Goal: Task Accomplishment & Management: Manage account settings

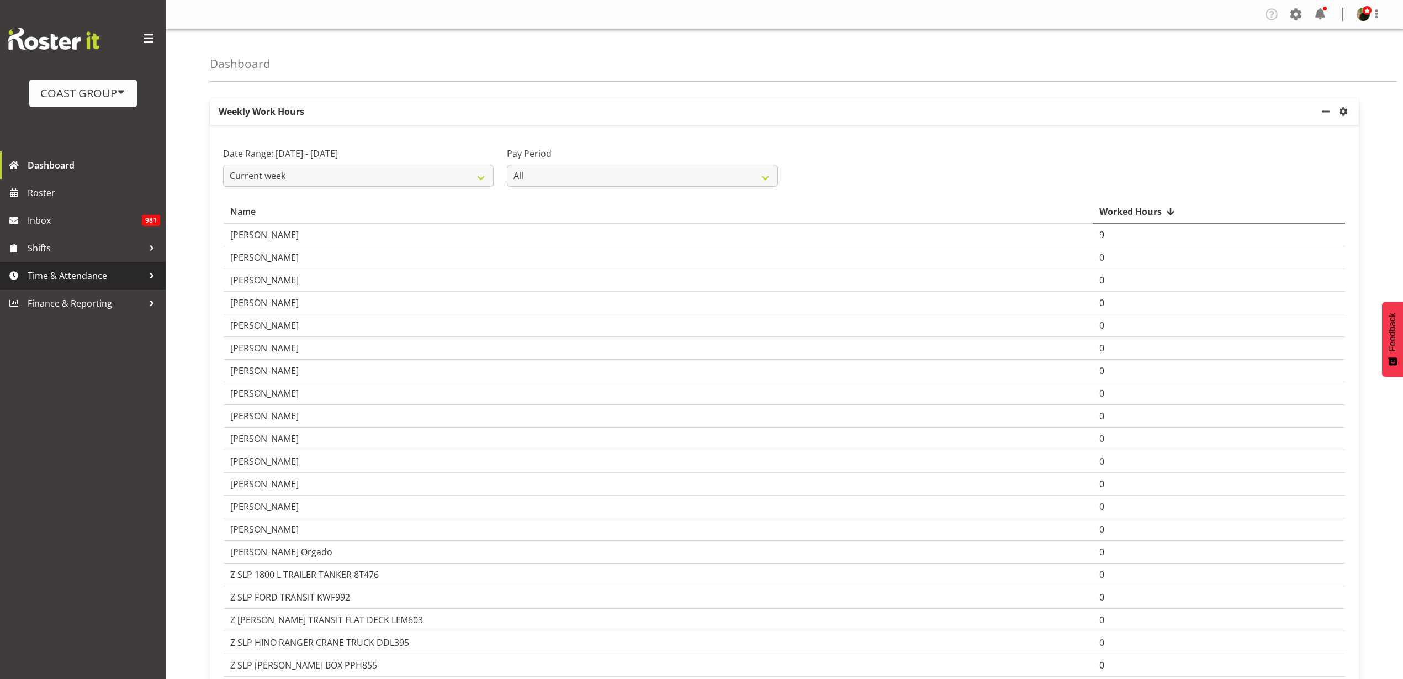
click at [70, 279] on span "Time & Attendance" at bounding box center [86, 275] width 116 height 17
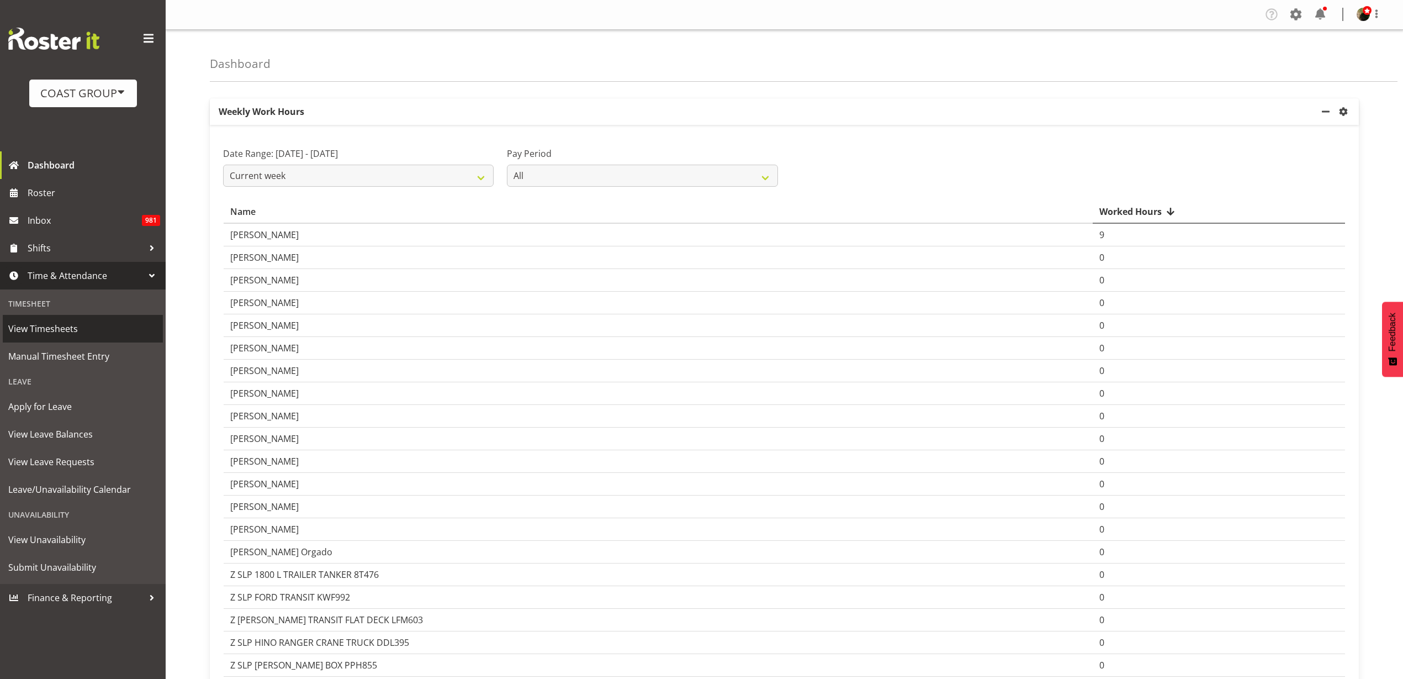
click at [58, 327] on span "View Timesheets" at bounding box center [82, 328] width 149 height 17
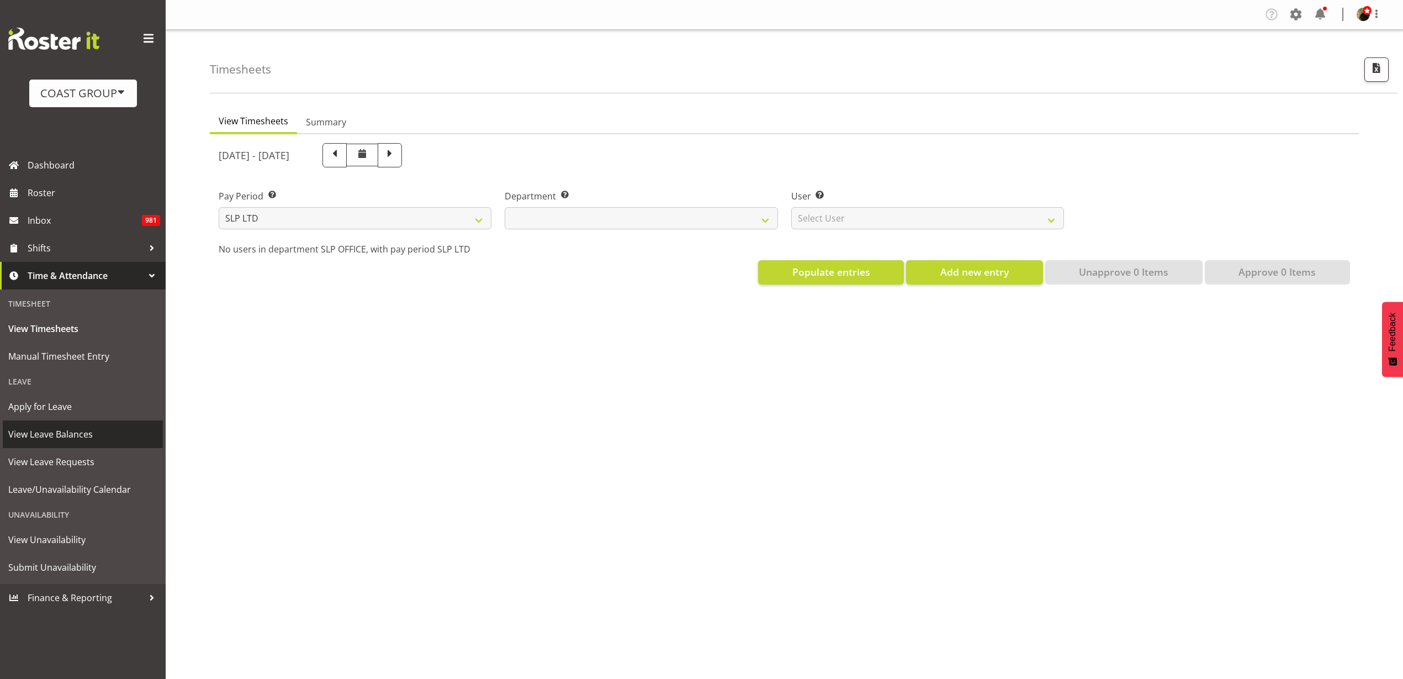
select select
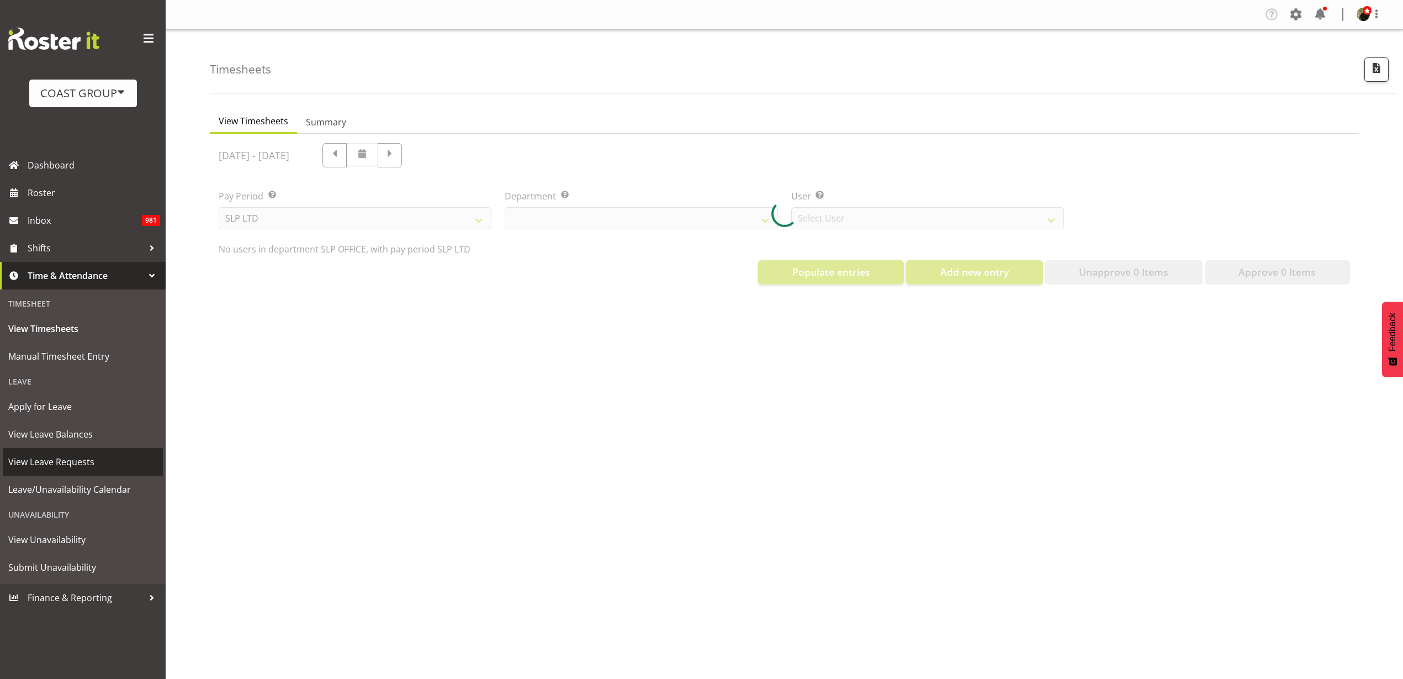
click at [65, 467] on span "View Leave Requests" at bounding box center [82, 461] width 149 height 17
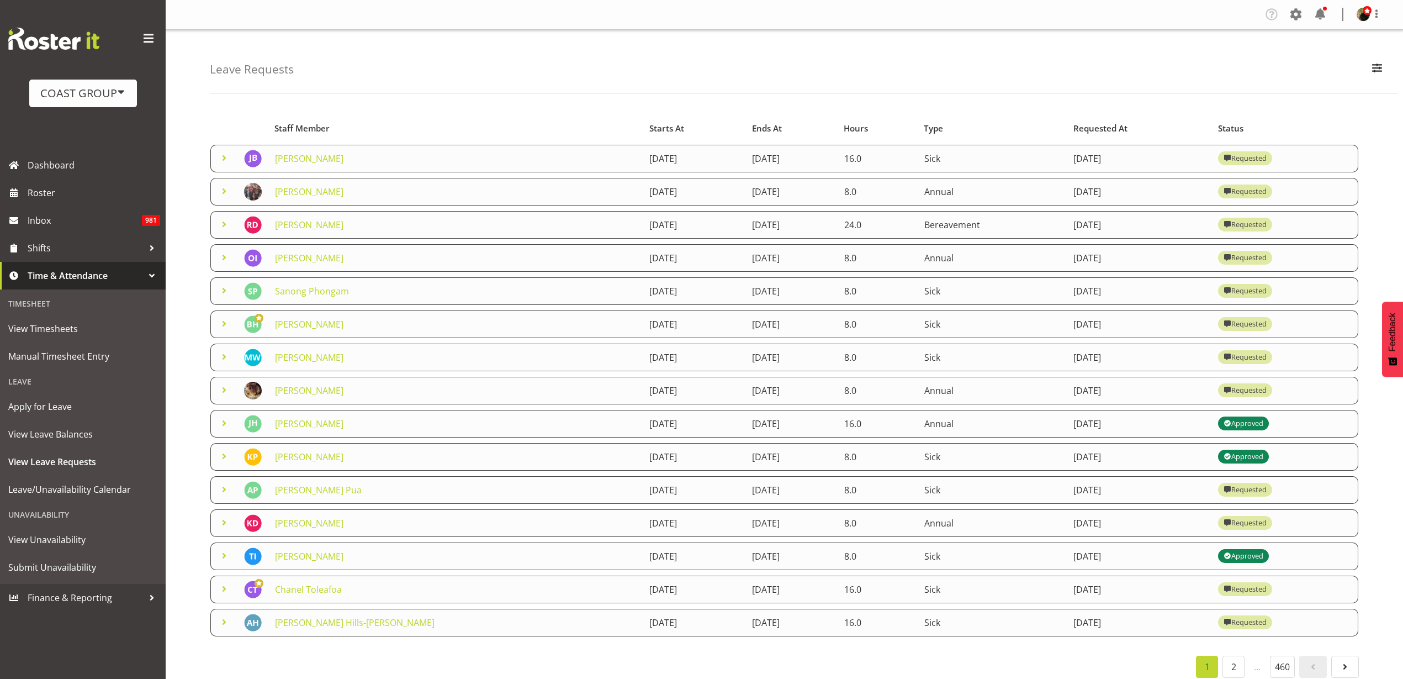
click at [292, 393] on link "[PERSON_NAME]" at bounding box center [309, 390] width 68 height 12
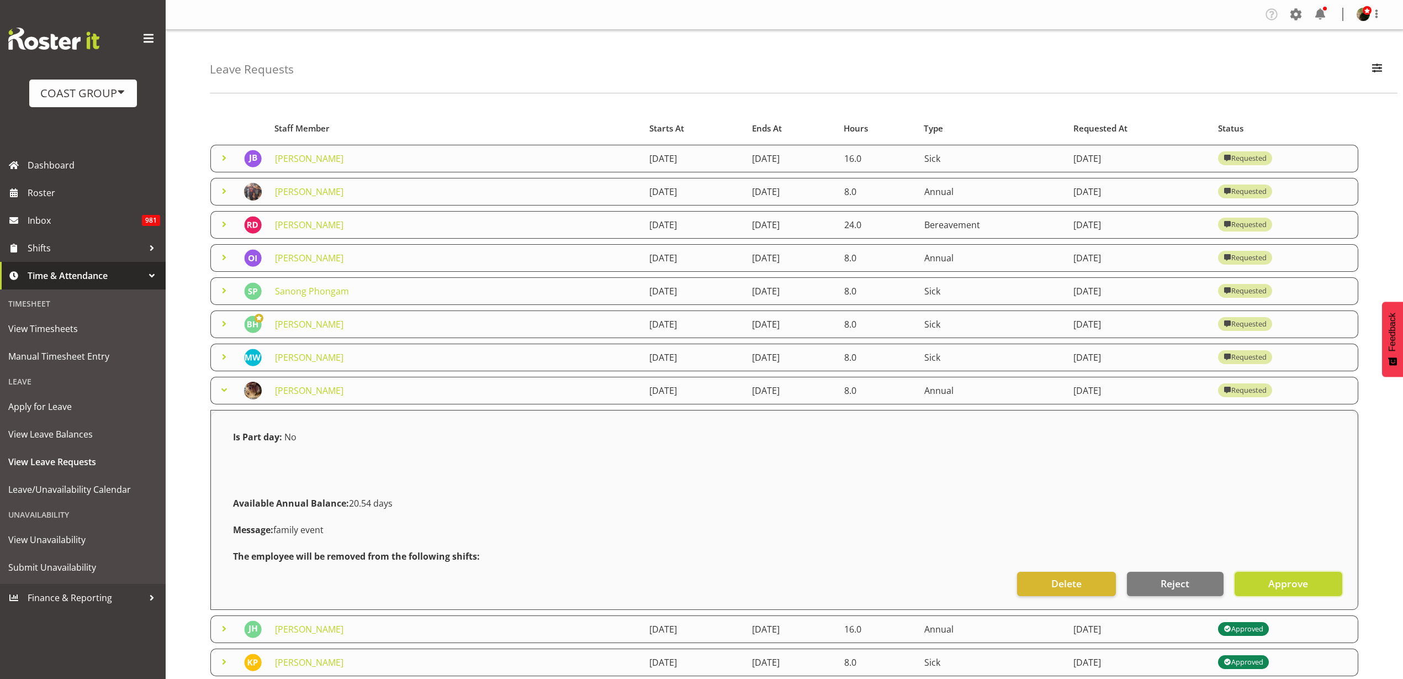
click at [1271, 582] on span "Approve" at bounding box center [1288, 583] width 40 height 14
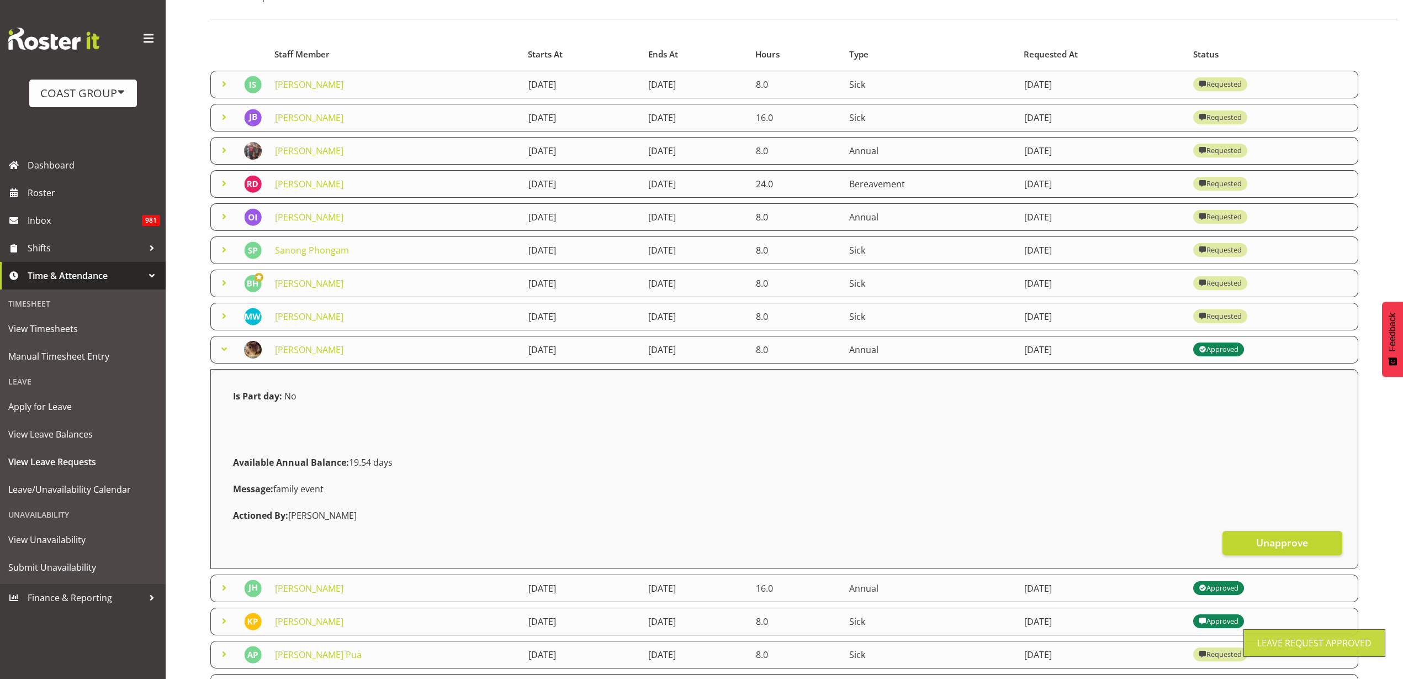
scroll to position [223, 0]
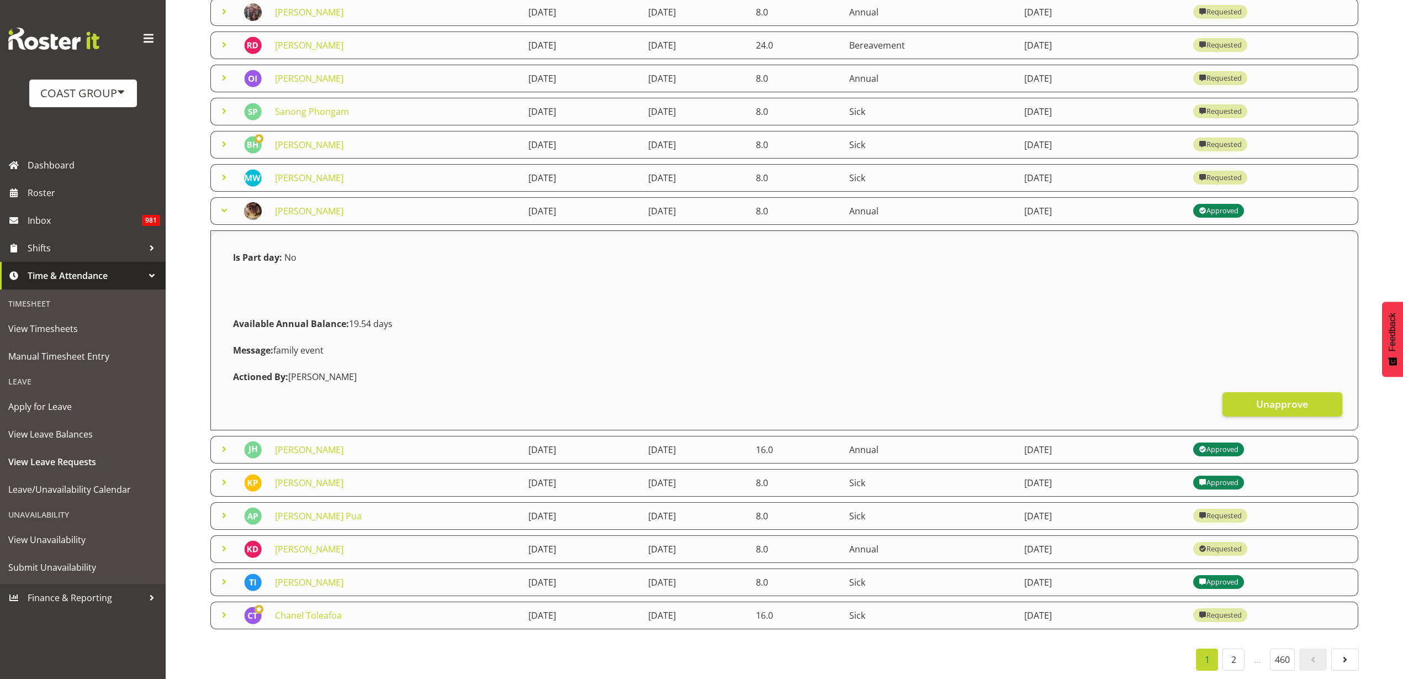
click at [301, 543] on link "[PERSON_NAME]" at bounding box center [309, 549] width 68 height 12
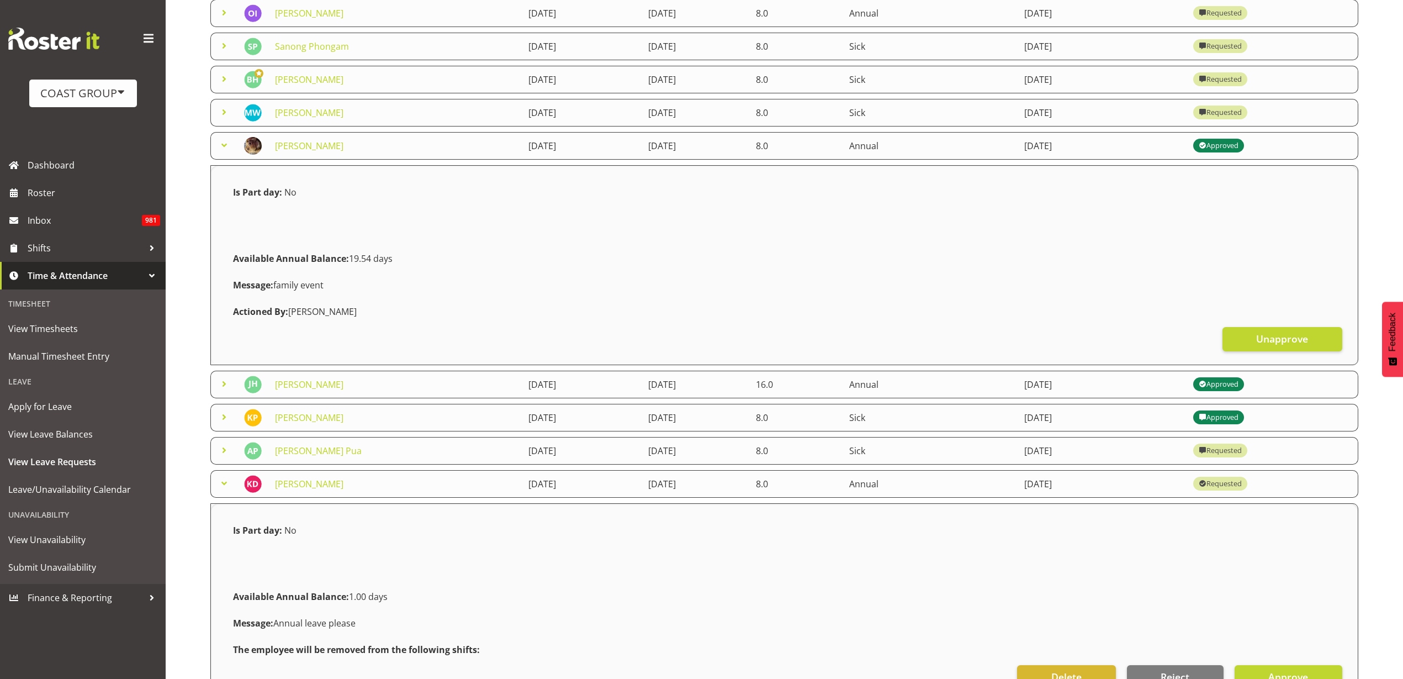
scroll to position [429, 0]
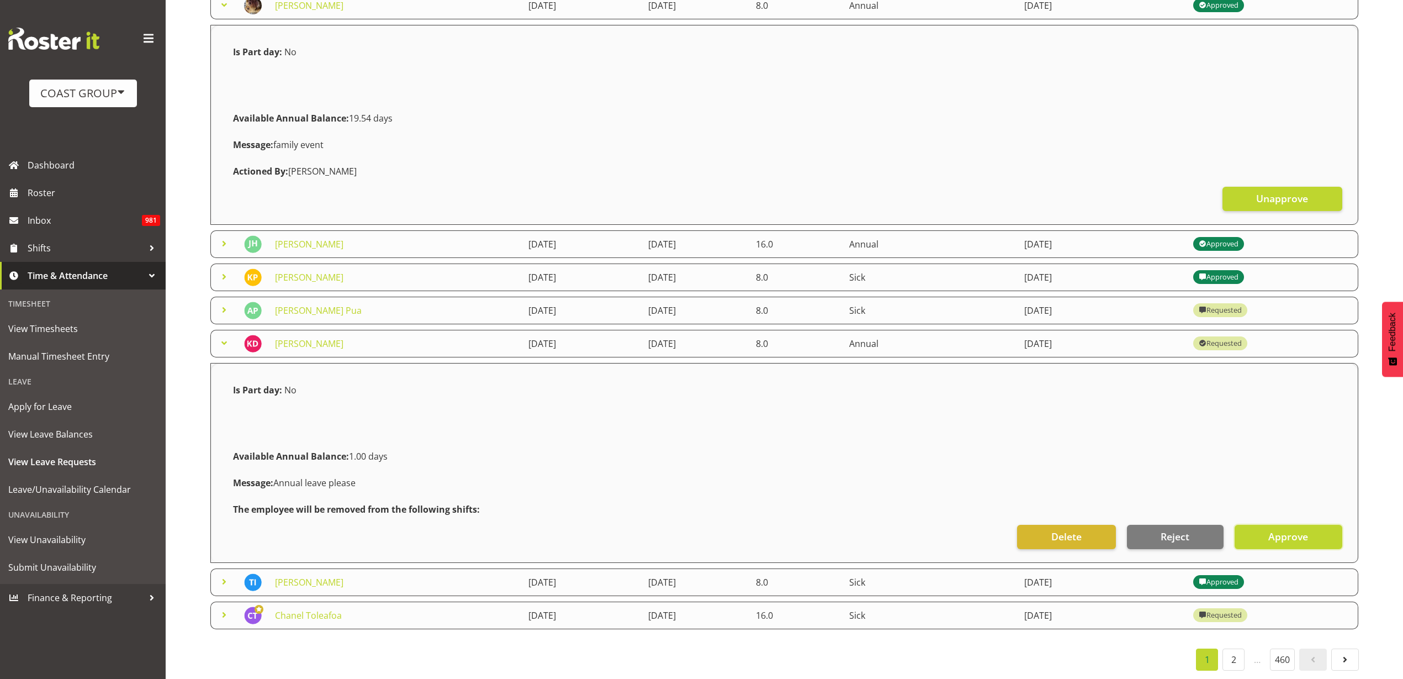
click at [1292, 529] on span "Approve" at bounding box center [1288, 536] width 40 height 14
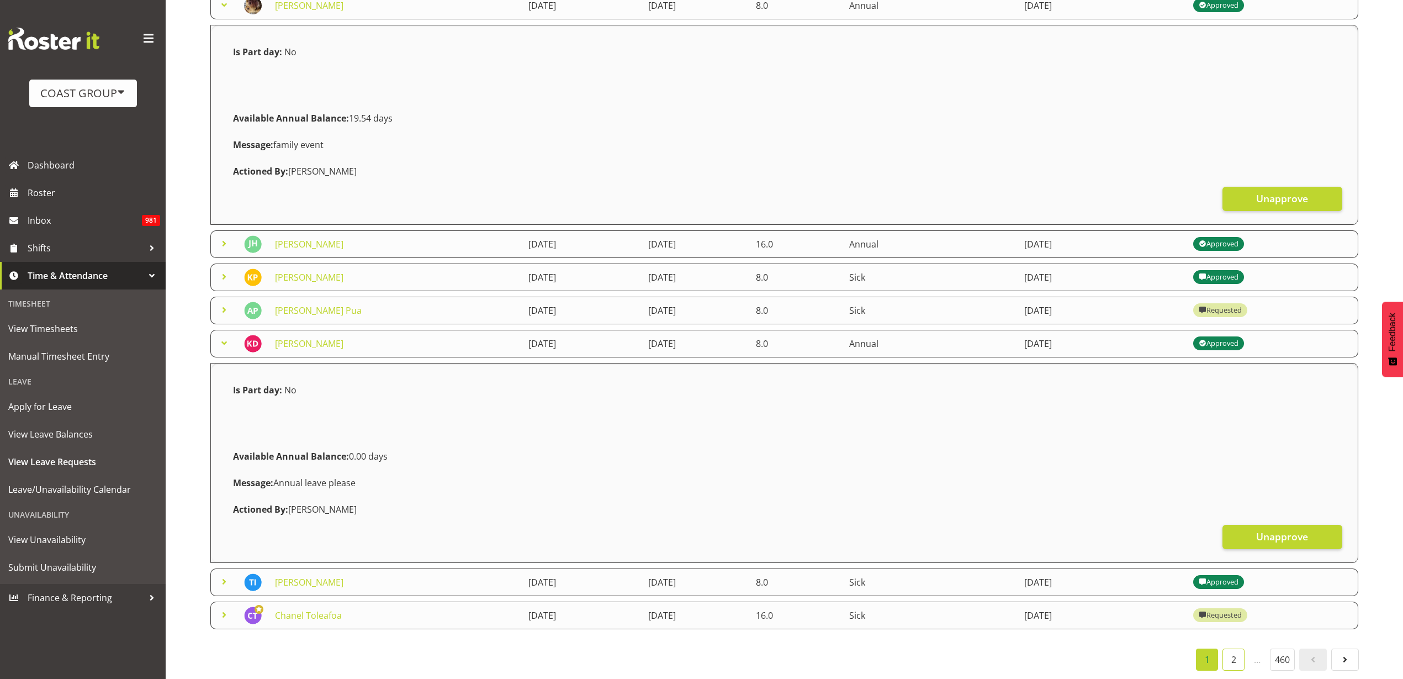
click at [1231, 648] on link "2" at bounding box center [1234, 659] width 22 height 22
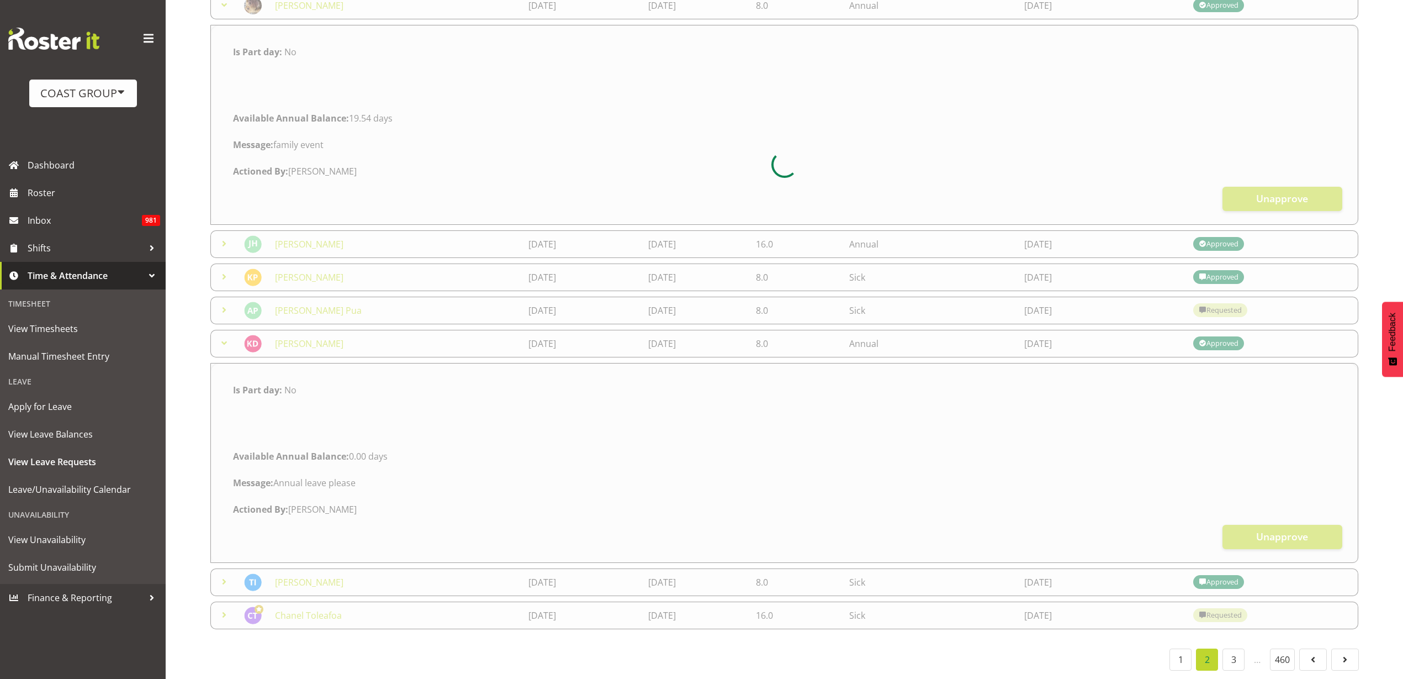
scroll to position [18, 0]
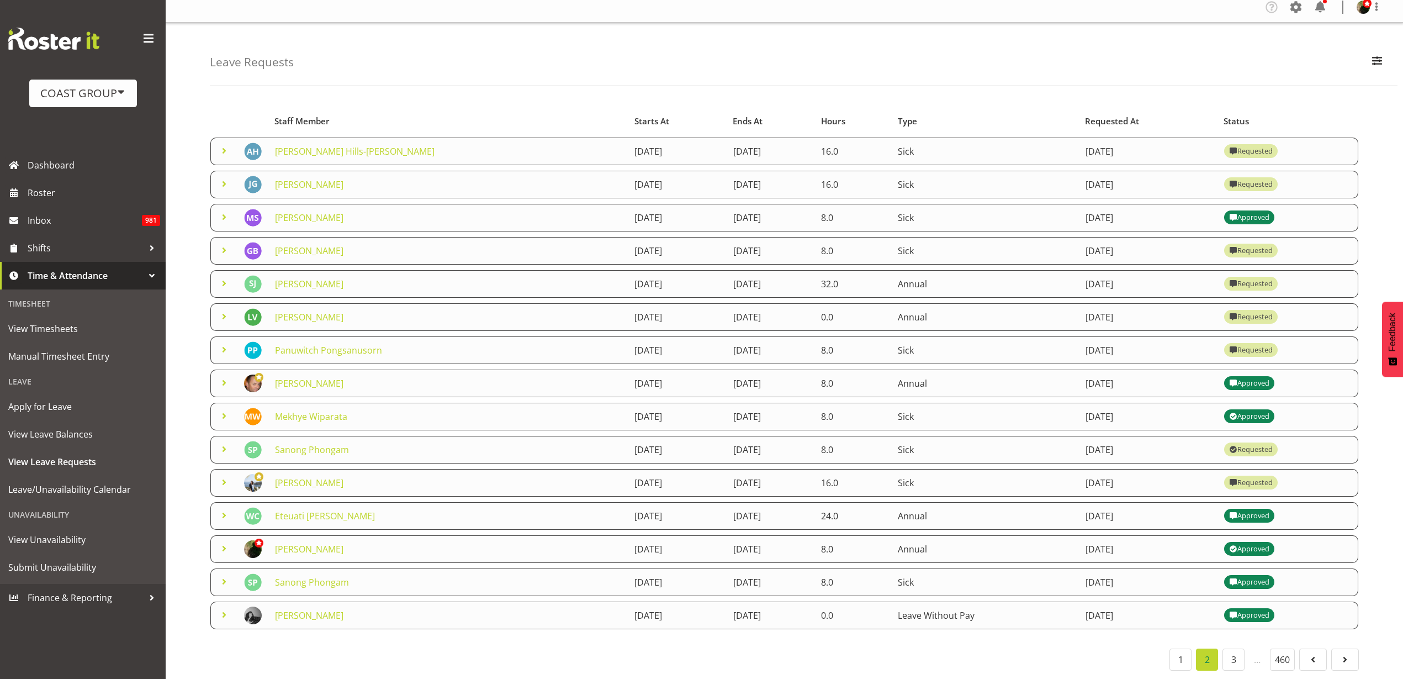
click at [300, 311] on link "[PERSON_NAME]" at bounding box center [309, 317] width 68 height 12
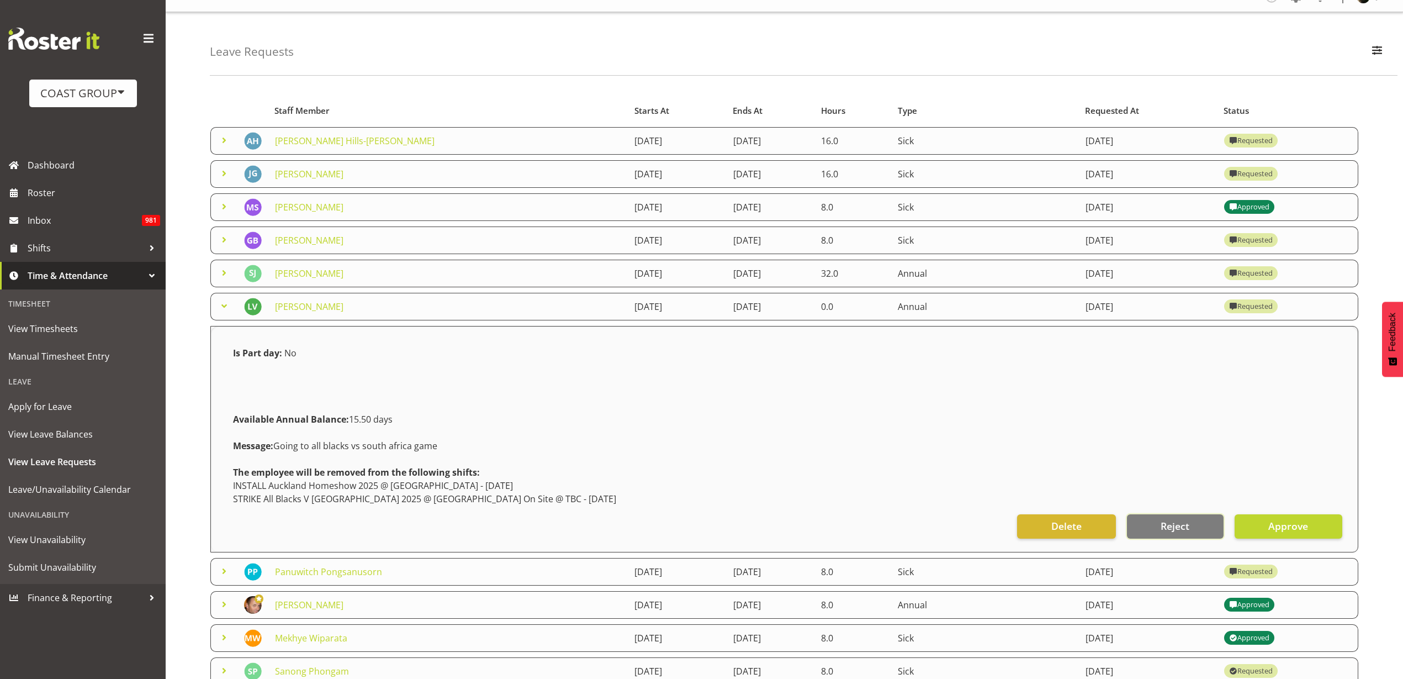
click at [1175, 524] on span "Reject" at bounding box center [1175, 526] width 29 height 14
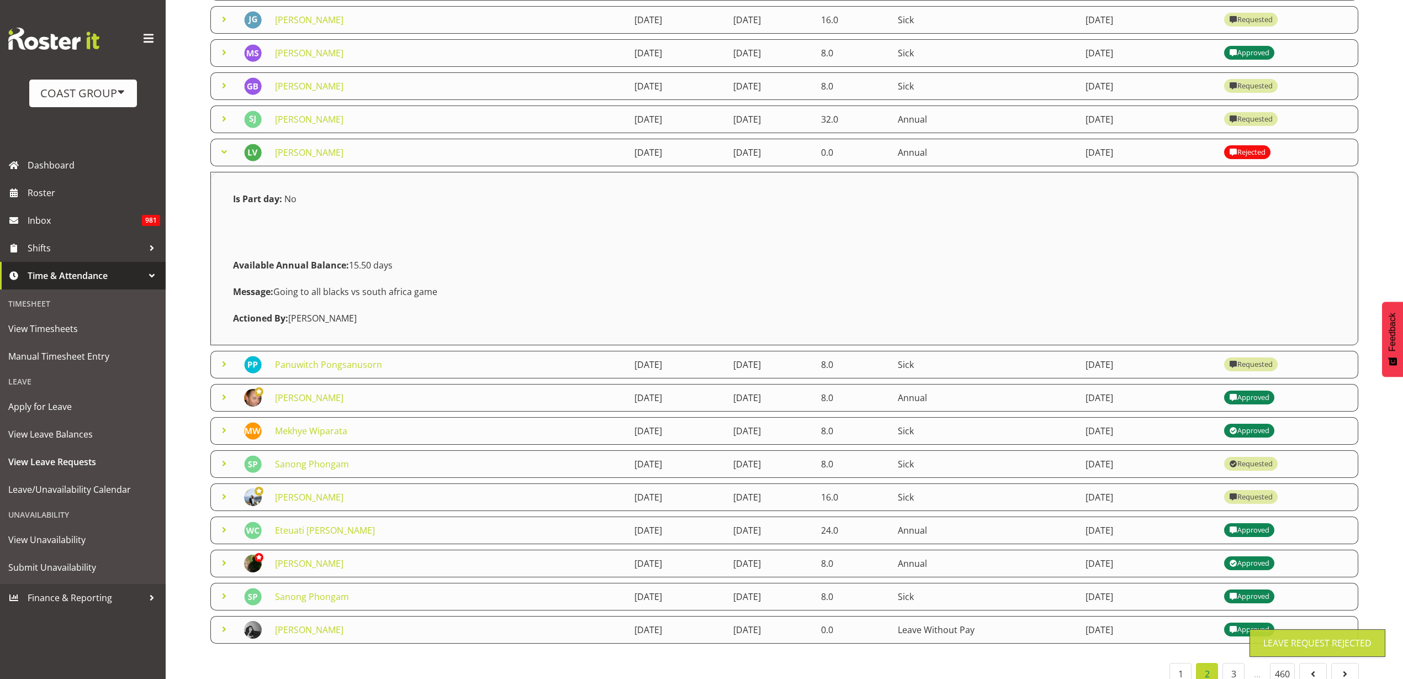
scroll to position [197, 0]
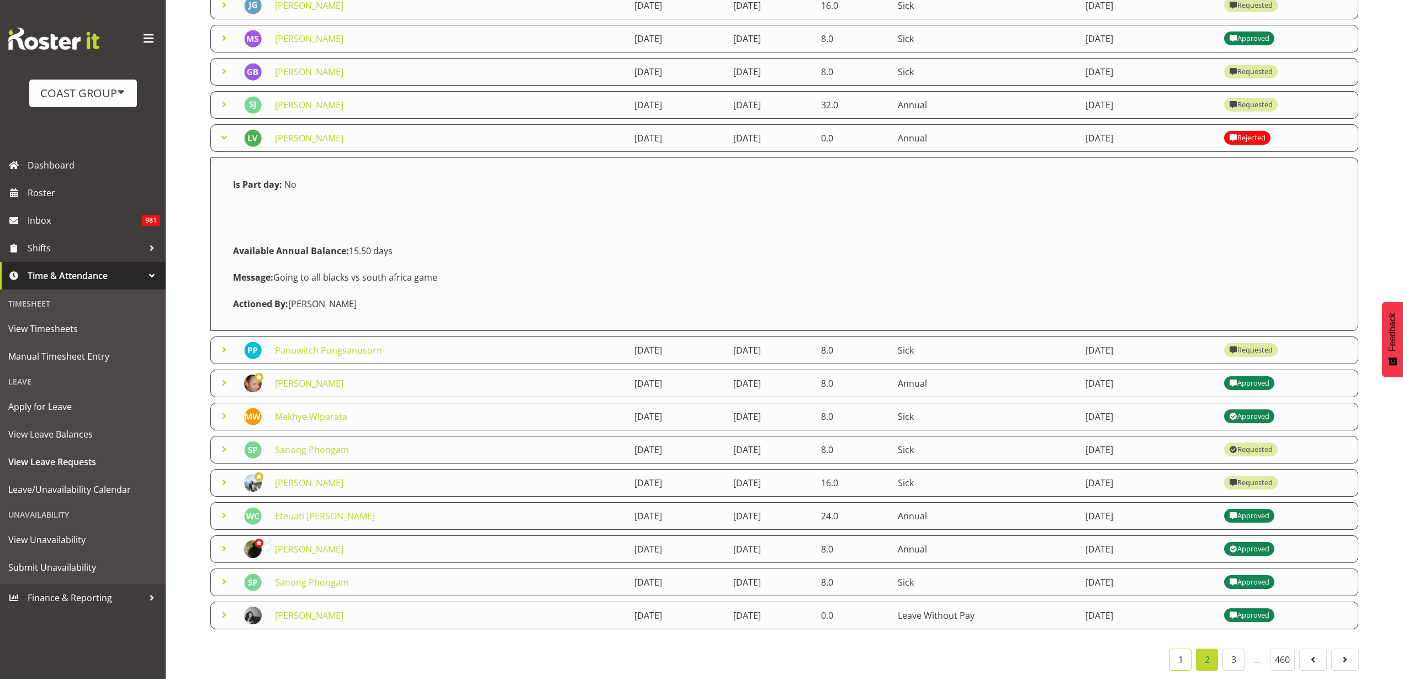
click at [1177, 652] on link "1" at bounding box center [1181, 659] width 22 height 22
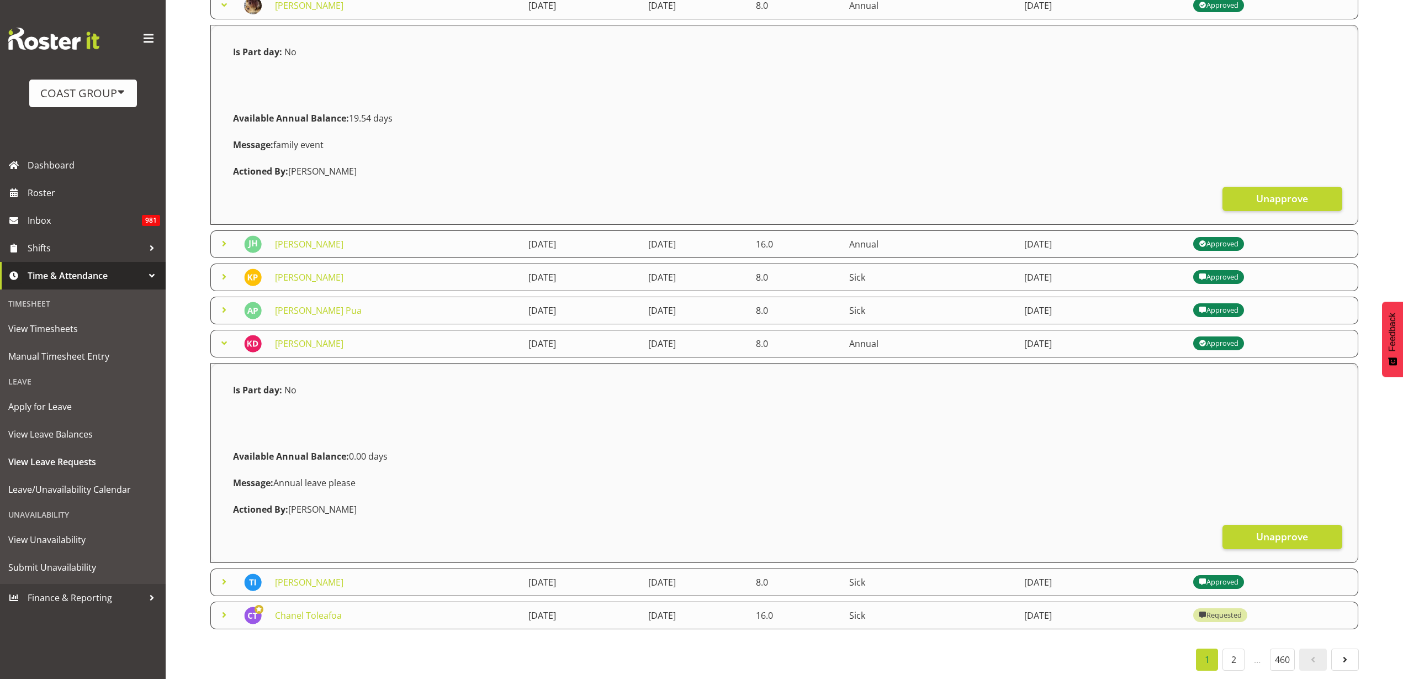
scroll to position [429, 0]
click at [1231, 654] on link "2" at bounding box center [1234, 659] width 22 height 22
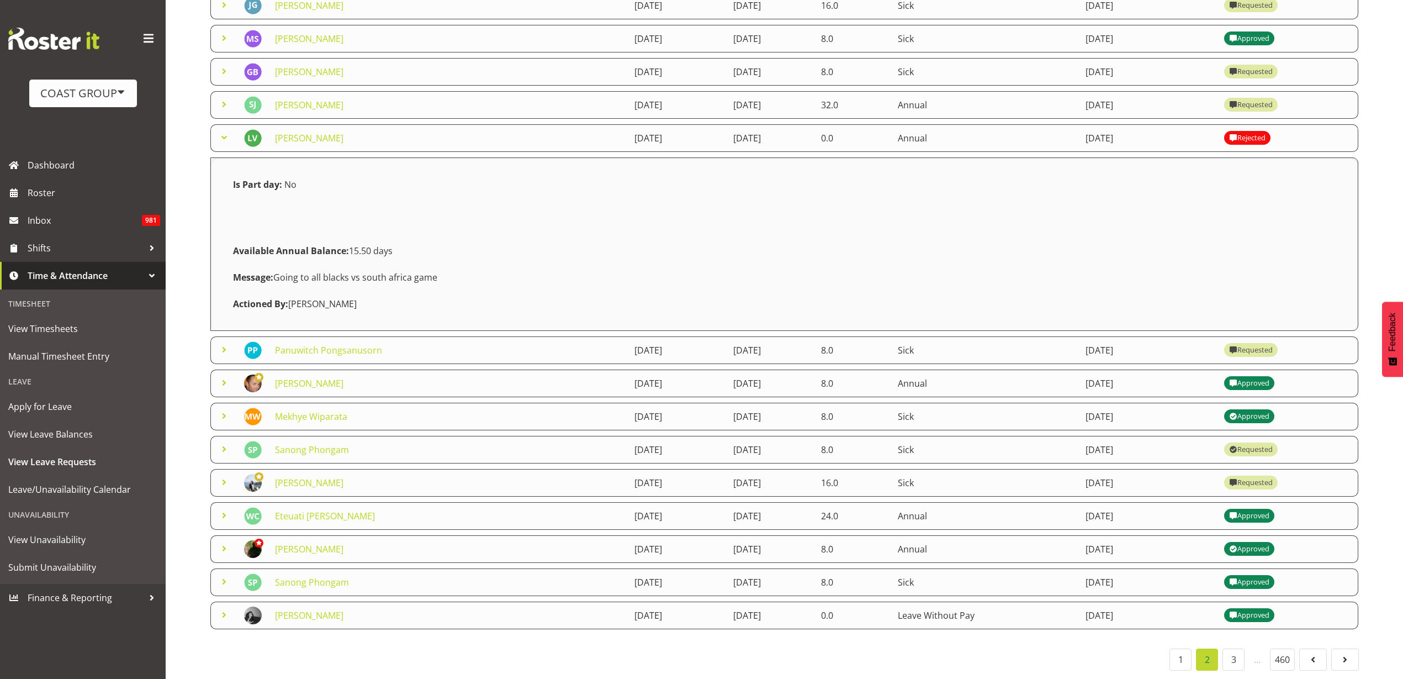
scroll to position [197, 0]
click at [297, 377] on link "[PERSON_NAME]" at bounding box center [309, 383] width 68 height 12
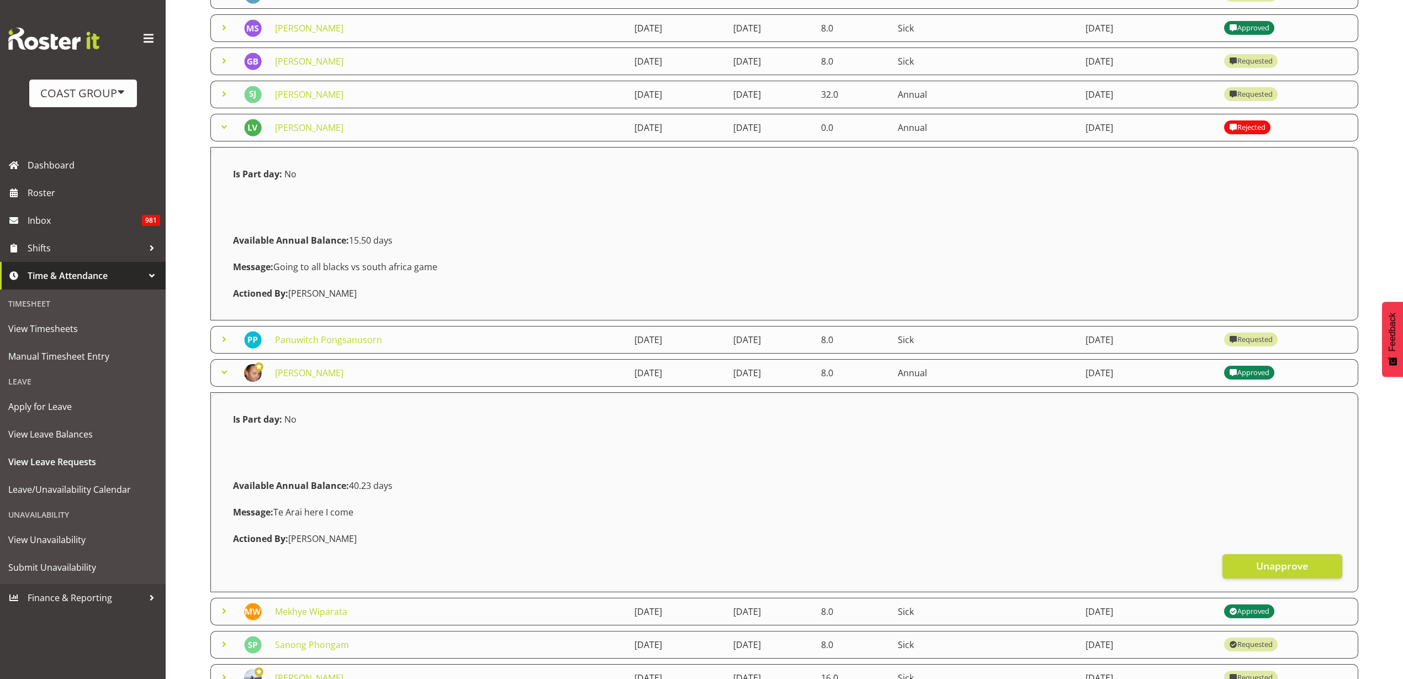
drag, startPoint x: 304, startPoint y: 511, endPoint x: 278, endPoint y: 509, distance: 26.7
click at [278, 509] on div "Message: Te Arai here I come" at bounding box center [784, 512] width 1116 height 27
copy div "Te Arai"
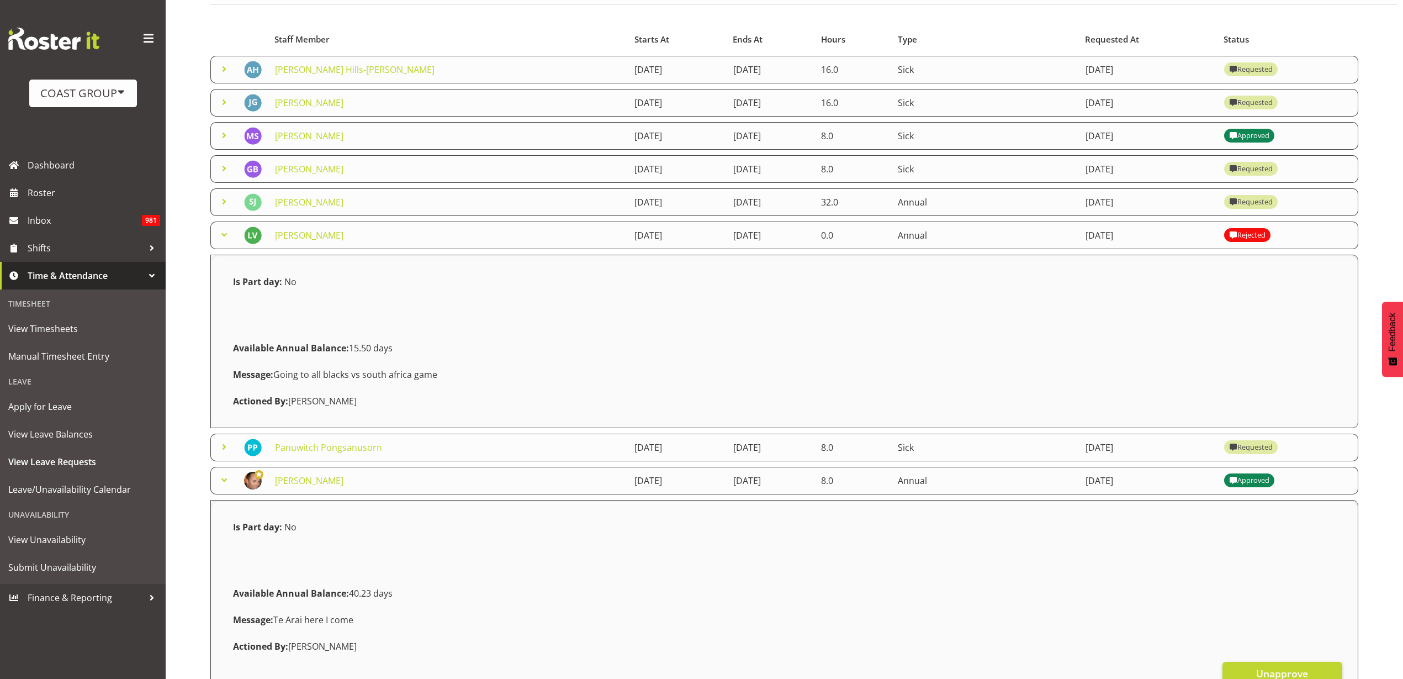
scroll to position [402, 0]
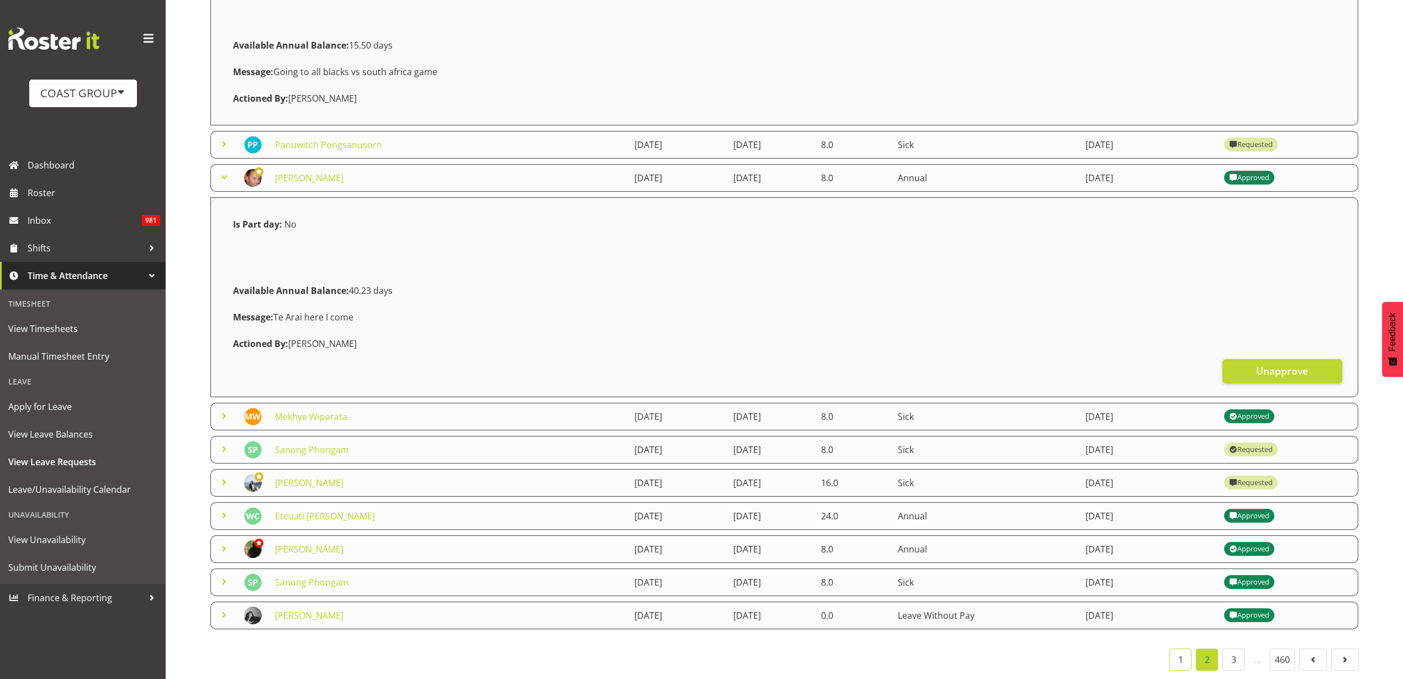
click at [1180, 653] on link "1" at bounding box center [1181, 659] width 22 height 22
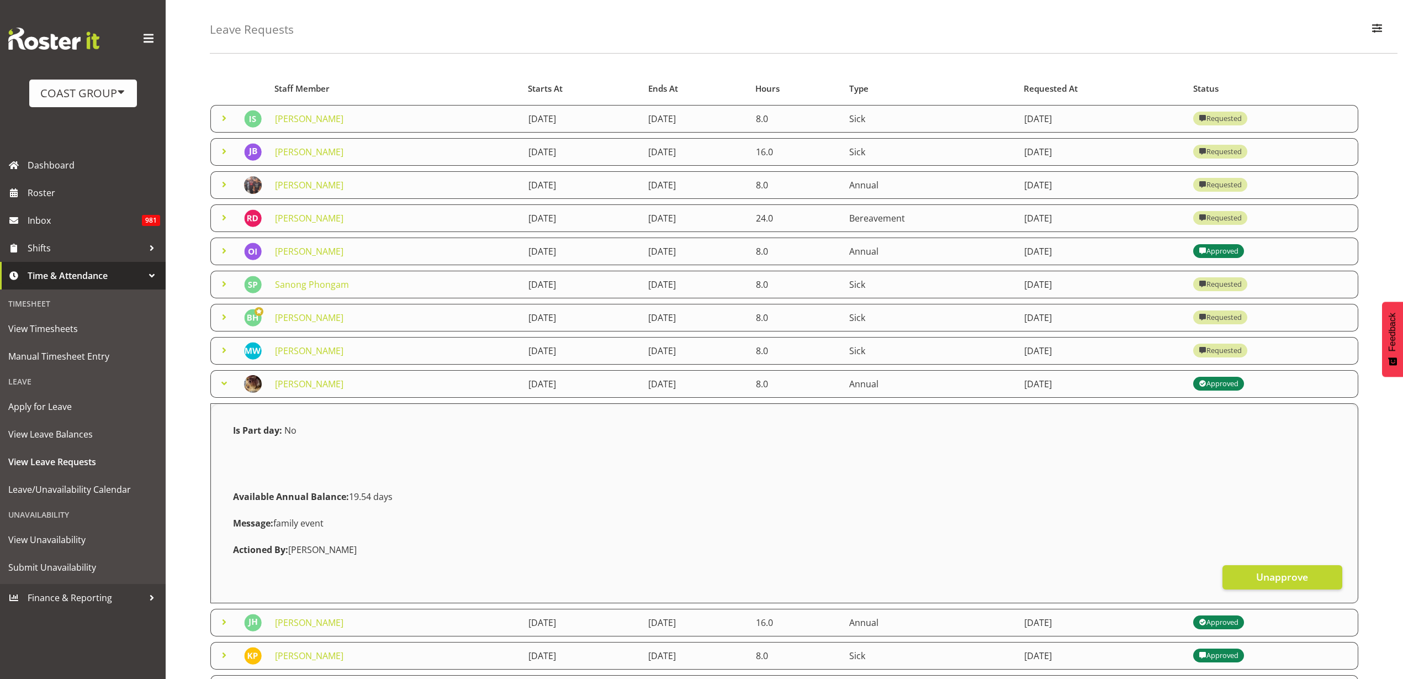
scroll to position [16, 0]
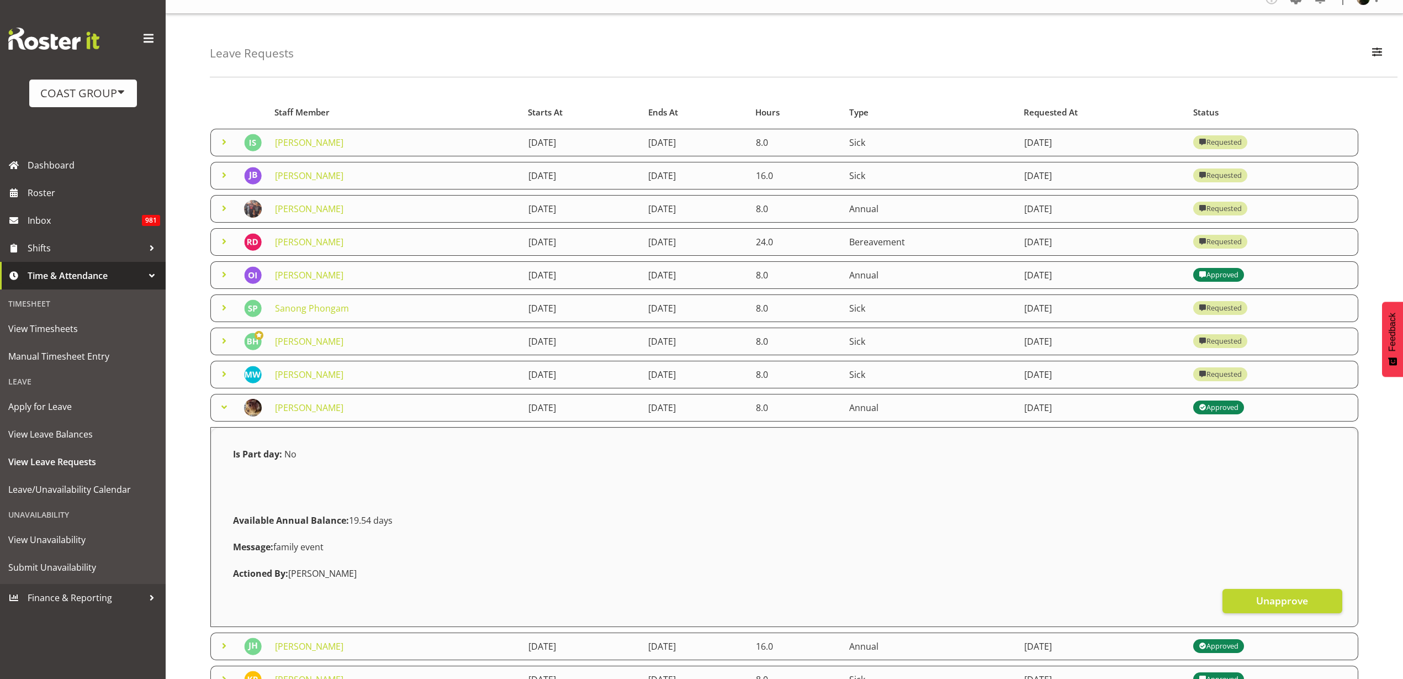
click at [309, 208] on link "Jesse Hawira" at bounding box center [309, 209] width 68 height 12
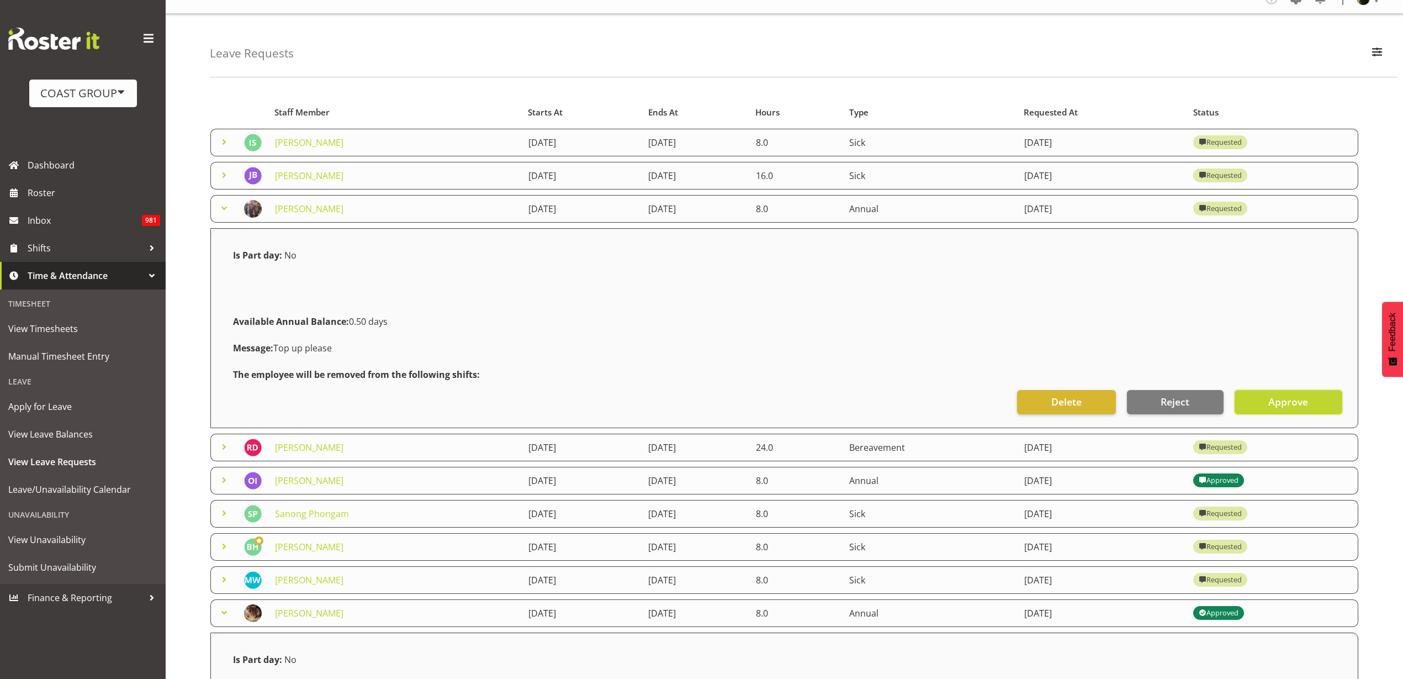
click at [1317, 407] on button "Approve" at bounding box center [1289, 402] width 108 height 24
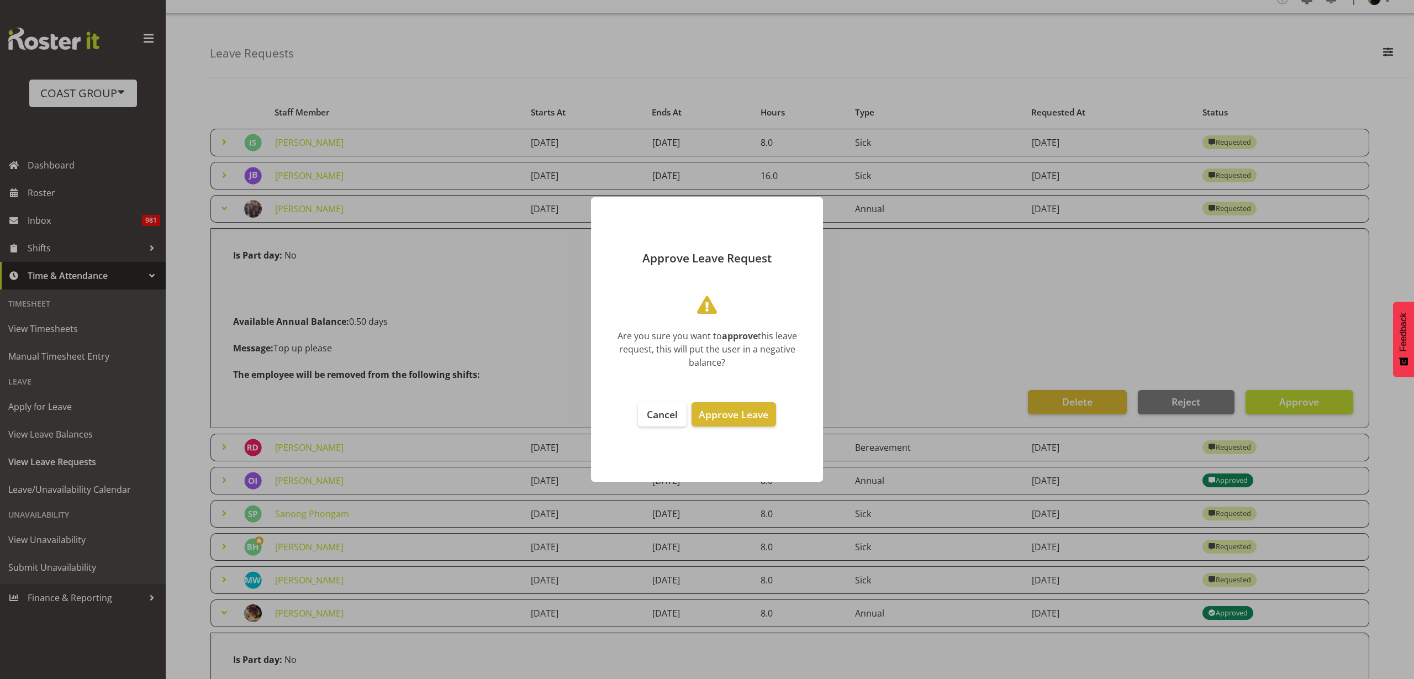
click at [740, 411] on span "Approve Leave" at bounding box center [734, 414] width 70 height 13
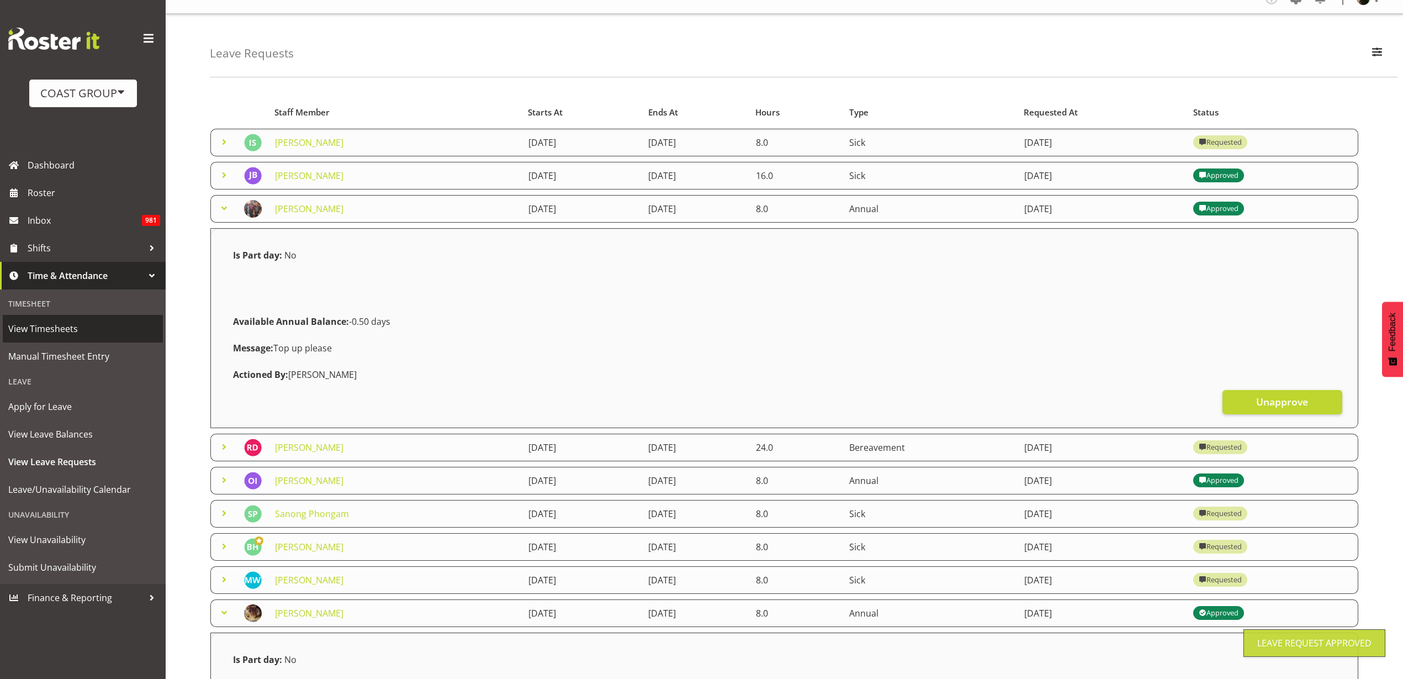
click at [24, 325] on span "View Timesheets" at bounding box center [82, 328] width 149 height 17
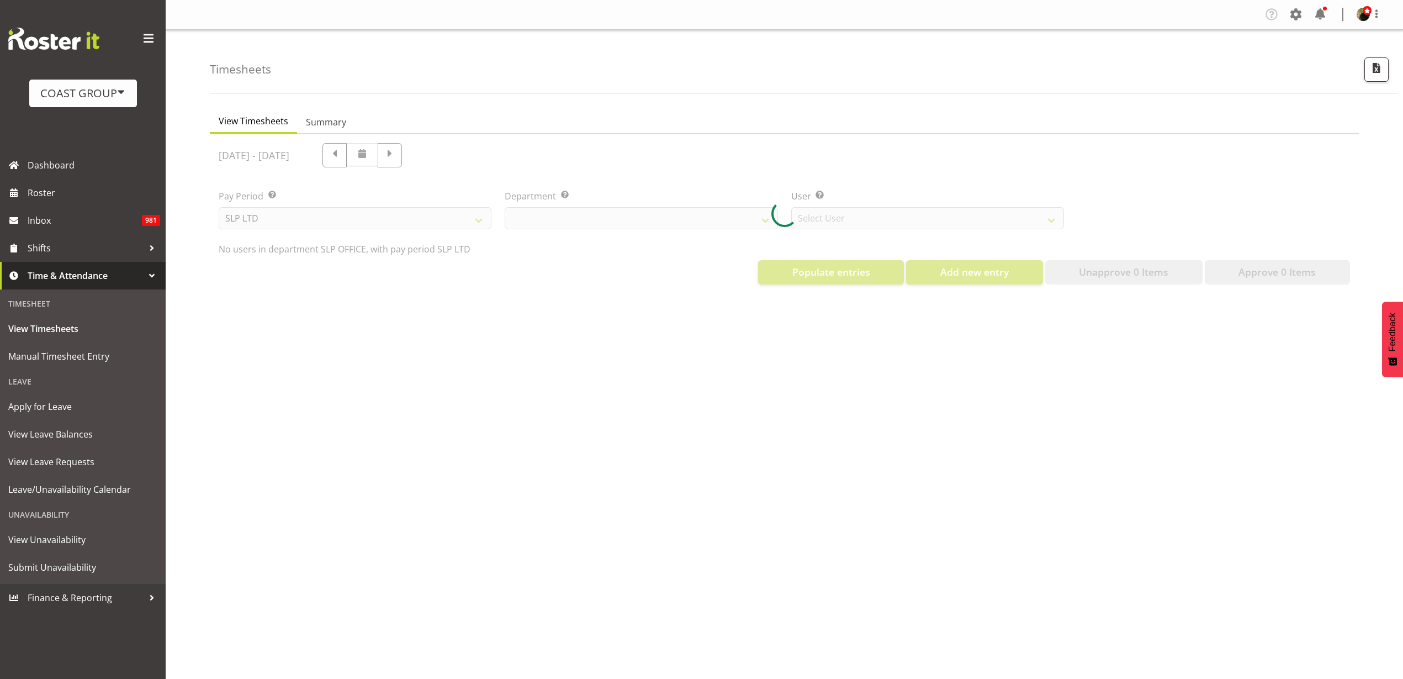
select select "25"
select select "7496"
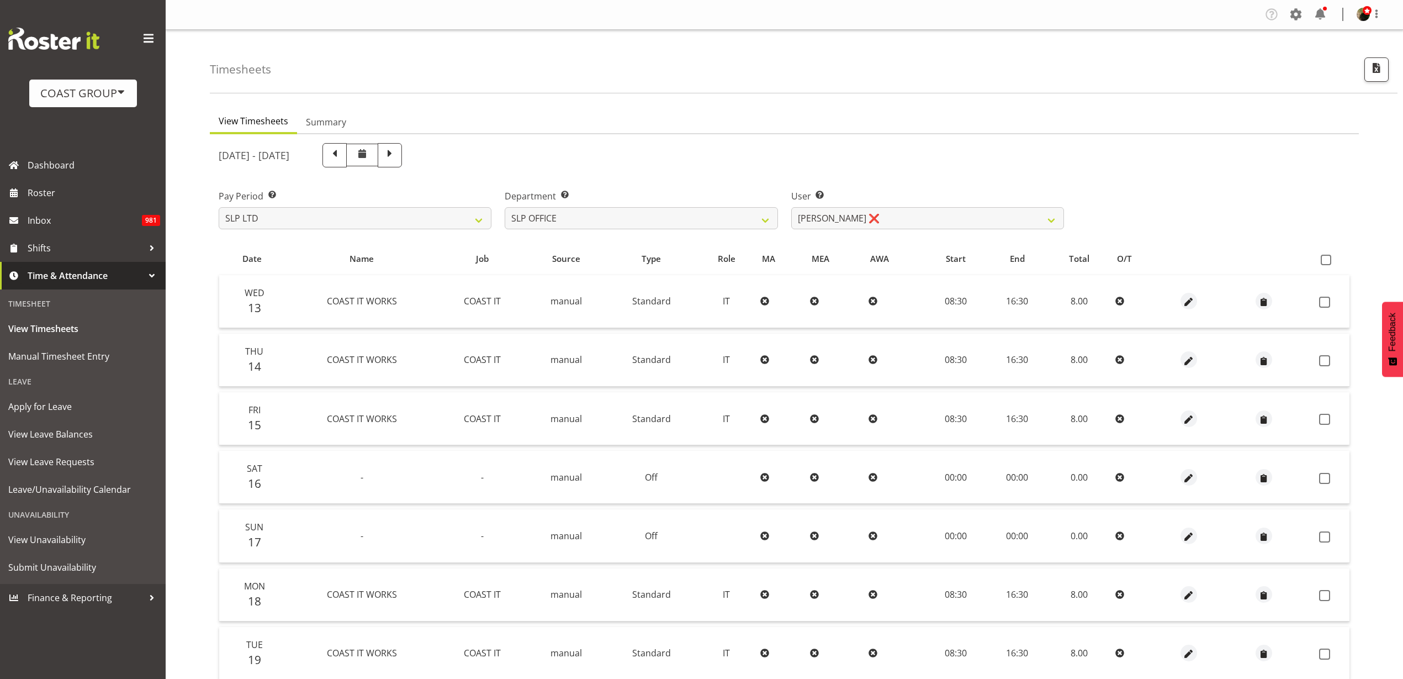
drag, startPoint x: 1333, startPoint y: 261, endPoint x: 1324, endPoint y: 252, distance: 12.9
click at [1333, 262] on label at bounding box center [1329, 260] width 16 height 10
click at [1328, 262] on input "checkbox" at bounding box center [1324, 259] width 7 height 7
checkbox input "true"
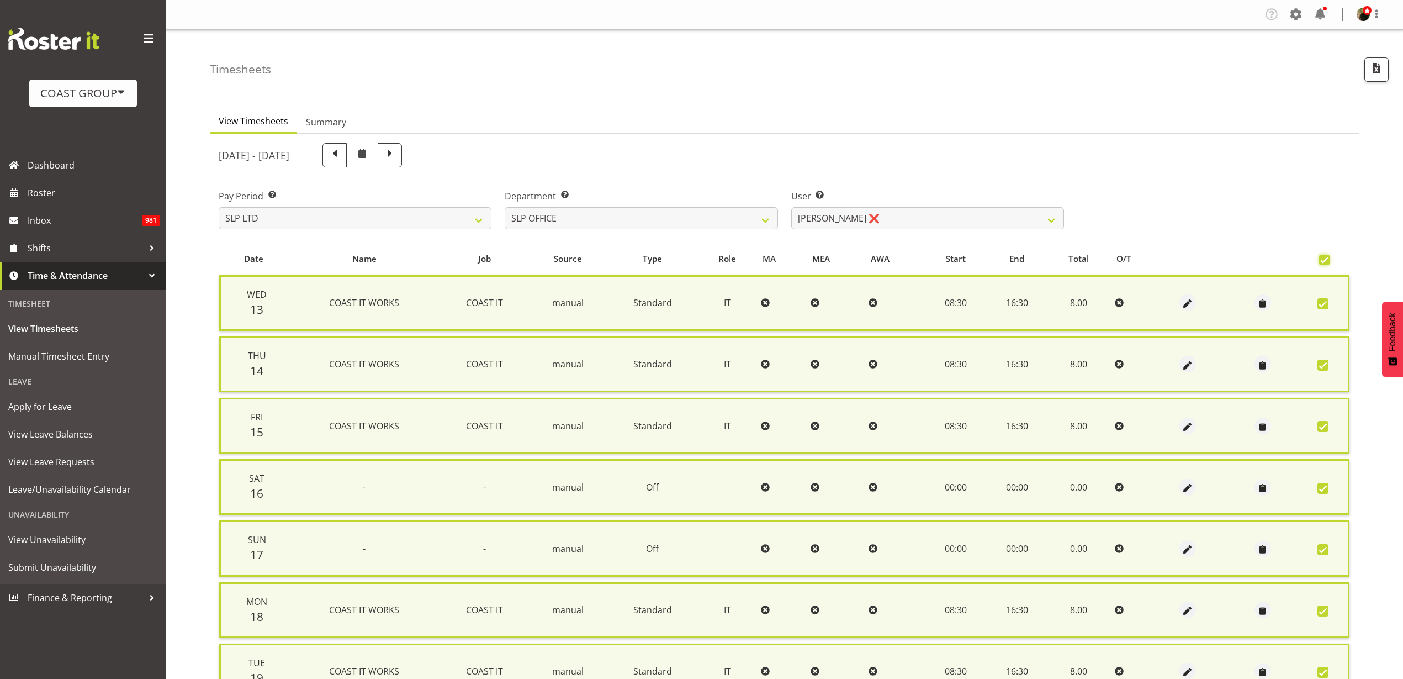
checkbox input "true"
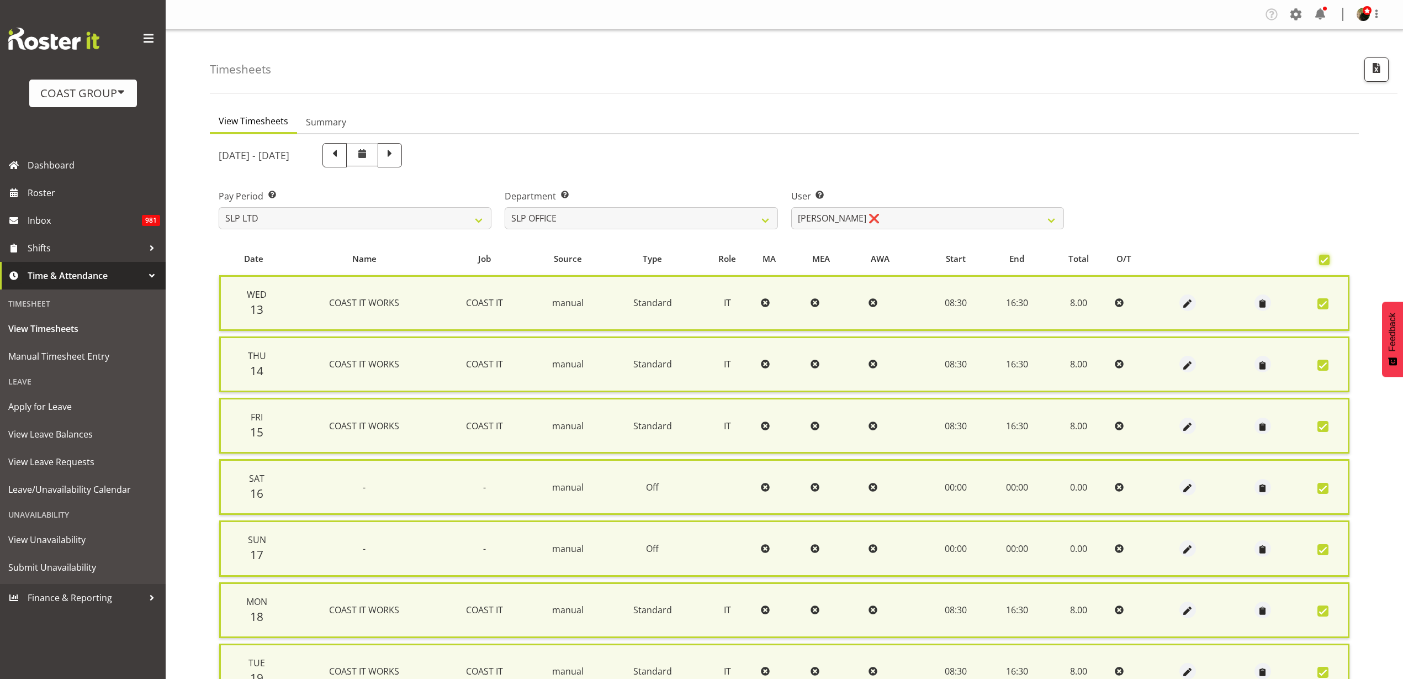
checkbox input "true"
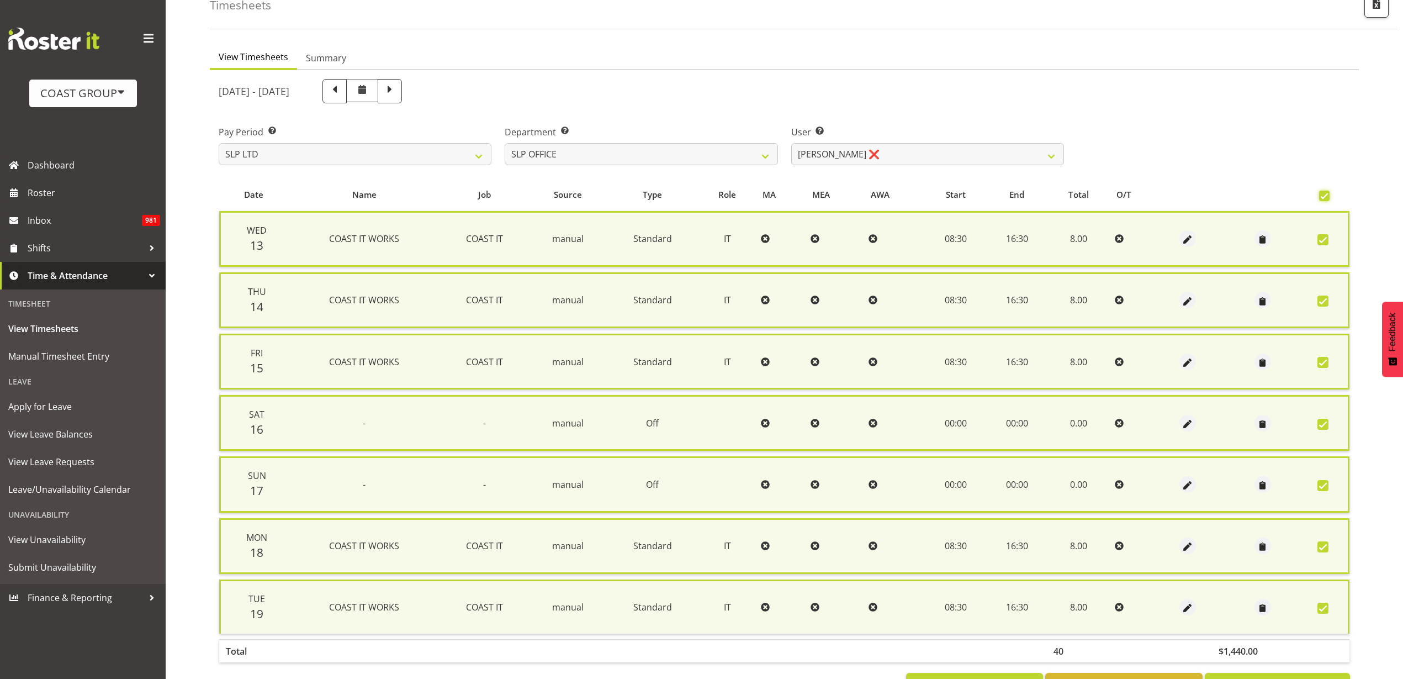
scroll to position [110, 0]
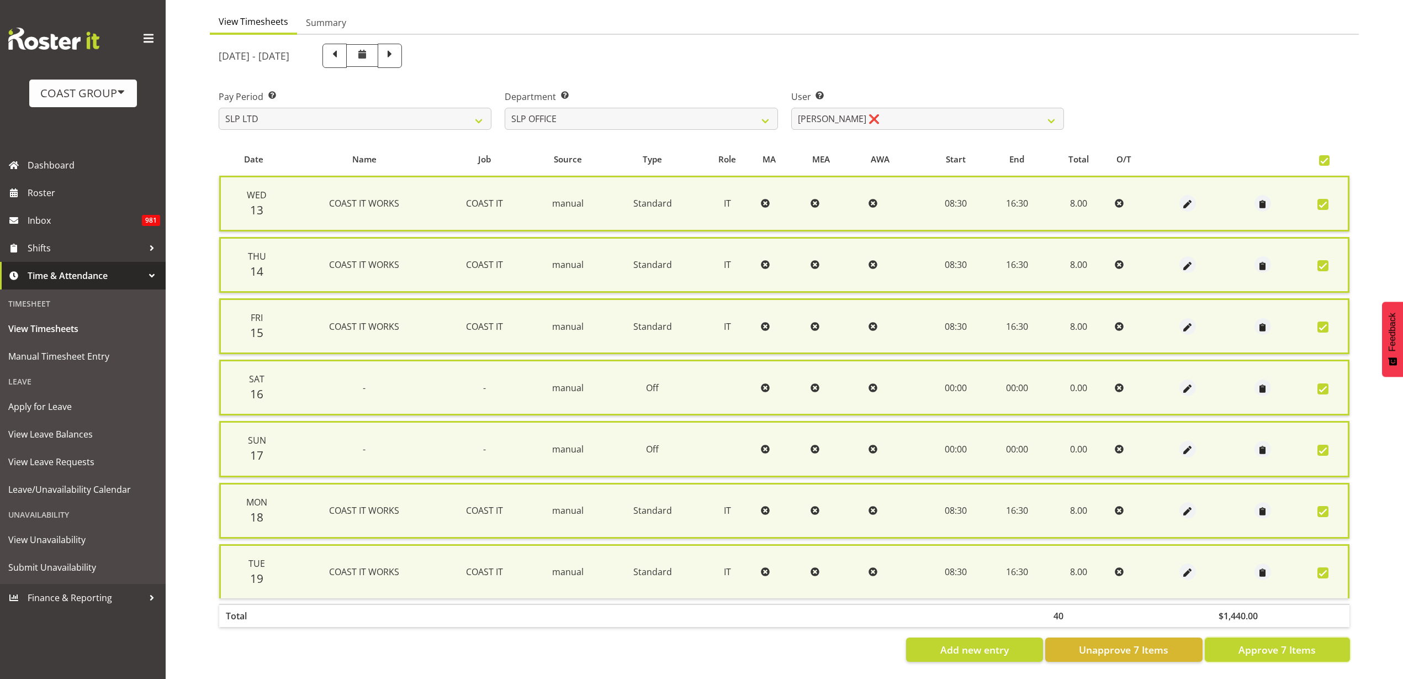
click at [1248, 642] on span "Approve 7 Items" at bounding box center [1277, 649] width 77 height 14
checkbox input "false"
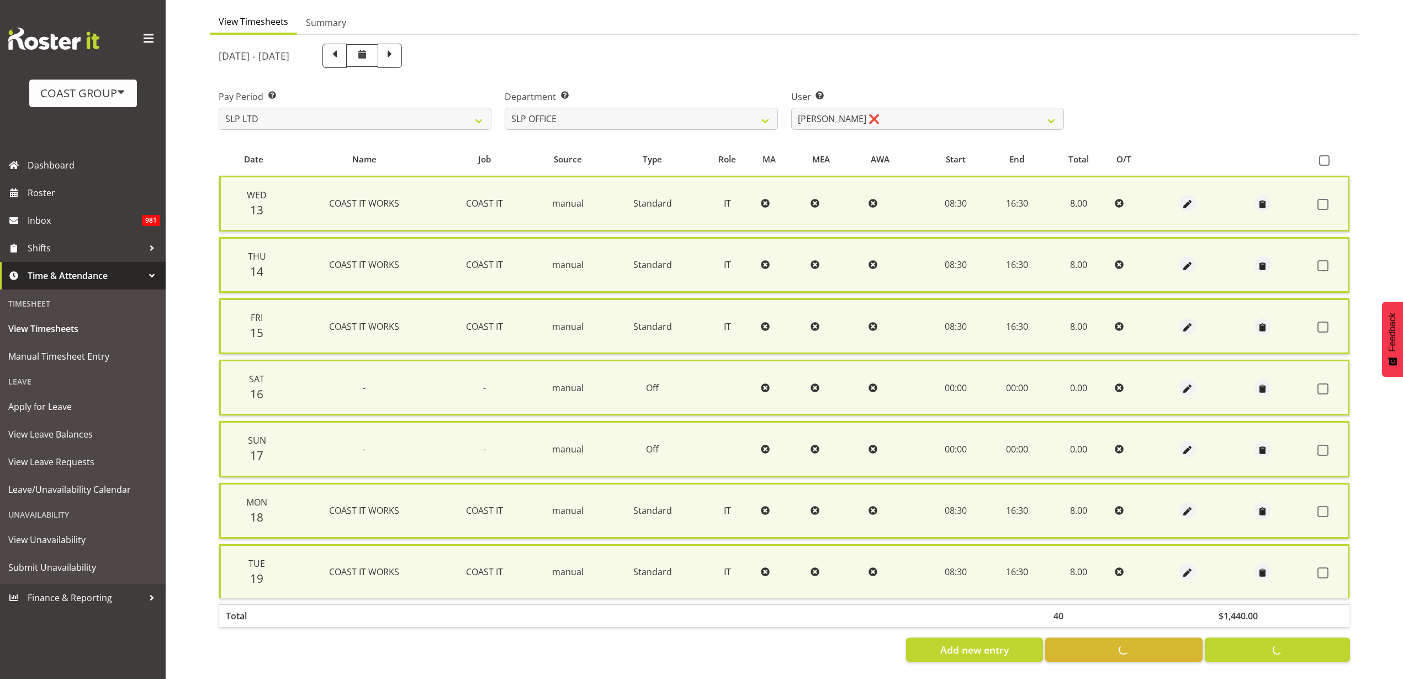
checkbox input "false"
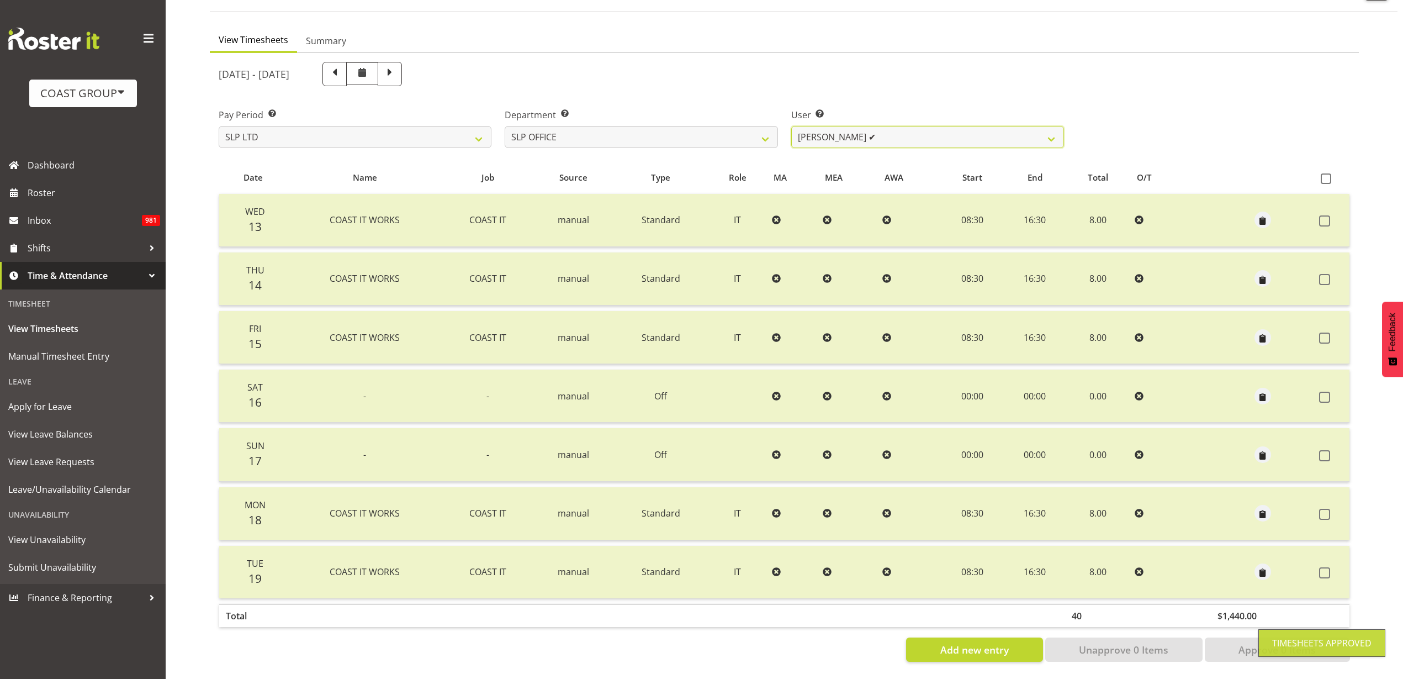
click at [881, 128] on select "Daniel Zhou ✔ Jason Adams ❌ Micah Hetrick ❌" at bounding box center [927, 137] width 273 height 22
select select "254"
click at [791, 126] on select "Daniel Zhou ✔ Jason Adams ❌ Micah Hetrick ❌" at bounding box center [927, 137] width 273 height 22
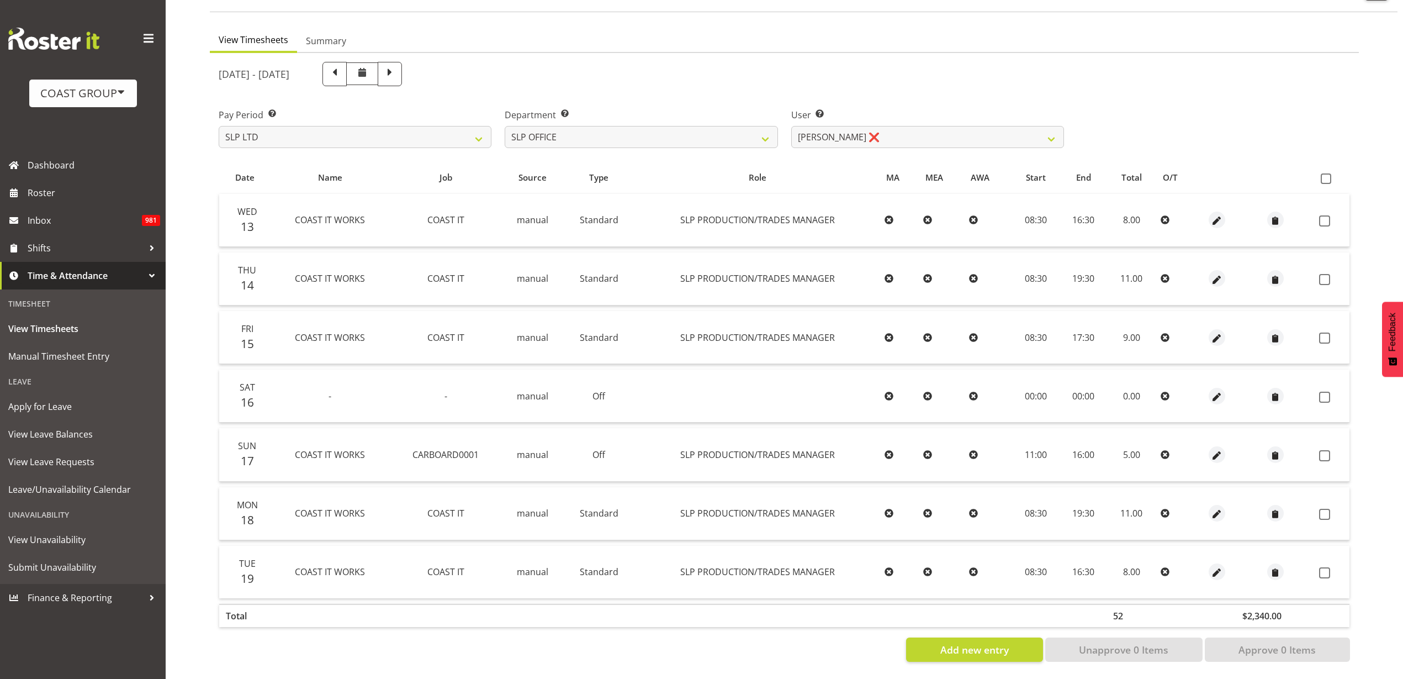
click at [1327, 173] on span at bounding box center [1326, 178] width 10 height 10
click at [1327, 175] on input "checkbox" at bounding box center [1324, 178] width 7 height 7
checkbox input "true"
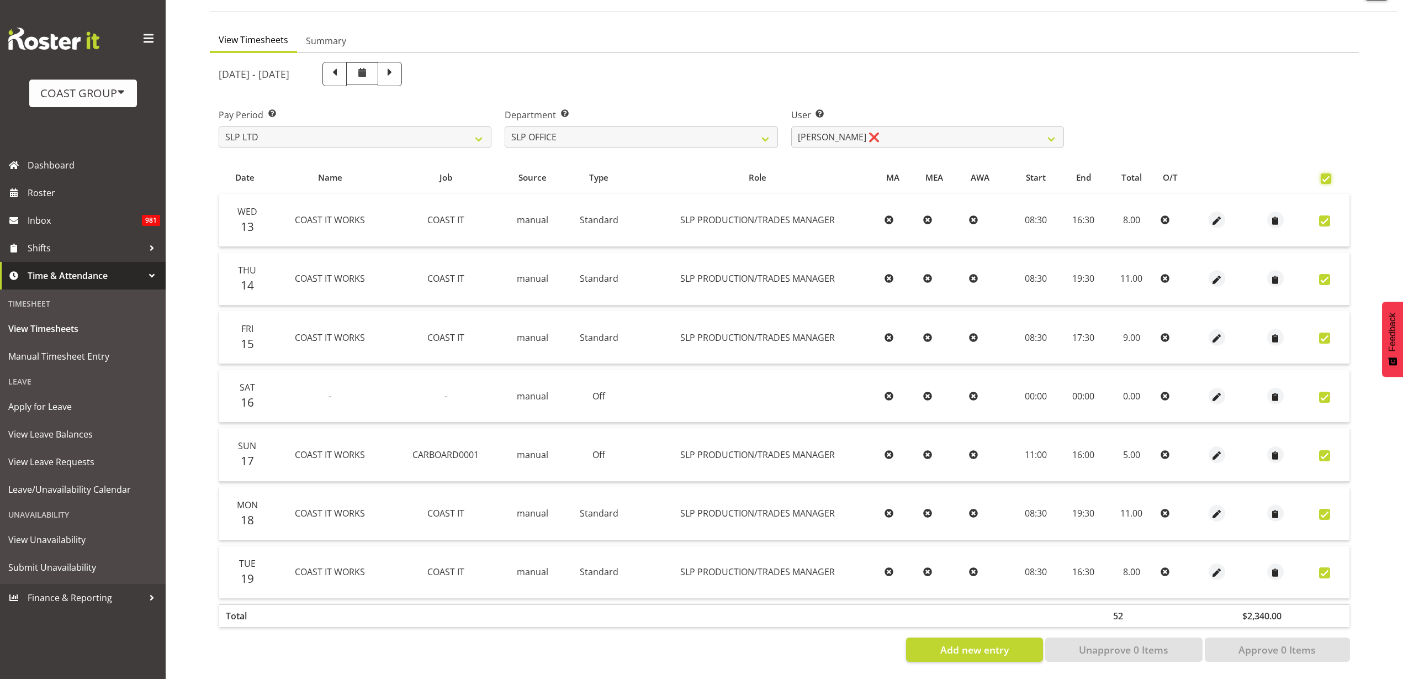
checkbox input "true"
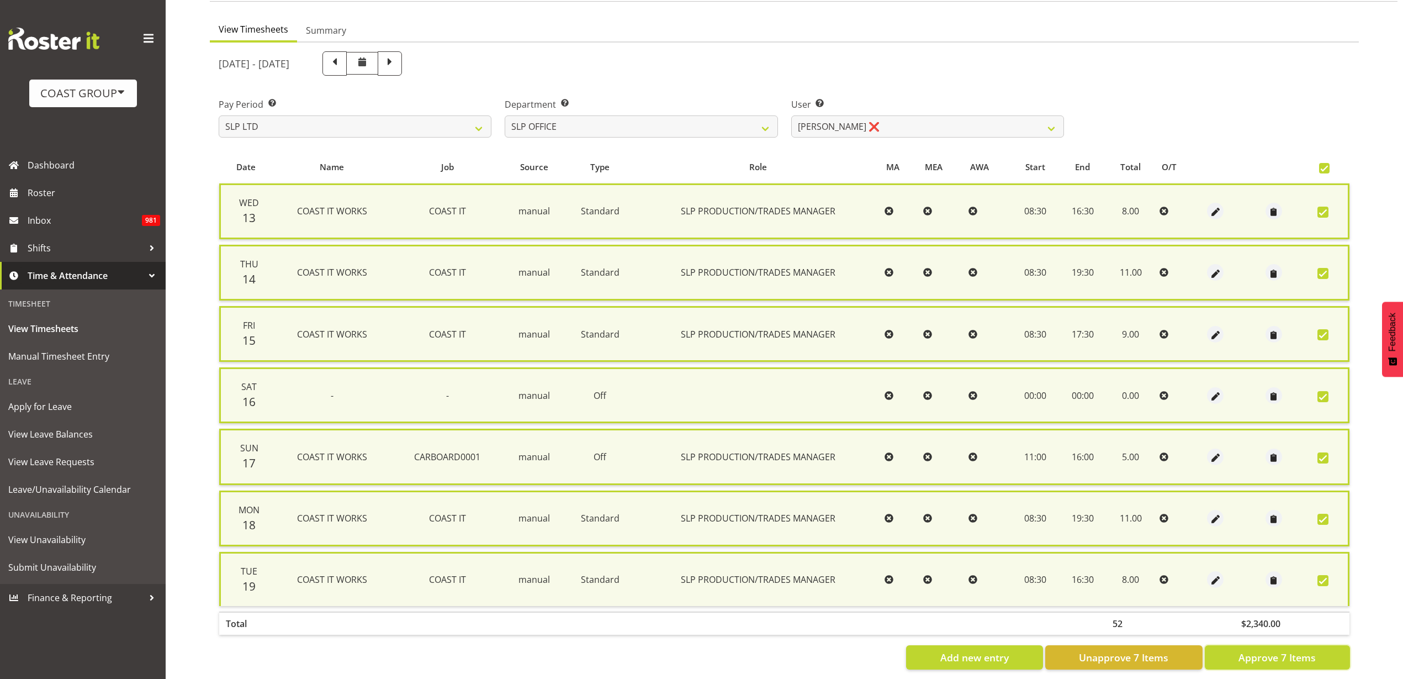
click at [1300, 655] on span "Approve 7 Items" at bounding box center [1277, 657] width 77 height 14
checkbox input "false"
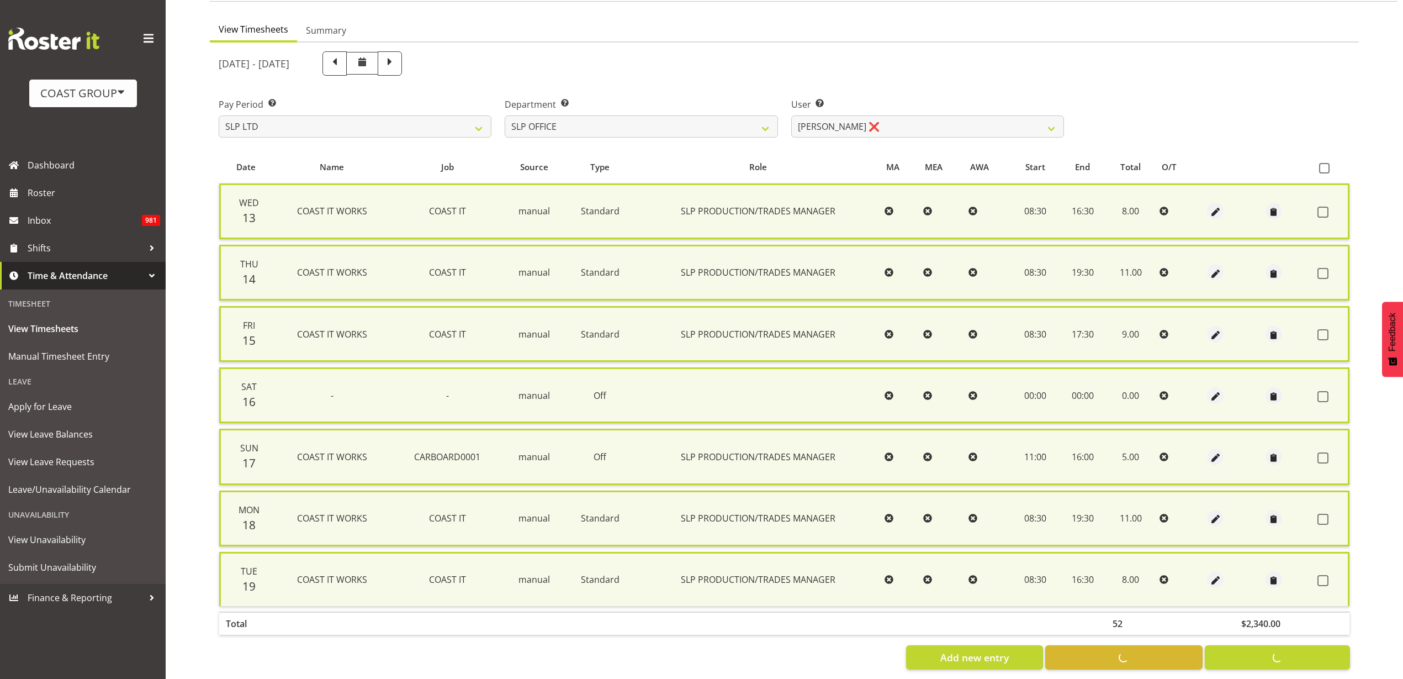
checkbox input "false"
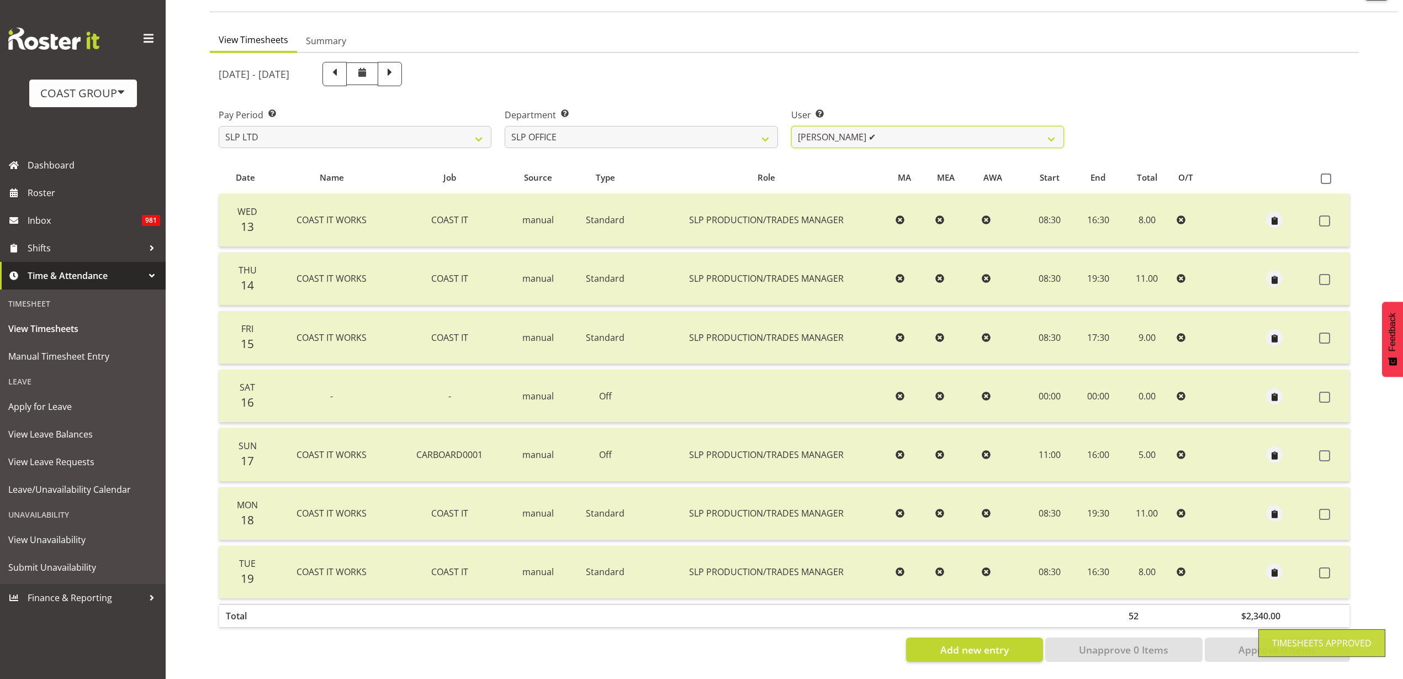
click at [839, 129] on select "Daniel Zhou ✔ Jason Adams ✔ Micah Hetrick ❌" at bounding box center [927, 137] width 273 height 22
select select "119"
click at [791, 126] on select "Daniel Zhou ✔ Jason Adams ✔ Micah Hetrick ❌" at bounding box center [927, 137] width 273 height 22
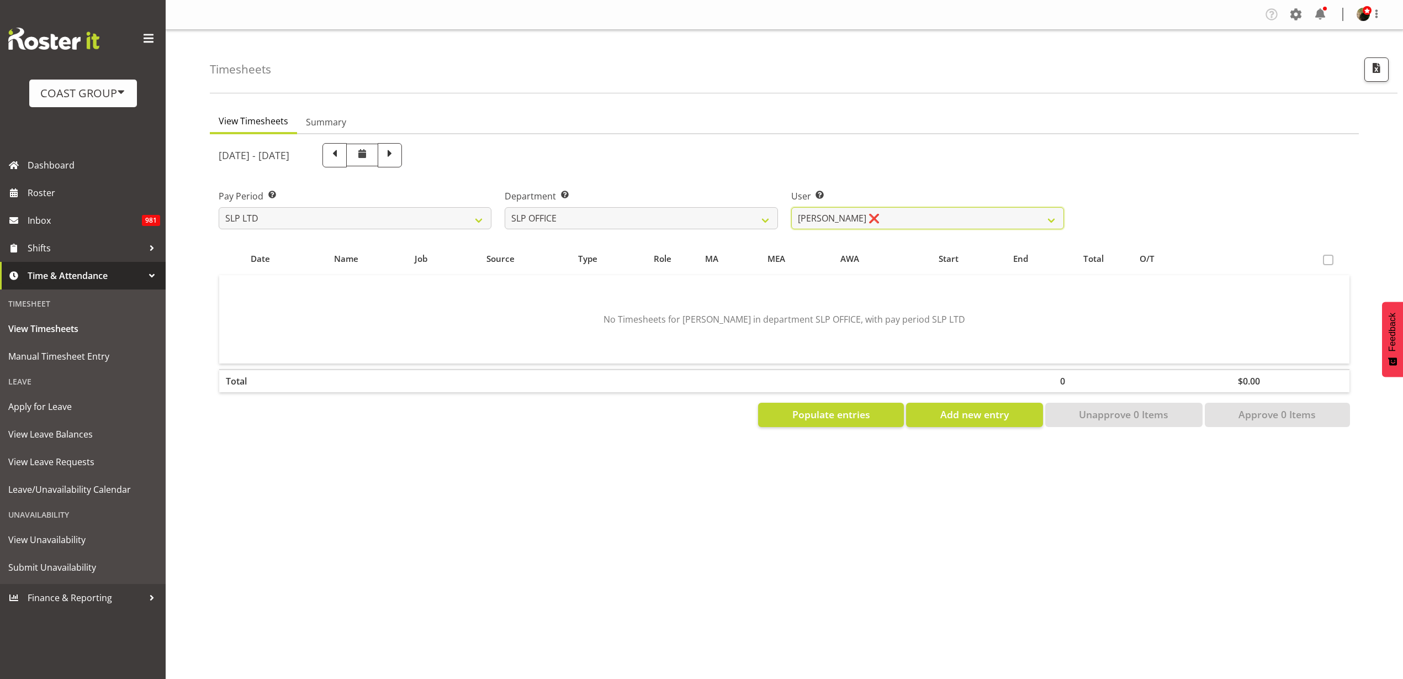
scroll to position [0, 0]
click at [833, 420] on span "Populate entries" at bounding box center [831, 414] width 78 height 14
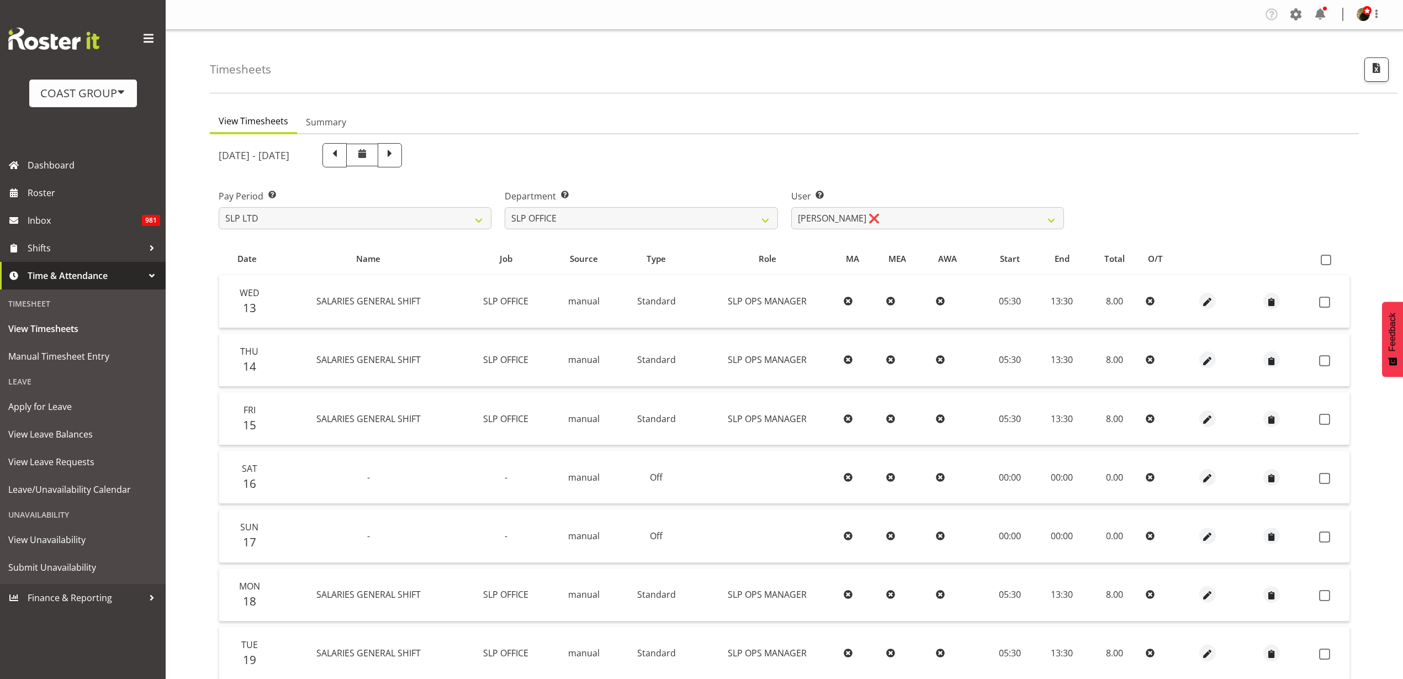
click at [1326, 258] on span at bounding box center [1326, 260] width 10 height 10
click at [1326, 258] on input "checkbox" at bounding box center [1324, 259] width 7 height 7
checkbox input "true"
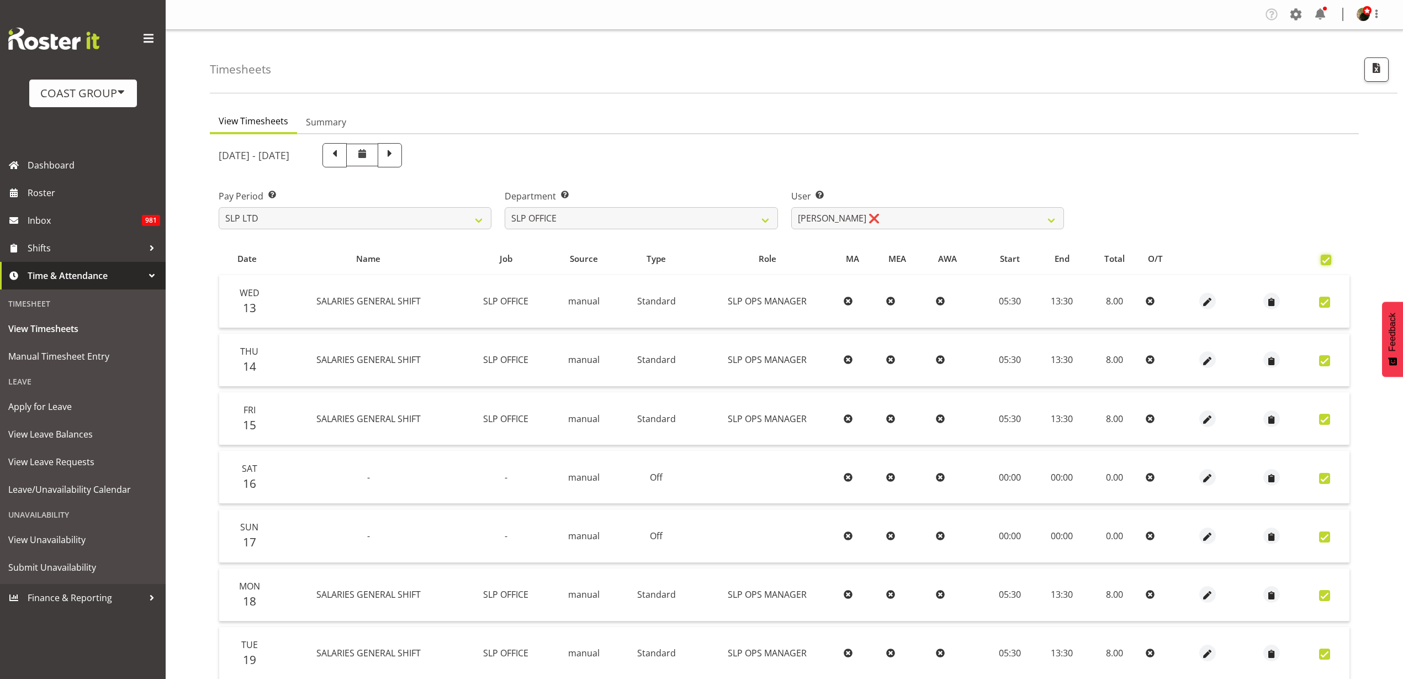
checkbox input "true"
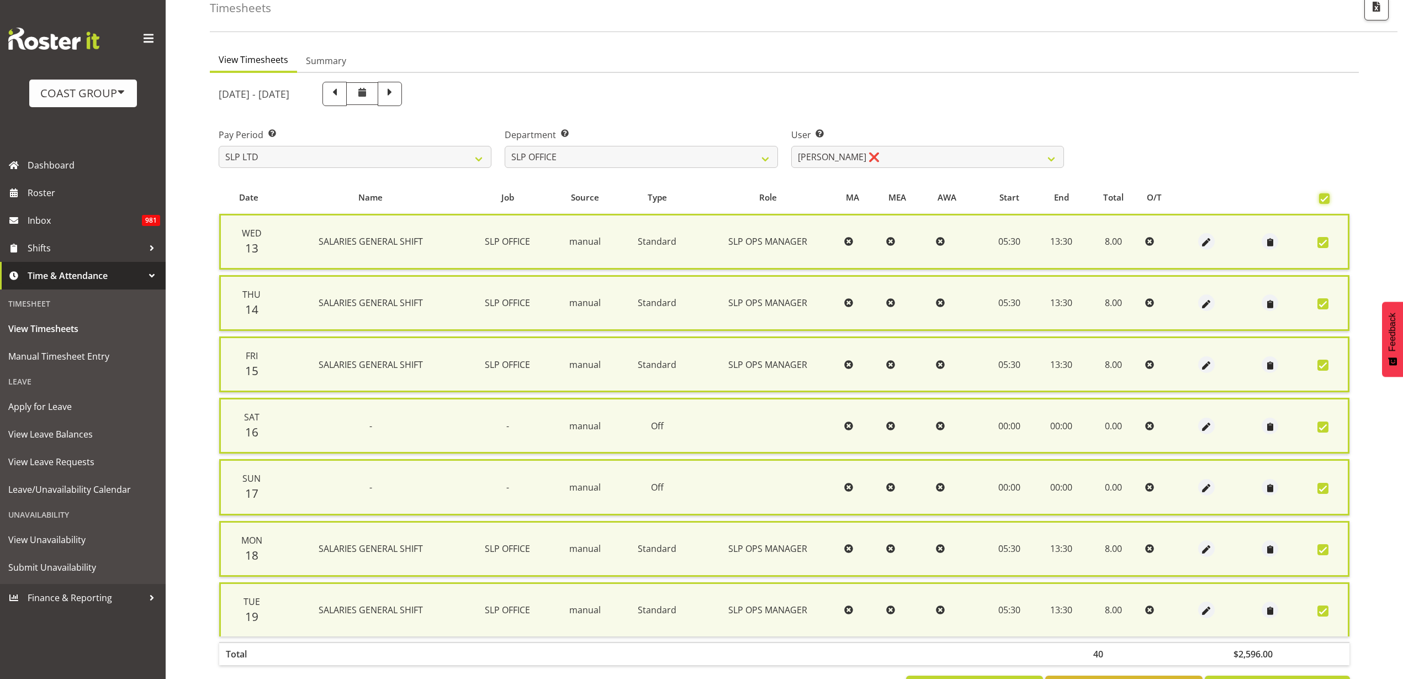
scroll to position [110, 0]
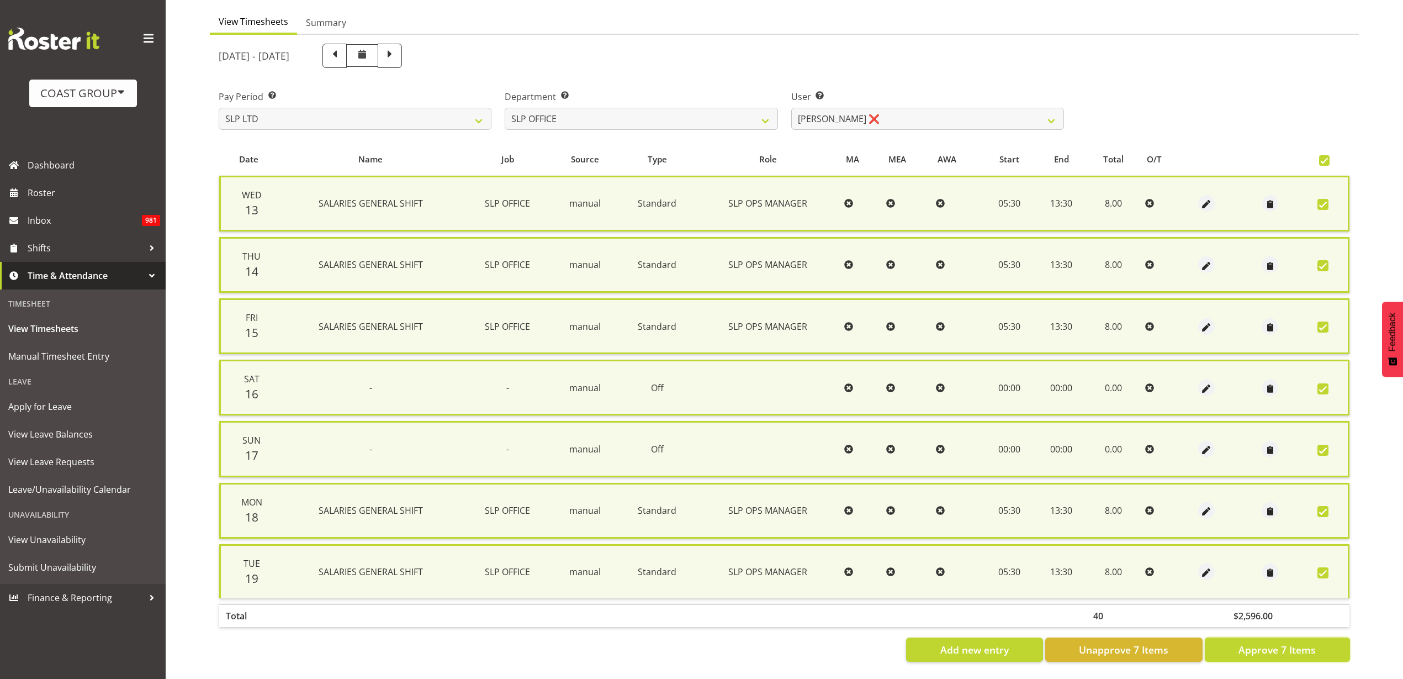
click at [1277, 642] on span "Approve 7 Items" at bounding box center [1277, 649] width 77 height 14
checkbox input "false"
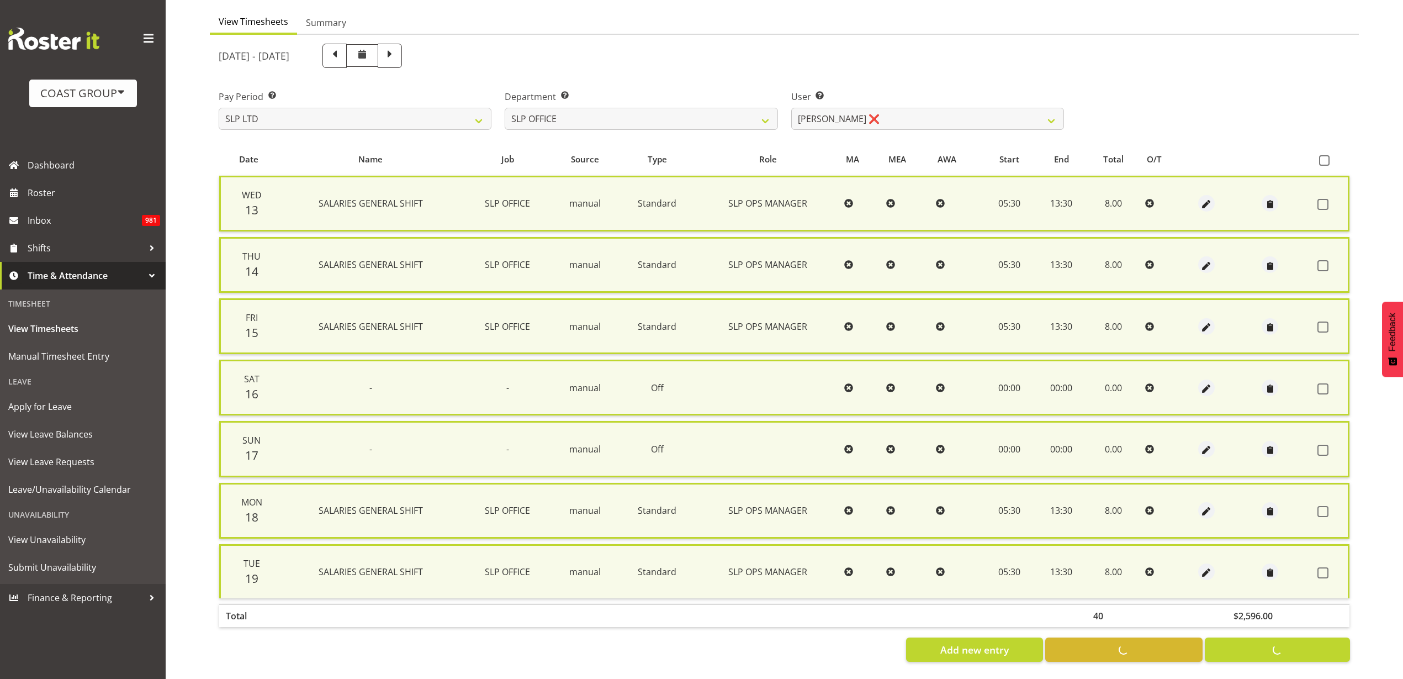
checkbox input "false"
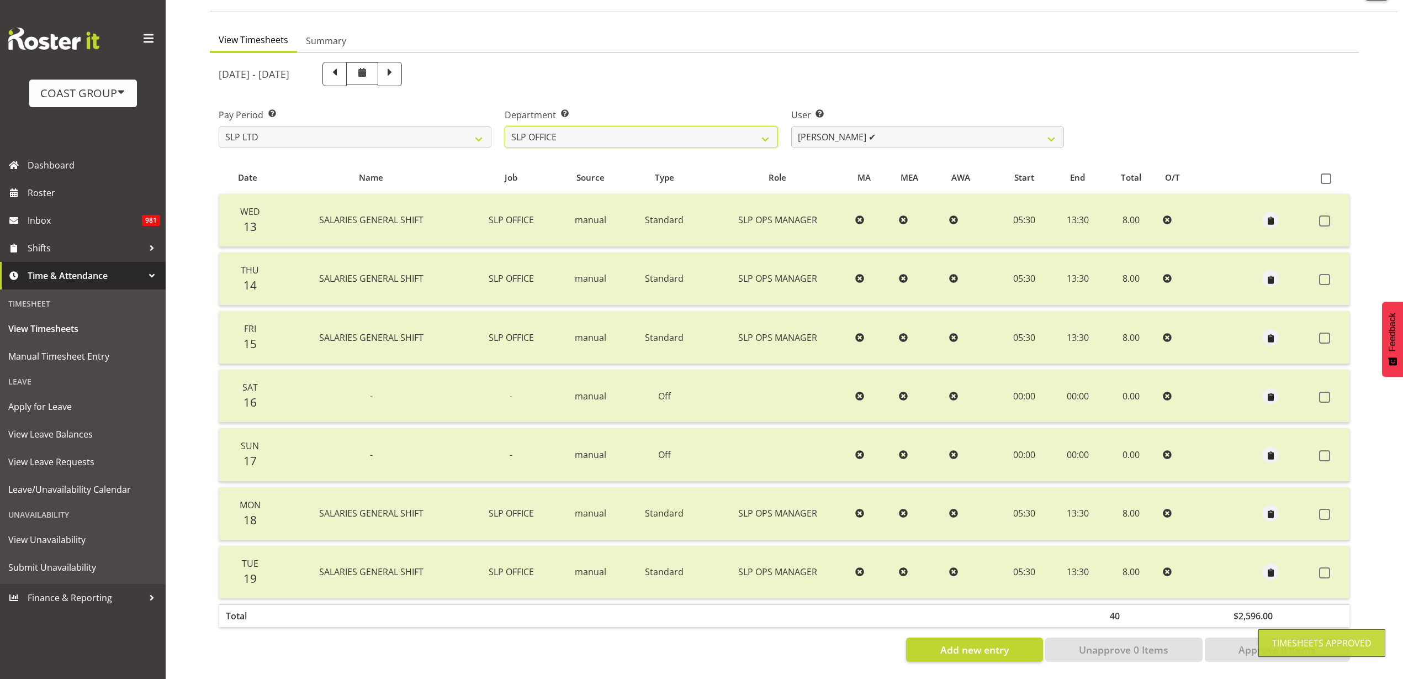
click at [679, 126] on select "SLP CHC SLP OFFICE SLP PRODUCTION SLP TRADE" at bounding box center [641, 137] width 273 height 22
select select "390"
click at [505, 126] on select "SLP CHC SLP OFFICE SLP PRODUCTION SLP TRADE" at bounding box center [641, 137] width 273 height 22
select select "5538"
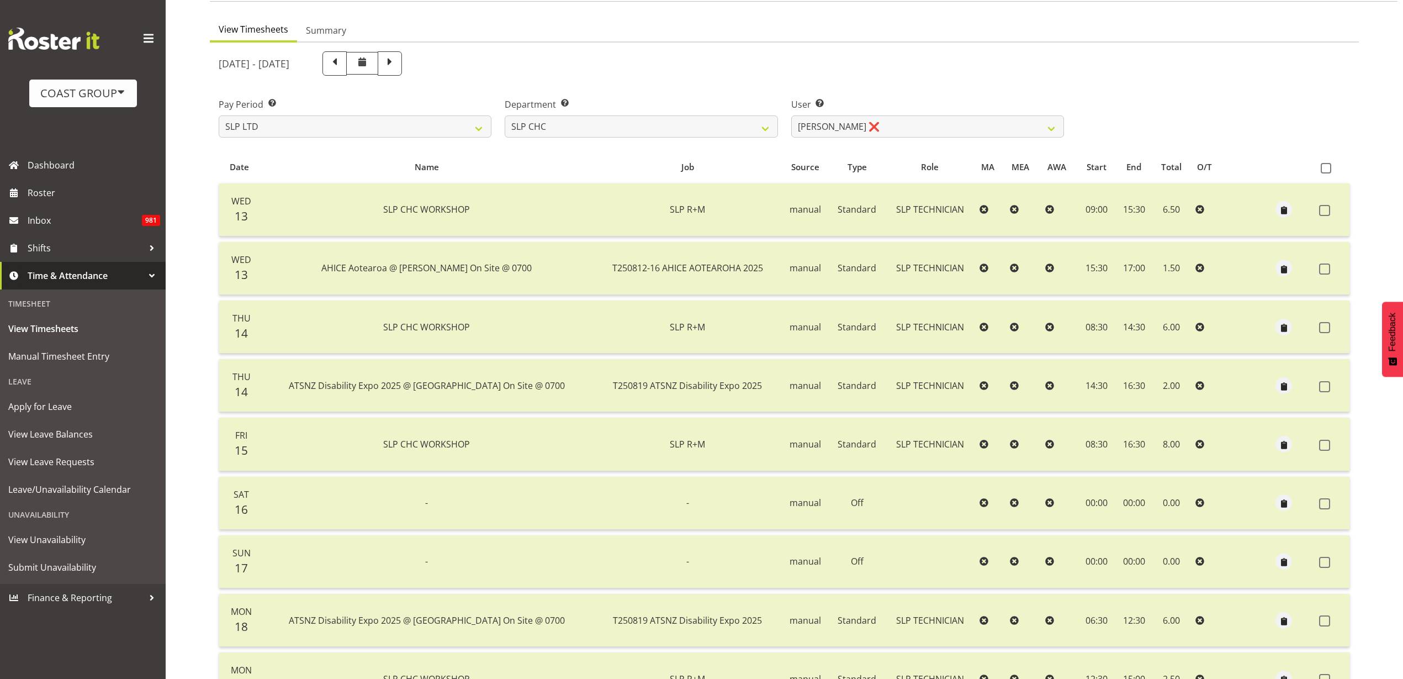
click at [1326, 167] on span at bounding box center [1326, 168] width 10 height 10
click at [1326, 167] on input "checkbox" at bounding box center [1324, 168] width 7 height 7
checkbox input "true"
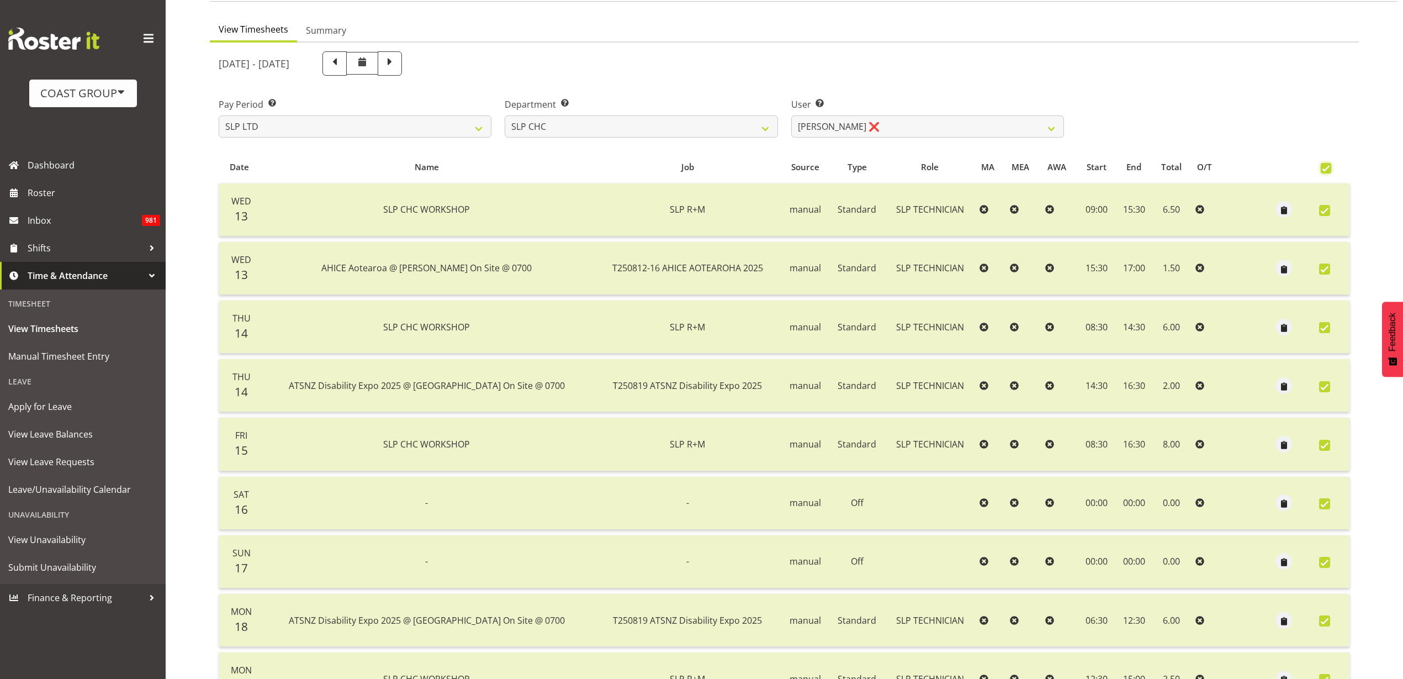
checkbox input "true"
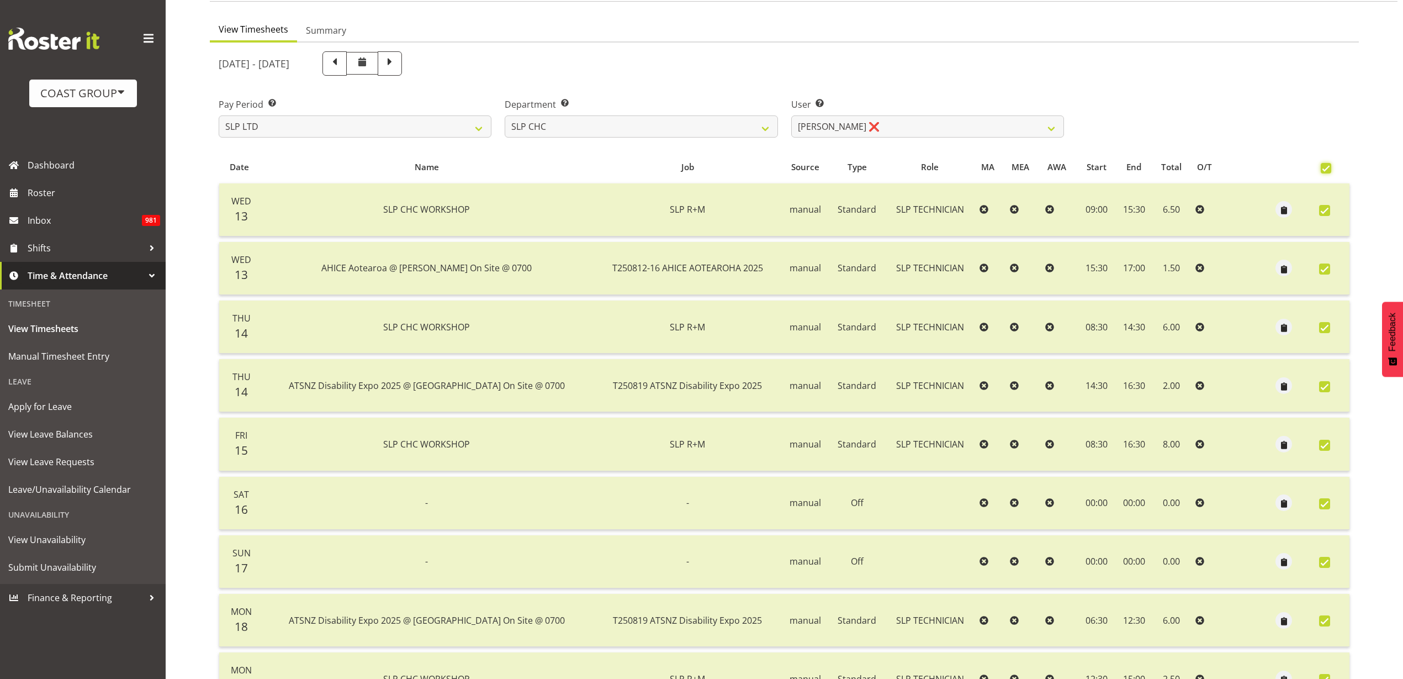
checkbox input "true"
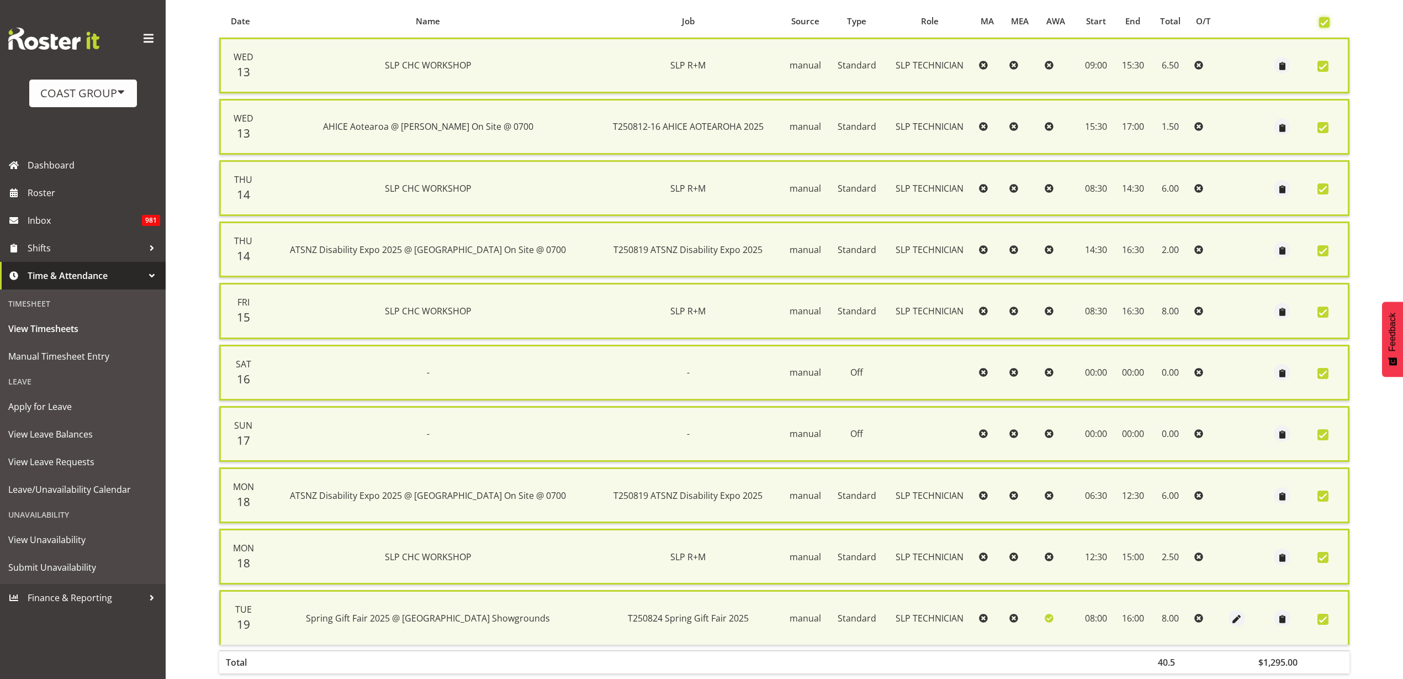
scroll to position [294, 0]
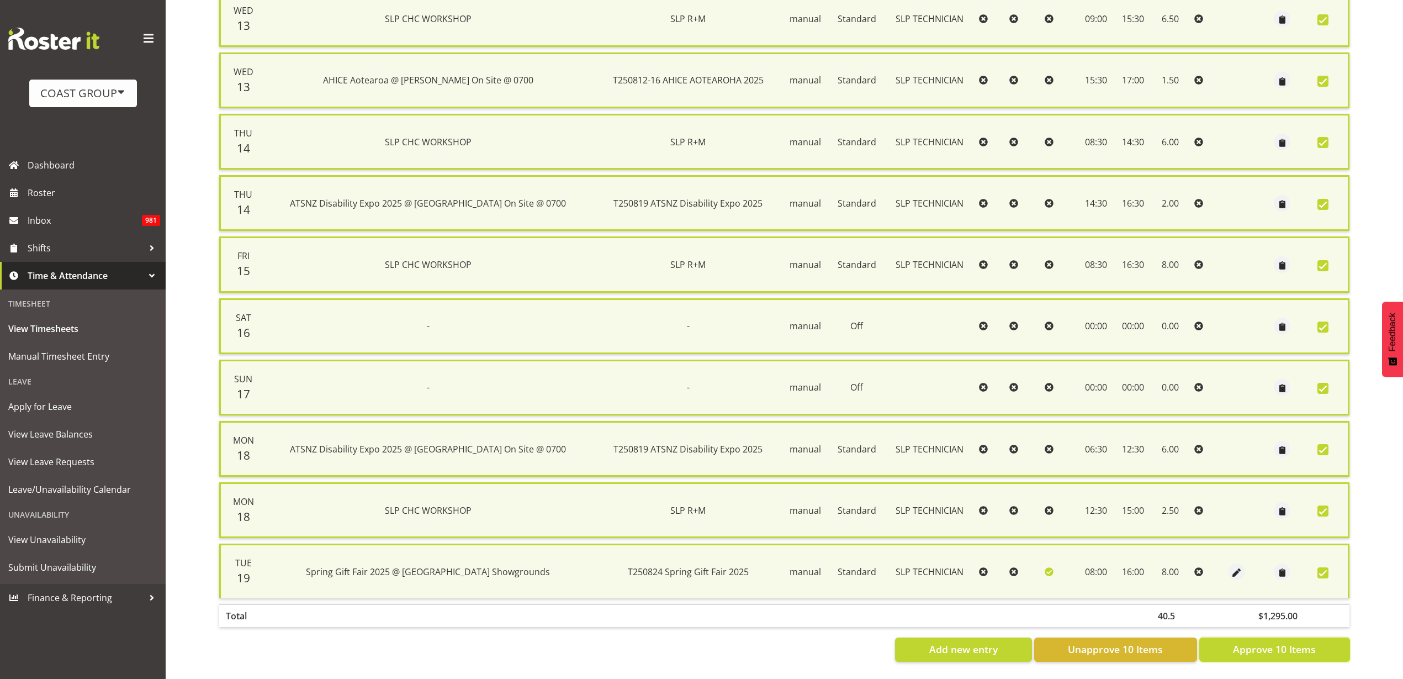
click at [1305, 642] on span "Approve 10 Items" at bounding box center [1274, 649] width 83 height 14
checkbox input "false"
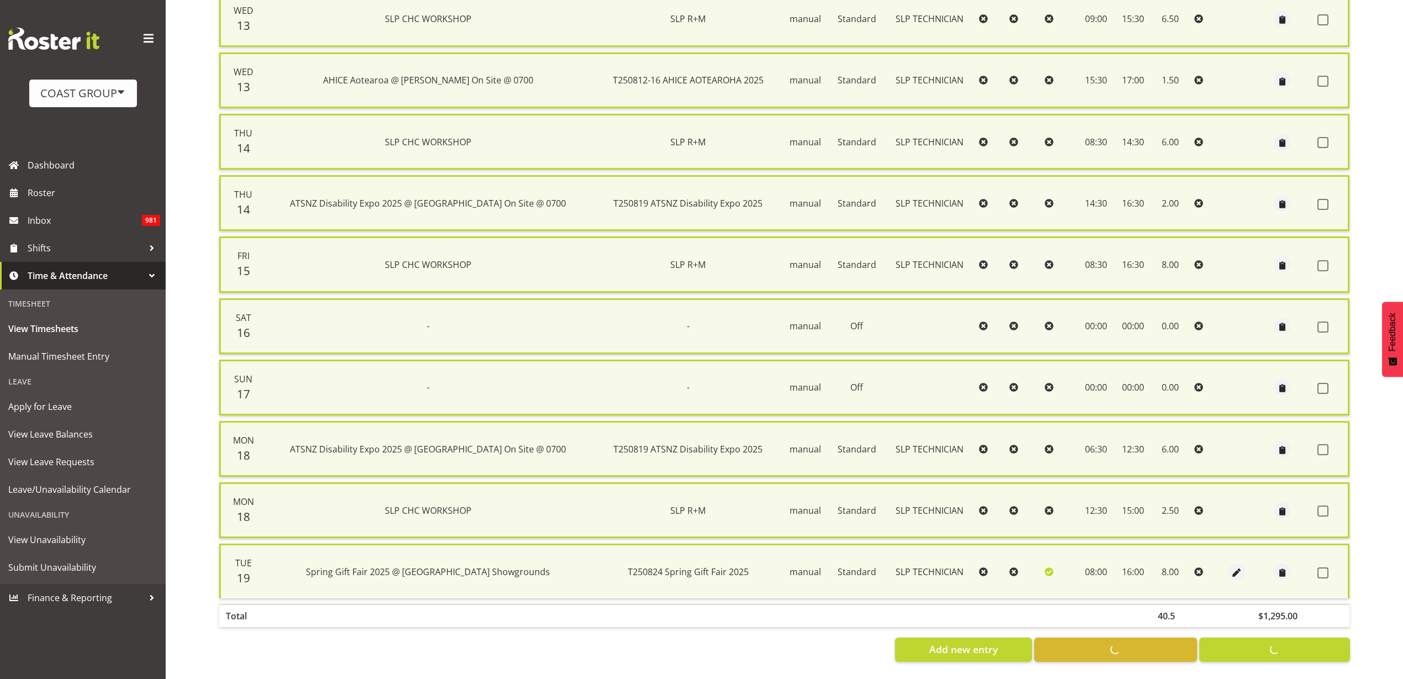
checkbox input "false"
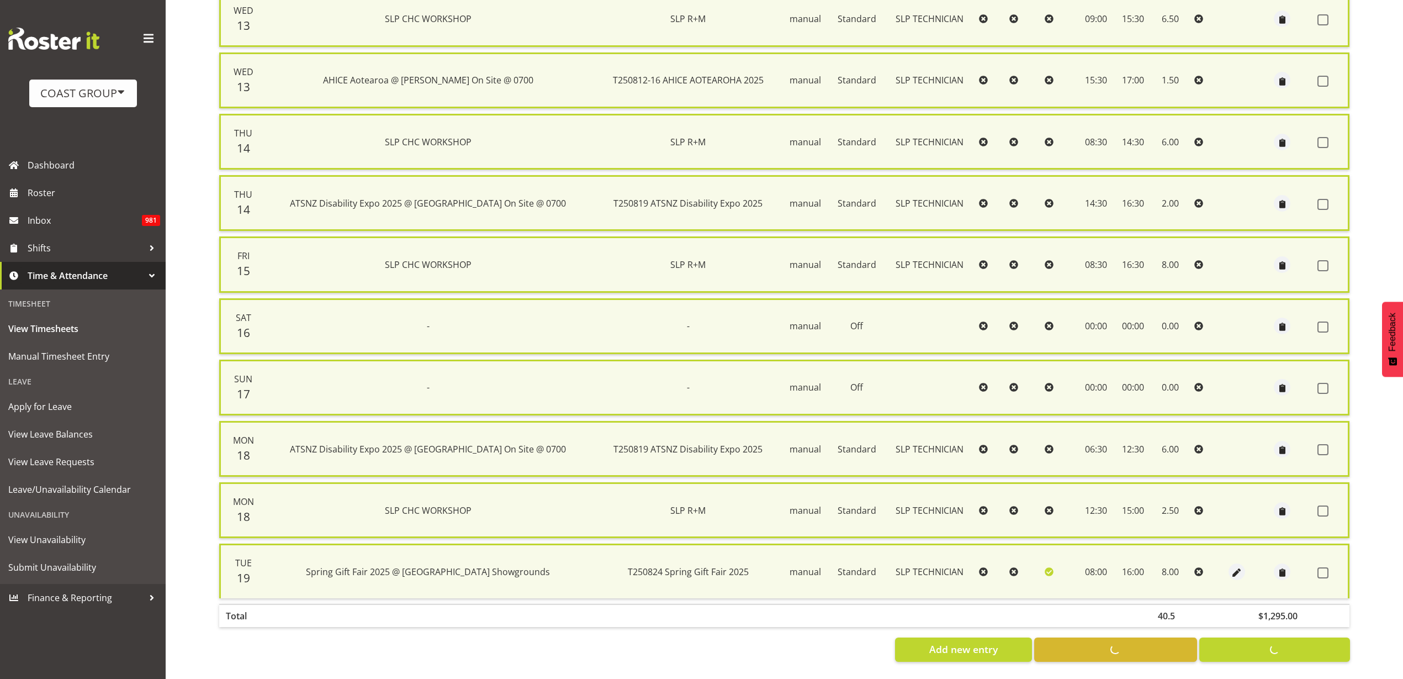
checkbox input "false"
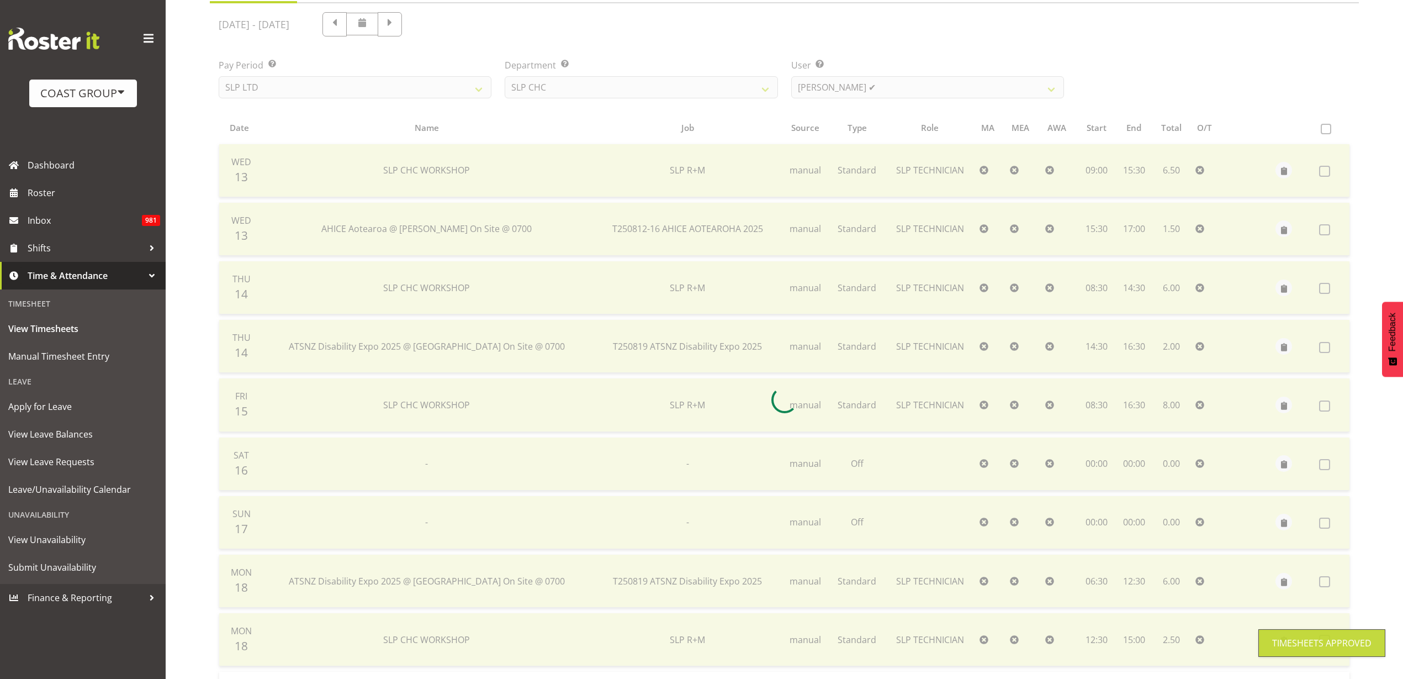
scroll to position [130, 0]
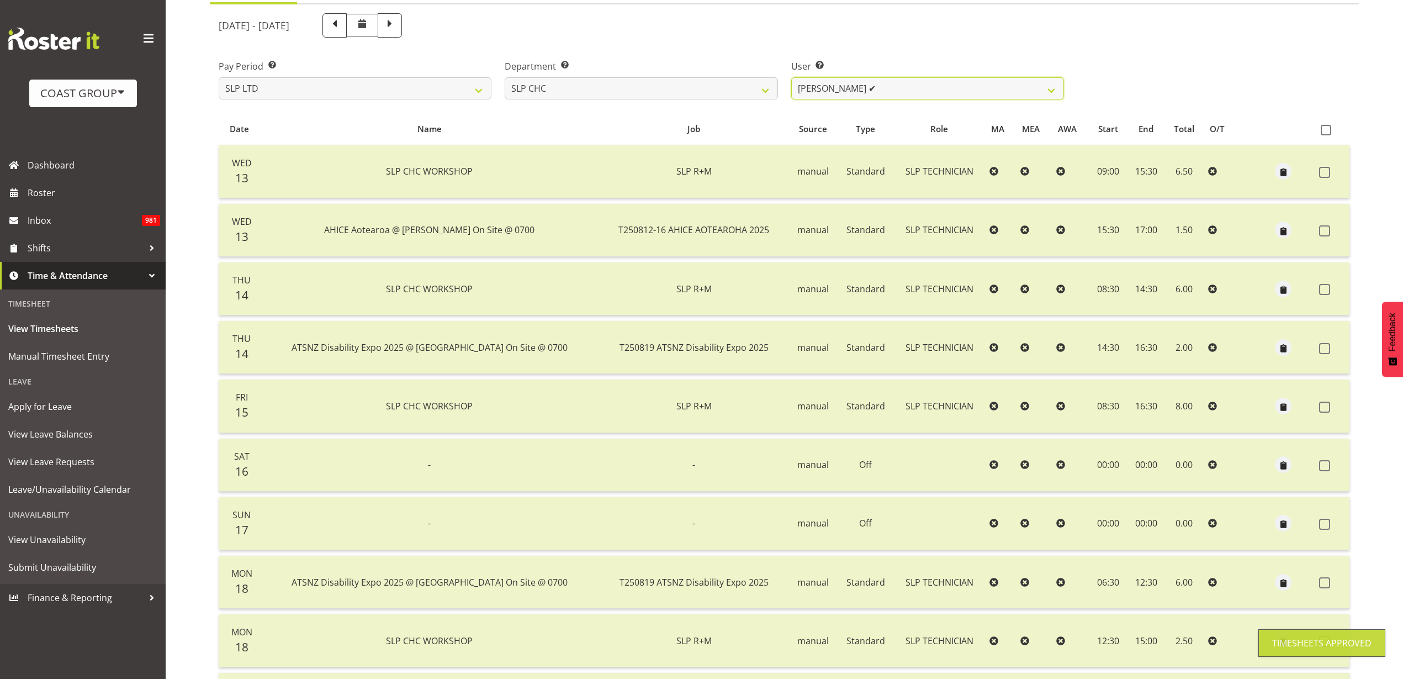
click at [886, 82] on select "Rosey McKimmie ✔ Shaun Dalgetty ❌ Stuart Korunic ❌" at bounding box center [927, 88] width 273 height 22
select select "263"
click at [791, 77] on select "Rosey McKimmie ✔ Shaun Dalgetty ❌ Stuart Korunic ❌" at bounding box center [927, 88] width 273 height 22
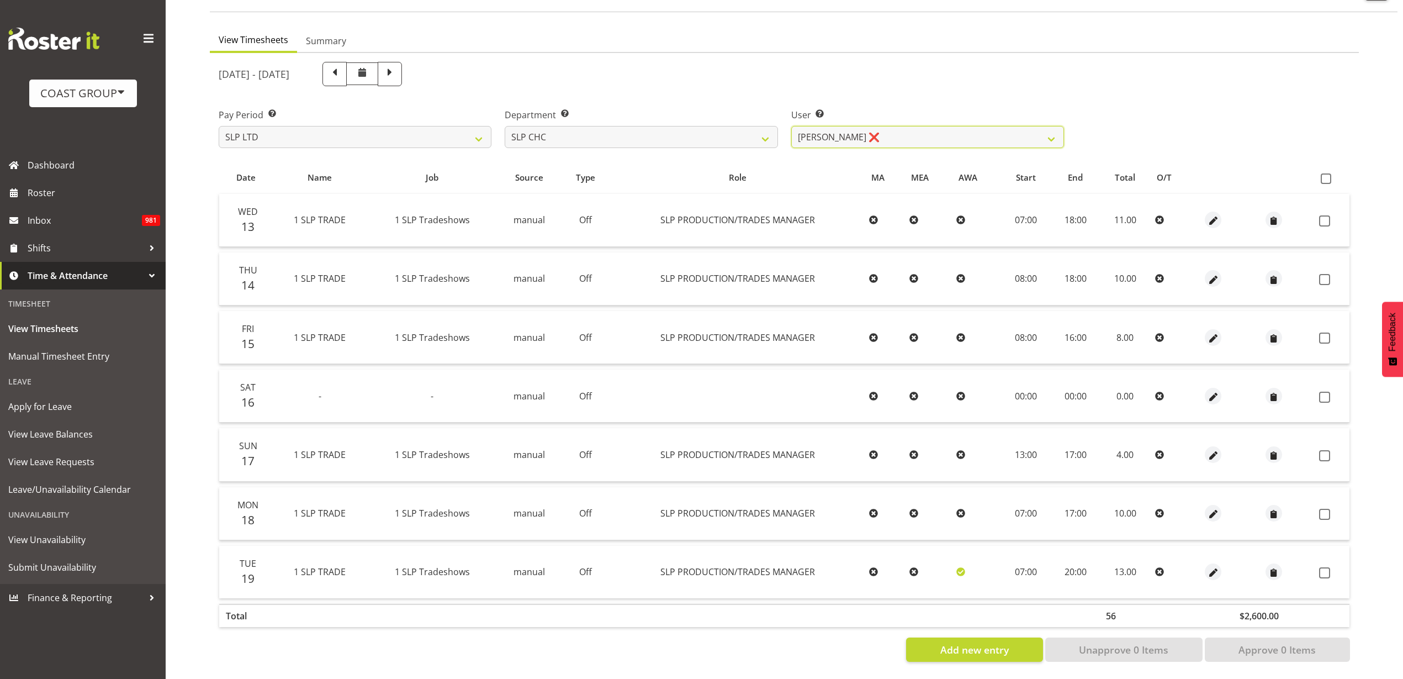
scroll to position [92, 0]
click at [1328, 173] on span at bounding box center [1326, 178] width 10 height 10
click at [1328, 175] on input "checkbox" at bounding box center [1324, 178] width 7 height 7
checkbox input "true"
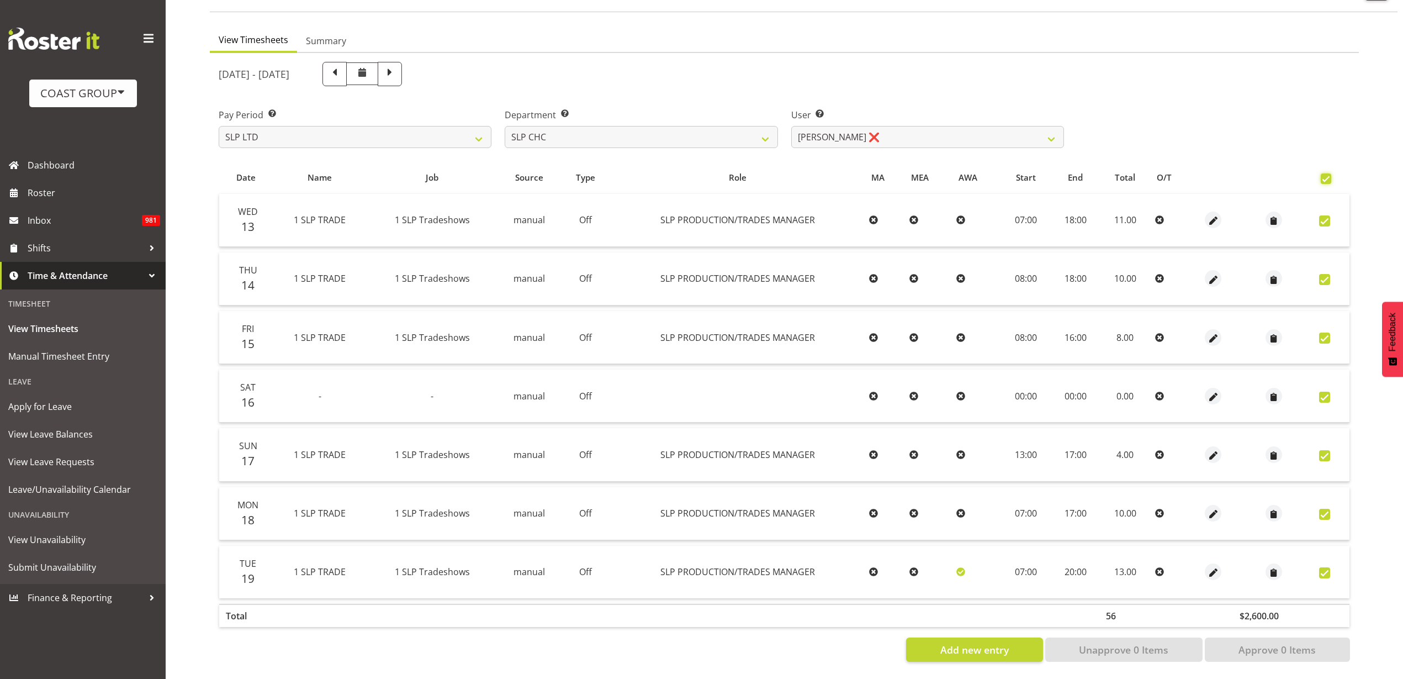
checkbox input "true"
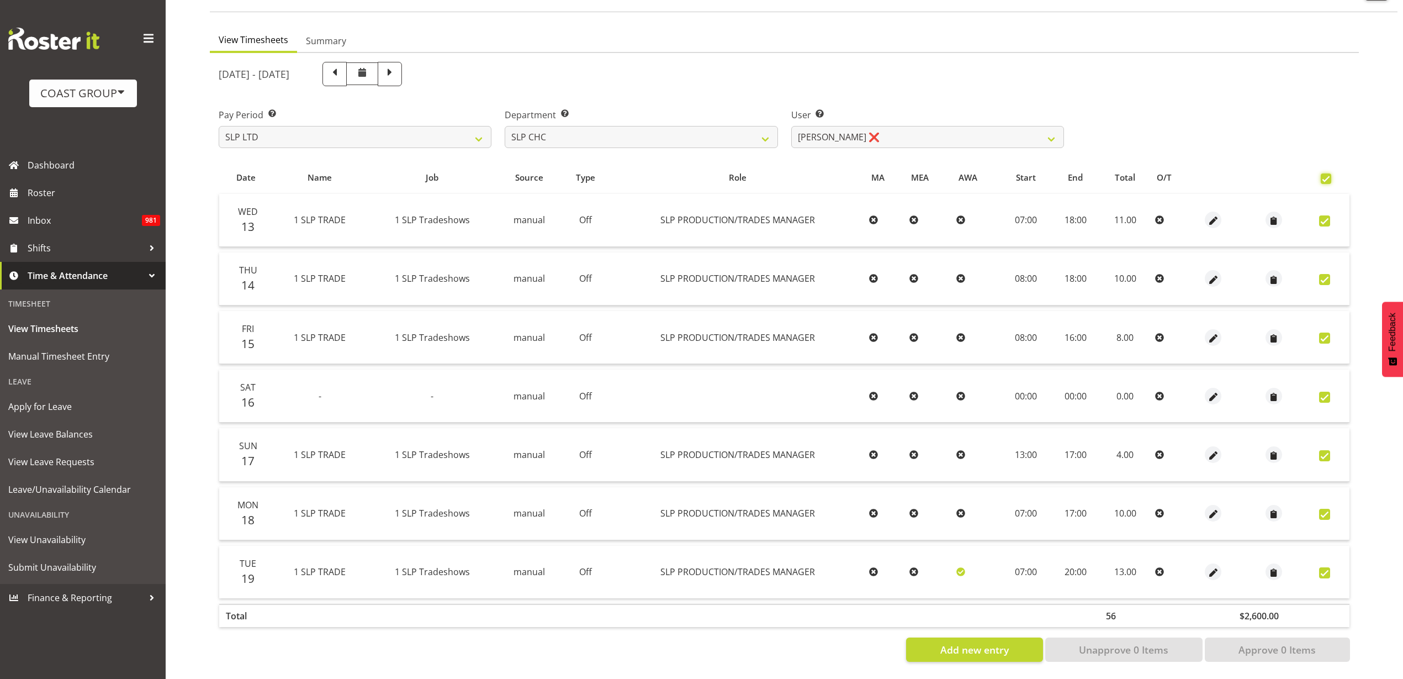
checkbox input "true"
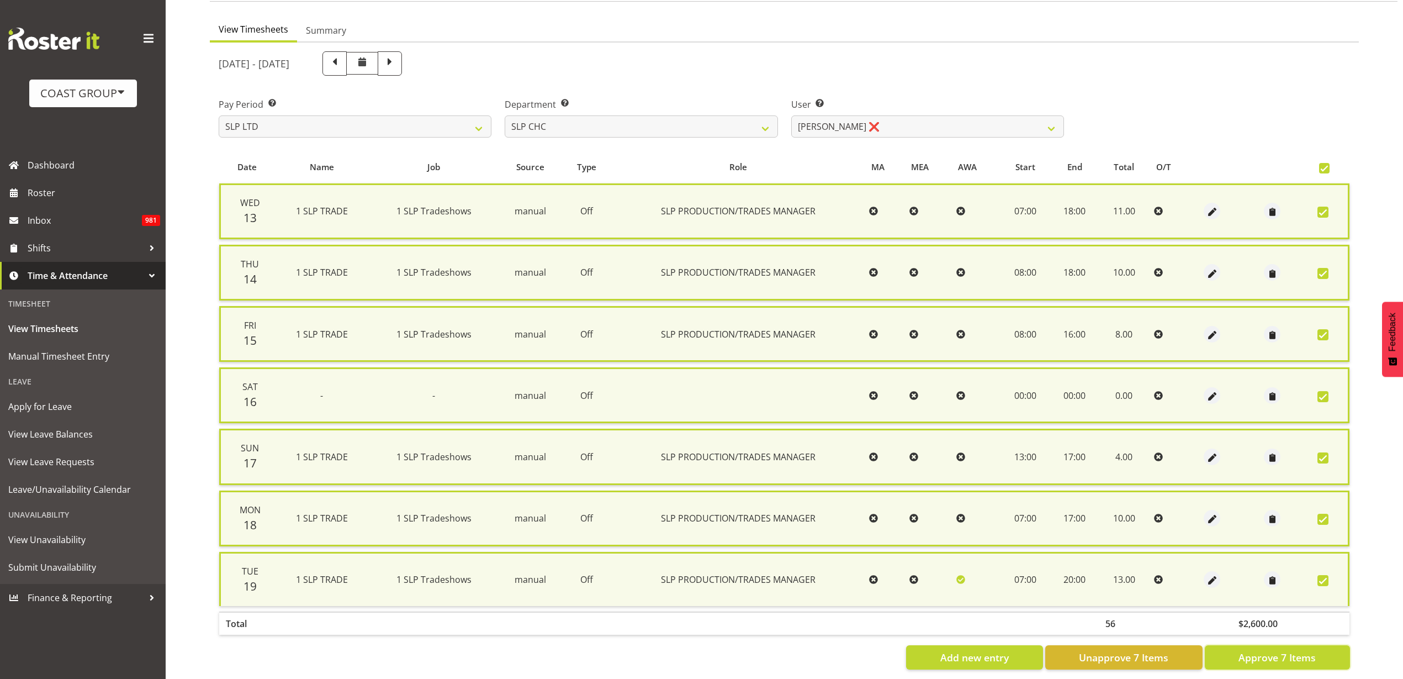
click at [1247, 654] on span "Approve 7 Items" at bounding box center [1277, 657] width 77 height 14
checkbox input "false"
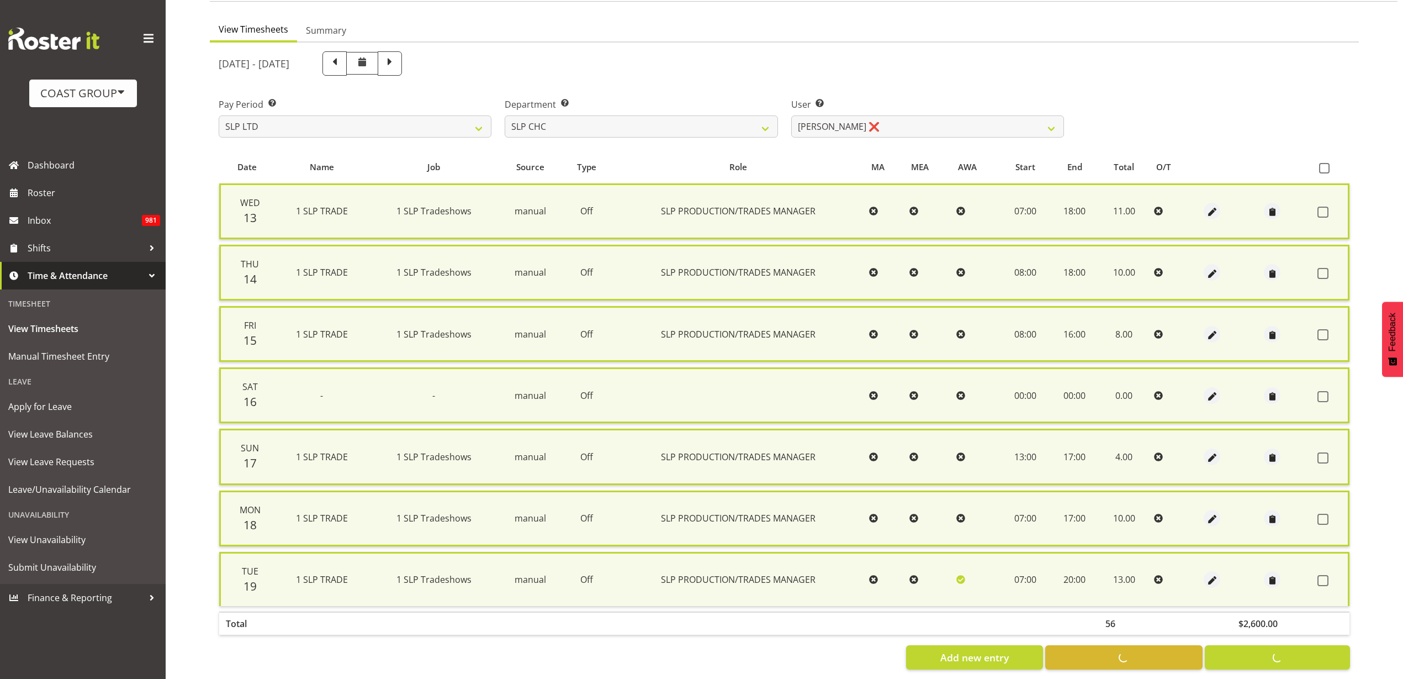
checkbox input "false"
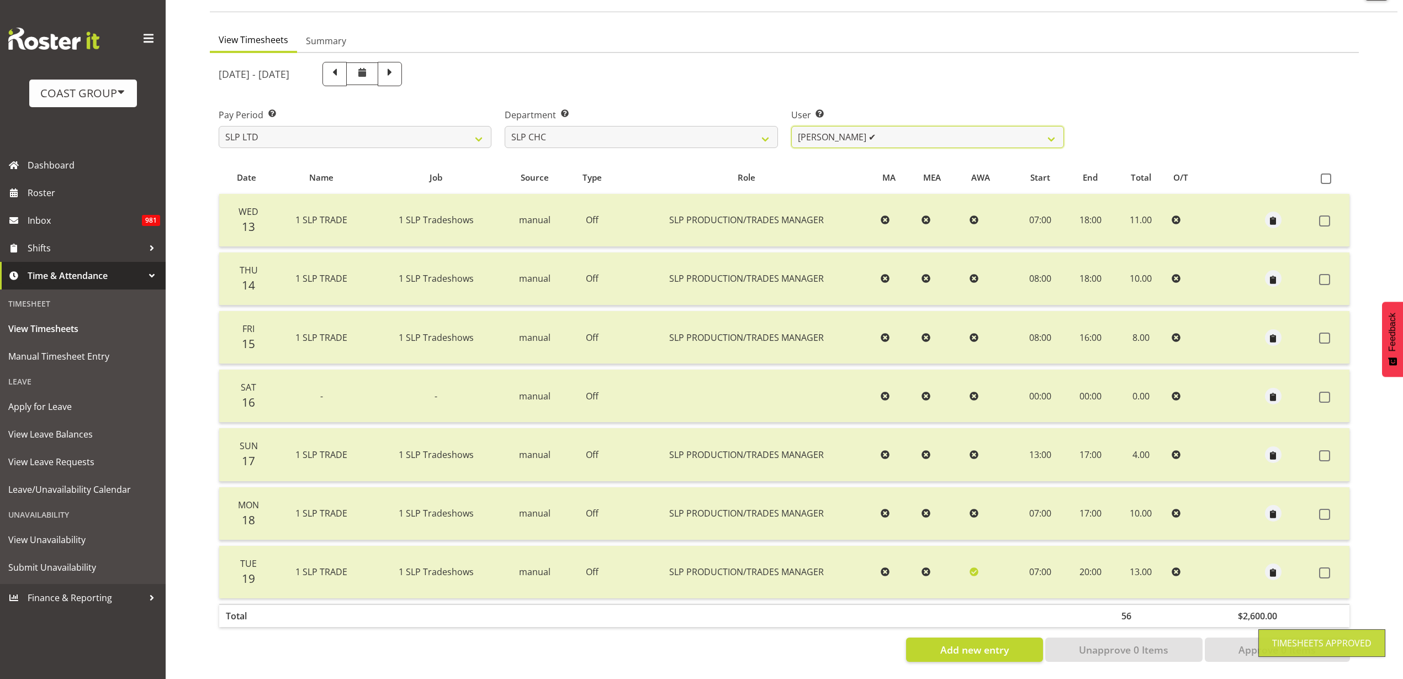
click at [879, 129] on select "Rosey McKimmie ✔ Shaun Dalgetty ✔ Stuart Korunic ❌" at bounding box center [927, 137] width 273 height 22
select select "5115"
click at [791, 126] on select "Rosey McKimmie ✔ Shaun Dalgetty ✔ Stuart Korunic ❌" at bounding box center [927, 137] width 273 height 22
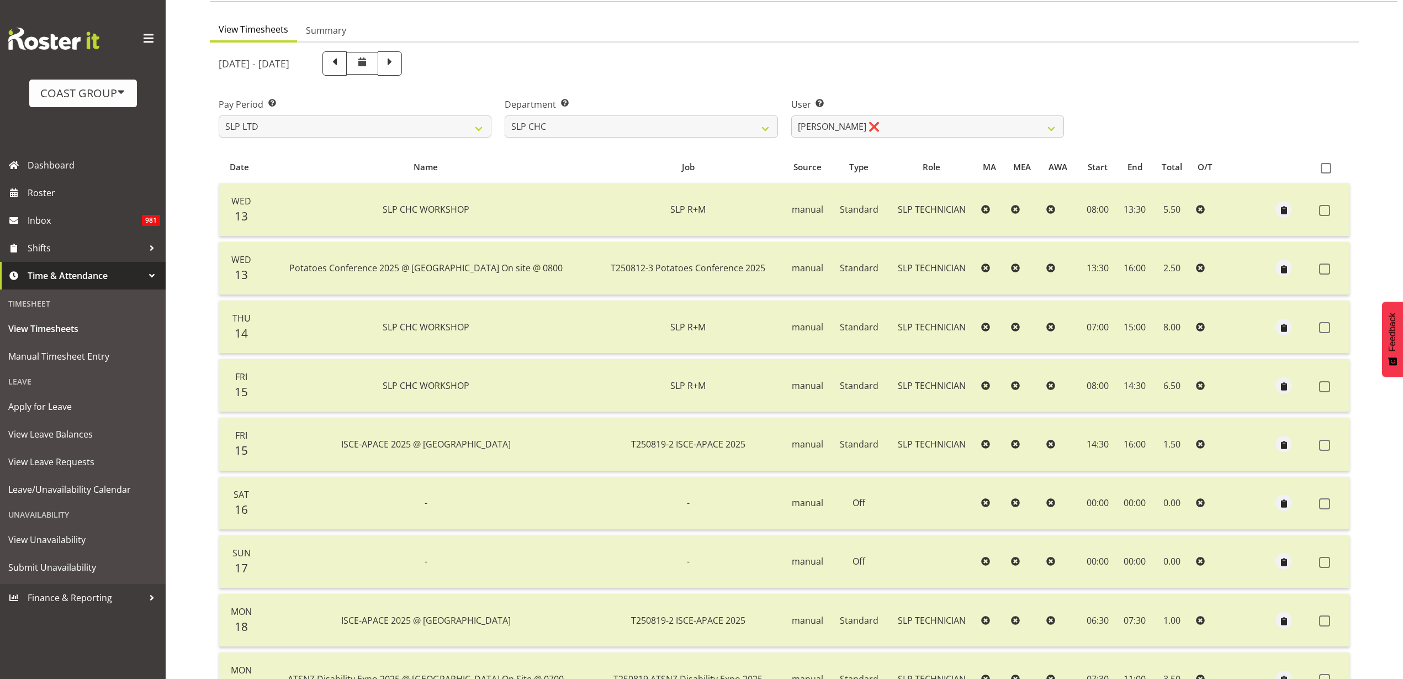
click at [1325, 170] on span at bounding box center [1326, 168] width 10 height 10
click at [1325, 170] on input "checkbox" at bounding box center [1324, 168] width 7 height 7
checkbox input "true"
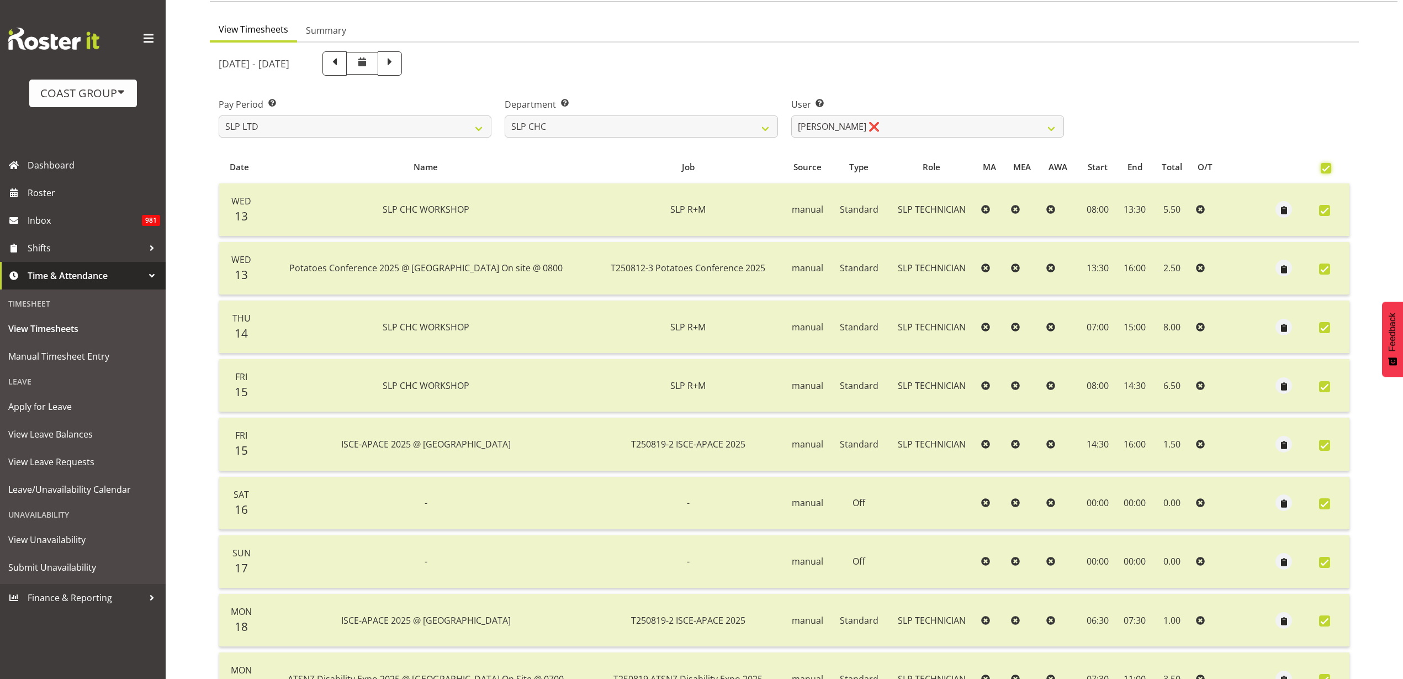
checkbox input "true"
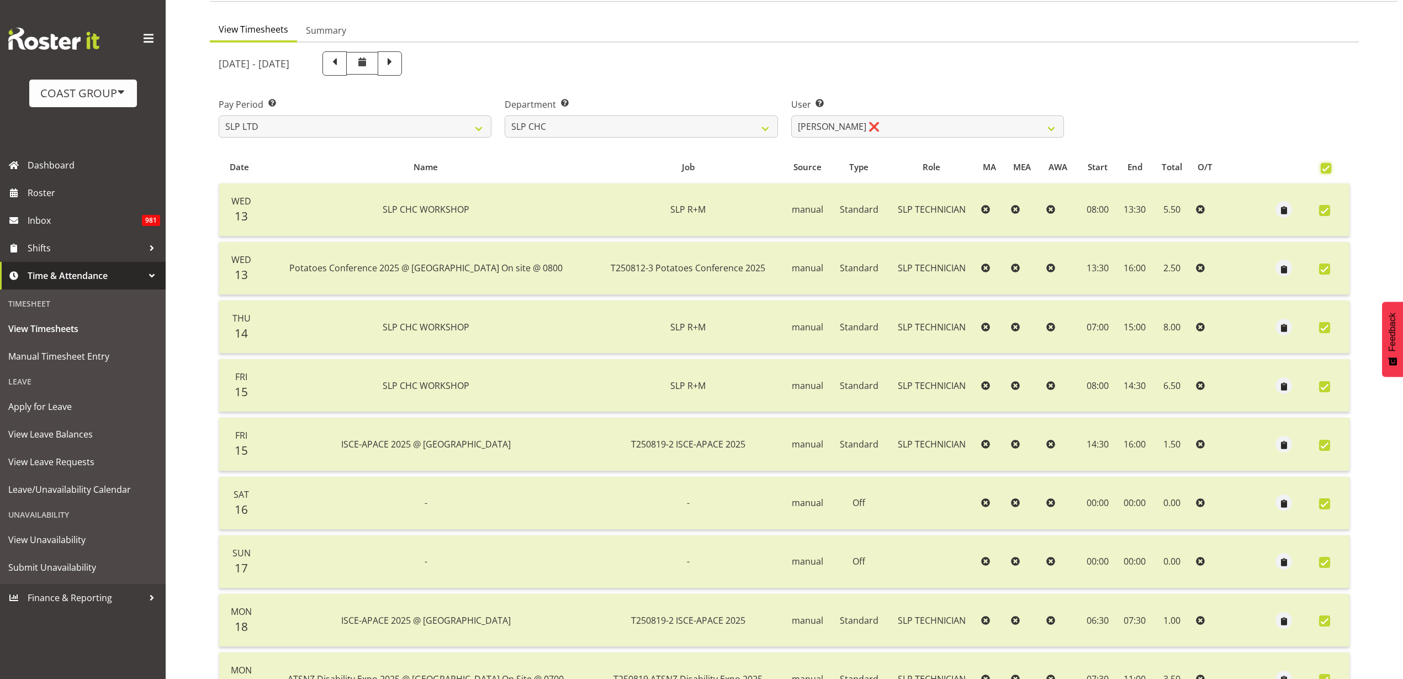
checkbox input "true"
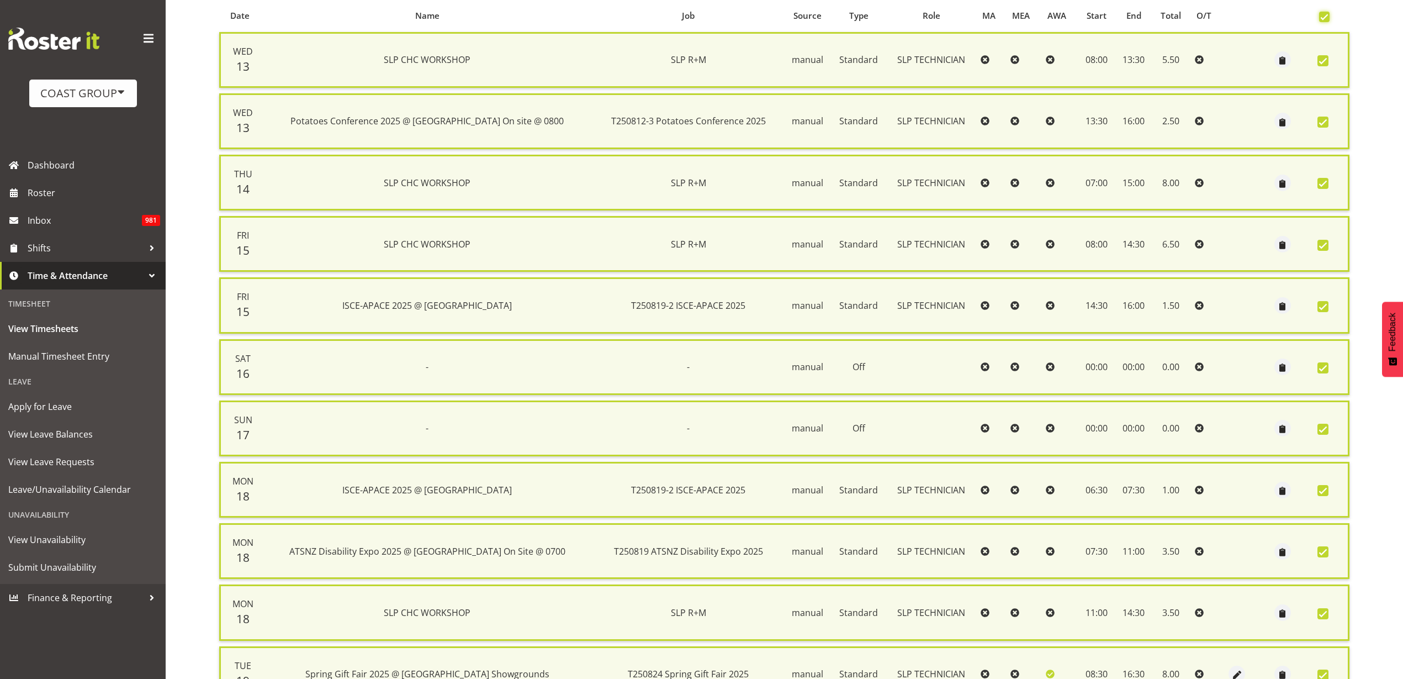
scroll to position [356, 0]
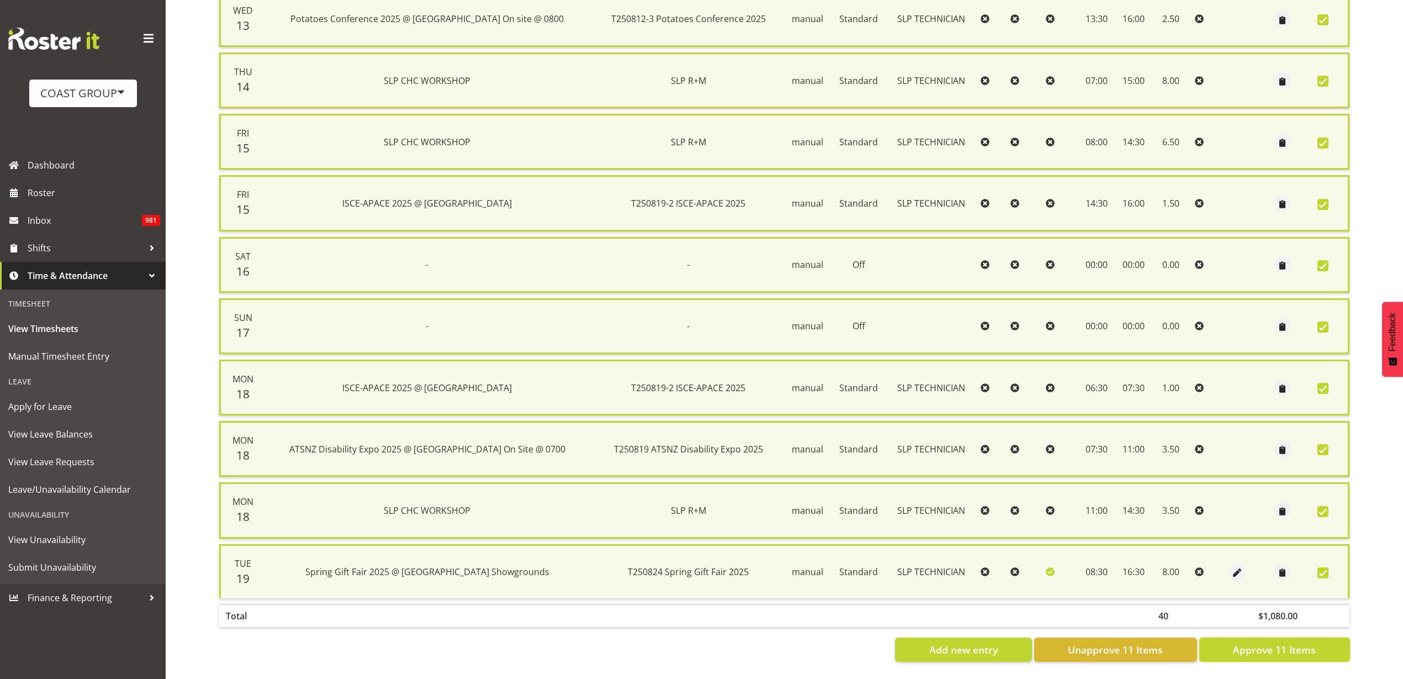
click at [1248, 642] on span "Approve 11 Items" at bounding box center [1274, 649] width 83 height 14
checkbox input "false"
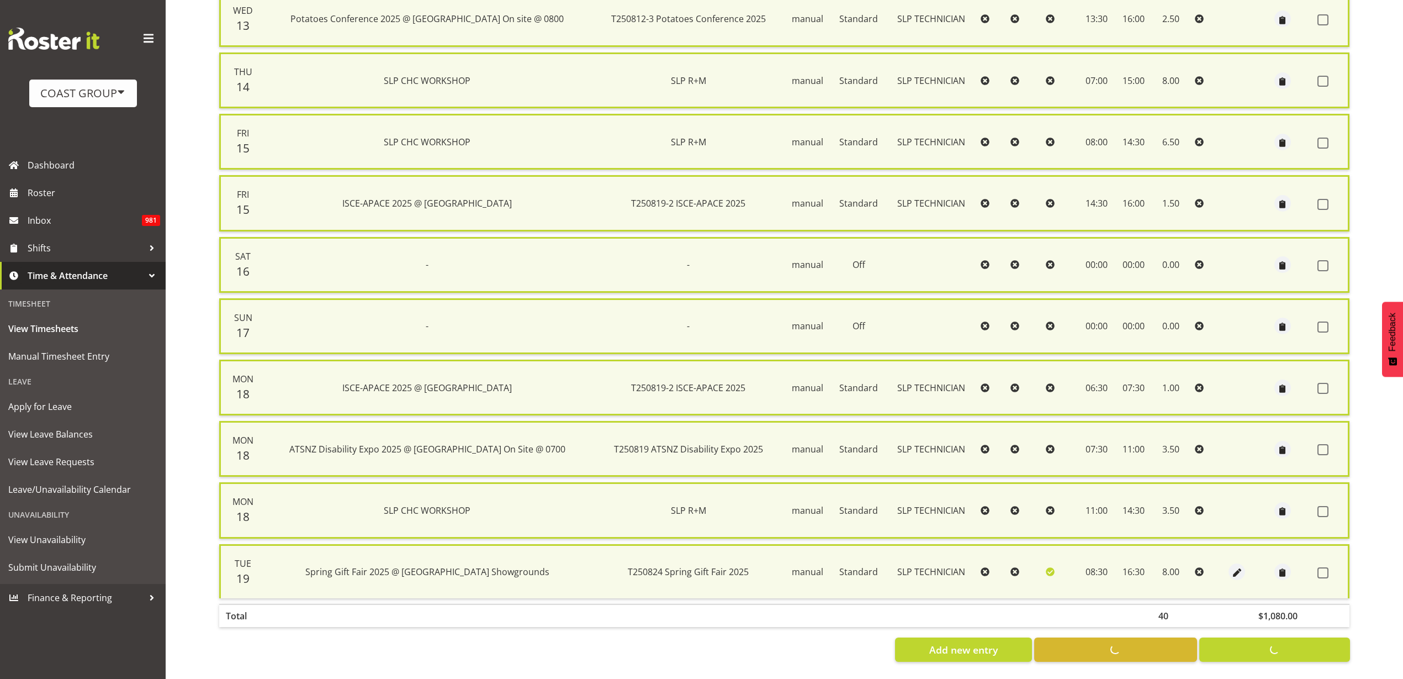
checkbox input "false"
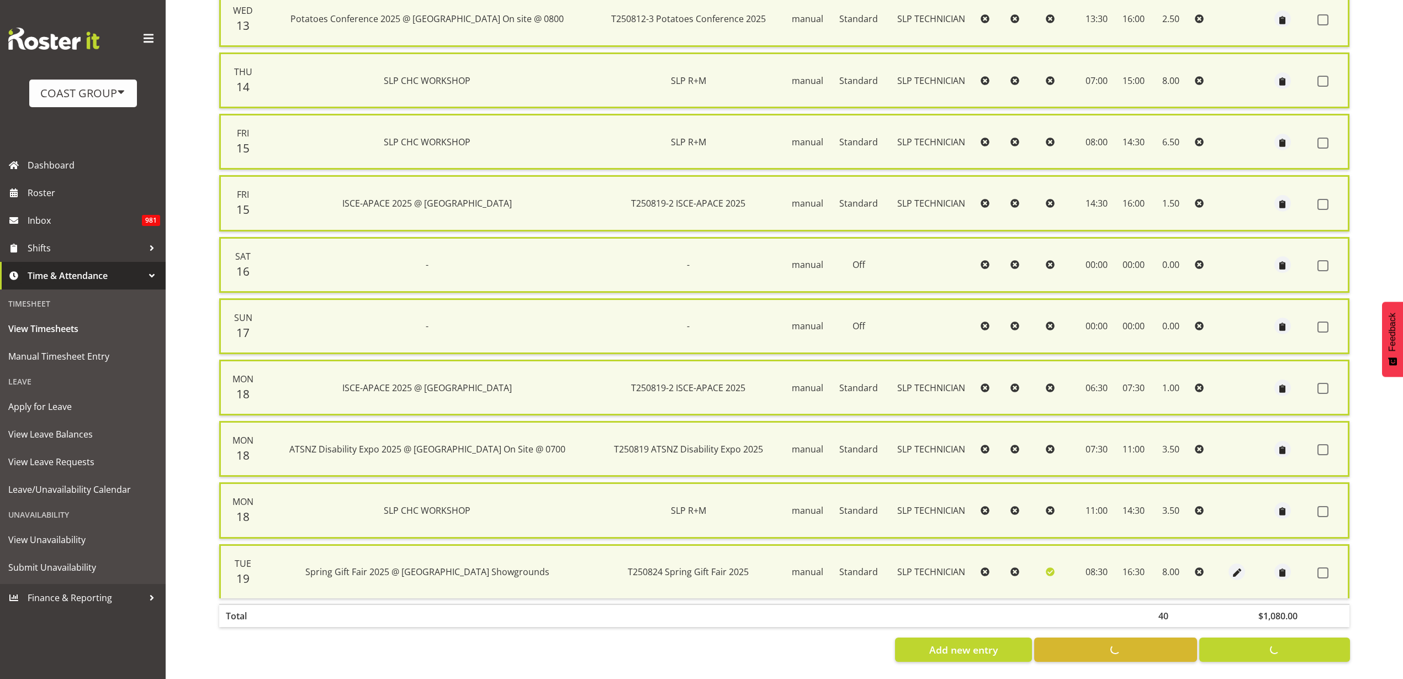
checkbox input "false"
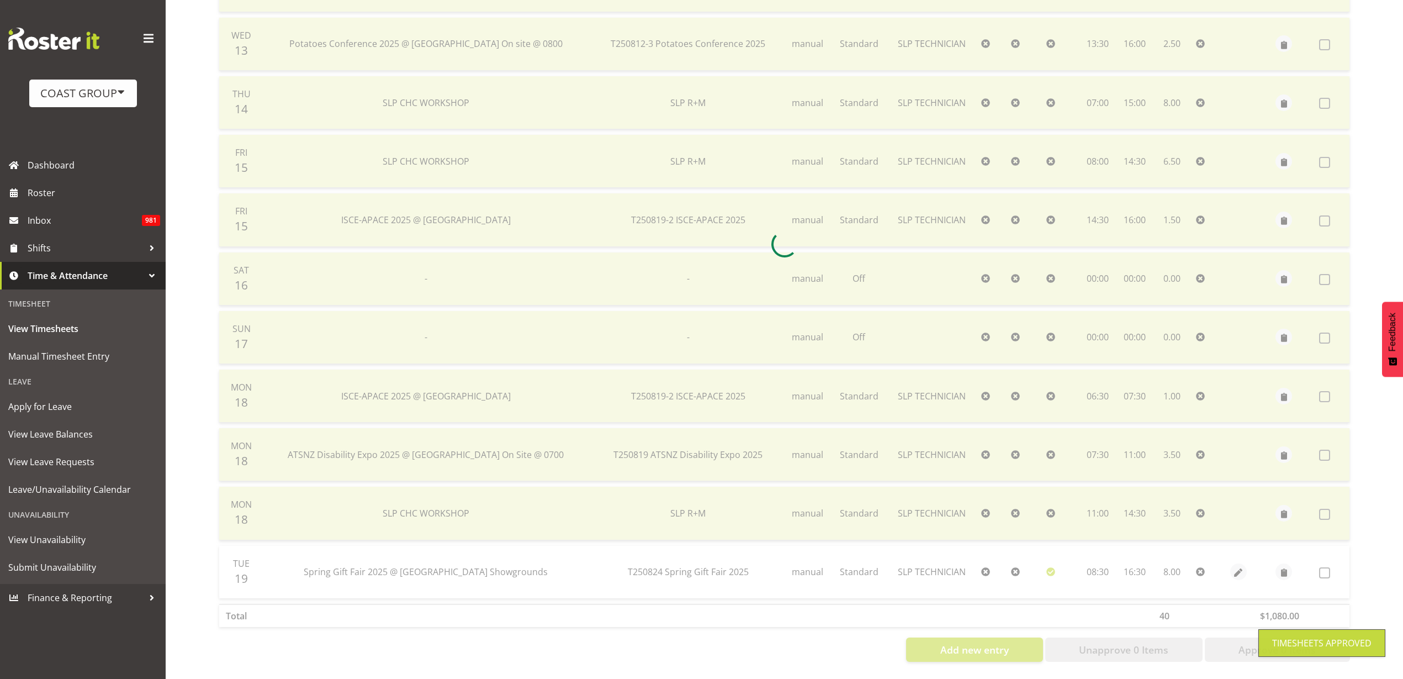
scroll to position [0, 0]
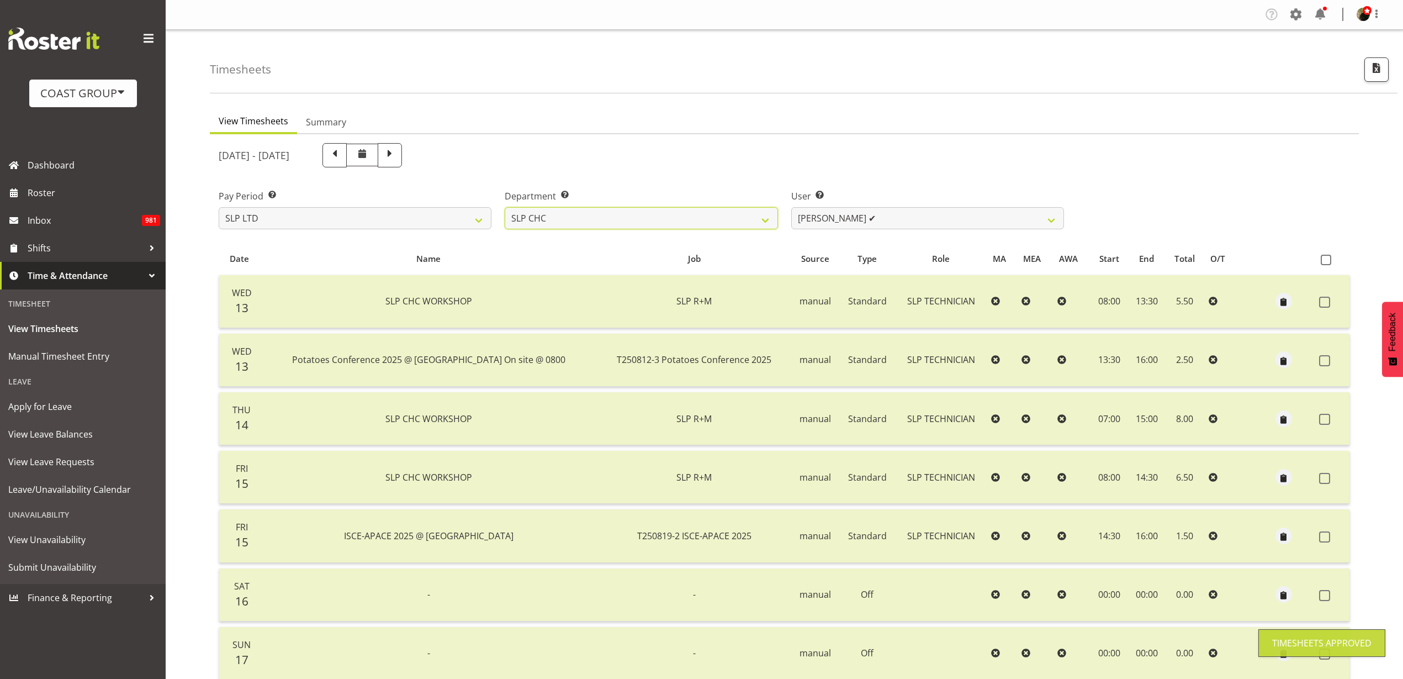
click at [707, 222] on select "SLP CHC SLP OFFICE SLP PRODUCTION SLP TRADE" at bounding box center [641, 218] width 273 height 22
select select "24"
click at [505, 207] on select "SLP CHC SLP OFFICE SLP PRODUCTION SLP TRADE" at bounding box center [641, 218] width 273 height 22
select select "246"
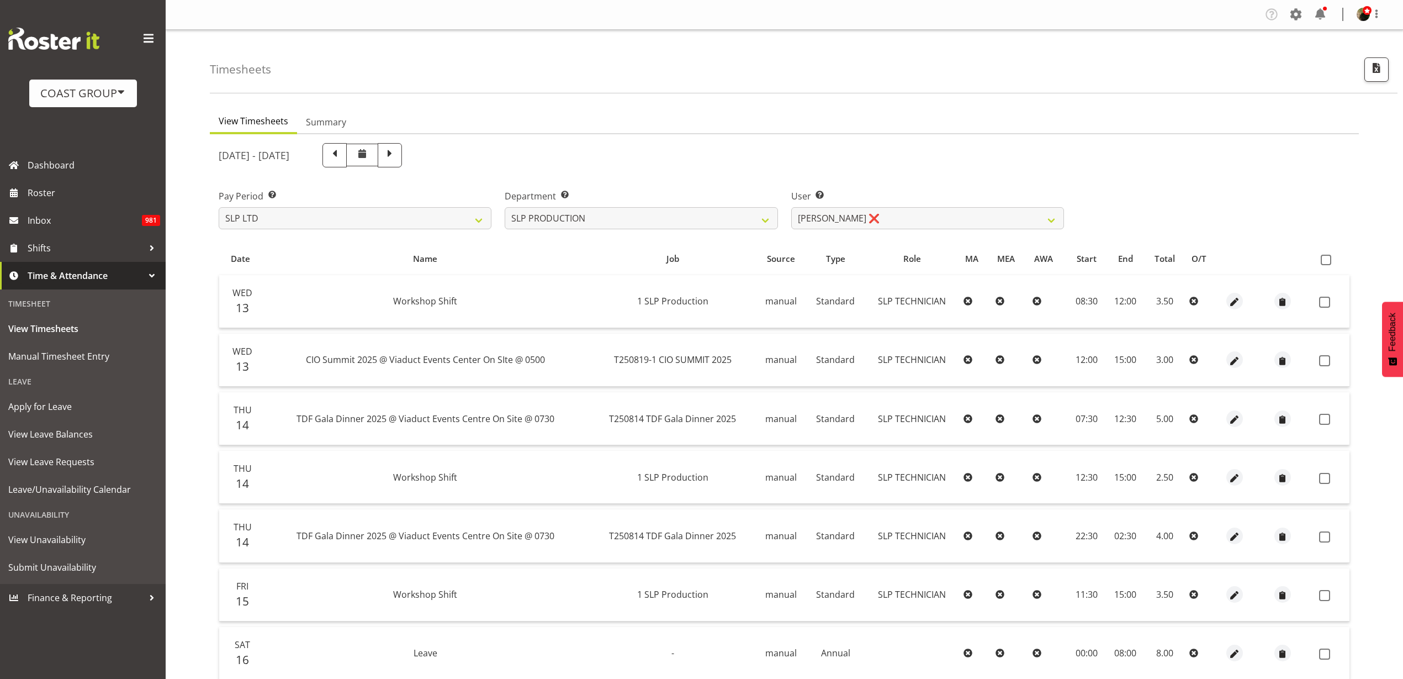
click at [1331, 257] on span at bounding box center [1326, 260] width 10 height 10
click at [1328, 257] on input "checkbox" at bounding box center [1324, 259] width 7 height 7
checkbox input "true"
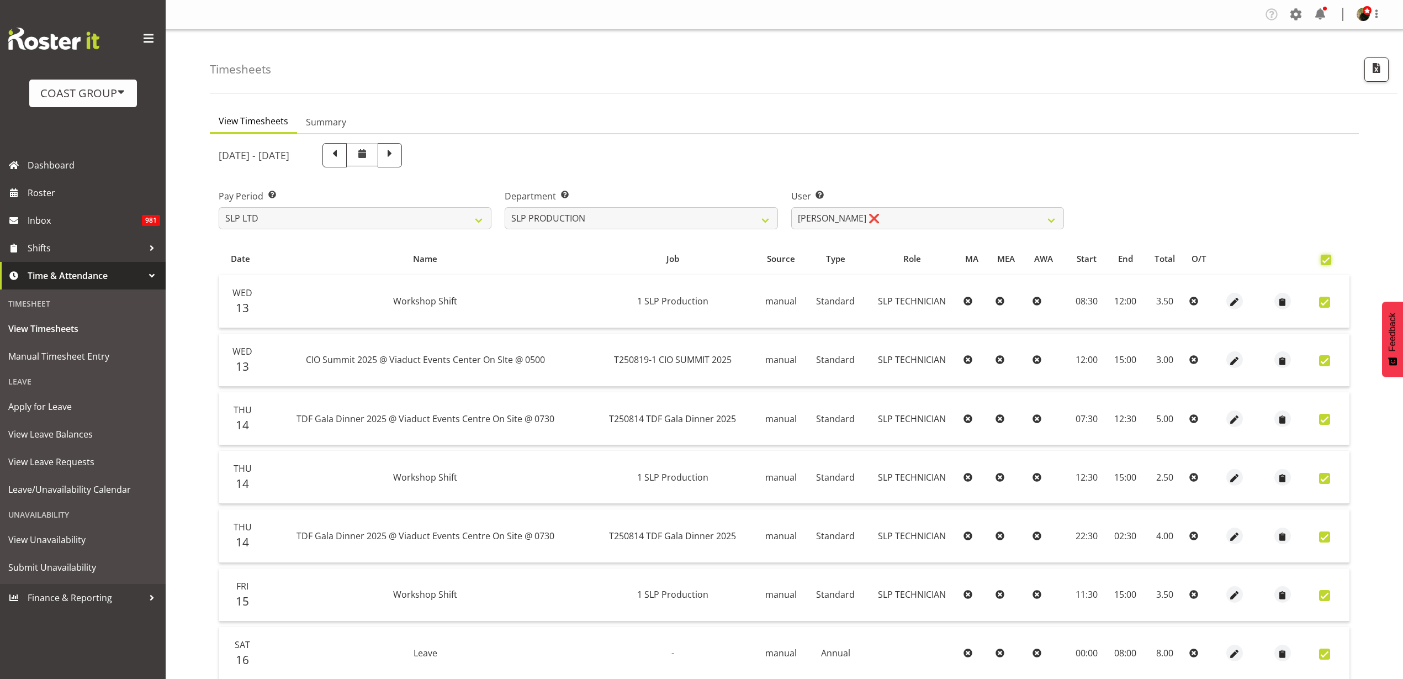
checkbox input "true"
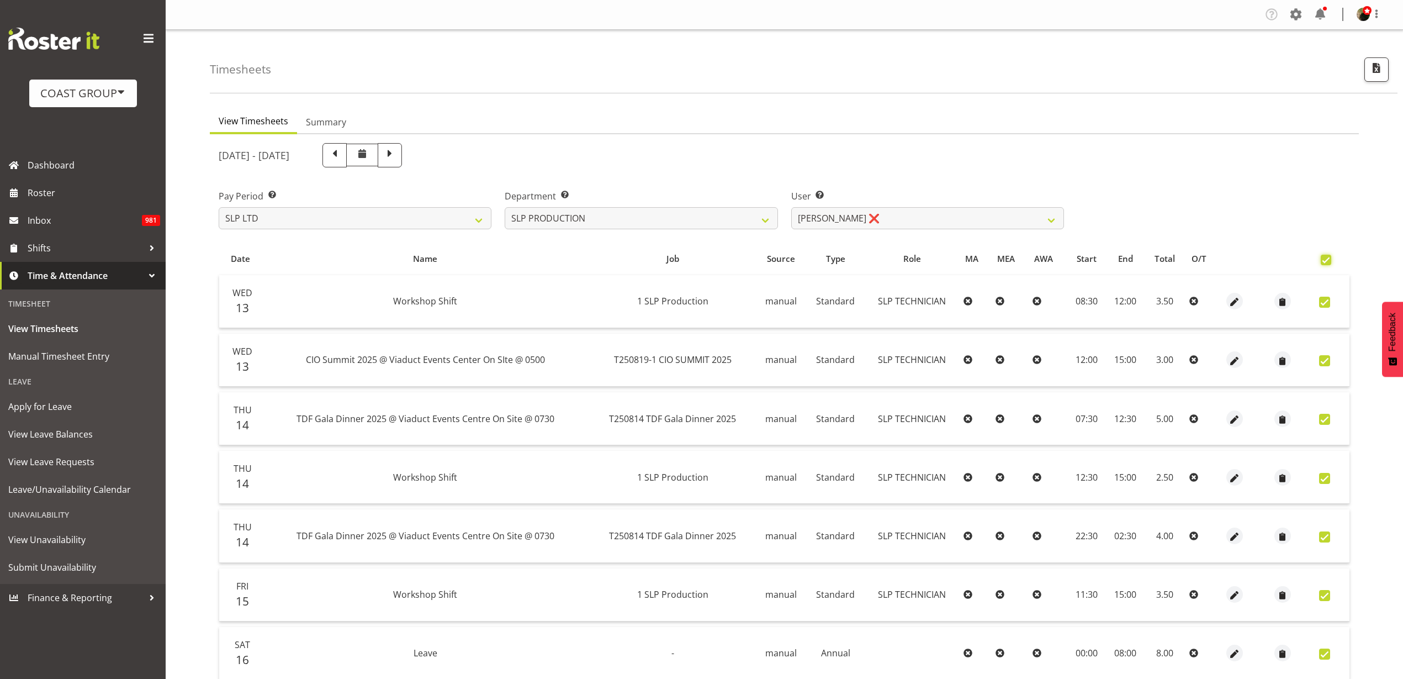
checkbox input "true"
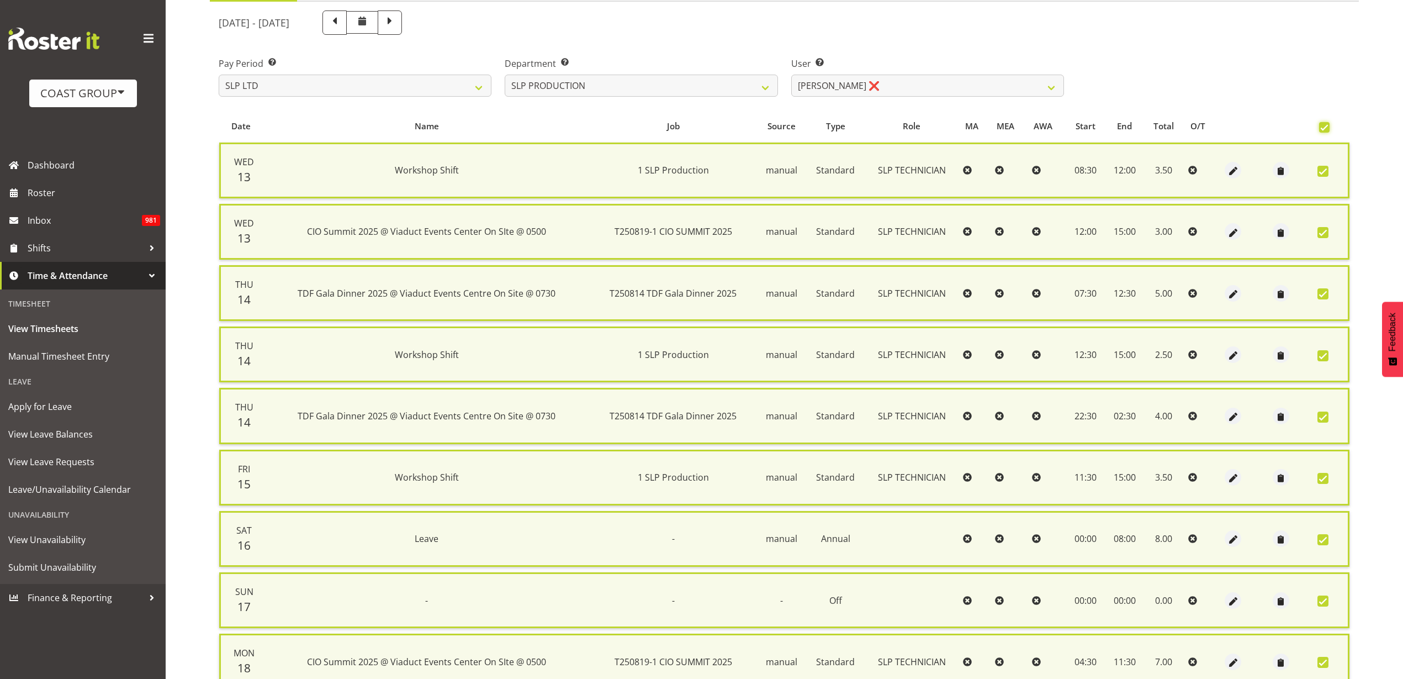
scroll to position [356, 0]
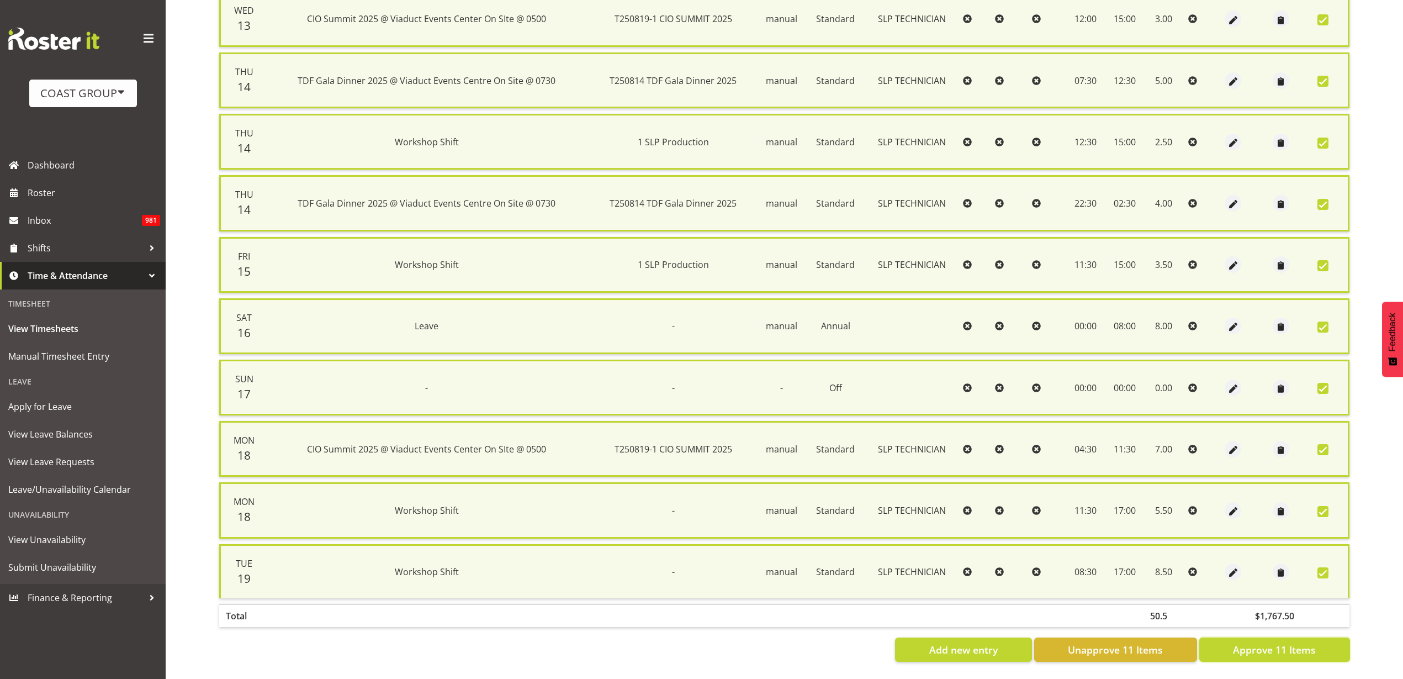
click at [1279, 642] on span "Approve 11 Items" at bounding box center [1274, 649] width 83 height 14
checkbox input "false"
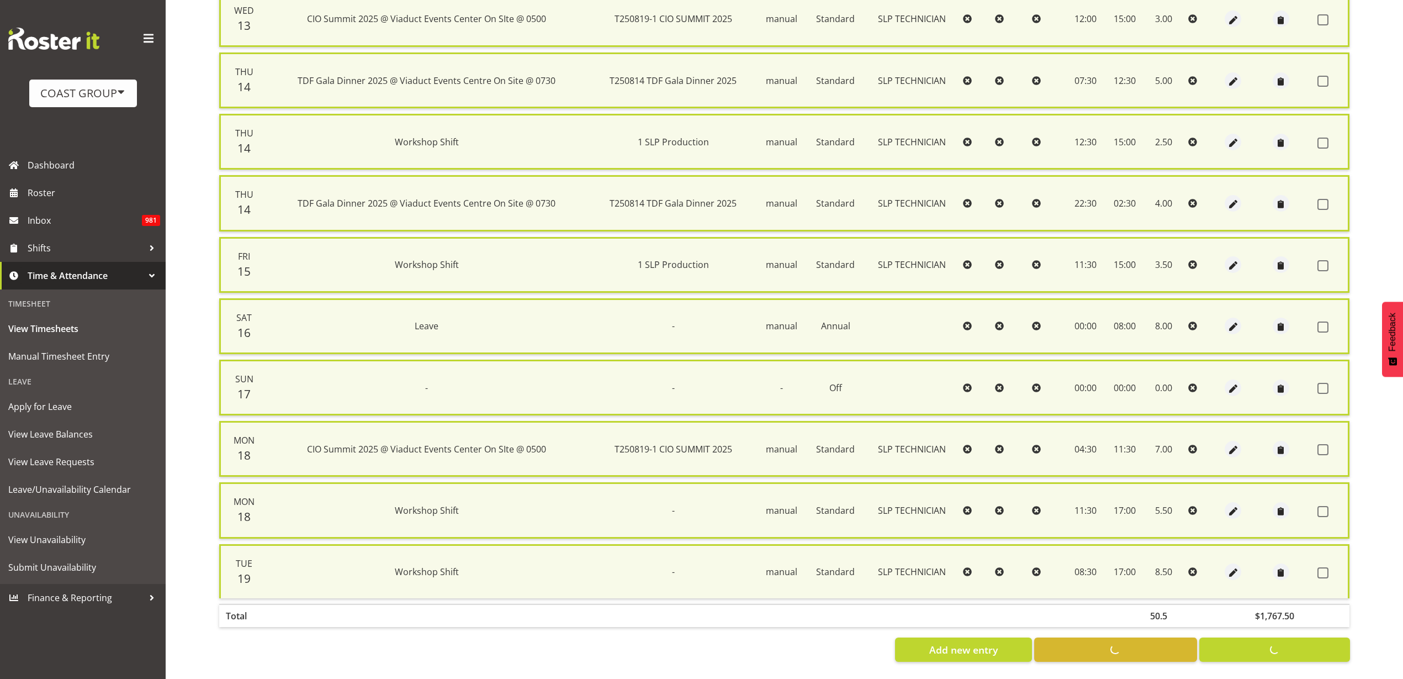
checkbox input "false"
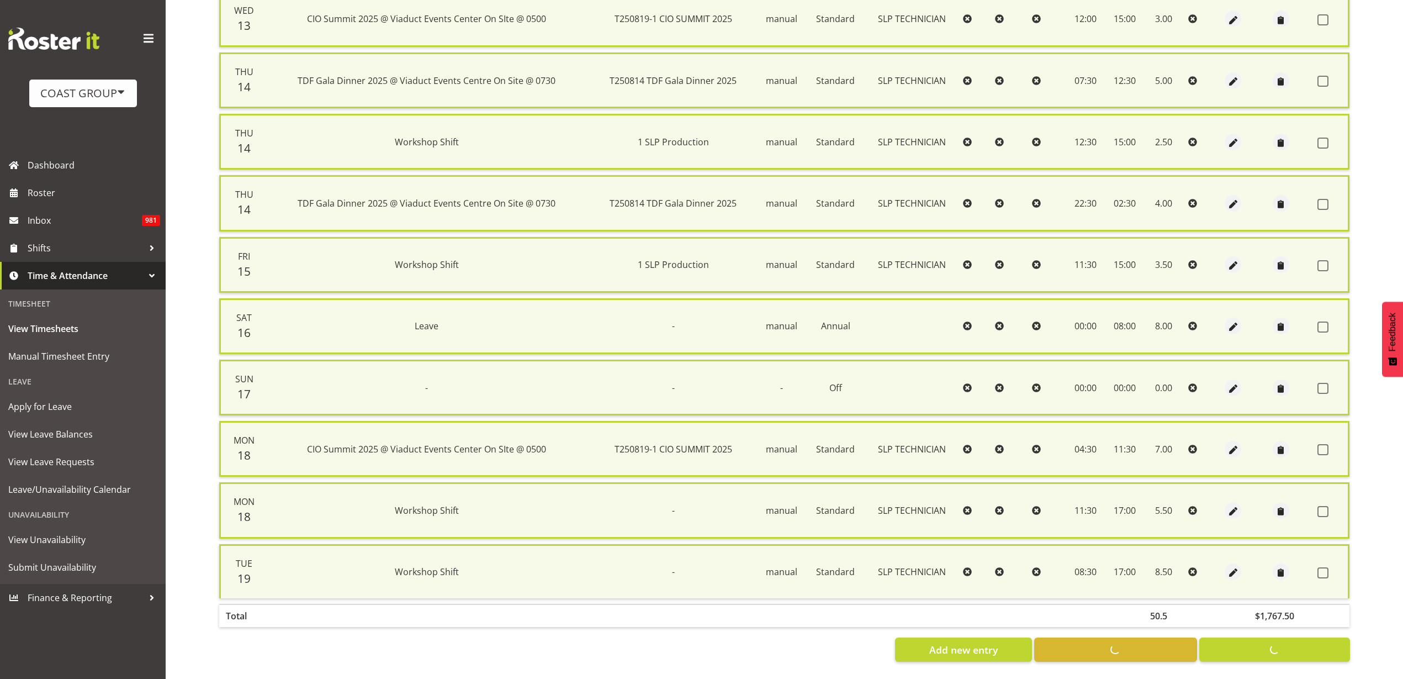
checkbox input "false"
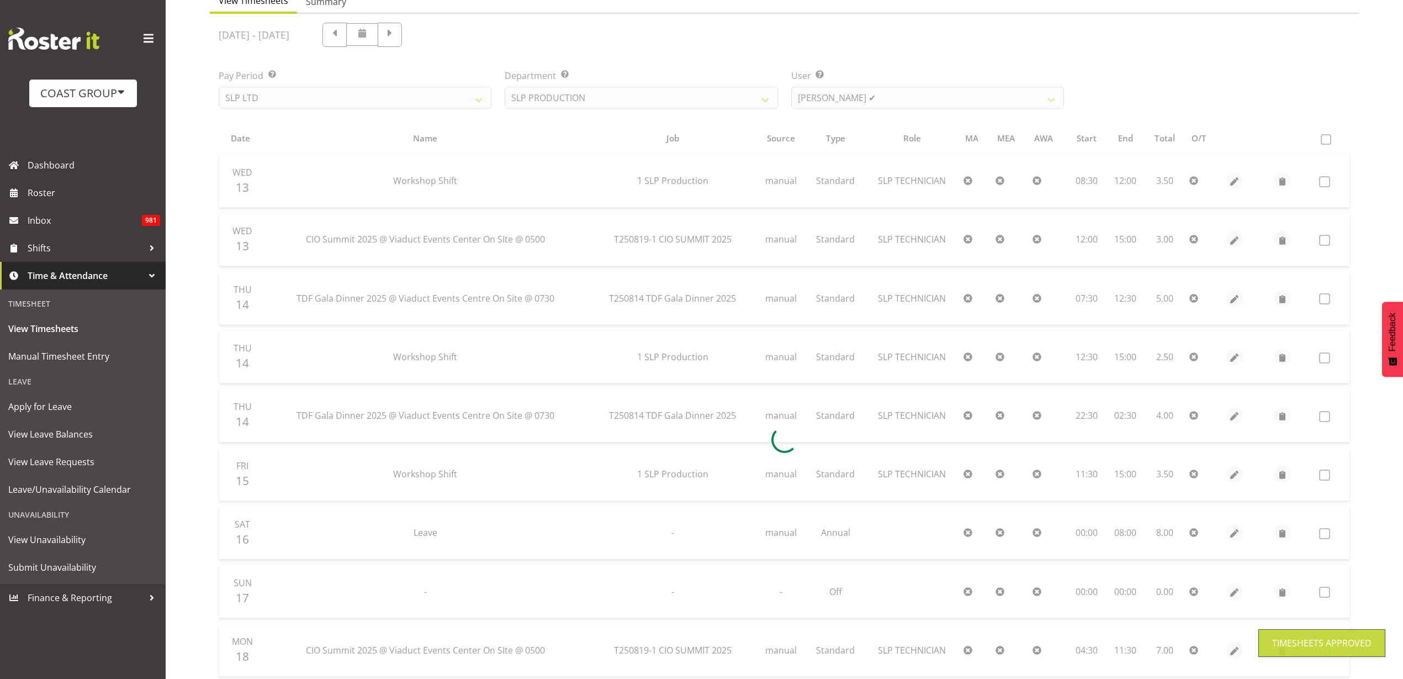
scroll to position [50, 0]
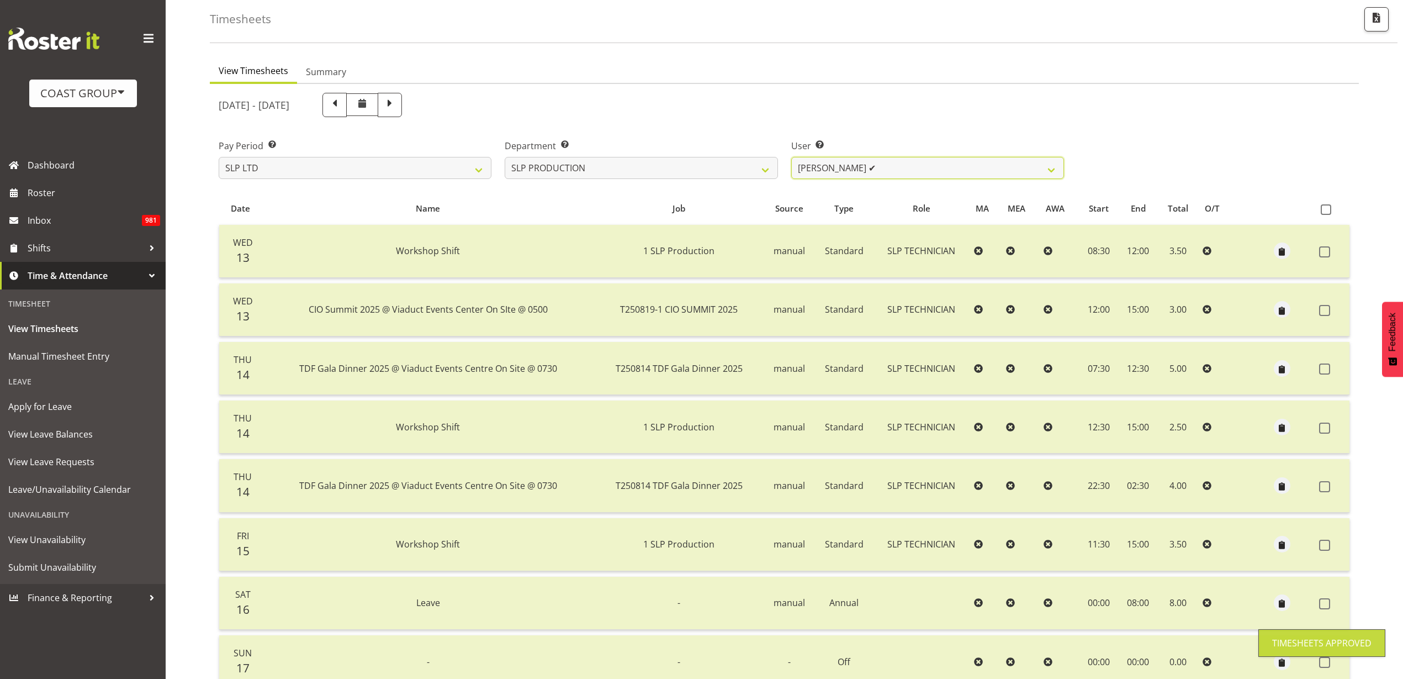
click at [1001, 163] on select "Aaron Grant ✔ Alan Burrows ❌ Coel Phillips ❌ Kent Stevens ❌ Kes David ❌ Mark Ph…" at bounding box center [927, 168] width 273 height 22
select select "247"
click at [791, 157] on select "Aaron Grant ✔ Alan Burrows ❌ Coel Phillips ❌ Kent Stevens ❌ Kes David ❌ Mark Ph…" at bounding box center [927, 168] width 273 height 22
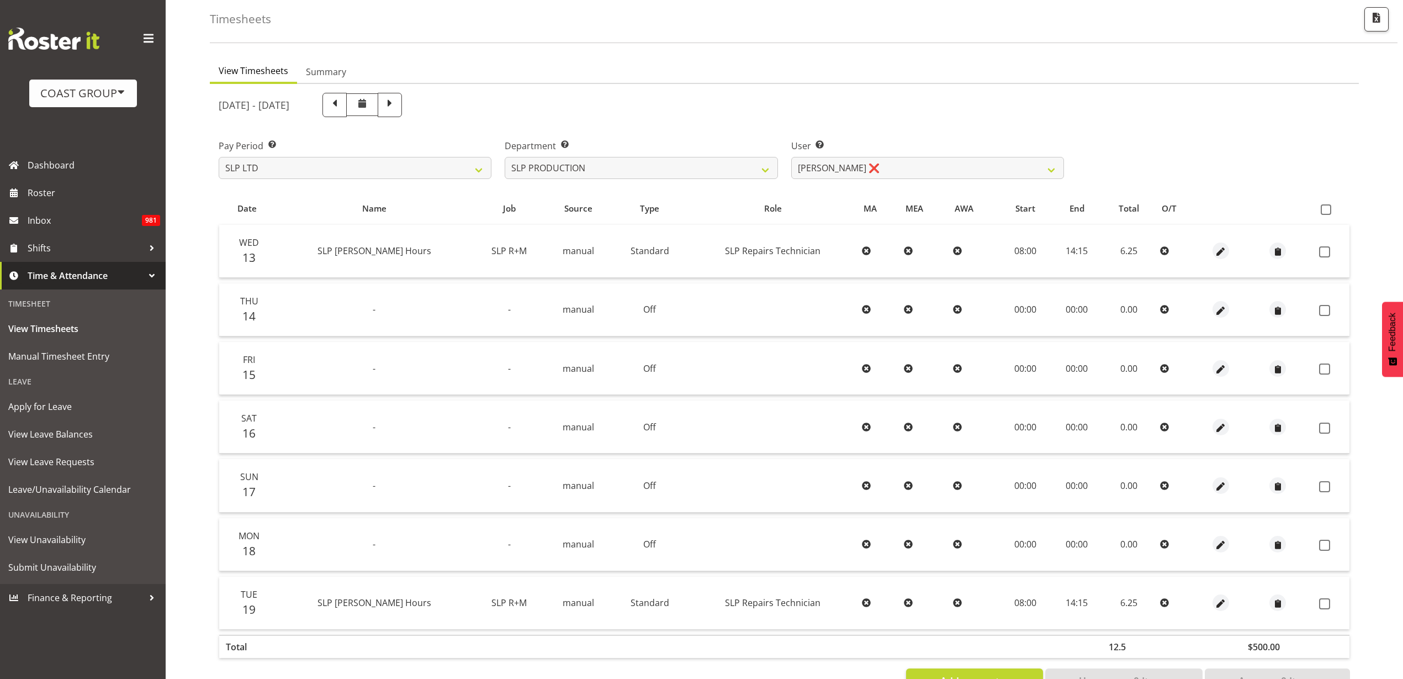
click at [1328, 209] on span at bounding box center [1326, 209] width 10 height 10
click at [1328, 209] on input "checkbox" at bounding box center [1324, 209] width 7 height 7
checkbox input "true"
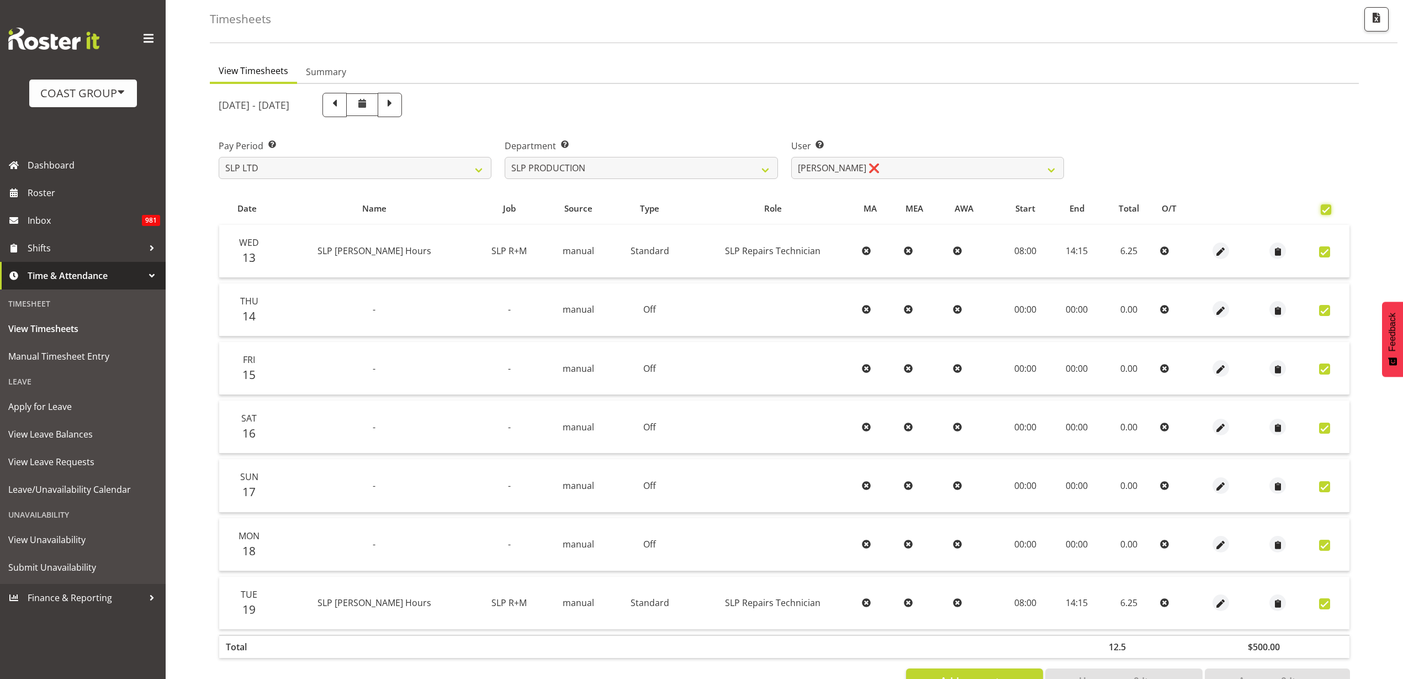
checkbox input "true"
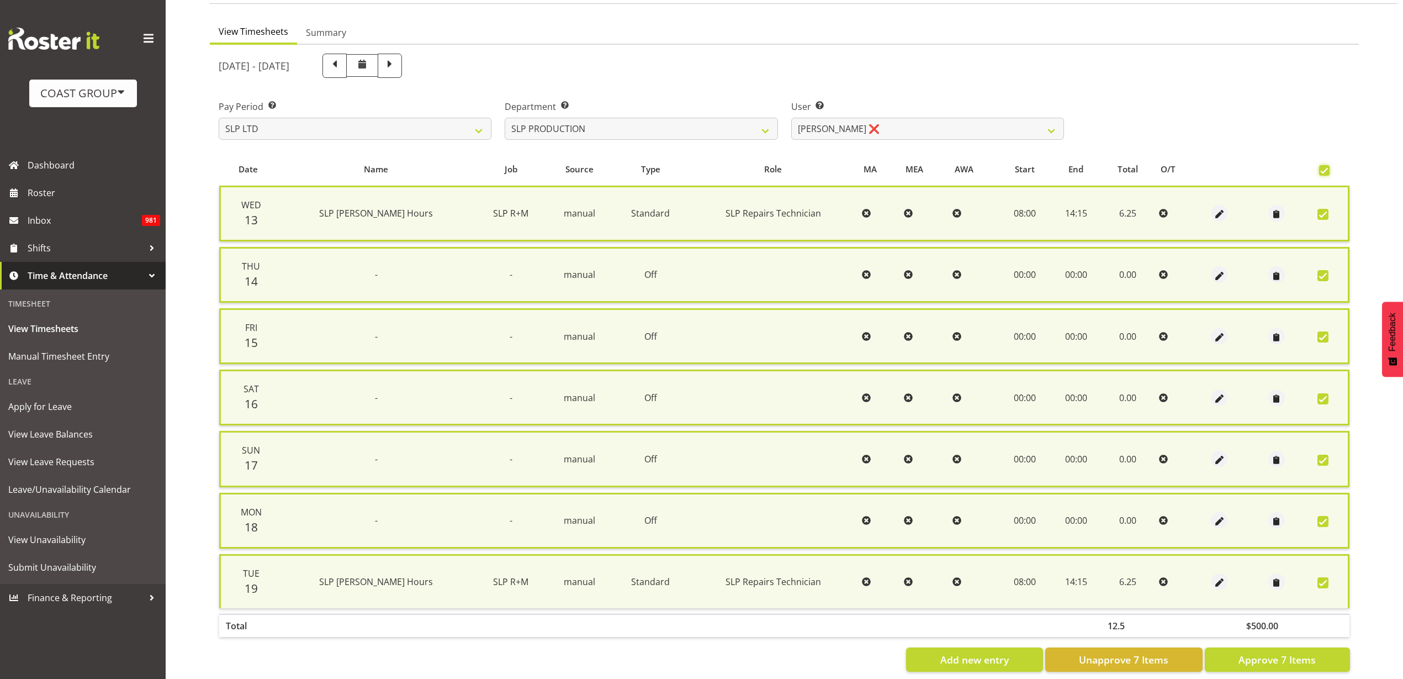
scroll to position [110, 0]
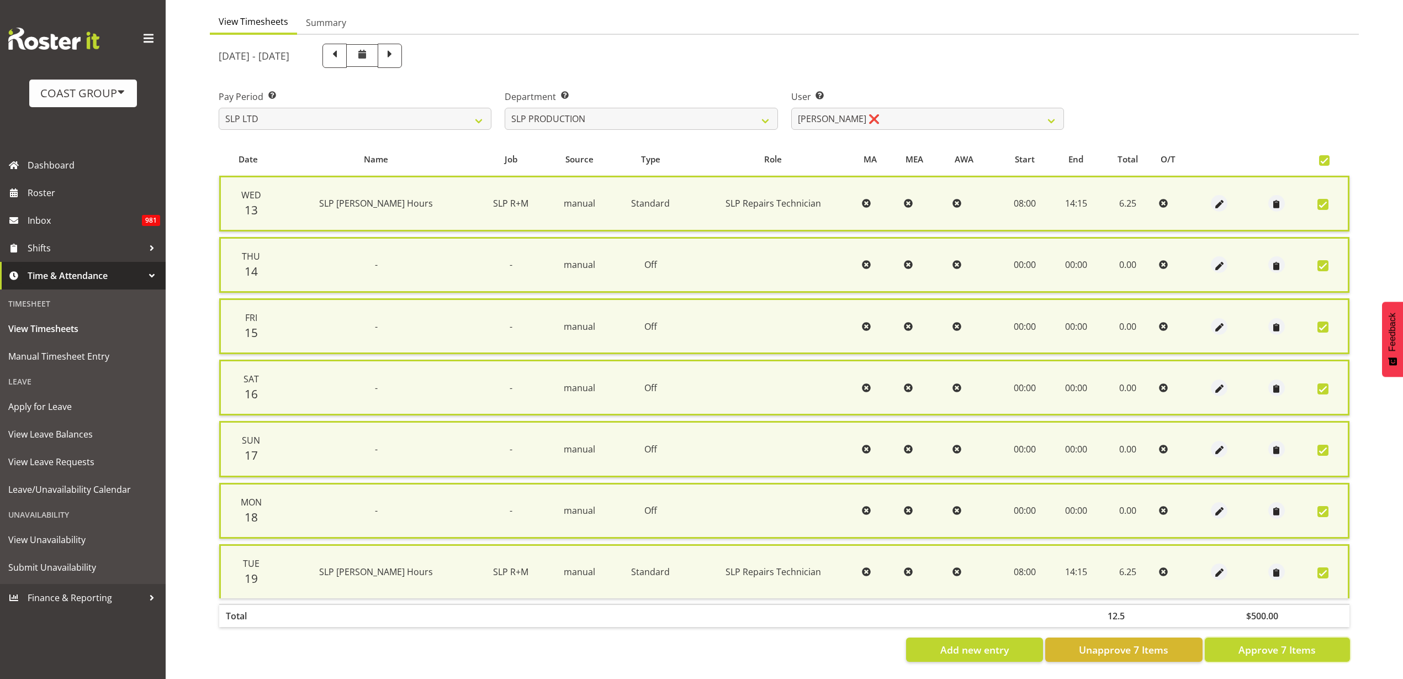
click at [1258, 642] on span "Approve 7 Items" at bounding box center [1277, 649] width 77 height 14
checkbox input "false"
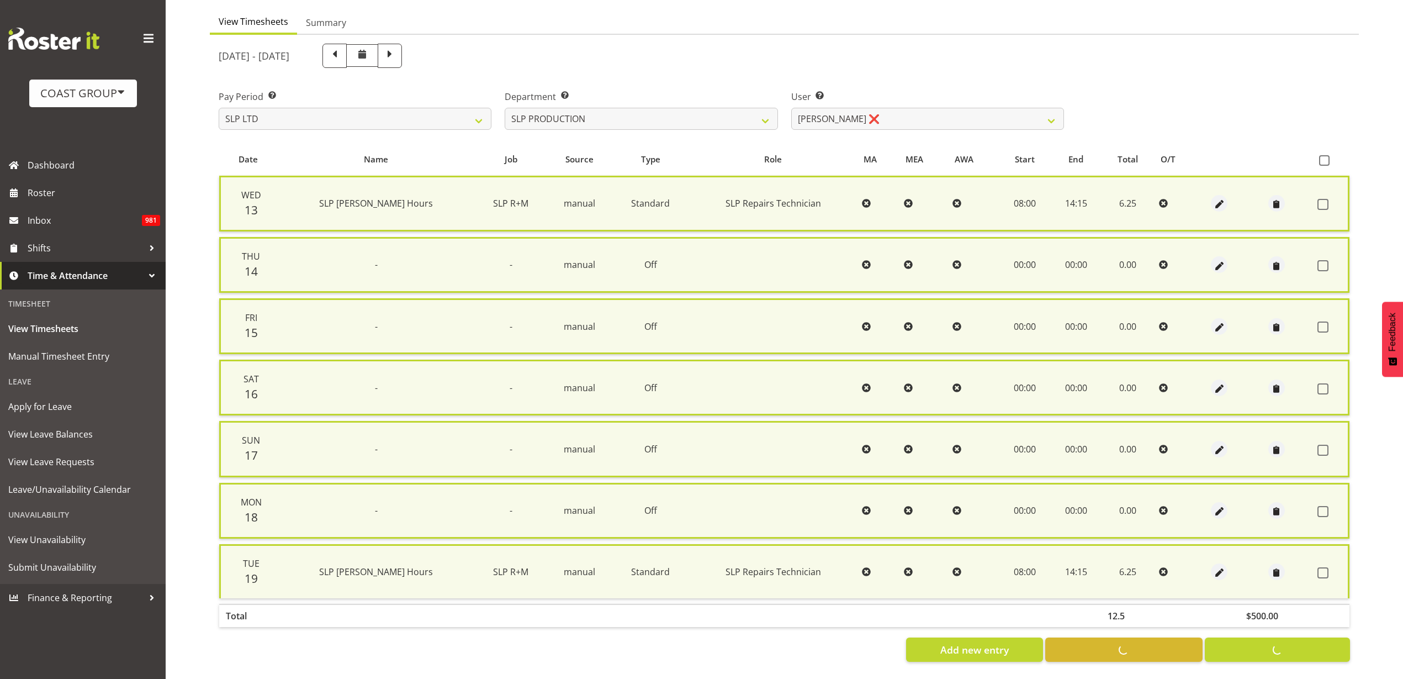
checkbox input "false"
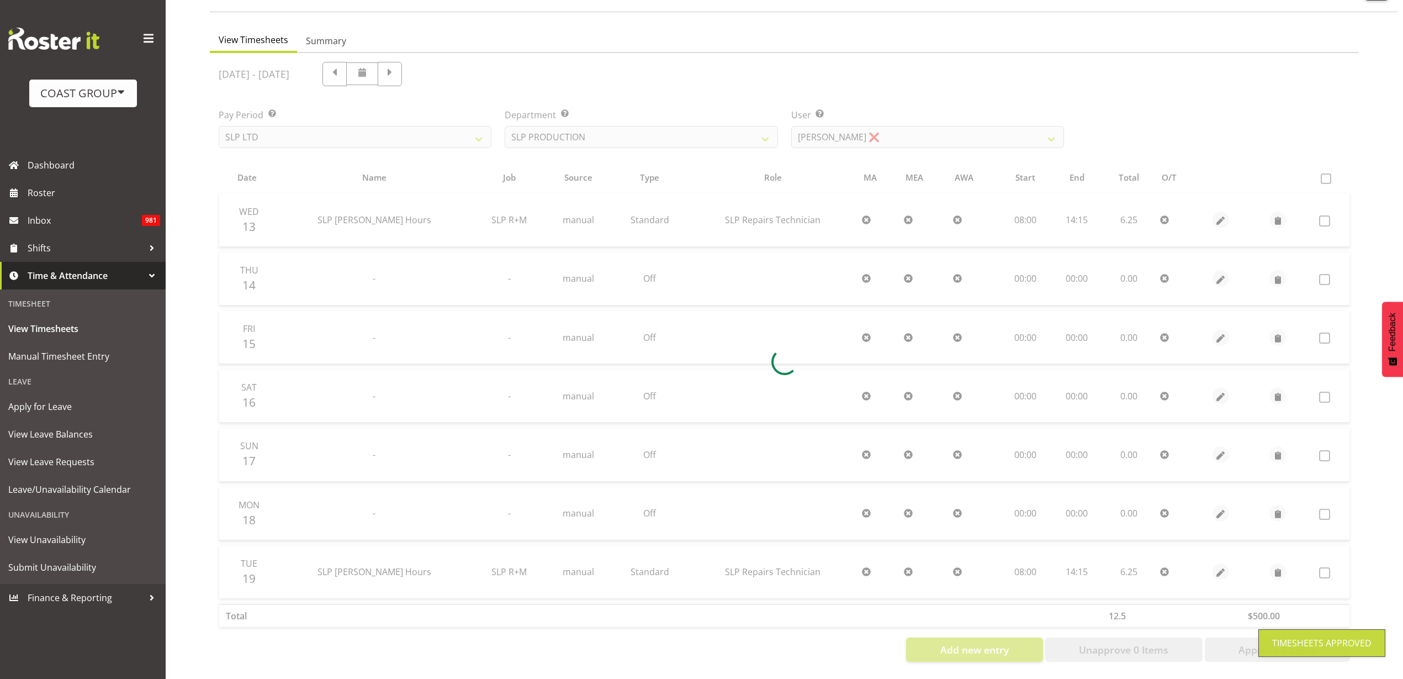
scroll to position [92, 0]
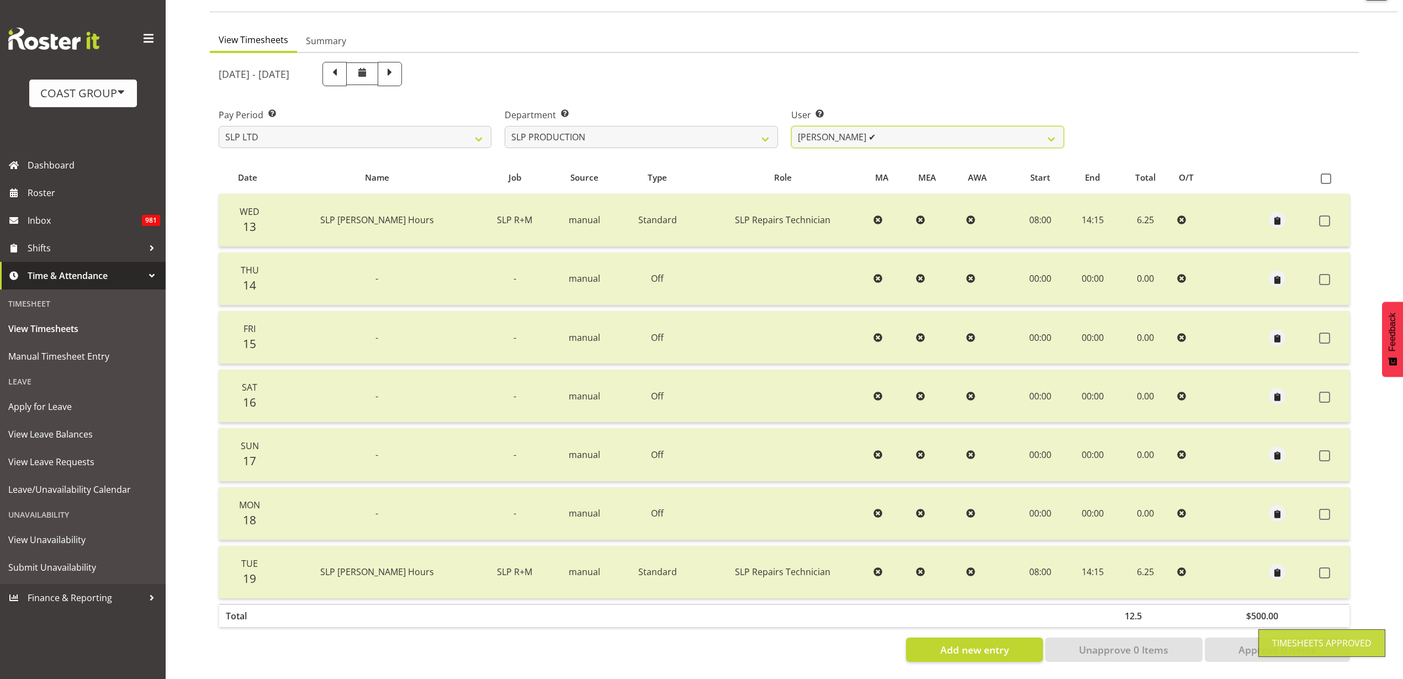
click at [897, 126] on select "Aaron Grant ✔ Alan Burrows ✔ Coel Phillips ❌ Kent Stevens ❌ Kes David ❌ Mark Ph…" at bounding box center [927, 137] width 273 height 22
select select "250"
click at [791, 126] on select "Aaron Grant ✔ Alan Burrows ✔ Coel Phillips ❌ Kent Stevens ❌ Kes David ❌ Mark Ph…" at bounding box center [927, 137] width 273 height 22
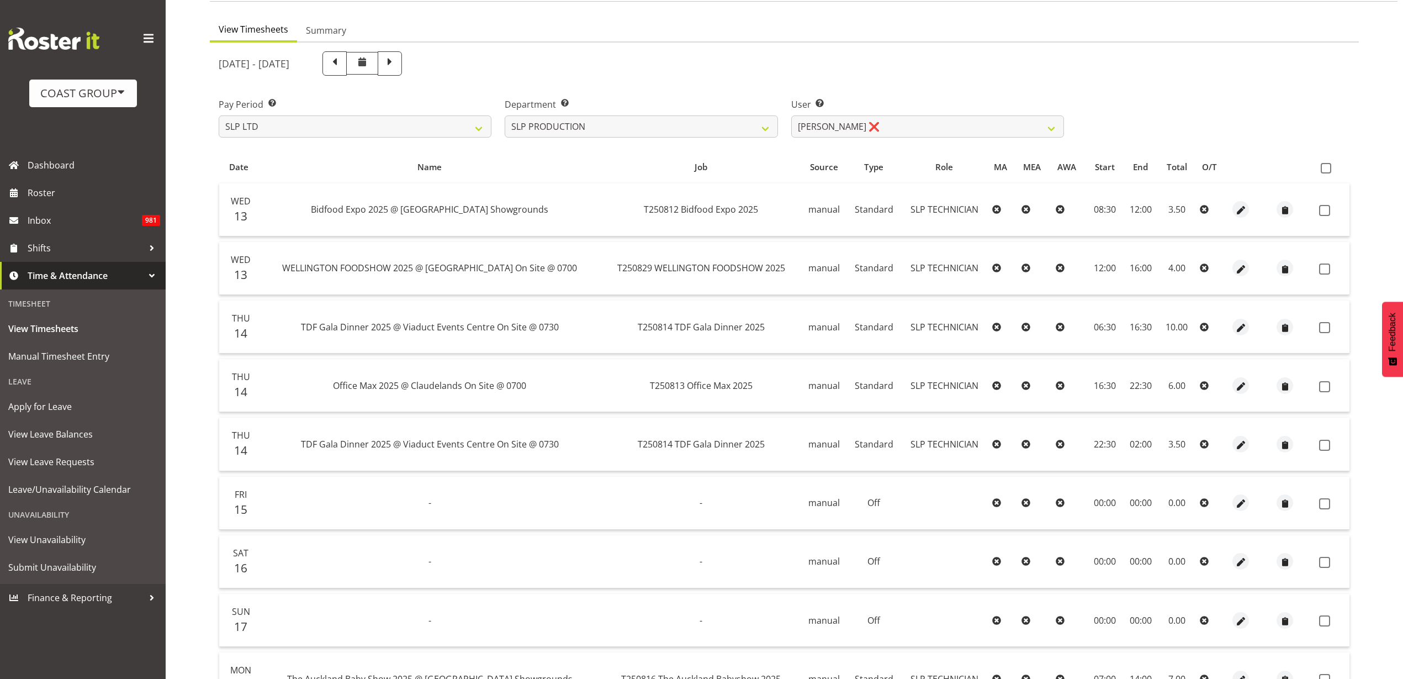
click at [1325, 167] on span at bounding box center [1326, 168] width 10 height 10
click at [1325, 167] on input "checkbox" at bounding box center [1324, 168] width 7 height 7
checkbox input "true"
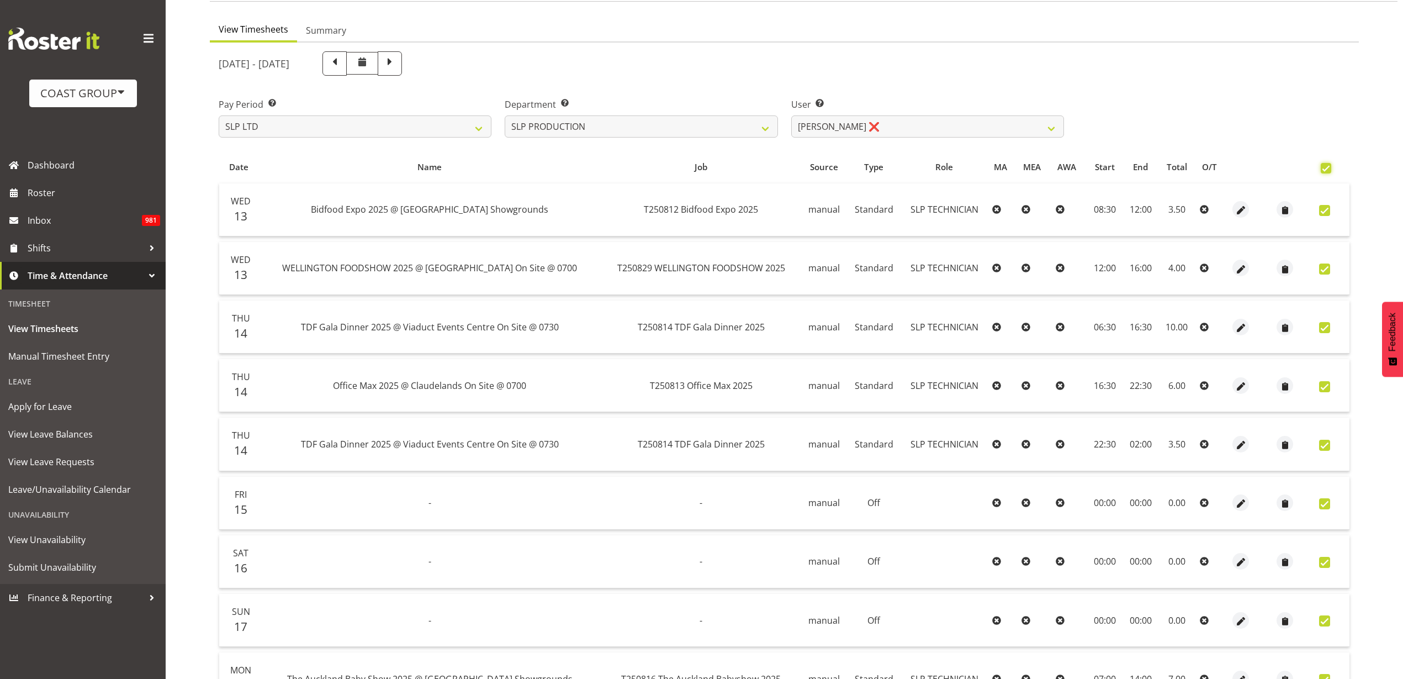
checkbox input "true"
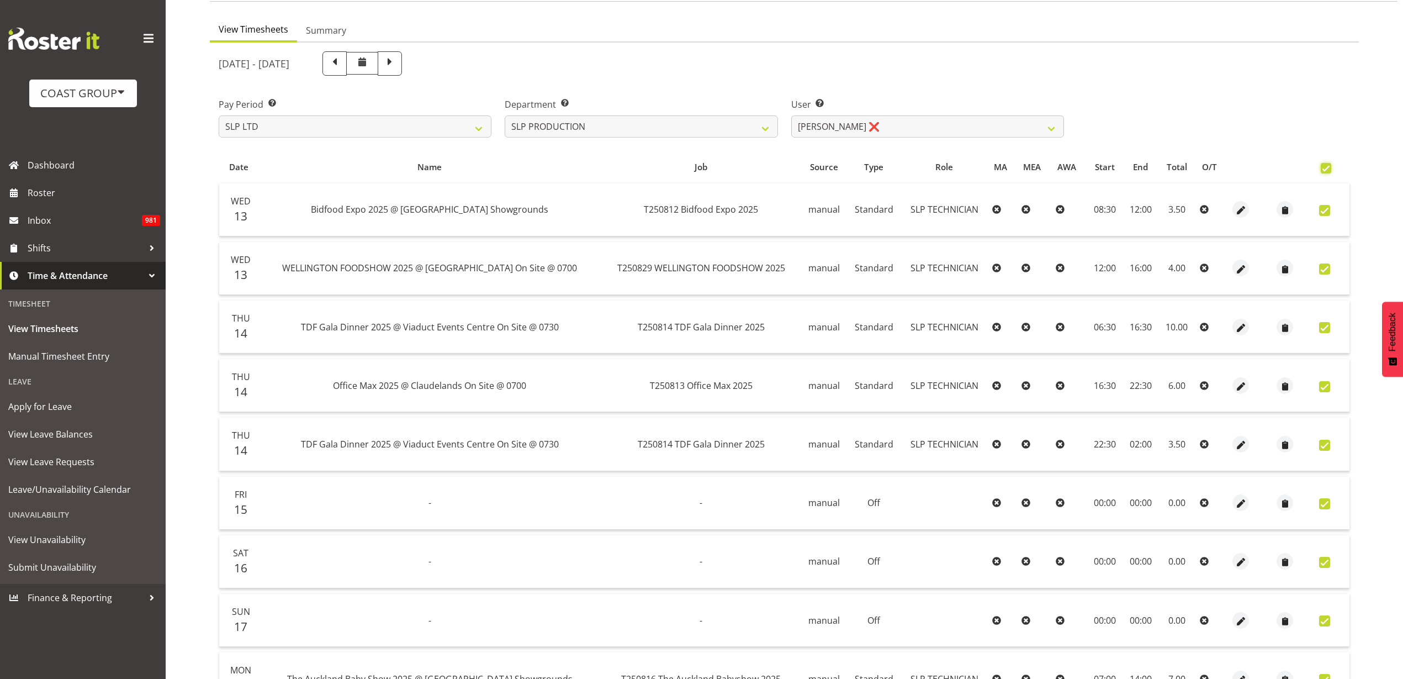
checkbox input "true"
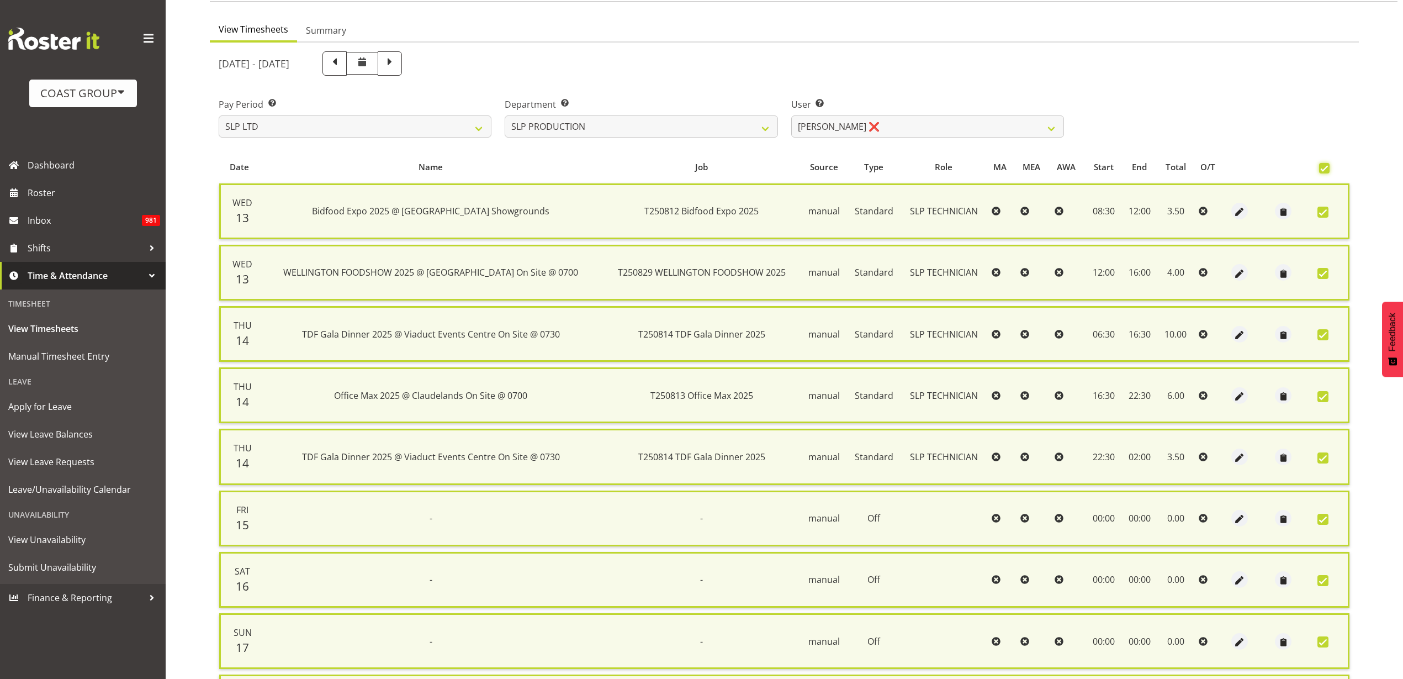
scroll to position [294, 0]
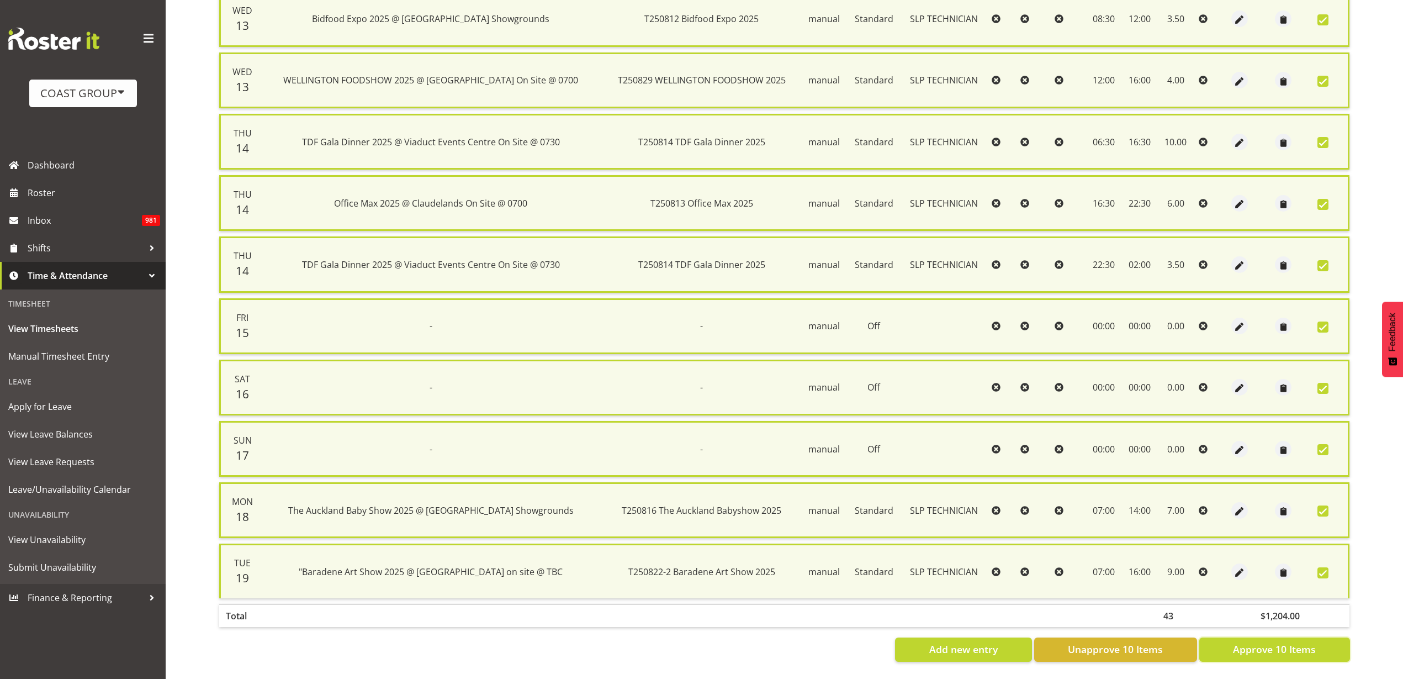
click at [1289, 643] on span "Approve 10 Items" at bounding box center [1274, 649] width 83 height 14
checkbox input "false"
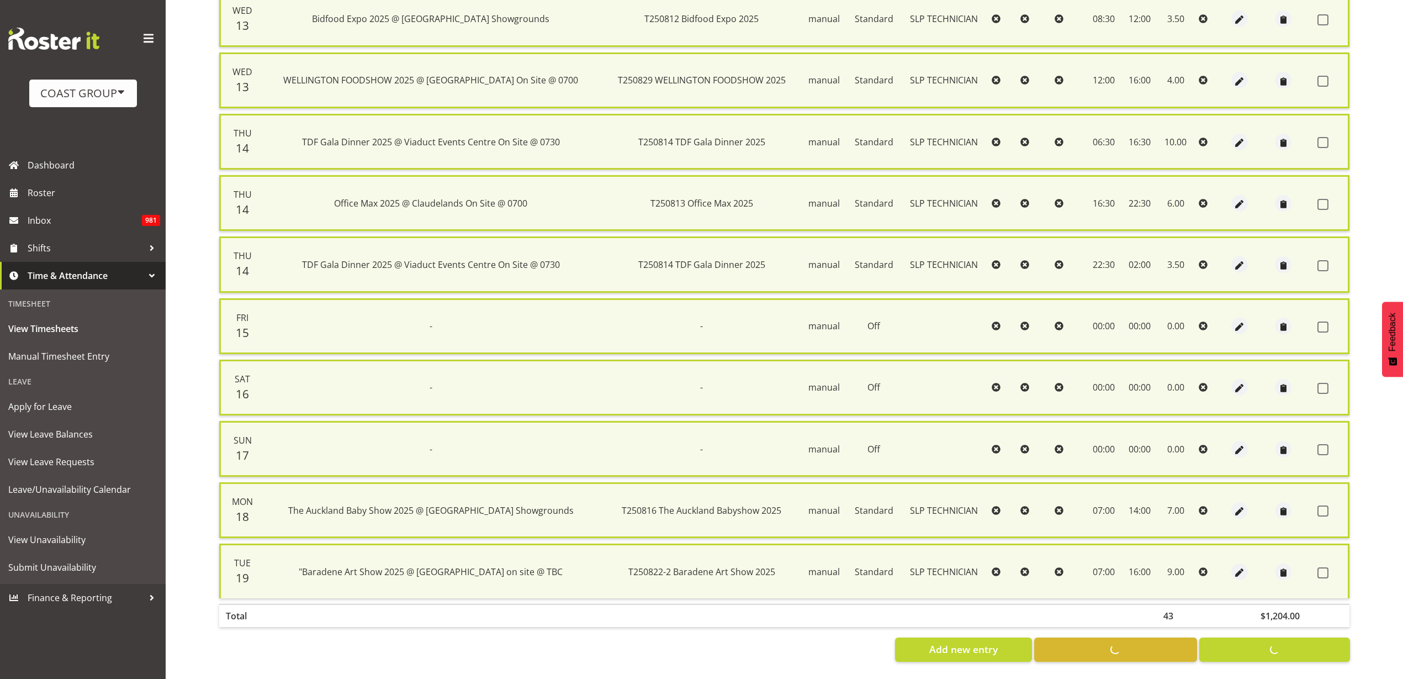
checkbox input "false"
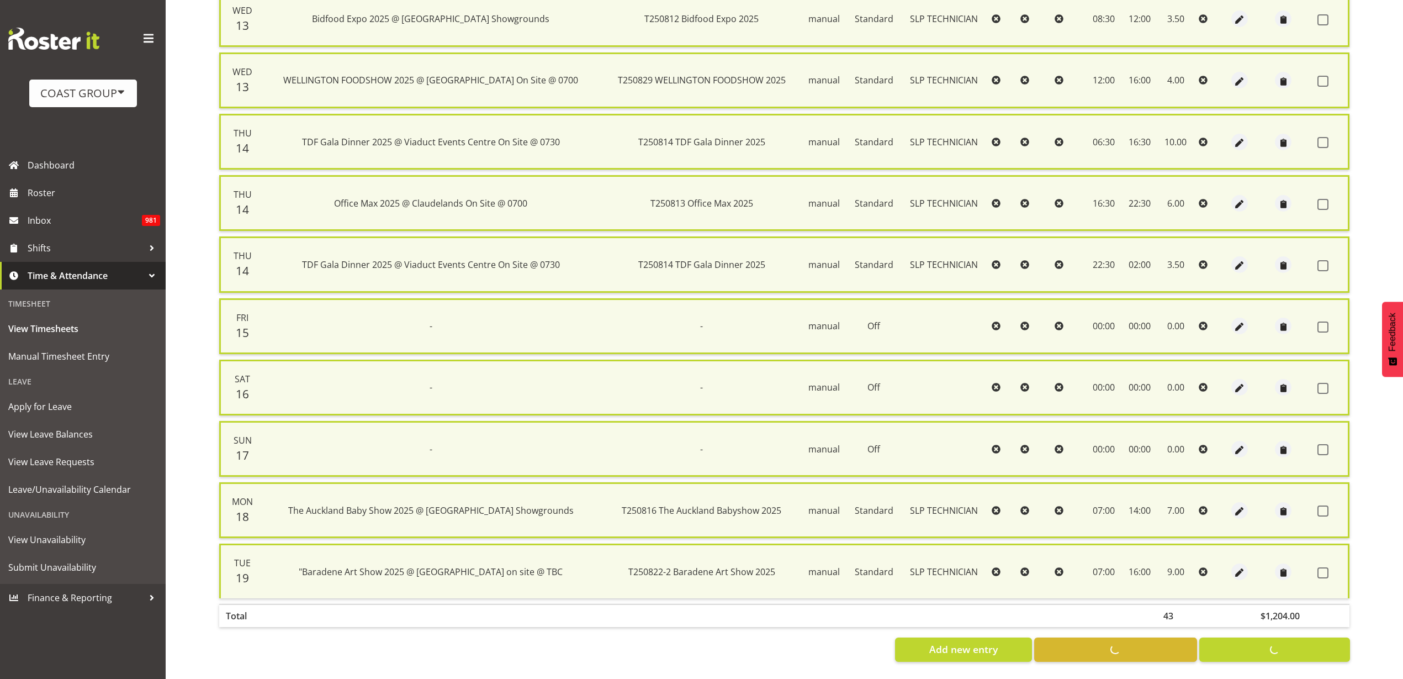
checkbox input "false"
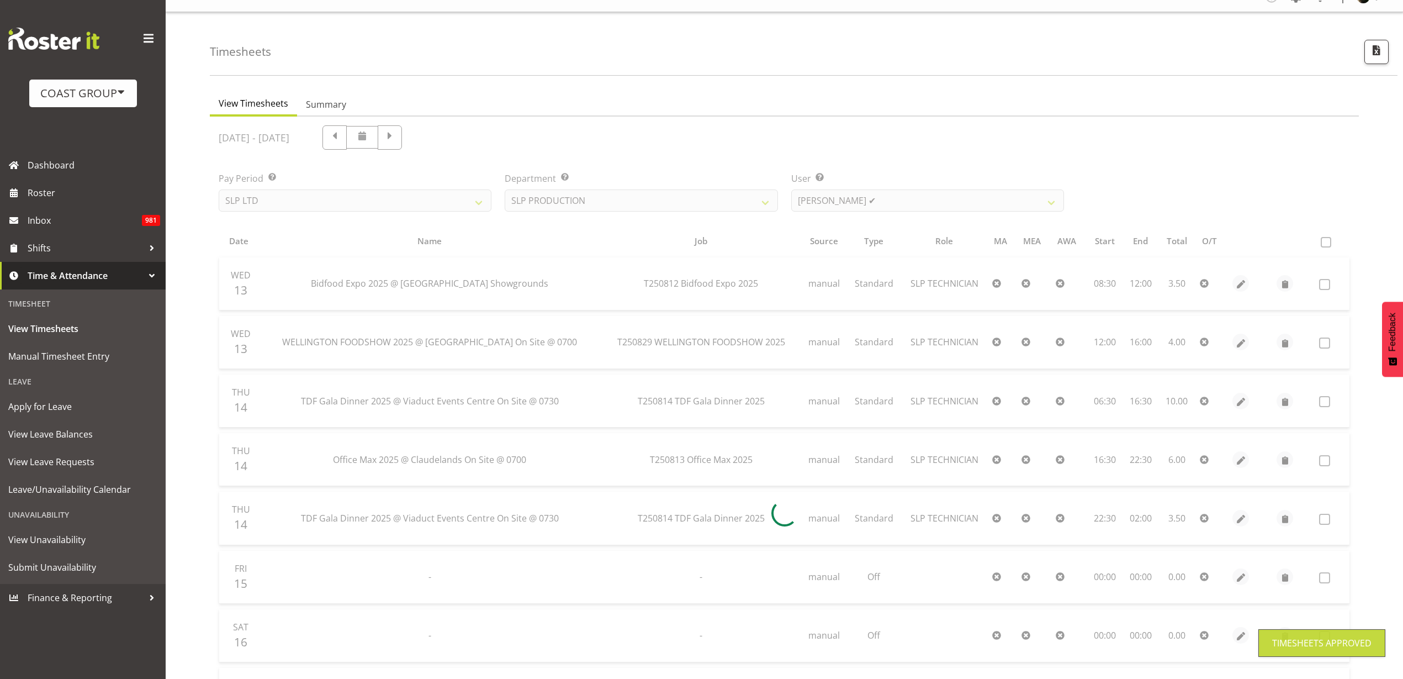
scroll to position [0, 0]
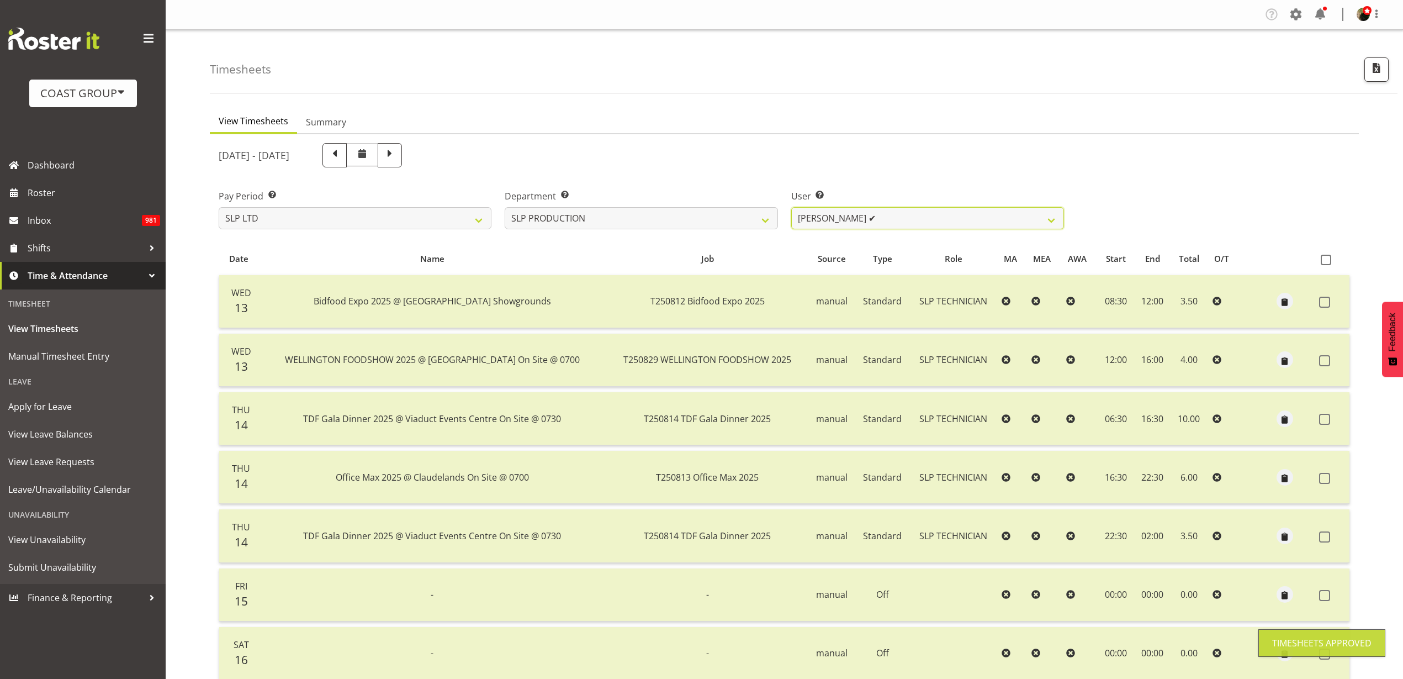
click at [958, 219] on select "Aaron Grant ✔ Alan Burrows ✔ Coel Phillips ✔ Kent Stevens ❌ Kes David ❌ Mark Ph…" at bounding box center [927, 218] width 273 height 22
click at [791, 207] on select "Aaron Grant ✔ Alan Burrows ✔ Coel Phillips ✔ Kent Stevens ❌ Kes David ❌ Mark Ph…" at bounding box center [927, 218] width 273 height 22
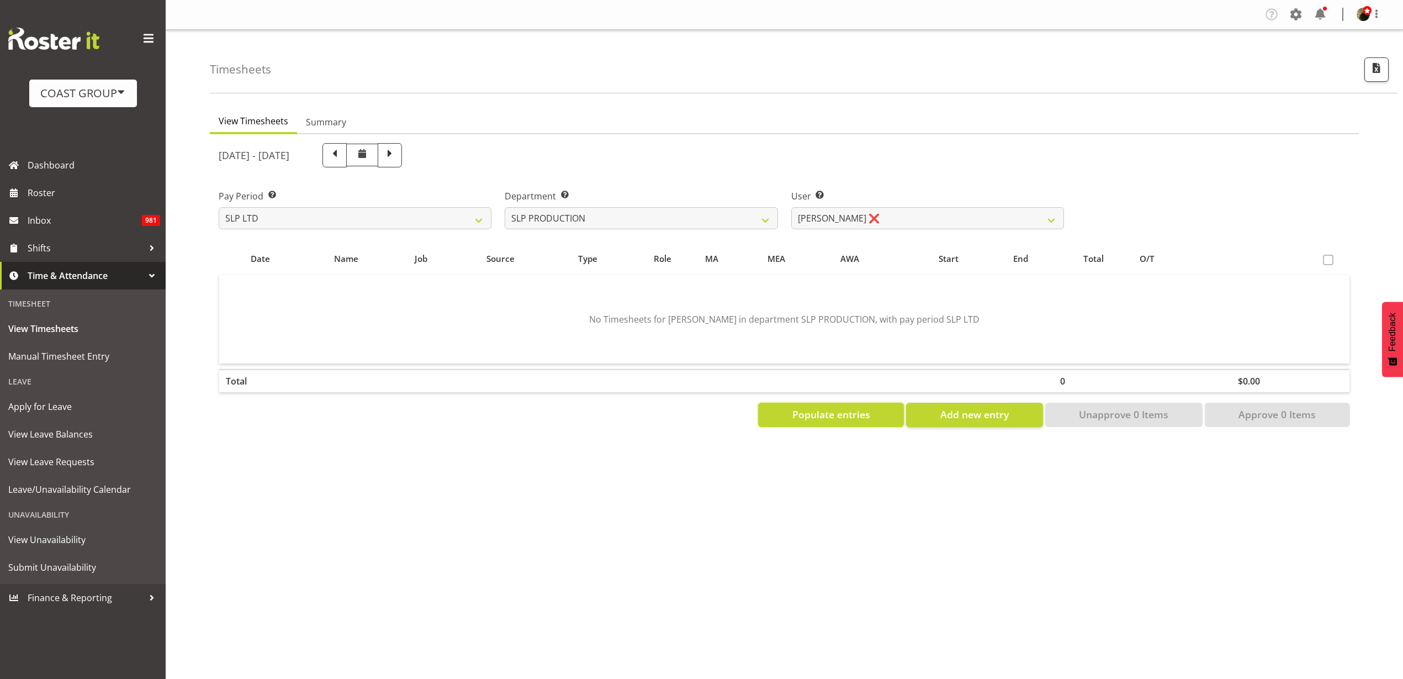
click at [828, 417] on span "Populate entries" at bounding box center [831, 414] width 78 height 14
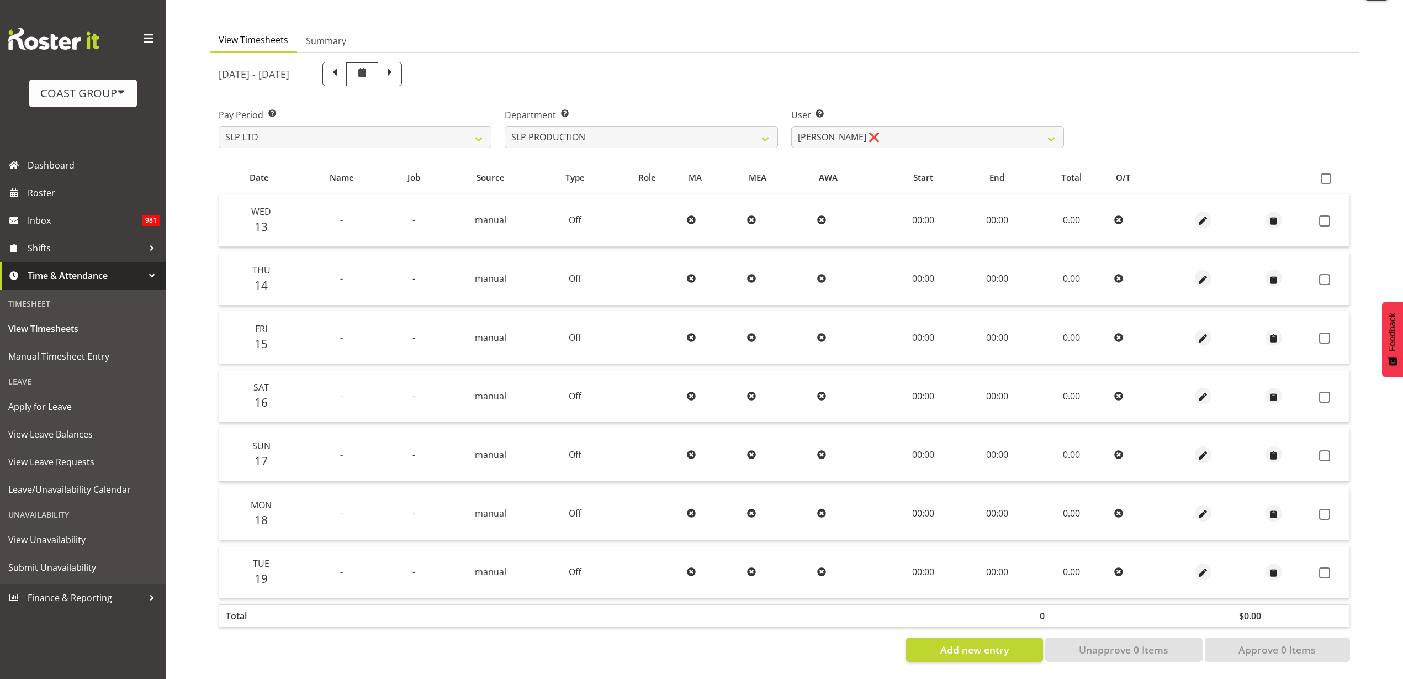
scroll to position [92, 0]
click at [941, 126] on select "Aaron Grant ✔ Alan Burrows ✔ Coel Phillips ✔ Kent Stevens ❌ Kes David ❌ Mark Ph…" at bounding box center [927, 137] width 273 height 22
click at [791, 126] on select "Aaron Grant ✔ Alan Burrows ✔ Coel Phillips ✔ Kent Stevens ❌ Kes David ❌ Mark Ph…" at bounding box center [927, 137] width 273 height 22
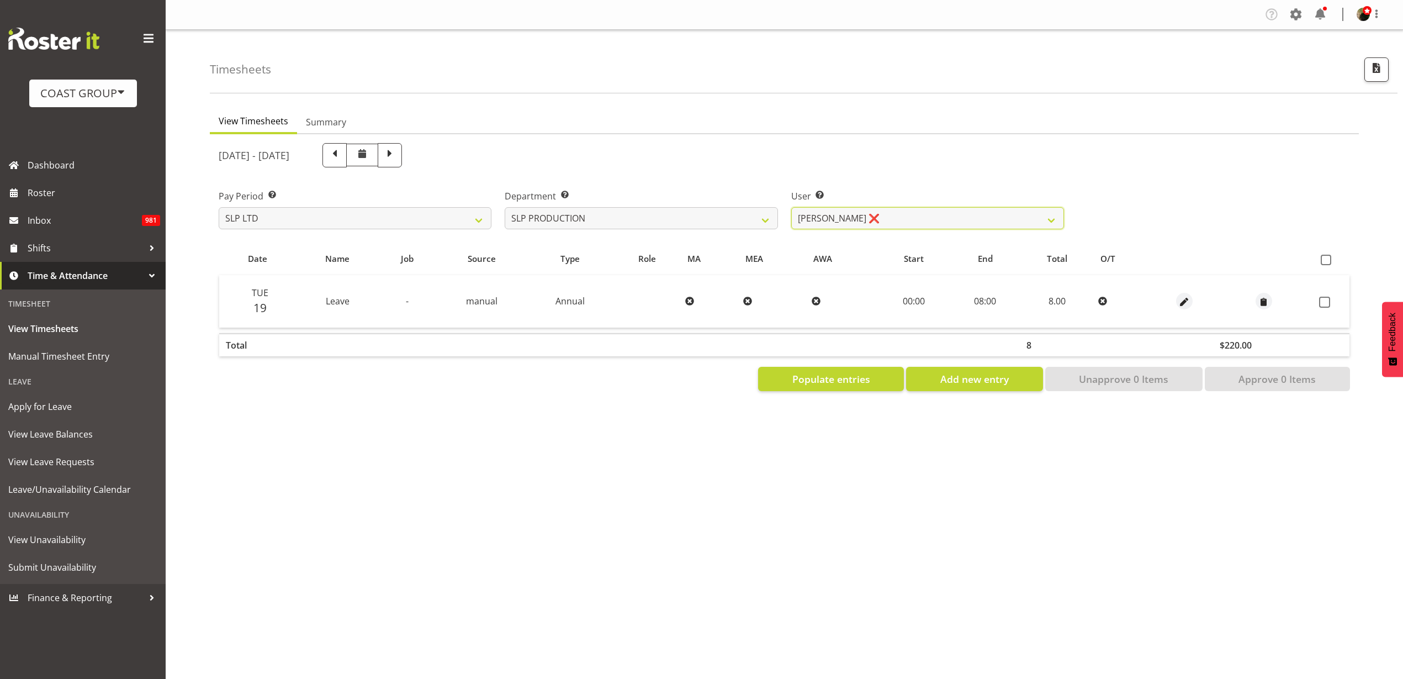
scroll to position [0, 0]
click at [812, 382] on span "Populate entries" at bounding box center [831, 379] width 78 height 14
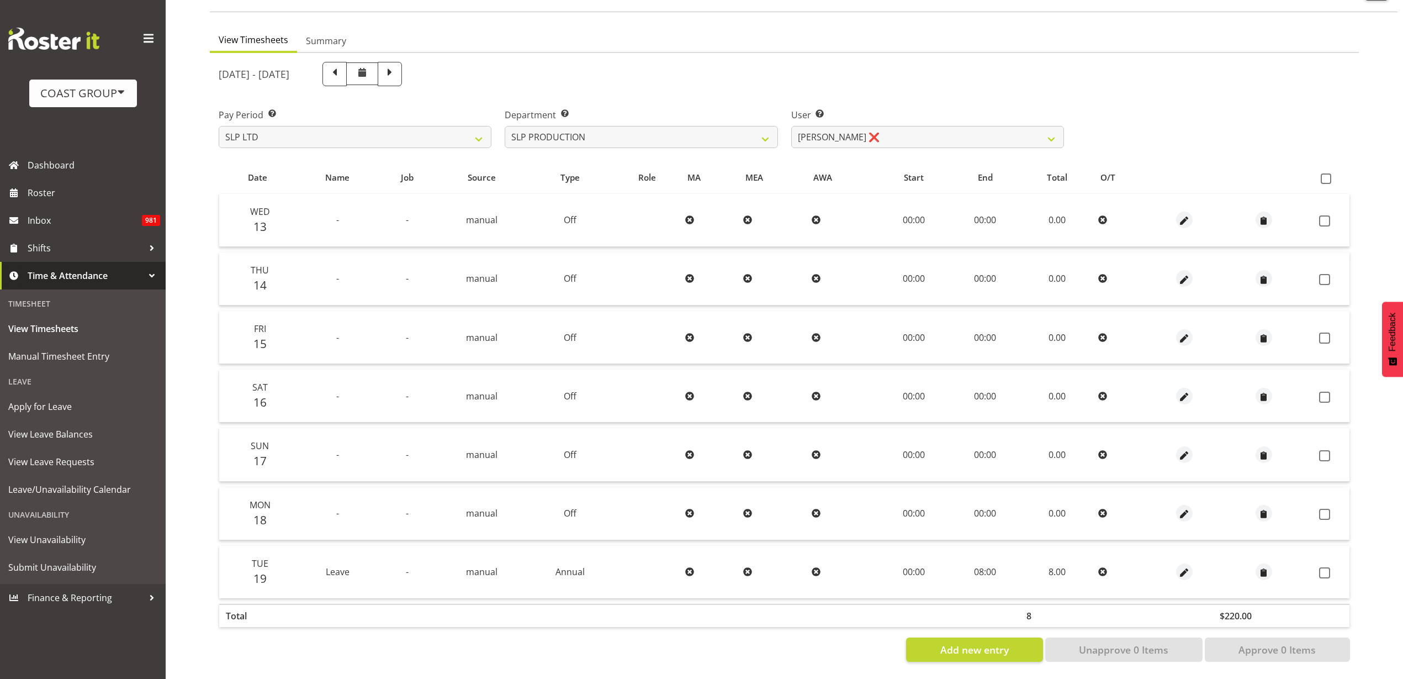
scroll to position [92, 0]
click at [942, 126] on select "Aaron Grant ✔ Alan Burrows ✔ Coel Phillips ✔ Kent Stevens ❌ Kes David ❌ Mark Ph…" at bounding box center [927, 137] width 273 height 22
select select "258"
click at [791, 126] on select "Aaron Grant ✔ Alan Burrows ✔ Coel Phillips ✔ Kent Stevens ❌ Kes David ❌ Mark Ph…" at bounding box center [927, 137] width 273 height 22
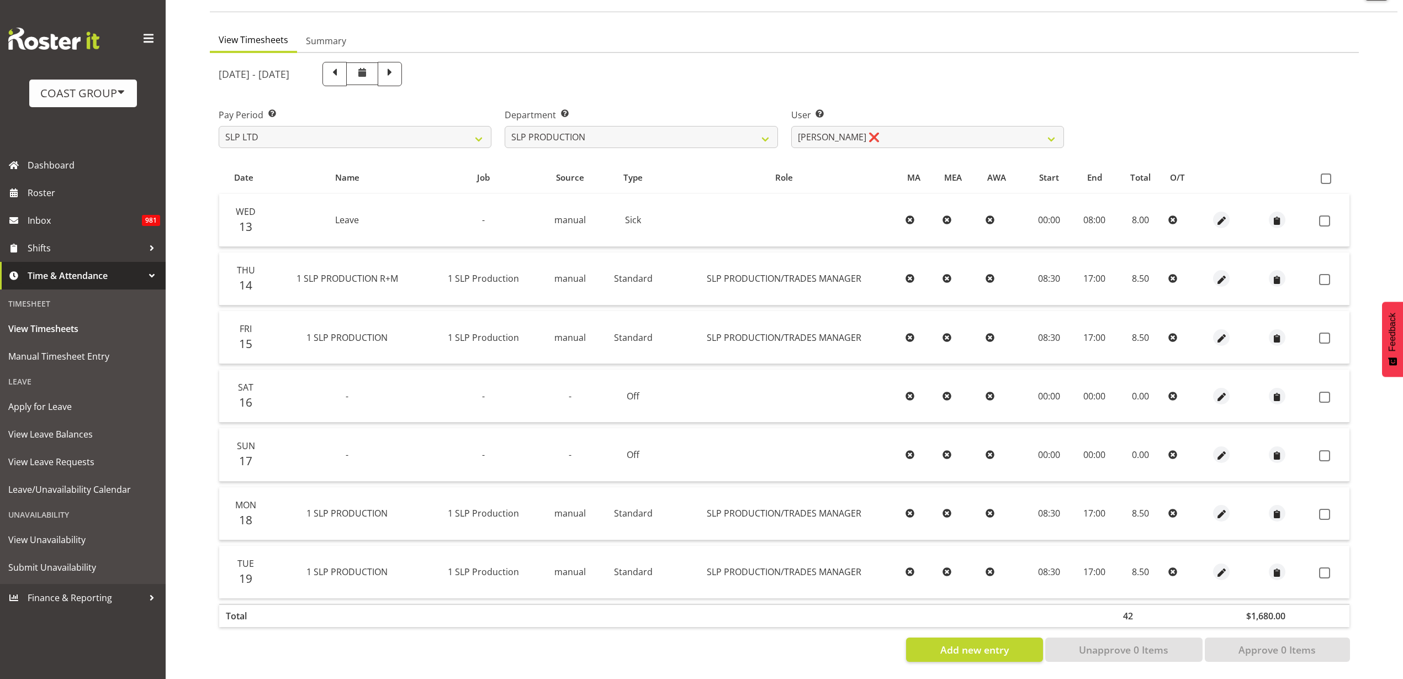
click at [1328, 173] on span at bounding box center [1326, 178] width 10 height 10
click at [1328, 175] on input "checkbox" at bounding box center [1324, 178] width 7 height 7
checkbox input "true"
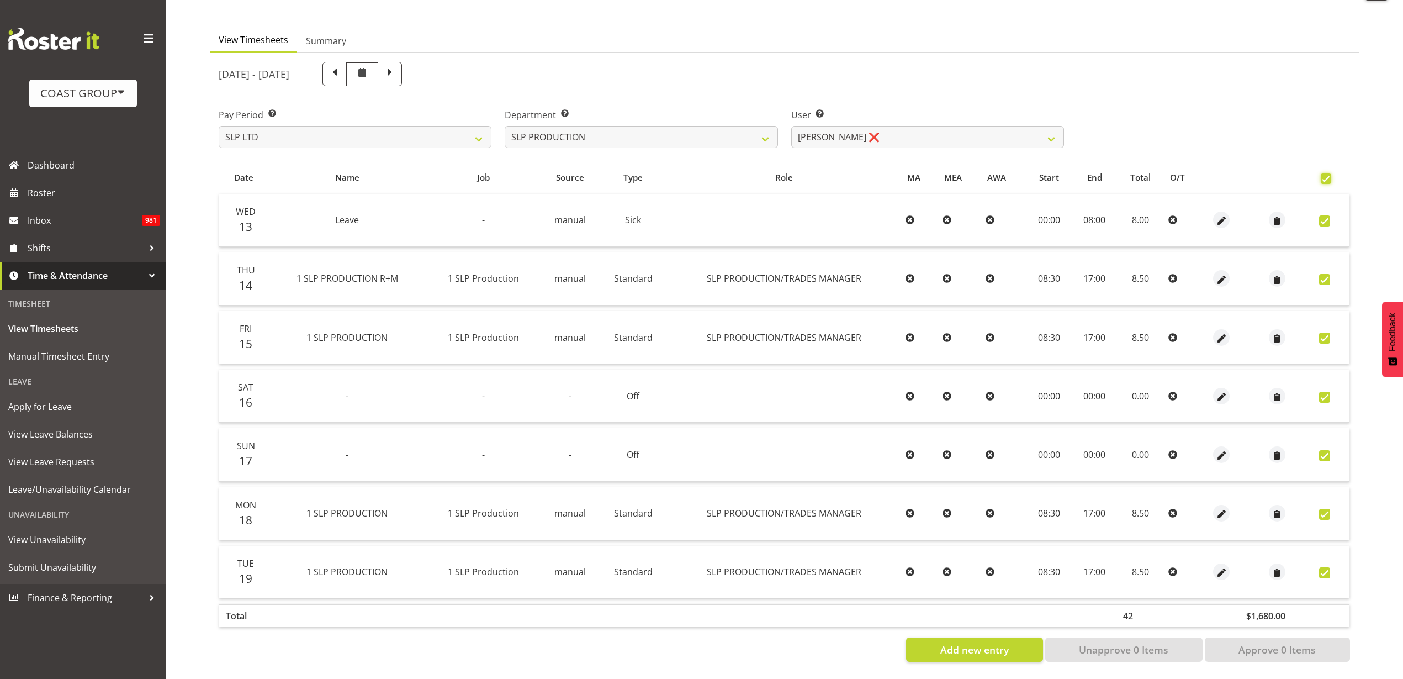
checkbox input "true"
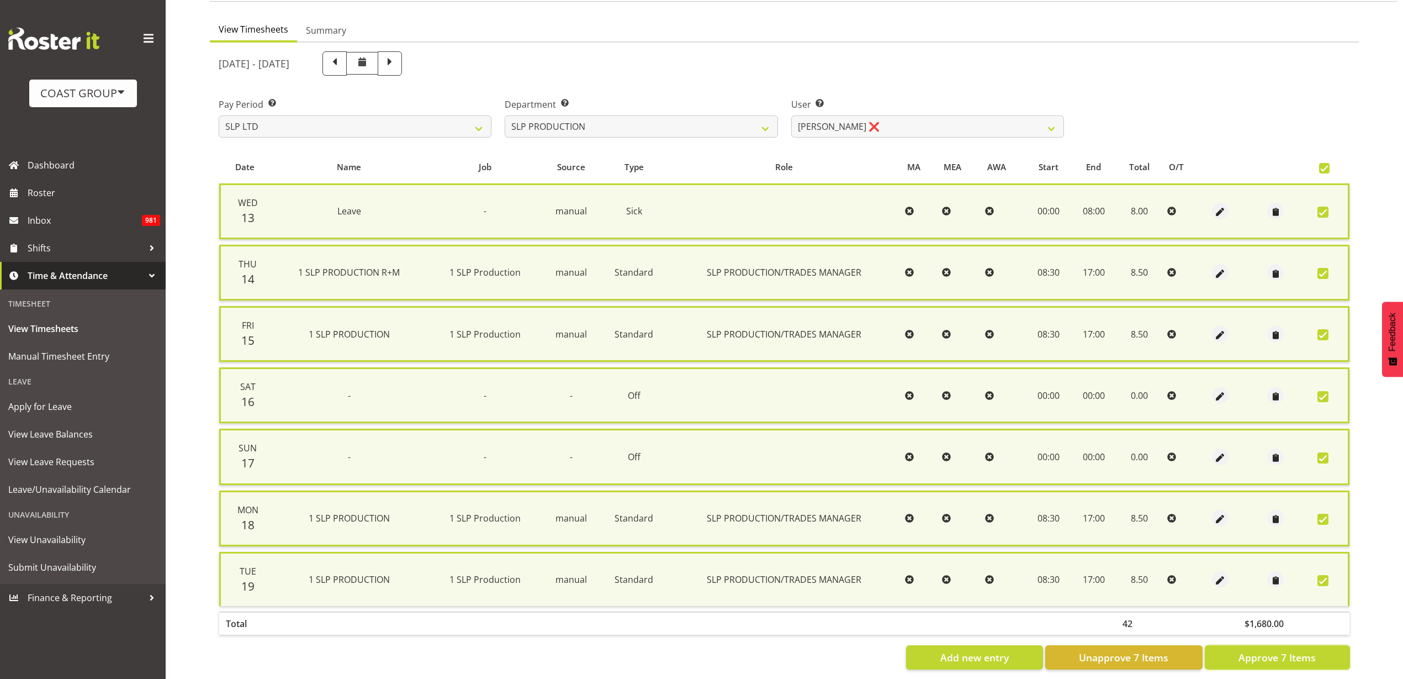
click at [1275, 659] on span "Approve 7 Items" at bounding box center [1277, 657] width 77 height 14
checkbox input "false"
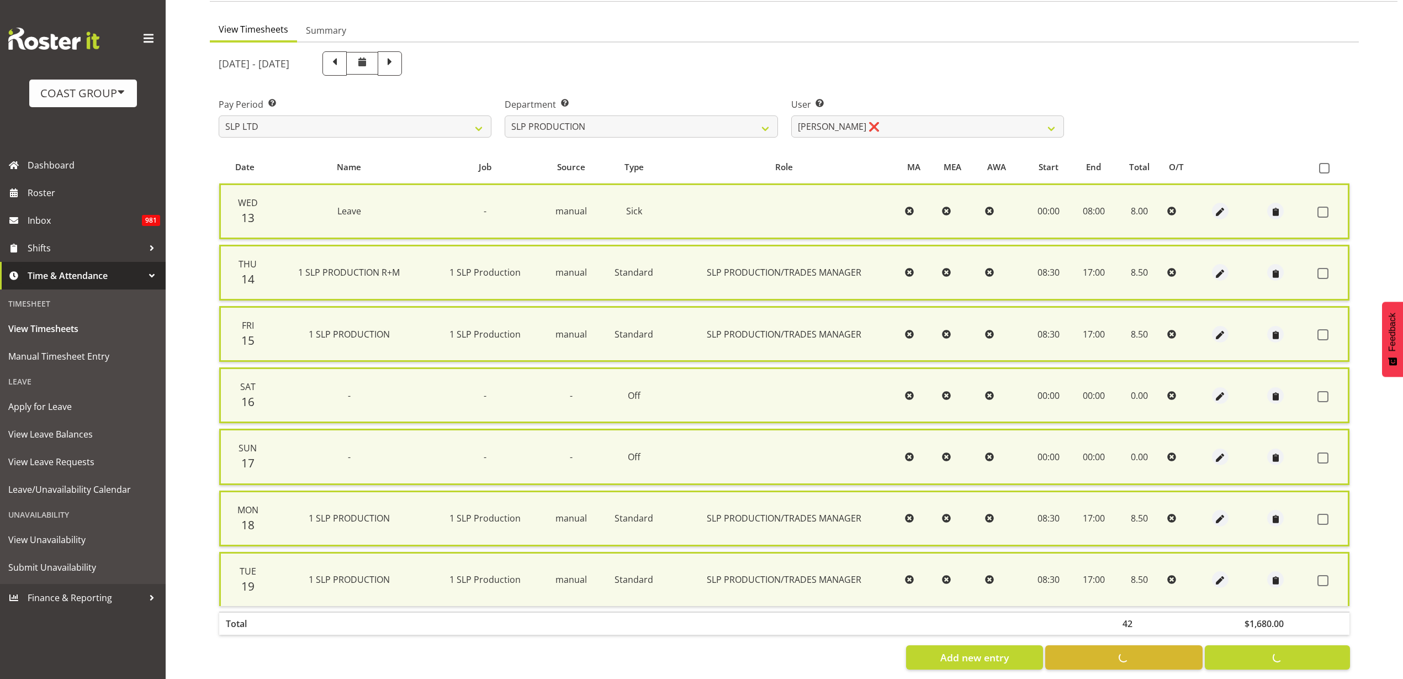
checkbox input "false"
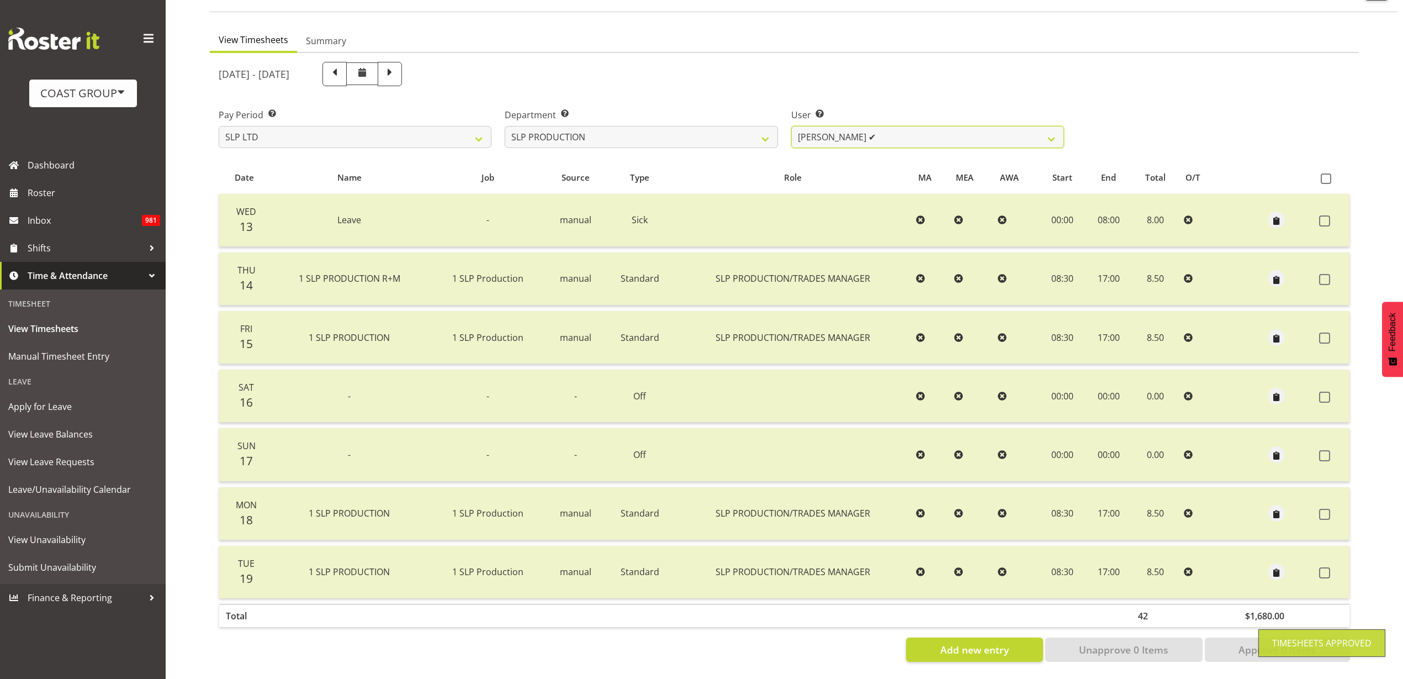
click at [920, 130] on select "Aaron Grant ✔ Alan Burrows ✔ Coel Phillips ✔ Kent Stevens ❌ Kes David ❌ Mark Ph…" at bounding box center [927, 137] width 273 height 22
click at [791, 126] on select "Aaron Grant ✔ Alan Burrows ✔ Coel Phillips ✔ Kent Stevens ❌ Kes David ❌ Mark Ph…" at bounding box center [927, 137] width 273 height 22
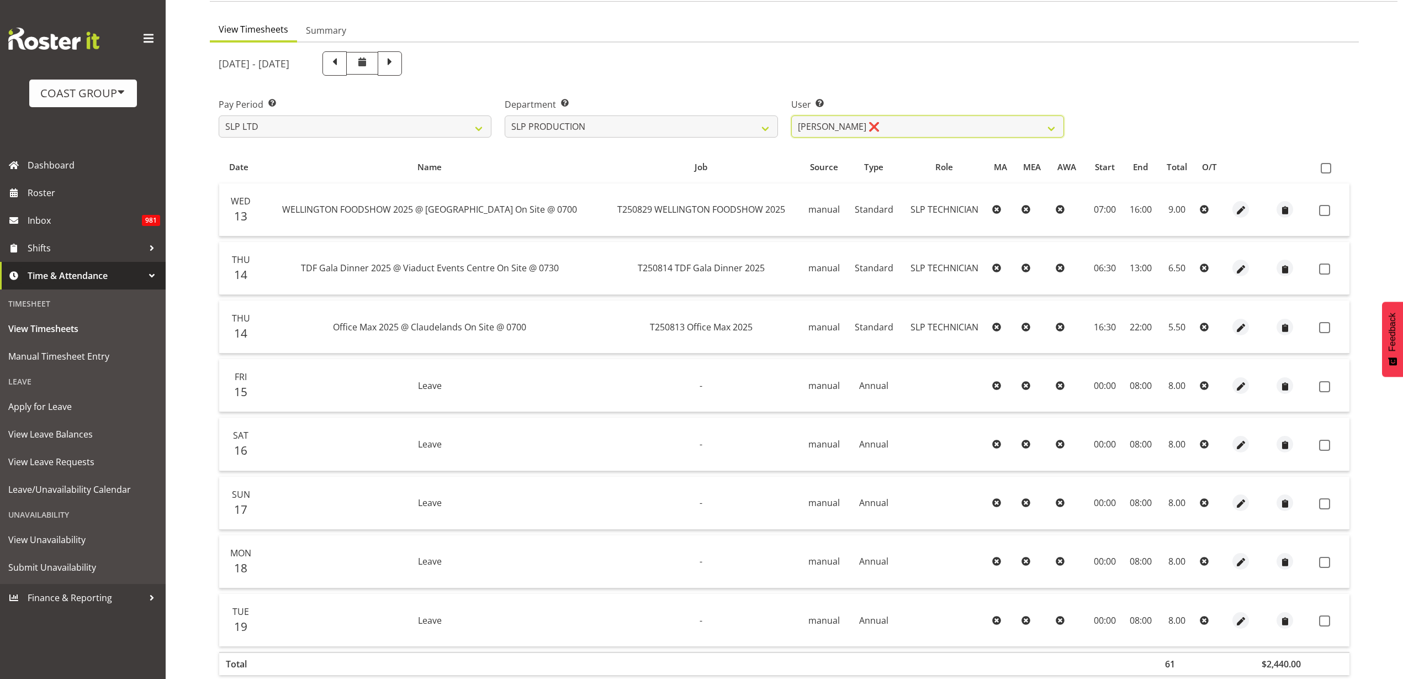
scroll to position [150, 0]
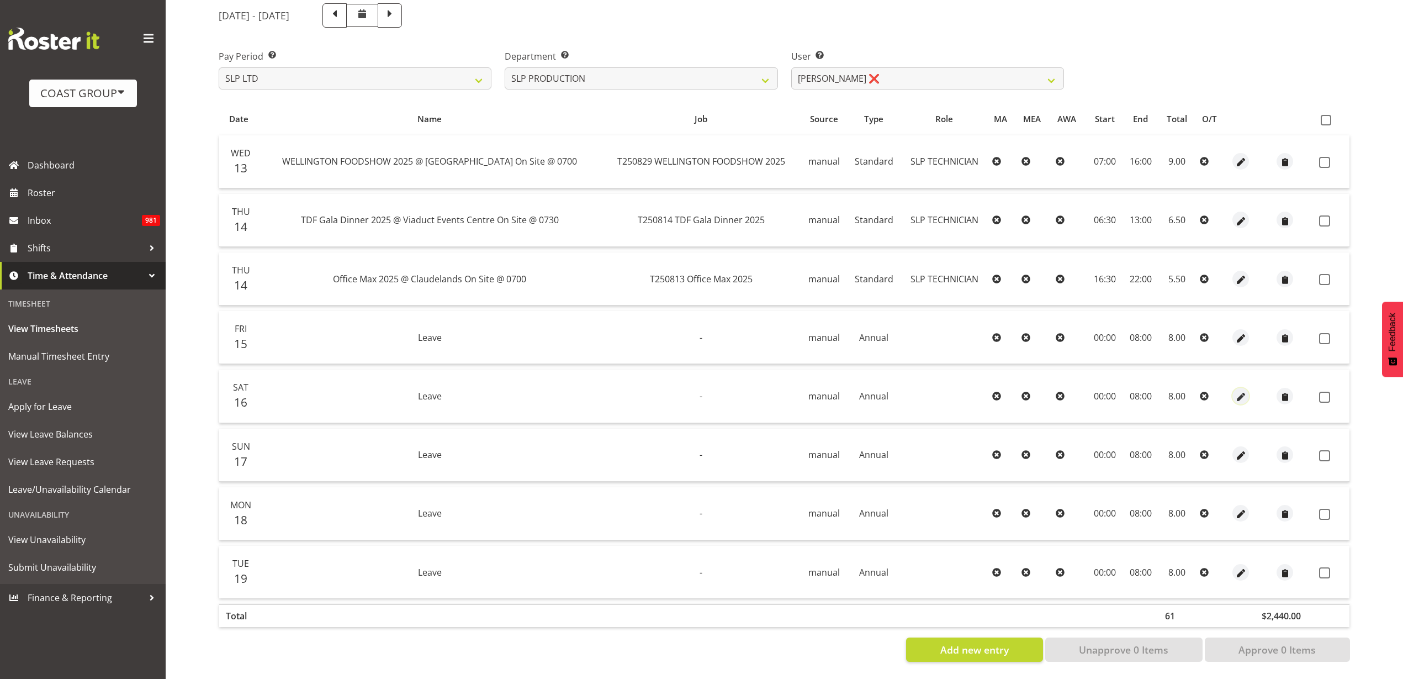
click at [1239, 390] on span "button" at bounding box center [1241, 396] width 13 height 13
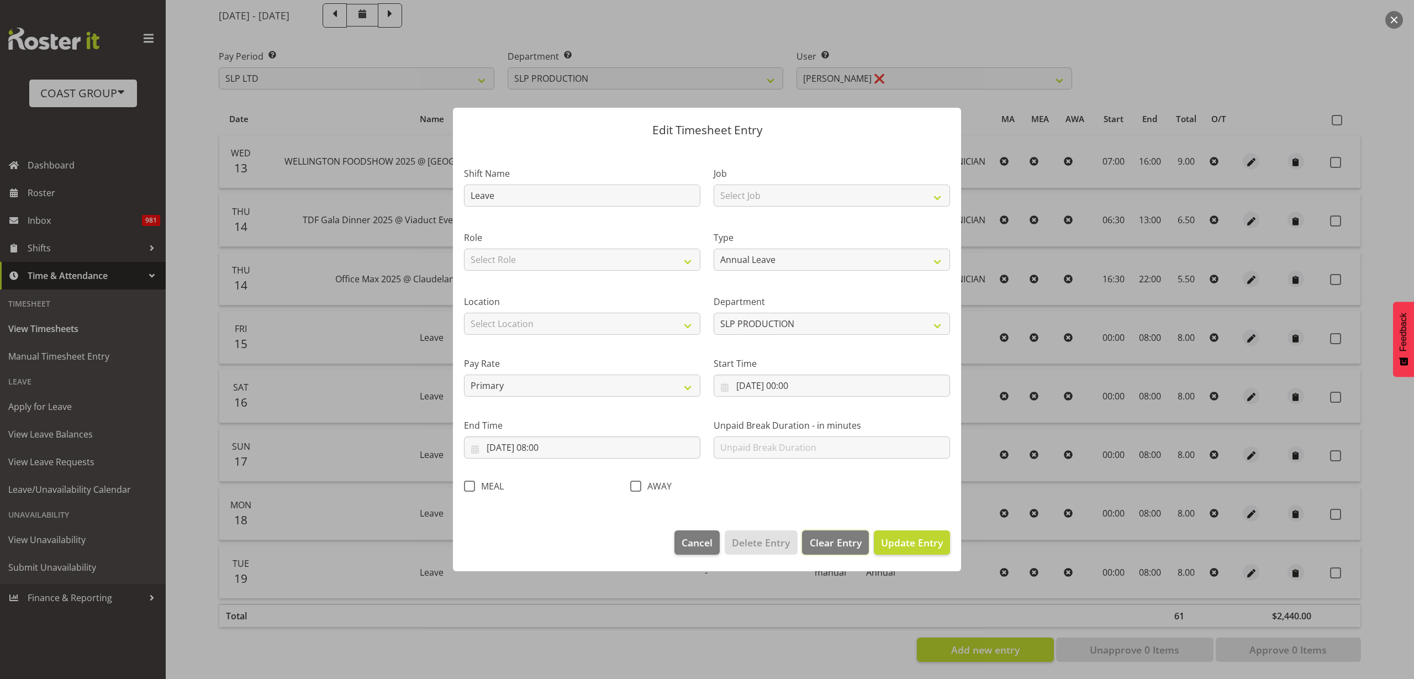
click at [823, 538] on span "Clear Entry" at bounding box center [836, 542] width 52 height 14
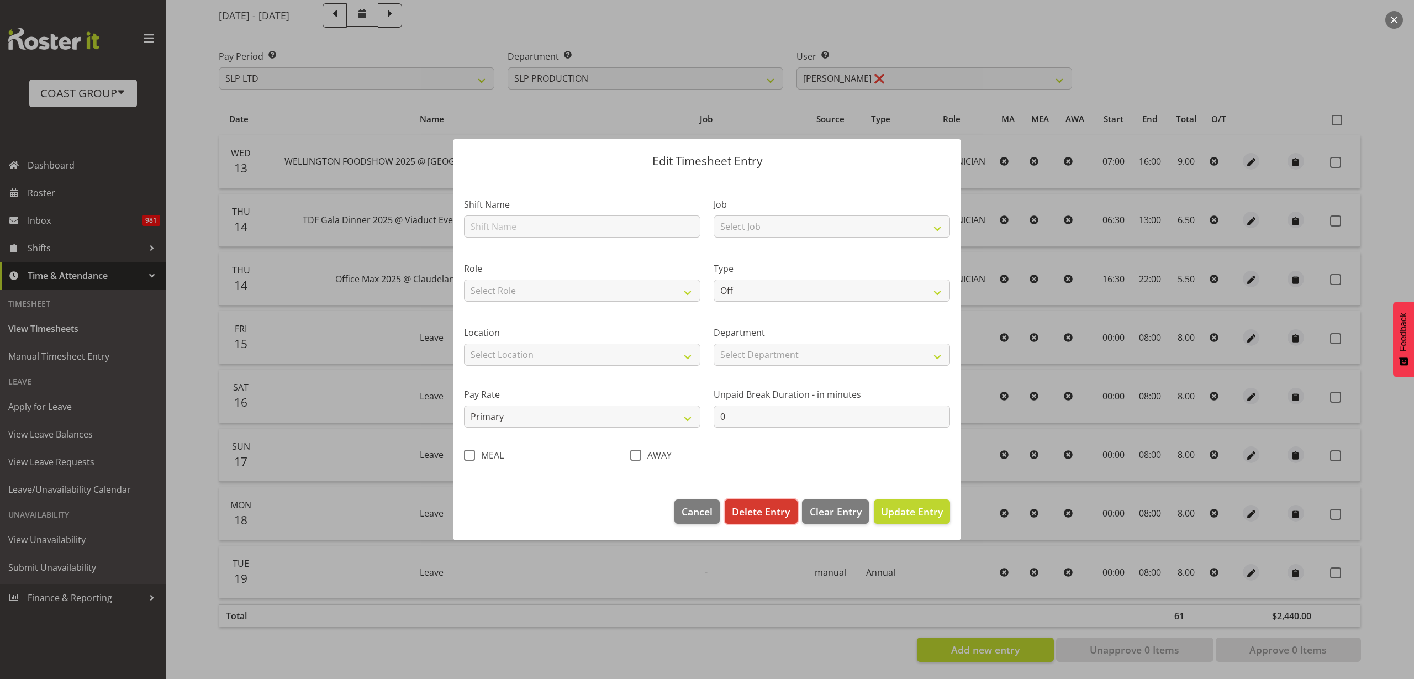
click at [748, 504] on span "Delete Entry" at bounding box center [761, 511] width 58 height 14
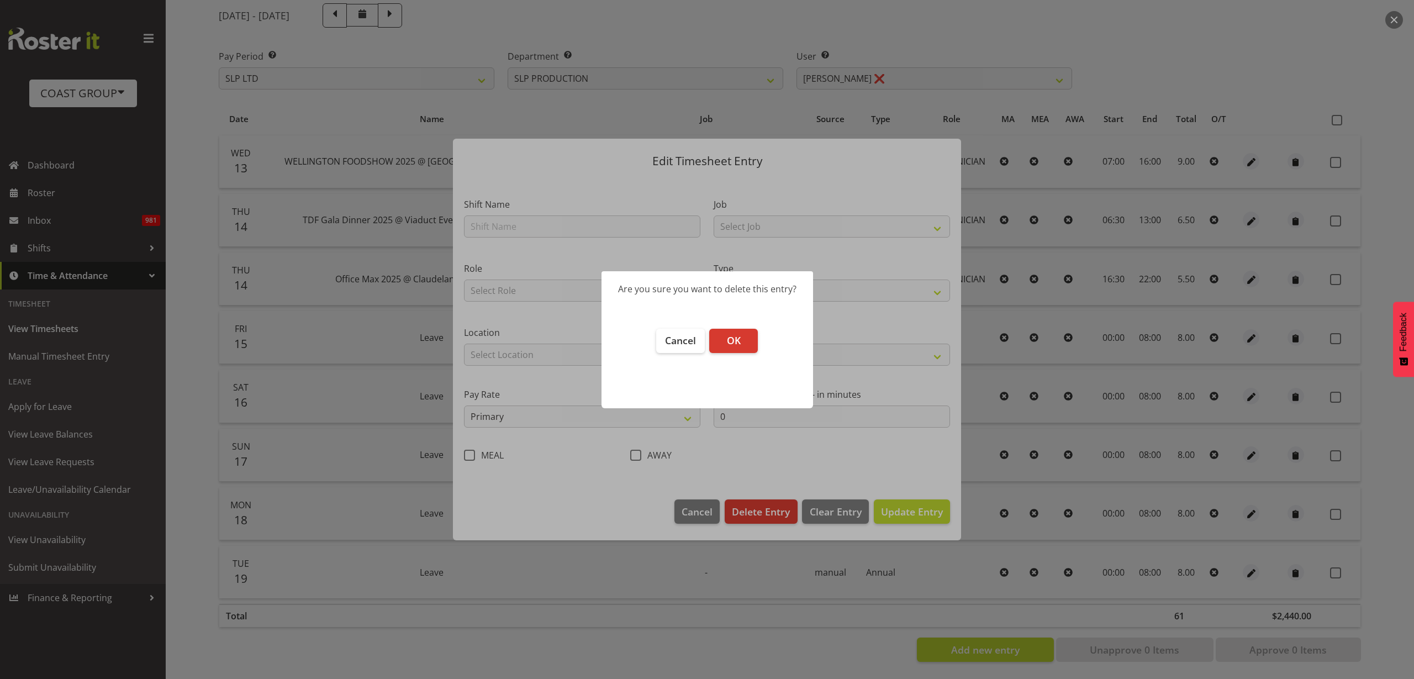
click at [734, 338] on span "OK" at bounding box center [734, 340] width 14 height 13
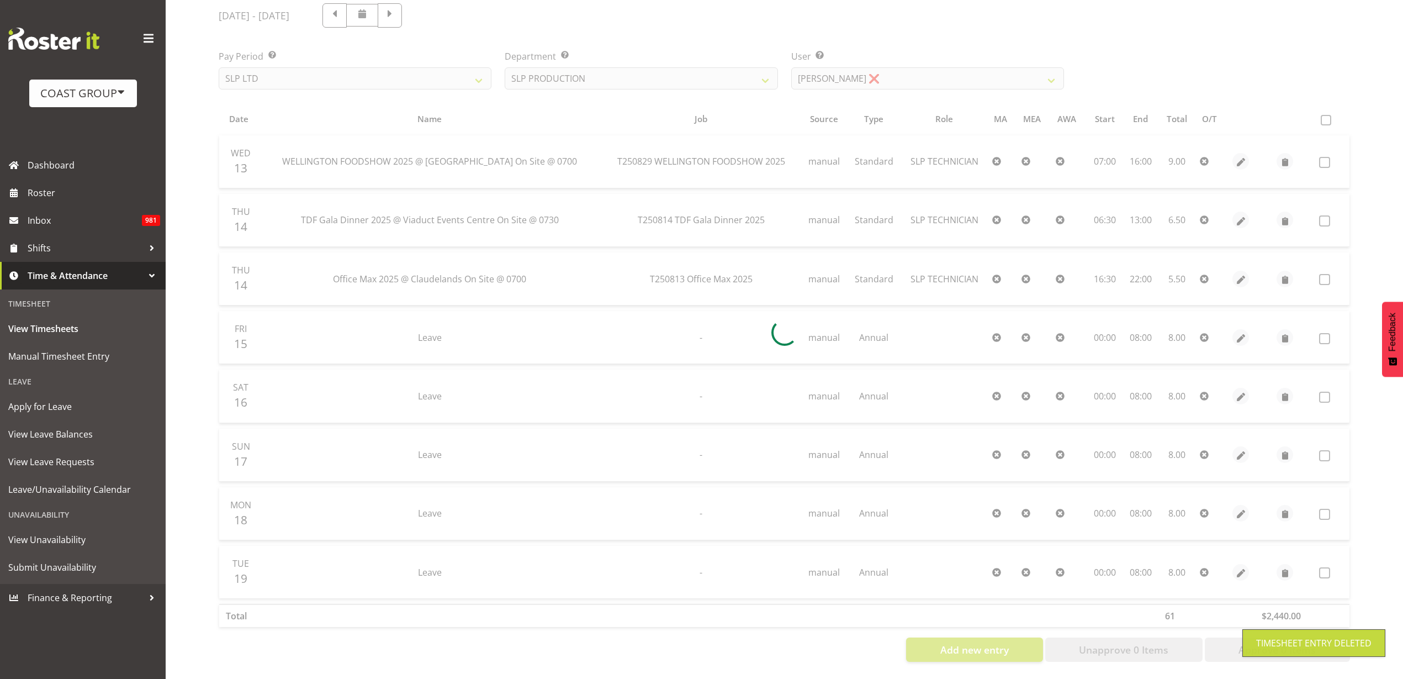
scroll to position [92, 0]
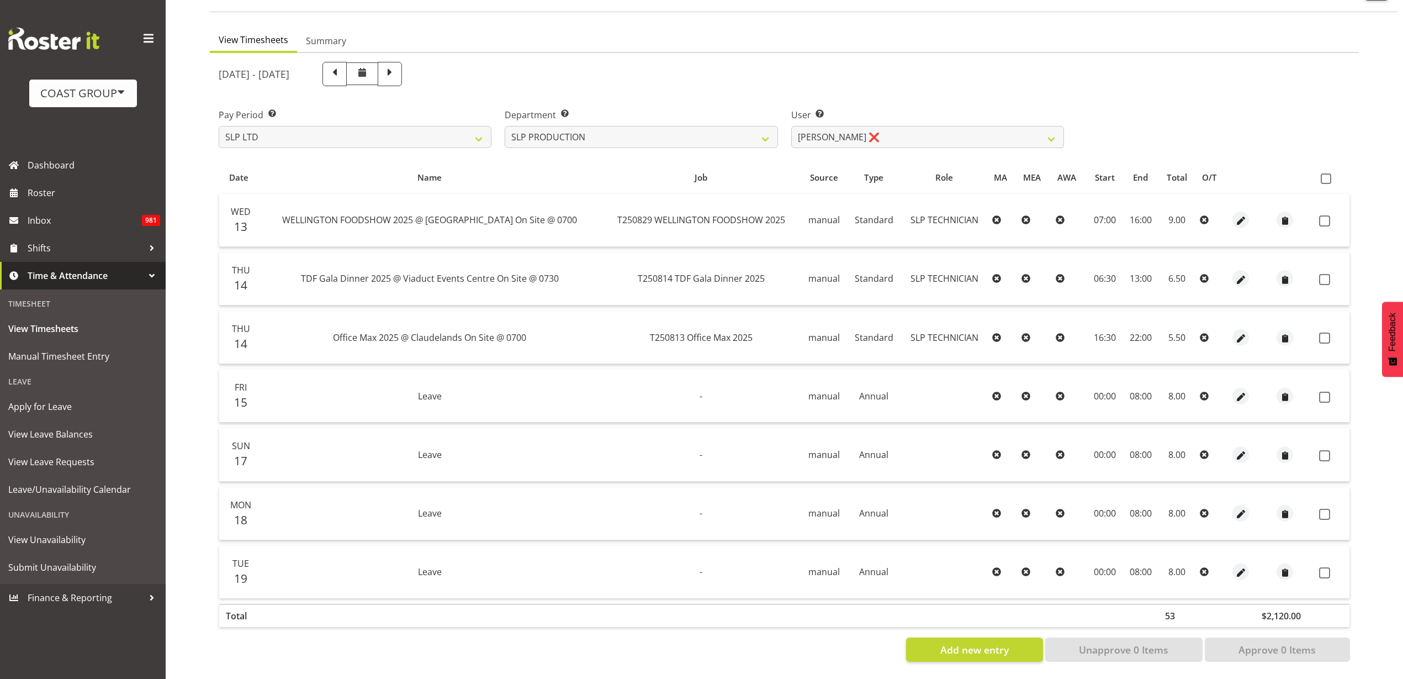
click at [1328, 173] on span at bounding box center [1326, 178] width 10 height 10
click at [1328, 175] on input "checkbox" at bounding box center [1324, 178] width 7 height 7
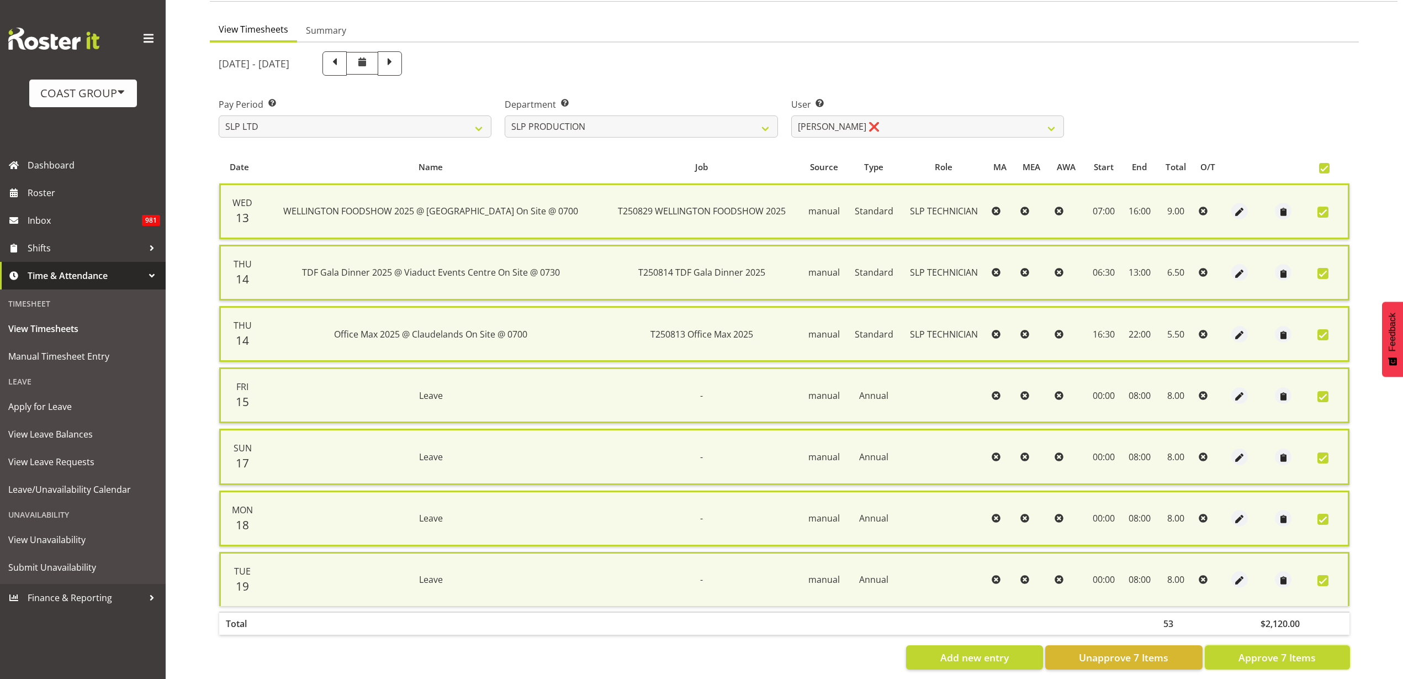
click at [1252, 656] on span "Approve 7 Items" at bounding box center [1277, 657] width 77 height 14
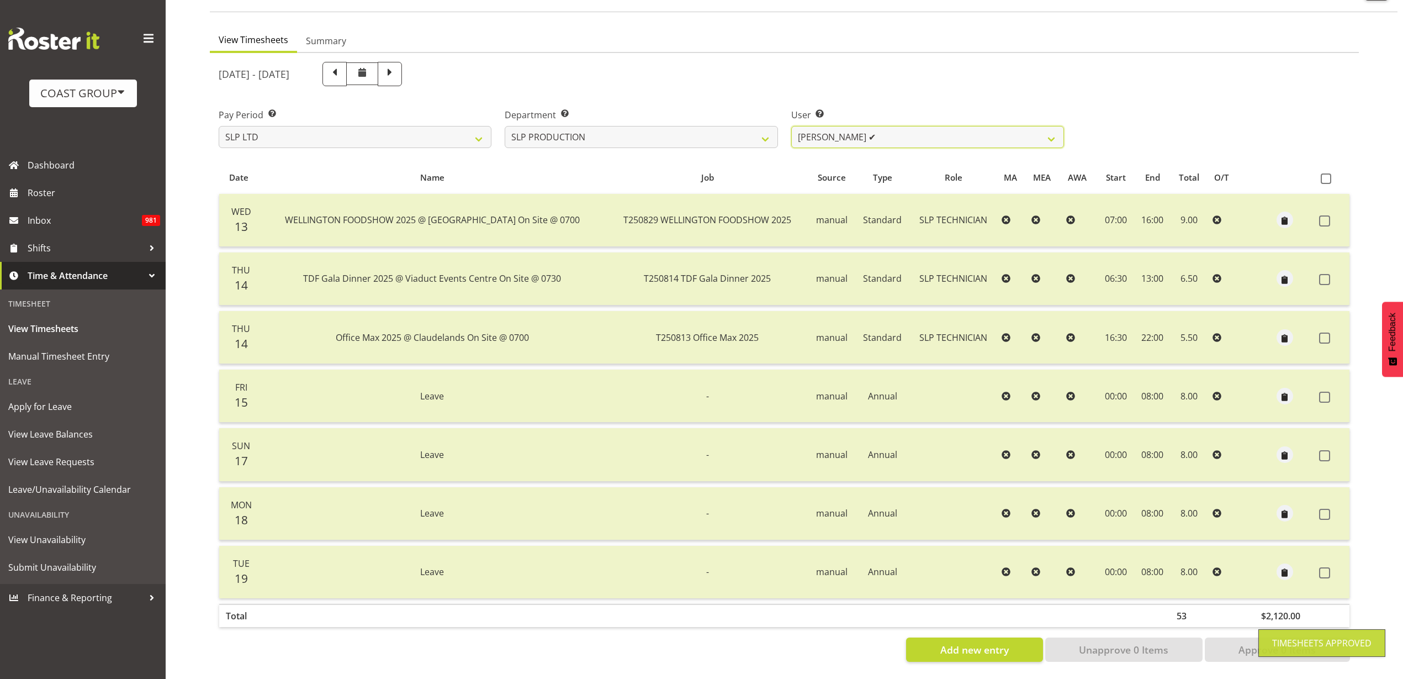
click at [892, 128] on select "Aaron Grant ✔ Alan Burrows ✔ Coel Phillips ✔ Kent Stevens ❌ Kes David ❌ Mark Ph…" at bounding box center [927, 137] width 273 height 22
click at [791, 126] on select "Aaron Grant ✔ Alan Burrows ✔ Coel Phillips ✔ Kent Stevens ❌ Kes David ❌ Mark Ph…" at bounding box center [927, 137] width 273 height 22
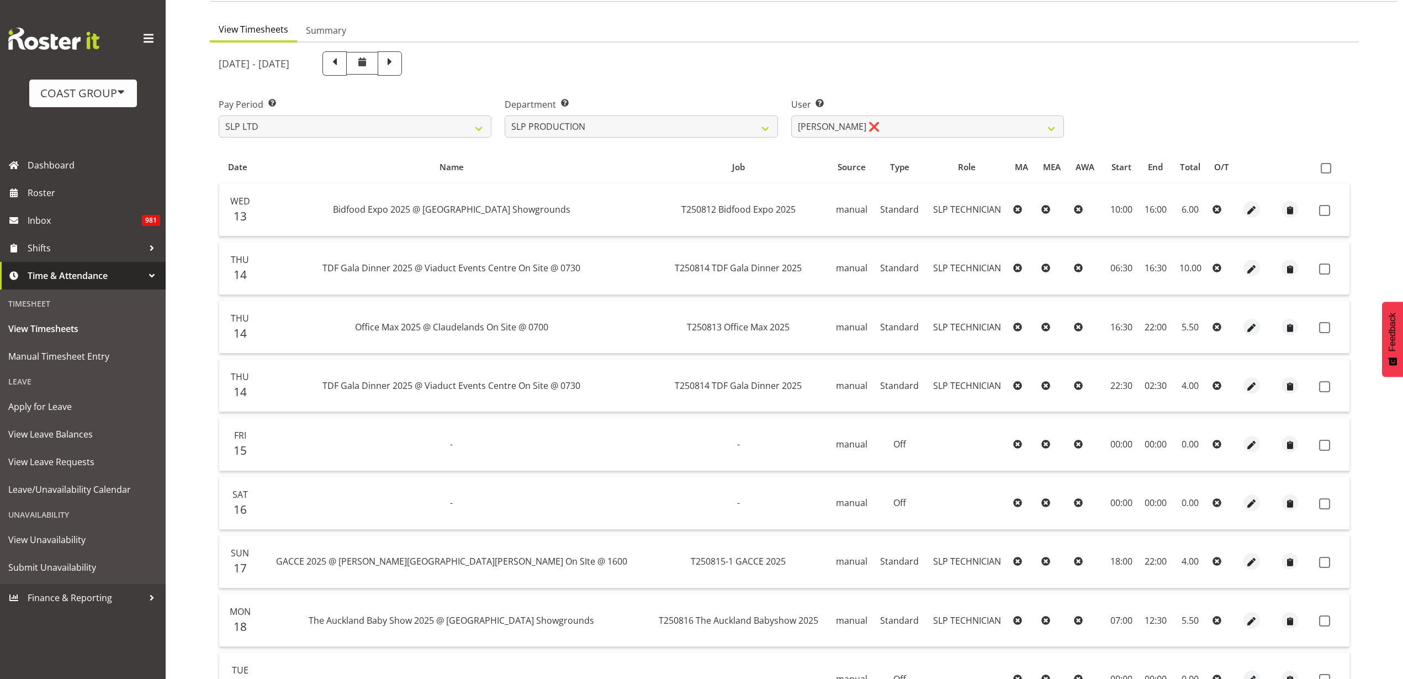
click at [1326, 166] on span at bounding box center [1326, 168] width 10 height 10
click at [1326, 166] on input "checkbox" at bounding box center [1324, 168] width 7 height 7
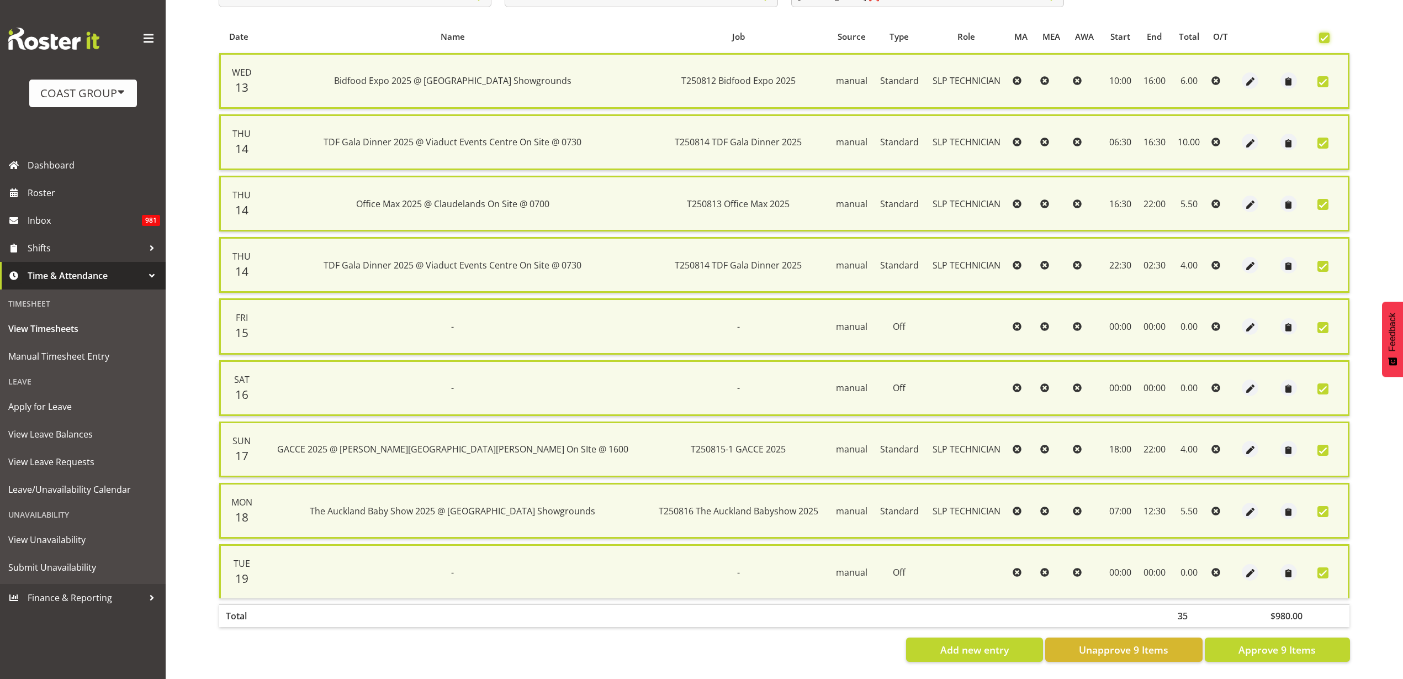
scroll to position [232, 0]
click at [1296, 644] on span "Approve 9 Items" at bounding box center [1277, 649] width 77 height 14
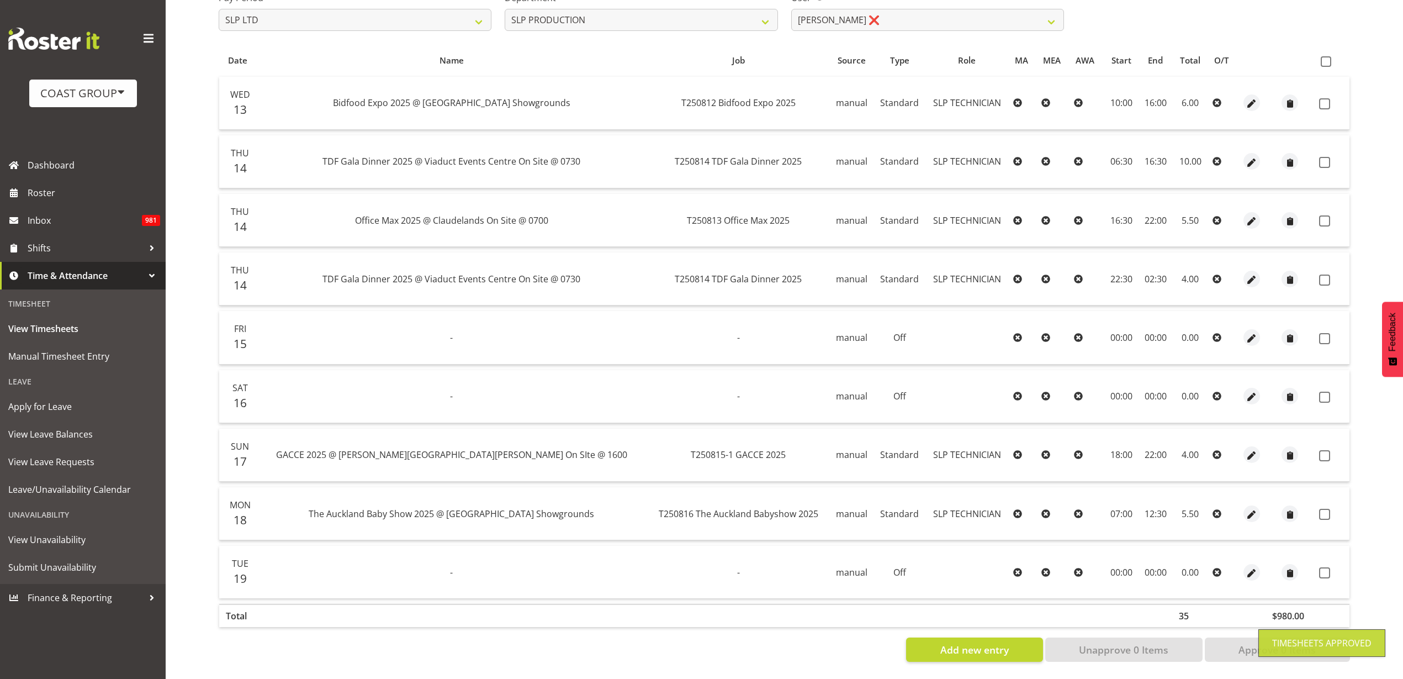
scroll to position [209, 0]
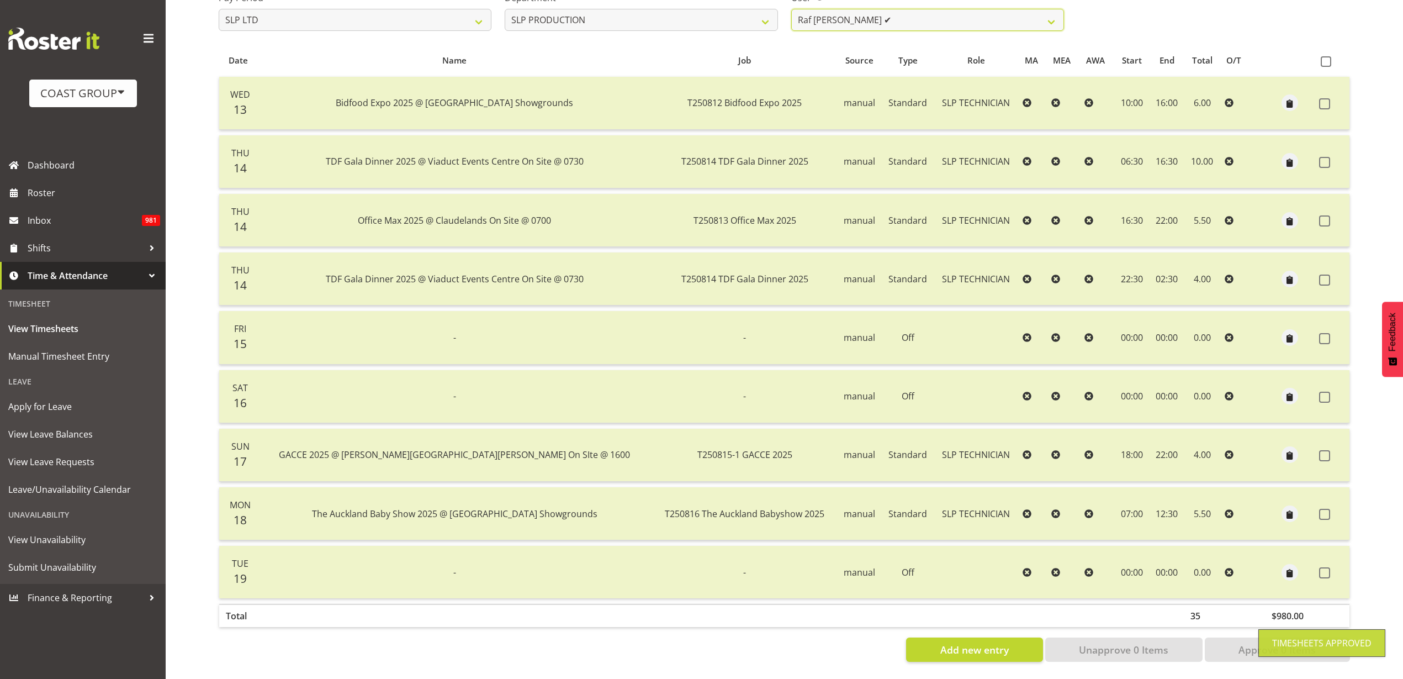
click at [960, 13] on select "Aaron Grant ✔ Alan Burrows ✔ Coel Phillips ✔ Kent Stevens ❌ Kes David ❌ Mark Ph…" at bounding box center [927, 20] width 273 height 22
click at [791, 9] on select "Aaron Grant ✔ Alan Burrows ✔ Coel Phillips ✔ Kent Stevens ❌ Kes David ❌ Mark Ph…" at bounding box center [927, 20] width 273 height 22
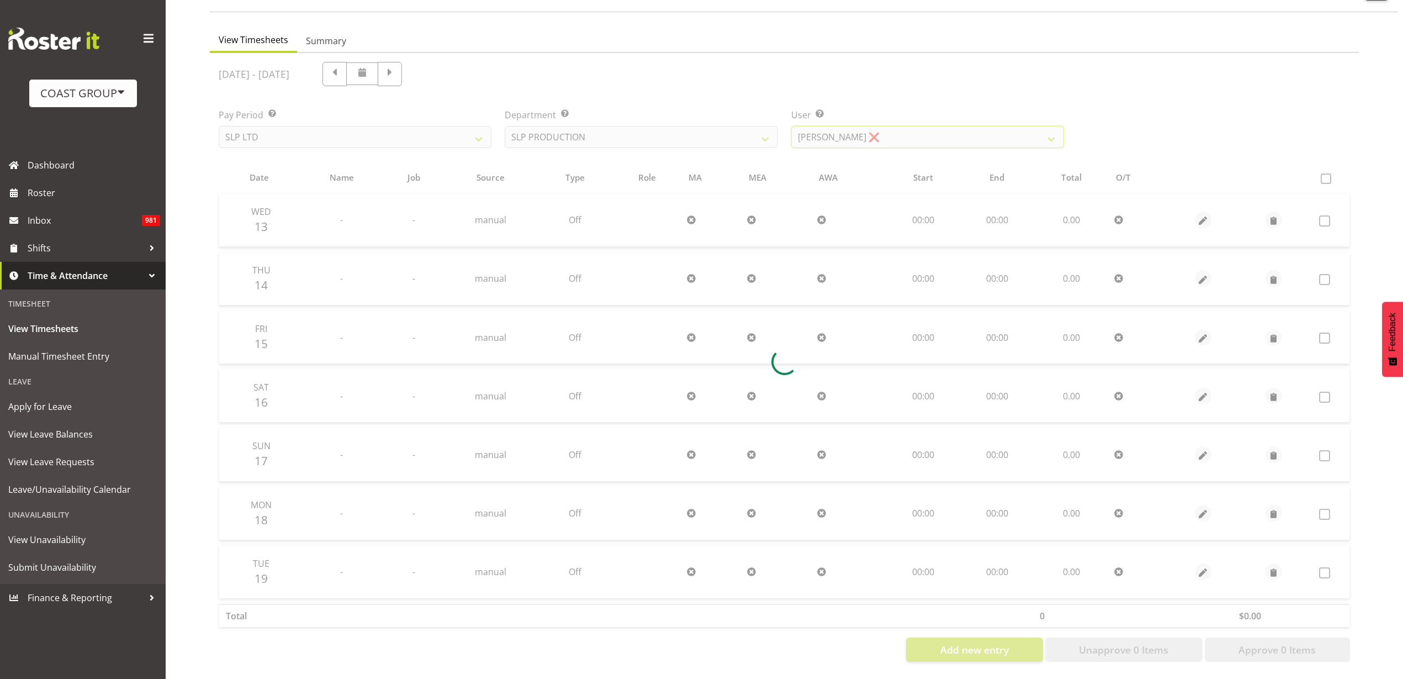
scroll to position [92, 0]
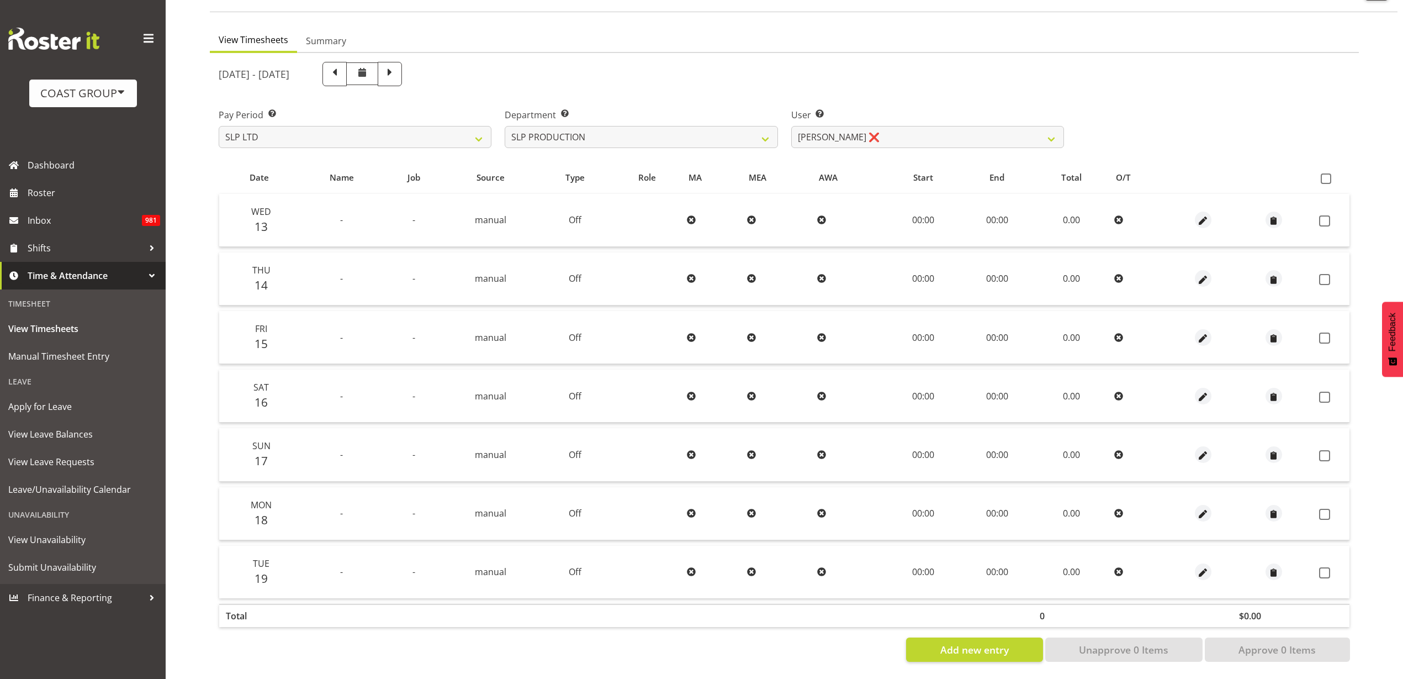
click at [1328, 173] on span at bounding box center [1326, 178] width 10 height 10
click at [1328, 175] on input "checkbox" at bounding box center [1324, 178] width 7 height 7
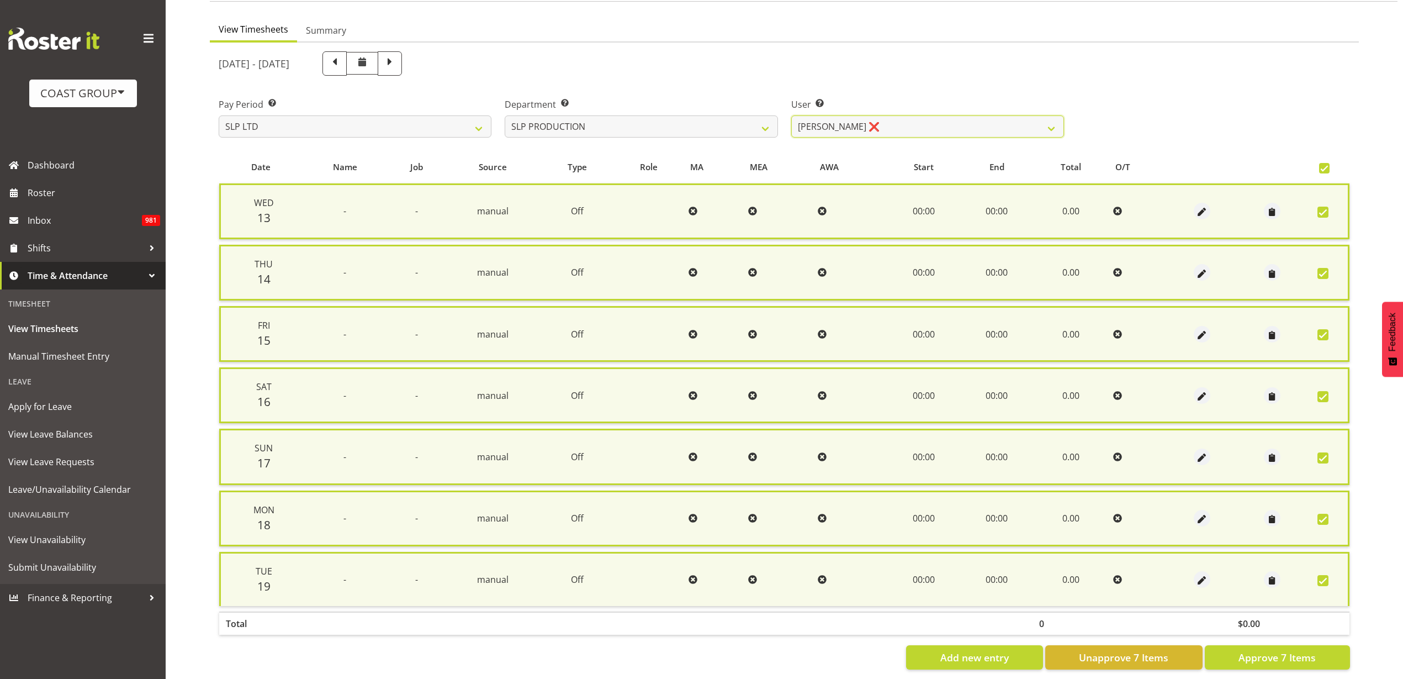
click at [940, 121] on select "Aaron Grant ✔ Alan Burrows ✔ Coel Phillips ✔ Kent Stevens ❌ Kes David ❌ Mark Ph…" at bounding box center [927, 126] width 273 height 22
click at [791, 115] on select "Aaron Grant ✔ Alan Burrows ✔ Coel Phillips ✔ Kent Stevens ❌ Kes David ❌ Mark Ph…" at bounding box center [927, 126] width 273 height 22
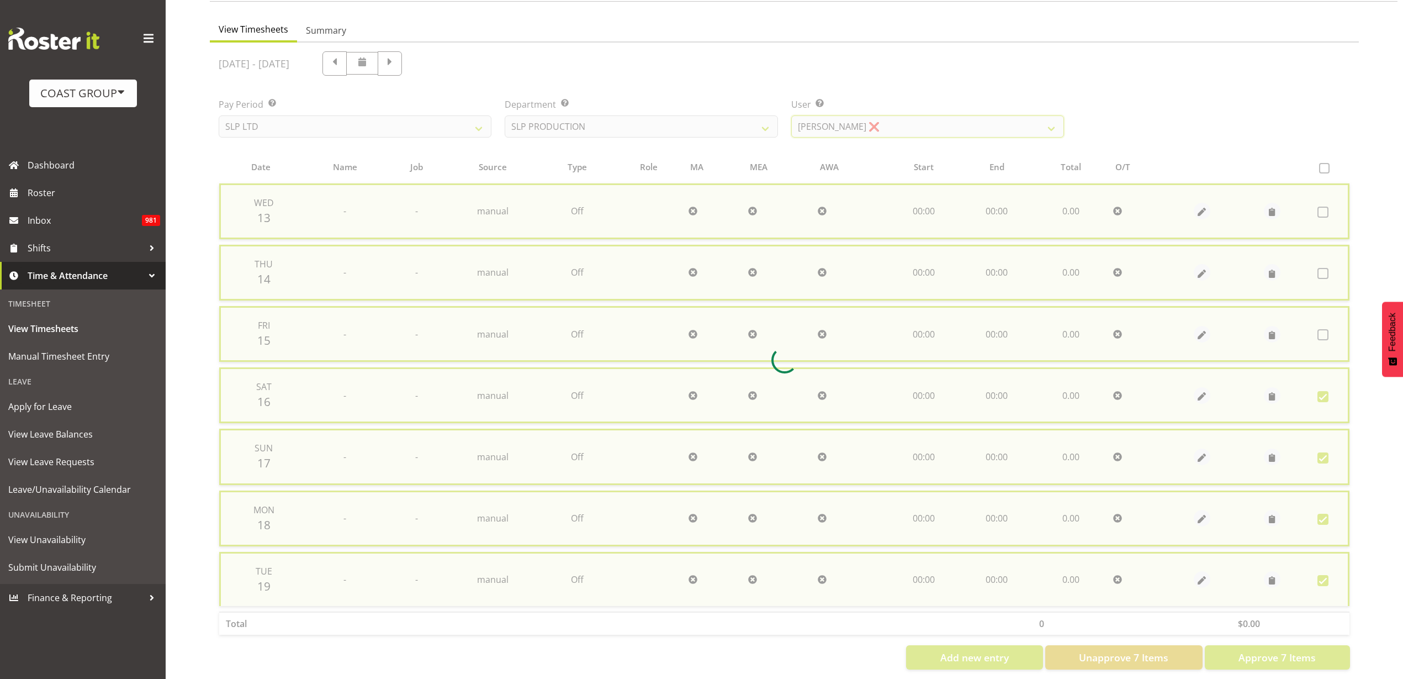
scroll to position [0, 0]
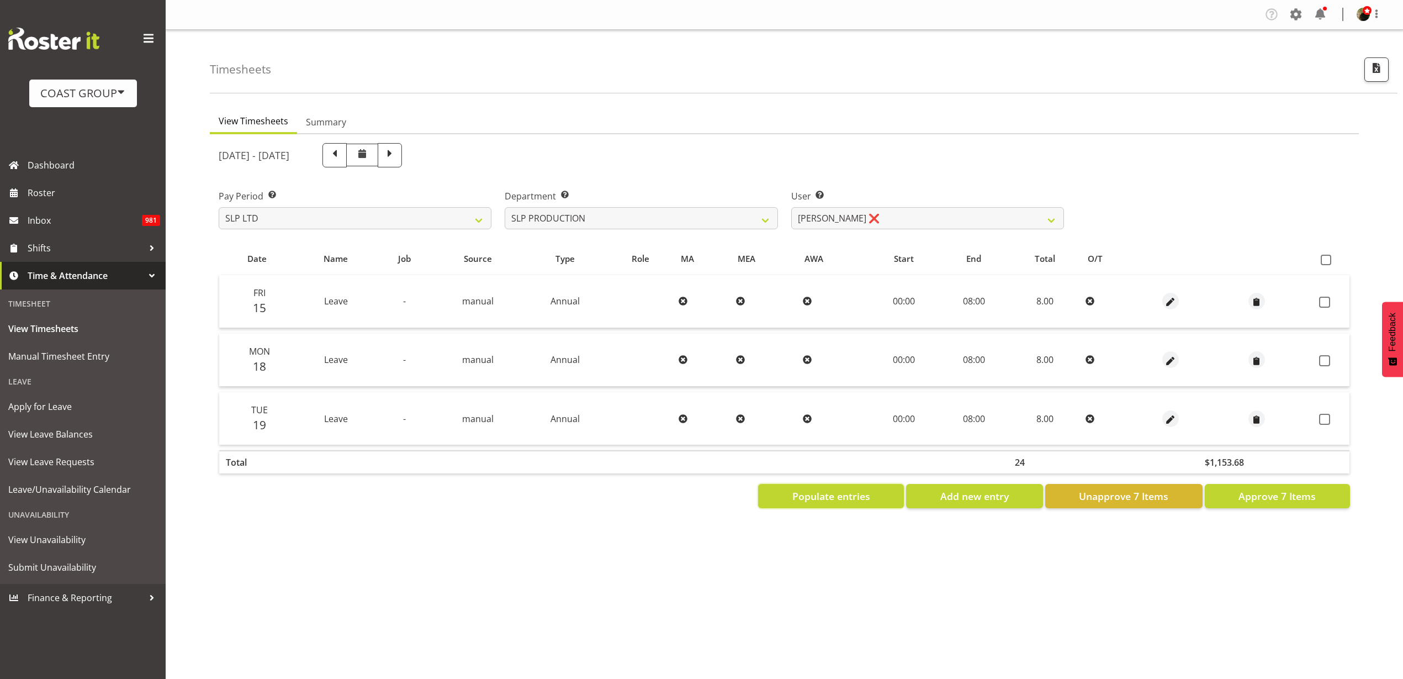
click at [832, 501] on span "Populate entries" at bounding box center [831, 496] width 78 height 14
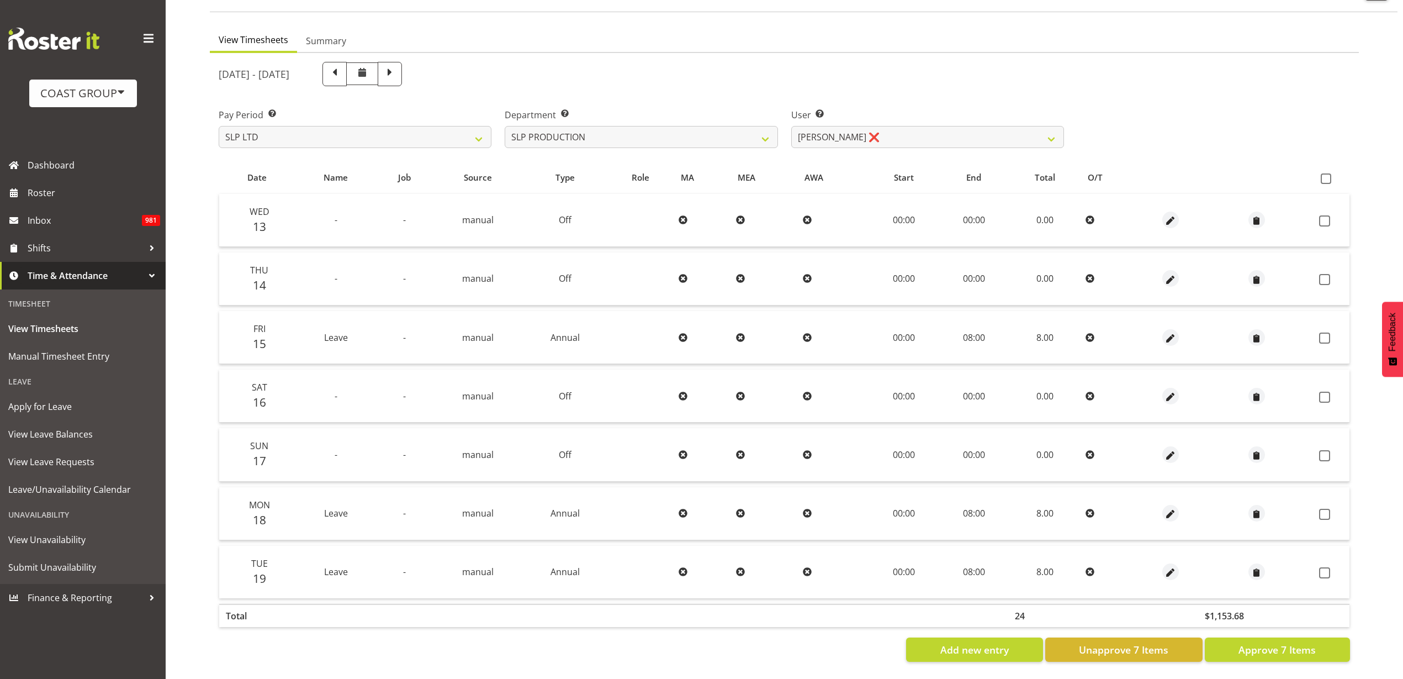
scroll to position [92, 0]
click at [1327, 173] on span at bounding box center [1326, 178] width 10 height 10
click at [1327, 175] on input "checkbox" at bounding box center [1324, 178] width 7 height 7
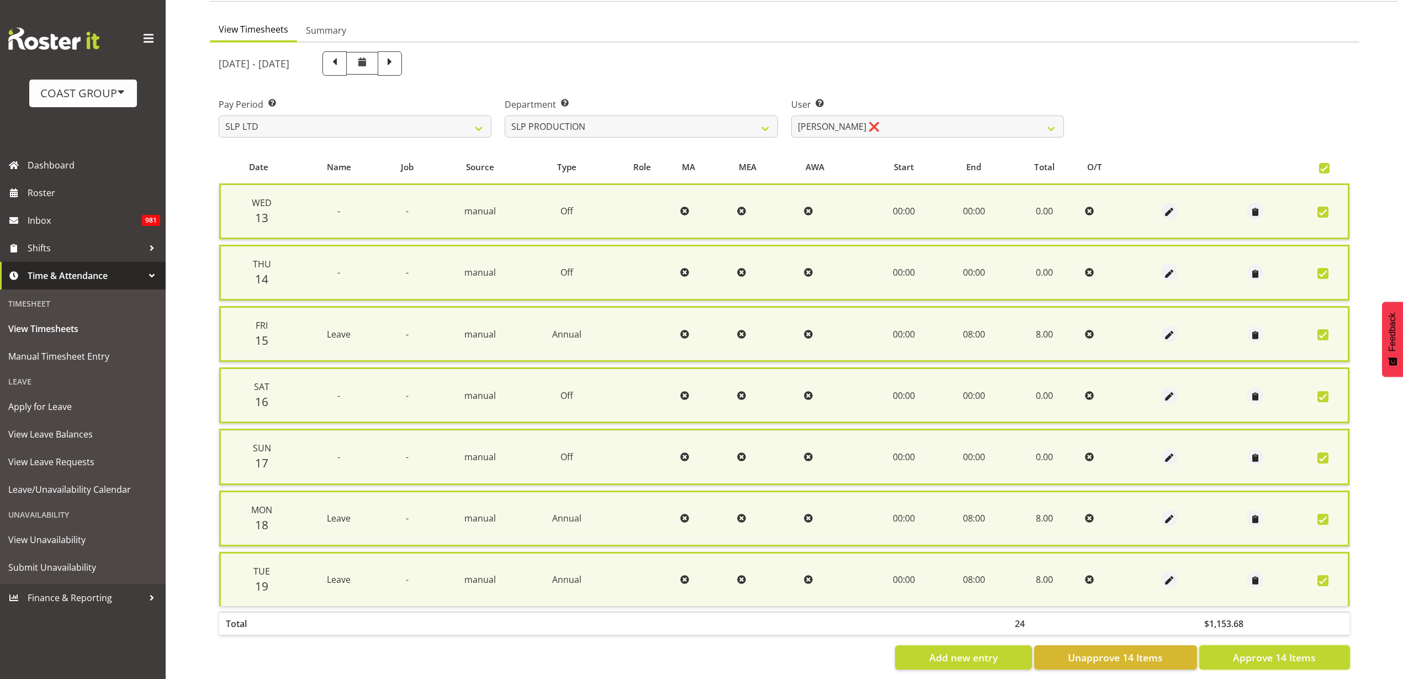
click at [1266, 651] on span "Approve 14 Items" at bounding box center [1274, 657] width 83 height 14
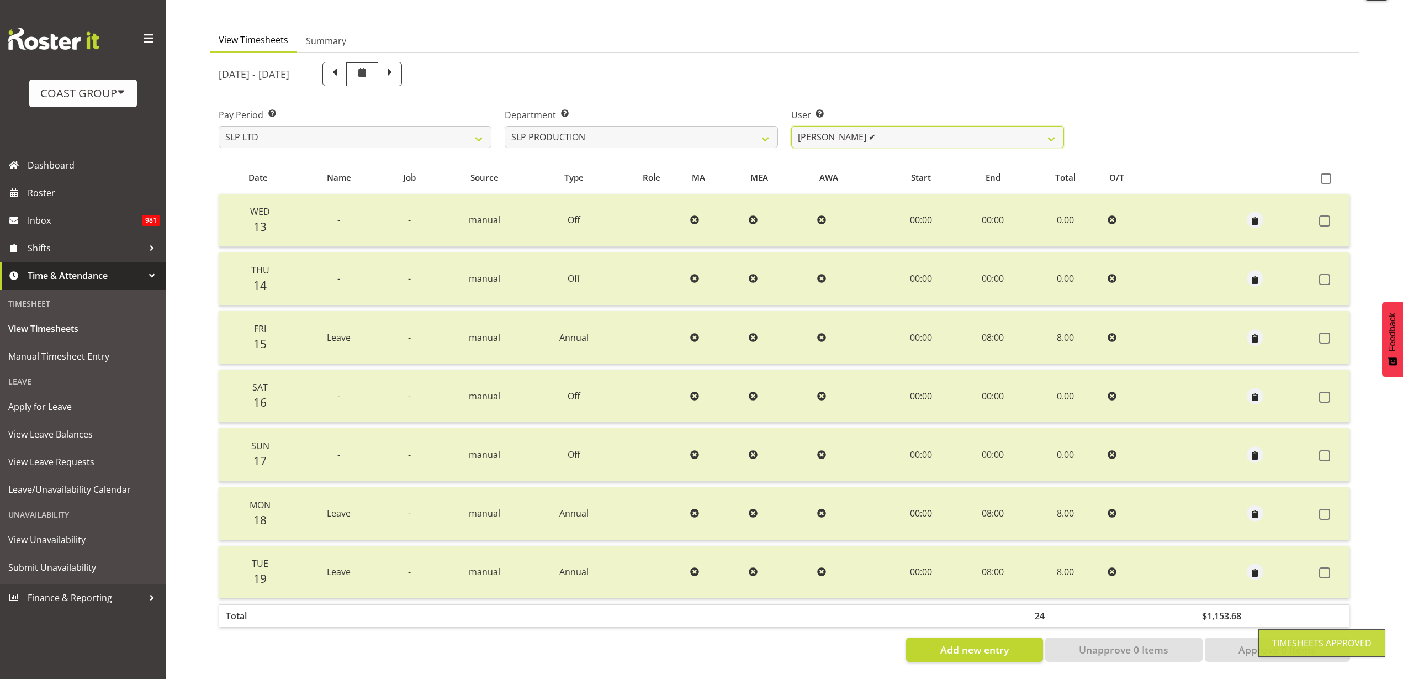
click at [887, 126] on select "Aaron Grant ✔ Alan Burrows ✔ Coel Phillips ✔ Kent Stevens ❌ Kes David ❌ Mark Ph…" at bounding box center [927, 137] width 273 height 22
click at [731, 126] on select "SLP CHC SLP OFFICE SLP PRODUCTION SLP TRADE" at bounding box center [641, 137] width 273 height 22
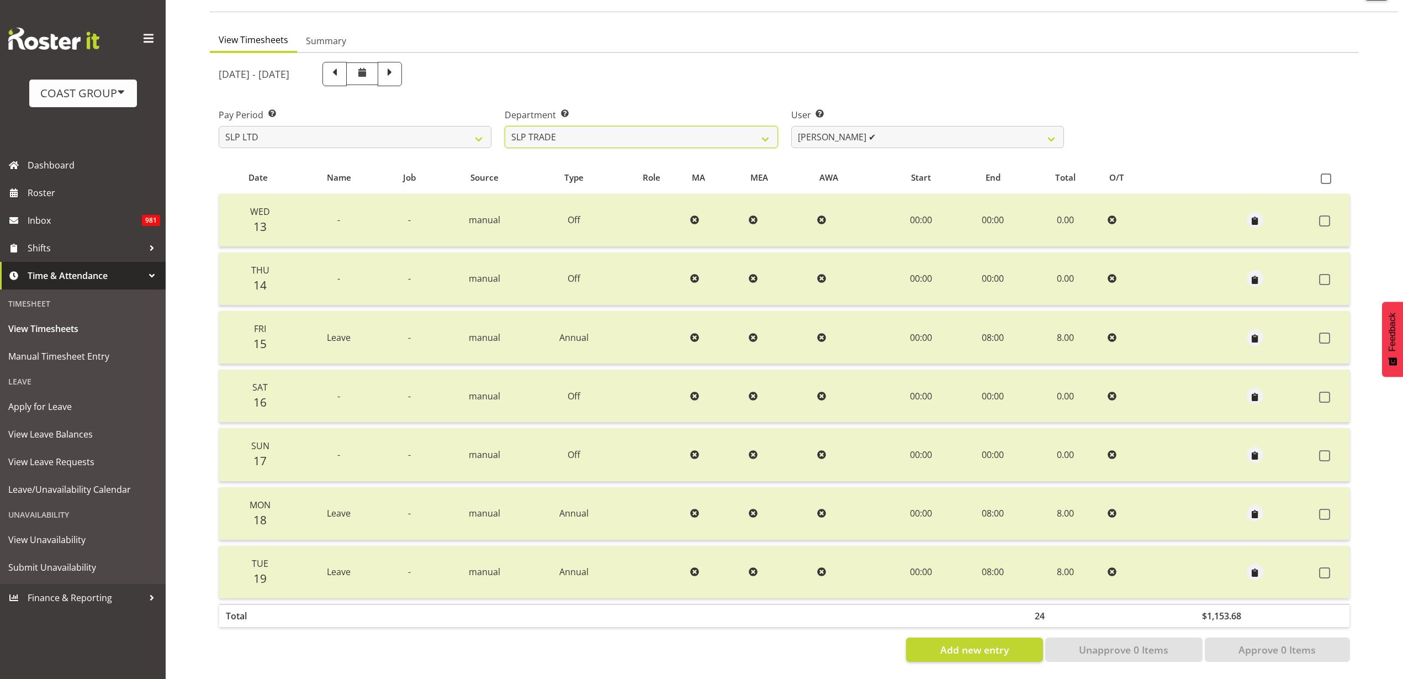
click at [505, 126] on select "SLP CHC SLP OFFICE SLP PRODUCTION SLP TRADE" at bounding box center [641, 137] width 273 height 22
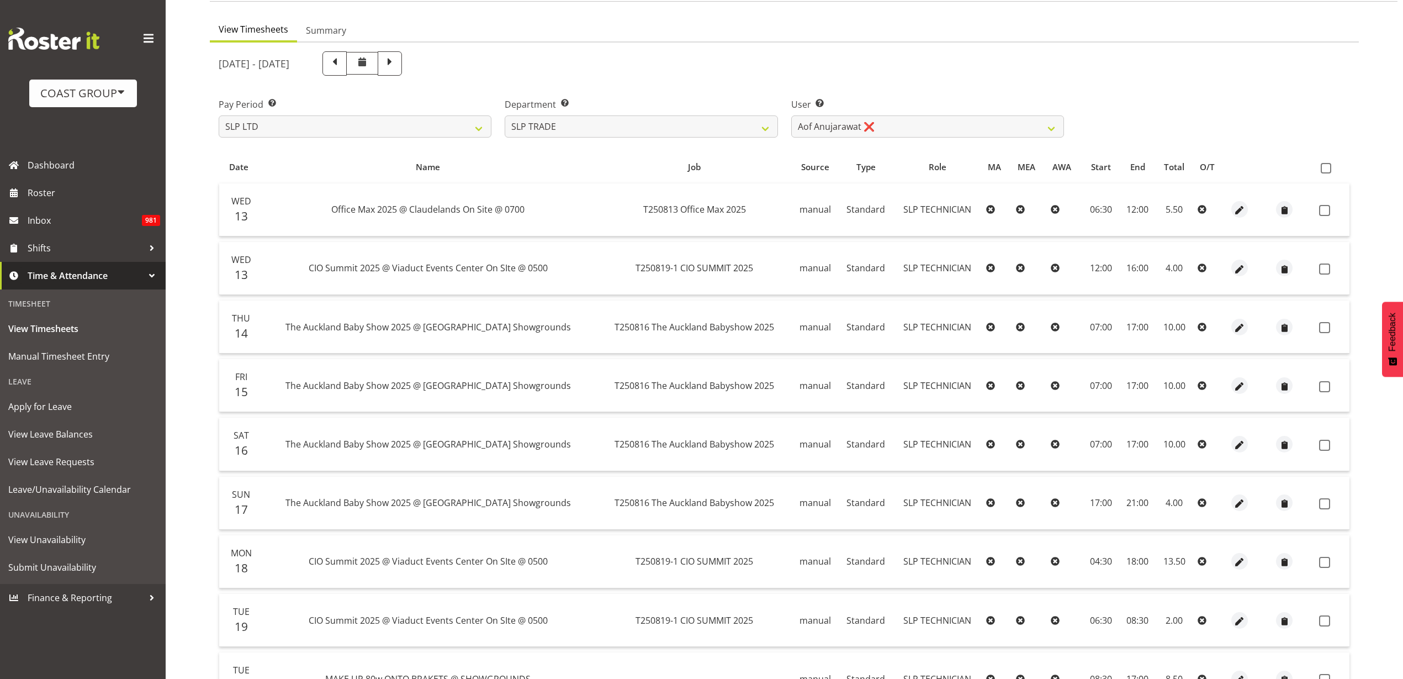
click at [1328, 167] on span at bounding box center [1326, 168] width 10 height 10
click at [1328, 167] on input "checkbox" at bounding box center [1324, 168] width 7 height 7
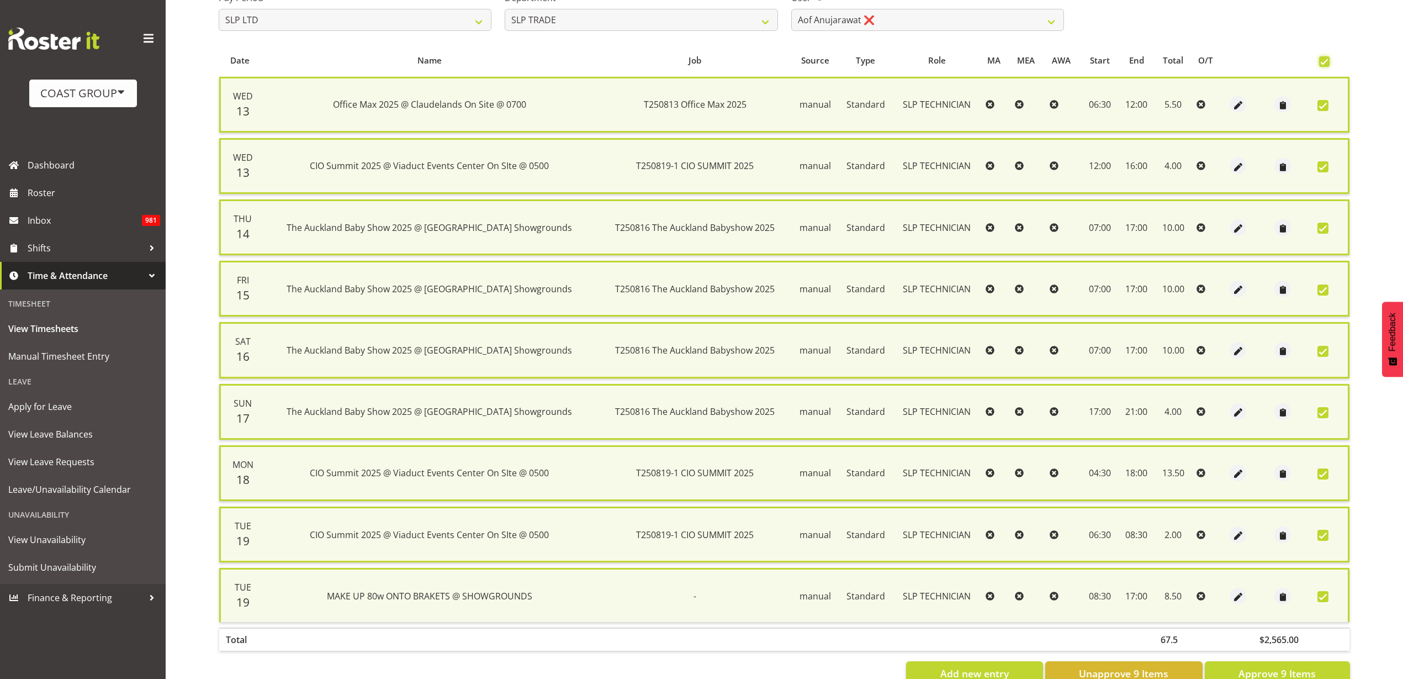
scroll to position [232, 0]
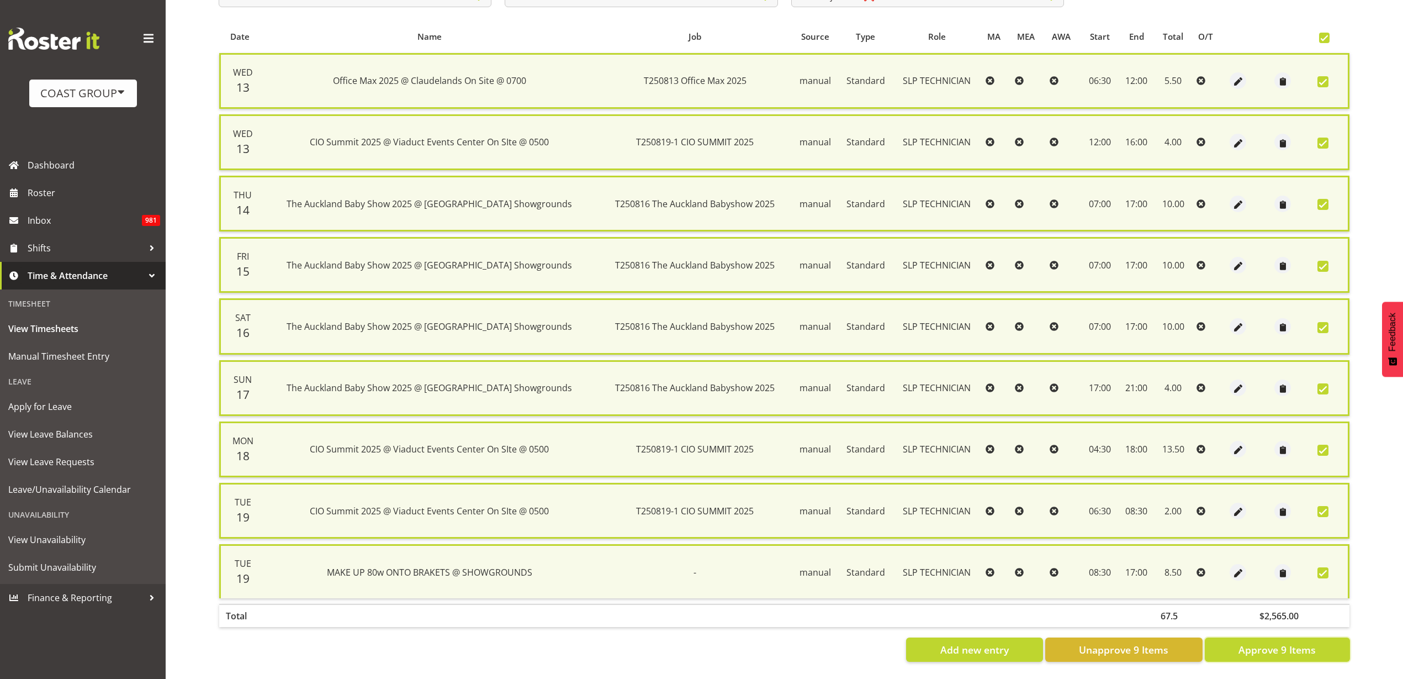
click at [1269, 644] on span "Approve 9 Items" at bounding box center [1277, 649] width 77 height 14
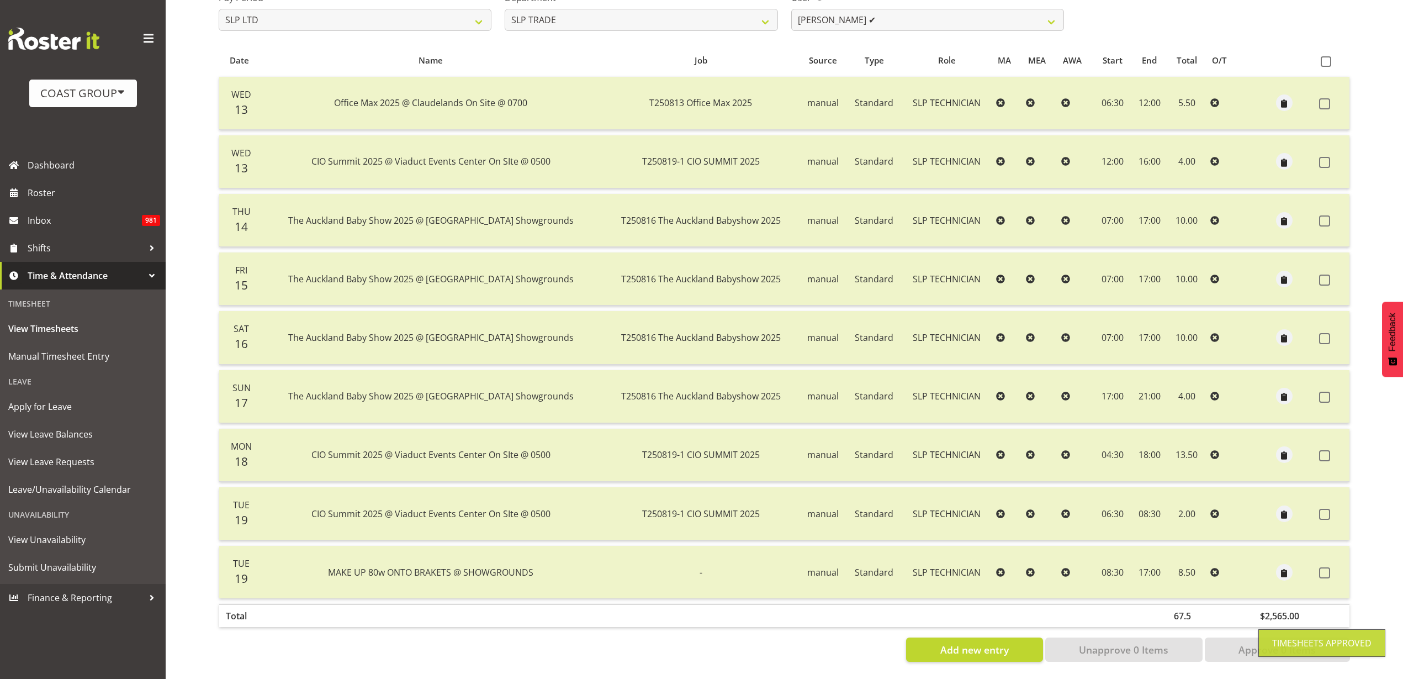
scroll to position [0, 0]
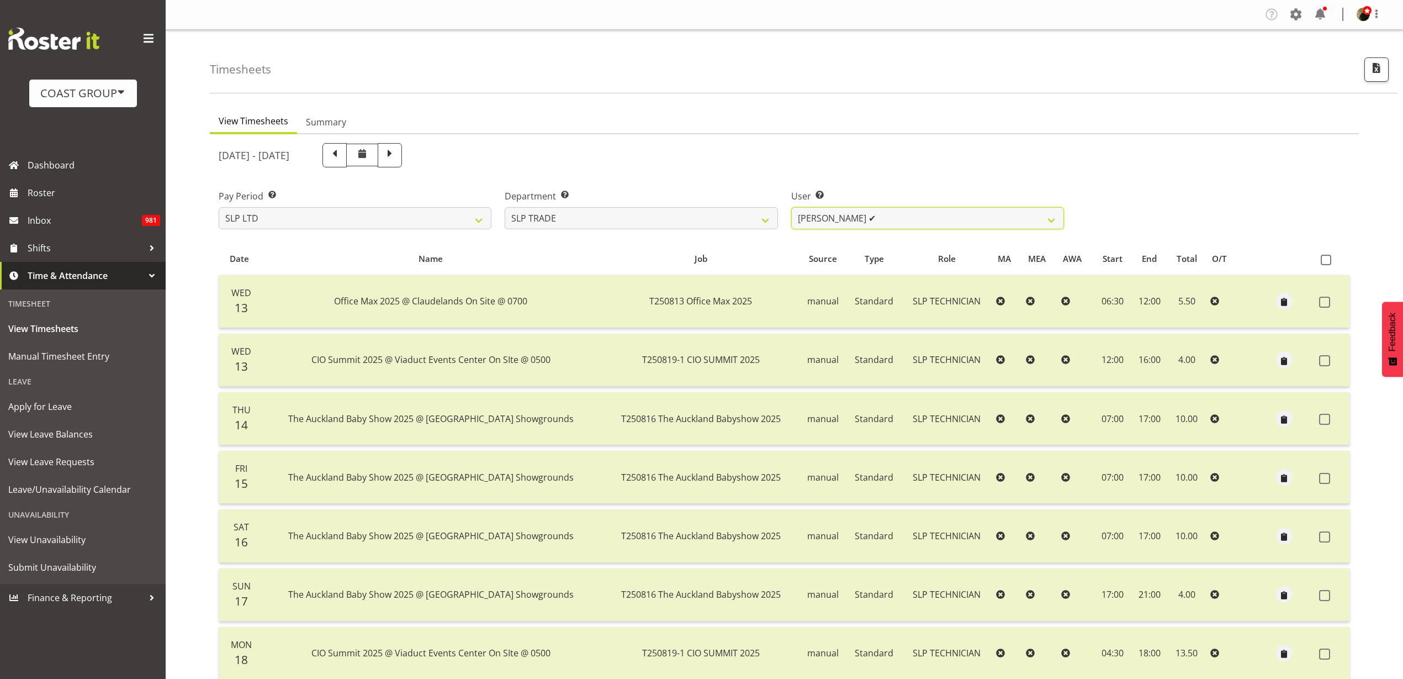
click at [915, 221] on select "Aof Anujarawat ✔ Han Chaleerin ❌ Hayden Watts ❌ Jack Brewer ❌ Jesse Hawira ❌ Jo…" at bounding box center [927, 218] width 273 height 22
click at [791, 207] on select "Aof Anujarawat ✔ Han Chaleerin ❌ Hayden Watts ❌ Jack Brewer ❌ Jesse Hawira ❌ Jo…" at bounding box center [927, 218] width 273 height 22
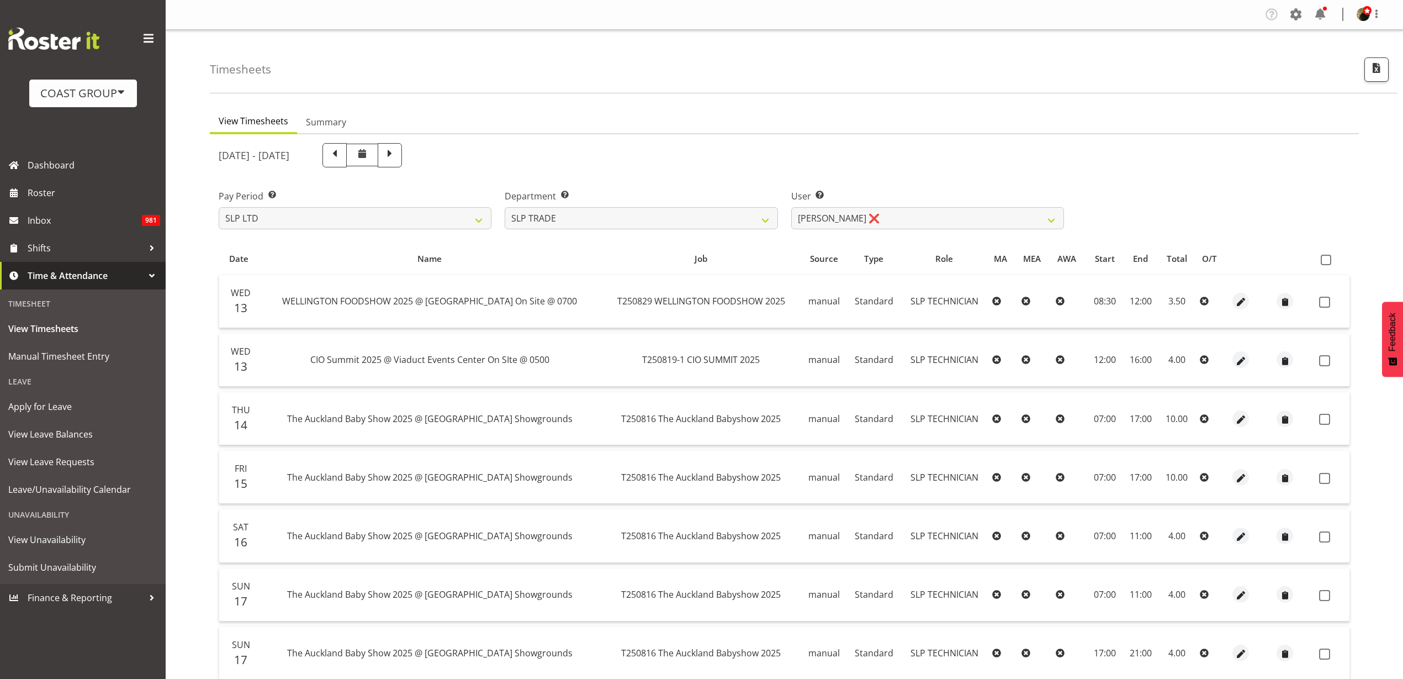
click at [1326, 260] on span at bounding box center [1326, 260] width 10 height 10
click at [1326, 260] on input "checkbox" at bounding box center [1324, 259] width 7 height 7
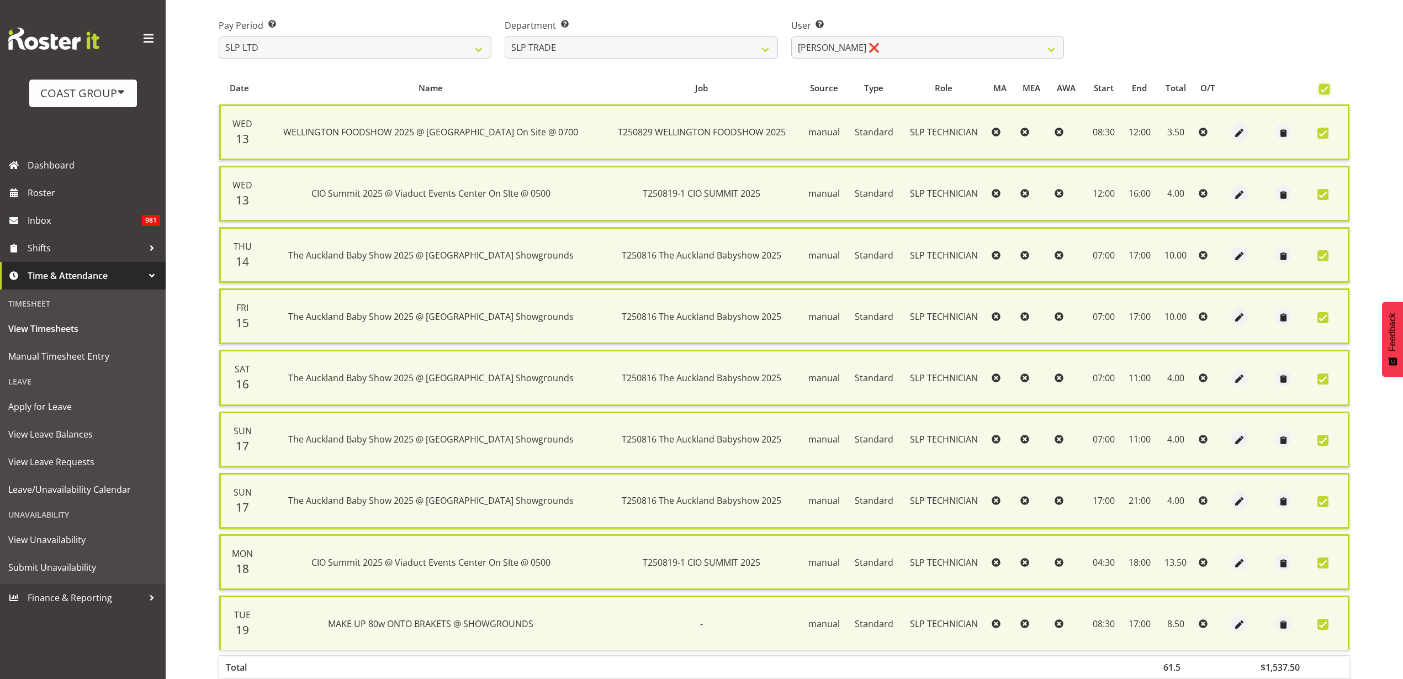
scroll to position [232, 0]
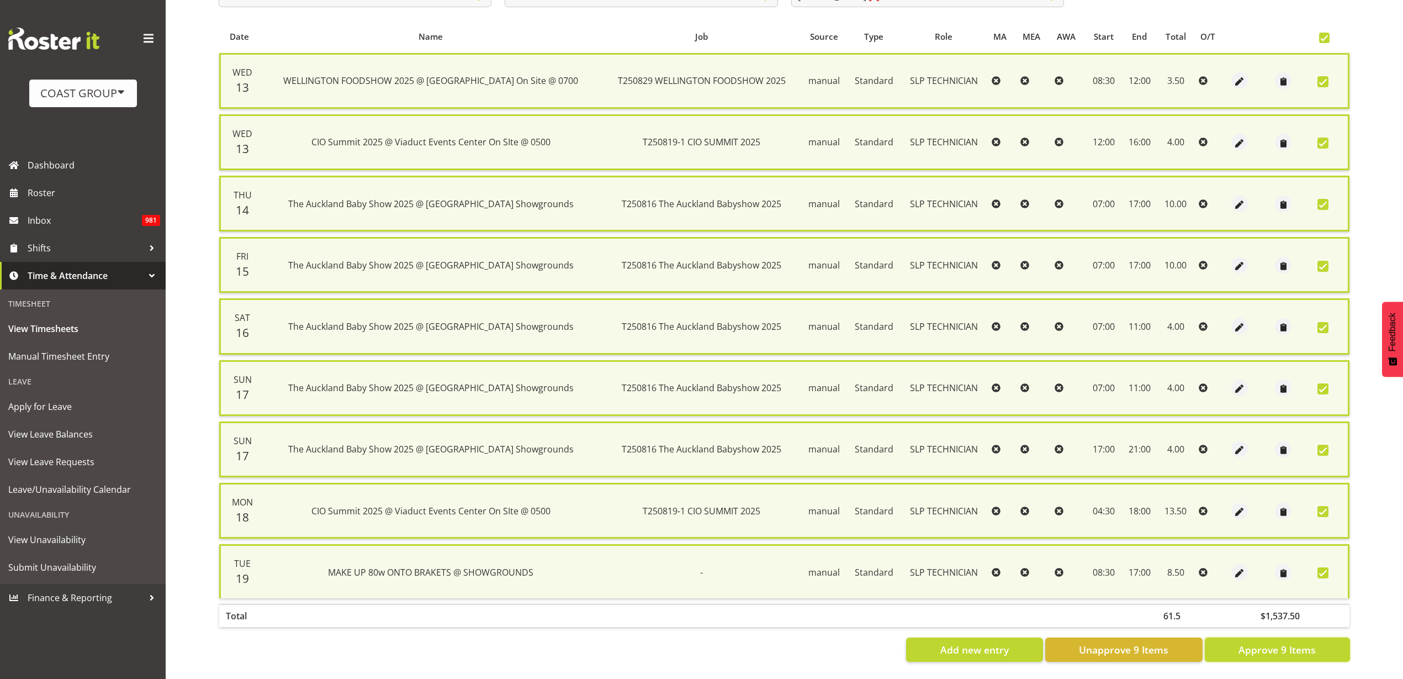
click at [1238, 639] on button "Approve 9 Items" at bounding box center [1277, 649] width 145 height 24
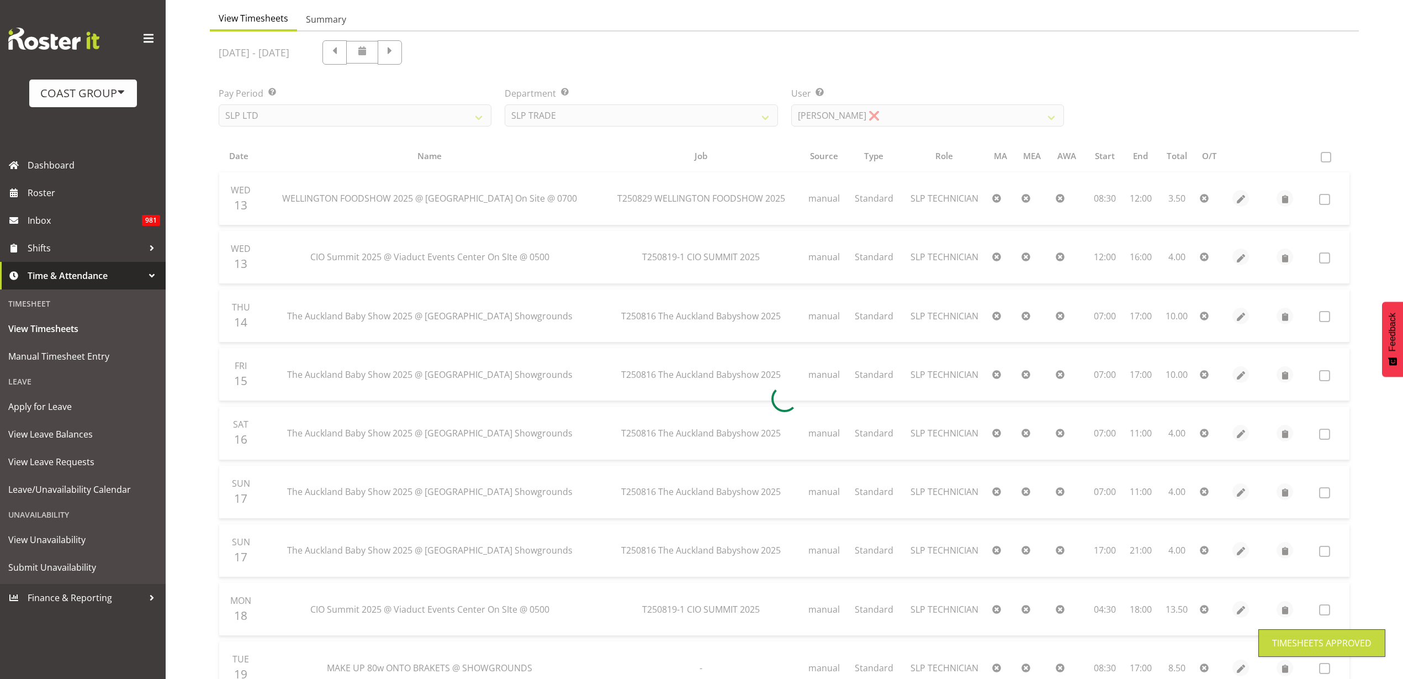
scroll to position [0, 0]
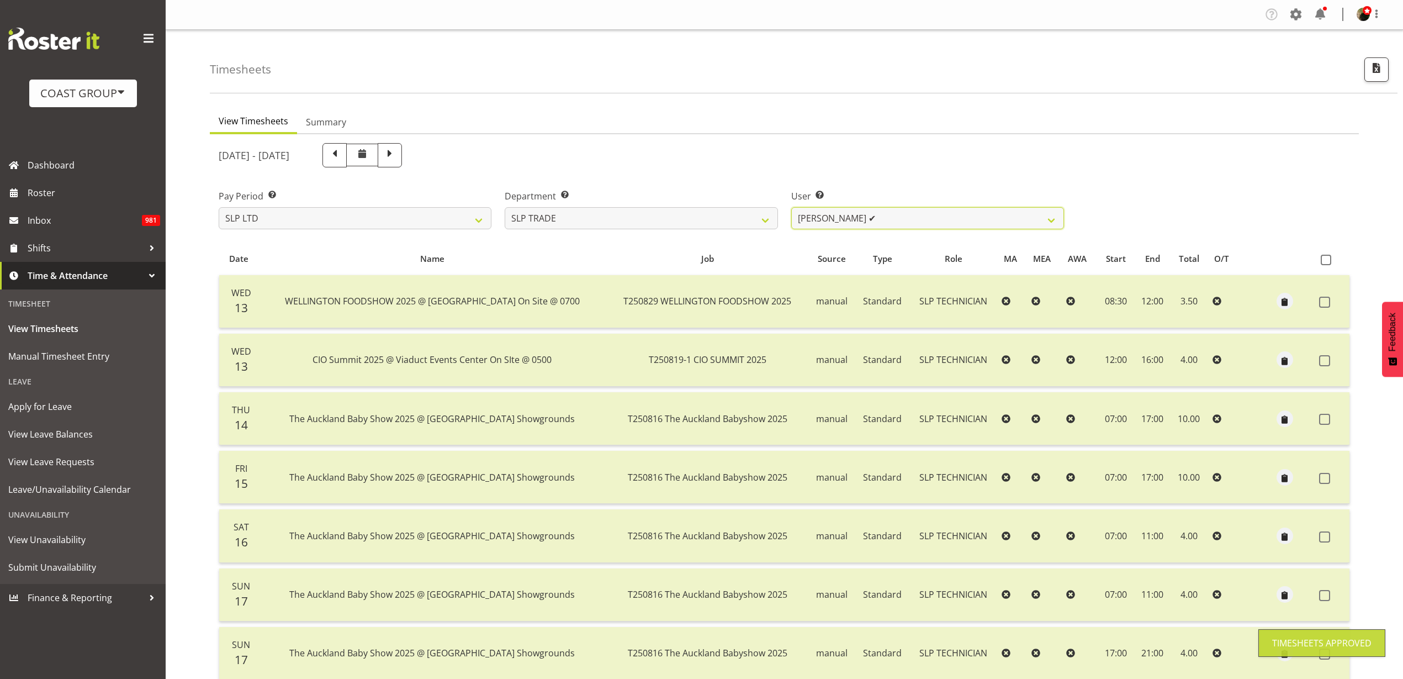
click at [905, 219] on select "Aof Anujarawat ✔ Han Chaleerin ✔ Hayden Watts ❌ Jack Brewer ❌ Jesse Hawira ❌ Jo…" at bounding box center [927, 218] width 273 height 22
click at [791, 207] on select "Aof Anujarawat ✔ Han Chaleerin ✔ Hayden Watts ❌ Jack Brewer ❌ Jesse Hawira ❌ Jo…" at bounding box center [927, 218] width 273 height 22
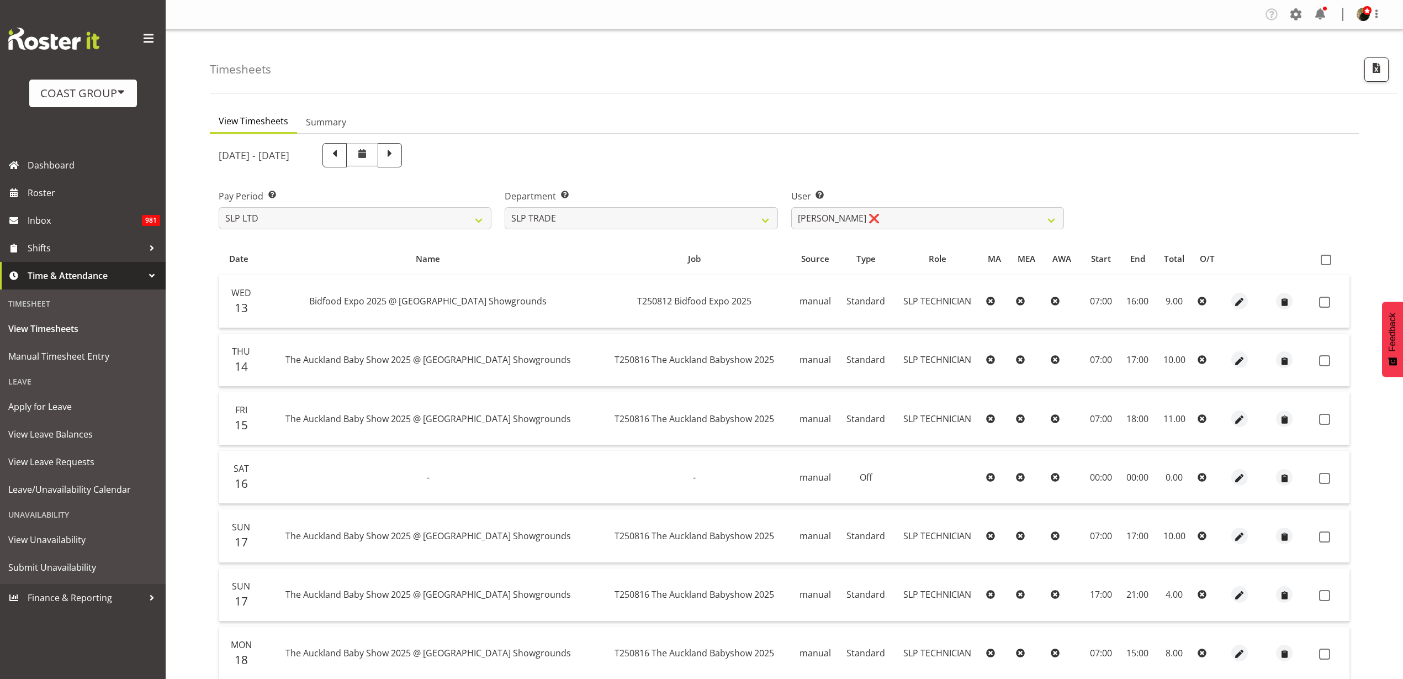
click at [1330, 263] on span at bounding box center [1326, 260] width 10 height 10
click at [1328, 263] on input "checkbox" at bounding box center [1324, 259] width 7 height 7
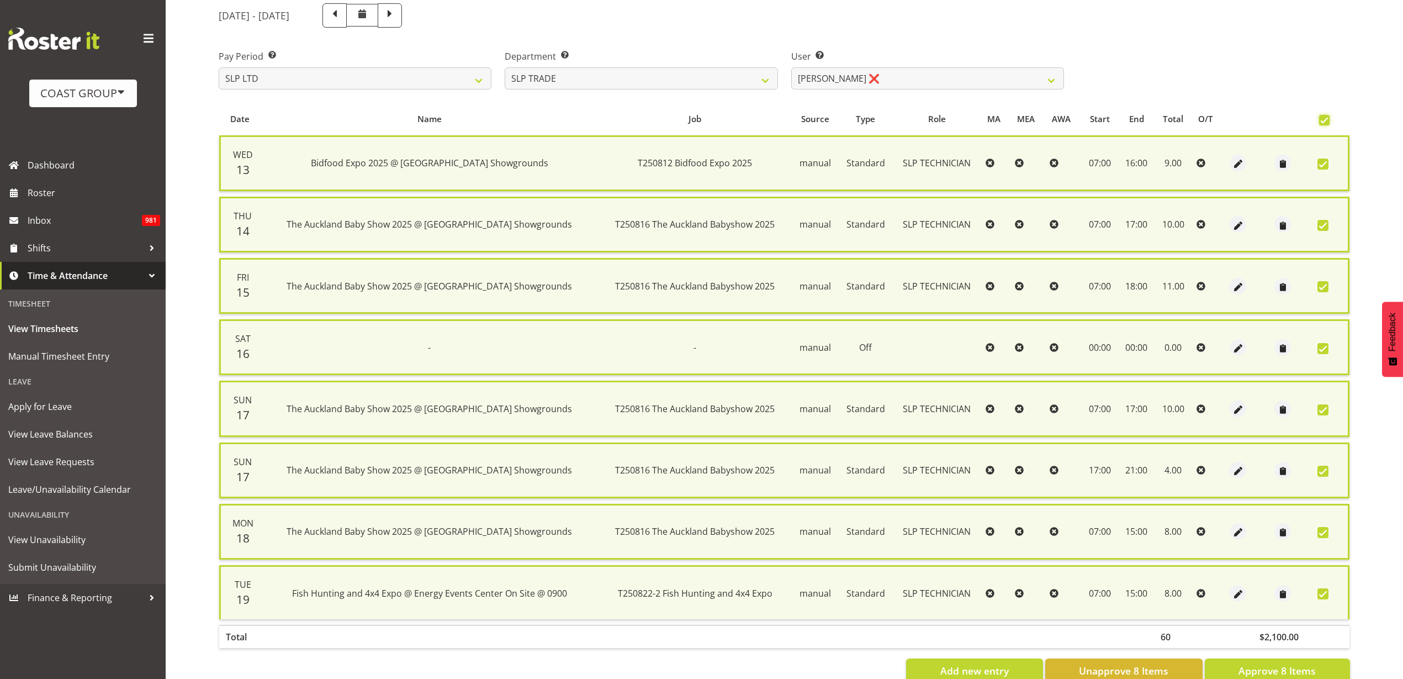
scroll to position [171, 0]
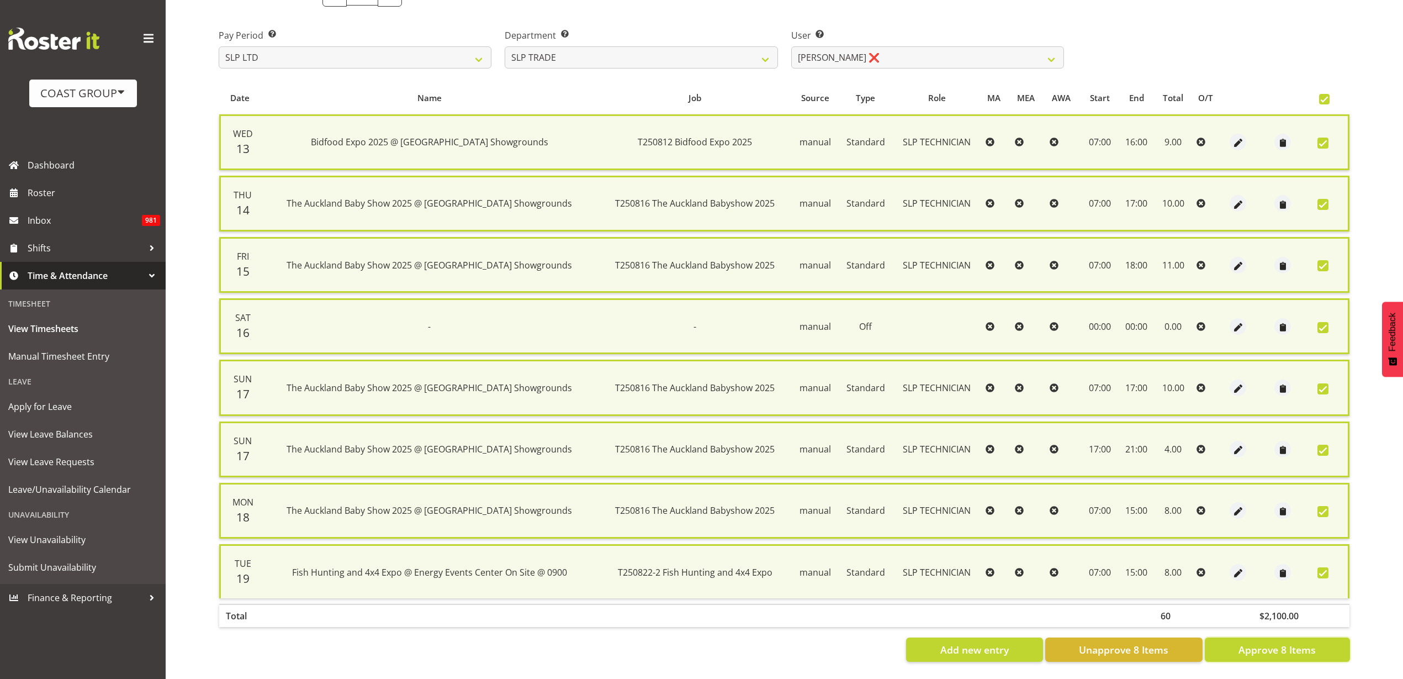
click at [1252, 642] on span "Approve 8 Items" at bounding box center [1277, 649] width 77 height 14
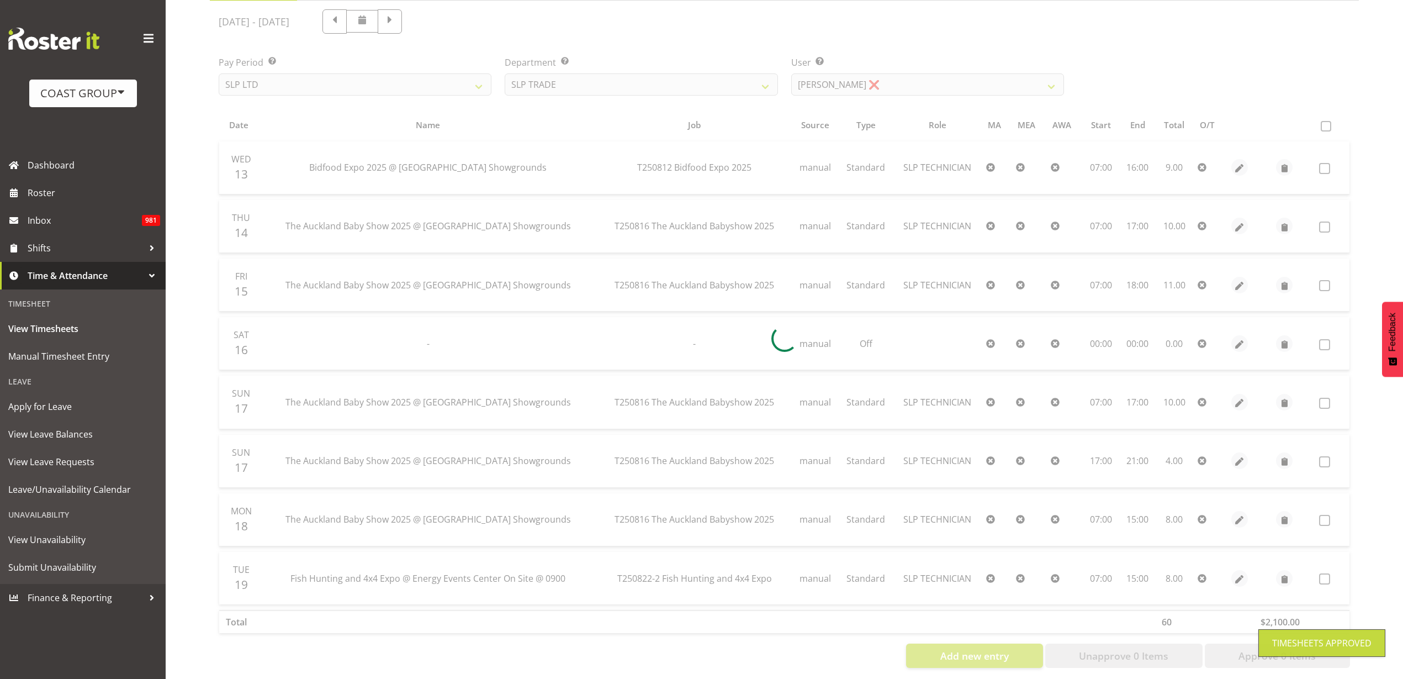
scroll to position [81, 0]
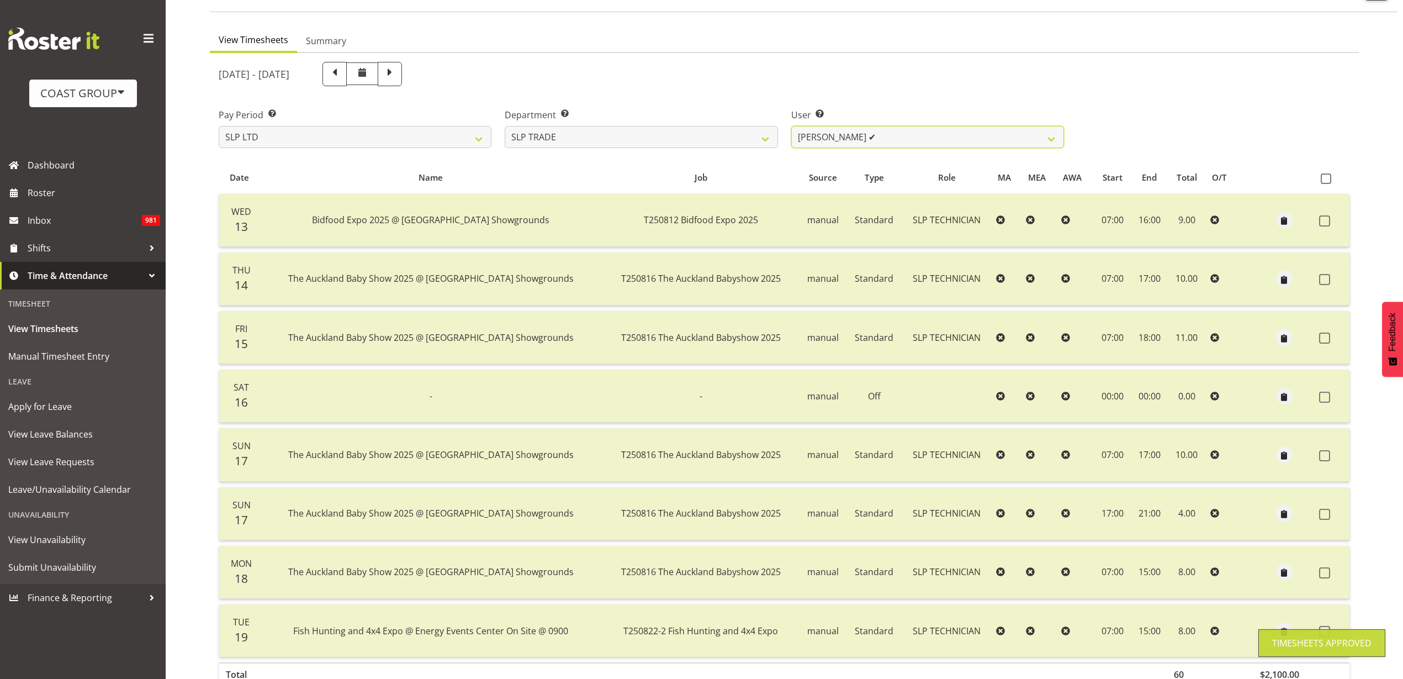
click at [893, 136] on select "Aof Anujarawat ✔ Han Chaleerin ✔ Hayden Watts ✔ Jack Brewer ❌ Jesse Hawira ❌ Jo…" at bounding box center [927, 137] width 273 height 22
click at [791, 126] on select "Aof Anujarawat ✔ Han Chaleerin ✔ Hayden Watts ✔ Jack Brewer ❌ Jesse Hawira ❌ Jo…" at bounding box center [927, 137] width 273 height 22
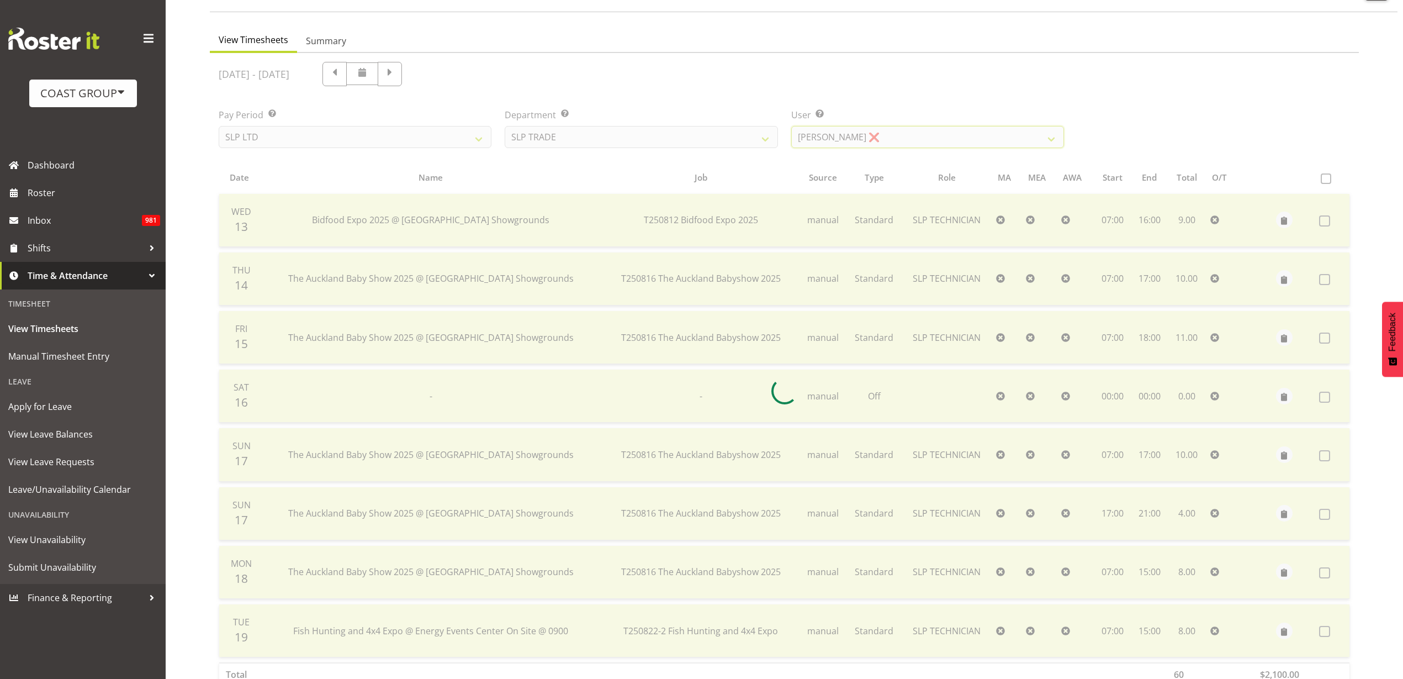
scroll to position [0, 0]
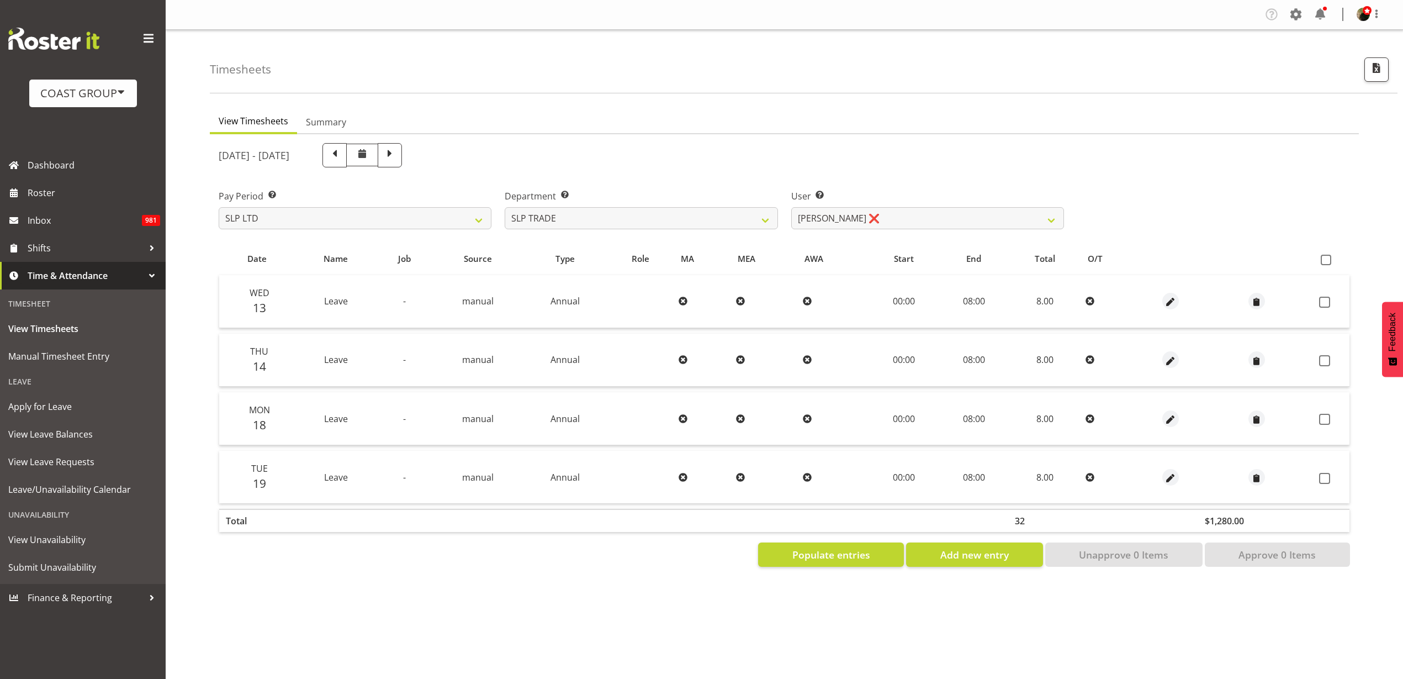
click at [1325, 263] on span at bounding box center [1326, 260] width 10 height 10
click at [1325, 263] on input "checkbox" at bounding box center [1324, 259] width 7 height 7
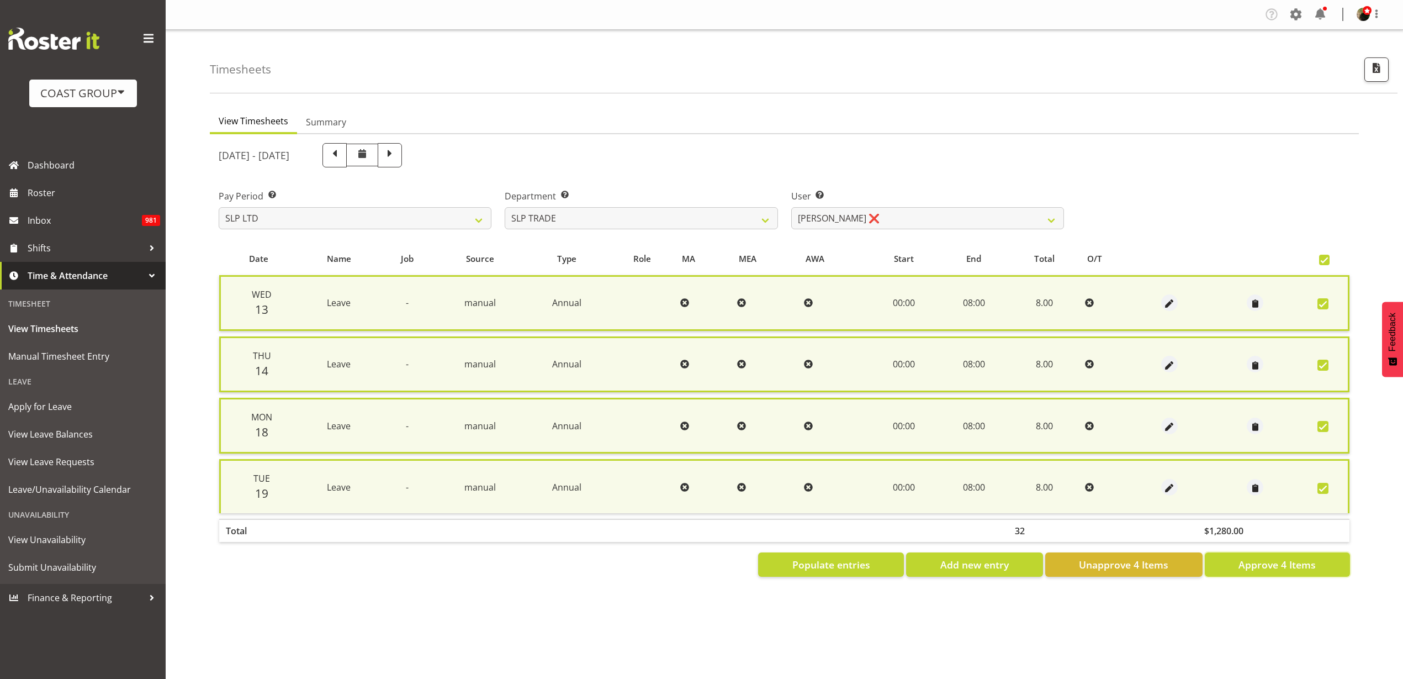
click at [1258, 572] on button "Approve 4 Items" at bounding box center [1277, 564] width 145 height 24
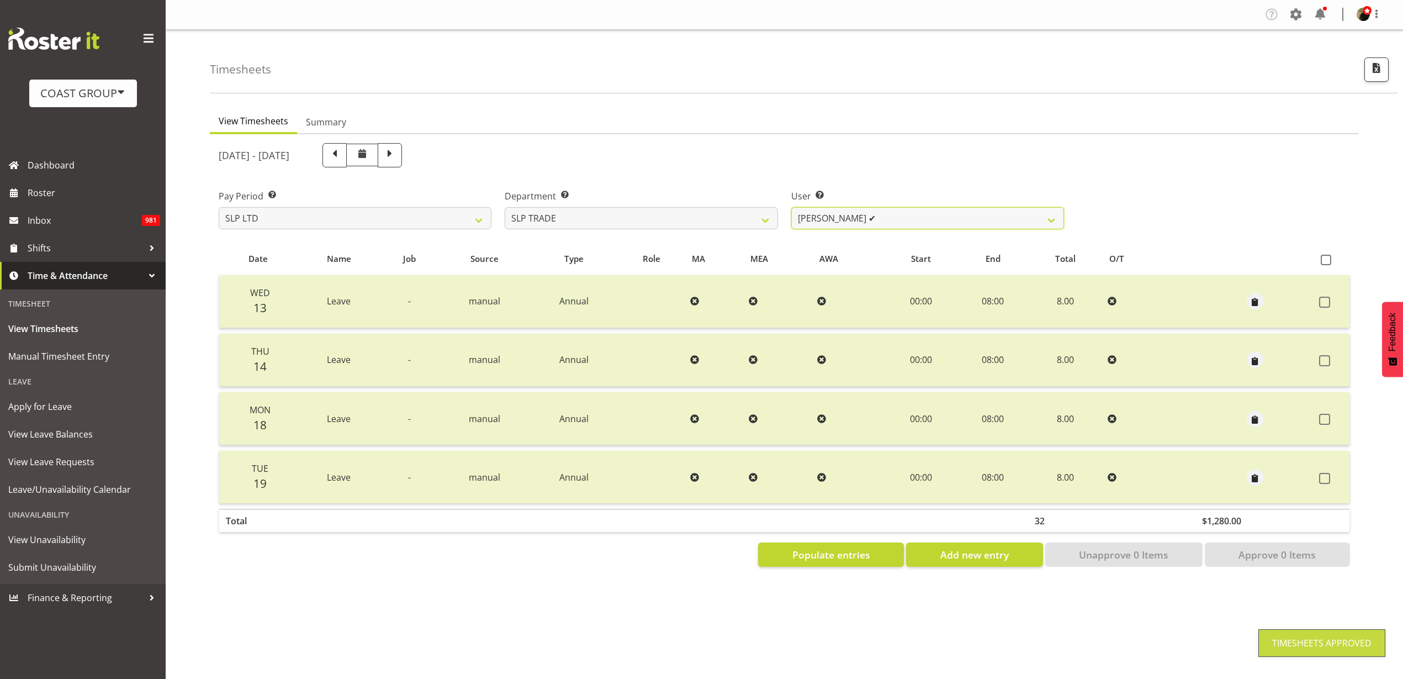
click at [870, 218] on select "Aof Anujarawat ✔ Han Chaleerin ✔ Hayden Watts ✔ Jack Brewer ✔ Jesse Hawira ❌ Jo…" at bounding box center [927, 218] width 273 height 22
click at [791, 207] on select "Aof Anujarawat ✔ Han Chaleerin ✔ Hayden Watts ✔ Jack Brewer ✔ Jesse Hawira ❌ Jo…" at bounding box center [927, 218] width 273 height 22
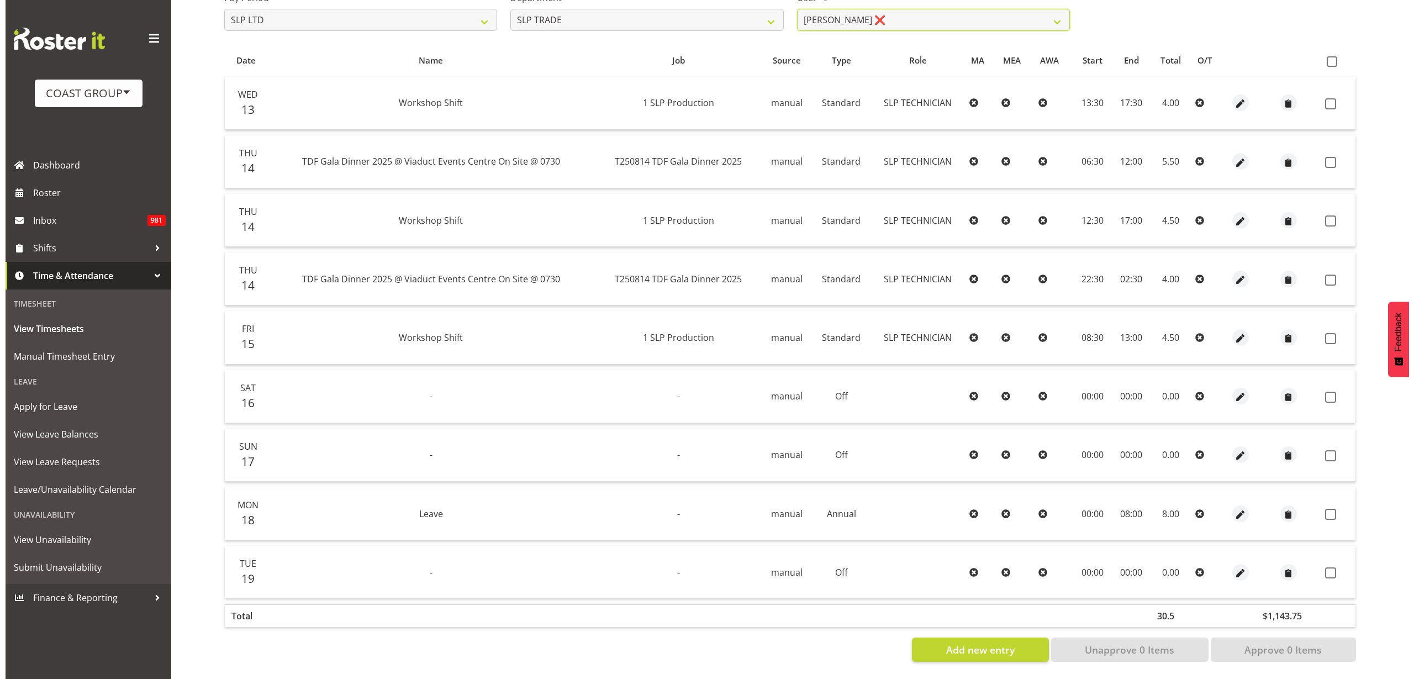
scroll to position [209, 0]
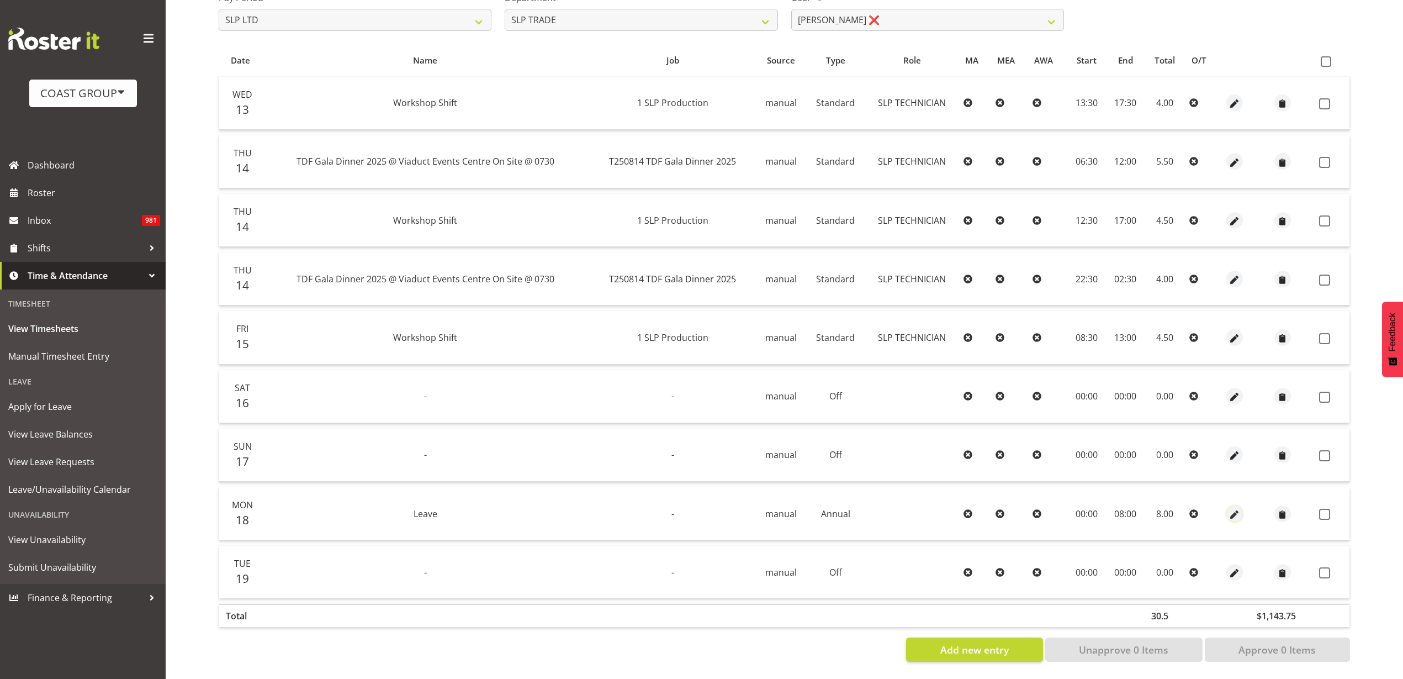
click at [1231, 508] on span "button" at bounding box center [1235, 514] width 13 height 13
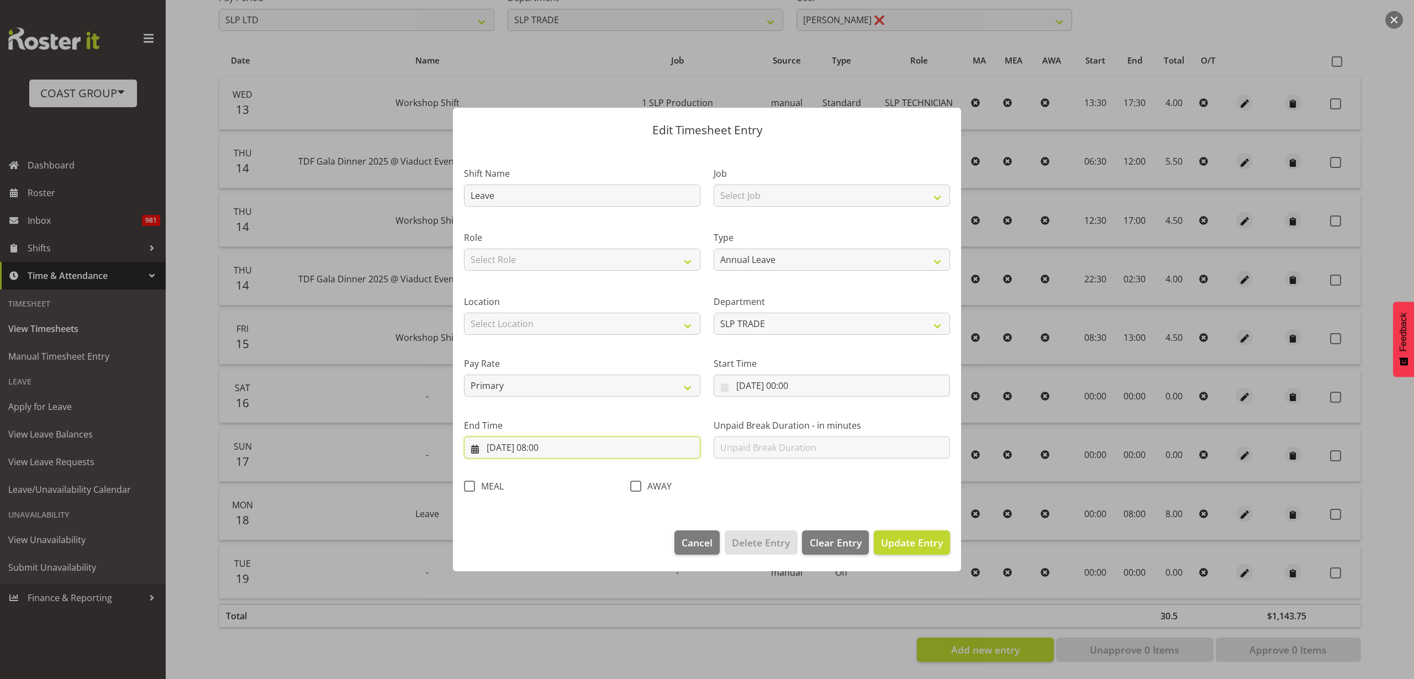
click at [543, 447] on input "18/08/2025, 08:00" at bounding box center [582, 447] width 236 height 22
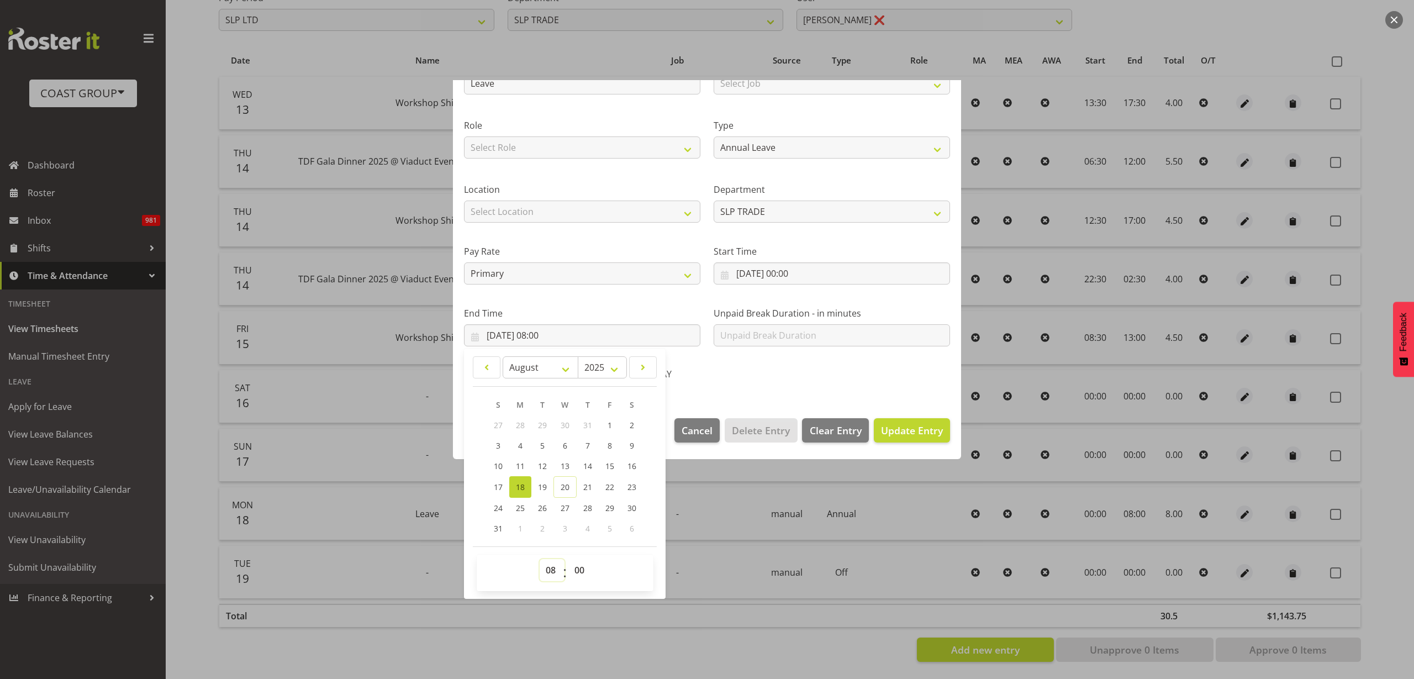
click at [550, 569] on select "00 01 02 03 04 05 06 07 08 09 10 11 12 13 14 15 16 17 18 19 20 21 22 23" at bounding box center [552, 570] width 25 height 22
click at [540, 559] on select "00 01 02 03 04 05 06 07 08 09 10 11 12 13 14 15 16 17 18 19 20 21 22 23" at bounding box center [552, 570] width 25 height 22
click at [899, 431] on span "Update Entry" at bounding box center [912, 430] width 62 height 13
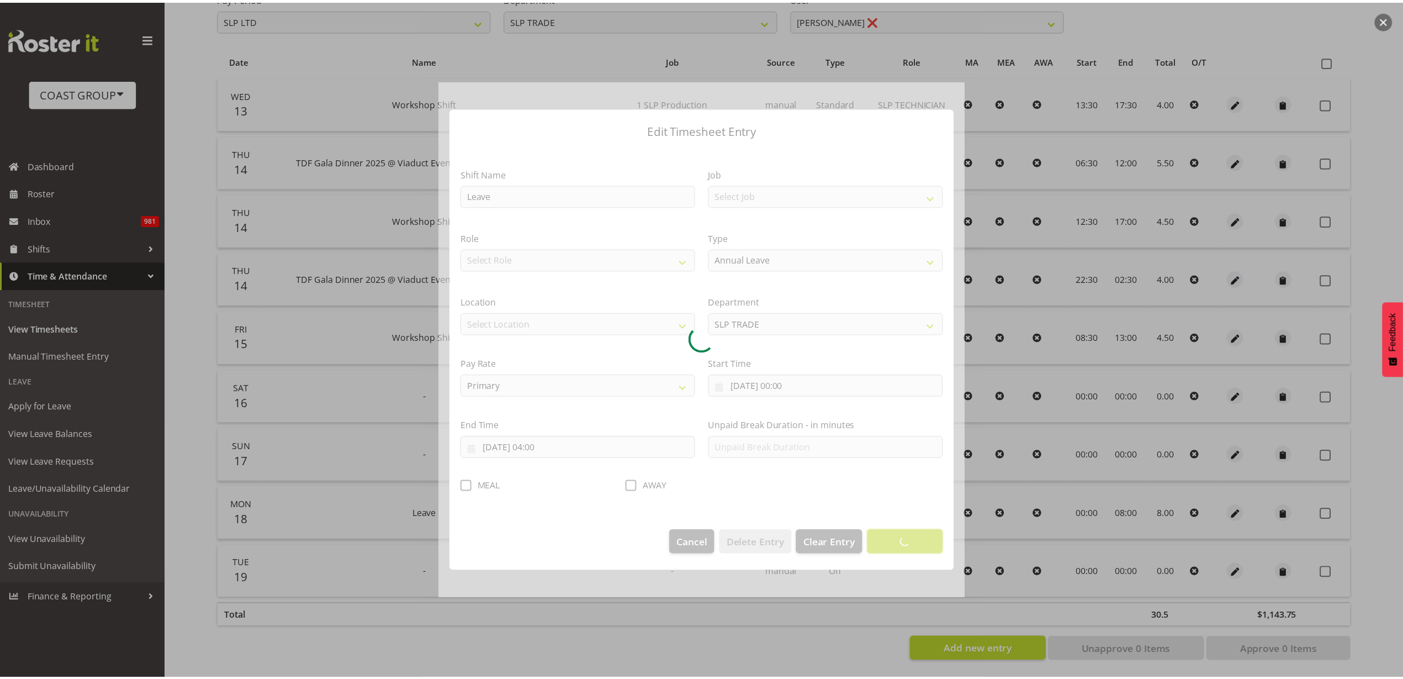
scroll to position [0, 0]
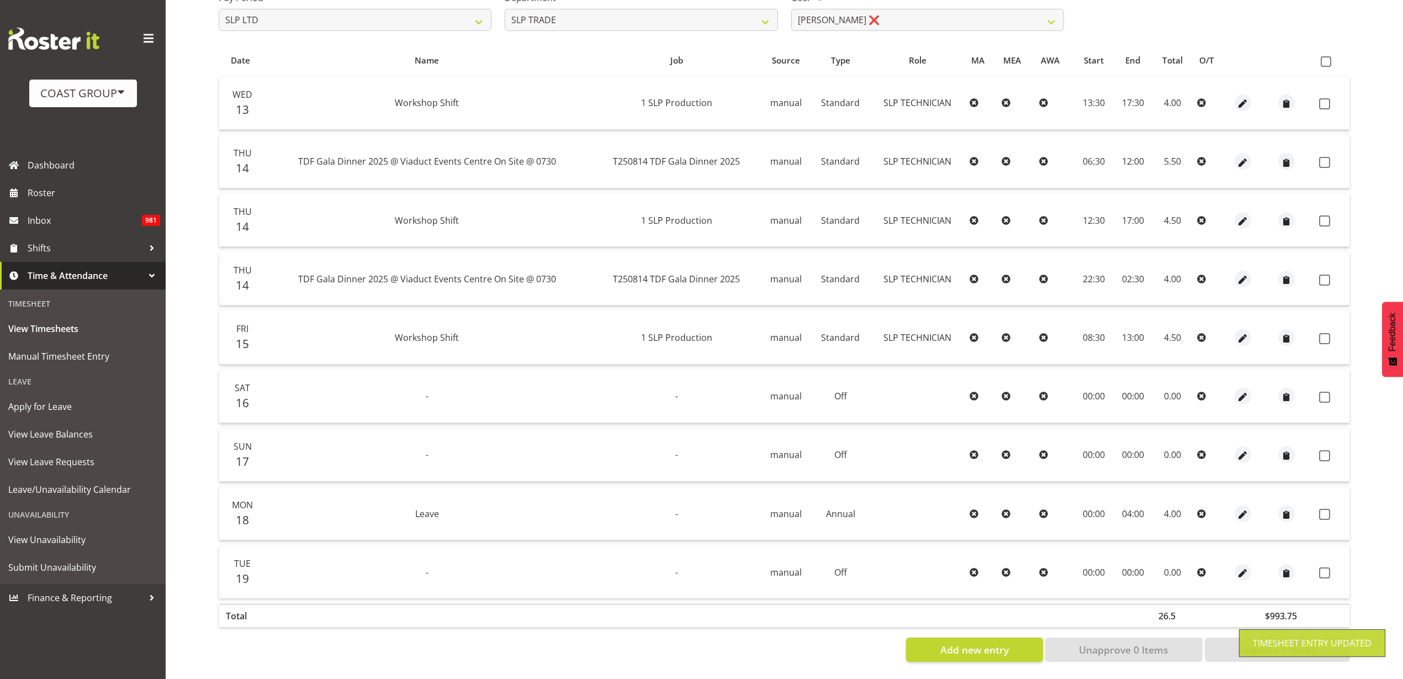
click at [1325, 50] on th at bounding box center [1332, 60] width 35 height 21
click at [1325, 56] on span at bounding box center [1326, 61] width 10 height 10
click at [1325, 58] on input "checkbox" at bounding box center [1324, 61] width 7 height 7
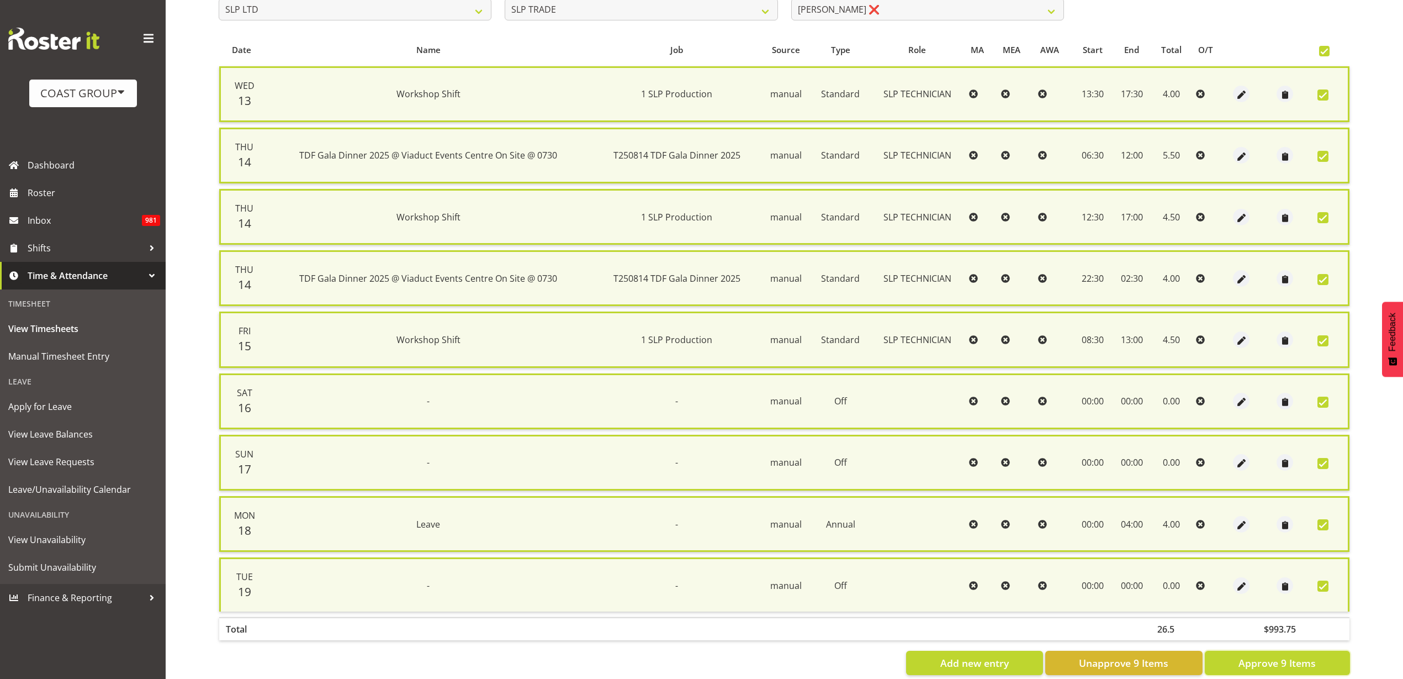
click at [1307, 659] on span "Approve 9 Items" at bounding box center [1277, 662] width 77 height 14
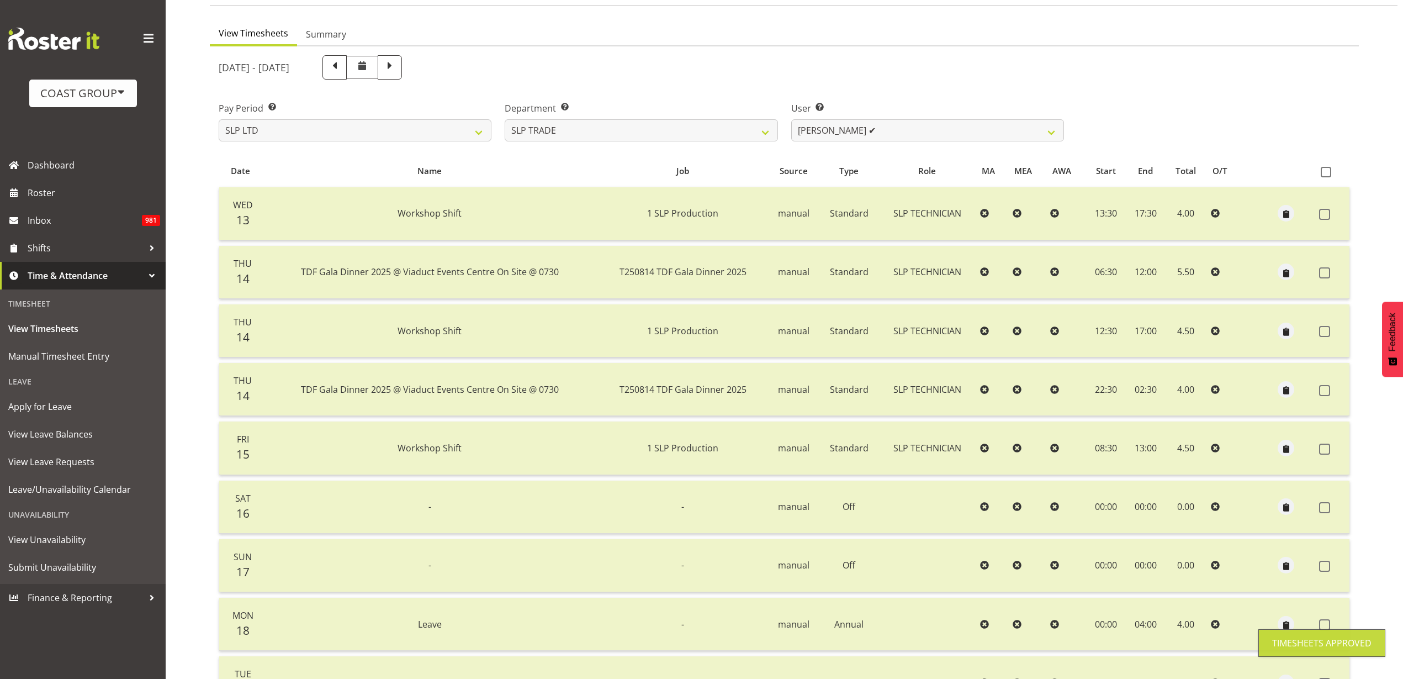
scroll to position [71, 0]
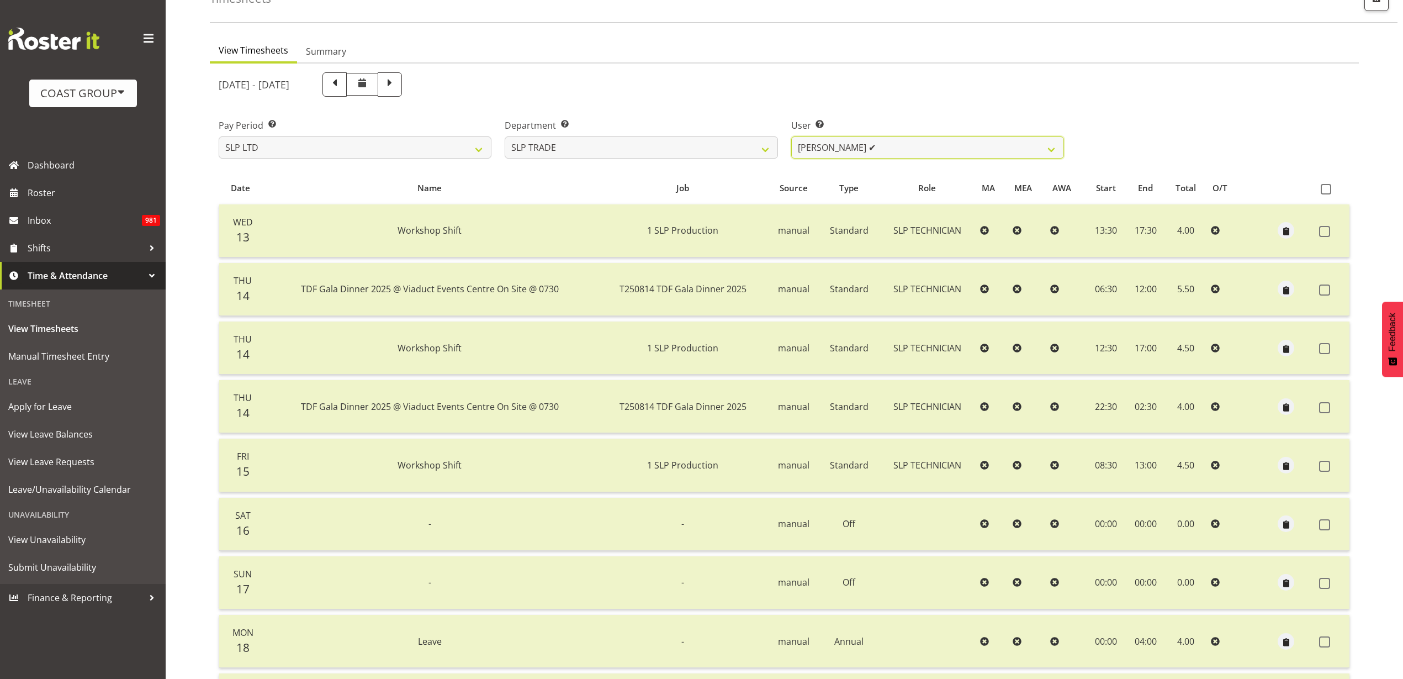
click at [918, 145] on select "Aof Anujarawat ✔ Han Chaleerin ✔ Hayden Watts ✔ Jack Brewer ✔ Jesse Hawira ✔ Jo…" at bounding box center [927, 147] width 273 height 22
click at [791, 136] on select "Aof Anujarawat ✔ Han Chaleerin ✔ Hayden Watts ✔ Jack Brewer ✔ Jesse Hawira ✔ Jo…" at bounding box center [927, 147] width 273 height 22
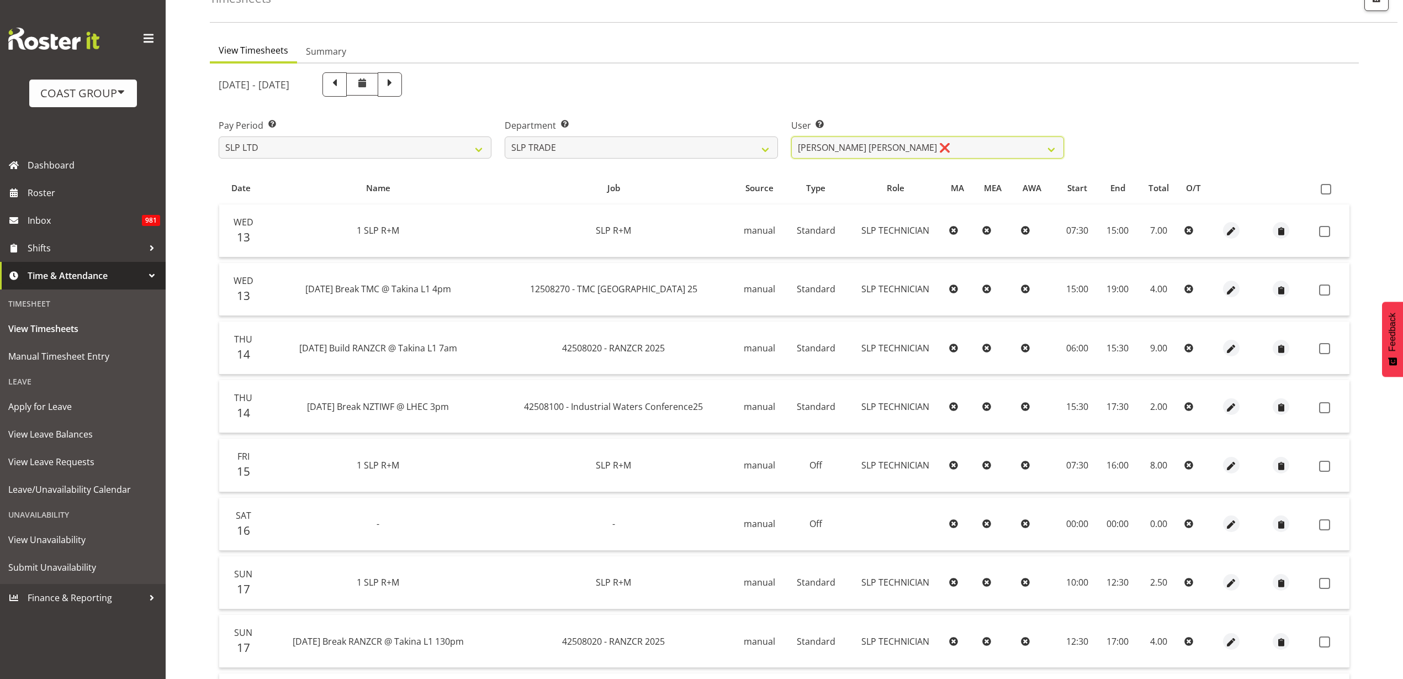
click at [922, 149] on select "Aof Anujarawat ✔ Han Chaleerin ✔ Hayden Watts ✔ Jack Brewer ✔ Jesse Hawira ✔ Jo…" at bounding box center [927, 147] width 273 height 22
click at [791, 136] on select "Aof Anujarawat ✔ Han Chaleerin ✔ Hayden Watts ✔ Jack Brewer ✔ Jesse Hawira ✔ Jo…" at bounding box center [927, 147] width 273 height 22
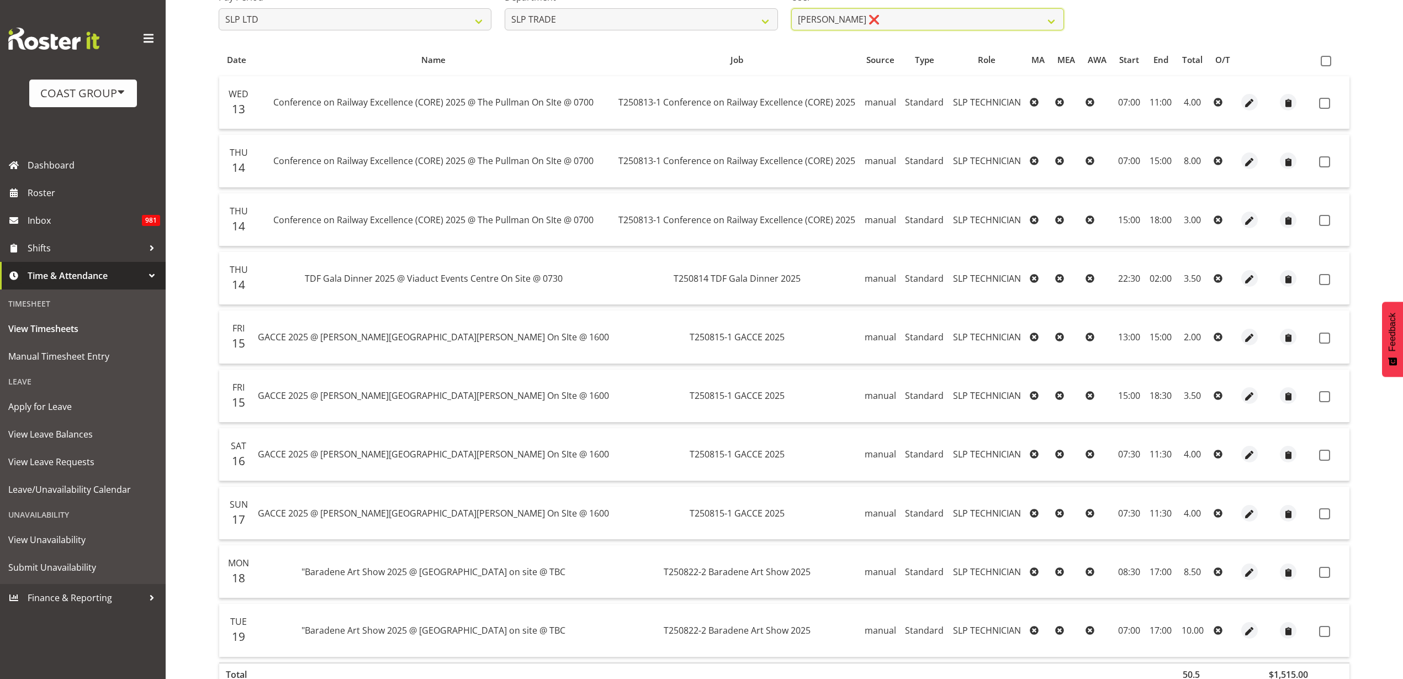
scroll to position [130, 0]
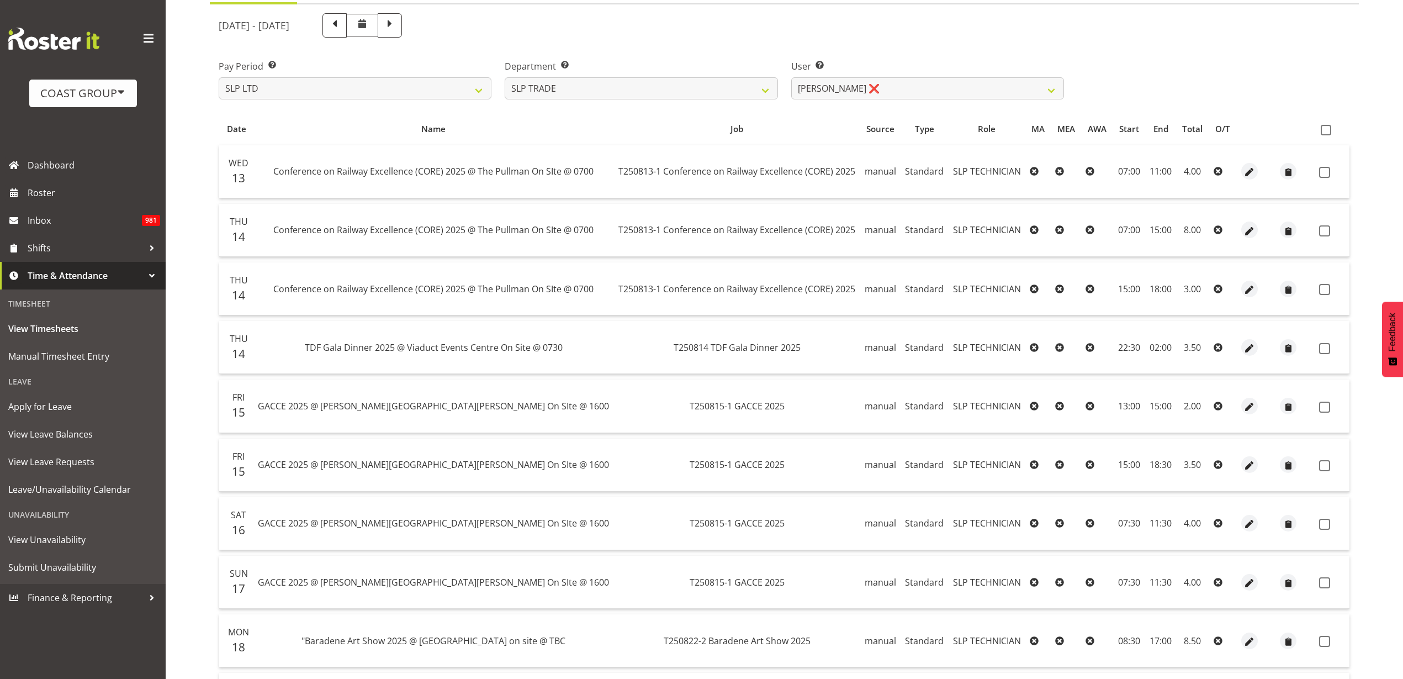
click at [1326, 128] on span at bounding box center [1326, 130] width 10 height 10
click at [1326, 128] on input "checkbox" at bounding box center [1324, 129] width 7 height 7
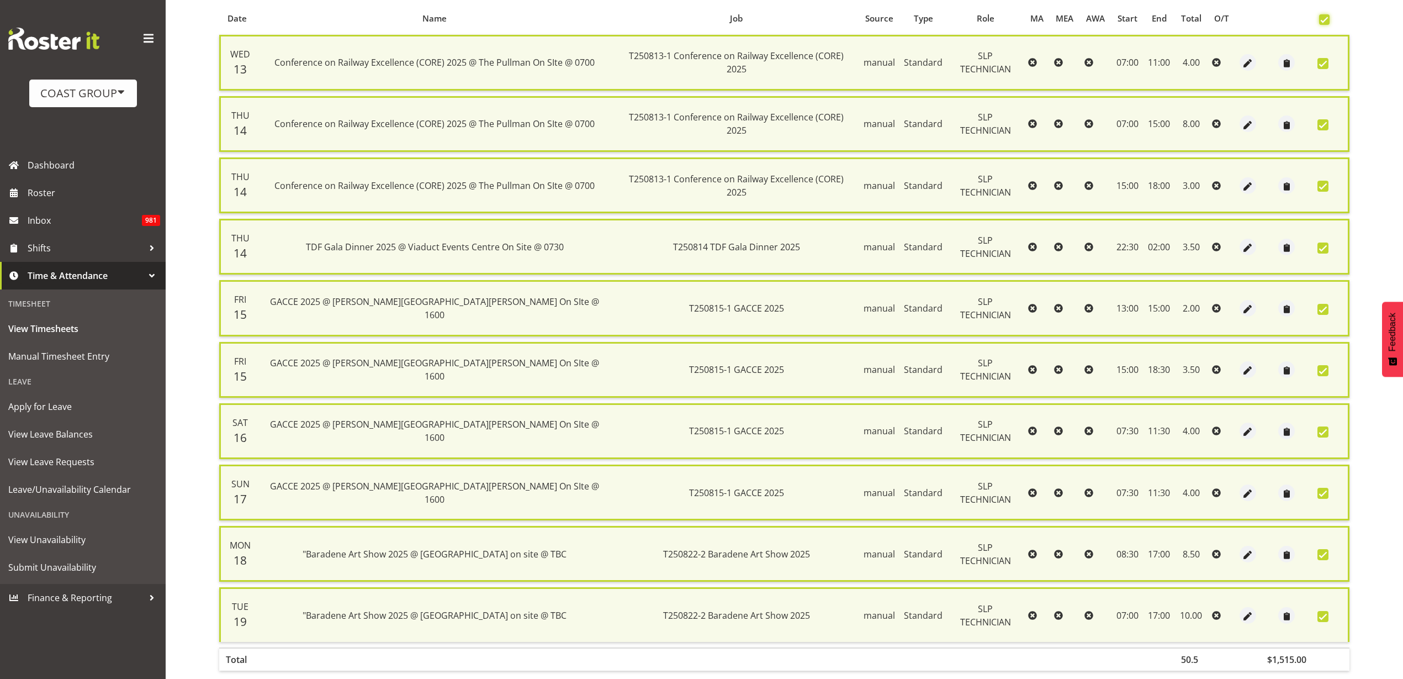
scroll to position [294, 0]
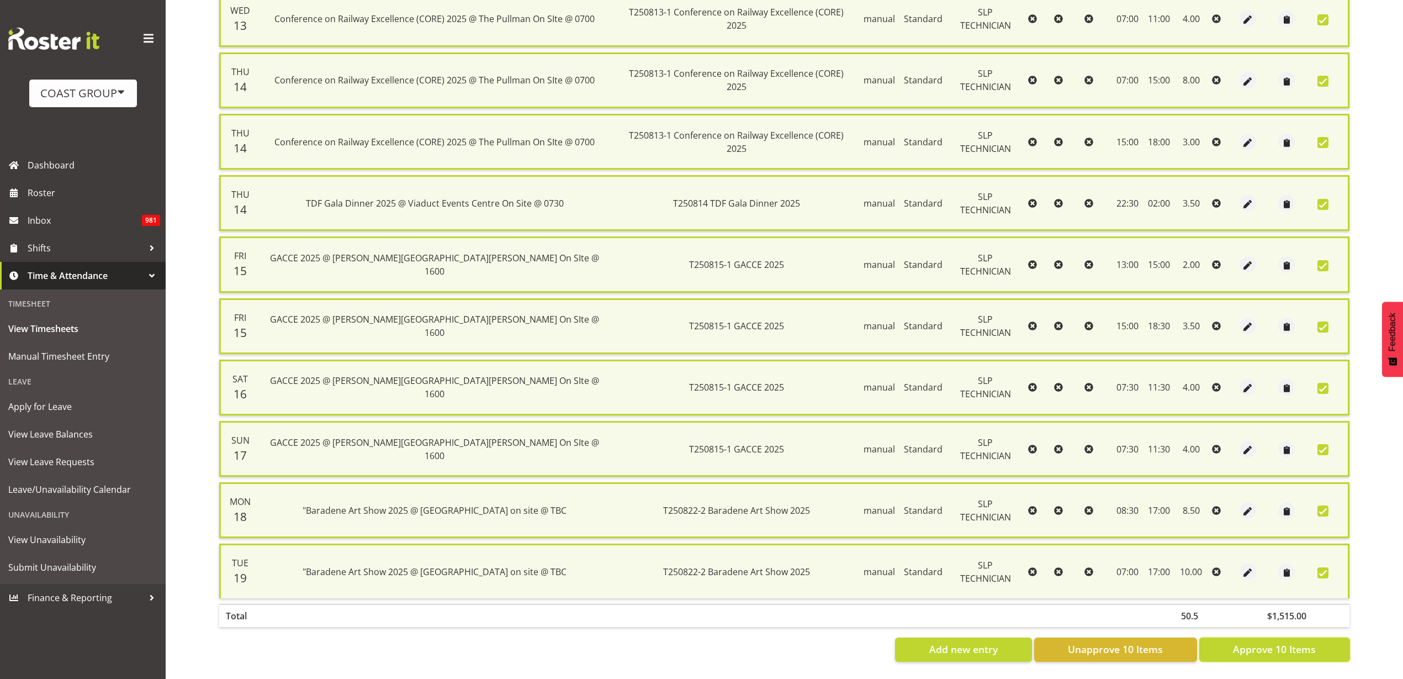
click at [1264, 642] on span "Approve 10 Items" at bounding box center [1274, 649] width 83 height 14
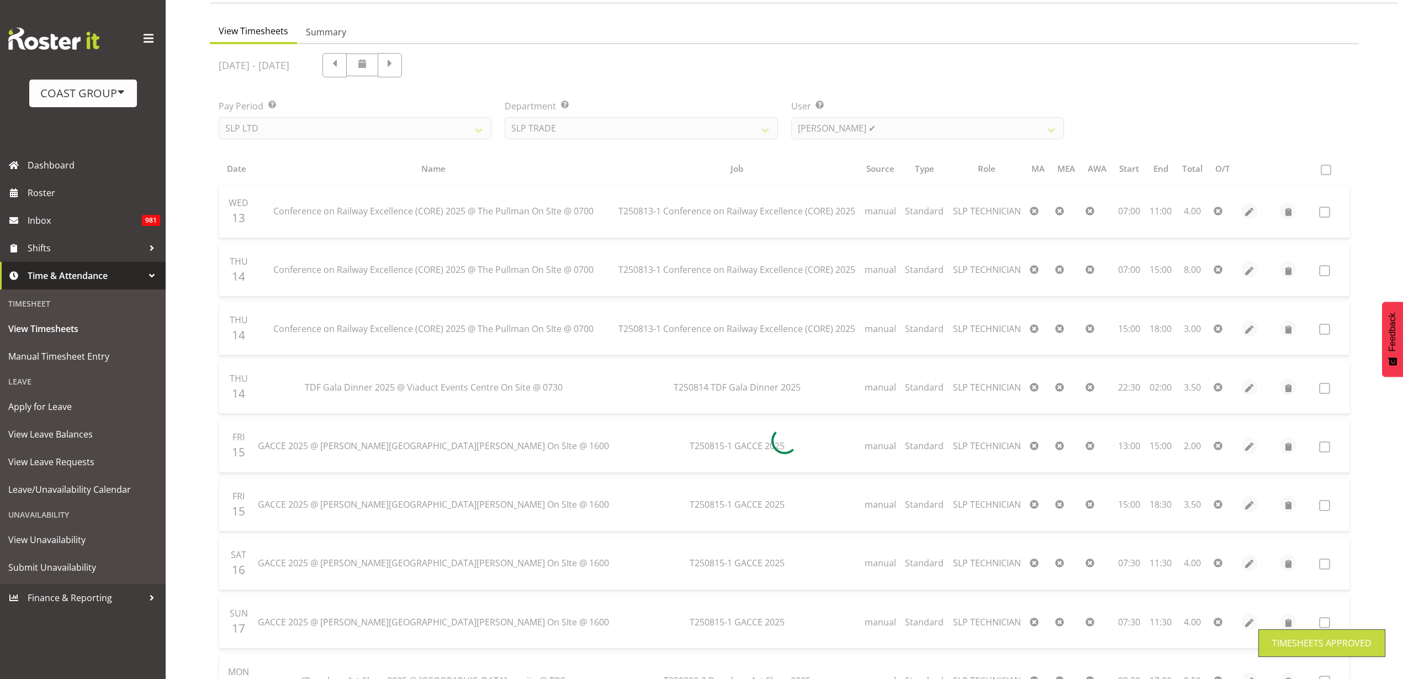
scroll to position [0, 0]
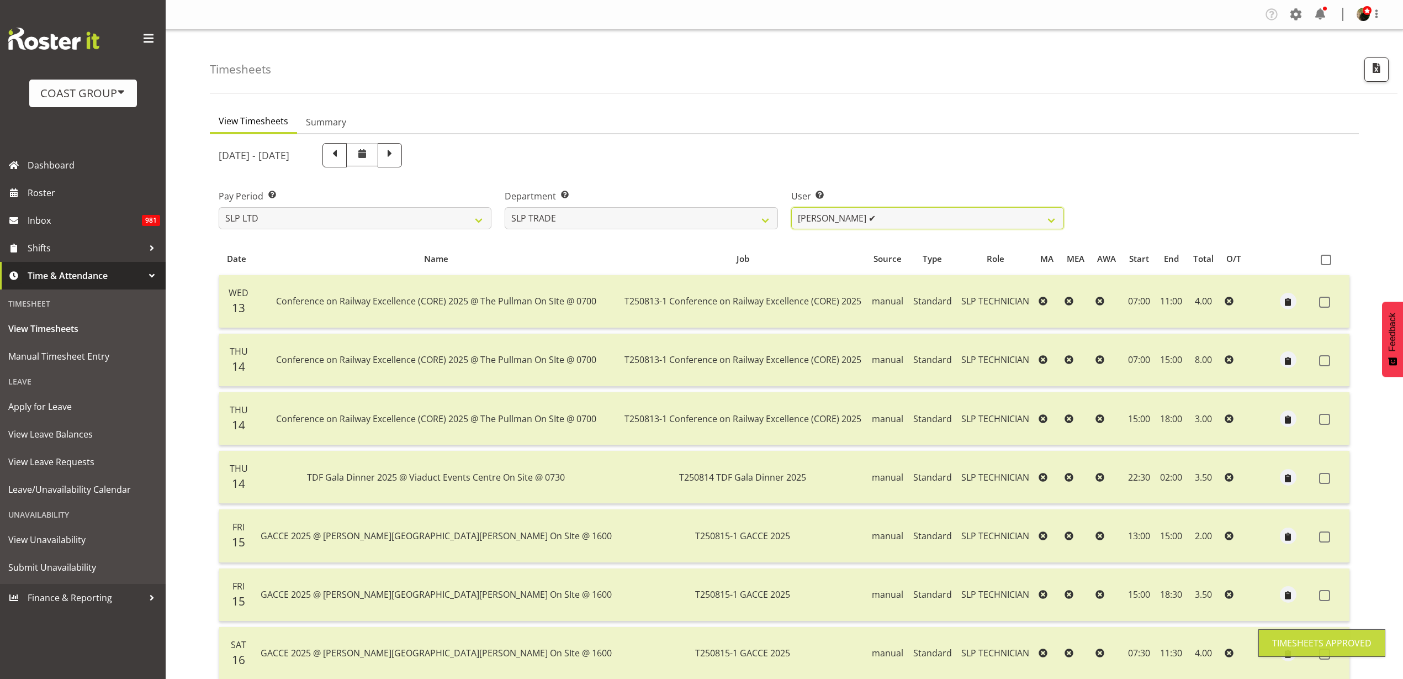
click at [982, 217] on select "Aof Anujarawat ✔ Han Chaleerin ✔ Hayden Watts ✔ Jack Brewer ✔ Jesse Hawira ✔ Jo…" at bounding box center [927, 218] width 273 height 22
click at [791, 207] on select "Aof Anujarawat ✔ Han Chaleerin ✔ Hayden Watts ✔ Jack Brewer ✔ Jesse Hawira ✔ Jo…" at bounding box center [927, 218] width 273 height 22
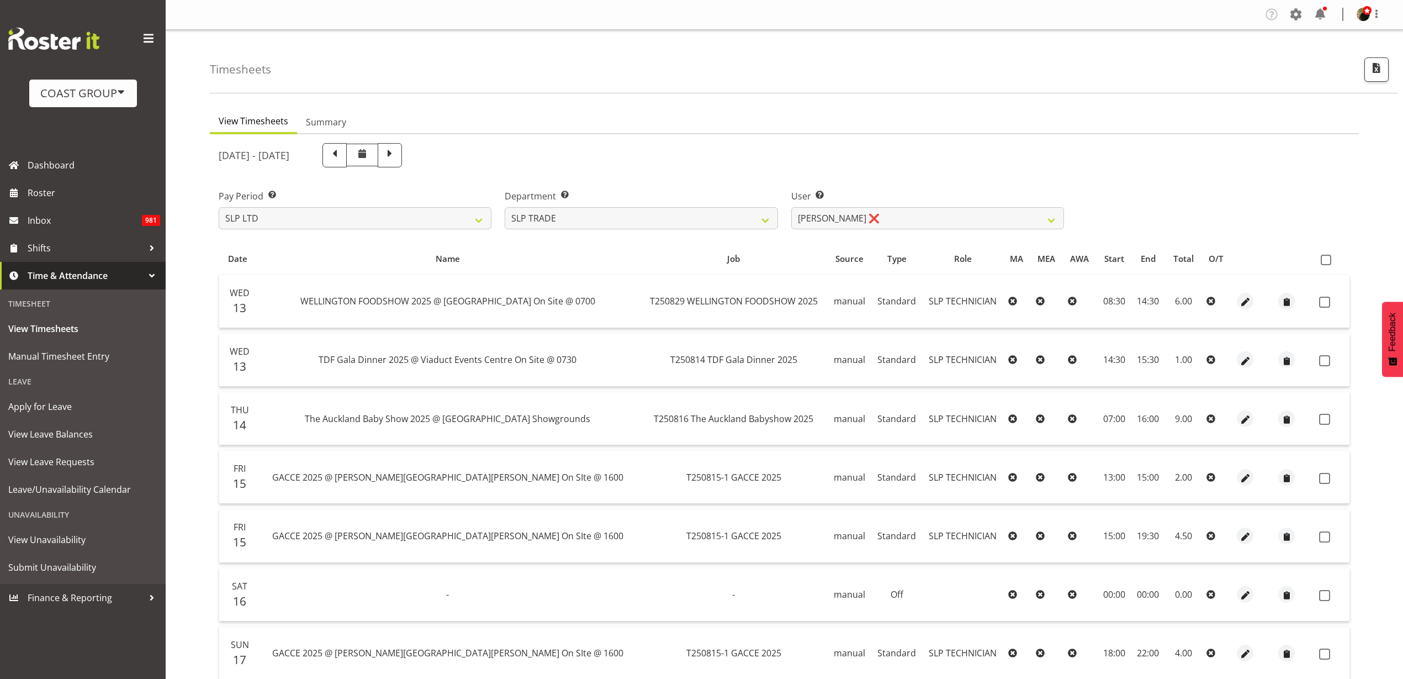
click at [1329, 257] on span at bounding box center [1326, 260] width 10 height 10
click at [1328, 257] on input "checkbox" at bounding box center [1324, 259] width 7 height 7
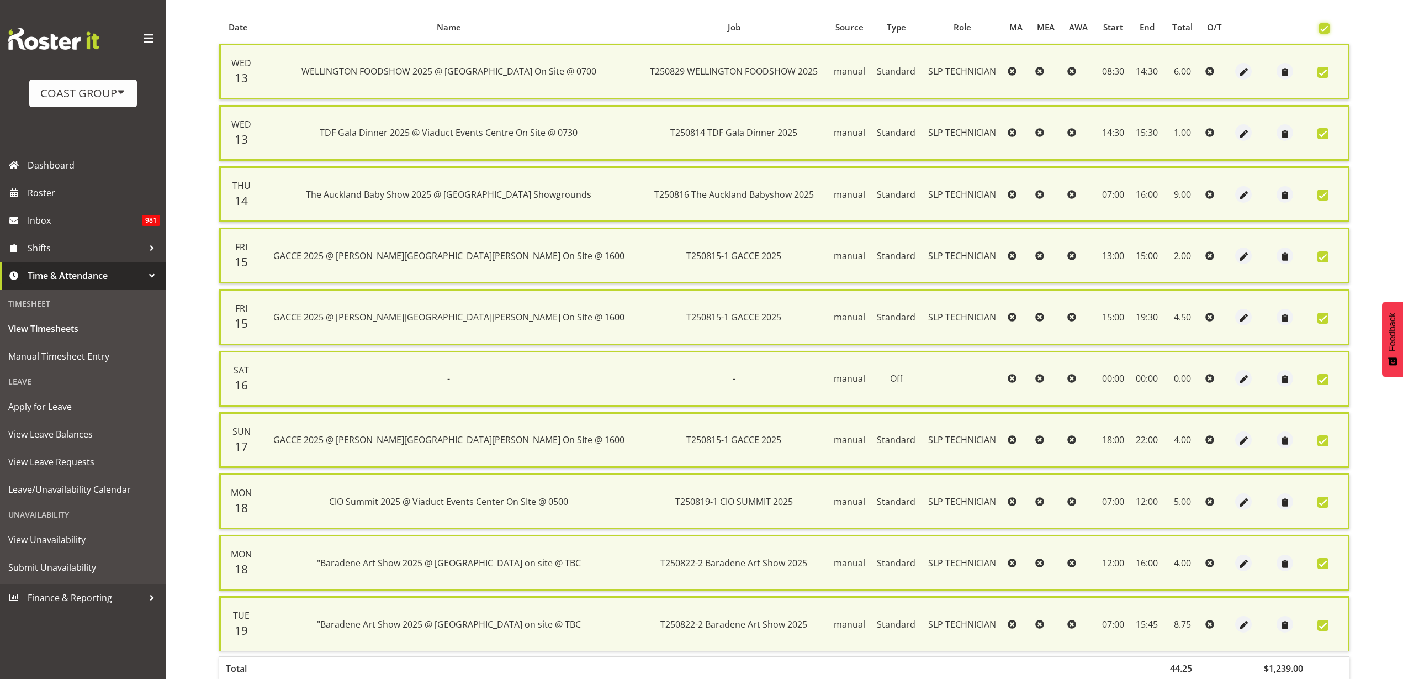
scroll to position [294, 0]
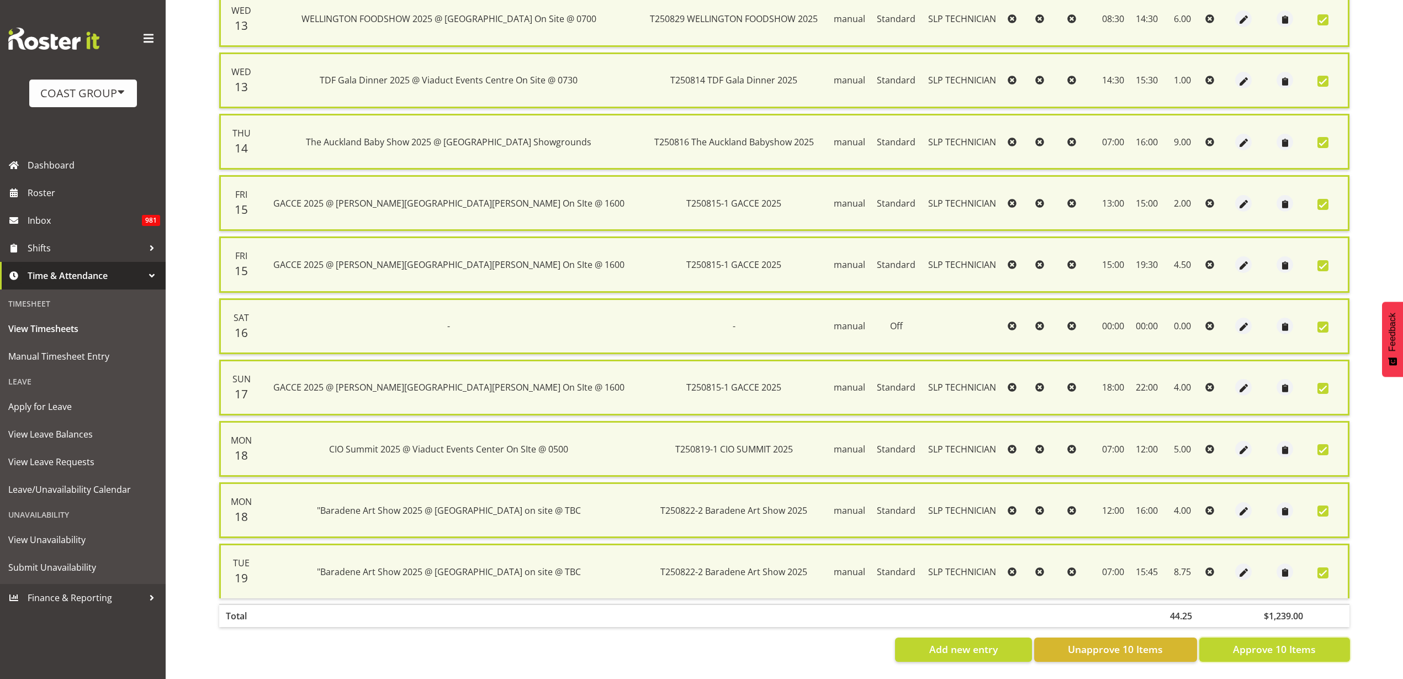
click at [1310, 647] on button "Approve 10 Items" at bounding box center [1274, 649] width 151 height 24
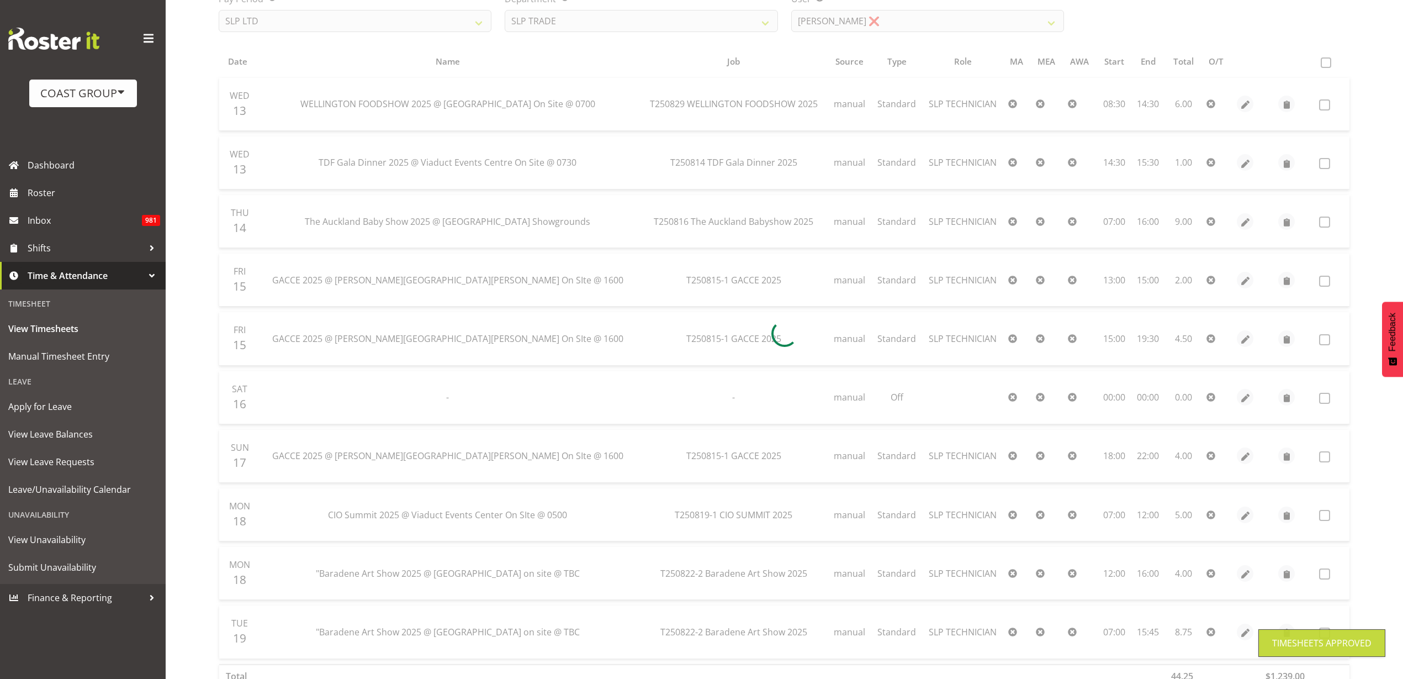
scroll to position [61, 0]
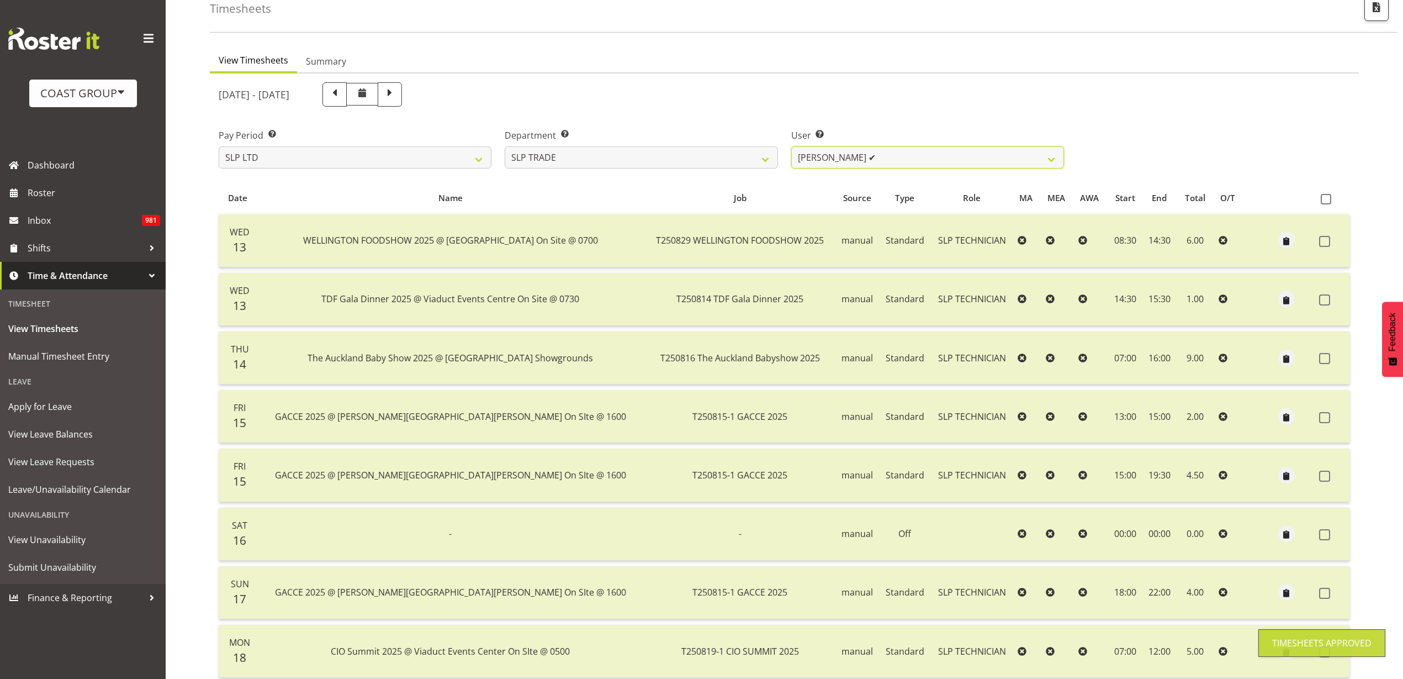
click at [981, 152] on select "Aof Anujarawat ✔ Han Chaleerin ✔ Hayden Watts ✔ Jack Brewer ✔ Jesse Hawira ✔ Jo…" at bounding box center [927, 157] width 273 height 22
click at [791, 146] on select "Aof Anujarawat ✔ Han Chaleerin ✔ Hayden Watts ✔ Jack Brewer ✔ Jesse Hawira ✔ Jo…" at bounding box center [927, 157] width 273 height 22
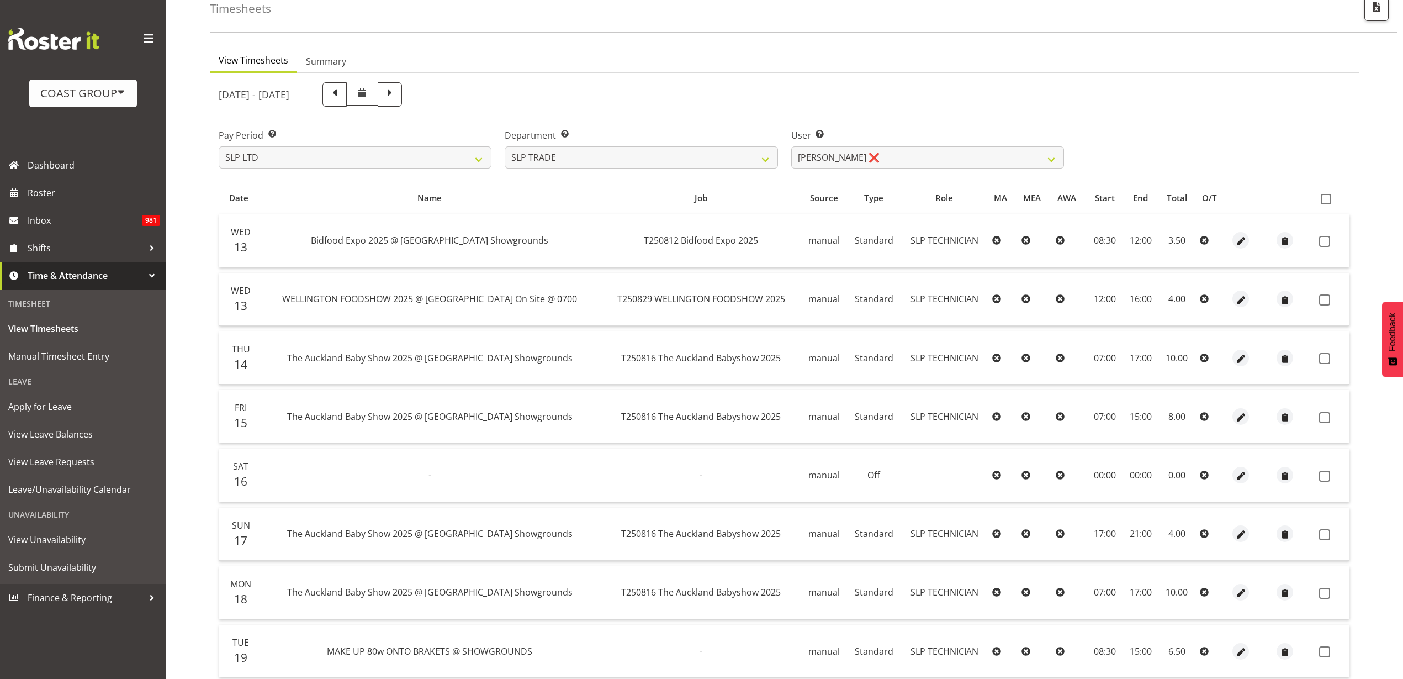
click at [1326, 199] on span at bounding box center [1326, 199] width 10 height 10
click at [1326, 199] on input "checkbox" at bounding box center [1324, 198] width 7 height 7
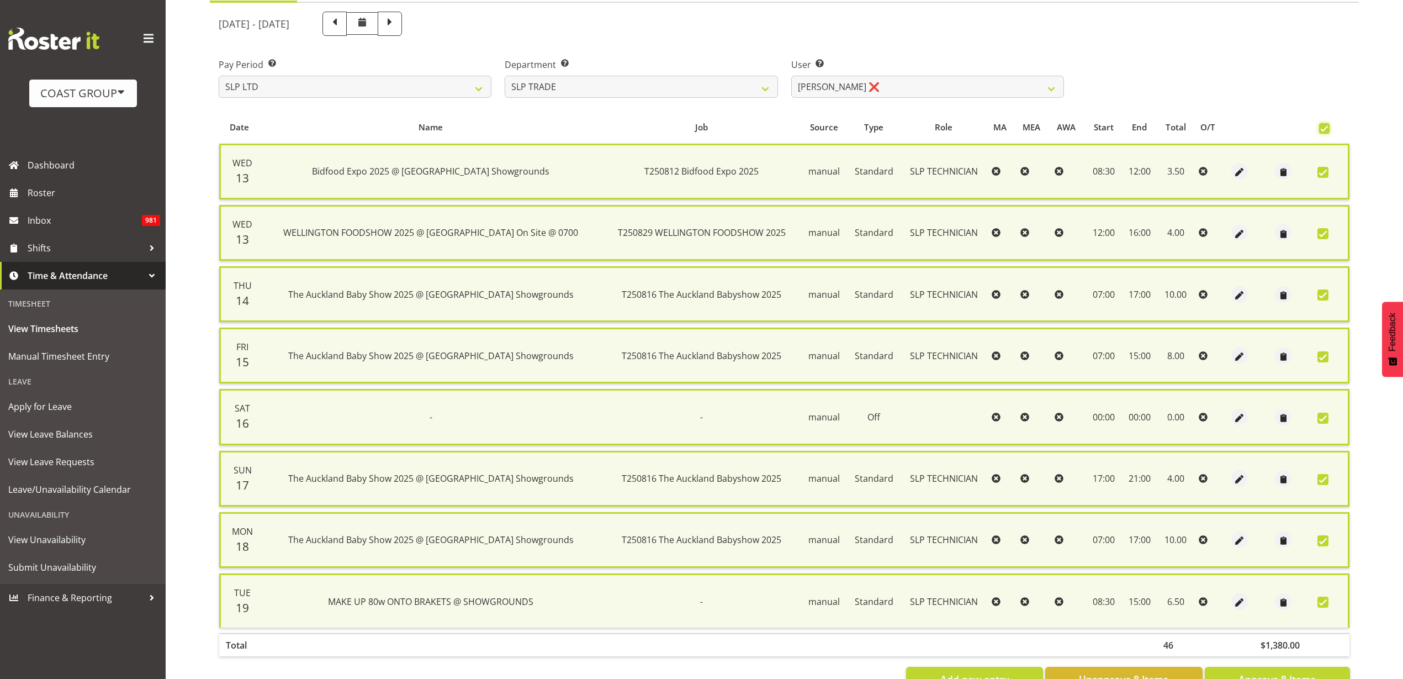
scroll to position [171, 0]
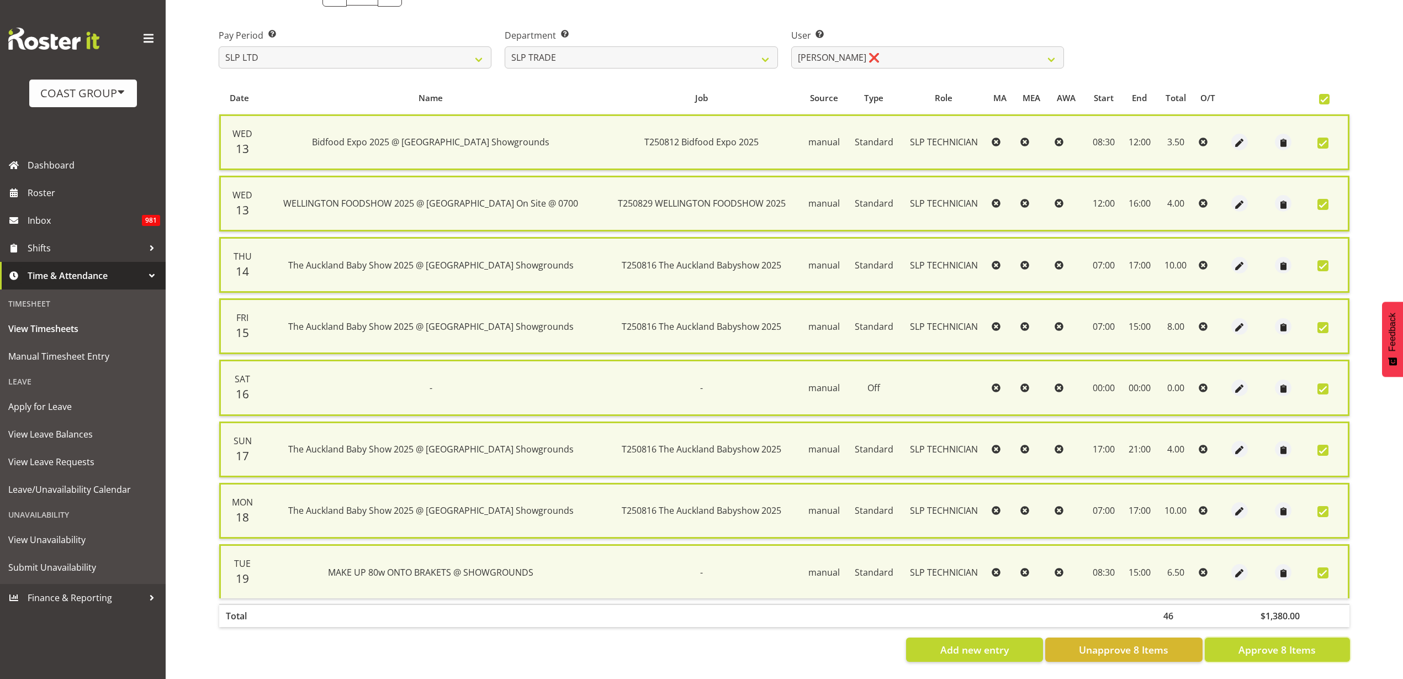
click at [1307, 644] on span "Approve 8 Items" at bounding box center [1277, 649] width 77 height 14
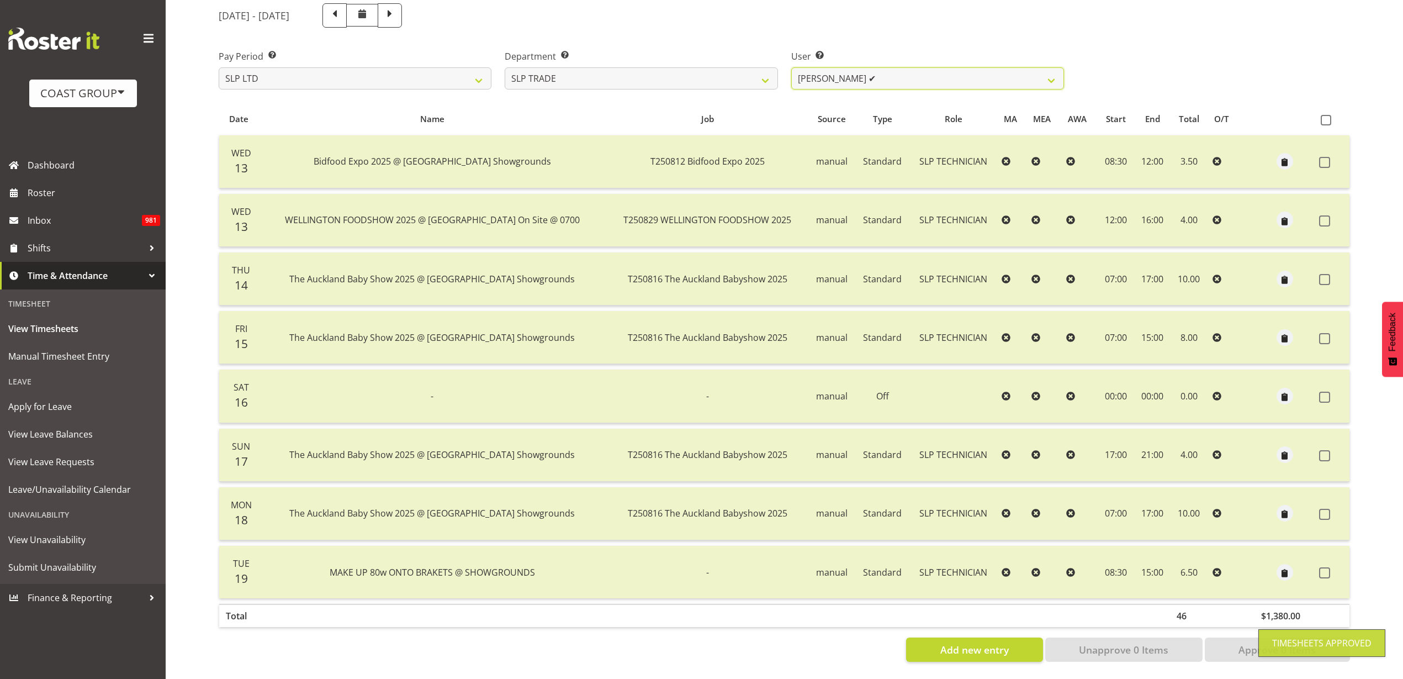
click at [940, 70] on select "Aof Anujarawat ✔ Han Chaleerin ✔ Hayden Watts ✔ Jack Brewer ✔ Jesse Hawira ✔ Jo…" at bounding box center [927, 78] width 273 height 22
click at [791, 67] on select "Aof Anujarawat ✔ Han Chaleerin ✔ Hayden Watts ✔ Jack Brewer ✔ Jesse Hawira ✔ Jo…" at bounding box center [927, 78] width 273 height 22
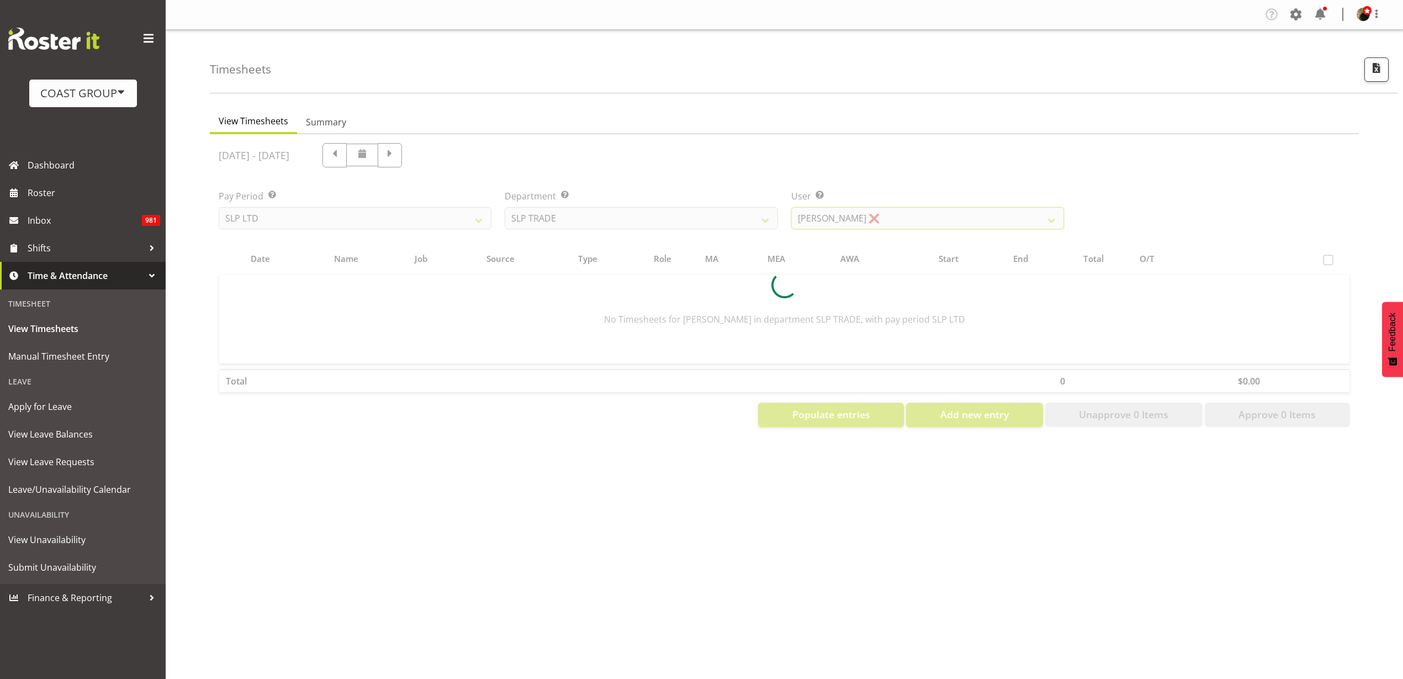
scroll to position [0, 0]
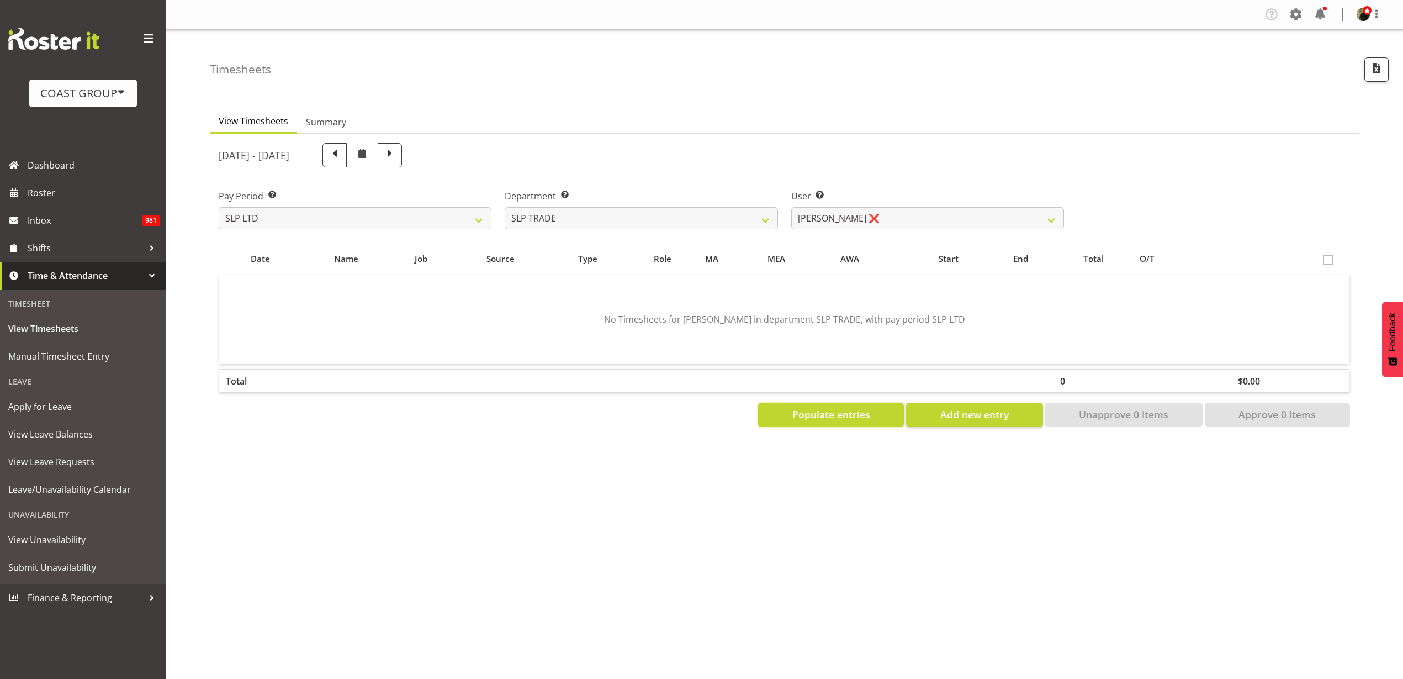
click at [866, 419] on span "Populate entries" at bounding box center [831, 414] width 78 height 14
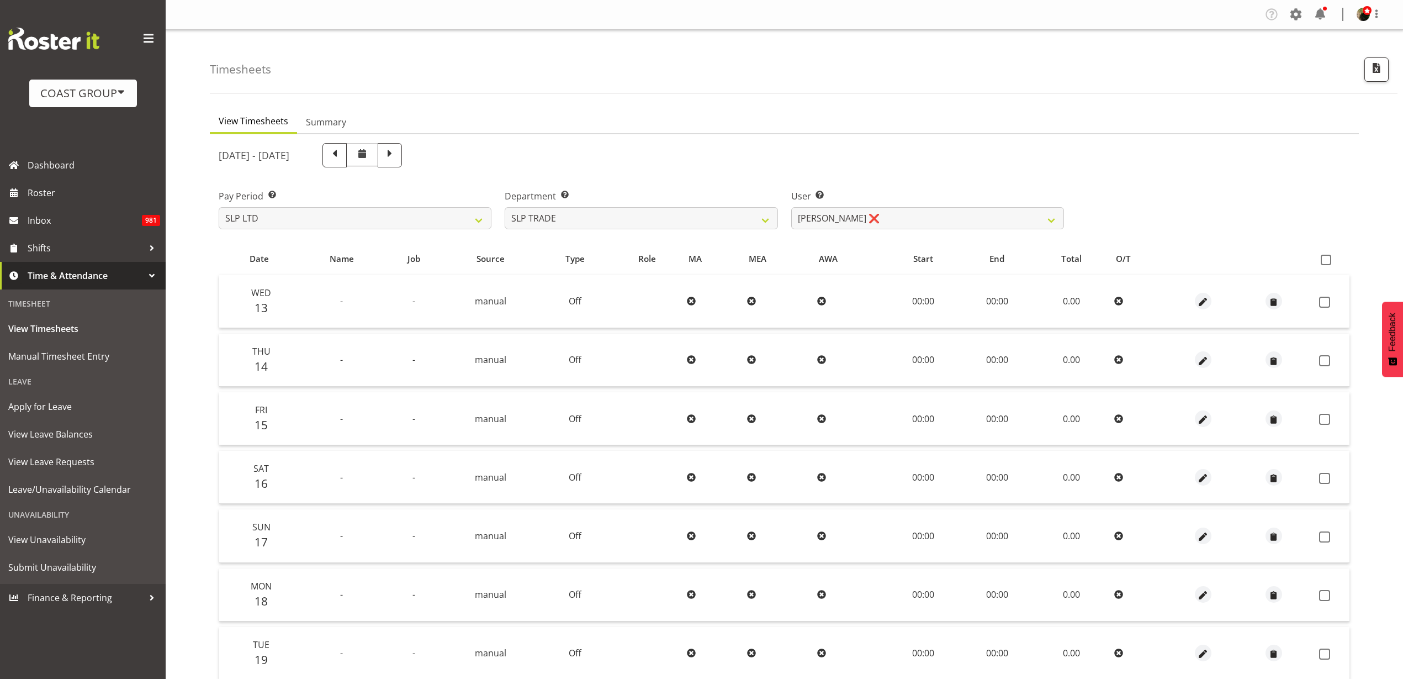
click at [1328, 261] on span at bounding box center [1326, 260] width 10 height 10
click at [1328, 261] on input "checkbox" at bounding box center [1324, 259] width 7 height 7
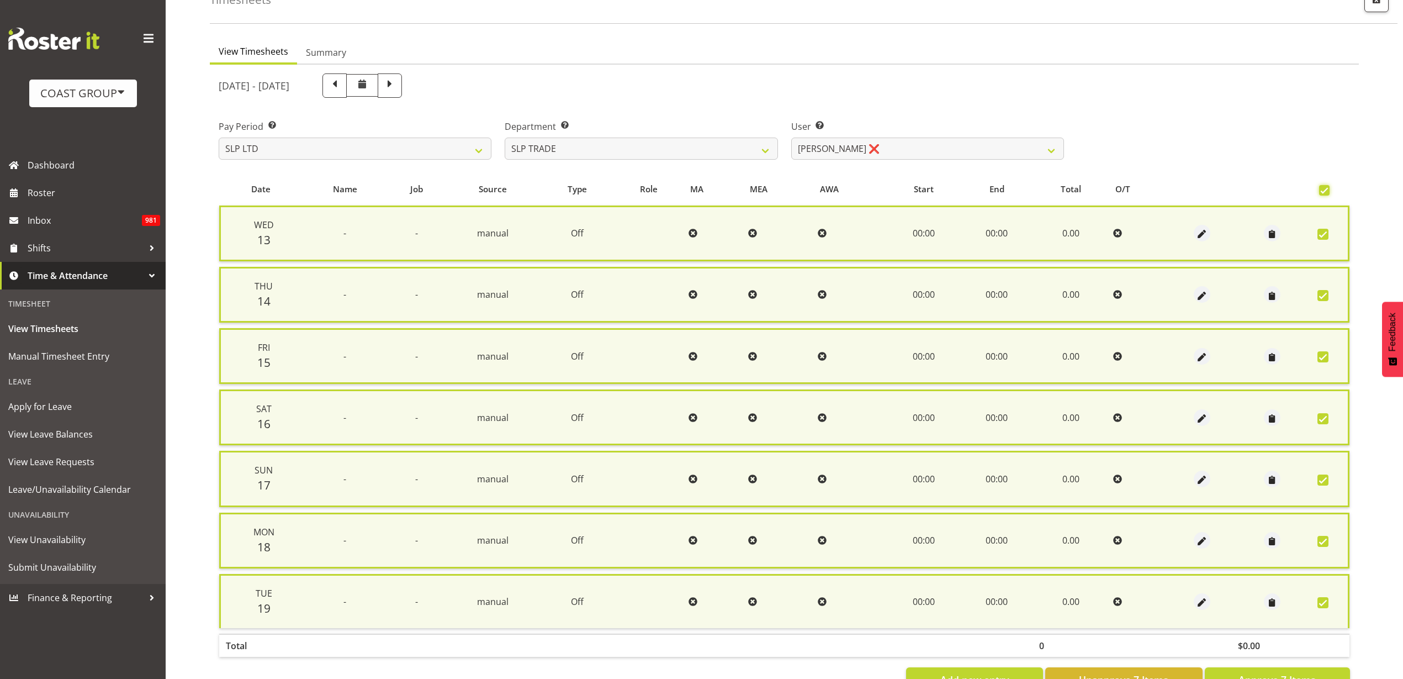
scroll to position [110, 0]
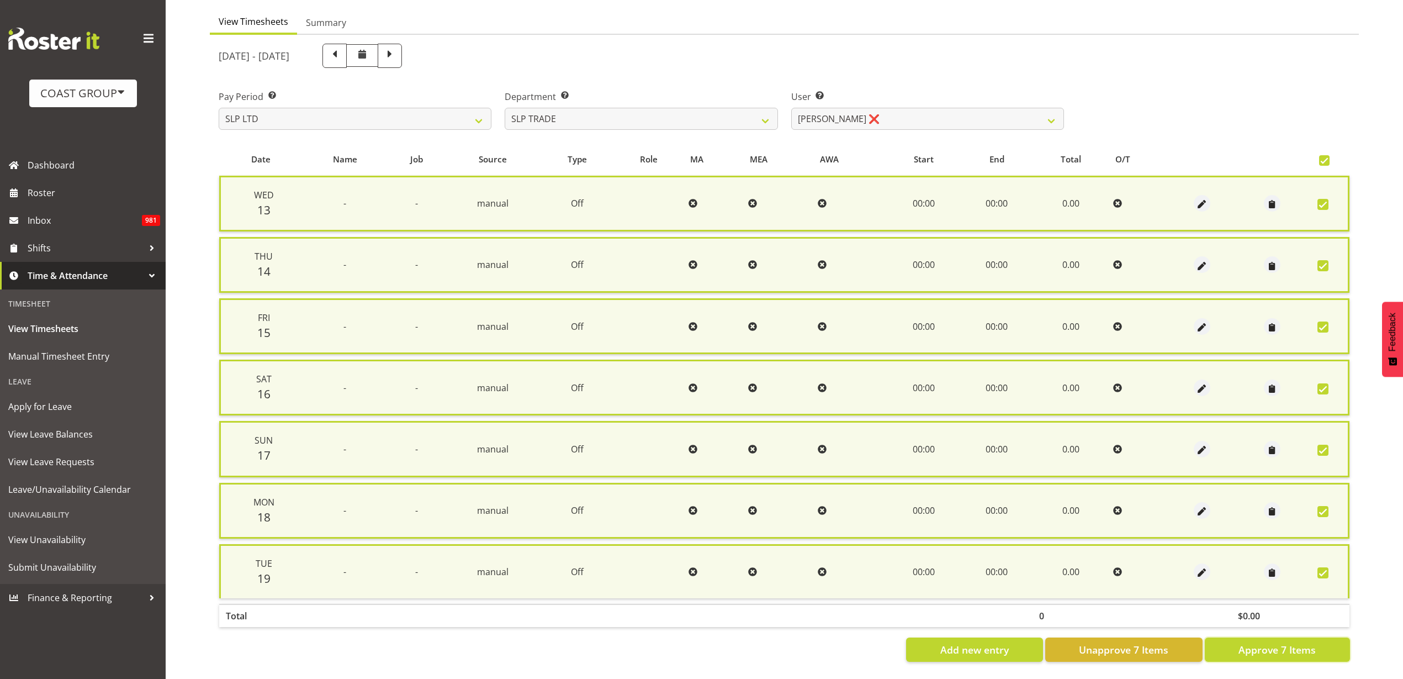
click at [1303, 642] on span "Approve 7 Items" at bounding box center [1277, 649] width 77 height 14
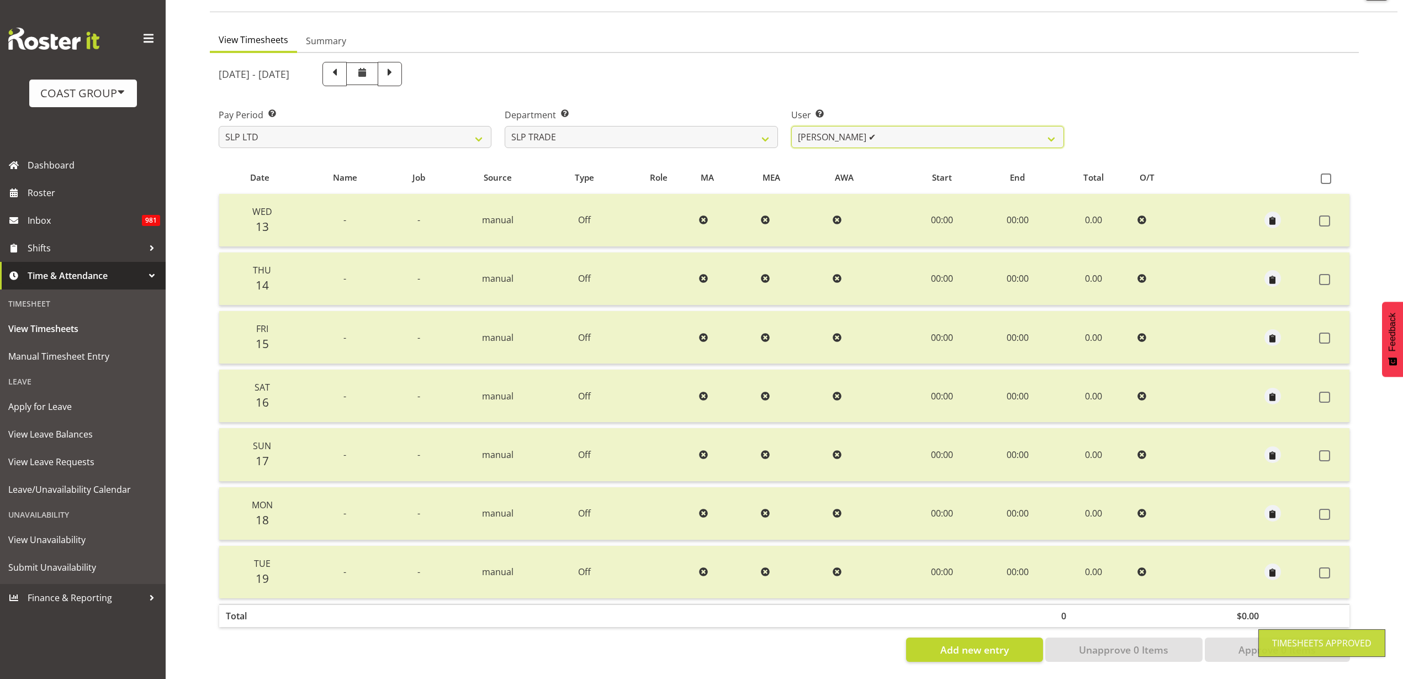
click at [891, 126] on select "Aof Anujarawat ✔ Han Chaleerin ✔ Hayden Watts ✔ Jack Brewer ✔ Jesse Hawira ✔ Jo…" at bounding box center [927, 137] width 273 height 22
click at [791, 126] on select "Aof Anujarawat ✔ Han Chaleerin ✔ Hayden Watts ✔ Jack Brewer ✔ Jesse Hawira ✔ Jo…" at bounding box center [927, 137] width 273 height 22
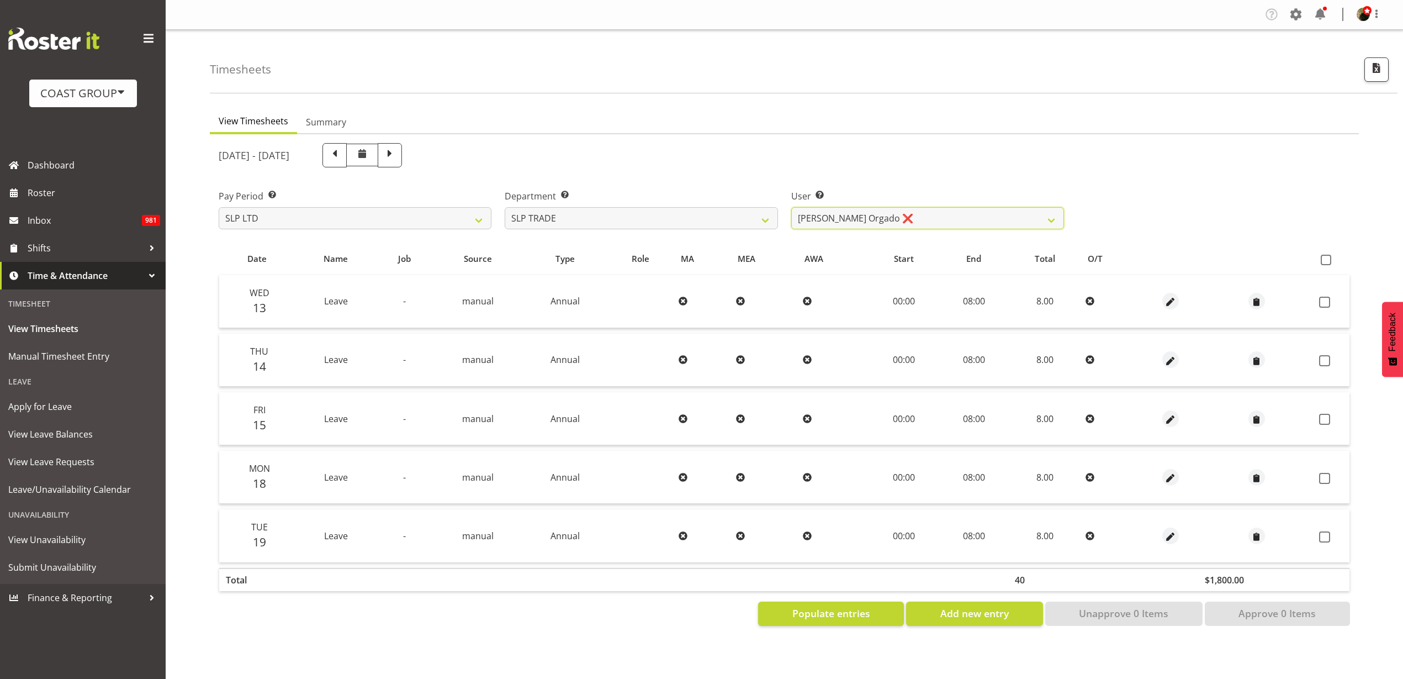
scroll to position [0, 0]
click at [1325, 258] on span at bounding box center [1326, 260] width 10 height 10
click at [1325, 258] on input "checkbox" at bounding box center [1324, 259] width 7 height 7
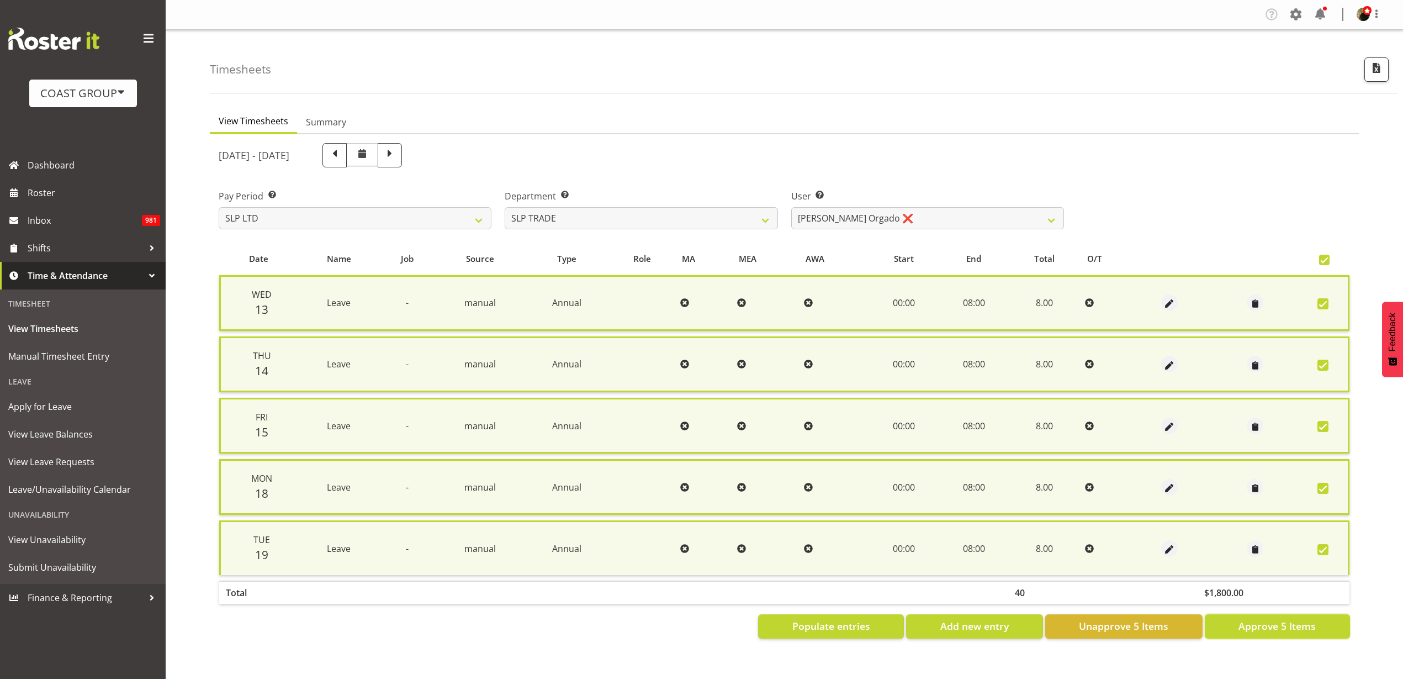
click at [1292, 634] on button "Approve 5 Items" at bounding box center [1277, 626] width 145 height 24
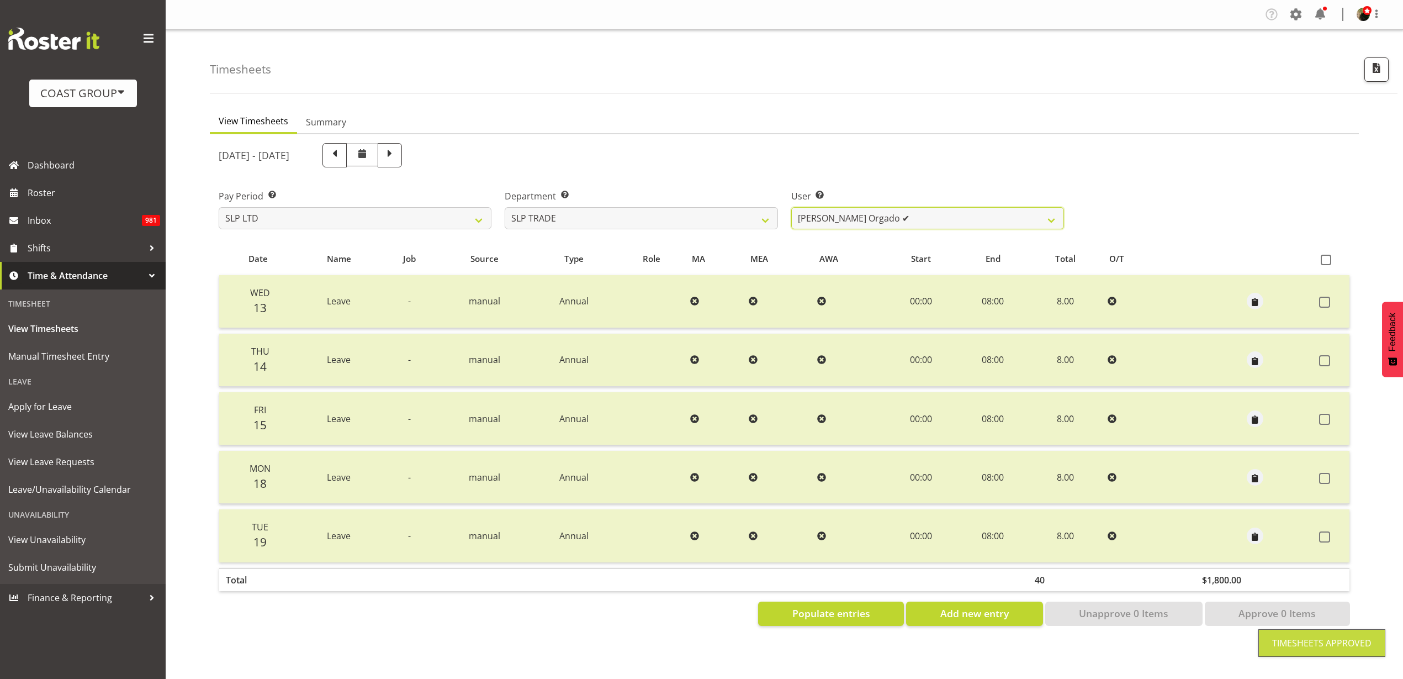
click at [913, 219] on select "Aof Anujarawat ✔ Han Chaleerin ✔ Hayden Watts ✔ Jack Brewer ✔ Jesse Hawira ✔ Jo…" at bounding box center [927, 218] width 273 height 22
click at [696, 217] on select "SLP CHC SLP OFFICE SLP PRODUCTION SLP TRADE" at bounding box center [641, 218] width 273 height 22
click at [505, 207] on select "SLP CHC SLP OFFICE SLP PRODUCTION SLP TRADE" at bounding box center [641, 218] width 273 height 22
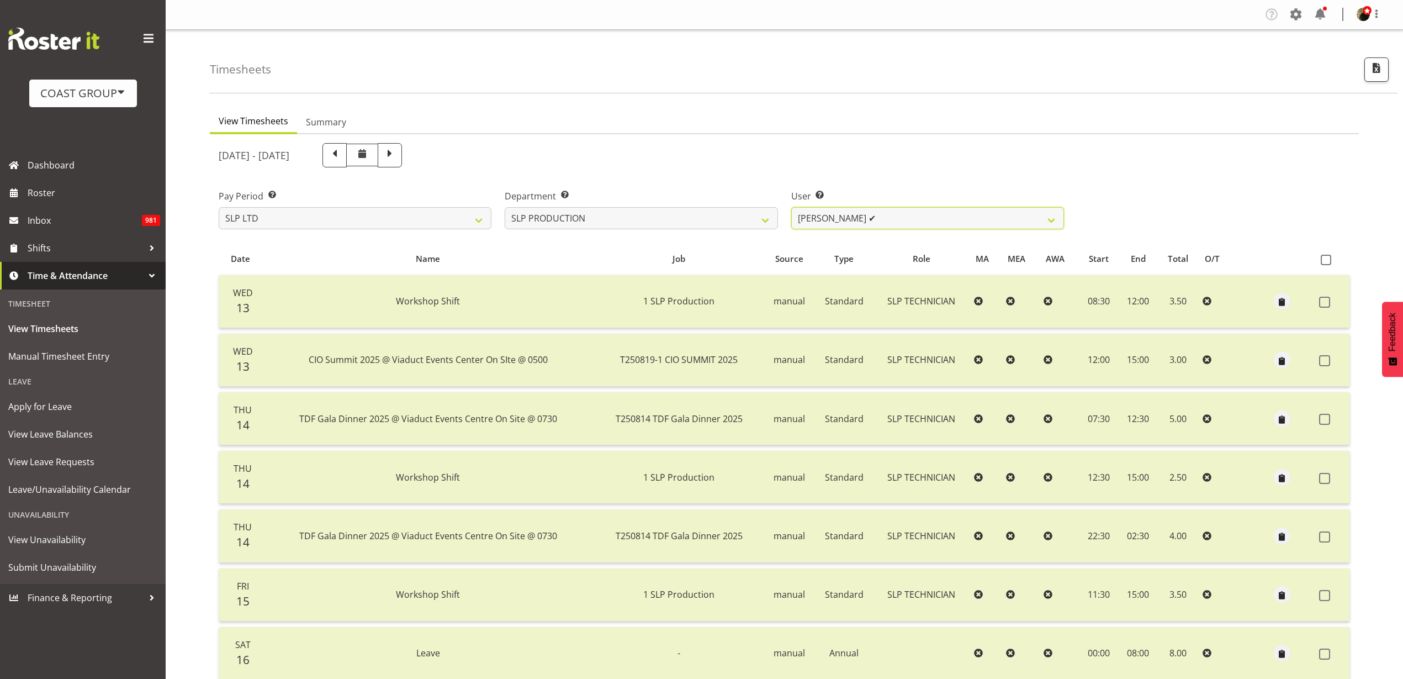
click at [935, 220] on select "Aaron Grant ✔ Alan Burrows ✔ Coel Phillips ✔ Kent Stevens ❌ Kes David ❌ Mark Ph…" at bounding box center [927, 218] width 273 height 22
click at [39, 190] on span "Roster" at bounding box center [94, 192] width 133 height 17
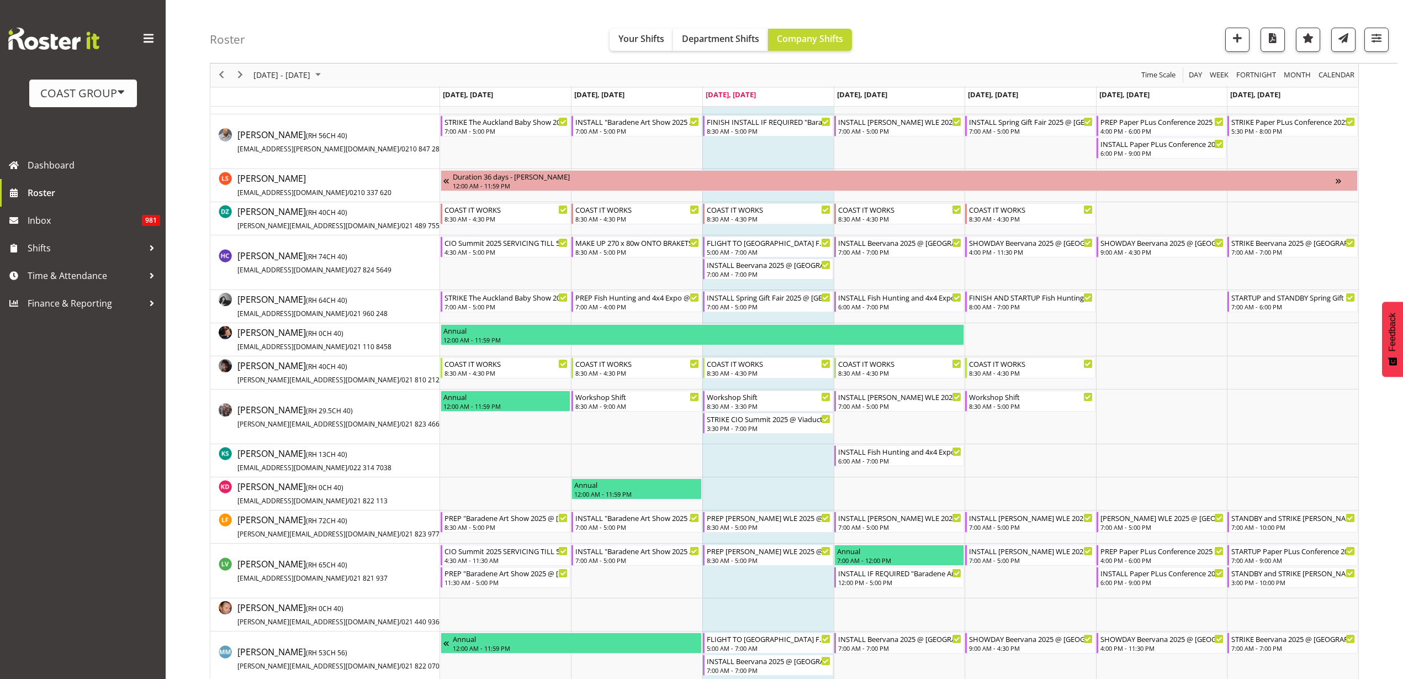
scroll to position [345, 0]
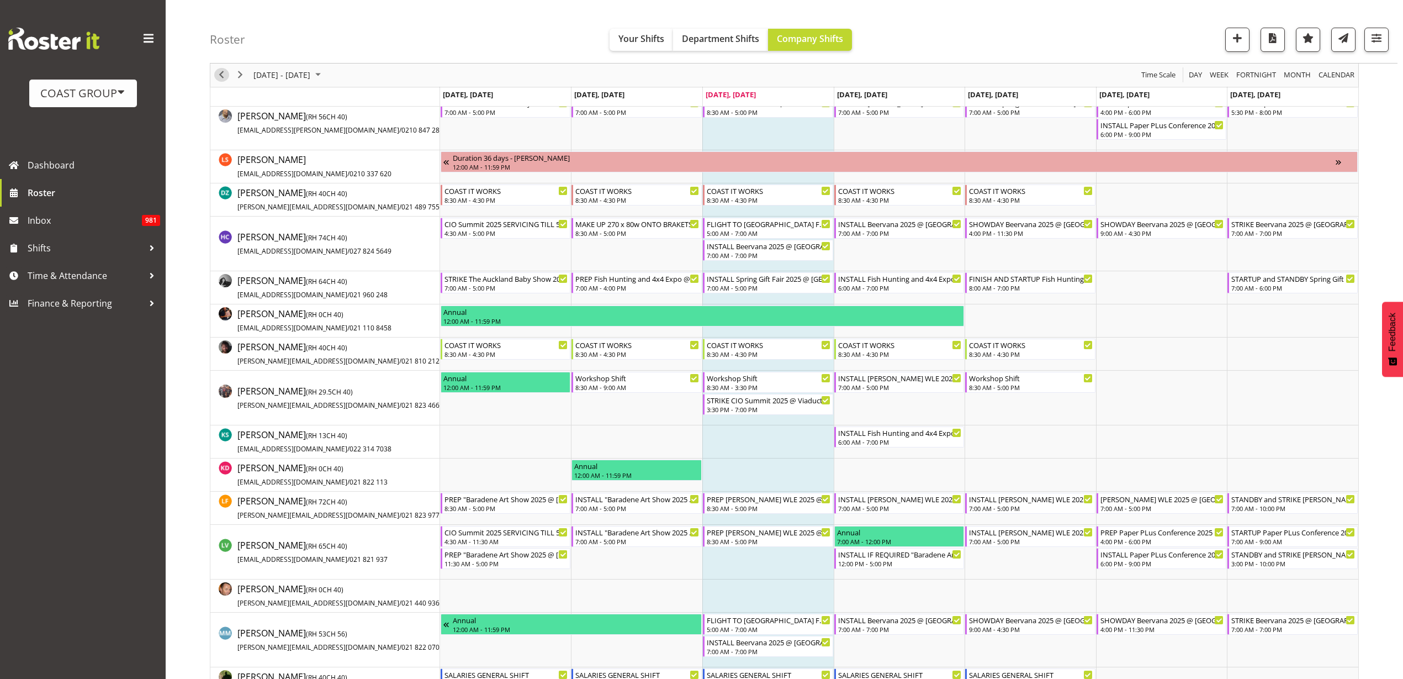
click at [221, 72] on span "Previous" at bounding box center [221, 75] width 13 height 14
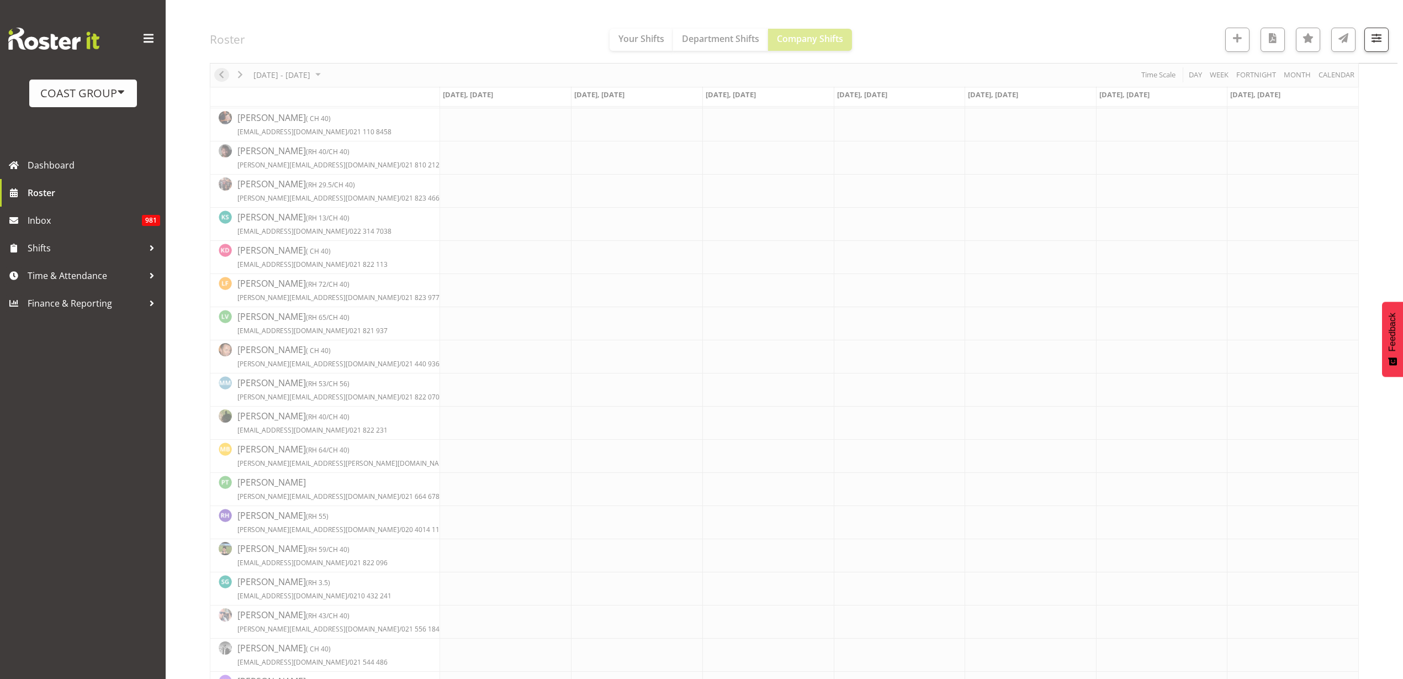
scroll to position [0, 0]
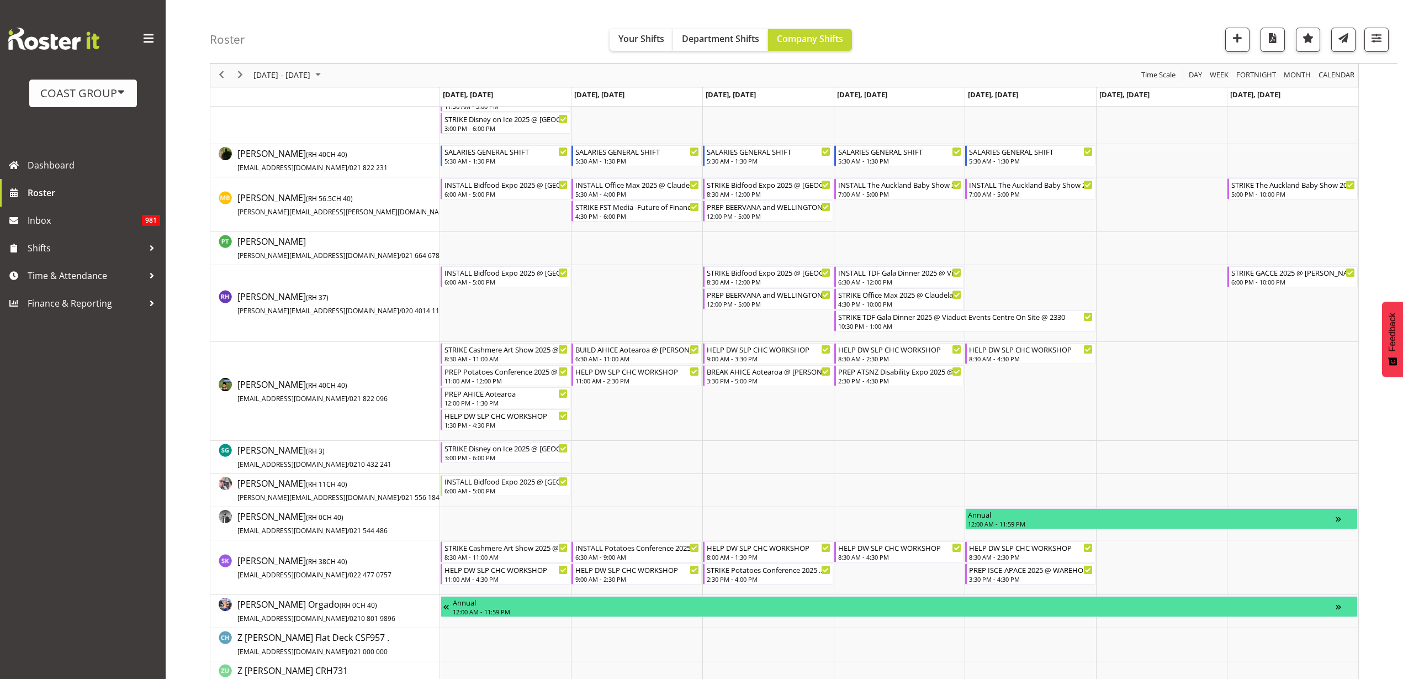
scroll to position [1173, 0]
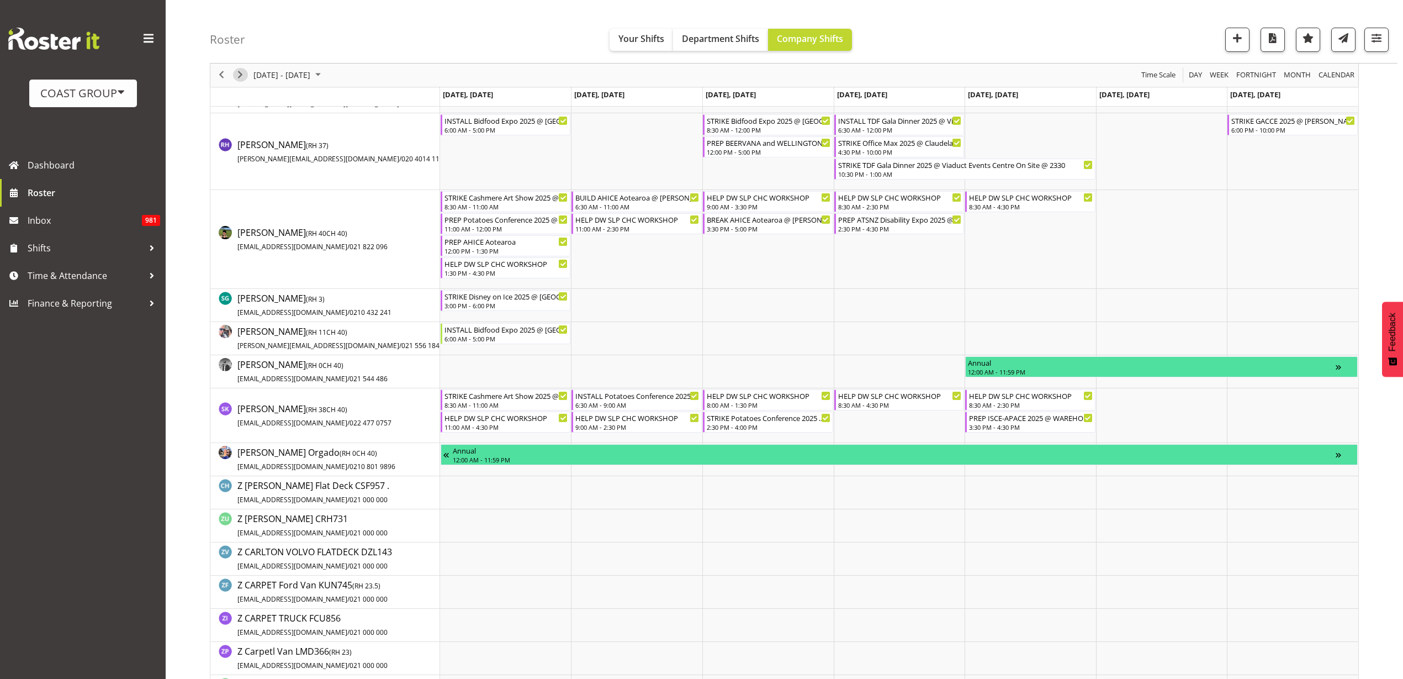
click at [239, 75] on span "Next" at bounding box center [240, 75] width 13 height 14
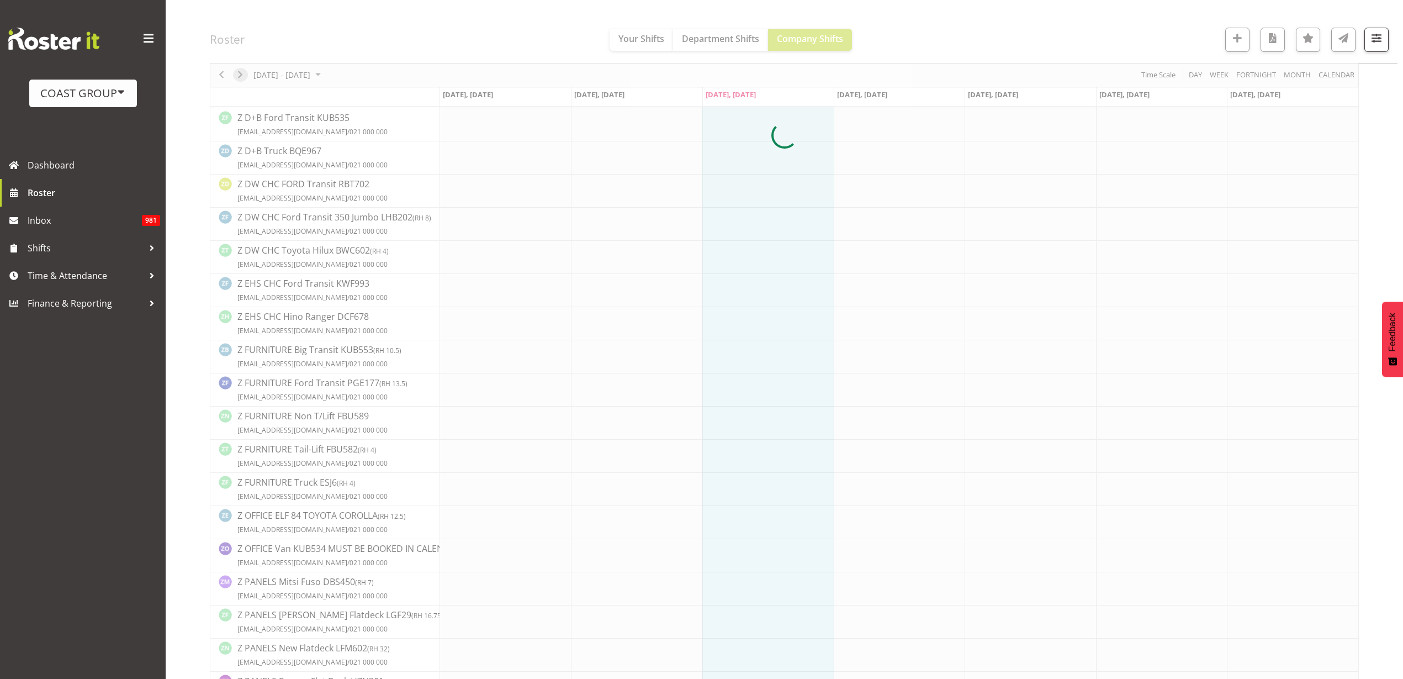
scroll to position [0, 0]
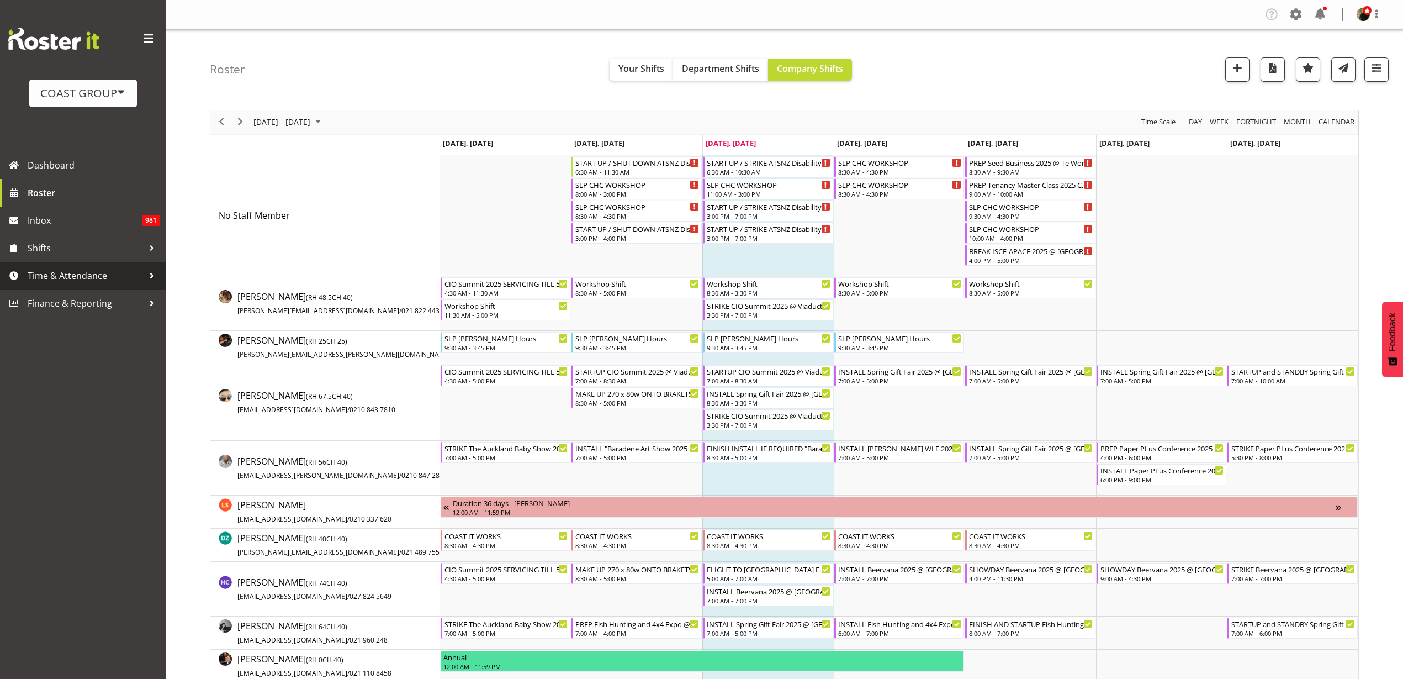
click at [58, 276] on span "Time & Attendance" at bounding box center [86, 275] width 116 height 17
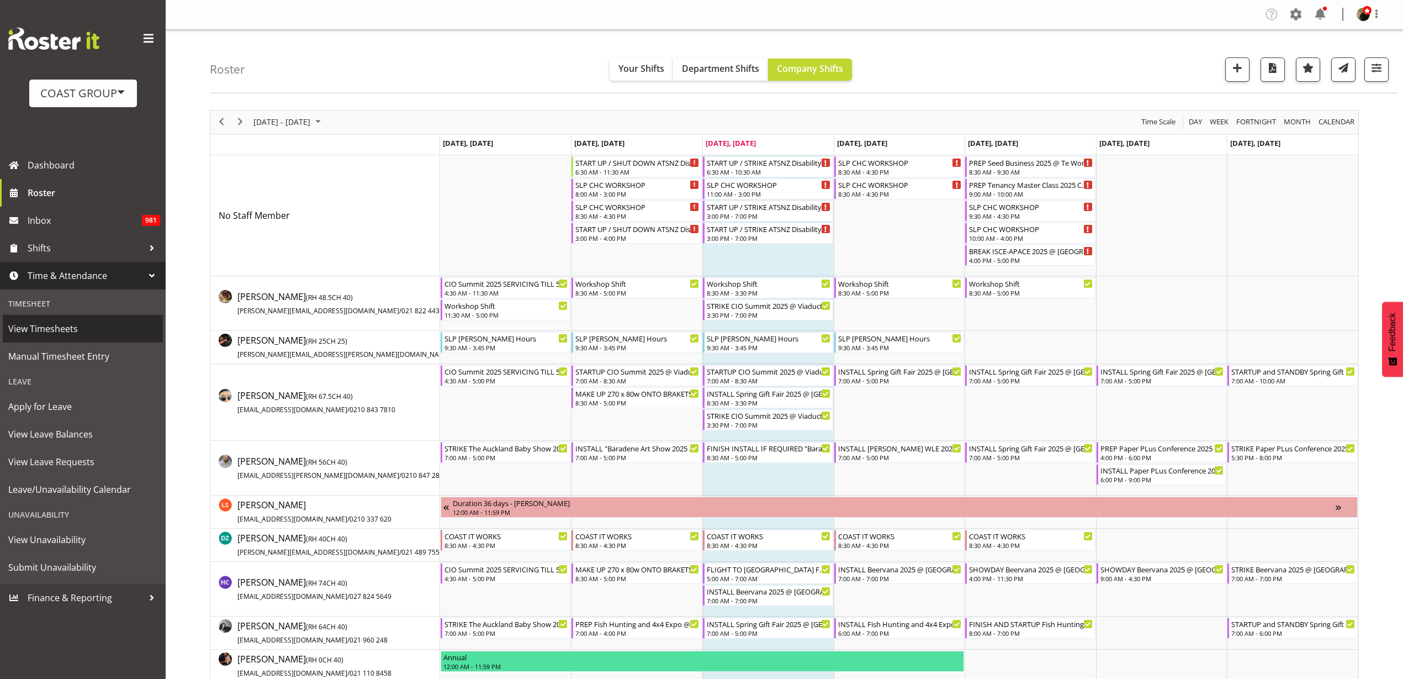
click at [57, 325] on span "View Timesheets" at bounding box center [82, 328] width 149 height 17
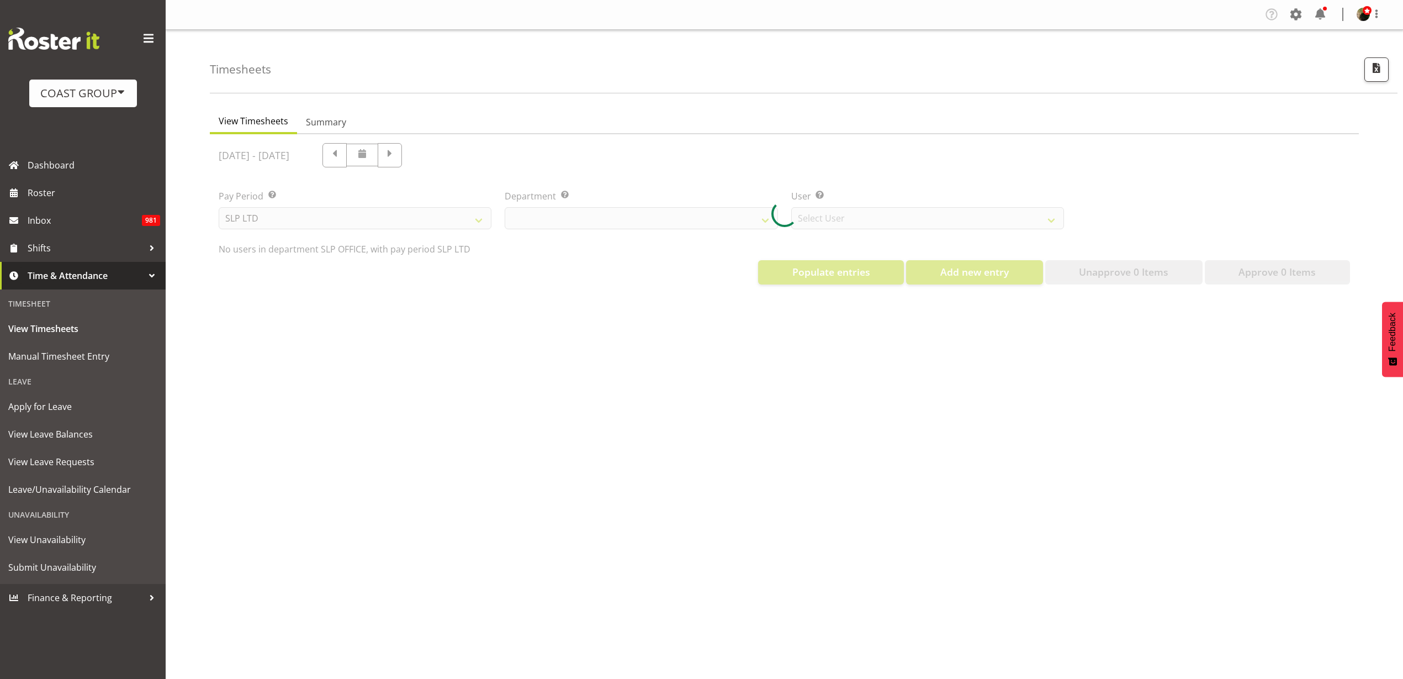
select select "25"
select select "7496"
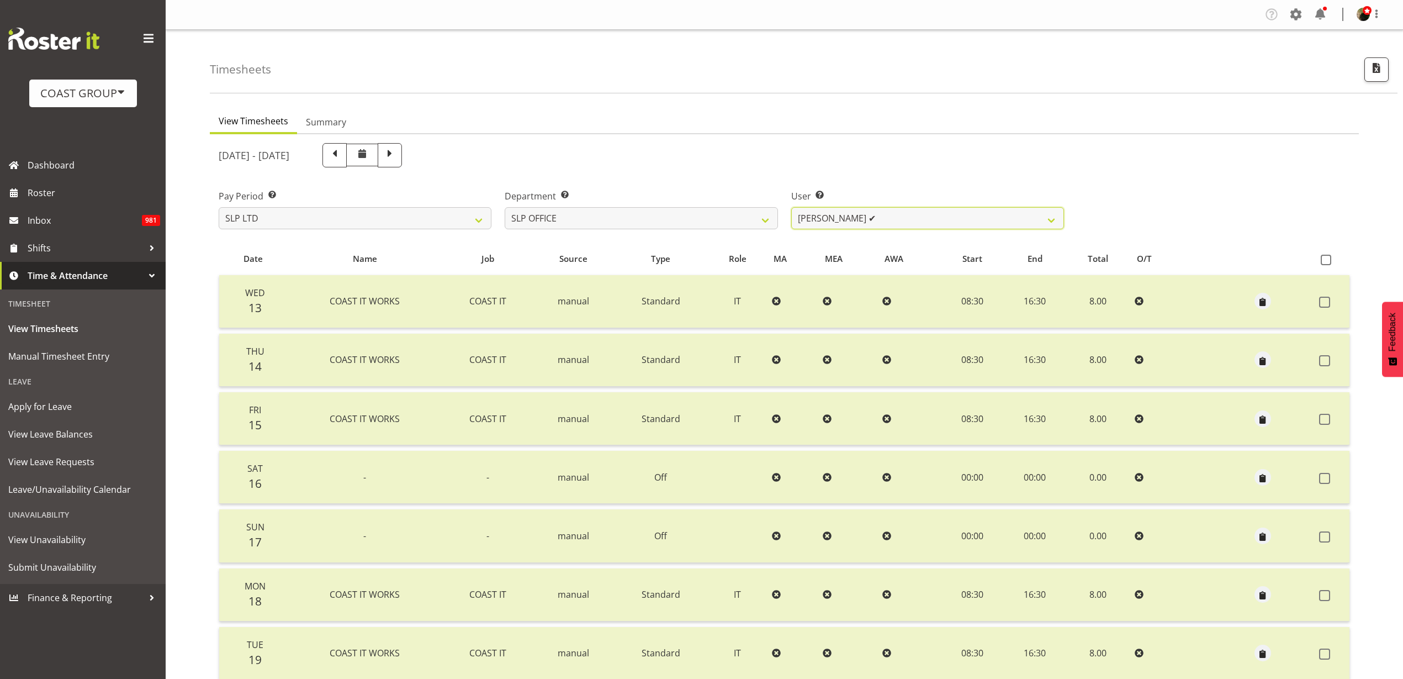
click at [896, 215] on select "[PERSON_NAME] ✔ [PERSON_NAME] ✔ [PERSON_NAME] ✔" at bounding box center [927, 218] width 273 height 22
click at [659, 214] on select "SLP CHC SLP OFFICE SLP PRODUCTION SLP TRADE" at bounding box center [641, 218] width 273 height 22
click at [505, 207] on select "SLP CHC SLP OFFICE SLP PRODUCTION SLP TRADE" at bounding box center [641, 218] width 273 height 22
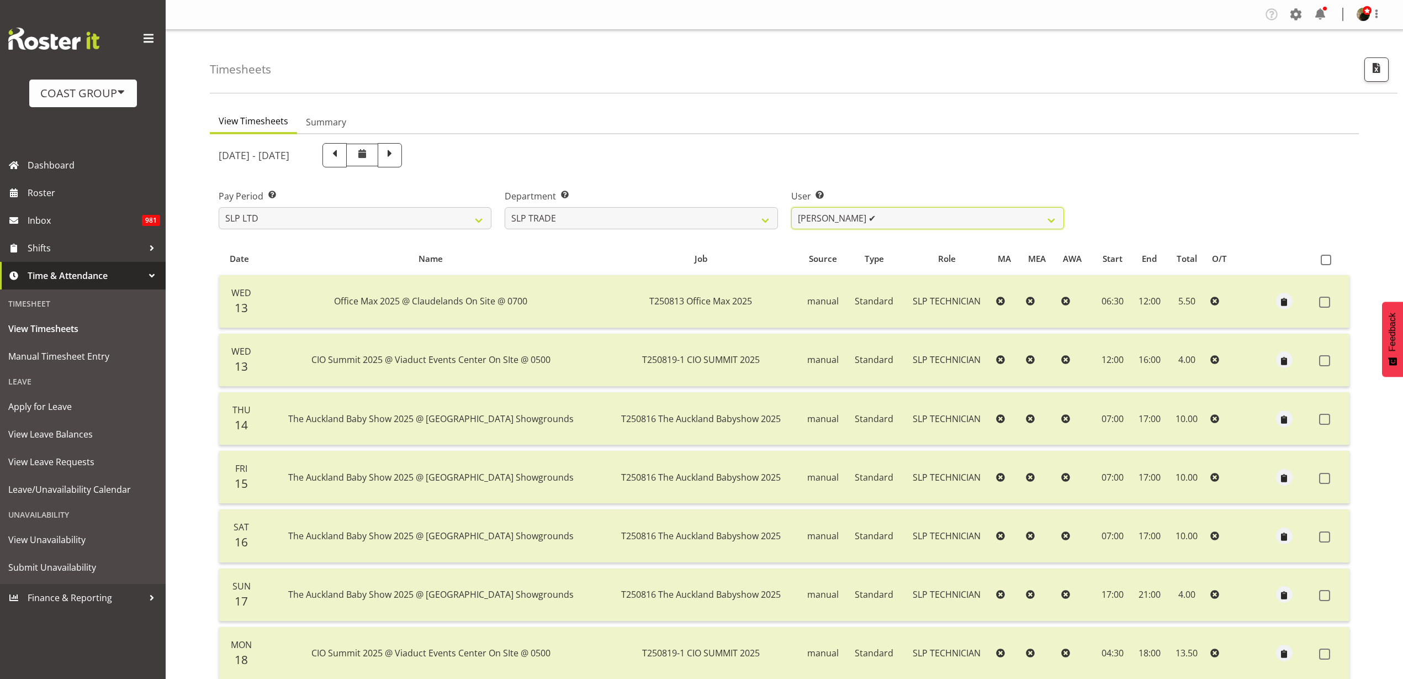
click at [904, 216] on select "[PERSON_NAME] ✔ [PERSON_NAME] ✔ [PERSON_NAME] ✔ [PERSON_NAME] ✔ [PERSON_NAME] ✔…" at bounding box center [927, 218] width 273 height 22
click at [704, 221] on select "SLP CHC SLP OFFICE SLP PRODUCTION SLP TRADE" at bounding box center [641, 218] width 273 height 22
select select "24"
click at [505, 207] on select "SLP CHC SLP OFFICE SLP PRODUCTION SLP TRADE" at bounding box center [641, 218] width 273 height 22
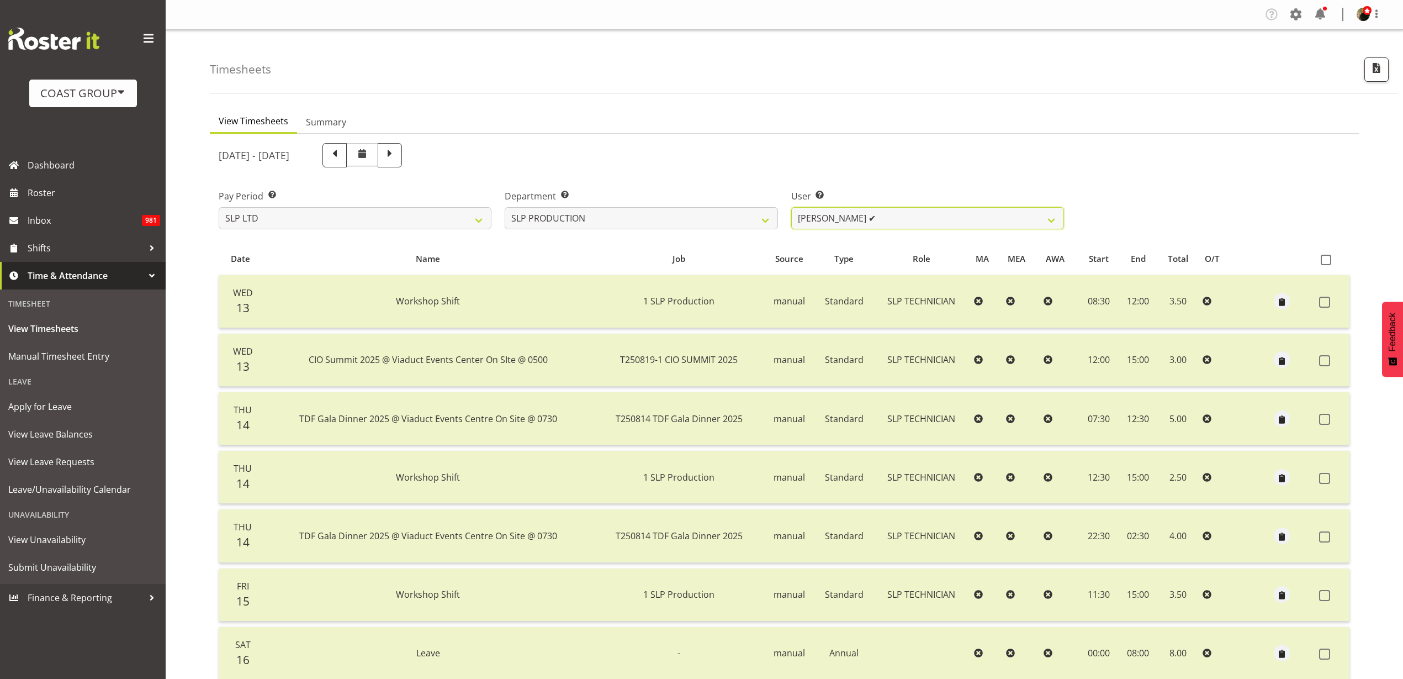
click at [892, 215] on select "[PERSON_NAME] ✔ [PERSON_NAME] ✔ [PERSON_NAME] ✔ [PERSON_NAME] ❌ [PERSON_NAME] ❌…" at bounding box center [927, 218] width 273 height 22
select select "10978"
click at [791, 207] on select "[PERSON_NAME] ✔ [PERSON_NAME] ✔ [PERSON_NAME] ✔ [PERSON_NAME] ❌ [PERSON_NAME] ❌…" at bounding box center [927, 218] width 273 height 22
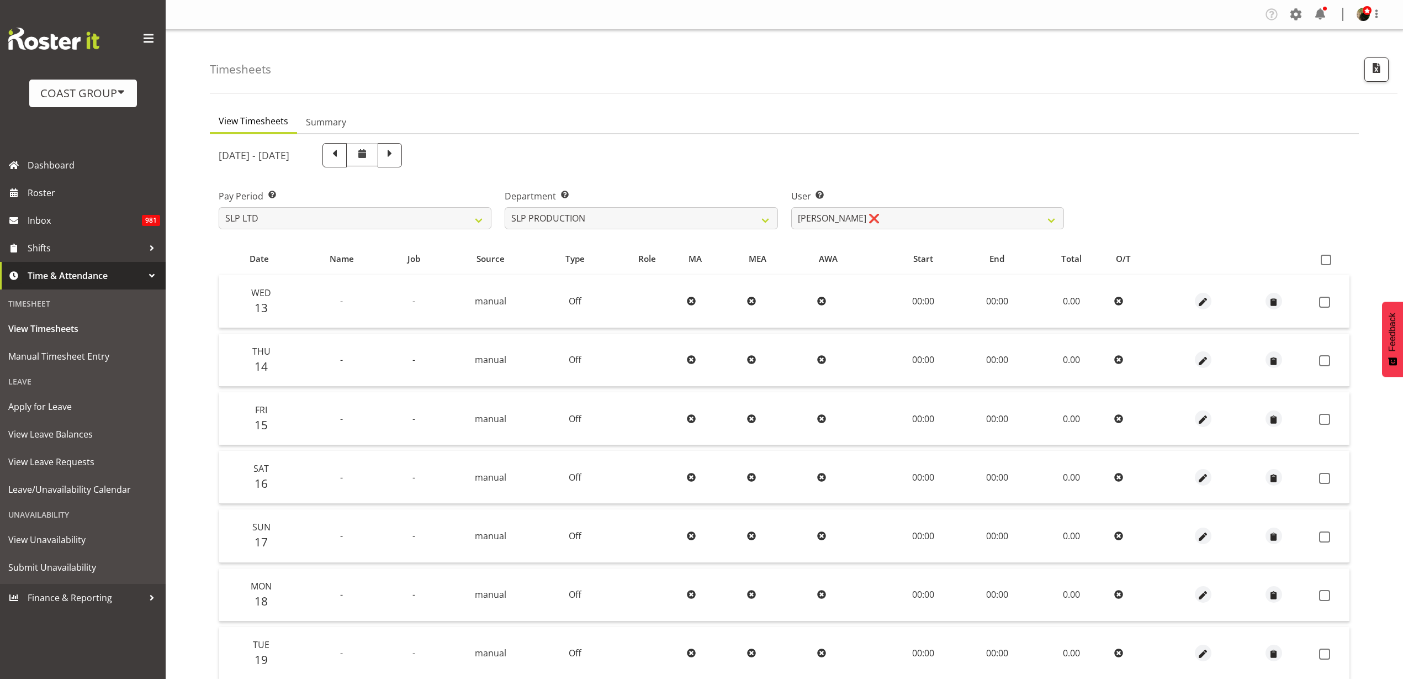
click at [1329, 259] on span at bounding box center [1326, 260] width 10 height 10
click at [1328, 259] on input "checkbox" at bounding box center [1324, 259] width 7 height 7
checkbox input "true"
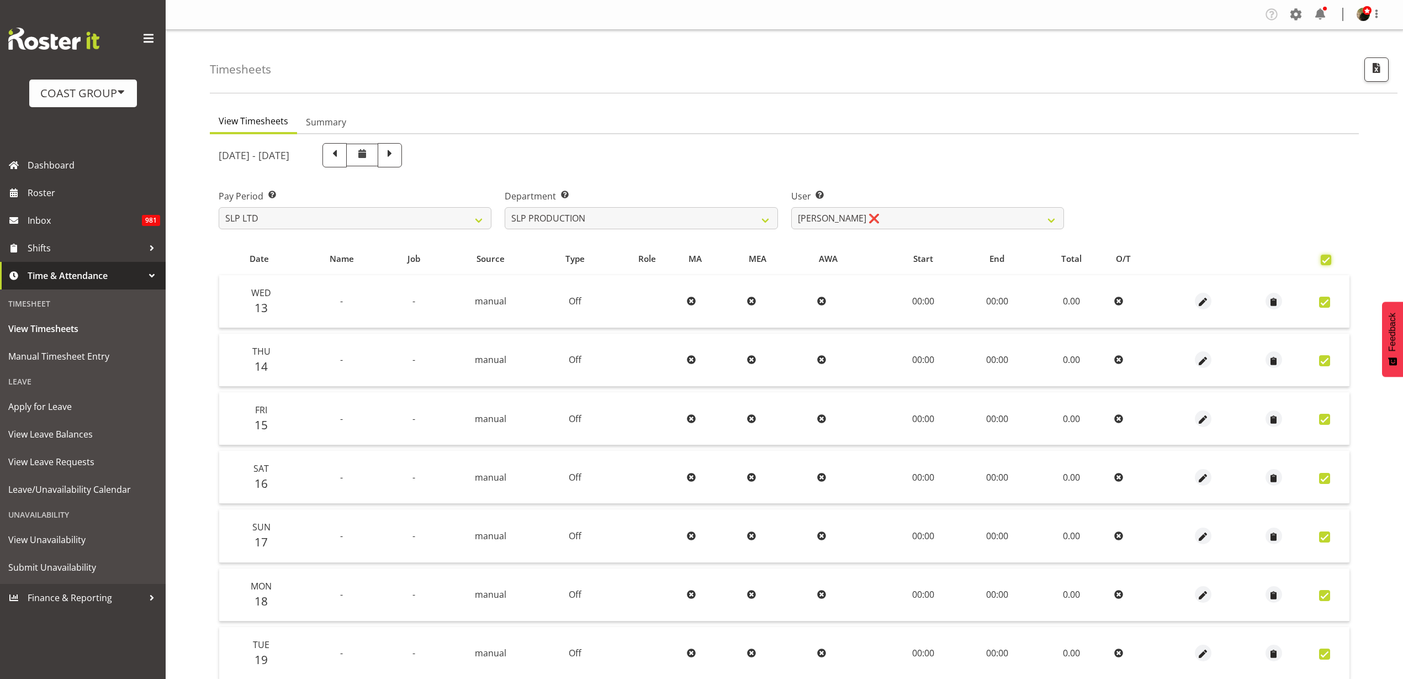
checkbox input "true"
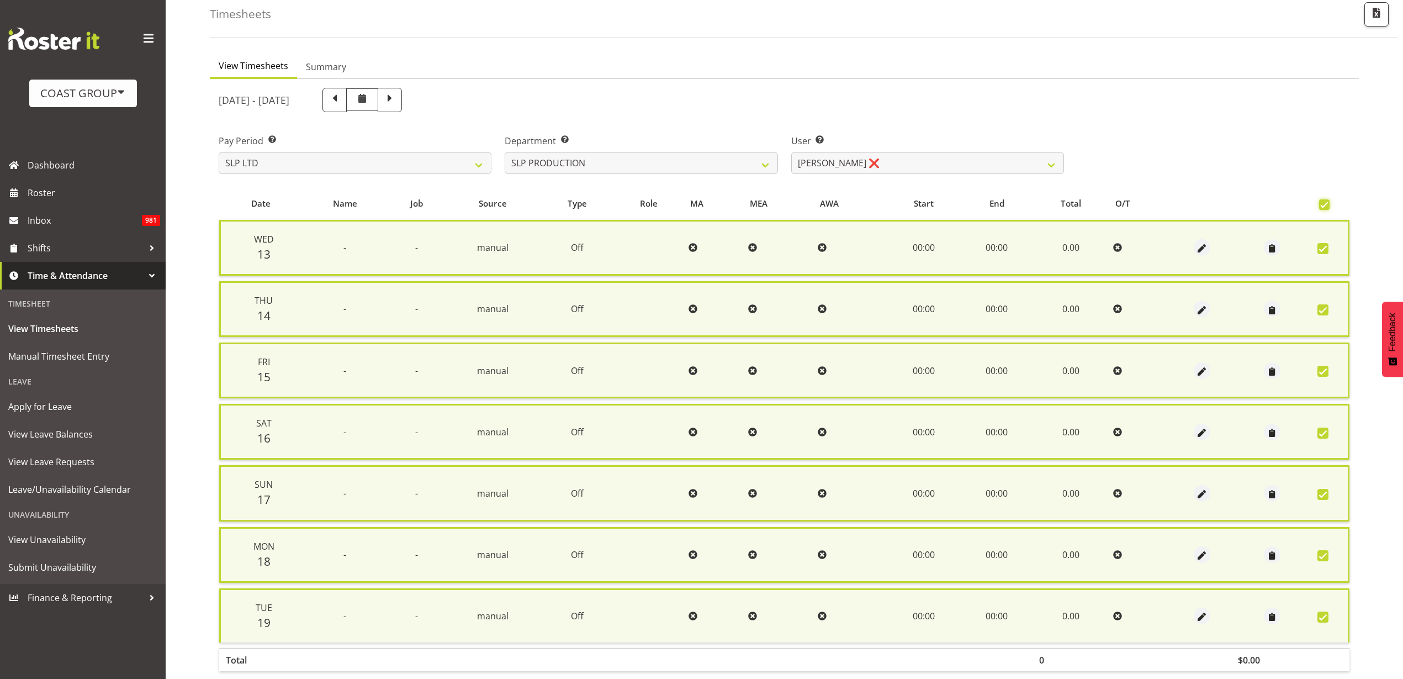
scroll to position [110, 0]
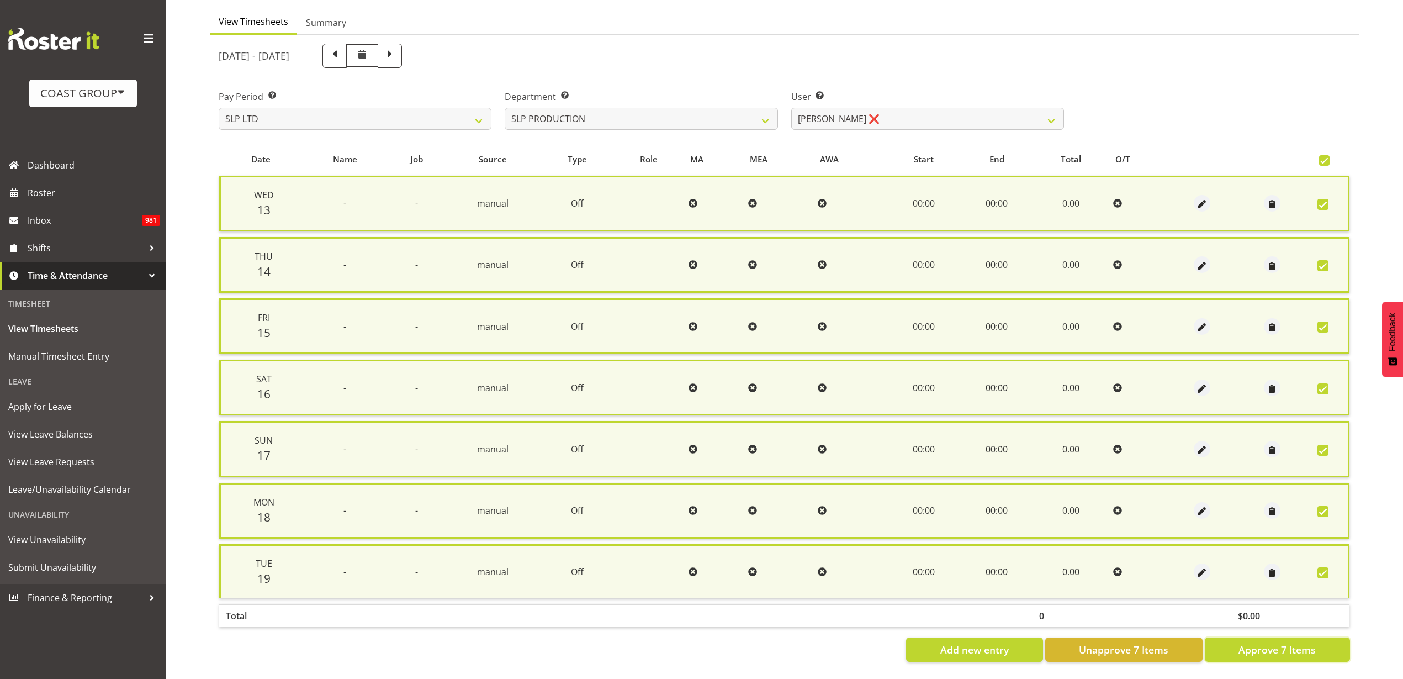
click at [1304, 642] on span "Approve 7 Items" at bounding box center [1277, 649] width 77 height 14
checkbox input "false"
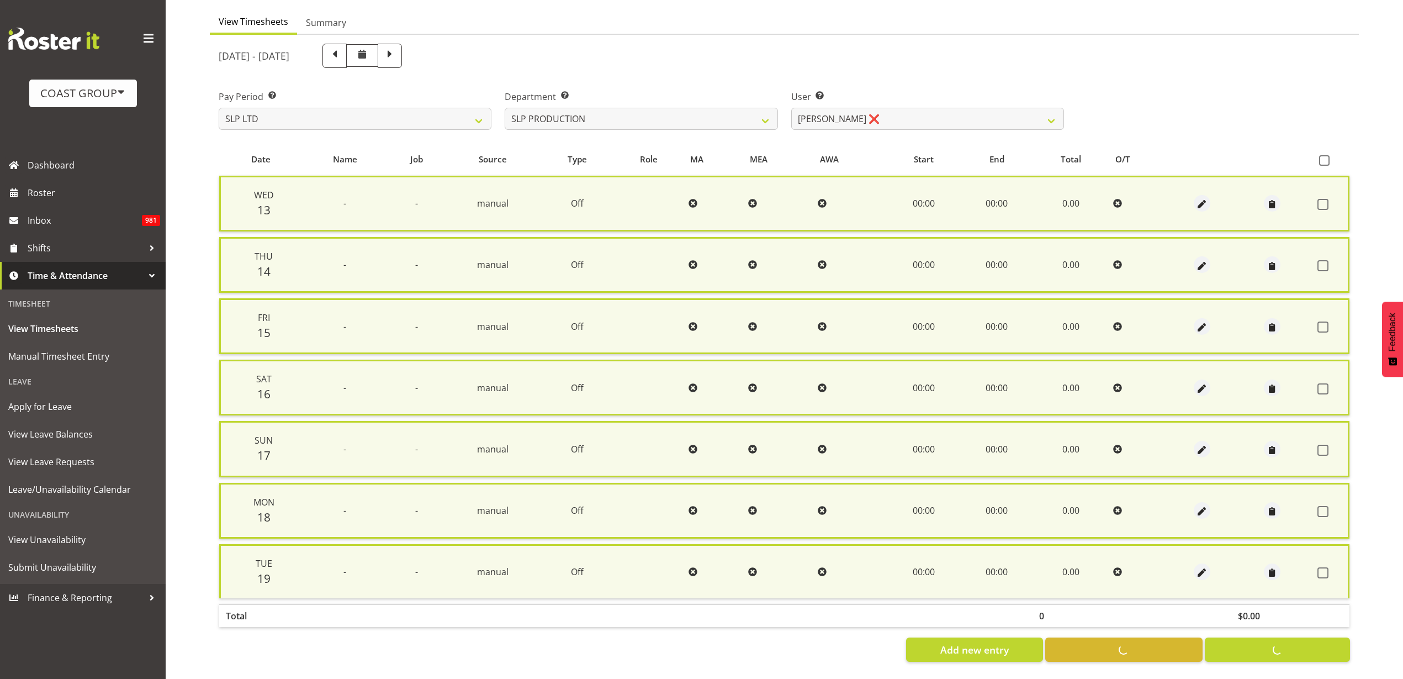
checkbox input "false"
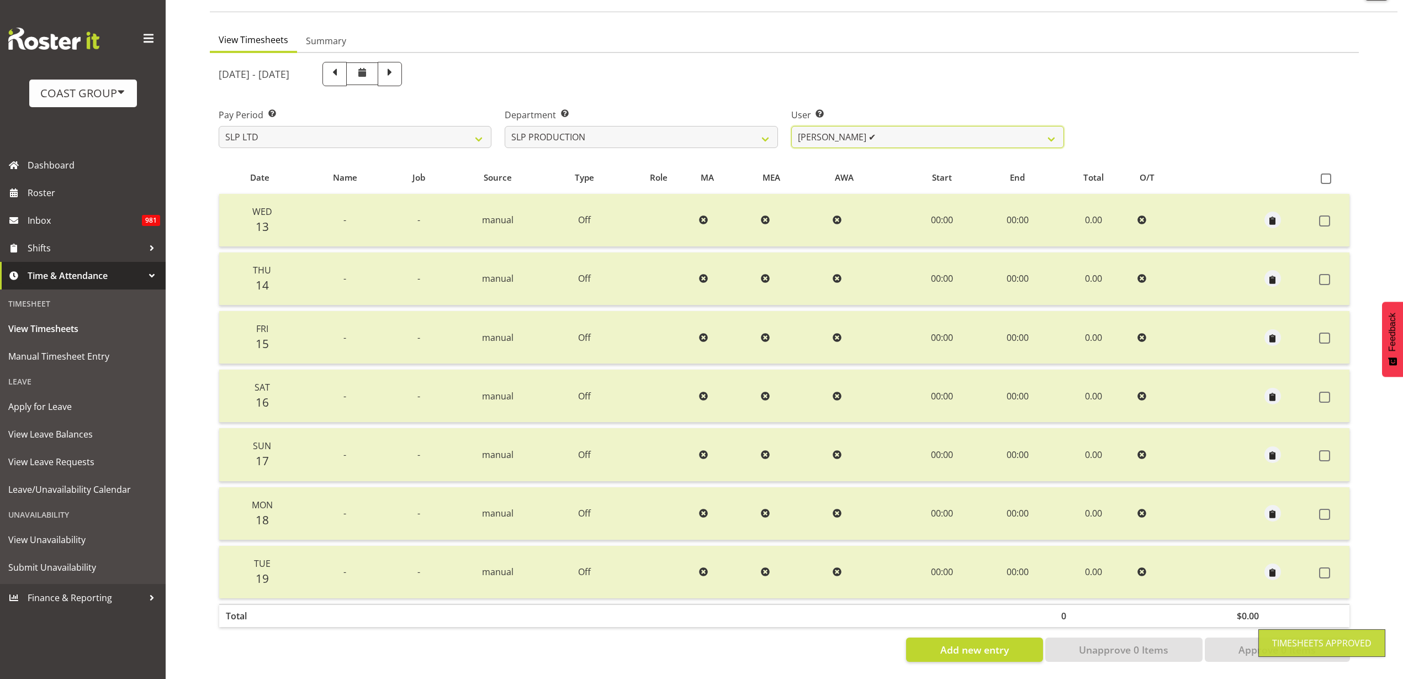
click at [903, 126] on select "[PERSON_NAME] ✔ [PERSON_NAME] ✔ [PERSON_NAME] ✔ [PERSON_NAME] ✔ [PERSON_NAME] ❌…" at bounding box center [927, 137] width 273 height 22
select select "8570"
click at [791, 126] on select "[PERSON_NAME] ✔ [PERSON_NAME] ✔ [PERSON_NAME] ✔ [PERSON_NAME] ✔ [PERSON_NAME] ❌…" at bounding box center [927, 137] width 273 height 22
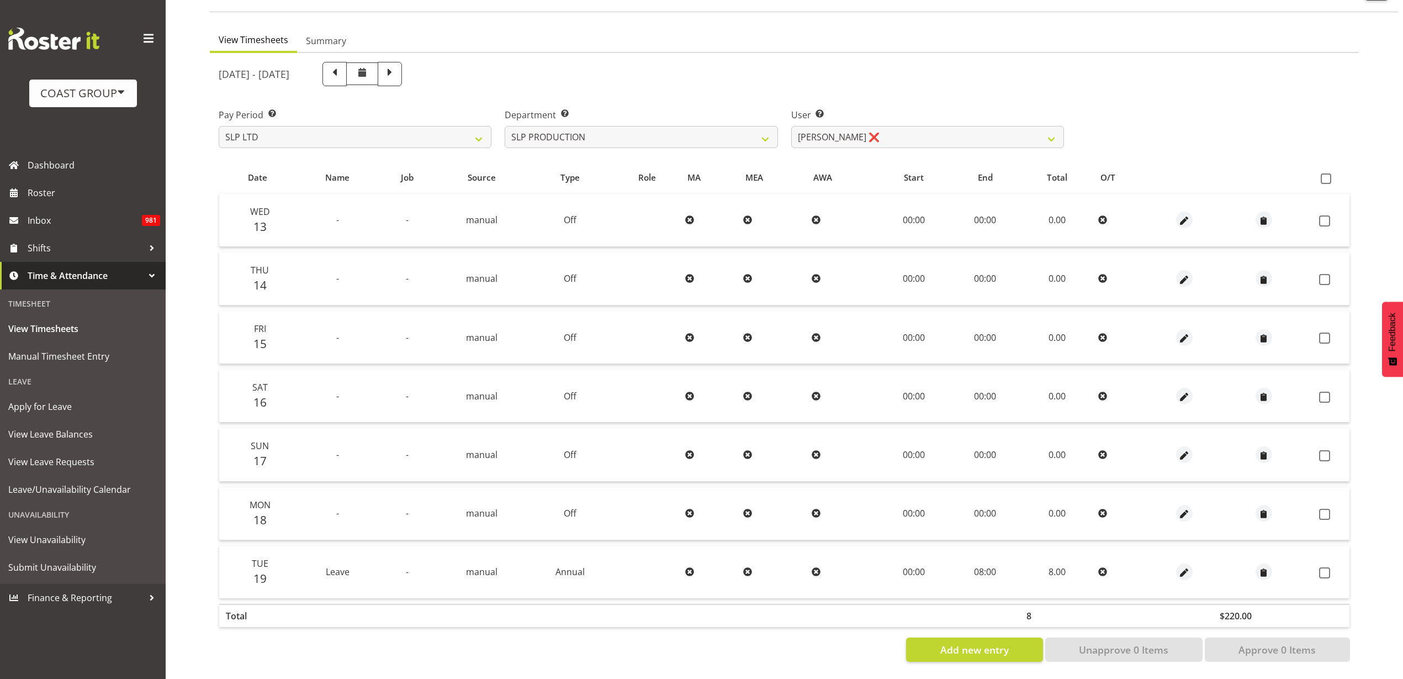
click at [1325, 173] on span at bounding box center [1326, 178] width 10 height 10
click at [1325, 175] on input "checkbox" at bounding box center [1324, 178] width 7 height 7
checkbox input "true"
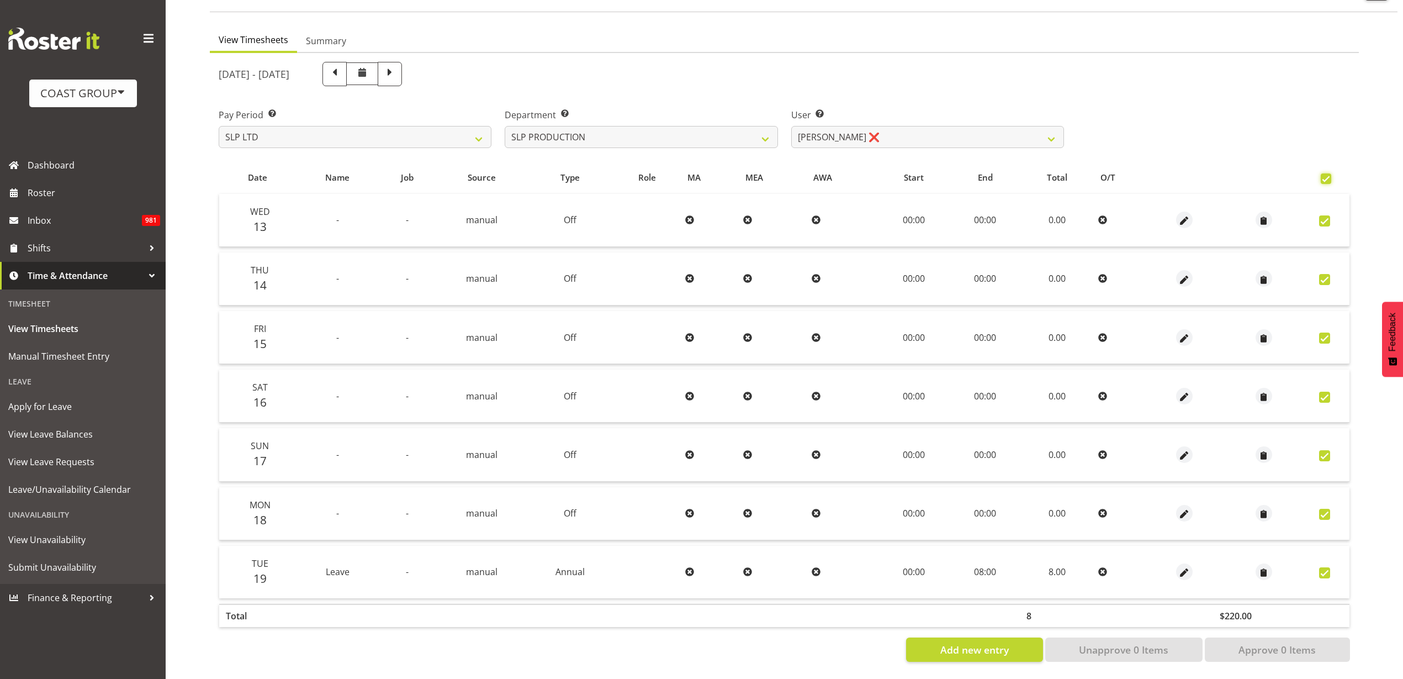
checkbox input "true"
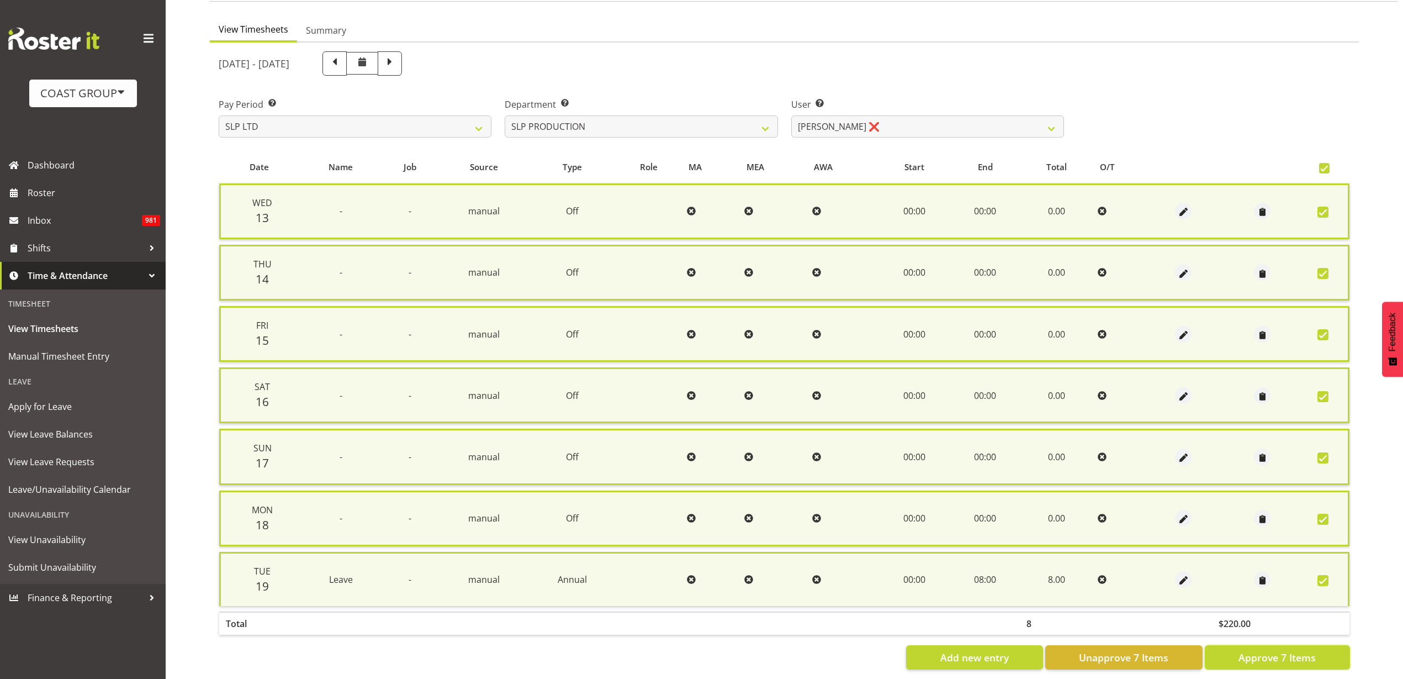
click at [1276, 655] on span "Approve 7 Items" at bounding box center [1277, 657] width 77 height 14
checkbox input "false"
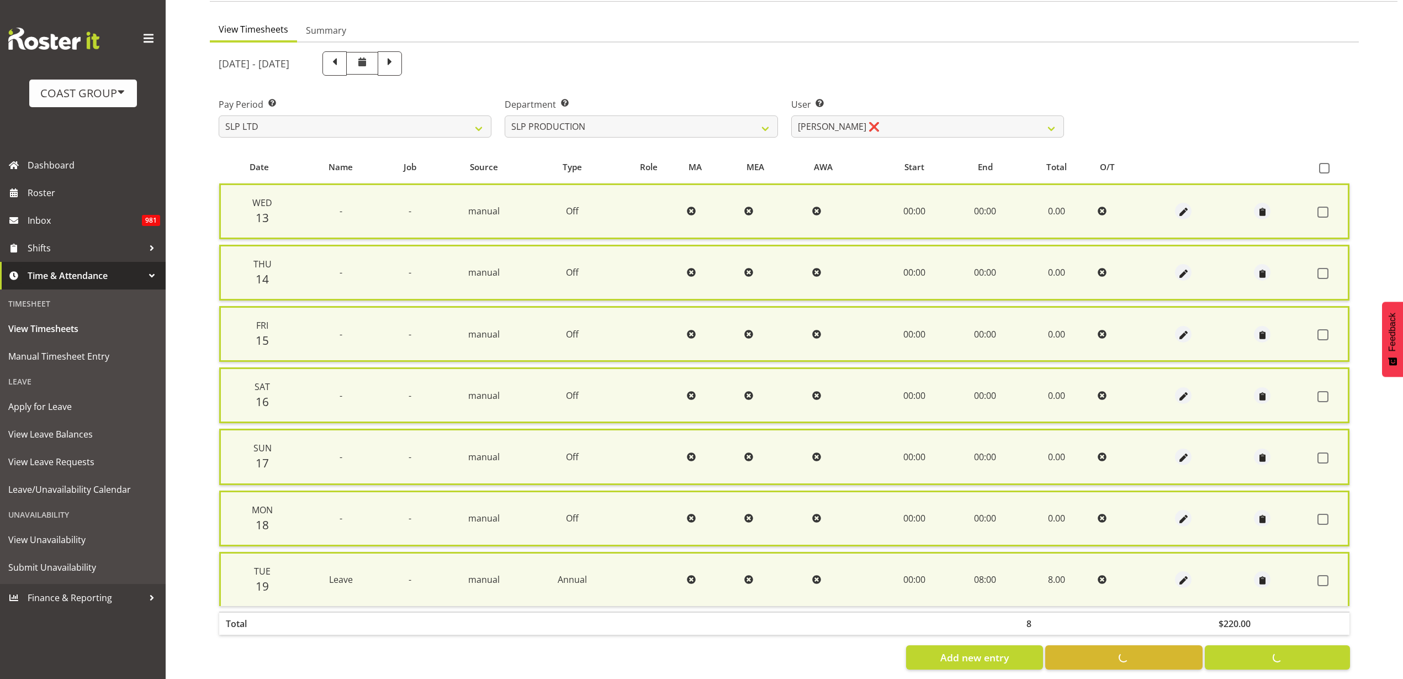
checkbox input "false"
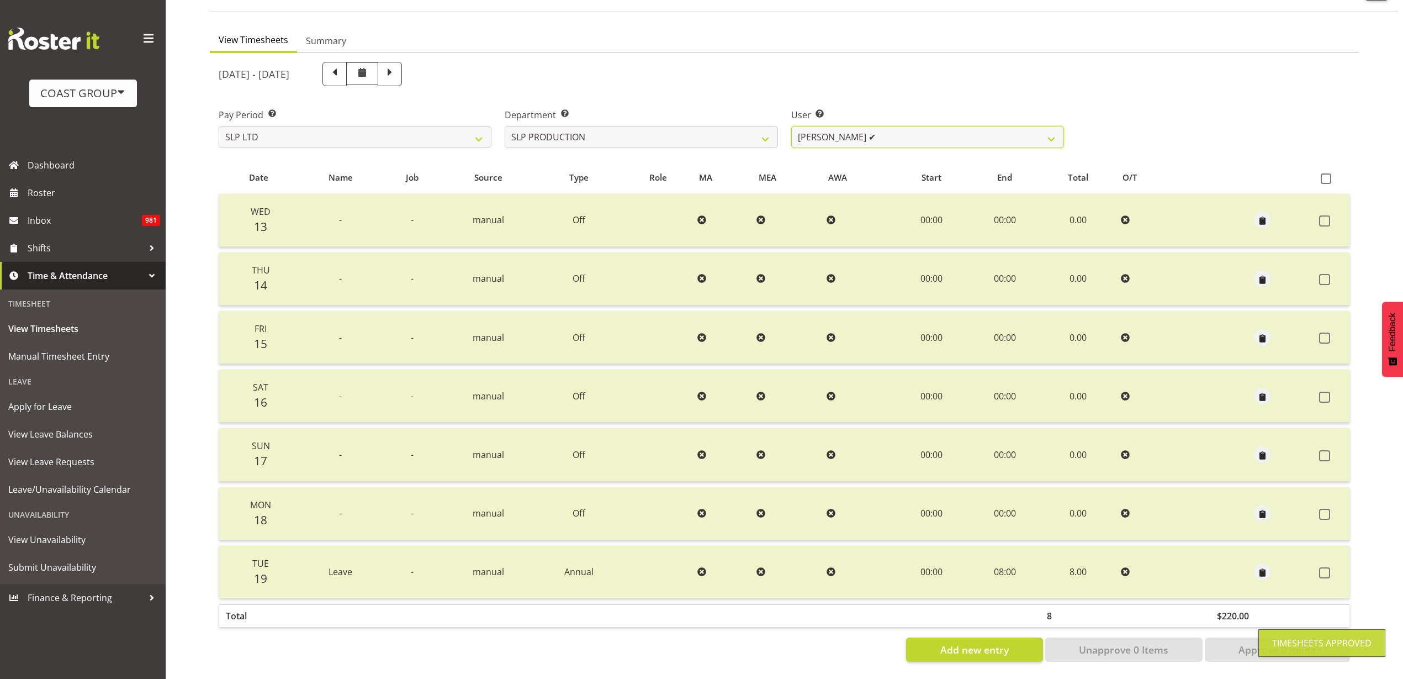
click at [863, 126] on select "[PERSON_NAME] ✔ [PERSON_NAME] ✔ [PERSON_NAME] ✔ [PERSON_NAME] ✔ [PERSON_NAME] ✔…" at bounding box center [927, 137] width 273 height 22
select select "9775"
click at [791, 126] on select "[PERSON_NAME] ✔ [PERSON_NAME] ✔ [PERSON_NAME] ✔ [PERSON_NAME] ✔ [PERSON_NAME] ✔…" at bounding box center [927, 137] width 273 height 22
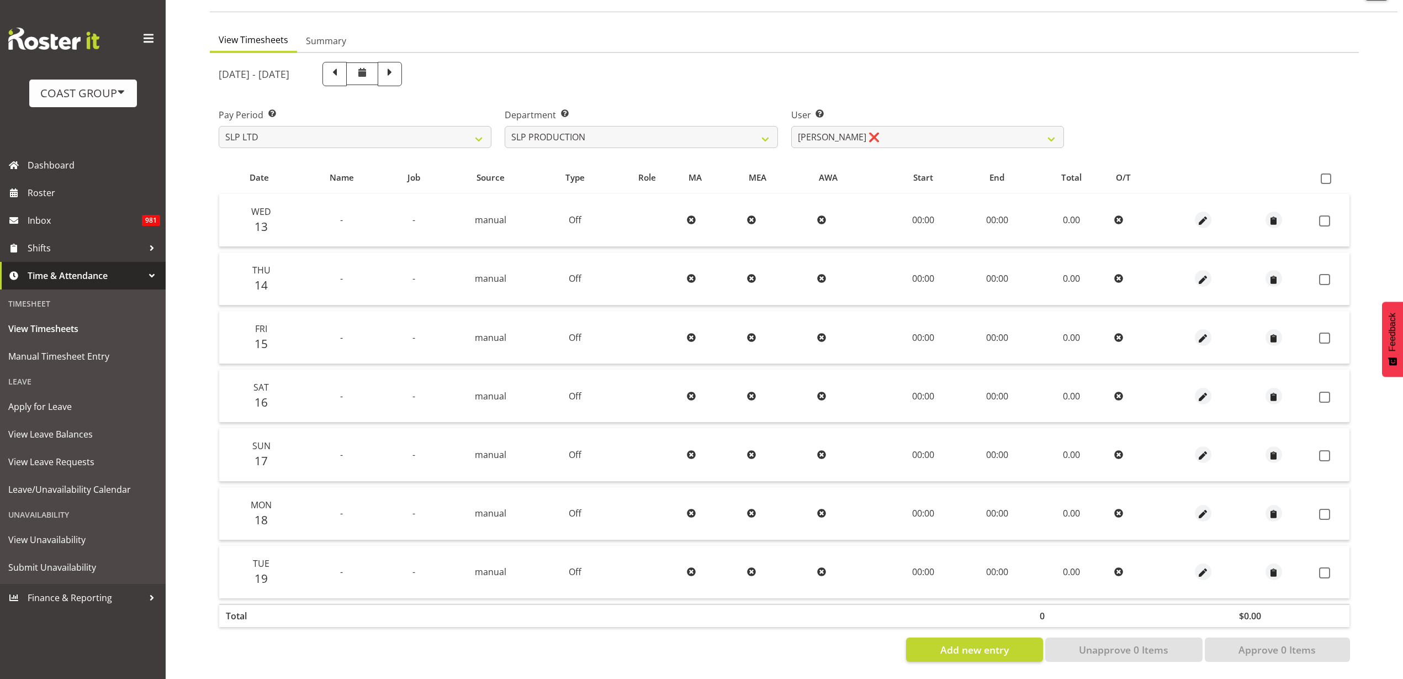
click at [1324, 173] on span at bounding box center [1326, 178] width 10 height 10
click at [1324, 175] on input "checkbox" at bounding box center [1324, 178] width 7 height 7
checkbox input "true"
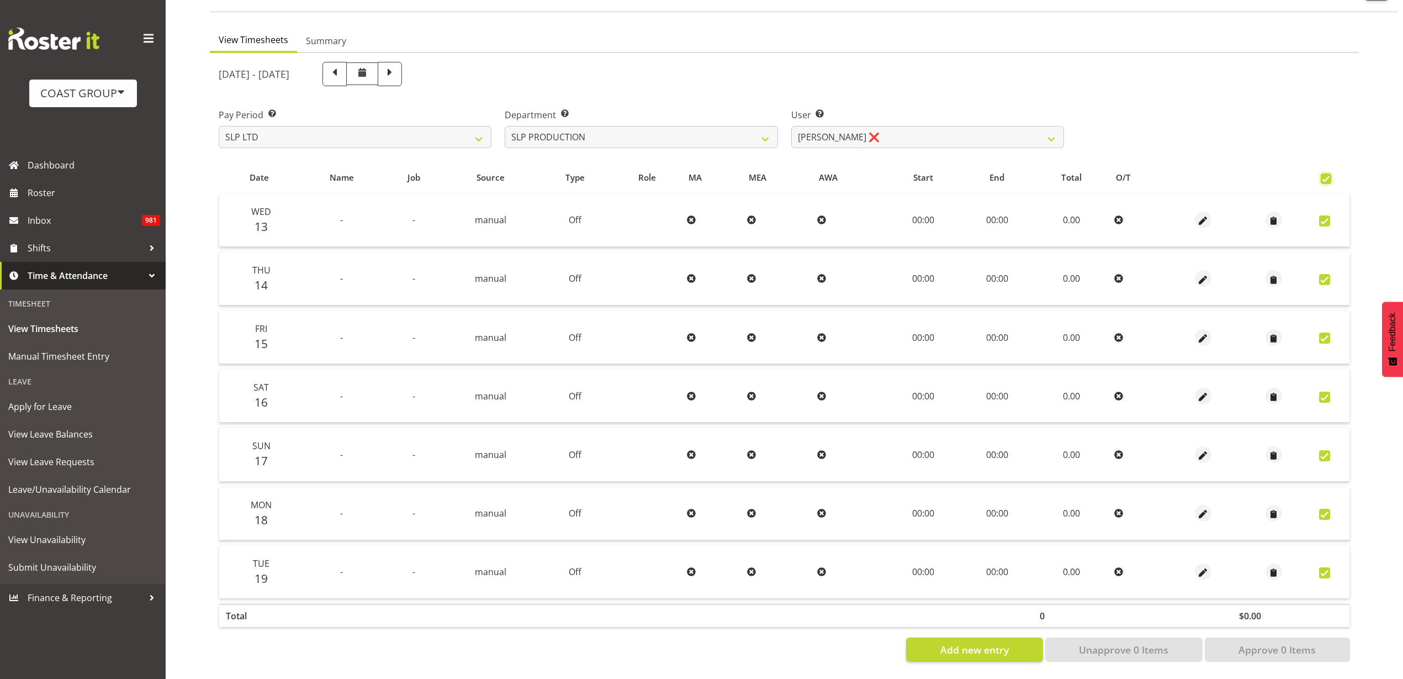
checkbox input "true"
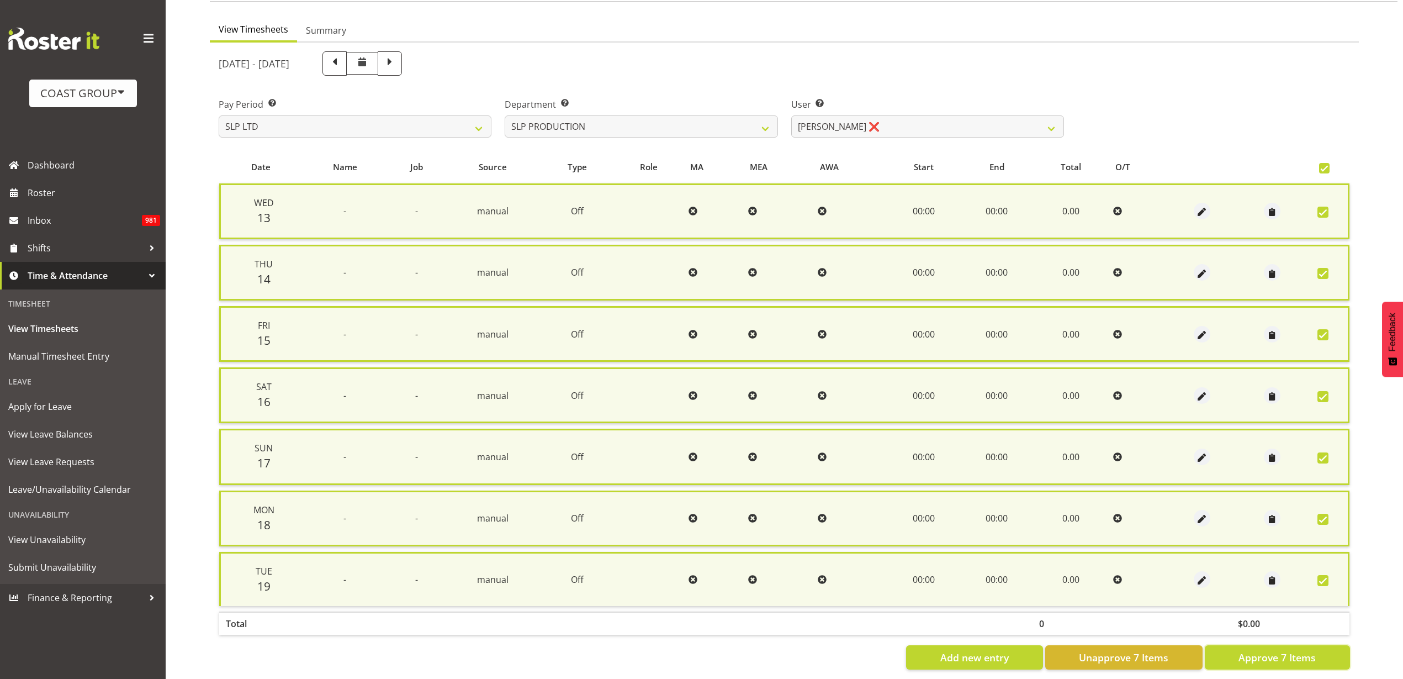
click at [1268, 659] on span "Approve 7 Items" at bounding box center [1277, 657] width 77 height 14
checkbox input "false"
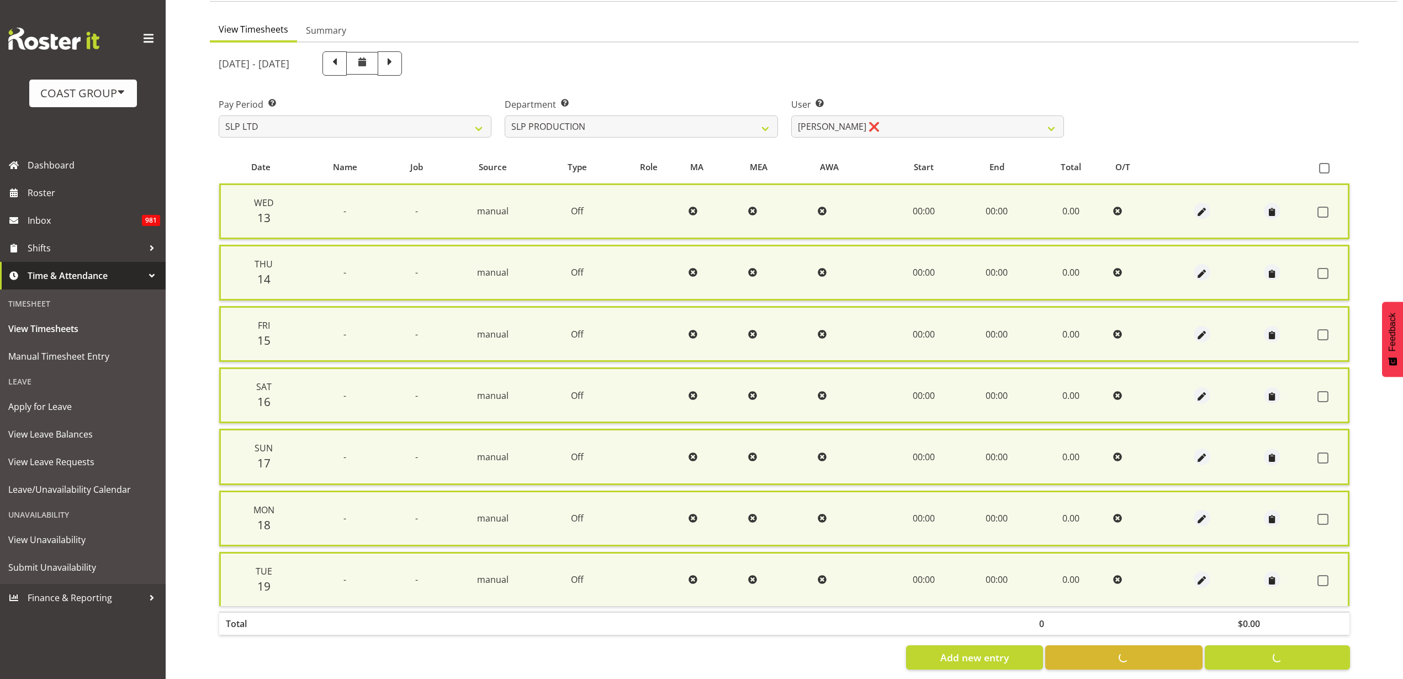
checkbox input "false"
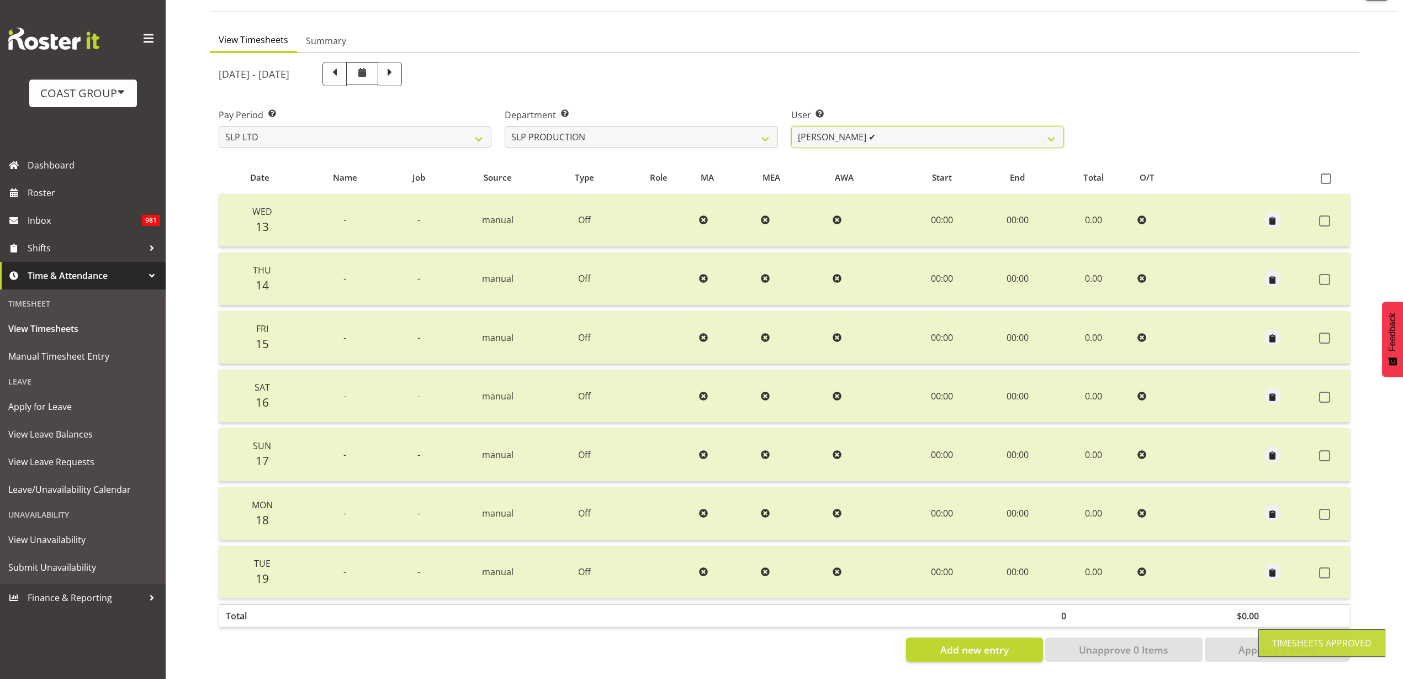
click at [891, 130] on select "Aaron Grant ✔ Alan Burrows ✔ Coel Phillips ✔ Kent Stevens ✔ Kes David ✔ Mark Ph…" at bounding box center [927, 137] width 273 height 22
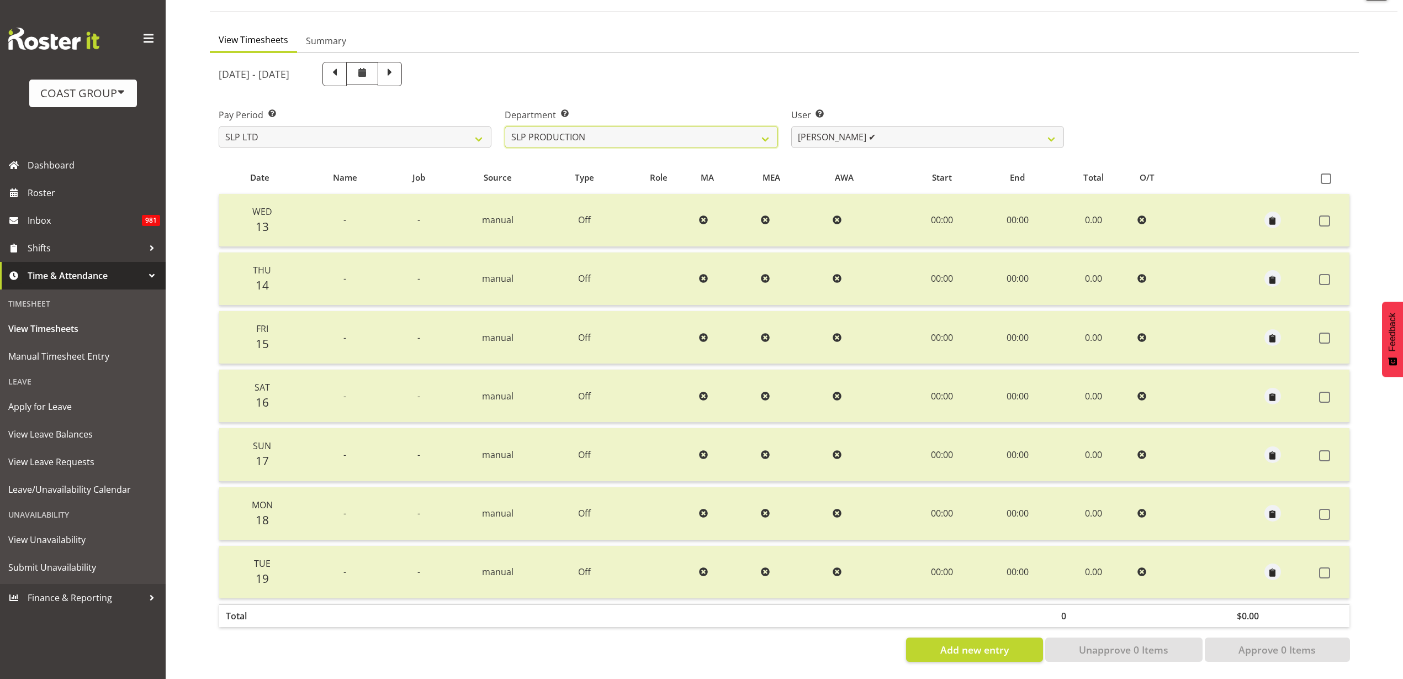
click at [716, 126] on select "SLP CHC SLP OFFICE SLP PRODUCTION SLP TRADE" at bounding box center [641, 137] width 273 height 22
select select "23"
click at [505, 126] on select "SLP CHC SLP OFFICE SLP PRODUCTION SLP TRADE" at bounding box center [641, 137] width 273 height 22
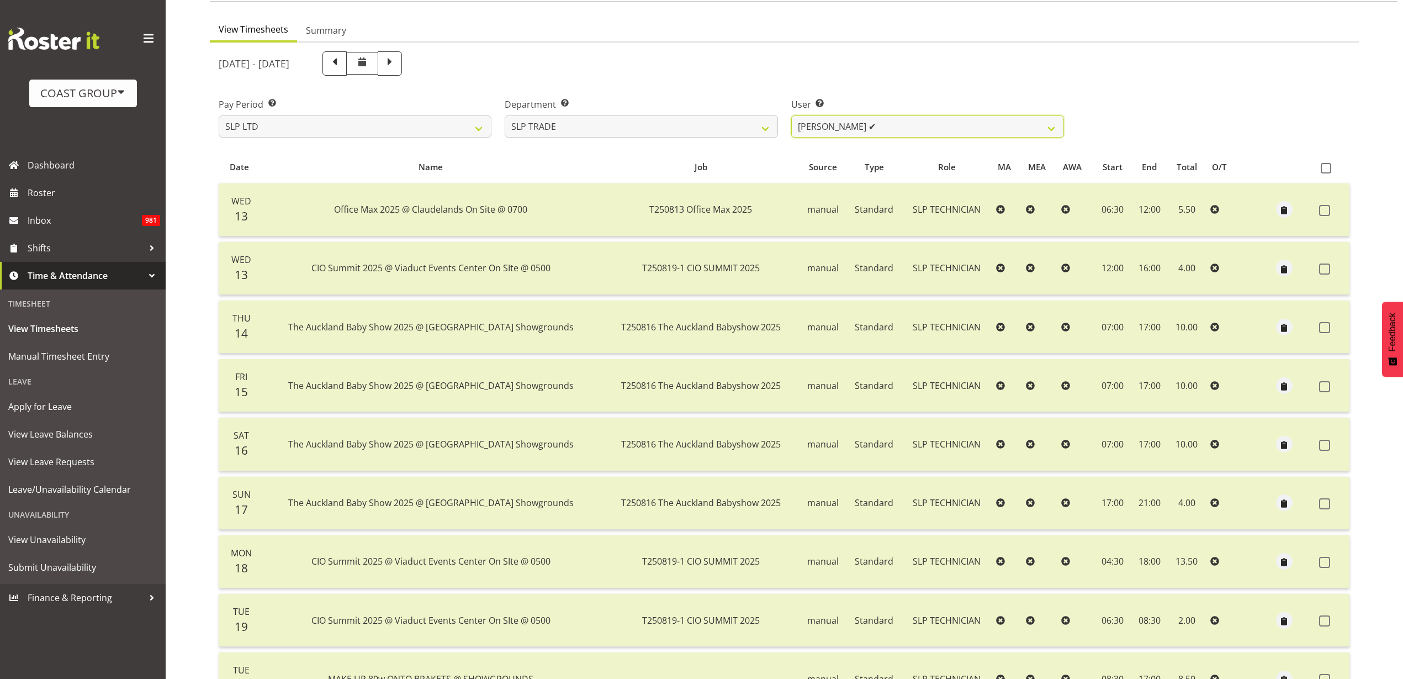
click at [949, 126] on select "Aof Anujarawat ✔ Han Chaleerin ✔ Hayden Watts ✔ Jack Brewer ✔ Jesse Hawira ✔ Jo…" at bounding box center [927, 126] width 273 height 22
select select "256"
click at [791, 115] on select "Aof Anujarawat ✔ Han Chaleerin ✔ Hayden Watts ✔ Jack Brewer ✔ Jesse Hawira ✔ Jo…" at bounding box center [927, 126] width 273 height 22
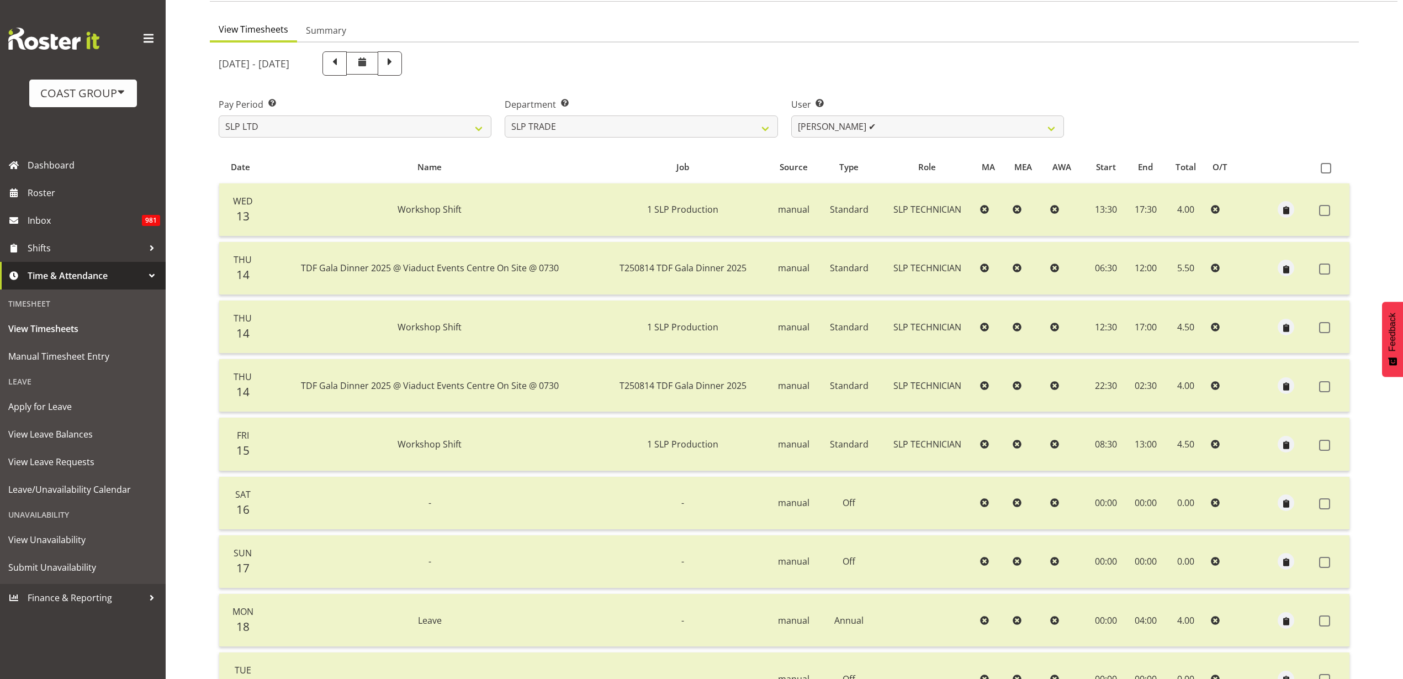
click at [1324, 446] on span at bounding box center [1324, 445] width 11 height 11
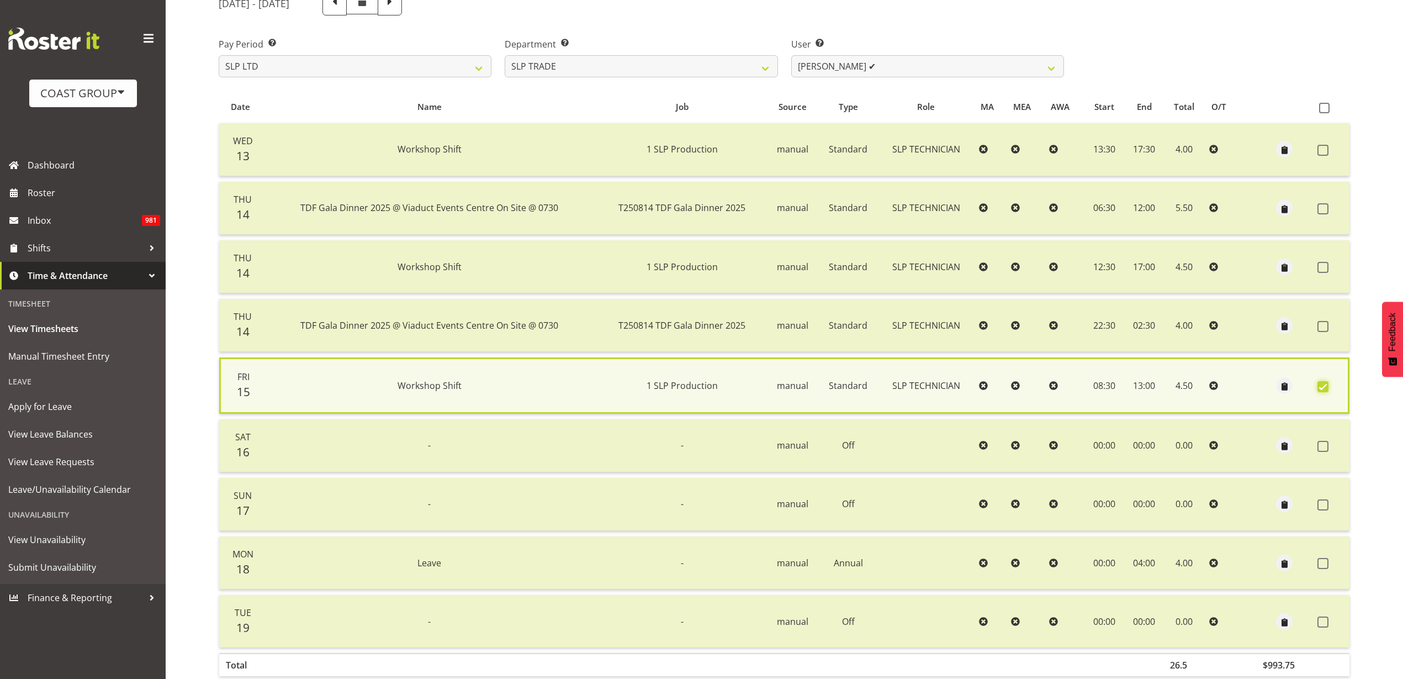
scroll to position [212, 0]
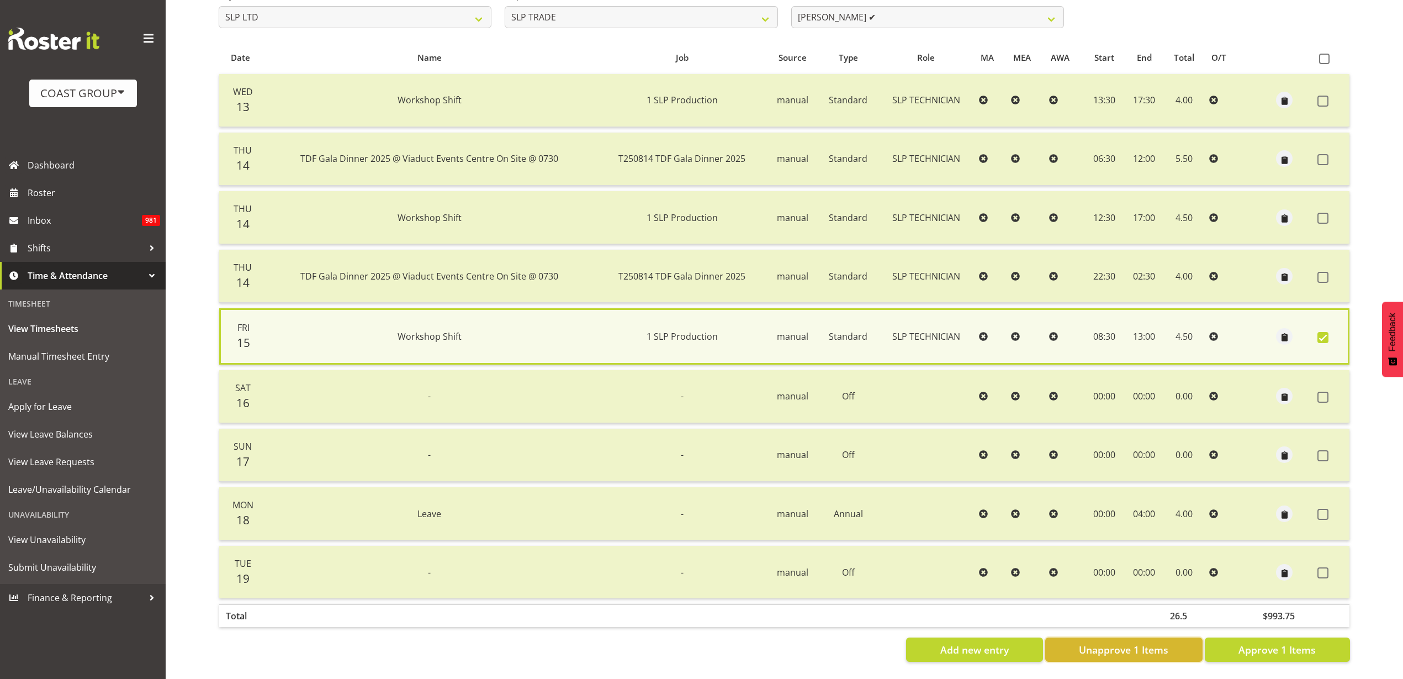
click at [1134, 642] on span "Unapprove 1 Items" at bounding box center [1123, 649] width 89 height 14
checkbox input "false"
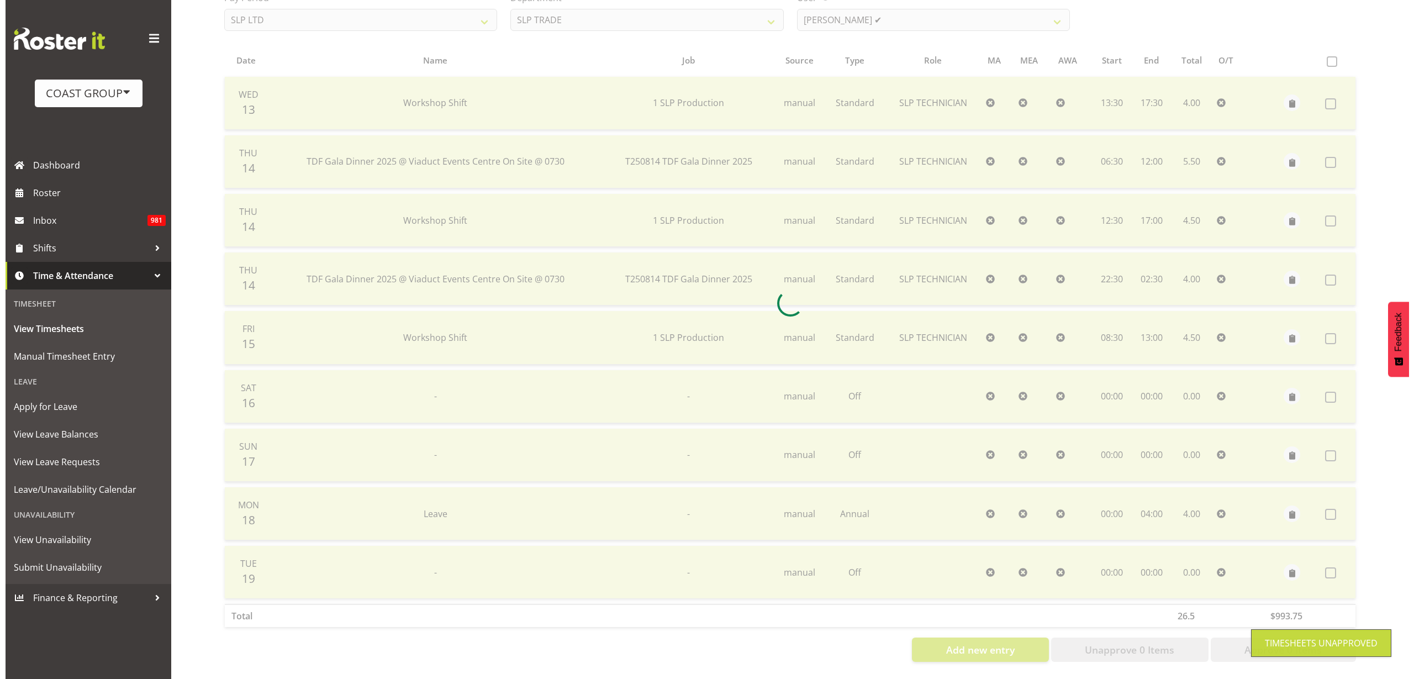
scroll to position [209, 0]
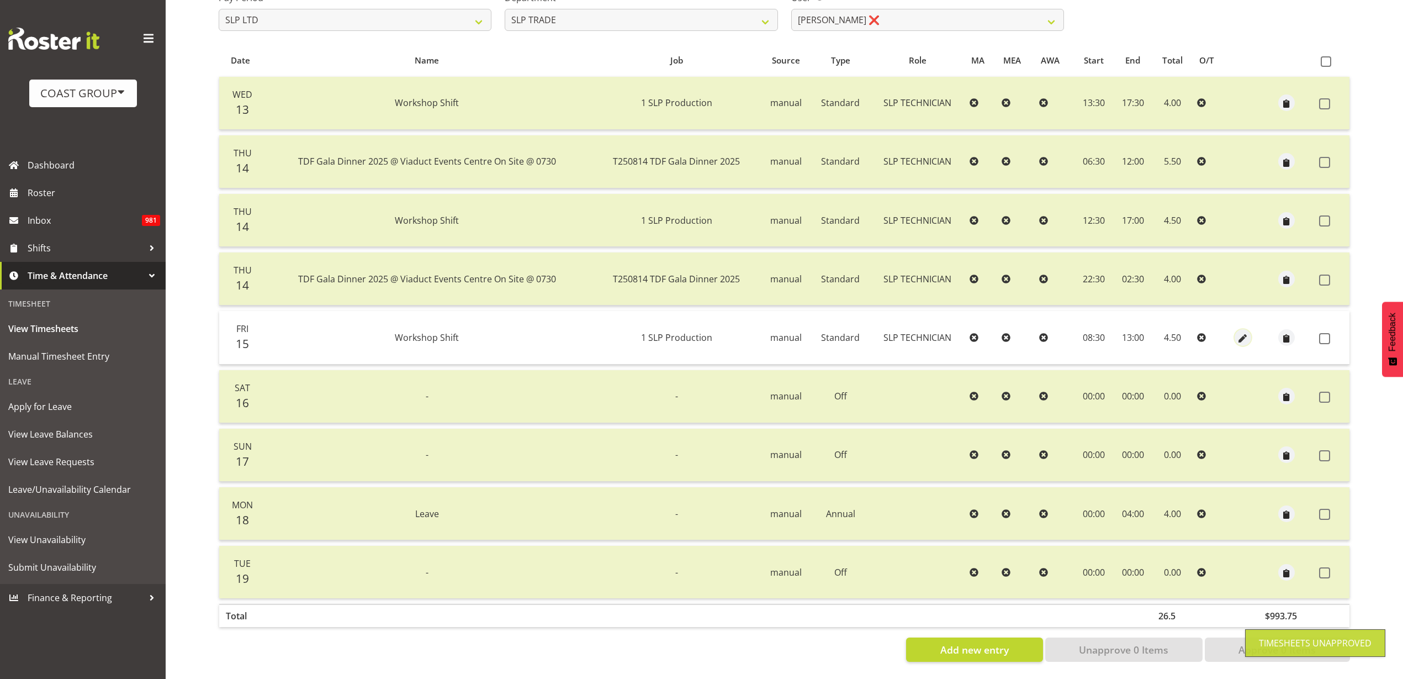
click at [1239, 332] on span "button" at bounding box center [1242, 338] width 13 height 13
select select "Standard"
select select "24"
select select "7"
select select "2025"
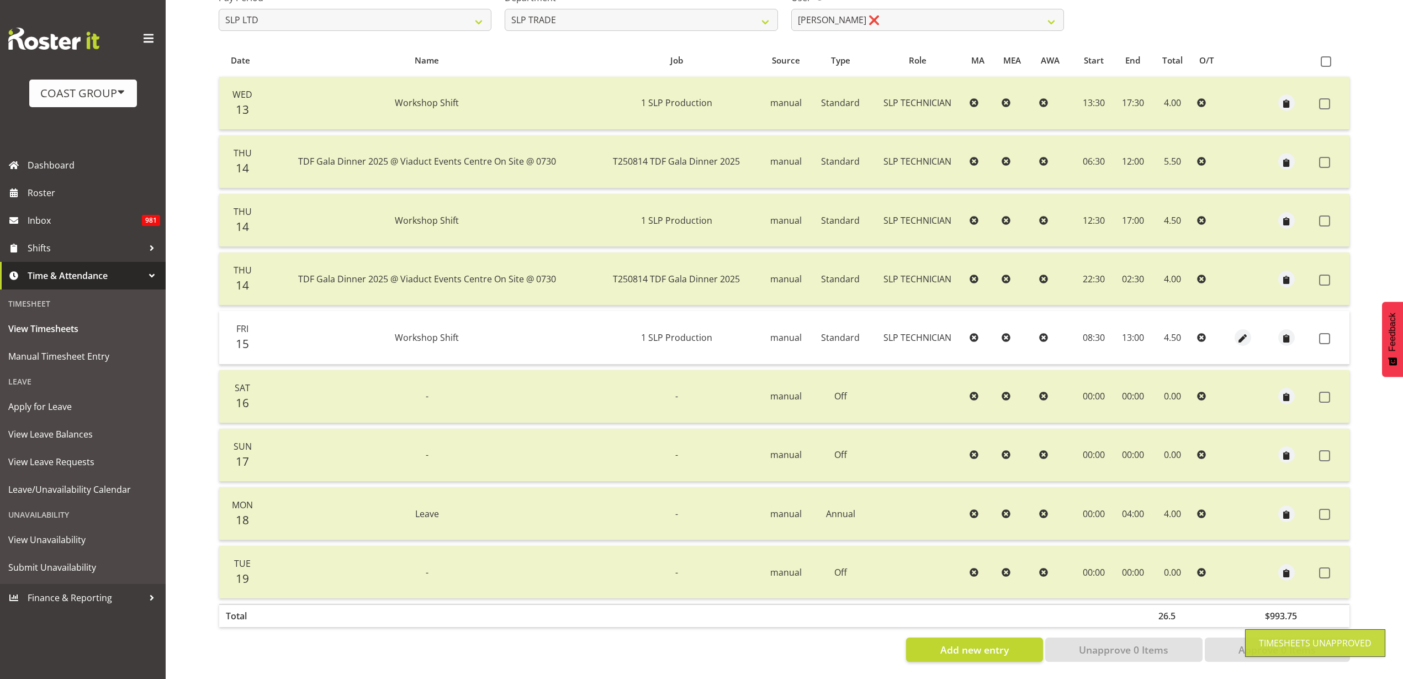
select select "8"
select select "30"
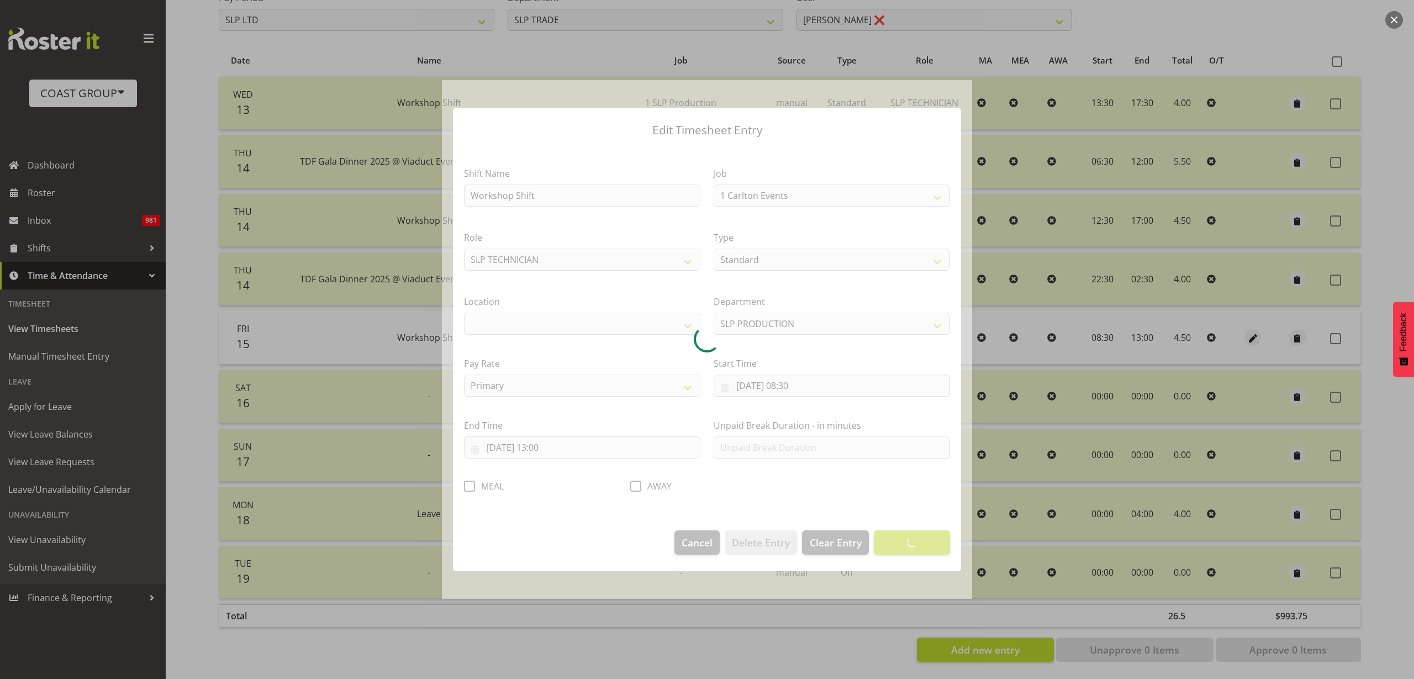
select select "55"
click at [797, 382] on div at bounding box center [707, 339] width 530 height 519
select select "31"
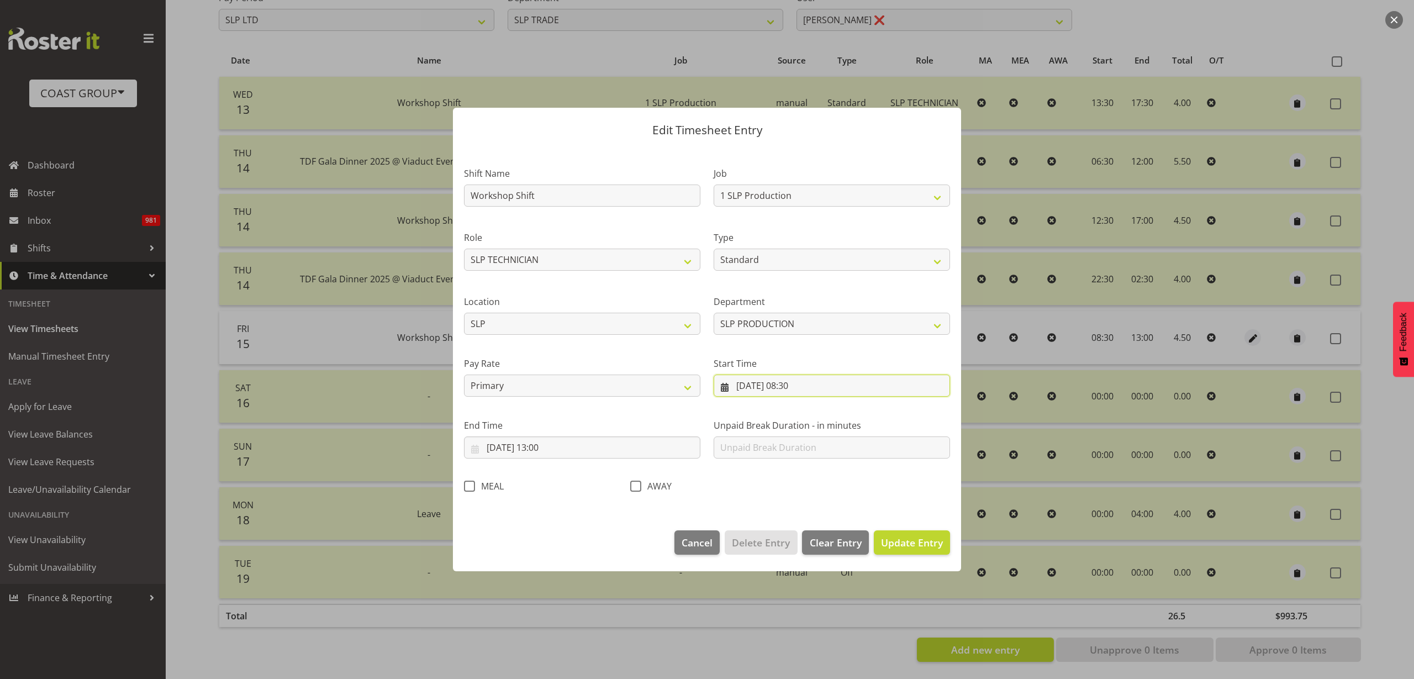
click at [800, 384] on input "15/08/2025, 08:30" at bounding box center [831, 385] width 236 height 22
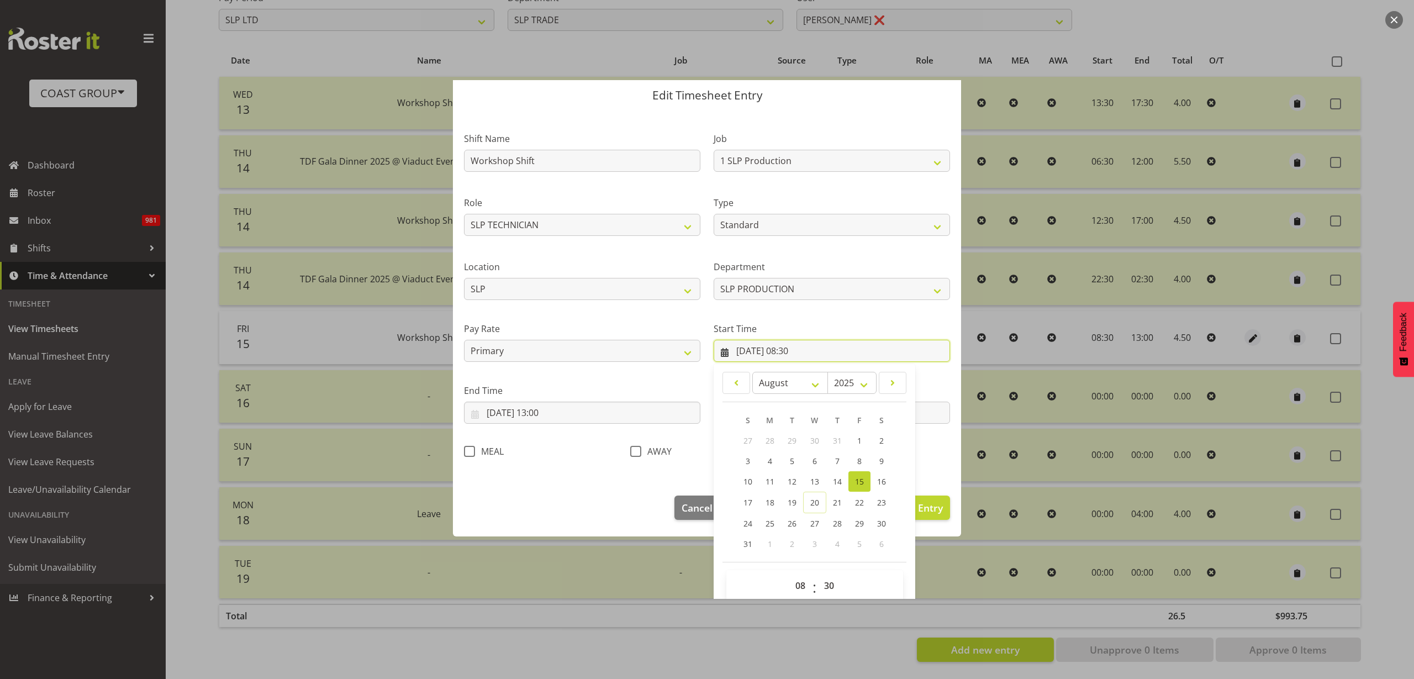
scroll to position [50, 0]
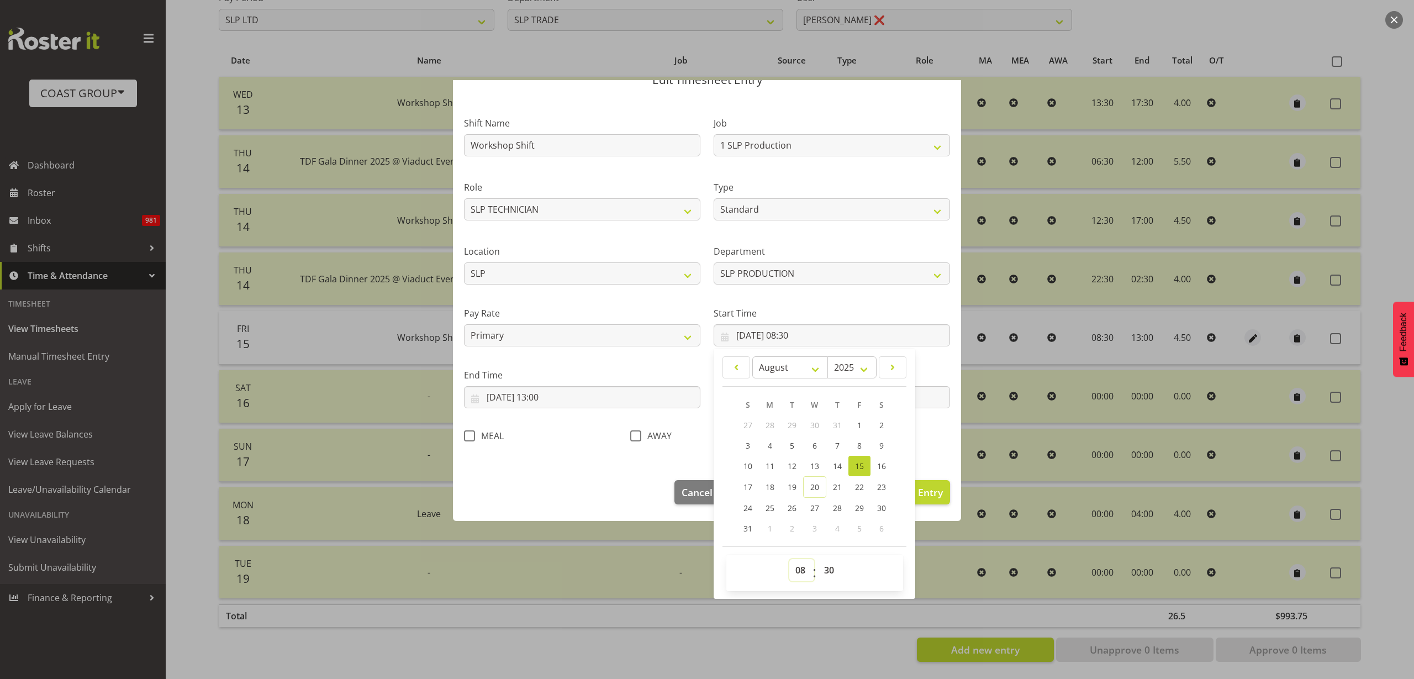
click at [789, 569] on select "00 01 02 03 04 05 06 07 08 09 10 11 12 13 14 15 16 17 18 19 20 21 22 23" at bounding box center [801, 570] width 25 height 22
select select "13"
click at [789, 559] on select "00 01 02 03 04 05 06 07 08 09 10 11 12 13 14 15 16 17 18 19 20 21 22 23" at bounding box center [801, 570] width 25 height 22
type input "15/08/2025, 13:30"
click at [553, 395] on input "15/08/2025, 13:00" at bounding box center [582, 397] width 236 height 22
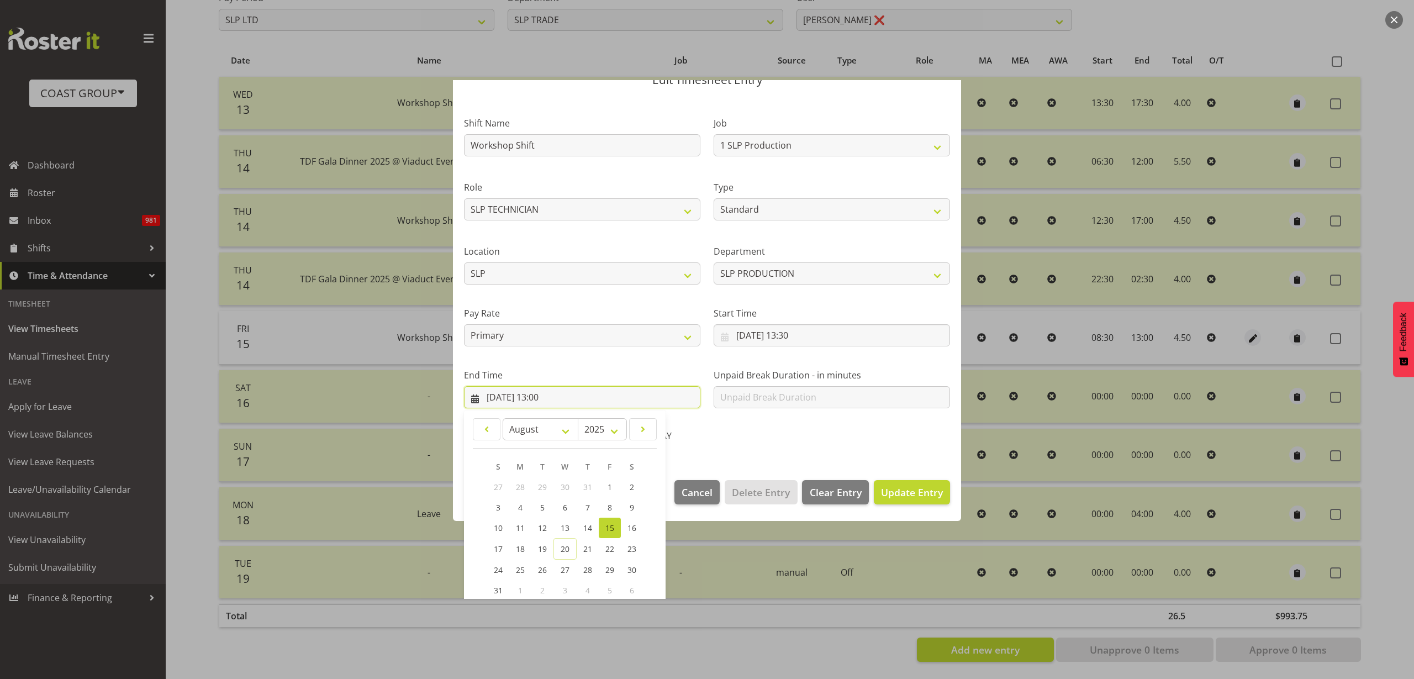
scroll to position [112, 0]
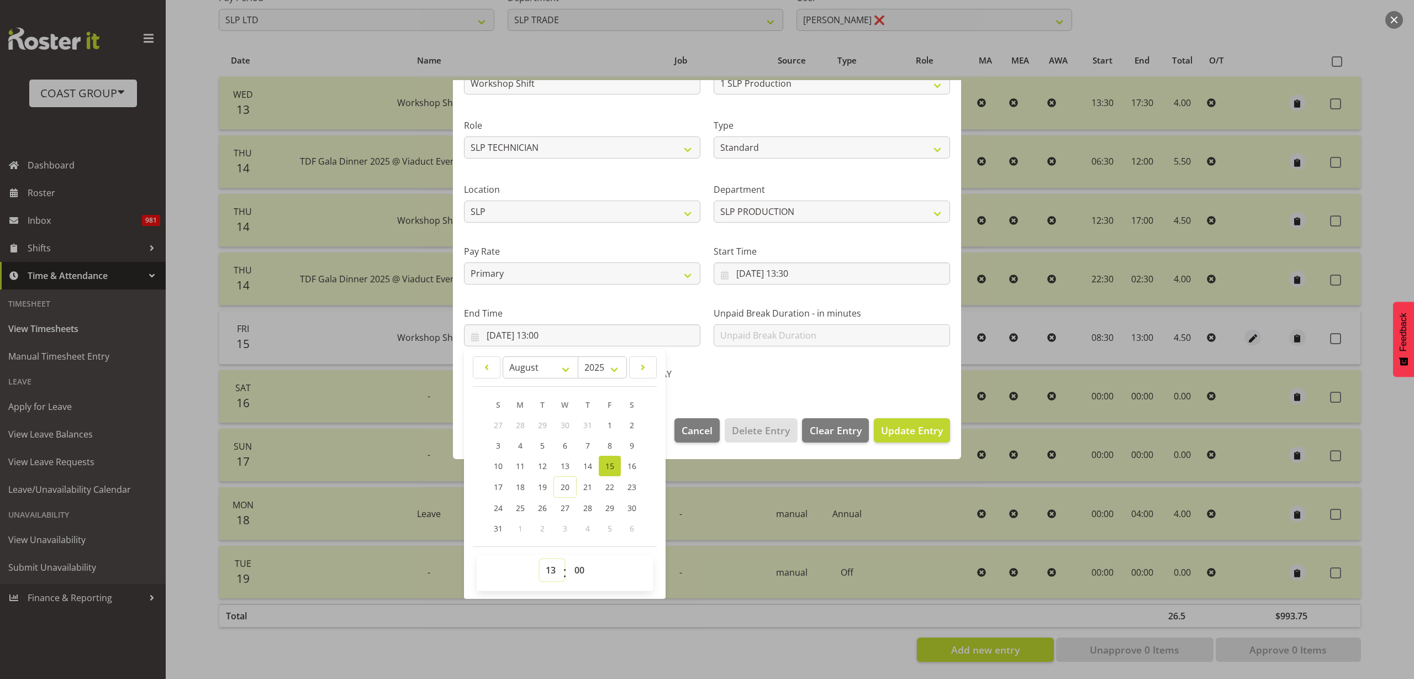
click at [550, 572] on select "00 01 02 03 04 05 06 07 08 09 10 11 12 13 14 15 16 17 18 19 20 21 22 23" at bounding box center [552, 570] width 25 height 22
select select "17"
click at [540, 559] on select "00 01 02 03 04 05 06 07 08 09 10 11 12 13 14 15 16 17 18 19 20 21 22 23" at bounding box center [552, 570] width 25 height 22
type input "15/08/2025, 17:00"
click at [575, 572] on select "00 01 02 03 04 05 06 07 08 09 10 11 12 13 14 15 16 17 18 19 20 21 22 23 24 25 2…" at bounding box center [580, 570] width 25 height 22
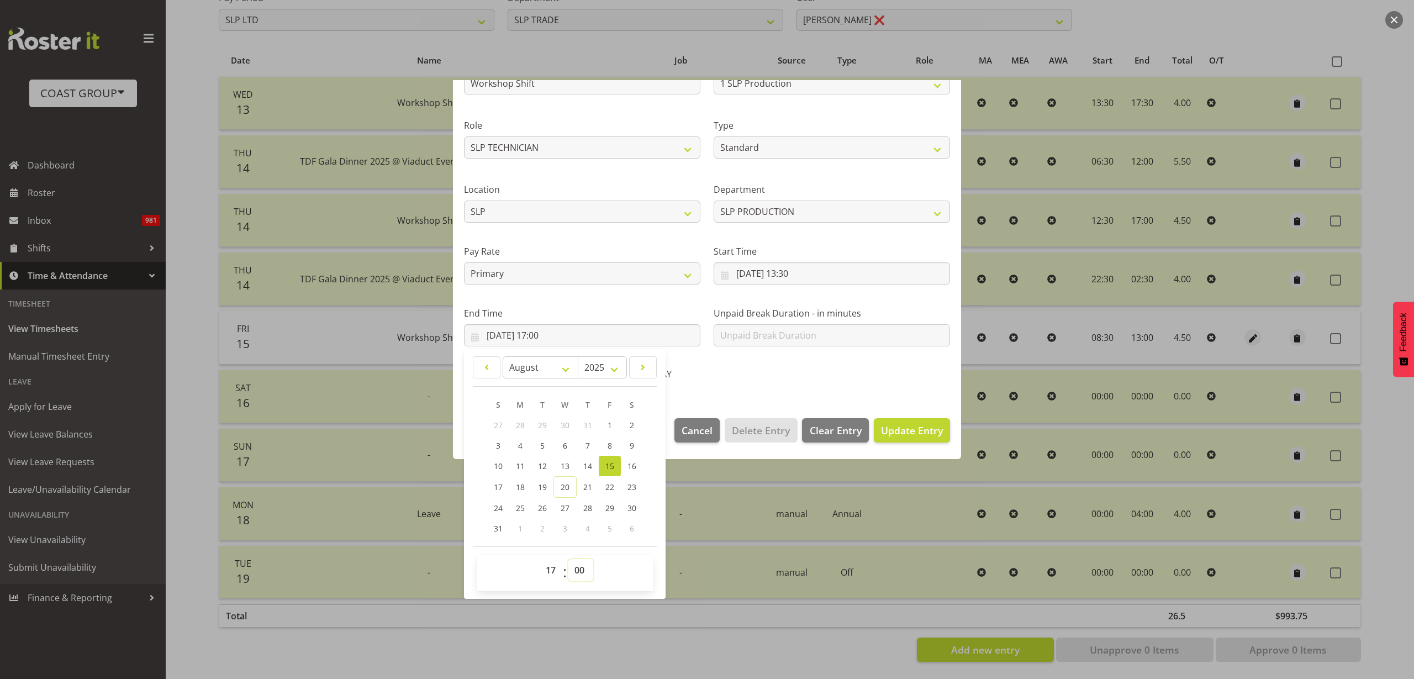
click at [585, 572] on select "00 01 02 03 04 05 06 07 08 09 10 11 12 13 14 15 16 17 18 19 20 21 22 23 24 25 2…" at bounding box center [580, 570] width 25 height 22
select select "30"
click at [568, 559] on select "00 01 02 03 04 05 06 07 08 09 10 11 12 13 14 15 16 17 18 19 20 21 22 23 24 25 2…" at bounding box center [580, 570] width 25 height 22
type input "15/08/2025, 17:30"
click at [912, 425] on span "Update Entry" at bounding box center [912, 430] width 62 height 13
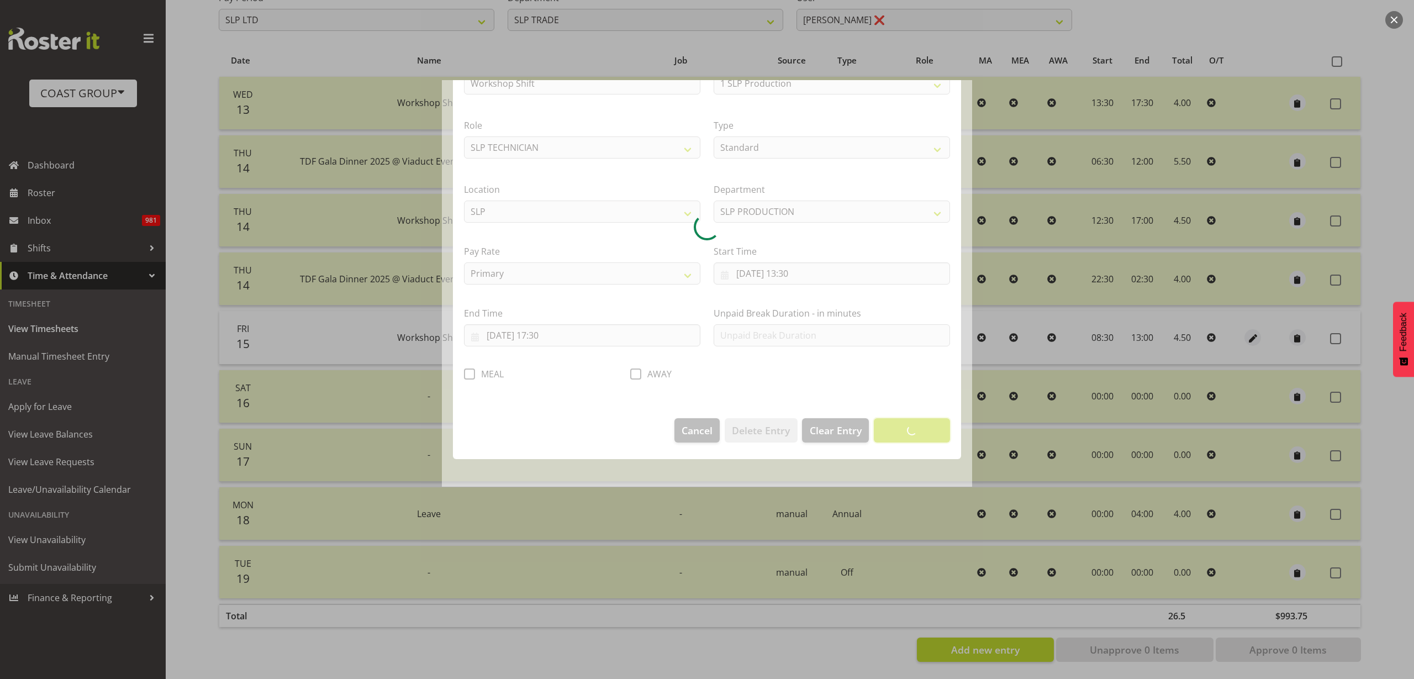
scroll to position [0, 0]
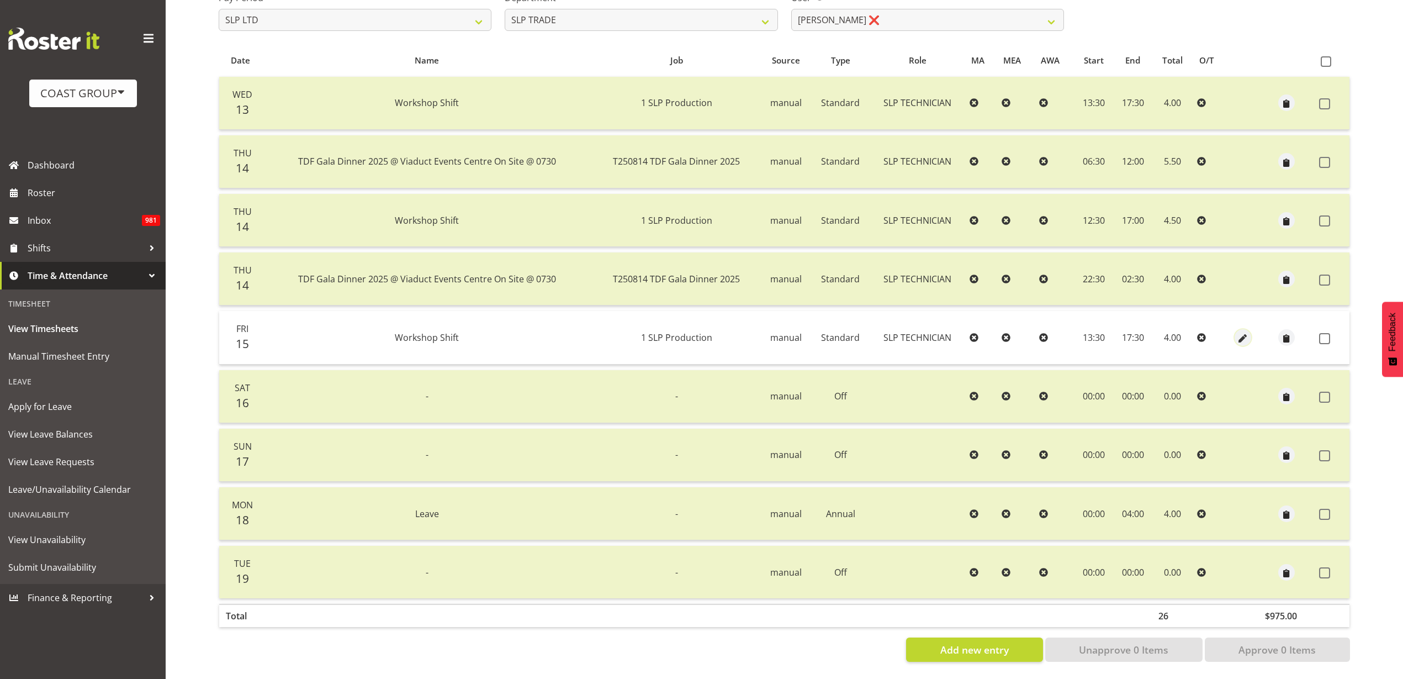
click at [1239, 332] on span "button" at bounding box center [1242, 338] width 13 height 13
select select "Standard"
select select "24"
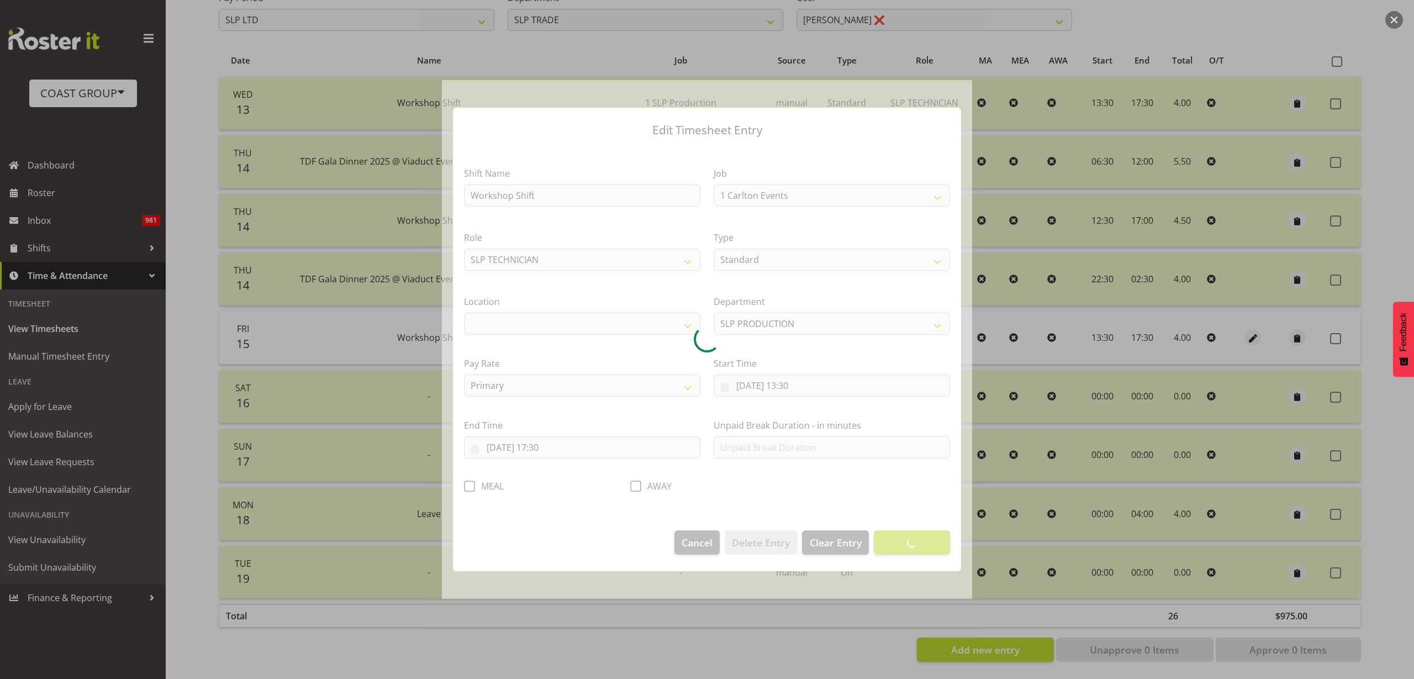
select select "55"
select select "31"
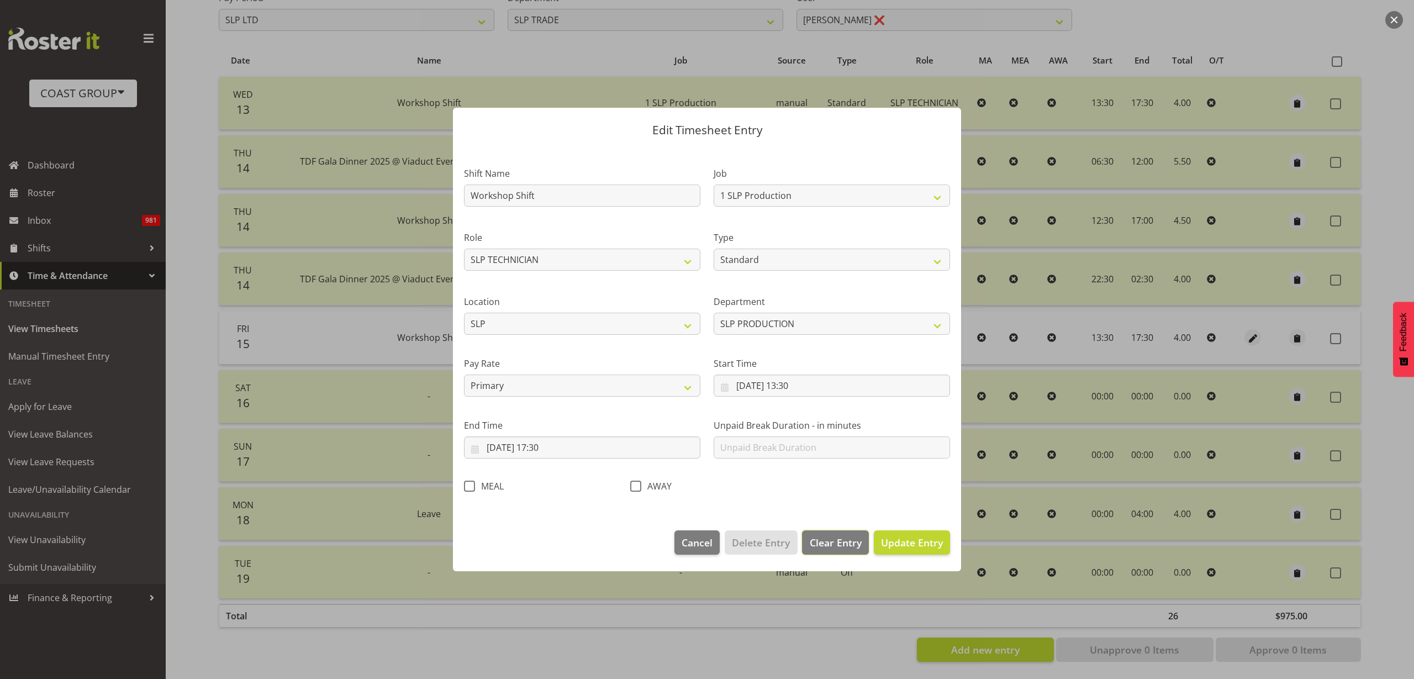
click at [831, 546] on span "Clear Entry" at bounding box center [836, 542] width 52 height 14
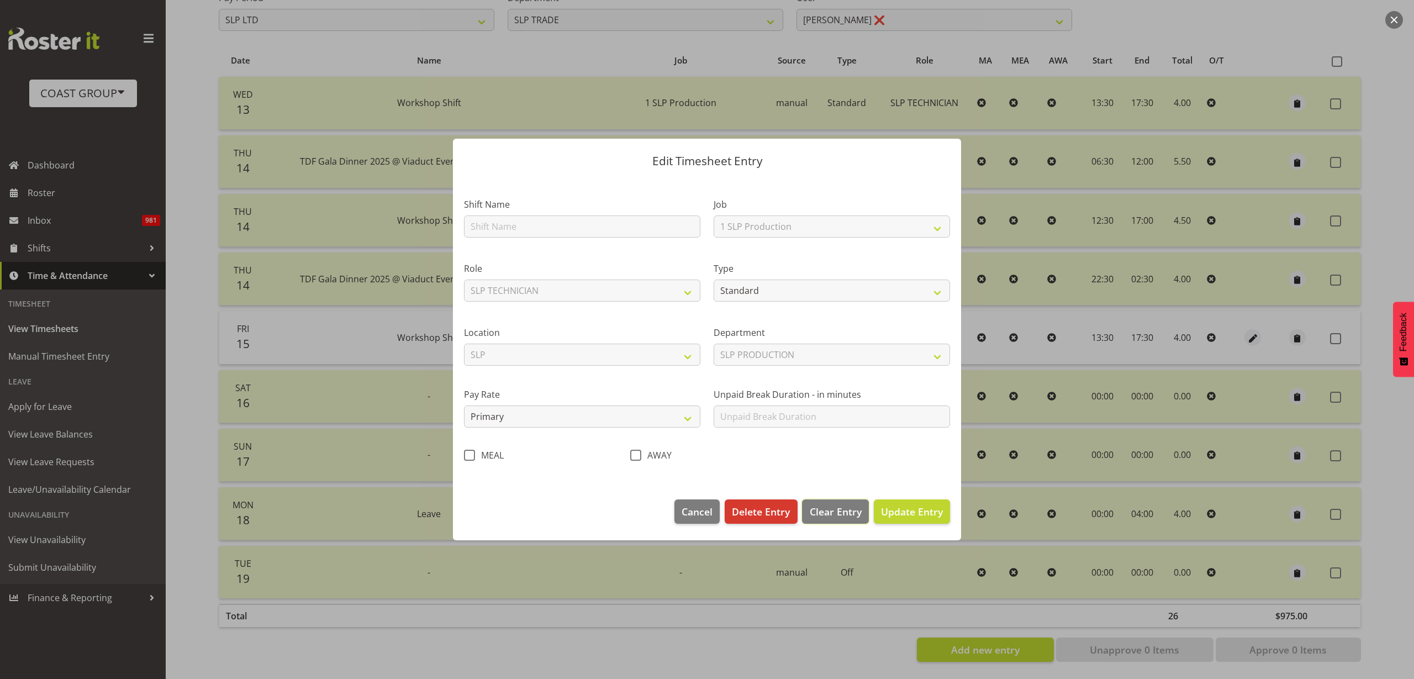
select select
select select "Off"
select select
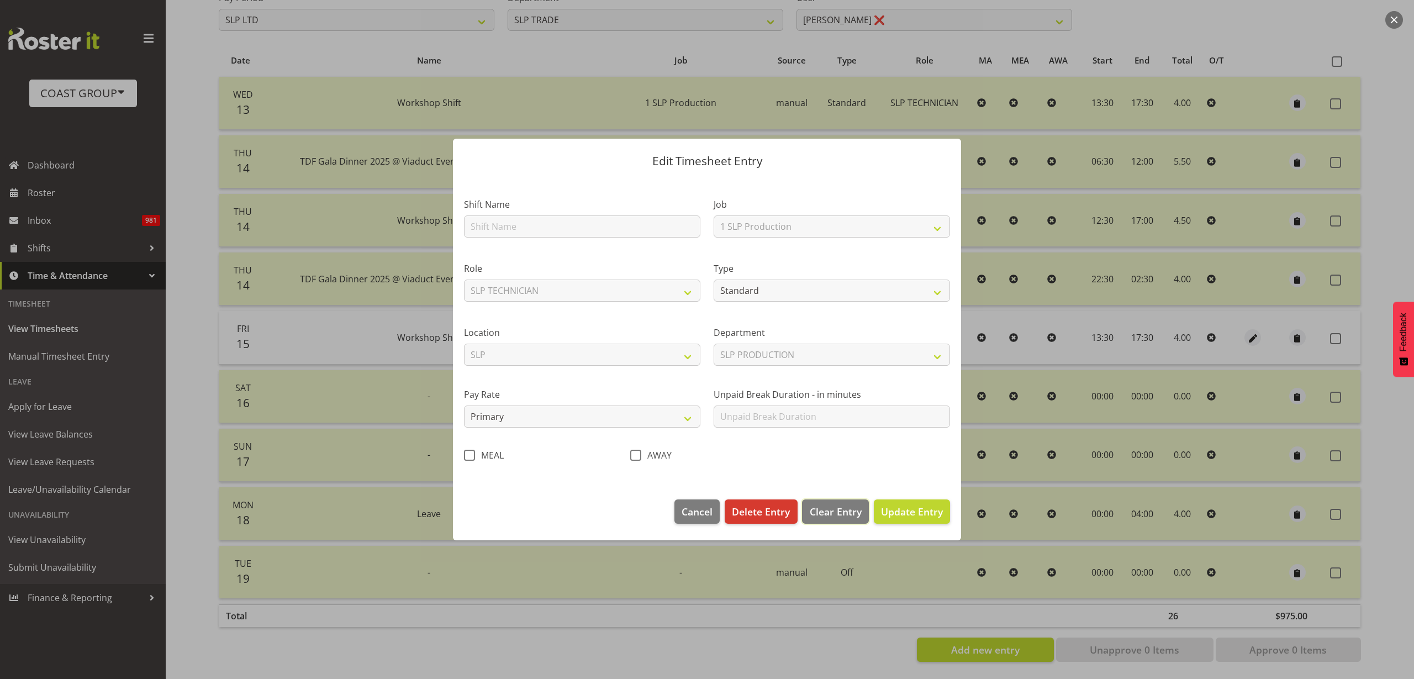
type input "0"
click at [688, 504] on span "Cancel" at bounding box center [696, 511] width 31 height 14
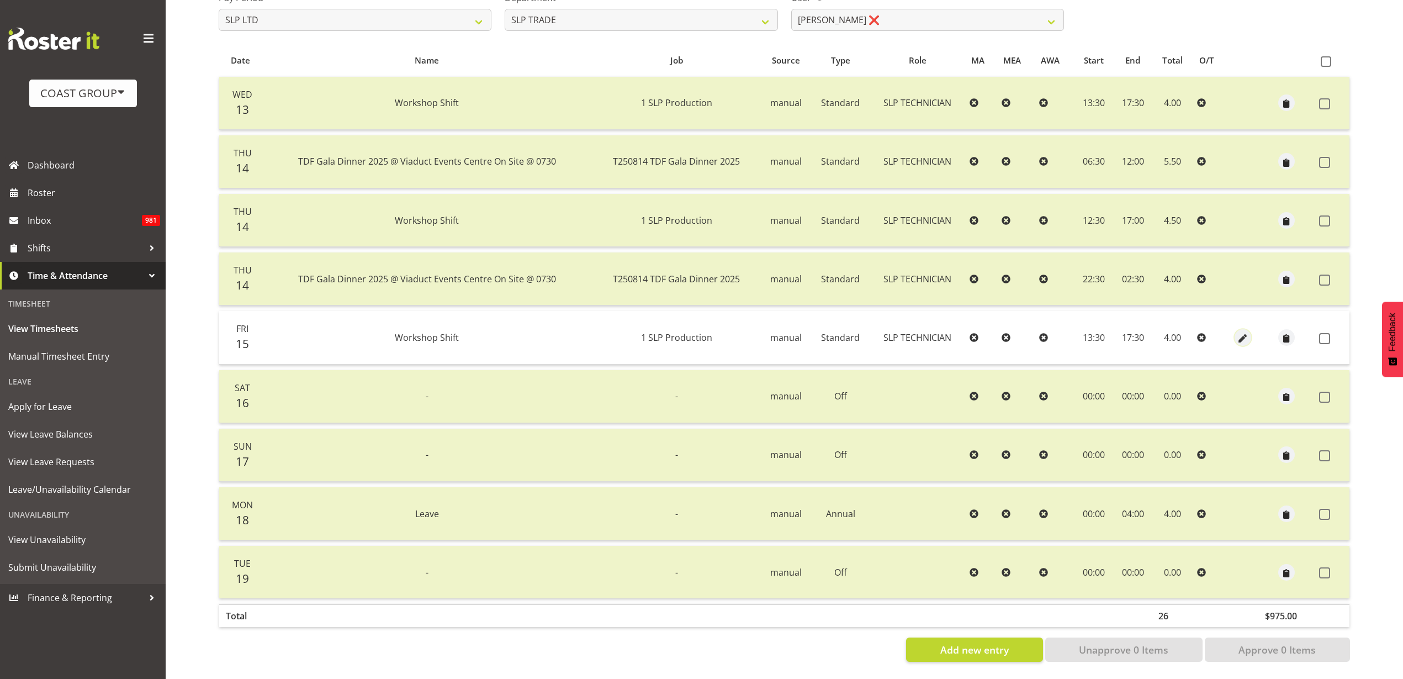
click at [1242, 332] on span "button" at bounding box center [1242, 338] width 13 height 13
select select "Standard"
select select "24"
select select "7"
select select "2025"
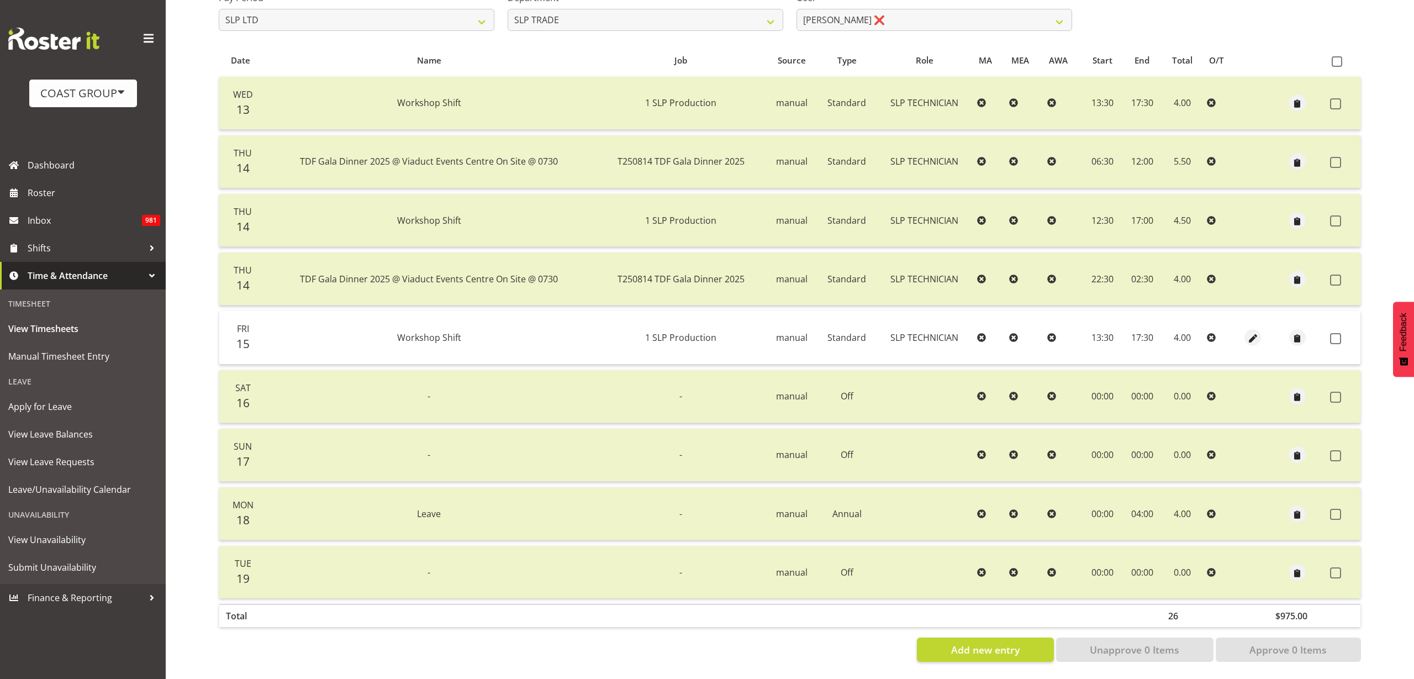
select select "17"
select select "30"
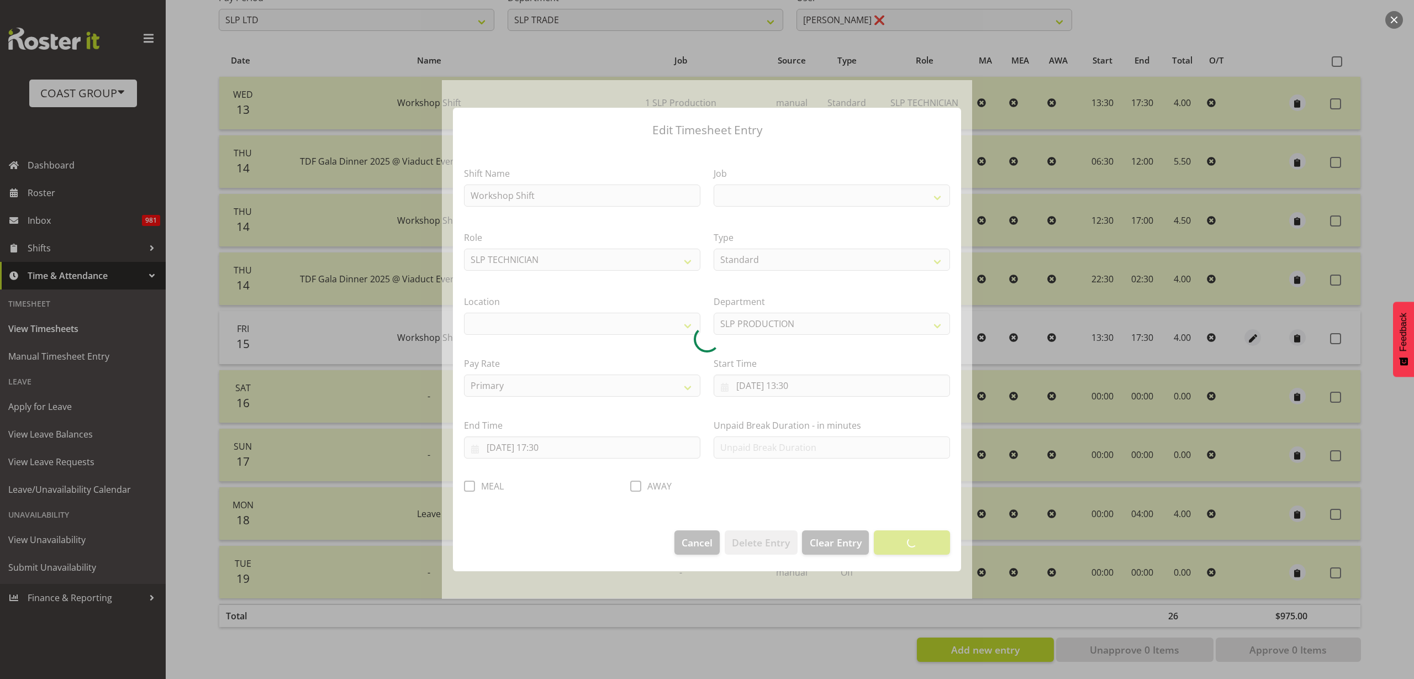
select select
select select "55"
select select "31"
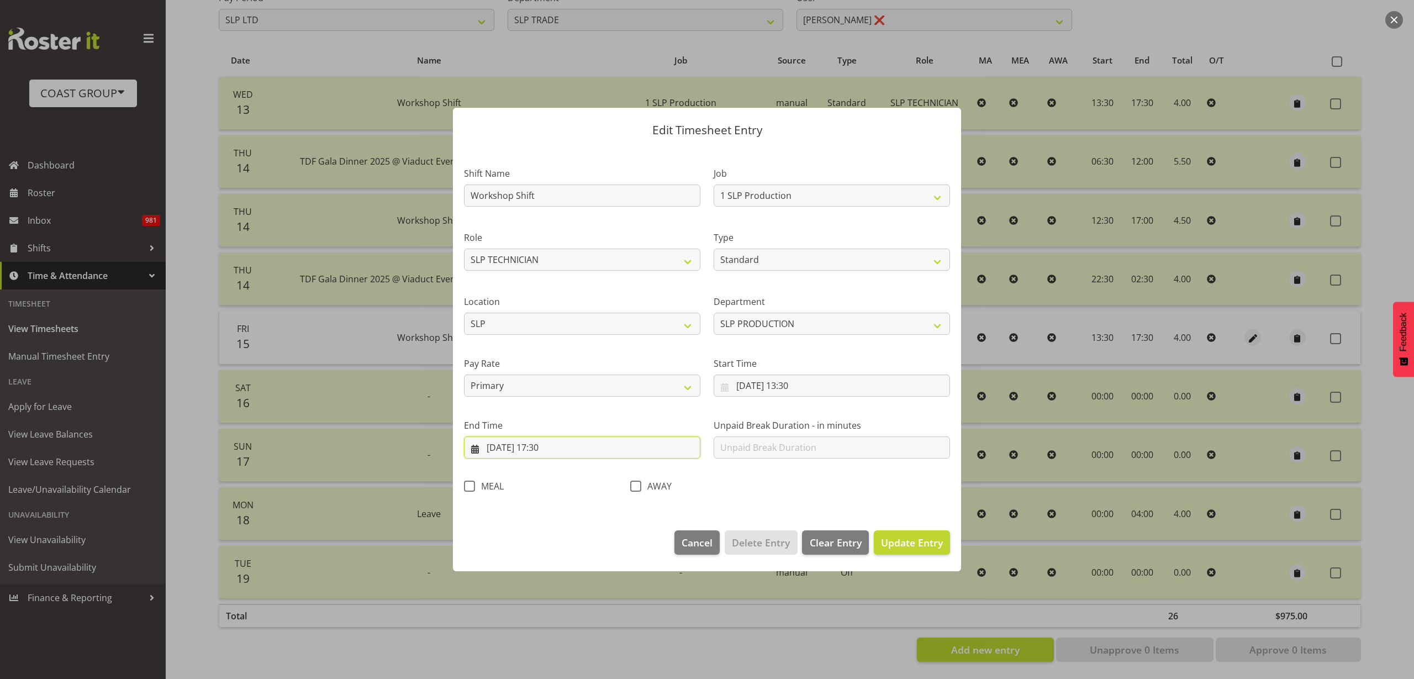
click at [553, 451] on input "15/08/2025, 17:30" at bounding box center [582, 447] width 236 height 22
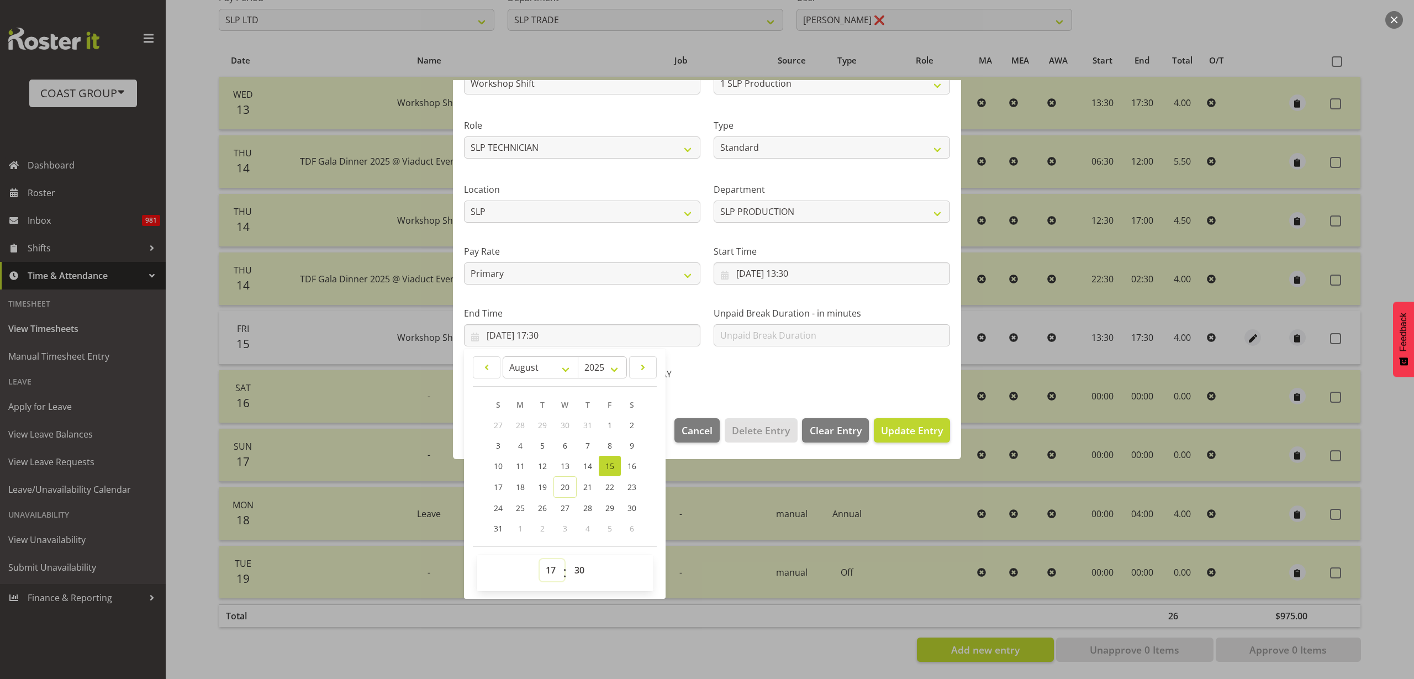
click at [548, 566] on select "00 01 02 03 04 05 06 07 08 09 10 11 12 13 14 15 16 17 18 19 20 21 22 23" at bounding box center [552, 570] width 25 height 22
select select "13"
click at [540, 559] on select "00 01 02 03 04 05 06 07 08 09 10 11 12 13 14 15 16 17 18 19 20 21 22 23" at bounding box center [552, 570] width 25 height 22
type input "15/08/2025, 13:30"
click at [902, 433] on span "Update Entry" at bounding box center [912, 430] width 62 height 13
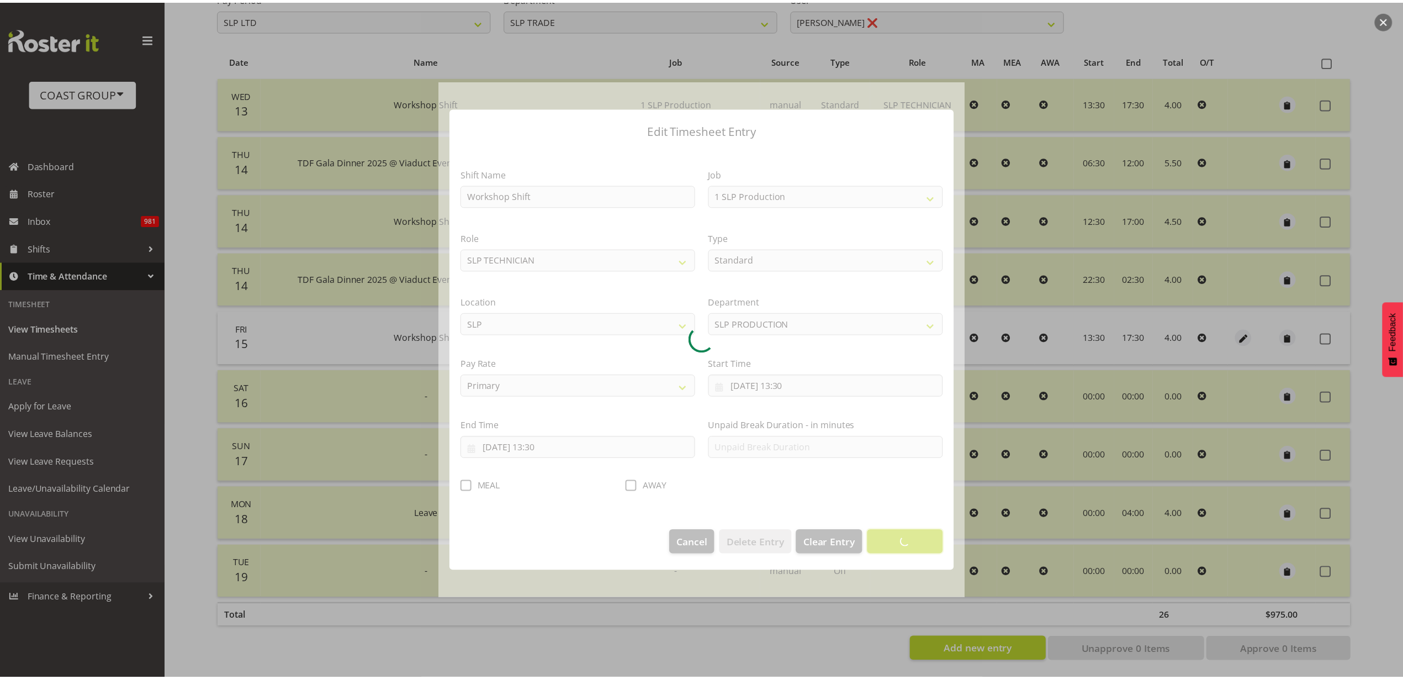
scroll to position [0, 0]
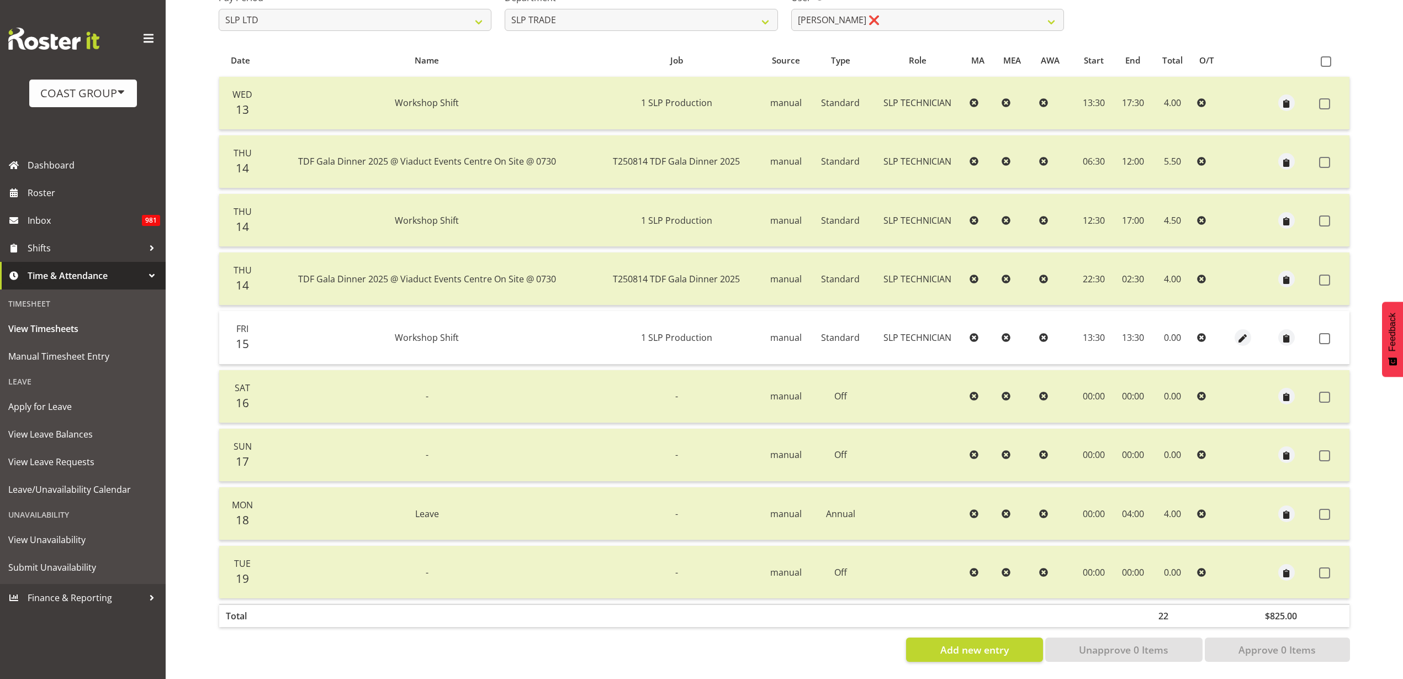
click at [1328, 333] on span at bounding box center [1324, 338] width 11 height 11
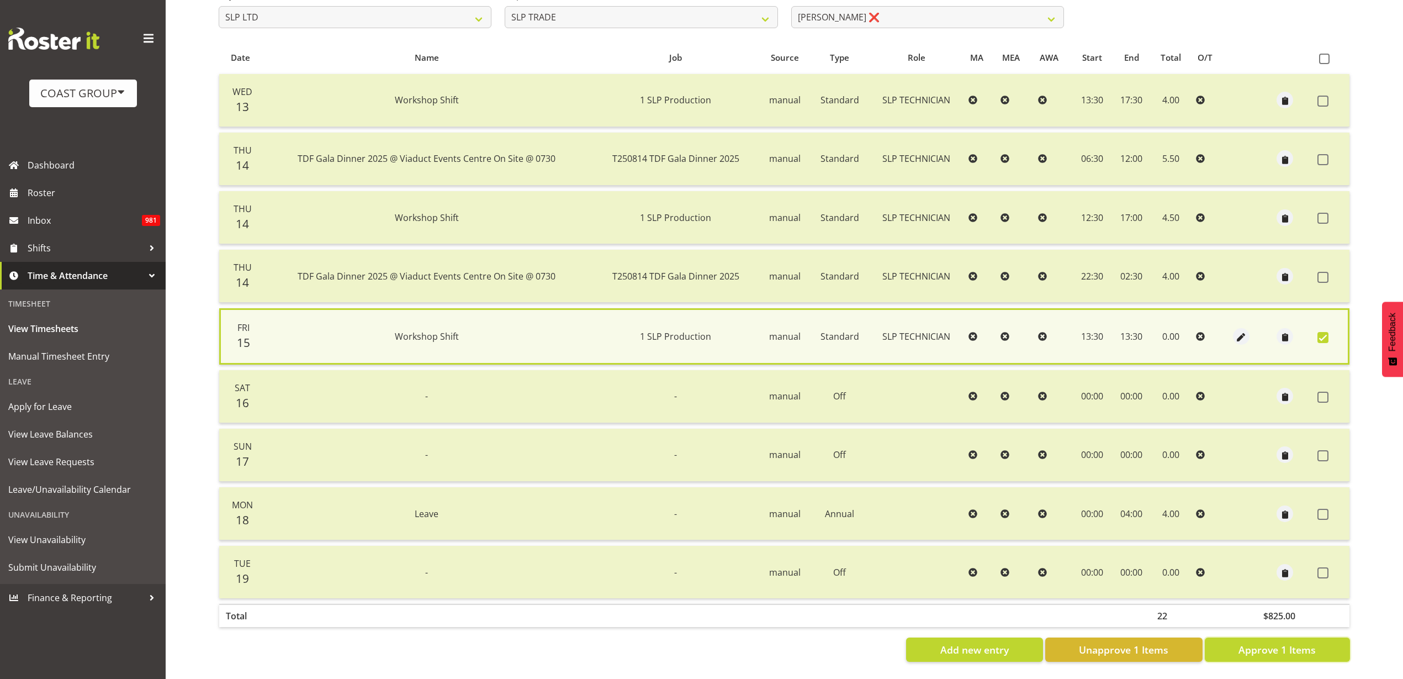
click at [1270, 648] on span "Approve 1 Items" at bounding box center [1277, 649] width 77 height 14
checkbox input "false"
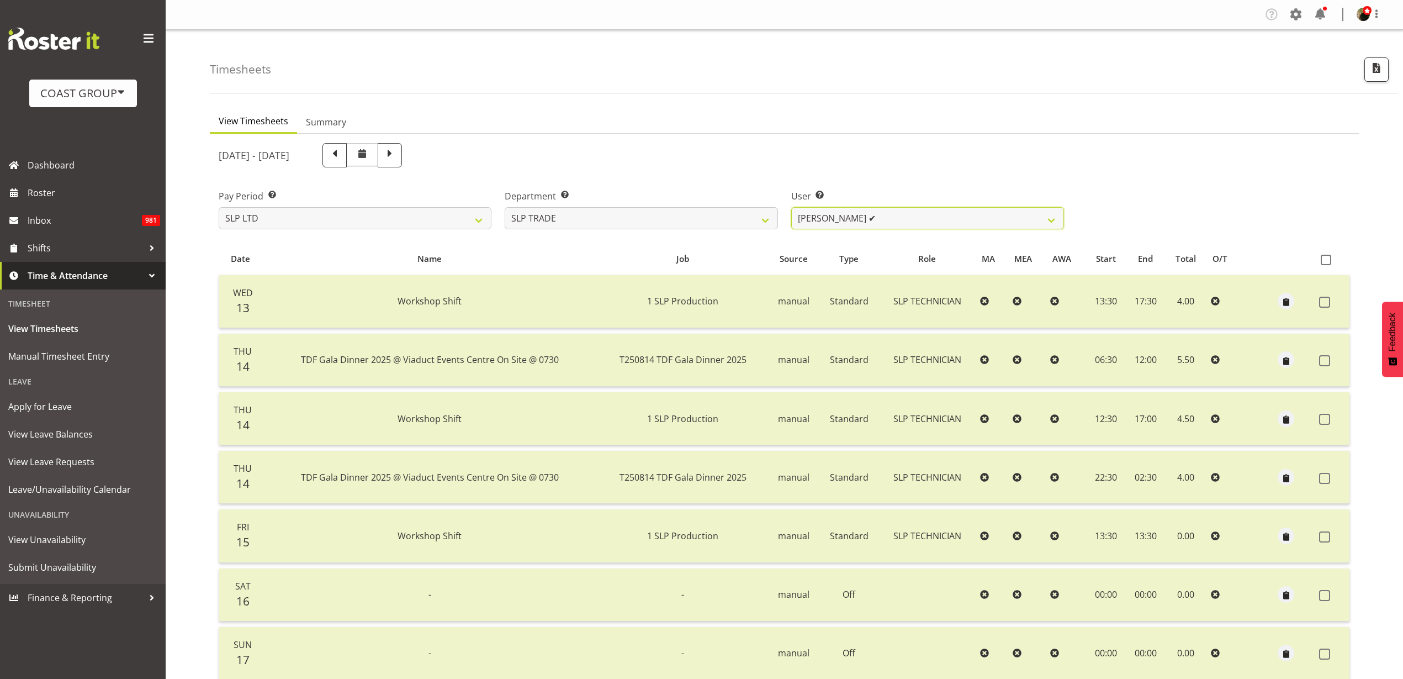
click at [913, 215] on select "Aof Anujarawat ✔ Han Chaleerin ✔ Hayden Watts ✔ Jack Brewer ✔ Jesse Hawira ✔ Jo…" at bounding box center [927, 218] width 273 height 22
click at [886, 215] on select "Aof Anujarawat ✔ Han Chaleerin ✔ Hayden Watts ✔ Jack Brewer ✔ Jesse Hawira ✔ Jo…" at bounding box center [927, 218] width 273 height 22
click at [630, 218] on select "SLP CHC SLP OFFICE SLP PRODUCTION SLP TRADE" at bounding box center [641, 218] width 273 height 22
click at [505, 207] on select "SLP CHC SLP OFFICE SLP PRODUCTION SLP TRADE" at bounding box center [641, 218] width 273 height 22
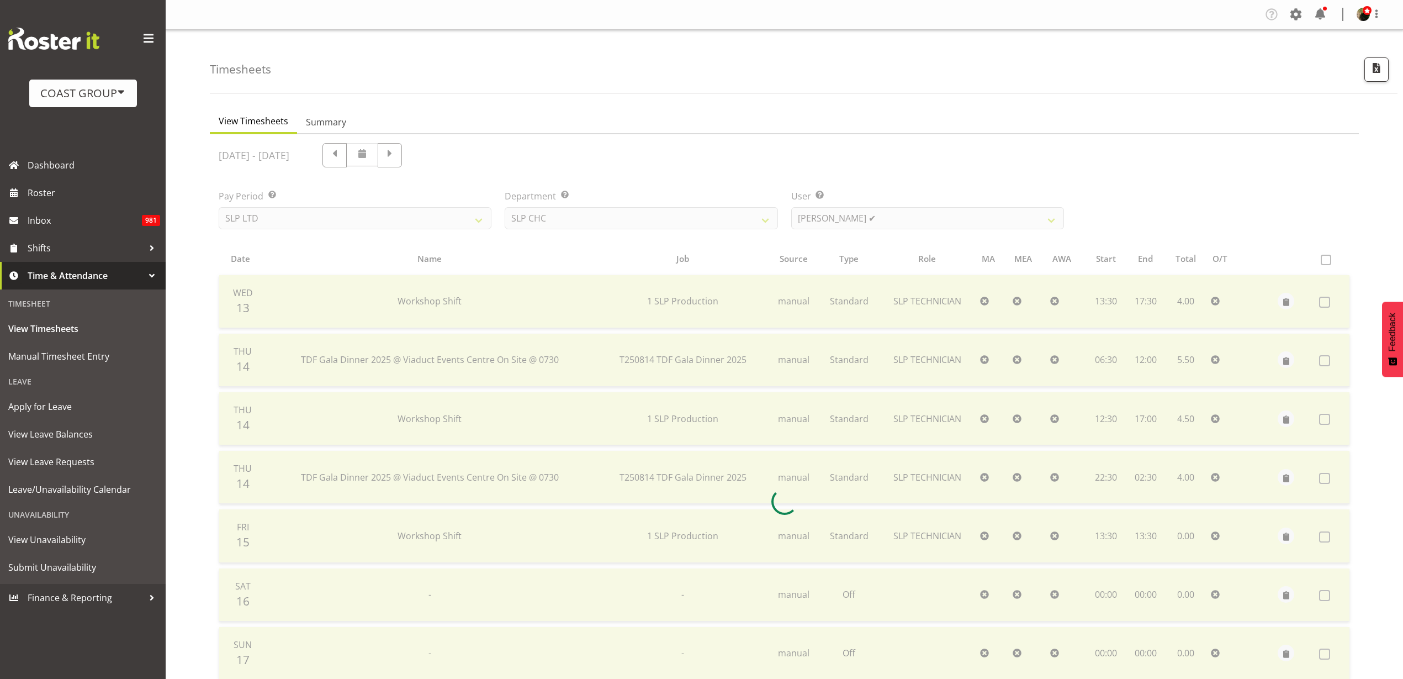
click at [926, 215] on div at bounding box center [784, 501] width 1149 height 735
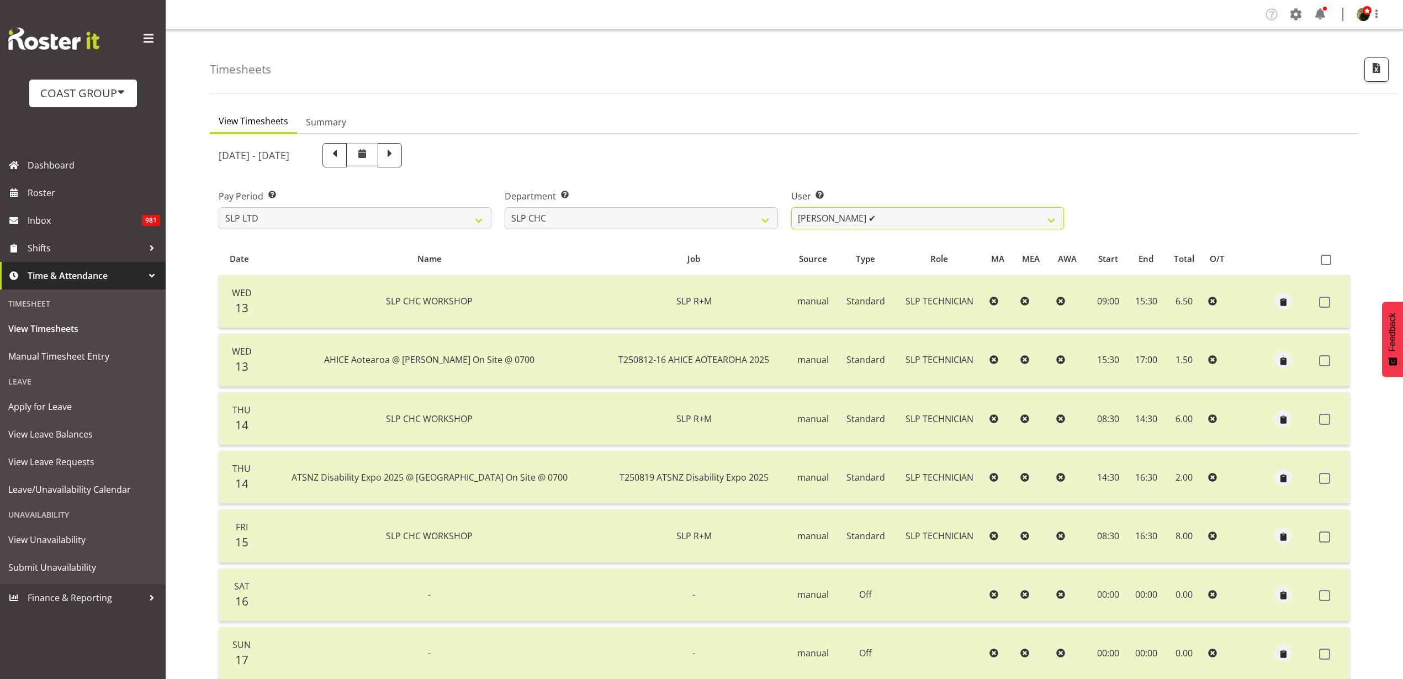
click at [929, 212] on select "Rosey McKimmie ✔ Shaun Dalgetty ✔ Stuart Korunic ✔" at bounding box center [927, 218] width 273 height 22
click at [626, 223] on select "SLP CHC SLP OFFICE SLP PRODUCTION SLP TRADE" at bounding box center [641, 218] width 273 height 22
click at [505, 207] on select "SLP CHC SLP OFFICE SLP PRODUCTION SLP TRADE" at bounding box center [641, 218] width 273 height 22
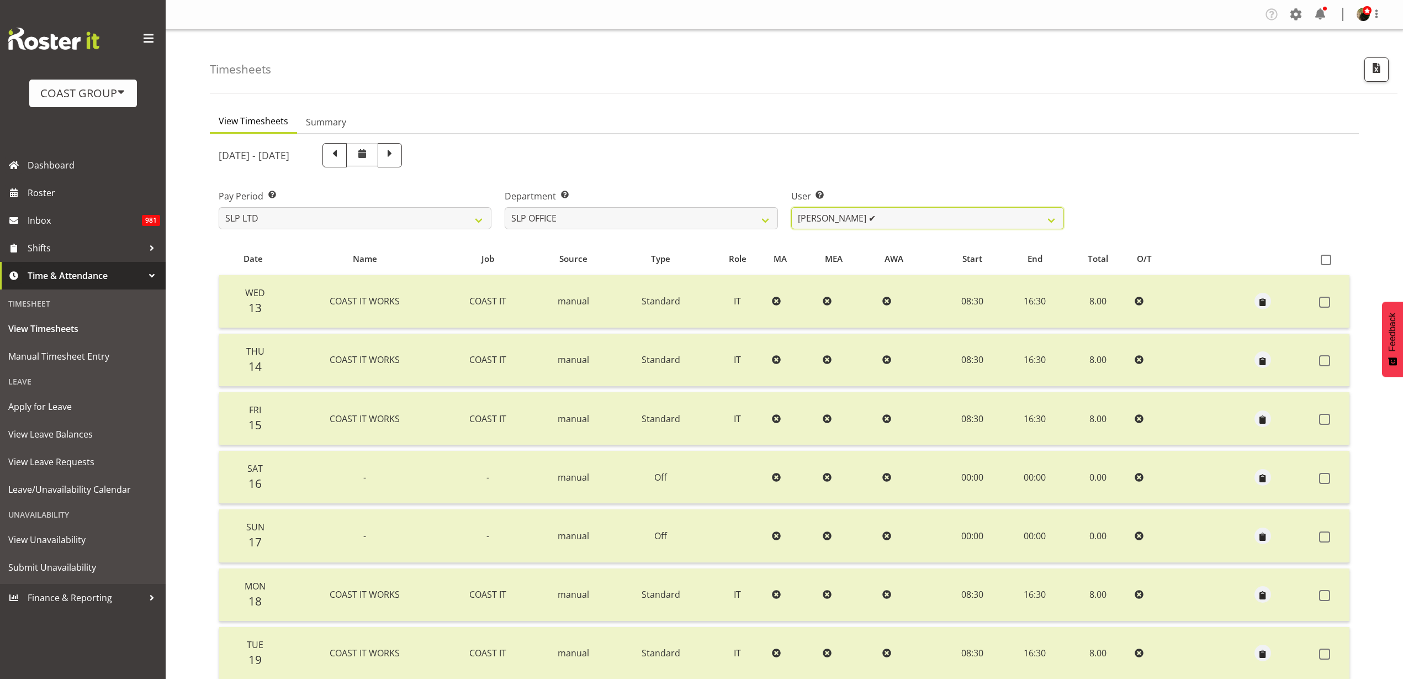
click at [894, 214] on select "Daniel Zhou ✔ Jason Adams ✔ Micah Hetrick ✔" at bounding box center [927, 218] width 273 height 22
click at [674, 218] on select "SLP CHC SLP OFFICE SLP PRODUCTION SLP TRADE" at bounding box center [641, 218] width 273 height 22
click at [505, 207] on select "SLP CHC SLP OFFICE SLP PRODUCTION SLP TRADE" at bounding box center [641, 218] width 273 height 22
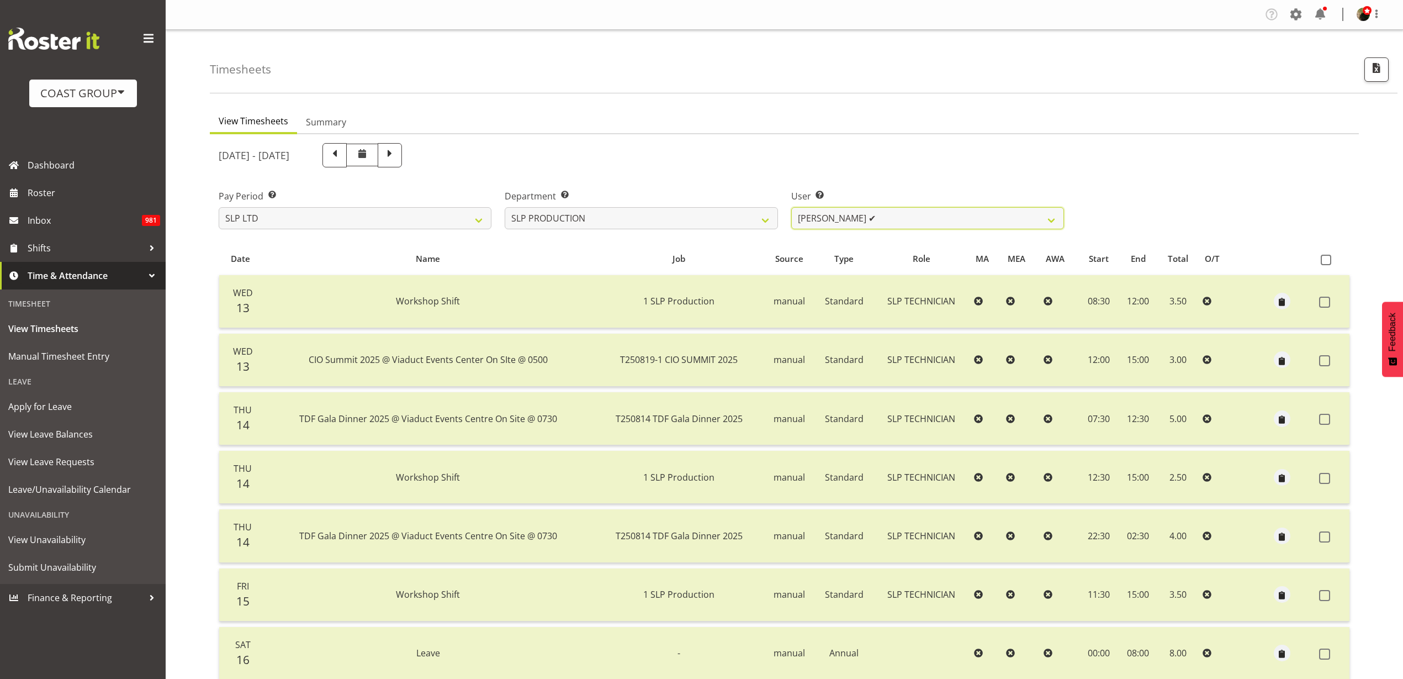
click at [879, 215] on select "Aaron Grant ✔ Alan Burrows ✔ Coel Phillips ✔ Kent Stevens ✔ Kes David ✔ Mark Ph…" at bounding box center [927, 218] width 273 height 22
click at [637, 221] on select "SLP CHC SLP OFFICE SLP PRODUCTION SLP TRADE" at bounding box center [641, 218] width 273 height 22
select select "23"
click at [505, 207] on select "SLP CHC SLP OFFICE SLP PRODUCTION SLP TRADE" at bounding box center [641, 218] width 273 height 22
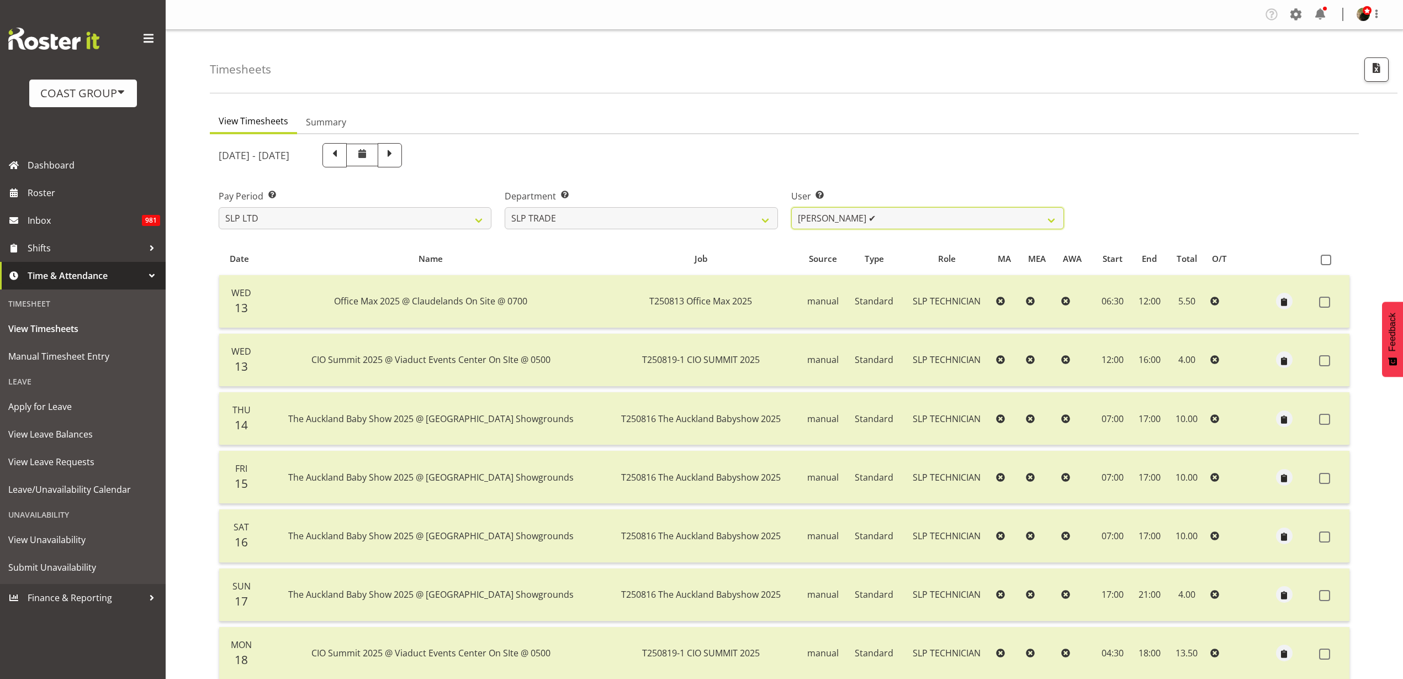
click at [852, 226] on select "Aof Anujarawat ✔ Han Chaleerin ✔ Hayden Watts ✔ Jack Brewer ✔ Jesse Hawira ✔ Jo…" at bounding box center [927, 218] width 273 height 22
select select "2146"
click at [791, 207] on select "Aof Anujarawat ✔ Han Chaleerin ✔ Hayden Watts ✔ Jack Brewer ✔ Jesse Hawira ✔ Jo…" at bounding box center [927, 218] width 273 height 22
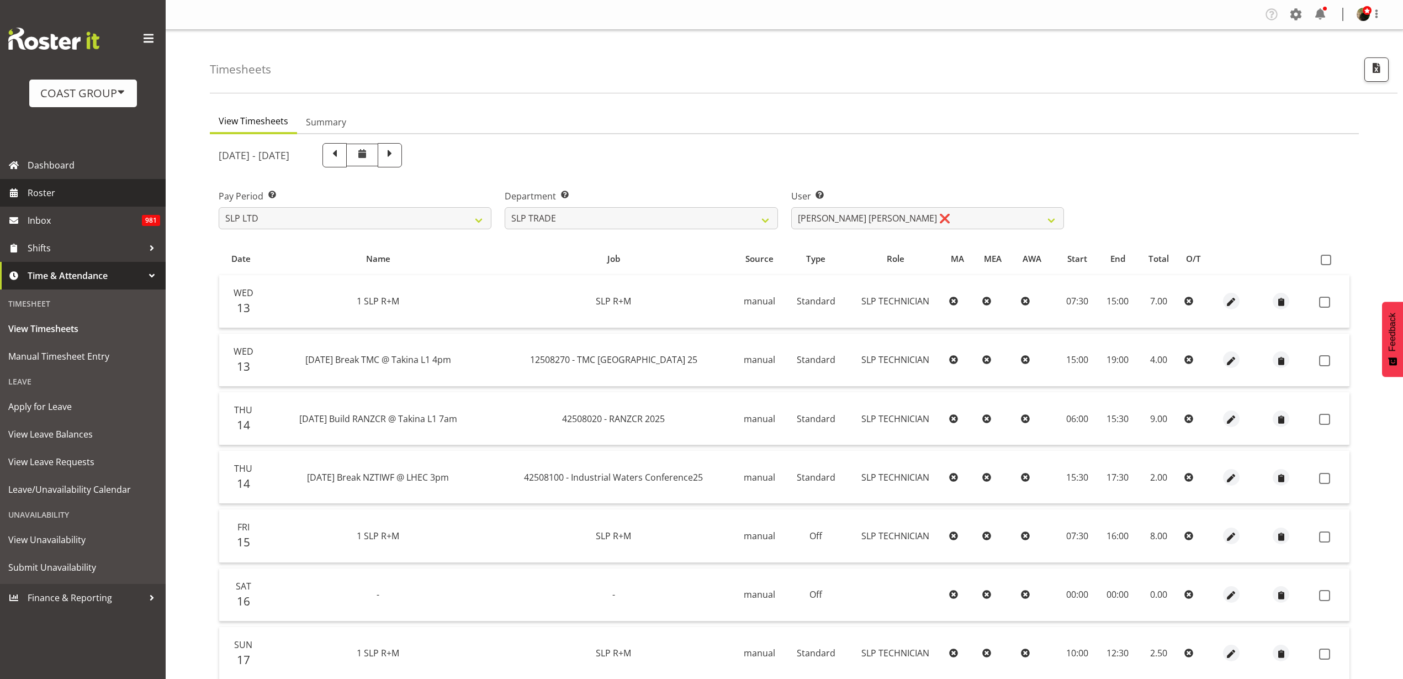
click at [68, 189] on span "Roster" at bounding box center [94, 192] width 133 height 17
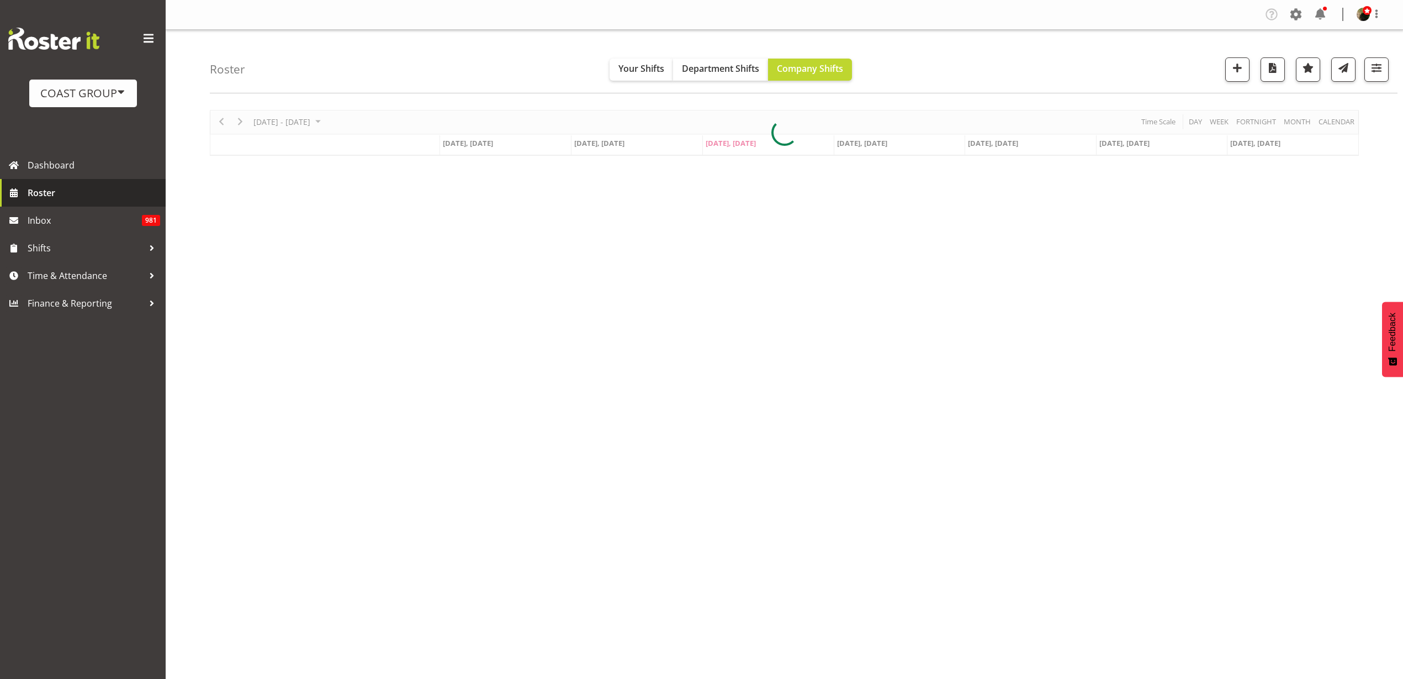
click at [72, 193] on span "Roster" at bounding box center [94, 192] width 133 height 17
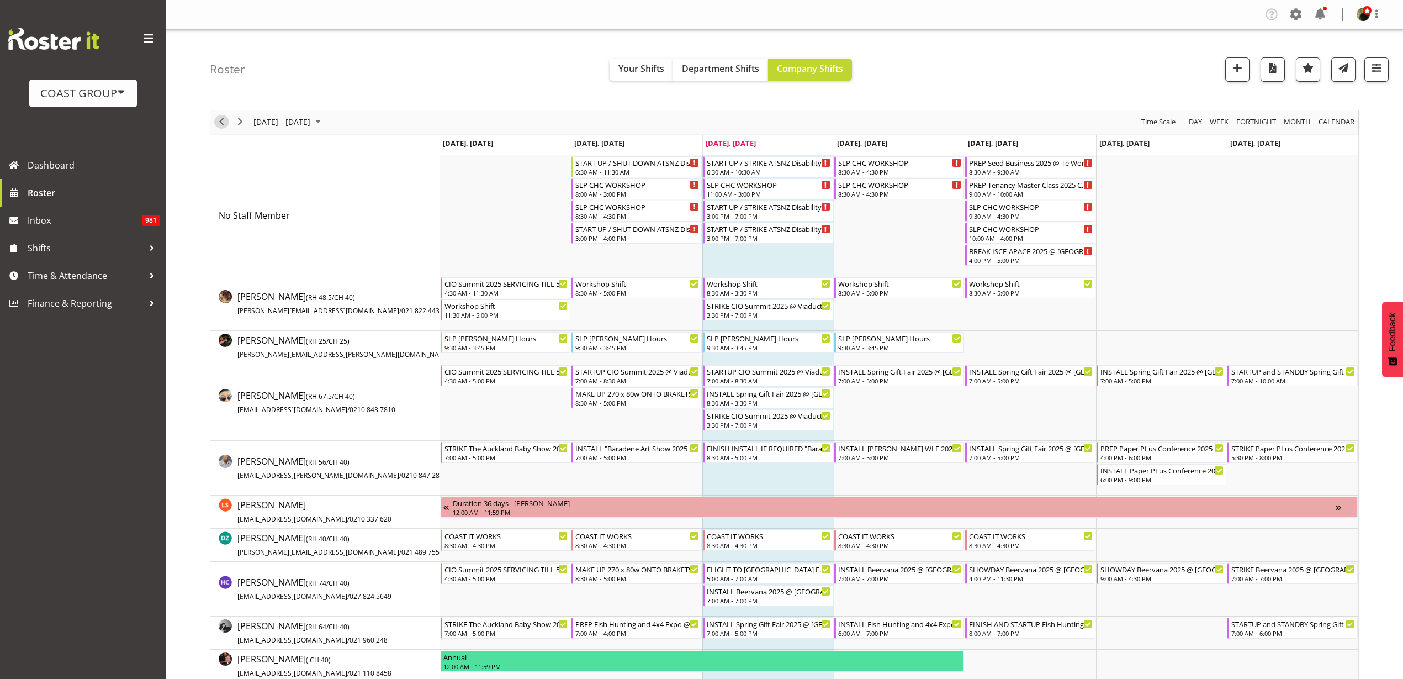
click at [224, 120] on span "Previous" at bounding box center [221, 122] width 13 height 14
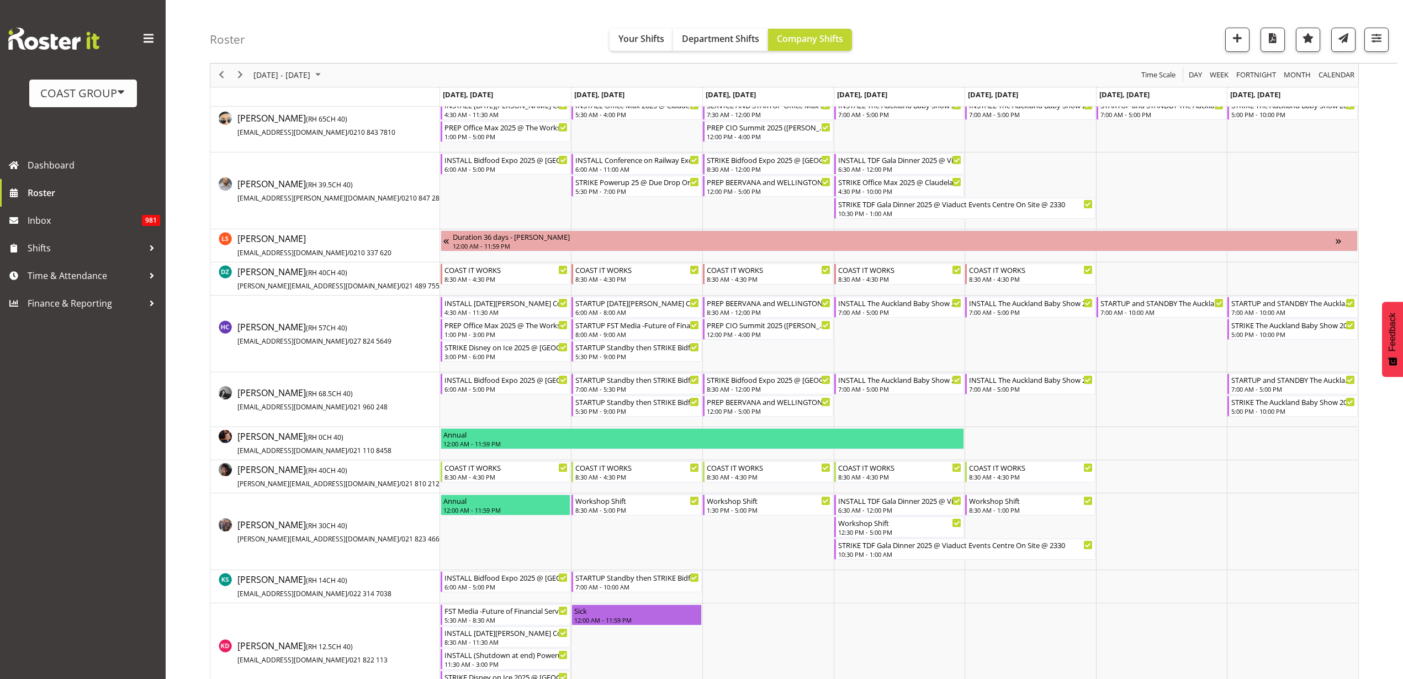
scroll to position [207, 0]
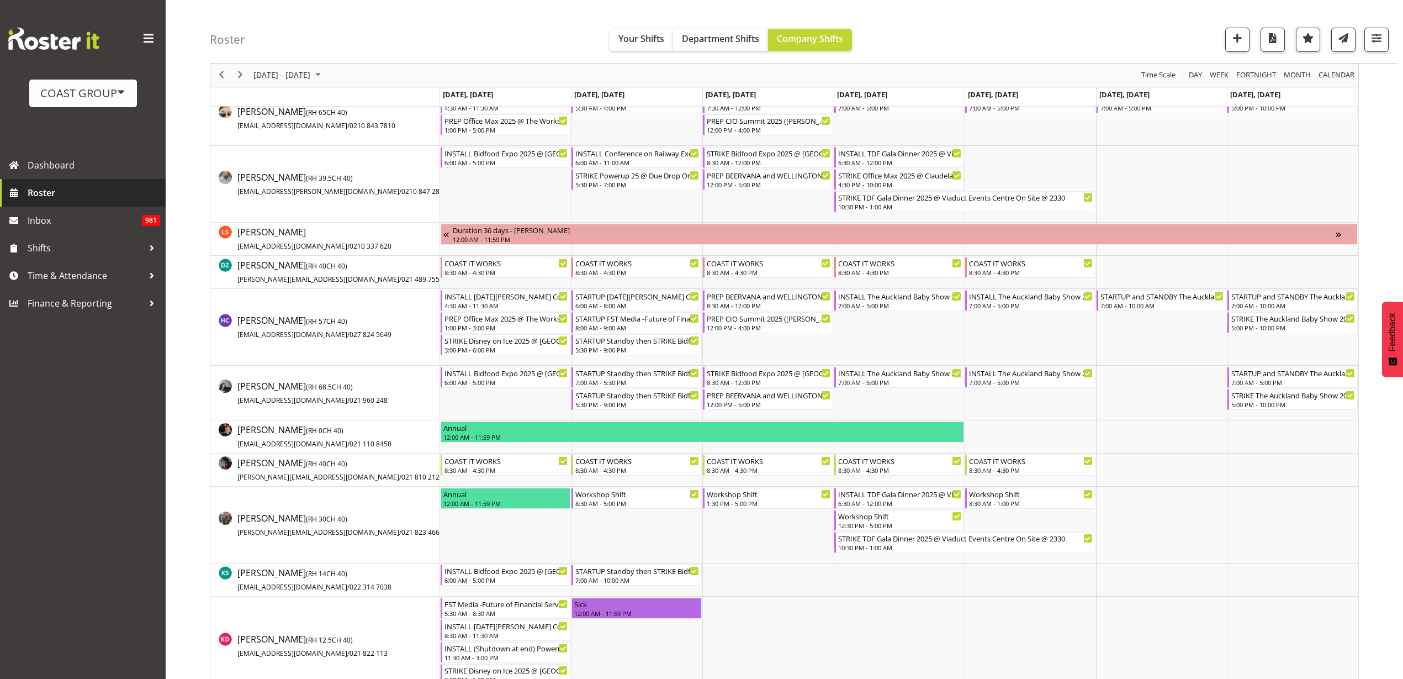
click at [96, 198] on span "Roster" at bounding box center [94, 192] width 133 height 17
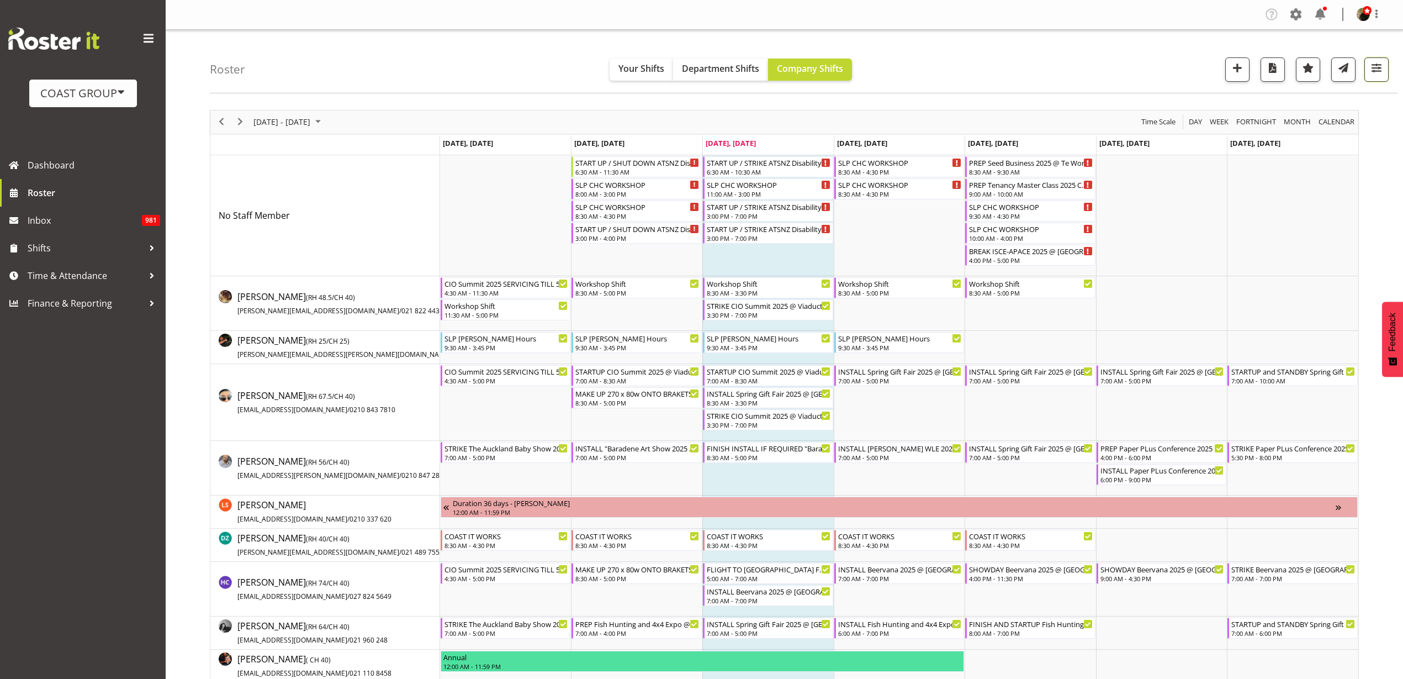
click at [1377, 66] on span "button" at bounding box center [1377, 68] width 14 height 14
click at [1350, 104] on button "2 Locations" at bounding box center [1307, 104] width 146 height 24
click at [1249, 194] on span at bounding box center [1247, 195] width 9 height 9
click at [1249, 194] on input "EHS [PERSON_NAME]" at bounding box center [1246, 194] width 7 height 7
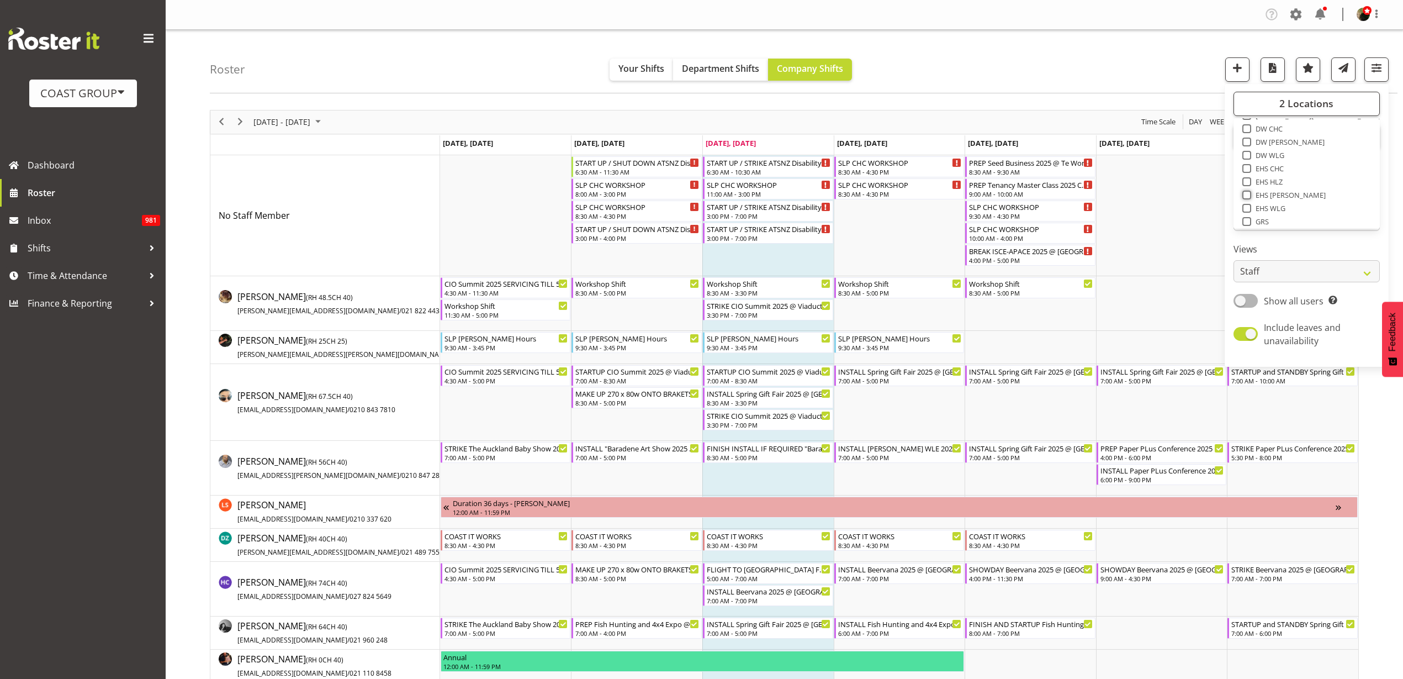
checkbox input "true"
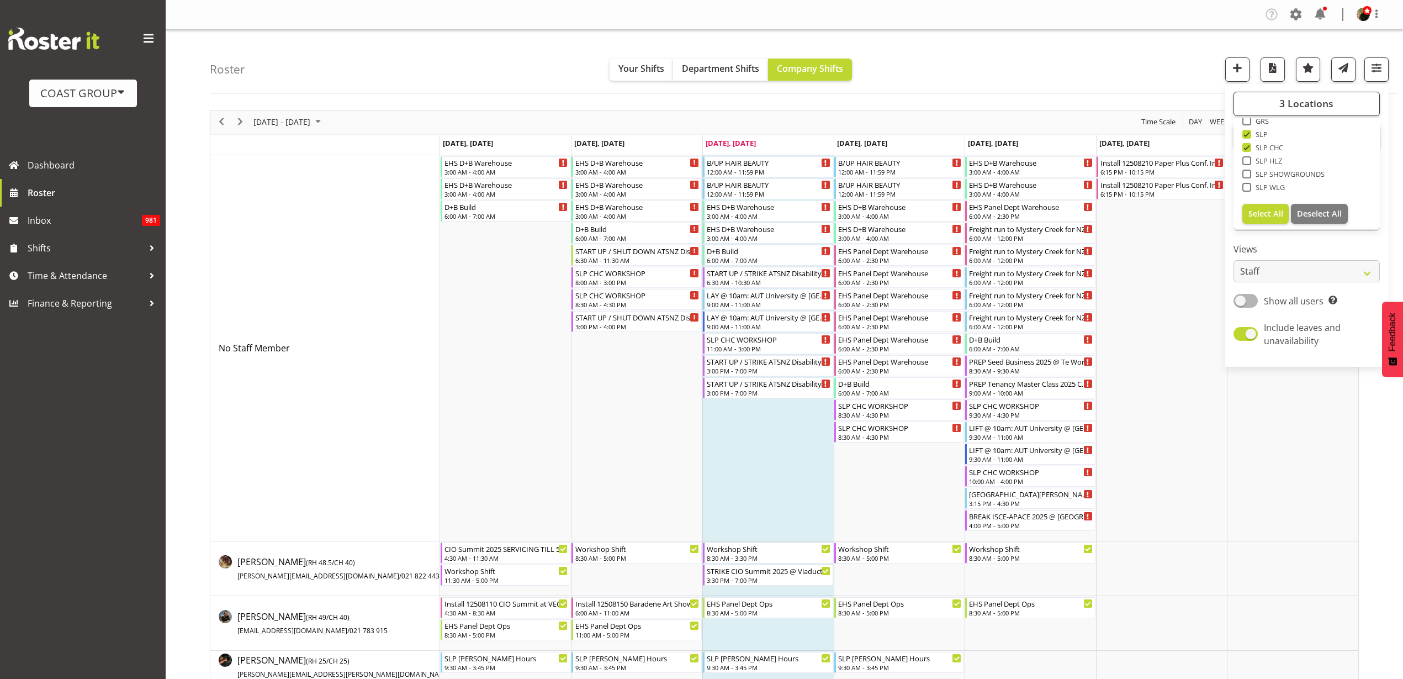
scroll to position [172, 0]
click at [1249, 143] on span at bounding box center [1247, 144] width 9 height 9
click at [1249, 143] on input "SLP CHC" at bounding box center [1246, 144] width 7 height 7
checkbox input "false"
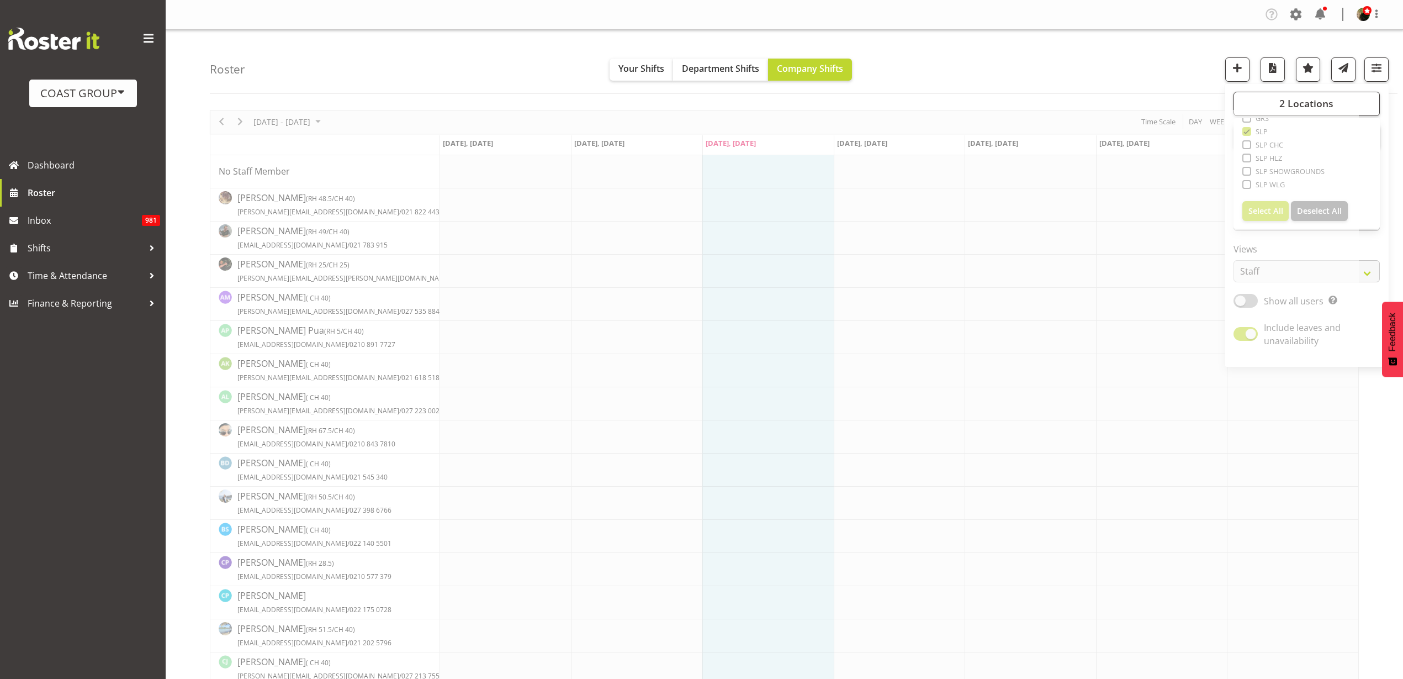
click at [1379, 70] on span "button" at bounding box center [1377, 68] width 14 height 14
click at [1363, 103] on button "2 Locations" at bounding box center [1307, 104] width 146 height 24
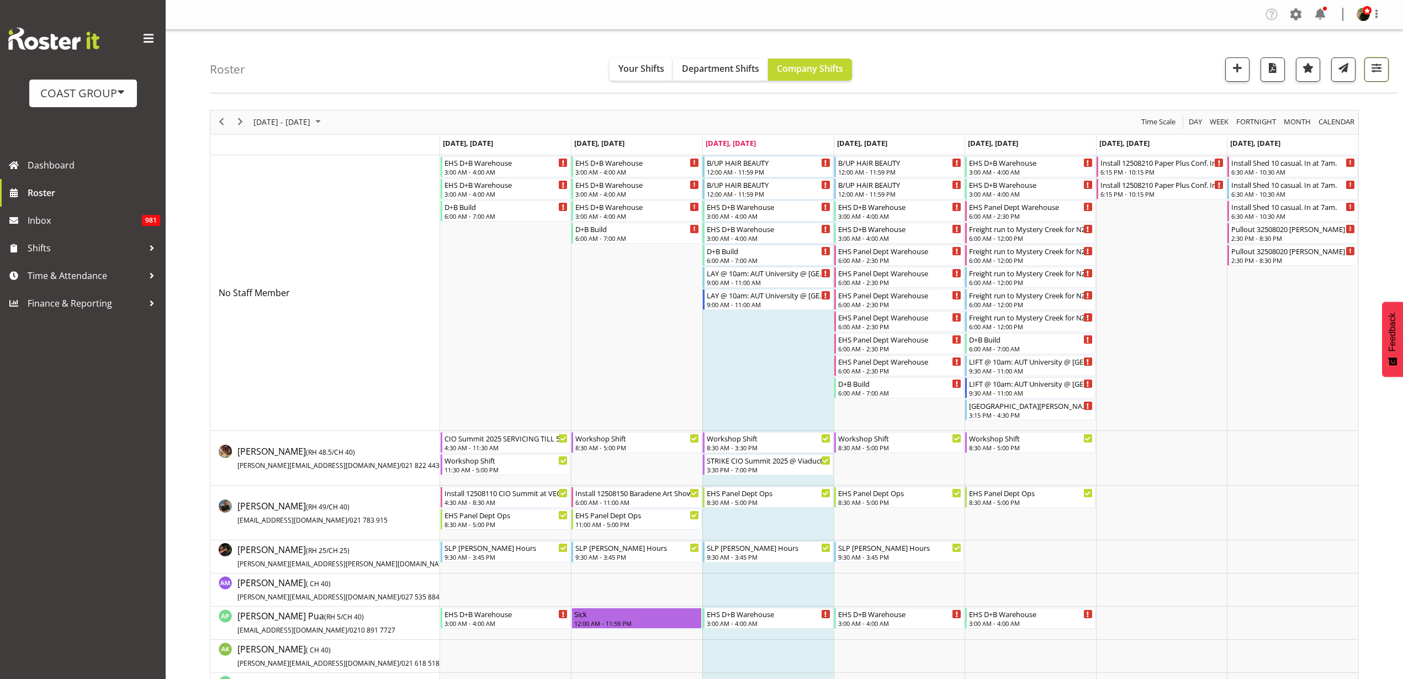
click at [1381, 73] on span "button" at bounding box center [1377, 68] width 14 height 14
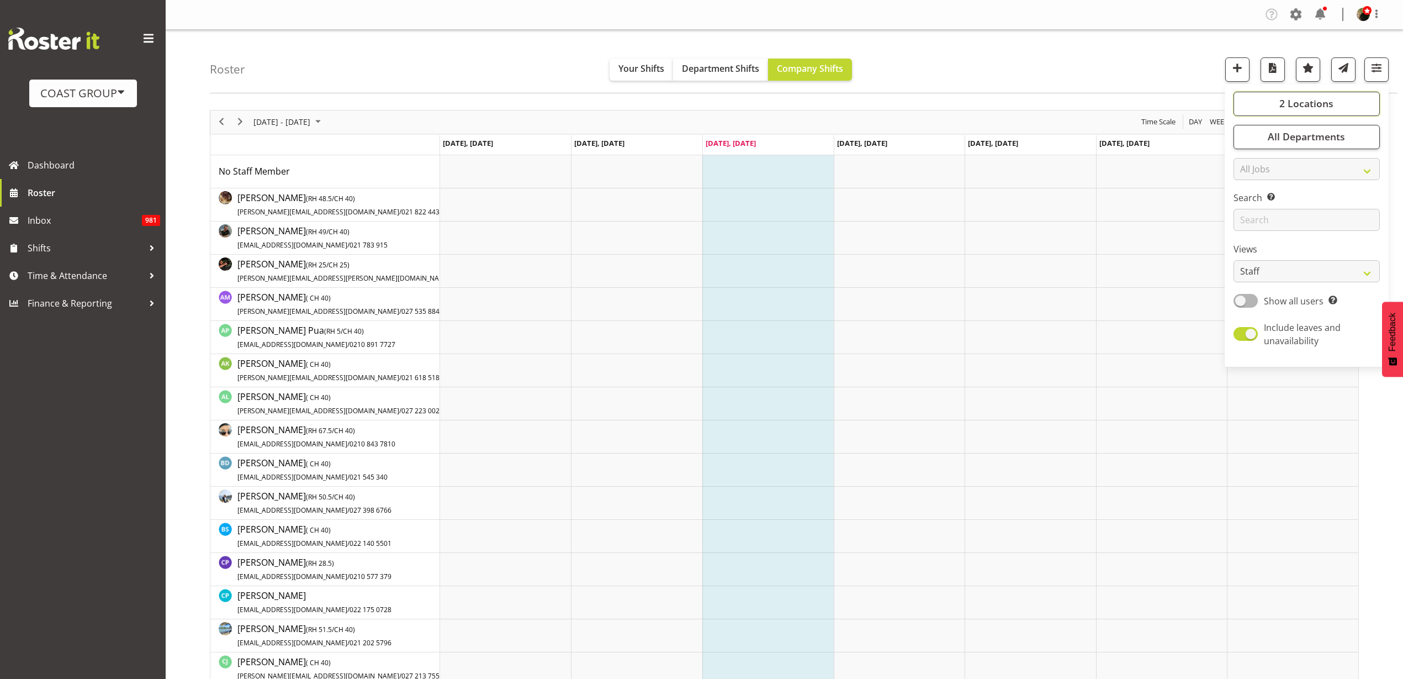
click at [1345, 109] on button "2 Locations" at bounding box center [1307, 104] width 146 height 24
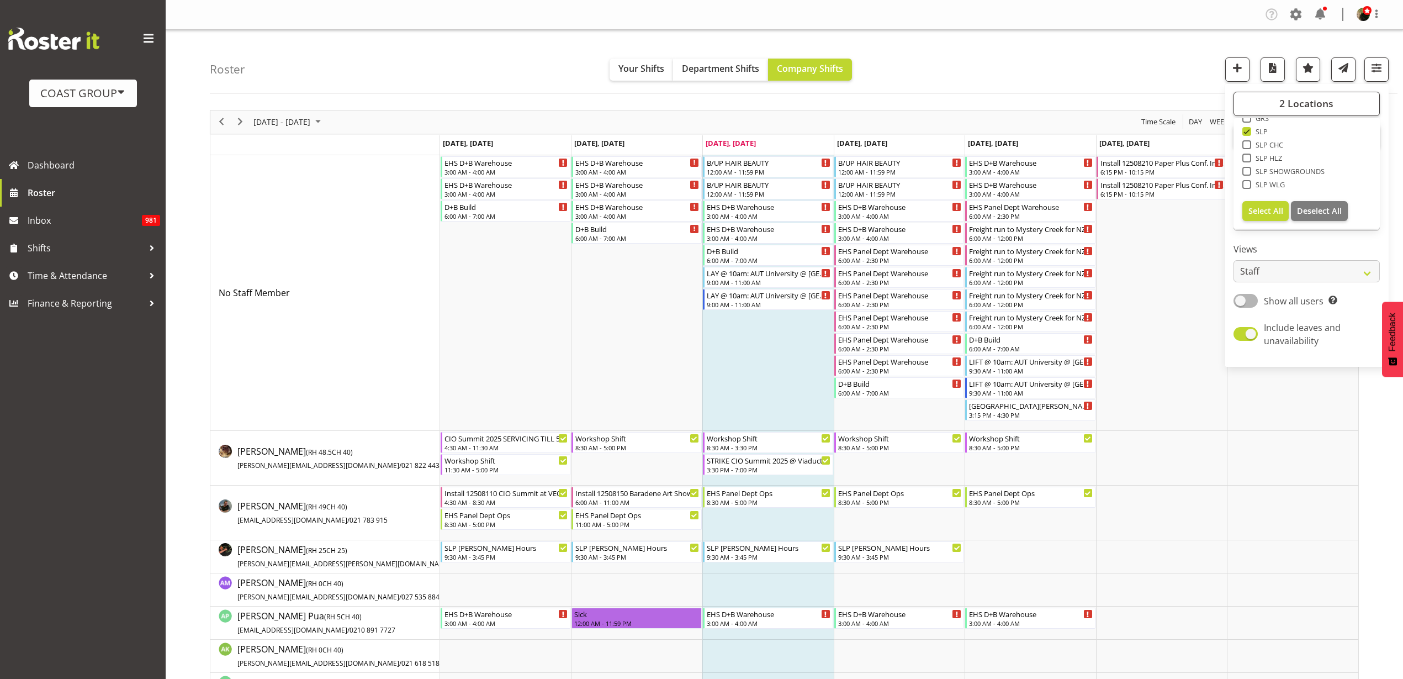
click at [1247, 130] on span at bounding box center [1247, 131] width 9 height 9
click at [1247, 130] on input "SLP" at bounding box center [1246, 131] width 7 height 7
checkbox input "false"
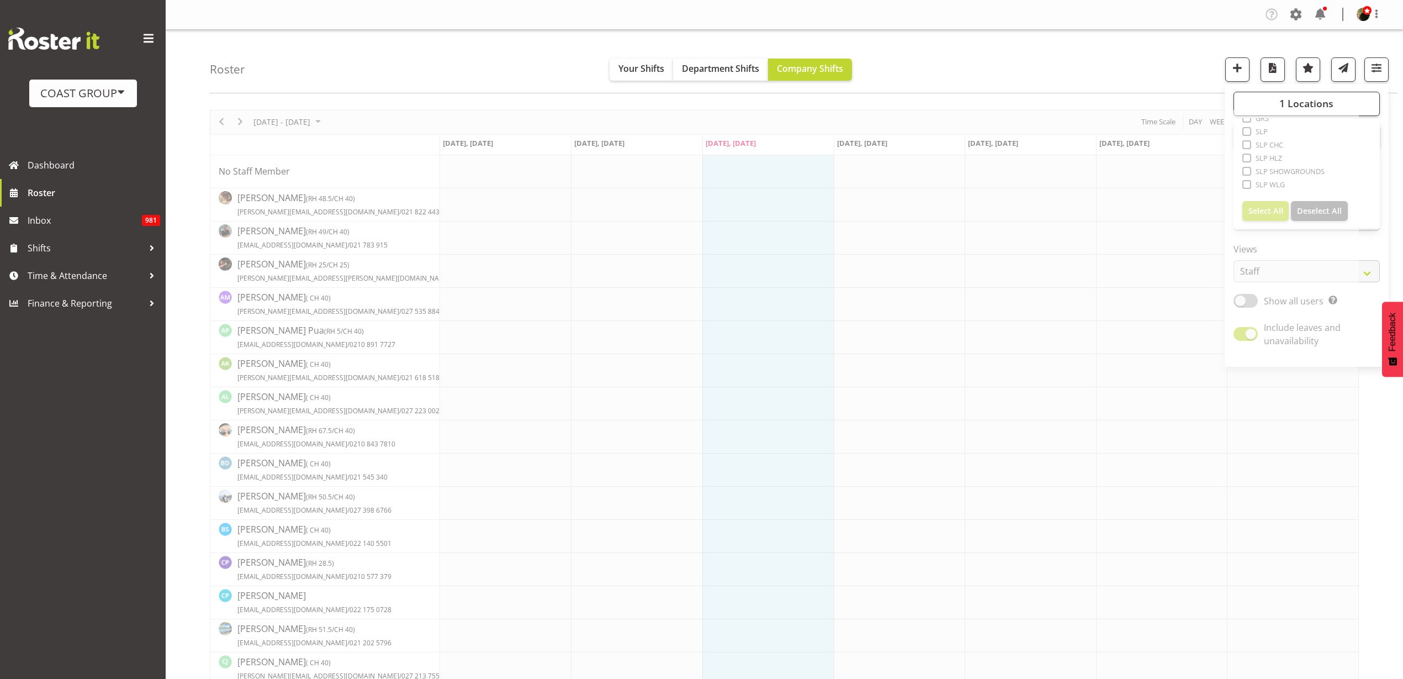
click at [1179, 54] on div "Roster Your Shifts Department Shifts Company Shifts 1 Locations Clear CARLTON E…" at bounding box center [804, 62] width 1188 height 64
click at [1380, 68] on span "button" at bounding box center [1377, 68] width 14 height 14
click at [1378, 133] on button "All Departments" at bounding box center [1307, 137] width 146 height 24
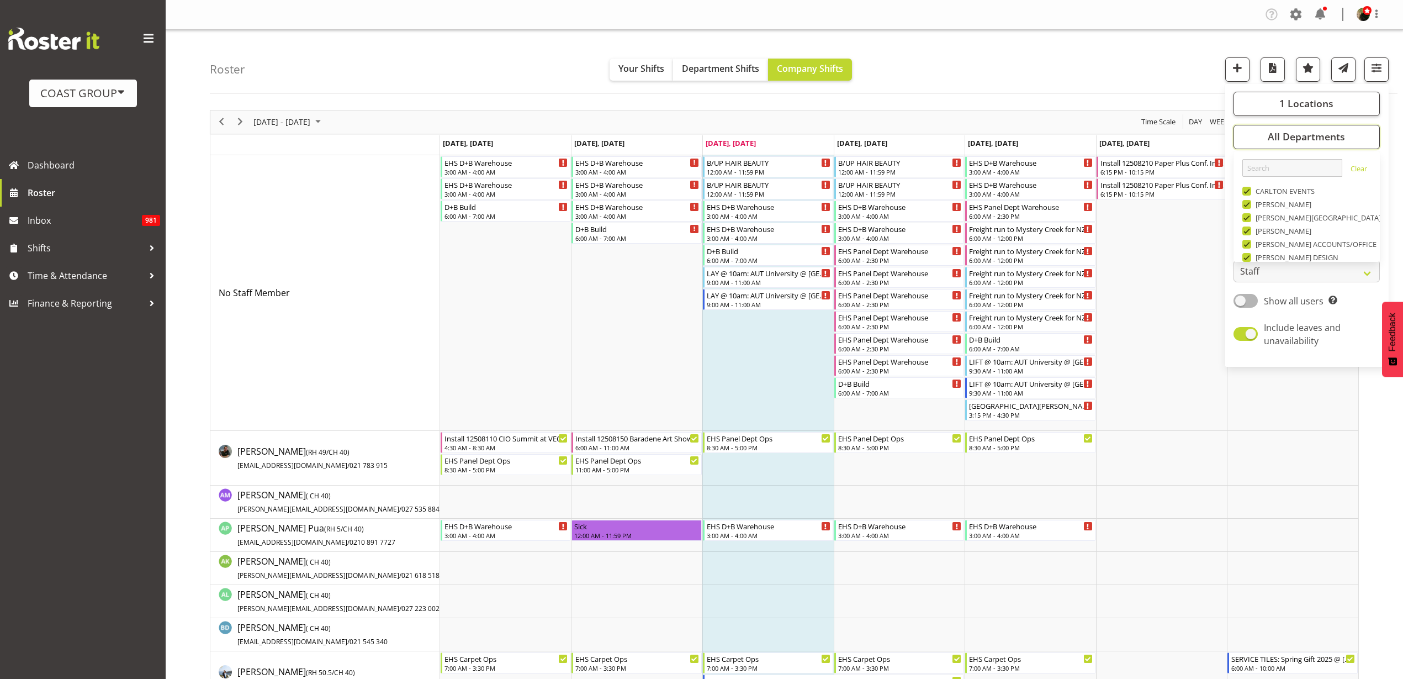
scroll to position [310, 0]
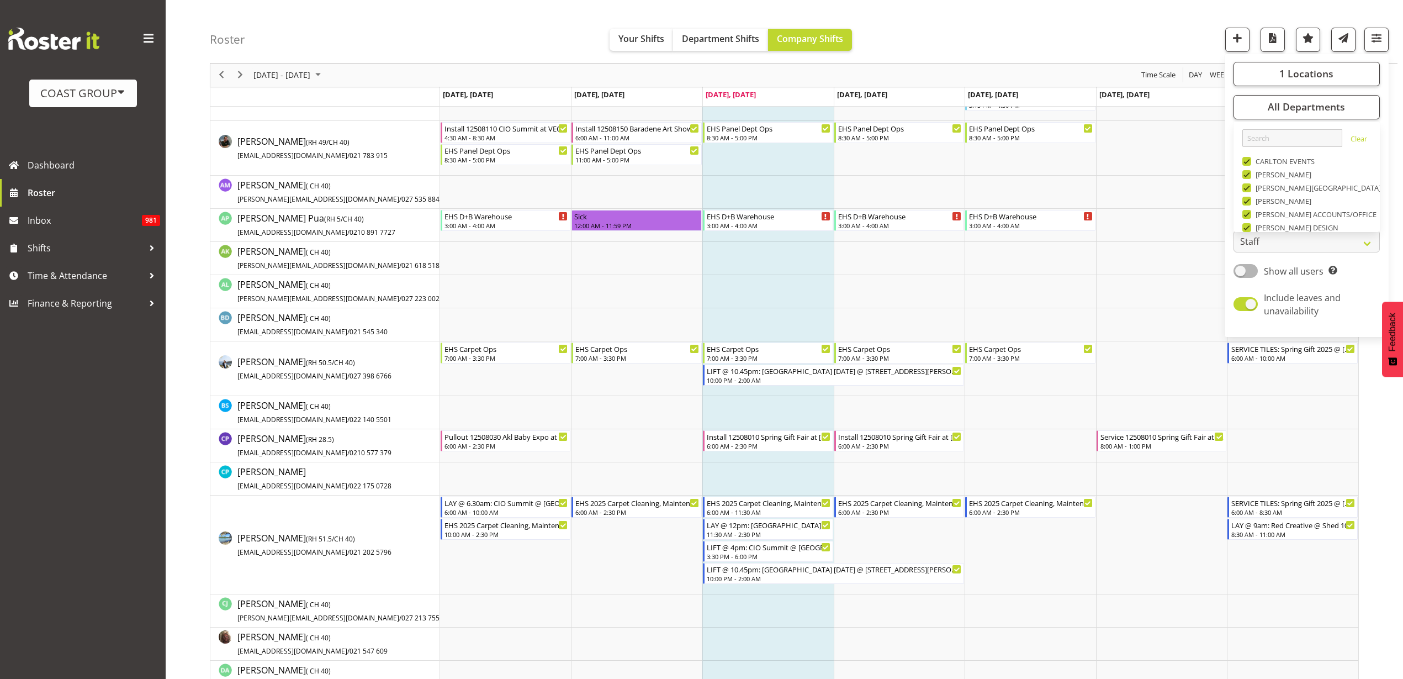
click at [1358, 138] on link "Clear" at bounding box center [1359, 140] width 17 height 13
click at [1351, 140] on link "Clear" at bounding box center [1359, 140] width 17 height 13
click at [1352, 135] on link "Clear" at bounding box center [1359, 140] width 17 height 13
click at [1336, 214] on span "Deselect All" at bounding box center [1319, 214] width 45 height 10
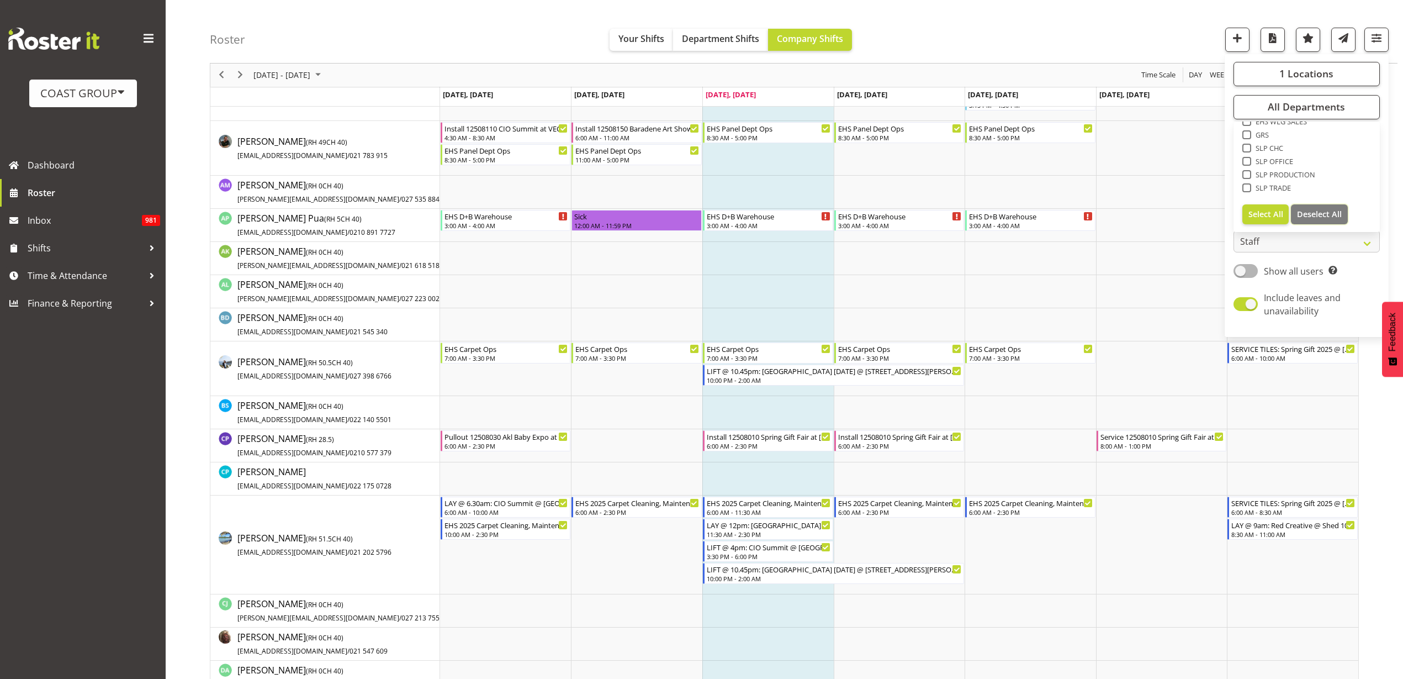
checkbox input "false"
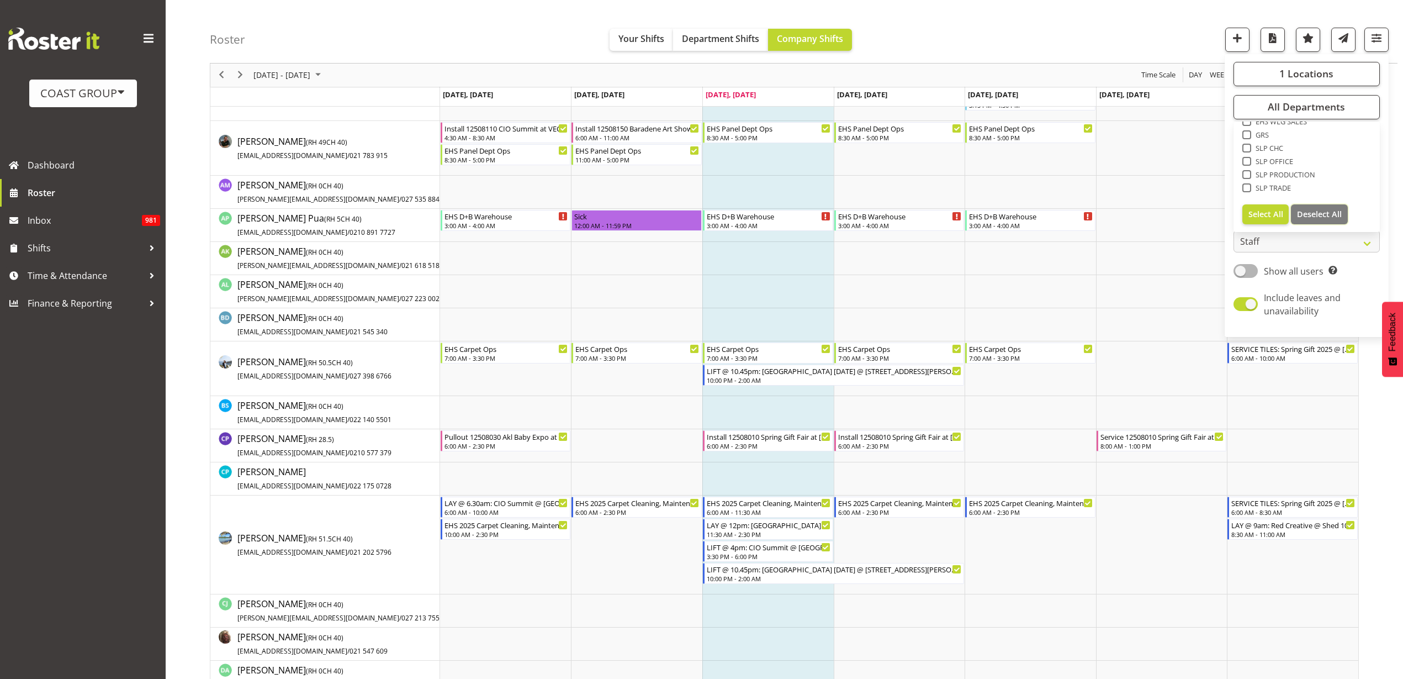
checkbox input "false"
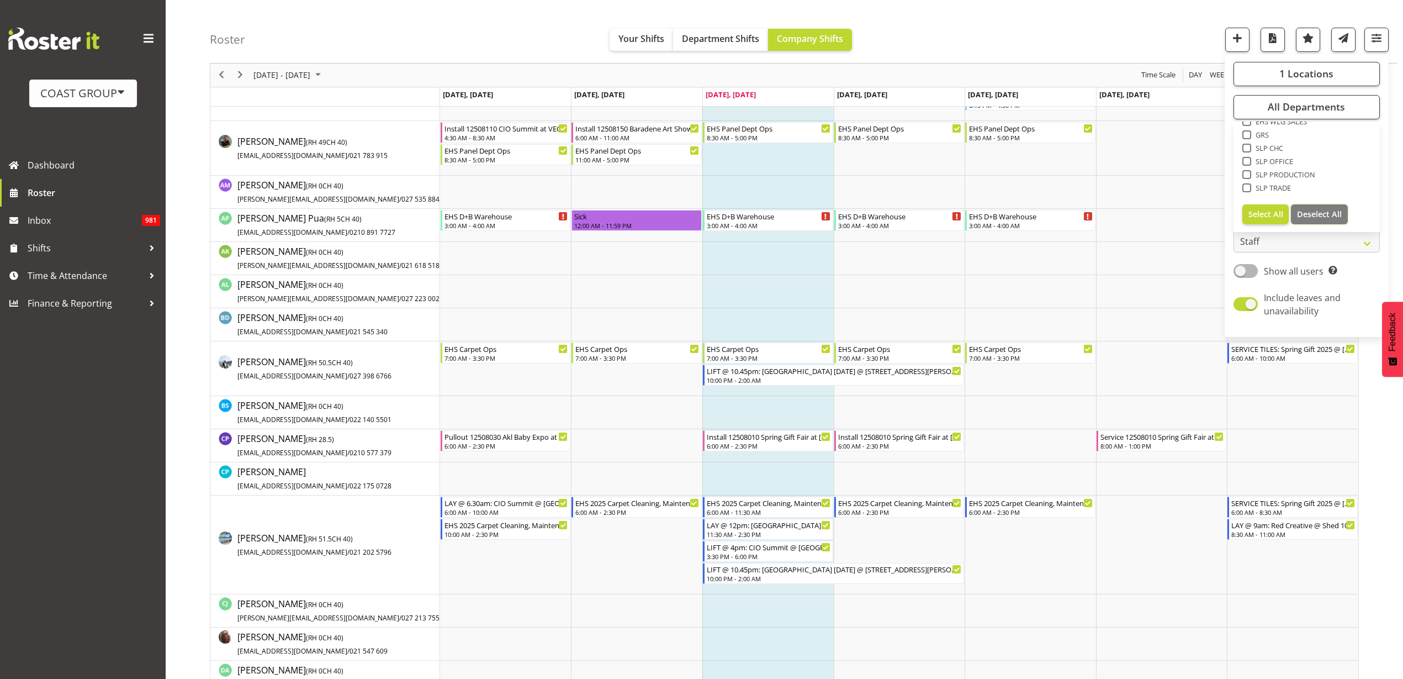
checkbox input "false"
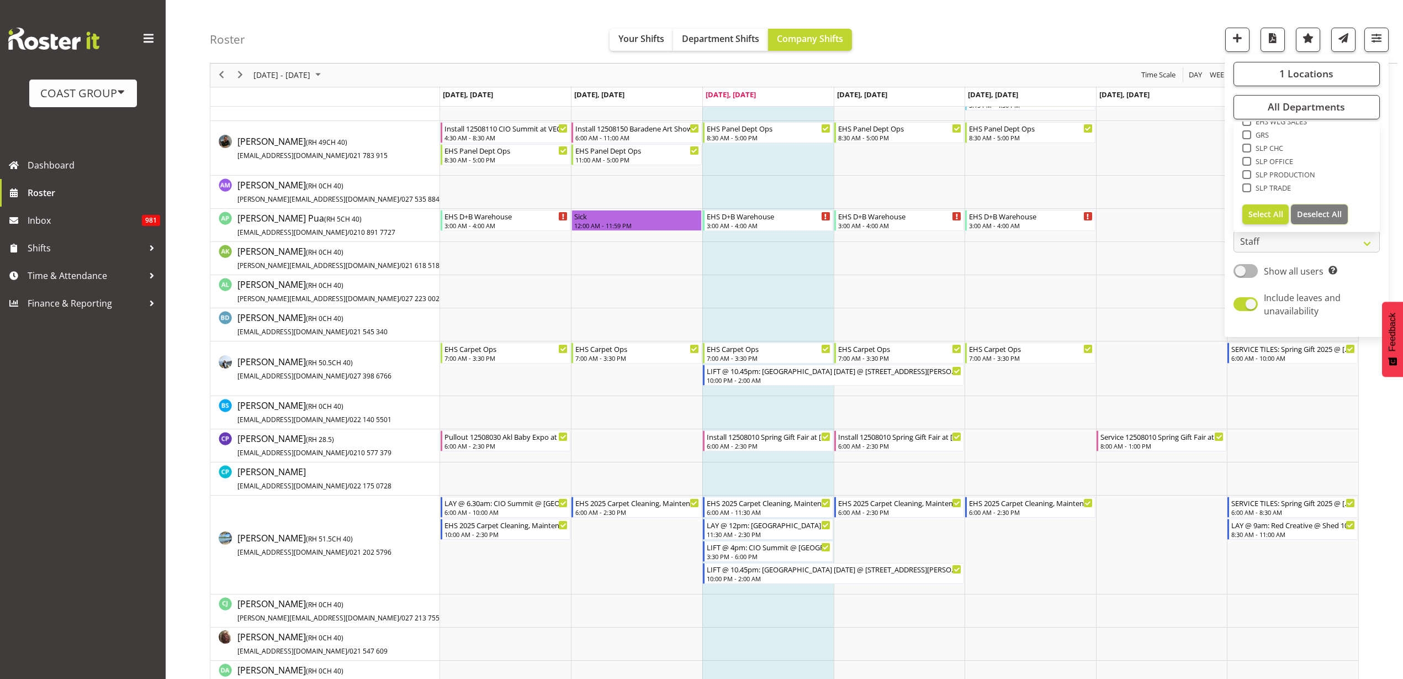
checkbox input "false"
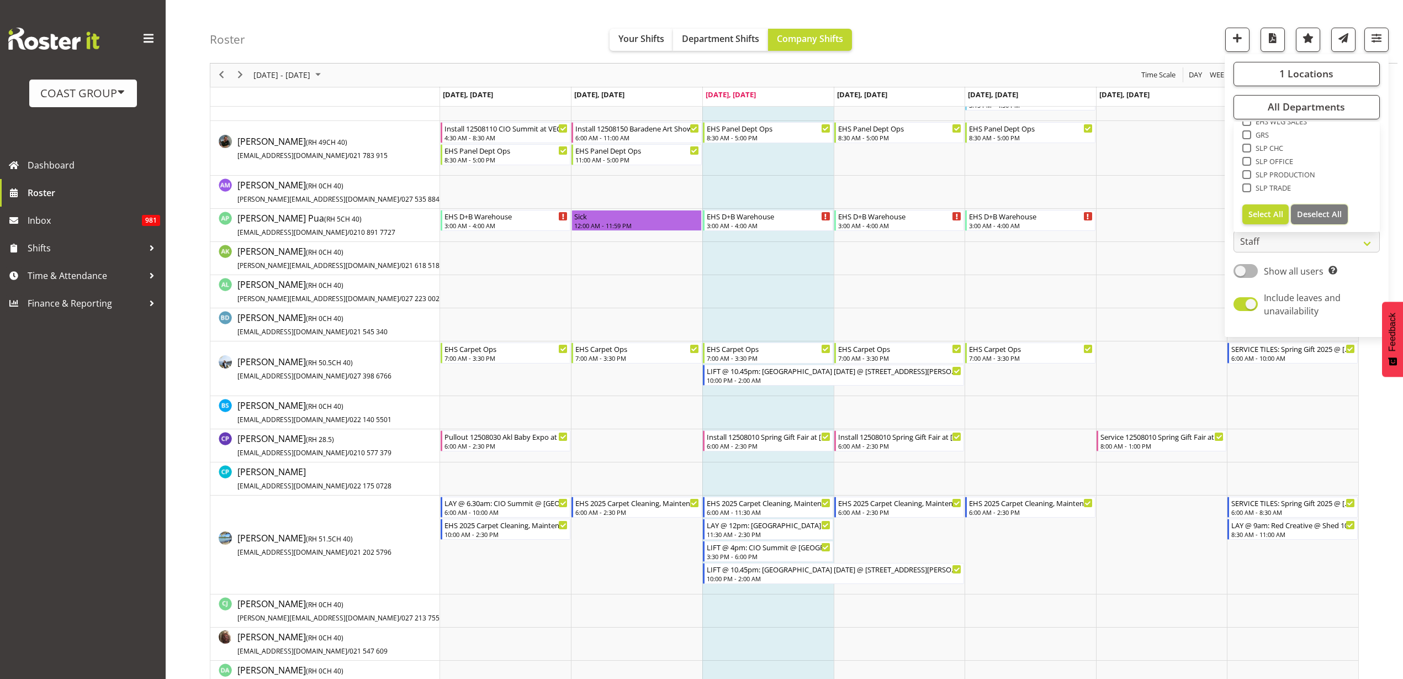
checkbox input "false"
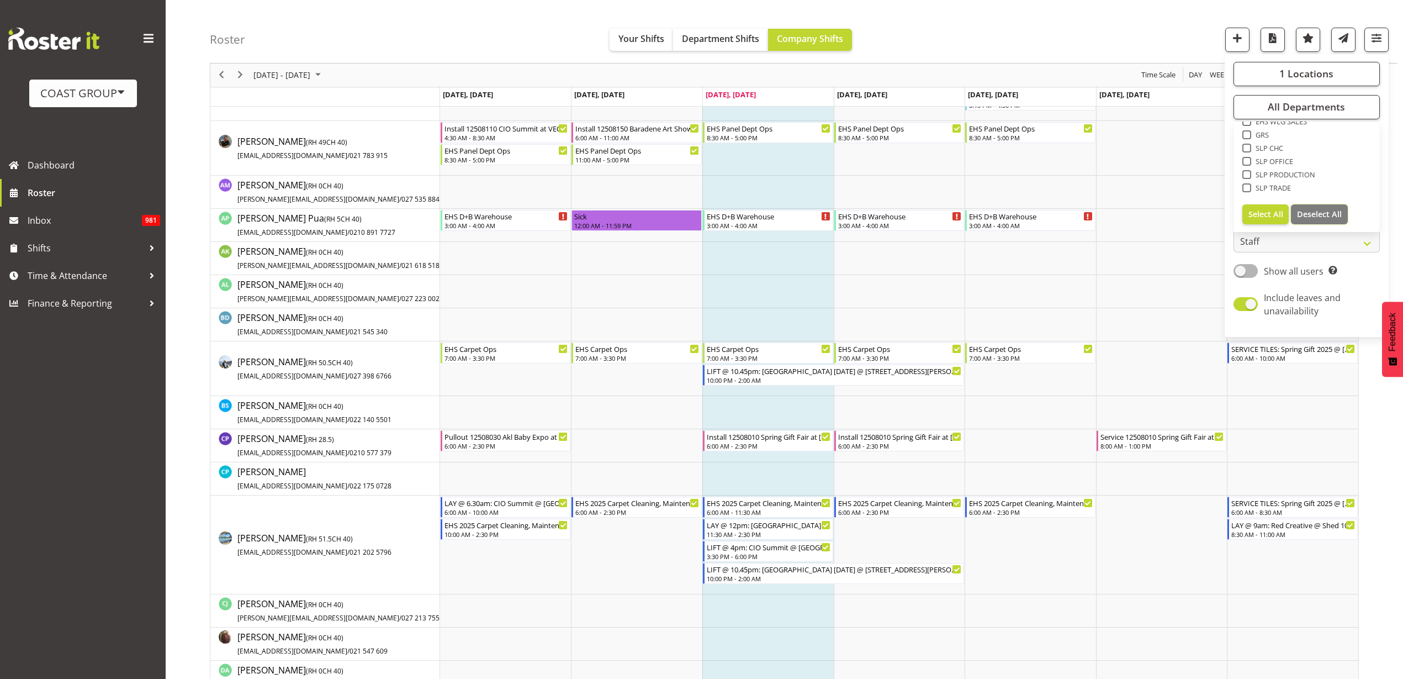
checkbox input "false"
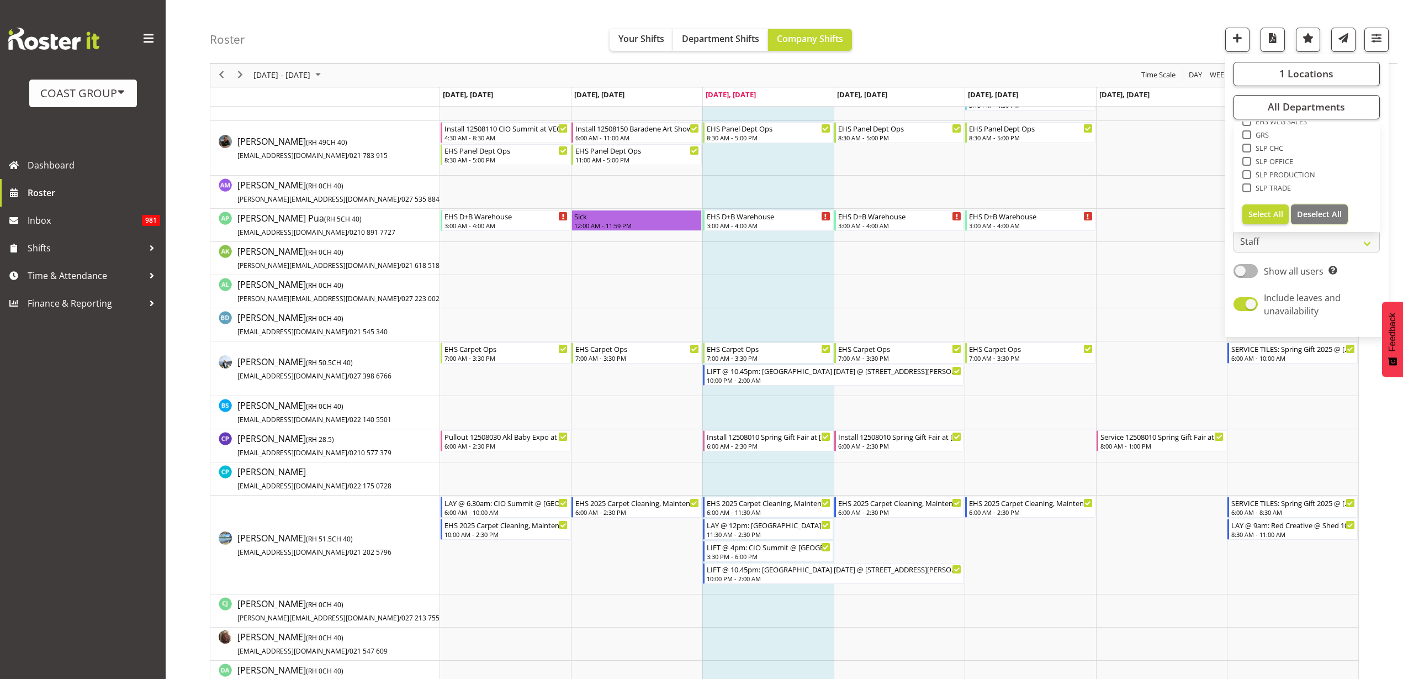
checkbox input "false"
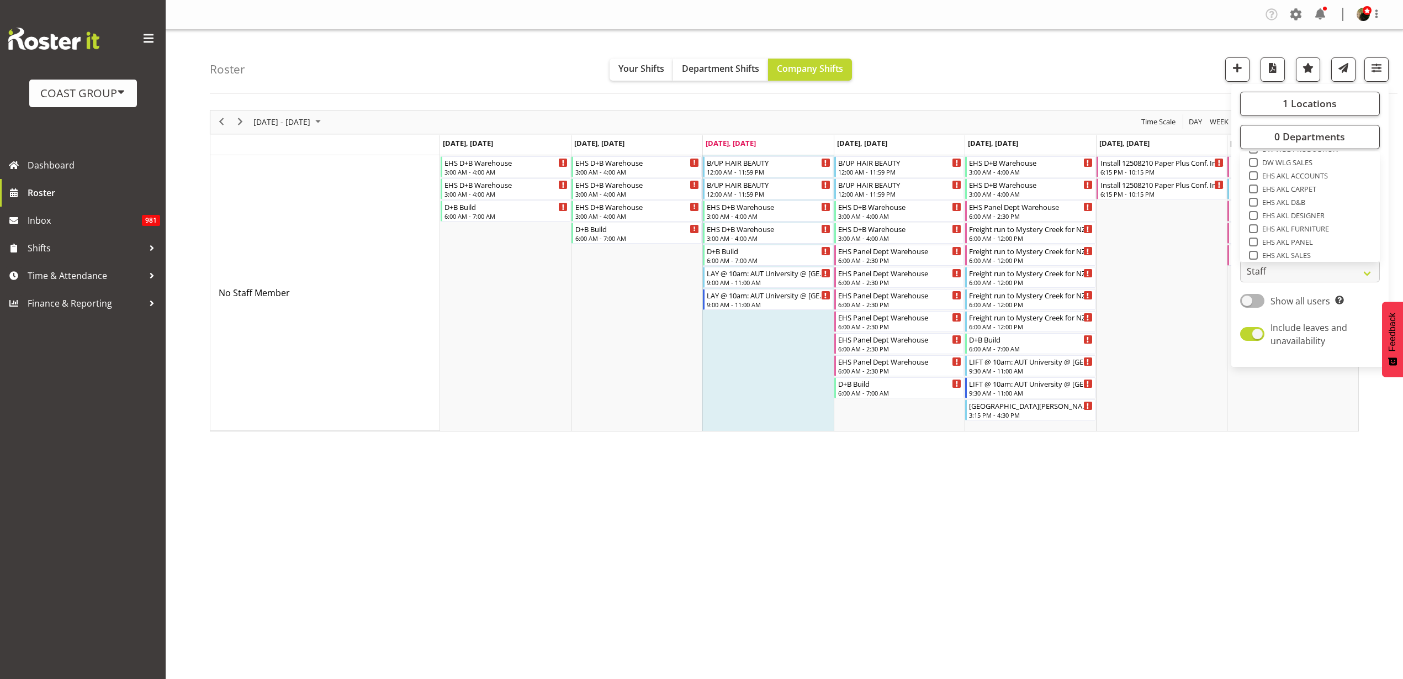
scroll to position [220, 0]
click at [1255, 223] on span at bounding box center [1253, 223] width 9 height 9
click at [1255, 223] on input "EHS AKL D&B" at bounding box center [1252, 222] width 7 height 7
checkbox input "true"
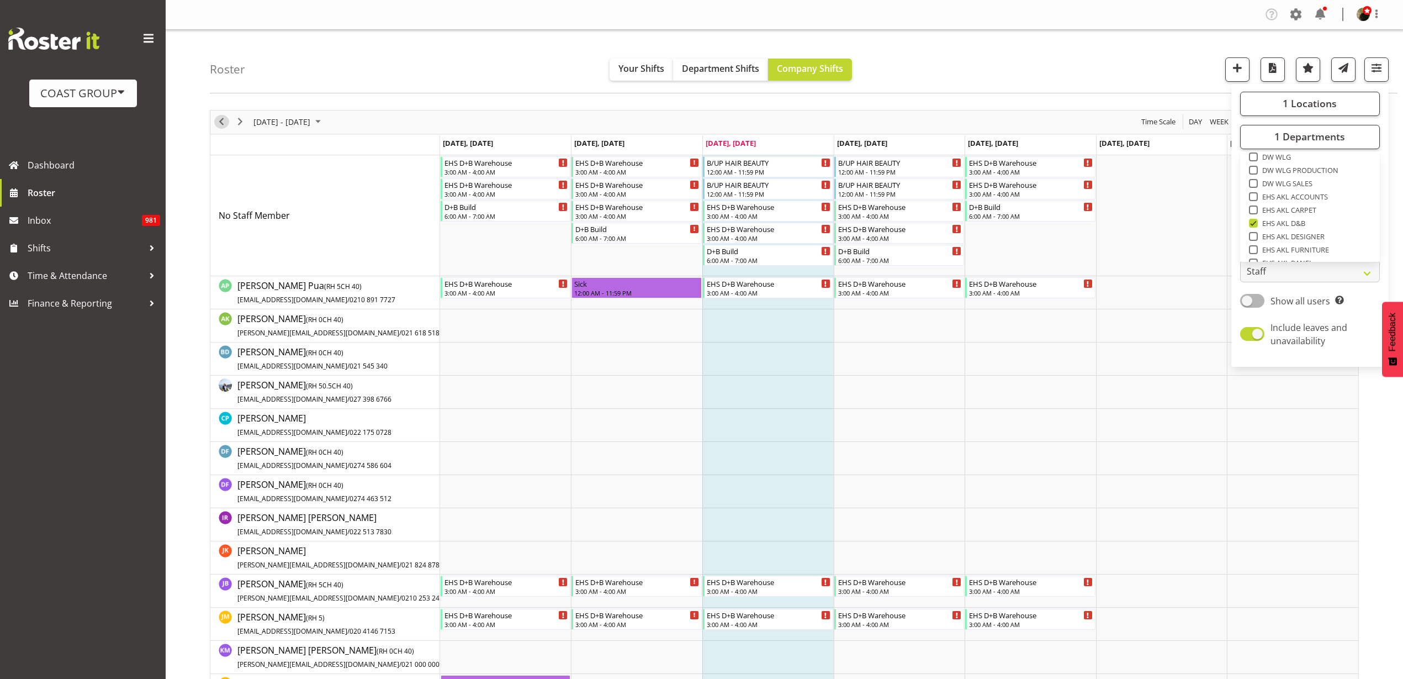
click at [222, 121] on span "Previous" at bounding box center [221, 122] width 13 height 14
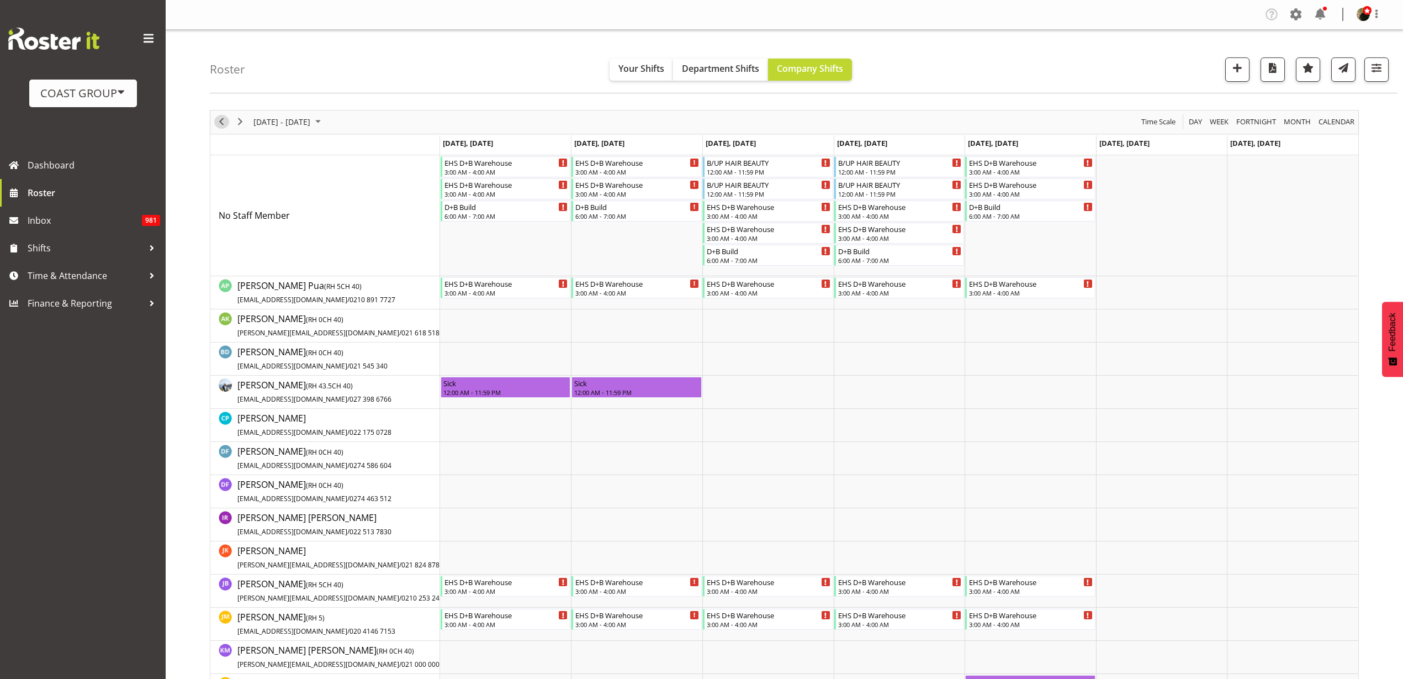
click at [220, 121] on span "Previous" at bounding box center [221, 122] width 13 height 14
click at [217, 119] on span "Previous" at bounding box center [221, 122] width 13 height 14
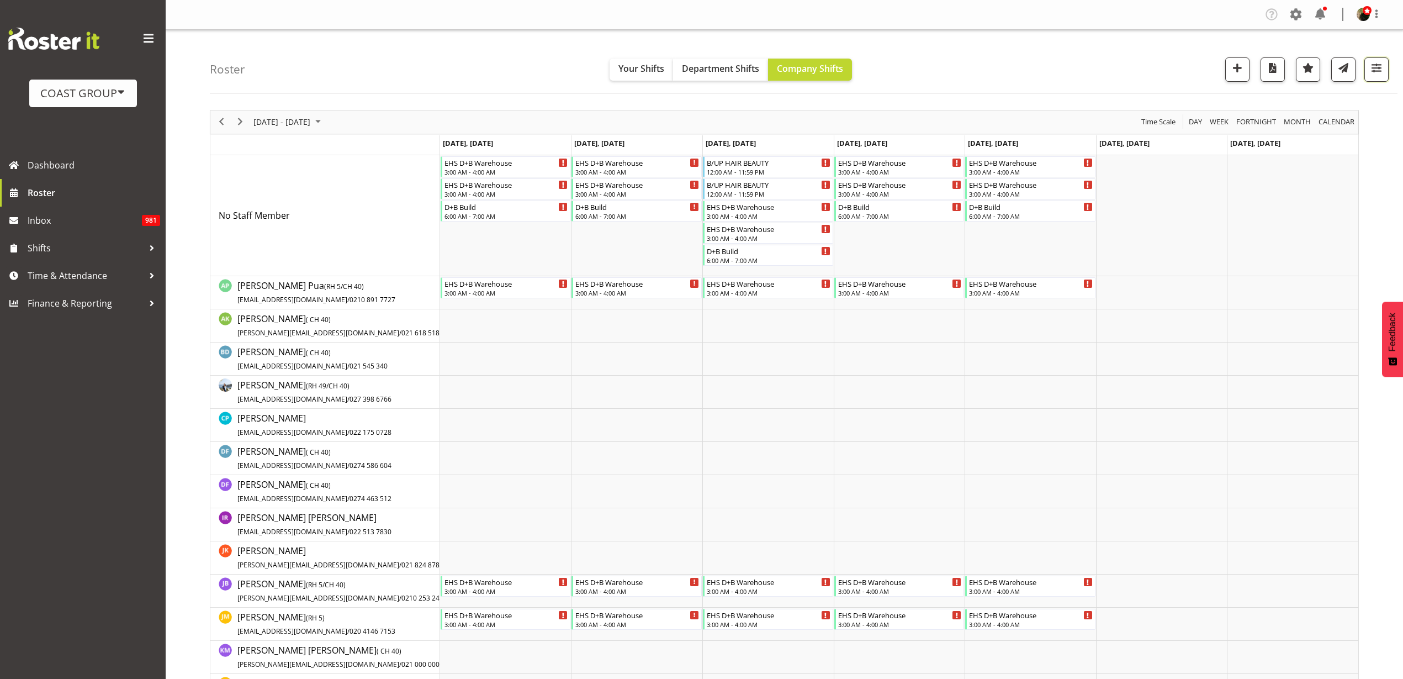
click at [1383, 65] on span "button" at bounding box center [1377, 68] width 14 height 14
click at [1339, 137] on span "1 Departments" at bounding box center [1310, 136] width 71 height 13
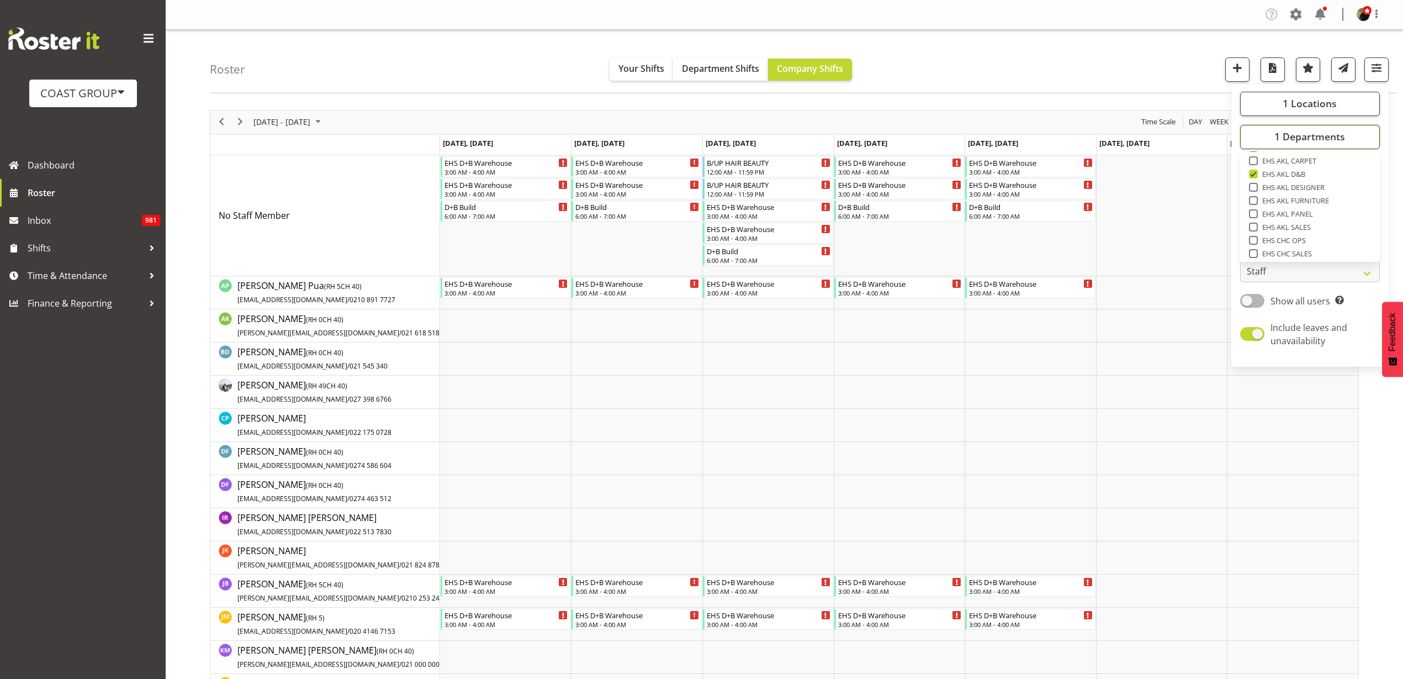
scroll to position [289, 0]
click at [1255, 194] on span at bounding box center [1253, 193] width 9 height 9
click at [1255, 194] on input "EHS AKL PANEL" at bounding box center [1252, 193] width 7 height 7
checkbox input "true"
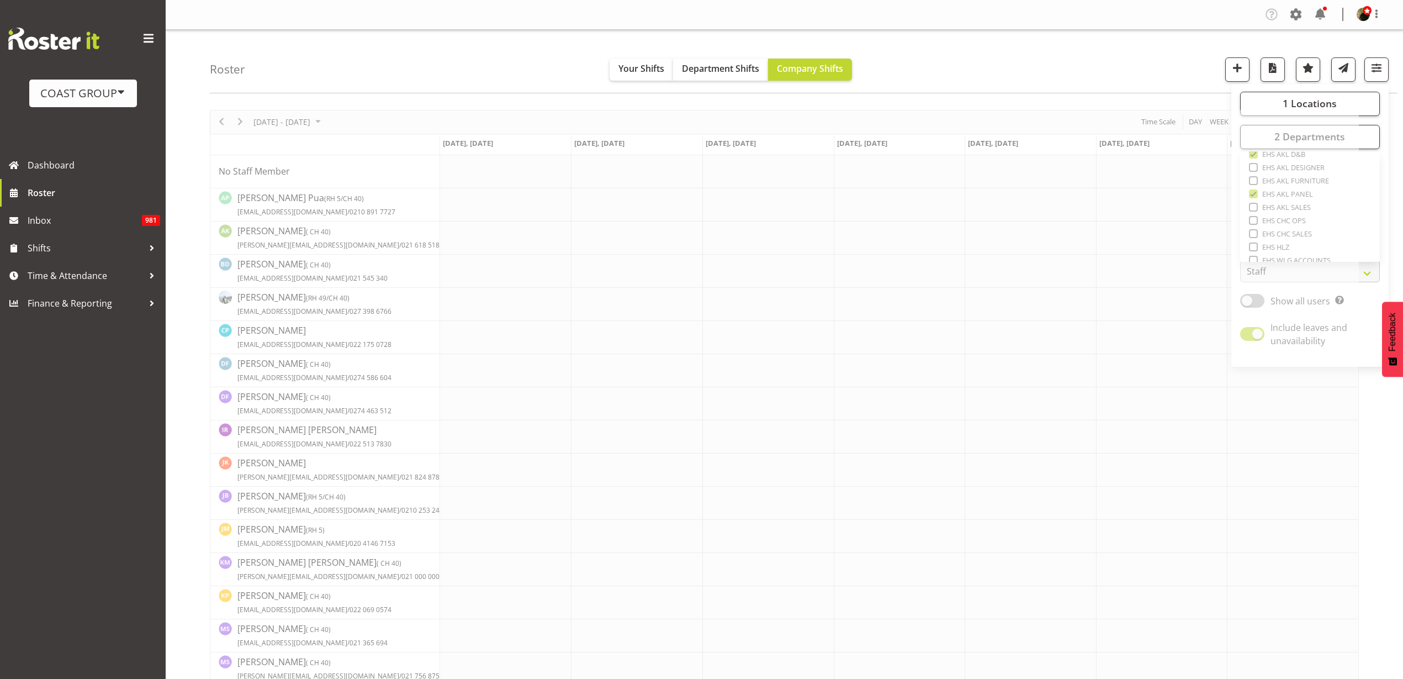
click at [1002, 50] on div "Roster Your Shifts Department Shifts Company Shifts 1 Locations Clear CARLTON E…" at bounding box center [804, 62] width 1188 height 64
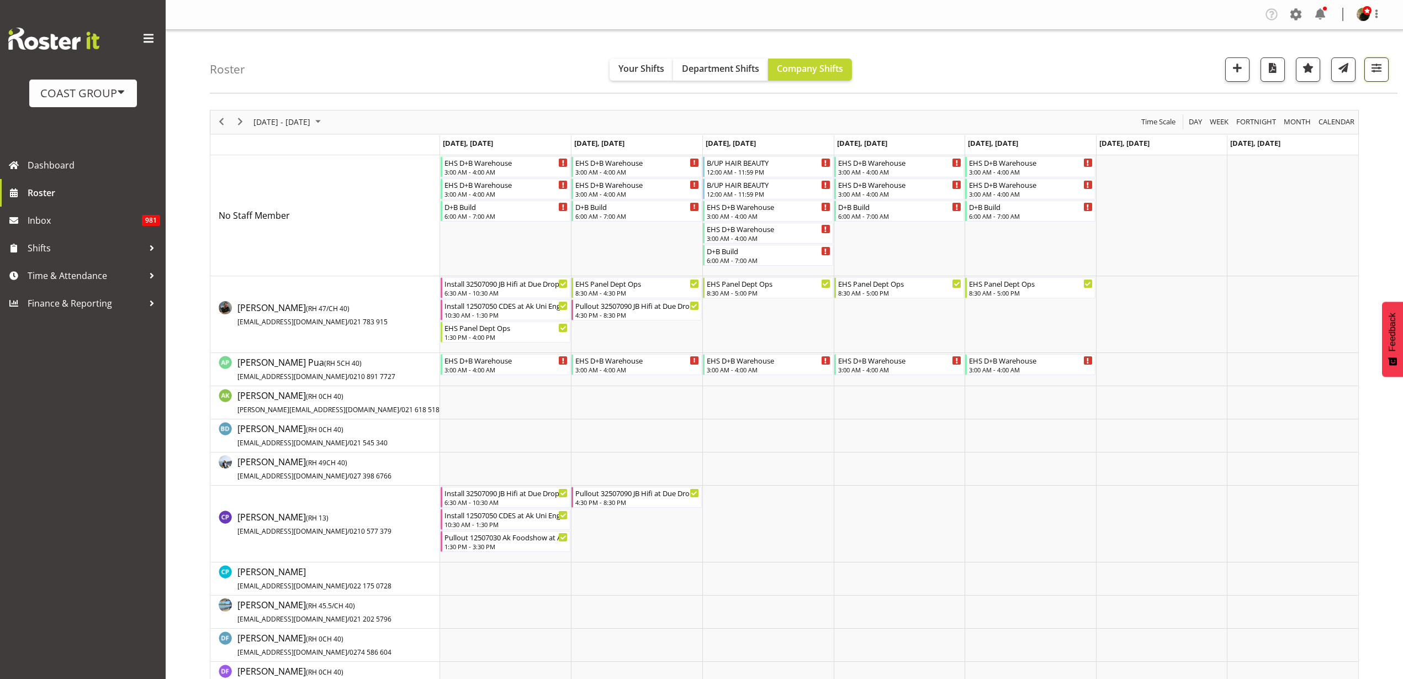
click at [1386, 75] on button "button" at bounding box center [1377, 69] width 24 height 24
click at [1300, 102] on span "1 Locations" at bounding box center [1310, 103] width 54 height 13
click at [1254, 133] on span at bounding box center [1253, 131] width 9 height 9
click at [1254, 133] on input "SLP" at bounding box center [1252, 131] width 7 height 7
checkbox input "true"
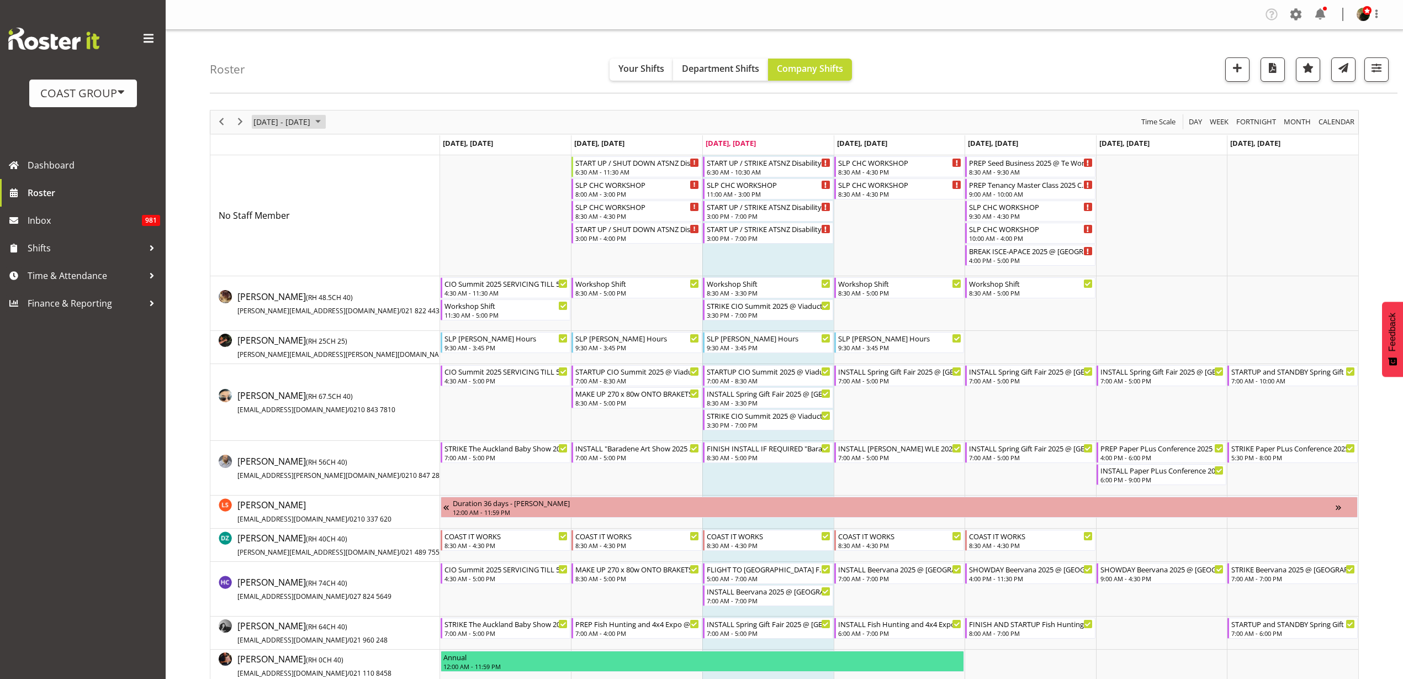
click at [288, 119] on span "[DATE] - [DATE]" at bounding box center [281, 122] width 59 height 14
click at [375, 142] on span "next month" at bounding box center [369, 150] width 19 height 20
click at [319, 244] on span "25" at bounding box center [318, 244] width 17 height 17
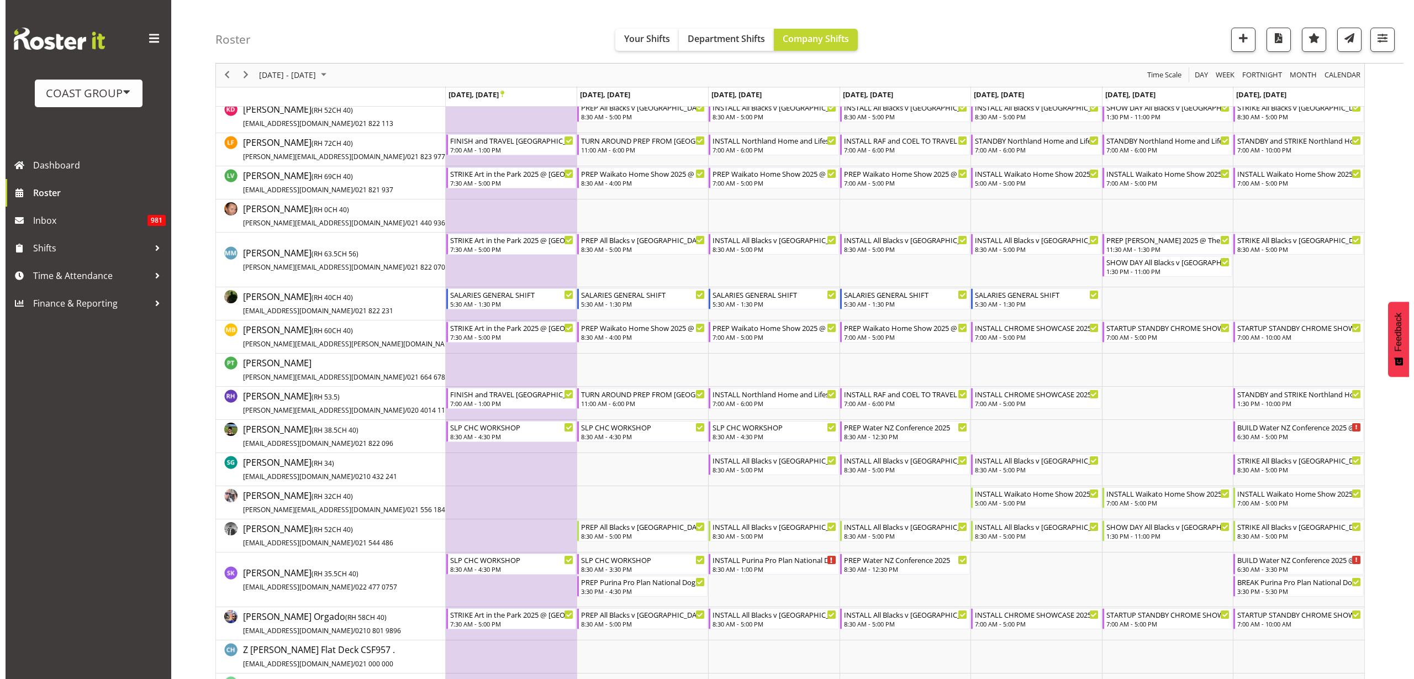
scroll to position [690, 0]
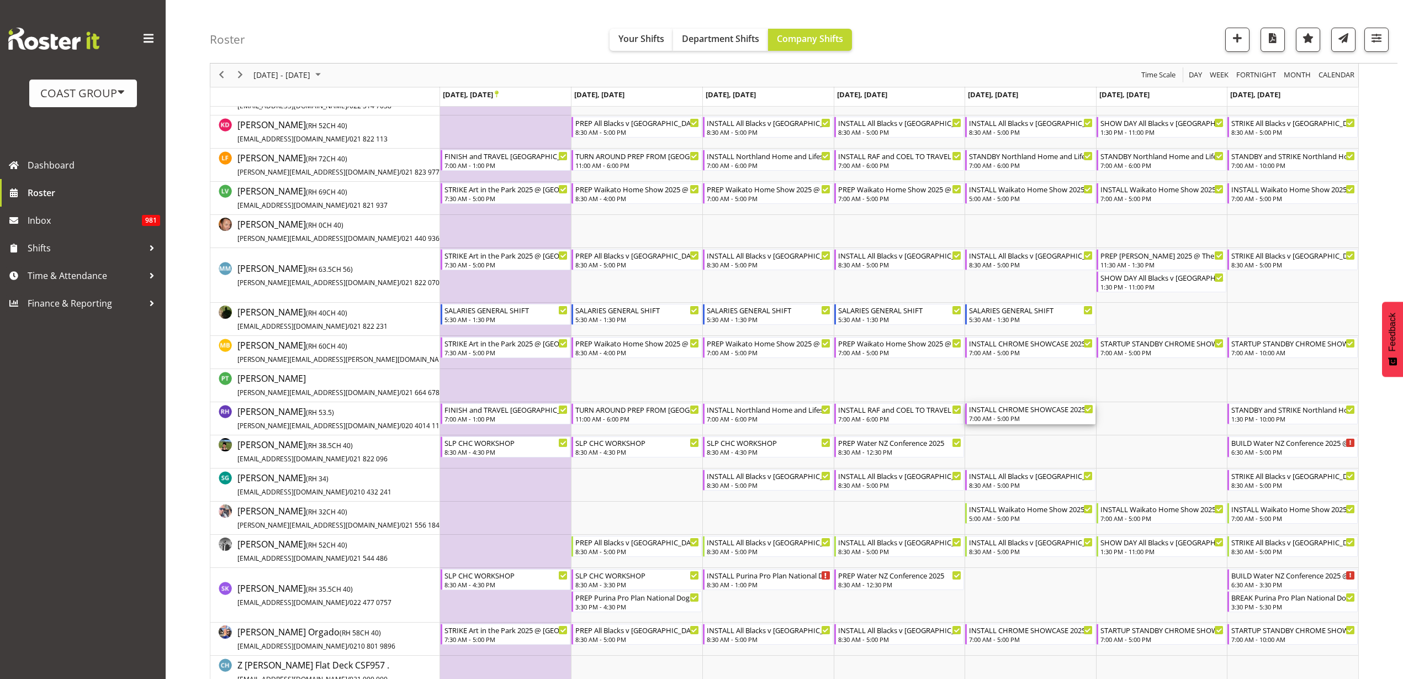
click at [1023, 414] on div "7:00 AM - 5:00 PM" at bounding box center [1031, 418] width 124 height 9
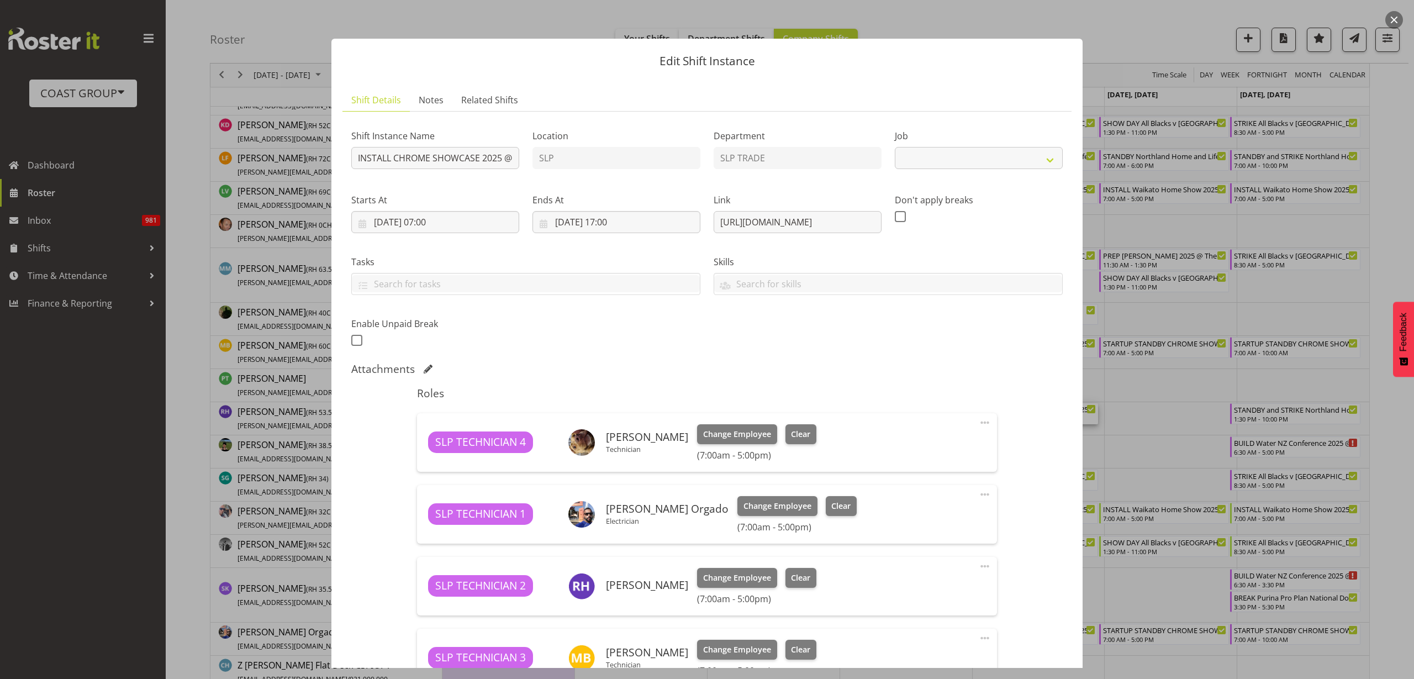
select select "10218"
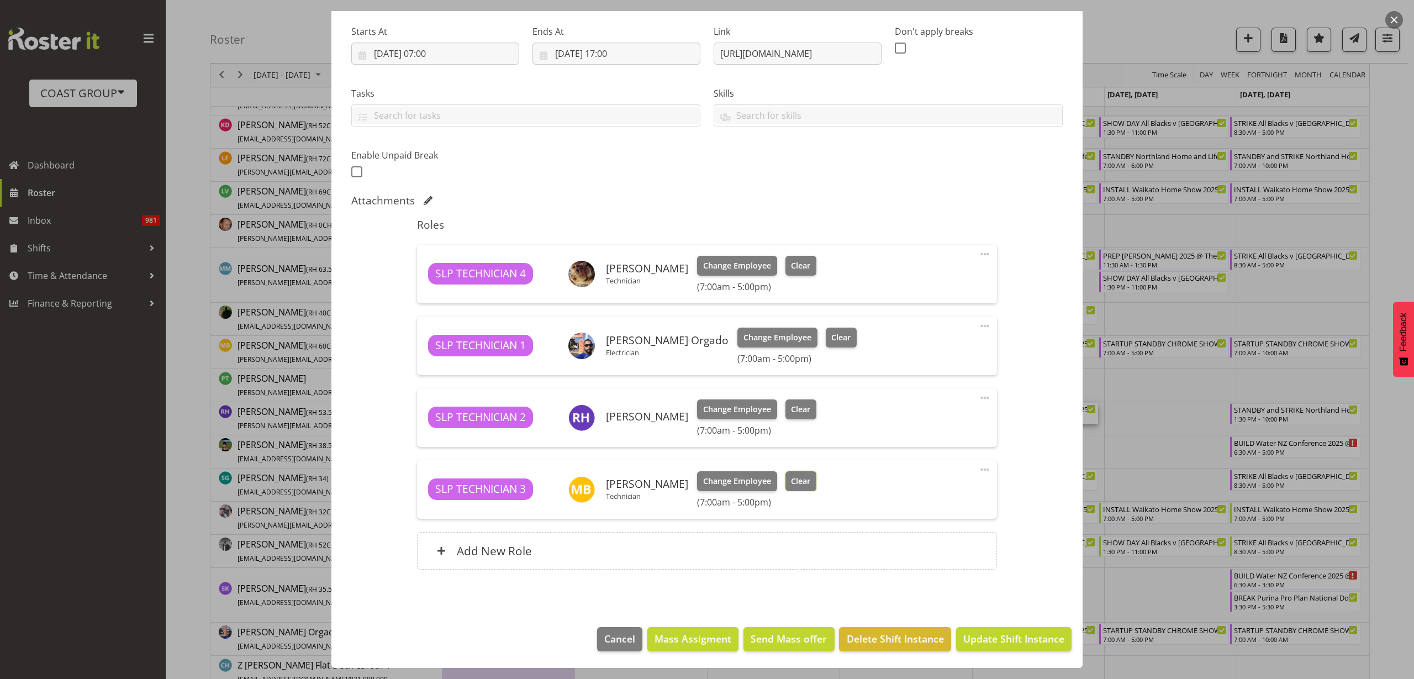
click at [791, 478] on span "Clear" at bounding box center [800, 481] width 19 height 12
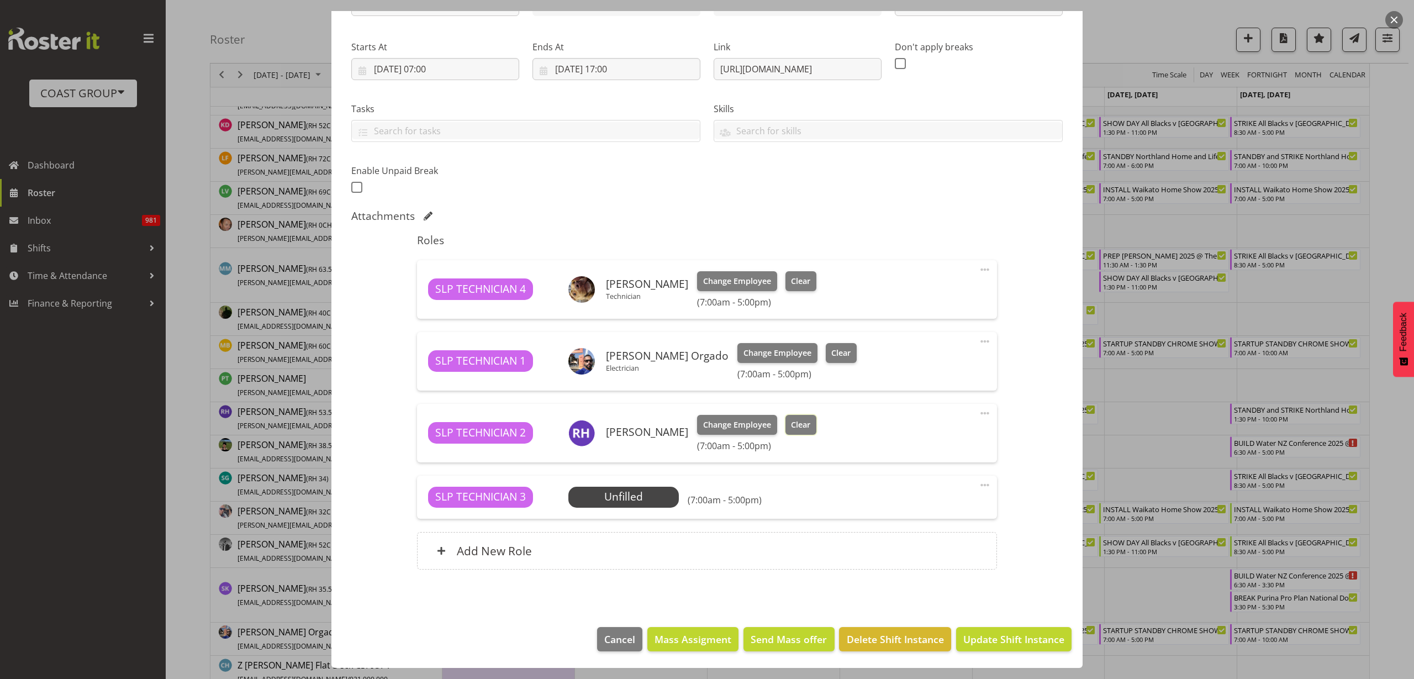
click at [800, 426] on span "Clear" at bounding box center [800, 425] width 19 height 12
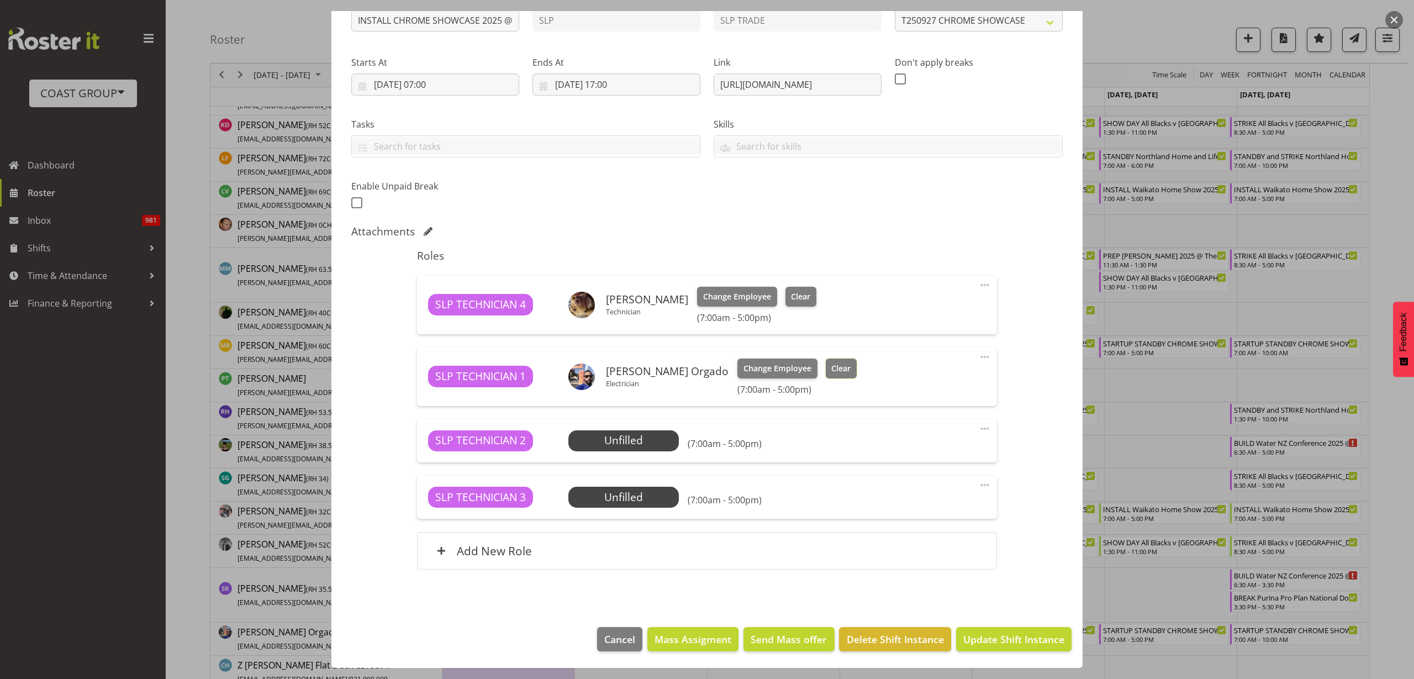
click at [840, 368] on span "Clear" at bounding box center [840, 368] width 19 height 12
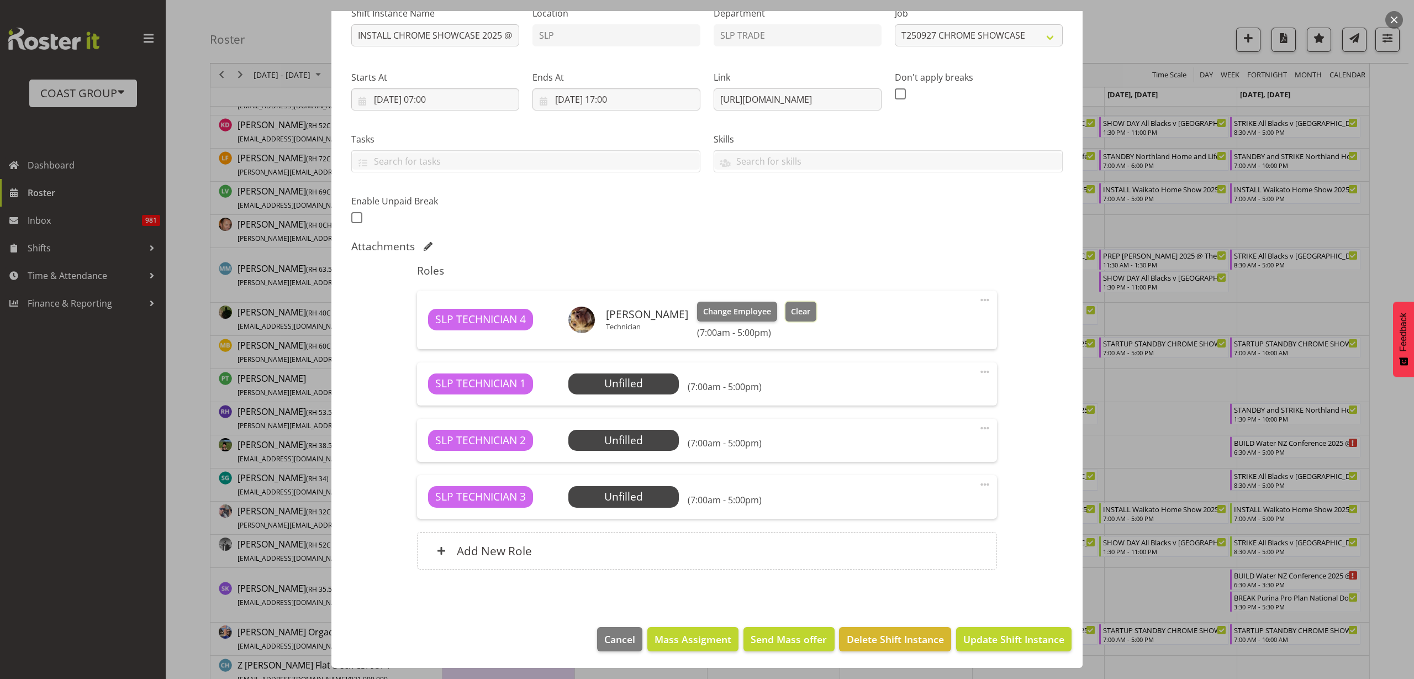
click at [794, 310] on span "Clear" at bounding box center [800, 311] width 19 height 12
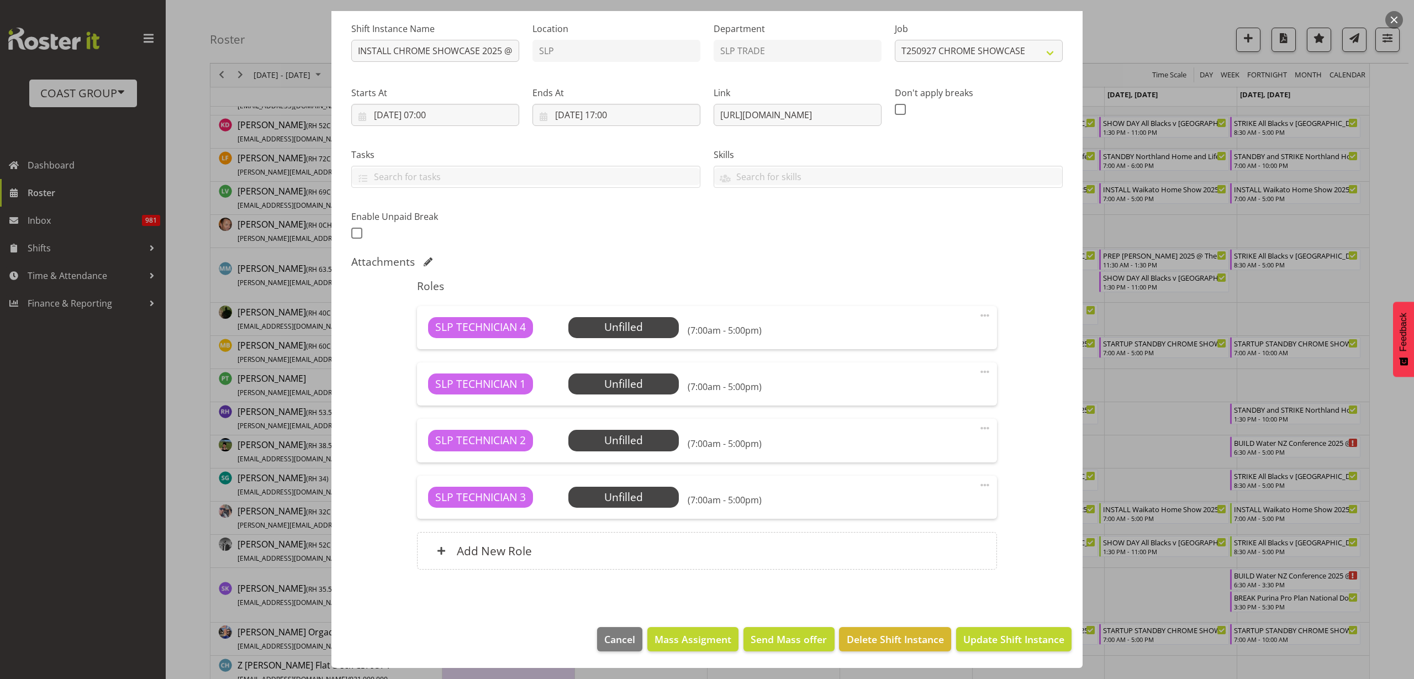
scroll to position [38, 0]
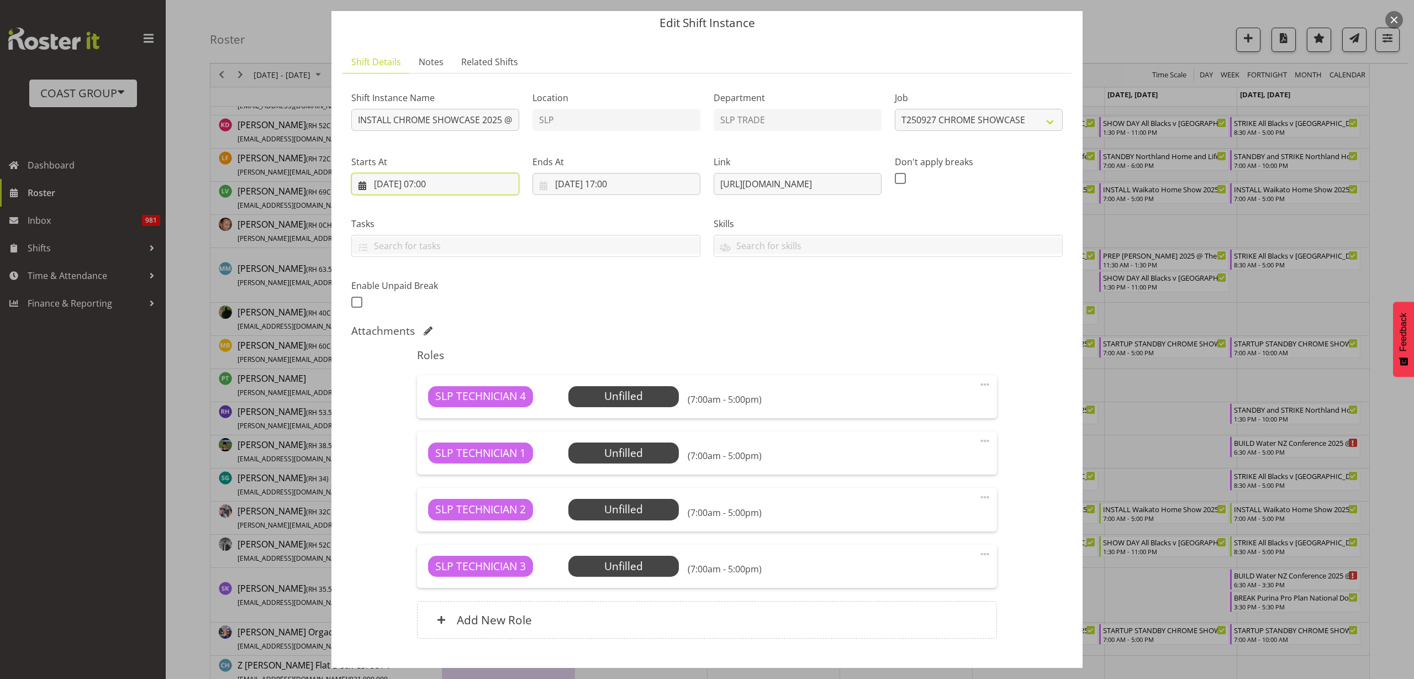
click at [415, 183] on input "26/09/2025, 07:00" at bounding box center [435, 184] width 168 height 22
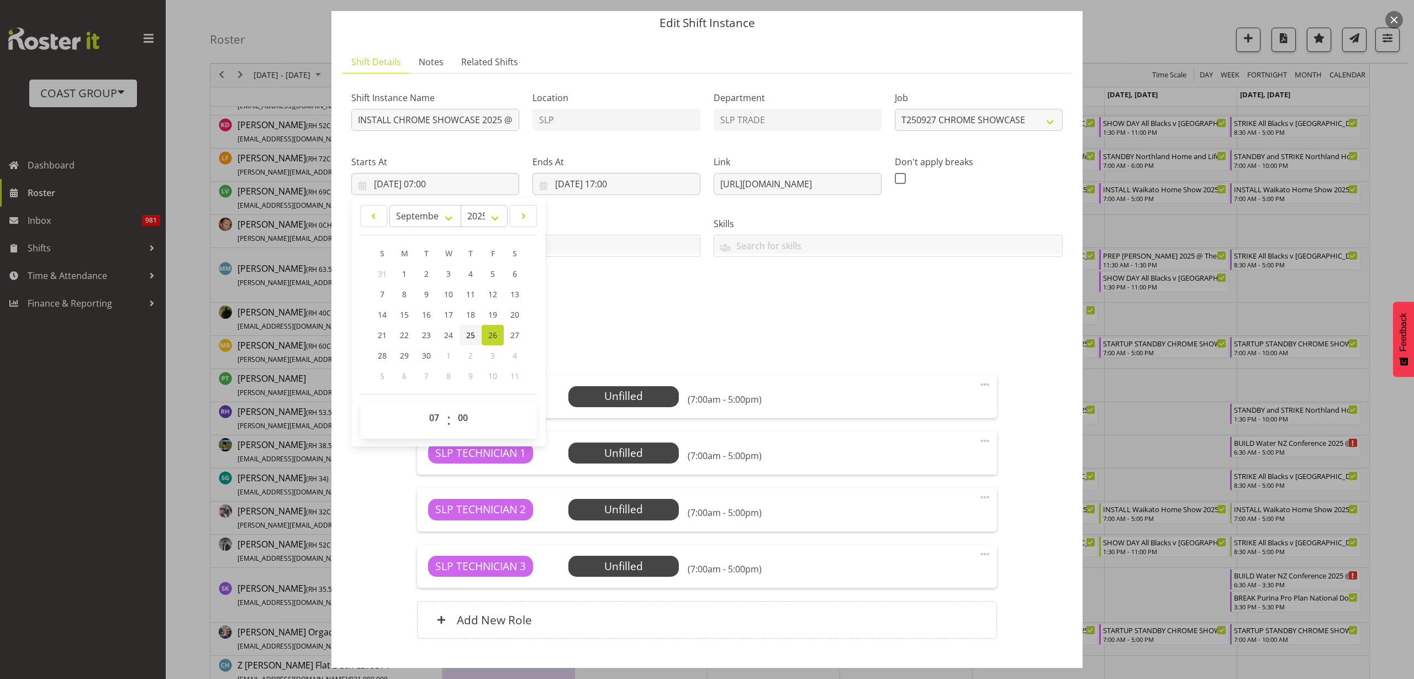
click at [466, 335] on span "25" at bounding box center [470, 335] width 9 height 10
type input "25/09/2025, 07:00"
click at [617, 187] on input "26/09/2025, 17:00" at bounding box center [616, 184] width 168 height 22
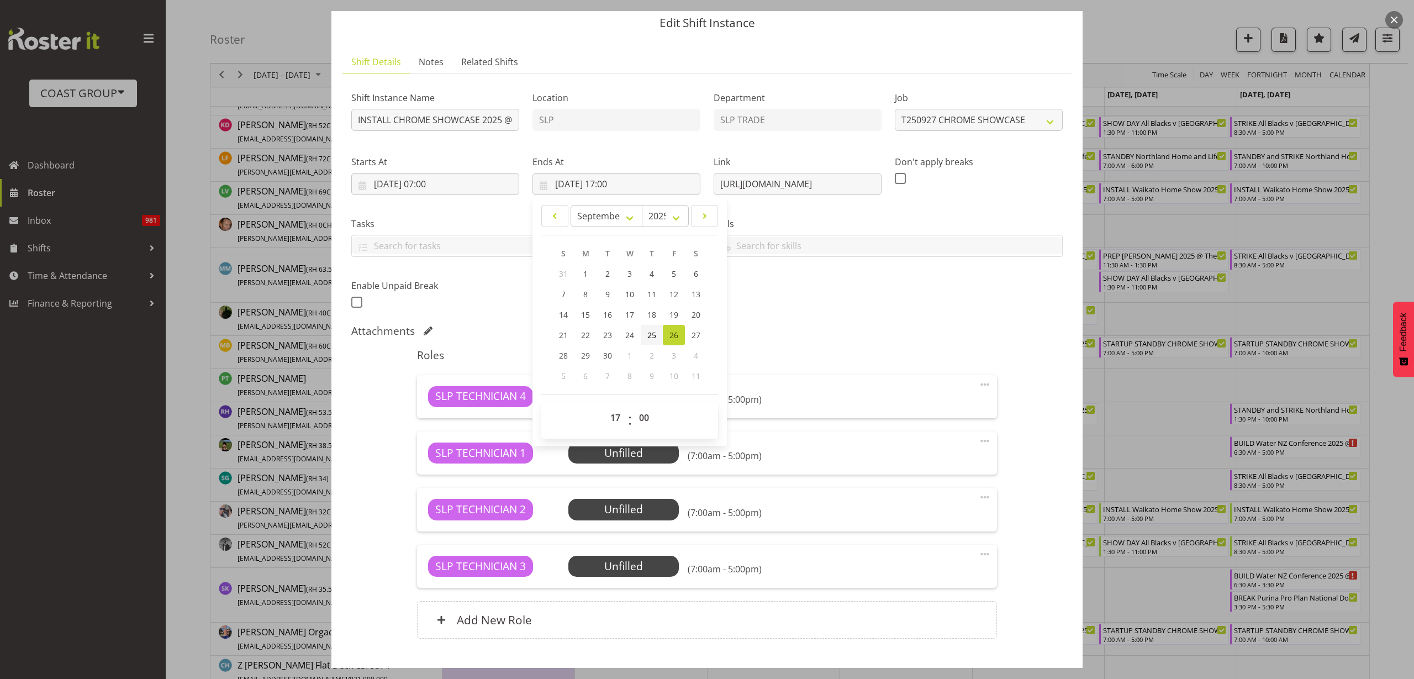
click at [653, 337] on span "25" at bounding box center [651, 335] width 9 height 10
type input "25/09/2025, 17:00"
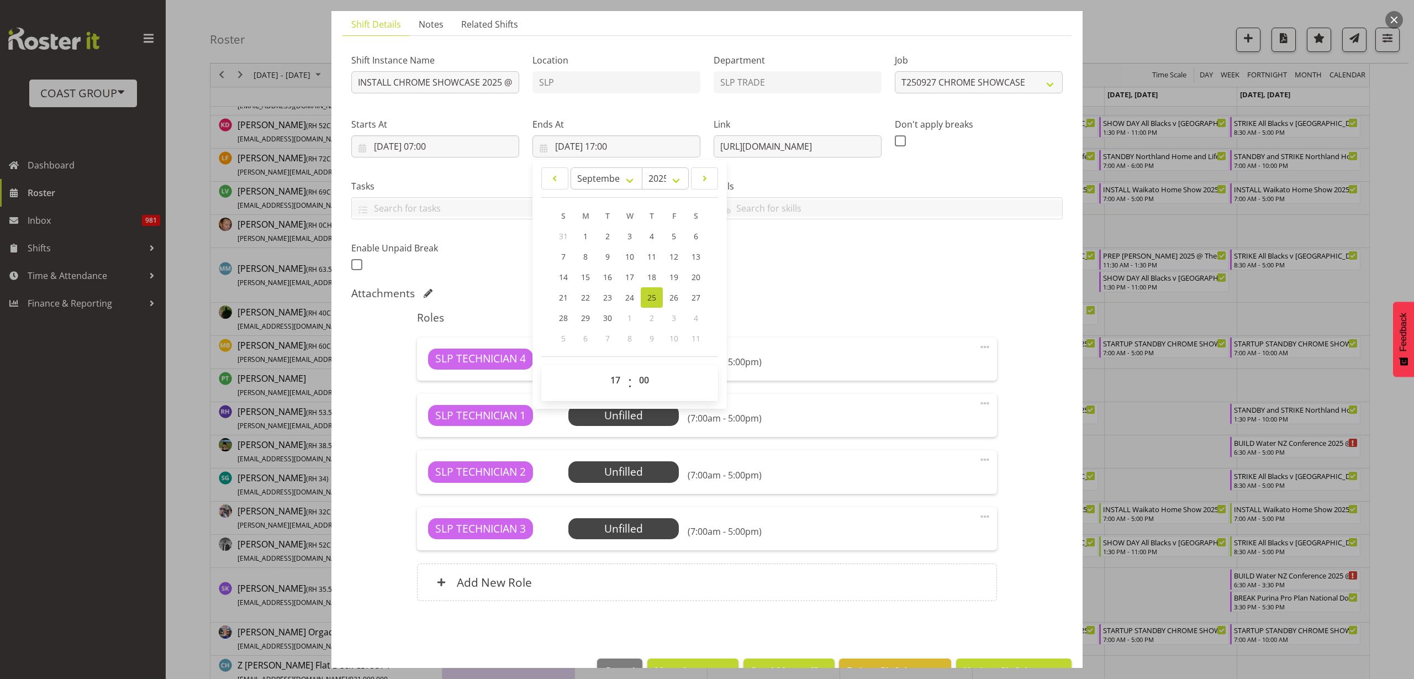
scroll to position [107, 0]
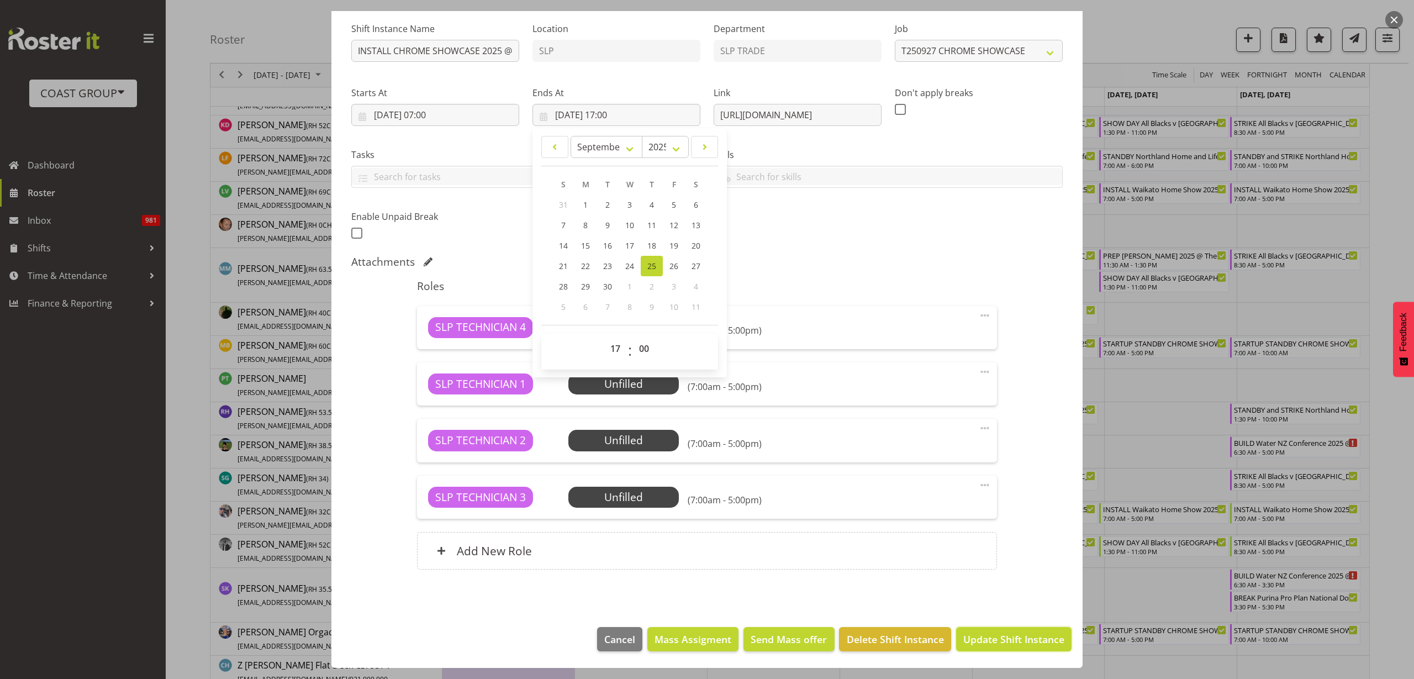
click at [1006, 644] on span "Update Shift Instance" at bounding box center [1013, 639] width 101 height 14
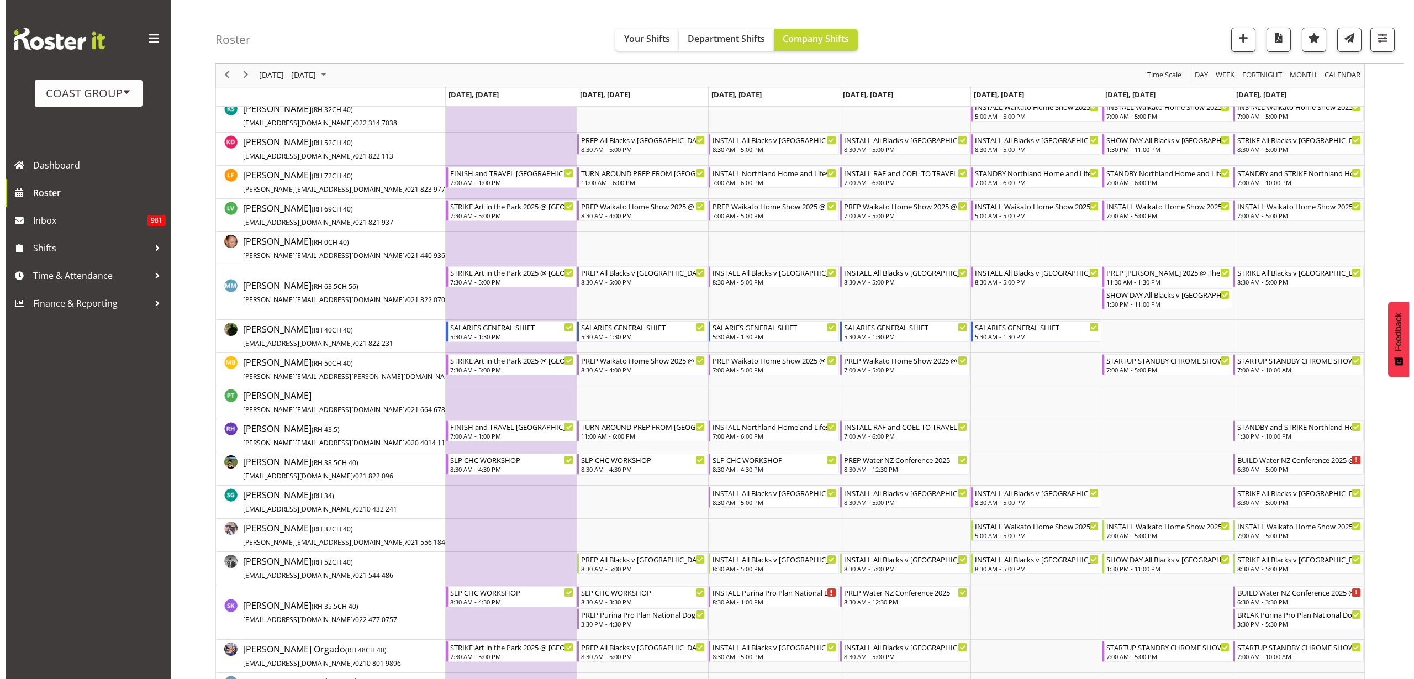
scroll to position [759, 0]
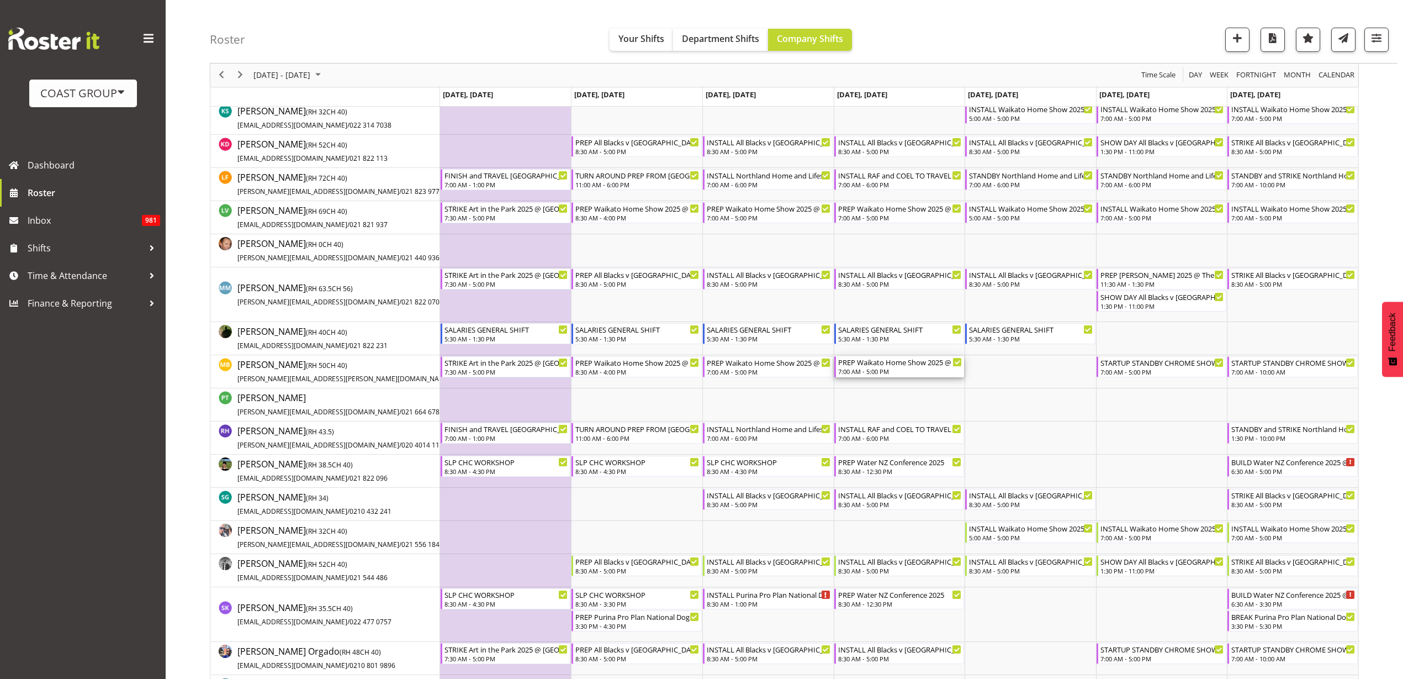
click at [882, 368] on div "7:00 AM - 5:00 PM" at bounding box center [900, 371] width 124 height 9
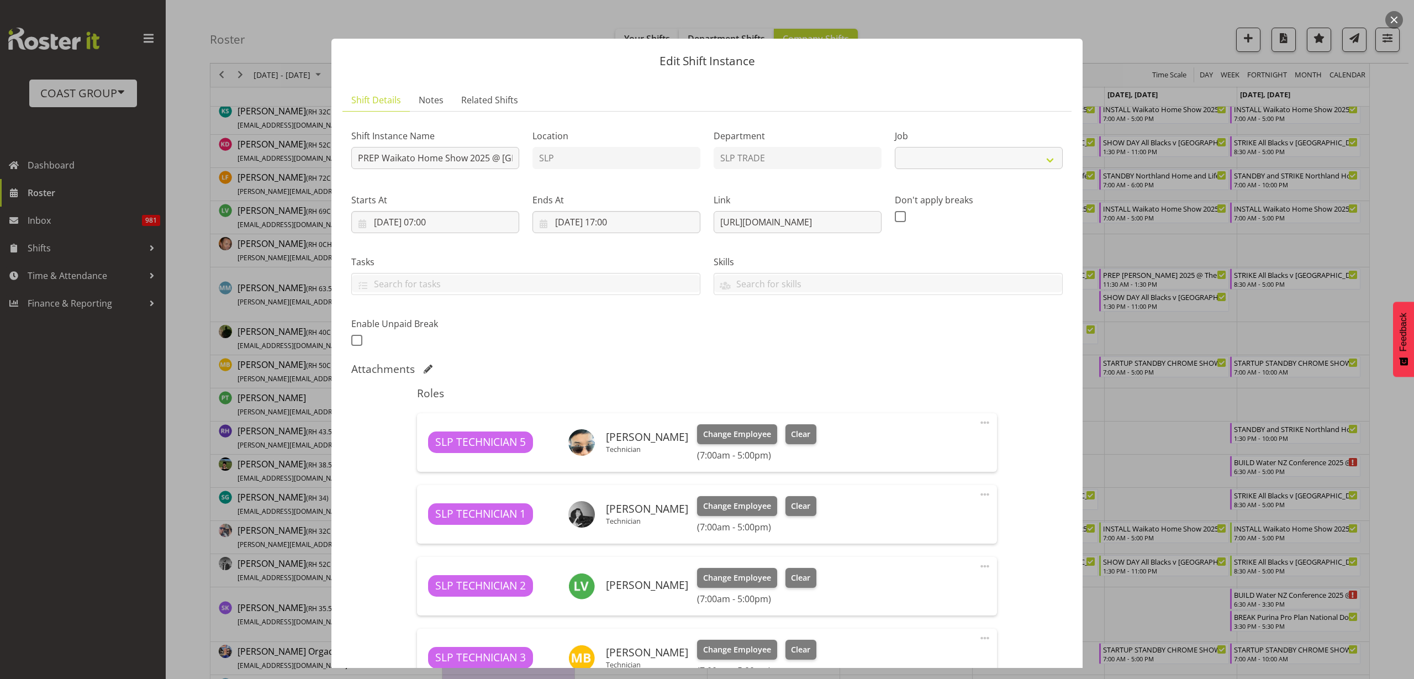
select select "9156"
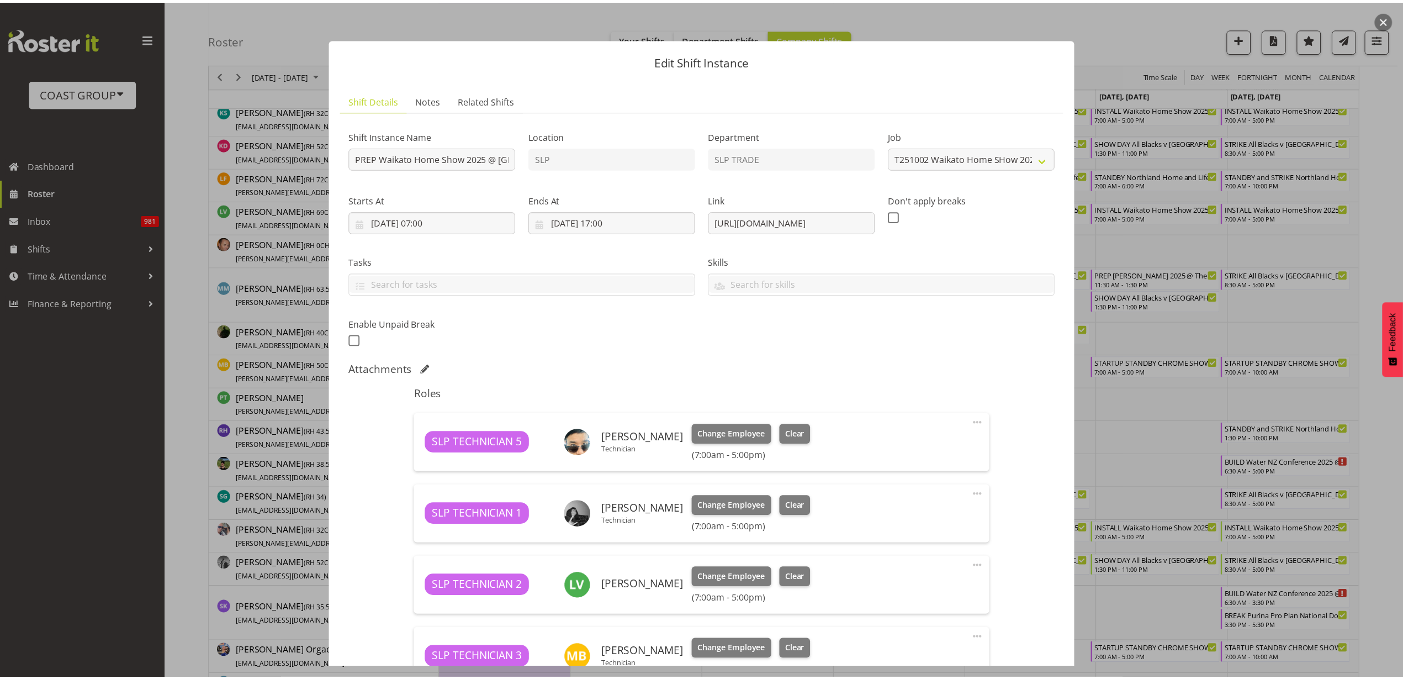
scroll to position [168, 0]
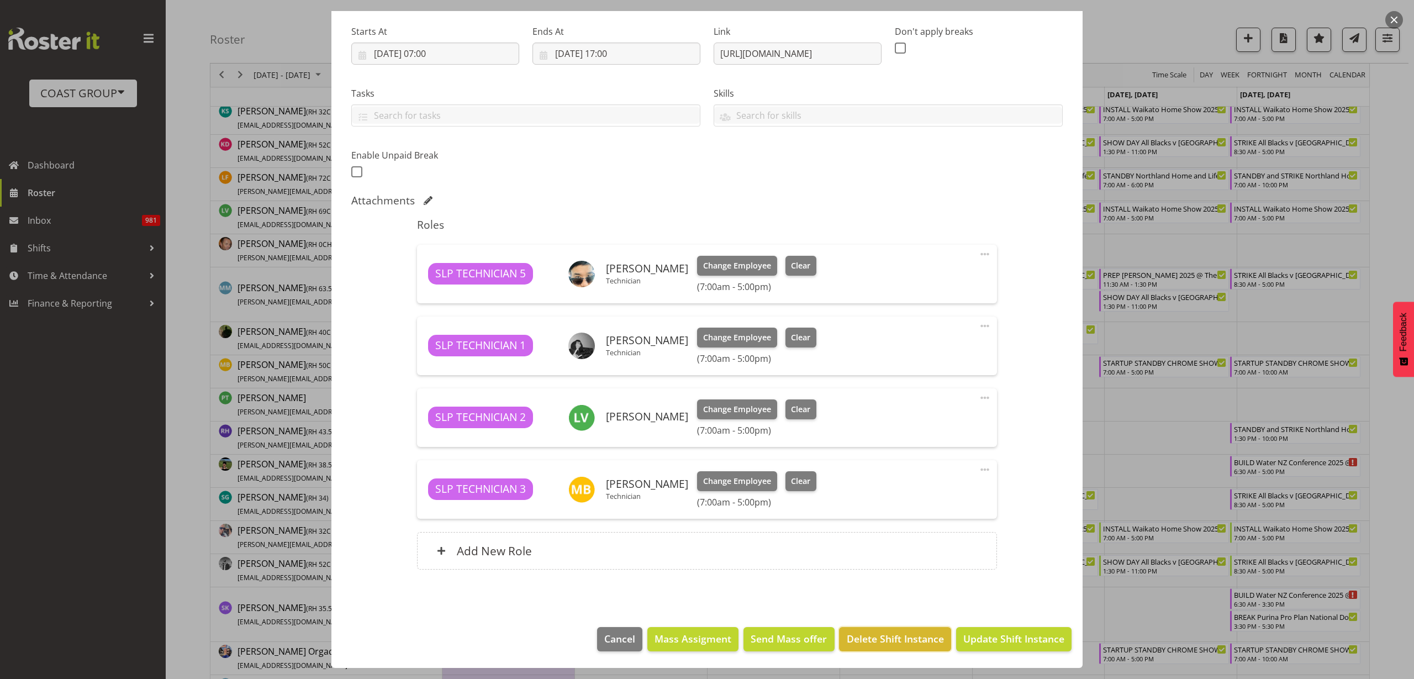
click at [872, 638] on span "Delete Shift Instance" at bounding box center [895, 638] width 97 height 14
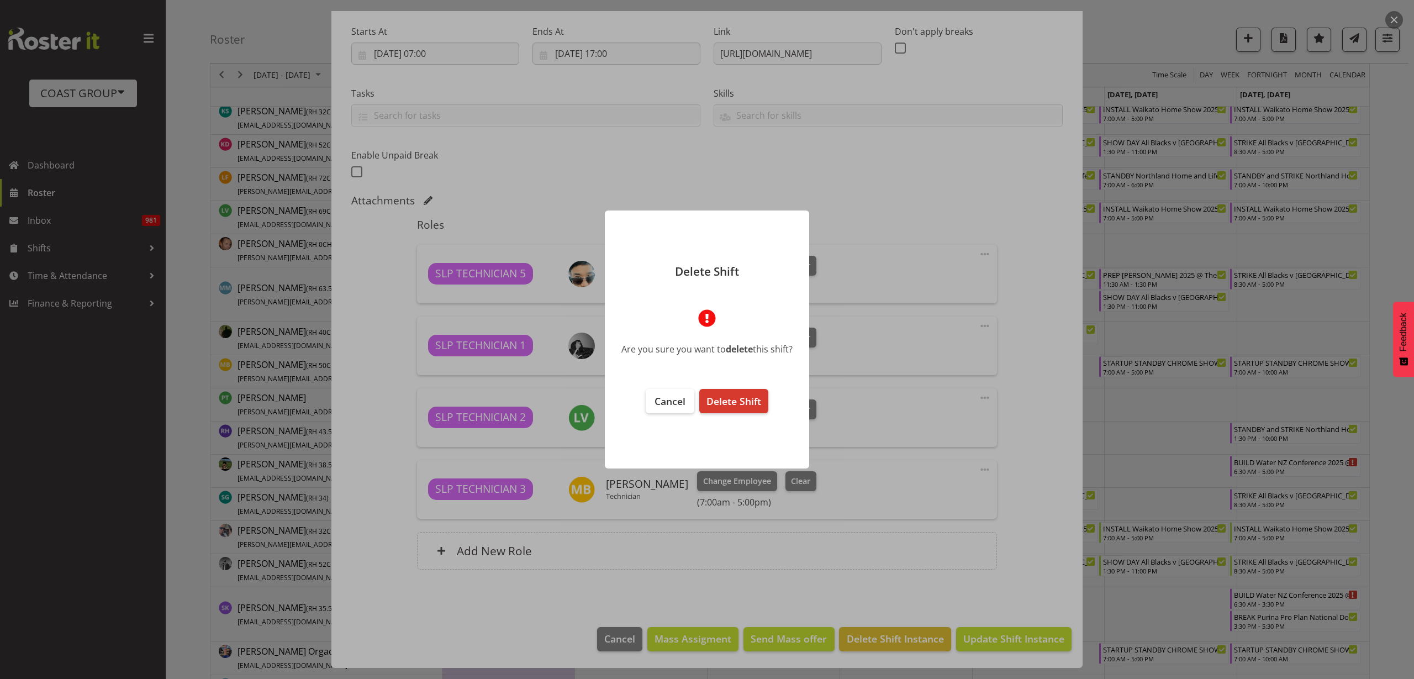
click at [722, 399] on span "Delete Shift" at bounding box center [733, 400] width 55 height 13
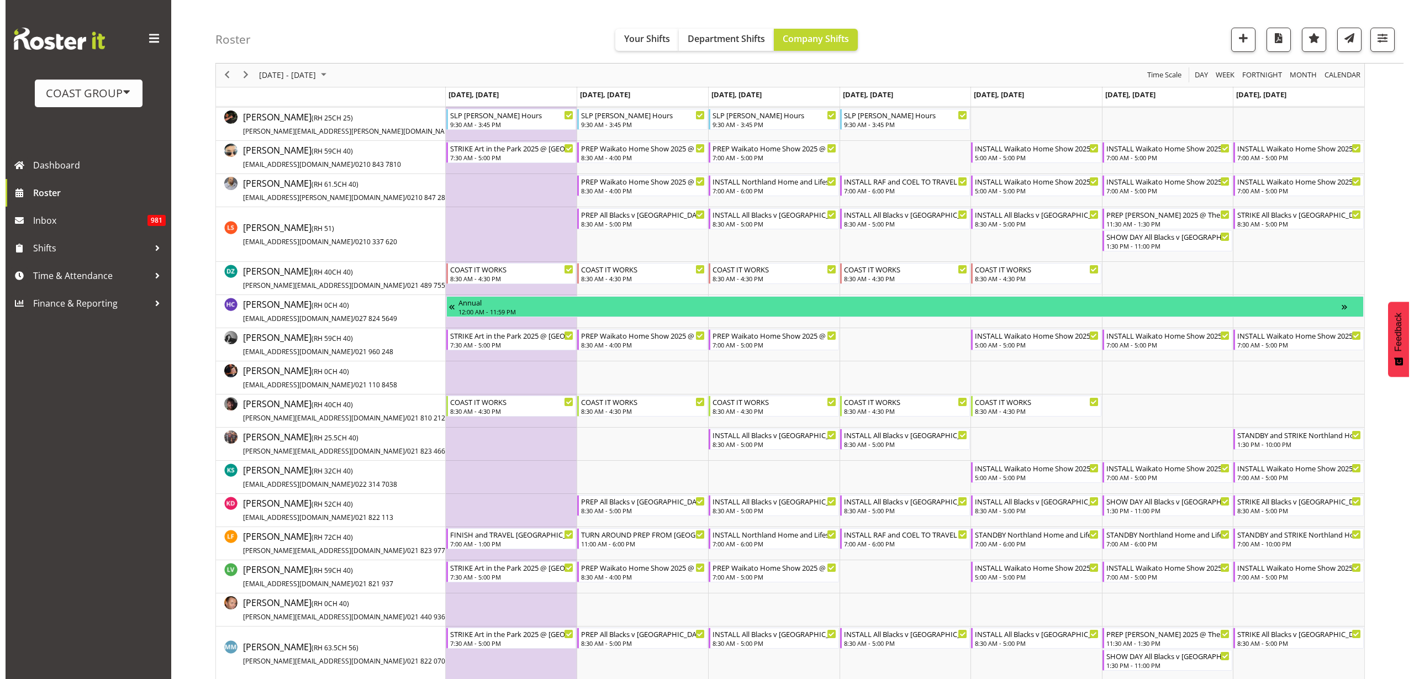
scroll to position [0, 0]
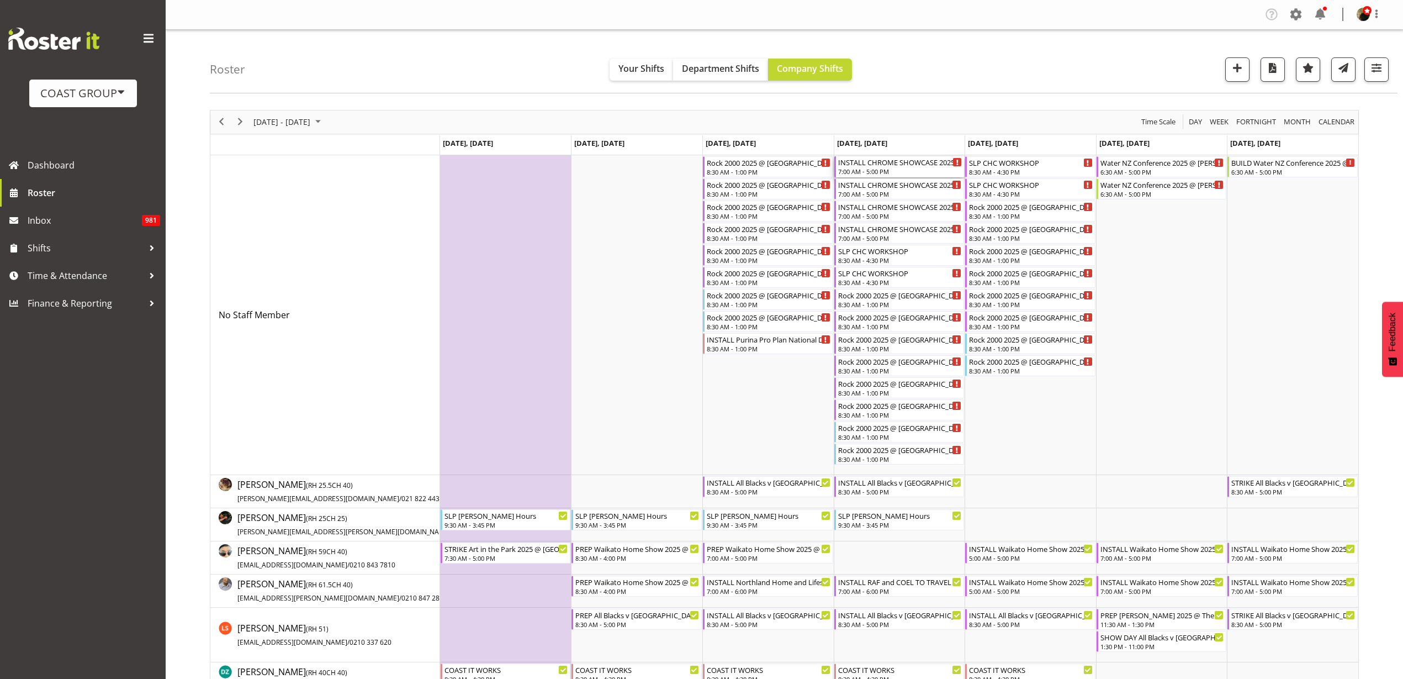
click at [883, 172] on div "7:00 AM - 5:00 PM" at bounding box center [900, 171] width 124 height 9
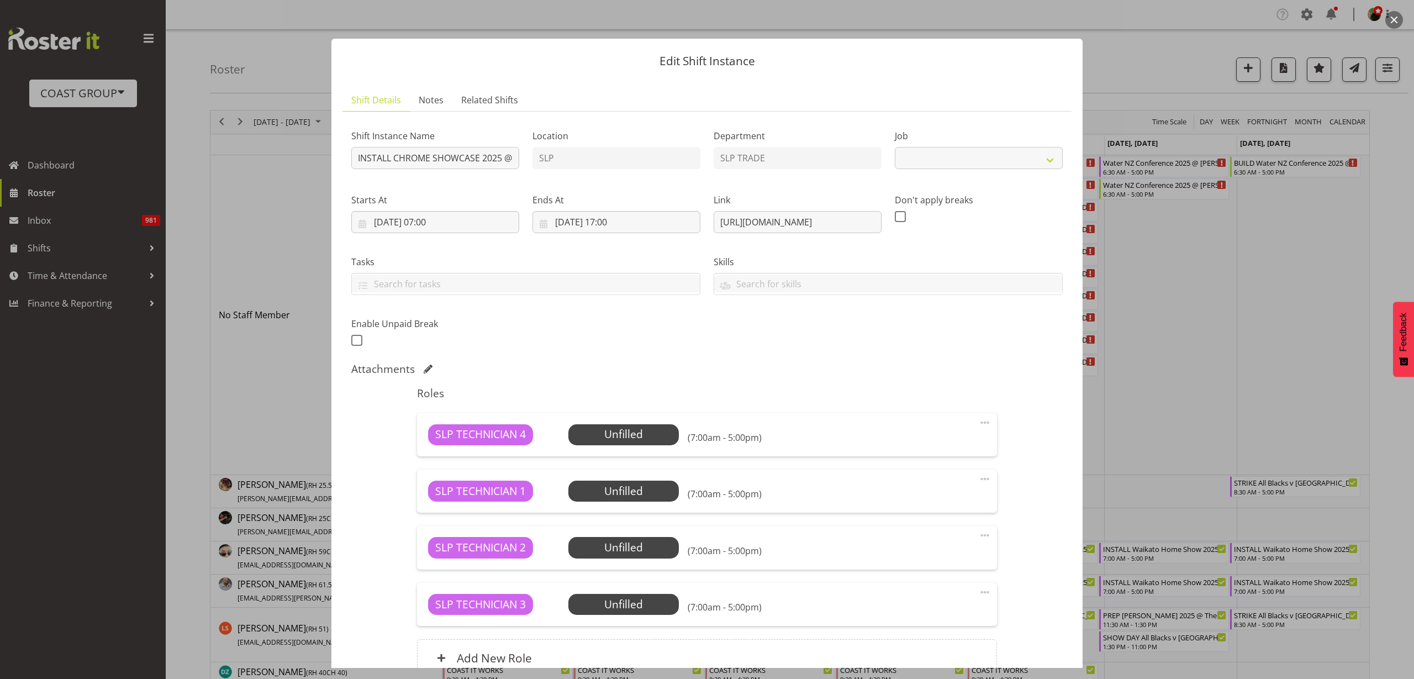
select select "10218"
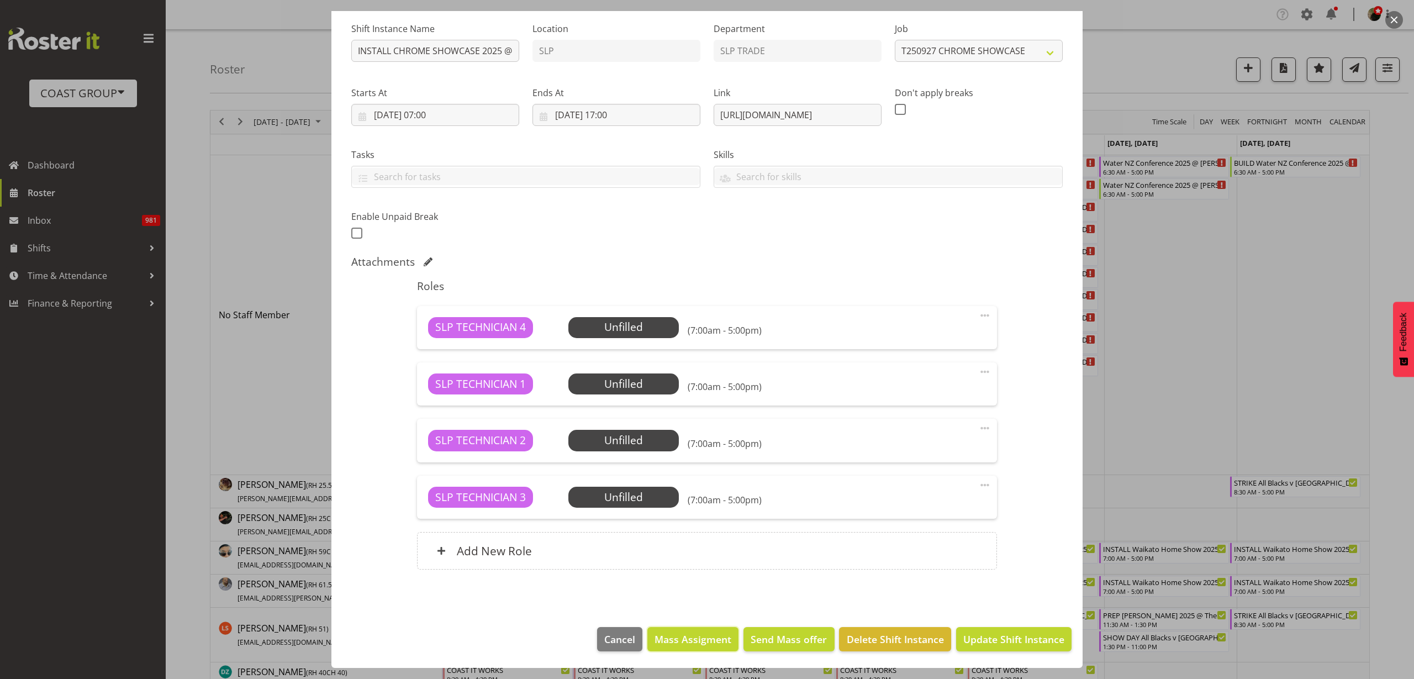
click at [689, 636] on span "Mass Assigment" at bounding box center [692, 639] width 77 height 14
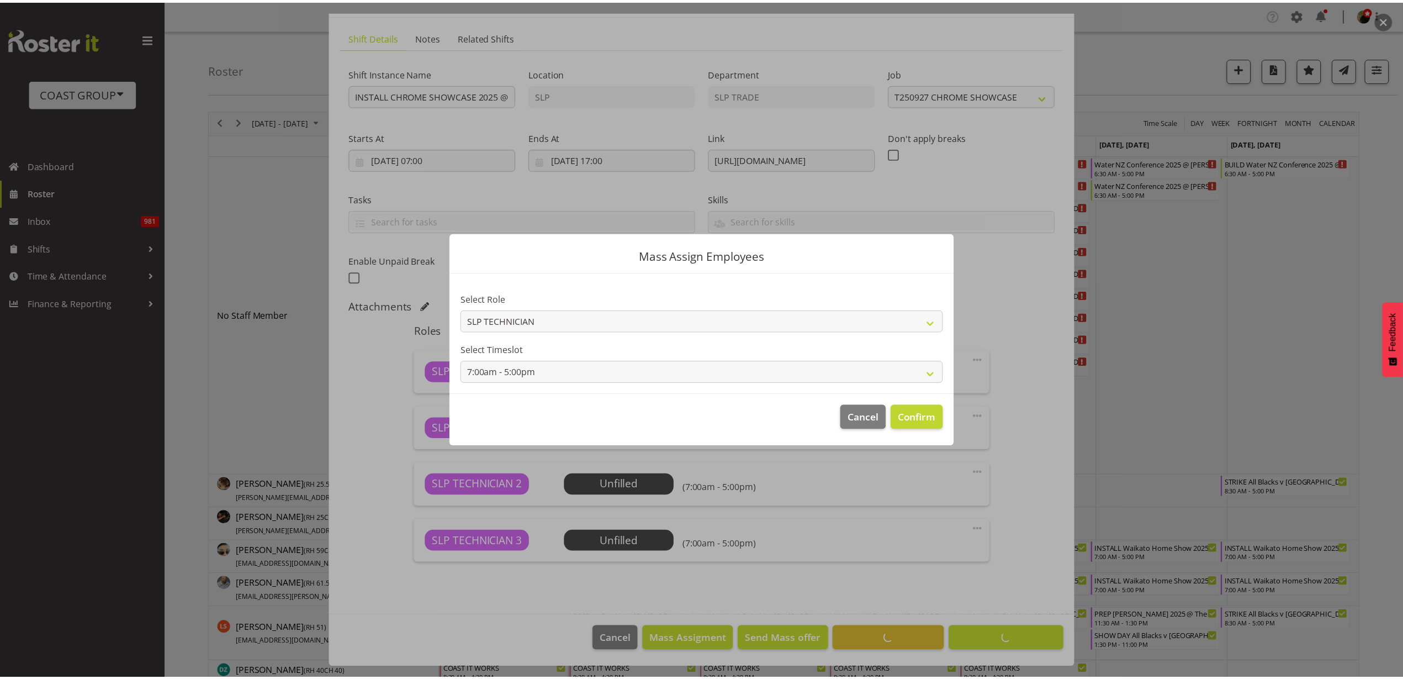
scroll to position [63, 0]
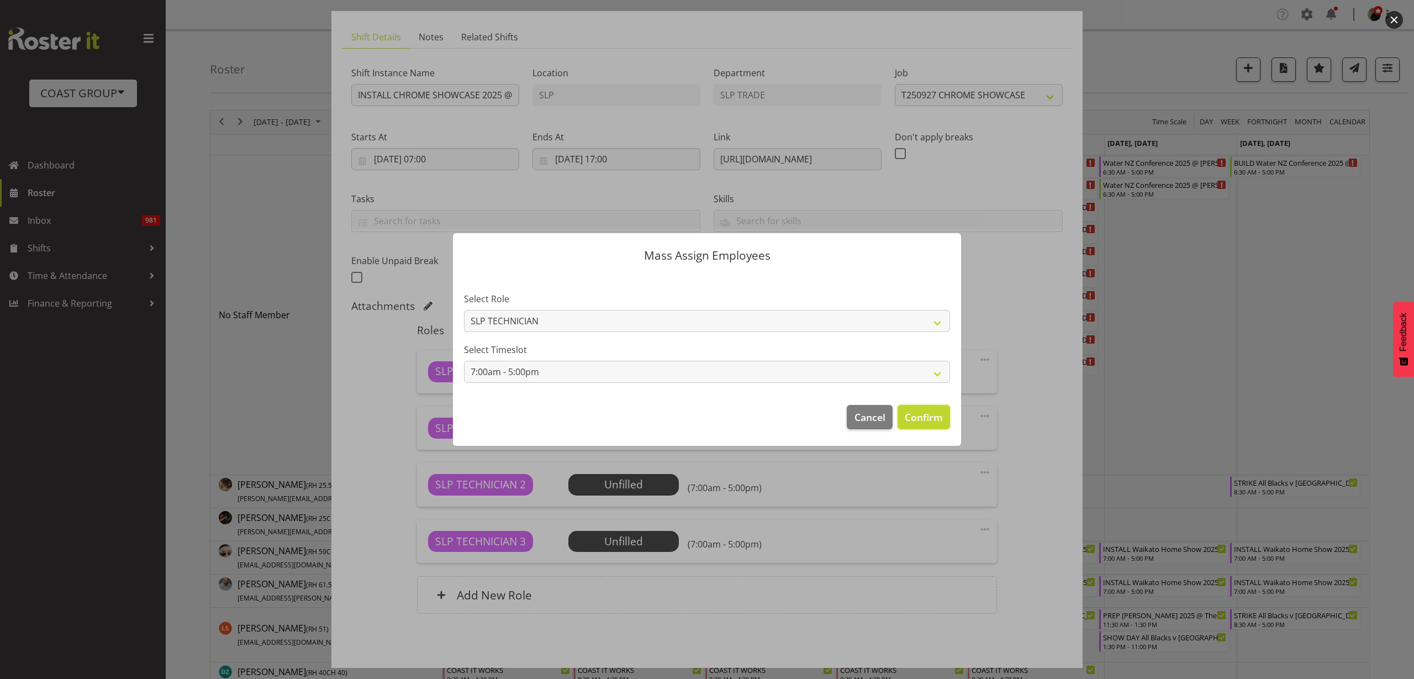
click at [924, 416] on span "Confirm" at bounding box center [924, 417] width 38 height 14
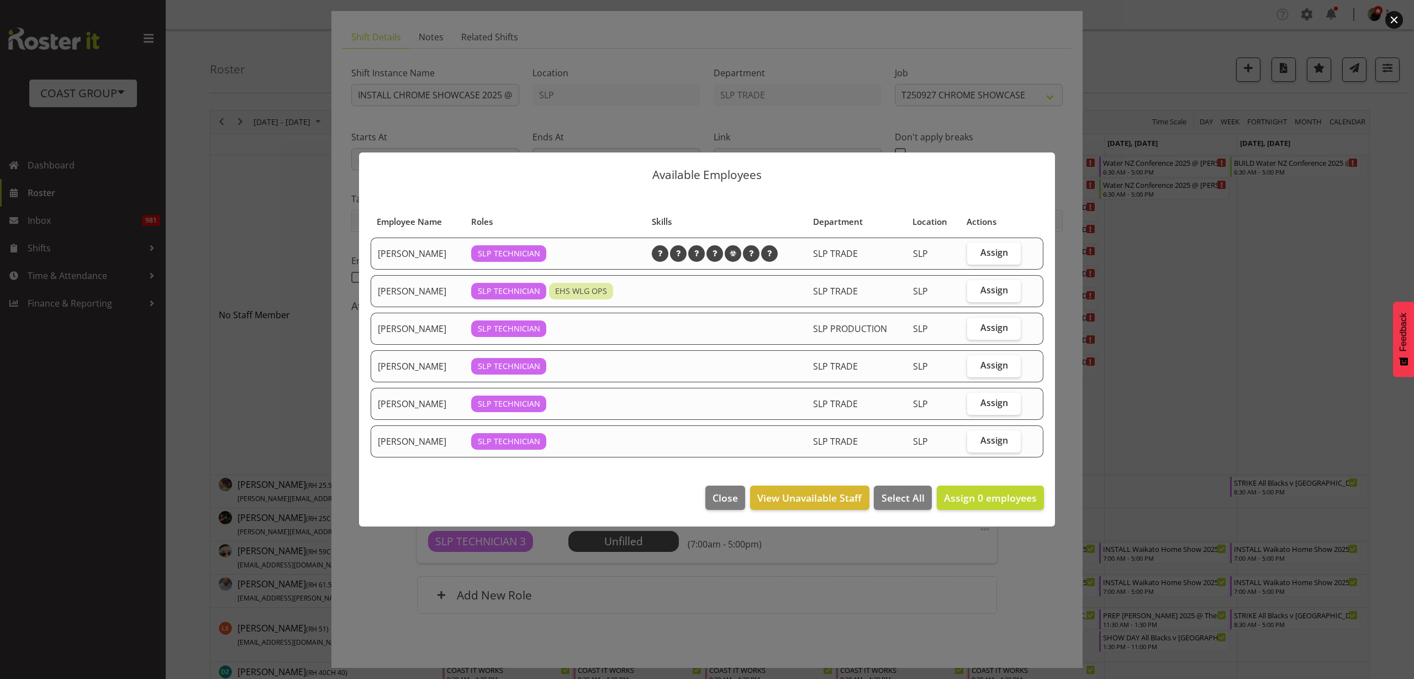
click at [995, 251] on span "Assign" at bounding box center [994, 252] width 28 height 11
click at [974, 251] on input "Assign" at bounding box center [970, 252] width 7 height 7
checkbox input "true"
click at [993, 291] on span "Assign" at bounding box center [994, 289] width 28 height 11
click at [974, 291] on input "Assign" at bounding box center [970, 290] width 7 height 7
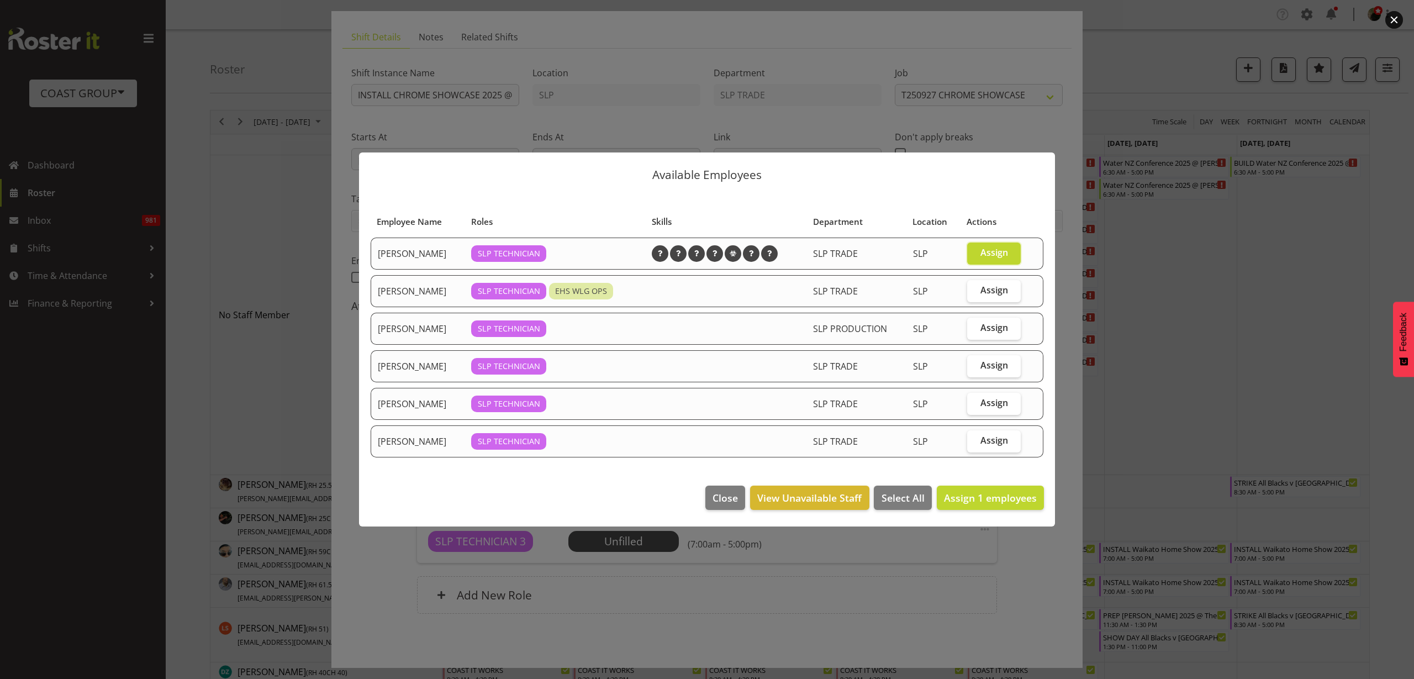
checkbox input "true"
click at [996, 364] on span "Assign" at bounding box center [994, 364] width 28 height 11
click at [974, 364] on input "Assign" at bounding box center [970, 365] width 7 height 7
checkbox input "true"
click at [998, 409] on label "Assign" at bounding box center [994, 404] width 54 height 22
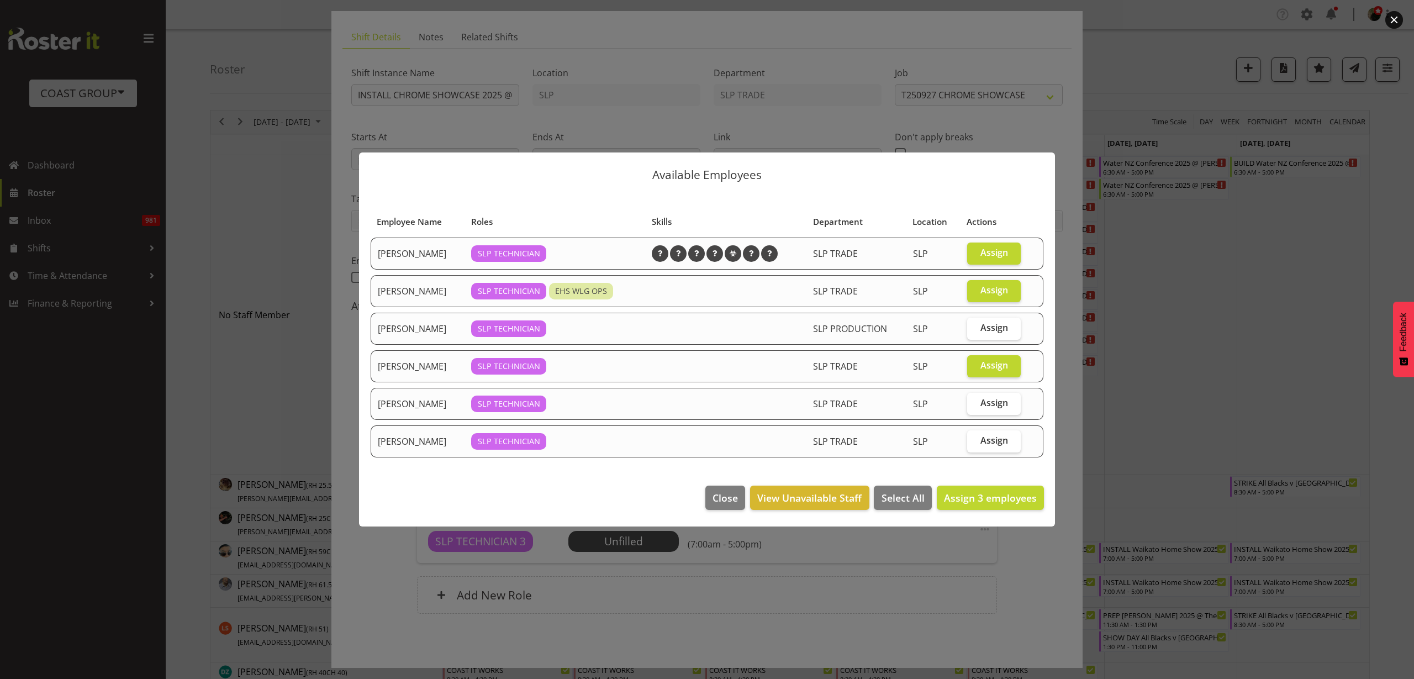
click at [974, 406] on input "Assign" at bounding box center [970, 402] width 7 height 7
checkbox input "true"
click at [984, 490] on span "Assign 4 employees" at bounding box center [990, 497] width 93 height 14
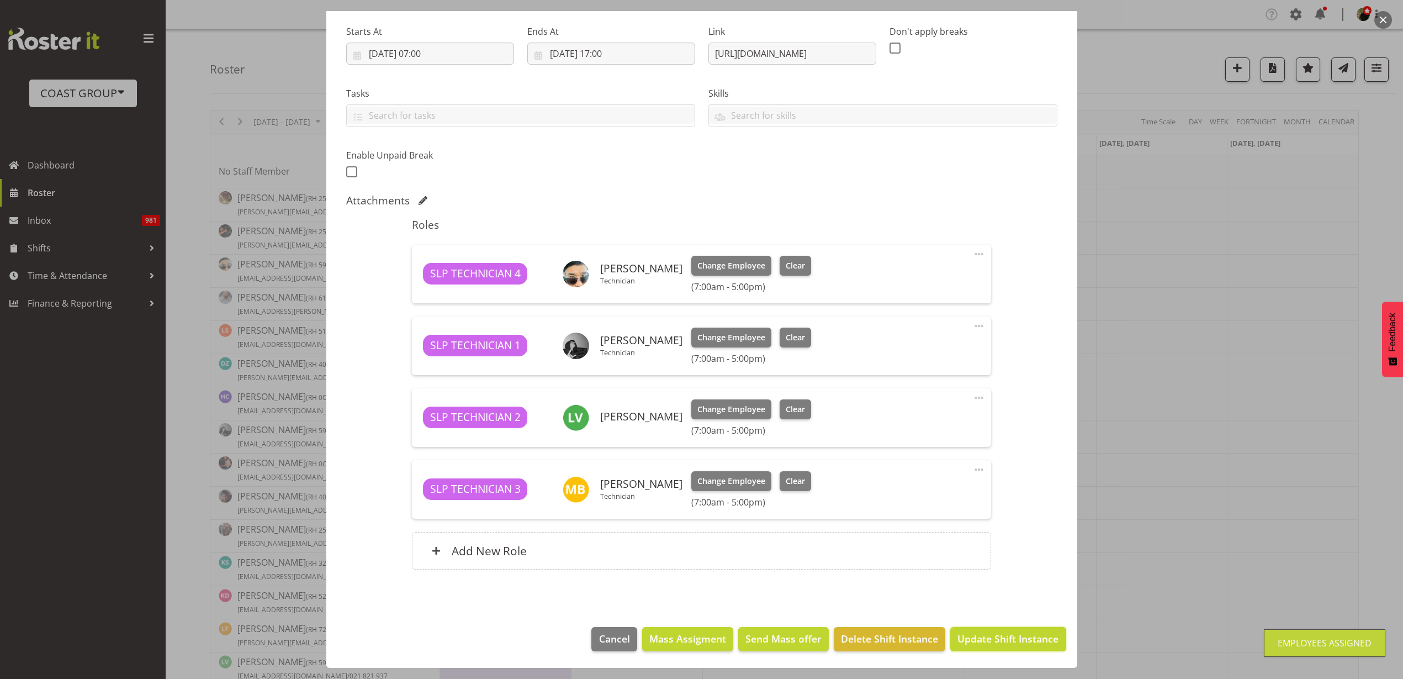
click at [989, 638] on span "Update Shift Instance" at bounding box center [1008, 638] width 101 height 14
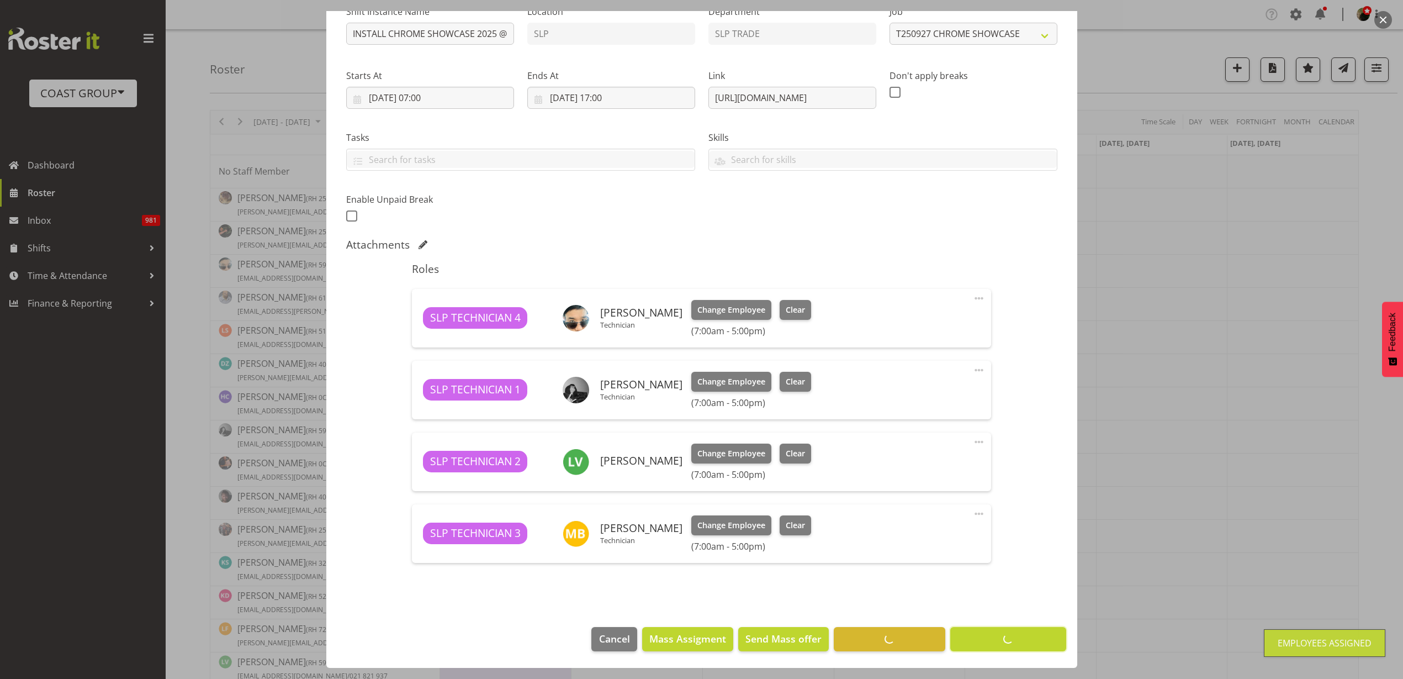
scroll to position [124, 0]
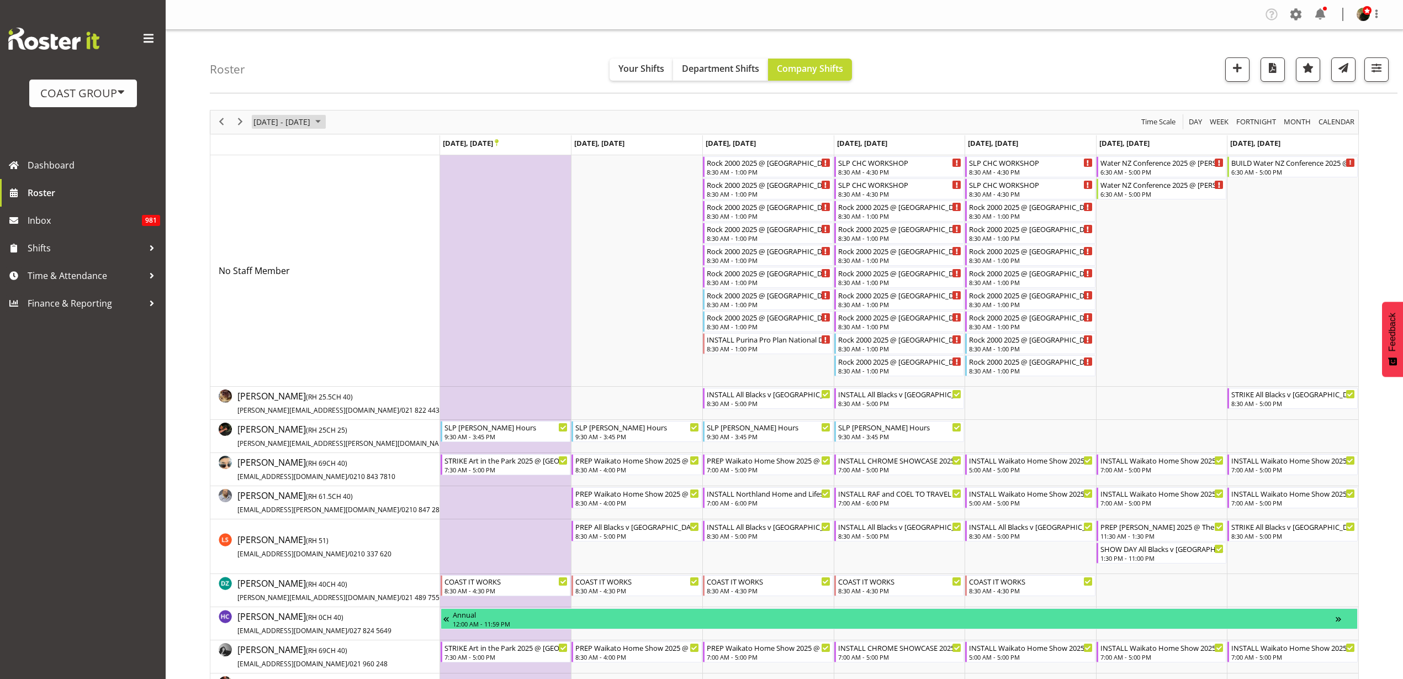
click at [272, 117] on span "September 22 - 28, 2025" at bounding box center [281, 122] width 59 height 14
click at [269, 187] on span "1" at bounding box center [265, 187] width 17 height 17
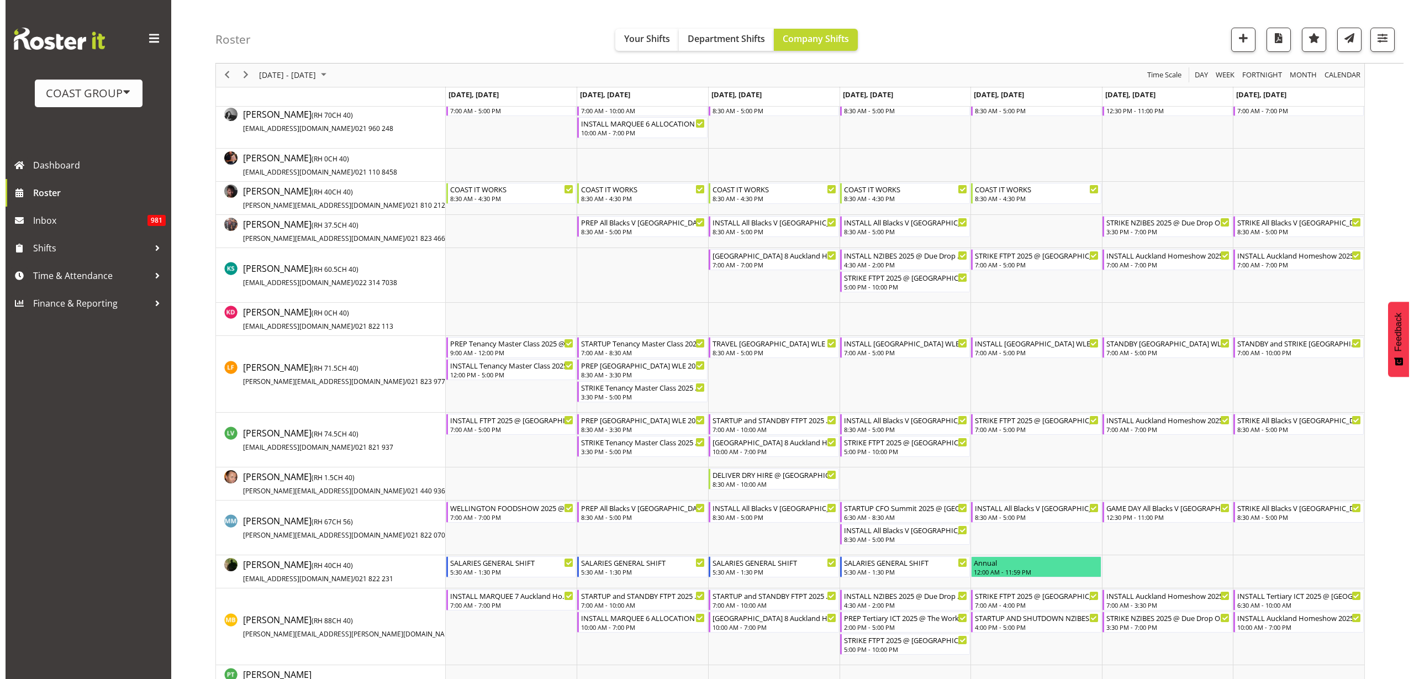
scroll to position [483, 0]
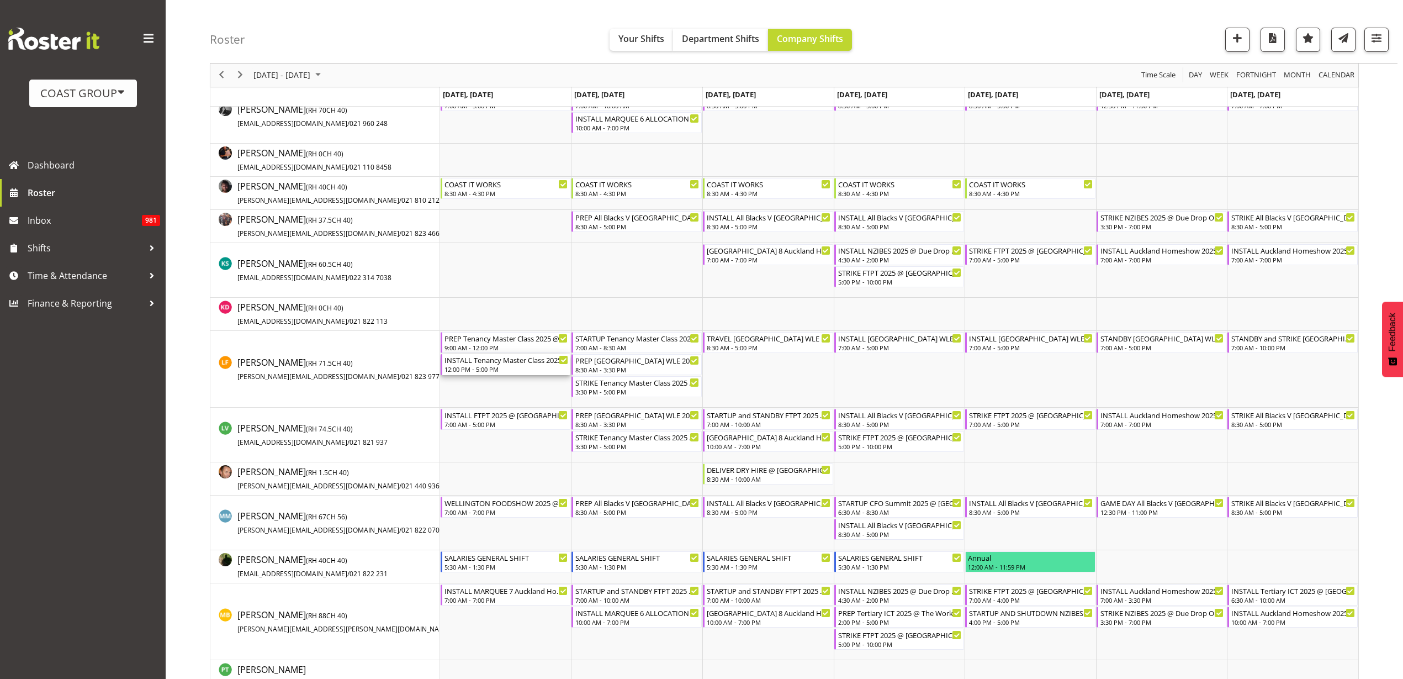
click at [499, 363] on div "INSTALL Tenancy Master Class 2025 @ The Cordis on site @ 1300" at bounding box center [507, 359] width 124 height 11
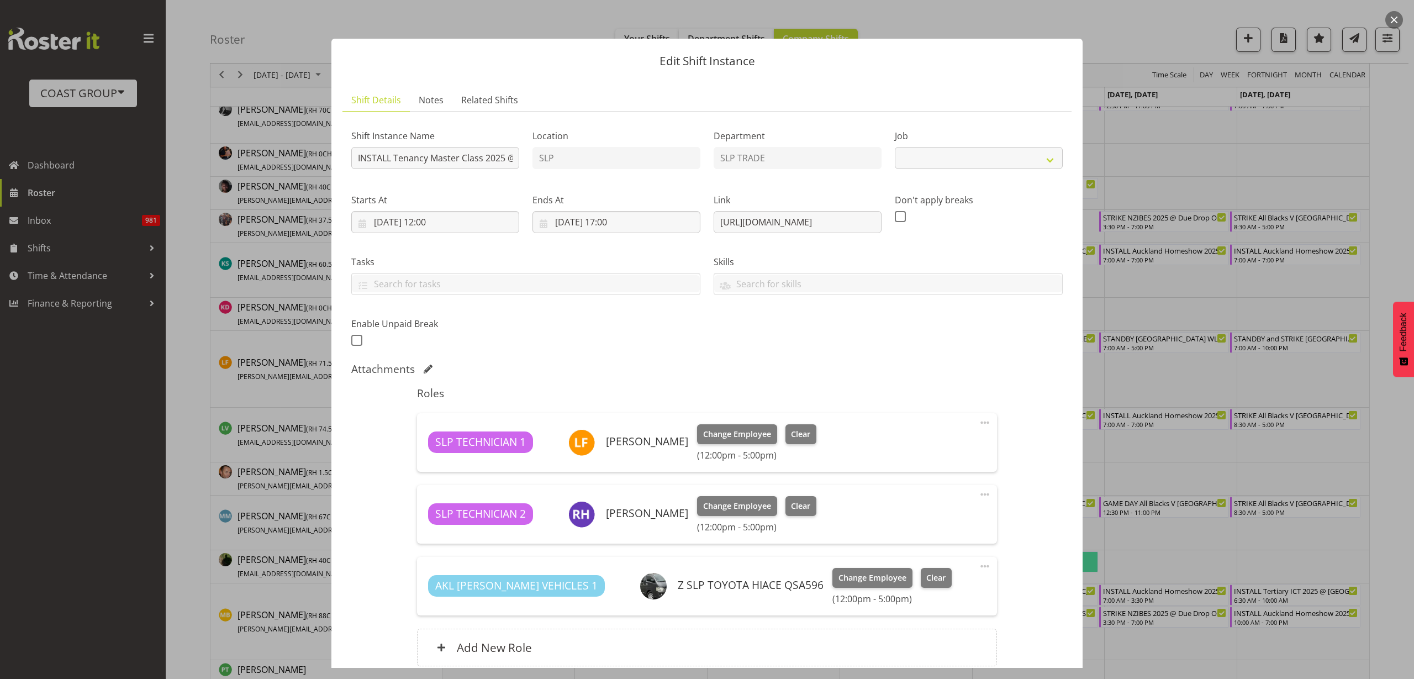
select select "10403"
click at [474, 160] on input "INSTALL Tenancy Master Class 2025 @ The Cordis on site @ 1300" at bounding box center [435, 158] width 168 height 22
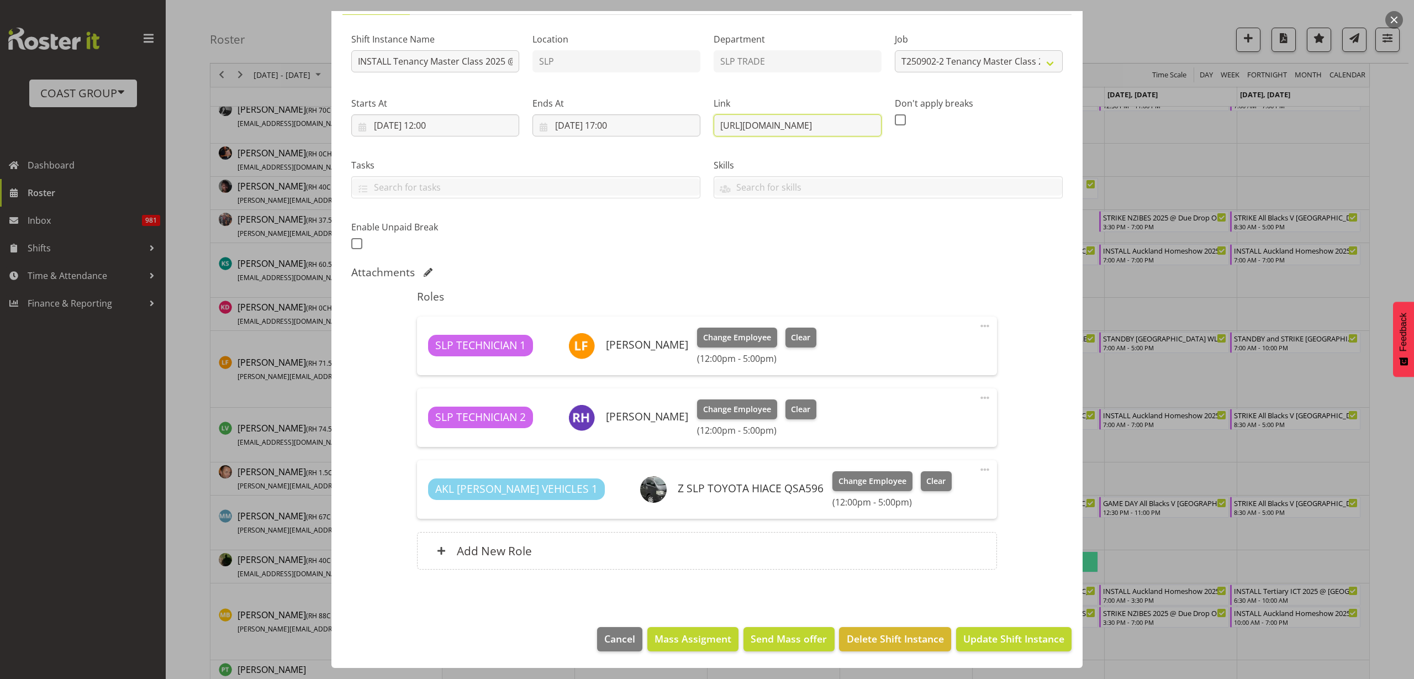
scroll to position [0, 177]
drag, startPoint x: 709, startPoint y: 125, endPoint x: 1130, endPoint y: 108, distance: 421.2
click at [1130, 108] on div "Edit Shift Instance Shift Details Notes Related Shifts Shift Instance Name INST…" at bounding box center [707, 339] width 1414 height 679
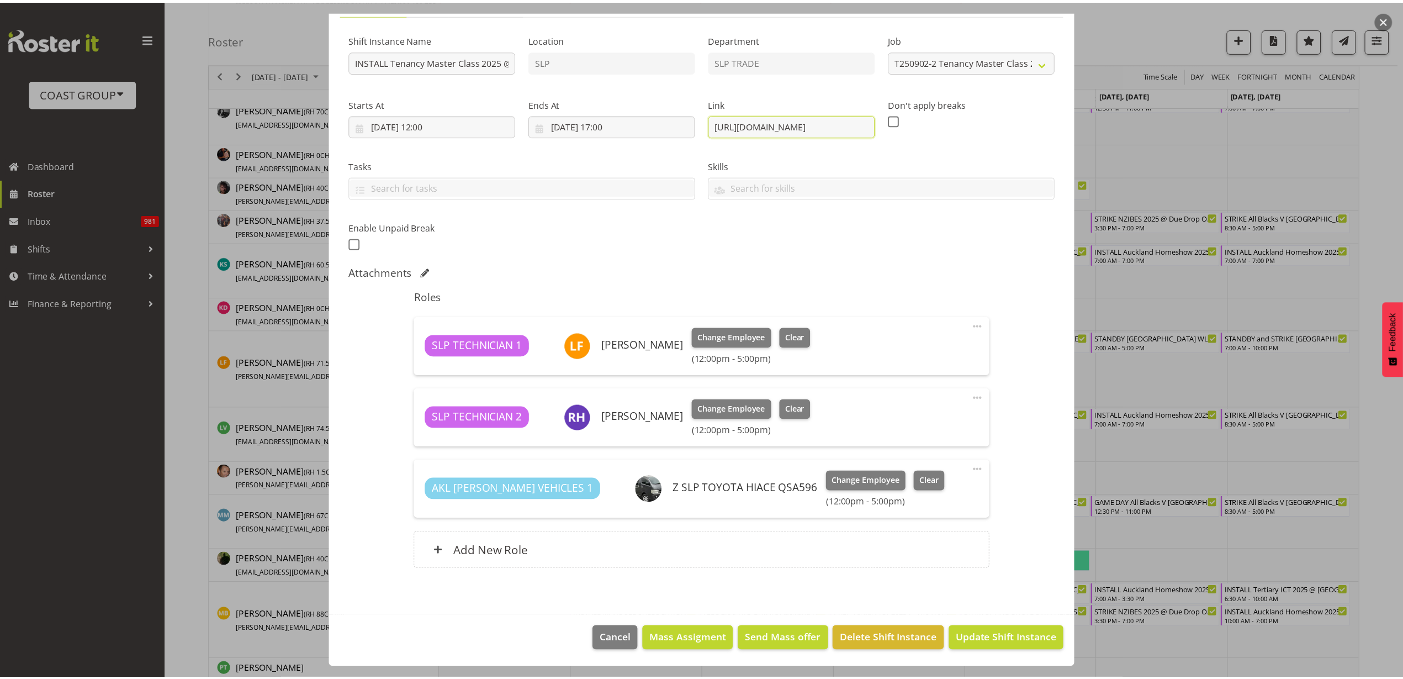
scroll to position [0, 0]
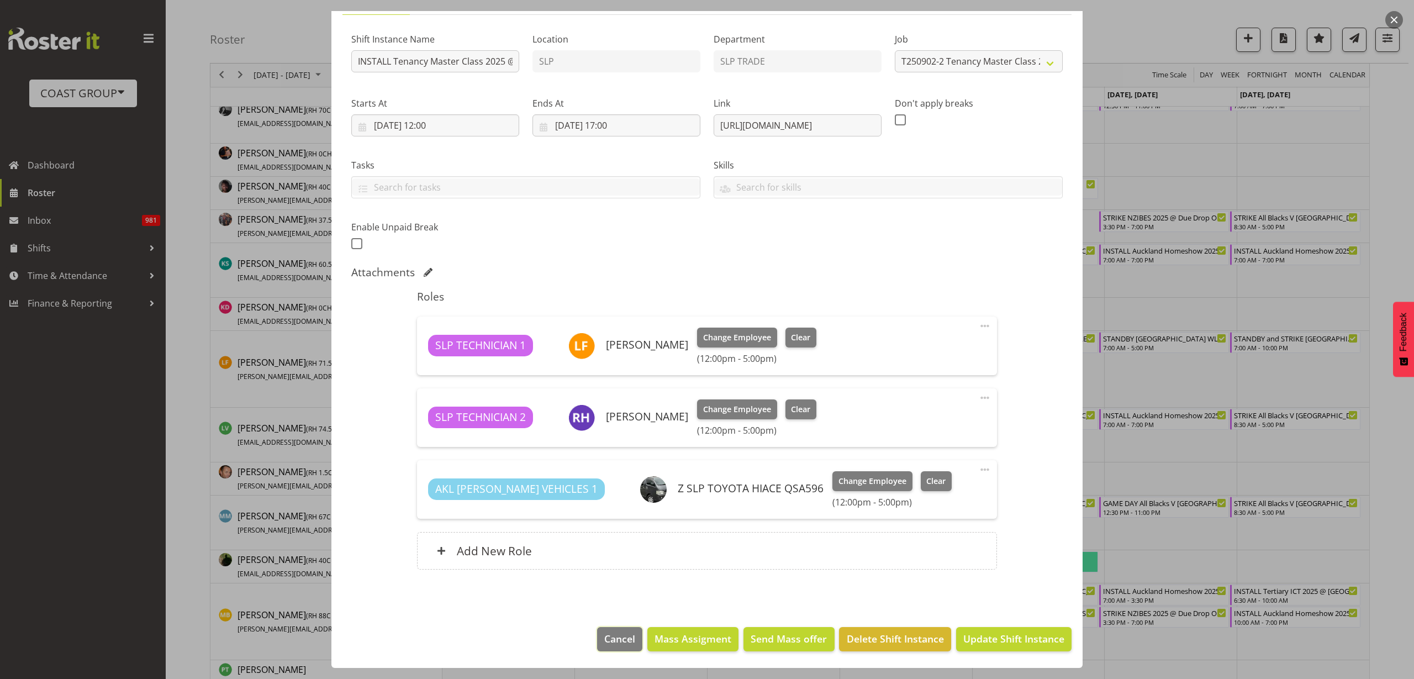
click at [610, 639] on span "Cancel" at bounding box center [619, 638] width 31 height 14
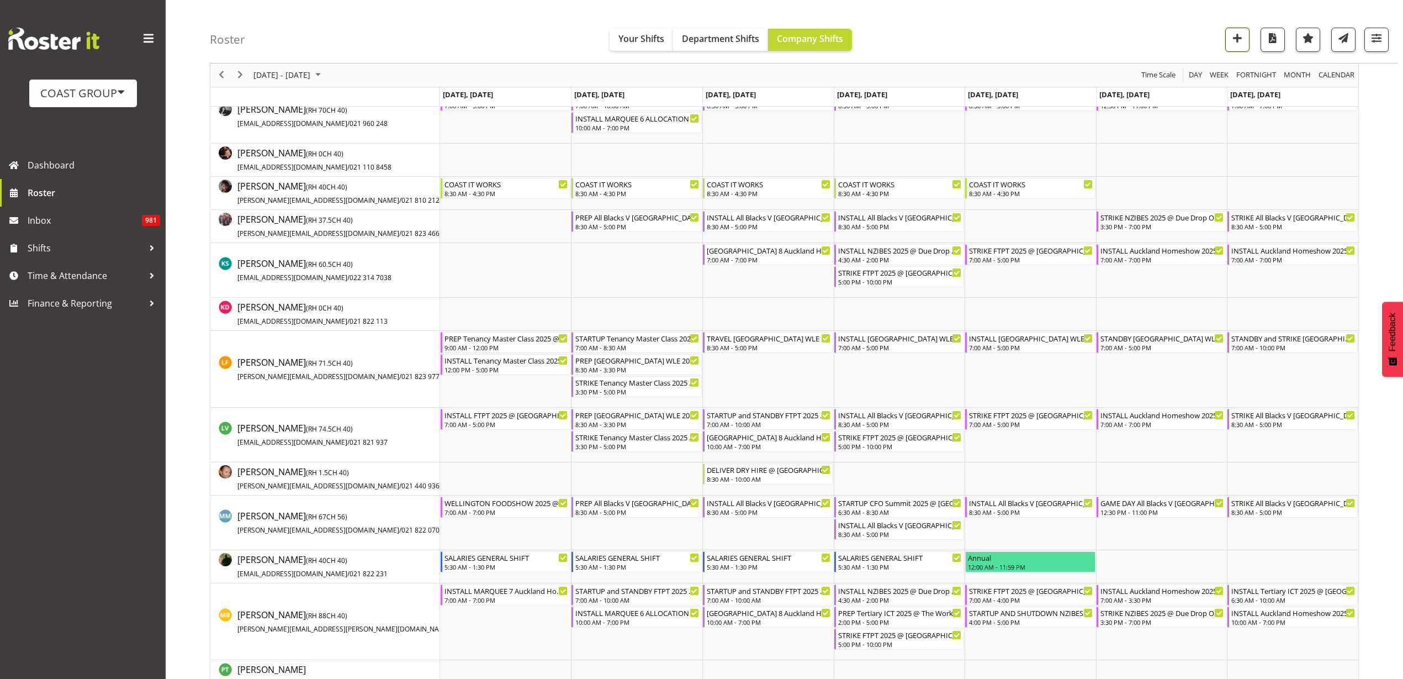
click at [1236, 34] on span "button" at bounding box center [1237, 38] width 14 height 14
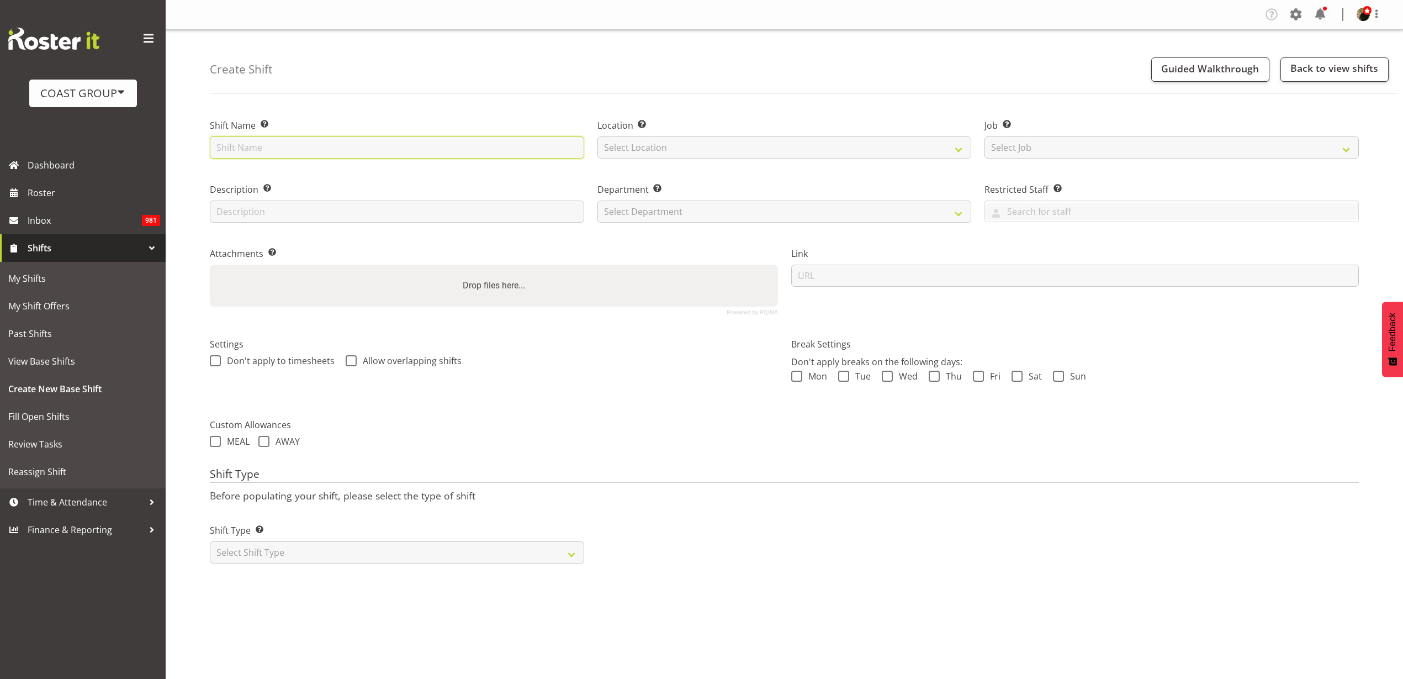
click at [338, 142] on input "text" at bounding box center [397, 147] width 374 height 22
type input "Mico 2025 @ Dew Drop Events On Site @ 0800"
select select "31"
click at [1164, 146] on select "Select Job Create new job 1 Carlton Events 1 [PERSON_NAME][GEOGRAPHIC_DATA] 1 […" at bounding box center [1172, 147] width 374 height 22
select select "0"
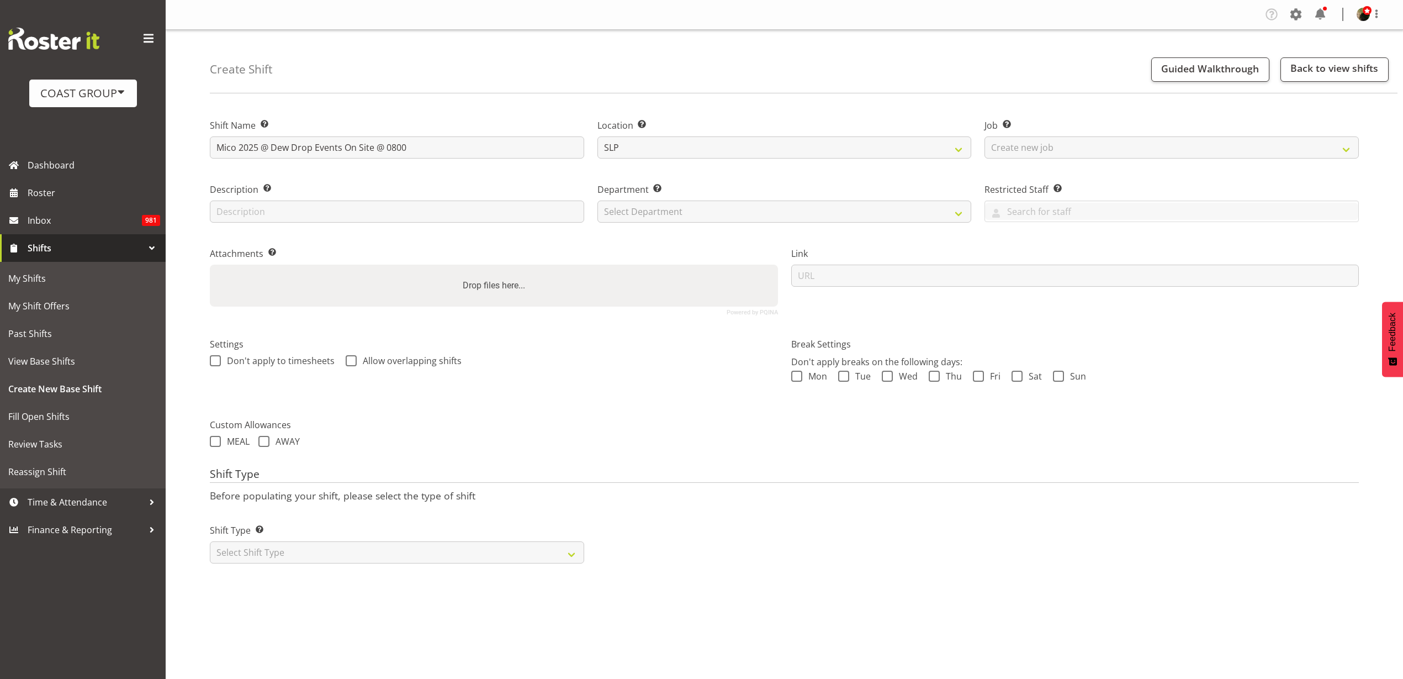
click at [985, 136] on select "Select Job Create new job 1 Carlton Events 1 [PERSON_NAME][GEOGRAPHIC_DATA] 1 […" at bounding box center [1172, 147] width 374 height 22
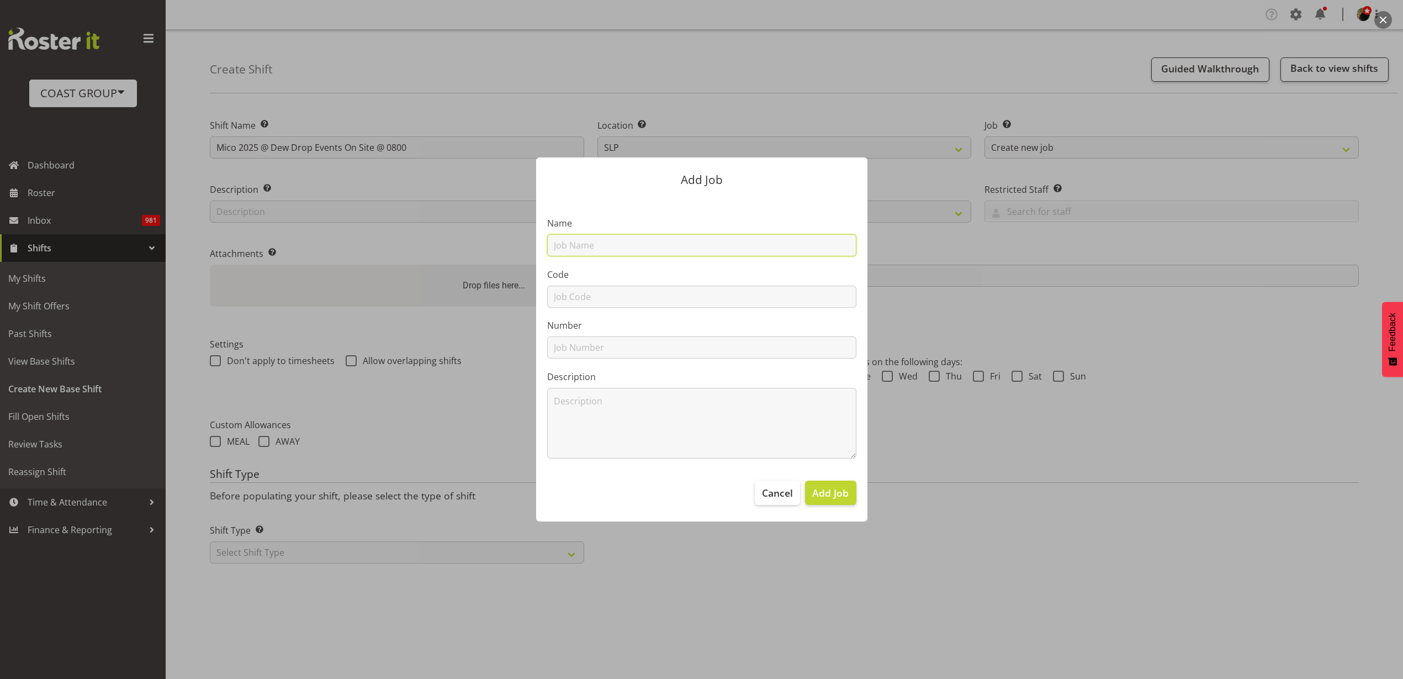
click at [695, 245] on input "text" at bounding box center [701, 245] width 309 height 22
type input "T250901-2 MICO 2025"
type input "T250901-2"
click at [843, 492] on span "Add Job" at bounding box center [830, 492] width 36 height 14
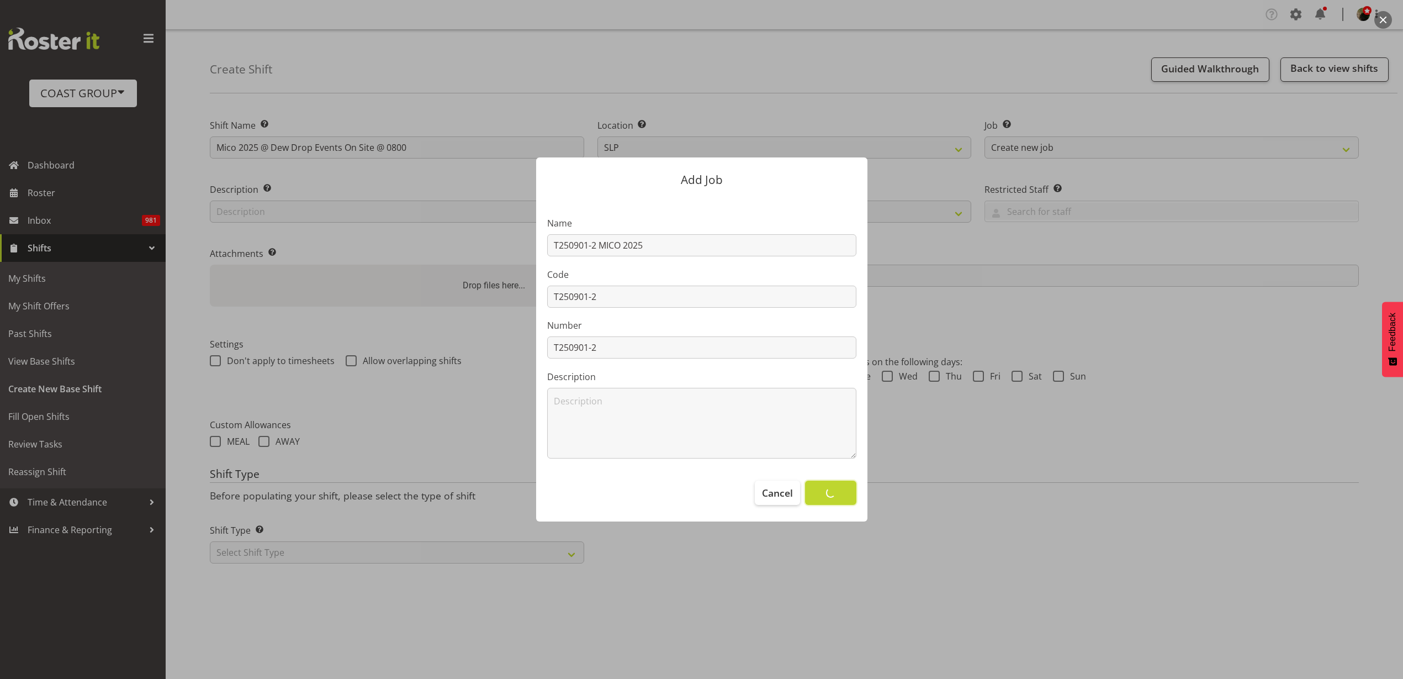
select select
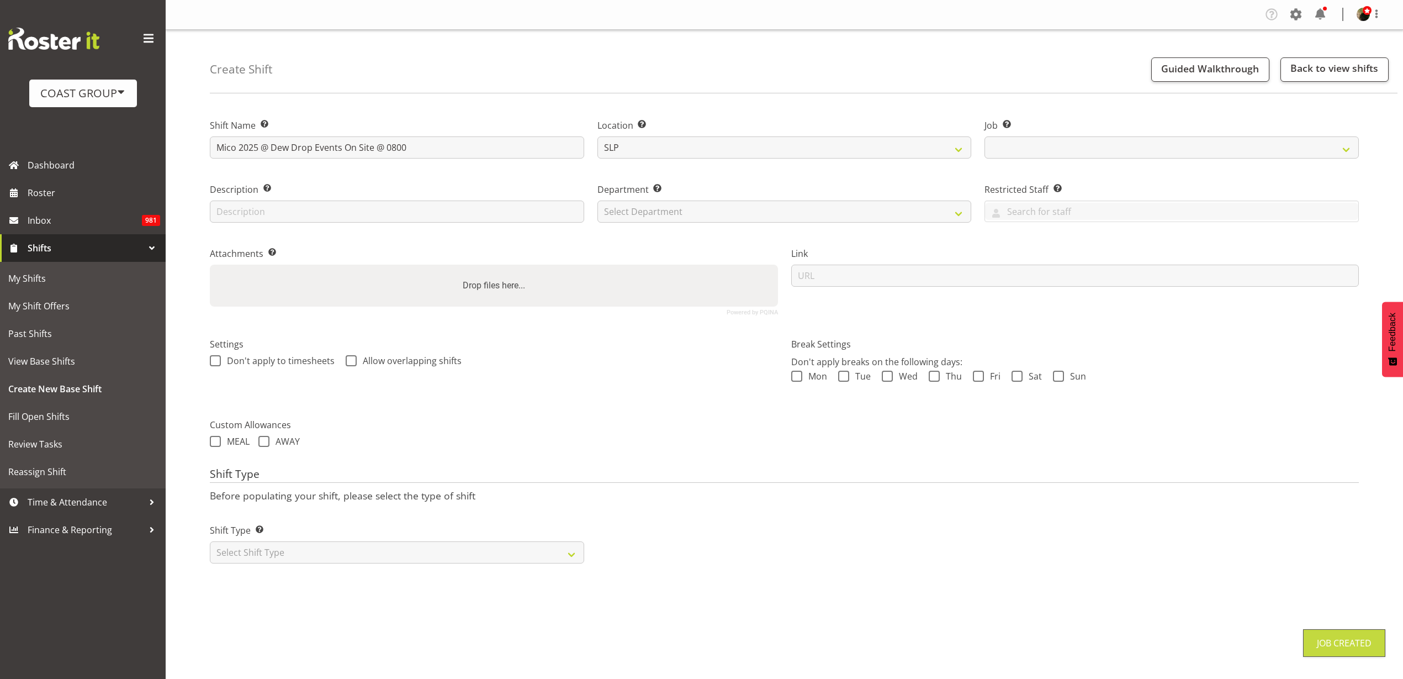
select select "10540"
click at [696, 208] on select "Select Department CARLTON EVENTS [PERSON_NAME][GEOGRAPHIC_DATA] [GEOGRAPHIC_DAT…" at bounding box center [785, 211] width 374 height 22
select select "23"
click at [598, 200] on select "Select Department CARLTON EVENTS [PERSON_NAME][GEOGRAPHIC_DATA] [GEOGRAPHIC_DAT…" at bounding box center [785, 211] width 374 height 22
click at [879, 274] on input "url" at bounding box center [1075, 276] width 568 height 22
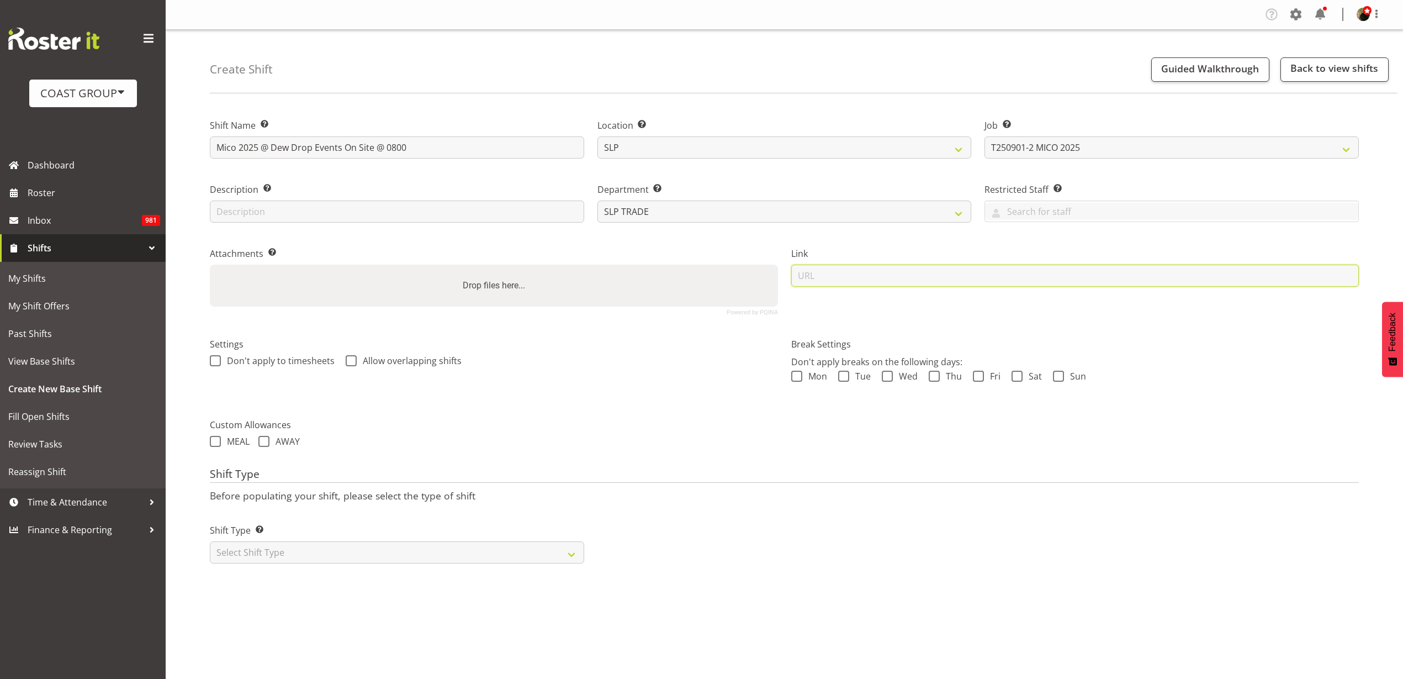
paste input "[URL][DOMAIN_NAME]"
type input "[URL][DOMAIN_NAME]"
click at [284, 561] on select "Select Shift Type One Off Shift Recurring Shift Rotating Shift" at bounding box center [397, 552] width 374 height 22
select select "recurring"
click at [210, 541] on select "Select Shift Type One Off Shift Recurring Shift Rotating Shift" at bounding box center [397, 552] width 374 height 22
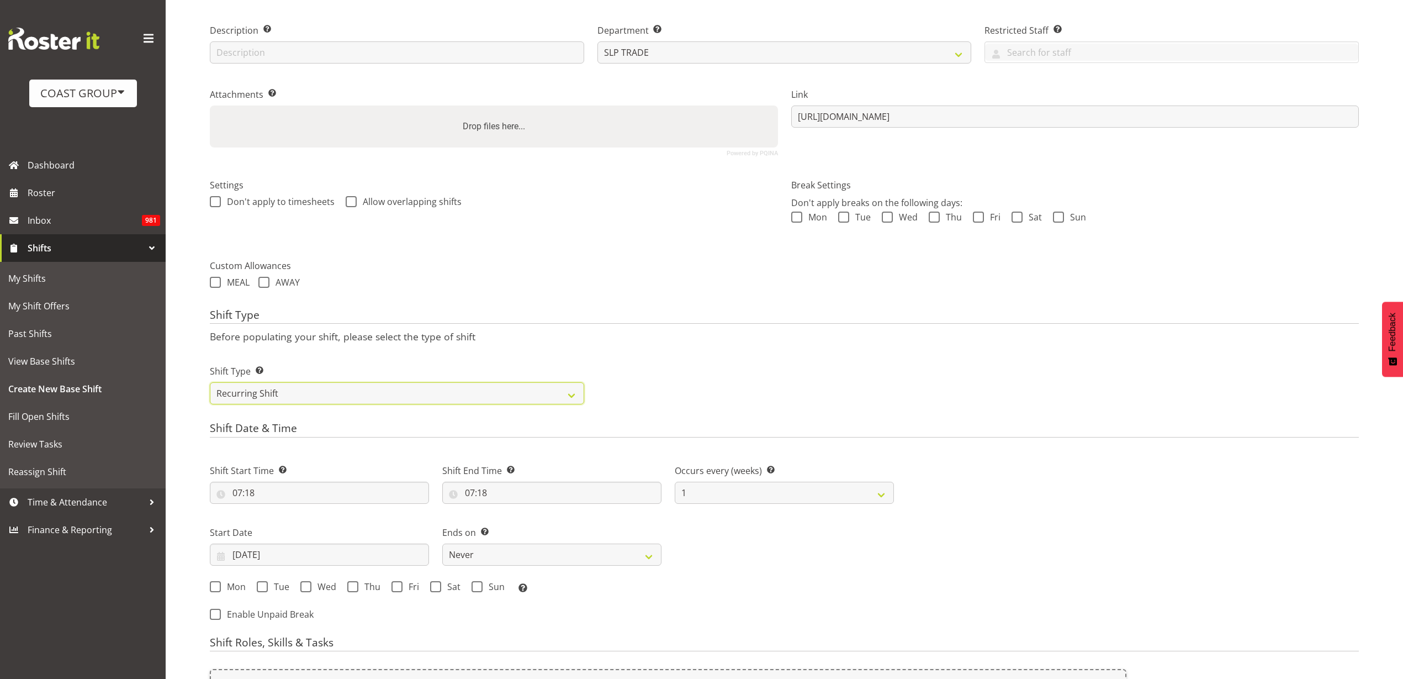
scroll to position [345, 0]
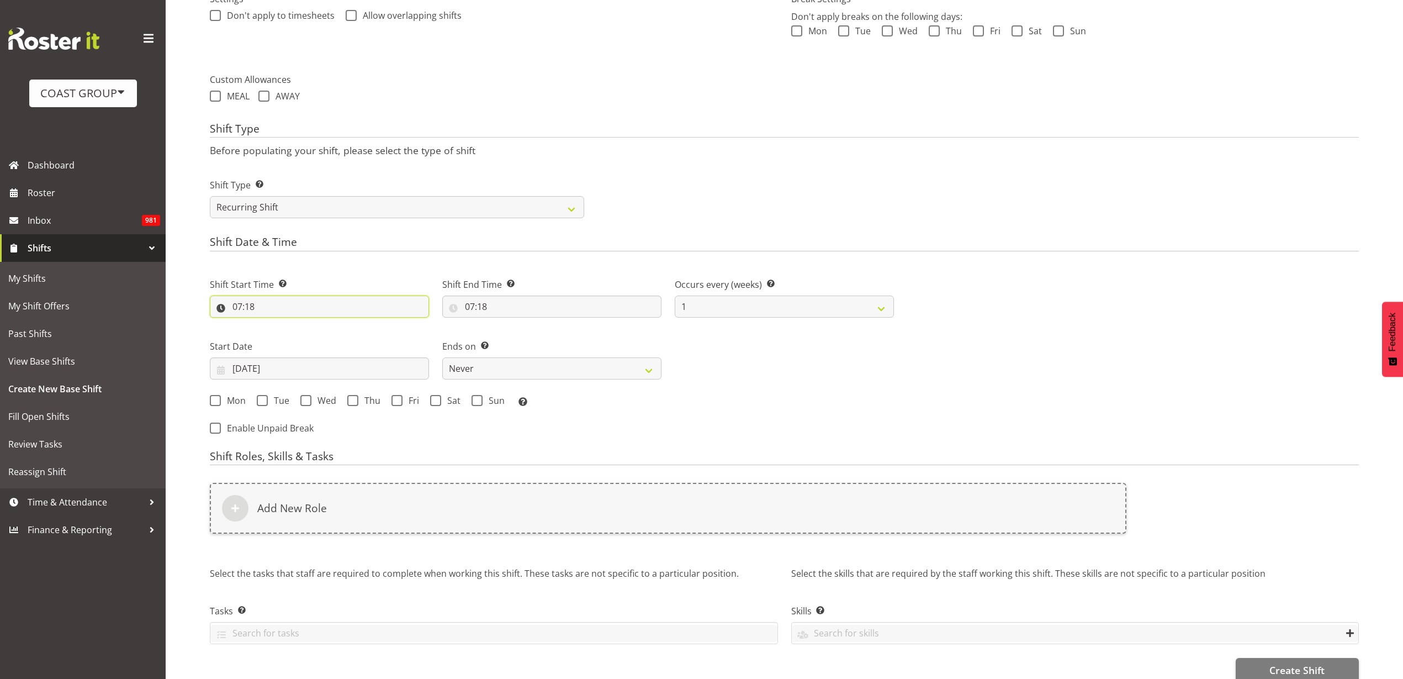
click at [284, 300] on input "07:18" at bounding box center [319, 306] width 219 height 22
select select "0"
type input "07:00"
click at [504, 305] on input "07:18" at bounding box center [551, 306] width 219 height 22
select select "10"
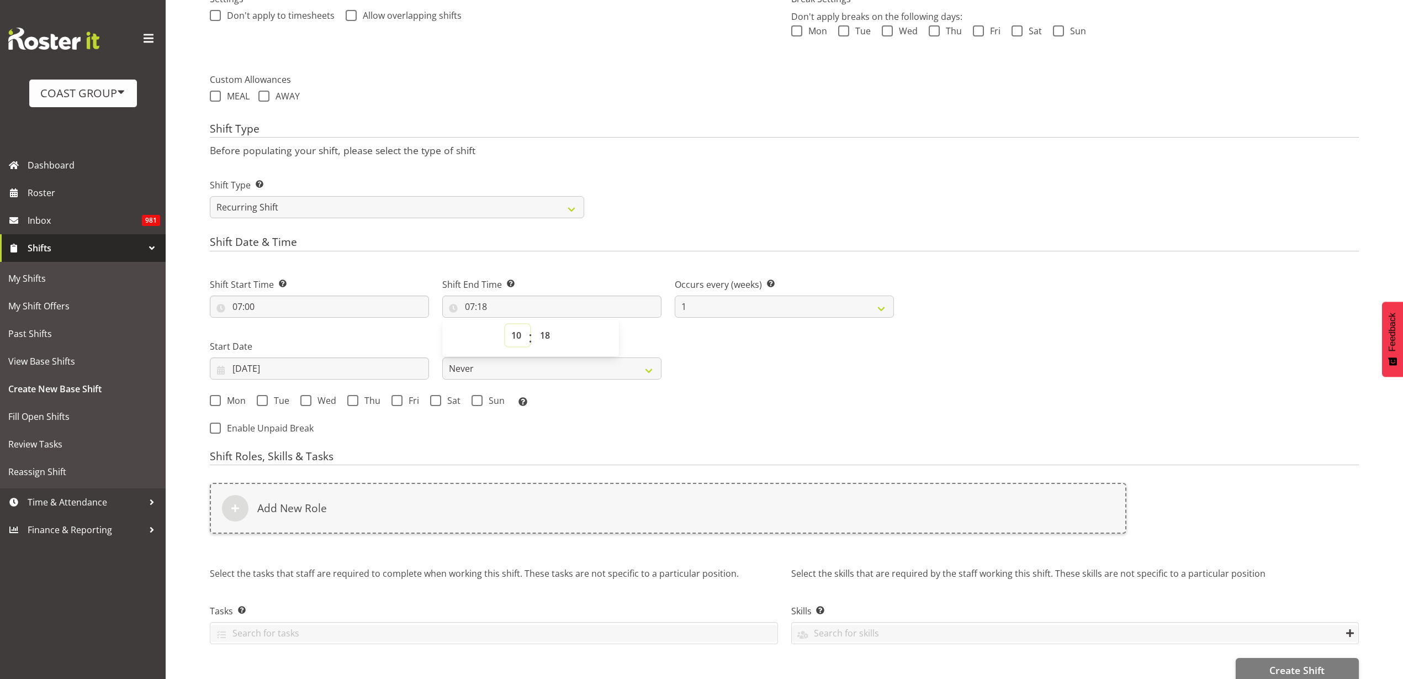
type input "10:18"
select select "0"
type input "10:00"
click at [296, 363] on input "[DATE]" at bounding box center [319, 368] width 219 height 22
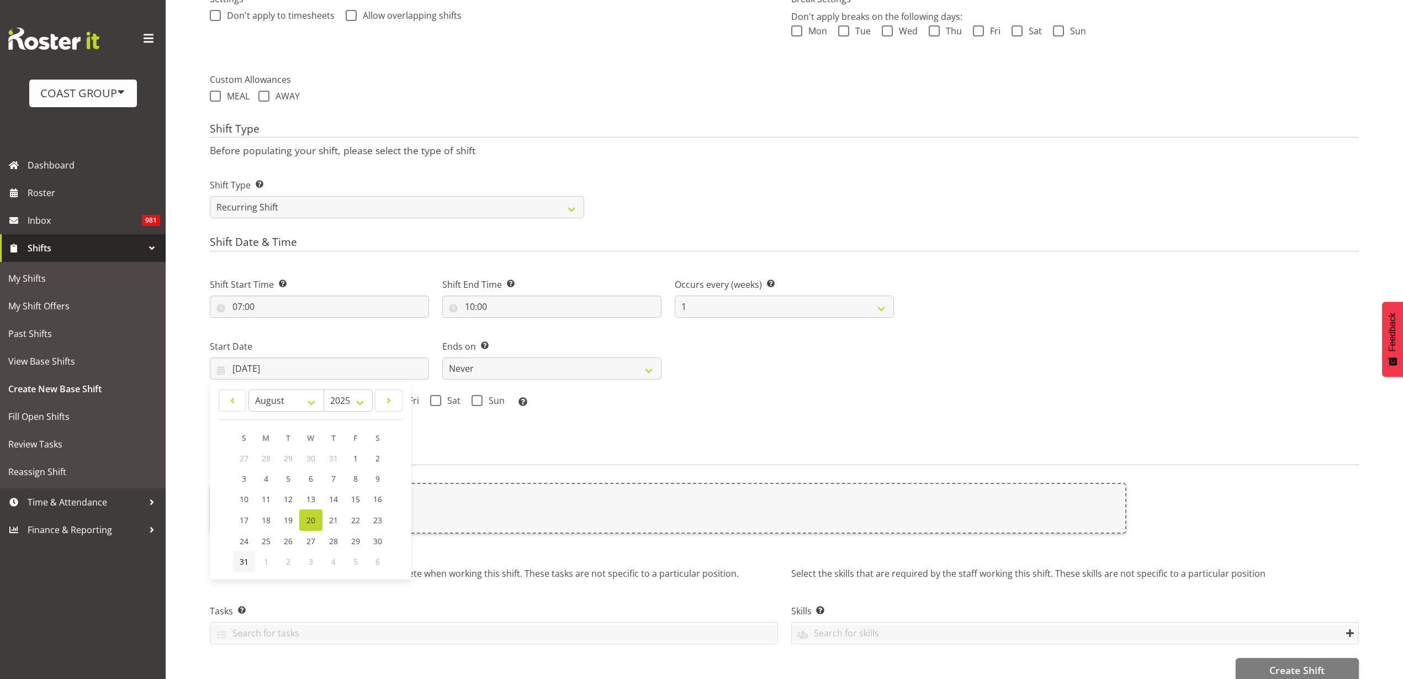
click at [242, 560] on span "31" at bounding box center [244, 561] width 9 height 10
type input "[DATE]"
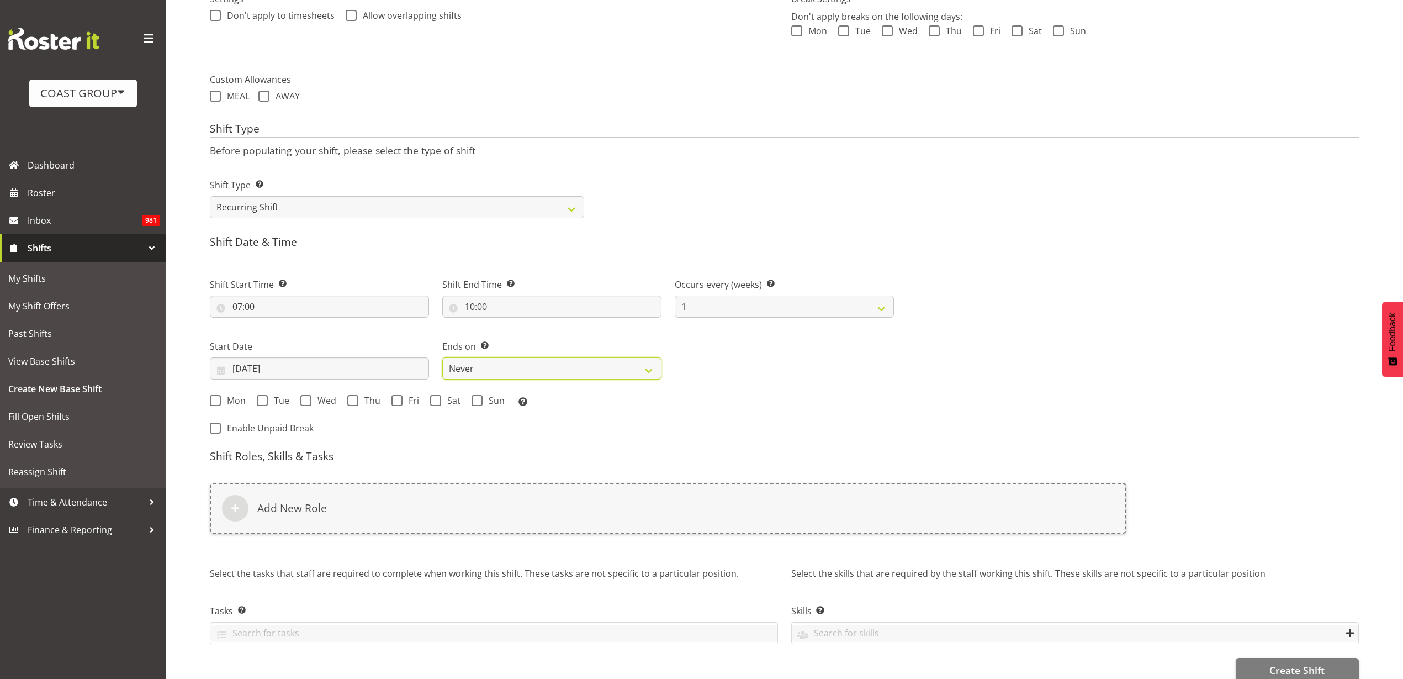
click at [491, 368] on select "Never On Date" at bounding box center [551, 368] width 219 height 22
select select "date"
click at [442, 357] on select "Never On Date" at bounding box center [551, 368] width 219 height 22
select select "7"
select select "2025"
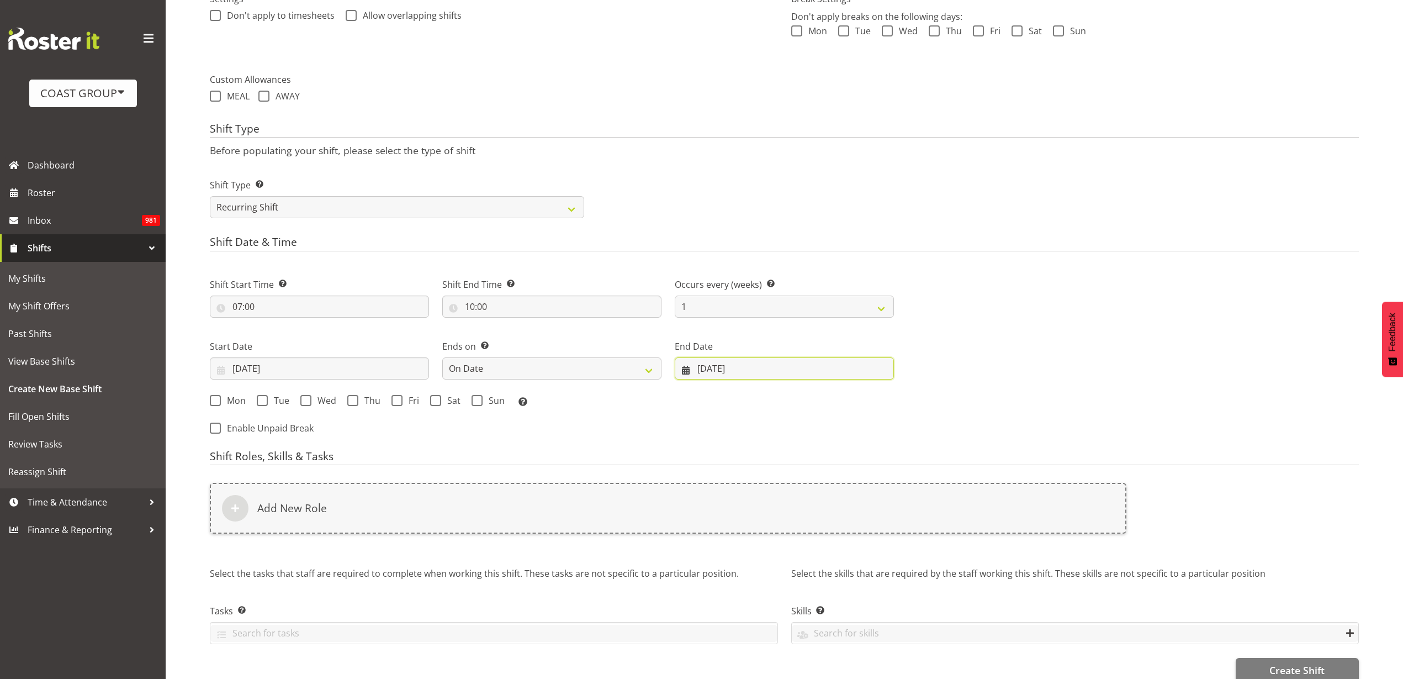
click at [755, 366] on input "[DATE]" at bounding box center [784, 368] width 219 height 22
click at [876, 399] on span at bounding box center [871, 400] width 13 height 13
select select "8"
click at [774, 455] on link "2" at bounding box center [771, 458] width 22 height 20
type input "[DATE]"
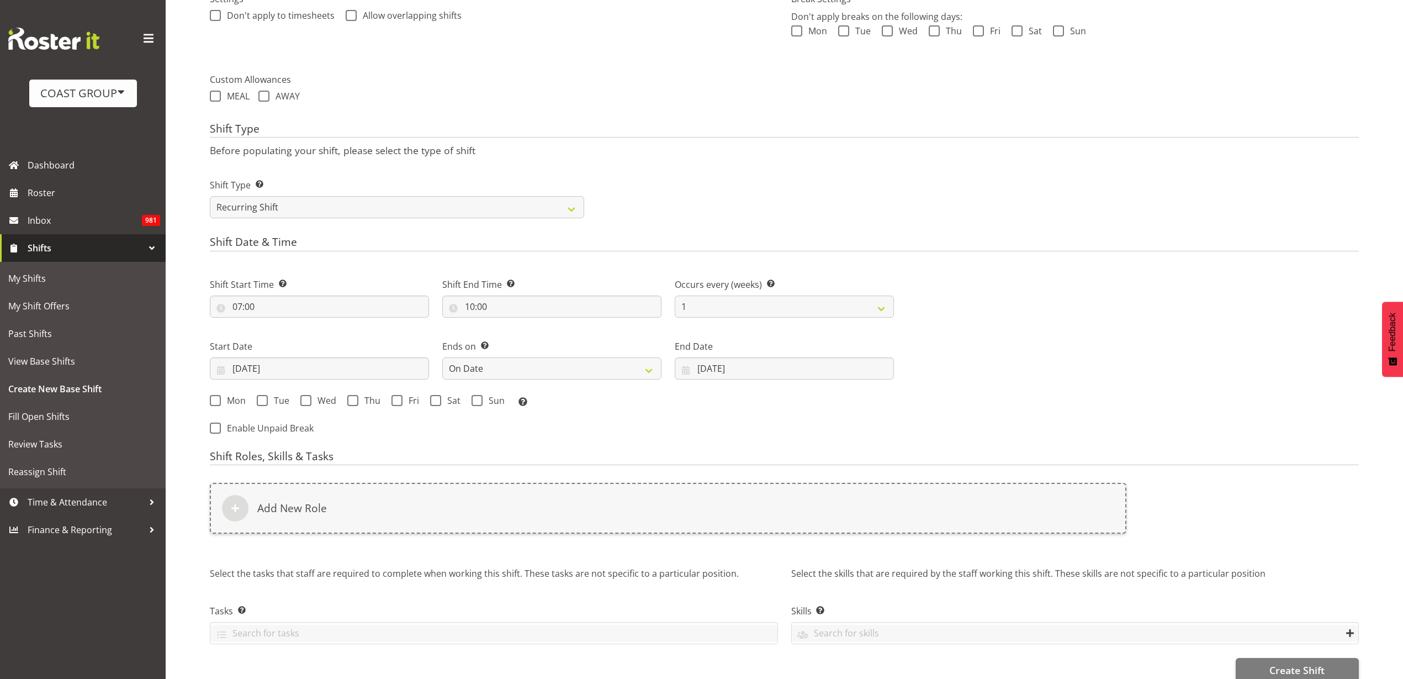
click at [216, 401] on span at bounding box center [215, 400] width 11 height 11
click at [216, 401] on input "Mon" at bounding box center [213, 399] width 7 height 7
checkbox input "true"
click at [277, 399] on span "Tue" at bounding box center [279, 400] width 22 height 11
click at [264, 399] on input "Tue" at bounding box center [260, 399] width 7 height 7
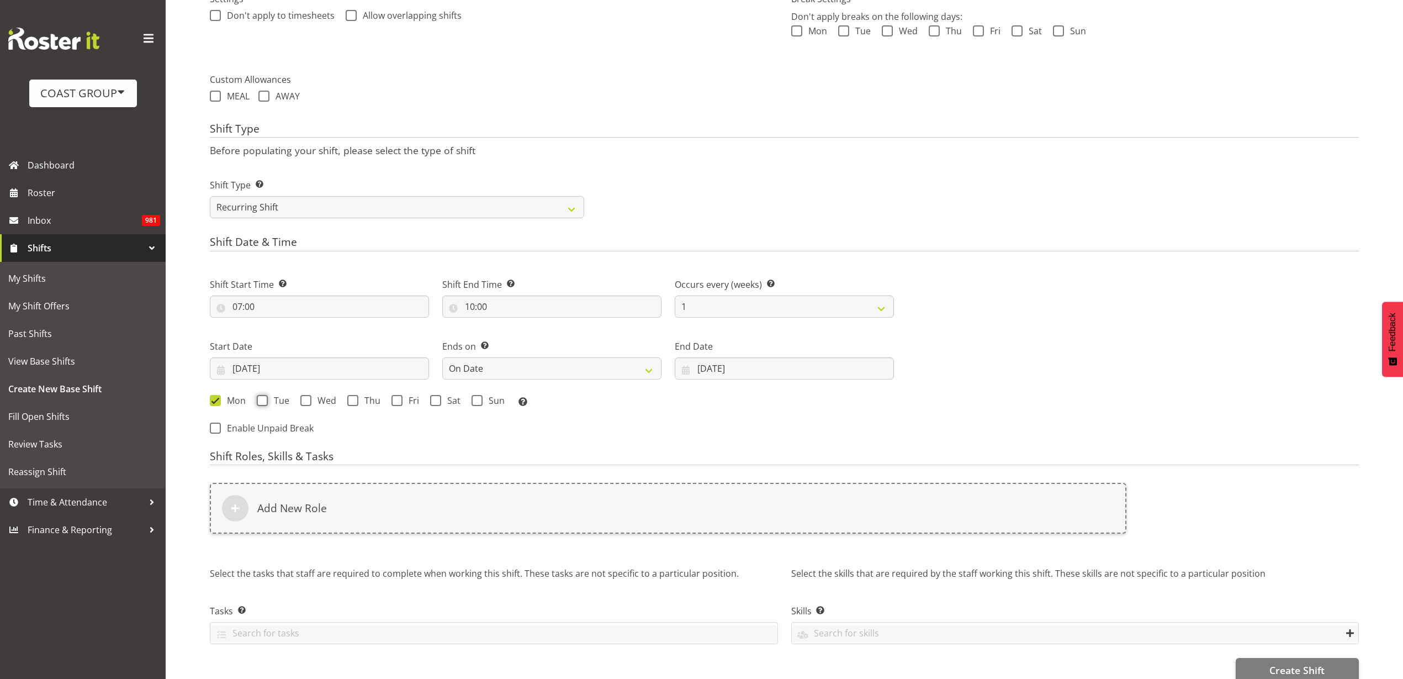
checkbox input "true"
click at [316, 400] on span "Wed" at bounding box center [323, 400] width 25 height 11
click at [308, 400] on input "Wed" at bounding box center [303, 399] width 7 height 7
checkbox input "true"
click at [355, 397] on span at bounding box center [352, 400] width 11 height 11
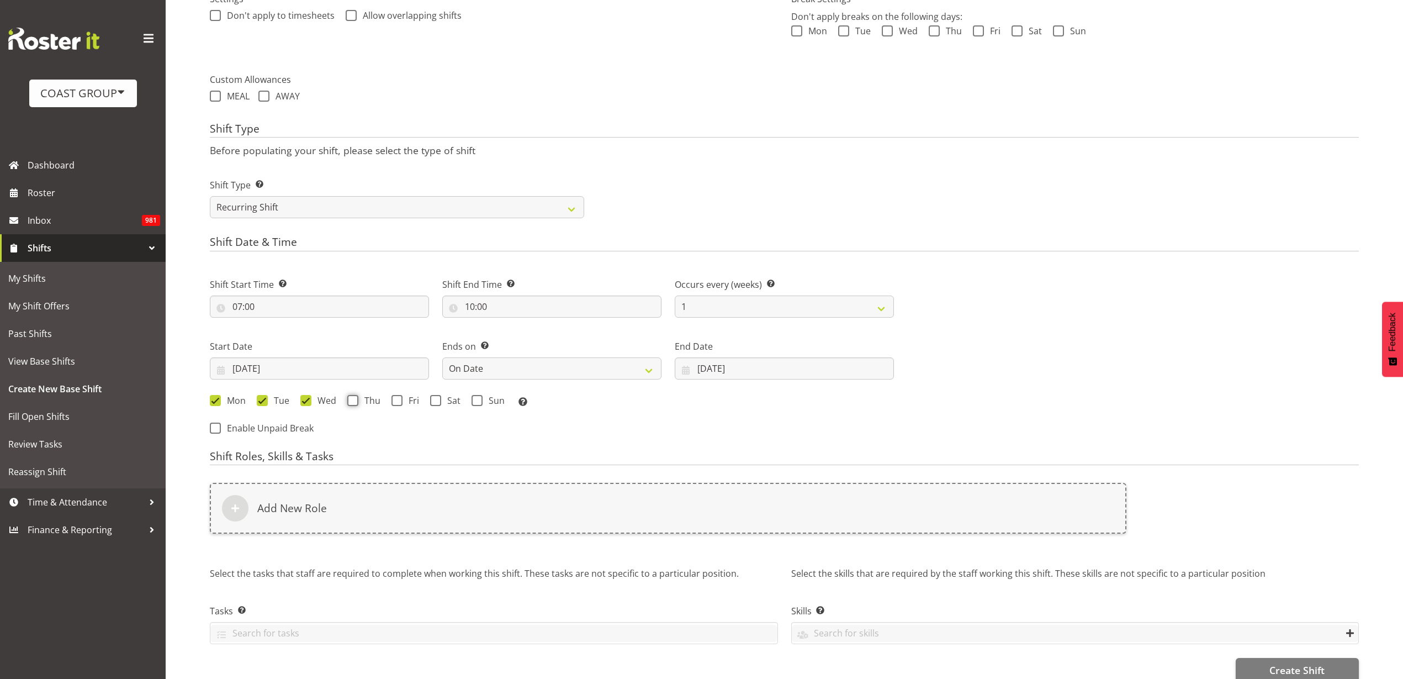
click at [355, 397] on input "Thu" at bounding box center [350, 399] width 7 height 7
checkbox input "true"
click at [411, 400] on span "Fri" at bounding box center [411, 400] width 17 height 11
click at [399, 400] on input "Fri" at bounding box center [395, 399] width 7 height 7
checkbox input "true"
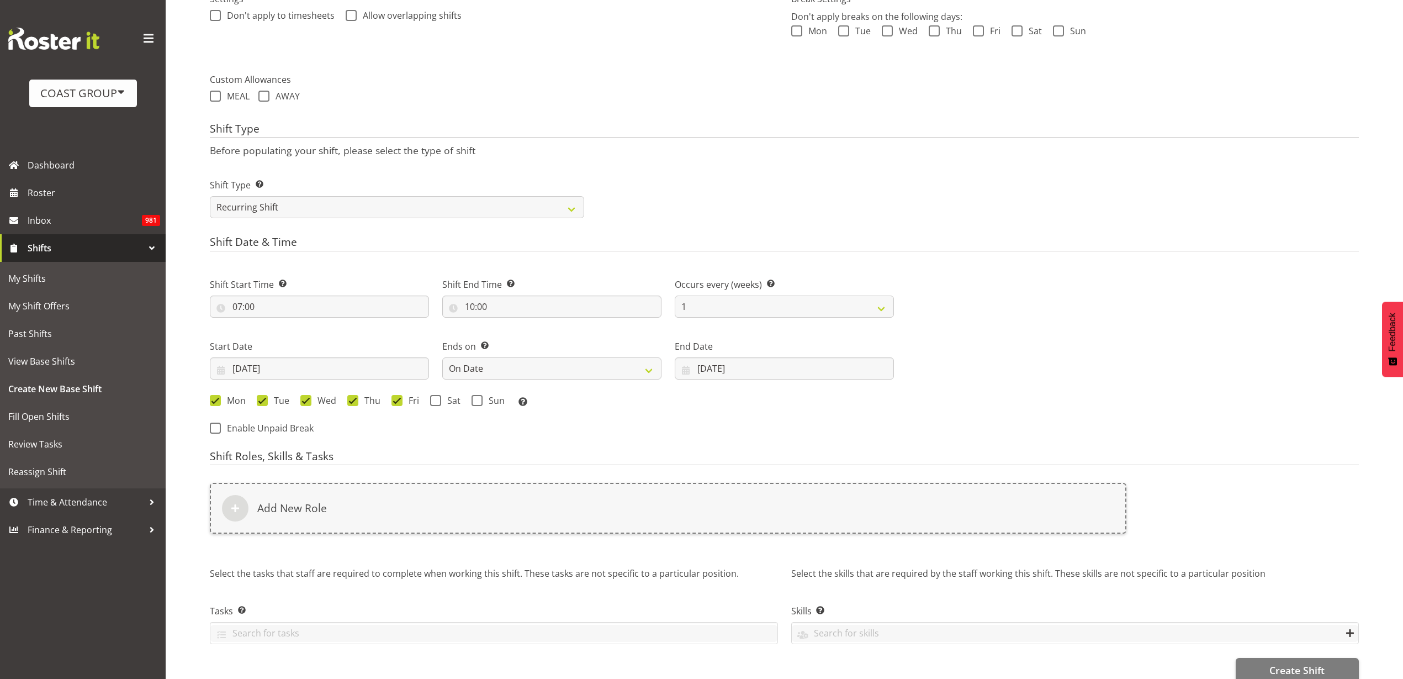
click at [433, 399] on span at bounding box center [435, 400] width 11 height 11
click at [433, 399] on input "Sat" at bounding box center [433, 399] width 7 height 7
checkbox input "true"
click at [480, 403] on span at bounding box center [477, 400] width 11 height 11
click at [479, 403] on input "Sun" at bounding box center [475, 399] width 7 height 7
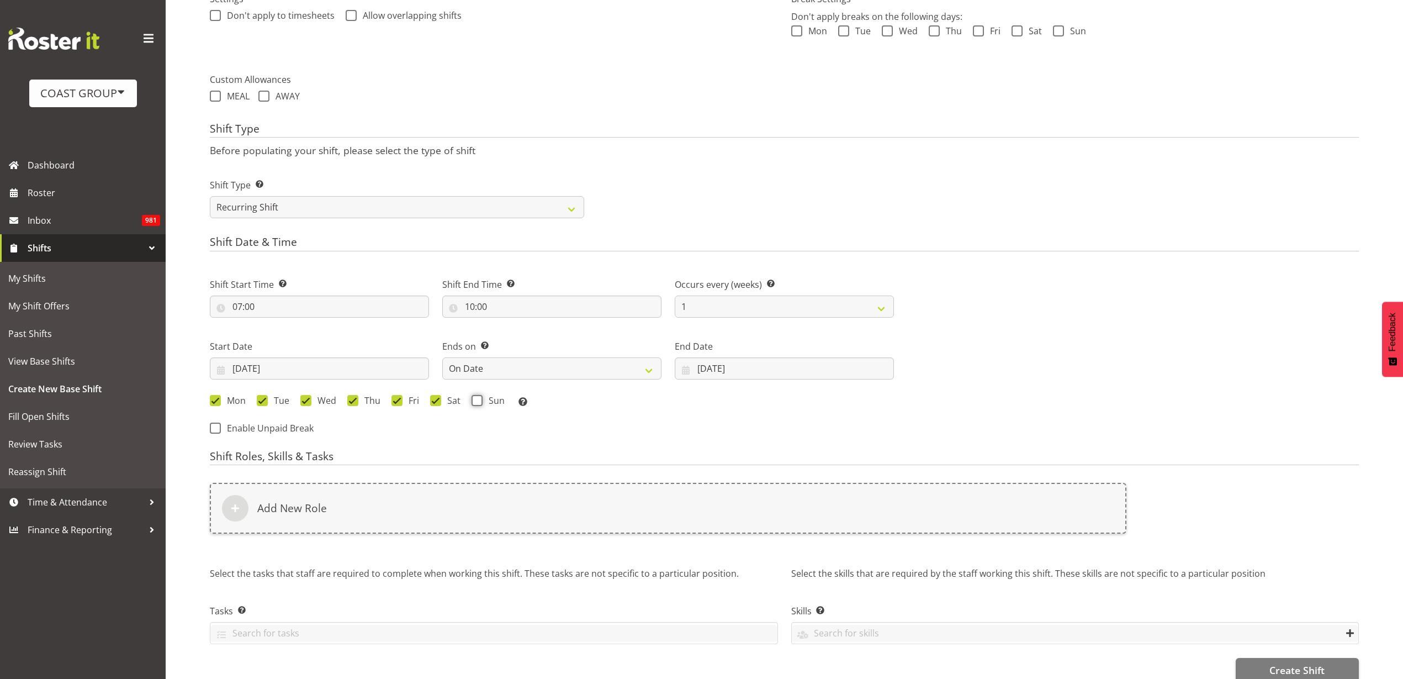
checkbox input "true"
click at [418, 506] on div "Add New Role" at bounding box center [668, 508] width 917 height 51
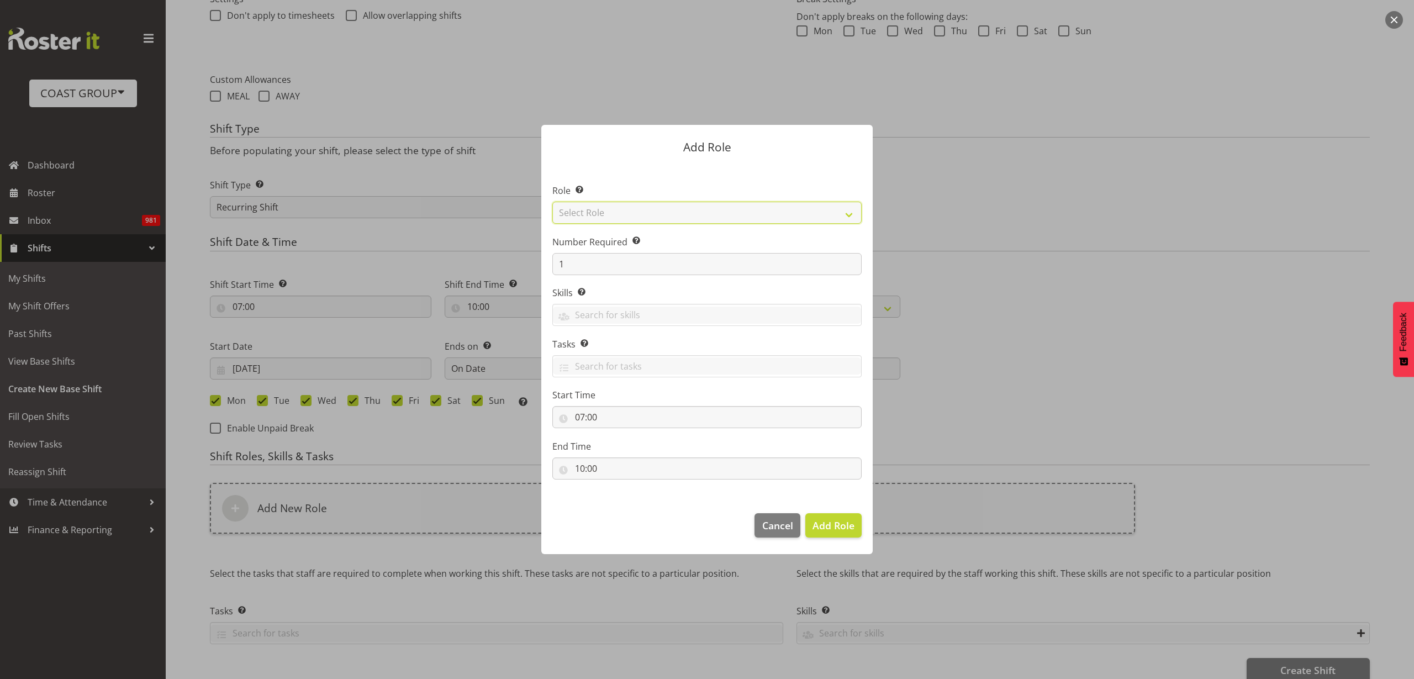
click at [607, 214] on select "Select Role ACCOUNT MANAGER ACCOUNT MANAGER DW ACCOUNTS [PERSON_NAME] VEHICLES …" at bounding box center [706, 213] width 309 height 22
select select "123"
click at [552, 202] on select "Select Role ACCOUNT MANAGER ACCOUNT MANAGER DW ACCOUNTS [PERSON_NAME] VEHICLES …" at bounding box center [706, 213] width 309 height 22
drag, startPoint x: 569, startPoint y: 265, endPoint x: 450, endPoint y: 263, distance: 118.7
click at [450, 263] on form "Add Role Role Select the role you wish to add to the shift. ACCOUNT MANAGER ACC…" at bounding box center [707, 339] width 530 height 484
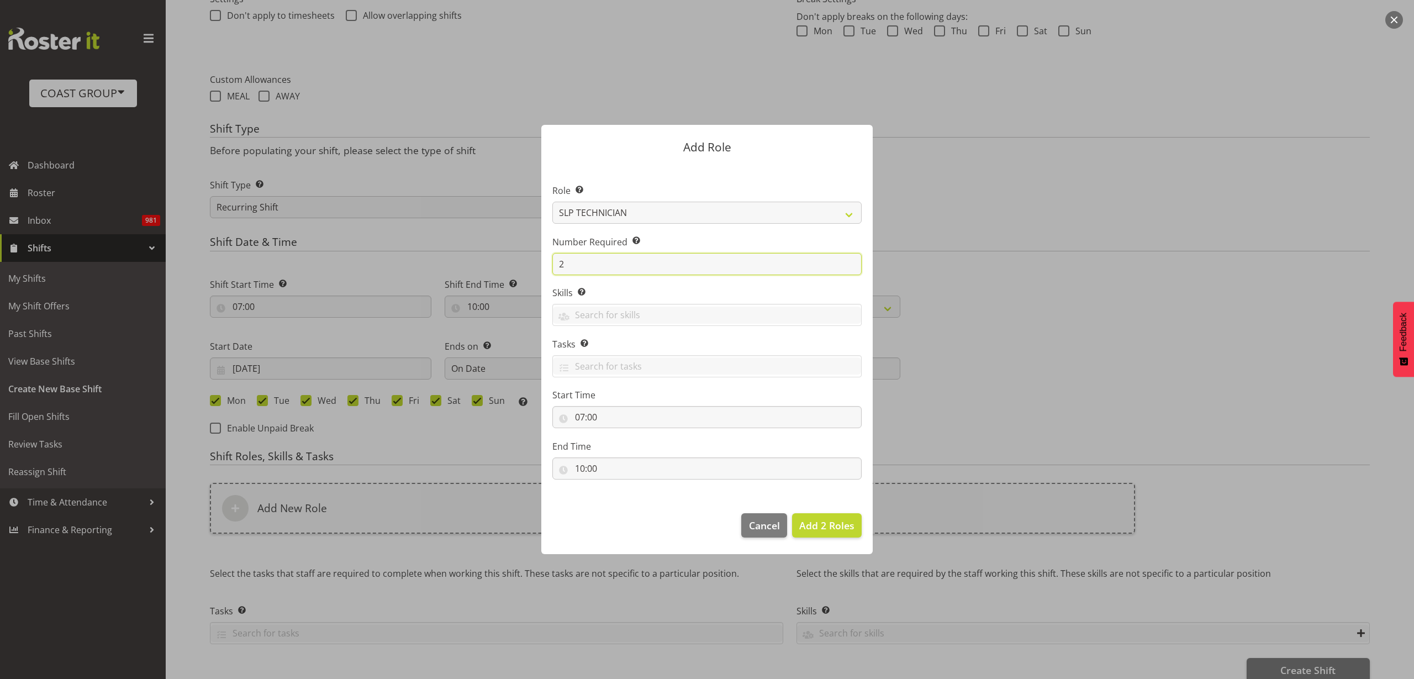
type input "2"
click at [810, 526] on span "Add 2 Roles" at bounding box center [826, 525] width 55 height 13
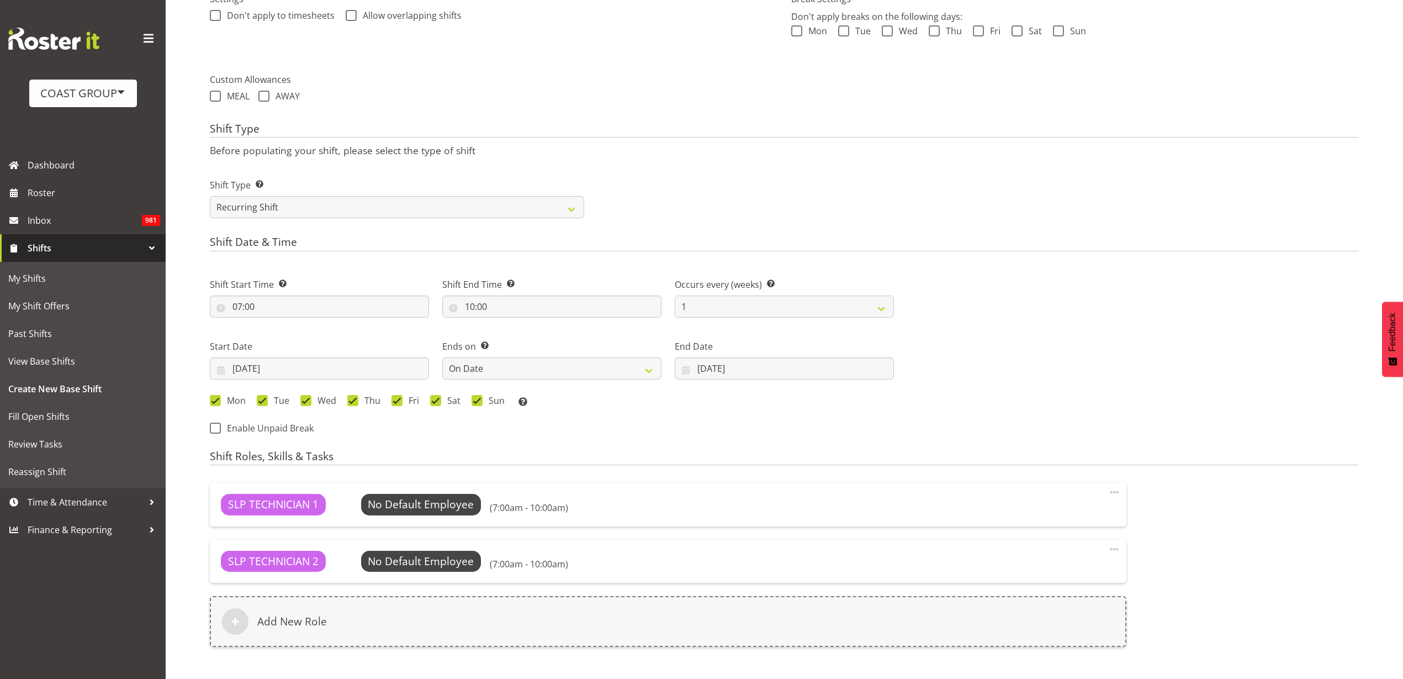
scroll to position [480, 0]
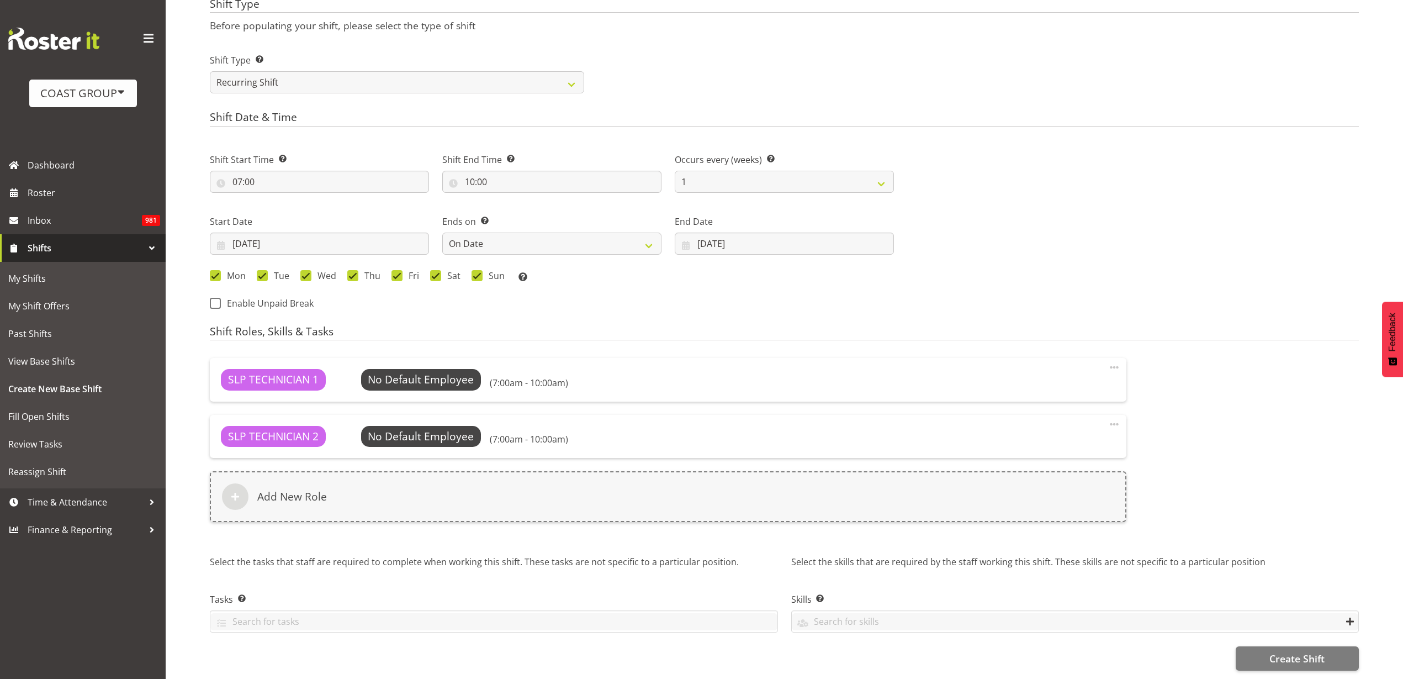
click at [374, 488] on div "Add New Role" at bounding box center [668, 496] width 917 height 51
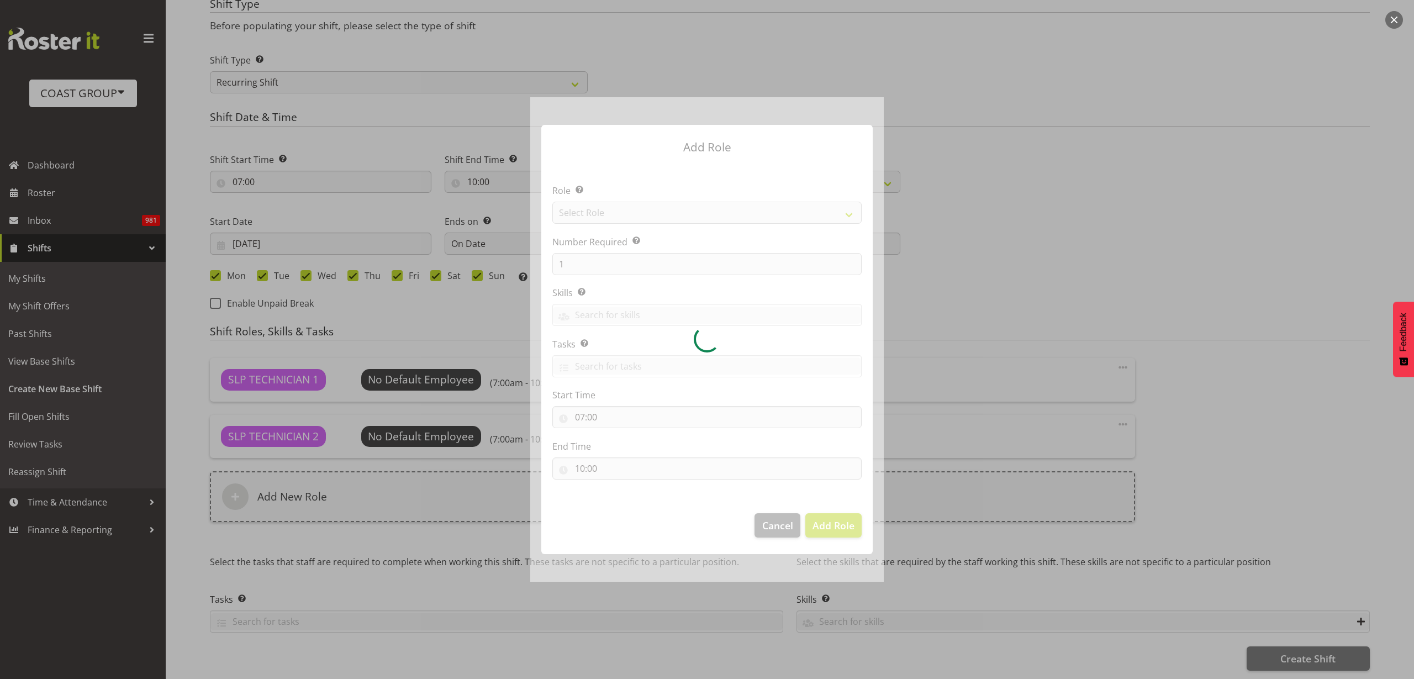
click at [620, 209] on div at bounding box center [706, 339] width 353 height 484
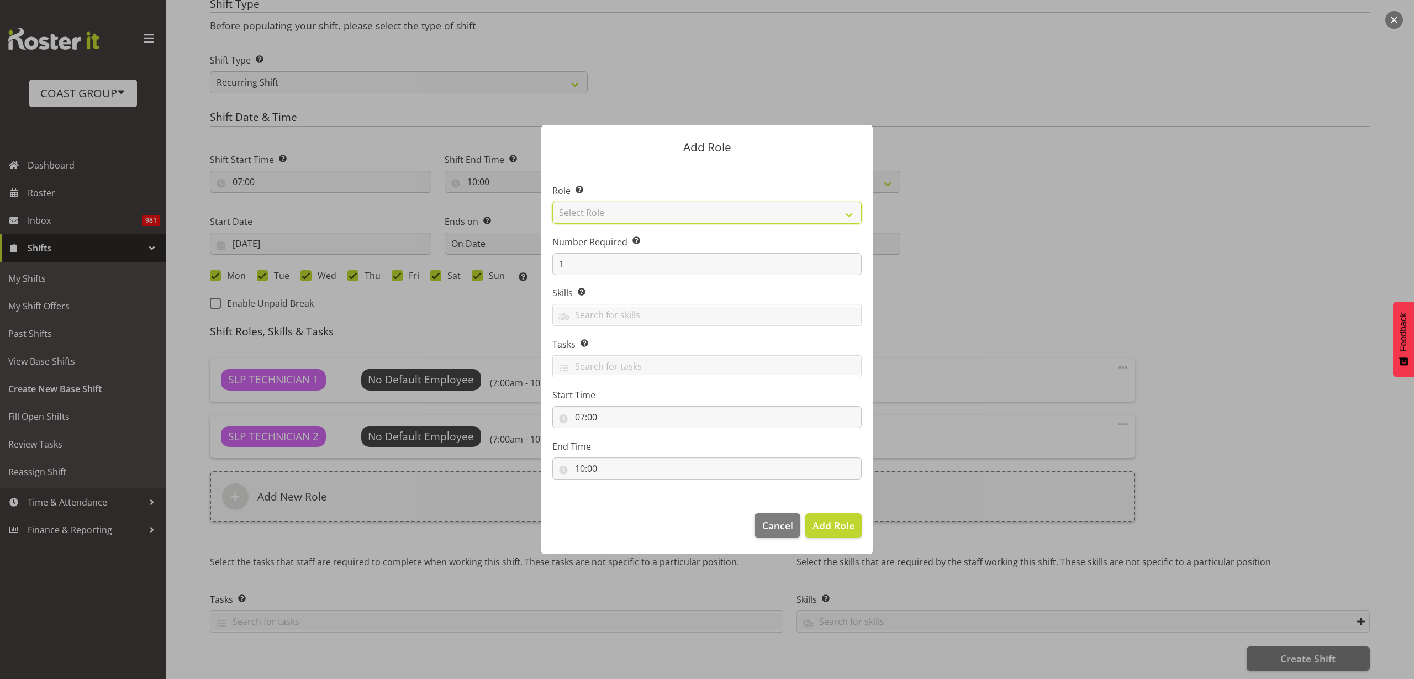
click at [668, 205] on select "Select Role ACCOUNT MANAGER ACCOUNT MANAGER DW ACCOUNTS AKL DIANNA VEHICLES AKL…" at bounding box center [706, 213] width 309 height 22
select select "81"
click at [552, 202] on select "Select Role ACCOUNT MANAGER ACCOUNT MANAGER DW ACCOUNTS AKL DIANNA VEHICLES AKL…" at bounding box center [706, 213] width 309 height 22
click at [835, 523] on span "Add Role" at bounding box center [833, 525] width 42 height 13
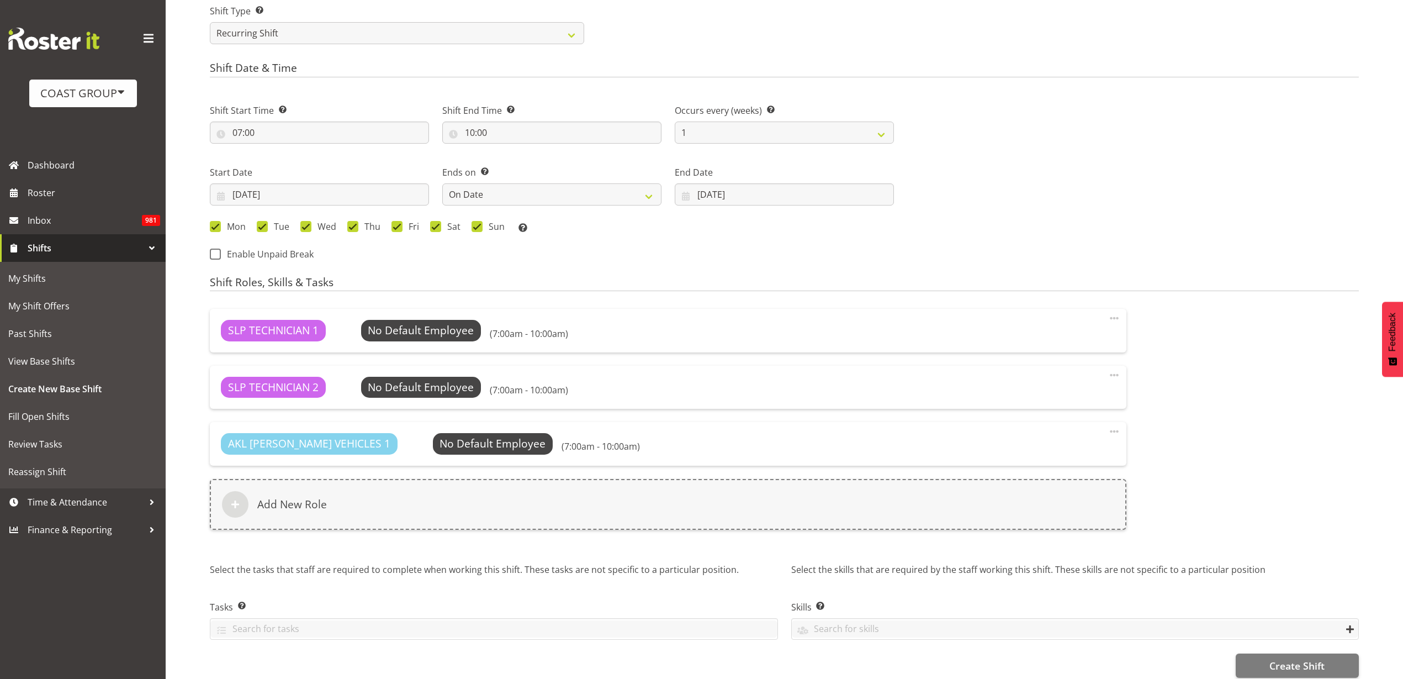
scroll to position [537, 0]
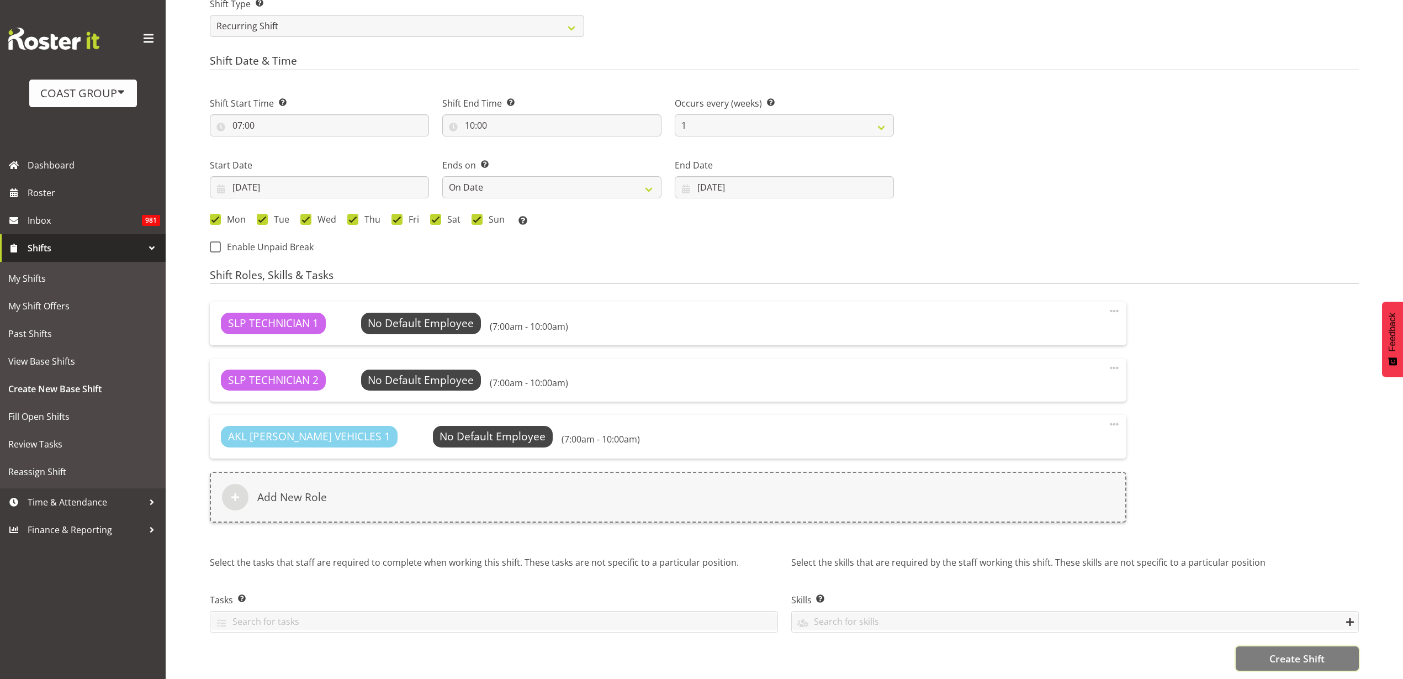
click at [1274, 651] on span "Create Shift" at bounding box center [1297, 658] width 55 height 14
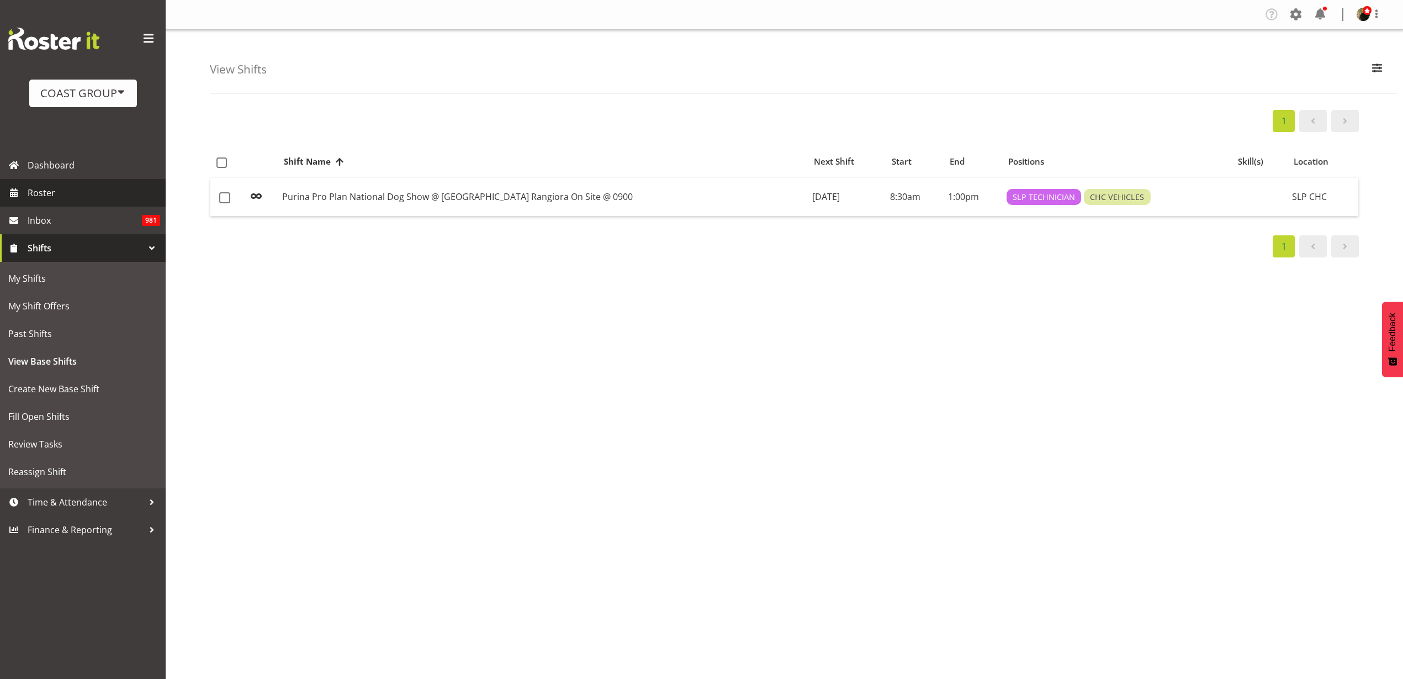
click at [73, 190] on span "Roster" at bounding box center [94, 192] width 133 height 17
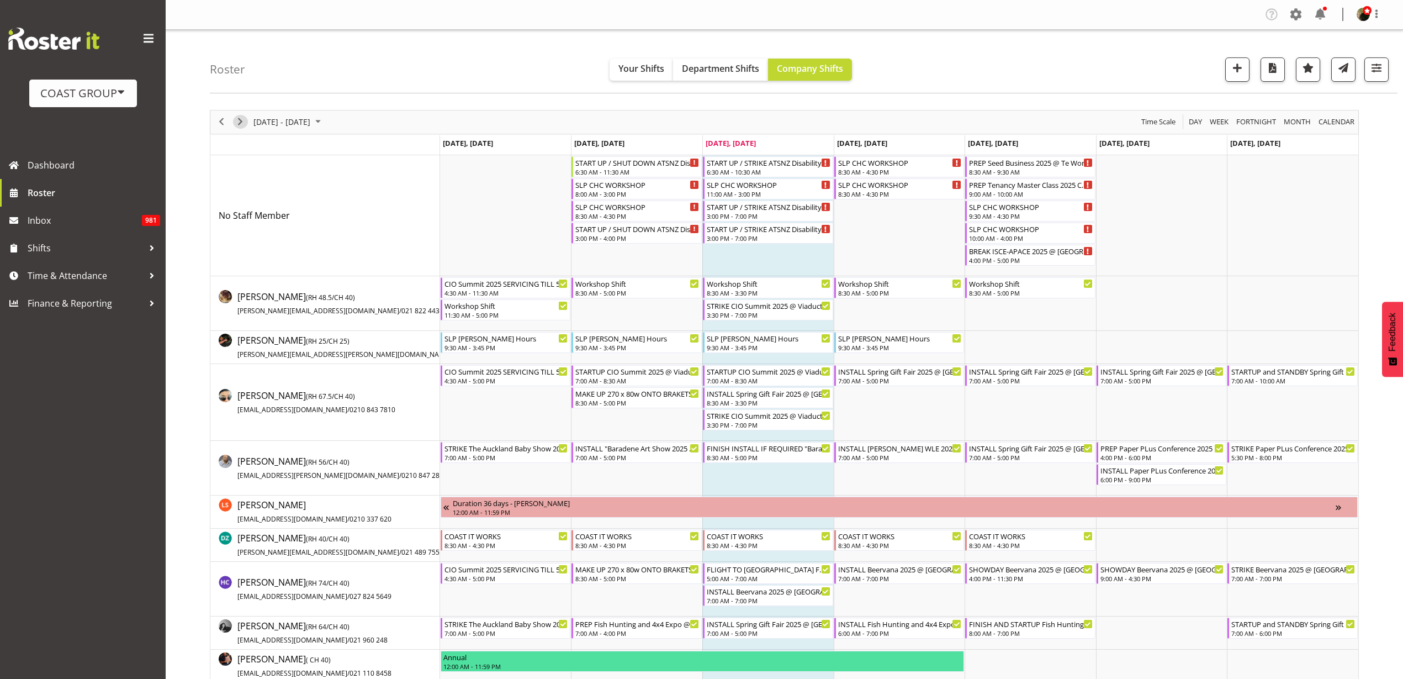
click at [240, 121] on span "Next" at bounding box center [240, 122] width 13 height 14
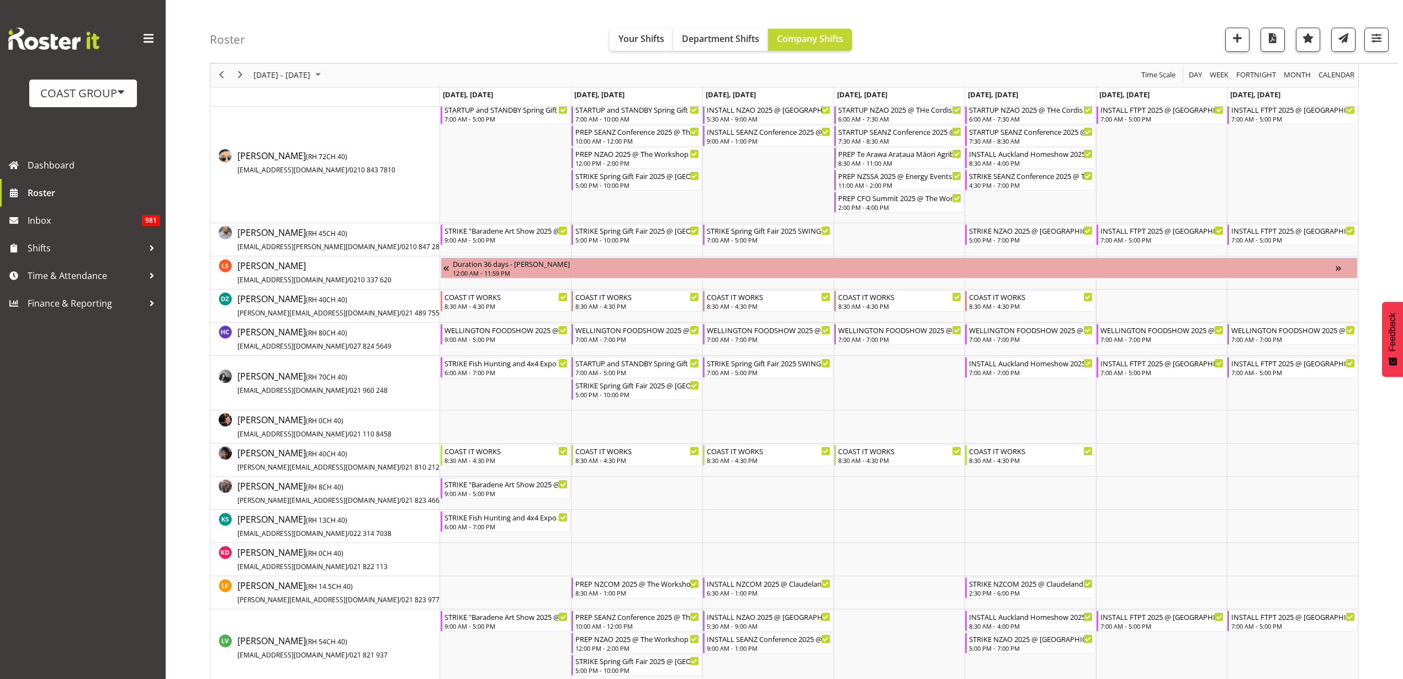
scroll to position [276, 0]
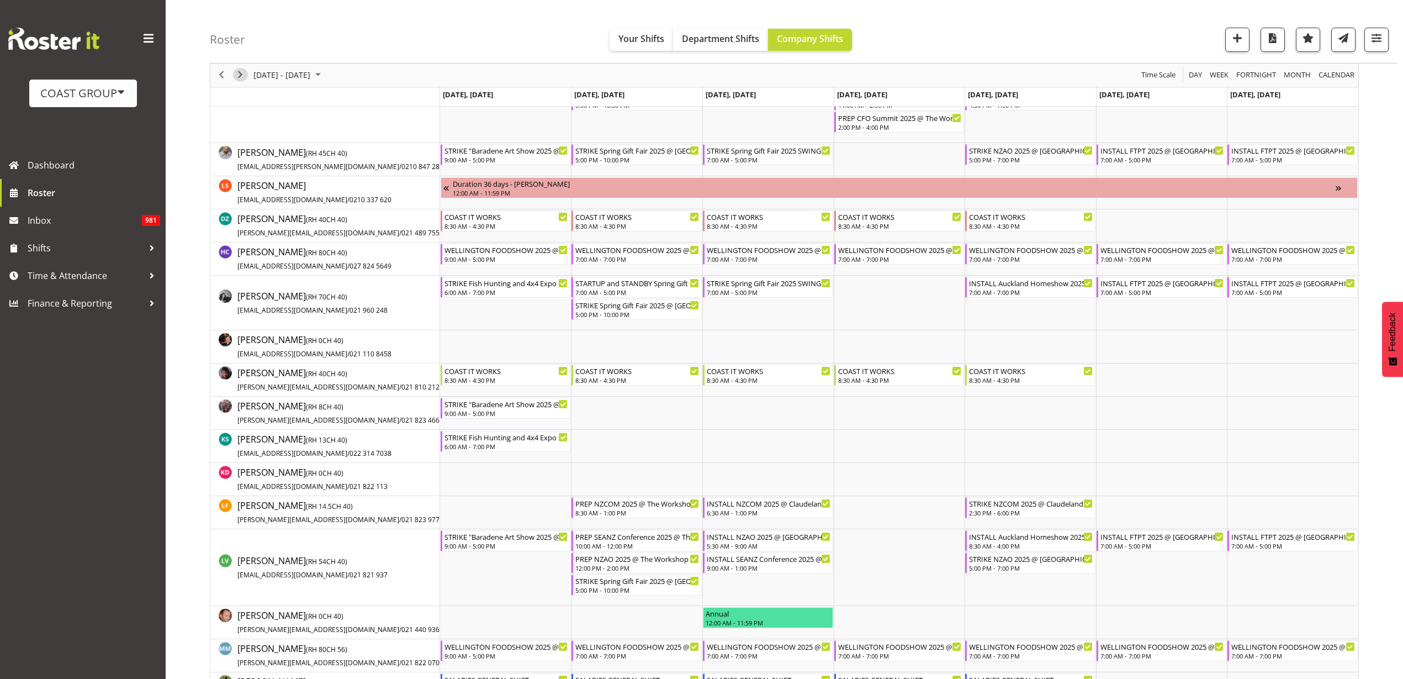
click at [237, 69] on span "Next" at bounding box center [240, 75] width 13 height 14
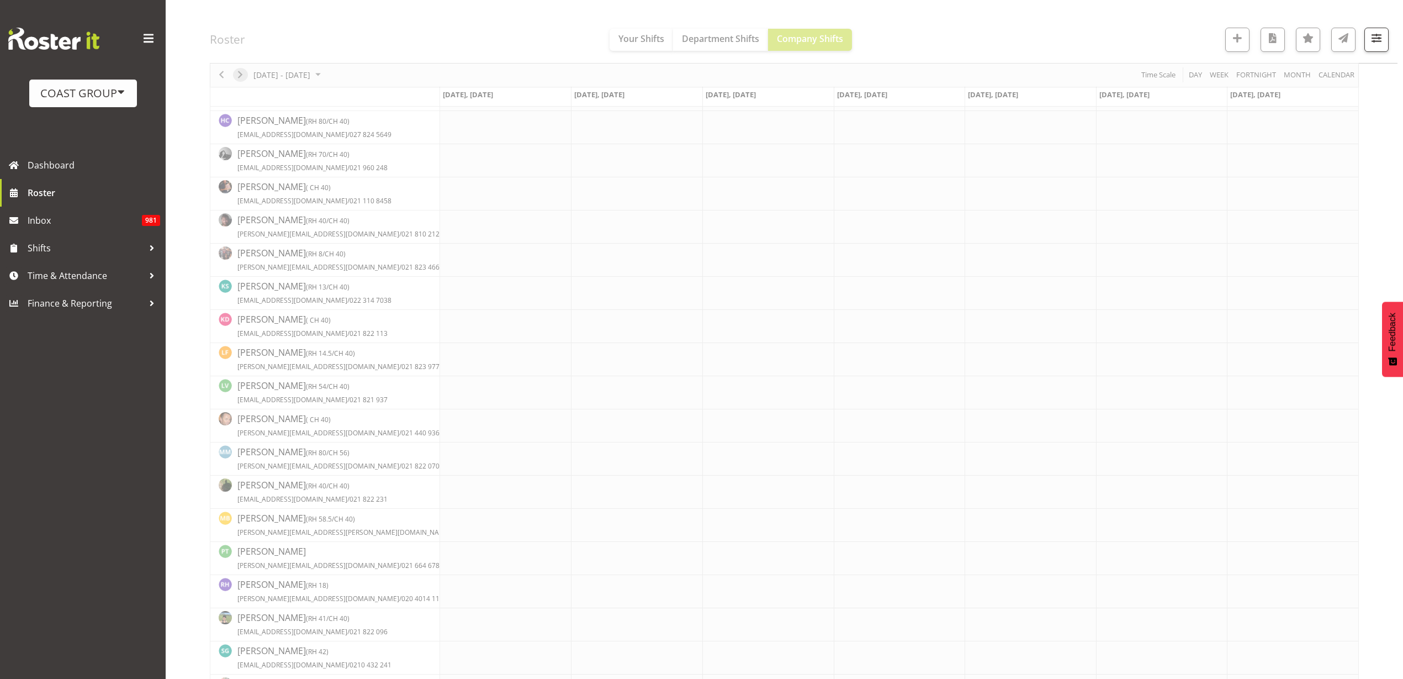
scroll to position [0, 0]
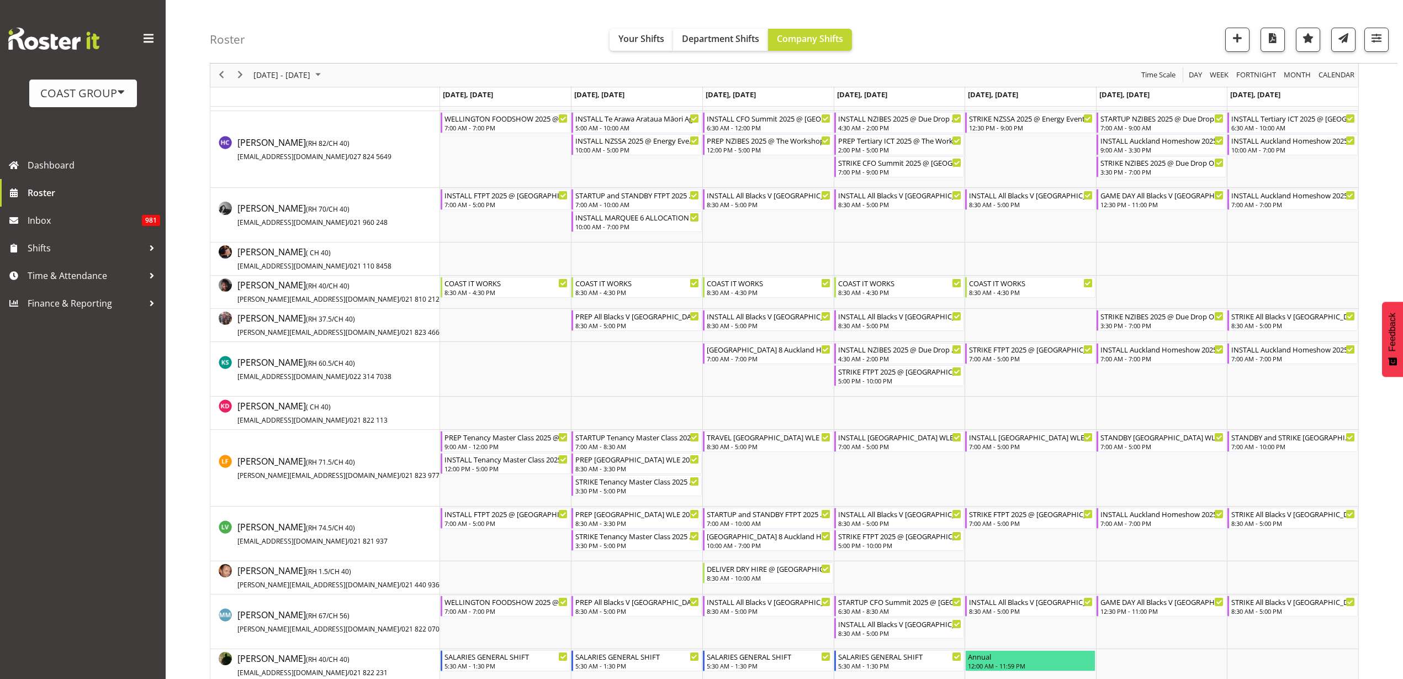
scroll to position [552, 0]
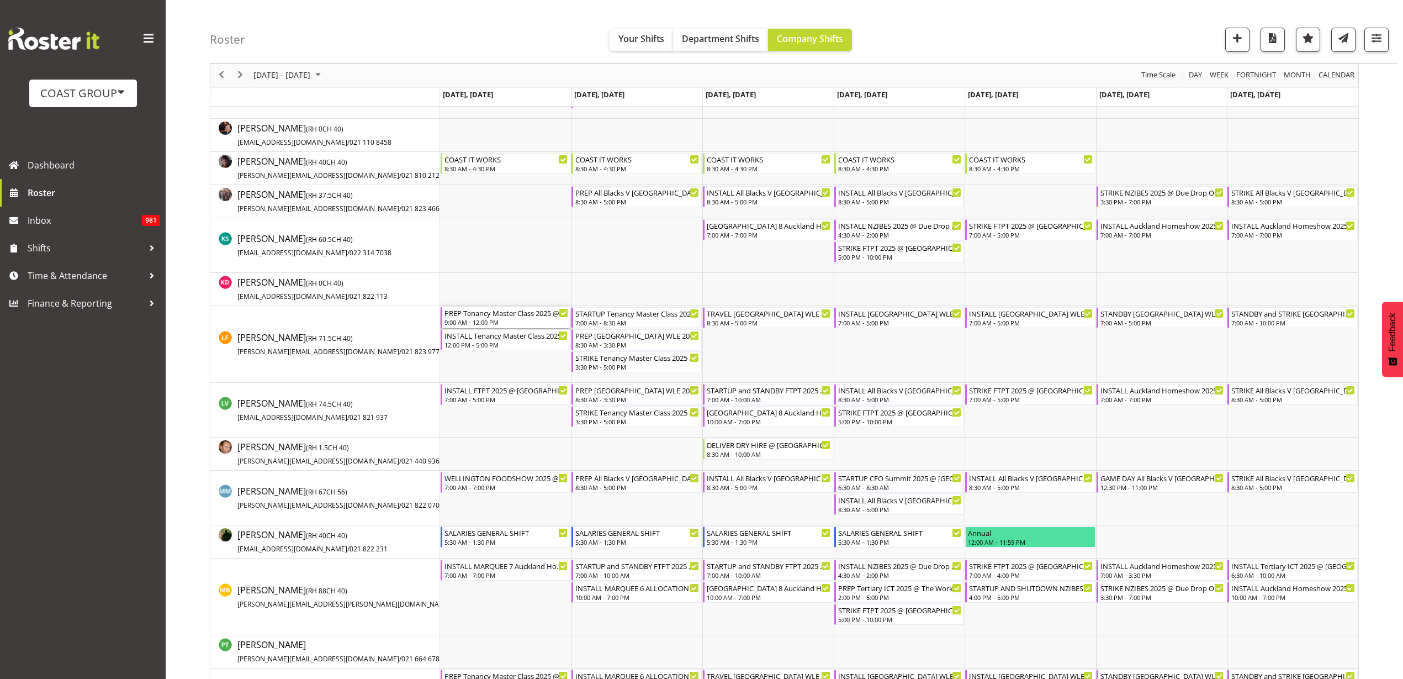
click at [493, 312] on div "PREP Tenancy Master Class 2025 @ The Workshop" at bounding box center [507, 312] width 124 height 11
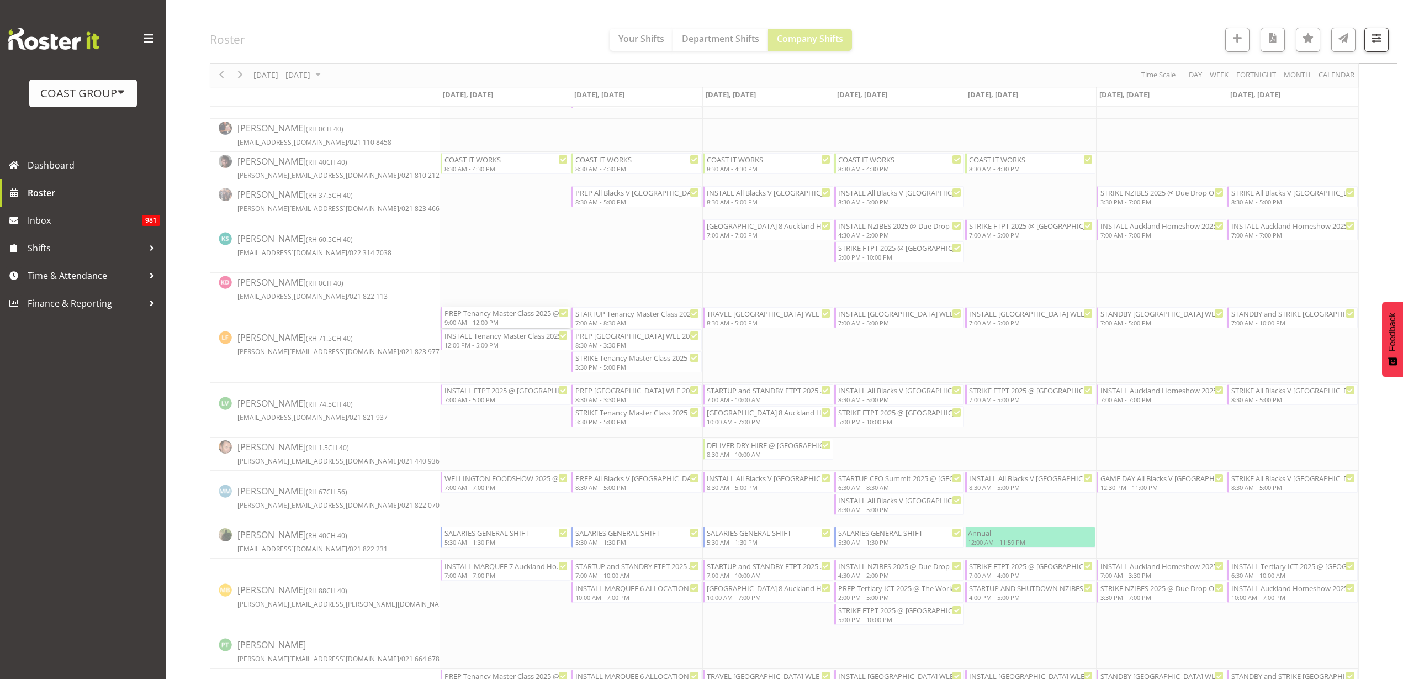
select select
select select "8"
select select "2025"
select select "9"
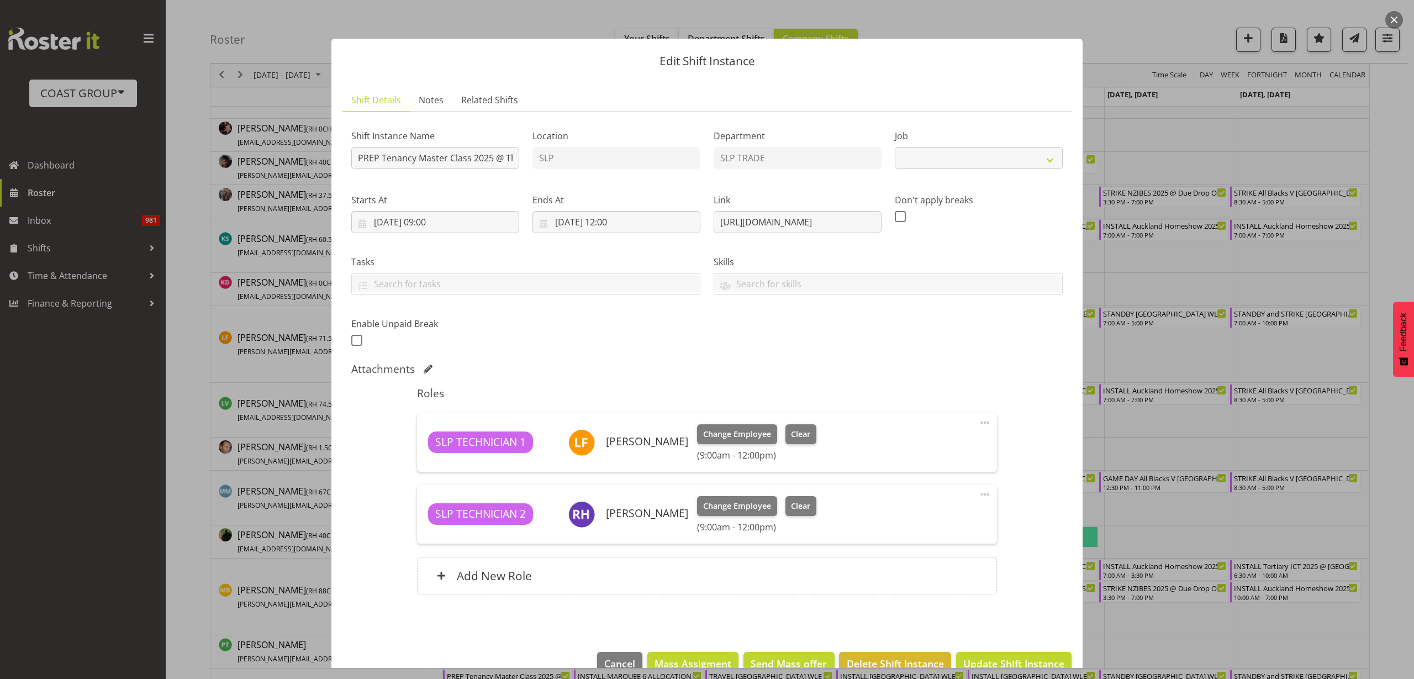
select select "10403"
click at [437, 223] on input "01/09/2025, 09:00" at bounding box center [435, 222] width 168 height 22
click at [374, 252] on span at bounding box center [373, 253] width 13 height 13
select select "7"
click at [492, 393] on span "29" at bounding box center [493, 394] width 9 height 10
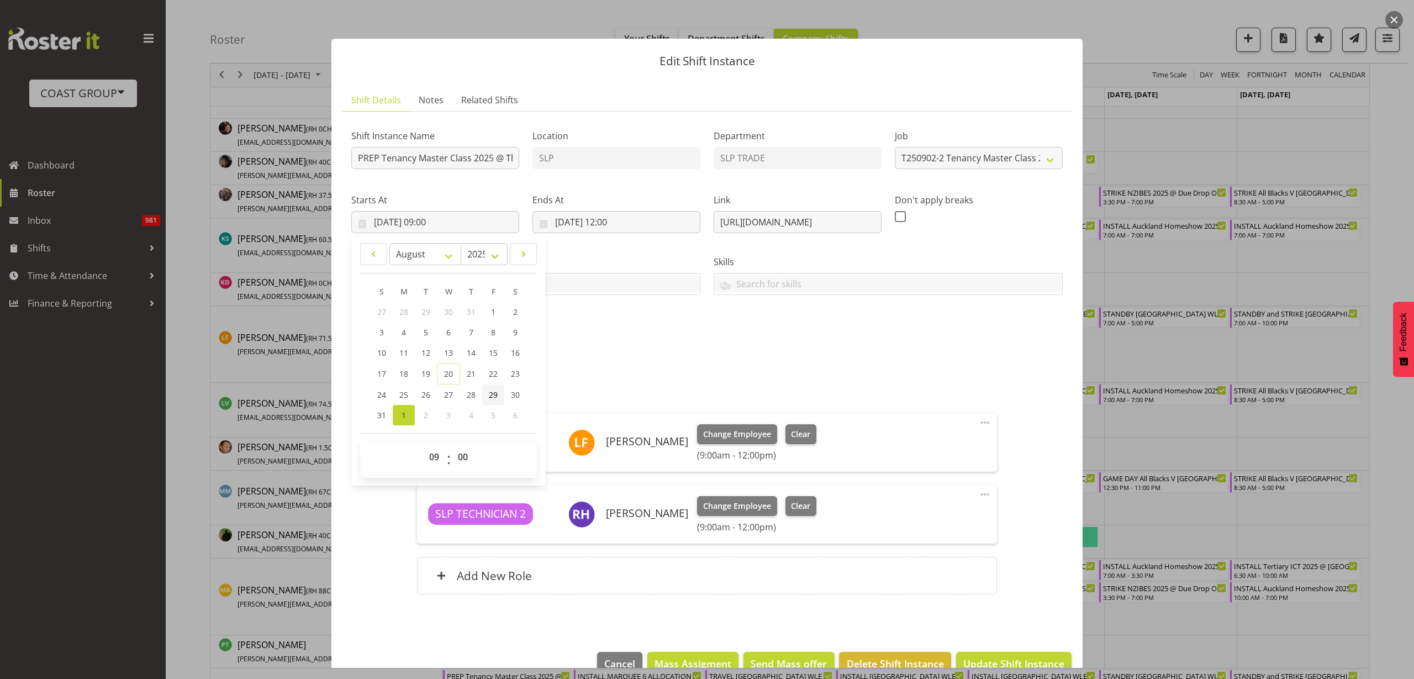
type input "29/08/2025, 09:00"
click at [433, 456] on select "00 01 02 03 04 05 06 07 08 09 10 11 12 13 14 15 16 17 18 19 20 21 22 23" at bounding box center [435, 457] width 25 height 22
select select "8"
click at [423, 446] on select "00 01 02 03 04 05 06 07 08 09 10 11 12 13 14 15 16 17 18 19 20 21 22 23" at bounding box center [435, 457] width 25 height 22
type input "29/08/2025, 08:00"
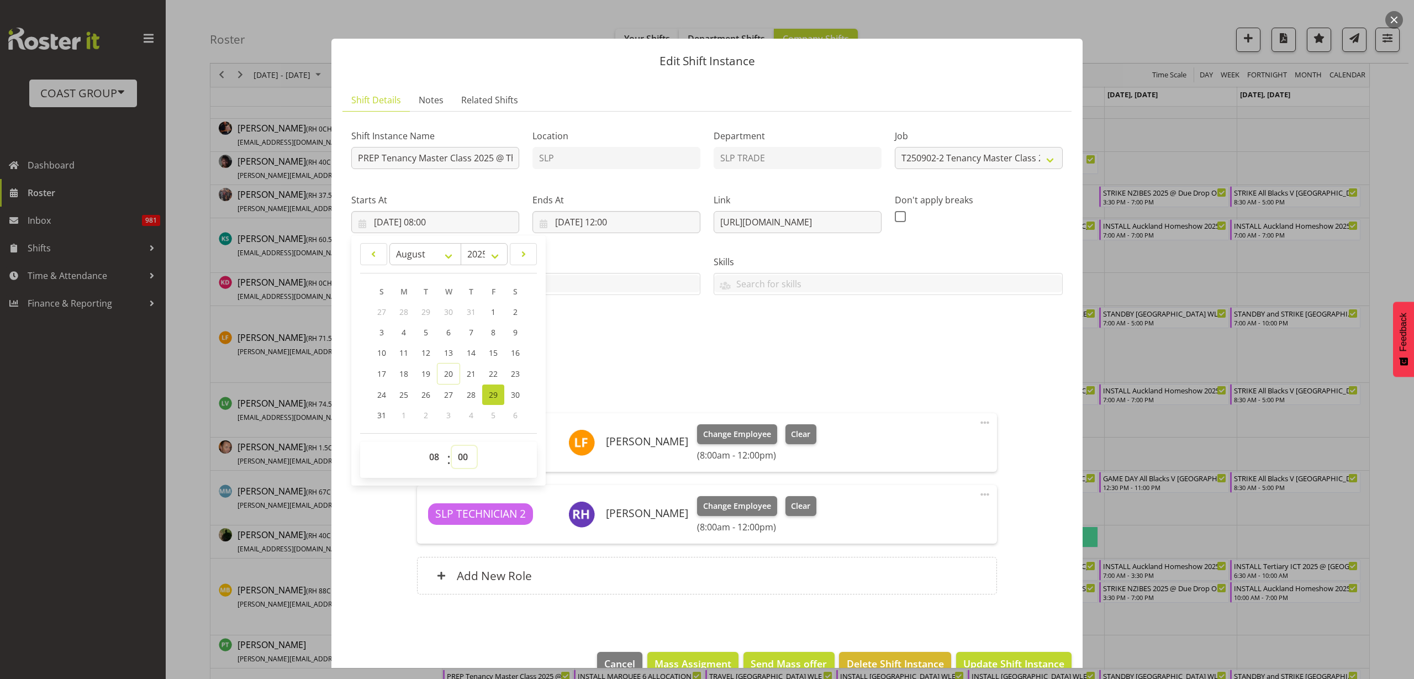
select select "30"
type input "29/08/2025, 08:30"
click at [593, 223] on input "01/09/2025, 12:00" at bounding box center [616, 222] width 168 height 22
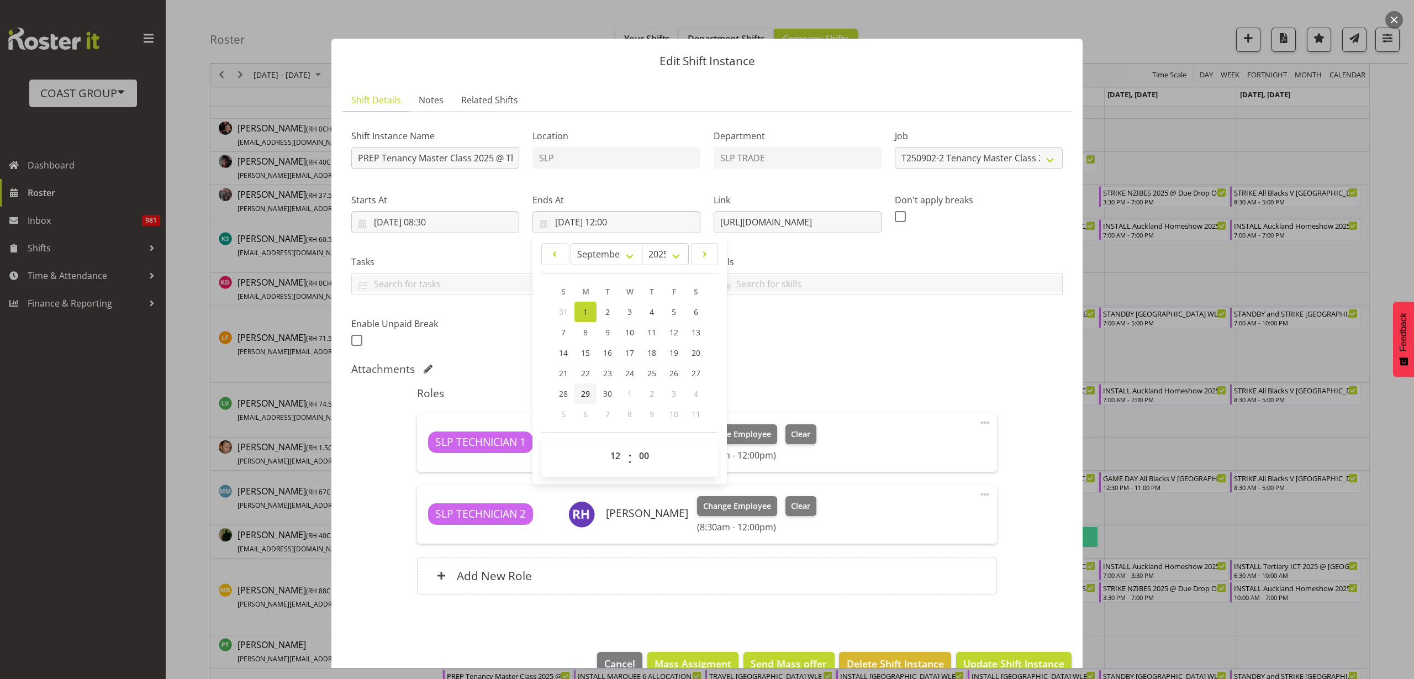
click at [586, 393] on span "29" at bounding box center [585, 393] width 9 height 10
type input "29/09/2025, 12:00"
click at [616, 457] on select "00 01 02 03 04 05 06 07 08 09 10 11 12 13 14 15 16 17 18 19 20 21 22 23" at bounding box center [616, 456] width 25 height 22
select select "11"
click at [604, 445] on select "00 01 02 03 04 05 06 07 08 09 10 11 12 13 14 15 16 17 18 19 20 21 22 23" at bounding box center [616, 456] width 25 height 22
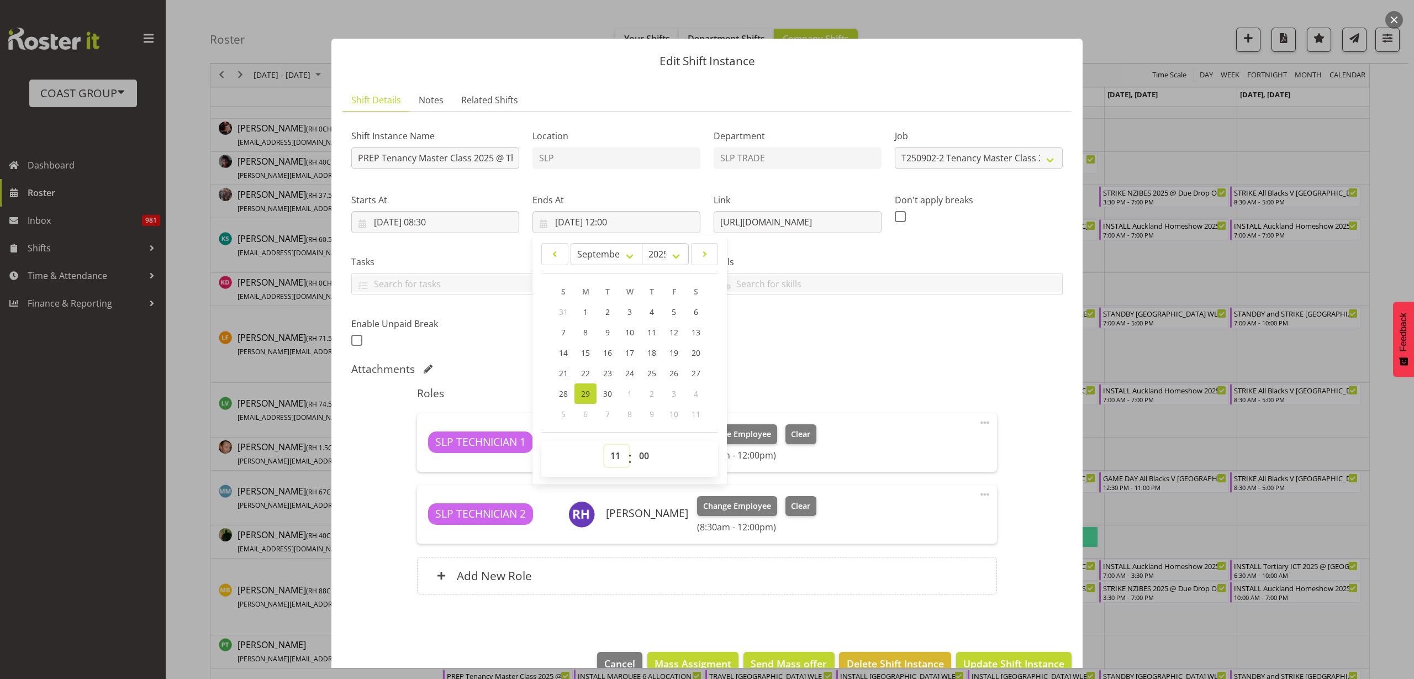
type input "29/09/2025, 11:00"
click at [1023, 661] on span "Update Shift Instance" at bounding box center [1013, 663] width 101 height 14
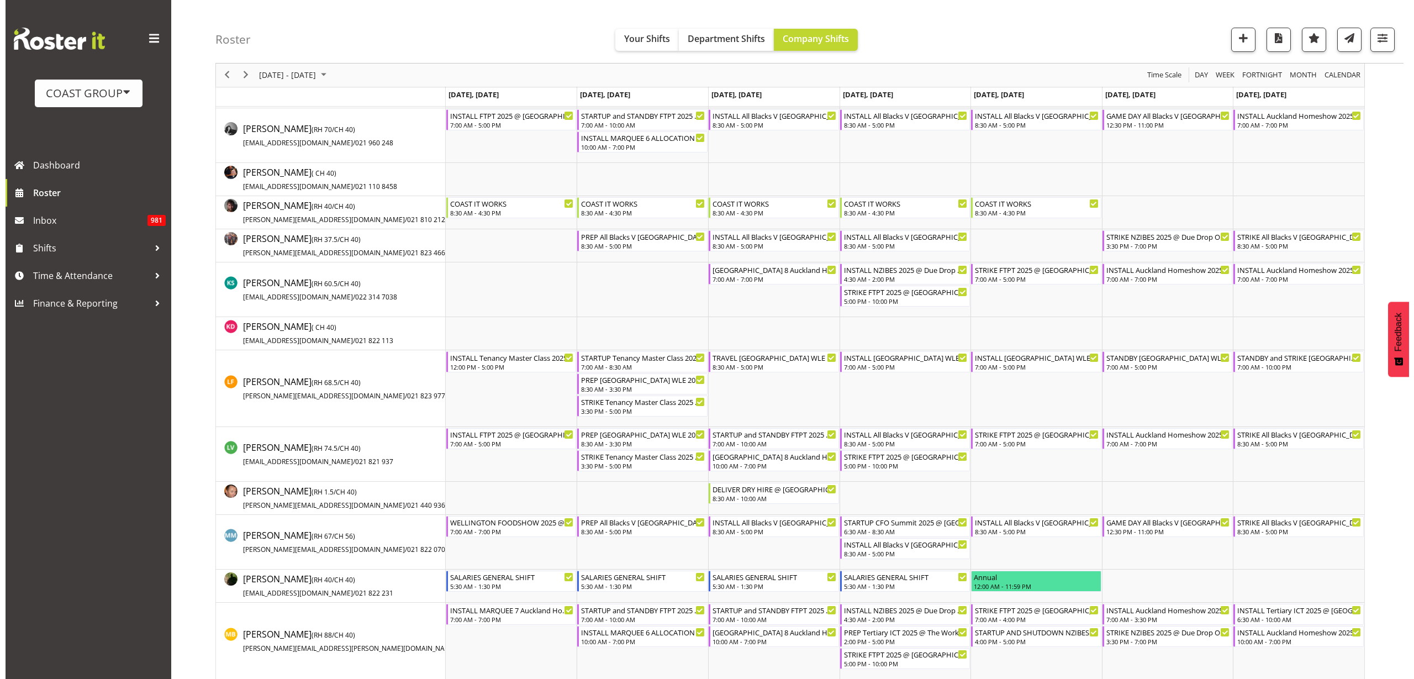
scroll to position [0, 0]
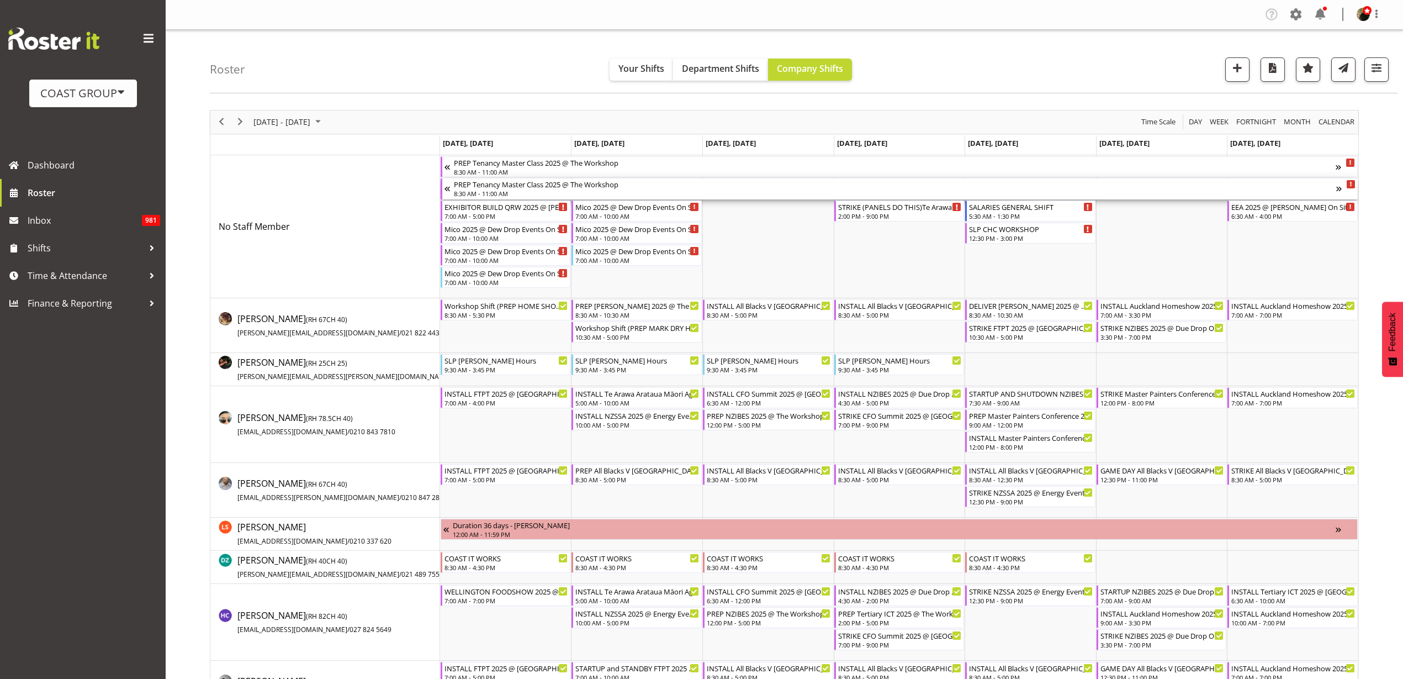
click at [503, 185] on div "PREP Tenancy Master Class 2025 @ The Workshop" at bounding box center [895, 183] width 882 height 11
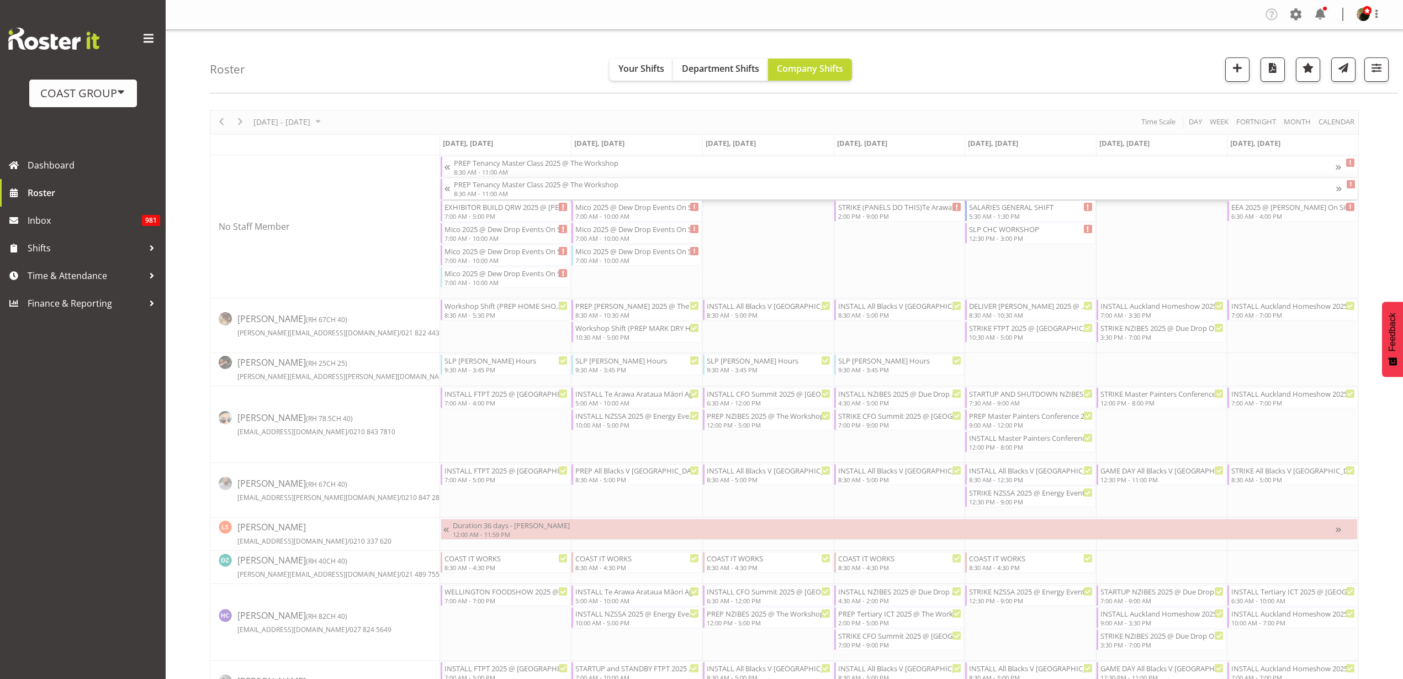
select select
select select "8"
select select "2025"
select select "11"
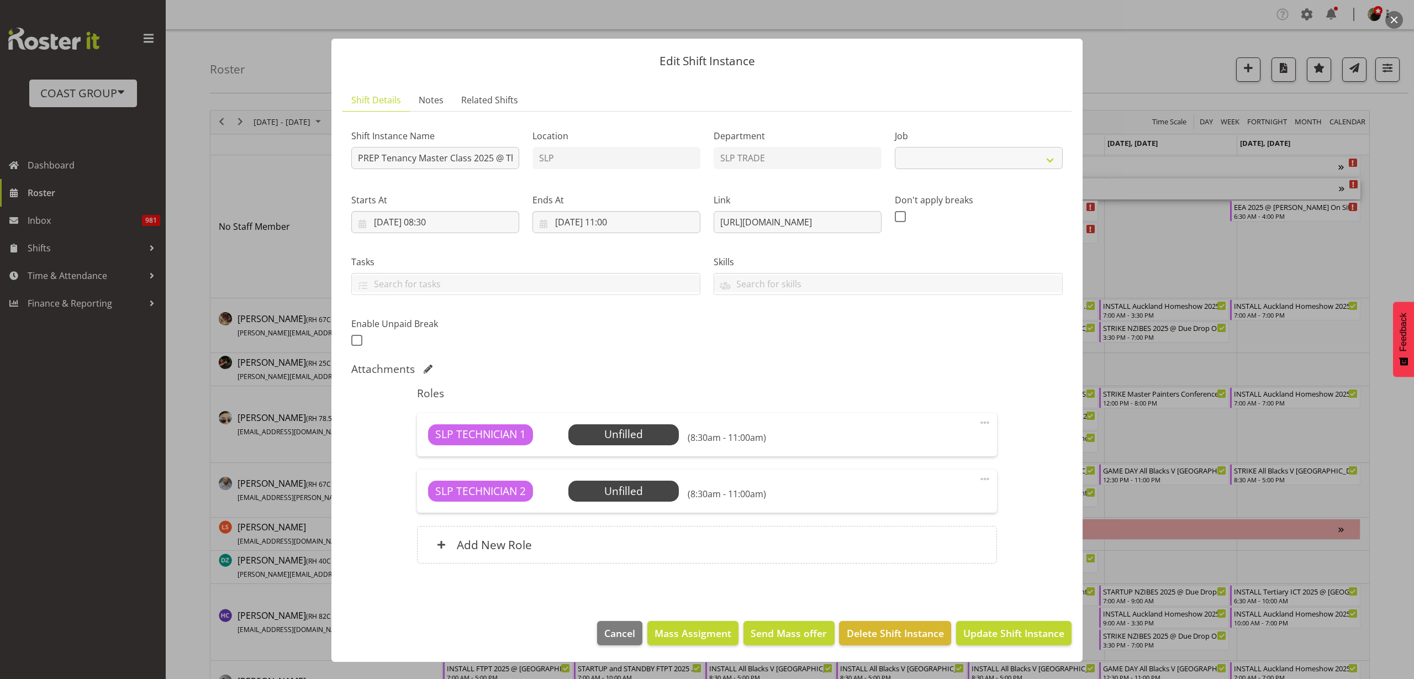
select select "10403"
click at [587, 224] on input "29/09/2025, 11:00" at bounding box center [616, 222] width 168 height 22
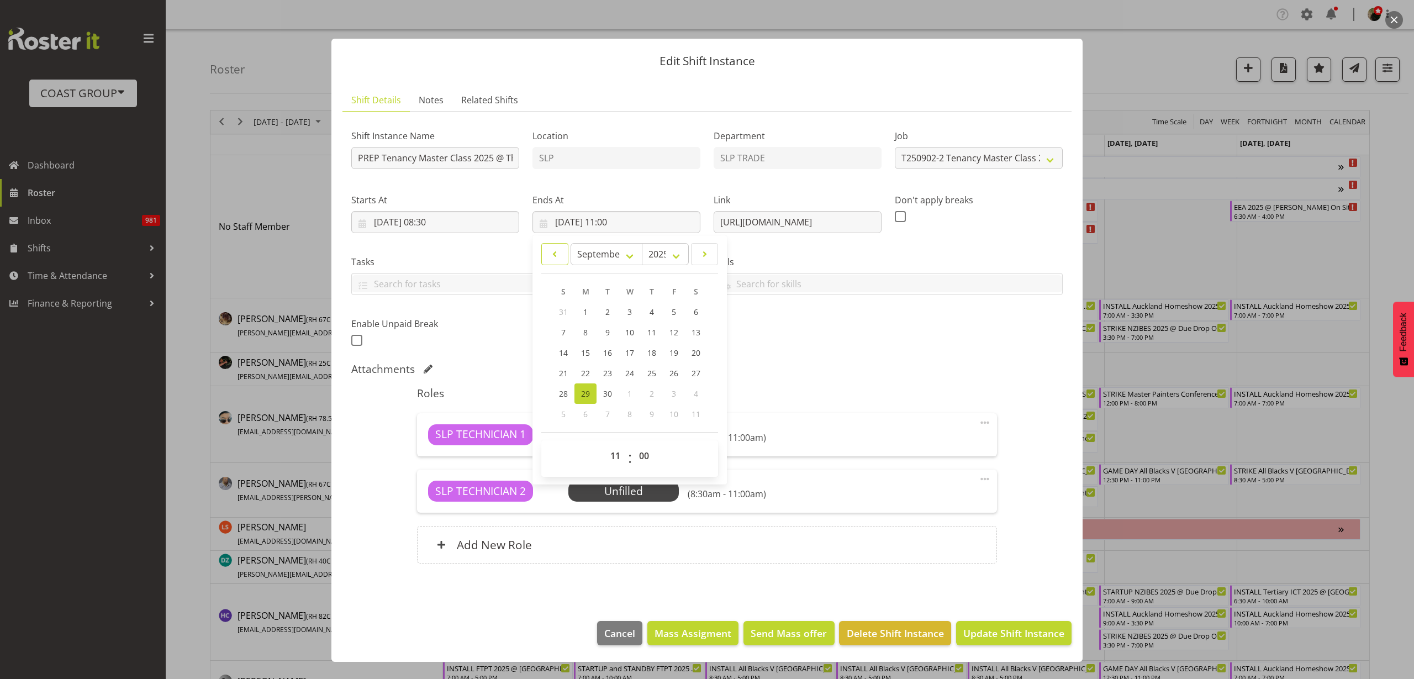
click at [556, 257] on span at bounding box center [554, 253] width 13 height 13
select select "7"
click at [674, 397] on span "29" at bounding box center [674, 394] width 9 height 10
type input "29/08/2025, 11:00"
click at [1021, 631] on span "Update Shift Instance" at bounding box center [1013, 633] width 101 height 14
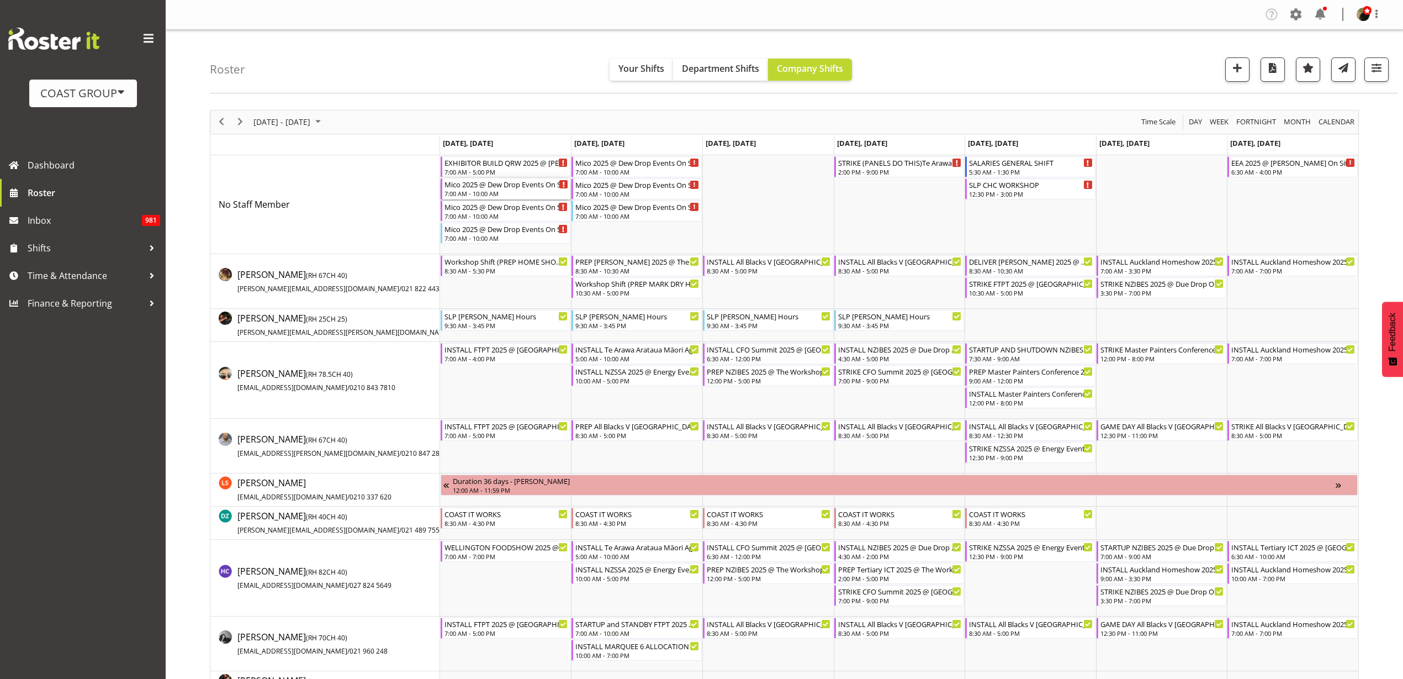
click at [483, 182] on div "Mico 2025 @ Dew Drop Events On Site @ 0800" at bounding box center [507, 183] width 124 height 11
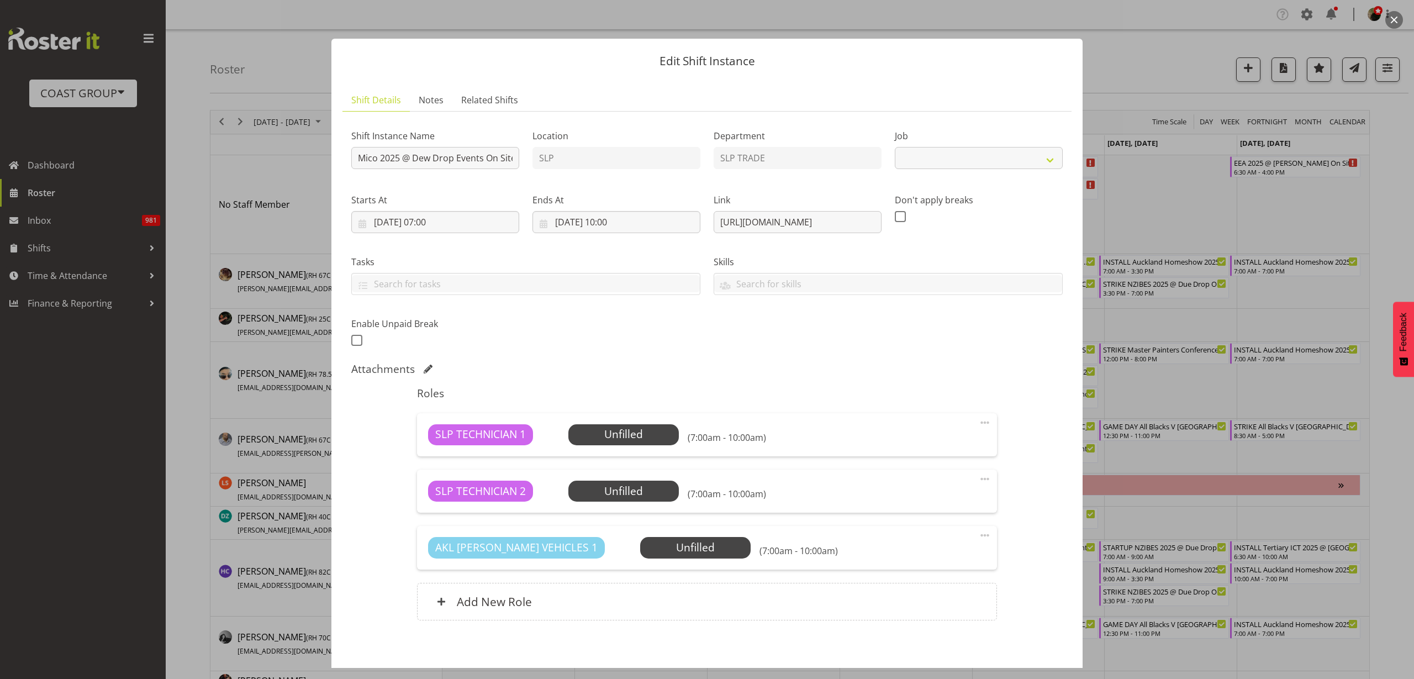
select select "10540"
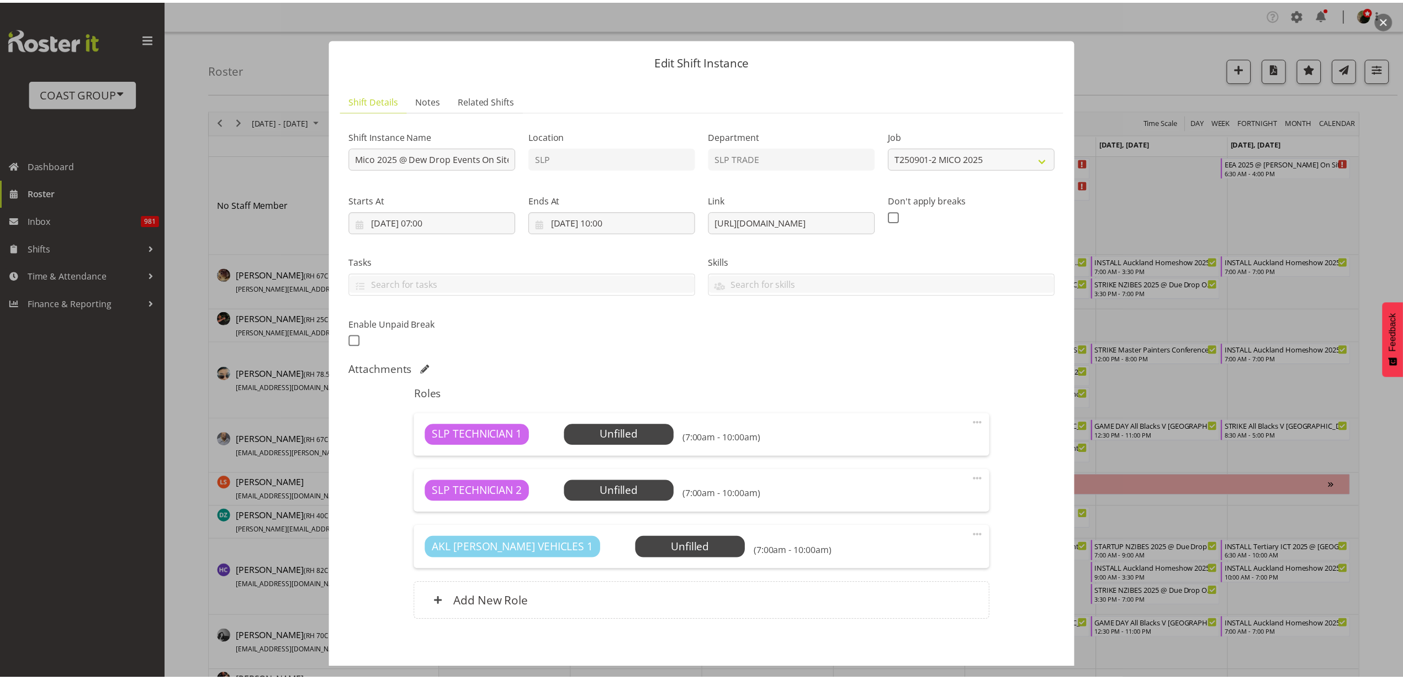
scroll to position [51, 0]
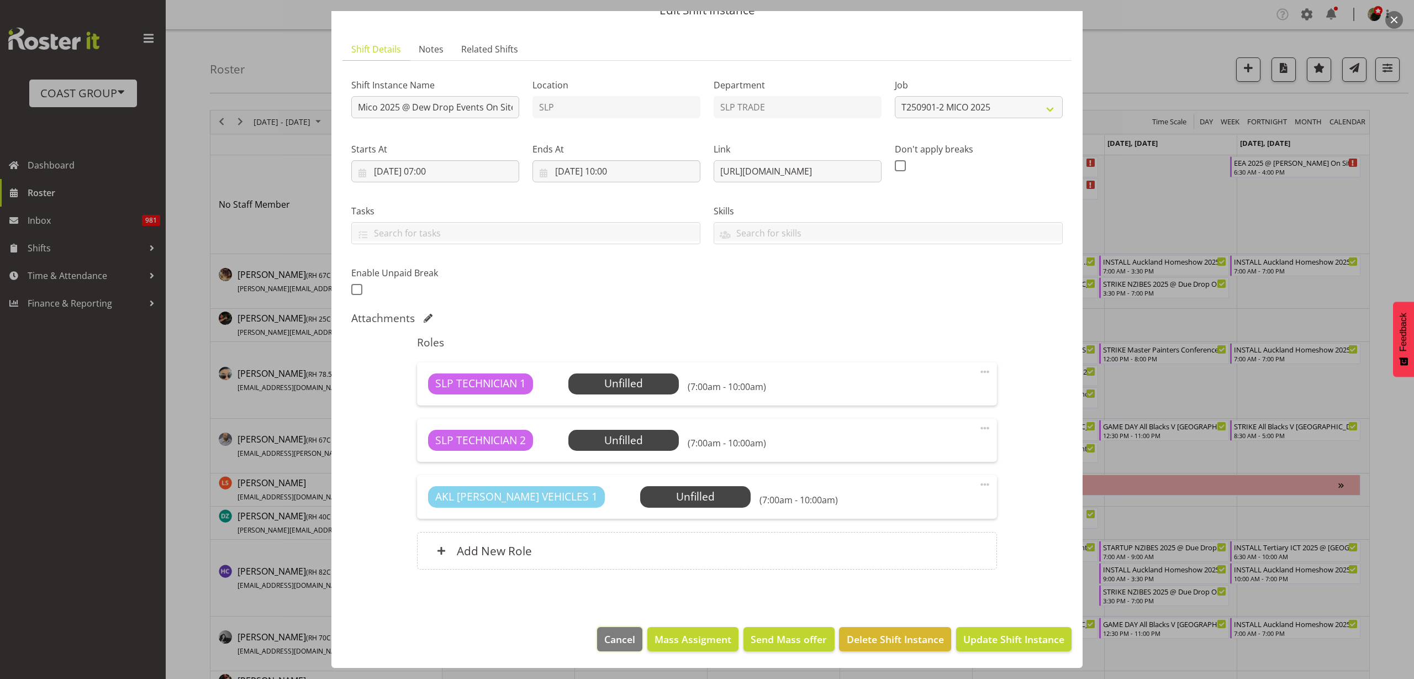
click at [606, 637] on span "Cancel" at bounding box center [619, 639] width 31 height 14
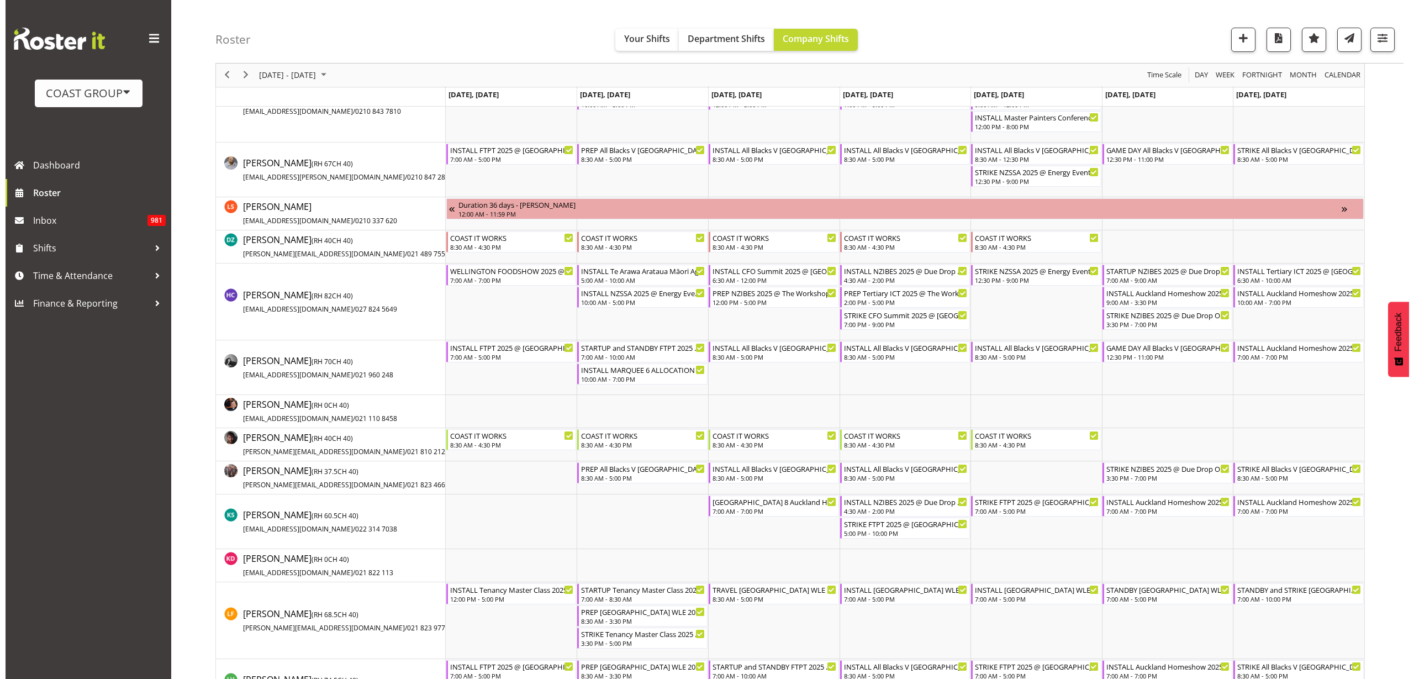
scroll to position [0, 0]
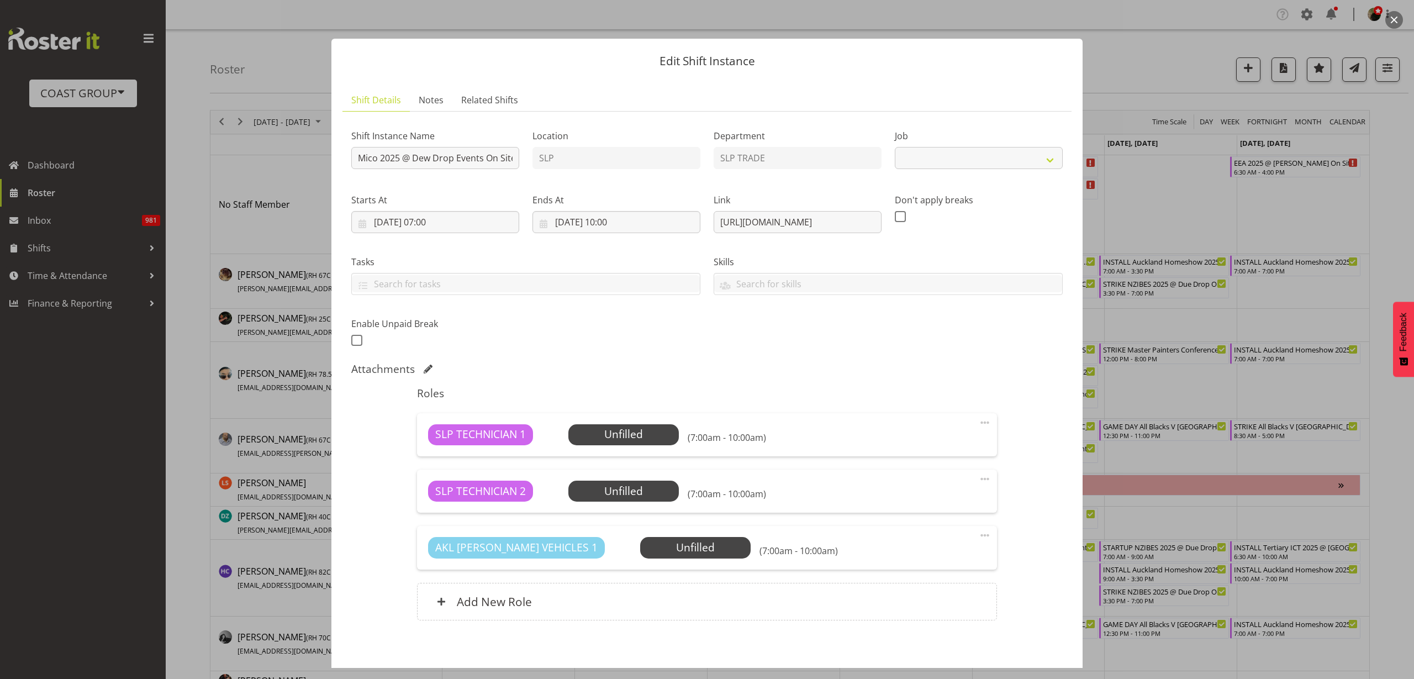
select select "10540"
click at [589, 216] on input "01/09/2025, 10:00" at bounding box center [616, 222] width 168 height 22
click at [617, 450] on select "00 01 02 03 04 05 06 07 08 09 10 11 12 13 14 15 16 17 18 19 20 21 22 23" at bounding box center [616, 456] width 25 height 22
select select "12"
click at [604, 445] on select "00 01 02 03 04 05 06 07 08 09 10 11 12 13 14 15 16 17 18 19 20 21 22 23" at bounding box center [616, 456] width 25 height 22
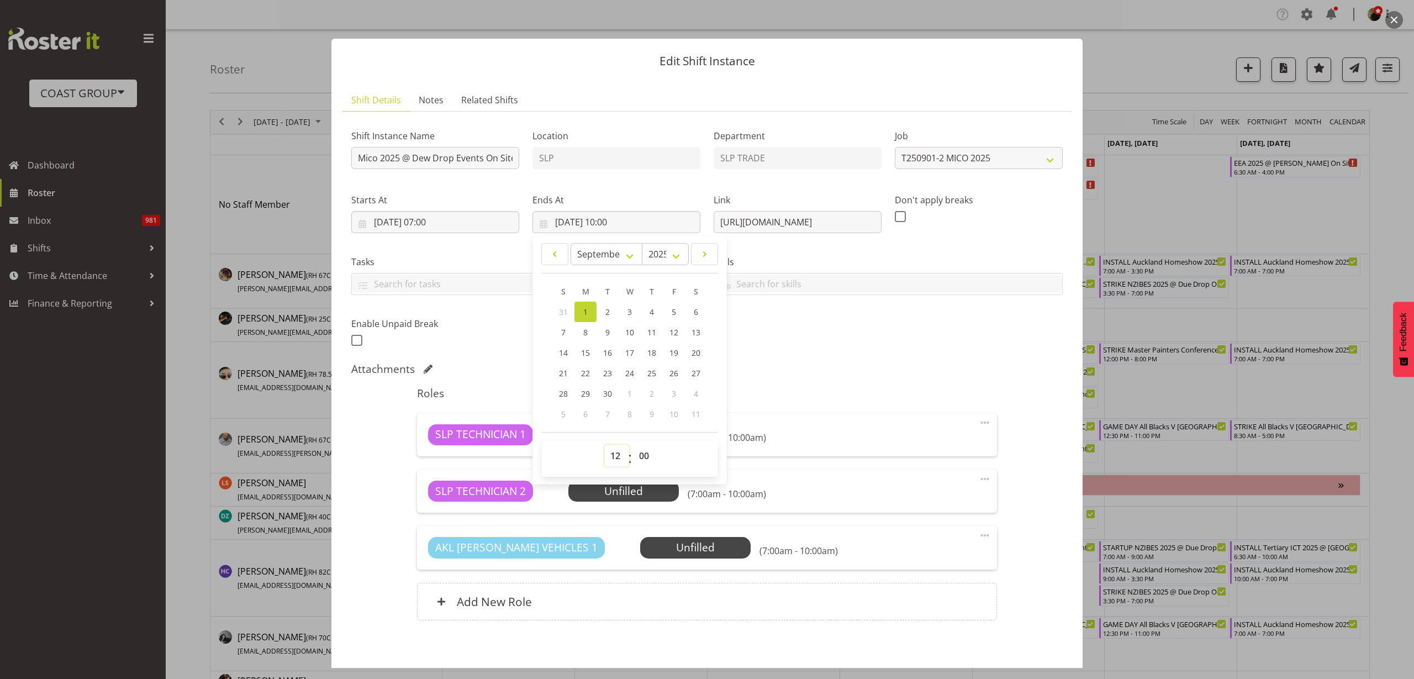
type input "01/09/2025, 12:00"
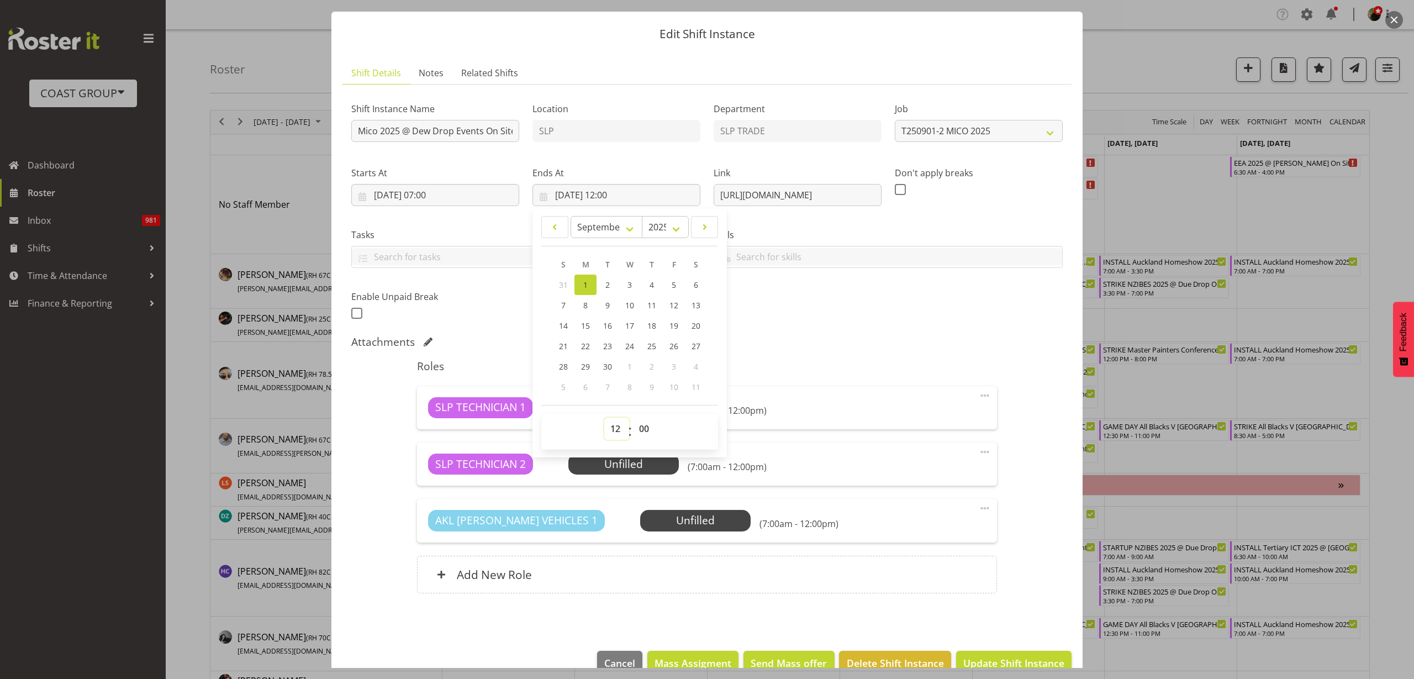
scroll to position [51, 0]
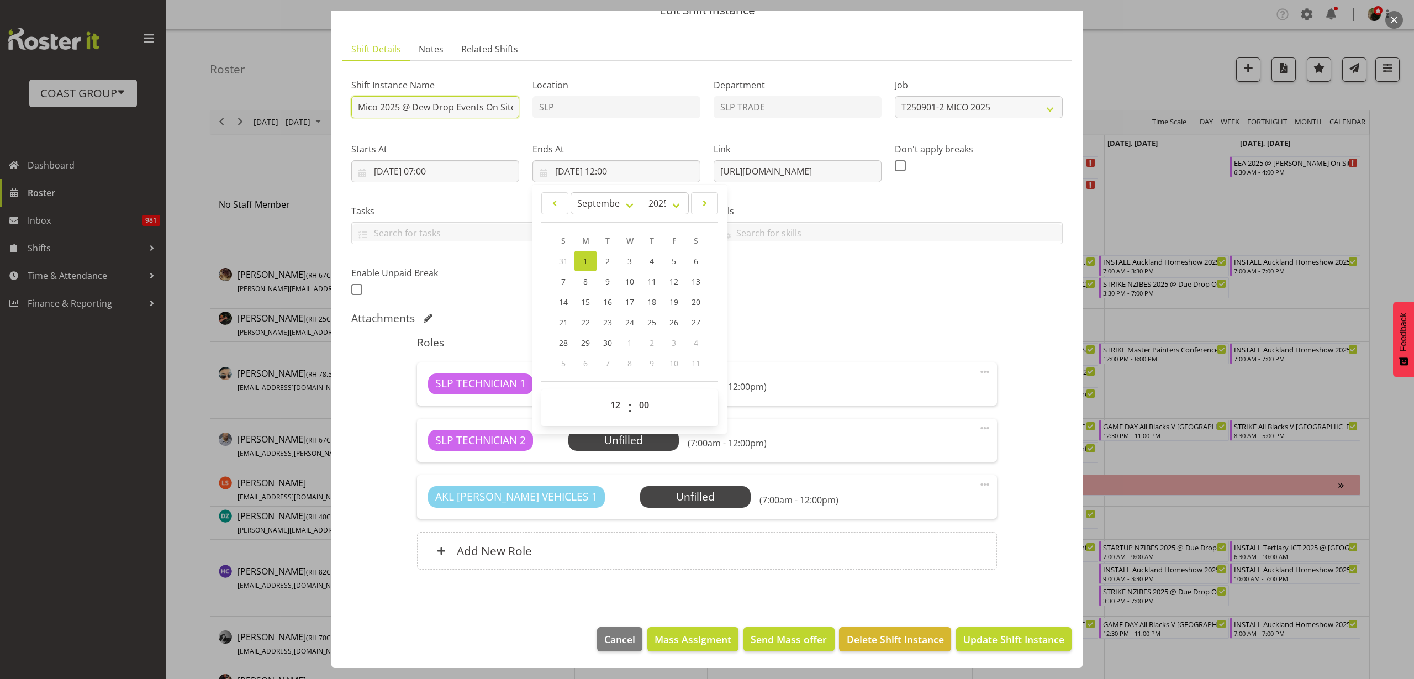
click at [356, 105] on input "Mico 2025 @ Dew Drop Events On Site @ 0800" at bounding box center [435, 107] width 168 height 22
type input "INSTALL Mico 2025 @ Dew Drop Events On Site @ 0800"
click at [1014, 643] on span "Update Shift Instance" at bounding box center [1013, 639] width 101 height 14
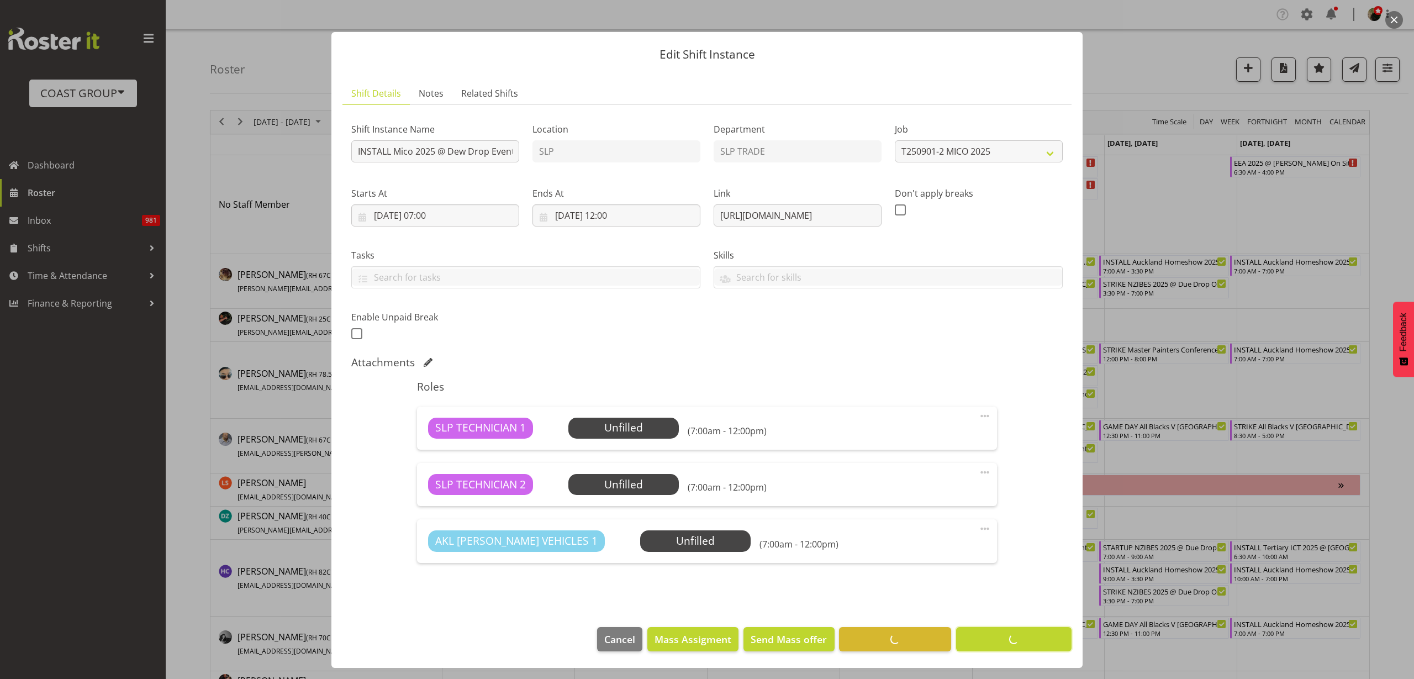
scroll to position [7, 0]
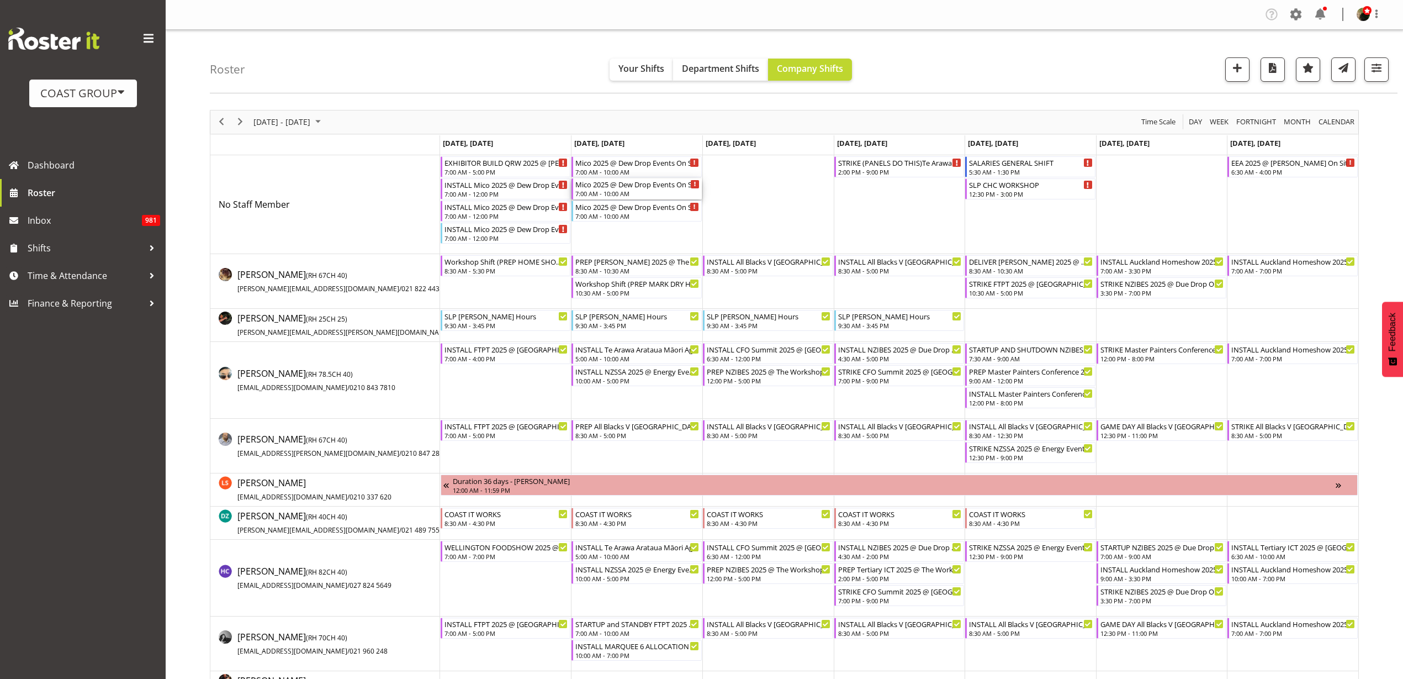
click at [625, 183] on div "Mico 2025 @ Dew Drop Events On Site @ 0800" at bounding box center [637, 183] width 124 height 11
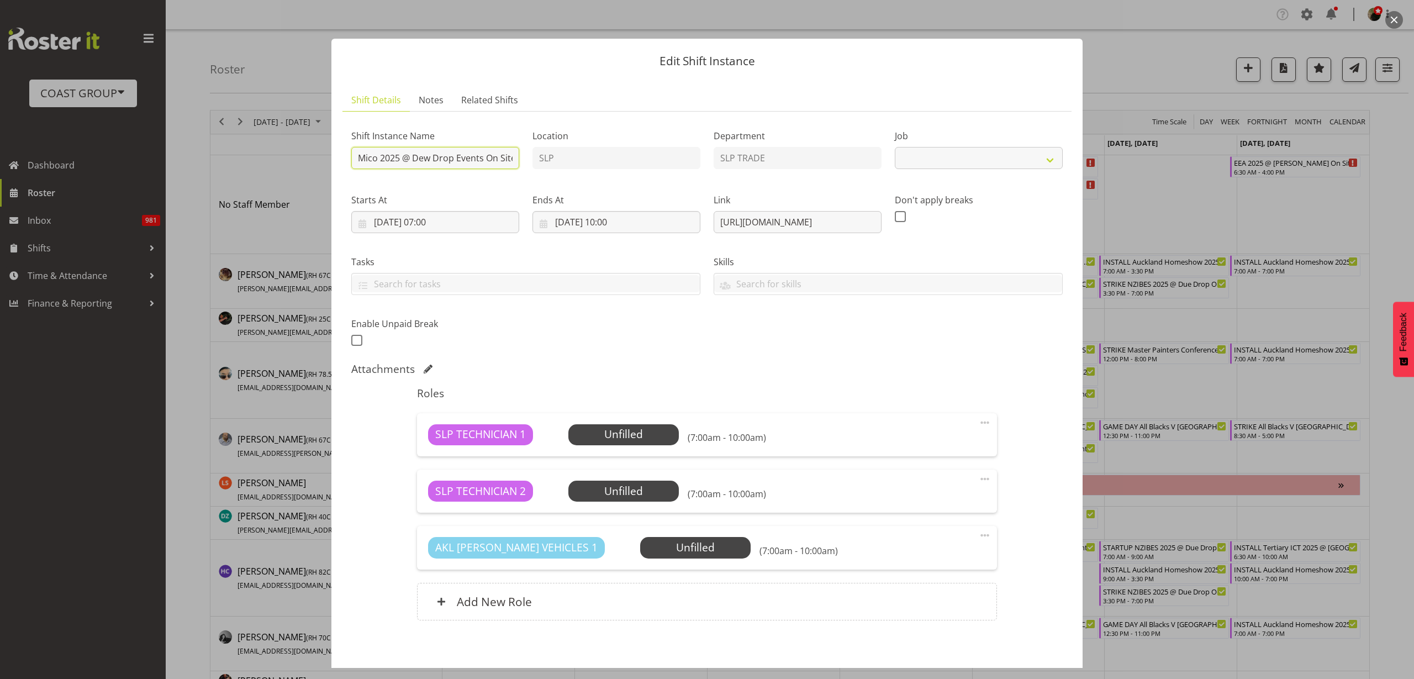
select select "10540"
click at [355, 154] on input "Mico 2025 @ Dew Drop Events On Site @ 0800" at bounding box center [435, 158] width 168 height 22
type input "STRIKE Mico 2025 @ Dew Drop Events On Site @ 0900"
click at [409, 224] on input "02/09/2025, 07:00" at bounding box center [435, 222] width 168 height 22
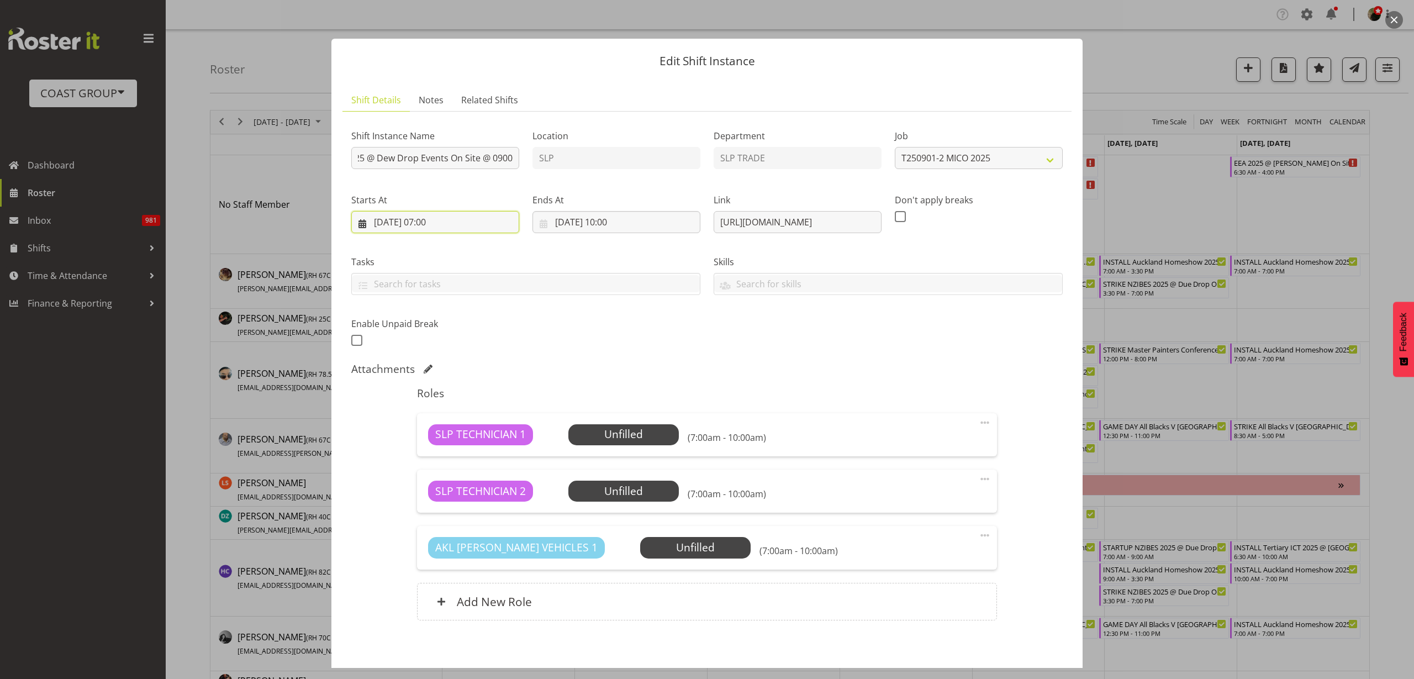
scroll to position [0, 0]
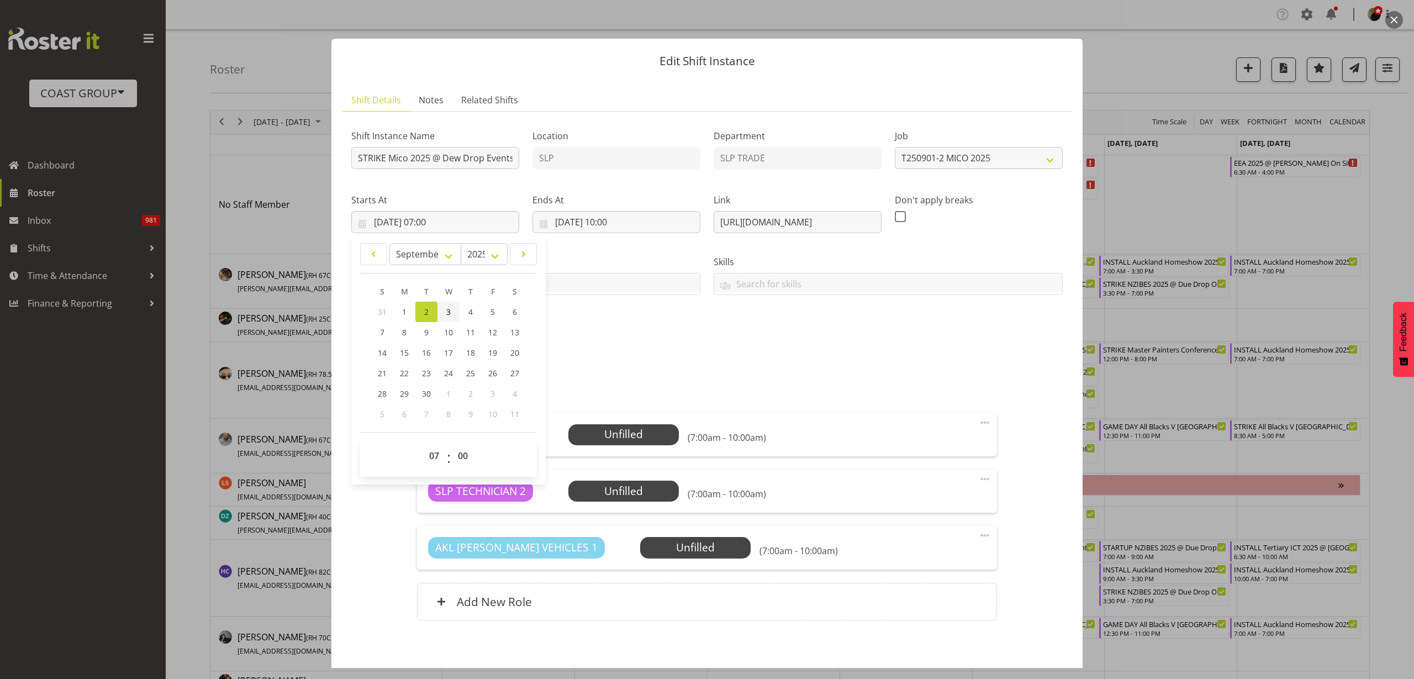
click at [448, 311] on span "3" at bounding box center [448, 311] width 4 height 10
type input "03/09/2025, 07:00"
click at [591, 226] on input "02/09/2025, 10:00" at bounding box center [616, 222] width 168 height 22
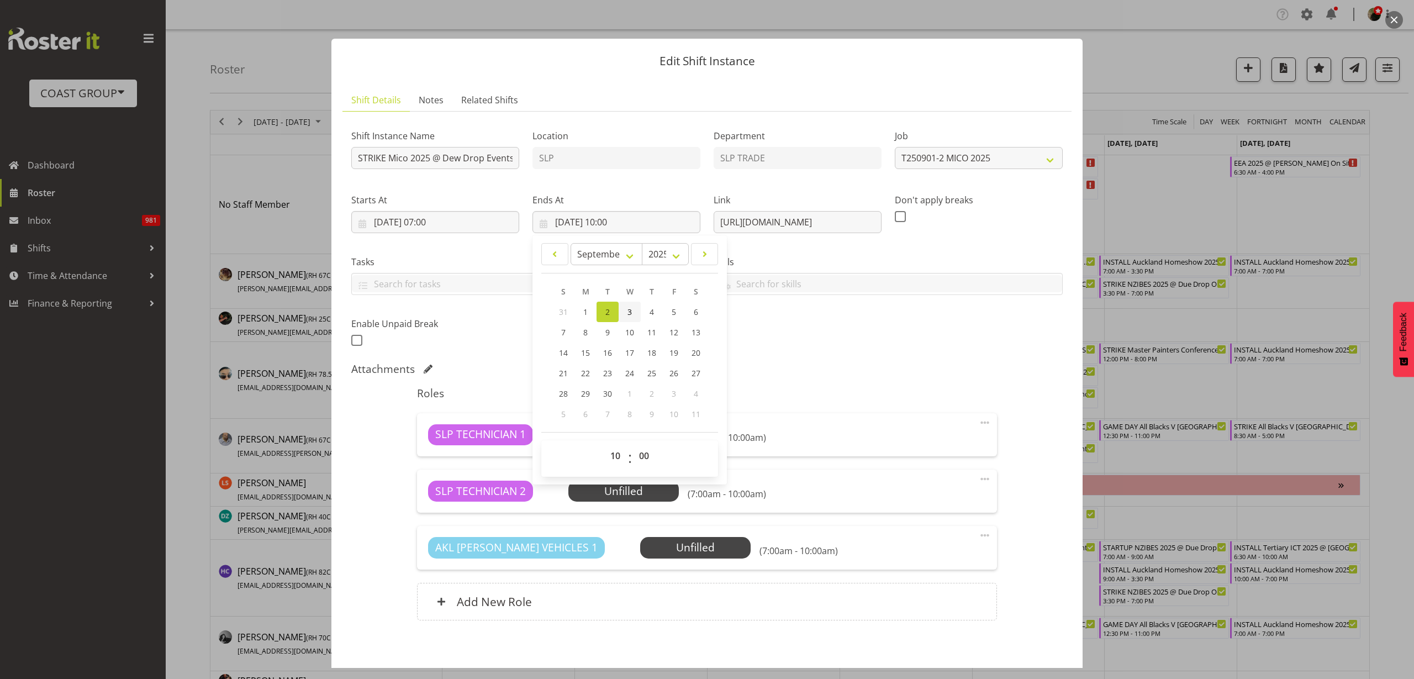
click at [633, 309] on link "3" at bounding box center [629, 312] width 22 height 20
type input "[DATE] 10:00"
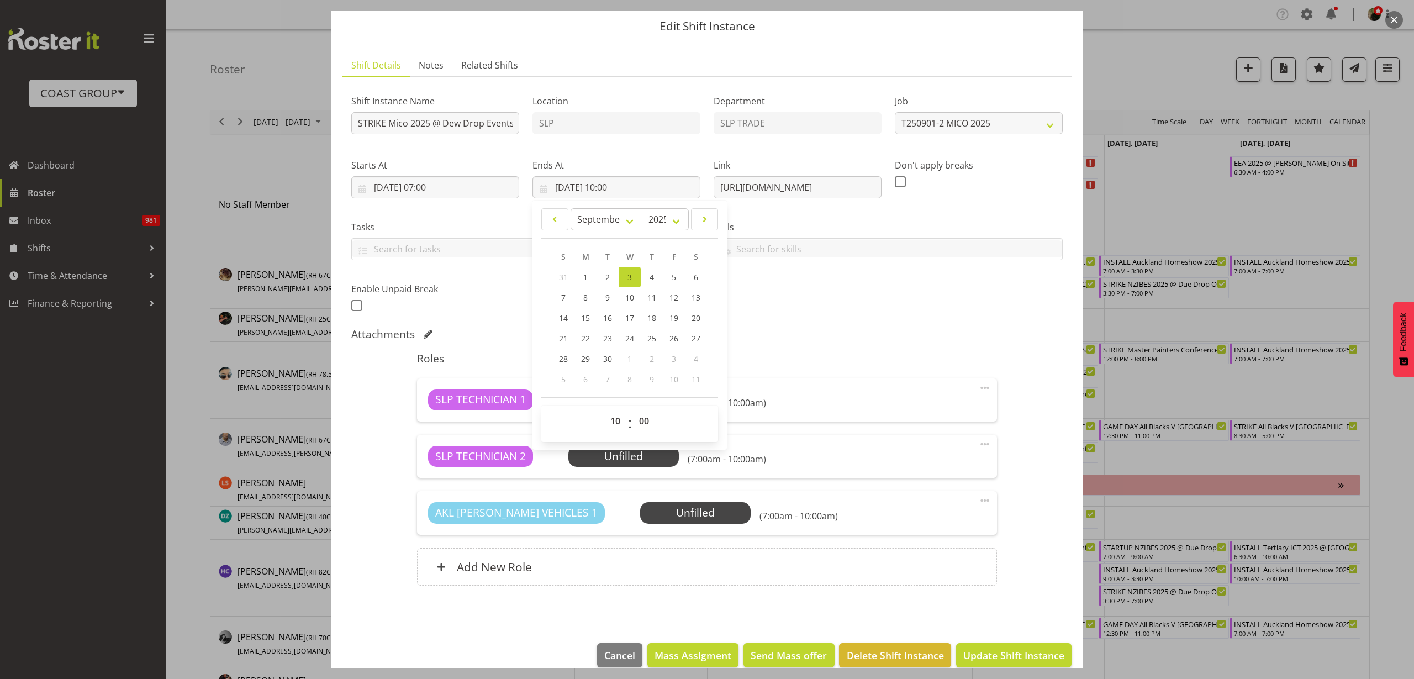
scroll to position [51, 0]
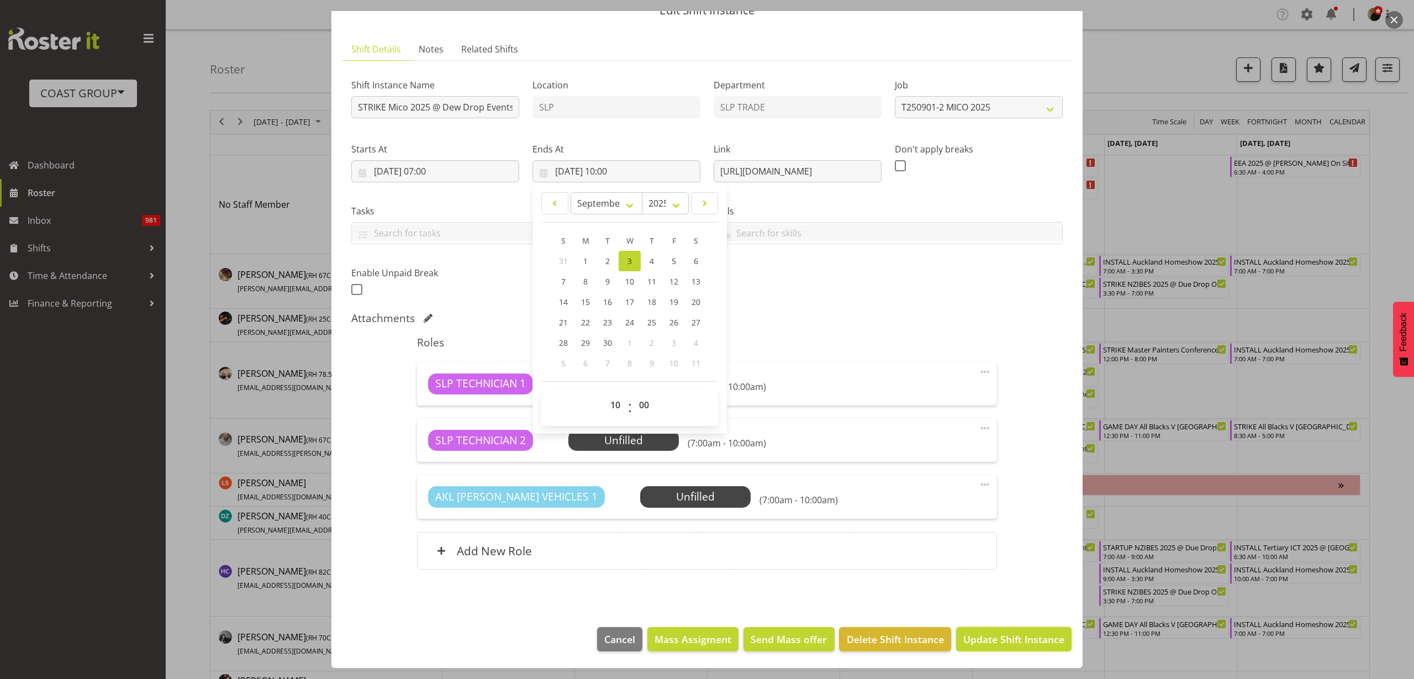
click at [1007, 633] on span "Update Shift Instance" at bounding box center [1013, 639] width 101 height 14
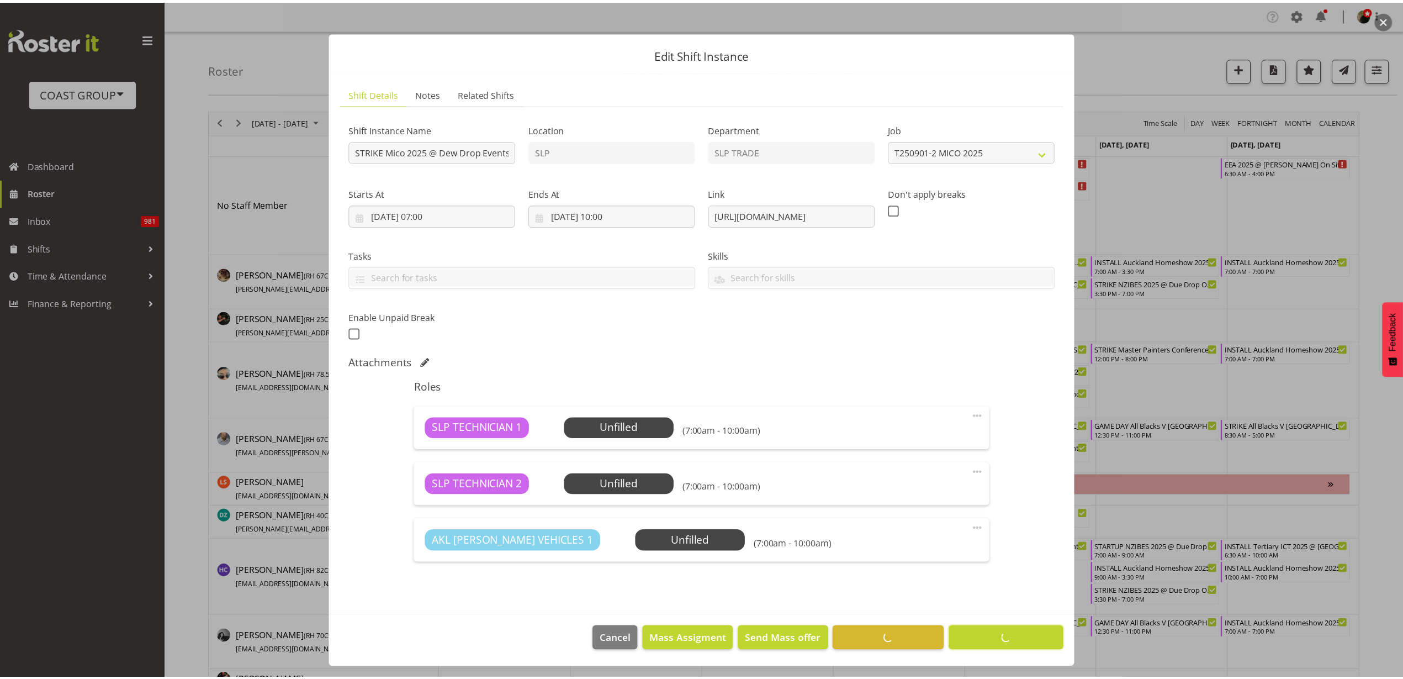
scroll to position [7, 0]
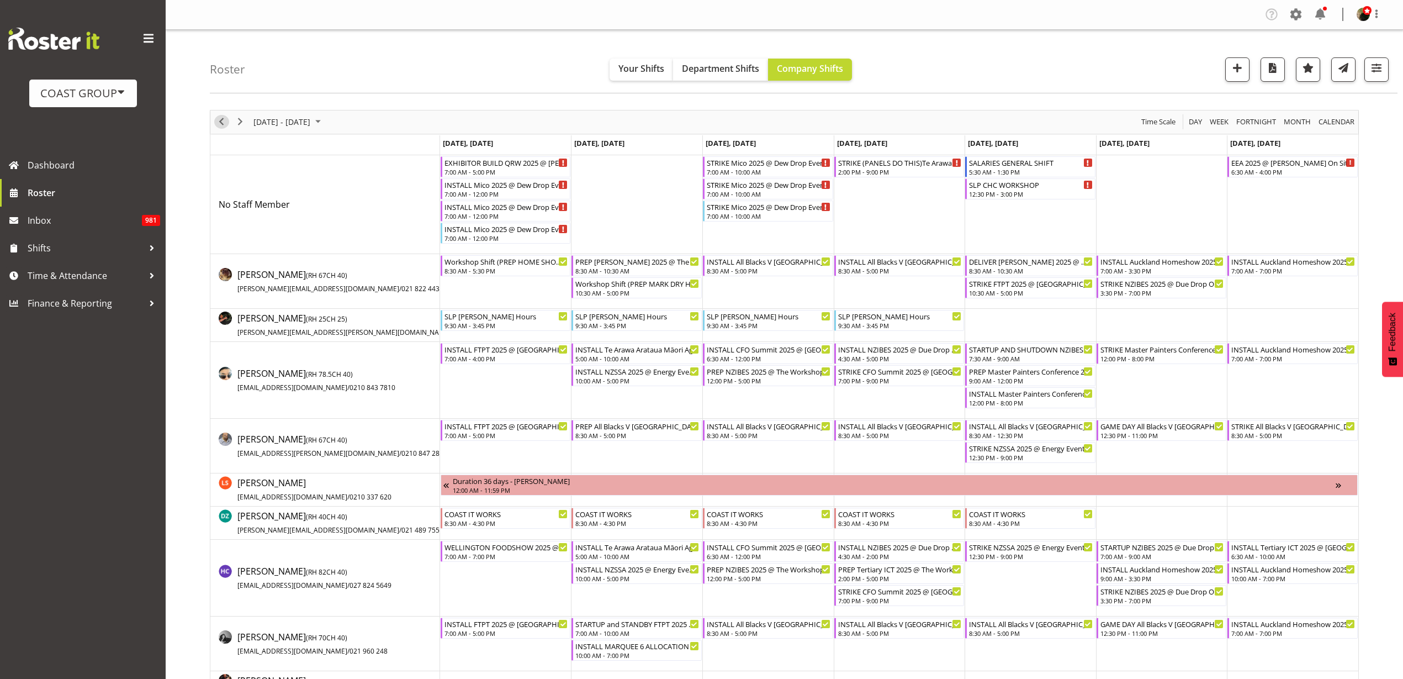
click at [219, 120] on span "Previous" at bounding box center [221, 122] width 13 height 14
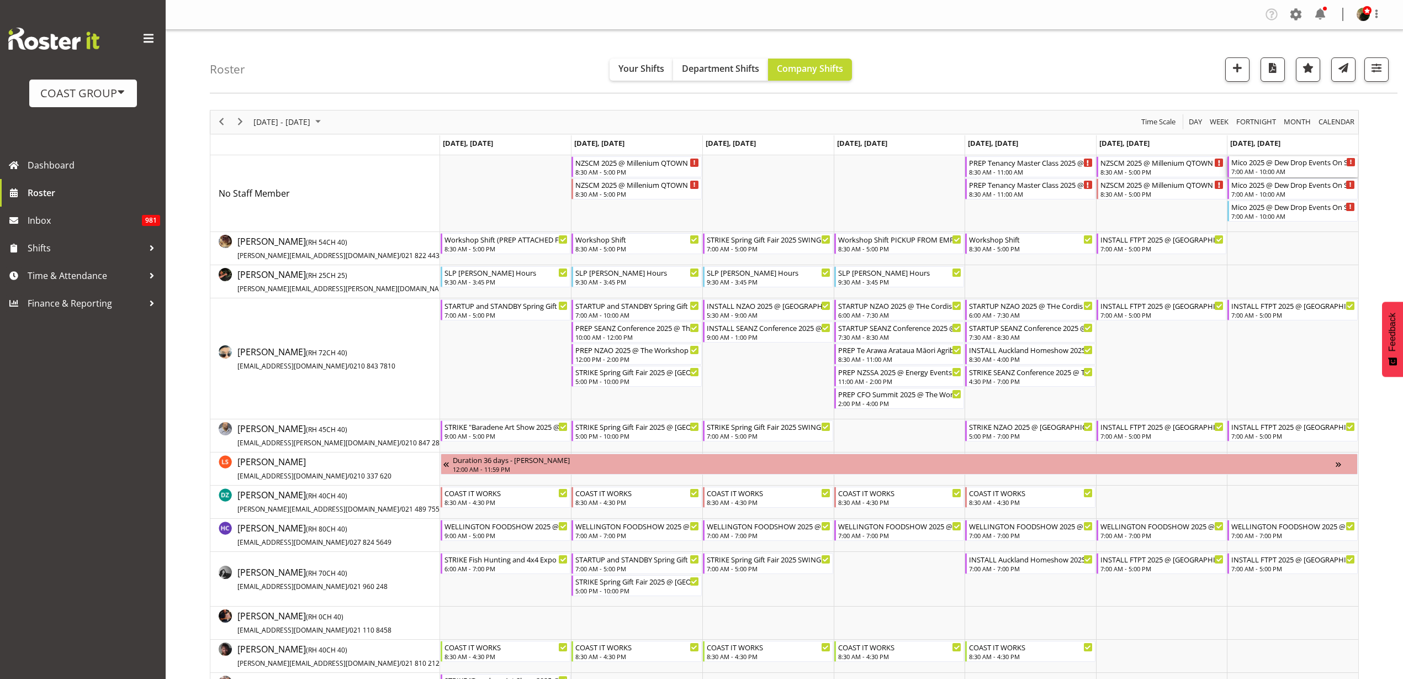
click at [1264, 168] on div "7:00 AM - 10:00 AM" at bounding box center [1293, 171] width 124 height 9
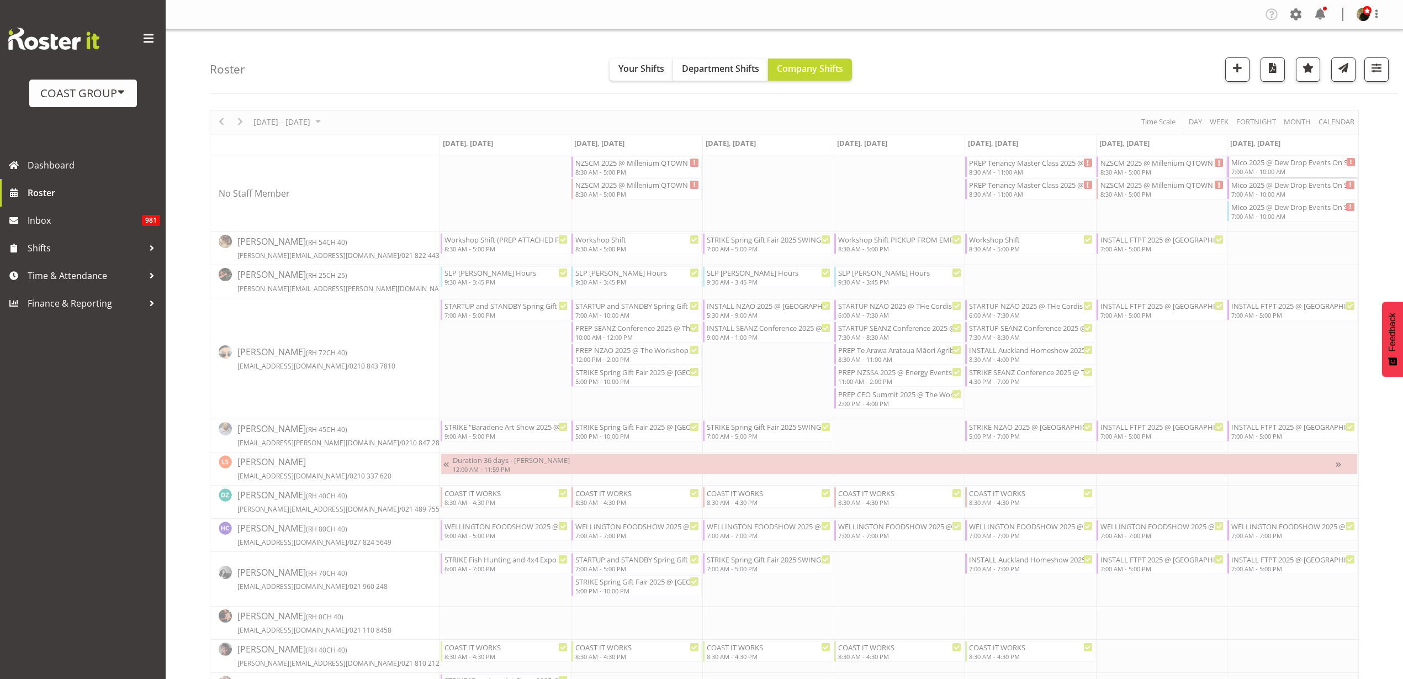
select select
select select "7"
select select "2025"
select select "7"
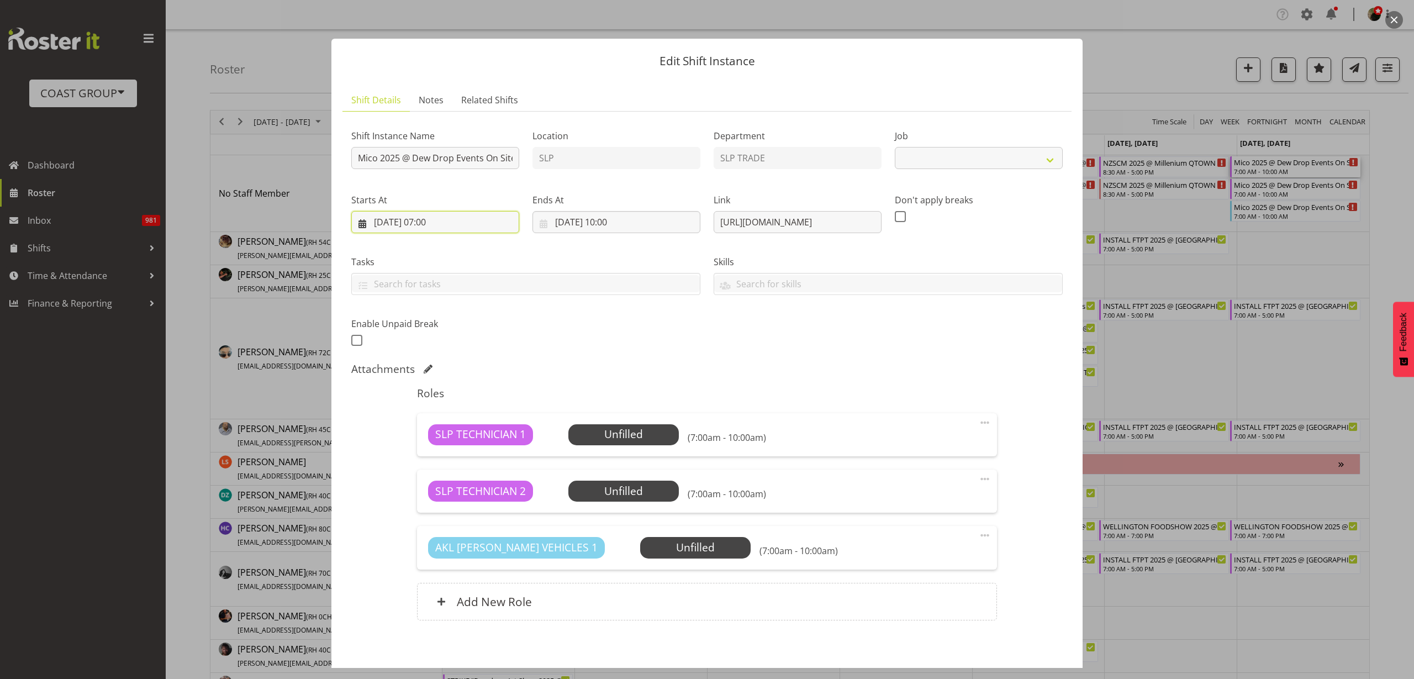
select select "10540"
click at [399, 224] on input "31/08/2025, 07:00" at bounding box center [435, 222] width 168 height 22
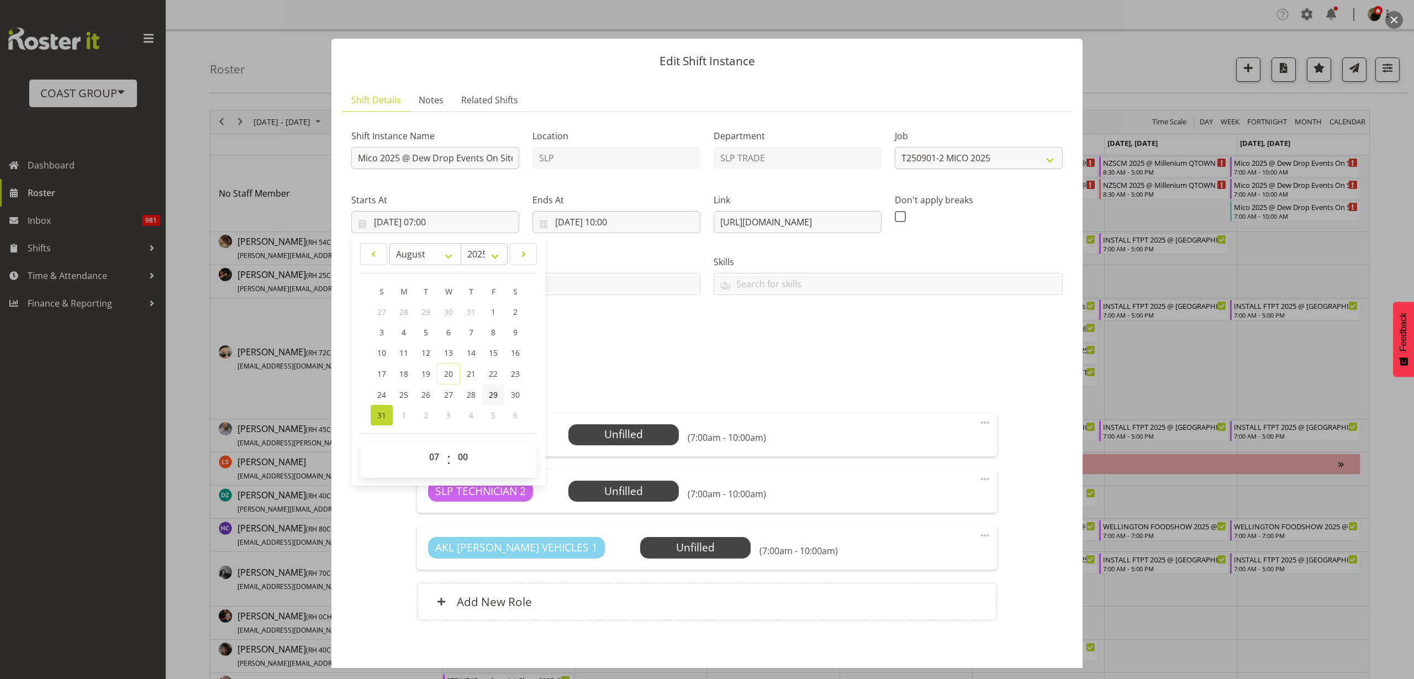
click at [495, 395] on span "29" at bounding box center [493, 394] width 9 height 10
type input "29/08/2025, 07:00"
click at [435, 456] on select "00 01 02 03 04 05 06 07 08 09 10 11 12 13 14 15 16 17 18 19 20 21 22 23" at bounding box center [435, 457] width 25 height 22
select select "11"
click at [423, 446] on select "00 01 02 03 04 05 06 07 08 09 10 11 12 13 14 15 16 17 18 19 20 21 22 23" at bounding box center [435, 457] width 25 height 22
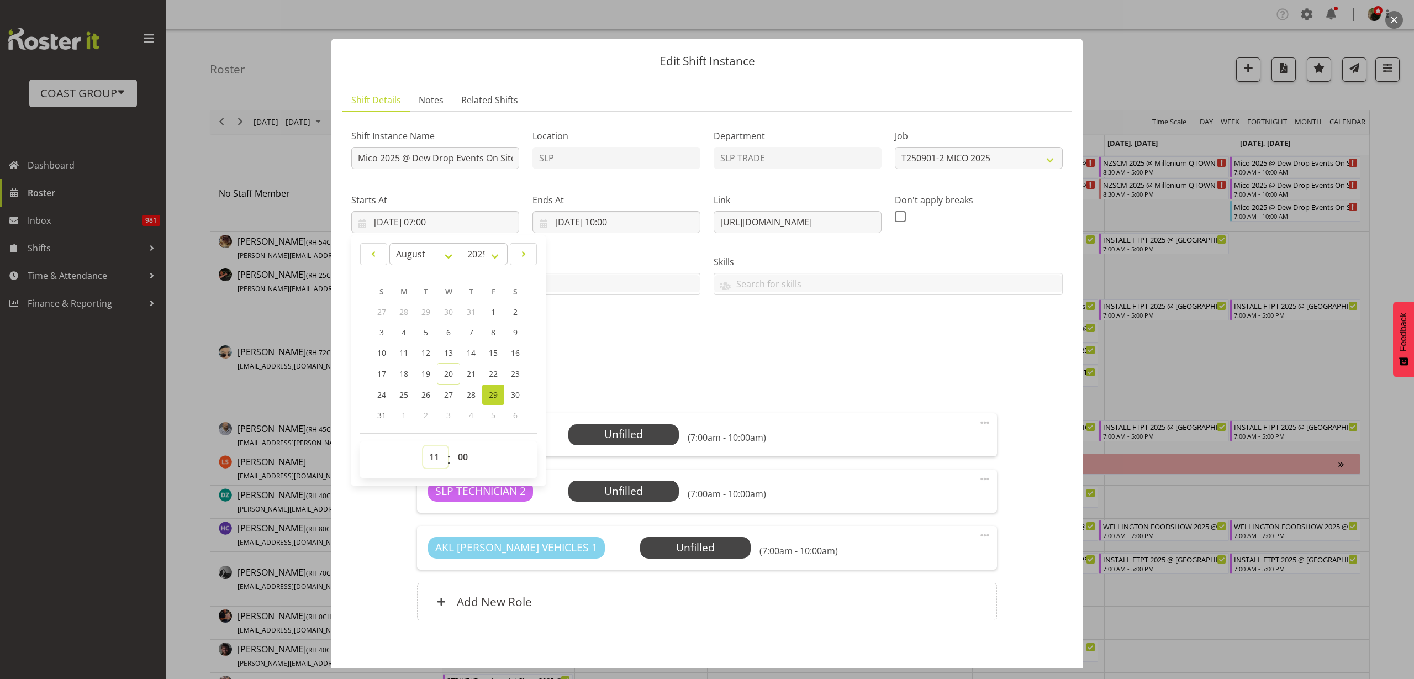
type input "29/08/2025, 11:00"
click at [620, 220] on input "31/08/2025, 10:00" at bounding box center [616, 222] width 168 height 22
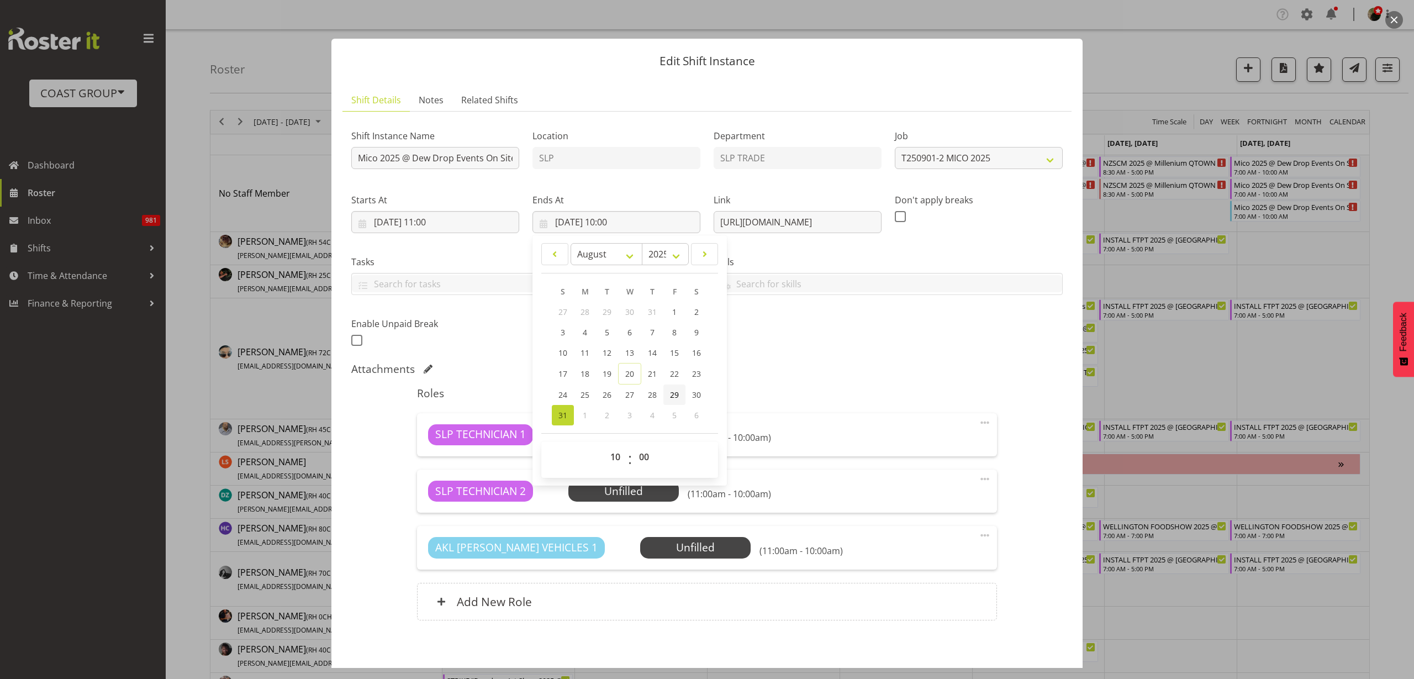
click at [670, 393] on span "29" at bounding box center [674, 394] width 9 height 10
type input "29/08/2025, 10:00"
click at [610, 460] on select "00 01 02 03 04 05 06 07 08 09 10 11 12 13 14 15 16 17 18 19 20 21 22 23" at bounding box center [616, 457] width 25 height 22
select select "13"
click at [604, 446] on select "00 01 02 03 04 05 06 07 08 09 10 11 12 13 14 15 16 17 18 19 20 21 22 23" at bounding box center [616, 457] width 25 height 22
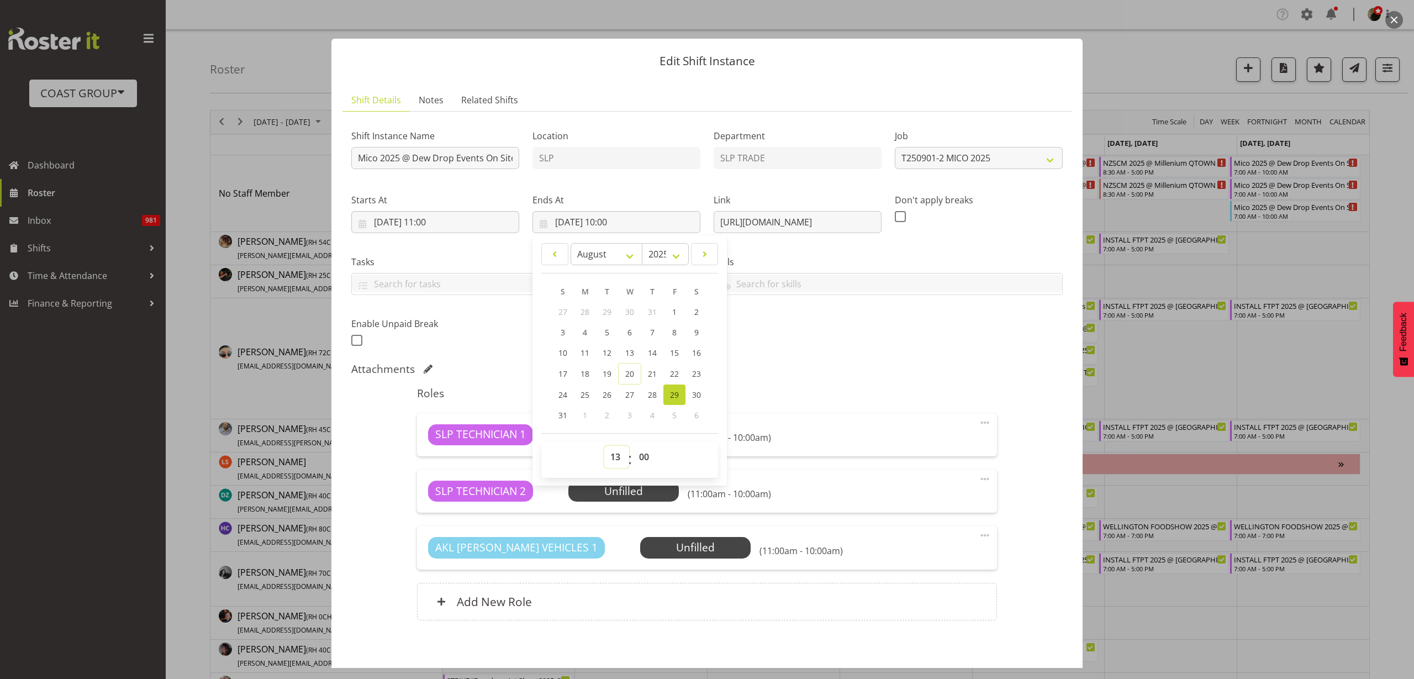
type input "29/08/2025, 13:00"
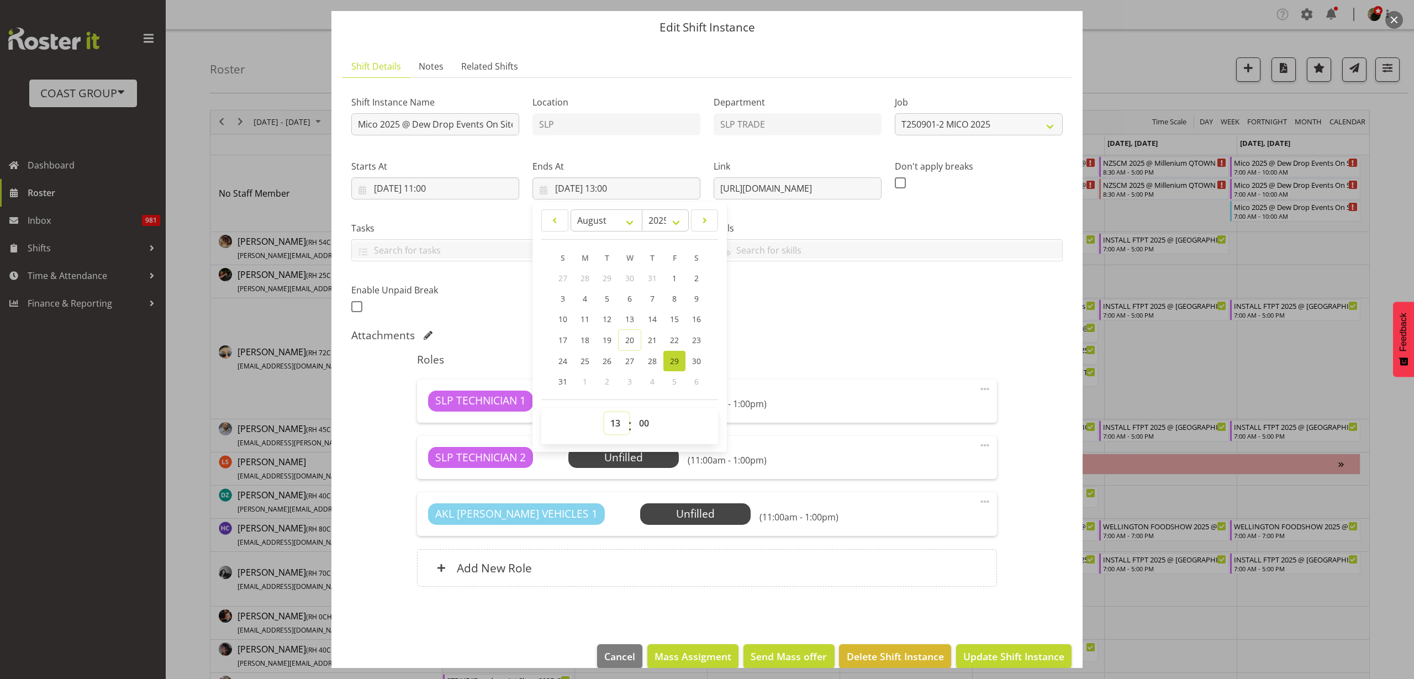
scroll to position [51, 0]
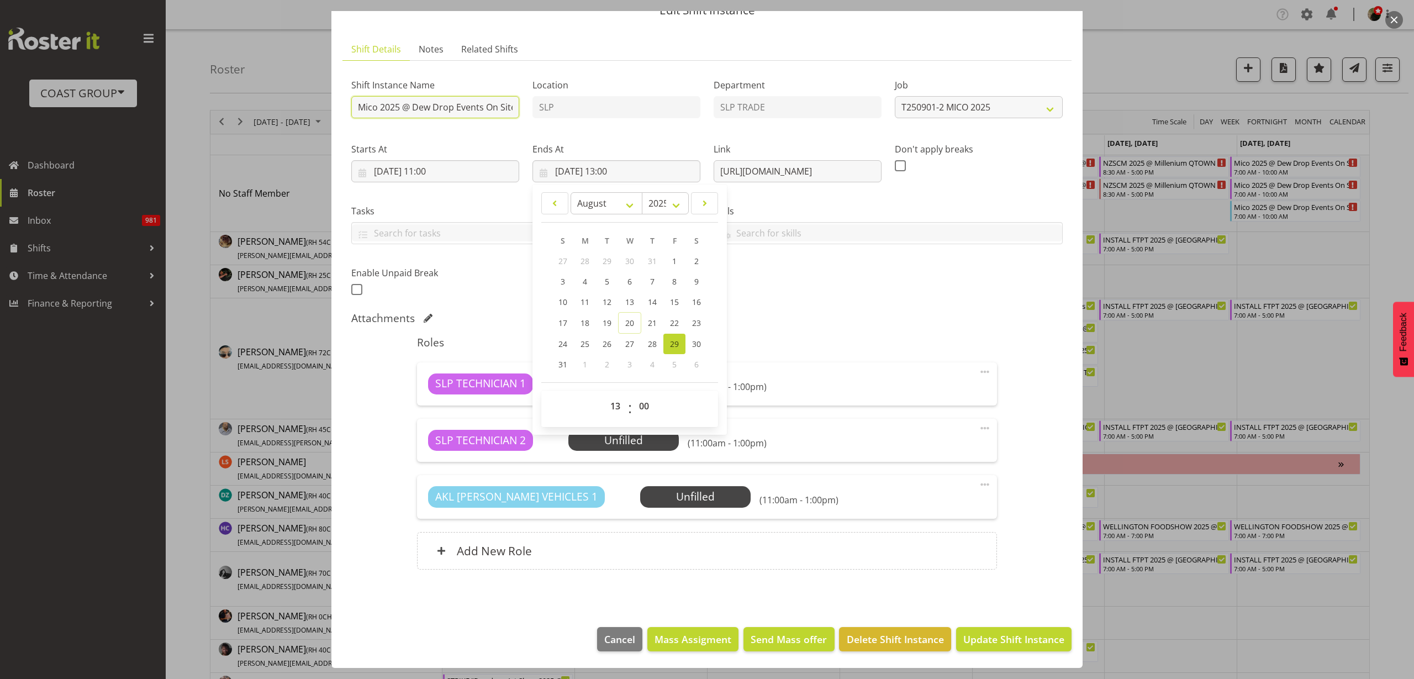
click at [352, 102] on input "Mico 2025 @ Dew Drop Events On Site @ 0800" at bounding box center [435, 107] width 168 height 22
type input "PREP Mico 2025 @ The Workshop"
click at [1044, 641] on span "Update Shift Instance" at bounding box center [1013, 639] width 101 height 14
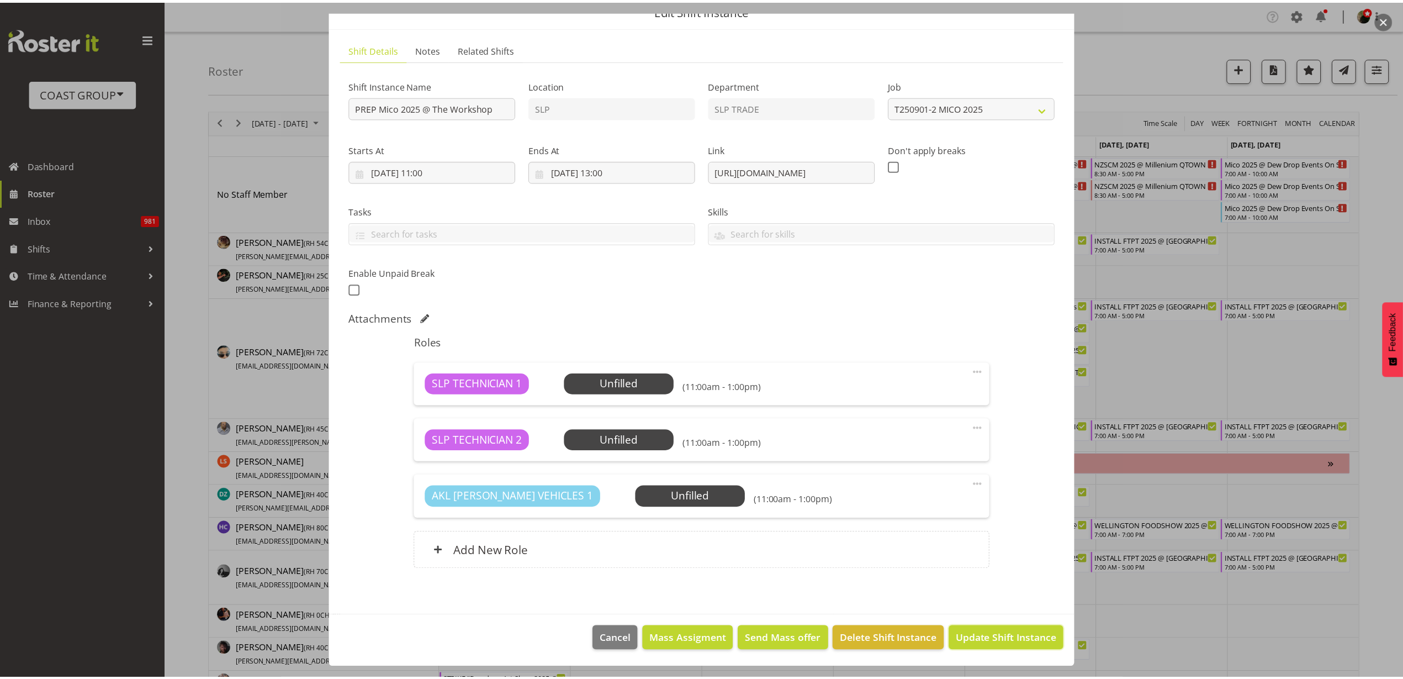
scroll to position [7, 0]
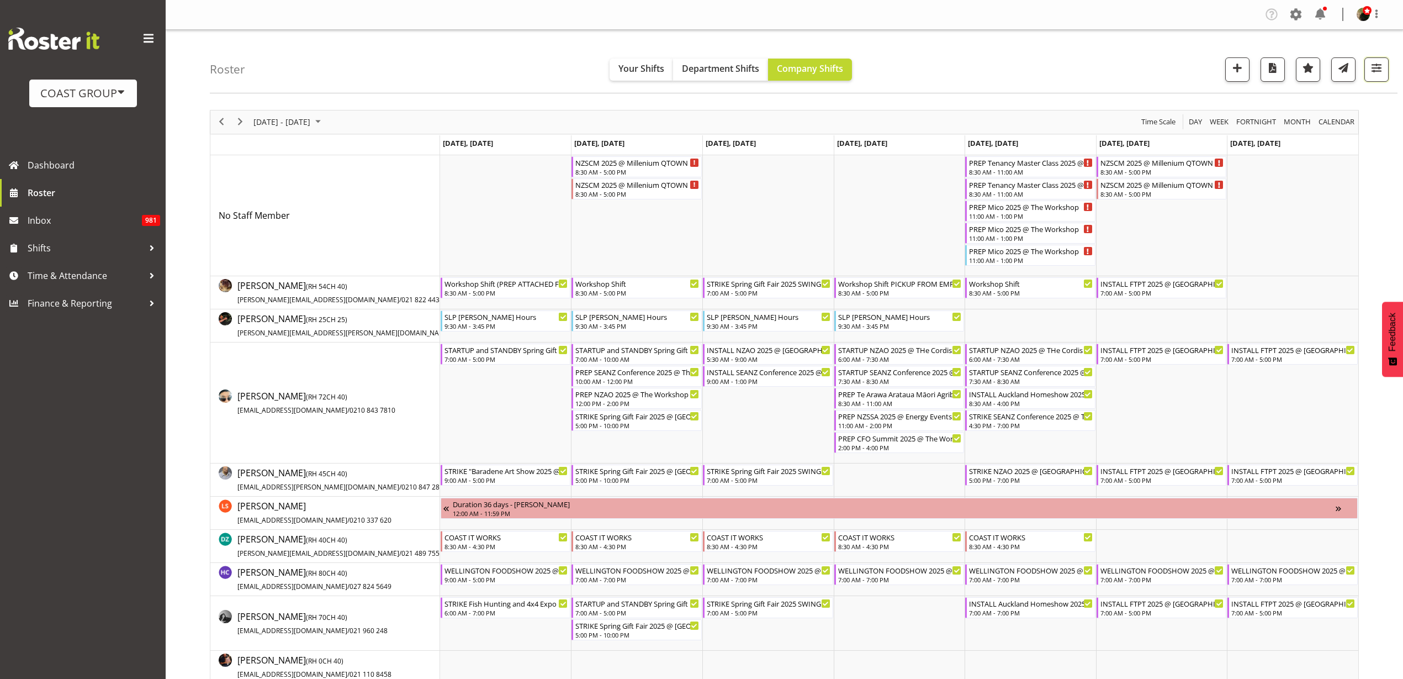
click at [1372, 67] on span "button" at bounding box center [1377, 68] width 14 height 14
click at [1315, 99] on span "2 Locations" at bounding box center [1307, 103] width 54 height 13
click at [1250, 178] on span at bounding box center [1247, 179] width 9 height 9
click at [1250, 178] on input "SLP CHC" at bounding box center [1246, 178] width 7 height 7
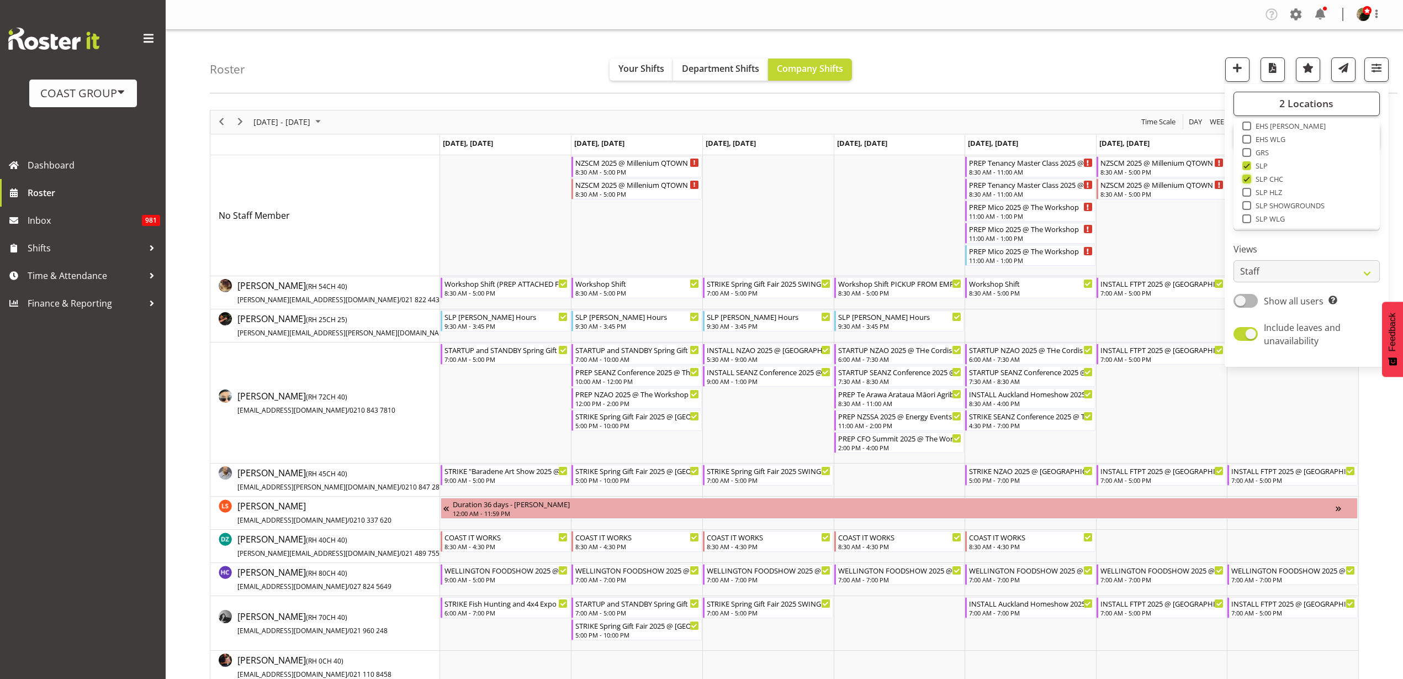
checkbox input "false"
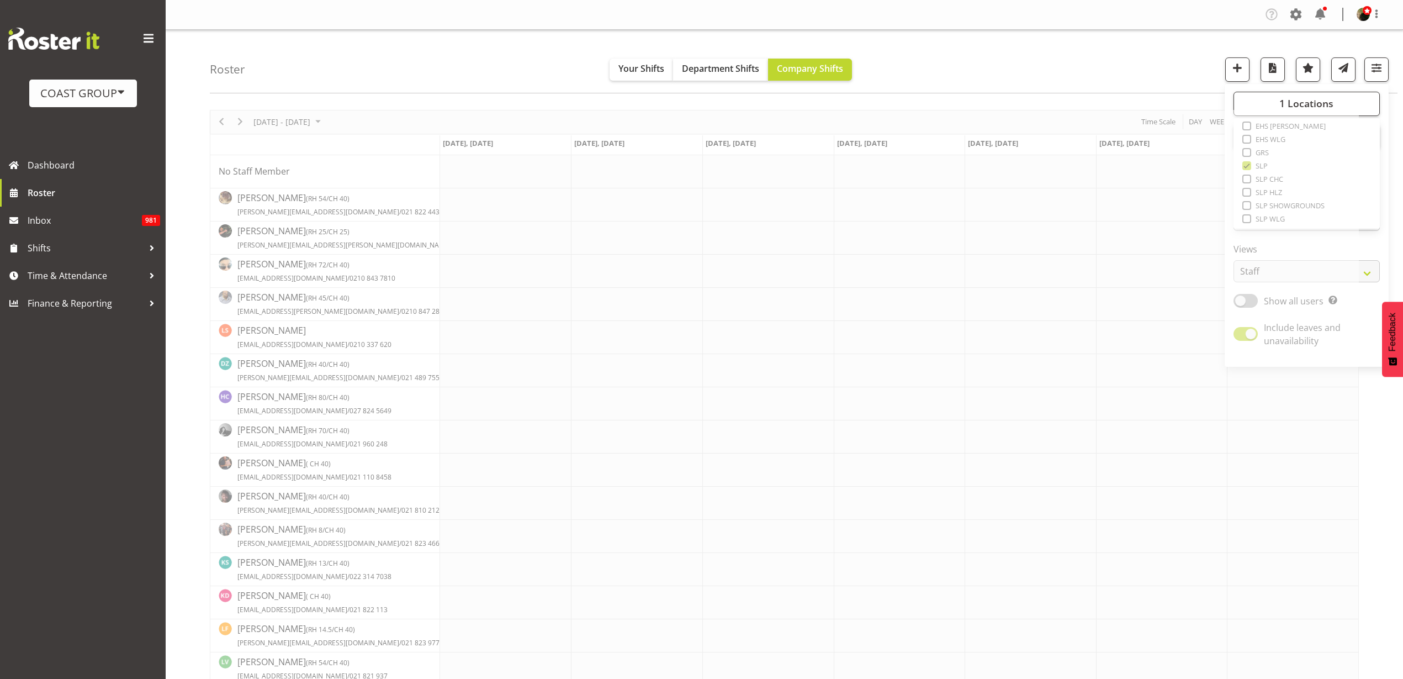
click at [1064, 67] on div "Roster Your Shifts Department Shifts Company Shifts 1 Locations Clear CARLTON E…" at bounding box center [804, 62] width 1188 height 64
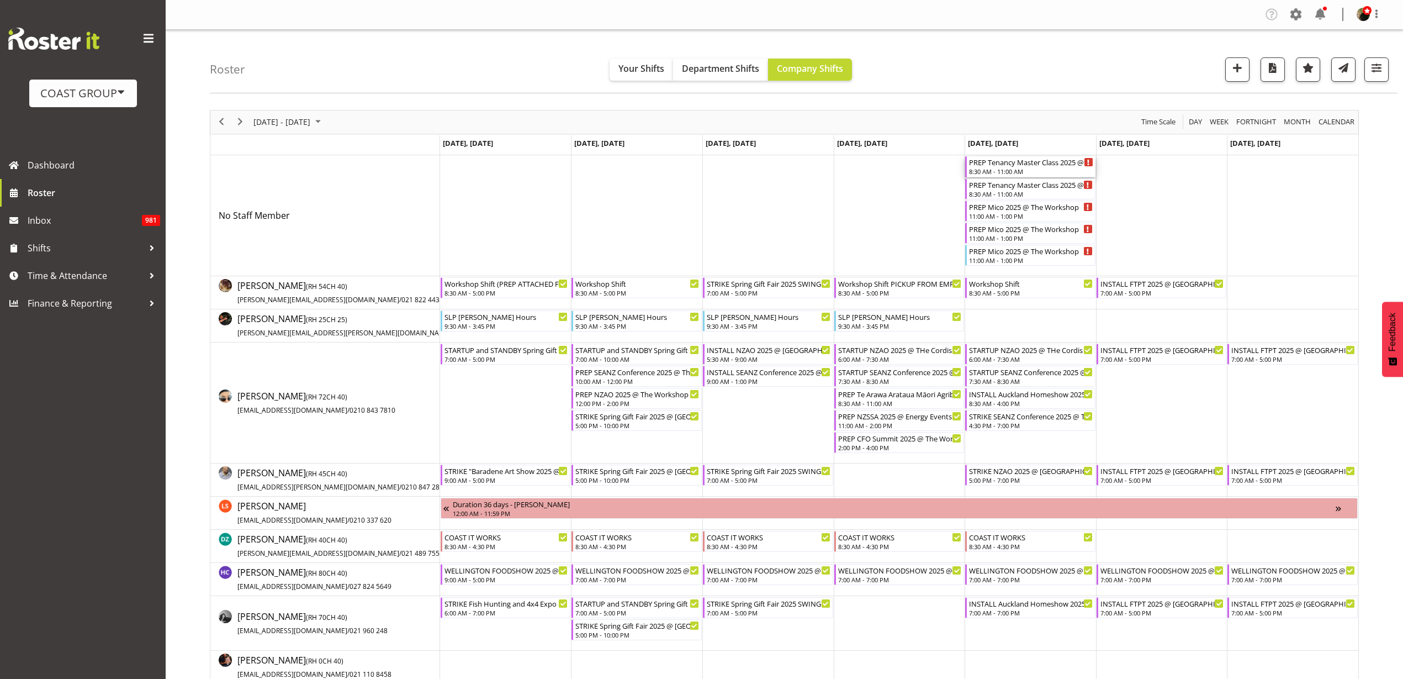
click at [1043, 161] on div "PREP Tenancy Master Class 2025 @ The Workshop" at bounding box center [1031, 161] width 124 height 11
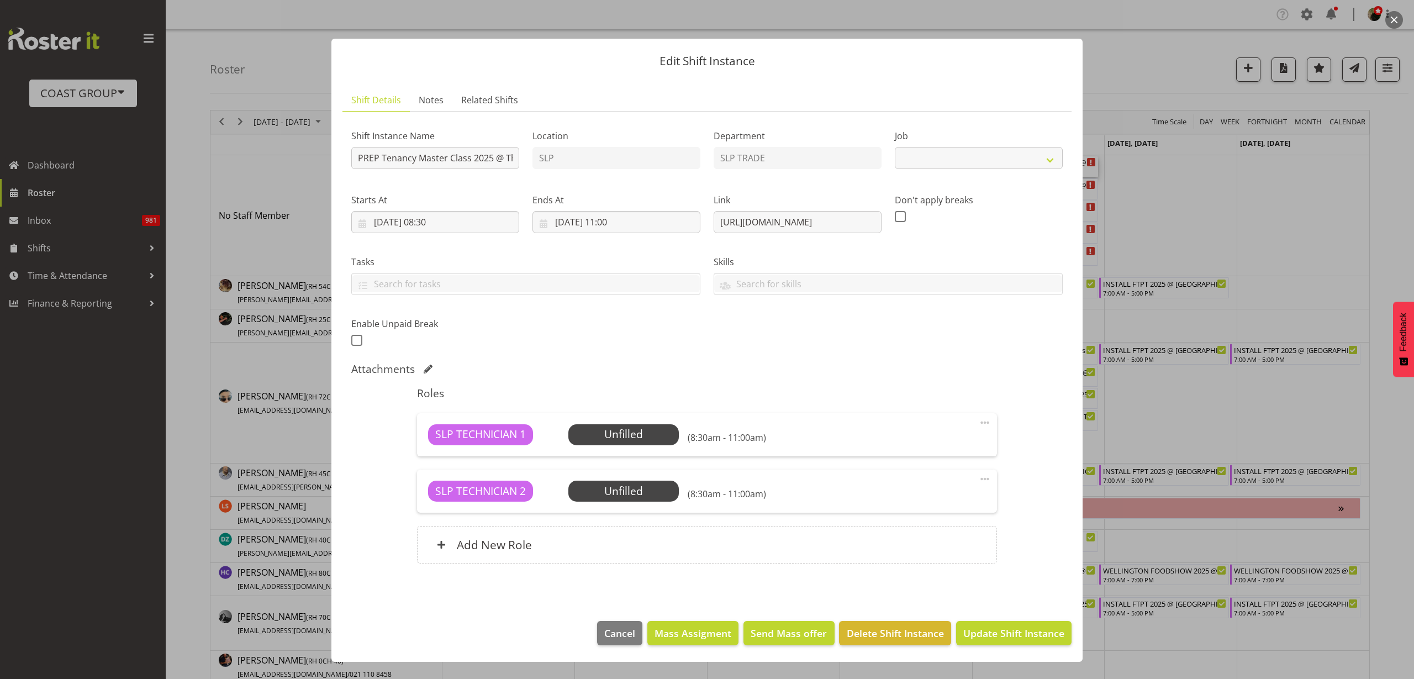
select select "10403"
click at [686, 636] on span "Mass Assigment" at bounding box center [692, 633] width 77 height 14
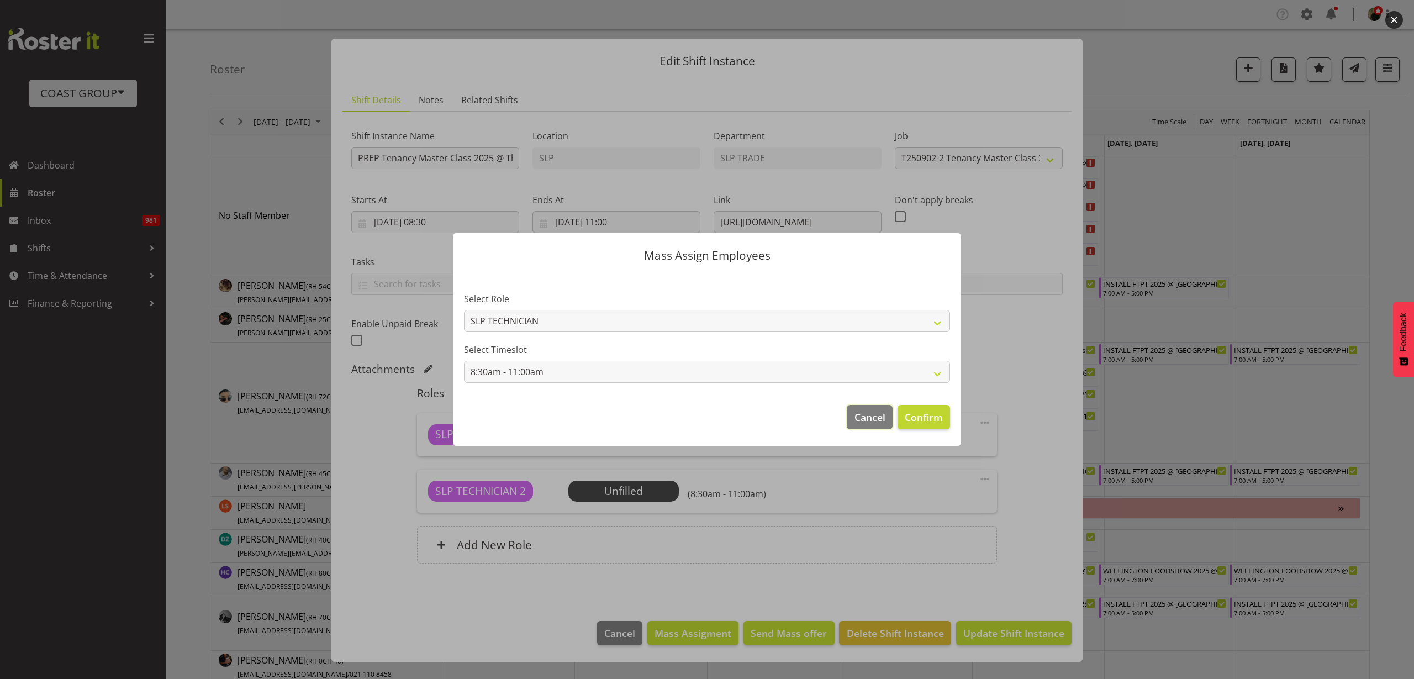
click at [873, 411] on span "Cancel" at bounding box center [869, 417] width 31 height 14
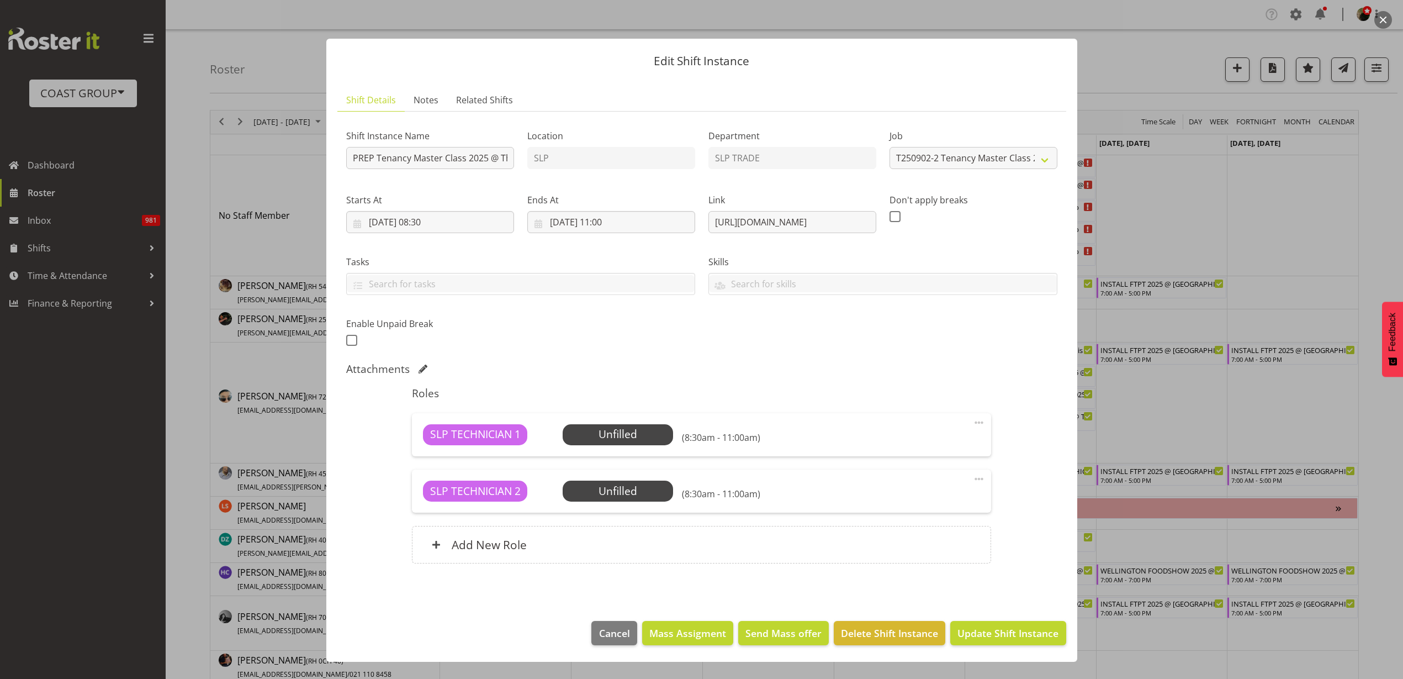
click at [631, 613] on footer "Cancel Mass Assigment Send Mass offer Delete Shift Instance Update Shift Instan…" at bounding box center [701, 636] width 751 height 52
click at [617, 625] on button "Cancel" at bounding box center [613, 633] width 45 height 24
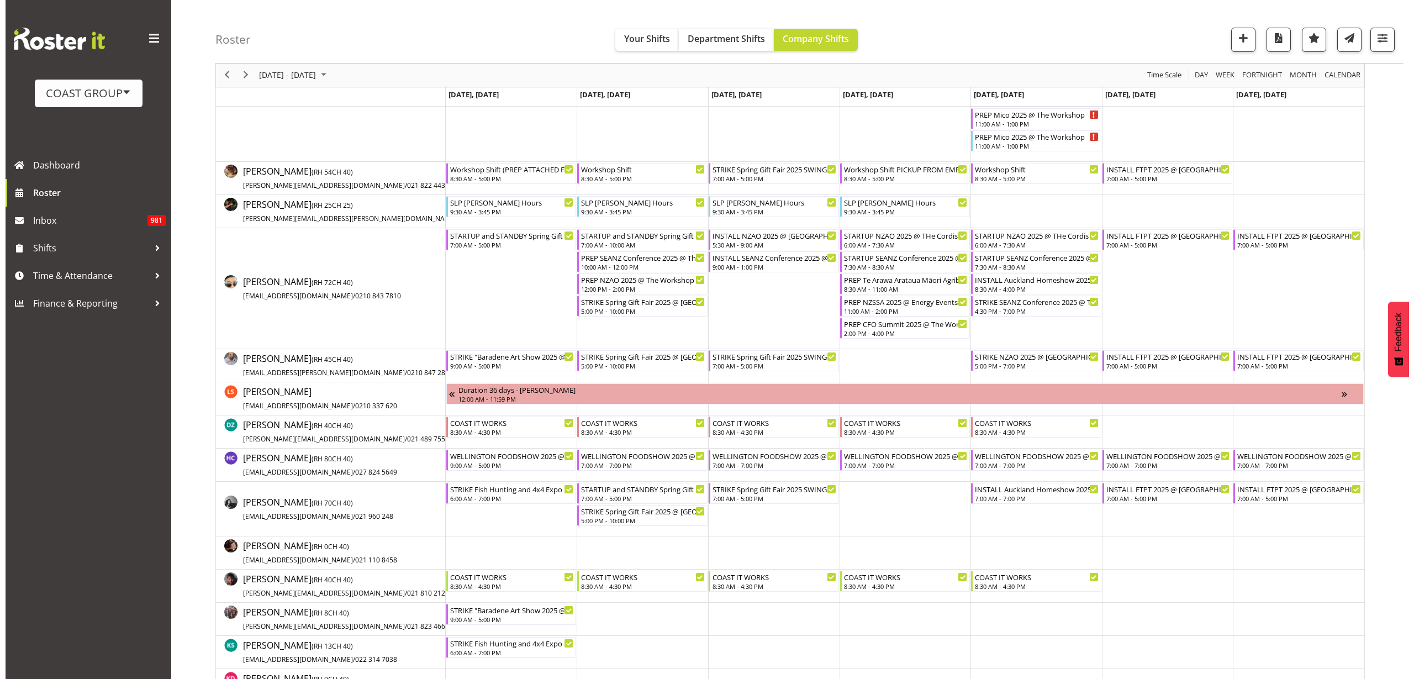
scroll to position [345, 0]
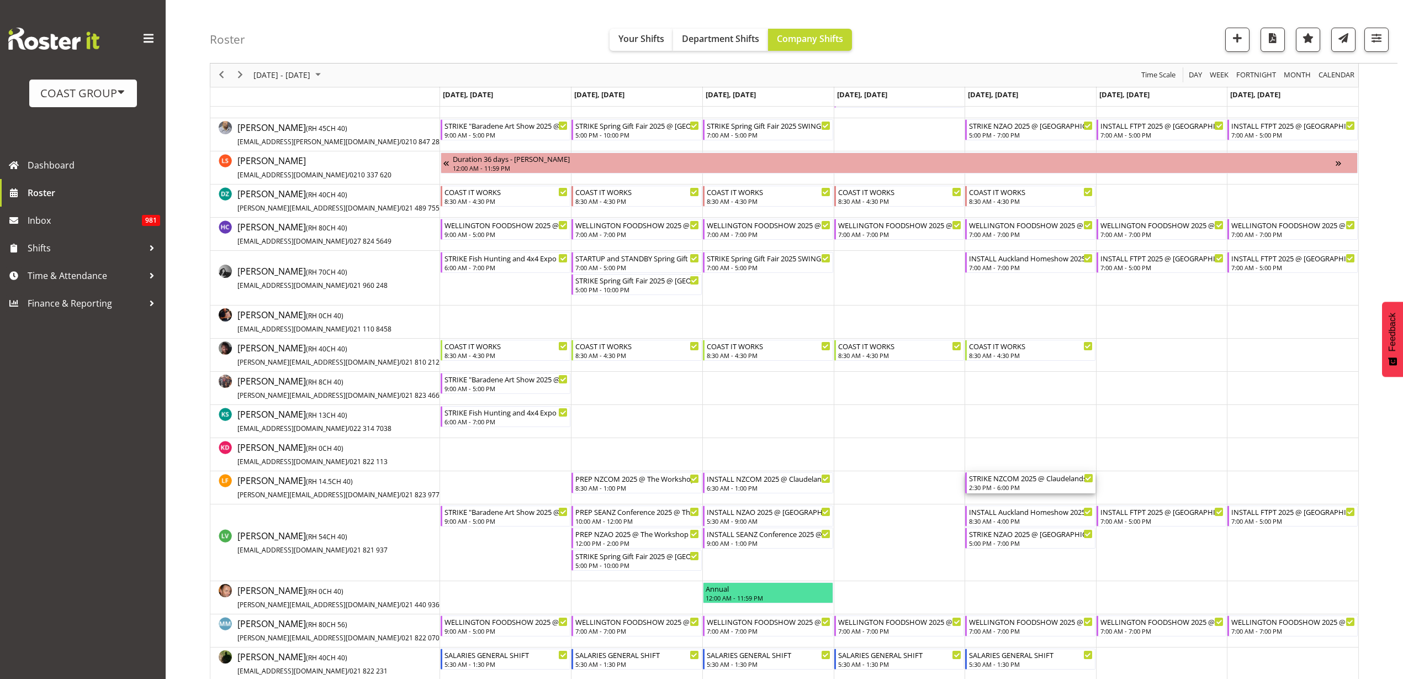
click at [1018, 487] on div "2:30 PM - 6:00 PM" at bounding box center [1031, 487] width 124 height 9
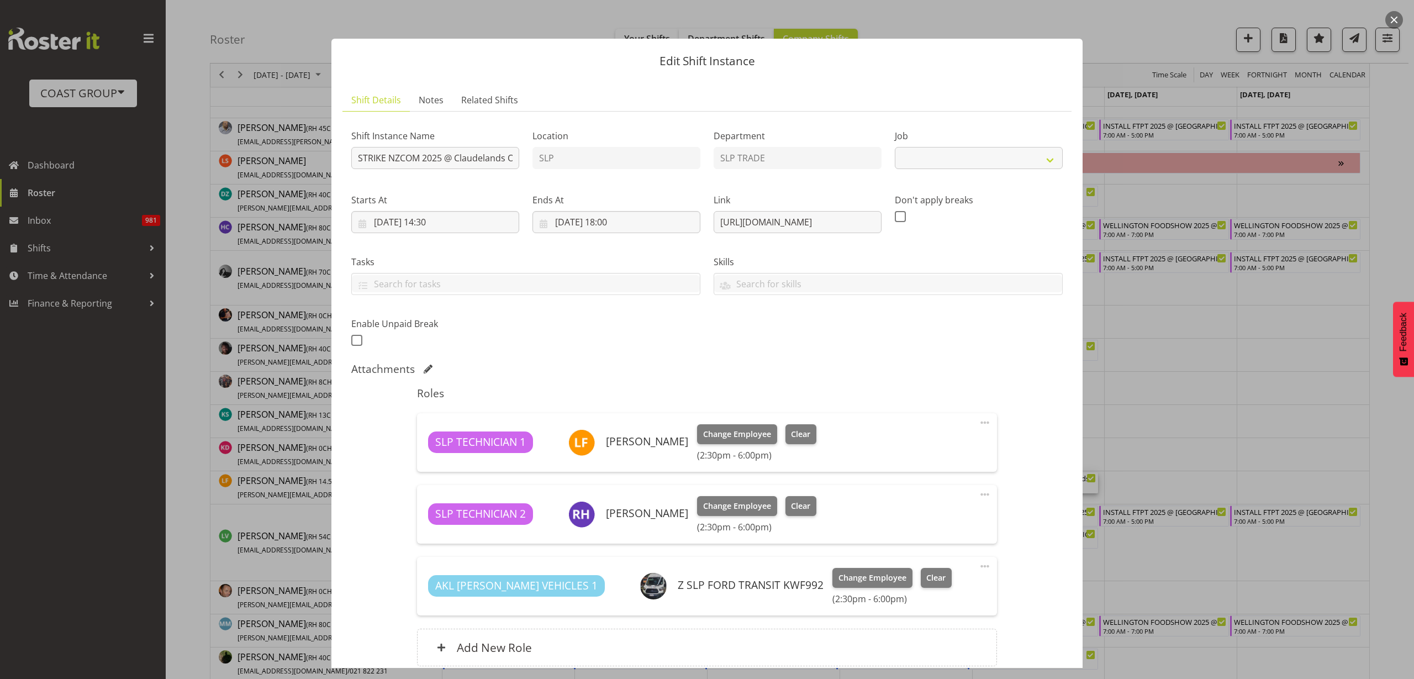
select select "10089"
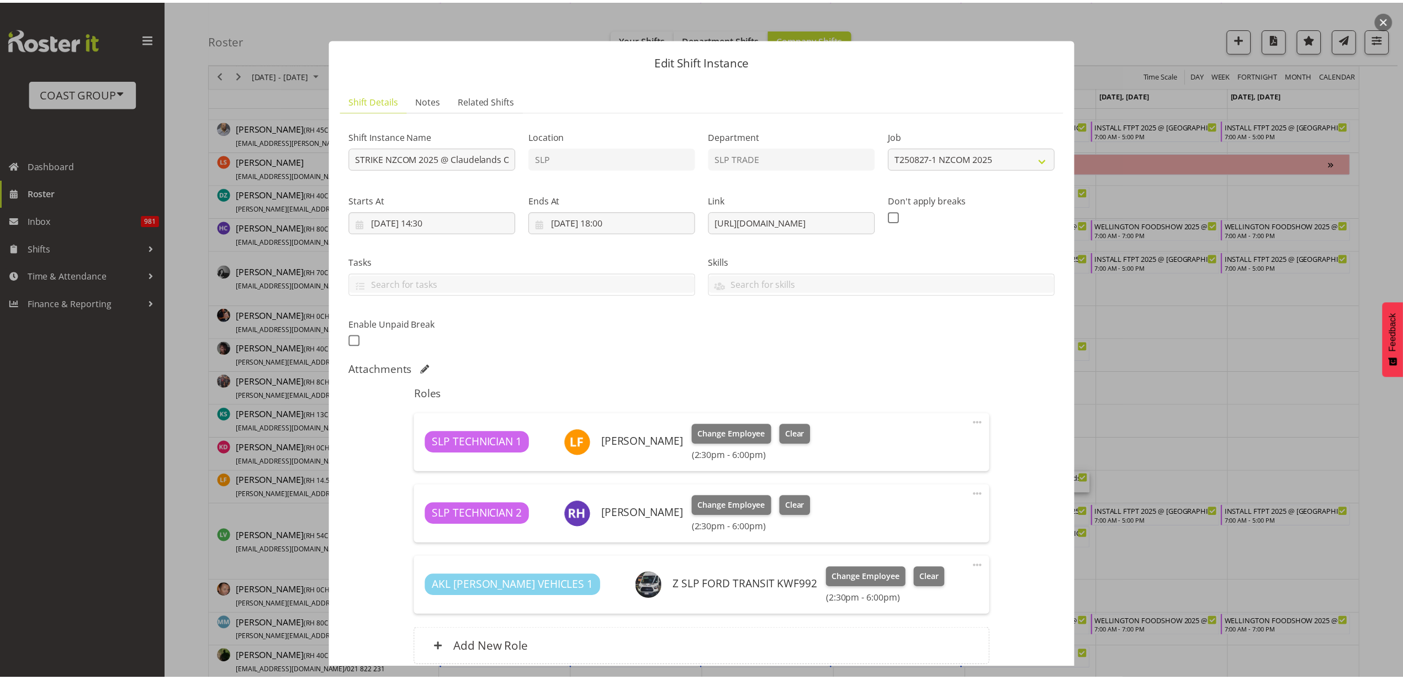
scroll to position [97, 0]
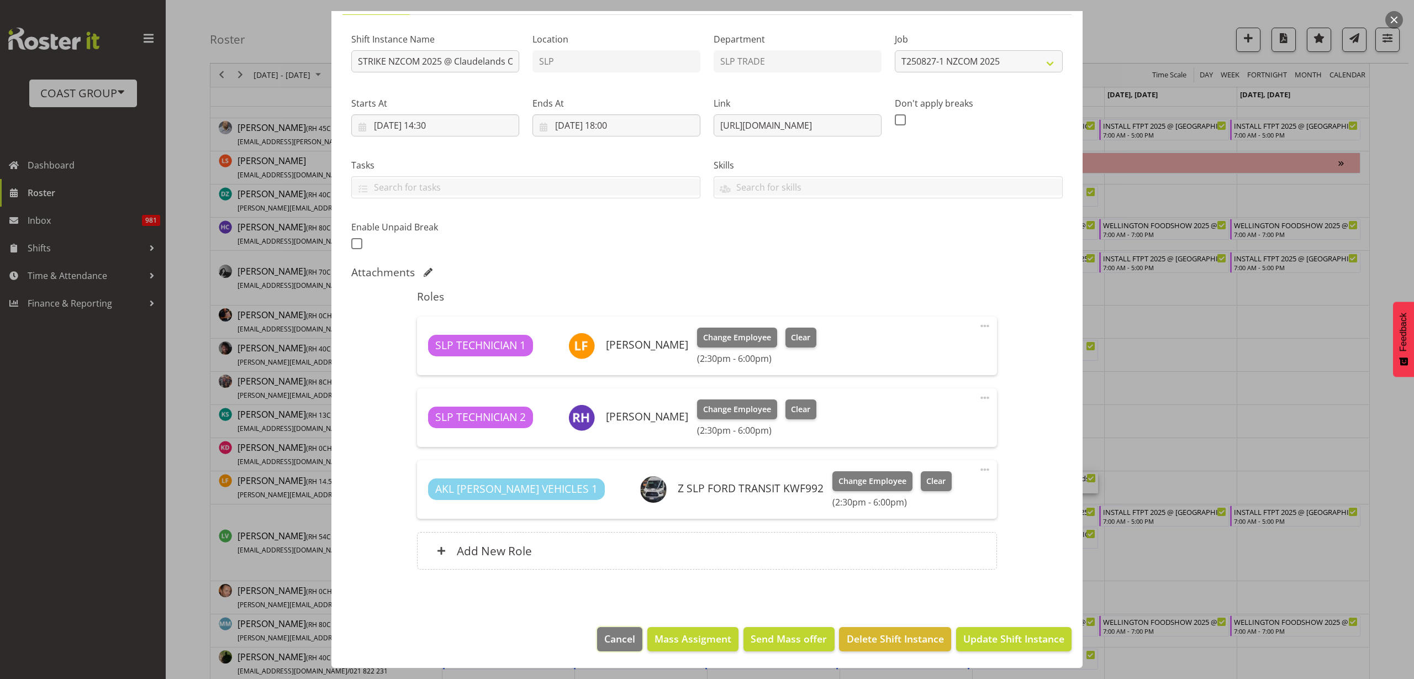
click at [614, 642] on span "Cancel" at bounding box center [619, 638] width 31 height 14
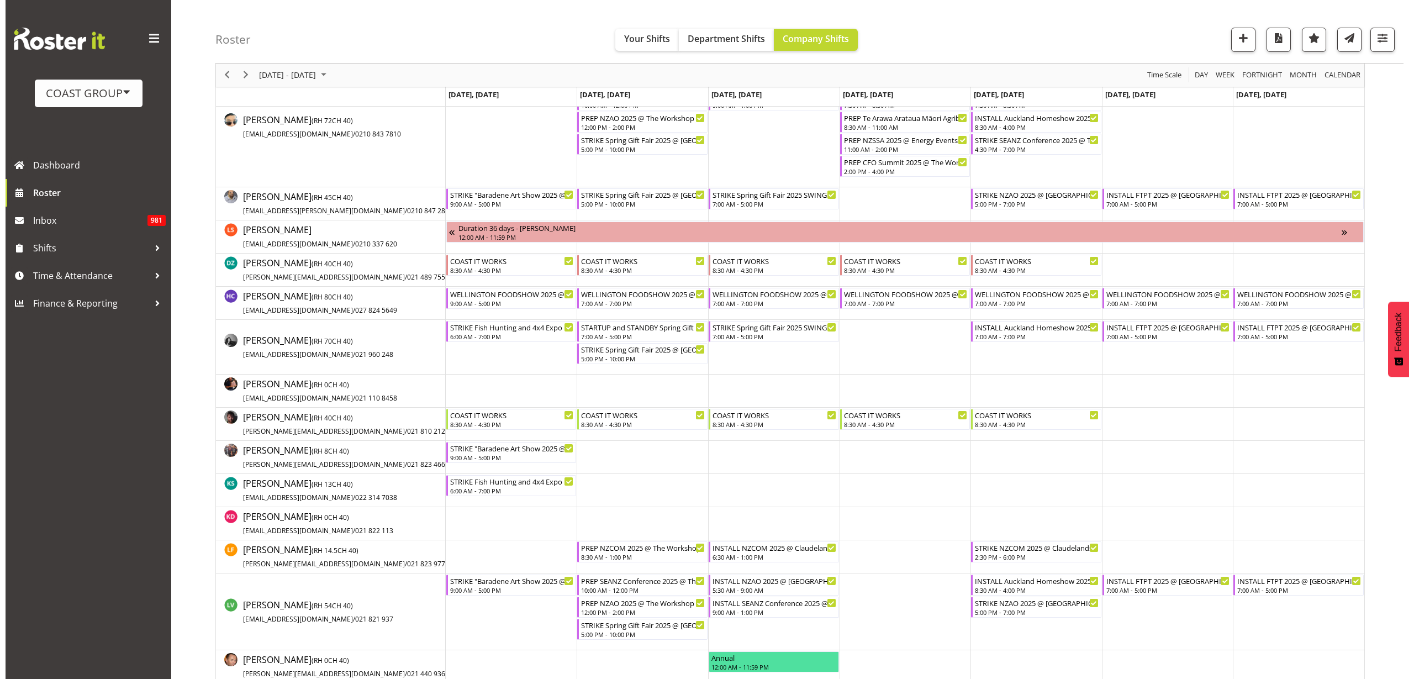
scroll to position [0, 0]
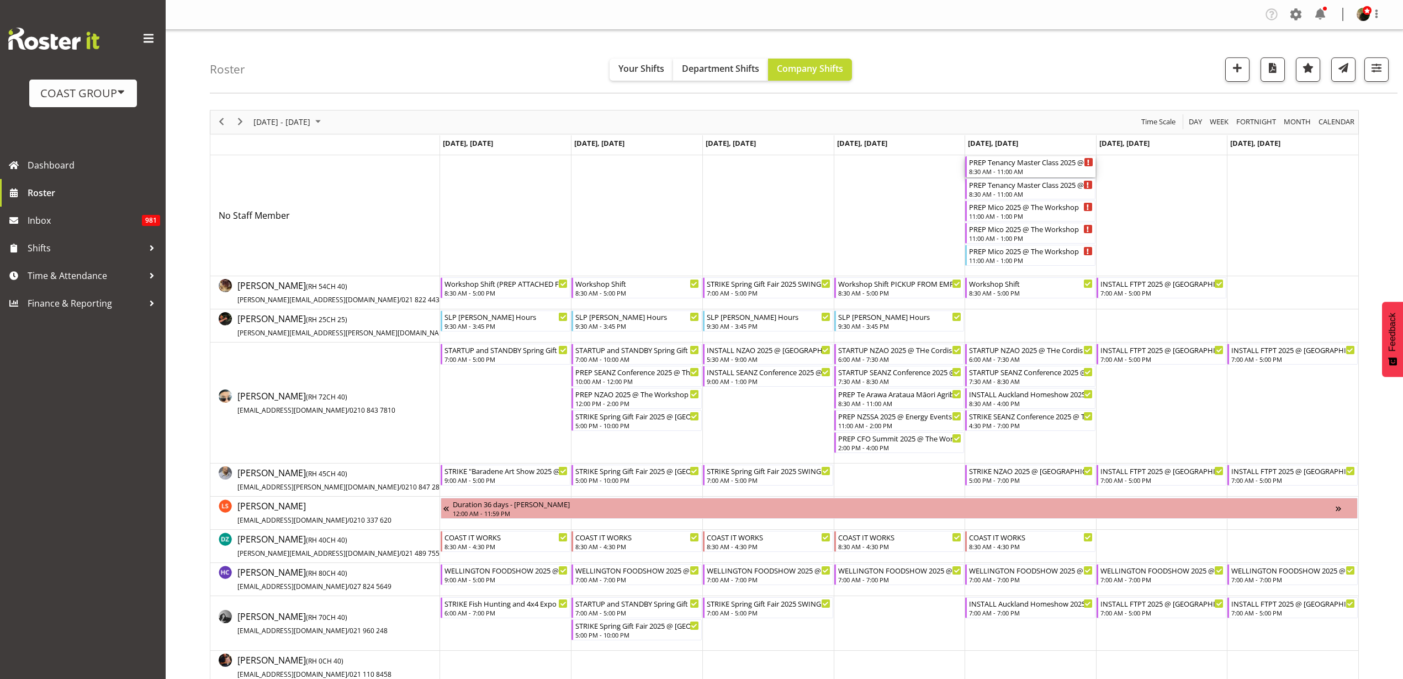
click at [1014, 170] on div "8:30 AM - 11:00 AM" at bounding box center [1031, 171] width 124 height 9
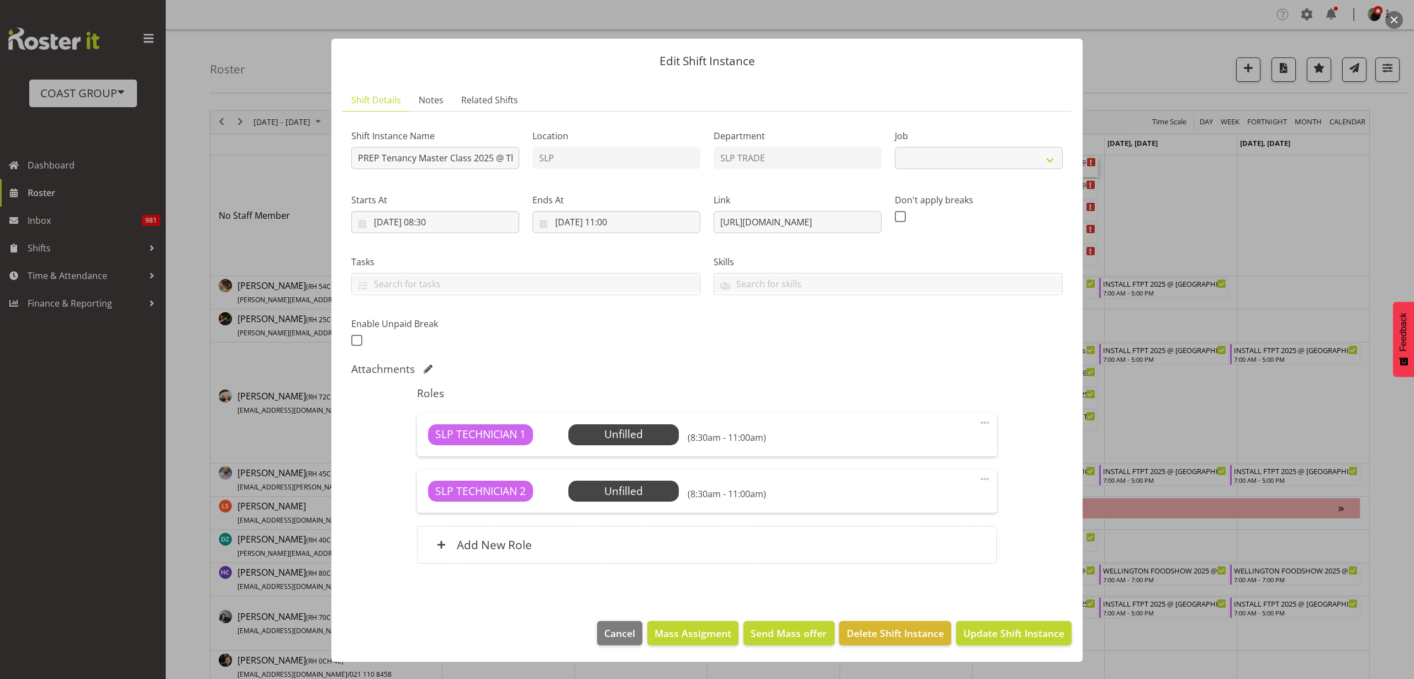
select select "10403"
click at [690, 638] on span "Mass Assigment" at bounding box center [692, 633] width 77 height 14
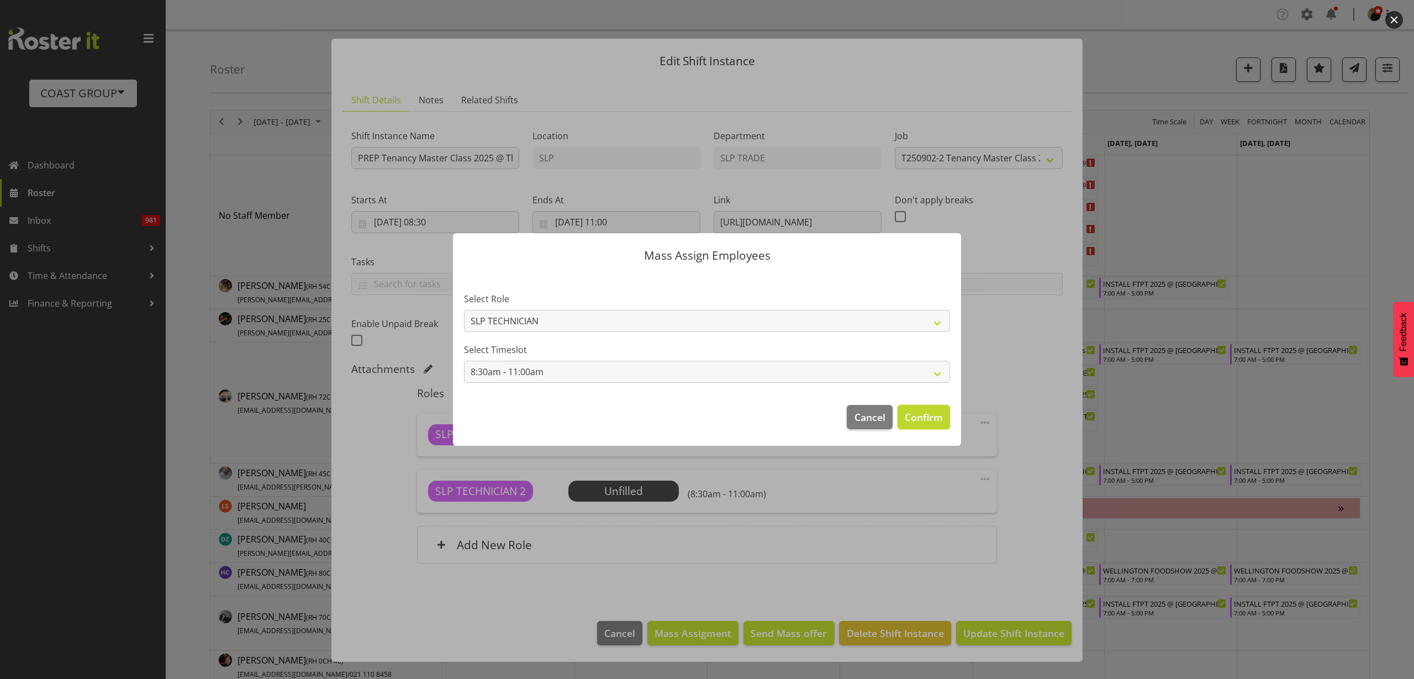
click at [924, 415] on span "Confirm" at bounding box center [924, 417] width 38 height 14
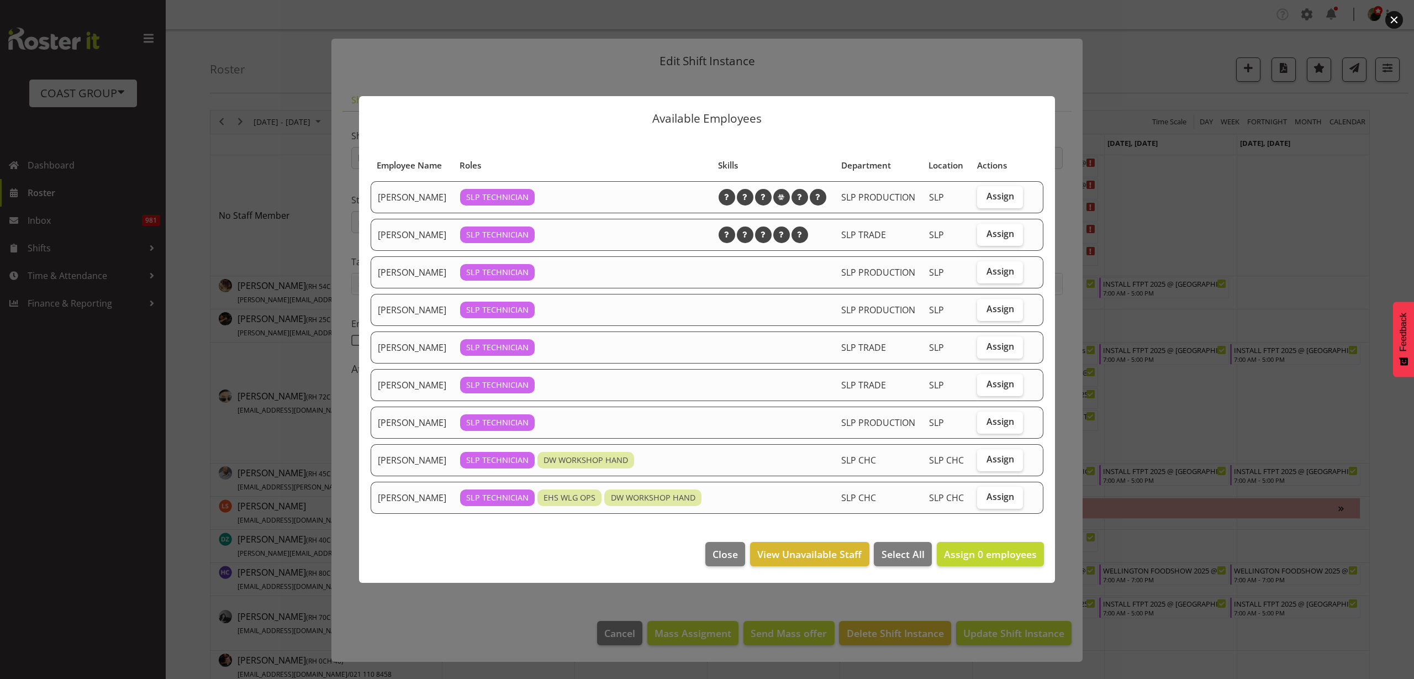
click at [1000, 346] on span "Assign" at bounding box center [1000, 346] width 28 height 11
click at [984, 346] on input "Assign" at bounding box center [980, 346] width 7 height 7
checkbox input "true"
click at [993, 421] on span "Assign" at bounding box center [1000, 421] width 28 height 11
click at [984, 421] on input "Assign" at bounding box center [980, 421] width 7 height 7
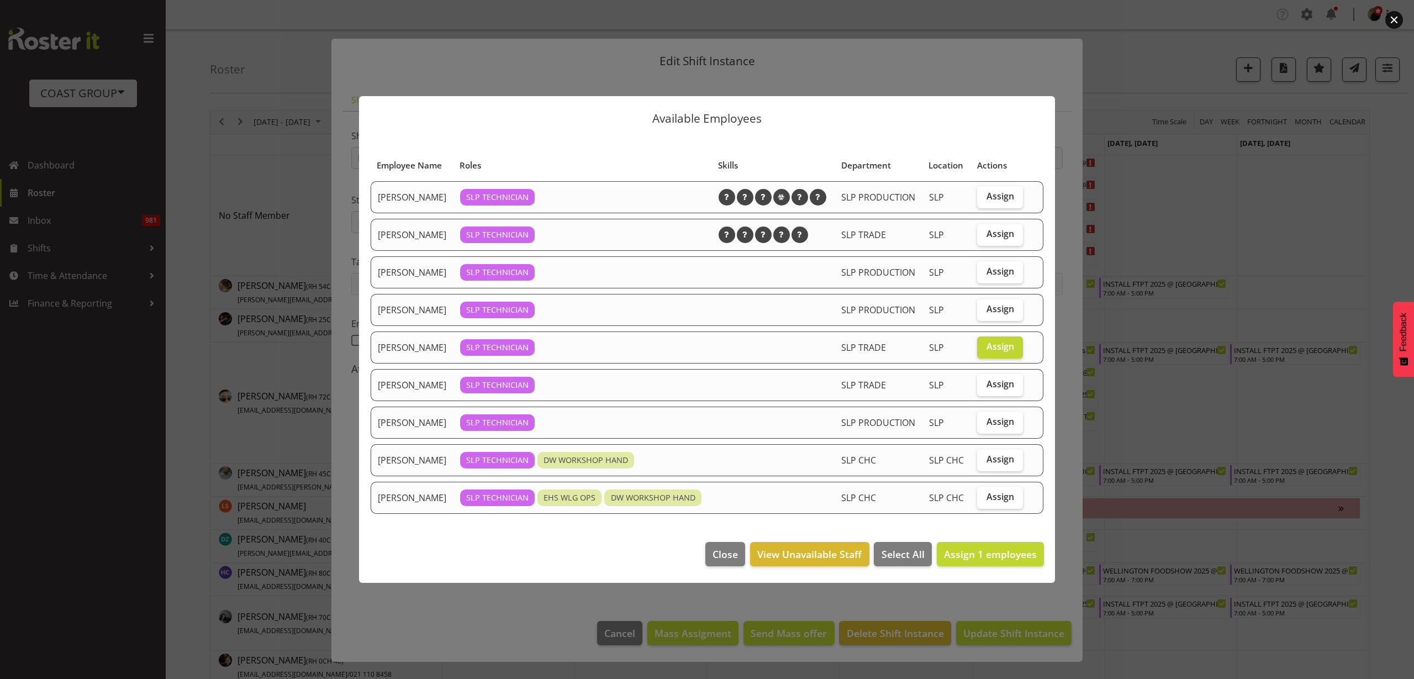
checkbox input "true"
click at [984, 555] on span "Assign 2 employees" at bounding box center [990, 553] width 93 height 13
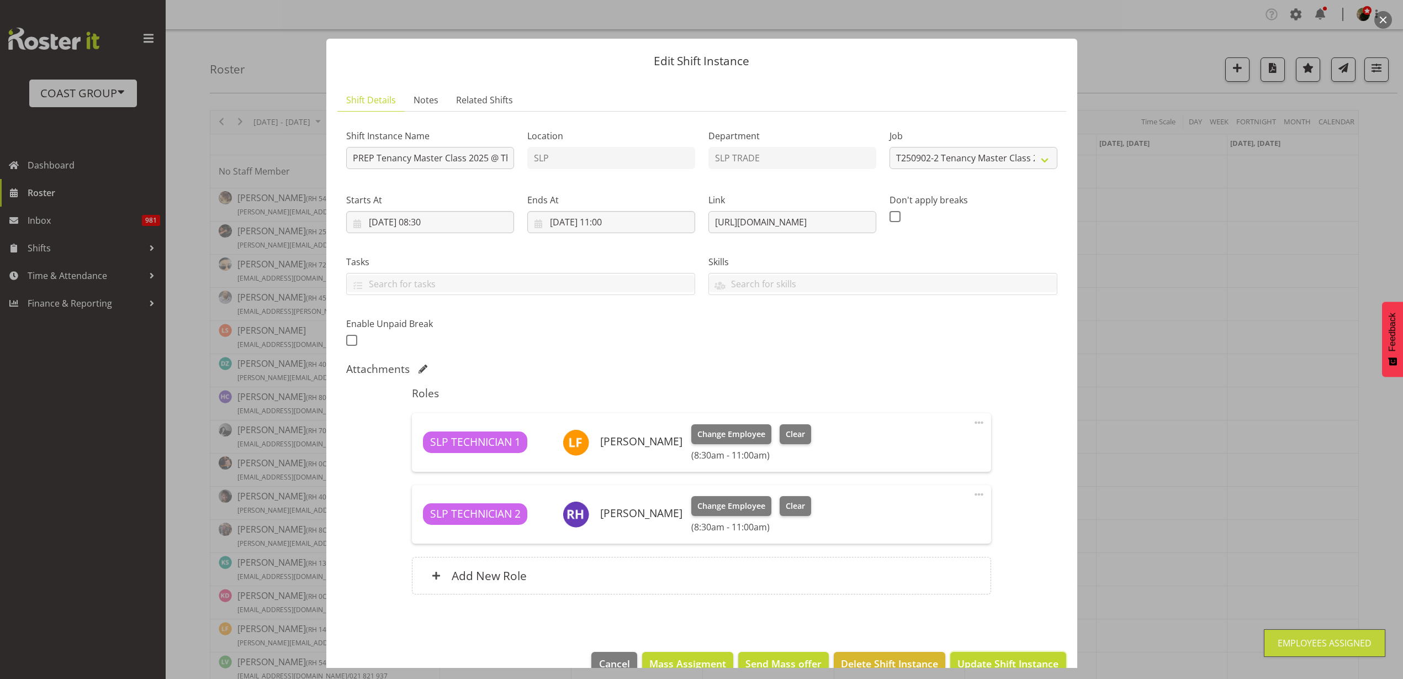
click at [1000, 656] on span "Update Shift Instance" at bounding box center [1008, 663] width 101 height 14
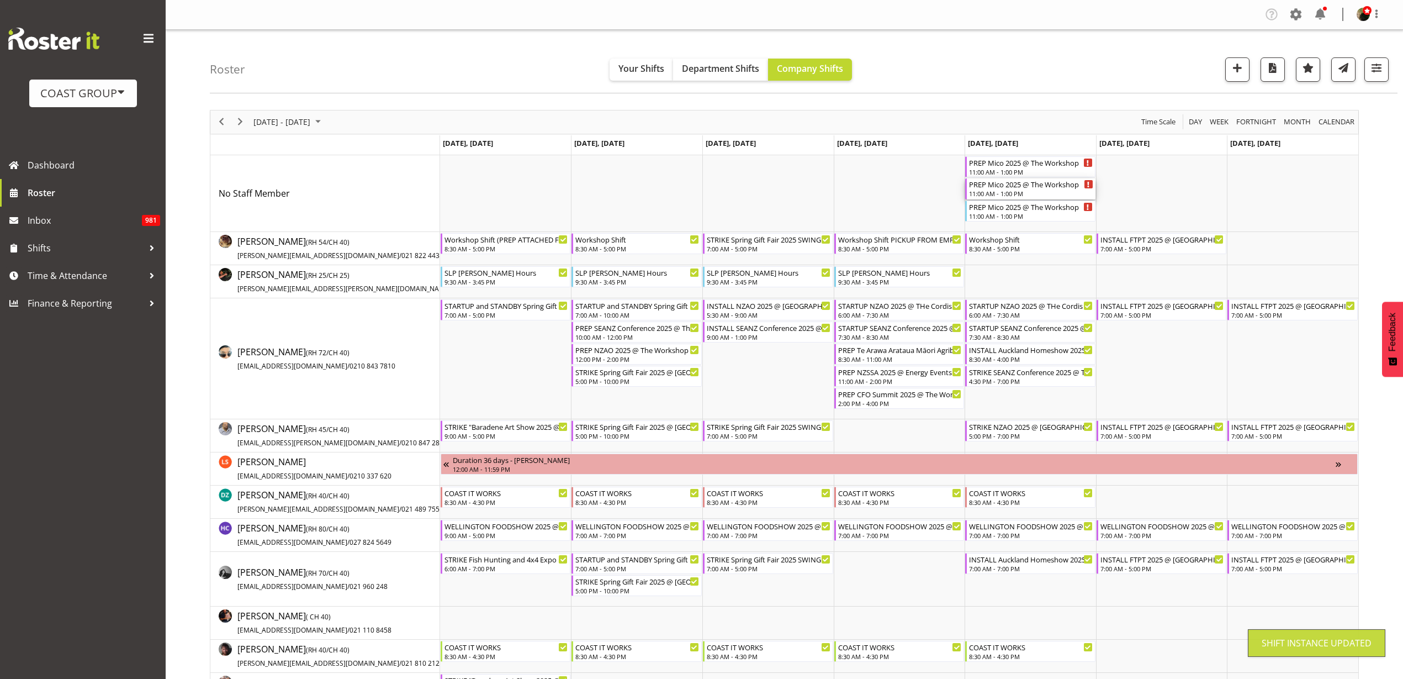
click at [1004, 188] on div "PREP Mico 2025 @ The Workshop" at bounding box center [1031, 183] width 124 height 11
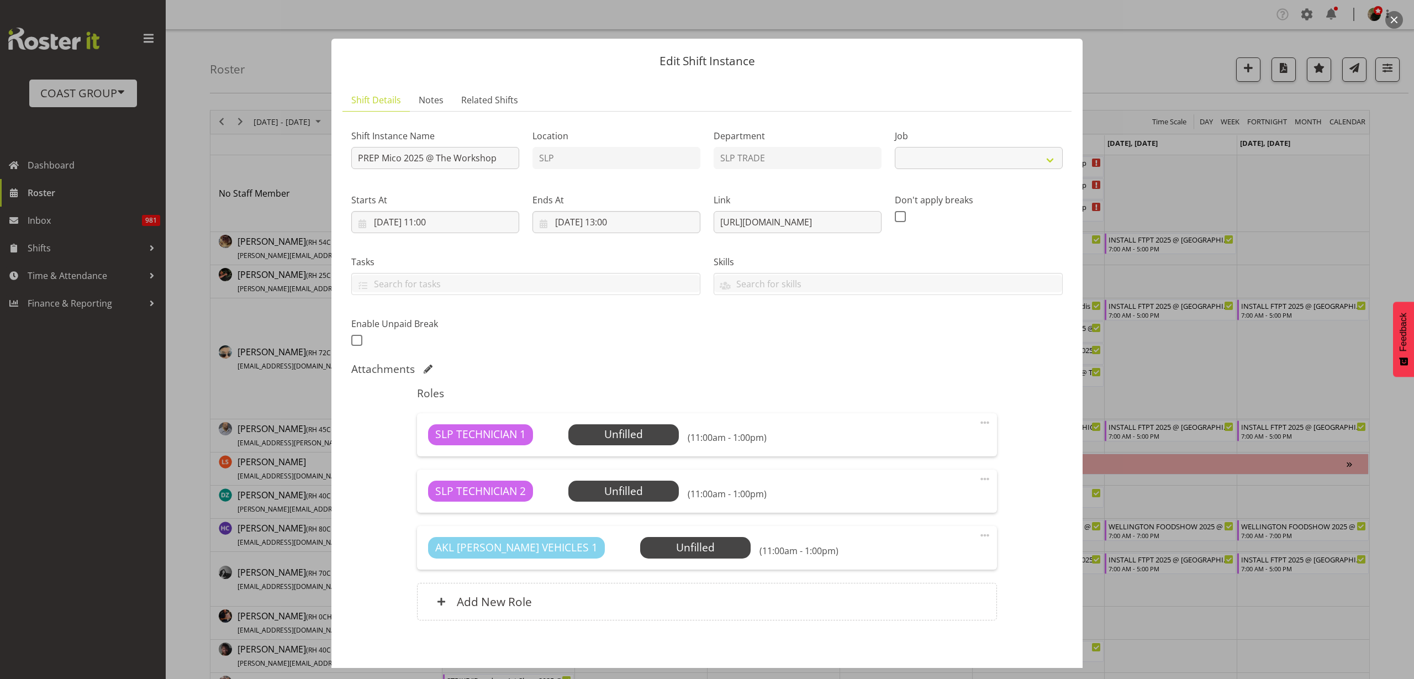
select select "10540"
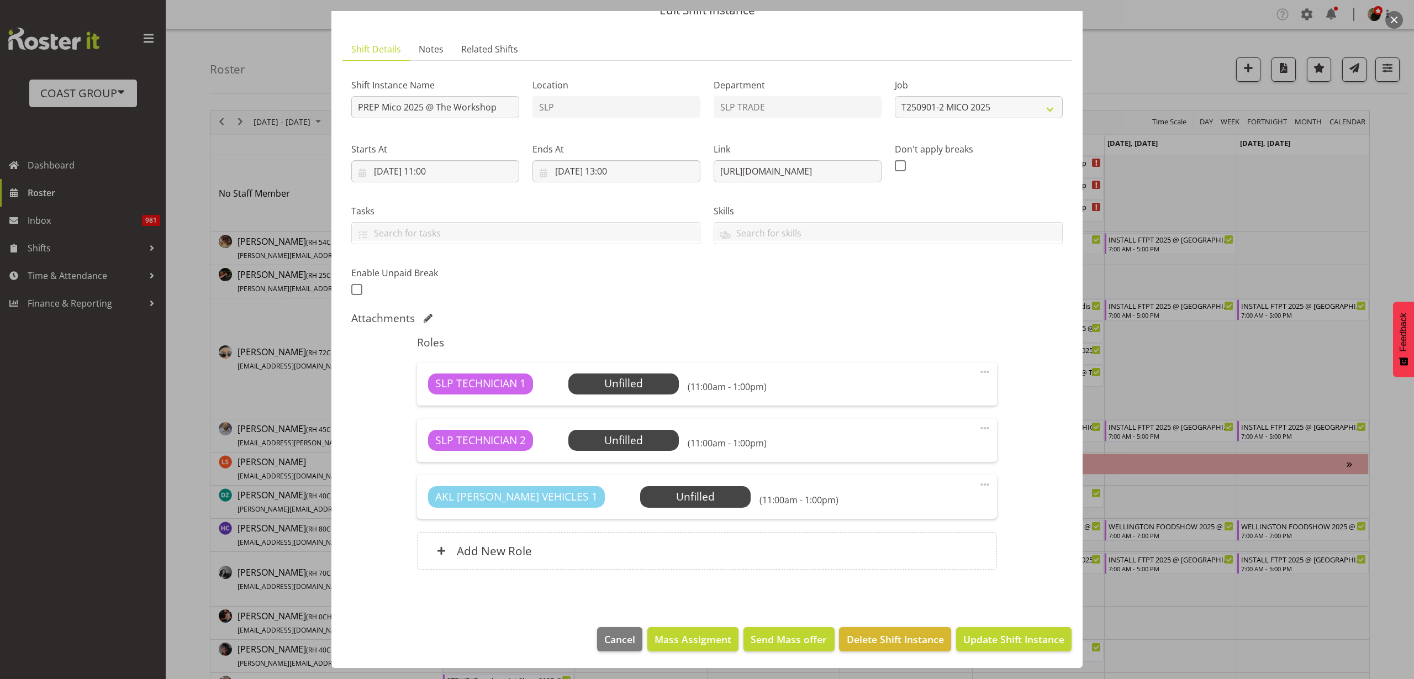
click at [978, 481] on span at bounding box center [984, 484] width 13 height 13
click at [926, 549] on link "Delete" at bounding box center [938, 548] width 106 height 20
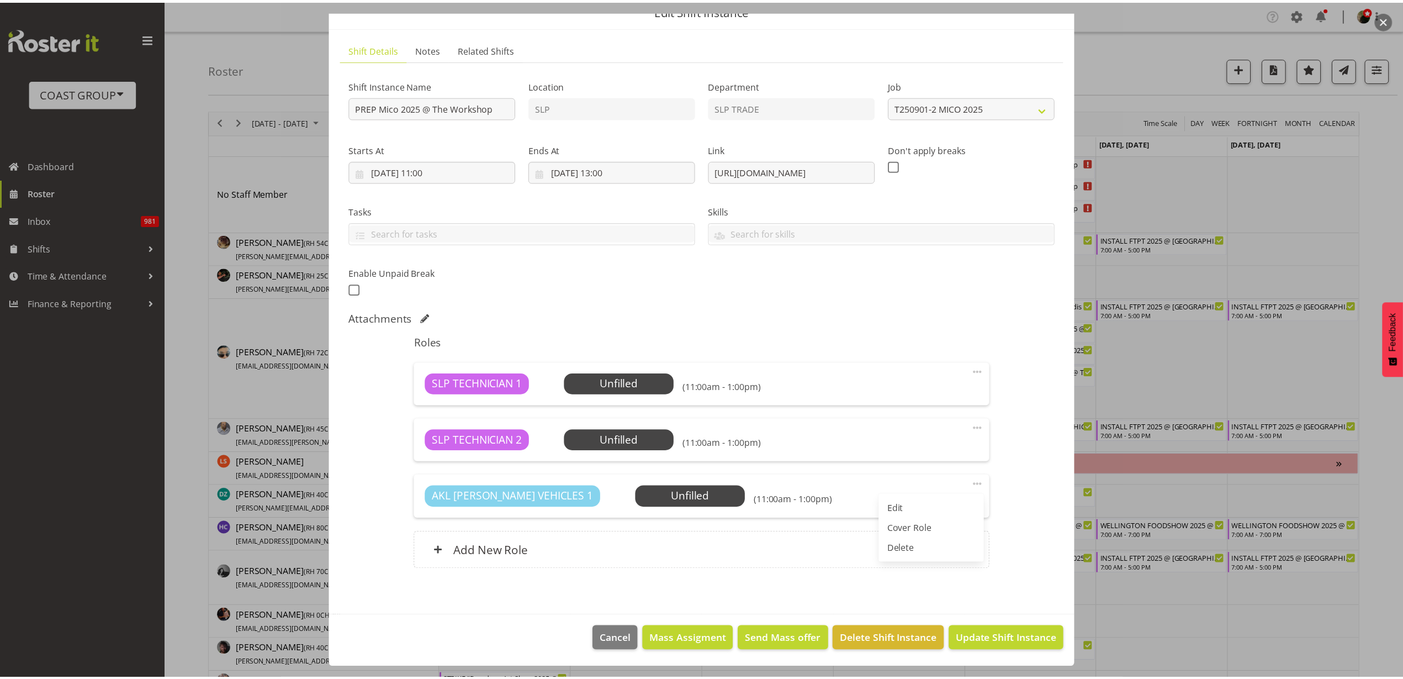
scroll to position [0, 0]
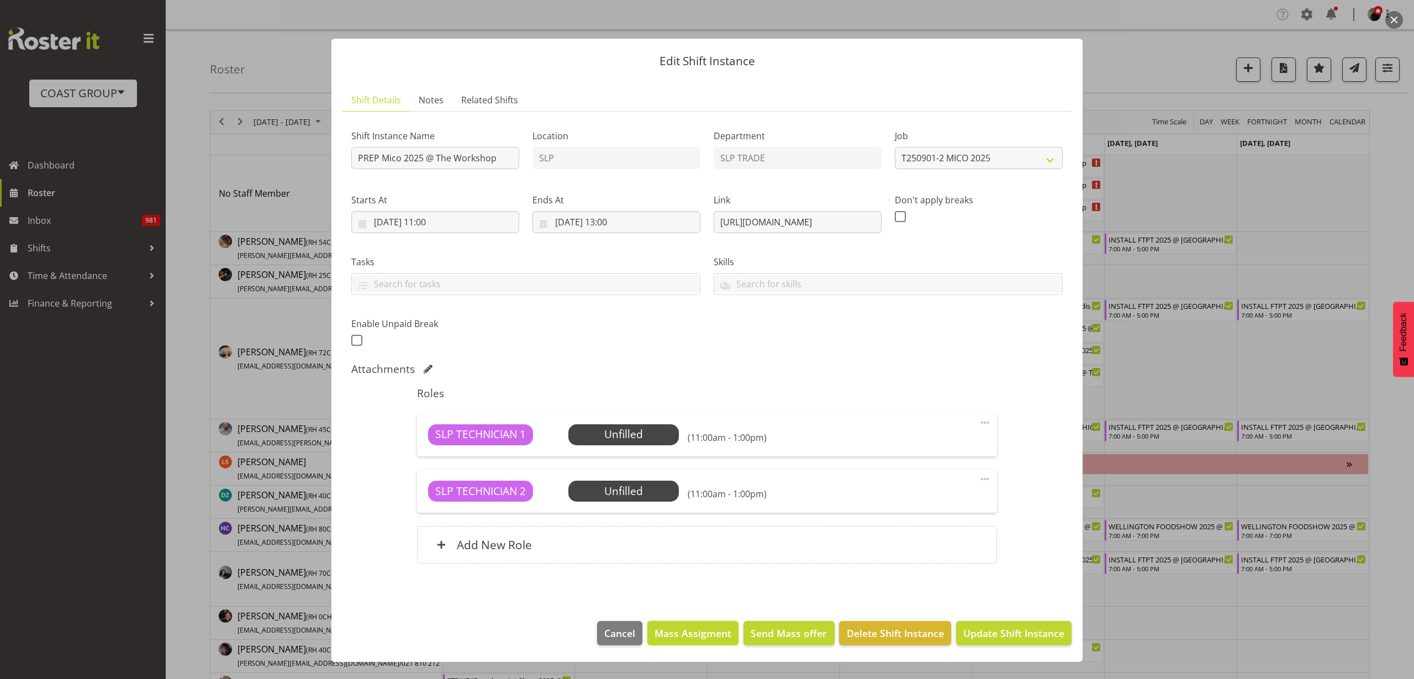
click at [691, 631] on span "Mass Assigment" at bounding box center [692, 633] width 77 height 14
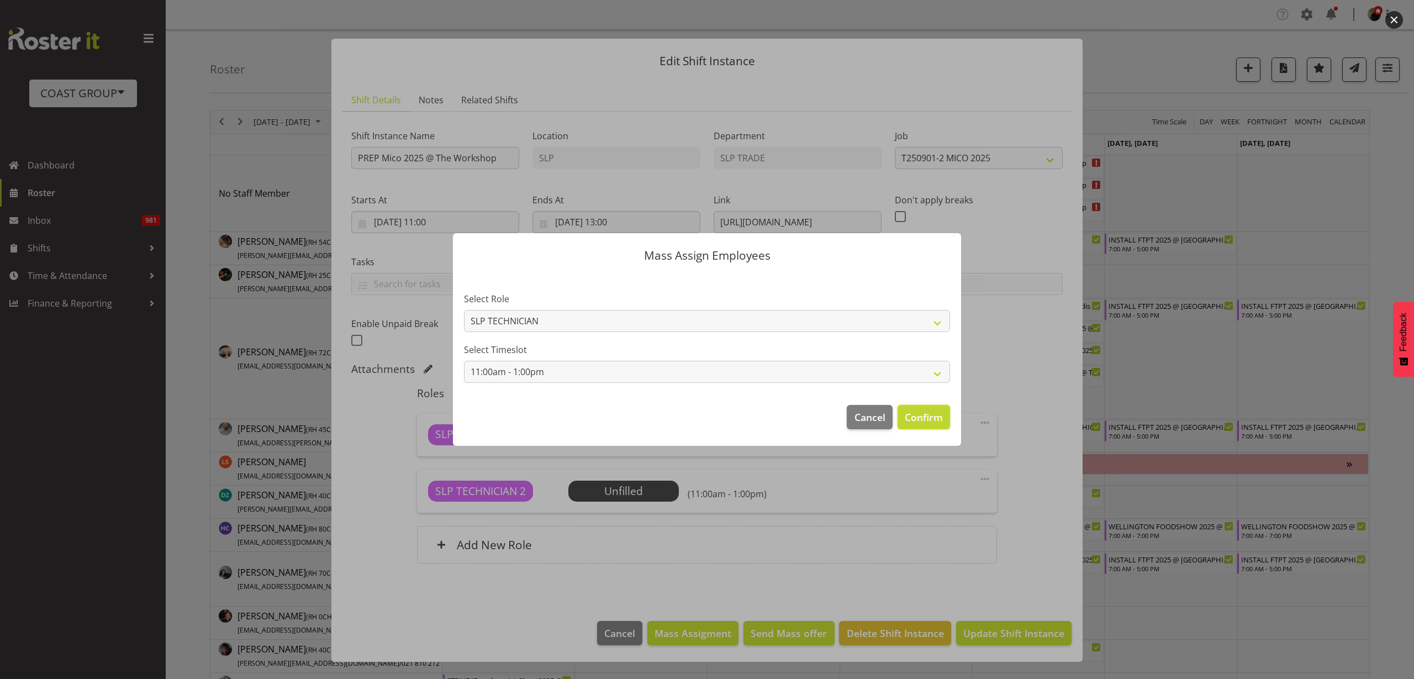
click at [928, 410] on span "Confirm" at bounding box center [924, 417] width 38 height 14
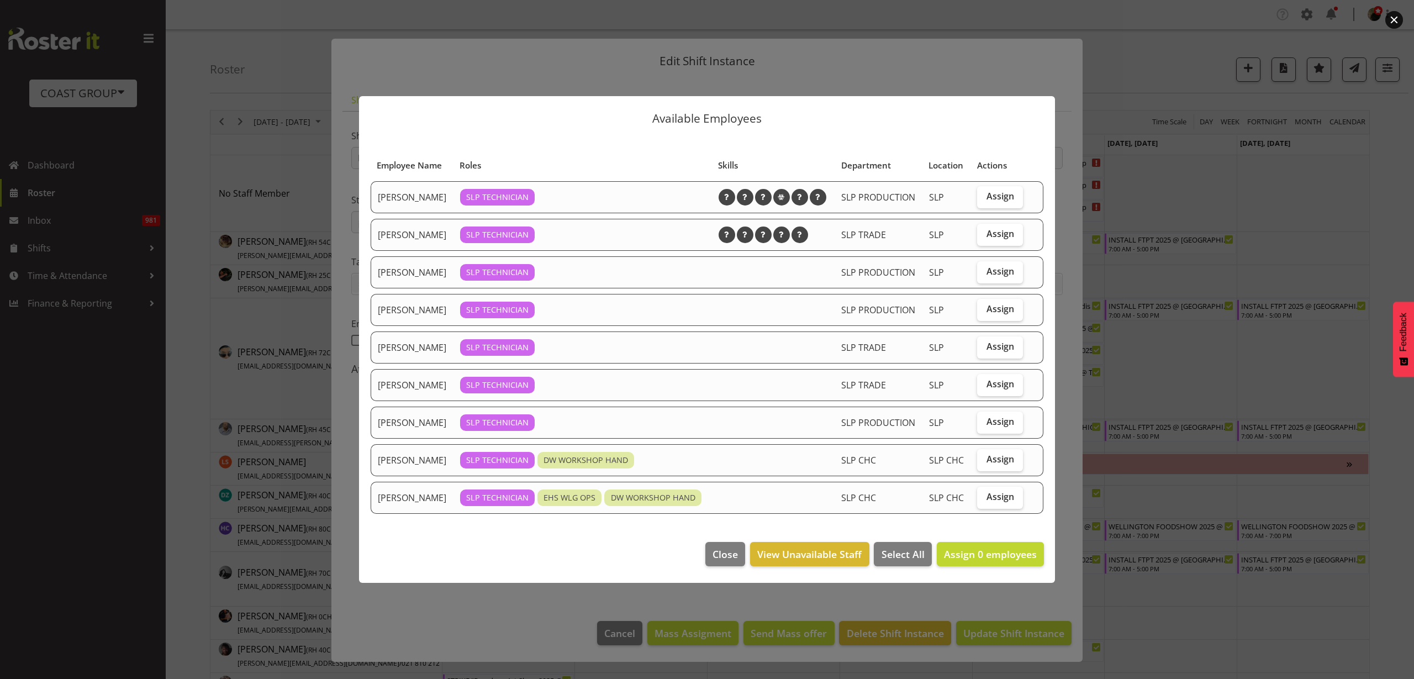
click at [997, 345] on span "Assign" at bounding box center [1000, 346] width 28 height 11
click at [984, 345] on input "Assign" at bounding box center [980, 346] width 7 height 7
checkbox input "true"
click at [996, 420] on span "Assign" at bounding box center [1000, 421] width 28 height 11
click at [984, 420] on input "Assign" at bounding box center [980, 421] width 7 height 7
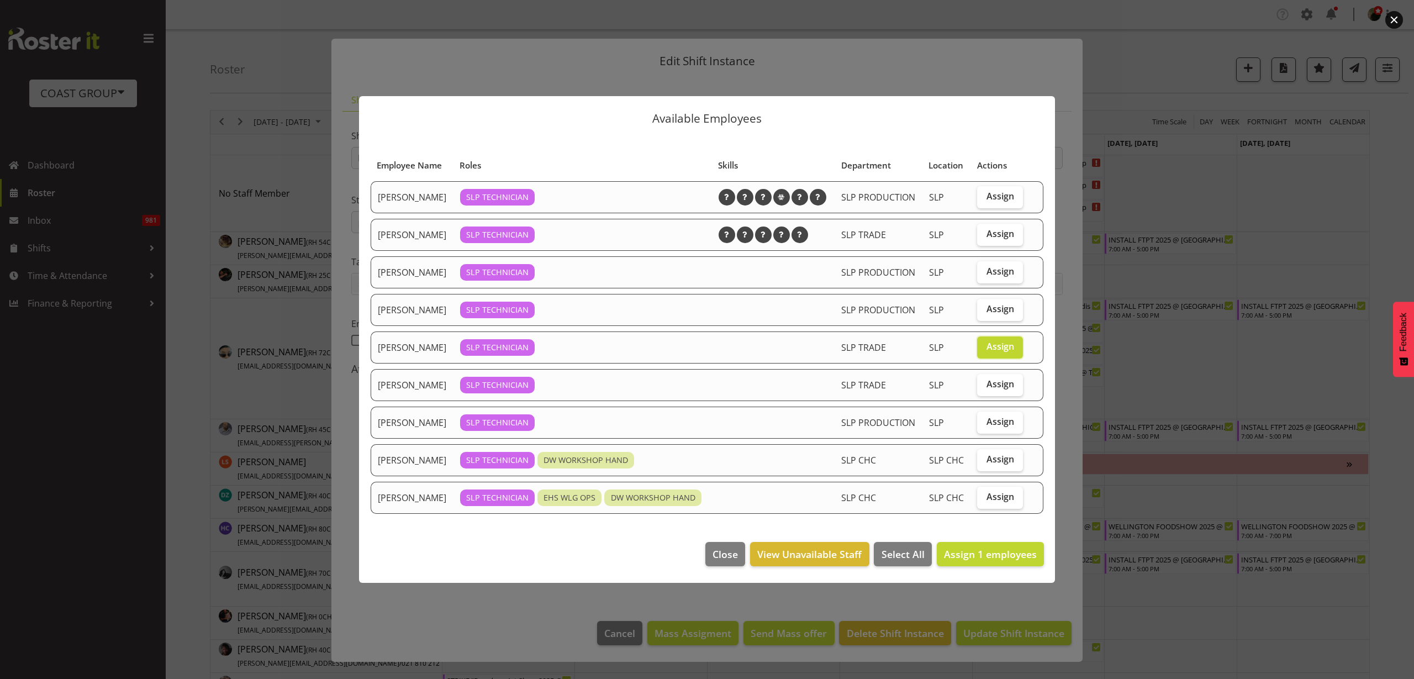
checkbox input "true"
click at [978, 549] on span "Assign 2 employees" at bounding box center [990, 553] width 93 height 13
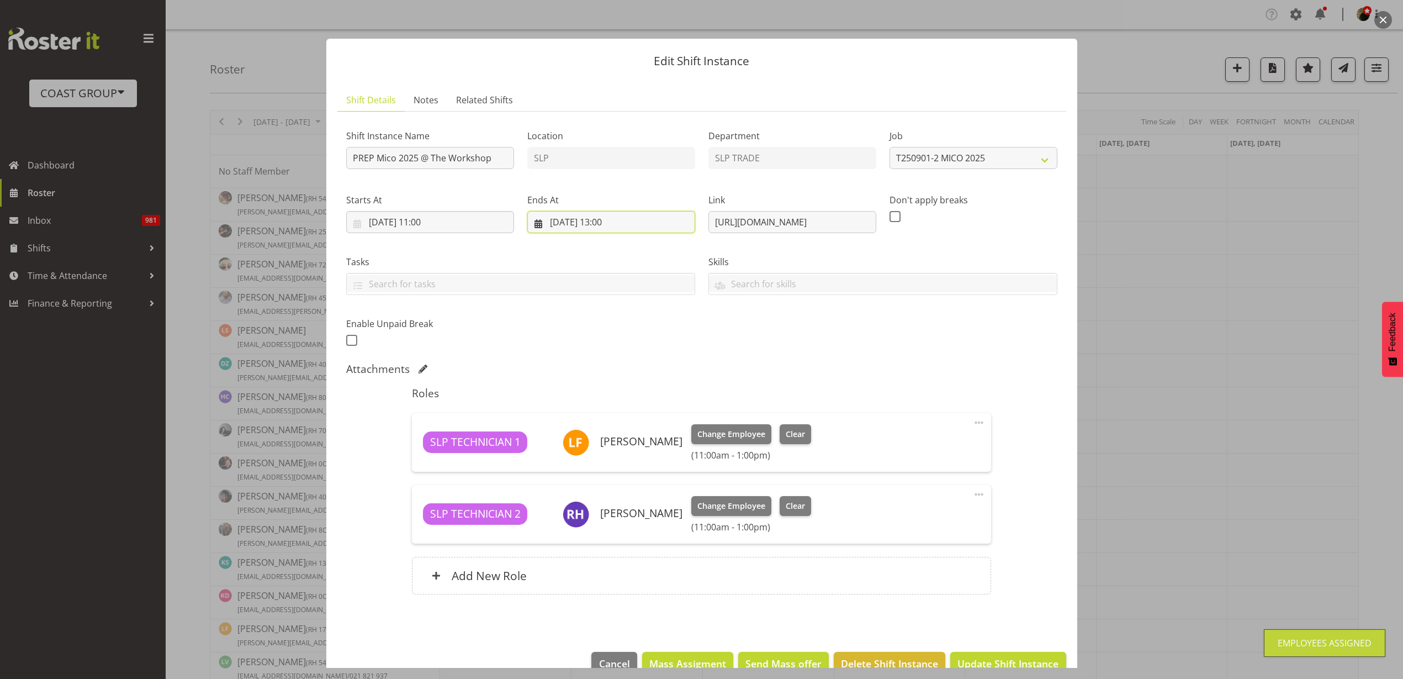
click at [589, 223] on input "29/08/2025, 13:00" at bounding box center [611, 222] width 168 height 22
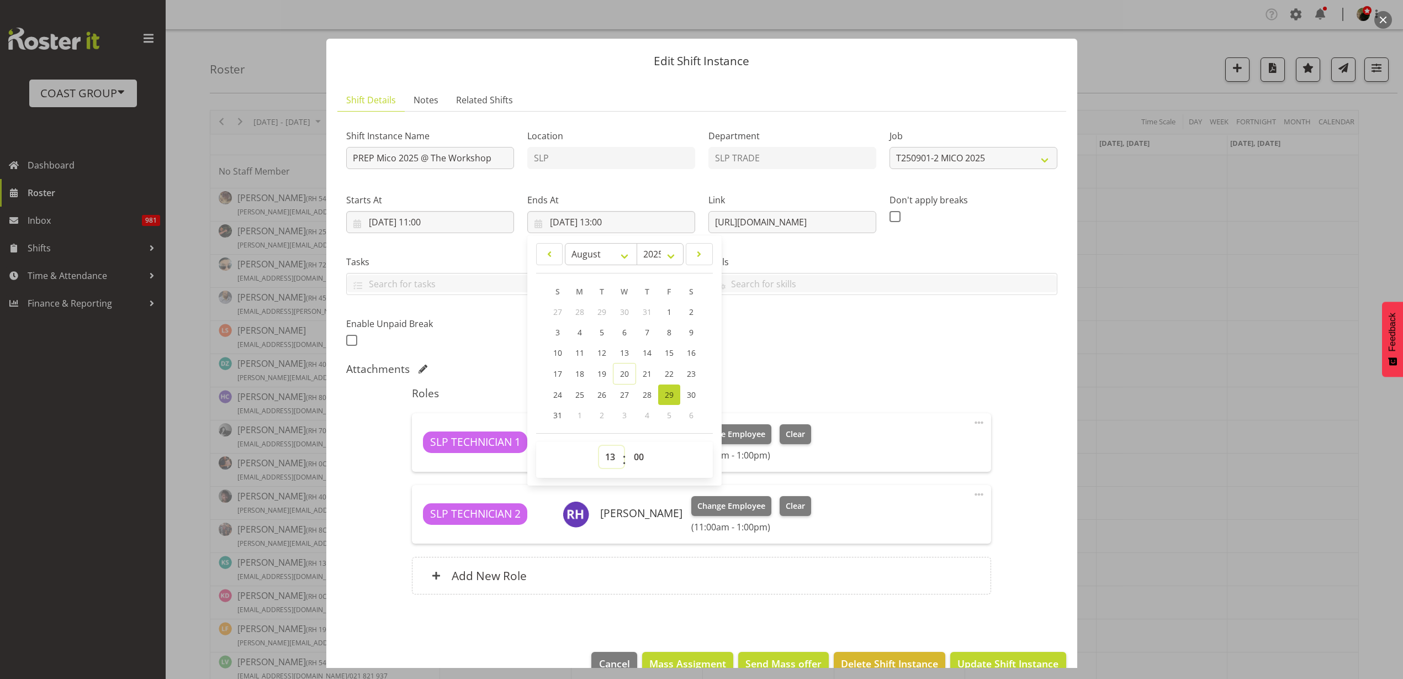
click at [609, 456] on select "00 01 02 03 04 05 06 07 08 09 10 11 12 13 14 15 16 17 18 19 20 21 22 23" at bounding box center [611, 457] width 25 height 22
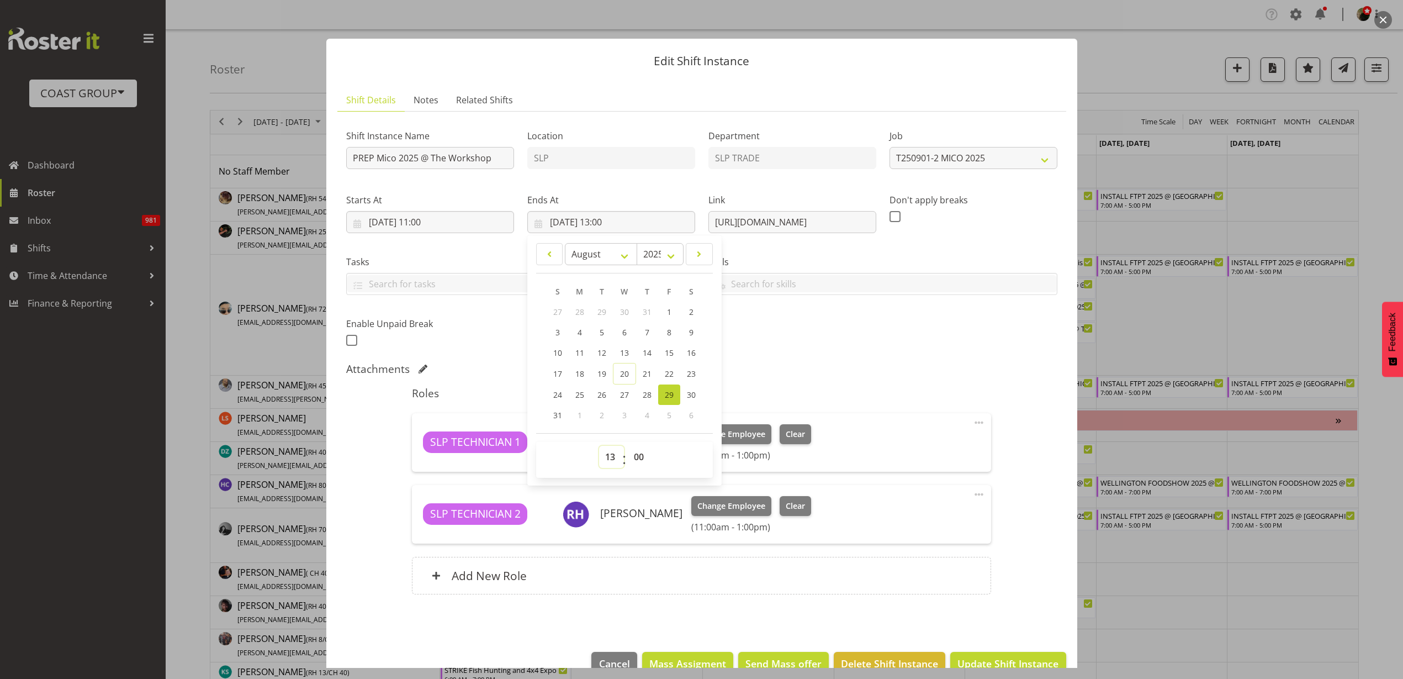
select select "14"
click at [599, 446] on select "00 01 02 03 04 05 06 07 08 09 10 11 12 13 14 15 16 17 18 19 20 21 22 23" at bounding box center [611, 457] width 25 height 22
type input "29/08/2025, 14:00"
select select "30"
type input "29/08/2025, 14:30"
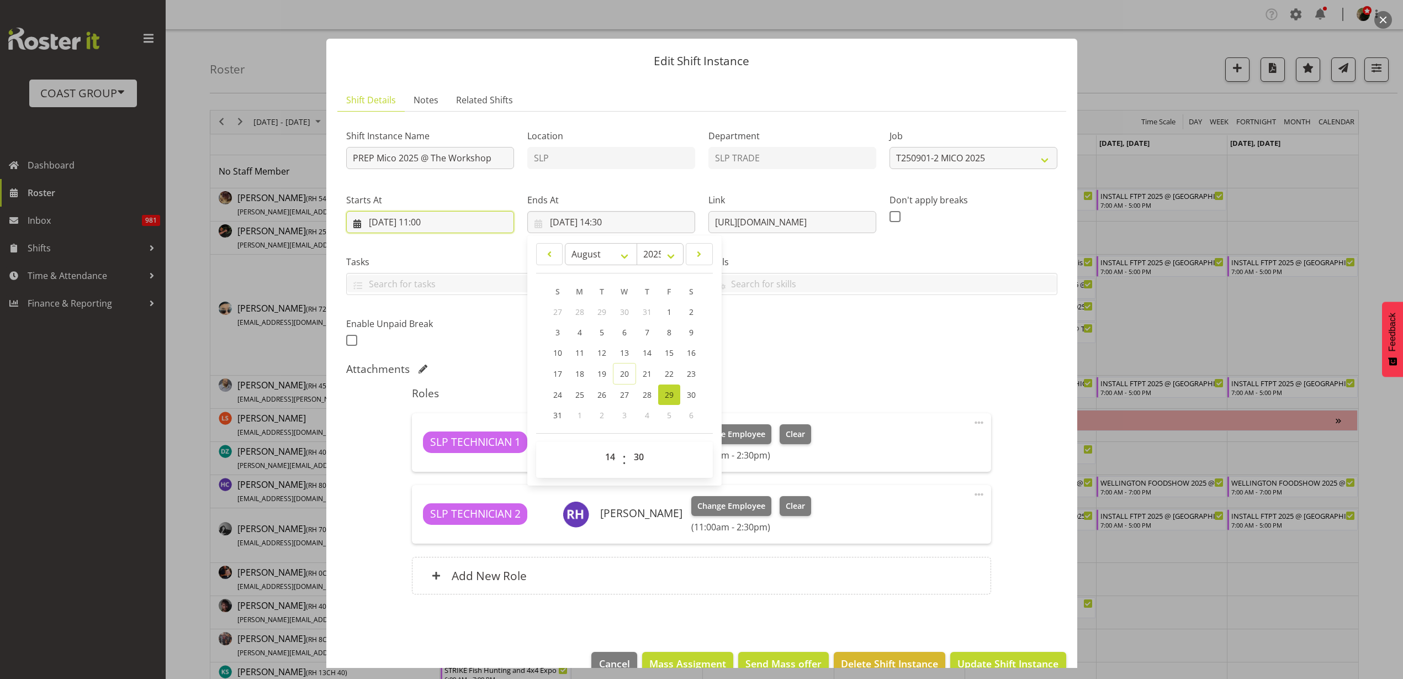
click at [415, 224] on input "29/08/2025, 11:00" at bounding box center [430, 222] width 168 height 22
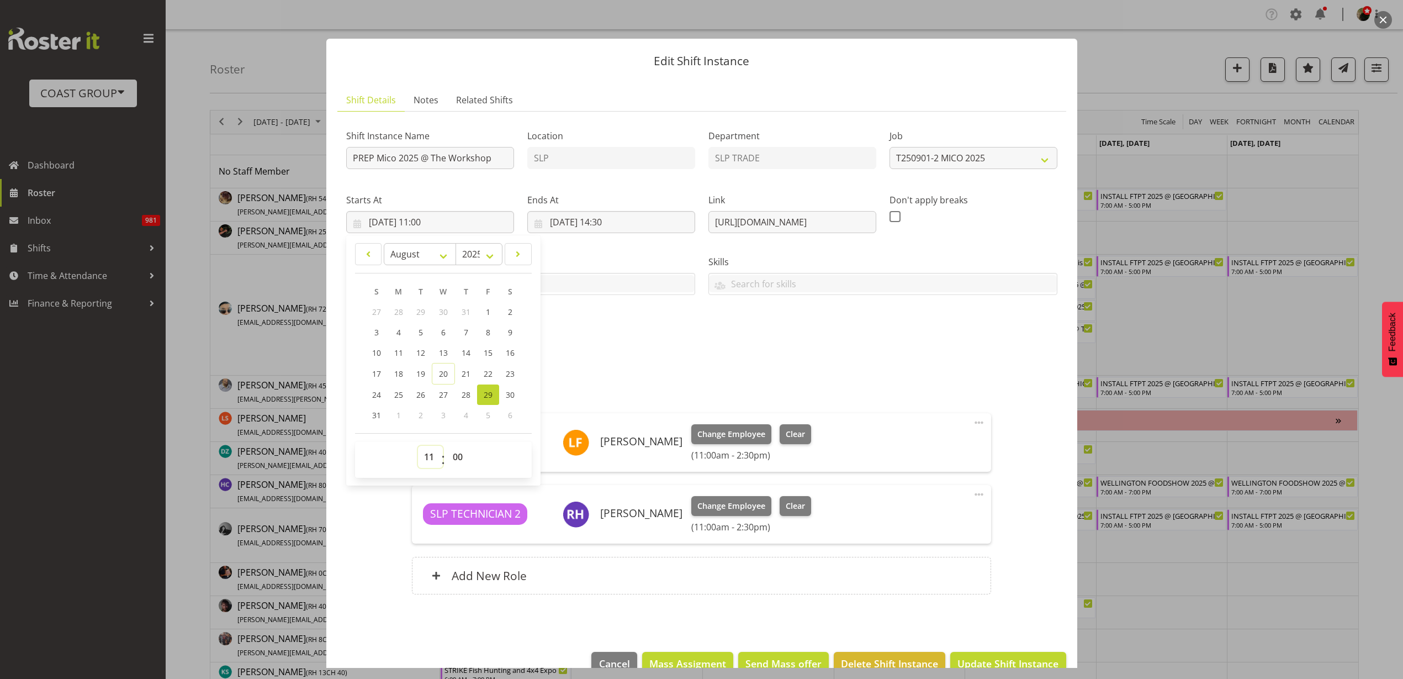
click at [427, 456] on select "00 01 02 03 04 05 06 07 08 09 10 11 12 13 14 15 16 17 18 19 20 21 22 23" at bounding box center [430, 457] width 25 height 22
select select "13"
click at [418, 446] on select "00 01 02 03 04 05 06 07 08 09 10 11 12 13 14 15 16 17 18 19 20 21 22 23" at bounding box center [430, 457] width 25 height 22
type input "29/08/2025, 13:00"
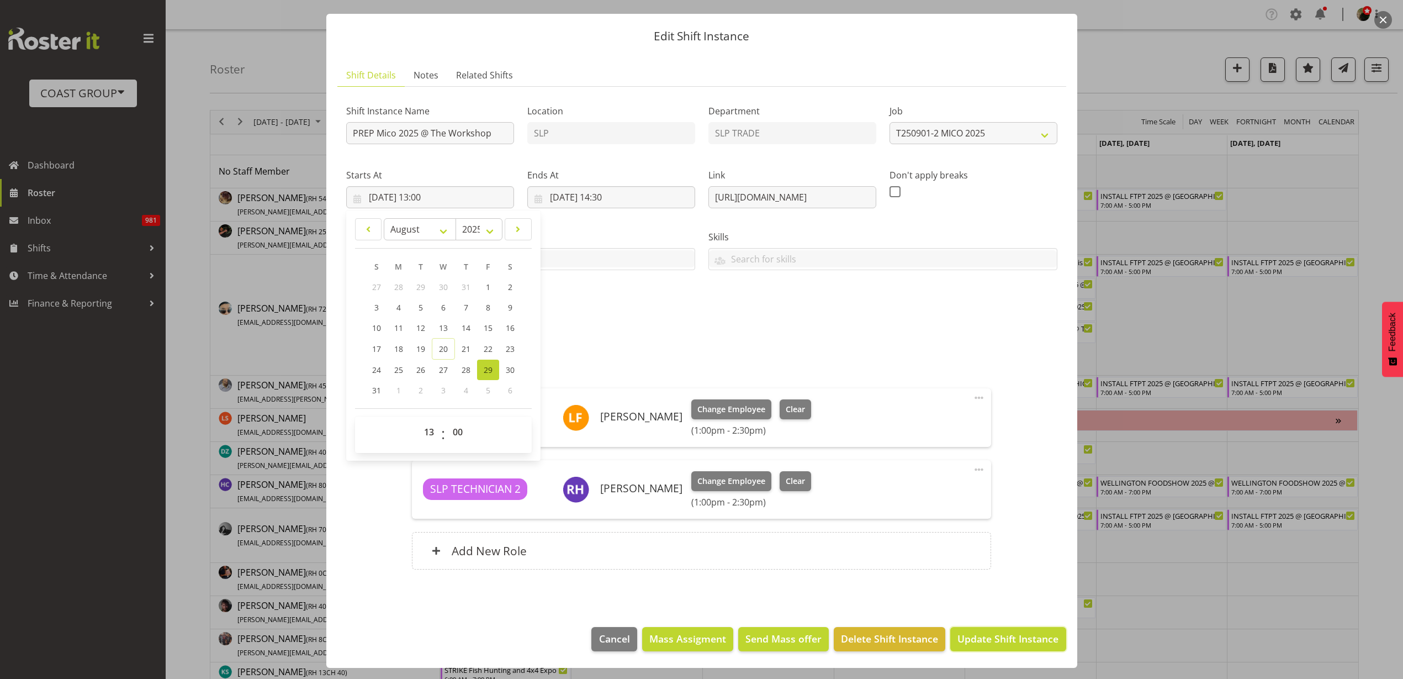
click at [995, 630] on button "Update Shift Instance" at bounding box center [1007, 639] width 115 height 24
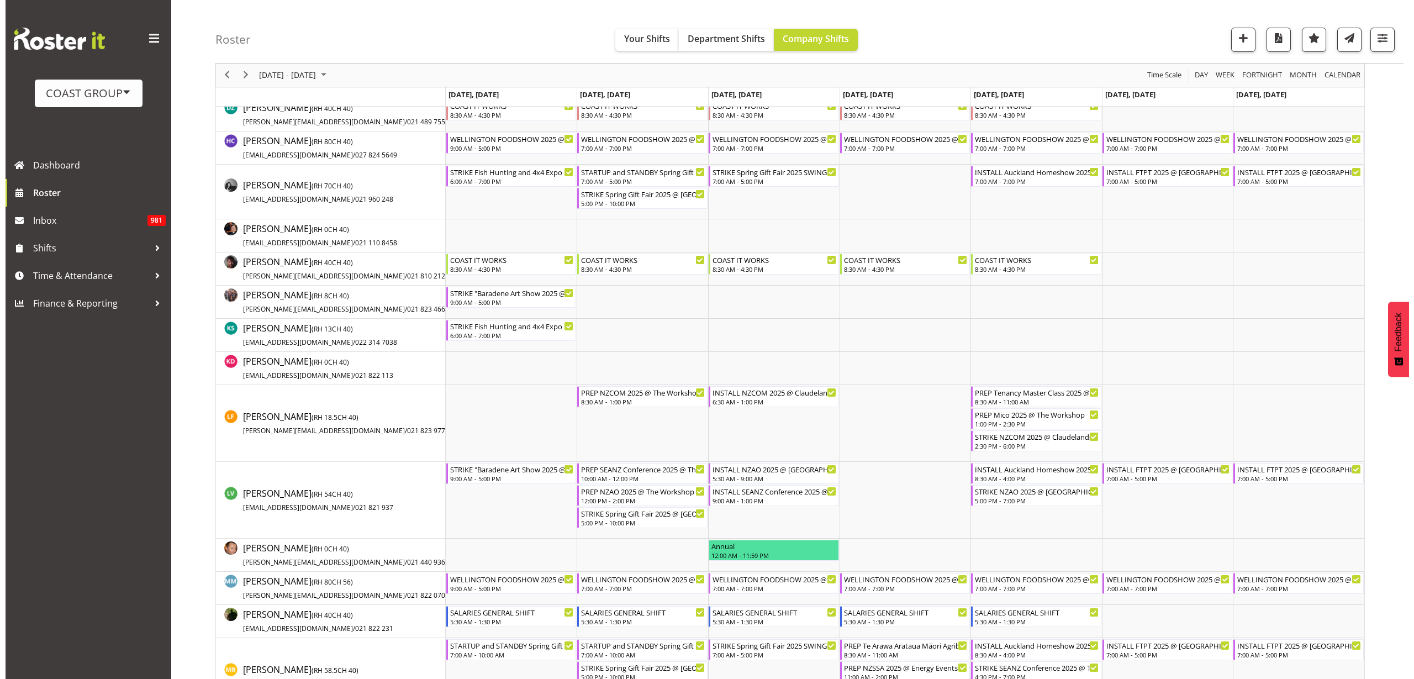
scroll to position [345, 0]
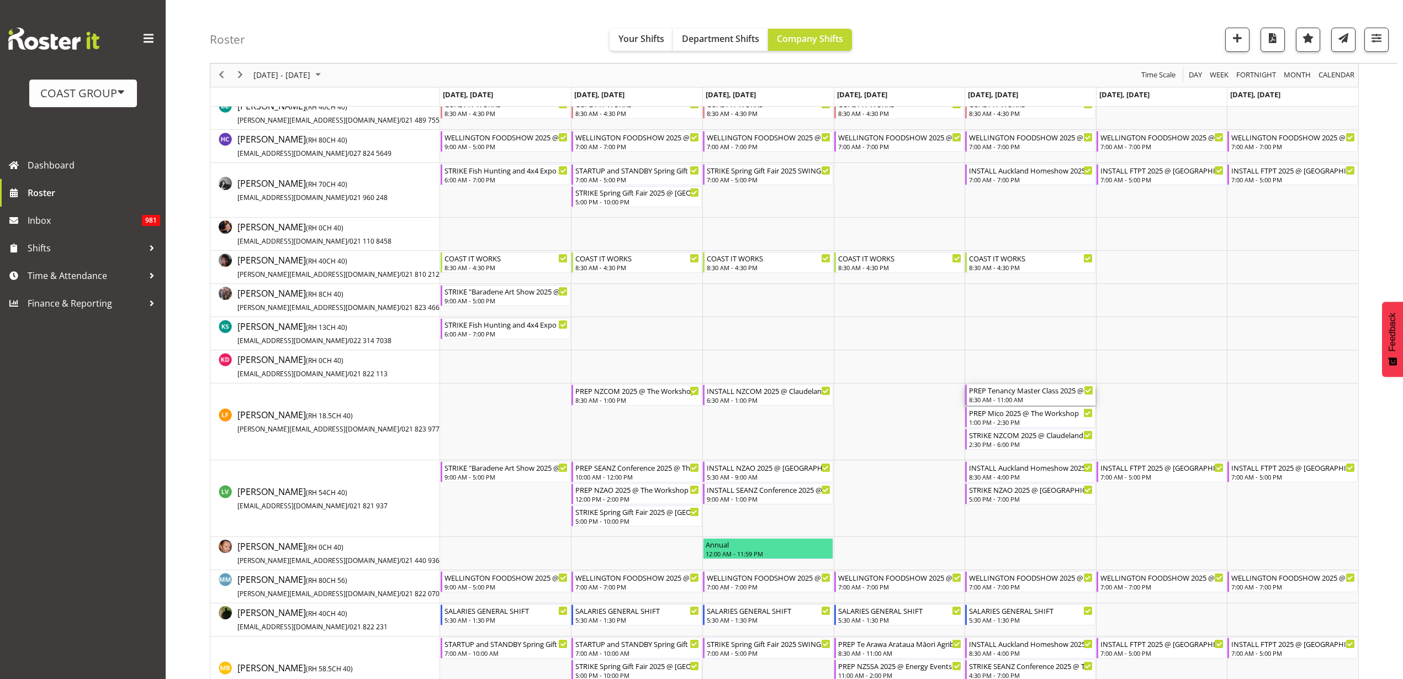
click at [1020, 395] on div "PREP Tenancy Master Class 2025 @ The Workshop 8:30 AM - 11:00 AM" at bounding box center [1031, 394] width 124 height 21
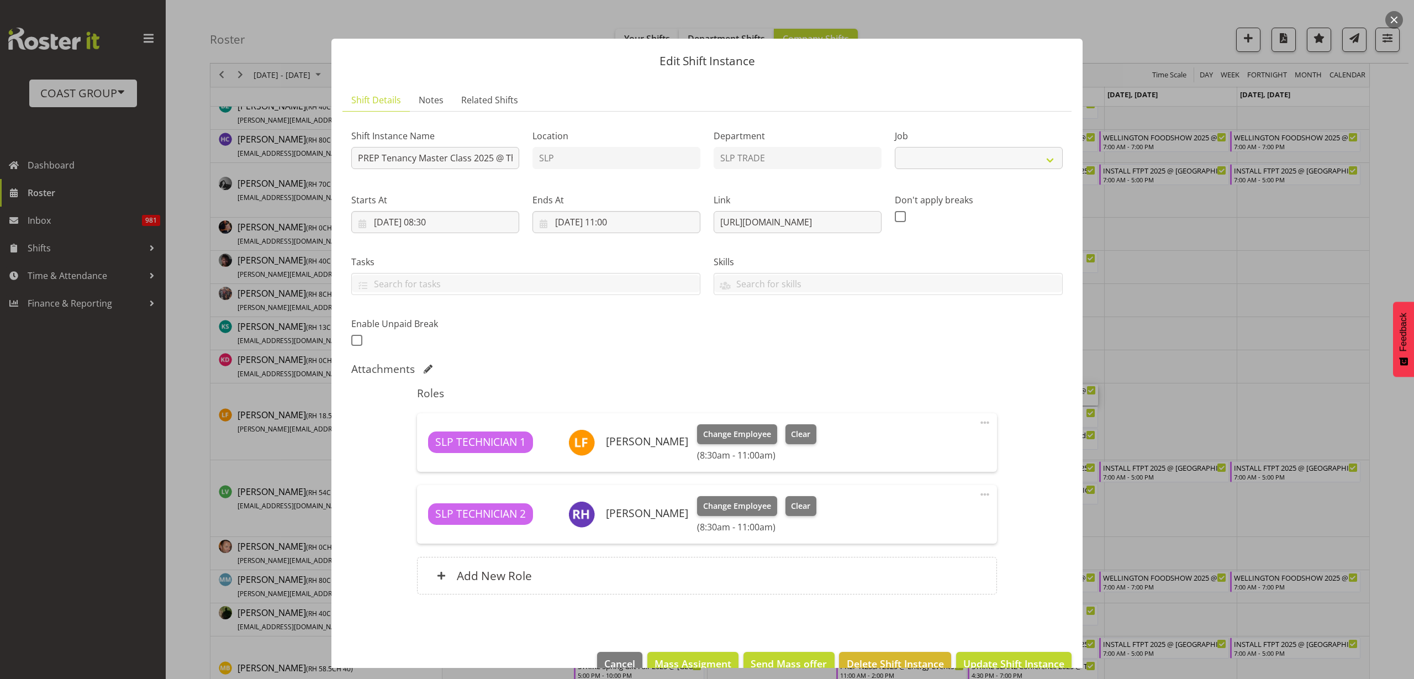
select select "10403"
drag, startPoint x: 709, startPoint y: 221, endPoint x: 1247, endPoint y: 225, distance: 539.0
click at [1247, 225] on div "Edit Shift Instance Shift Details Notes Related Shifts Shift Instance Name PREP…" at bounding box center [707, 339] width 1414 height 679
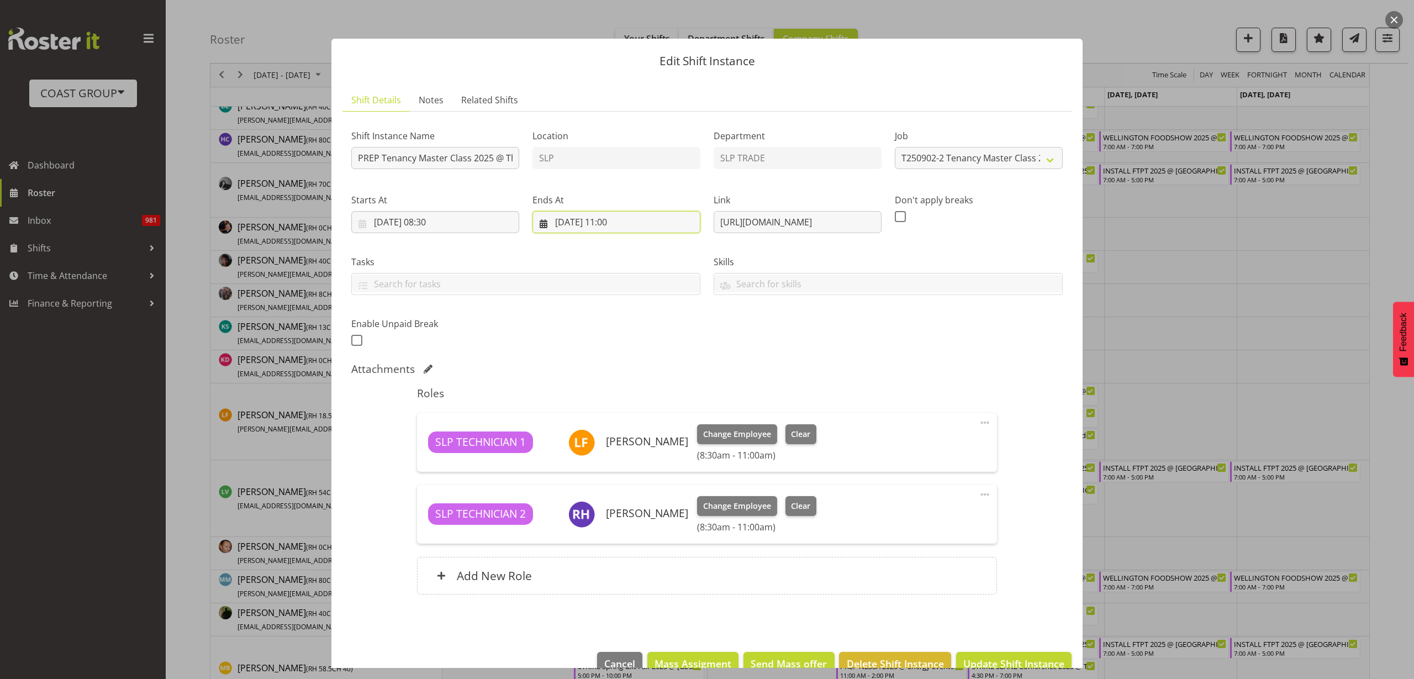
click at [622, 223] on input "29/08/2025, 11:00" at bounding box center [616, 222] width 168 height 22
click at [615, 458] on select "00 01 02 03 04 05 06 07 08 09 10 11 12 13 14 15 16 17 18 19 20 21 22 23" at bounding box center [616, 457] width 25 height 22
select select "13"
click at [604, 446] on select "00 01 02 03 04 05 06 07 08 09 10 11 12 13 14 15 16 17 18 19 20 21 22 23" at bounding box center [616, 457] width 25 height 22
type input "29/08/2025, 13:00"
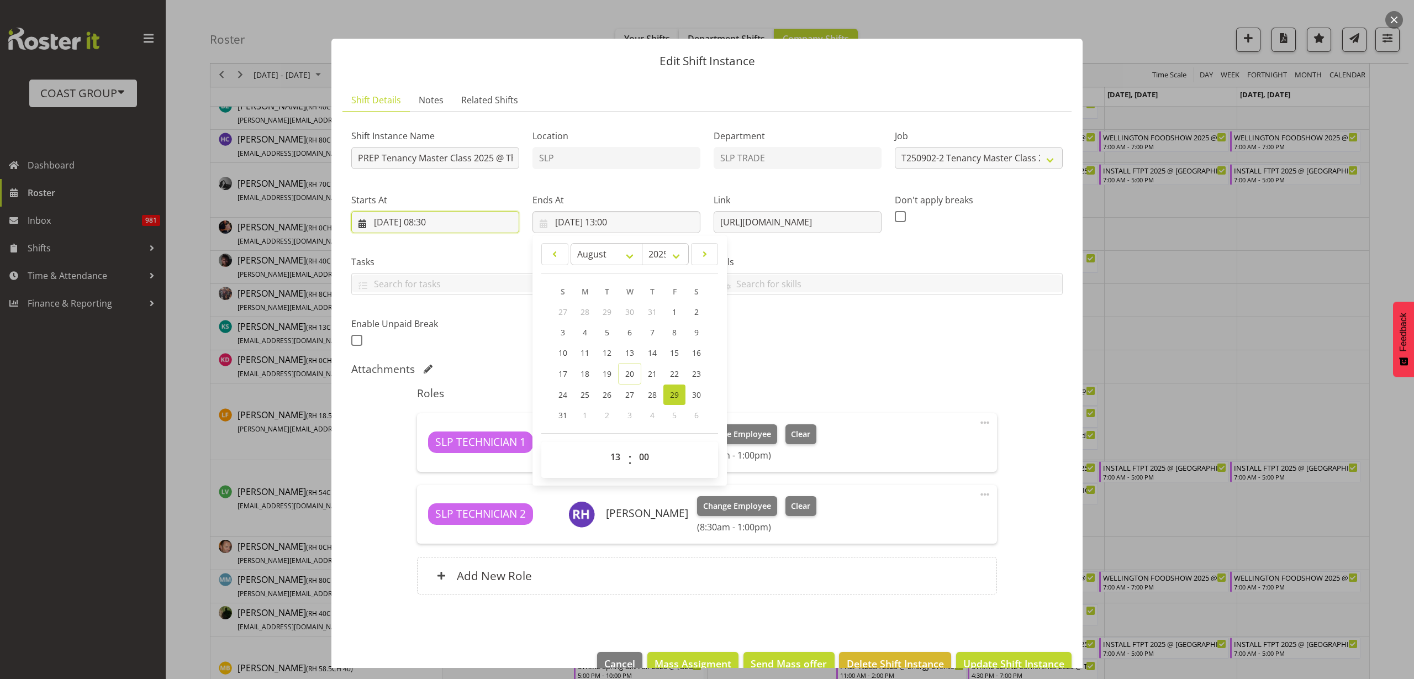
click at [423, 218] on input "29/08/2025, 08:30" at bounding box center [435, 222] width 168 height 22
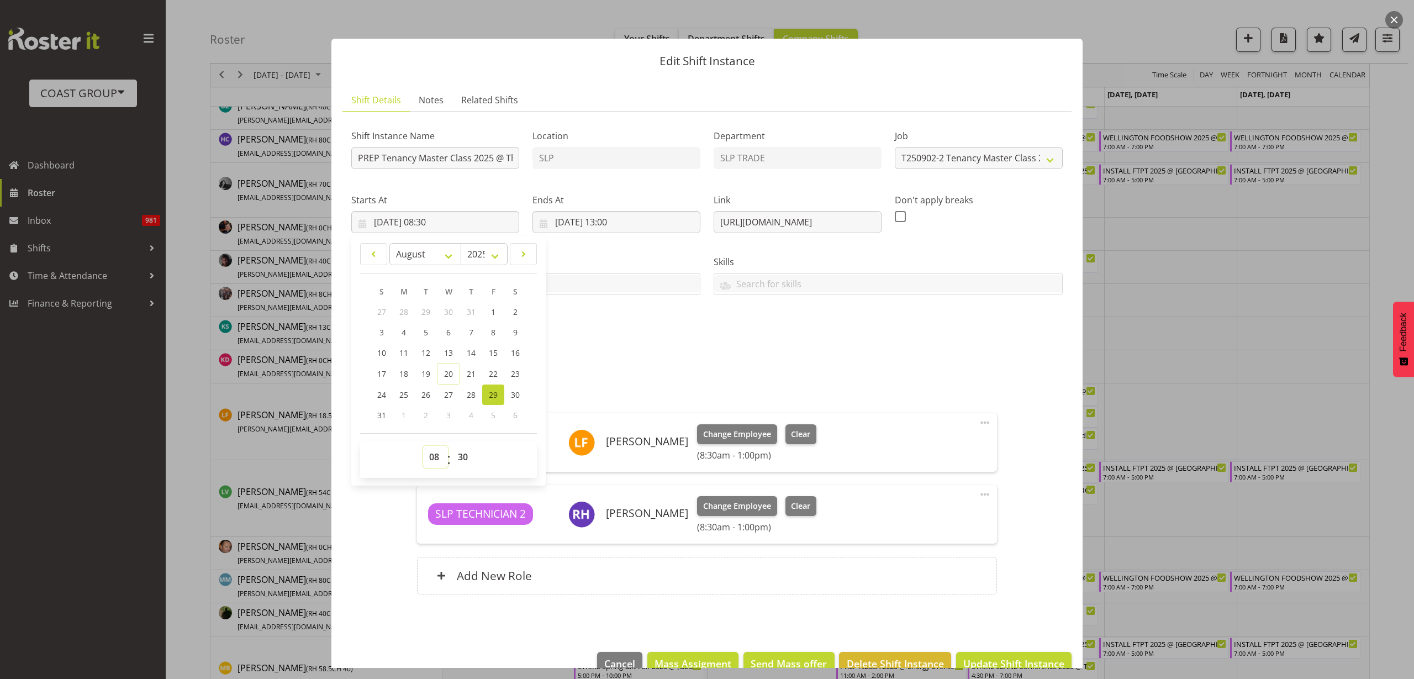
click at [432, 456] on select "00 01 02 03 04 05 06 07 08 09 10 11 12 13 14 15 16 17 18 19 20 21 22 23" at bounding box center [435, 457] width 25 height 22
select select "10"
click at [423, 446] on select "00 01 02 03 04 05 06 07 08 09 10 11 12 13 14 15 16 17 18 19 20 21 22 23" at bounding box center [435, 457] width 25 height 22
type input "29/08/2025, 10:30"
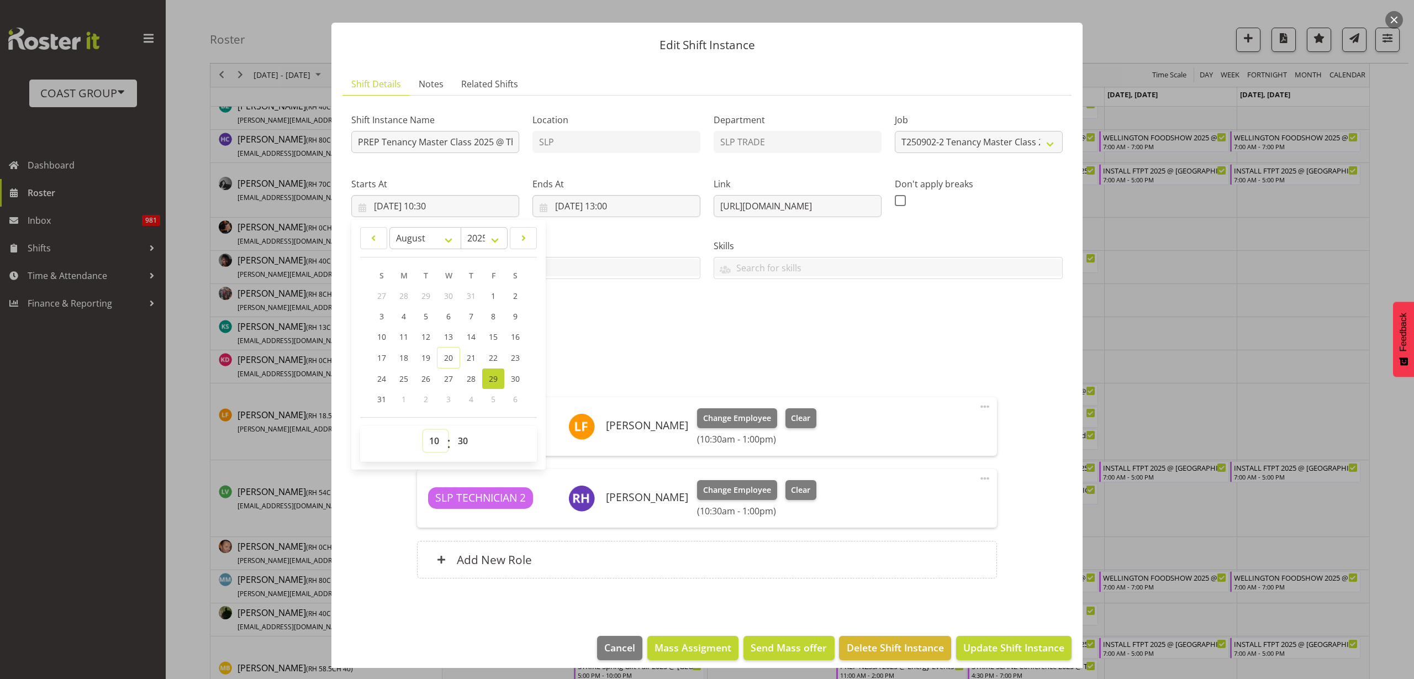
scroll to position [25, 0]
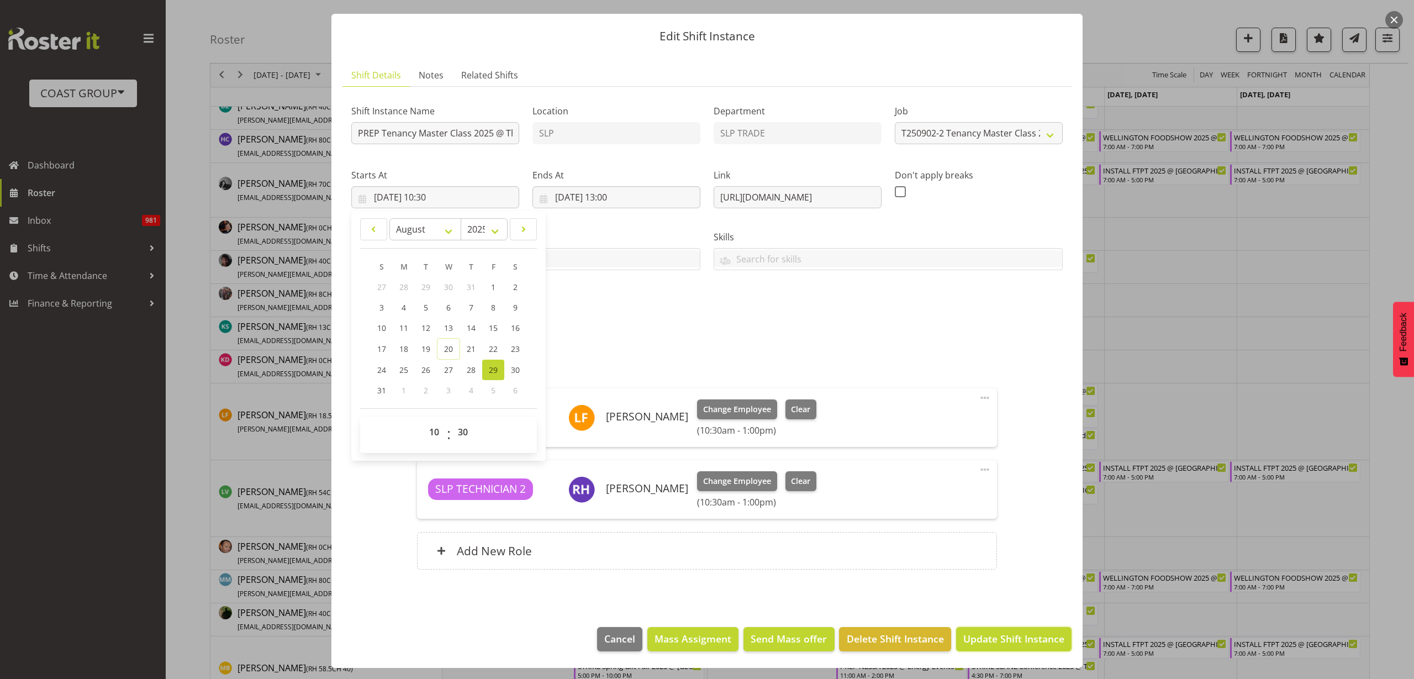
click at [1029, 639] on span "Update Shift Instance" at bounding box center [1013, 638] width 101 height 14
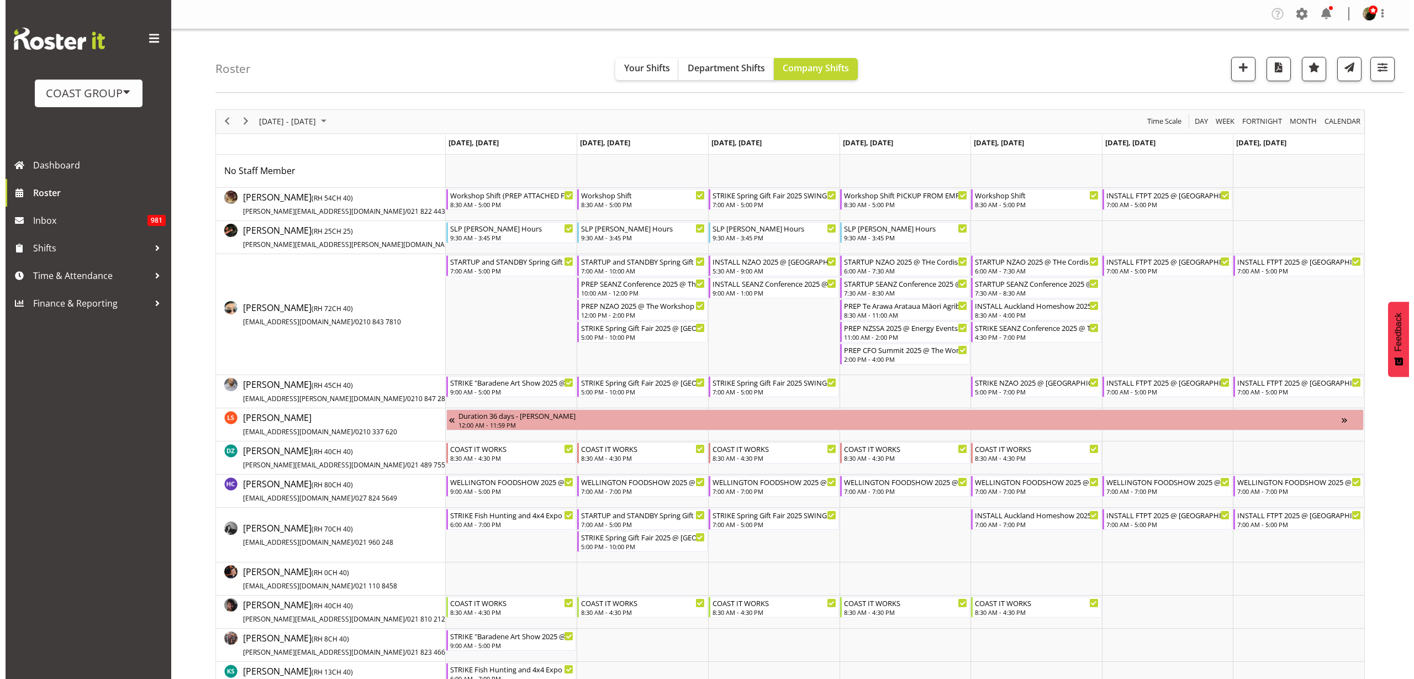
scroll to position [0, 0]
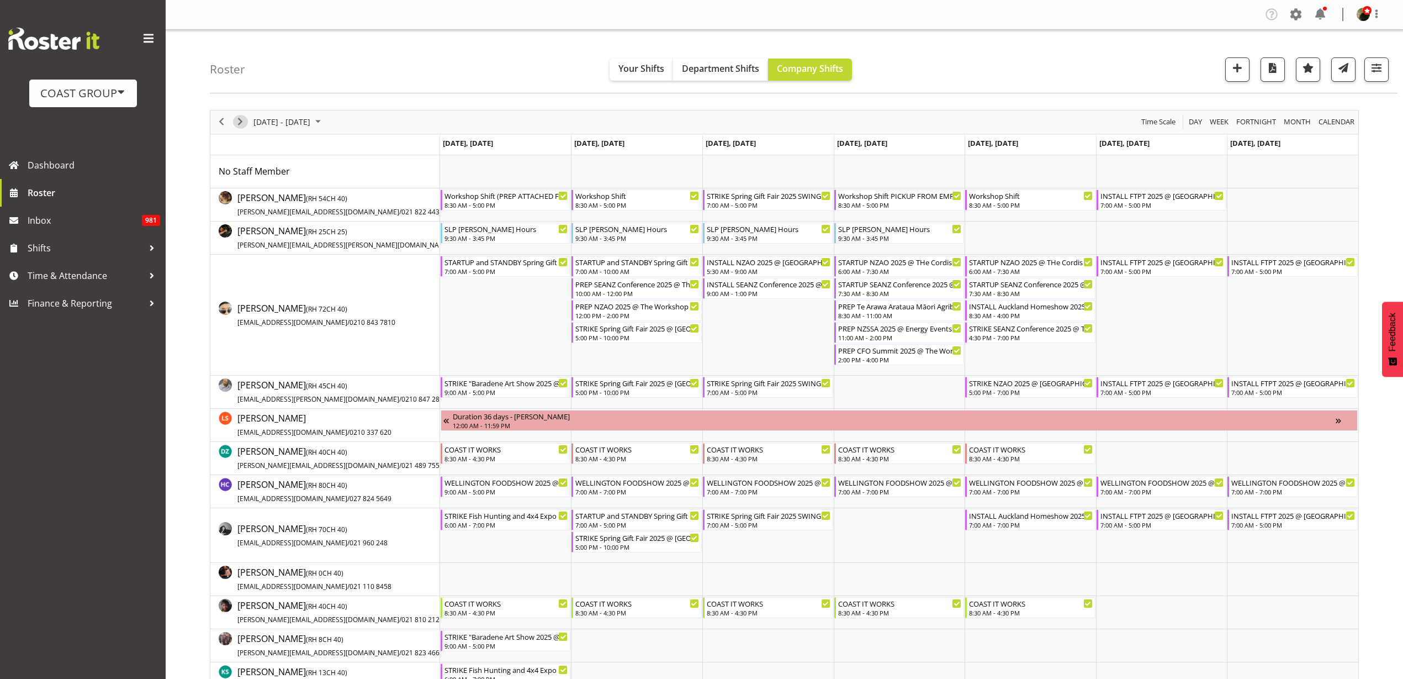
click at [239, 123] on span "Next" at bounding box center [240, 122] width 13 height 14
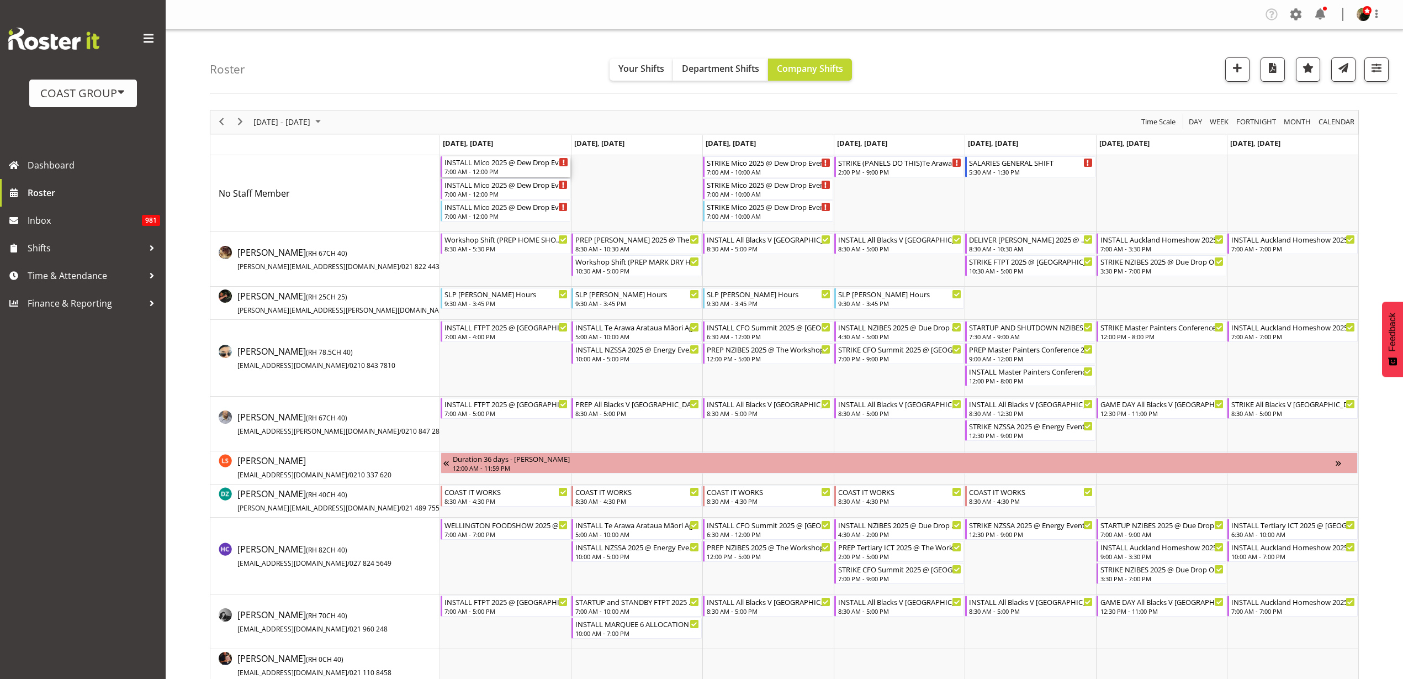
click at [500, 166] on div "INSTALL Mico 2025 @ Dew Drop Events On Site @ 0800" at bounding box center [507, 161] width 124 height 11
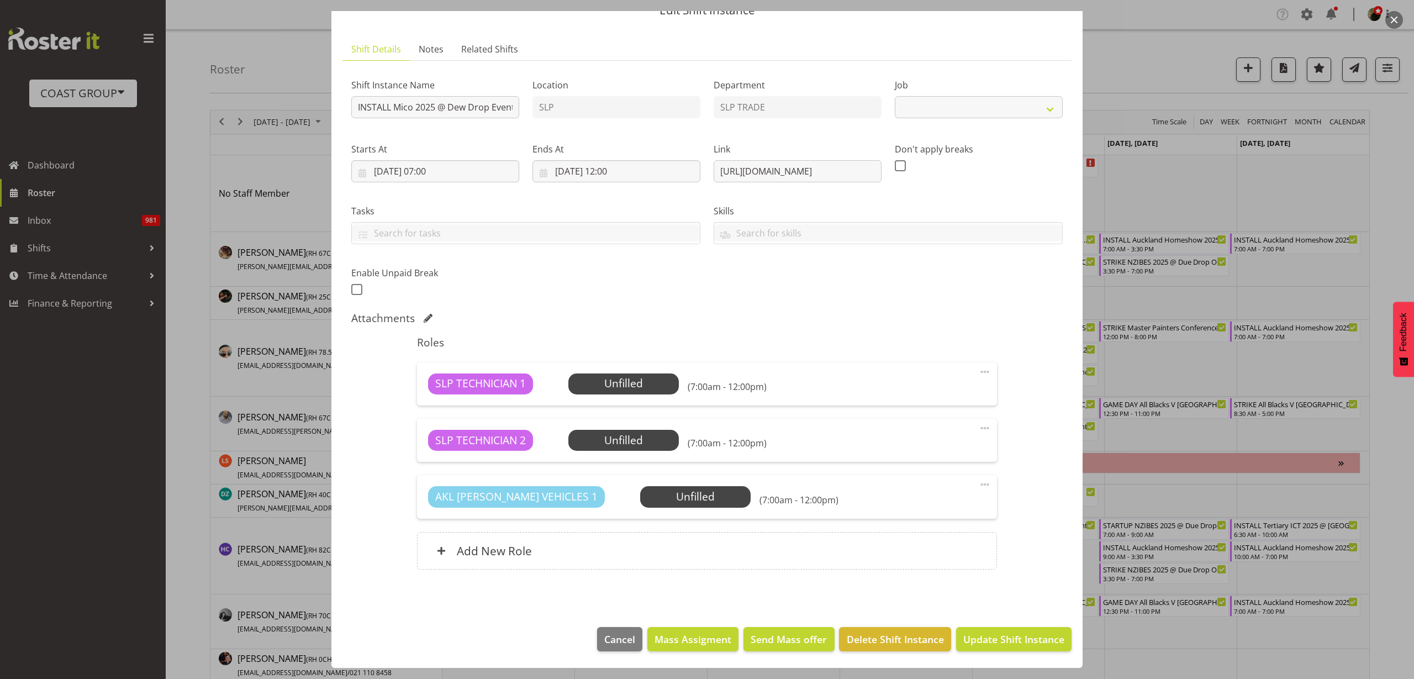
select select "10540"
click at [673, 638] on span "Mass Assigment" at bounding box center [692, 639] width 77 height 14
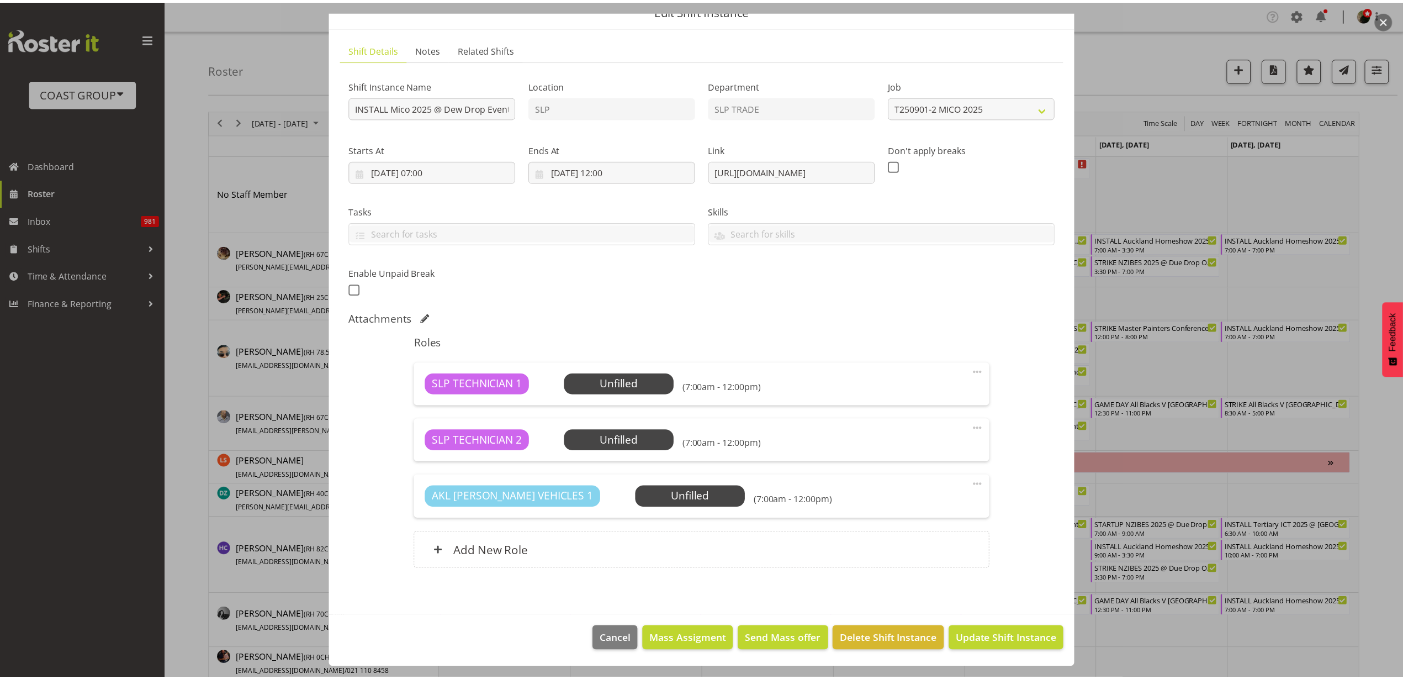
scroll to position [7, 0]
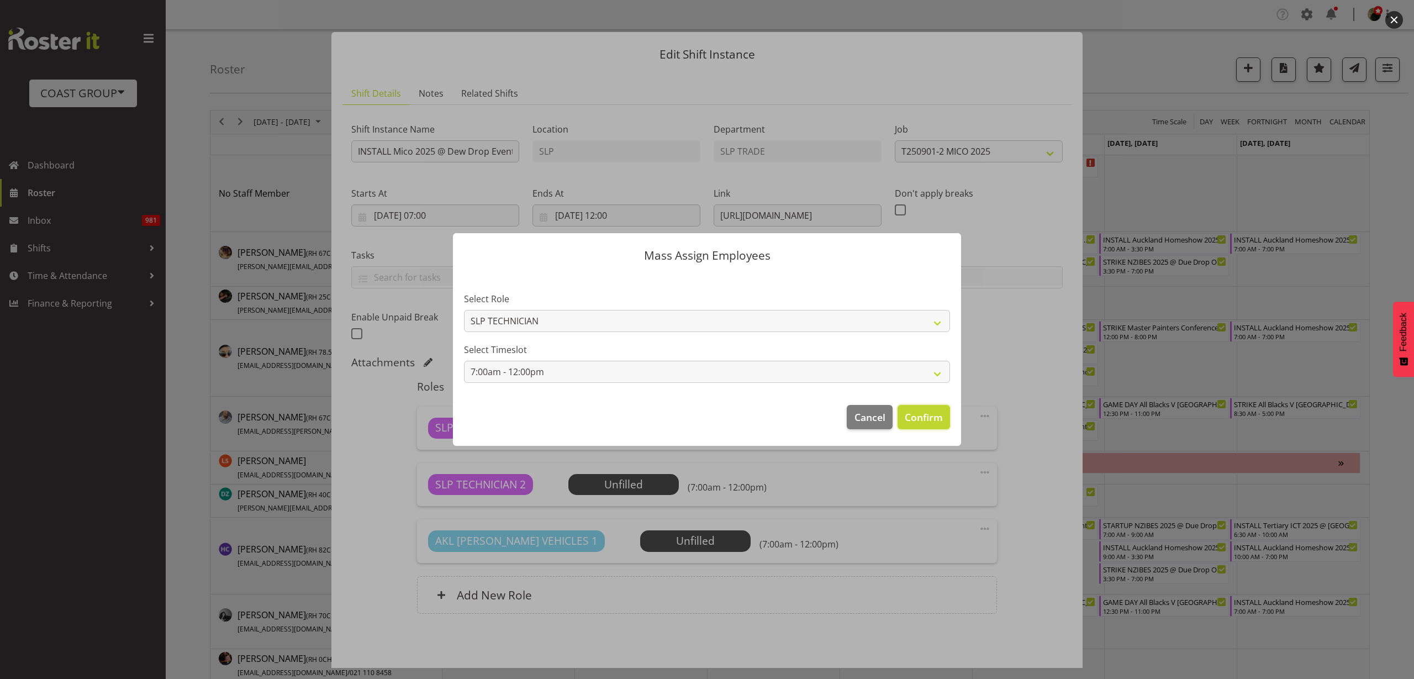
click at [941, 419] on span "Confirm" at bounding box center [924, 417] width 38 height 14
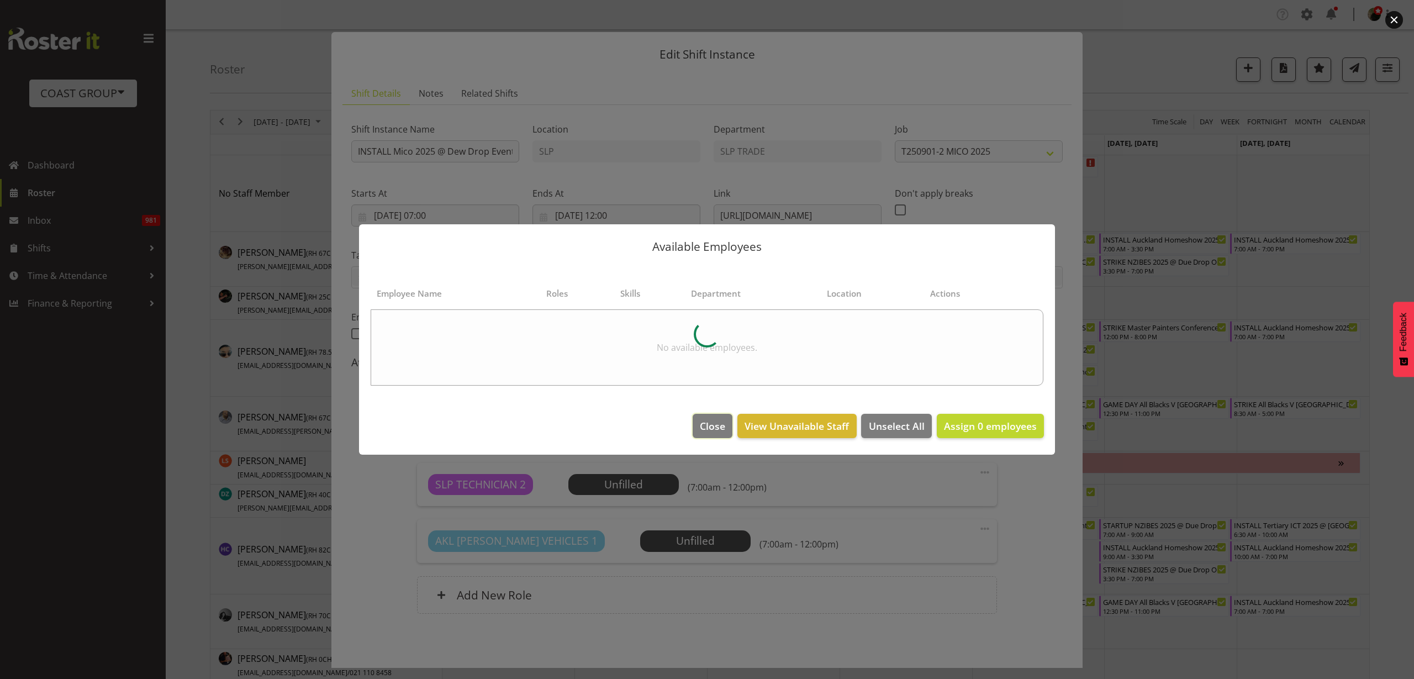
click at [716, 431] on span "Close" at bounding box center [712, 426] width 25 height 14
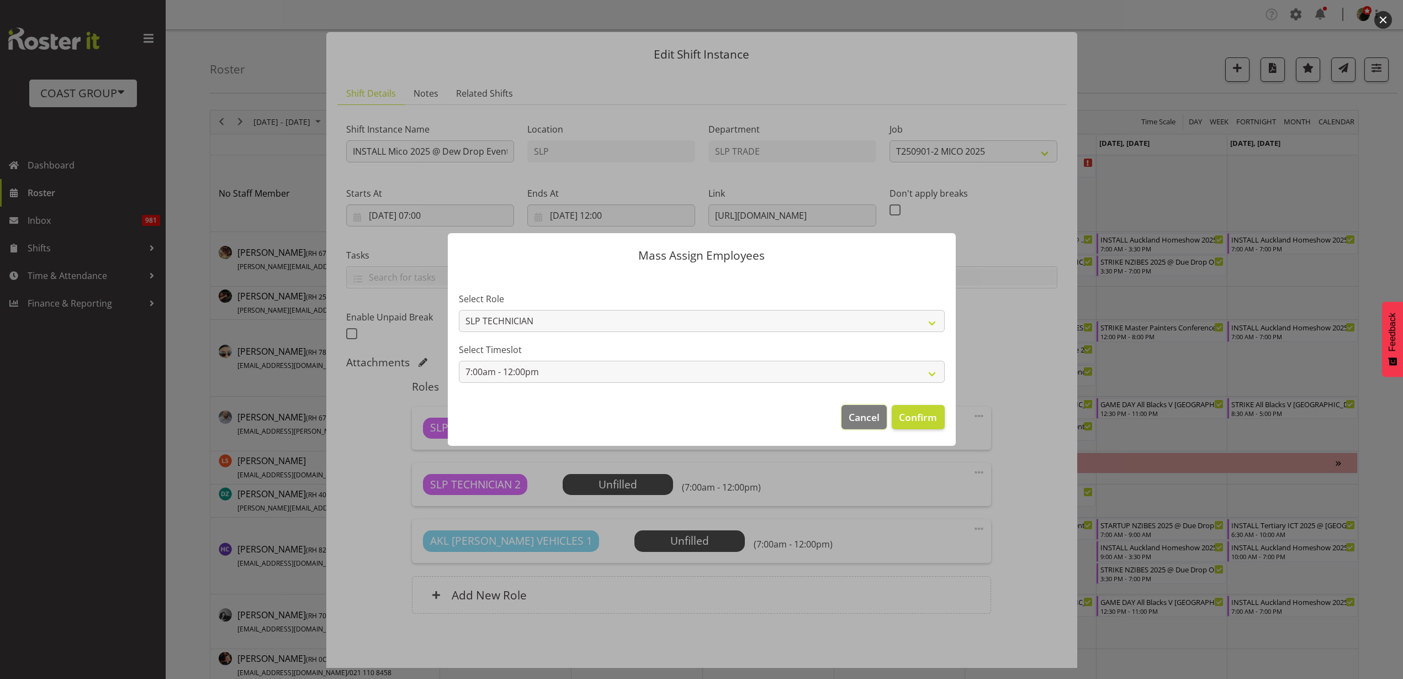
click at [860, 416] on span "Cancel" at bounding box center [864, 417] width 31 height 14
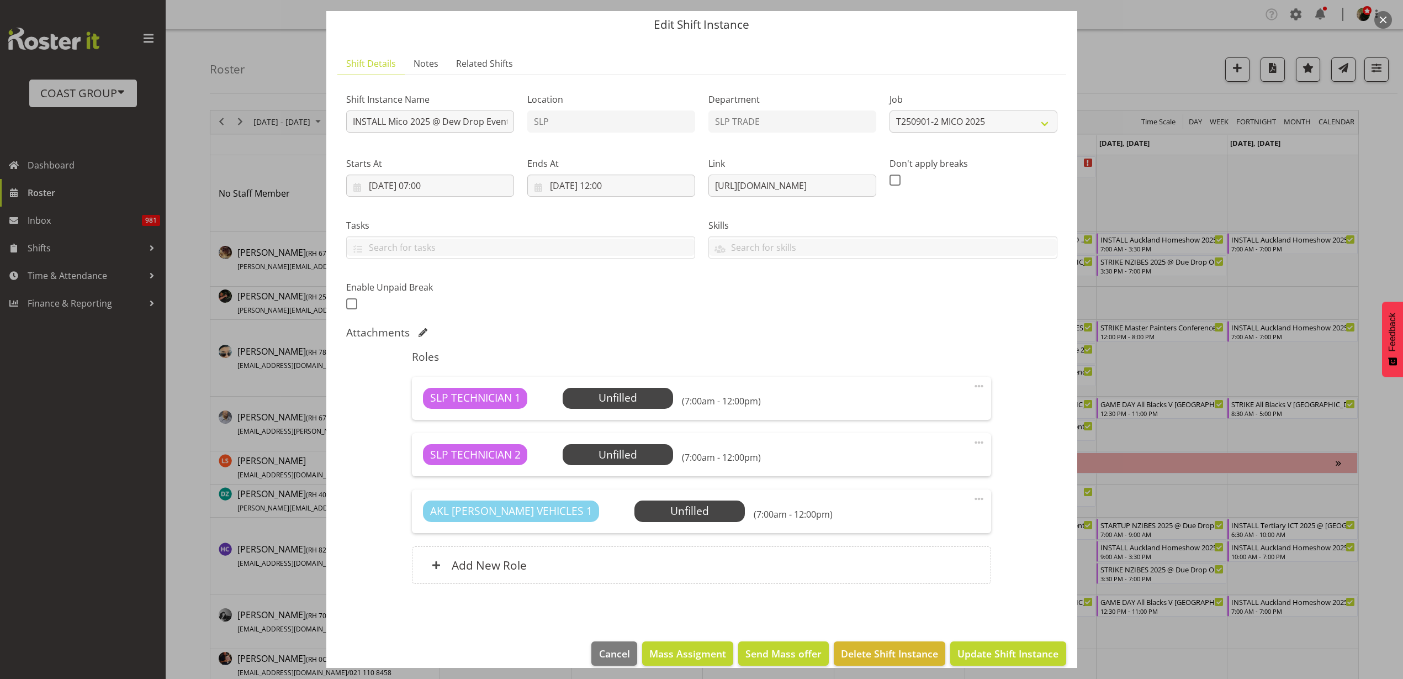
scroll to position [51, 0]
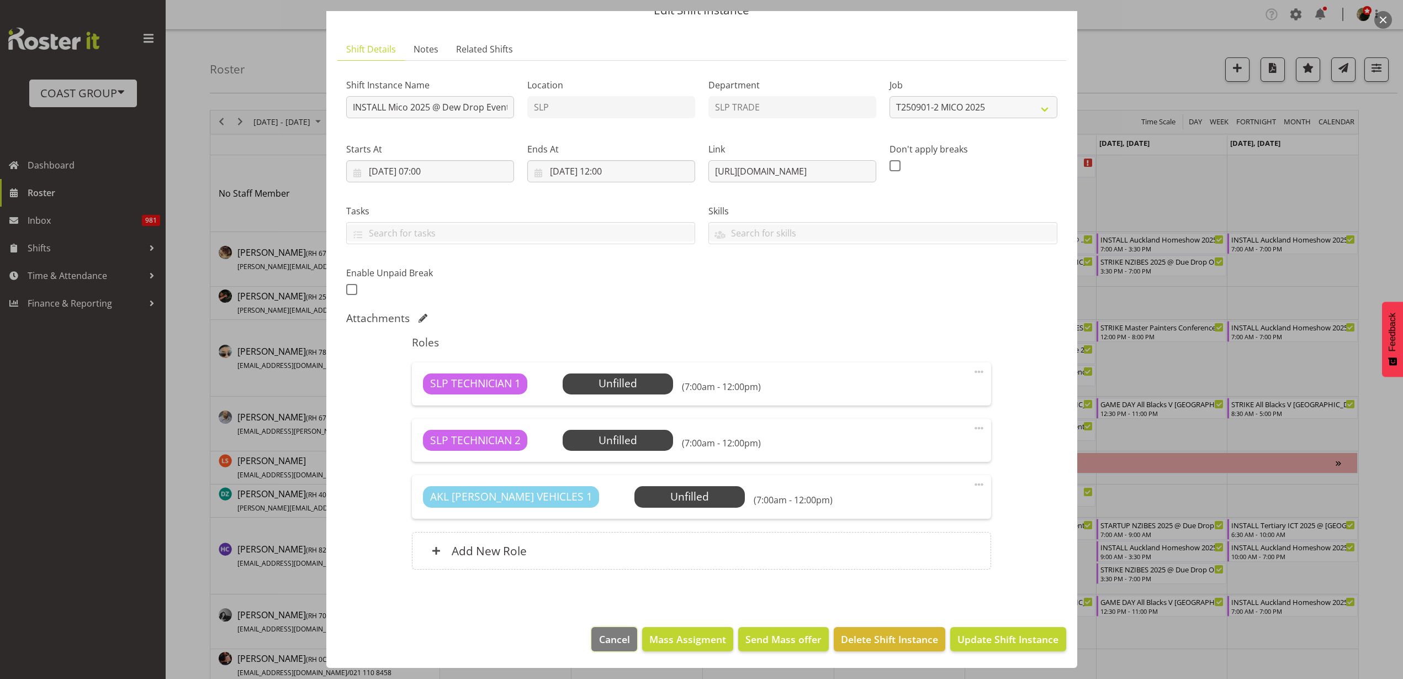
click at [605, 646] on span "Cancel" at bounding box center [614, 639] width 31 height 14
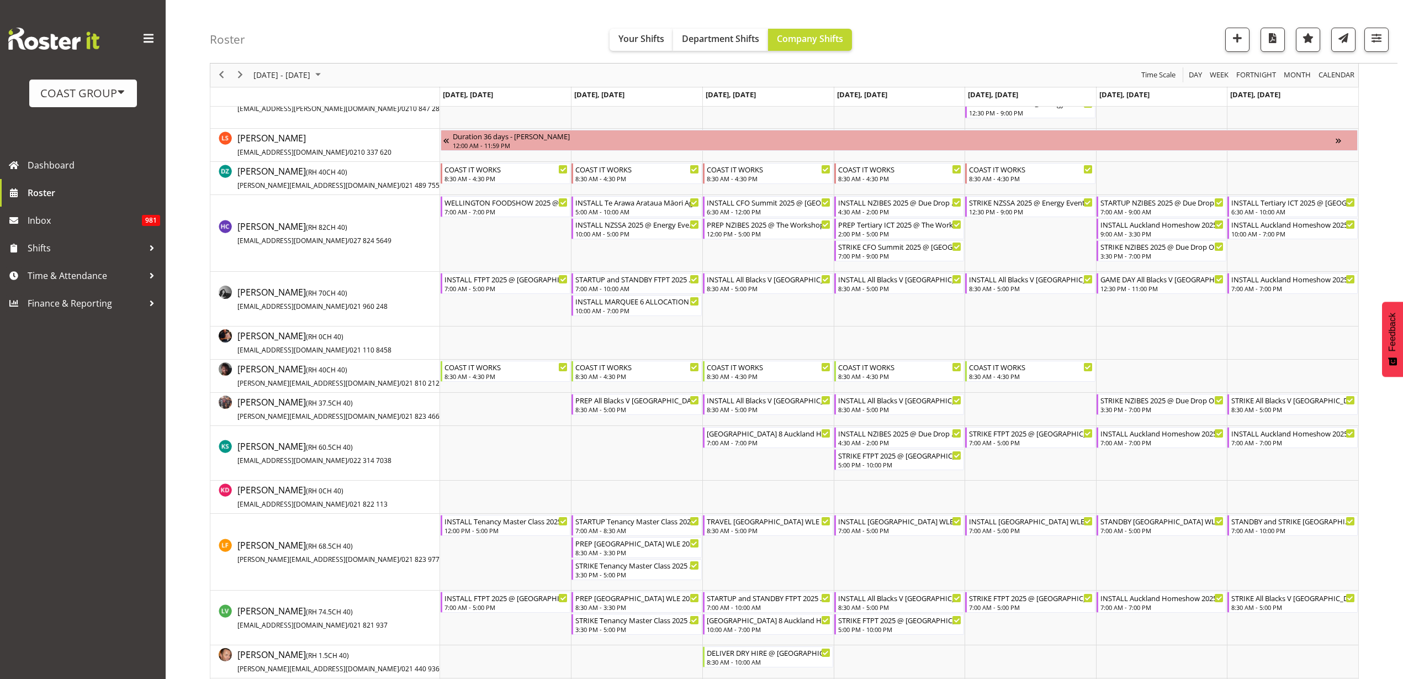
scroll to position [345, 0]
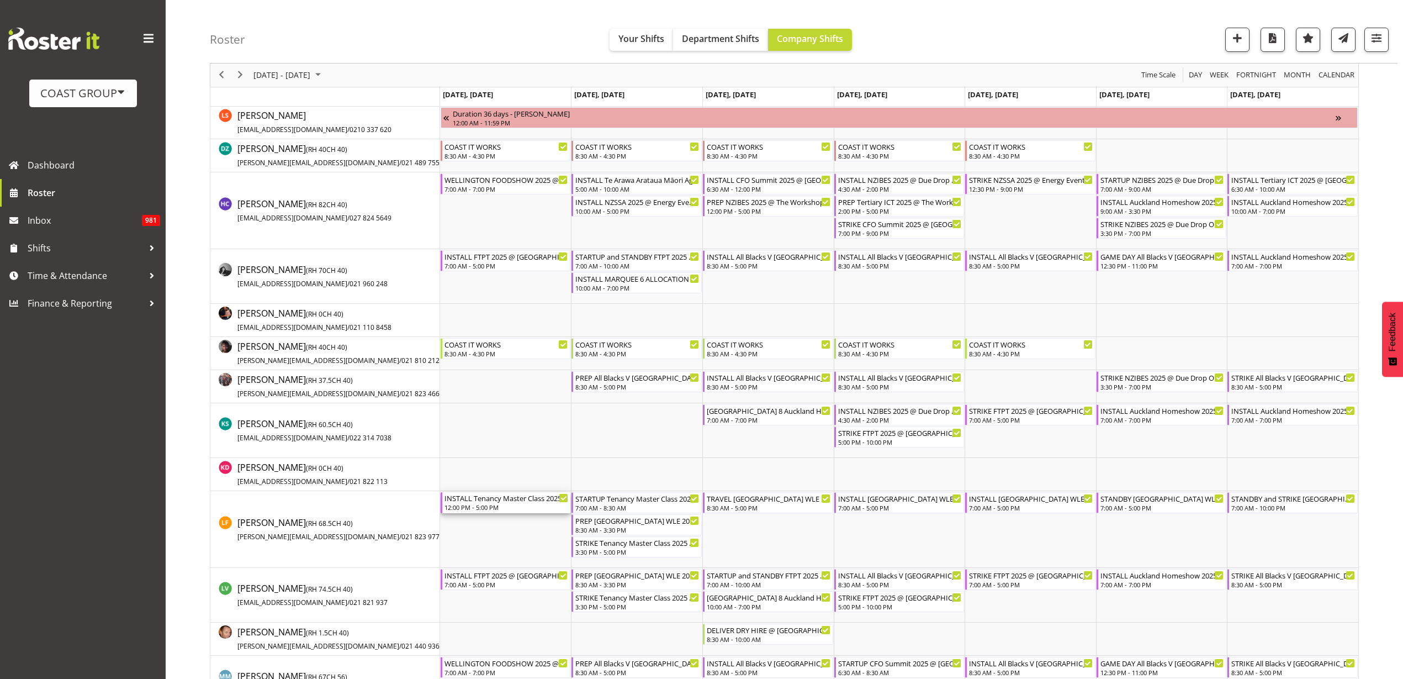
click at [500, 499] on div "INSTALL Tenancy Master Class 2025 @ The Cordis on site @ 1300" at bounding box center [507, 497] width 124 height 11
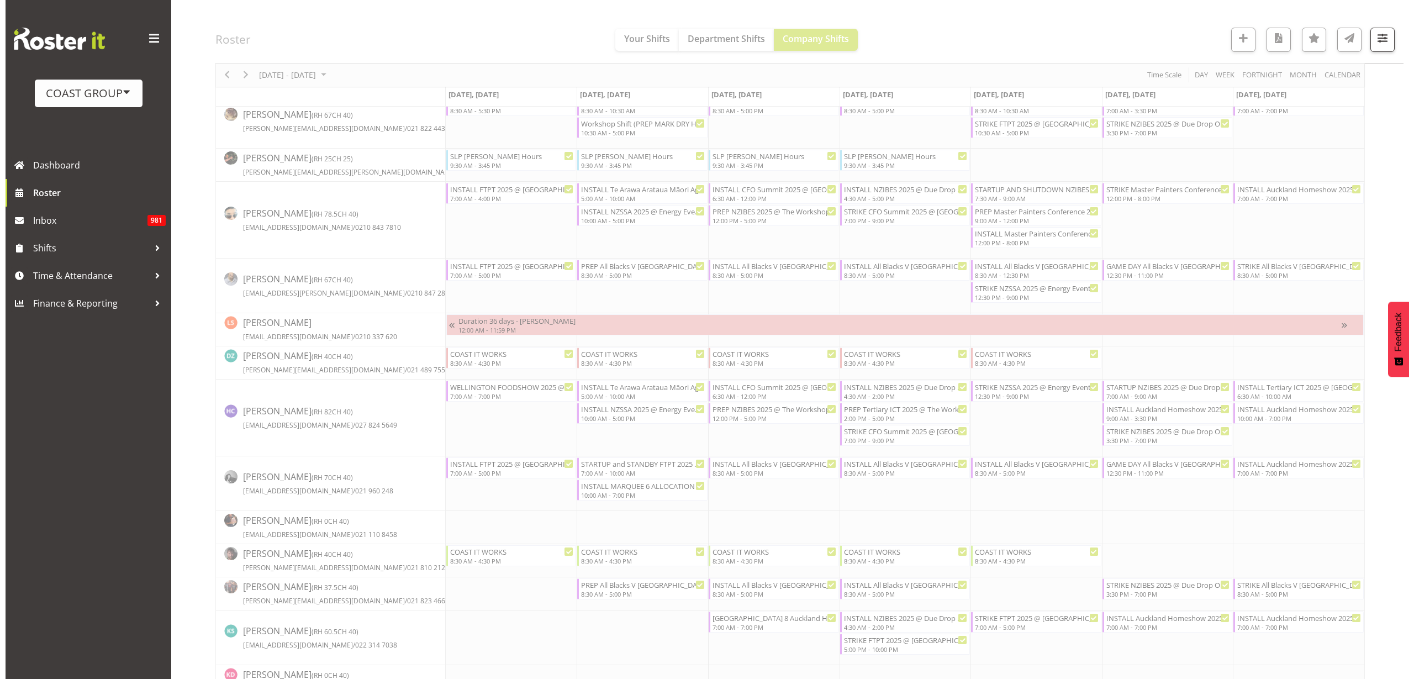
scroll to position [0, 0]
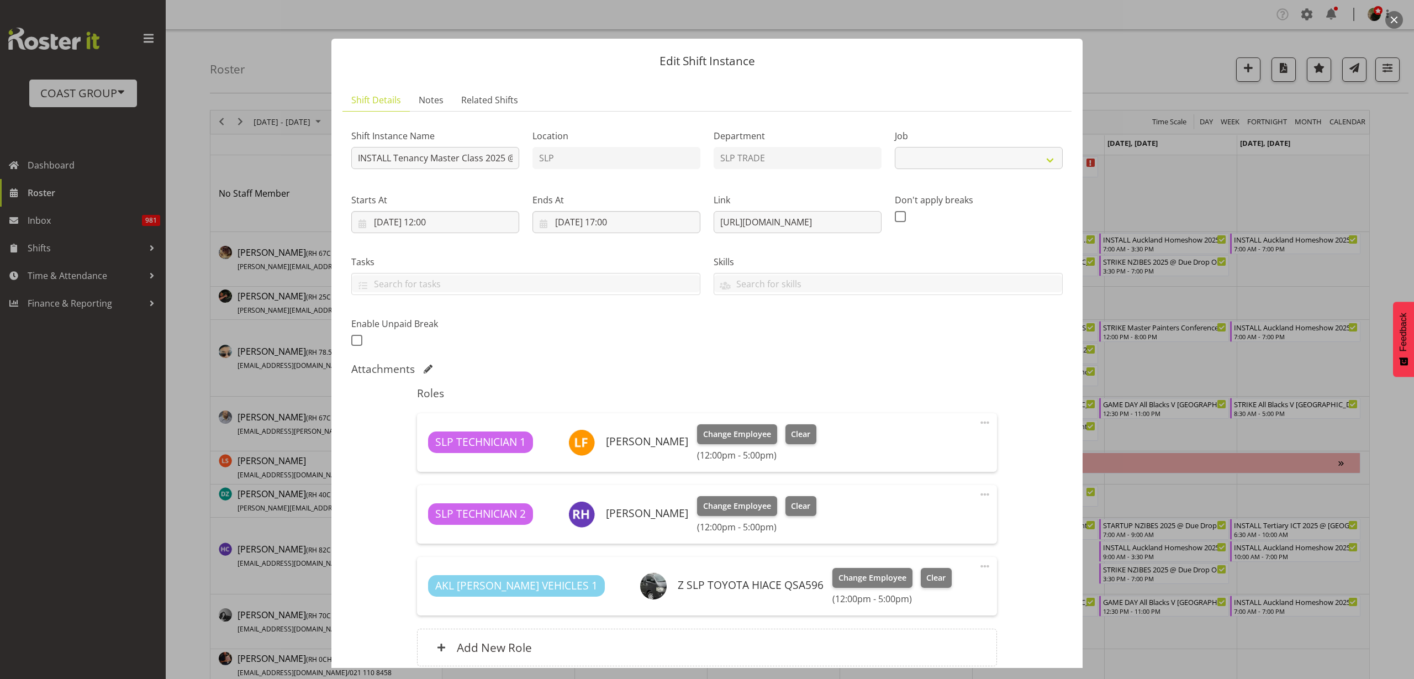
select select "10403"
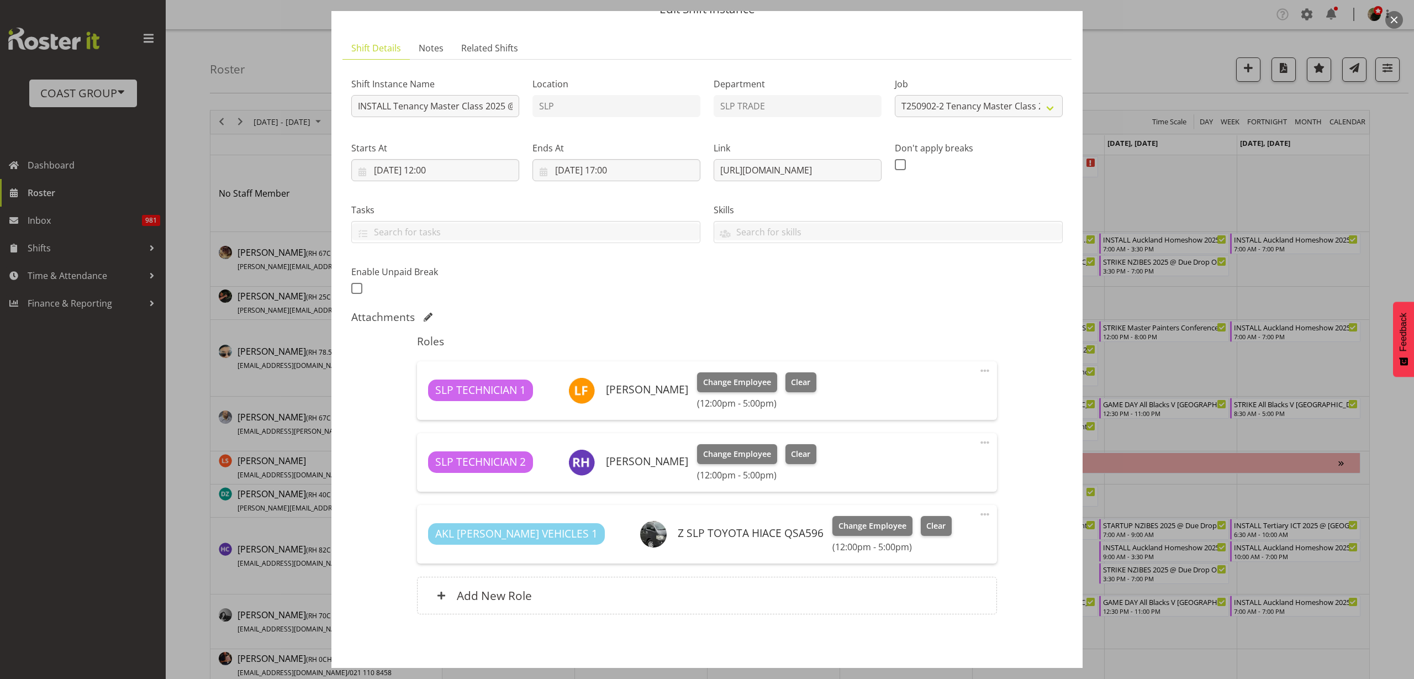
scroll to position [97, 0]
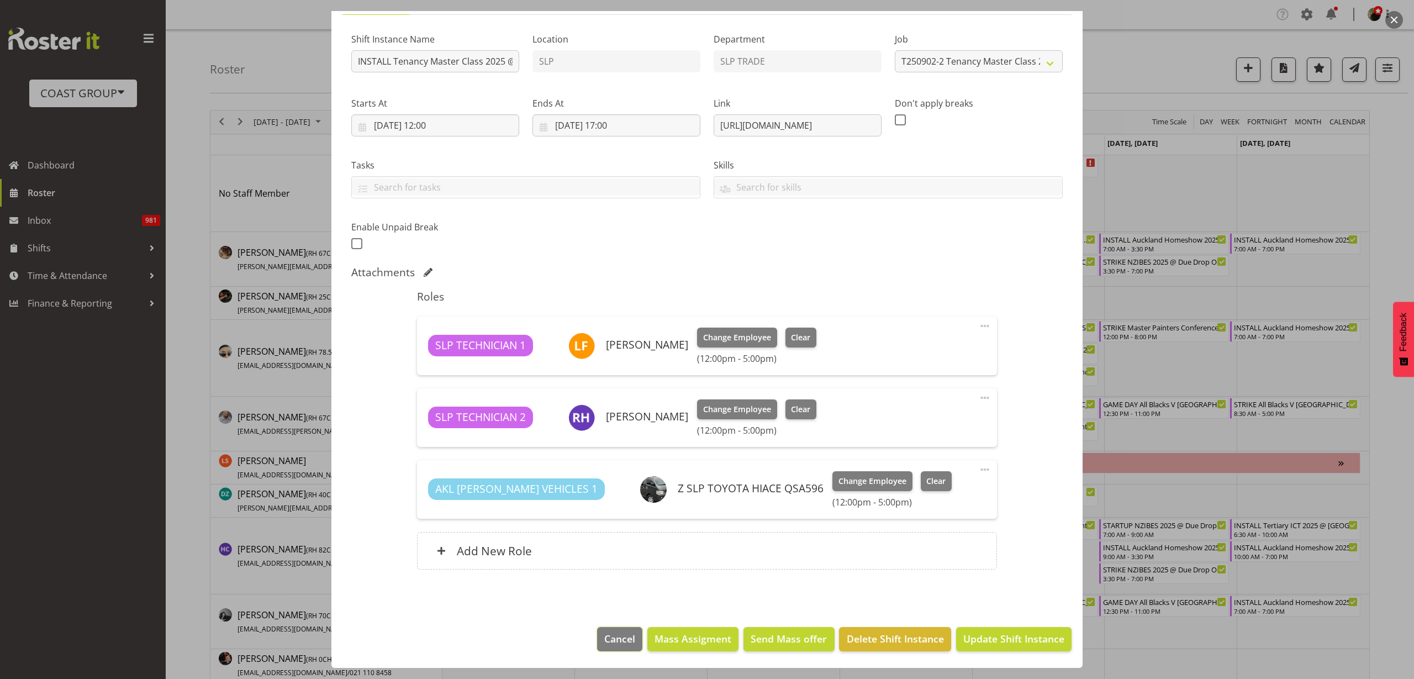
click at [604, 641] on span "Cancel" at bounding box center [619, 638] width 31 height 14
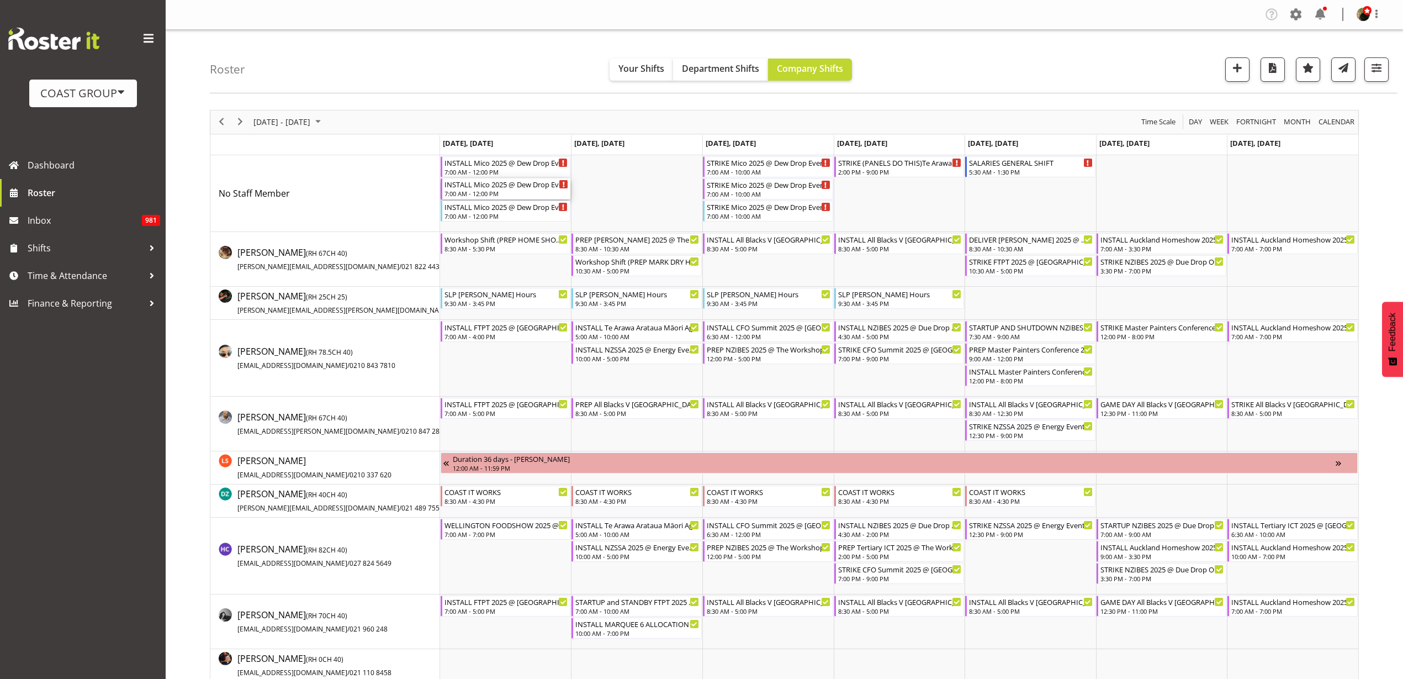
click at [511, 183] on div "INSTALL Mico 2025 @ Dew Drop Events On Site @ 0800" at bounding box center [507, 183] width 124 height 11
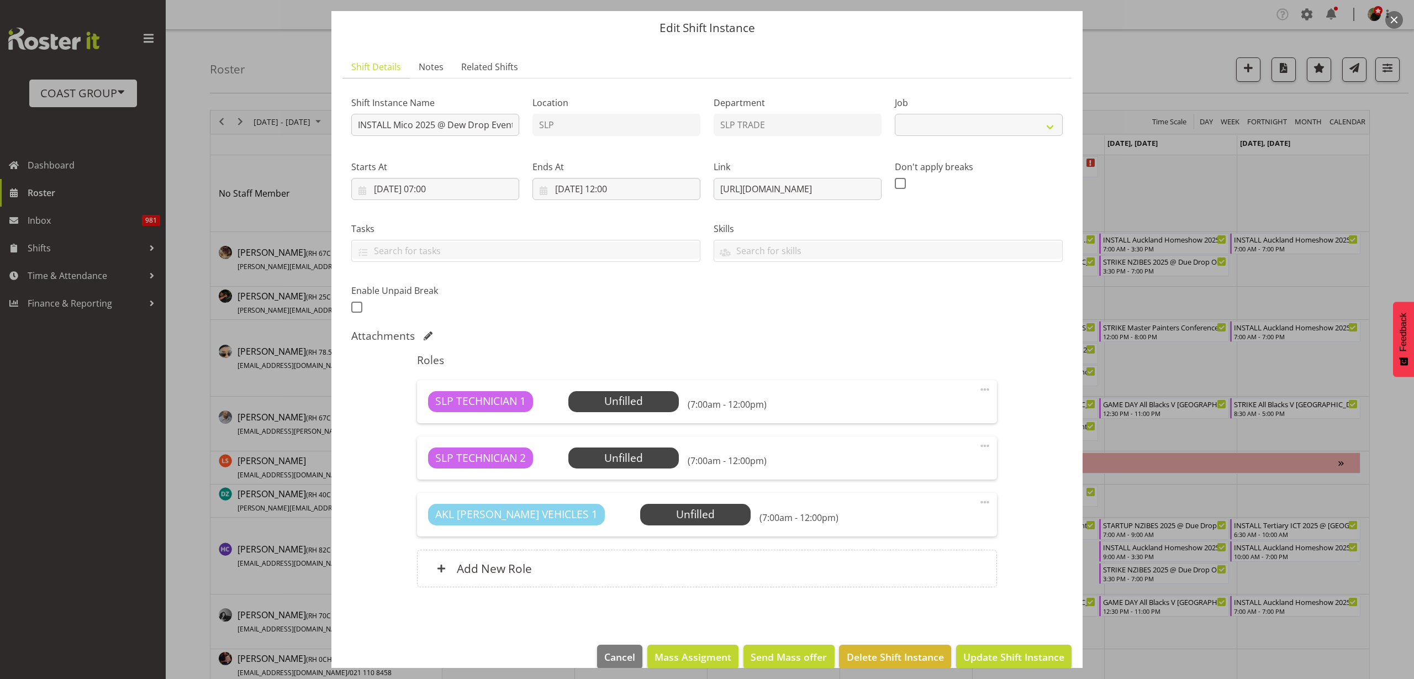
scroll to position [51, 0]
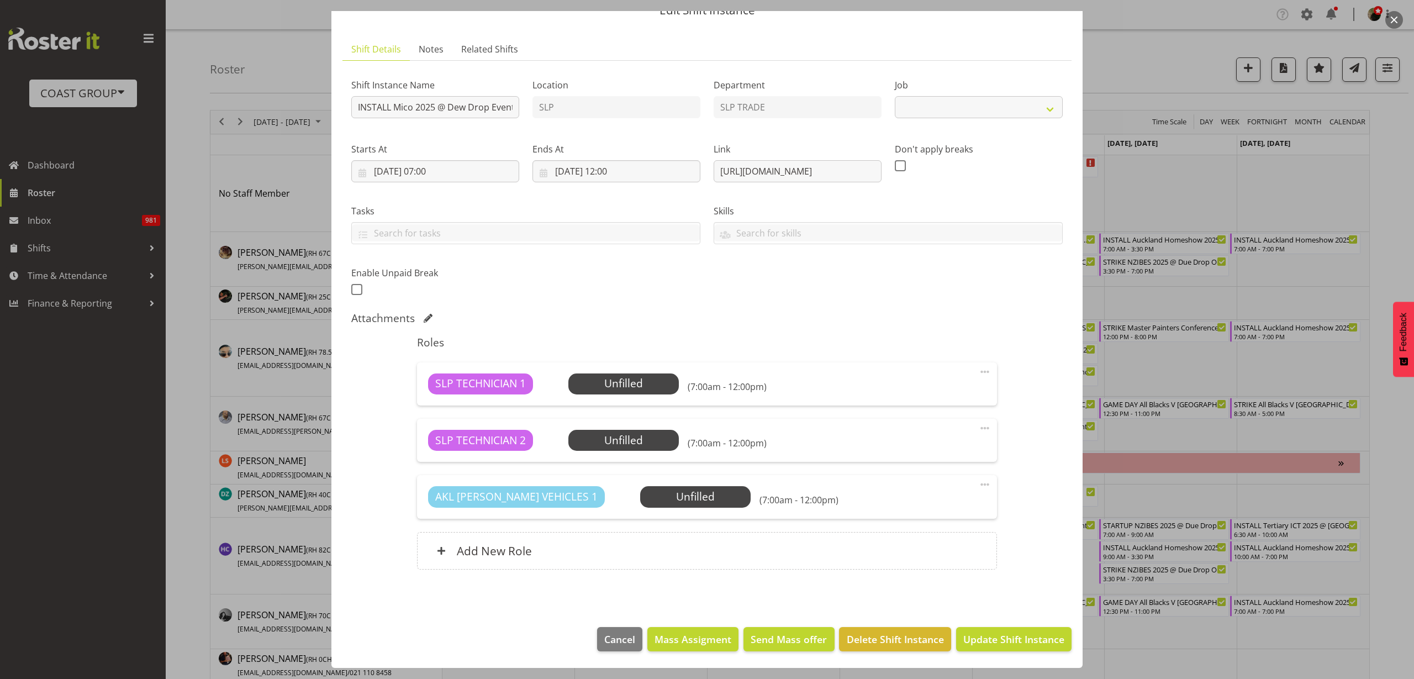
select select "10540"
click at [680, 642] on span "Mass Assigment" at bounding box center [692, 639] width 77 height 14
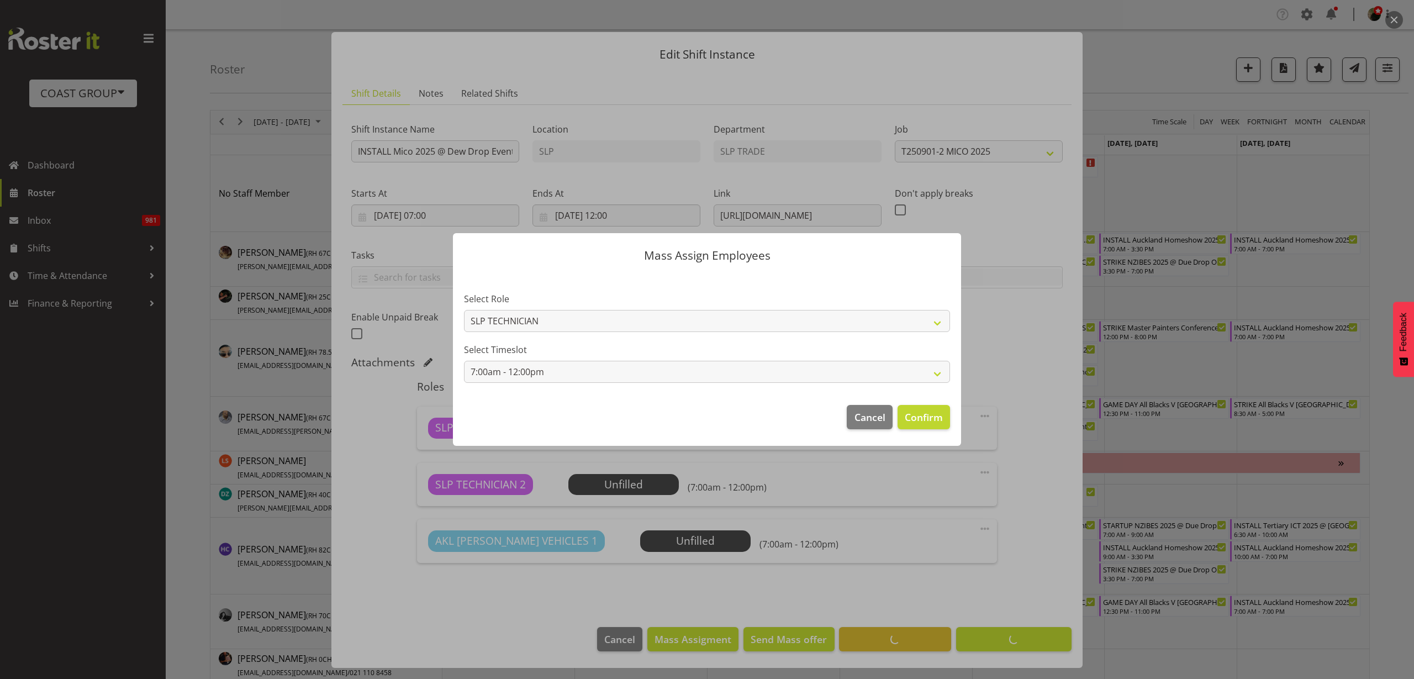
scroll to position [7, 0]
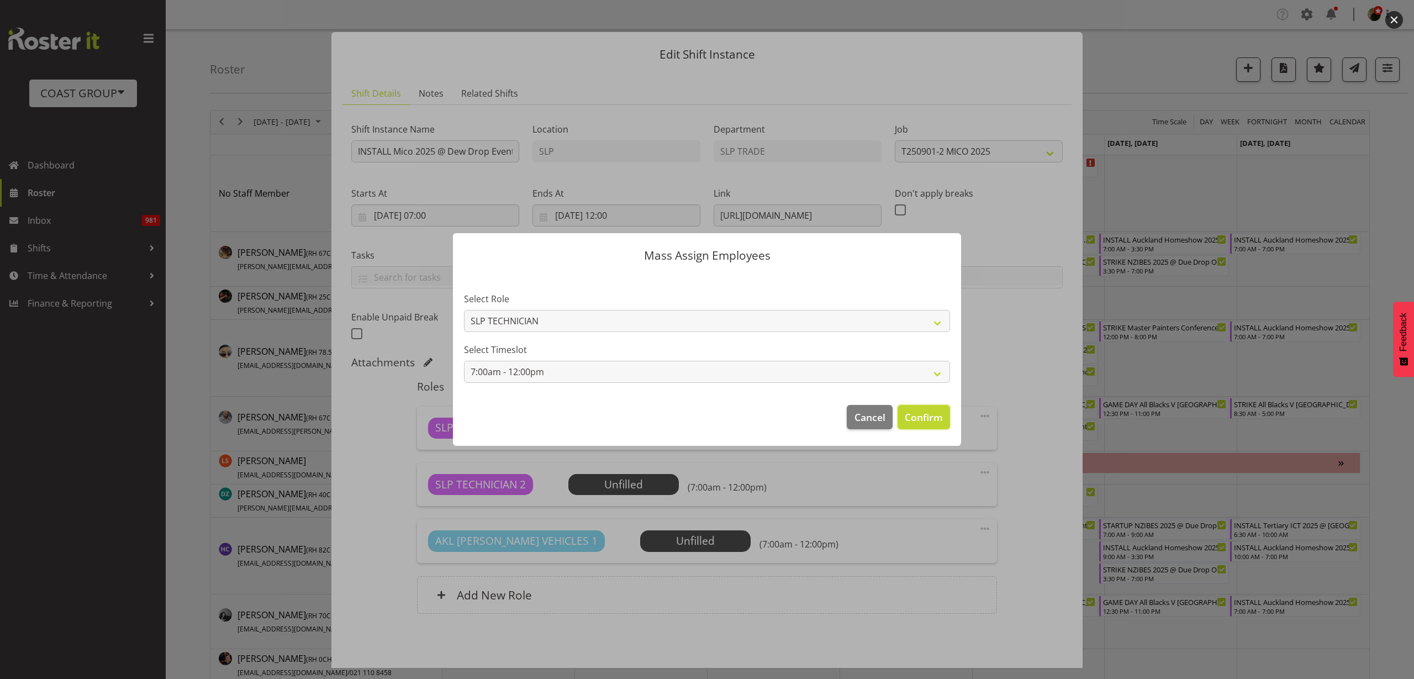
click at [933, 427] on button "Confirm" at bounding box center [923, 417] width 52 height 24
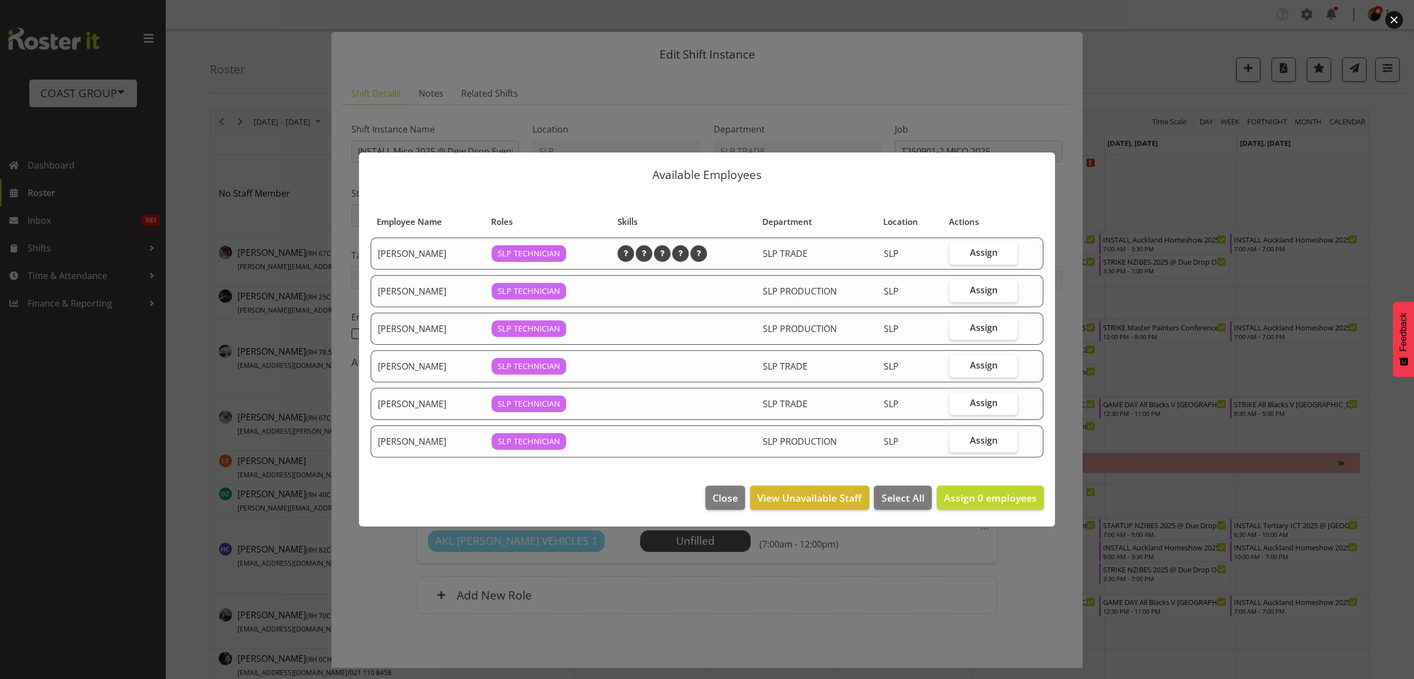
click at [982, 367] on span "Assign" at bounding box center [984, 364] width 28 height 11
click at [956, 367] on input "Assign" at bounding box center [952, 365] width 7 height 7
checkbox input "true"
click at [984, 441] on span "Assign" at bounding box center [984, 440] width 28 height 11
click at [956, 441] on input "Assign" at bounding box center [952, 440] width 7 height 7
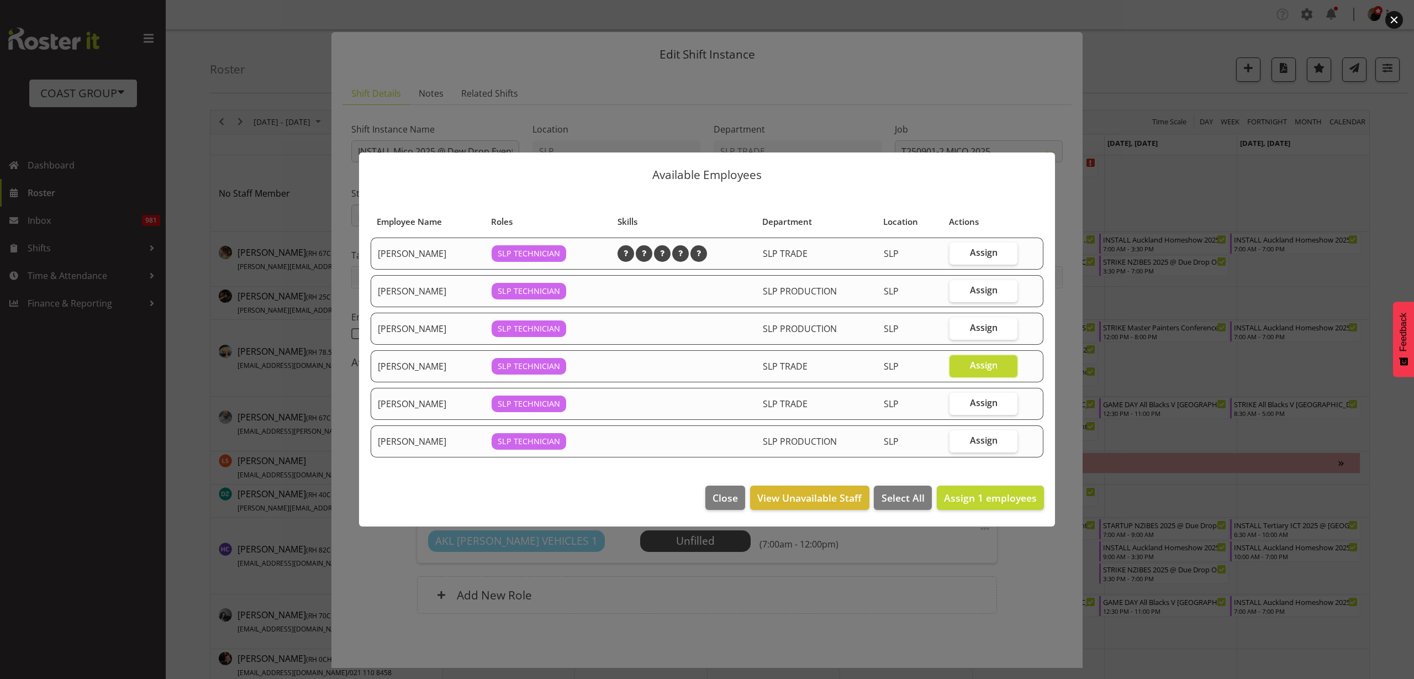
checkbox input "true"
click at [981, 496] on span "Assign 2 employees" at bounding box center [990, 497] width 93 height 13
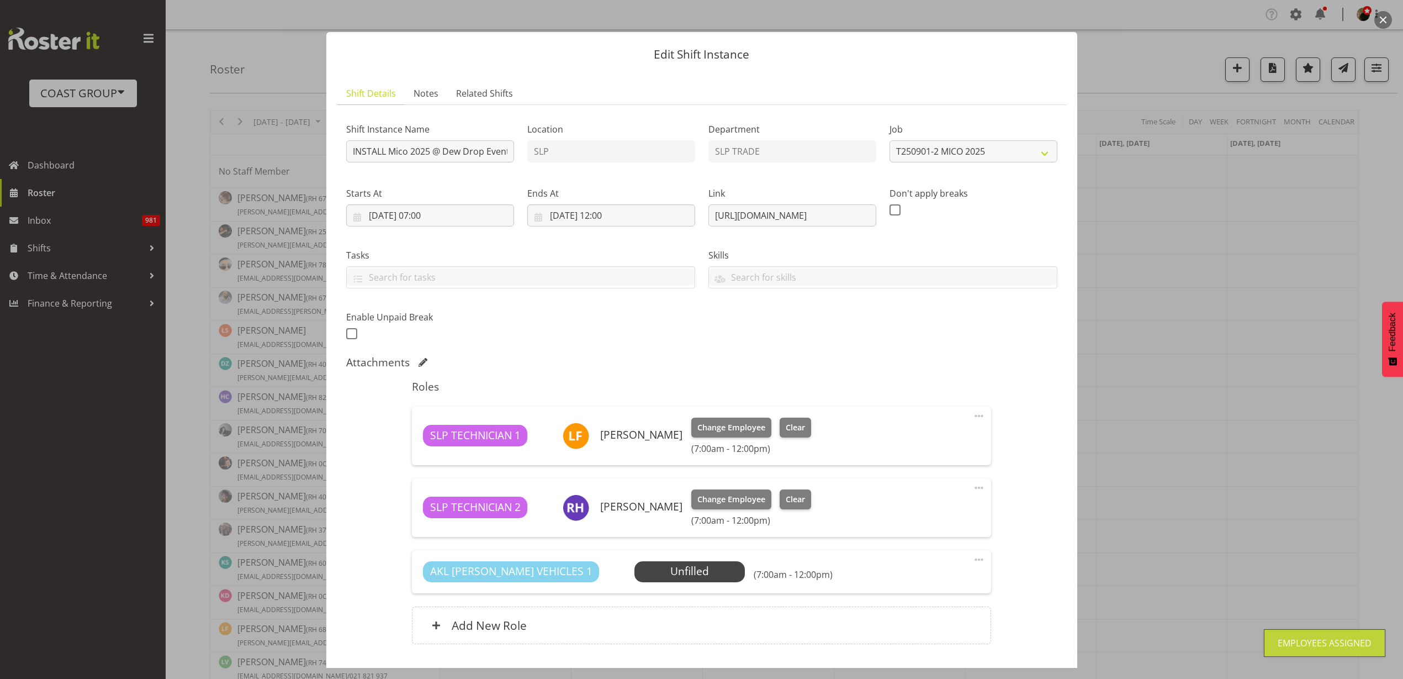
click at [0, 0] on span "Select Employee" at bounding box center [0, 0] width 0 height 0
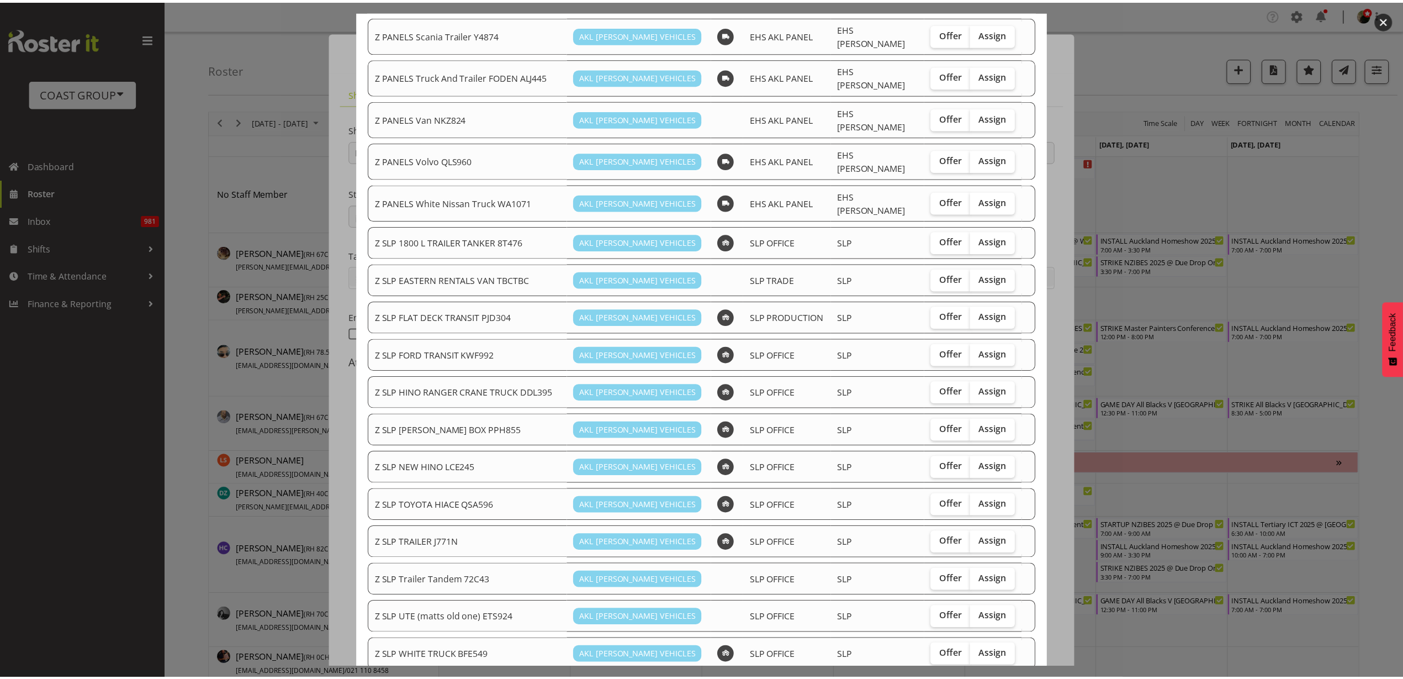
scroll to position [748, 0]
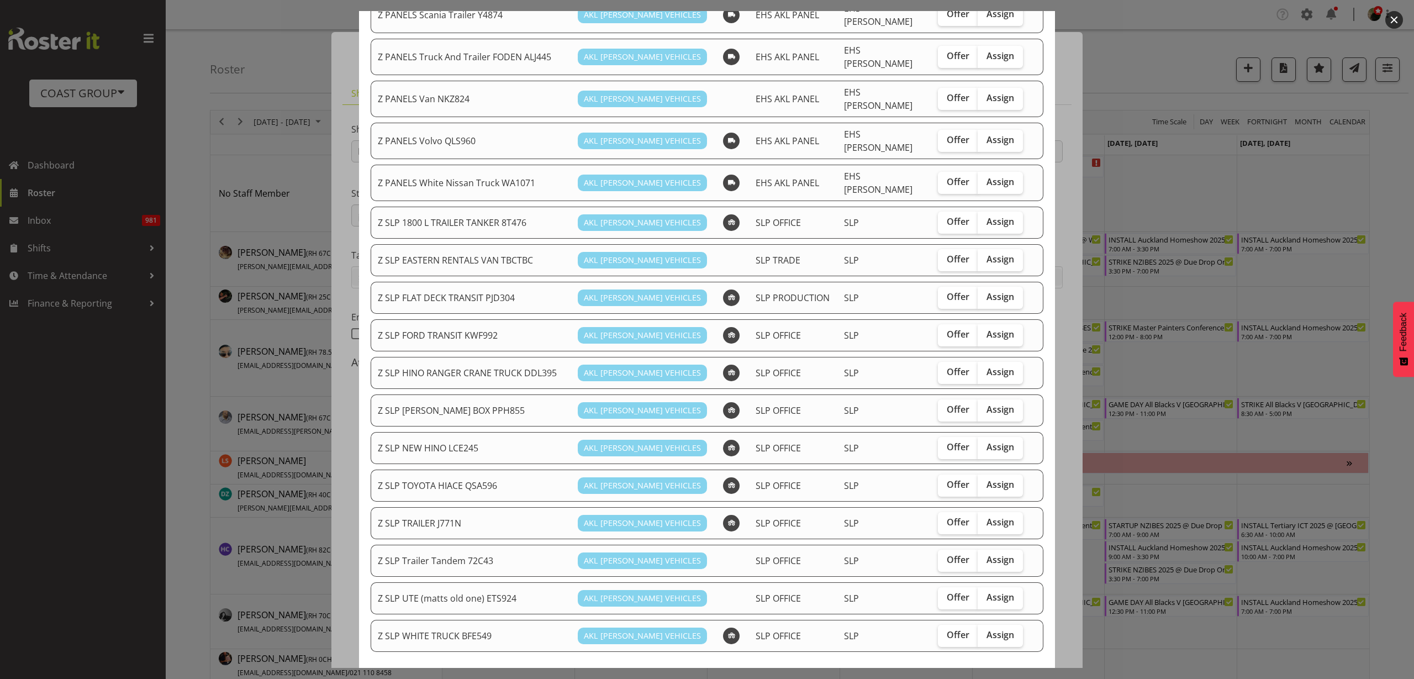
click at [992, 479] on span "Assign" at bounding box center [1000, 484] width 28 height 11
click at [985, 481] on input "Assign" at bounding box center [980, 484] width 7 height 7
checkbox input "true"
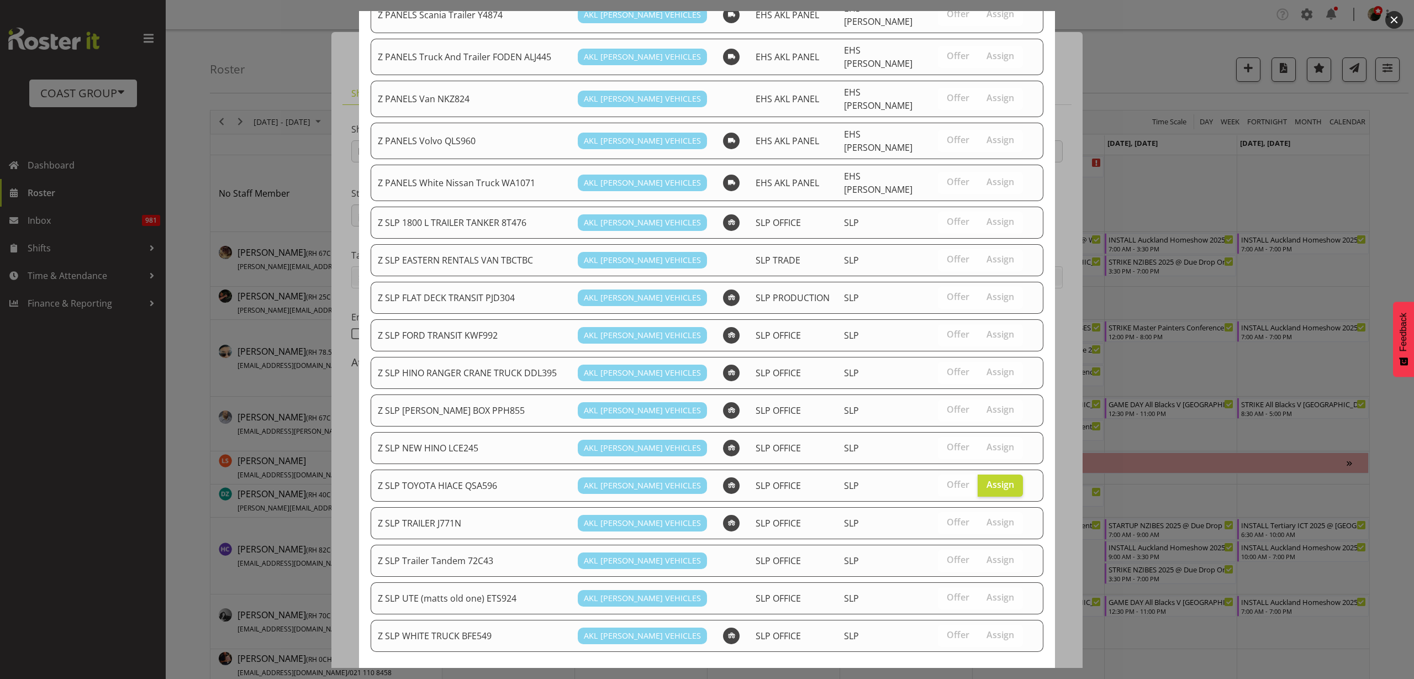
click at [953, 678] on span "Assign Z SLP TOYOTA HIACE QSA596" at bounding box center [951, 691] width 171 height 13
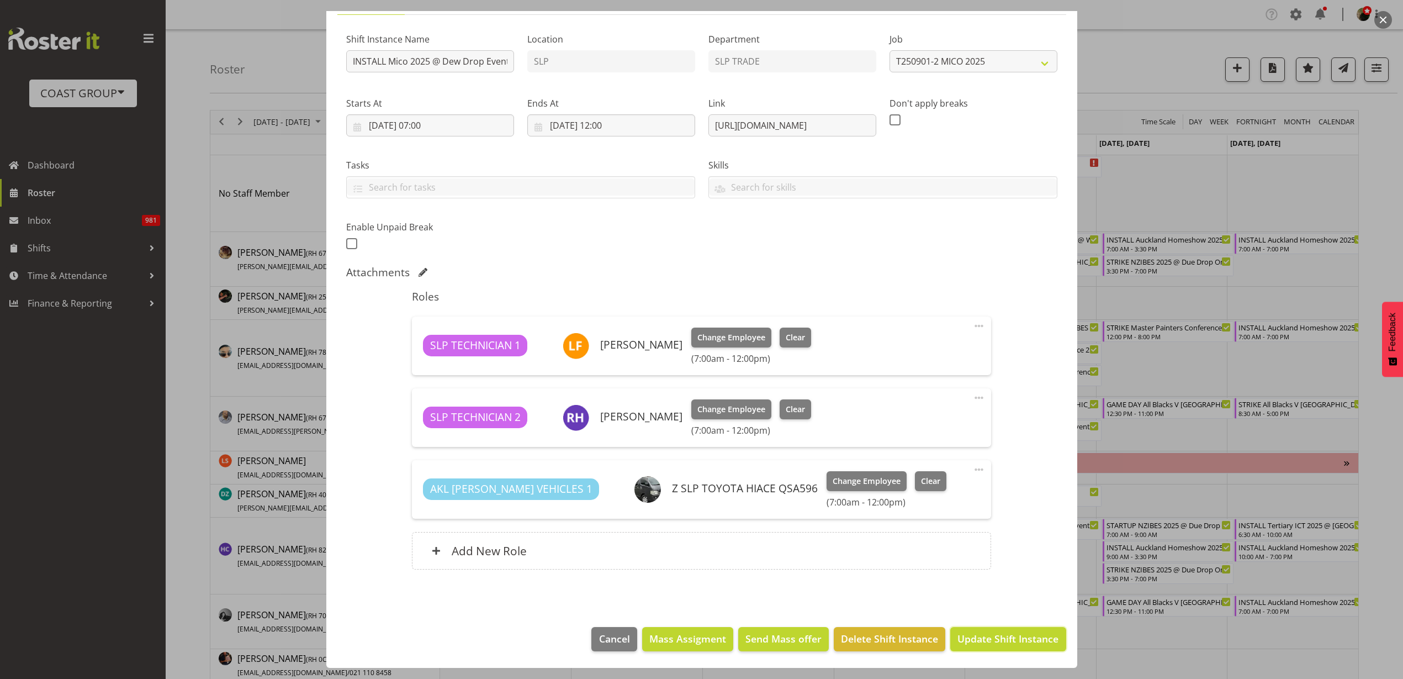
click at [1036, 638] on span "Update Shift Instance" at bounding box center [1008, 638] width 101 height 14
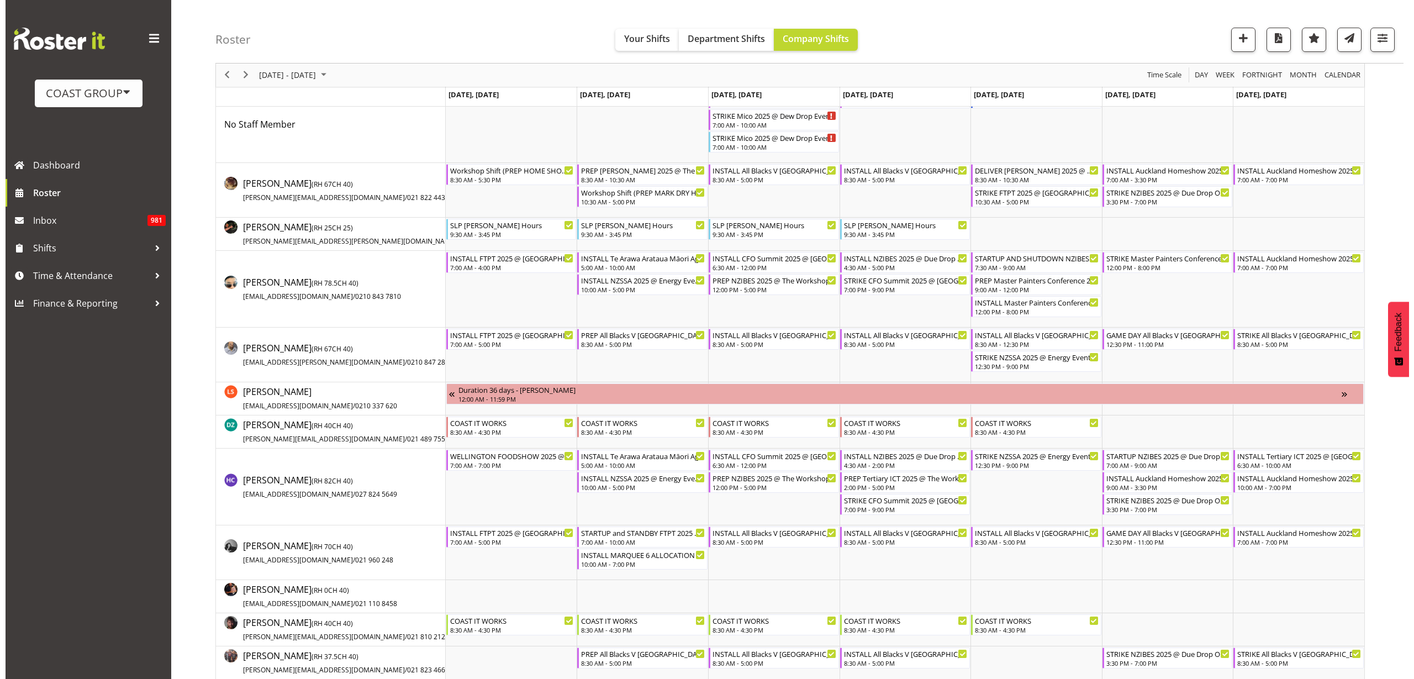
scroll to position [0, 0]
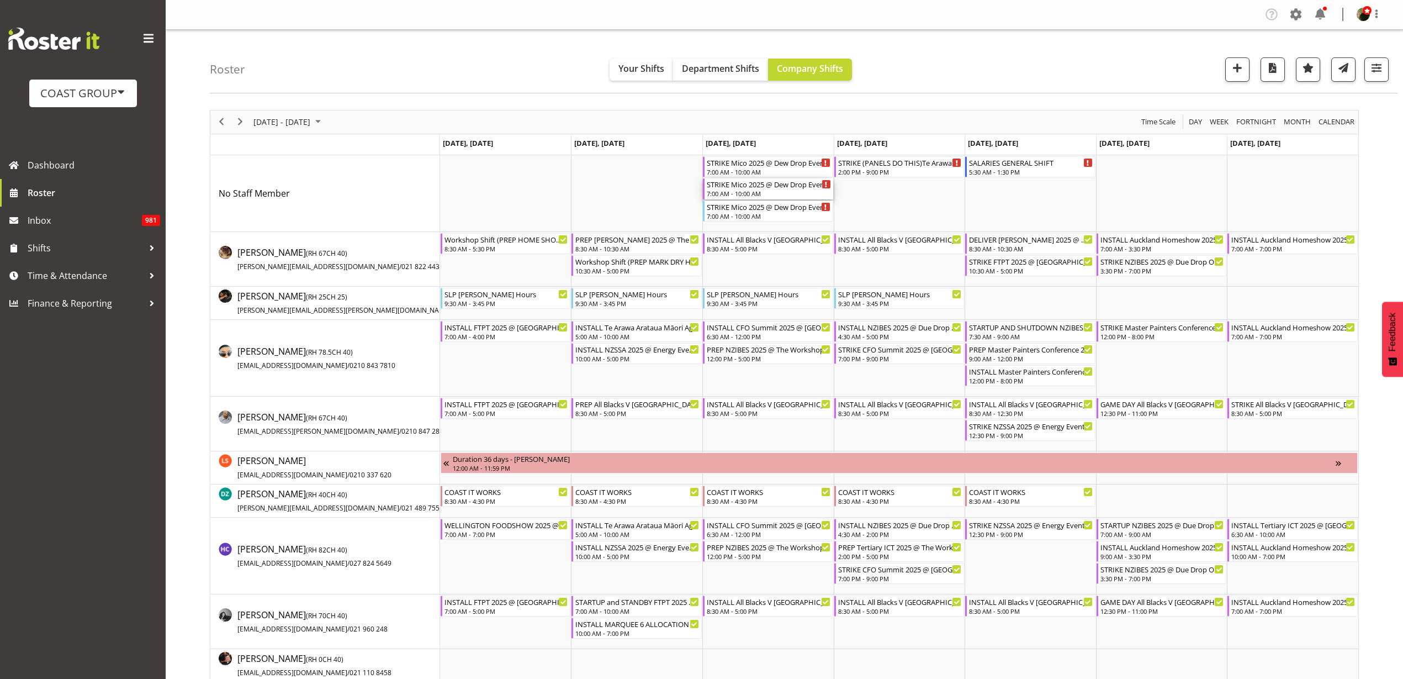
click at [756, 190] on div "7:00 AM - 10:00 AM" at bounding box center [769, 193] width 124 height 9
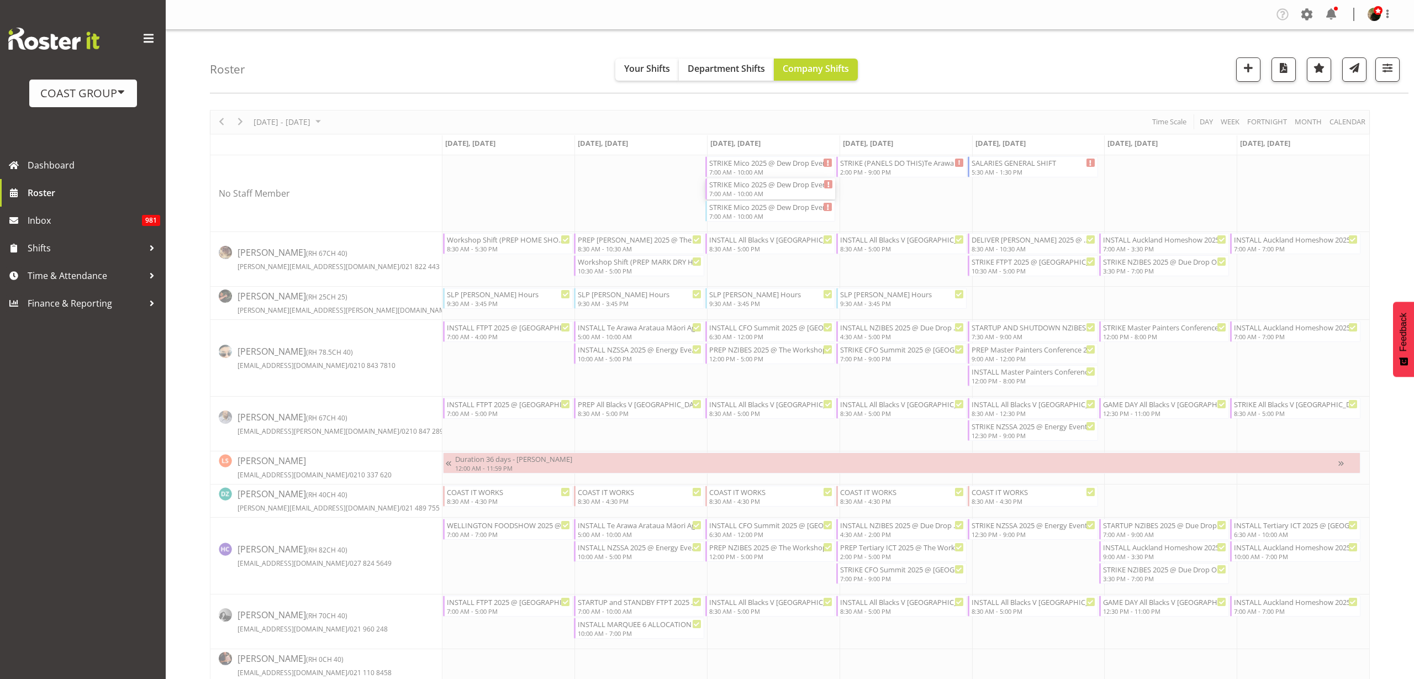
select select
select select "8"
select select "2025"
select select "7"
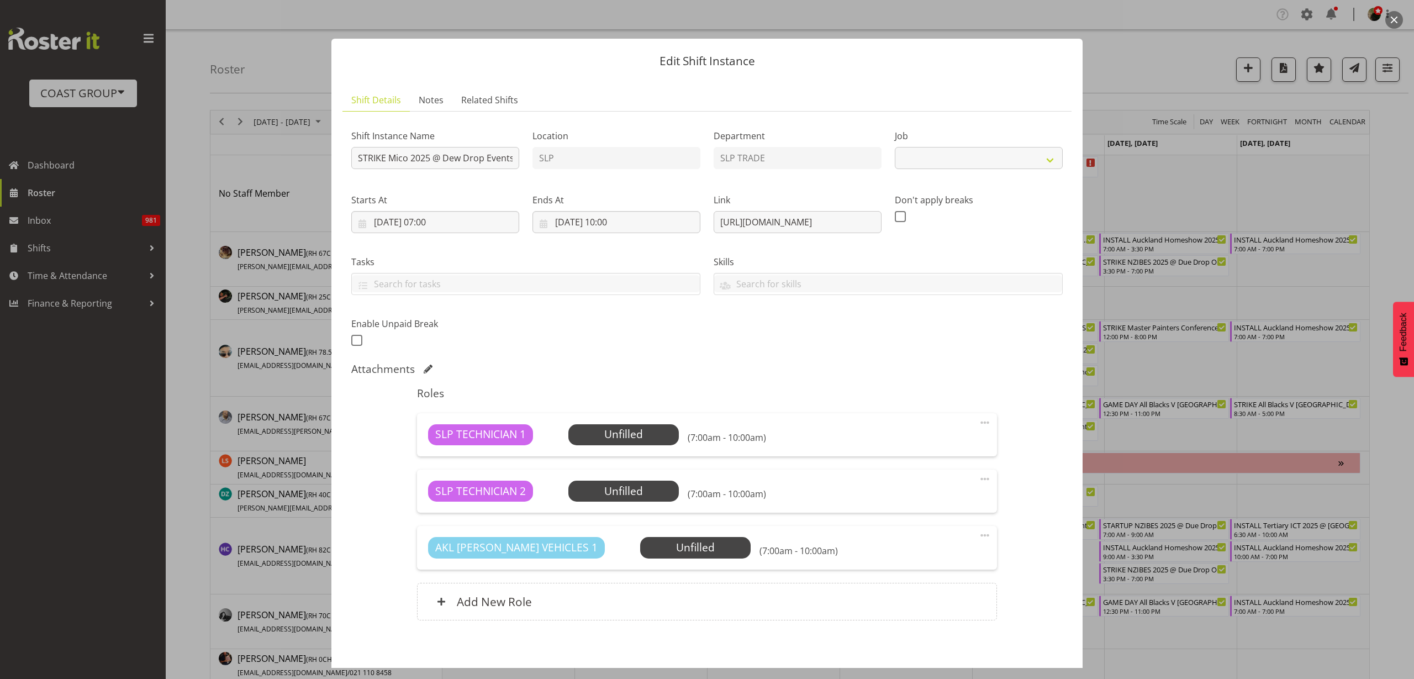
select select "10540"
click at [426, 221] on input "03/09/2025, 07:00" at bounding box center [435, 222] width 168 height 22
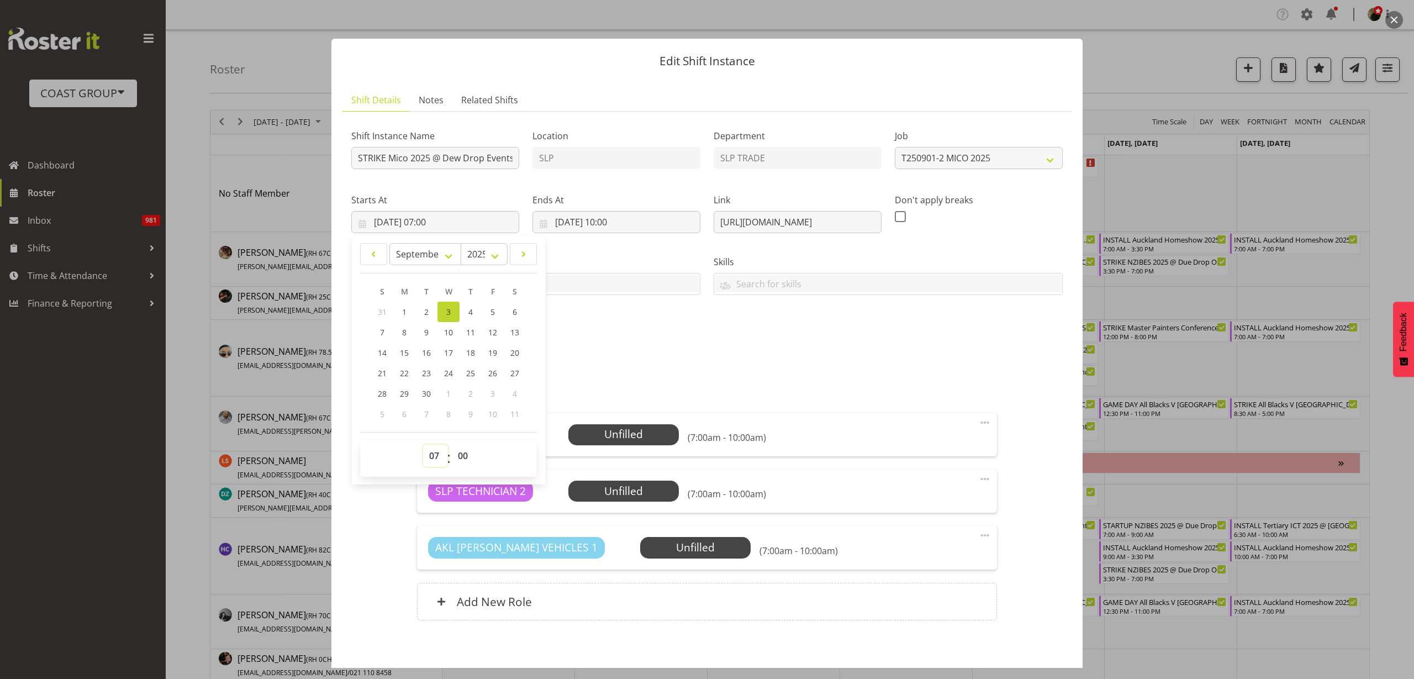
click at [430, 454] on select "00 01 02 03 04 05 06 07 08 09 10 11 12 13 14 15 16 17 18 19 20 21 22 23" at bounding box center [435, 456] width 25 height 22
select select "8"
click at [423, 445] on select "00 01 02 03 04 05 06 07 08 09 10 11 12 13 14 15 16 17 18 19 20 21 22 23" at bounding box center [435, 456] width 25 height 22
type input "03/09/2025, 08:00"
select select "30"
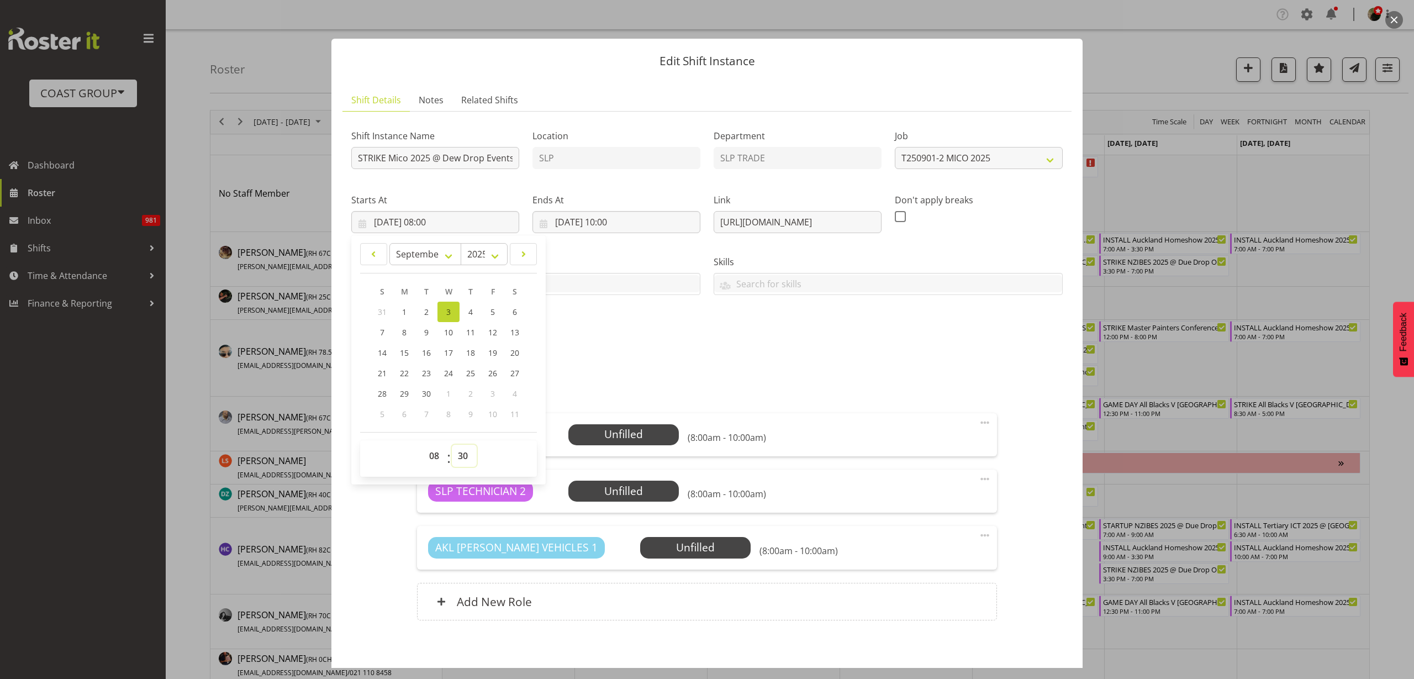
type input "03/09/2025, 08:30"
click at [622, 224] on input "[DATE] 10:00" at bounding box center [616, 222] width 168 height 22
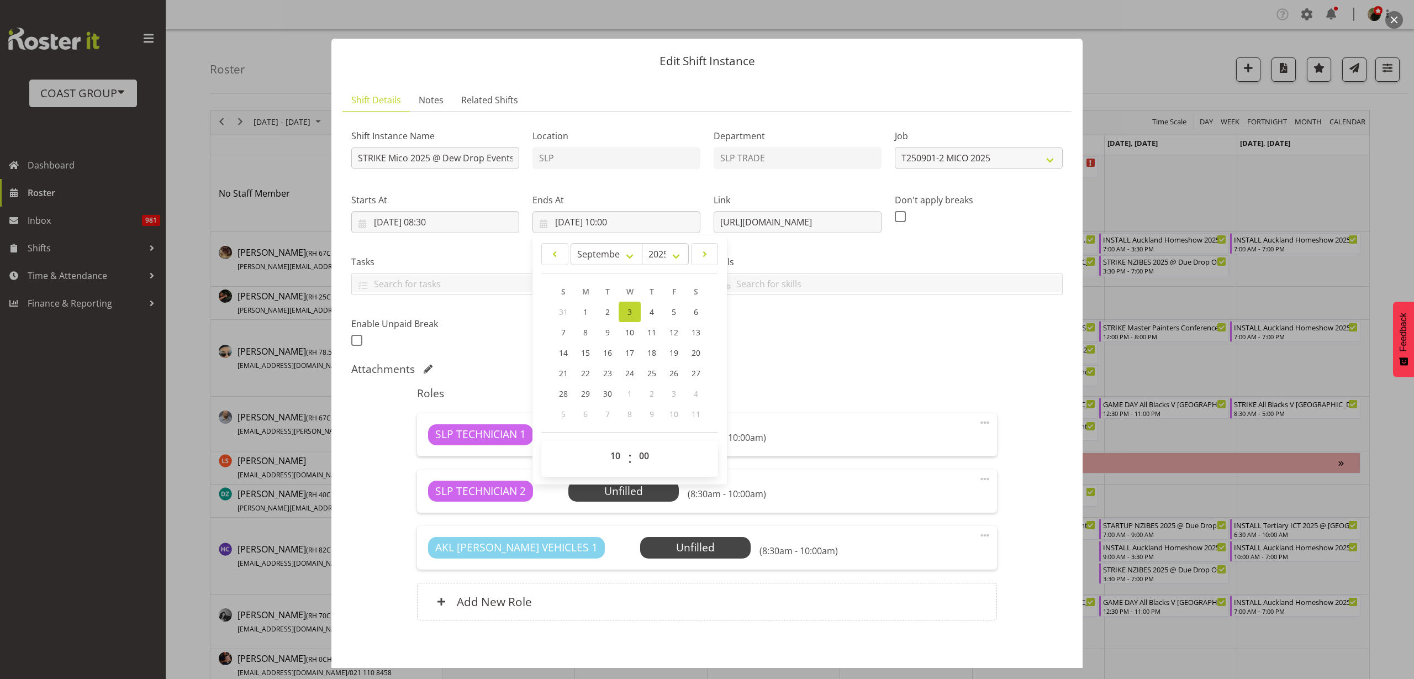
click at [837, 353] on div "Shift Instance Name STRIKE Mico 2025 @ Dew Drop Events On Site @ 0900 Location …" at bounding box center [707, 235] width 725 height 242
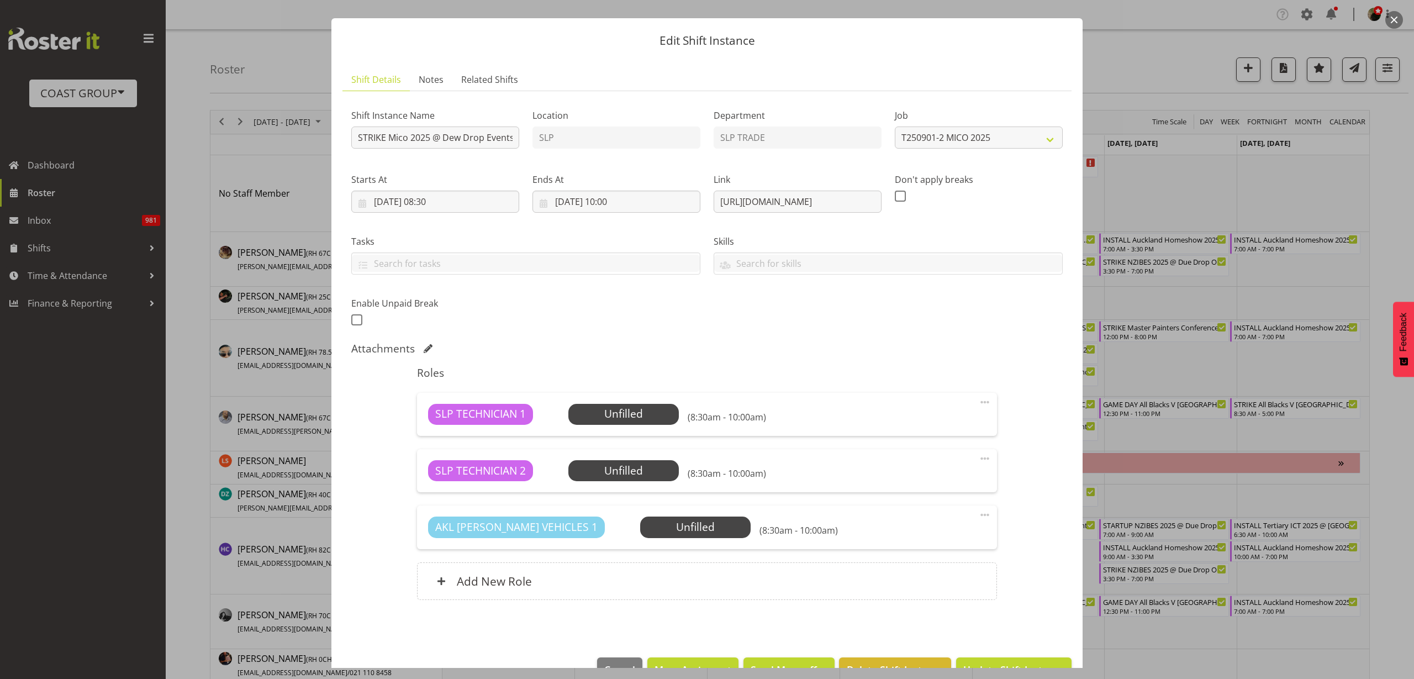
scroll to position [51, 0]
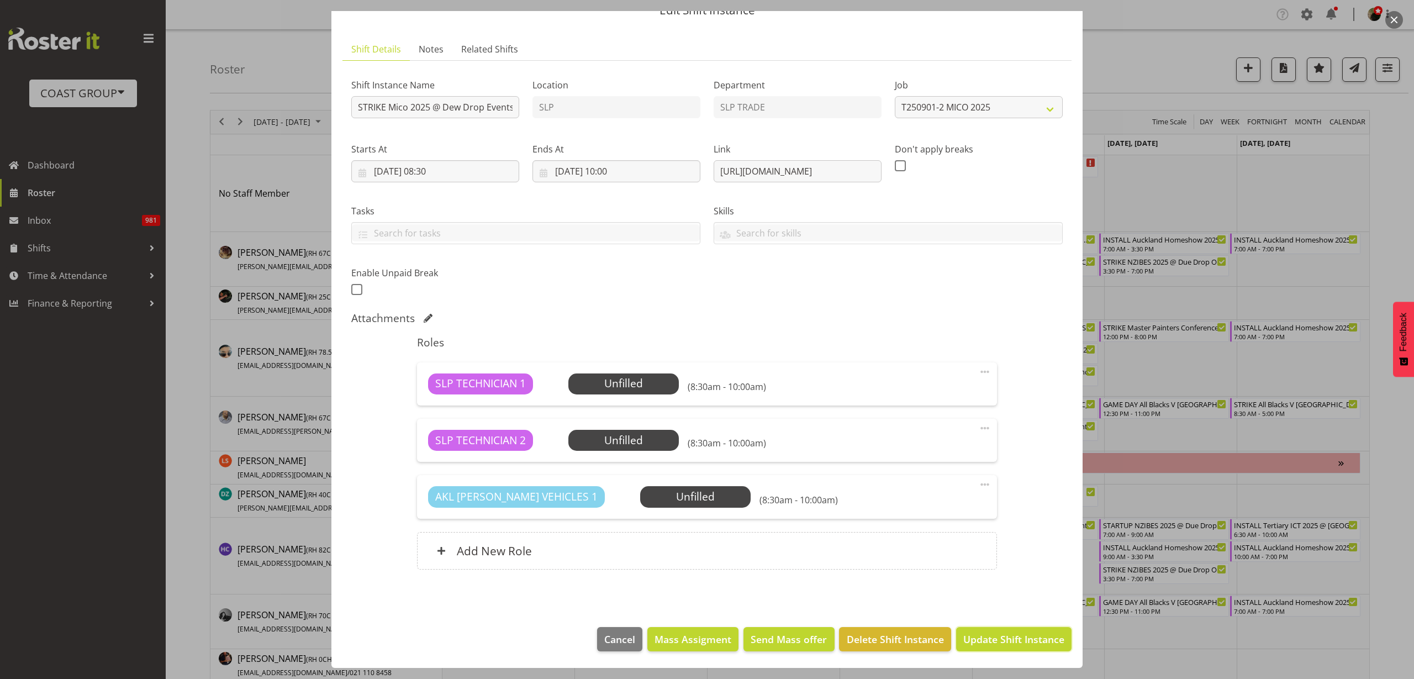
click at [995, 640] on span "Update Shift Instance" at bounding box center [1013, 639] width 101 height 14
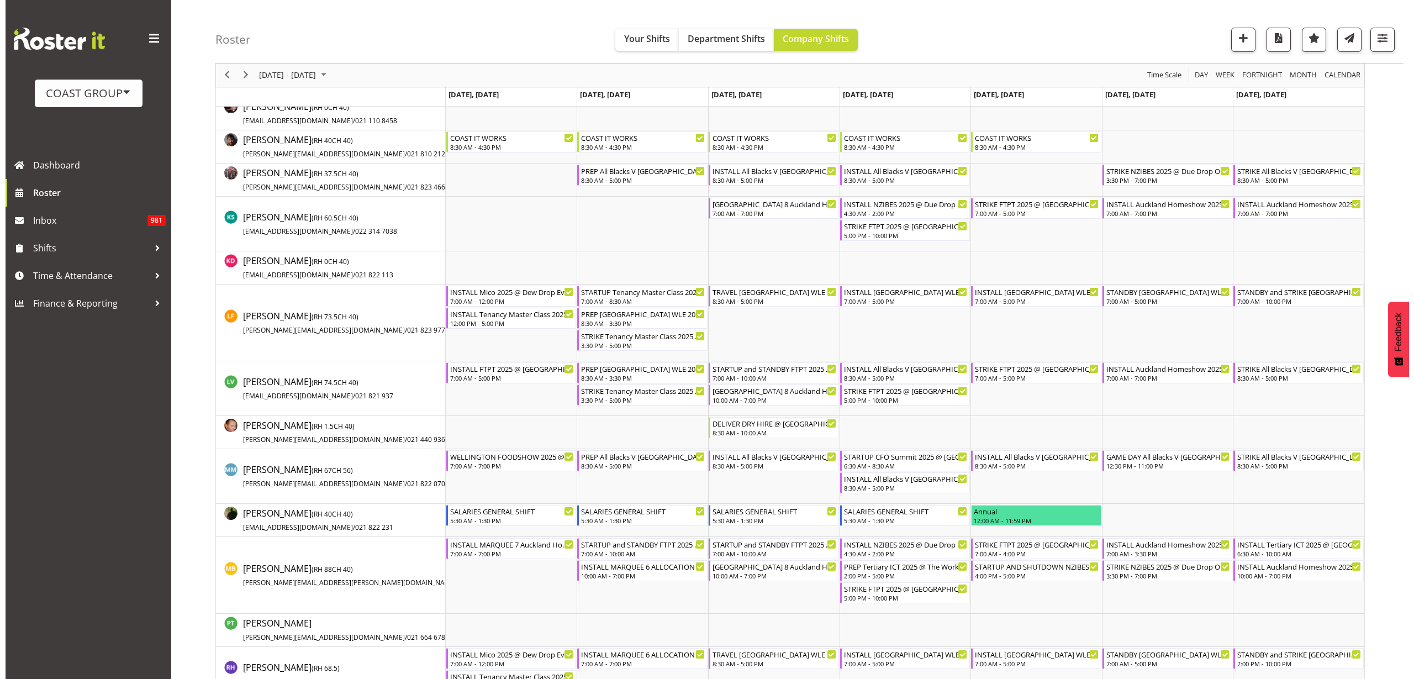
scroll to position [552, 0]
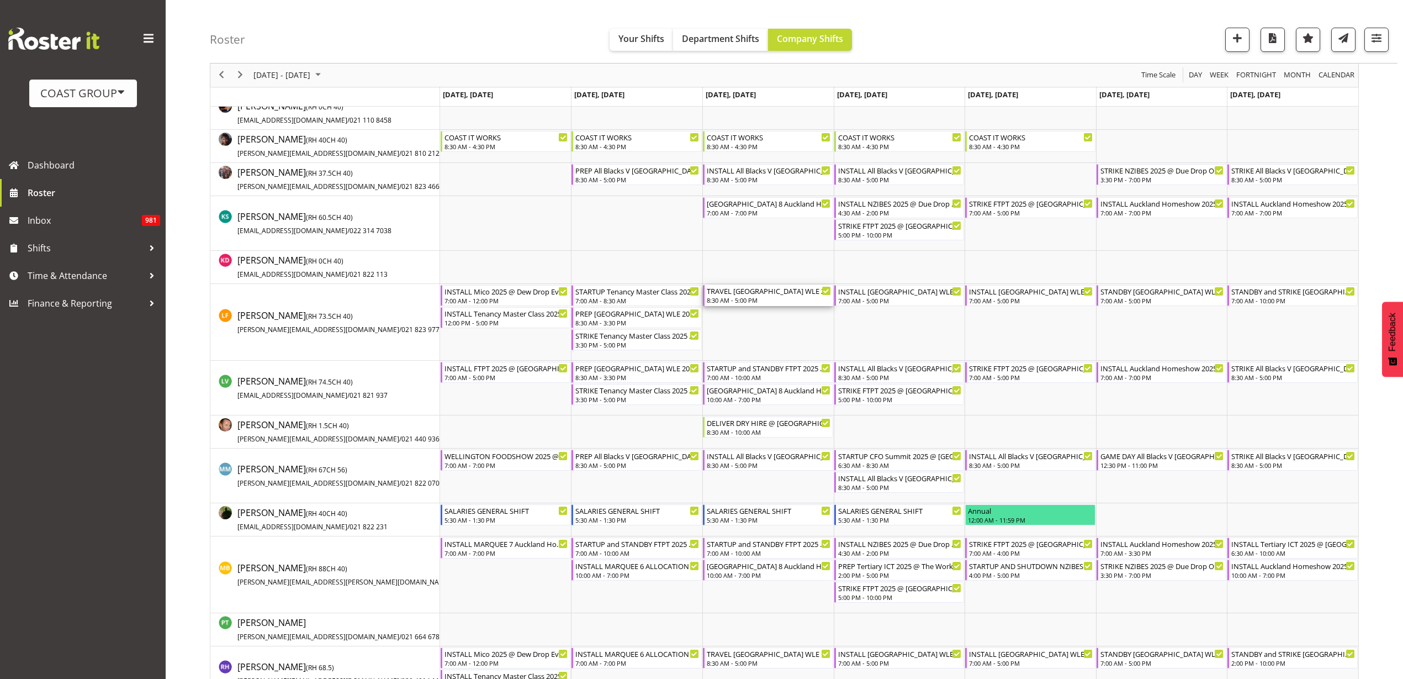
click at [764, 294] on div "TRAVEL [GEOGRAPHIC_DATA] WLE 2025 @ [GEOGRAPHIC_DATA]" at bounding box center [769, 290] width 124 height 11
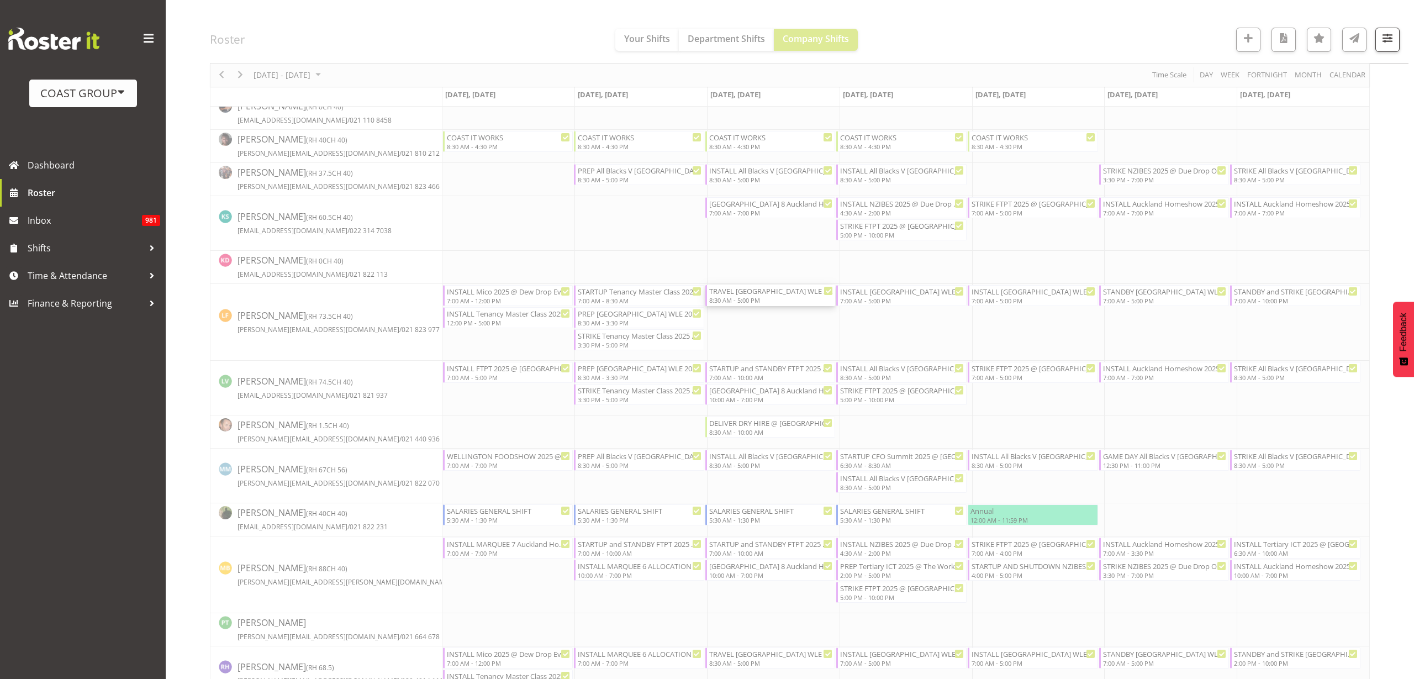
select select
select select "8"
select select "2025"
select select "8"
select select "30"
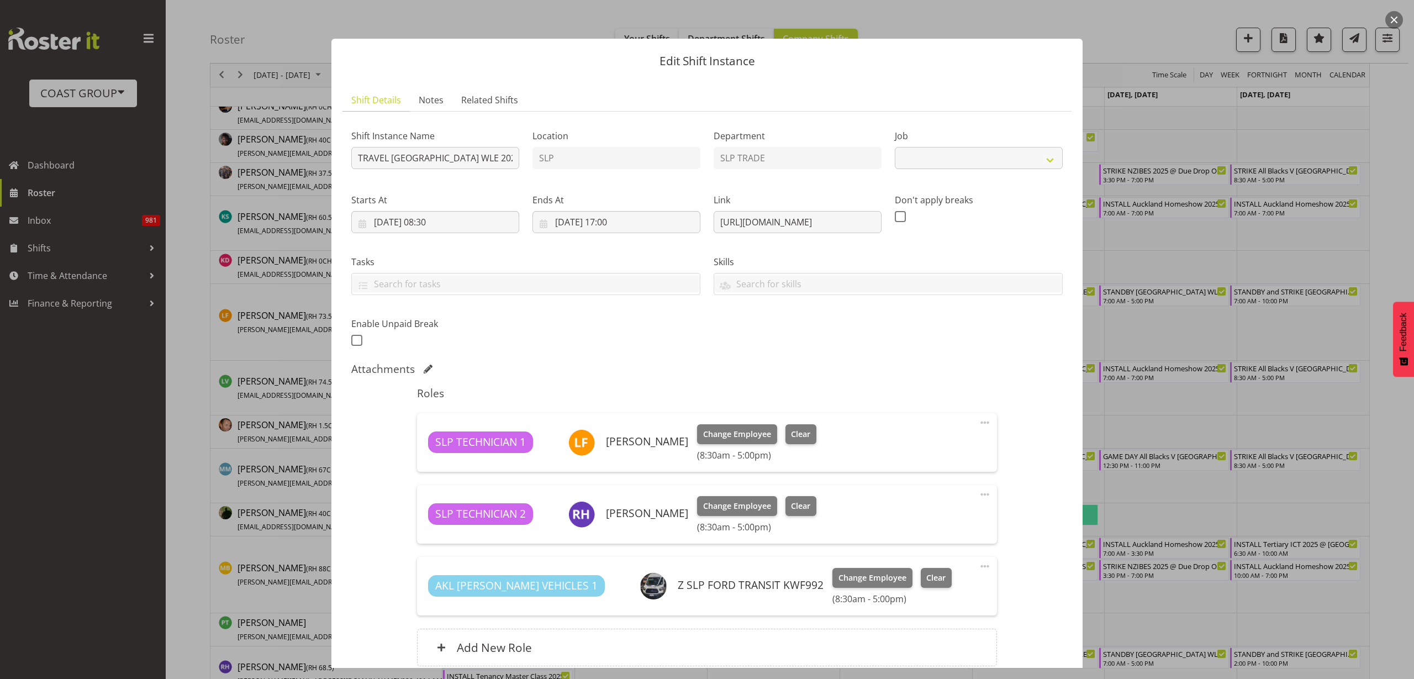
select select "9226"
click at [456, 224] on input "03/09/2025, 08:30" at bounding box center [435, 222] width 168 height 22
click at [434, 456] on select "00 01 02 03 04 05 06 07 08 09 10 11 12 13 14 15 16 17 18 19 20 21 22 23" at bounding box center [435, 456] width 25 height 22
select select "10"
click at [423, 445] on select "00 01 02 03 04 05 06 07 08 09 10 11 12 13 14 15 16 17 18 19 20 21 22 23" at bounding box center [435, 456] width 25 height 22
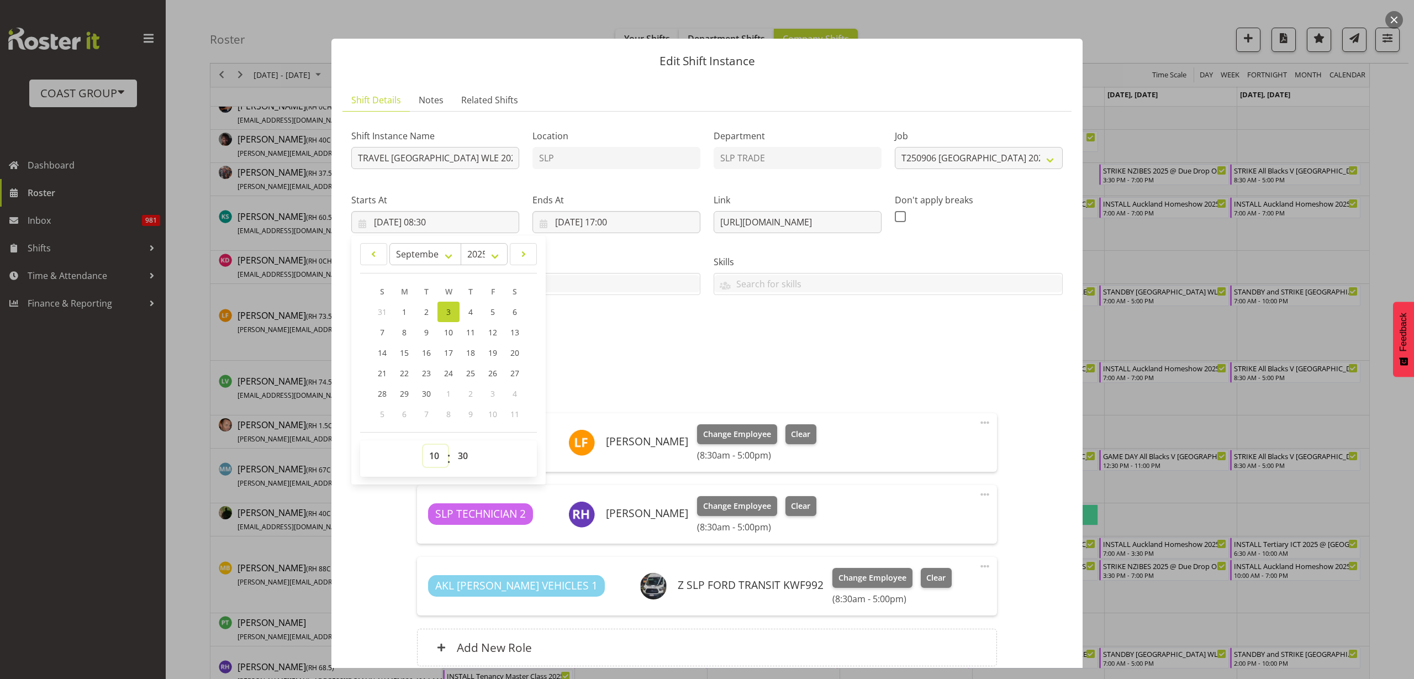
type input "03/09/2025, 10:30"
select select "0"
type input "[DATE] 10:00"
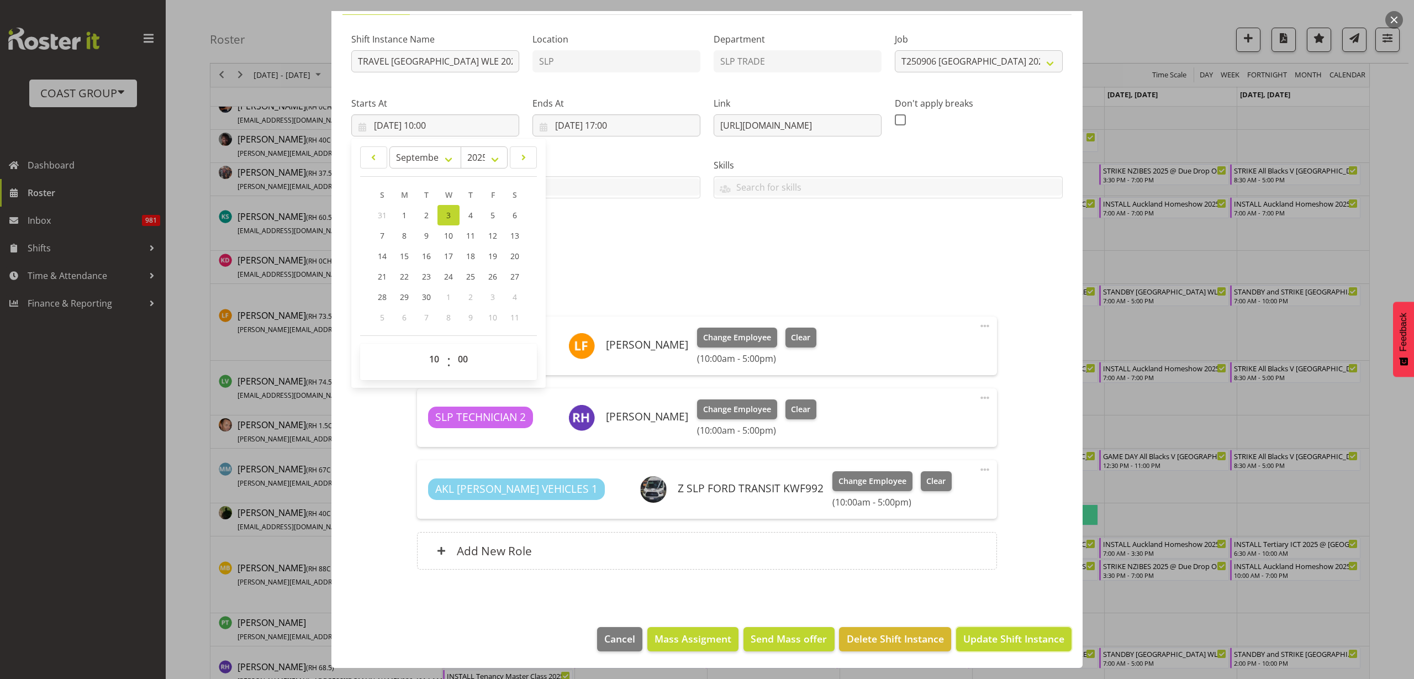
click at [1021, 636] on span "Update Shift Instance" at bounding box center [1013, 638] width 101 height 14
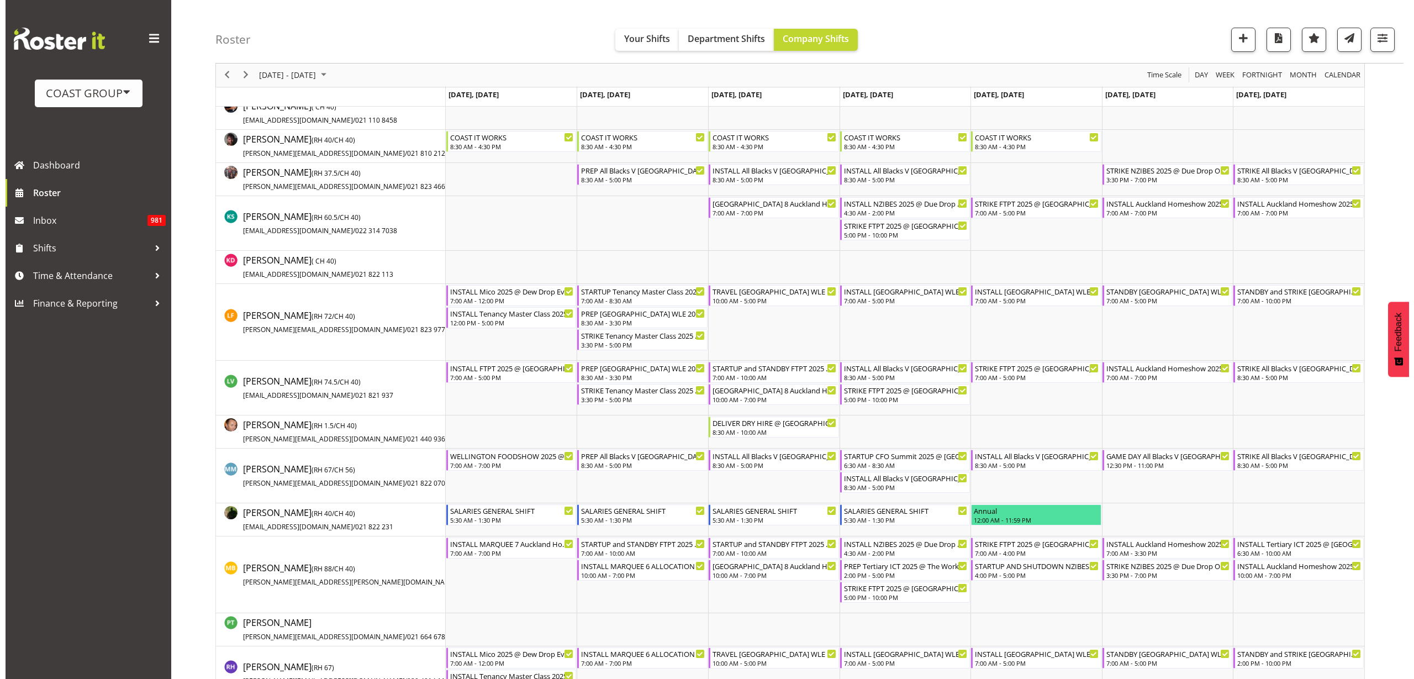
scroll to position [0, 0]
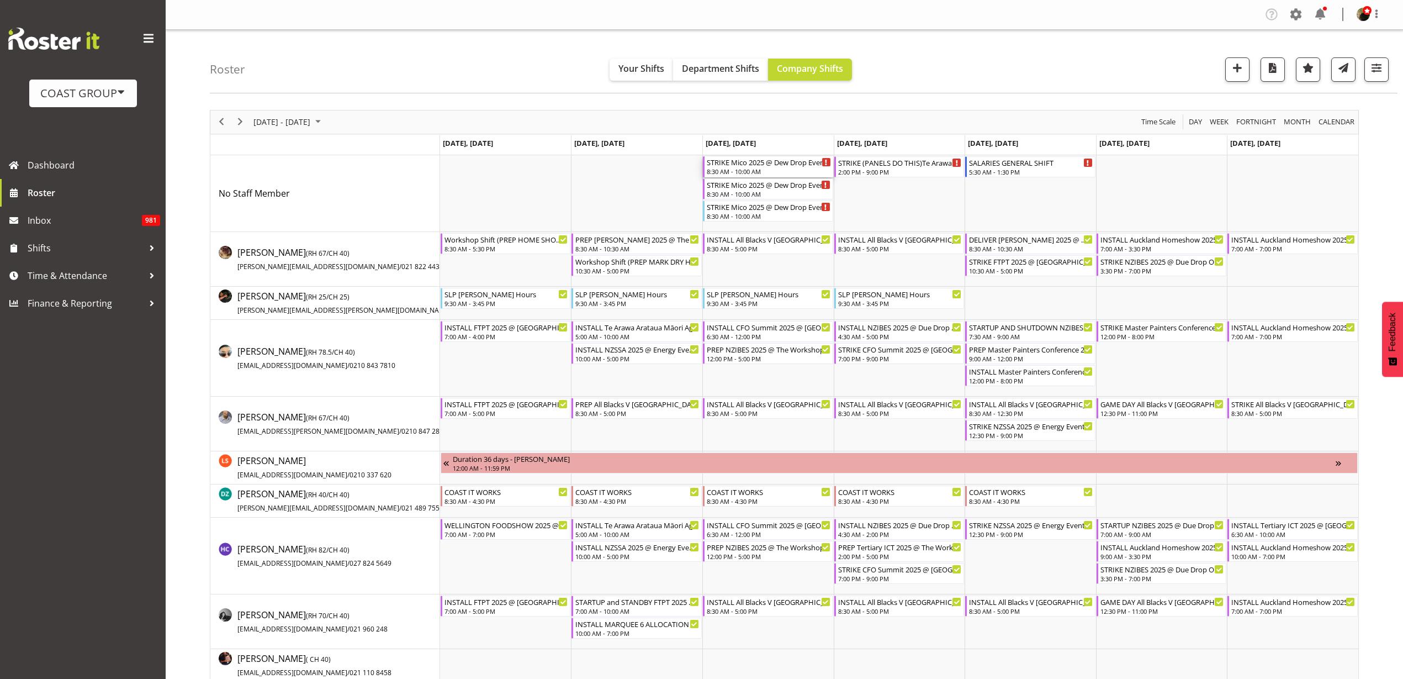
click at [762, 166] on div "STRIKE Mico 2025 @ Dew Drop Events On Site @ 0900" at bounding box center [769, 161] width 124 height 11
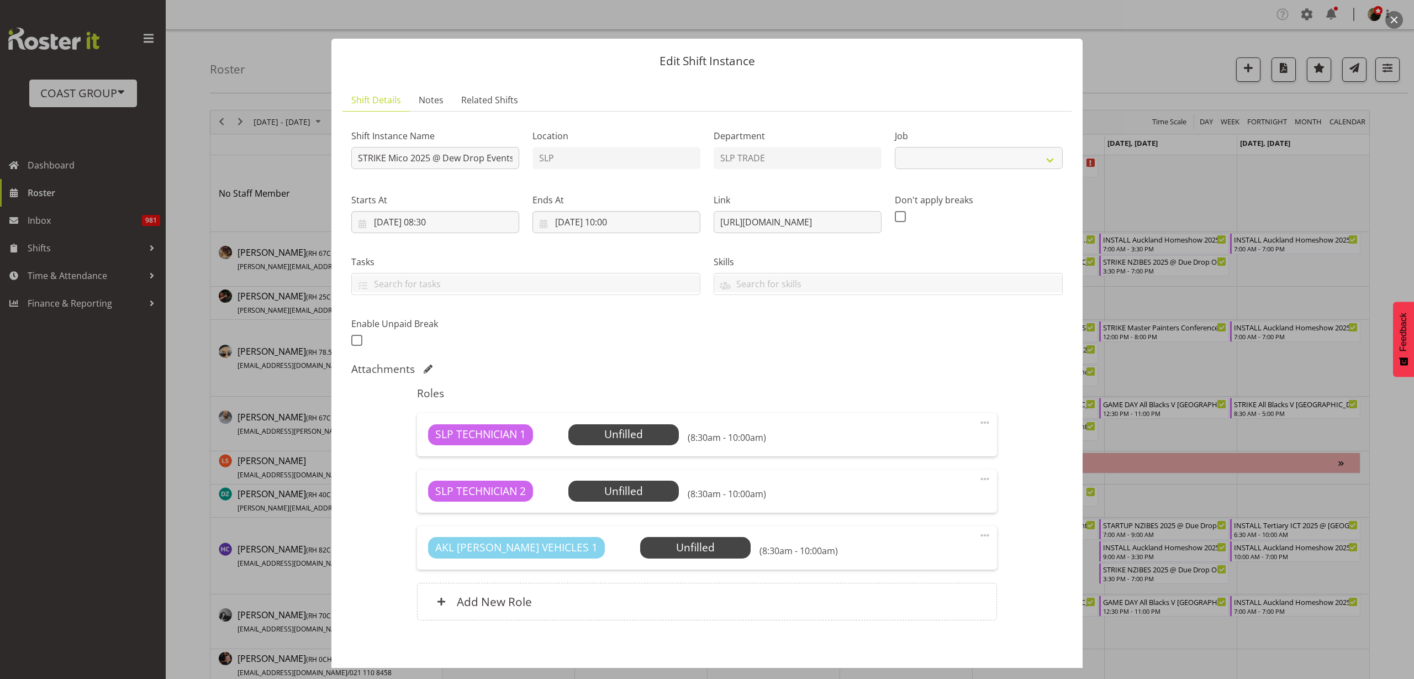
select select "10540"
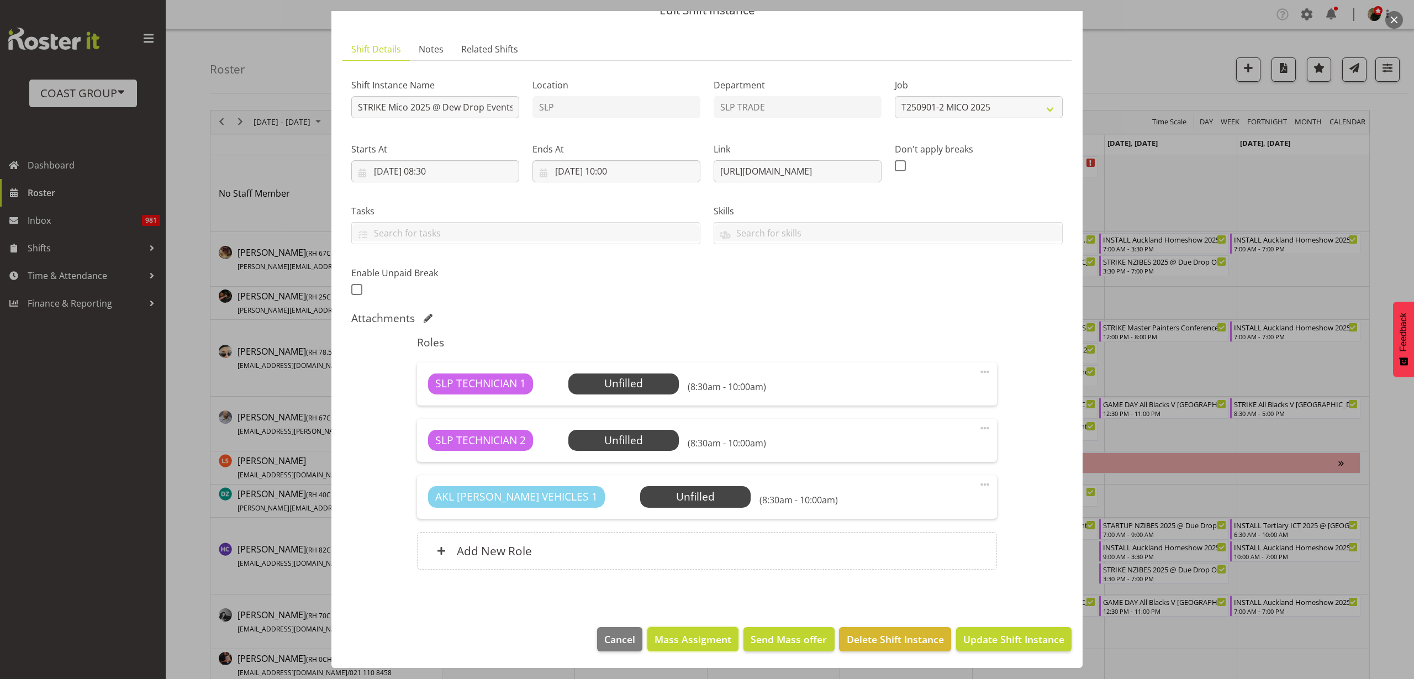
click at [689, 638] on span "Mass Assigment" at bounding box center [692, 639] width 77 height 14
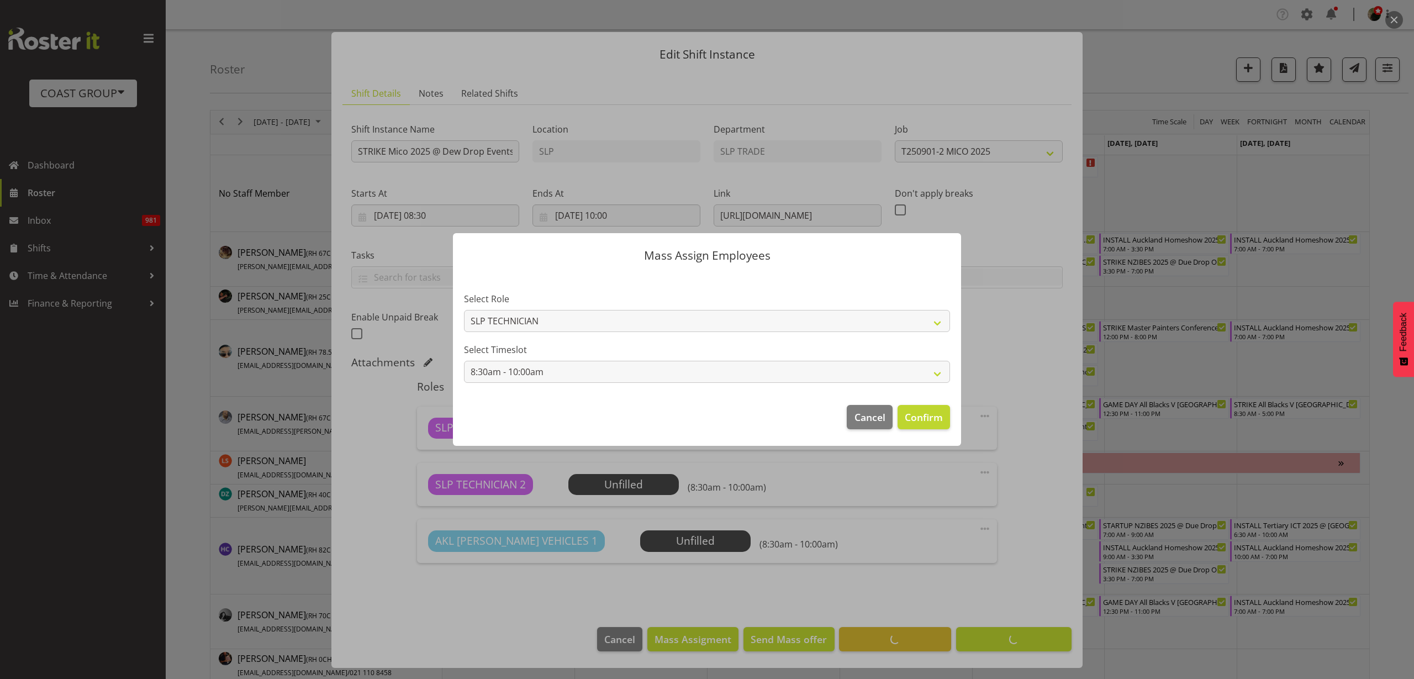
scroll to position [7, 0]
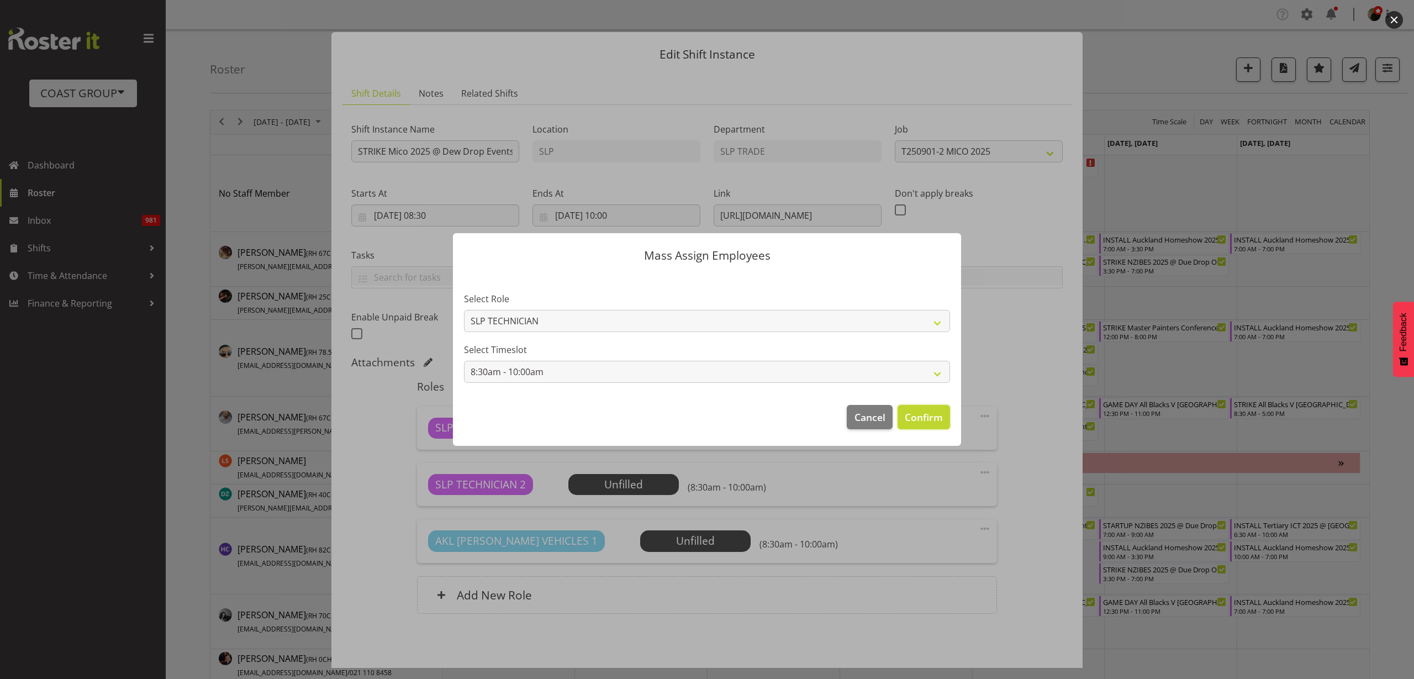
click at [926, 422] on span "Confirm" at bounding box center [924, 417] width 38 height 14
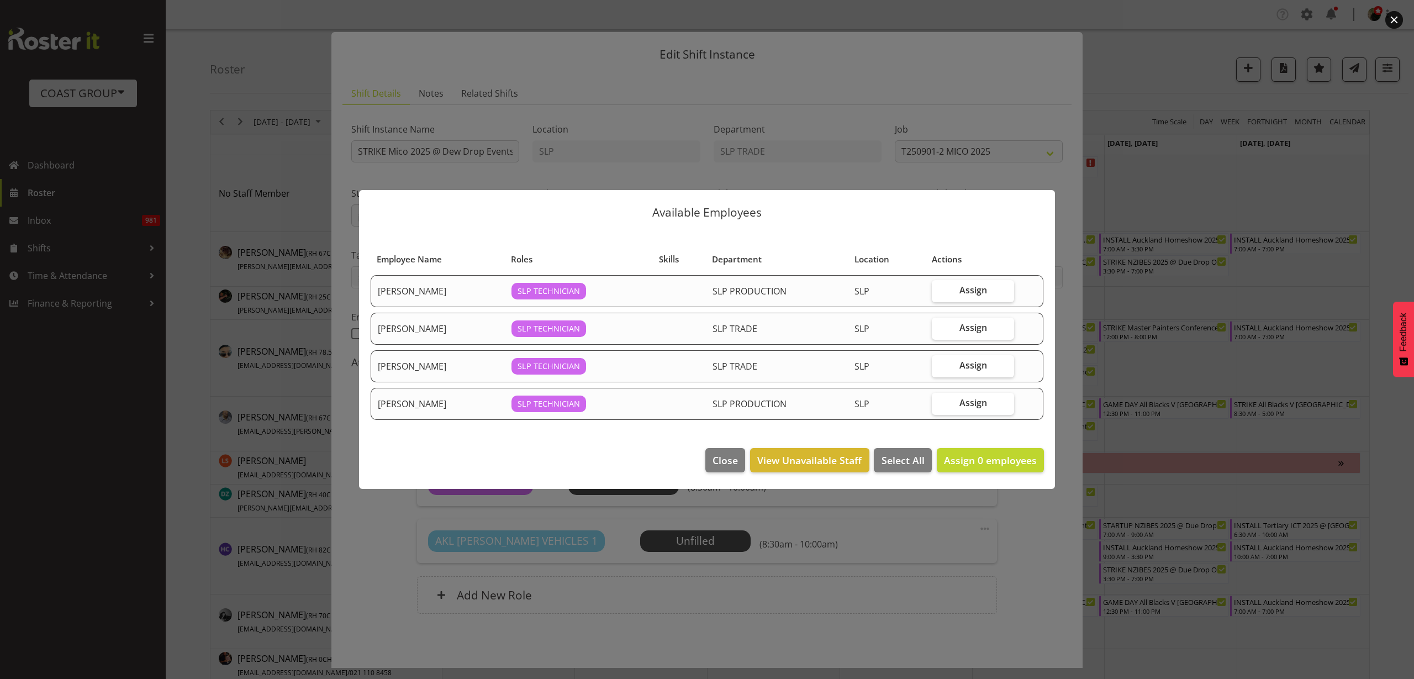
click at [979, 324] on span "Assign" at bounding box center [973, 327] width 28 height 11
click at [939, 324] on input "Assign" at bounding box center [935, 327] width 7 height 7
checkbox input "true"
click at [967, 400] on span "Assign" at bounding box center [973, 402] width 28 height 11
click at [939, 400] on input "Assign" at bounding box center [935, 402] width 7 height 7
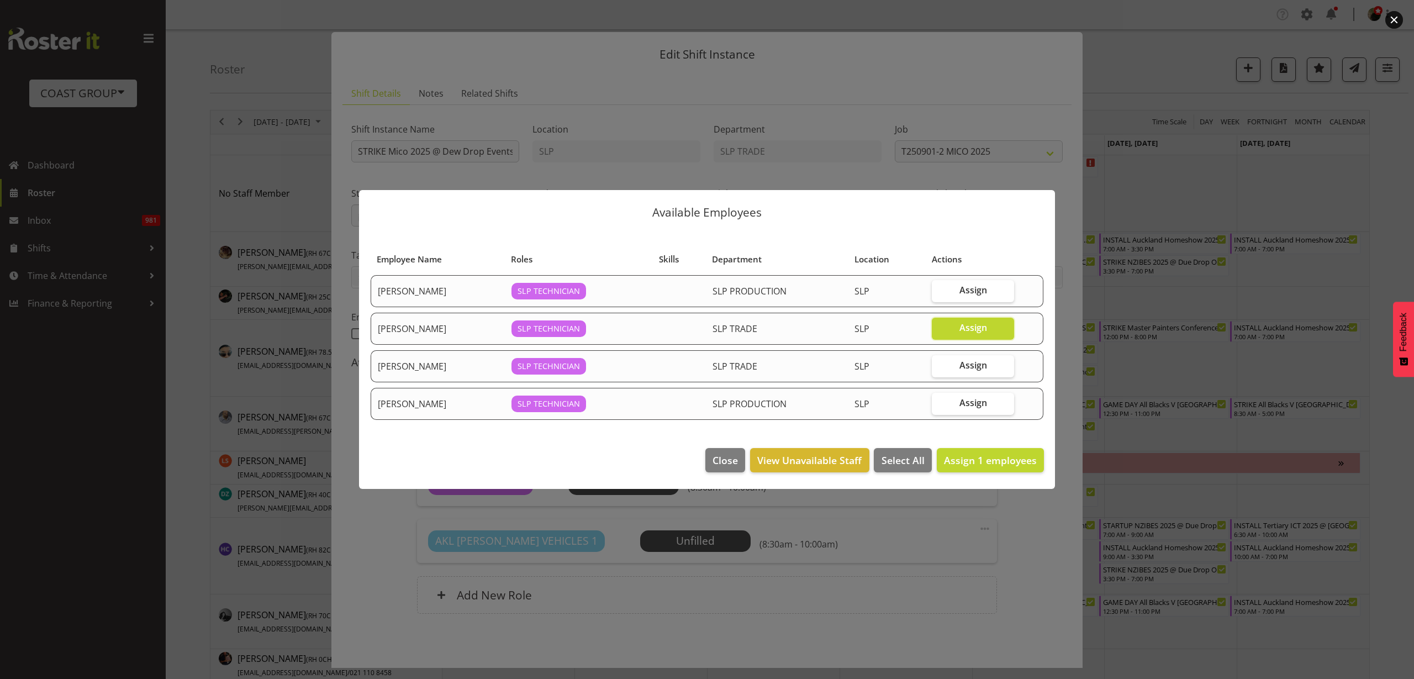
checkbox input "true"
click at [976, 458] on span "Assign 2 employees" at bounding box center [990, 459] width 93 height 13
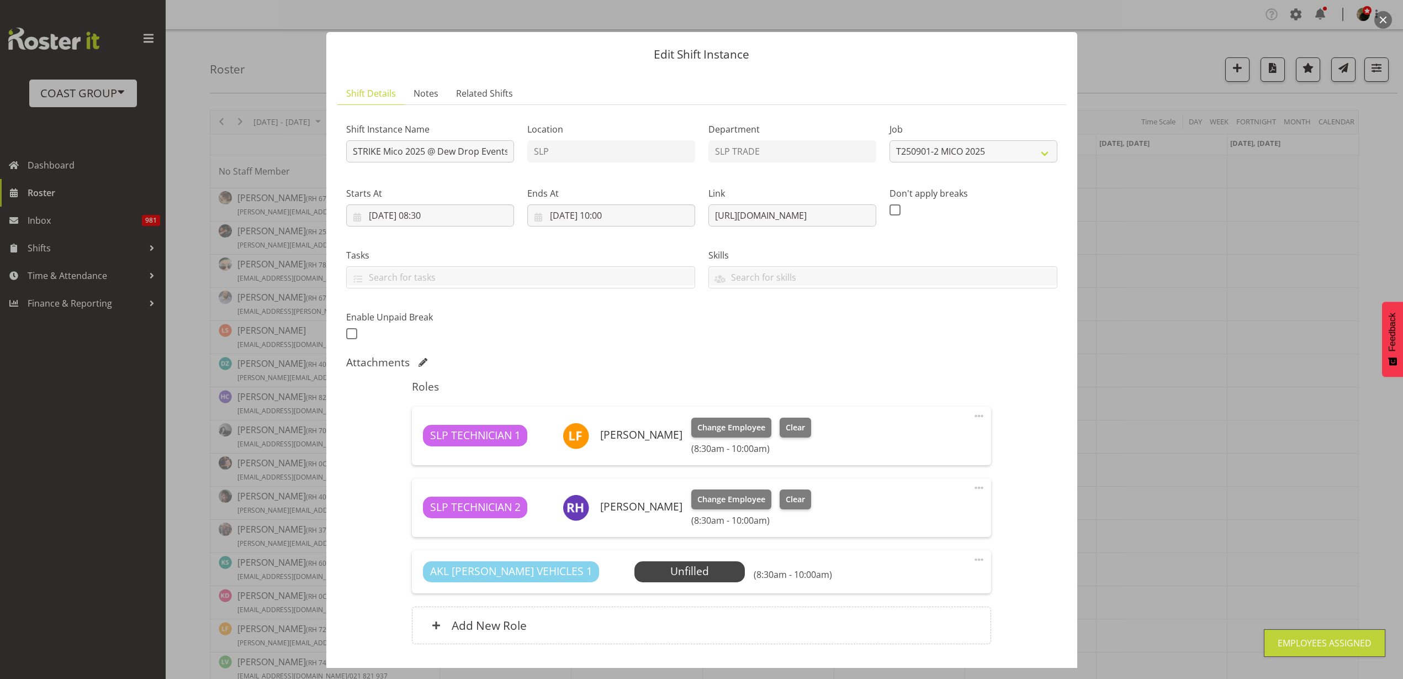
click at [0, 0] on span "Select Employee" at bounding box center [0, 0] width 0 height 0
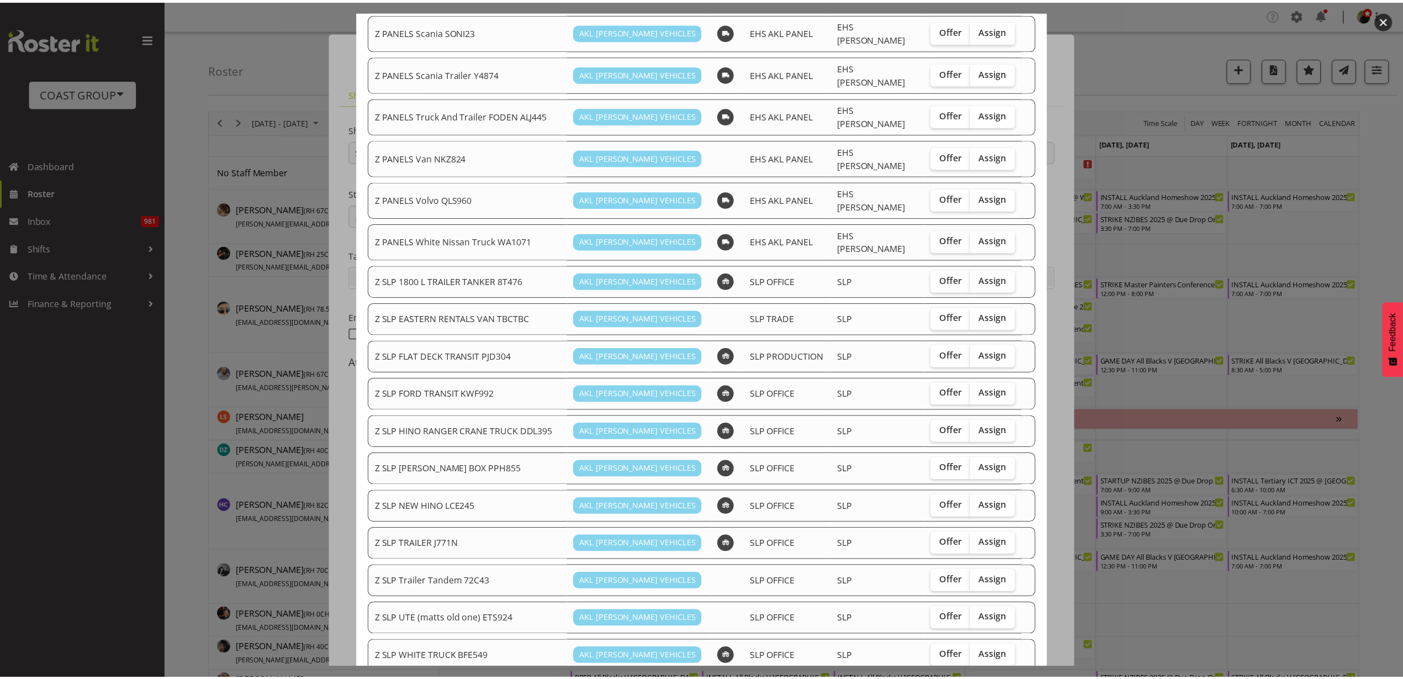
scroll to position [785, 0]
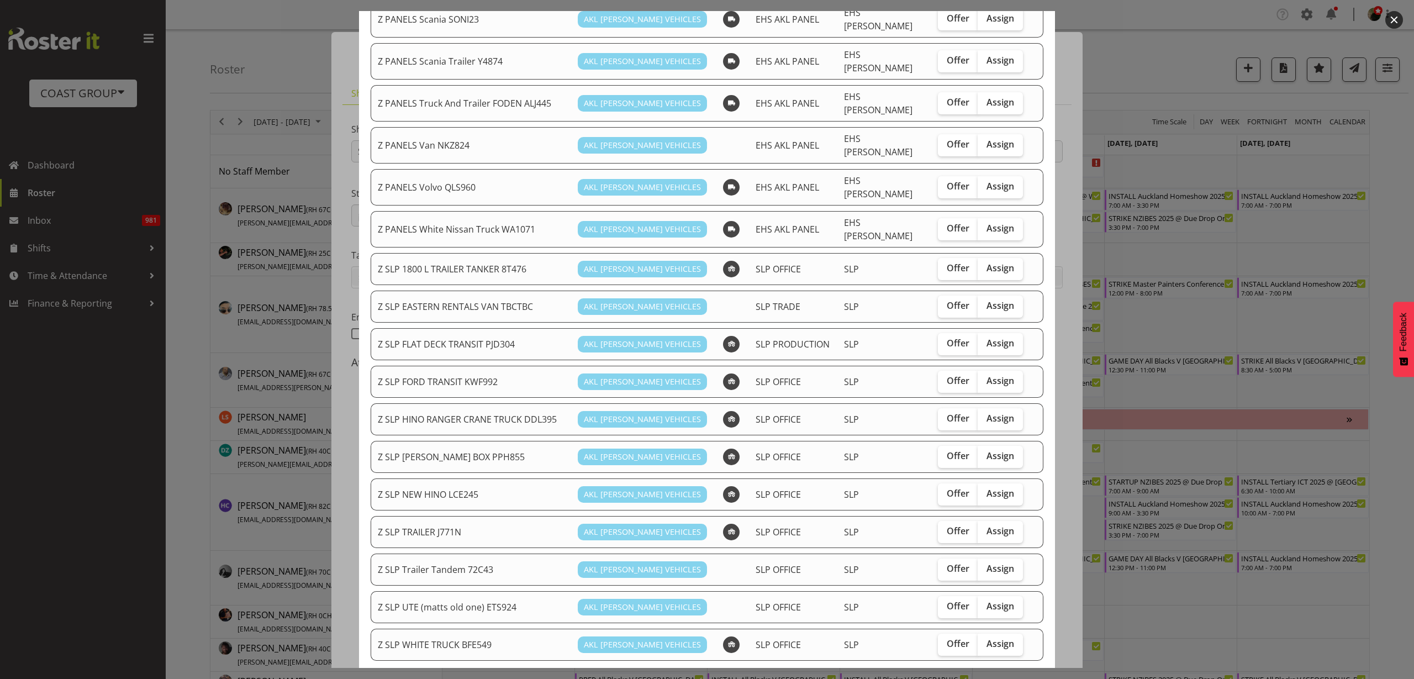
click at [986, 375] on span "Assign" at bounding box center [1000, 380] width 28 height 11
click at [985, 377] on input "Assign" at bounding box center [980, 380] width 7 height 7
checkbox input "true"
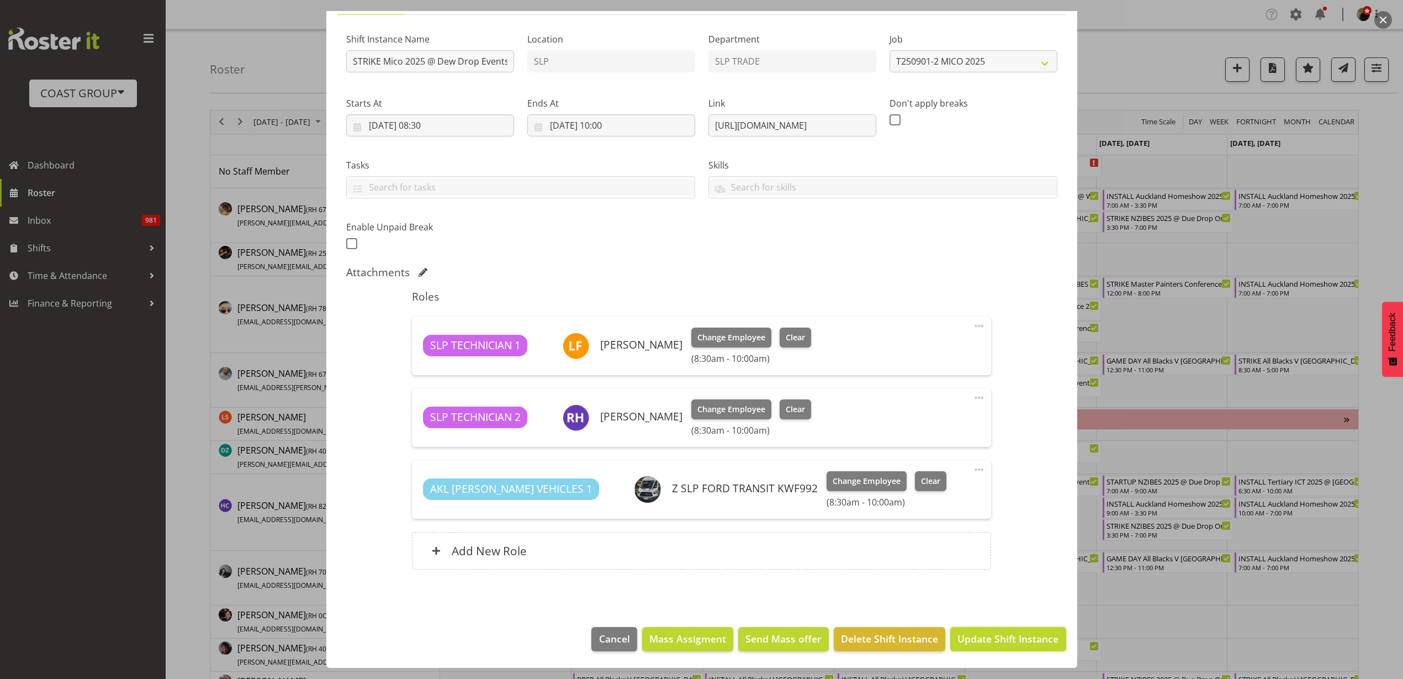
click at [1003, 637] on span "Update Shift Instance" at bounding box center [1008, 638] width 101 height 14
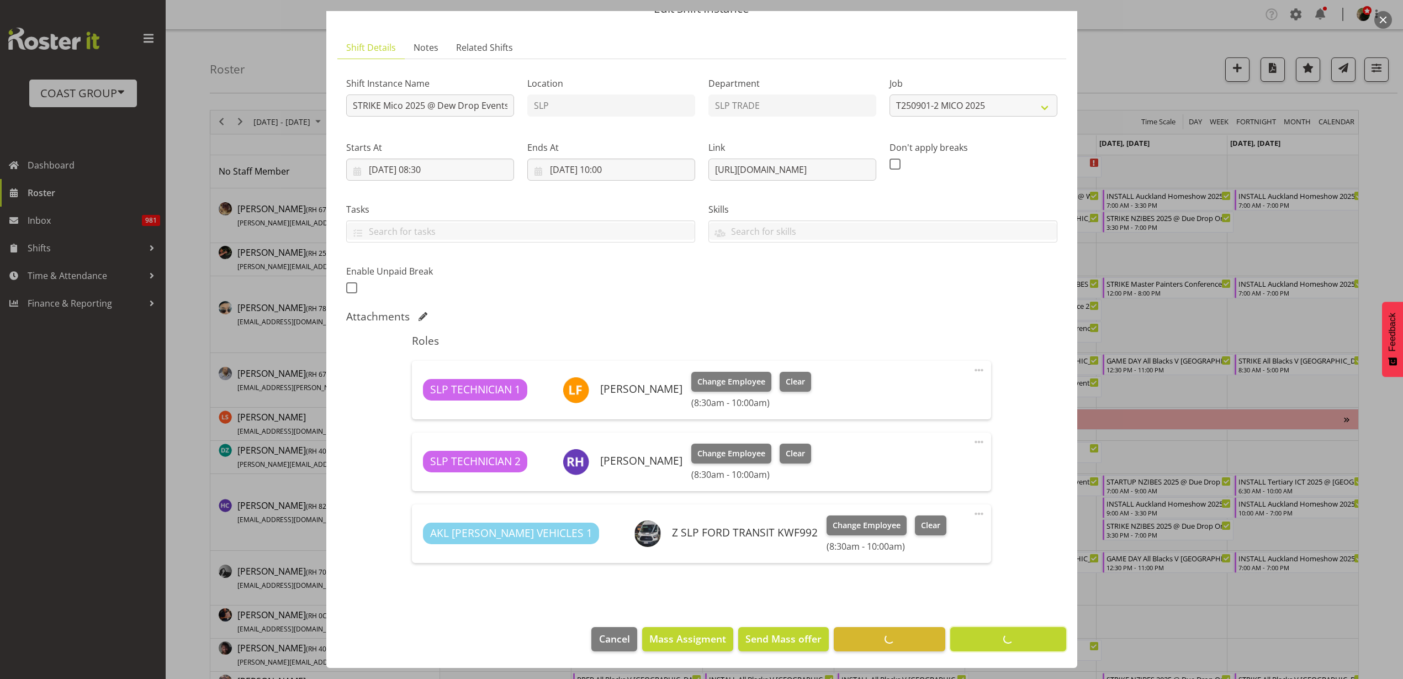
scroll to position [52, 0]
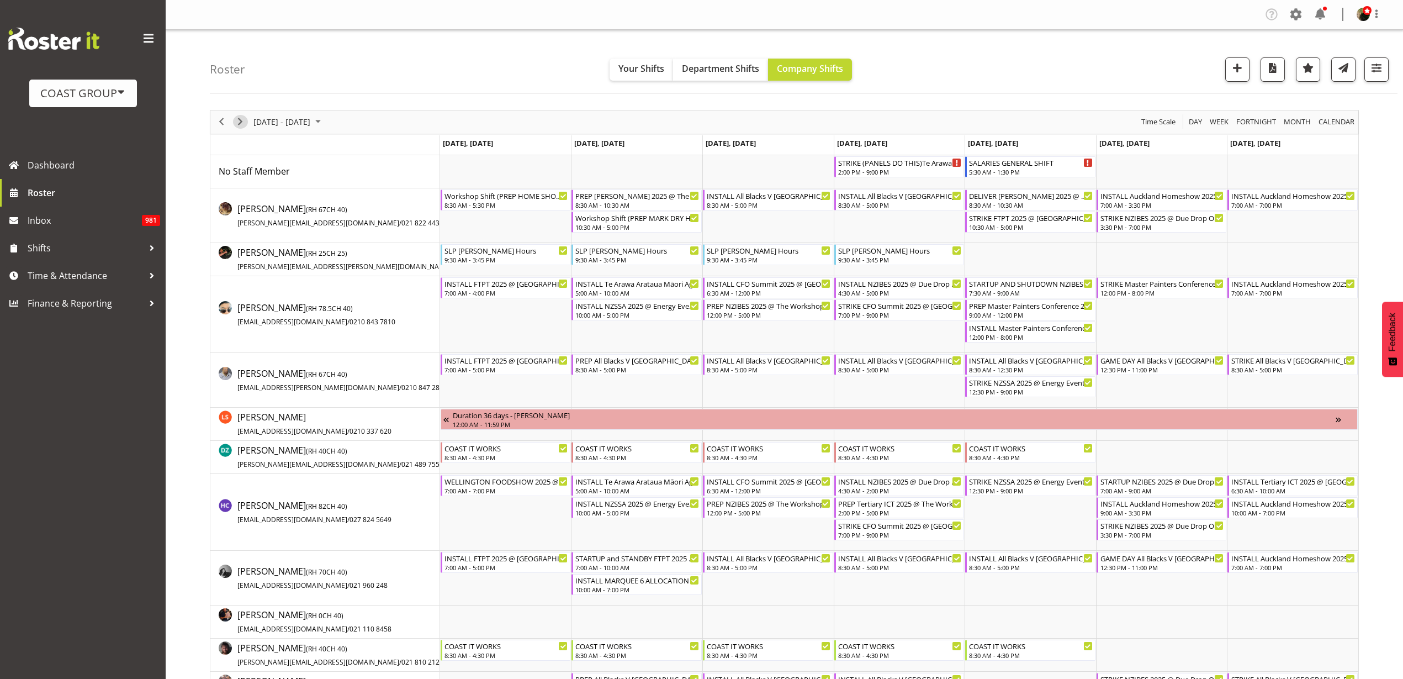
click at [244, 118] on span "Next" at bounding box center [240, 122] width 13 height 14
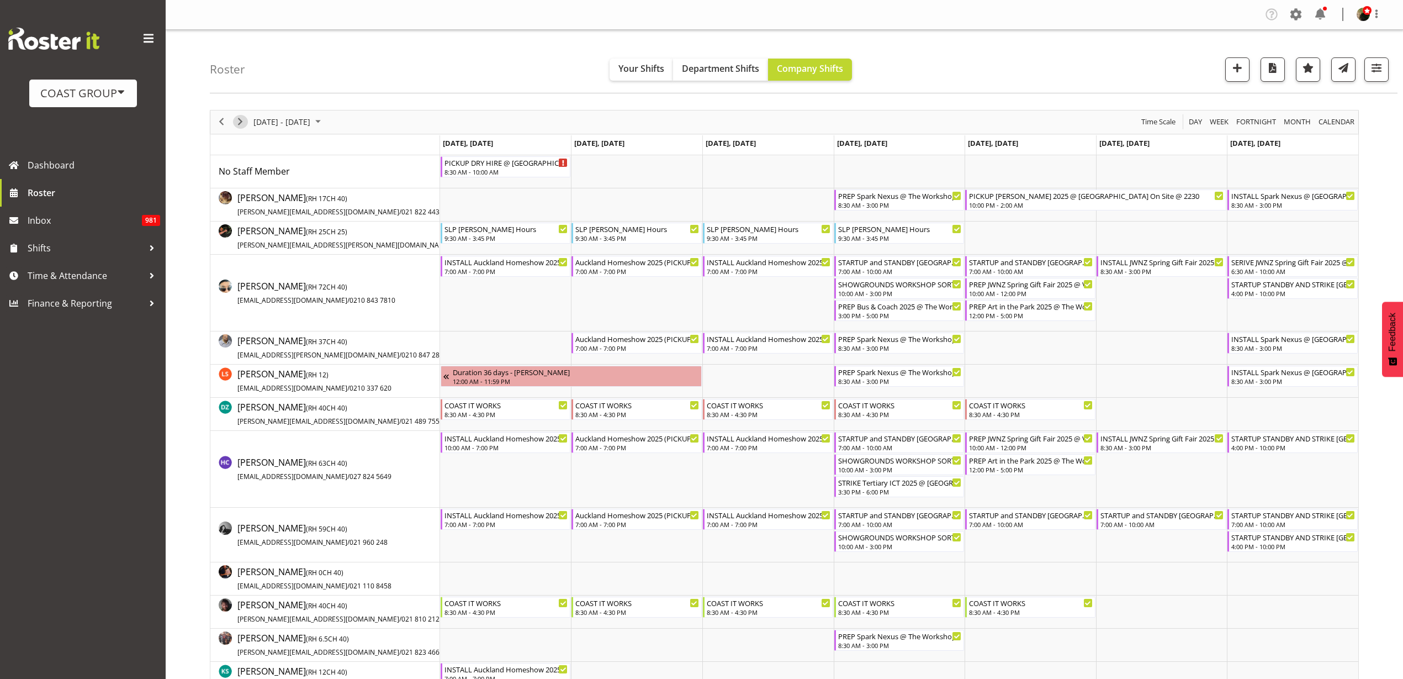
click at [240, 123] on span "Next" at bounding box center [240, 122] width 13 height 14
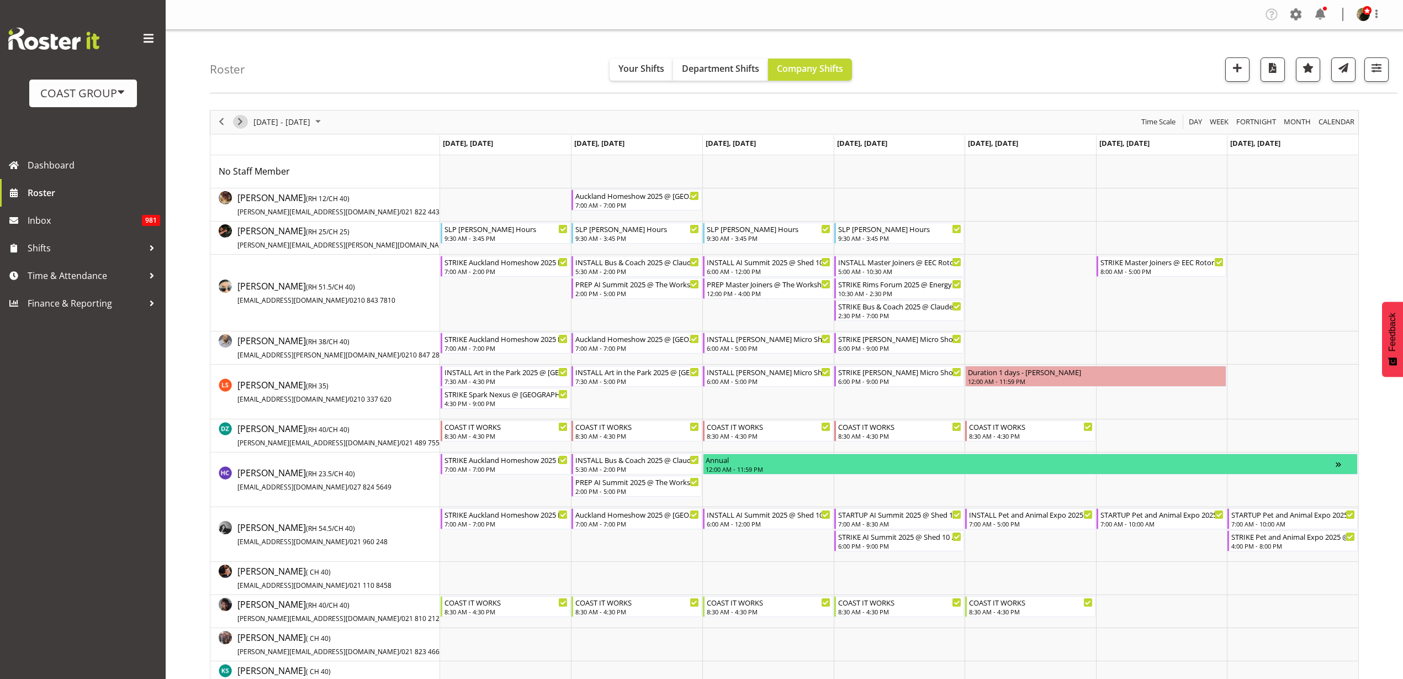
click at [242, 119] on span "Next" at bounding box center [240, 122] width 13 height 14
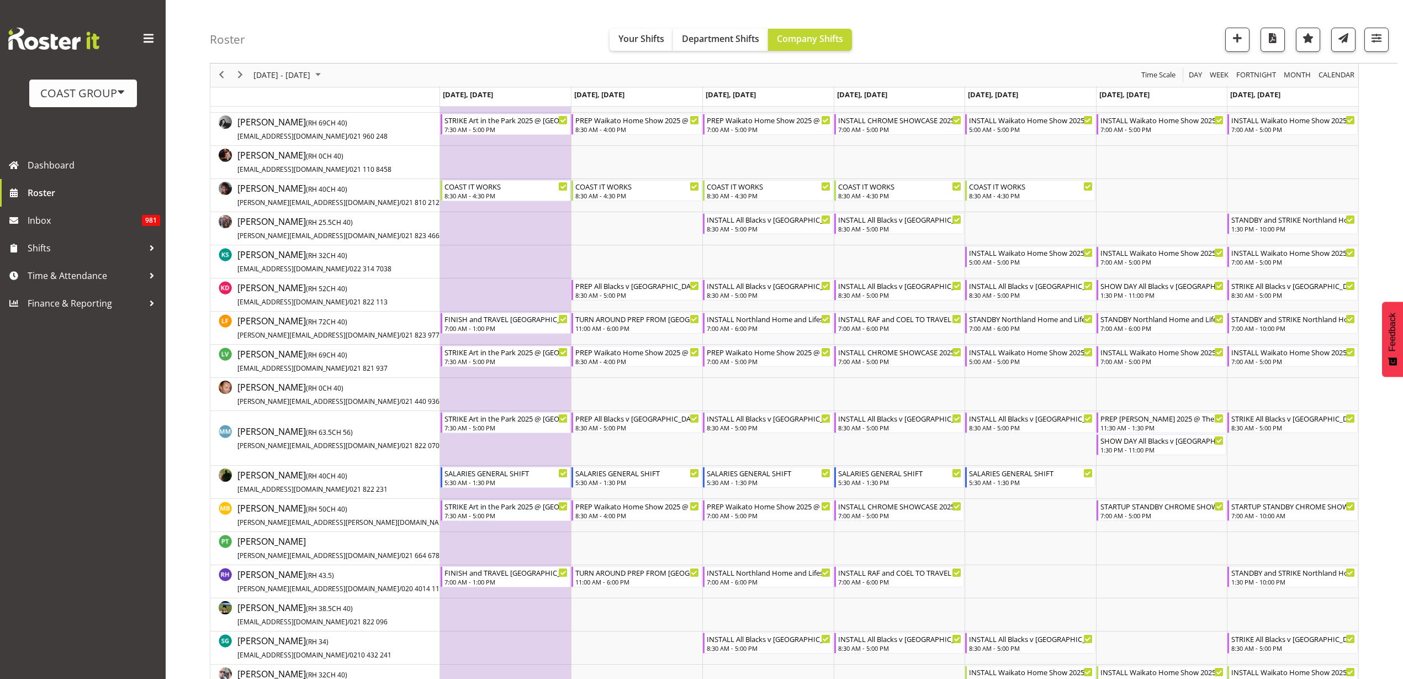
scroll to position [414, 0]
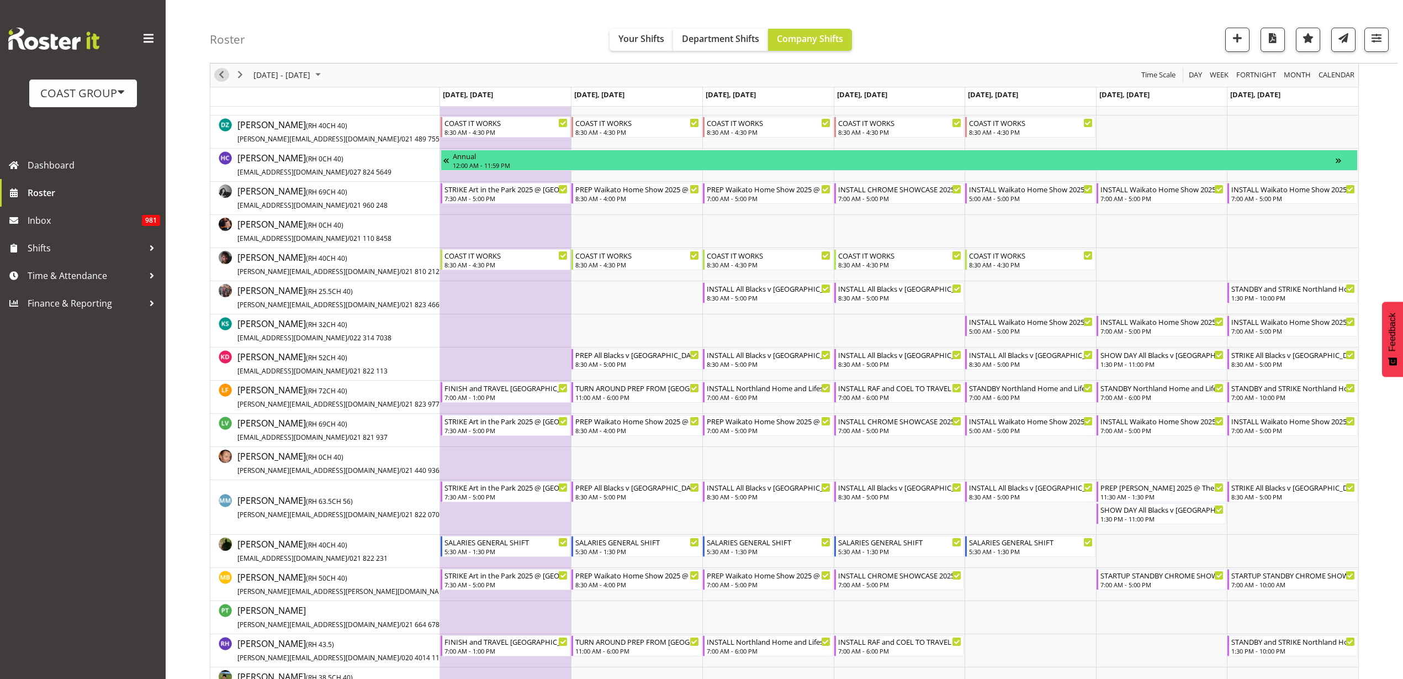
click at [223, 71] on span "Previous" at bounding box center [221, 75] width 13 height 14
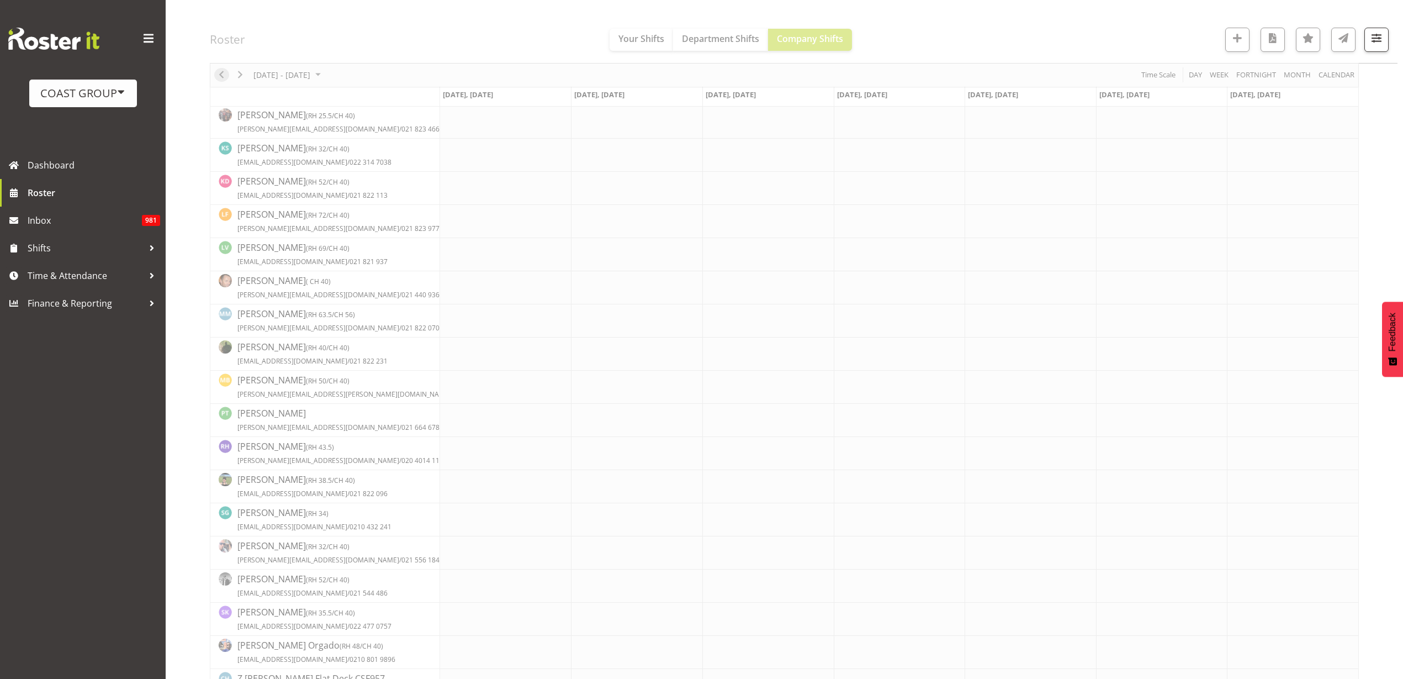
scroll to position [0, 0]
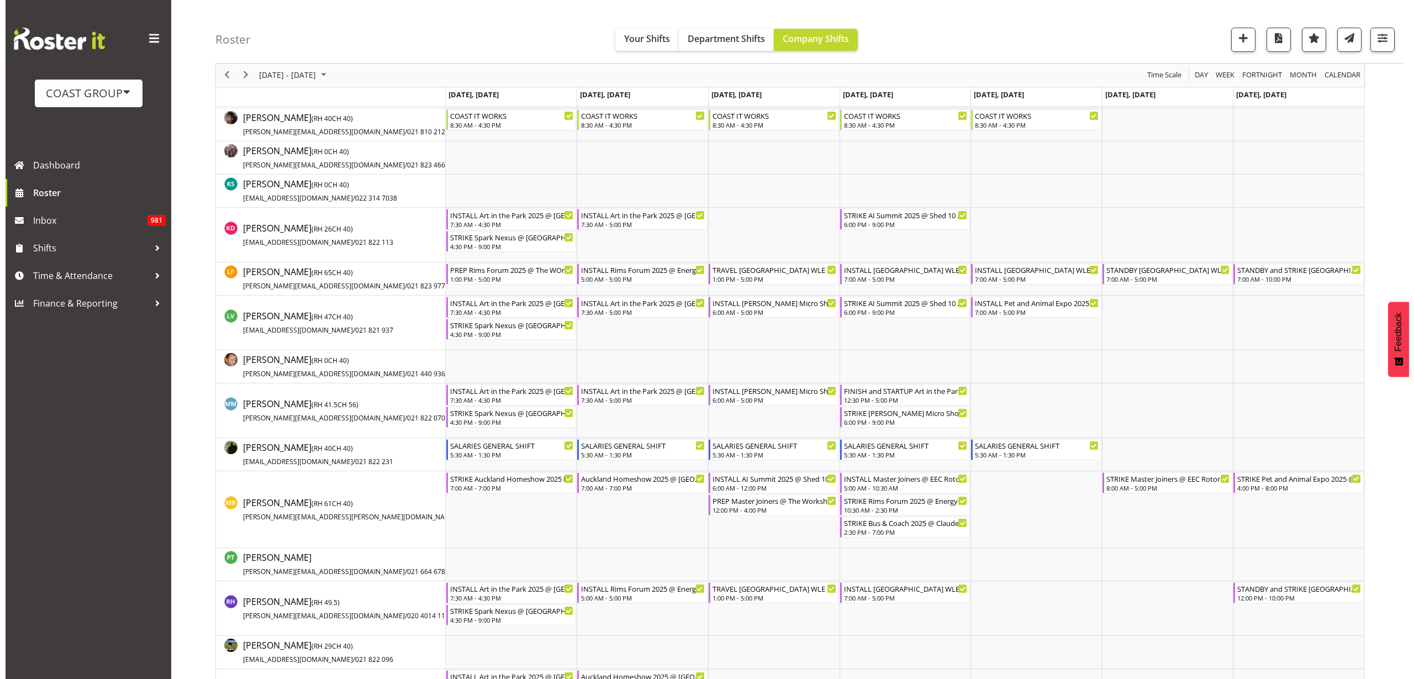
scroll to position [483, 0]
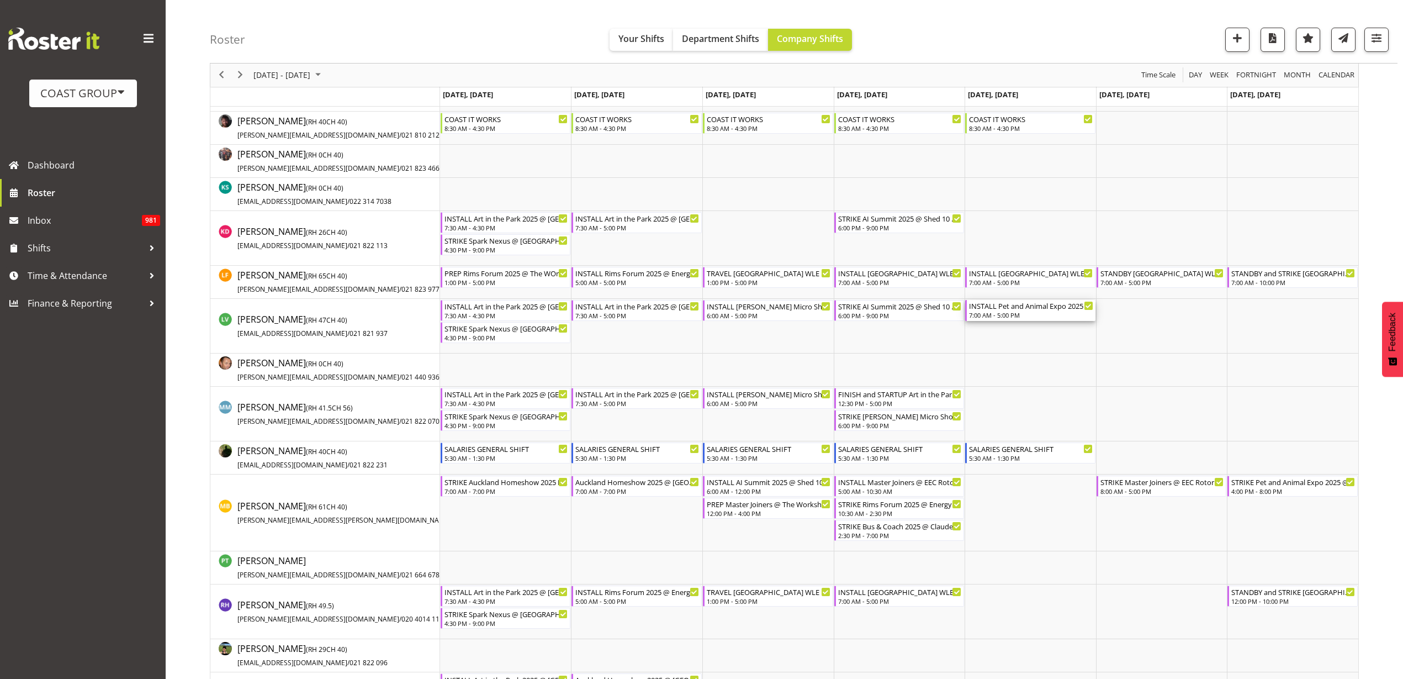
click at [1002, 311] on div "7:00 AM - 5:00 PM" at bounding box center [1031, 314] width 124 height 9
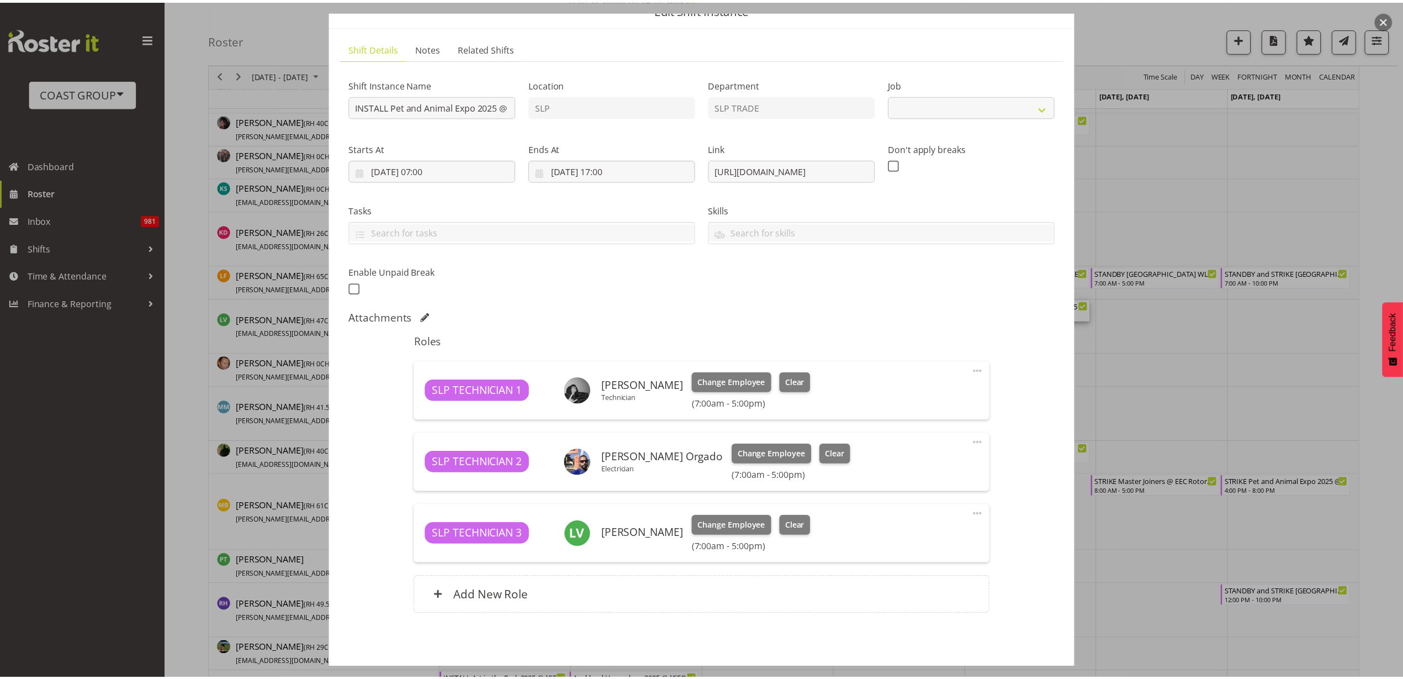
scroll to position [97, 0]
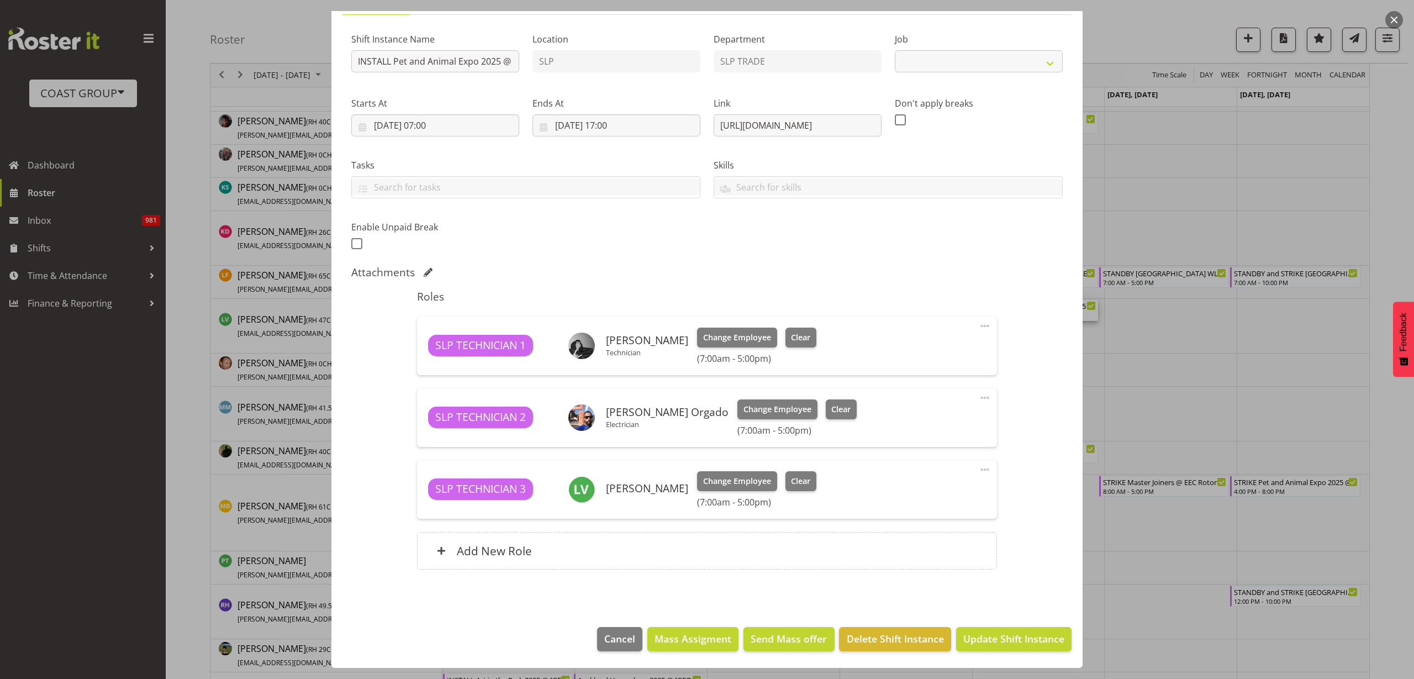
select select "10165"
click at [763, 413] on span "Change Employee" at bounding box center [777, 409] width 68 height 12
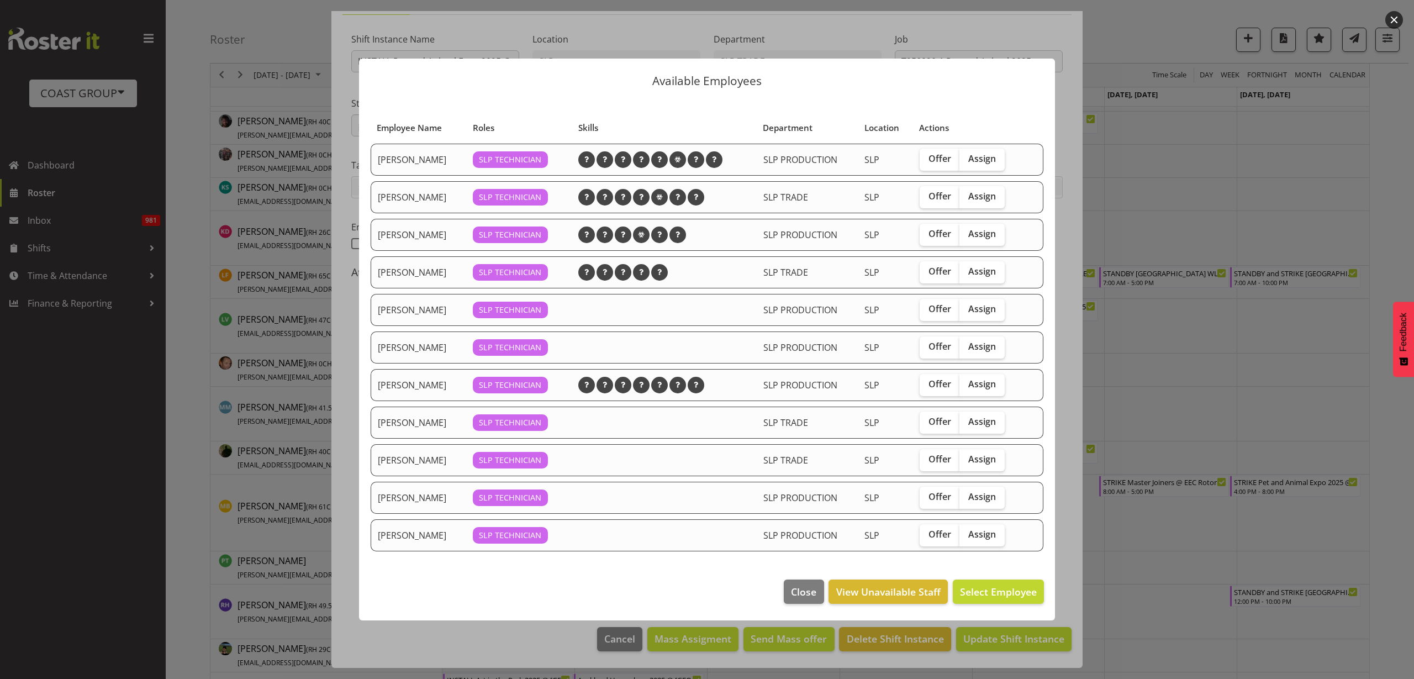
click at [979, 421] on span "Assign" at bounding box center [982, 421] width 28 height 11
click at [966, 421] on input "Assign" at bounding box center [962, 421] width 7 height 7
checkbox input "true"
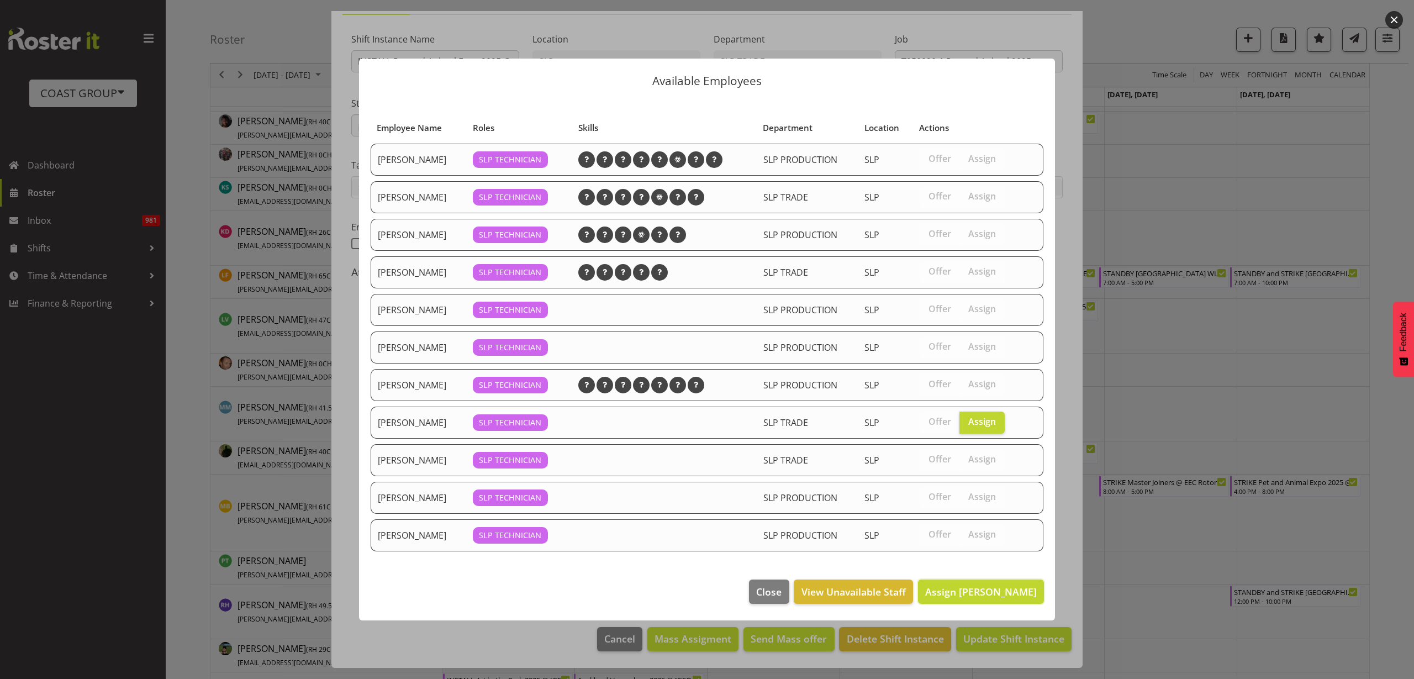
click at [970, 590] on span "Assign Michel Bonette" at bounding box center [981, 591] width 112 height 13
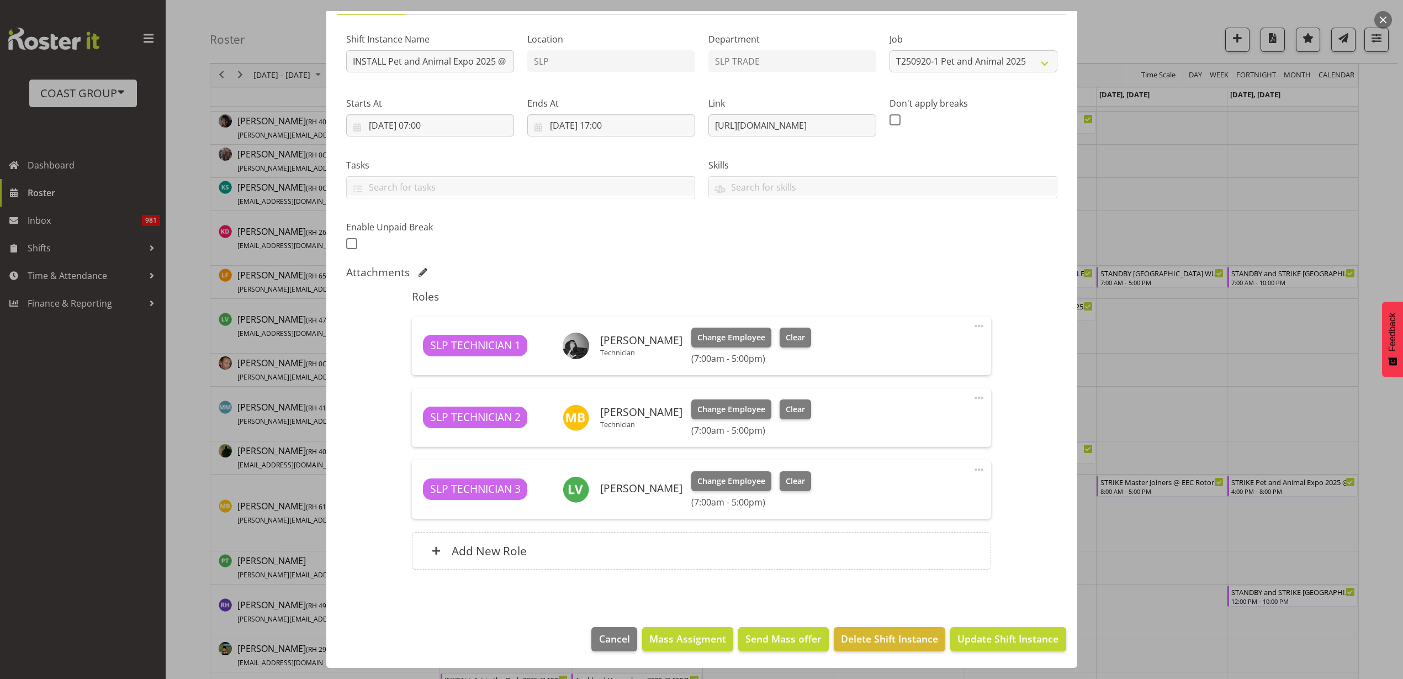
click at [50, 276] on div at bounding box center [701, 339] width 1403 height 679
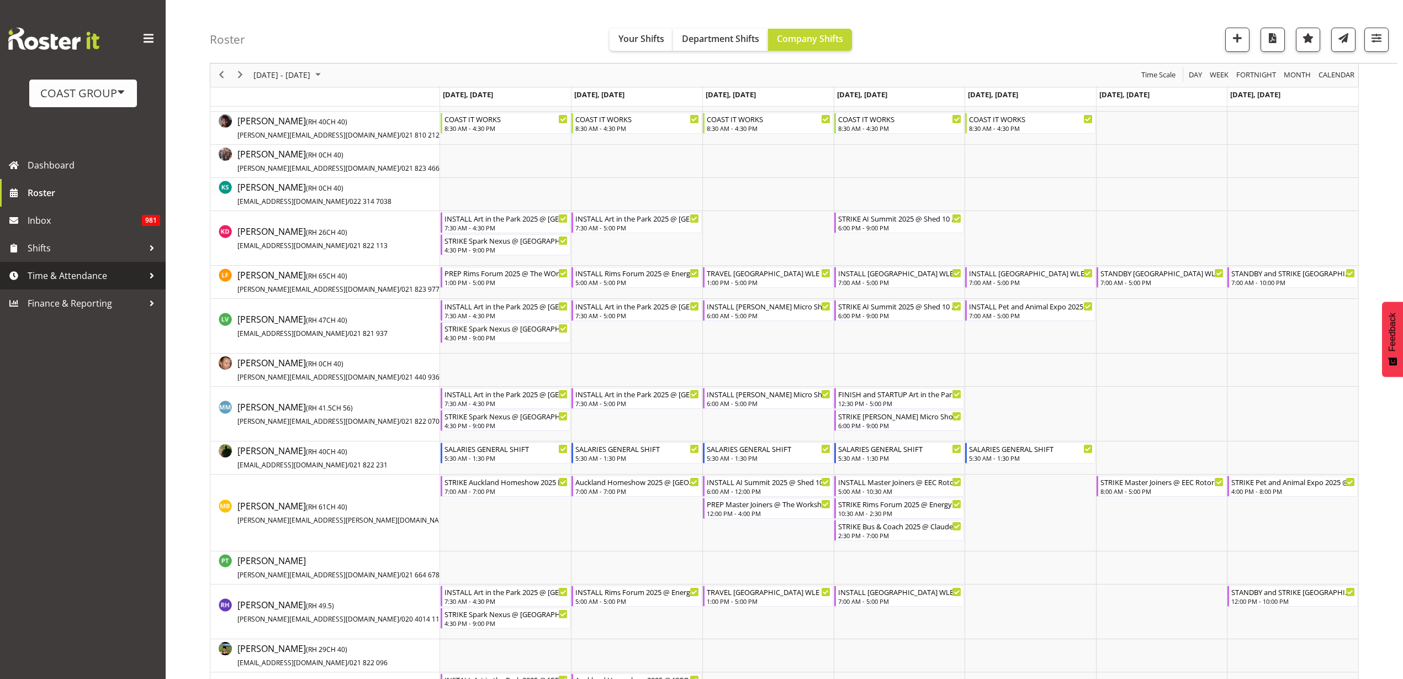
click at [62, 274] on span "Time & Attendance" at bounding box center [86, 275] width 116 height 17
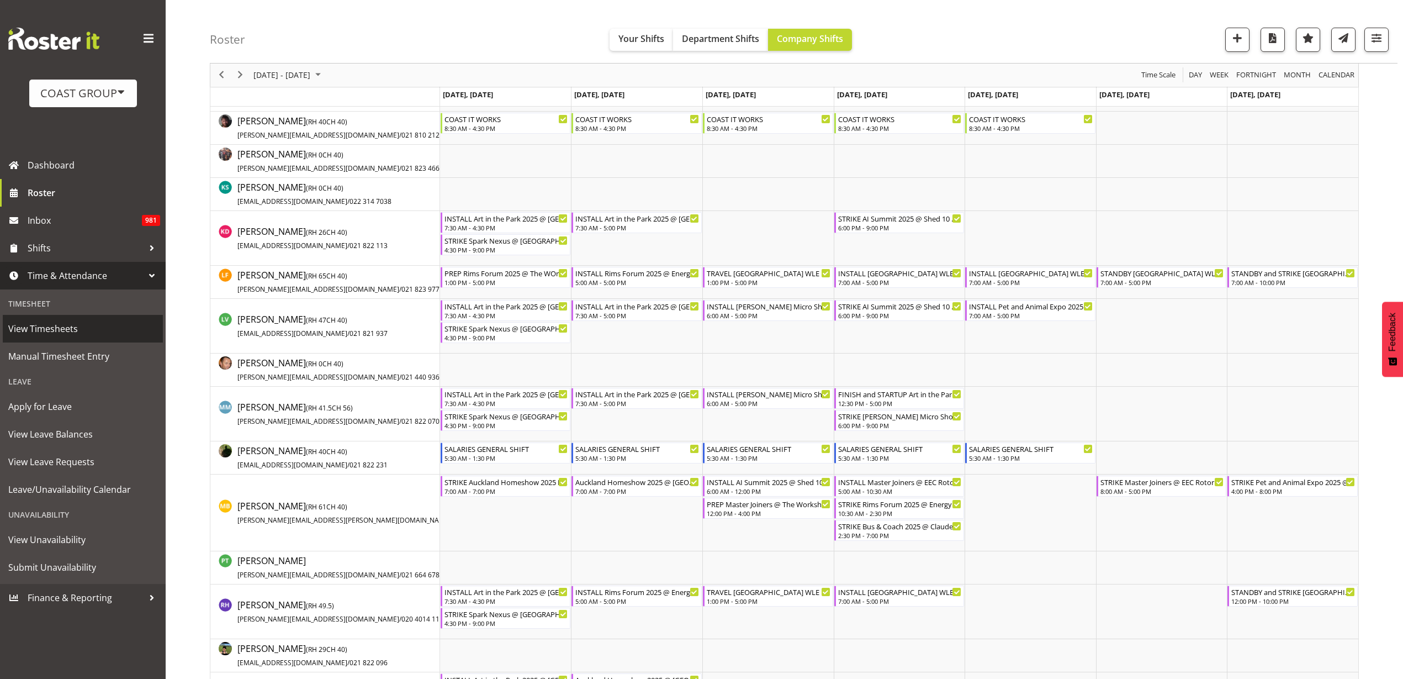
click at [54, 327] on span "View Timesheets" at bounding box center [82, 328] width 149 height 17
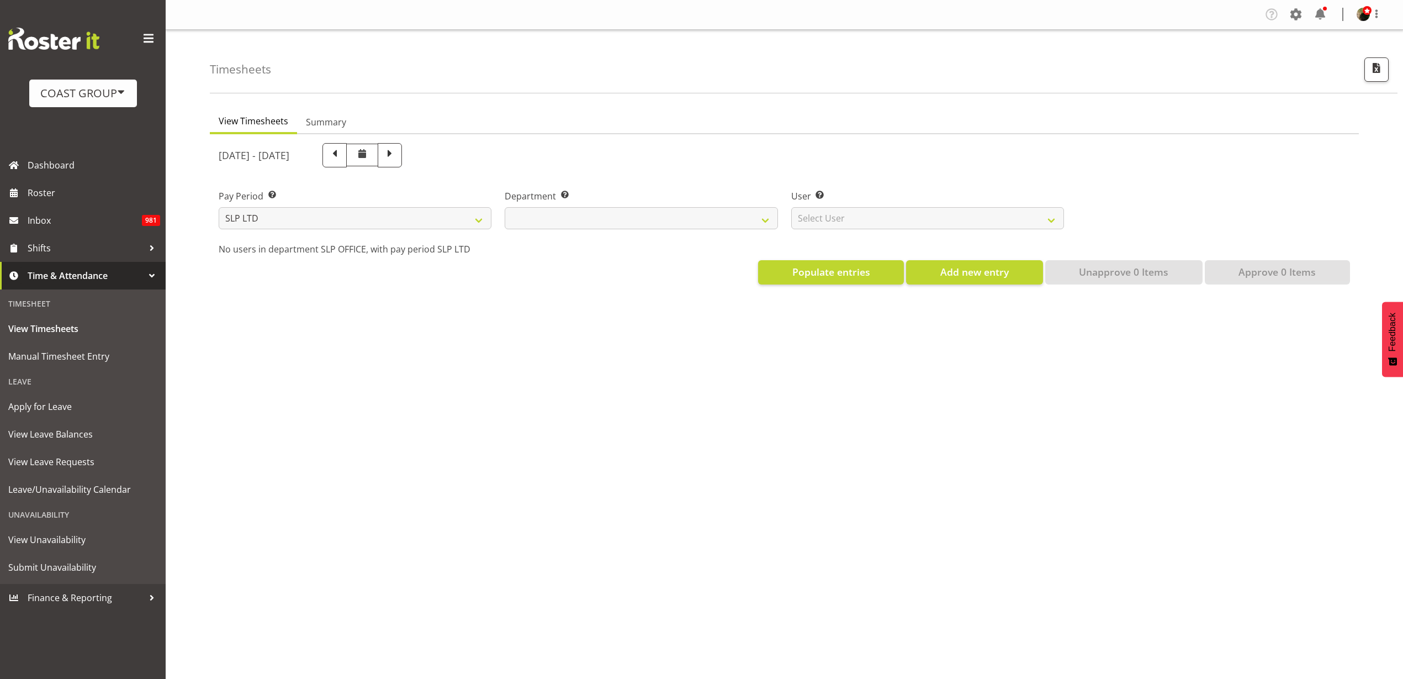
select select
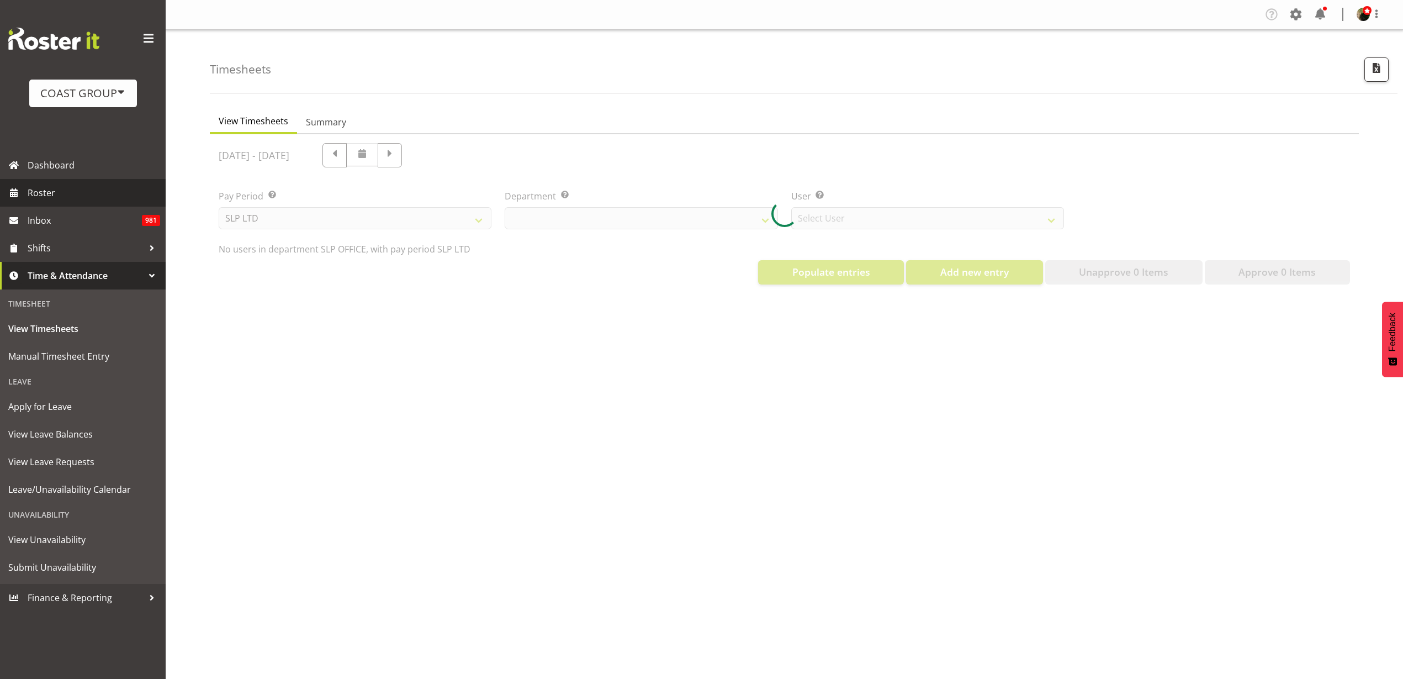
click at [64, 194] on span "Roster" at bounding box center [94, 192] width 133 height 17
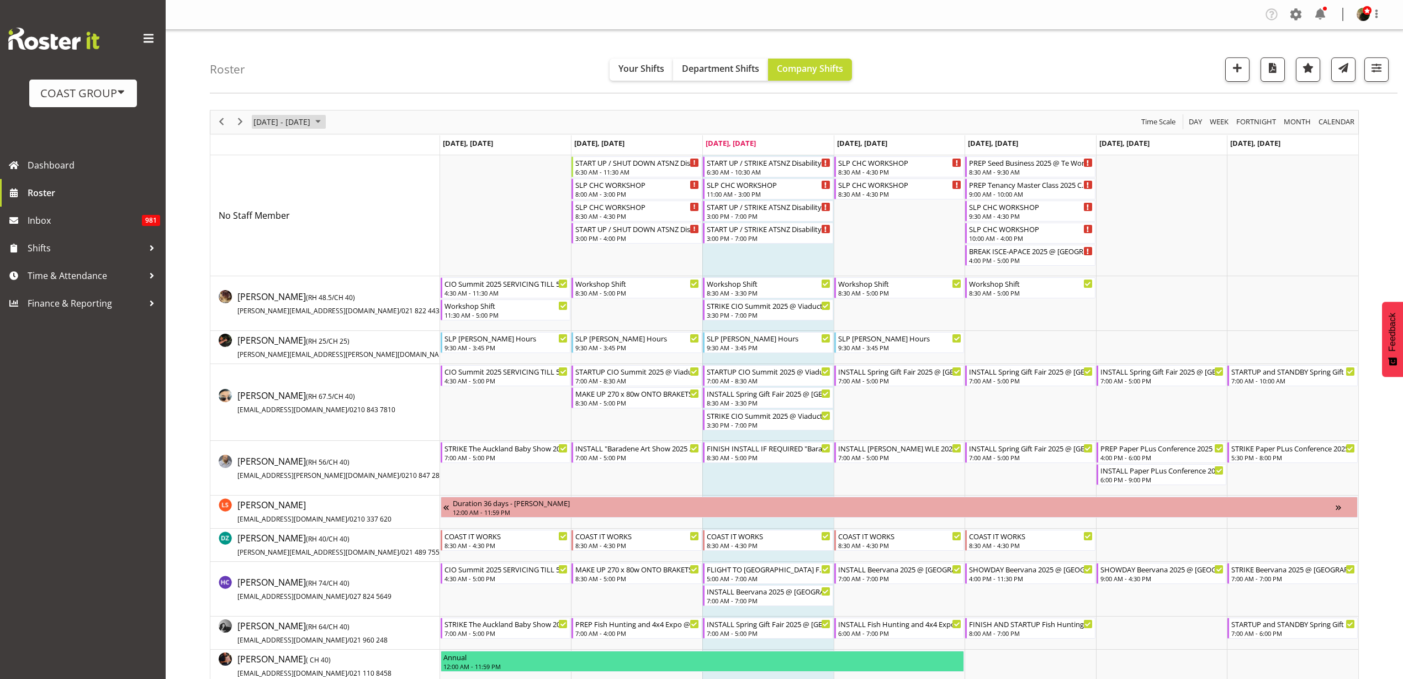
click at [294, 119] on span "[DATE] - [DATE]" at bounding box center [281, 122] width 59 height 14
click at [369, 144] on span "next month" at bounding box center [369, 150] width 19 height 20
click at [271, 244] on span "22" at bounding box center [265, 244] width 17 height 17
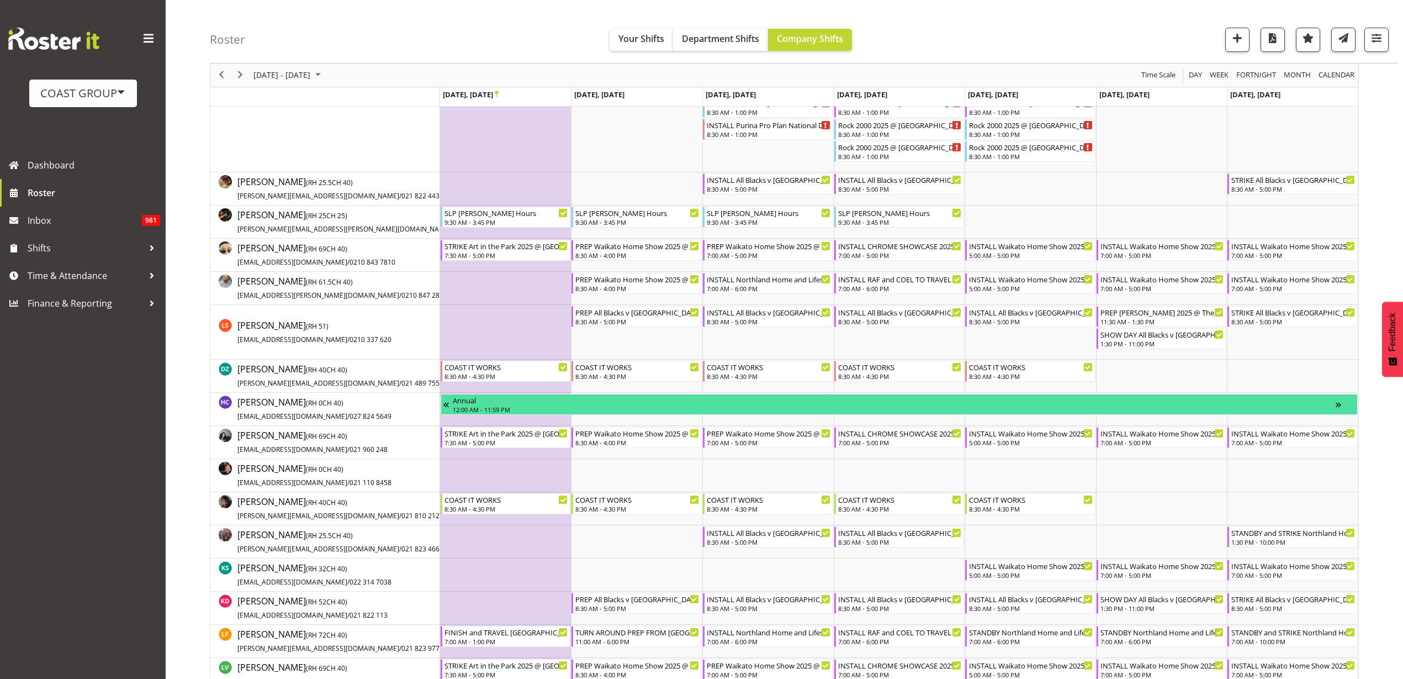
scroll to position [207, 0]
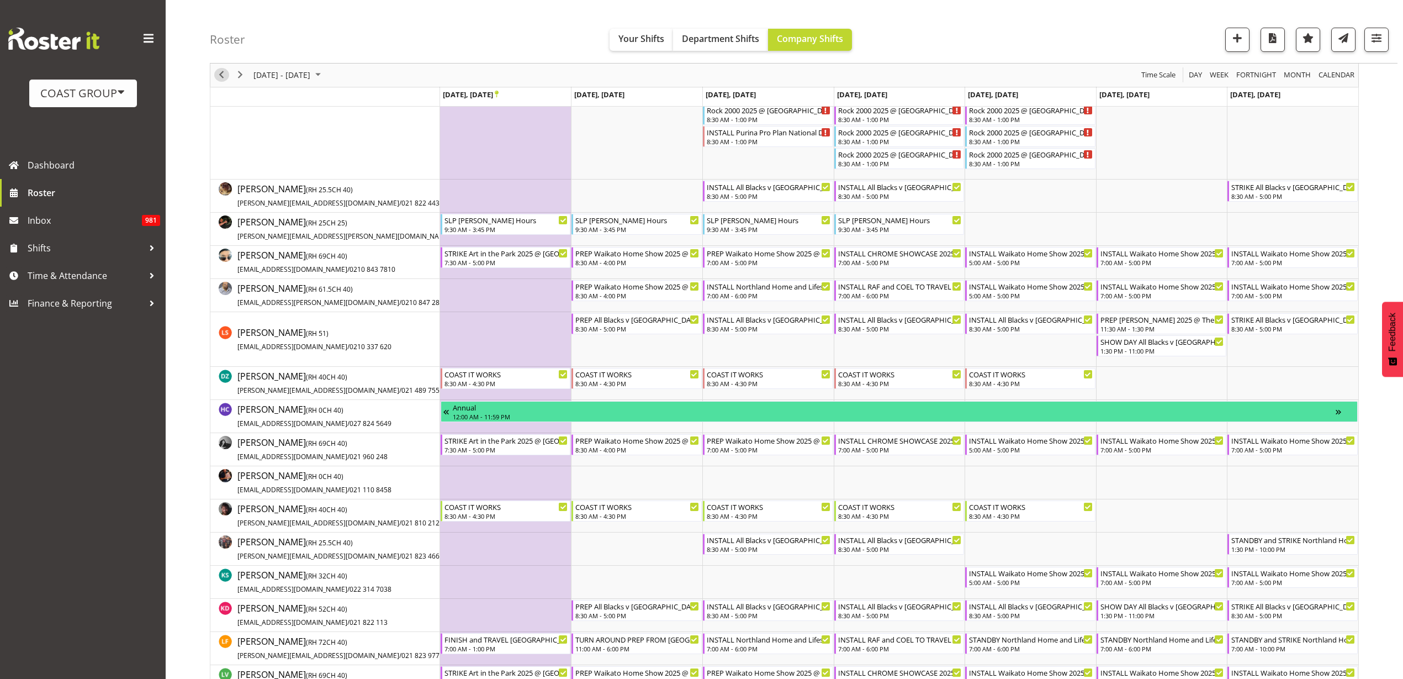
click at [220, 77] on span "Previous" at bounding box center [221, 75] width 13 height 14
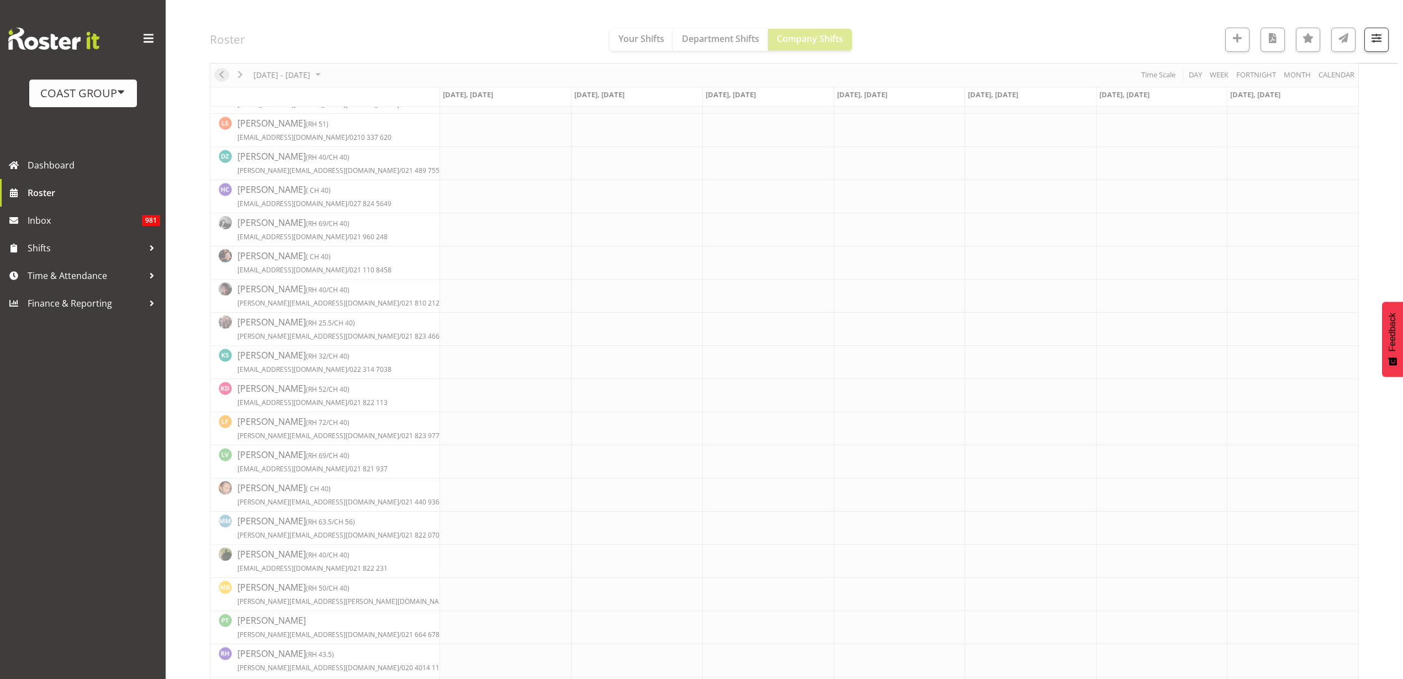
scroll to position [0, 0]
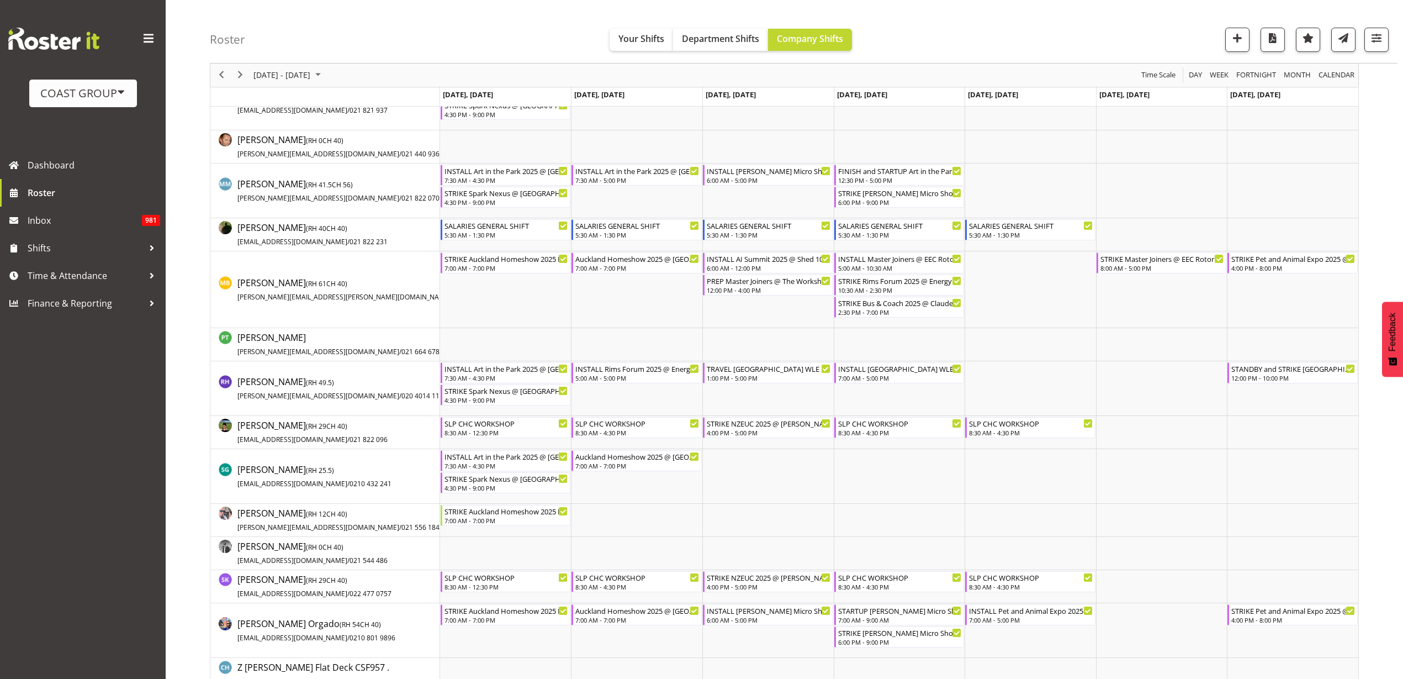
scroll to position [759, 0]
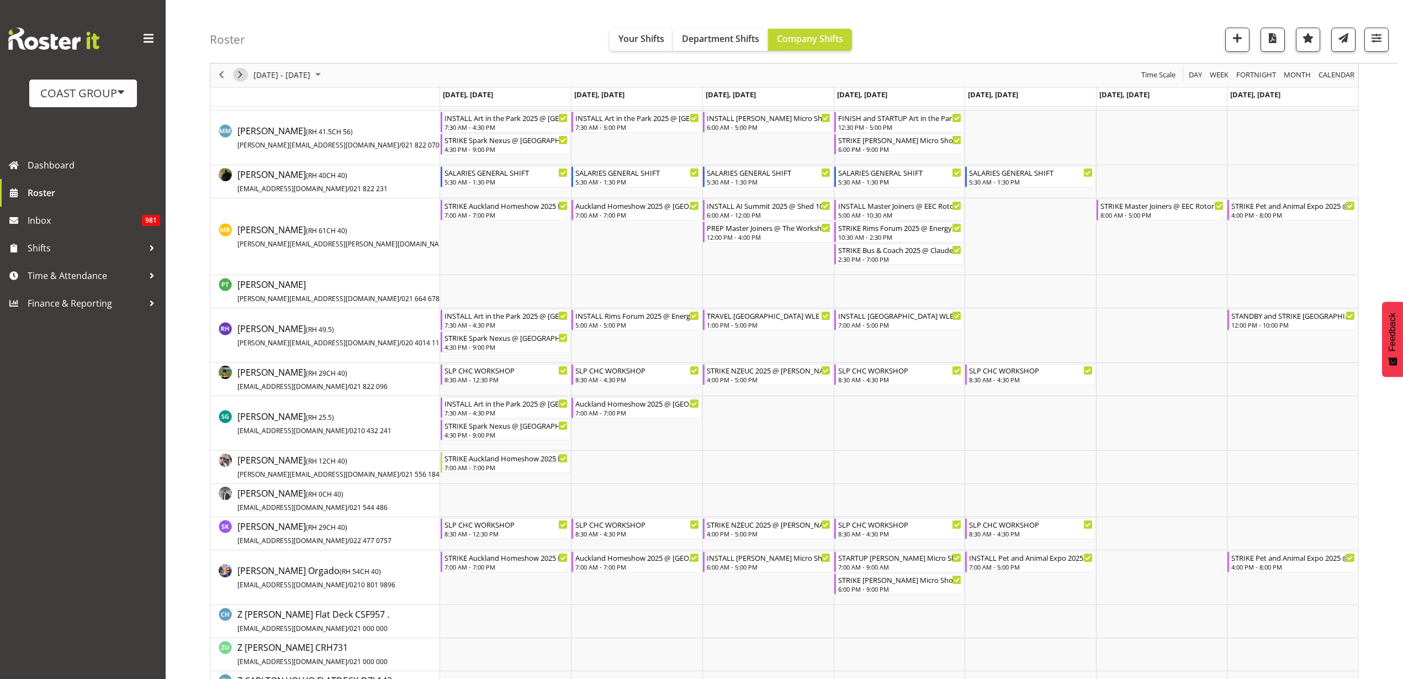
click at [238, 74] on span "Next" at bounding box center [240, 75] width 13 height 14
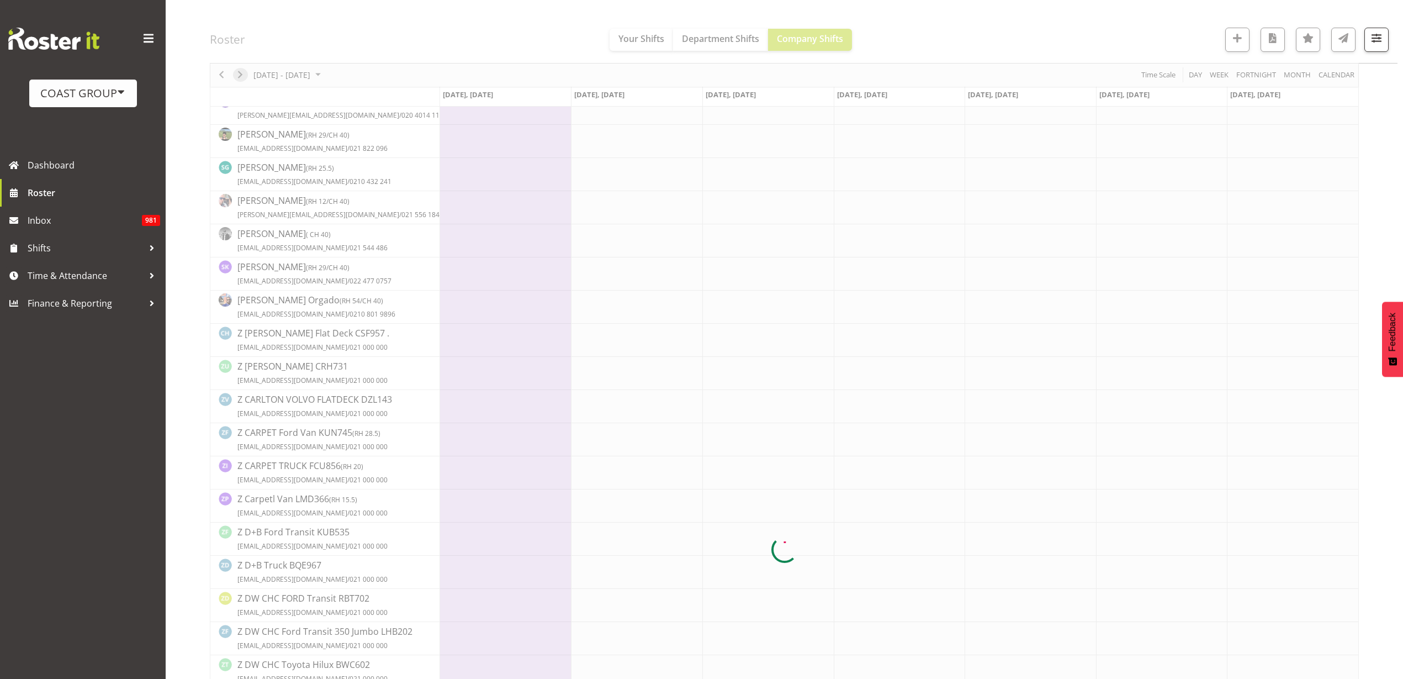
scroll to position [0, 0]
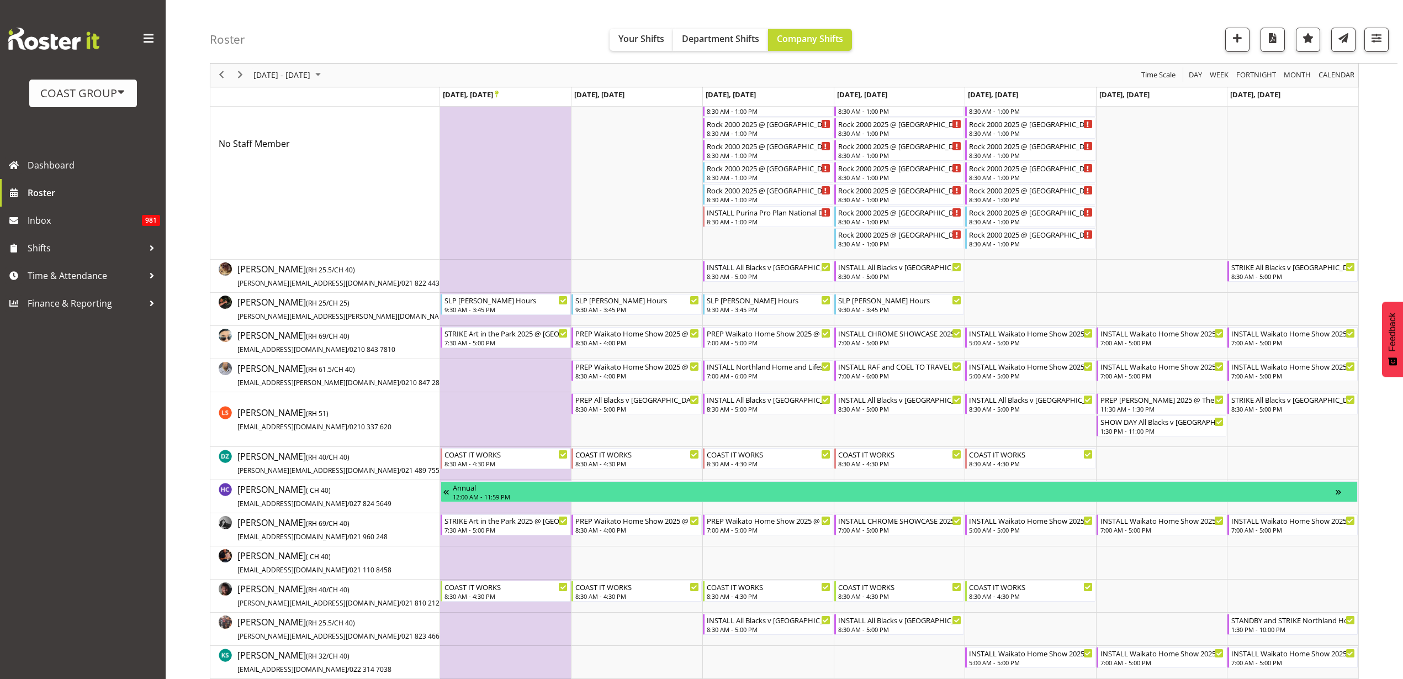
scroll to position [276, 0]
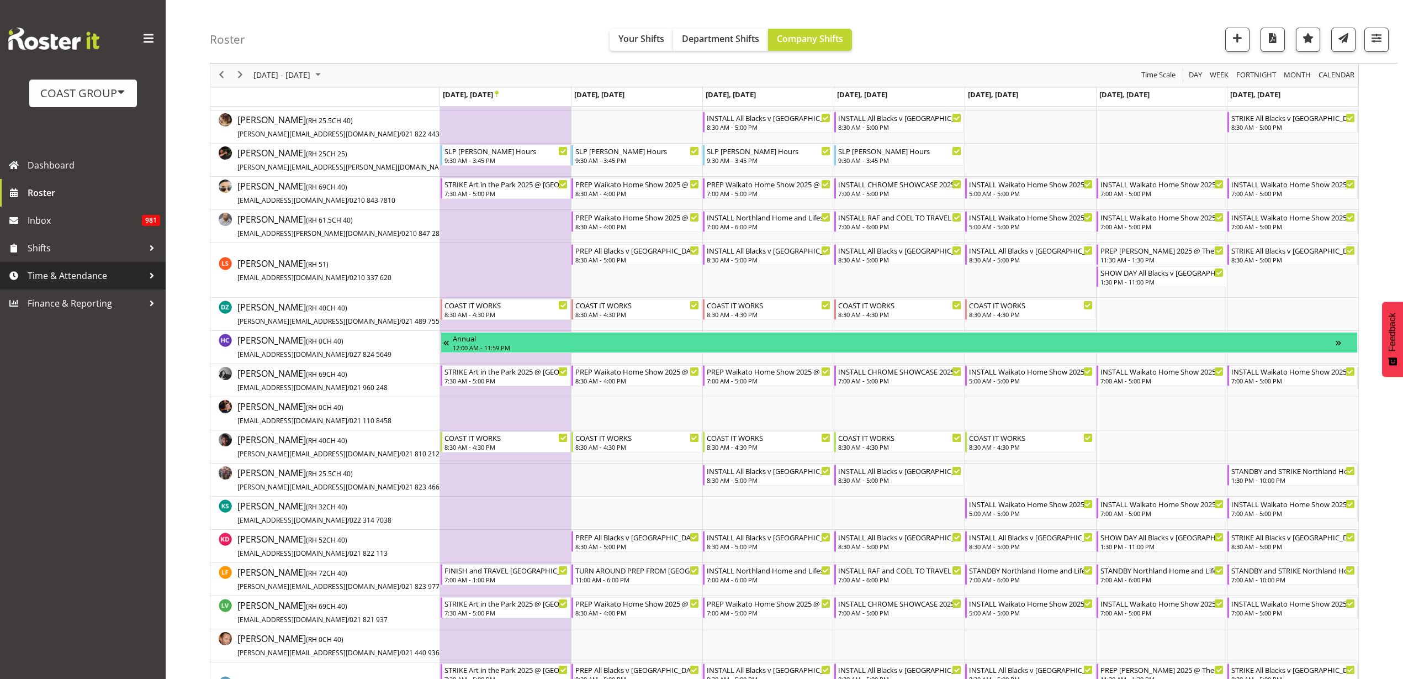
click at [60, 274] on span "Time & Attendance" at bounding box center [86, 275] width 116 height 17
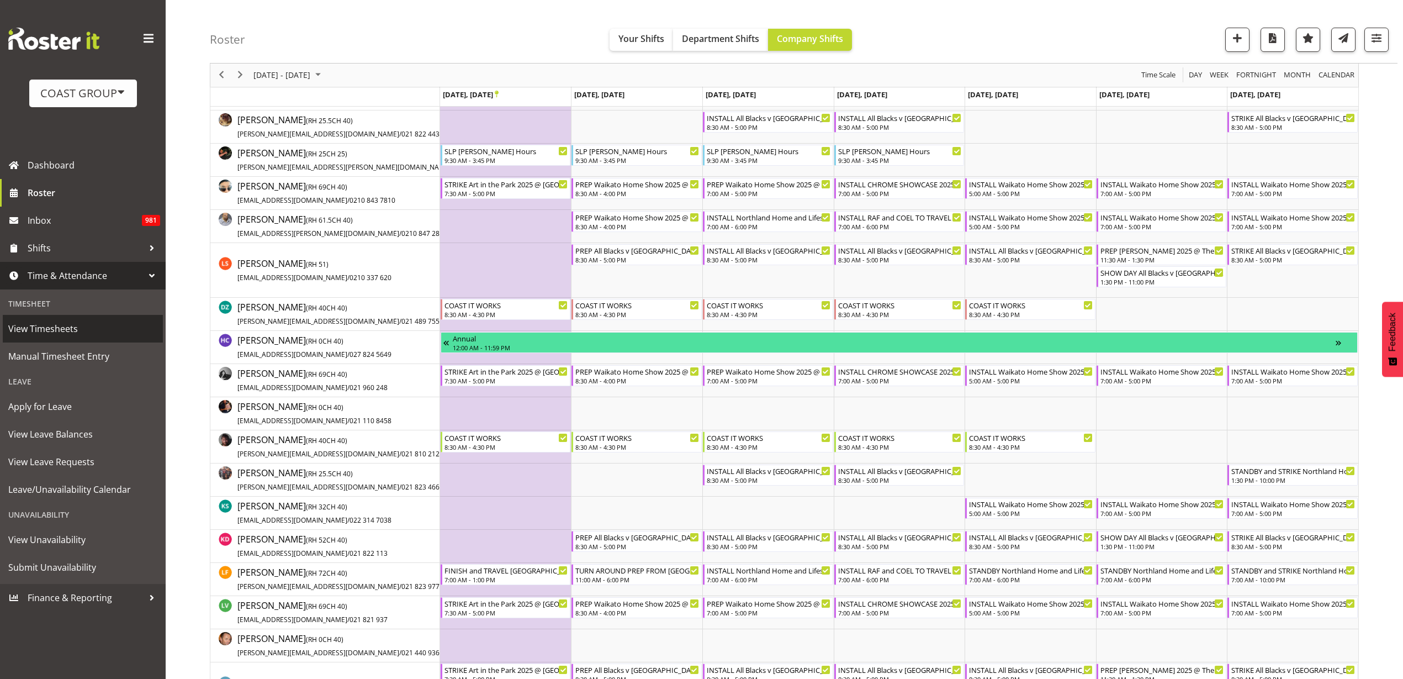
click at [71, 332] on span "View Timesheets" at bounding box center [82, 328] width 149 height 17
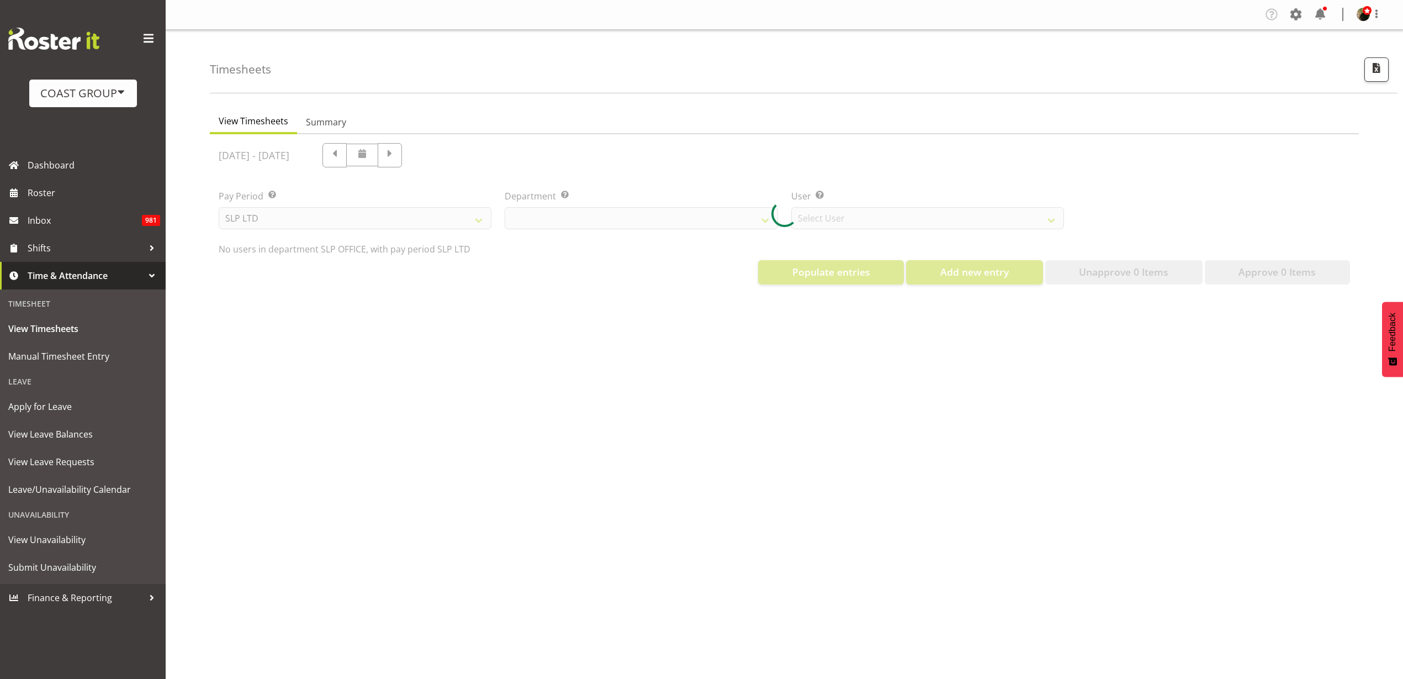
select select "25"
select select "7496"
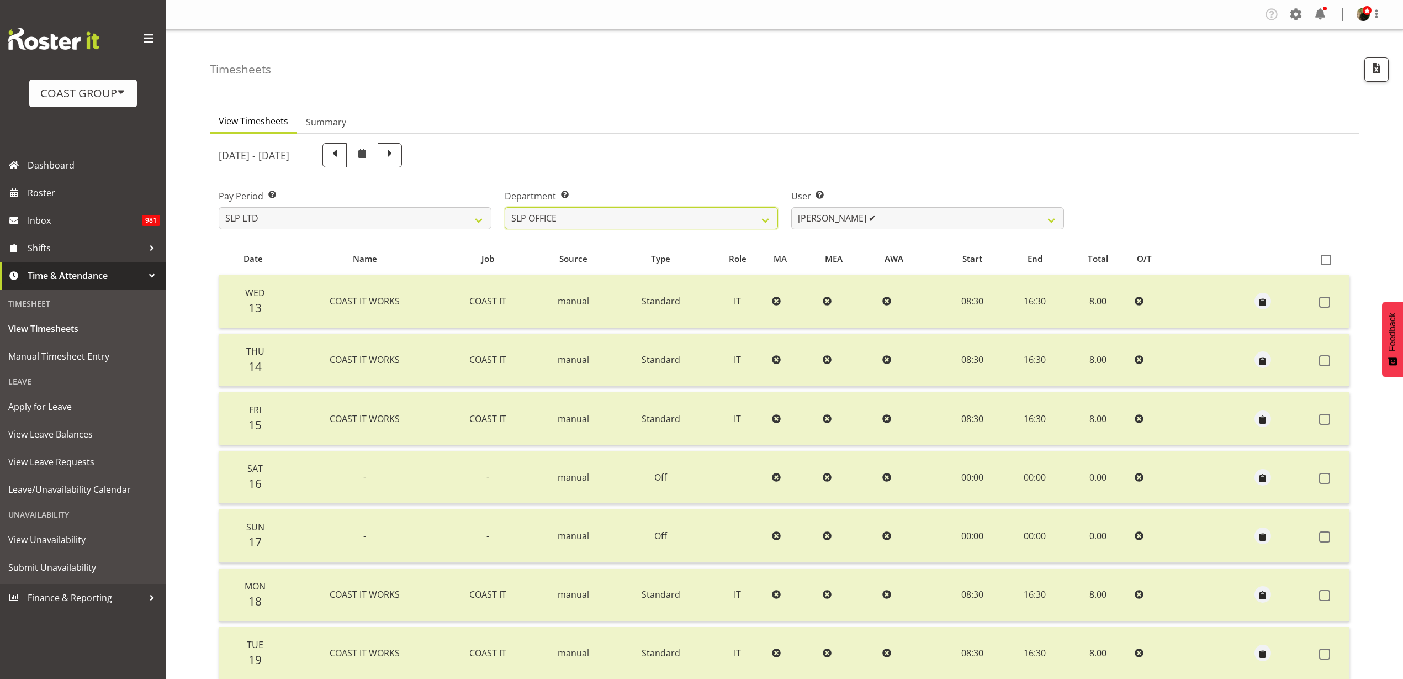
click at [729, 221] on select "SLP CHC SLP OFFICE SLP PRODUCTION SLP TRADE" at bounding box center [641, 218] width 273 height 22
click at [505, 207] on select "SLP CHC SLP OFFICE SLP PRODUCTION SLP TRADE" at bounding box center [641, 218] width 273 height 22
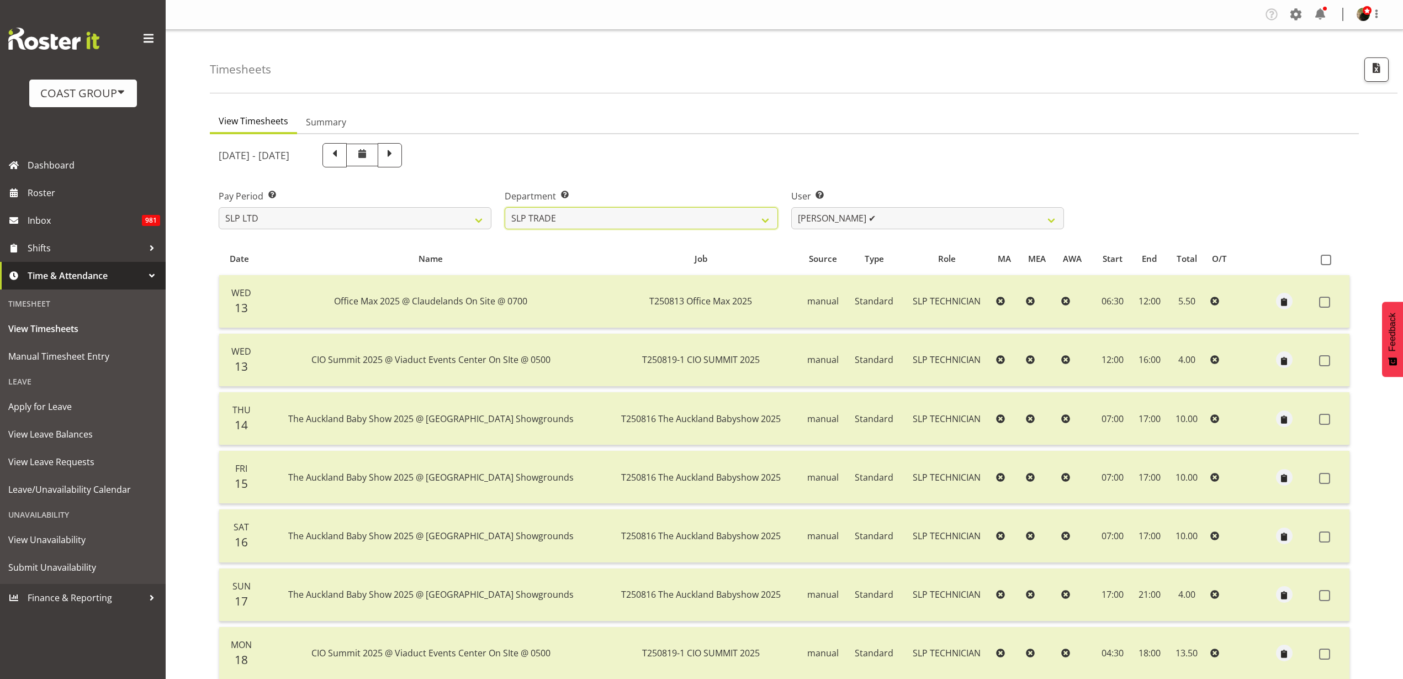
click at [621, 227] on select "SLP CHC SLP OFFICE SLP PRODUCTION SLP TRADE" at bounding box center [641, 218] width 273 height 22
select select "390"
click at [505, 207] on select "SLP CHC SLP OFFICE SLP PRODUCTION SLP TRADE" at bounding box center [641, 218] width 273 height 22
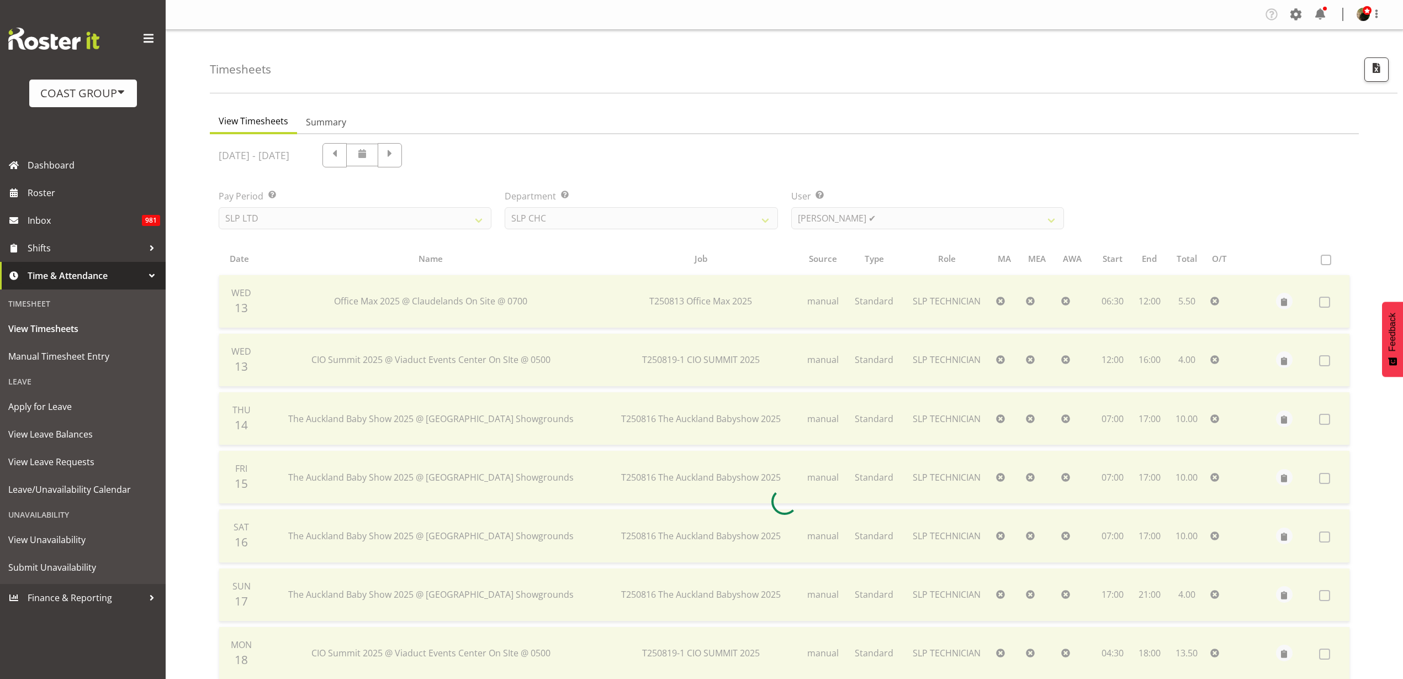
click at [886, 219] on div at bounding box center [784, 501] width 1149 height 735
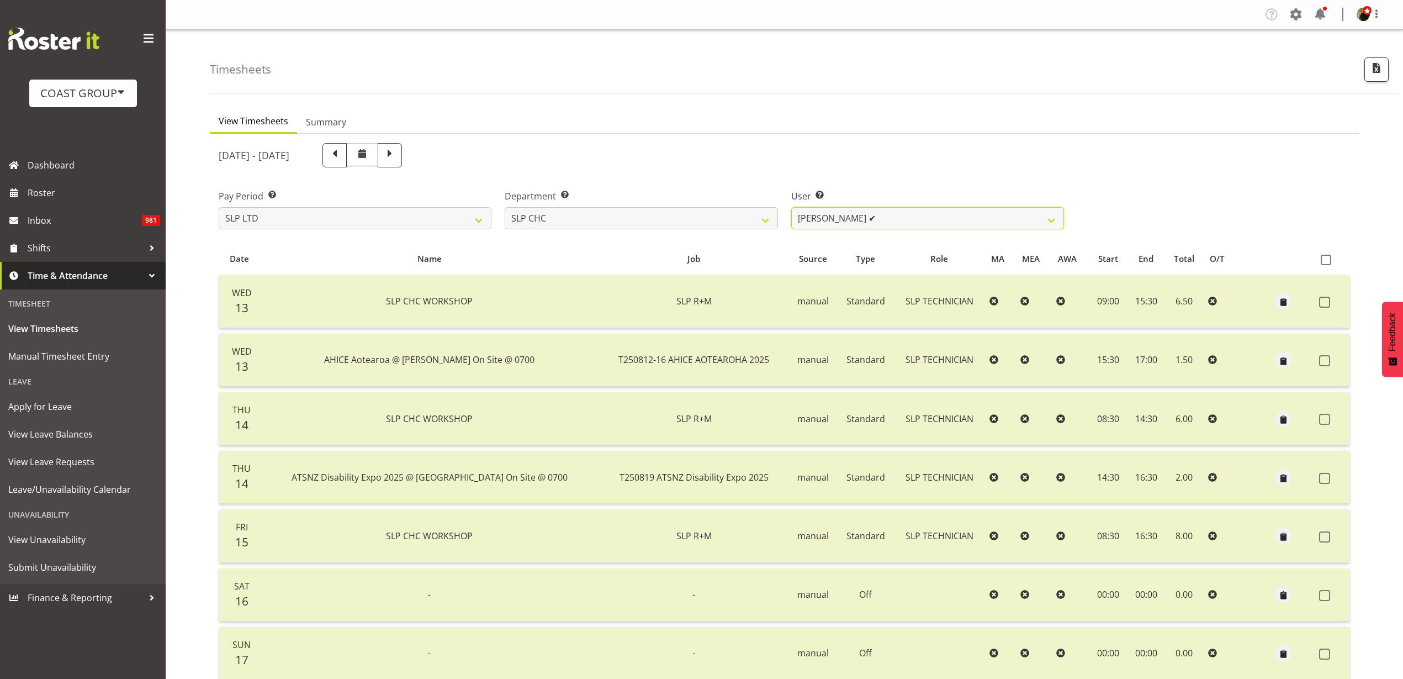
click at [900, 221] on select "[PERSON_NAME] ✔ [PERSON_NAME] ✔ [PERSON_NAME] ✔" at bounding box center [927, 218] width 273 height 22
click at [791, 207] on select "[PERSON_NAME] ✔ [PERSON_NAME] ✔ [PERSON_NAME] ✔" at bounding box center [927, 218] width 273 height 22
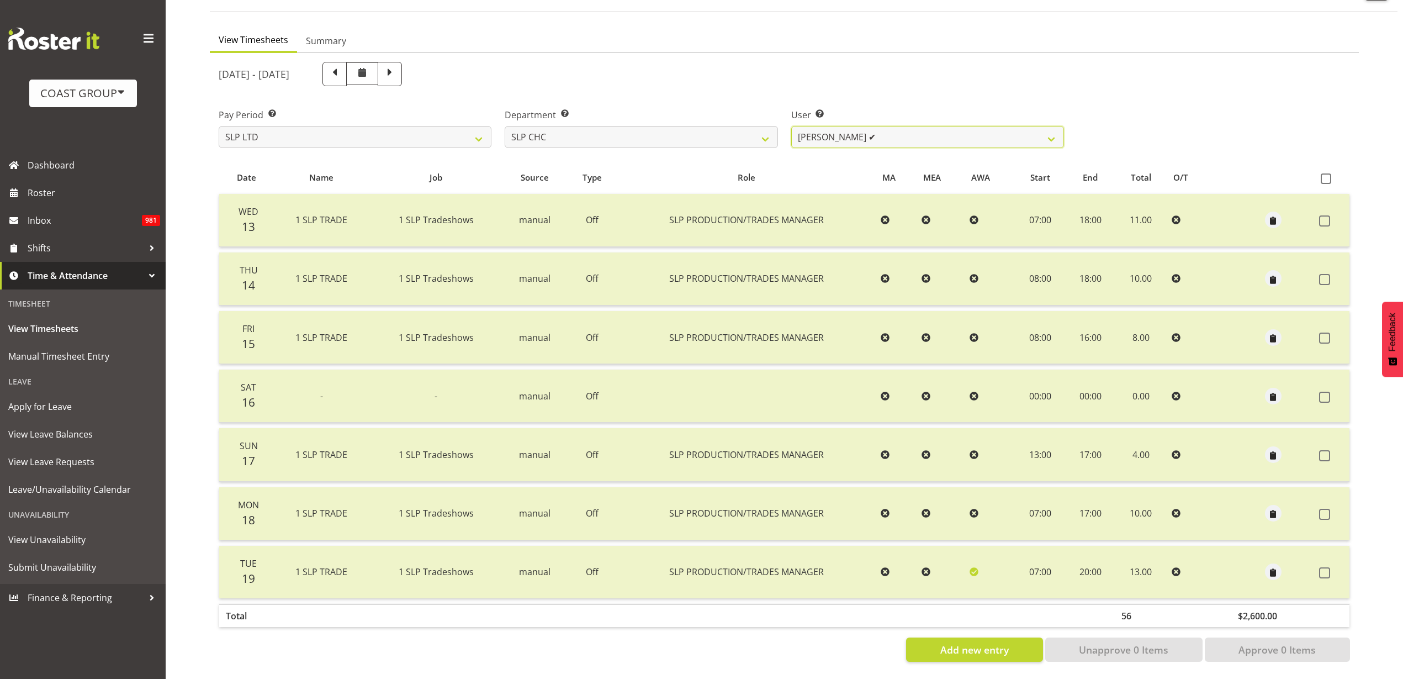
scroll to position [92, 0]
click at [918, 128] on select "[PERSON_NAME] ✔ [PERSON_NAME] ✔ [PERSON_NAME] ✔" at bounding box center [927, 137] width 273 height 22
click at [791, 126] on select "[PERSON_NAME] ✔ [PERSON_NAME] ✔ [PERSON_NAME] ✔" at bounding box center [927, 137] width 273 height 22
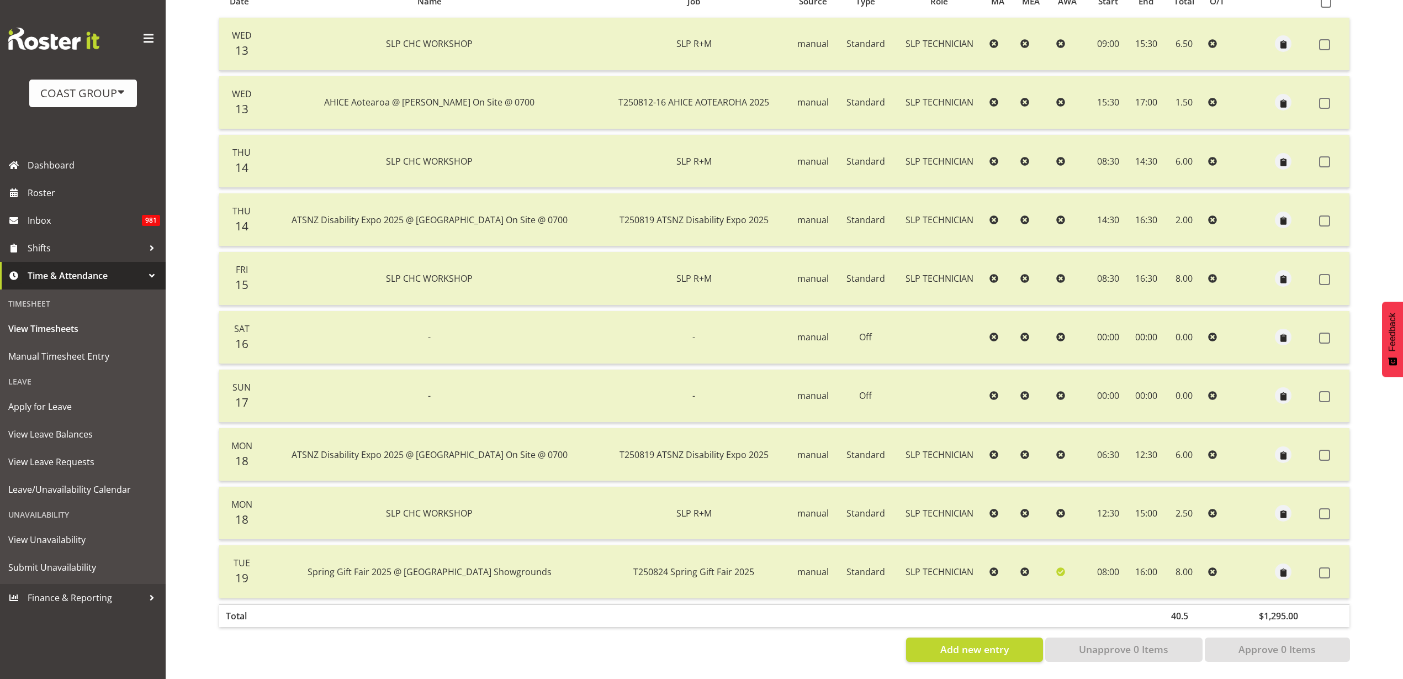
scroll to position [130, 0]
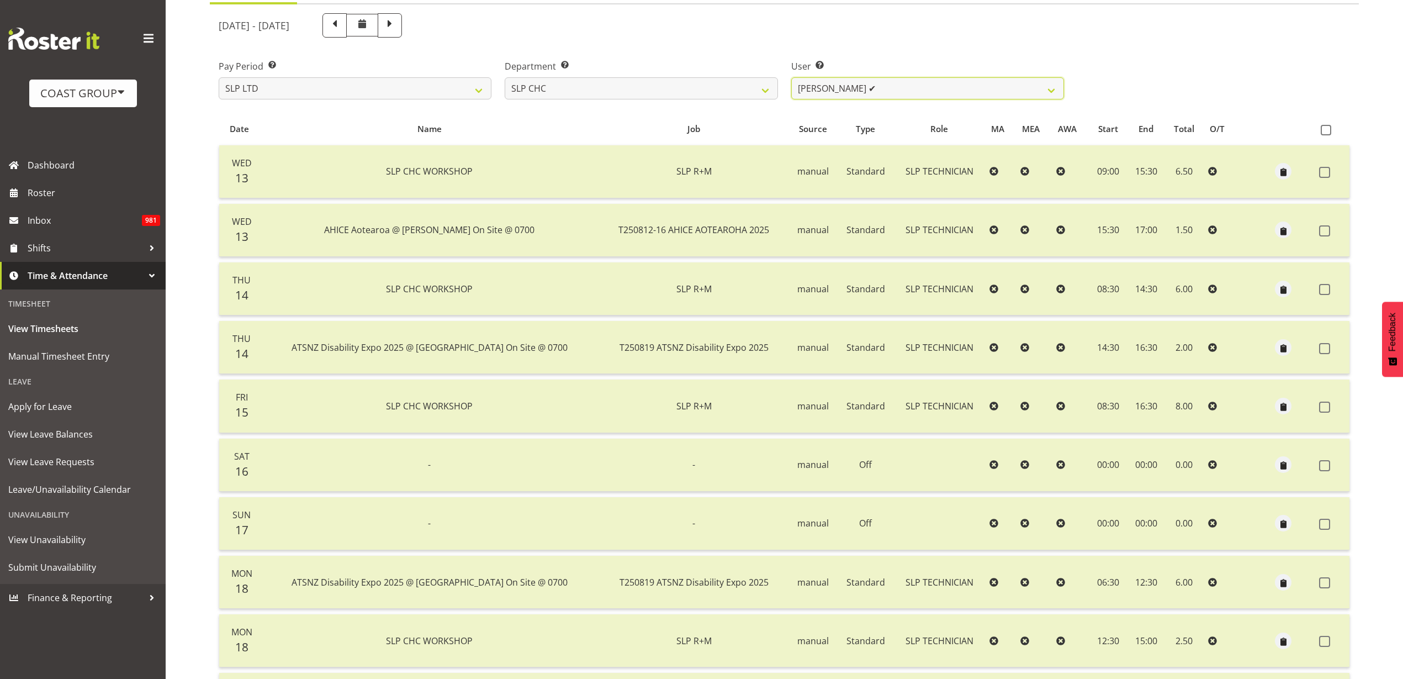
click at [921, 86] on select "[PERSON_NAME] ✔ [PERSON_NAME] ✔ [PERSON_NAME] ✔" at bounding box center [927, 88] width 273 height 22
select select "263"
click at [791, 77] on select "[PERSON_NAME] ✔ [PERSON_NAME] ✔ [PERSON_NAME] ✔" at bounding box center [927, 88] width 273 height 22
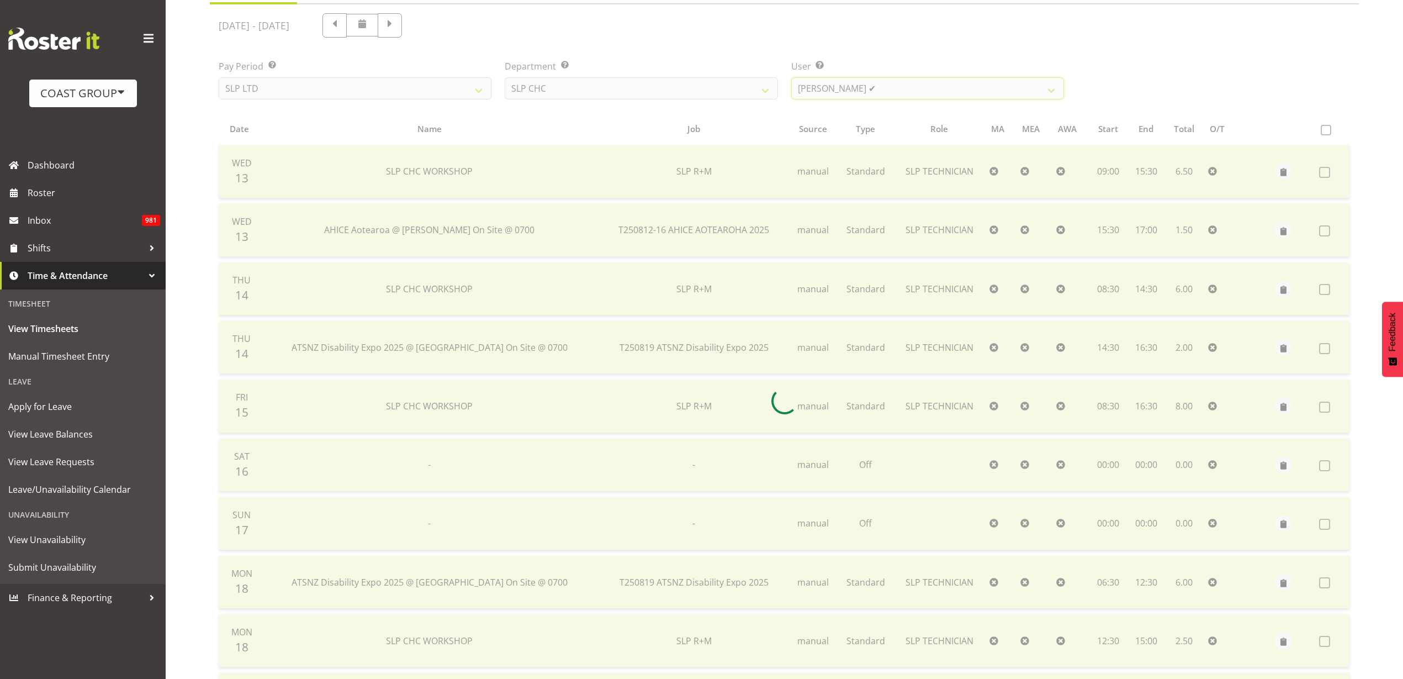
scroll to position [92, 0]
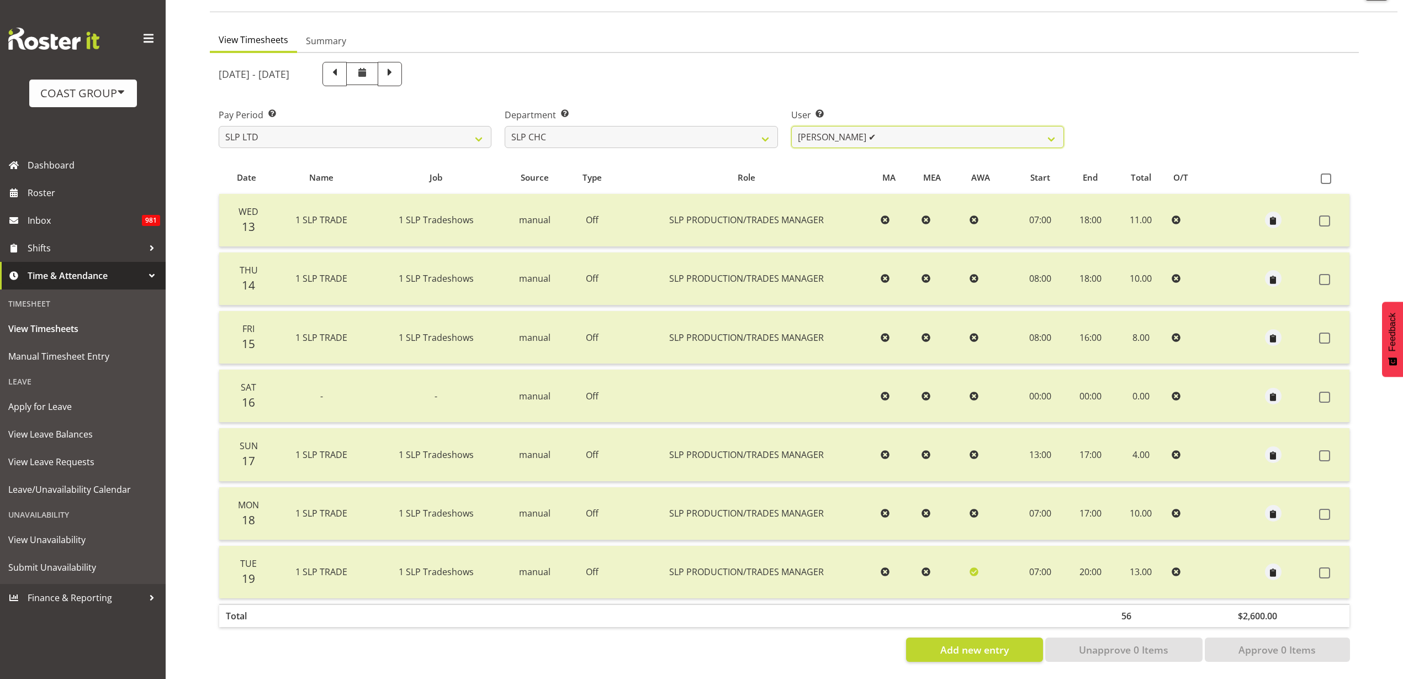
click at [912, 126] on select "[PERSON_NAME] ✔ [PERSON_NAME] ✔ [PERSON_NAME] ✔" at bounding box center [927, 137] width 273 height 22
click at [728, 130] on select "SLP CHC SLP OFFICE SLP PRODUCTION SLP TRADE" at bounding box center [641, 137] width 273 height 22
select select "25"
click at [505, 126] on select "SLP CHC SLP OFFICE SLP PRODUCTION SLP TRADE" at bounding box center [641, 137] width 273 height 22
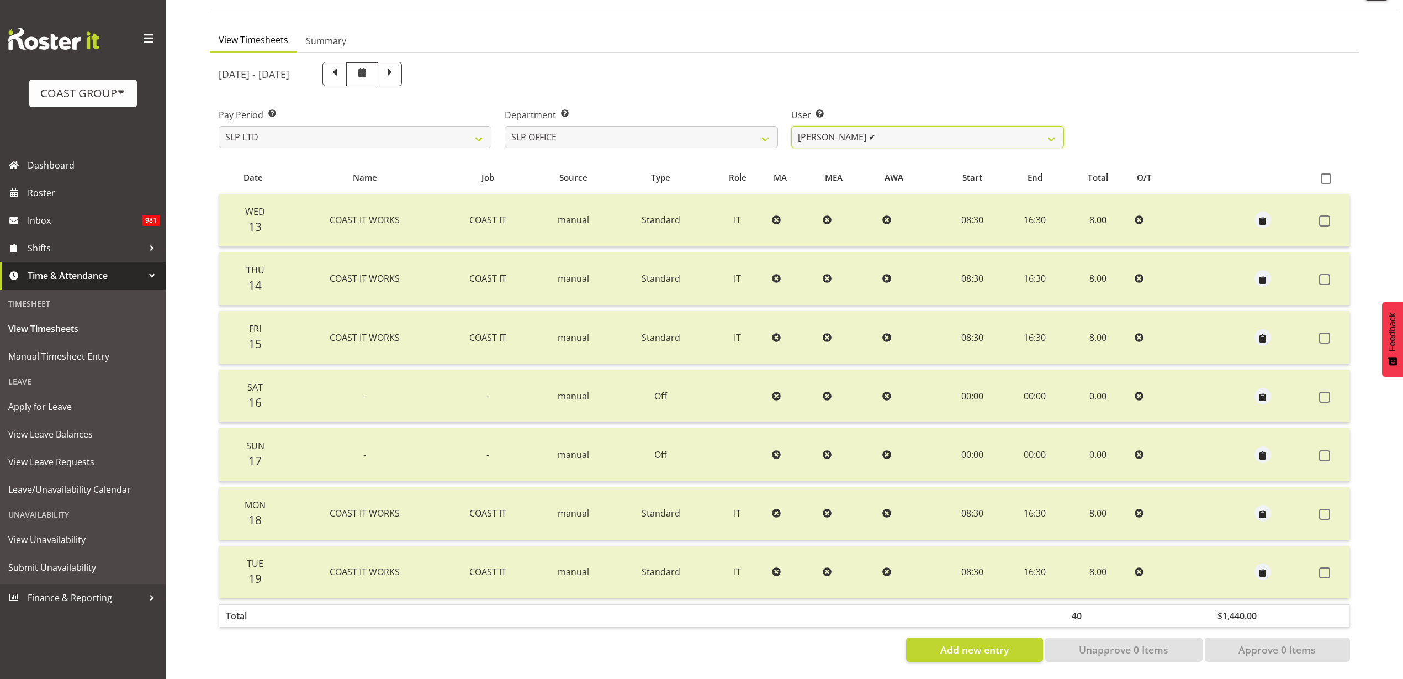
click at [912, 126] on select "[PERSON_NAME] ✔ [PERSON_NAME] ✔ [PERSON_NAME] ✔" at bounding box center [927, 137] width 273 height 22
select select "254"
click at [791, 126] on select "[PERSON_NAME] ✔ [PERSON_NAME] ✔ [PERSON_NAME] ✔" at bounding box center [927, 137] width 273 height 22
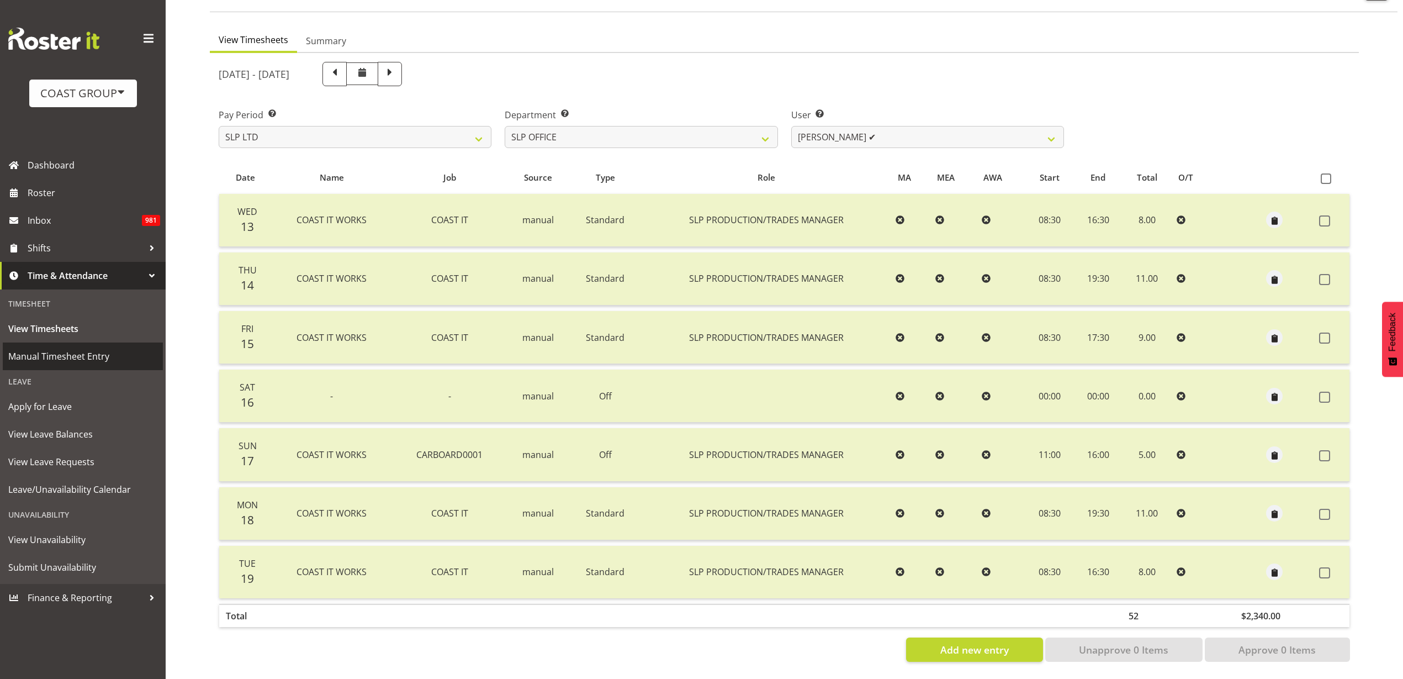
click at [50, 351] on span "Manual Timesheet Entry" at bounding box center [82, 356] width 149 height 17
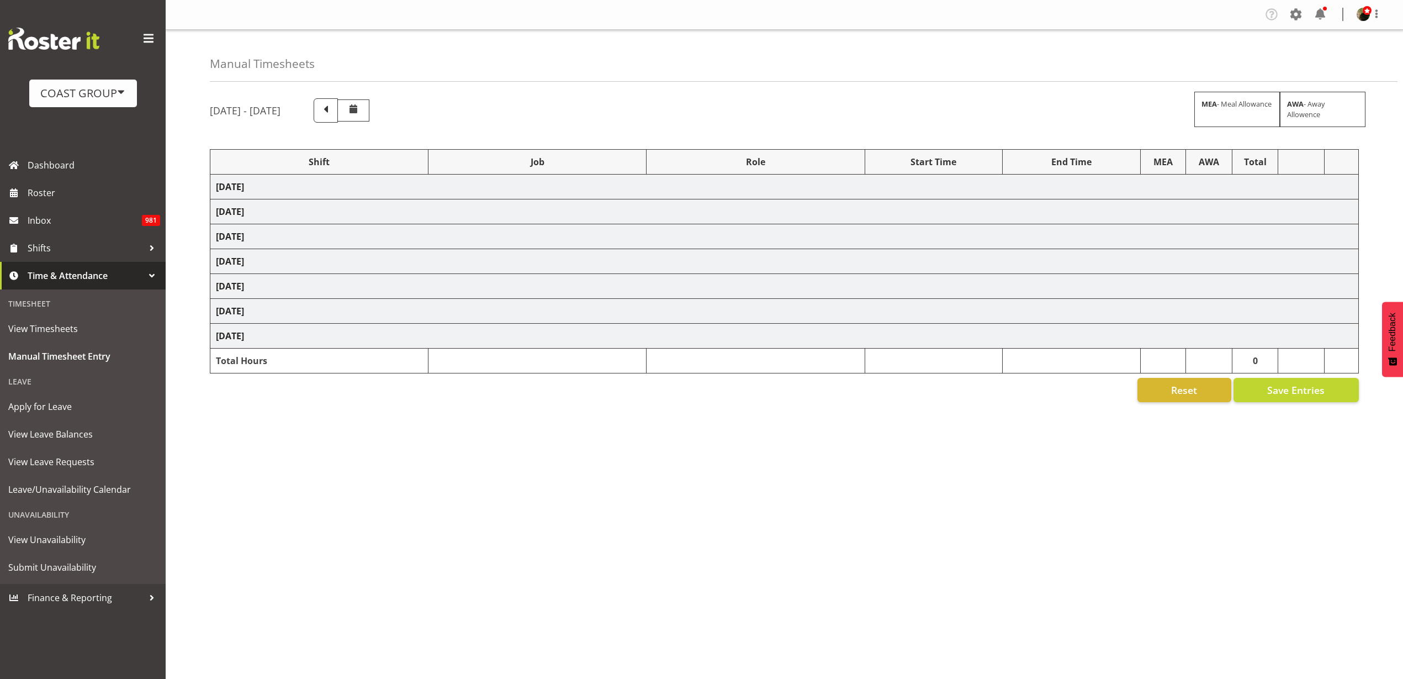
click at [333, 110] on span at bounding box center [326, 109] width 14 height 14
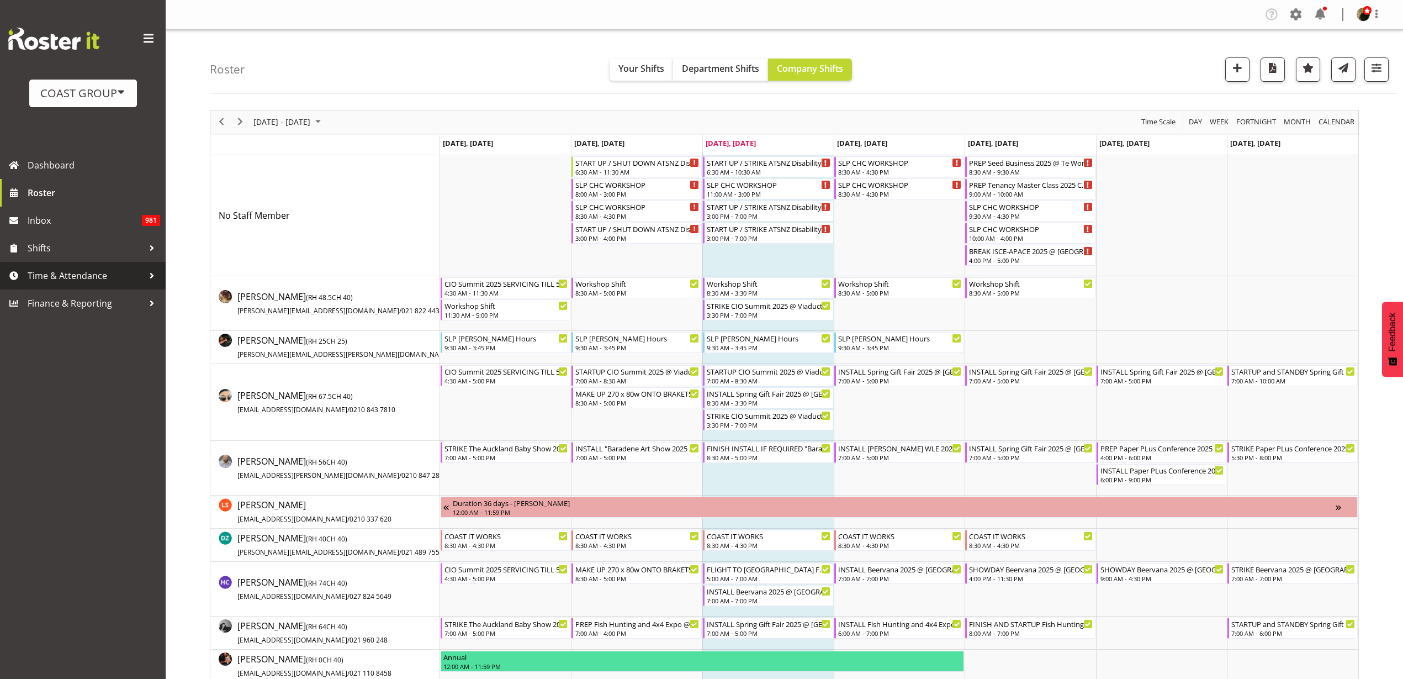
click at [71, 276] on span "Time & Attendance" at bounding box center [86, 275] width 116 height 17
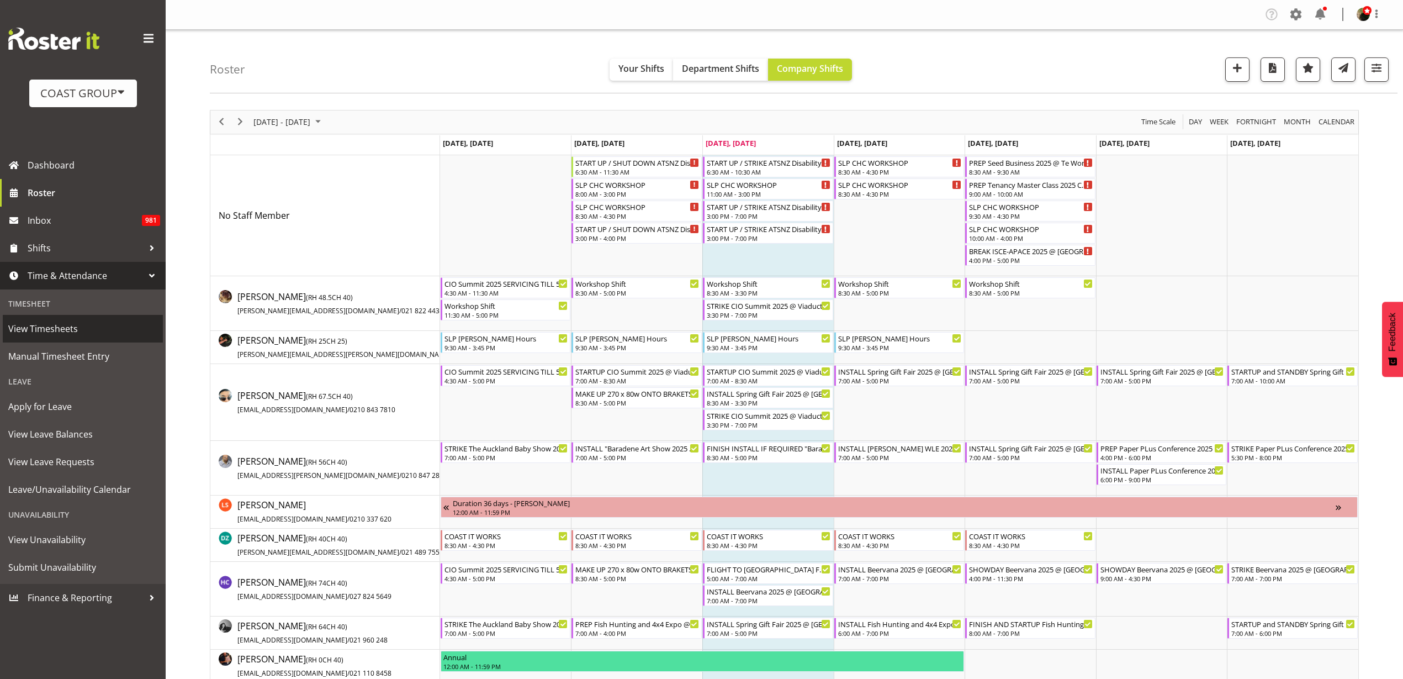
click at [55, 330] on span "View Timesheets" at bounding box center [82, 328] width 149 height 17
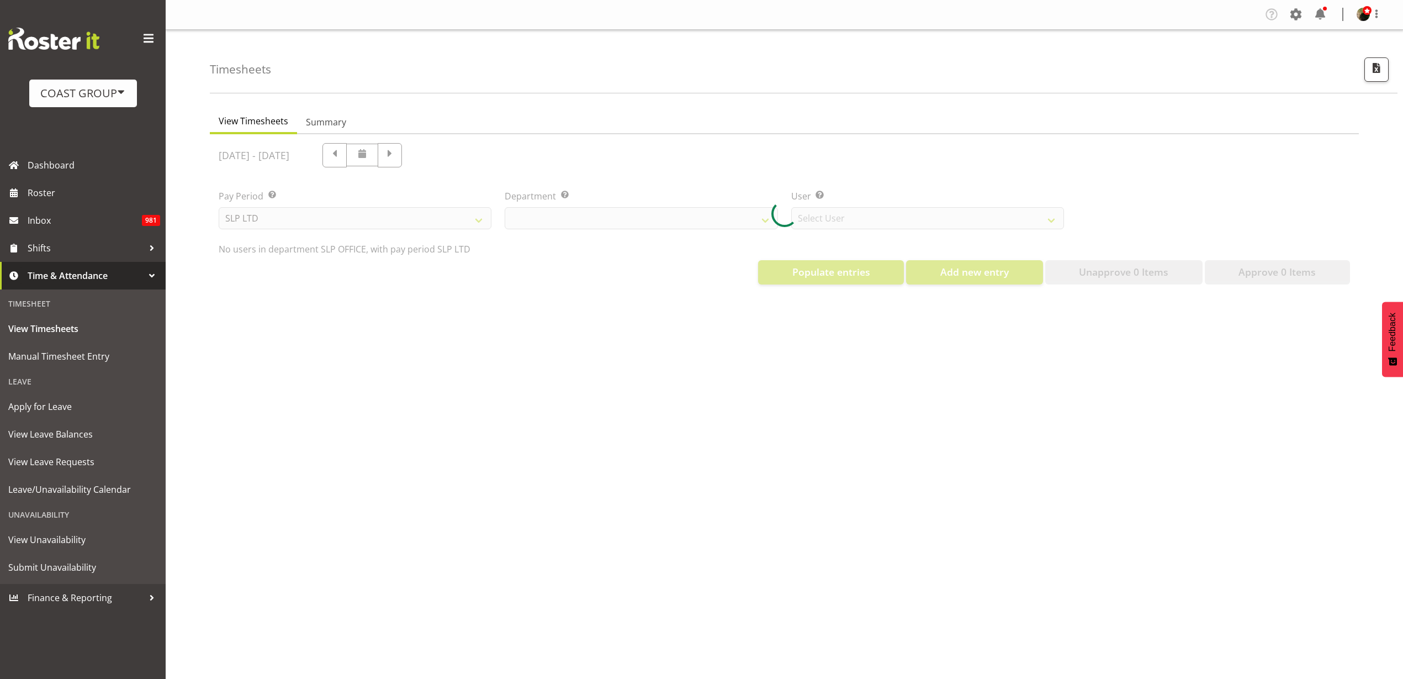
select select "25"
select select "7496"
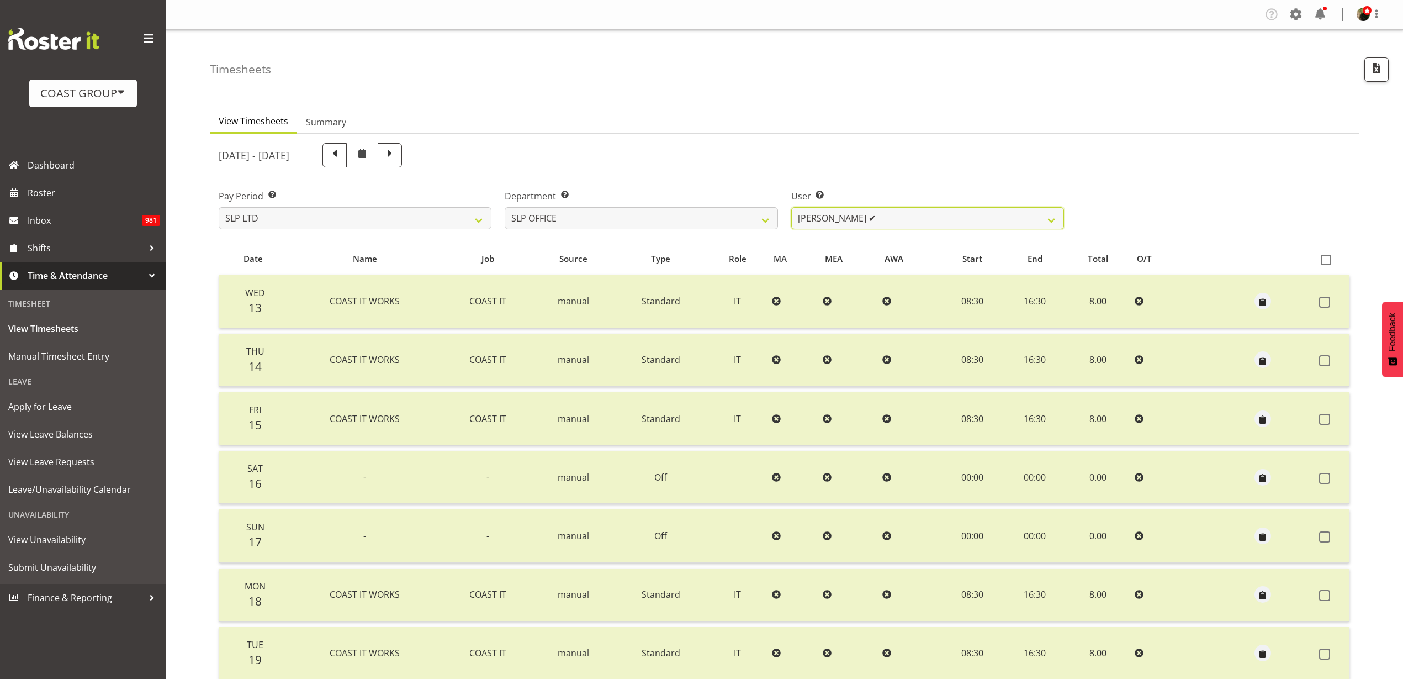
click at [909, 213] on select "Daniel Zhou ✔ Jason Adams ✔ Micah Hetrick ✔" at bounding box center [927, 218] width 273 height 22
click at [701, 221] on select "SLP CHC SLP OFFICE SLP PRODUCTION SLP TRADE" at bounding box center [641, 218] width 273 height 22
select select "390"
click at [505, 207] on select "SLP CHC SLP OFFICE SLP PRODUCTION SLP TRADE" at bounding box center [641, 218] width 273 height 22
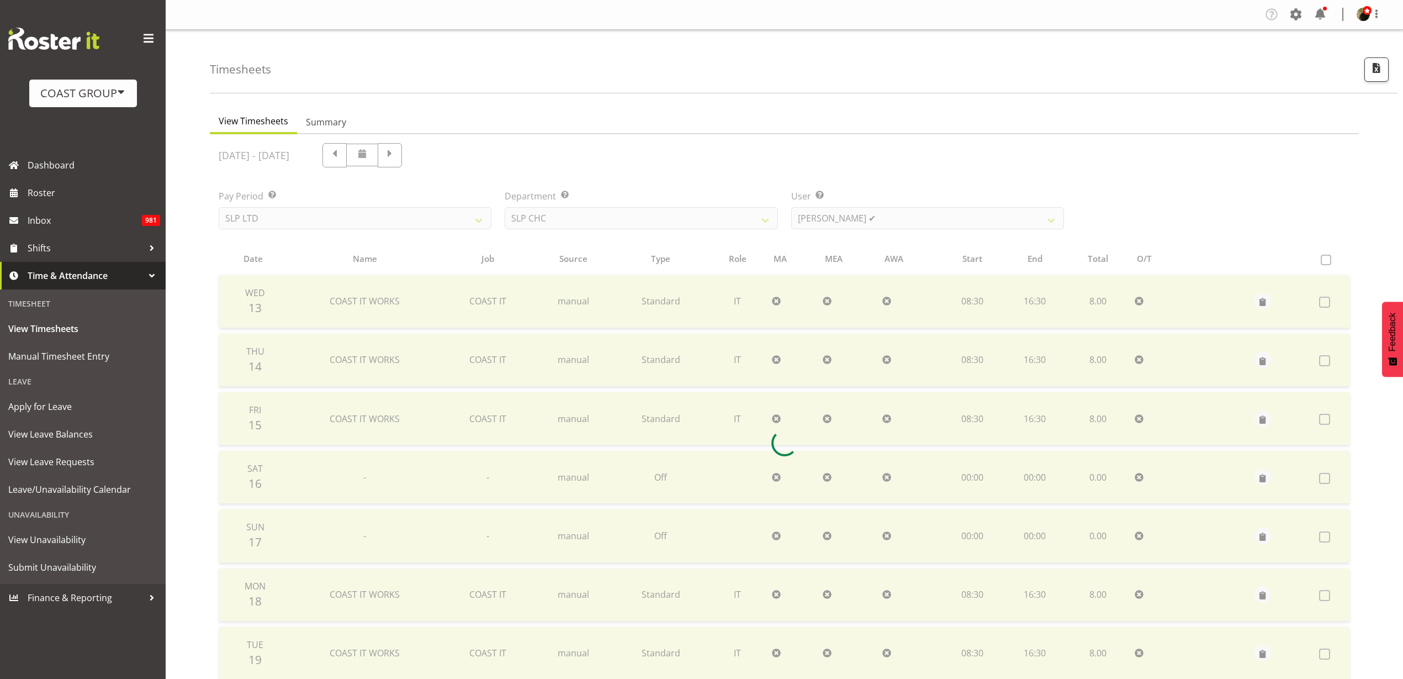
click at [908, 220] on div at bounding box center [784, 442] width 1149 height 617
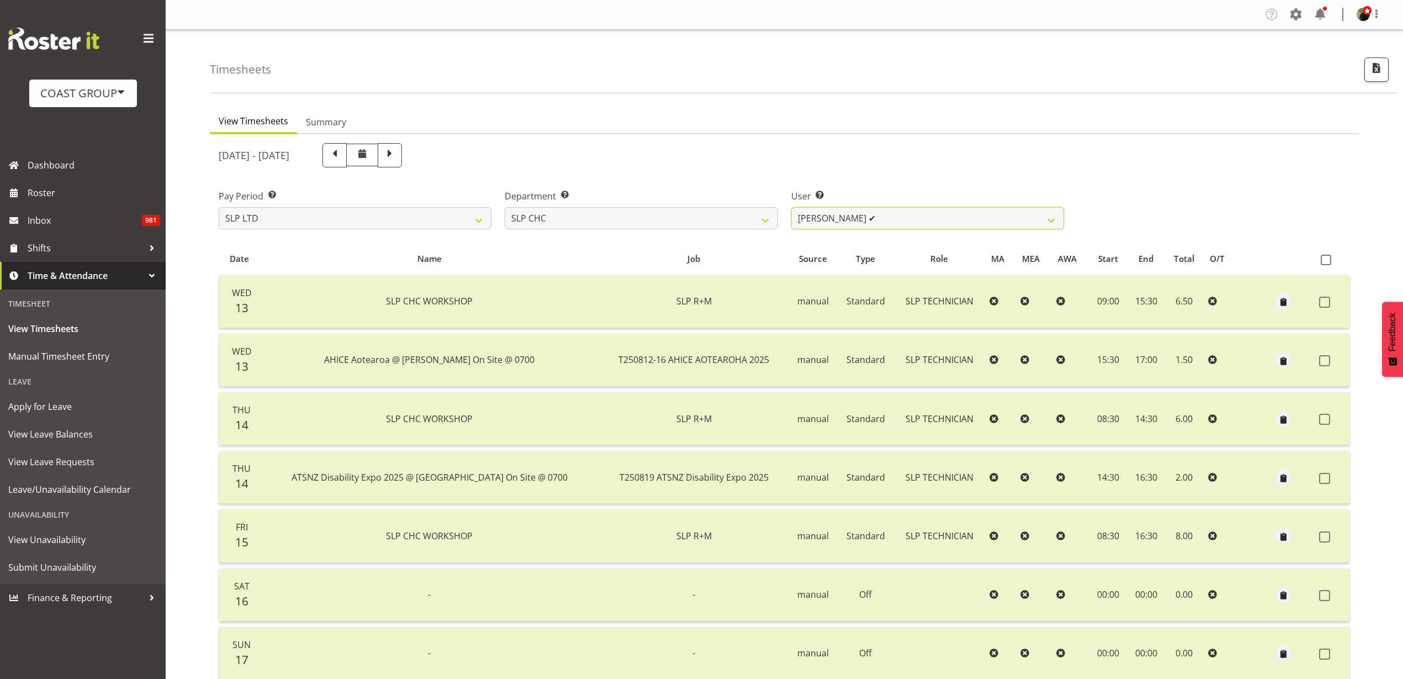
click at [915, 215] on select "Rosey McKimmie ✔ Shaun Dalgetty ✔ Stuart Korunic ✔" at bounding box center [927, 218] width 273 height 22
select select "263"
click at [791, 207] on select "Rosey McKimmie ✔ Shaun Dalgetty ✔ Stuart Korunic ✔" at bounding box center [927, 218] width 273 height 22
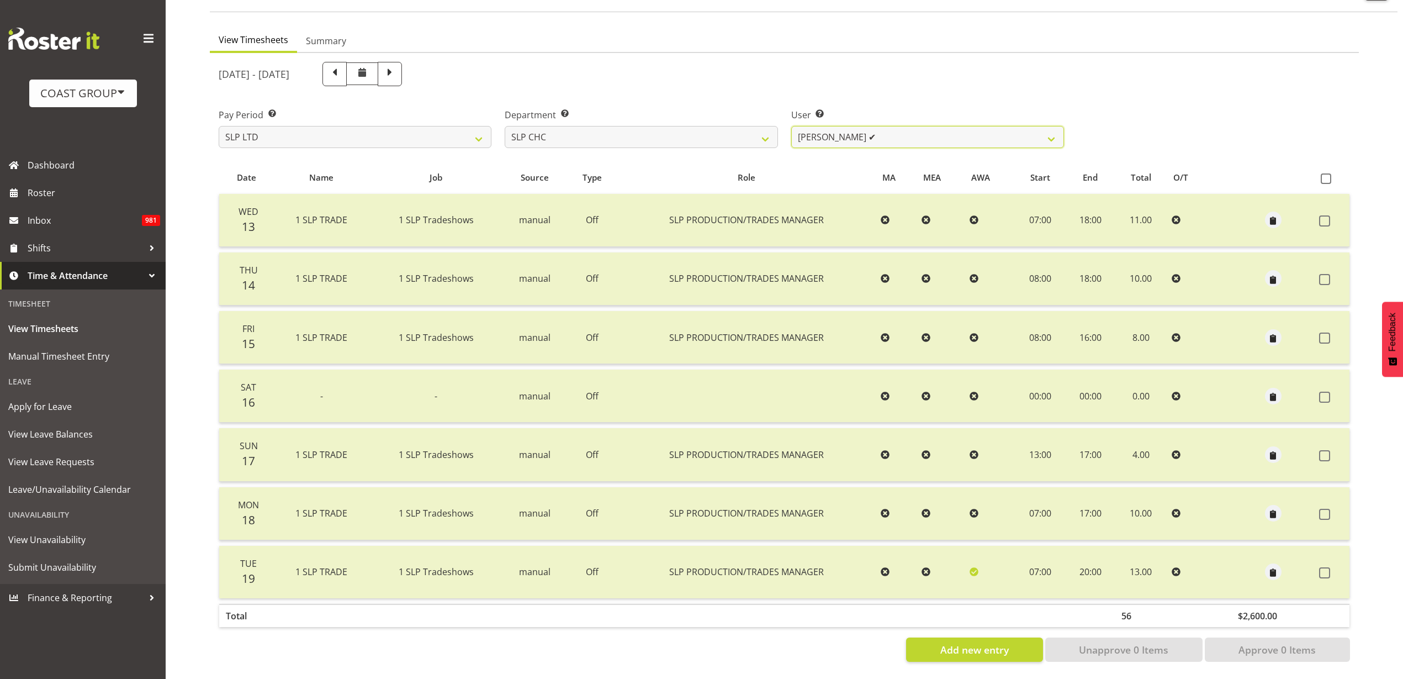
scroll to position [92, 0]
click at [900, 126] on select "Rosey McKimmie ✔ Shaun Dalgetty ✔ Stuart Korunic ✔" at bounding box center [927, 137] width 273 height 22
click at [620, 126] on select "SLP CHC SLP OFFICE SLP PRODUCTION SLP TRADE" at bounding box center [641, 137] width 273 height 22
select select "25"
click at [505, 126] on select "SLP CHC SLP OFFICE SLP PRODUCTION SLP TRADE" at bounding box center [641, 137] width 273 height 22
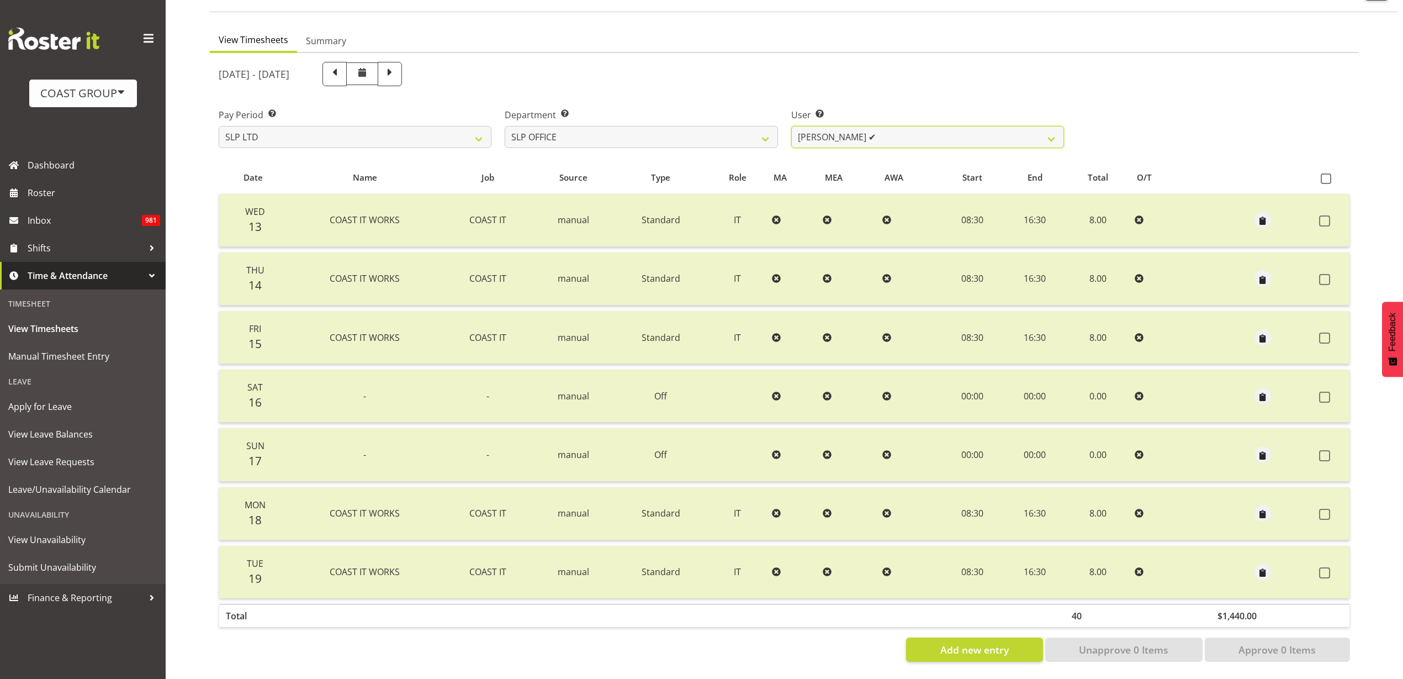
click at [886, 130] on select "Daniel Zhou ✔ Jason Adams ✔ Micah Hetrick ✔" at bounding box center [927, 137] width 273 height 22
select select "254"
click at [791, 126] on select "Daniel Zhou ✔ Jason Adams ✔ Micah Hetrick ✔" at bounding box center [927, 137] width 273 height 22
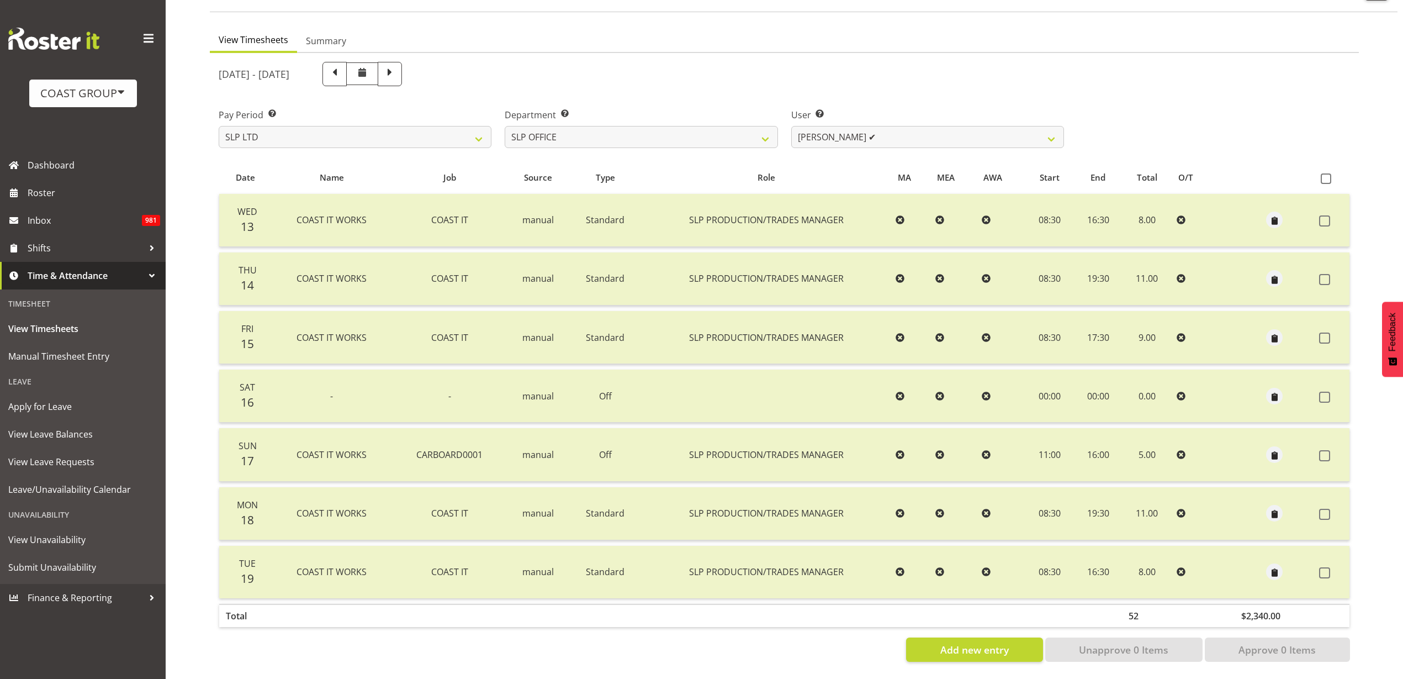
click at [1330, 173] on span at bounding box center [1326, 178] width 10 height 10
click at [1328, 175] on input "checkbox" at bounding box center [1324, 178] width 7 height 7
checkbox input "true"
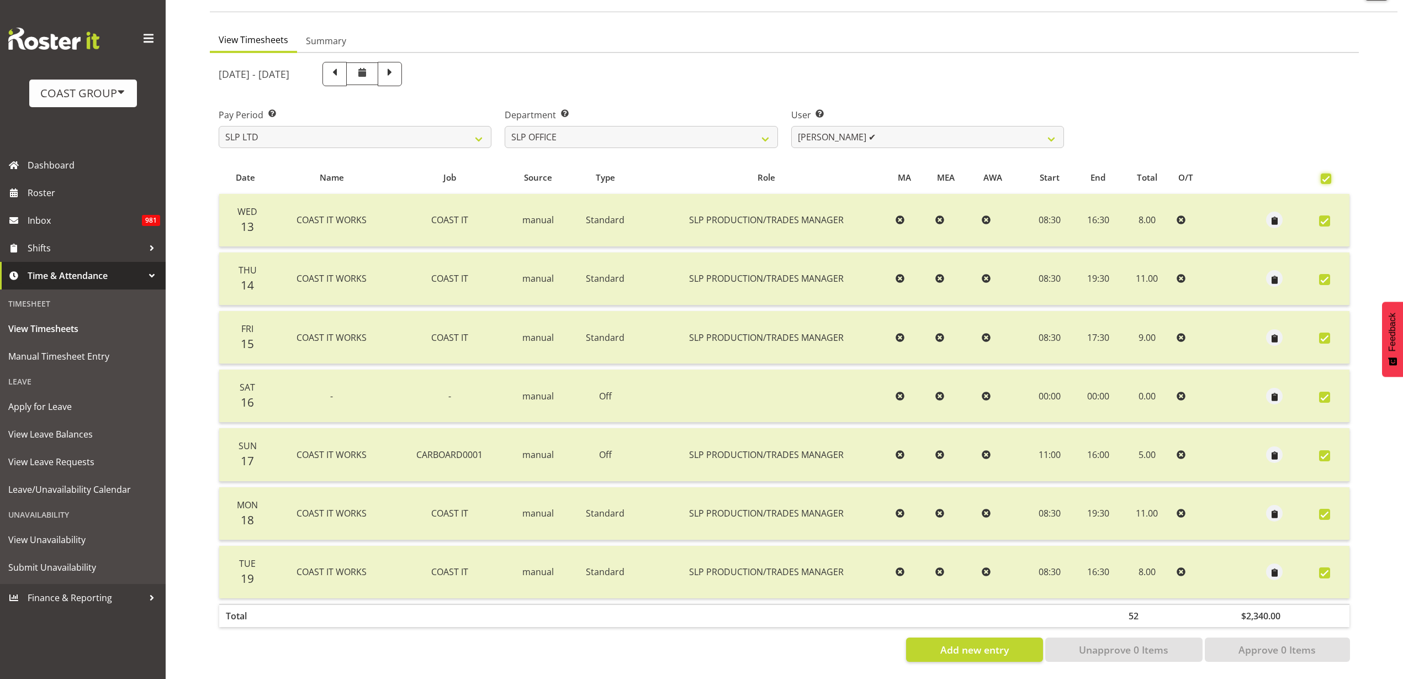
checkbox input "true"
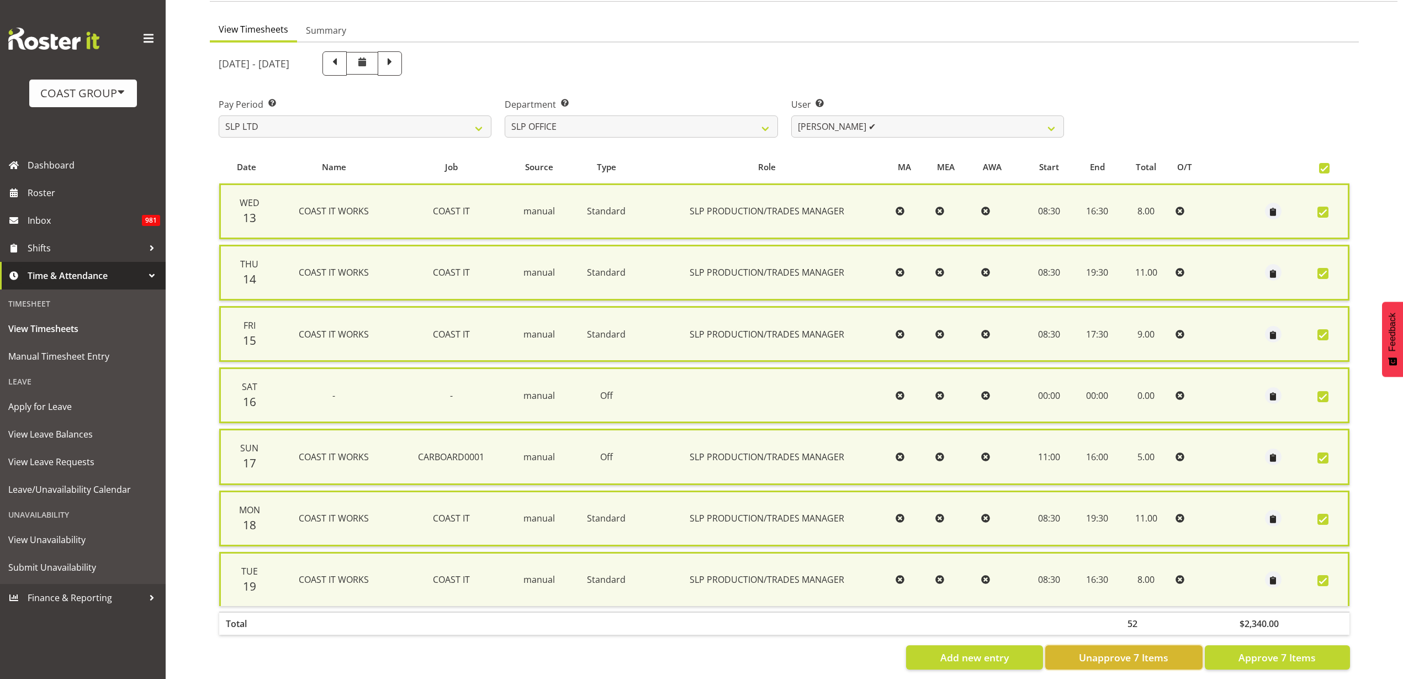
click at [1120, 650] on span "Unapprove 7 Items" at bounding box center [1123, 657] width 89 height 14
checkbox input "false"
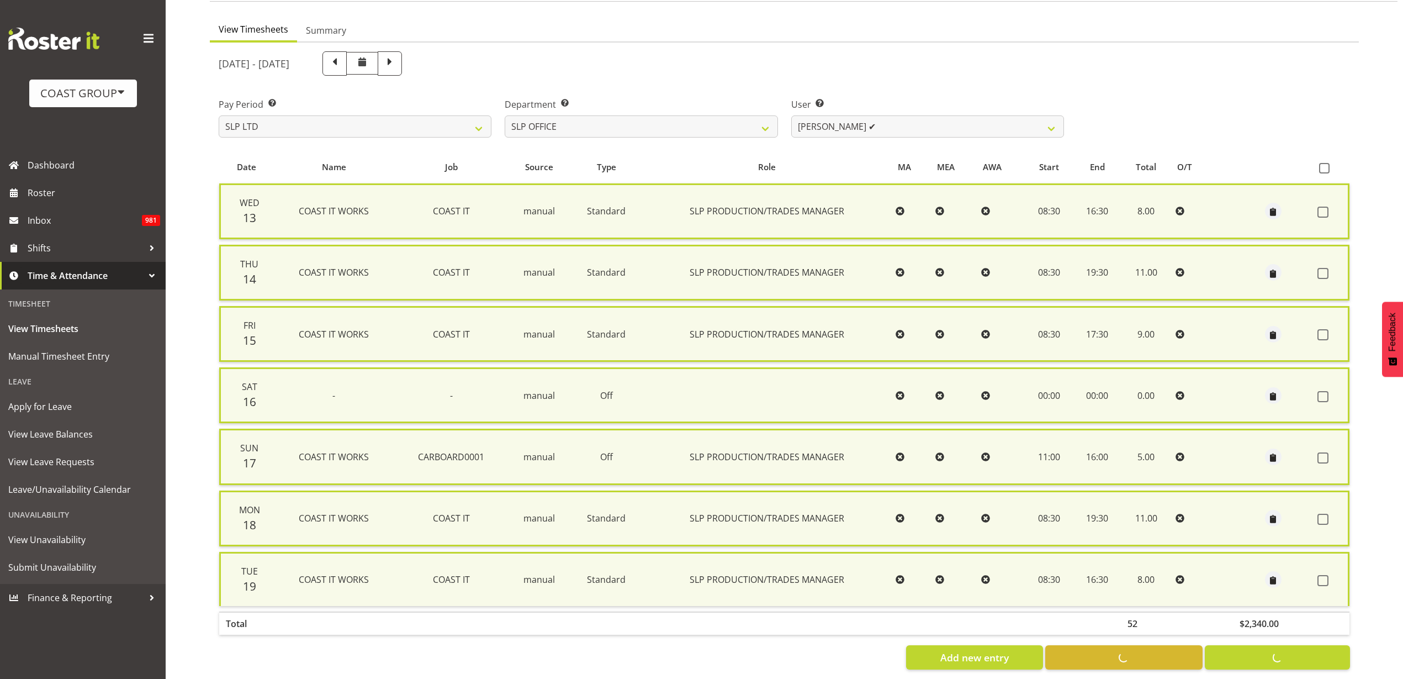
checkbox input "false"
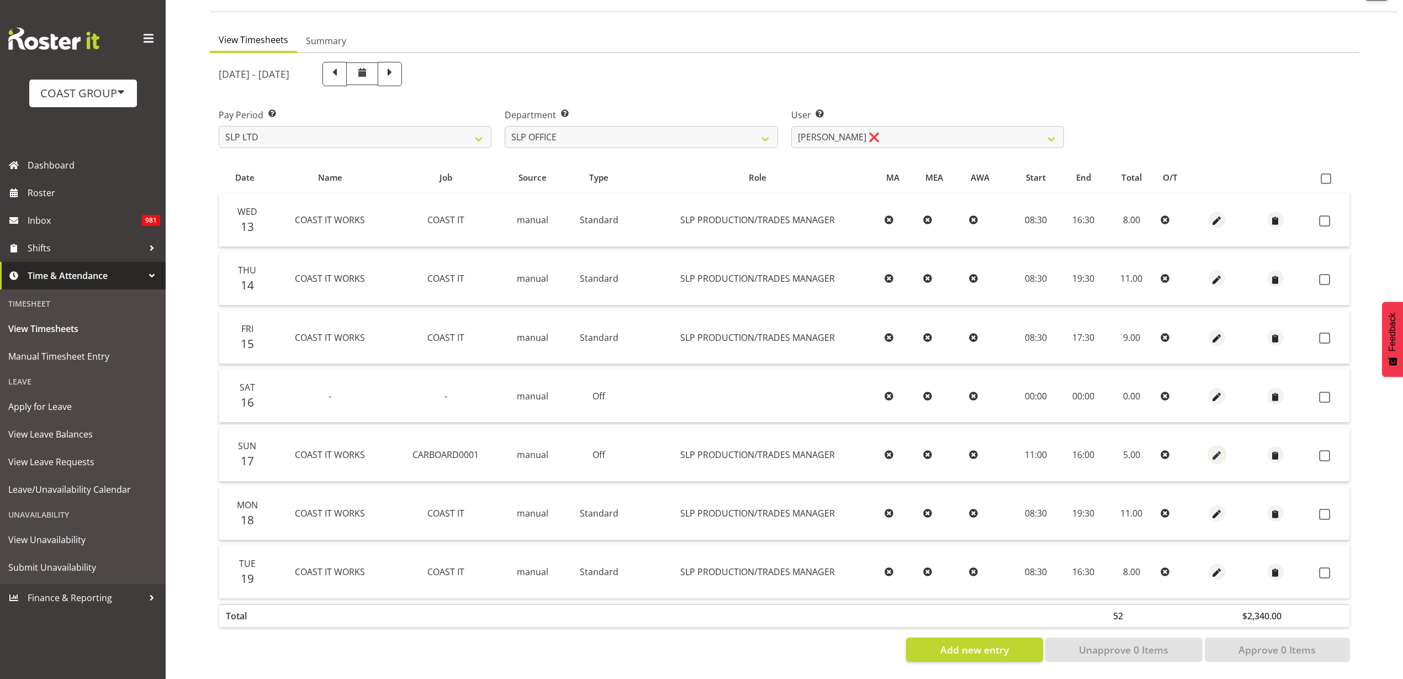
click at [1213, 449] on span "button" at bounding box center [1216, 455] width 13 height 13
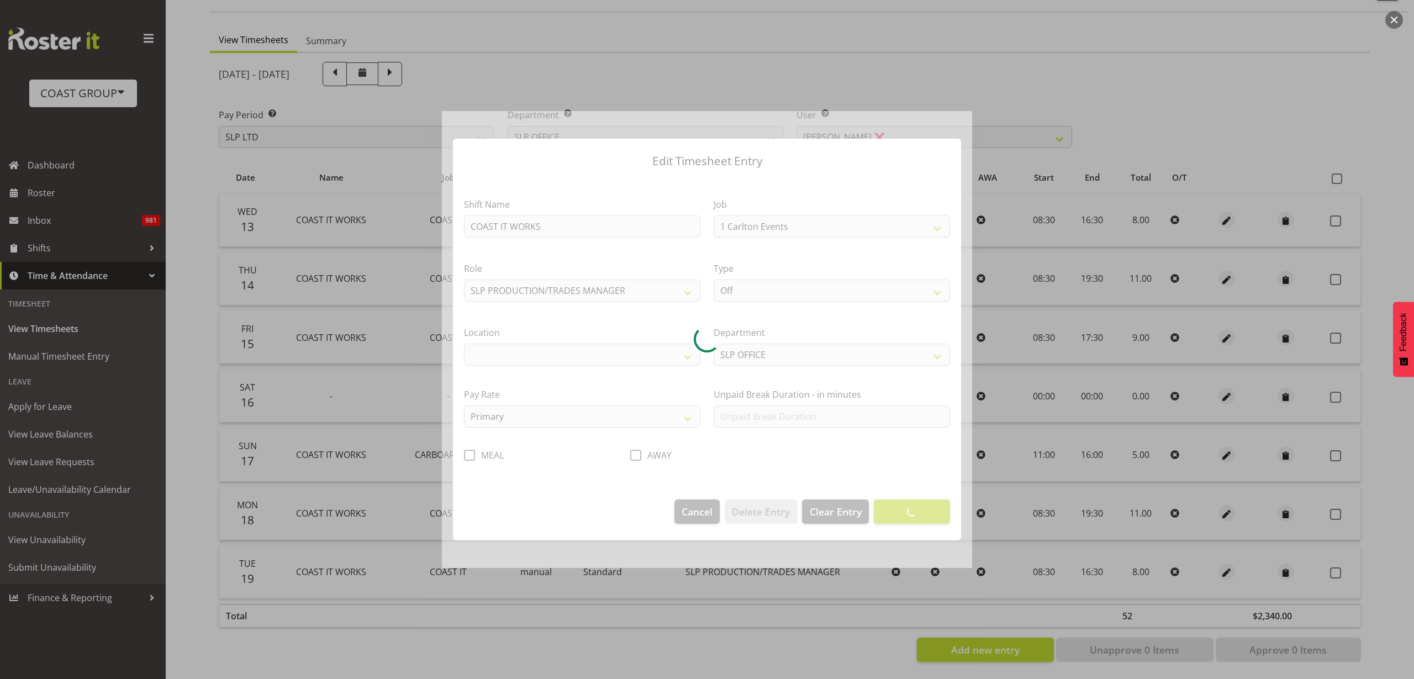
select select "676"
select select "31"
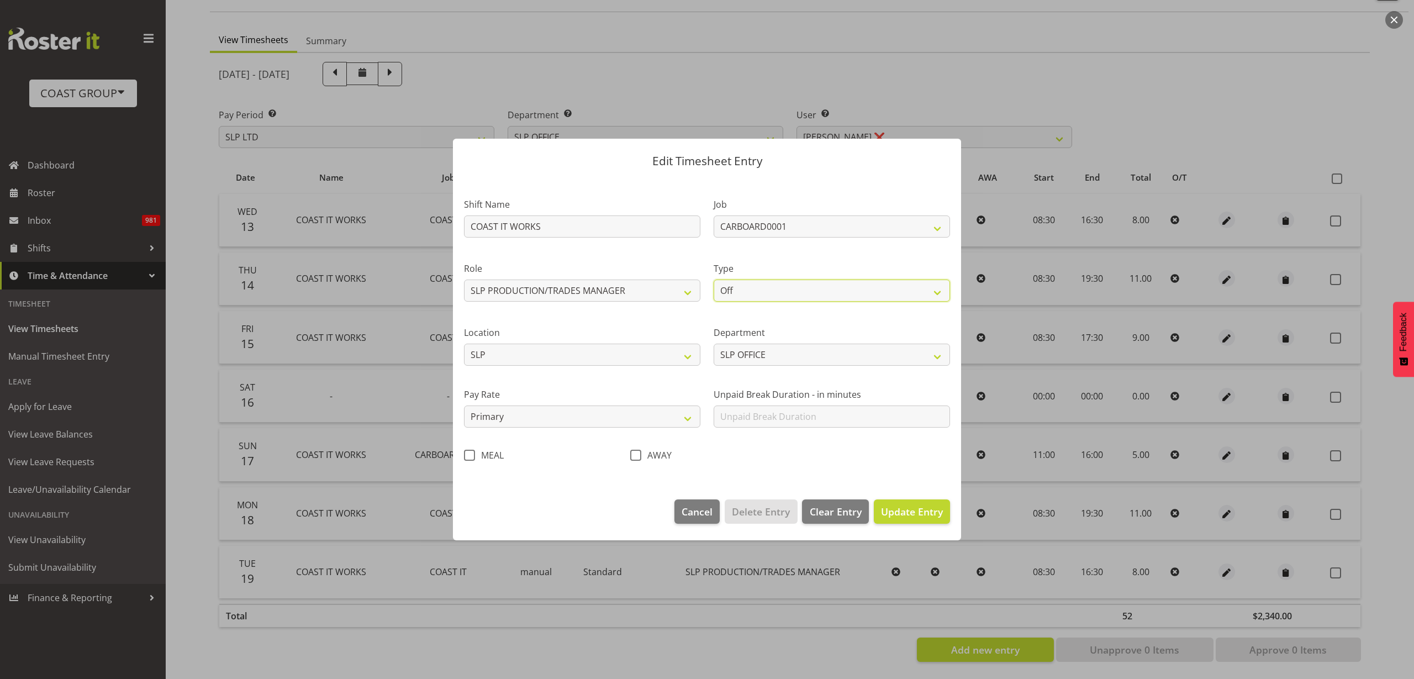
click at [764, 285] on select "Off Standard Public Holiday Public Holiday (Worked) Day In Lieu Annual Leave Si…" at bounding box center [831, 290] width 236 height 22
select select "Standard"
click at [713, 279] on select "Off Standard Public Holiday Public Holiday (Worked) Day In Lieu Annual Leave Si…" at bounding box center [831, 290] width 236 height 22
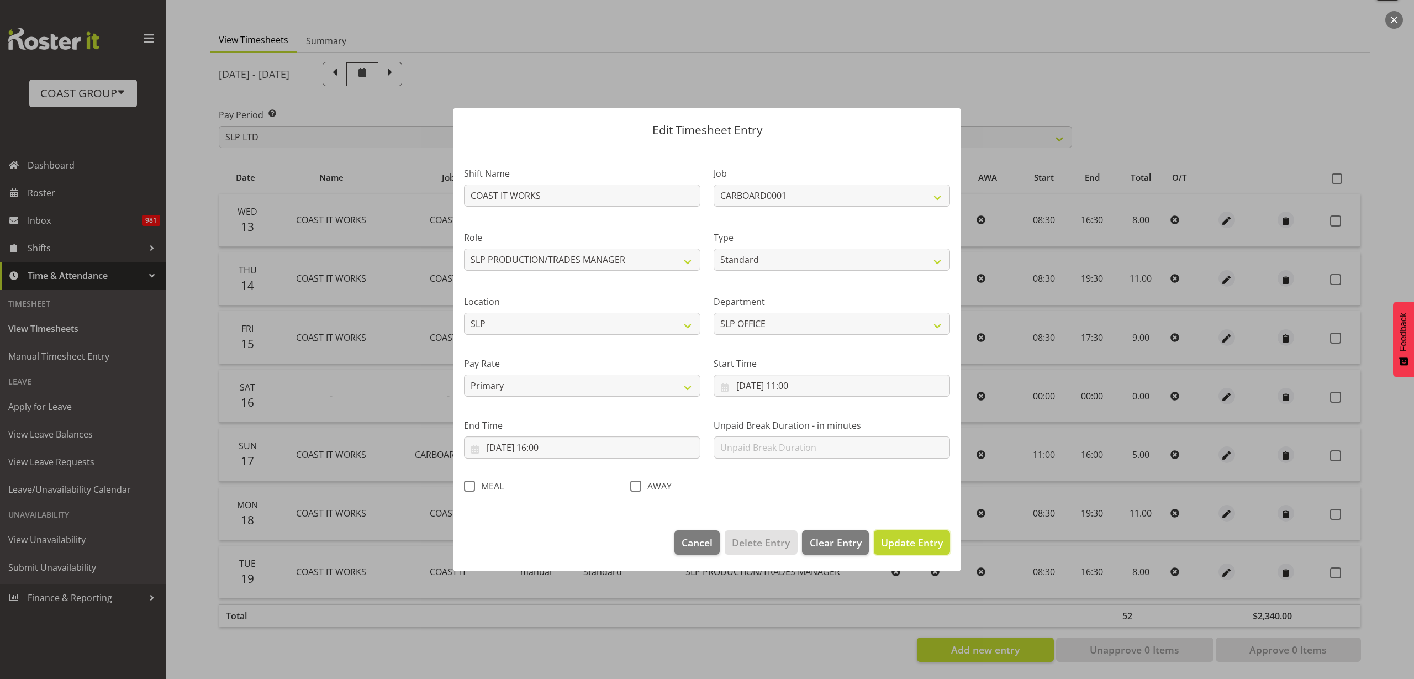
click at [929, 546] on span "Update Entry" at bounding box center [912, 542] width 62 height 13
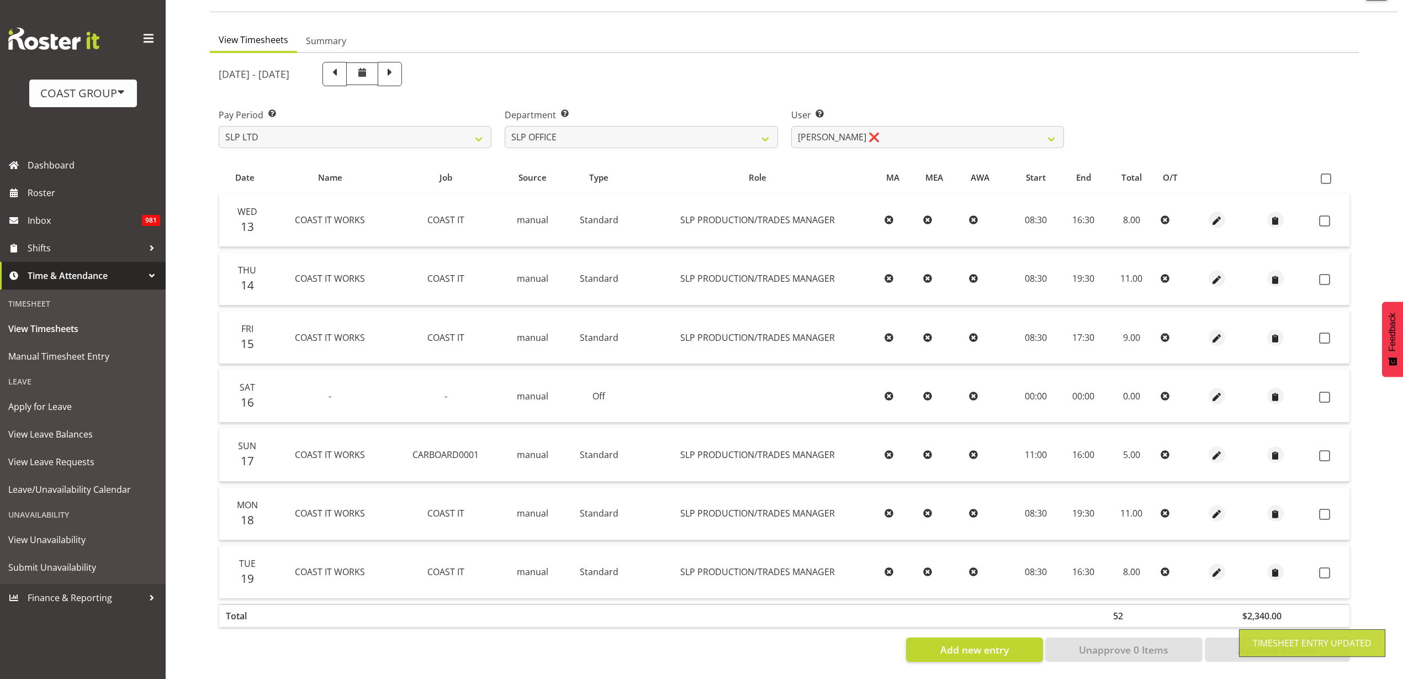
click at [1329, 173] on span at bounding box center [1326, 178] width 10 height 10
click at [1328, 175] on input "checkbox" at bounding box center [1324, 178] width 7 height 7
checkbox input "true"
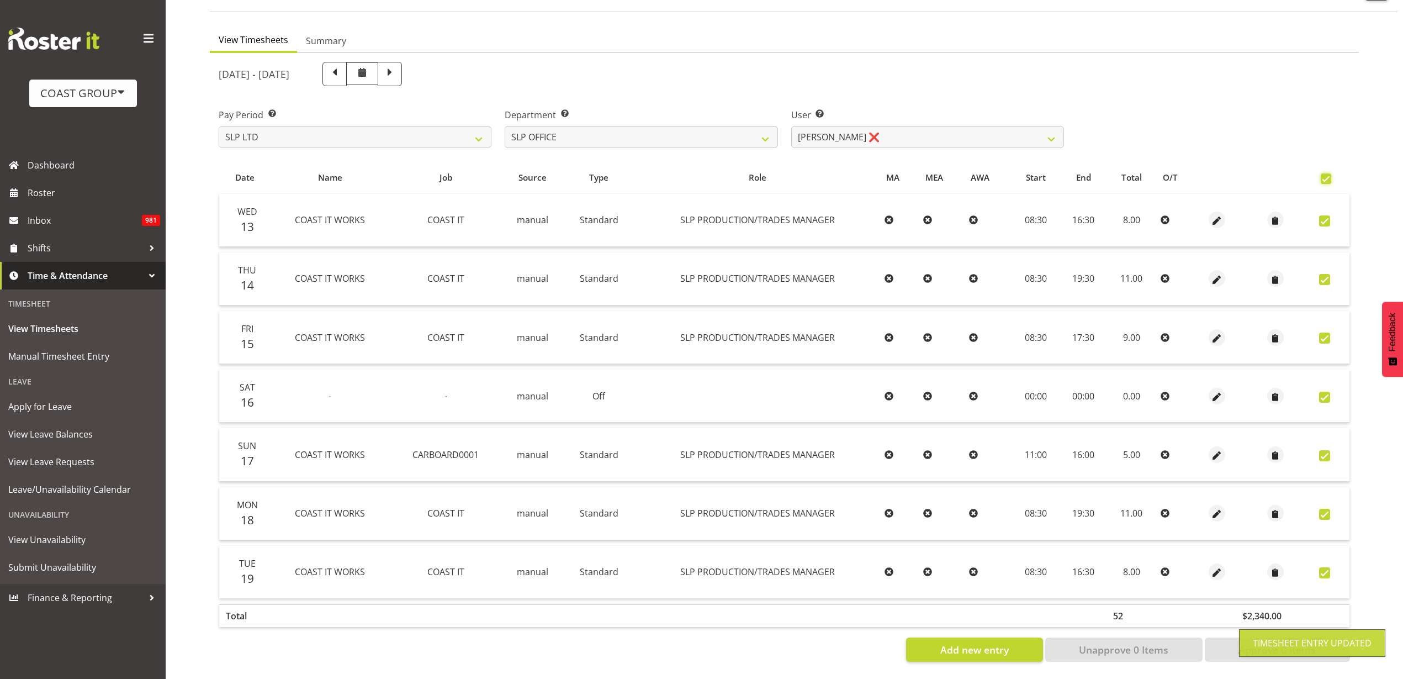
checkbox input "true"
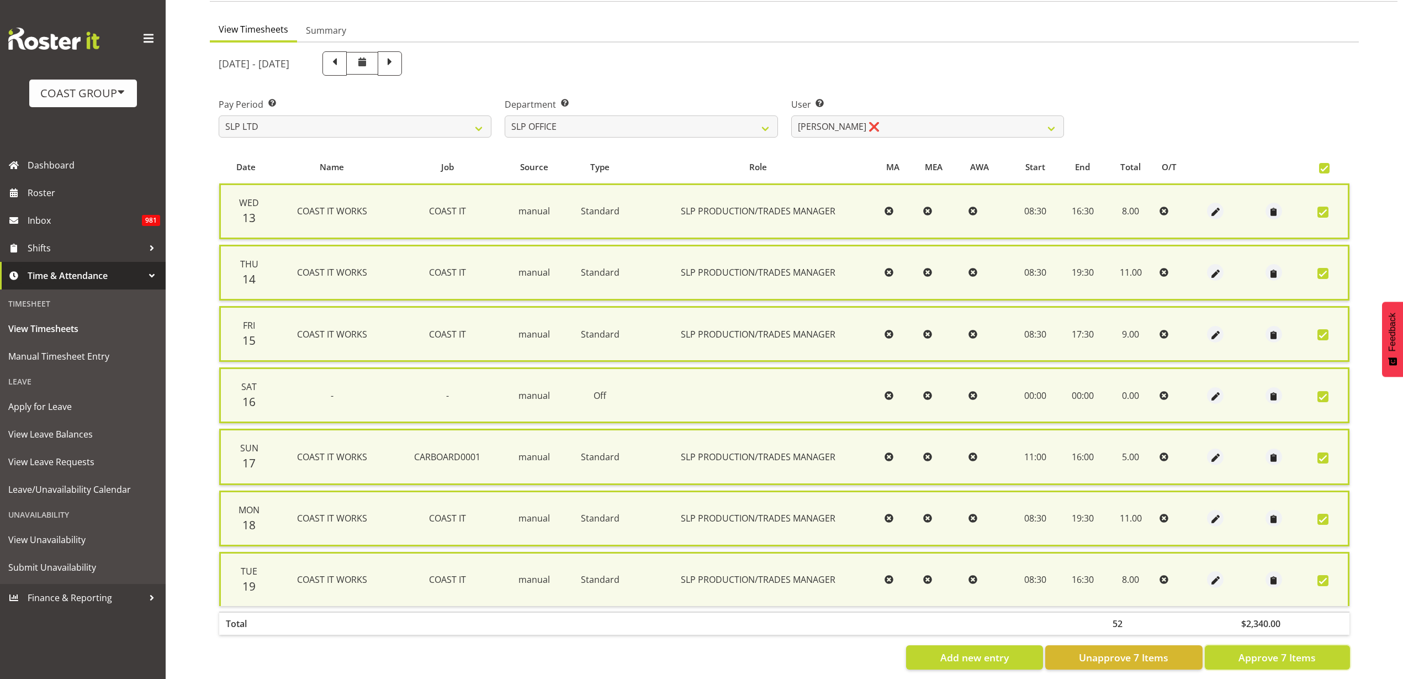
click at [1291, 654] on span "Approve 7 Items" at bounding box center [1277, 657] width 77 height 14
checkbox input "false"
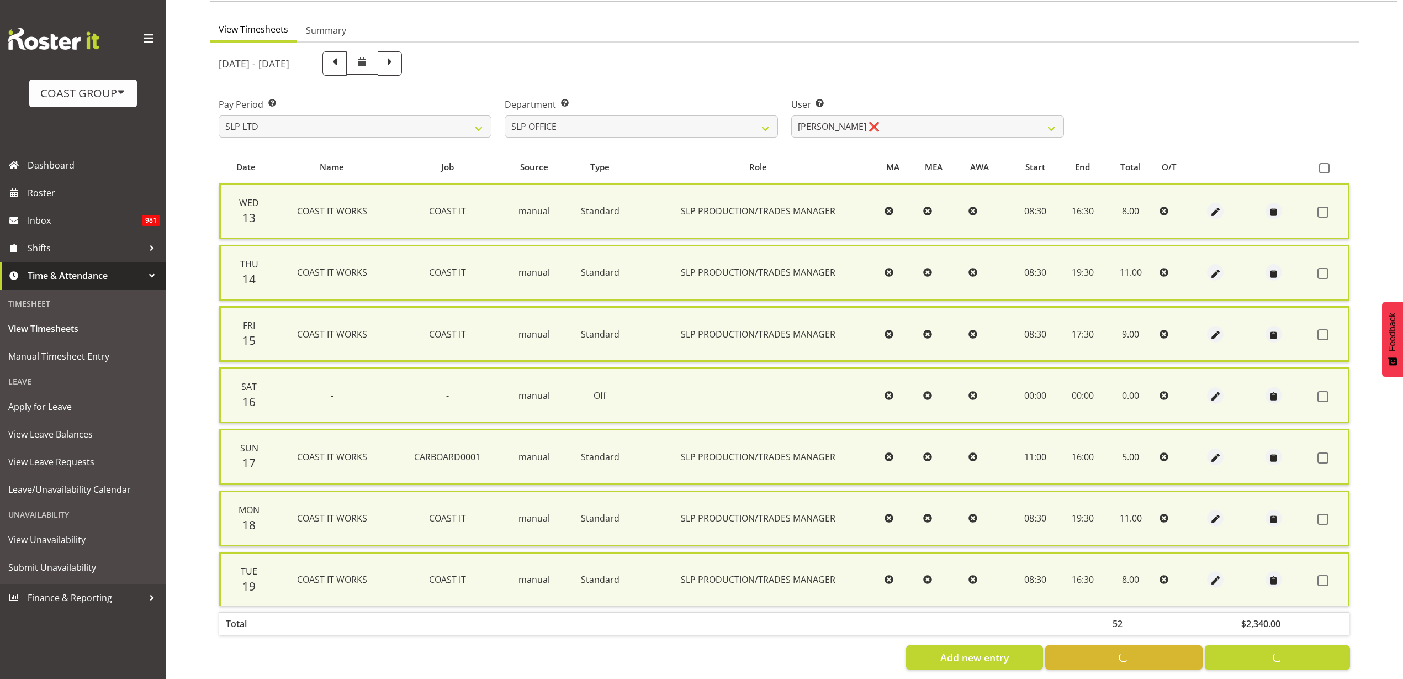
checkbox input "false"
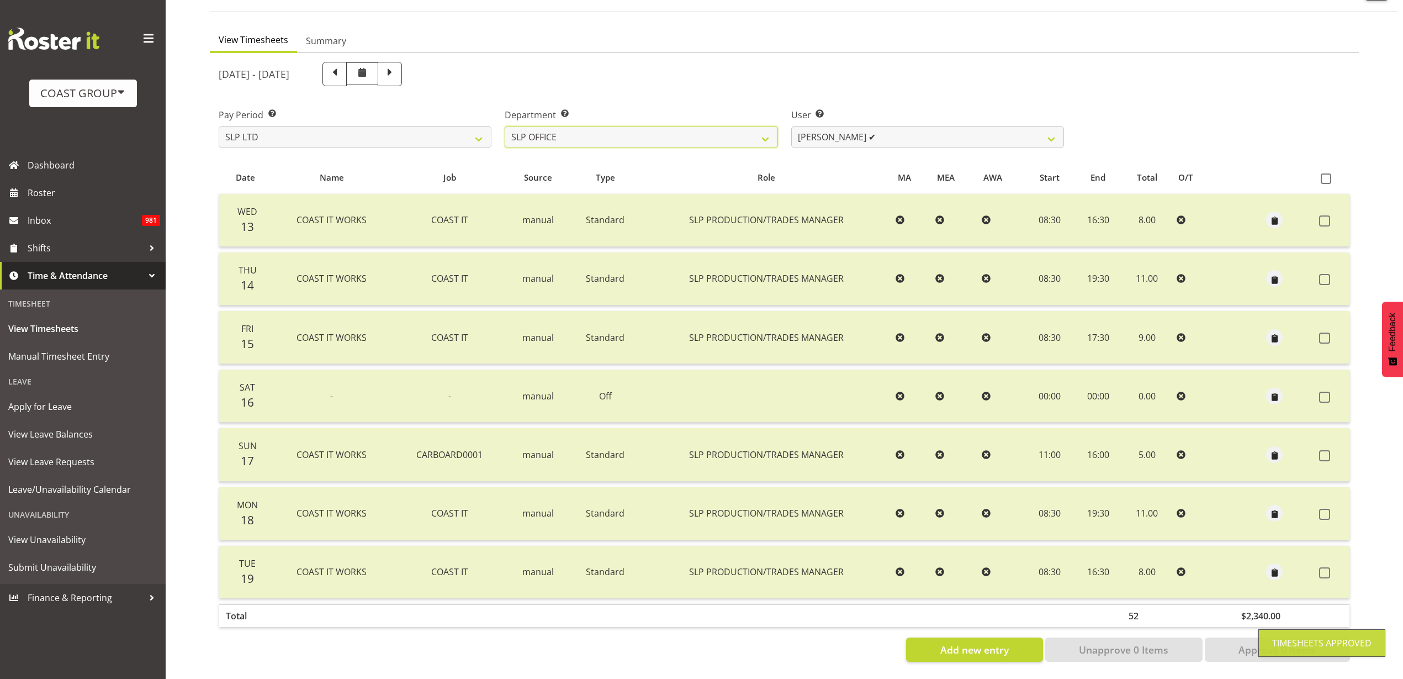
click at [660, 126] on select "SLP CHC SLP OFFICE SLP PRODUCTION SLP TRADE" at bounding box center [641, 137] width 273 height 22
select select "23"
click at [505, 126] on select "SLP CHC SLP OFFICE SLP PRODUCTION SLP TRADE" at bounding box center [641, 137] width 273 height 22
select select "248"
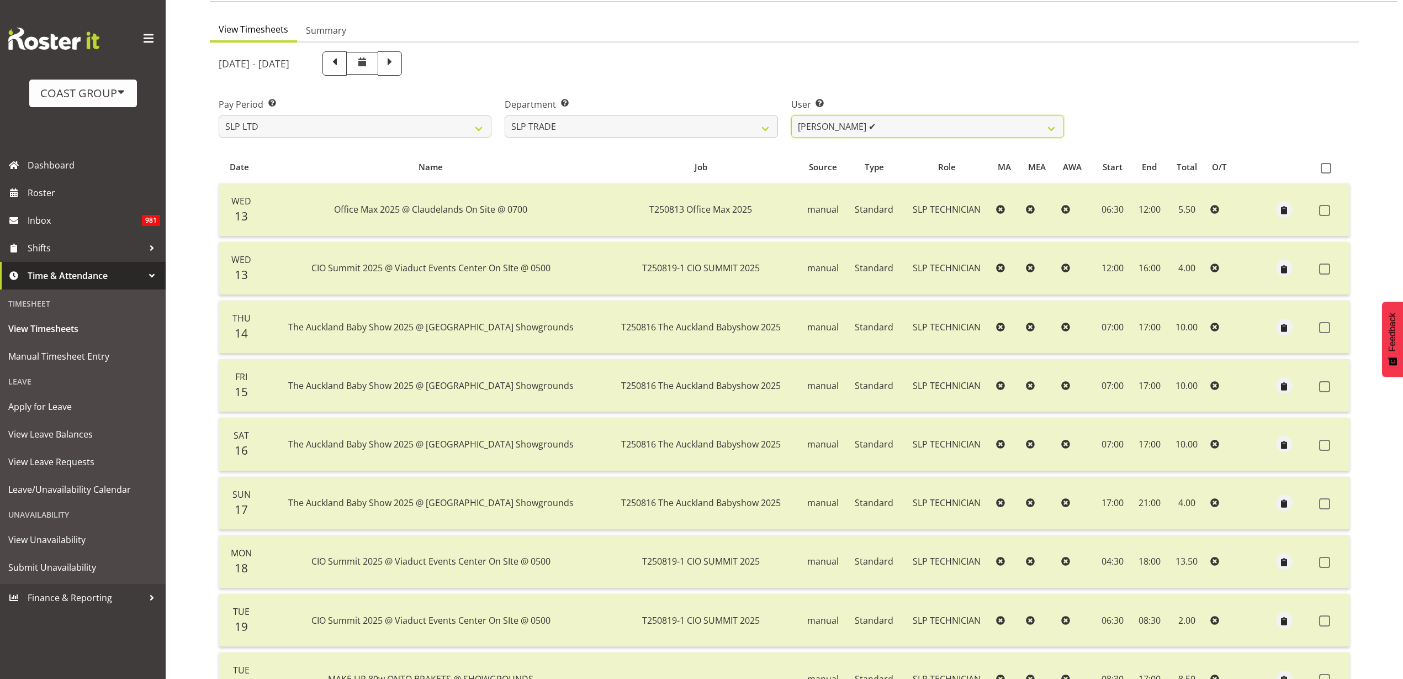
click at [919, 124] on select "Aof Anujarawat ✔ Han Chaleerin ✔ Hayden Watts ✔ Jack Brewer ✔ Jesse Hawira ✔ Jo…" at bounding box center [927, 126] width 273 height 22
click at [1019, 78] on div "August 13th - August 19th 2025" at bounding box center [641, 64] width 859 height 38
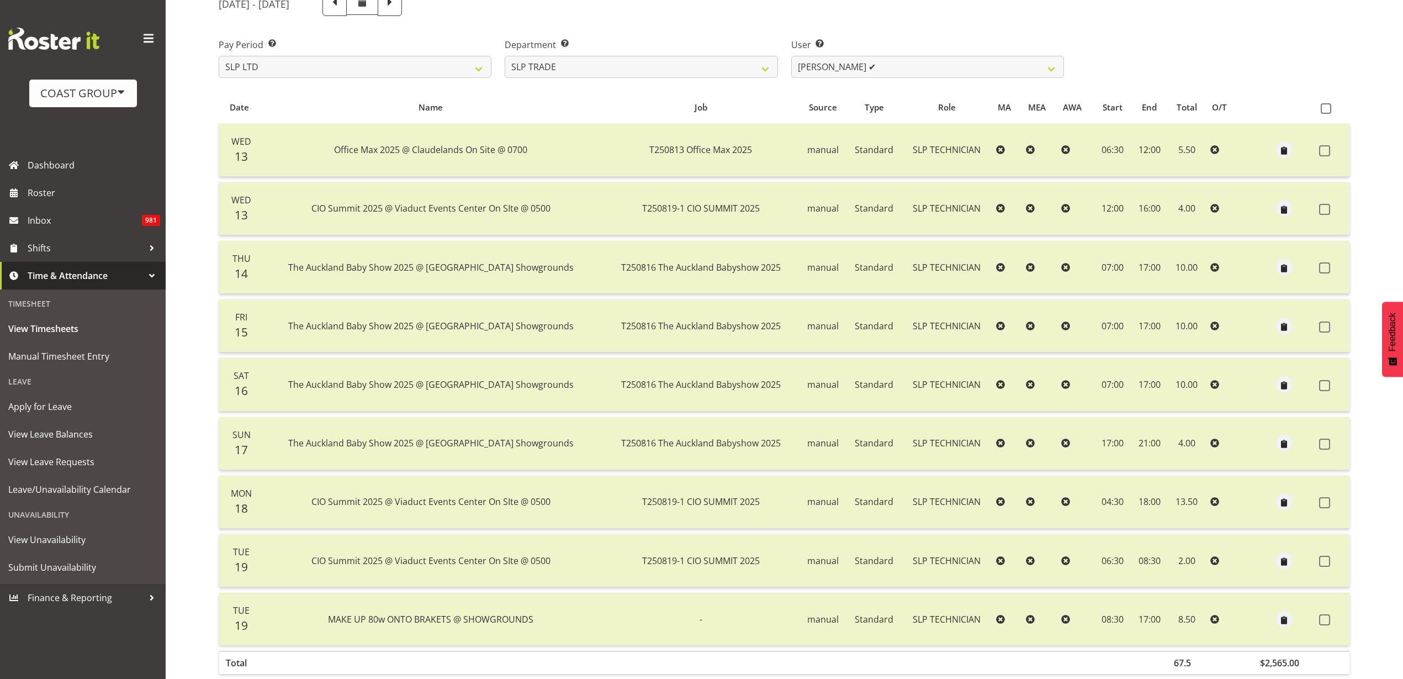
scroll to position [71, 0]
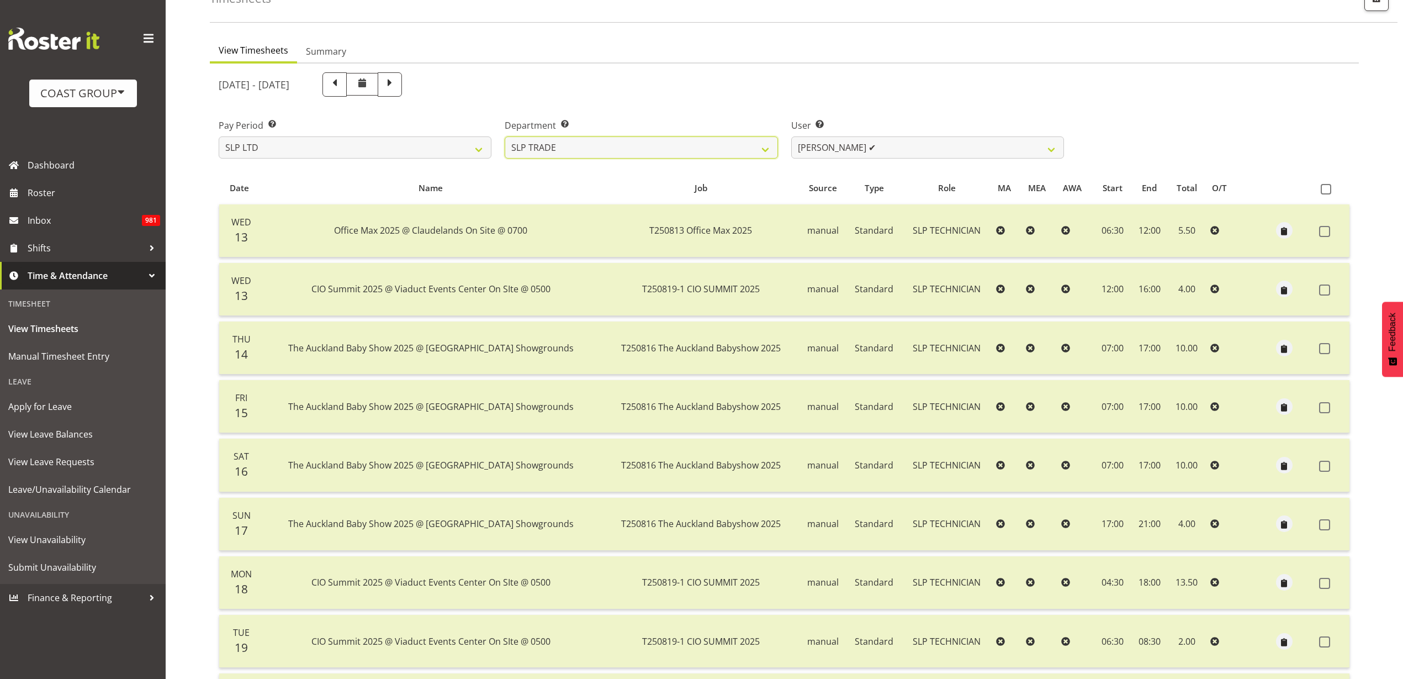
click at [722, 146] on select "SLP CHC SLP OFFICE SLP PRODUCTION SLP TRADE" at bounding box center [641, 147] width 273 height 22
select select "390"
click at [505, 136] on select "SLP CHC SLP OFFICE SLP PRODUCTION SLP TRADE" at bounding box center [641, 147] width 273 height 22
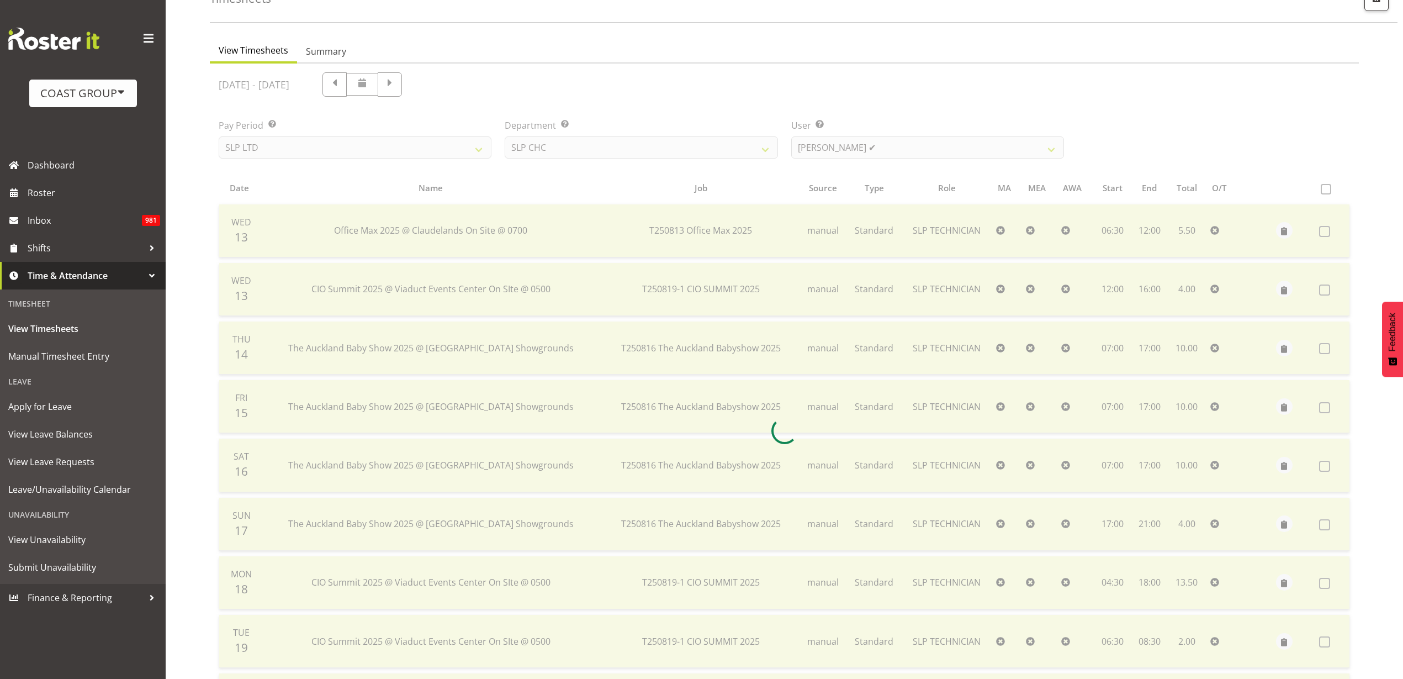
click at [915, 143] on div at bounding box center [784, 431] width 1149 height 735
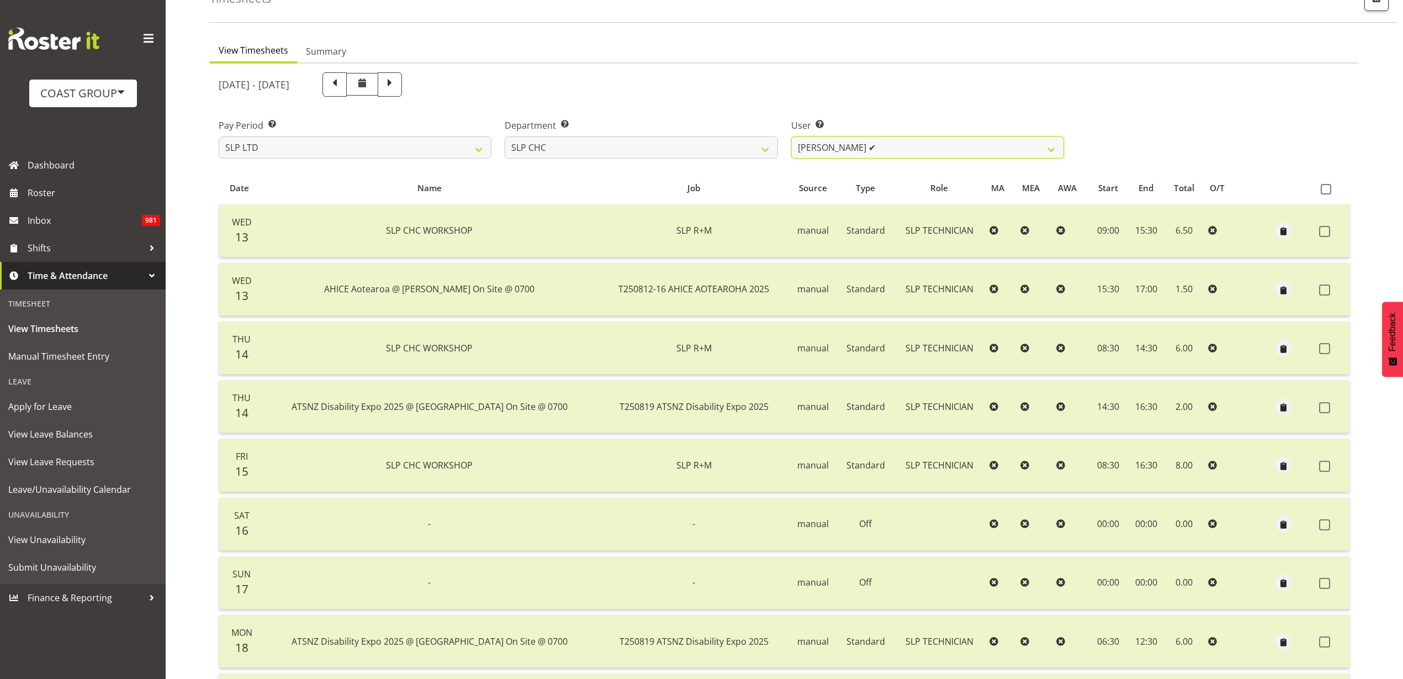
click at [924, 142] on select "Rosey McKimmie ✔ Shaun Dalgetty ✔ Stuart Korunic ✔" at bounding box center [927, 147] width 273 height 22
select select "263"
click at [791, 136] on select "Rosey McKimmie ✔ Shaun Dalgetty ✔ Stuart Korunic ✔" at bounding box center [927, 147] width 273 height 22
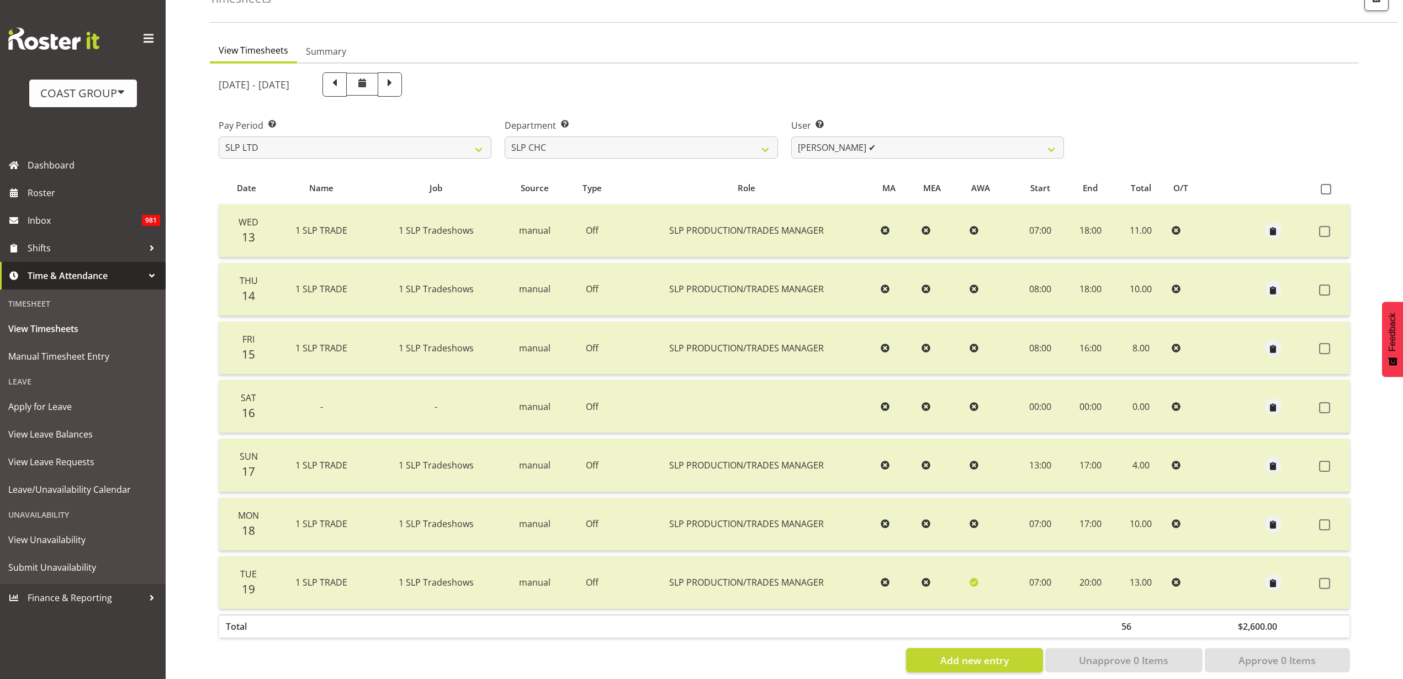
click at [1326, 187] on span at bounding box center [1326, 189] width 10 height 10
click at [1326, 187] on input "checkbox" at bounding box center [1324, 189] width 7 height 7
checkbox input "true"
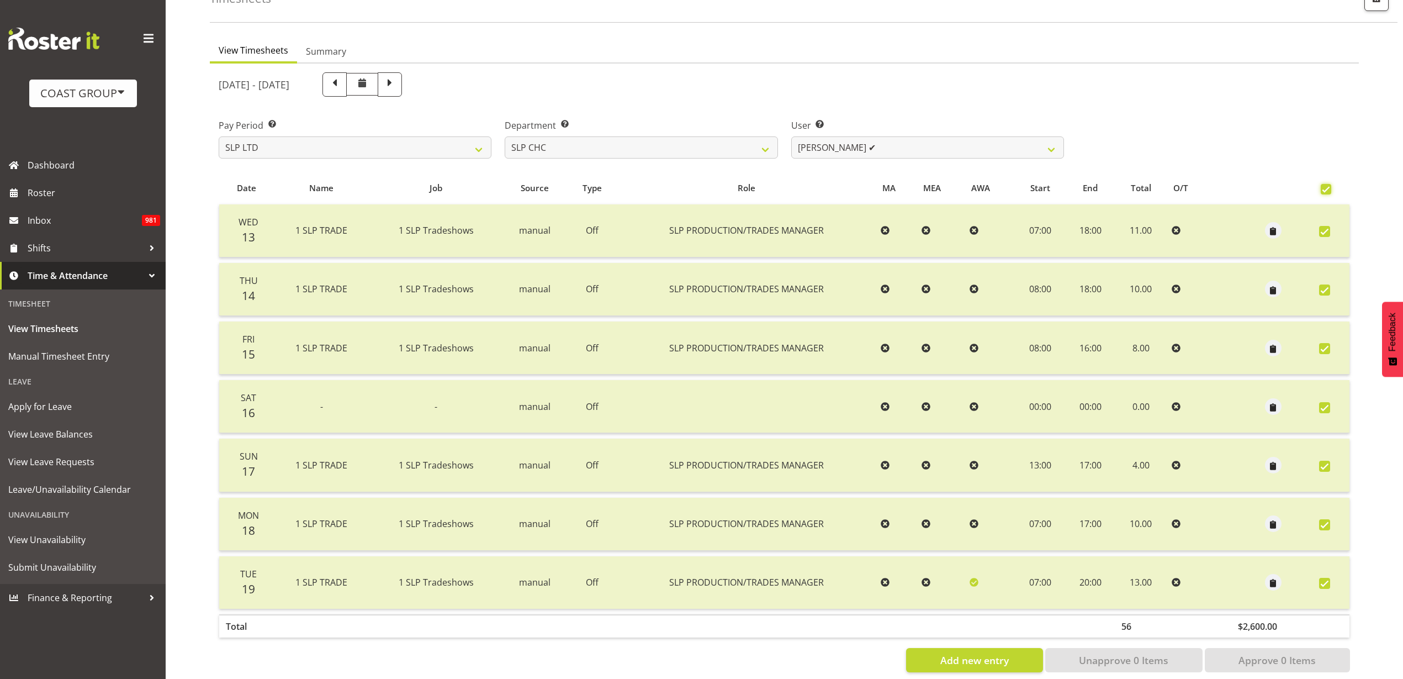
checkbox input "true"
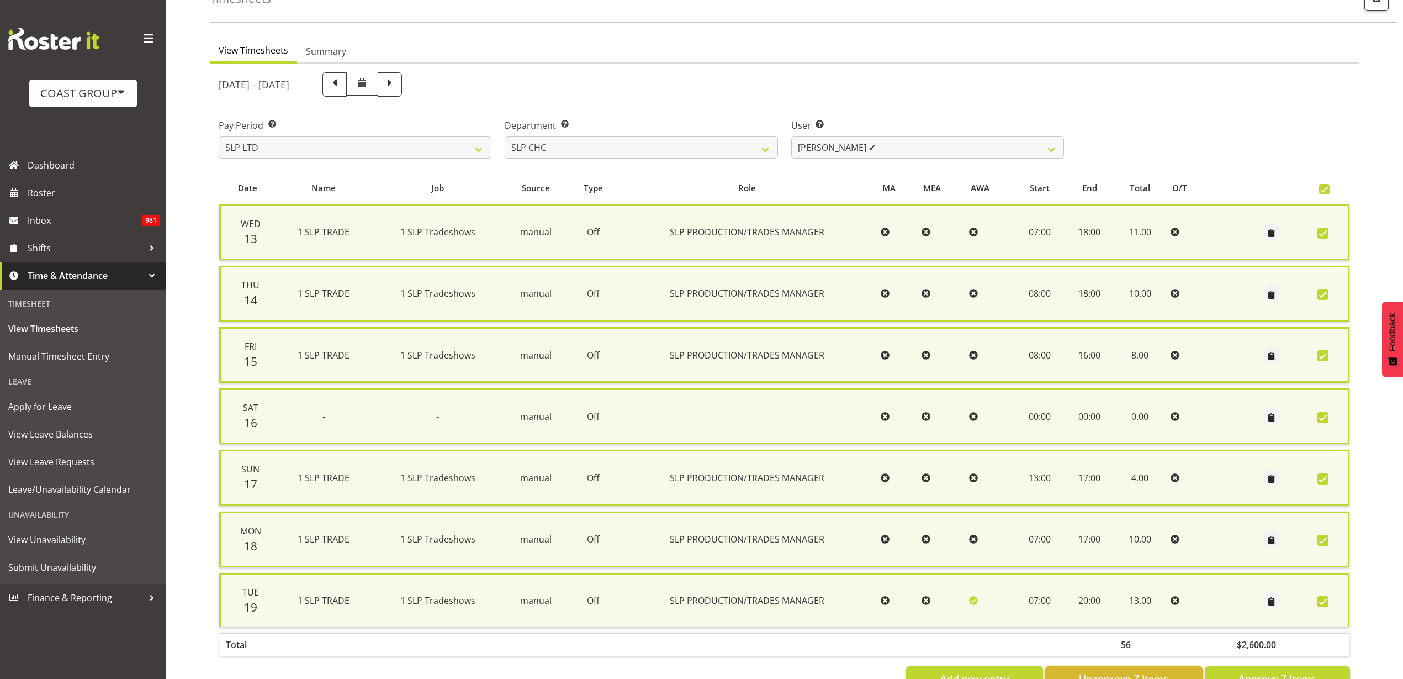
click at [1146, 672] on span "Unapprove 7 Items" at bounding box center [1123, 678] width 89 height 14
checkbox input "false"
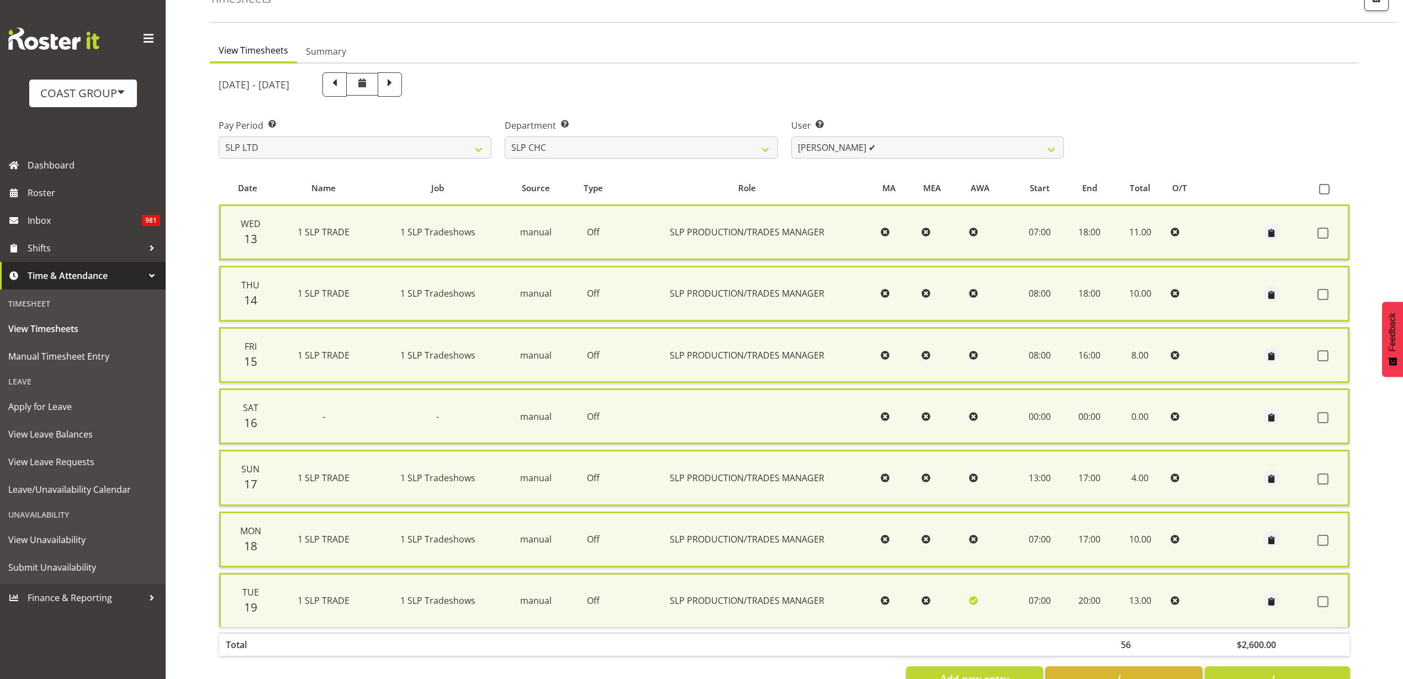
checkbox input "false"
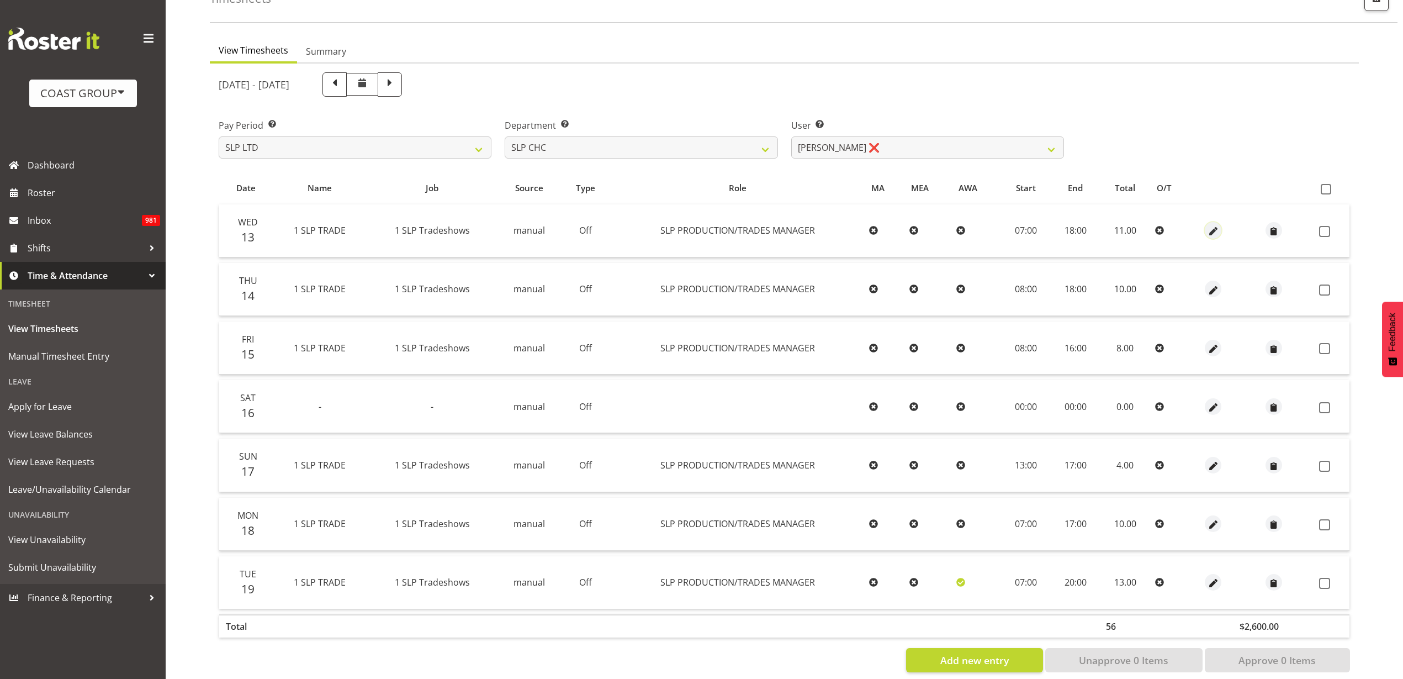
click at [1211, 231] on span "button" at bounding box center [1213, 231] width 13 height 13
select select "23"
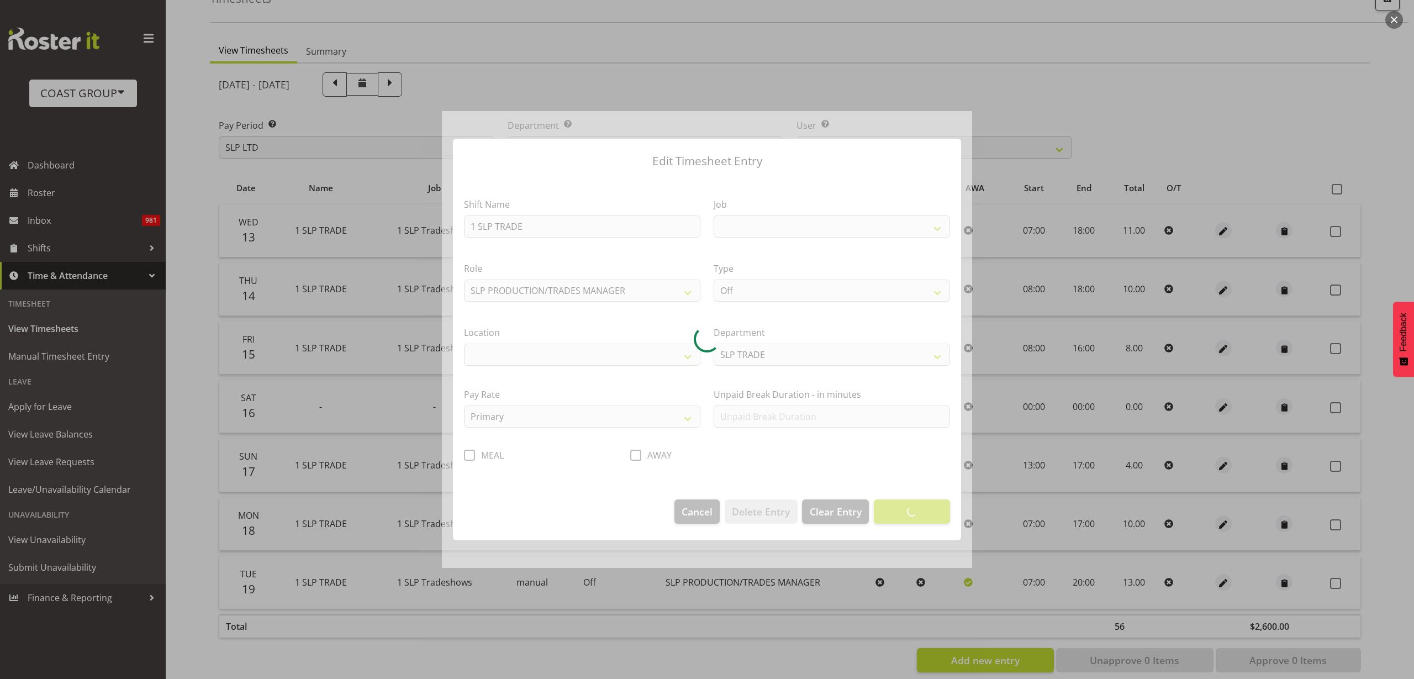
select select
select select "15"
click at [818, 295] on div at bounding box center [707, 339] width 530 height 457
select select "31"
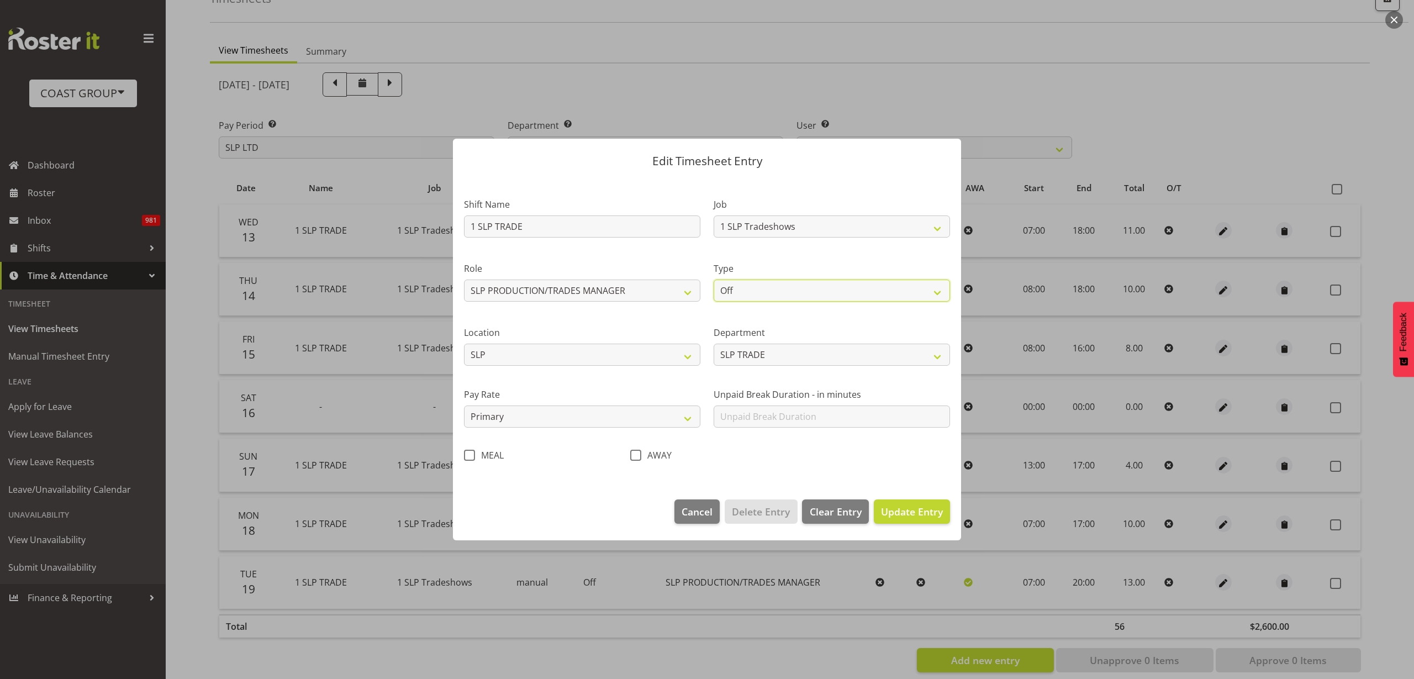
click at [820, 284] on select "Off Standard Public Holiday Public Holiday (Worked) Day In Lieu Annual Leave Si…" at bounding box center [831, 290] width 236 height 22
select select "Standard"
click at [713, 279] on select "Off Standard Public Holiday Public Holiday (Worked) Day In Lieu Annual Leave Si…" at bounding box center [831, 290] width 236 height 22
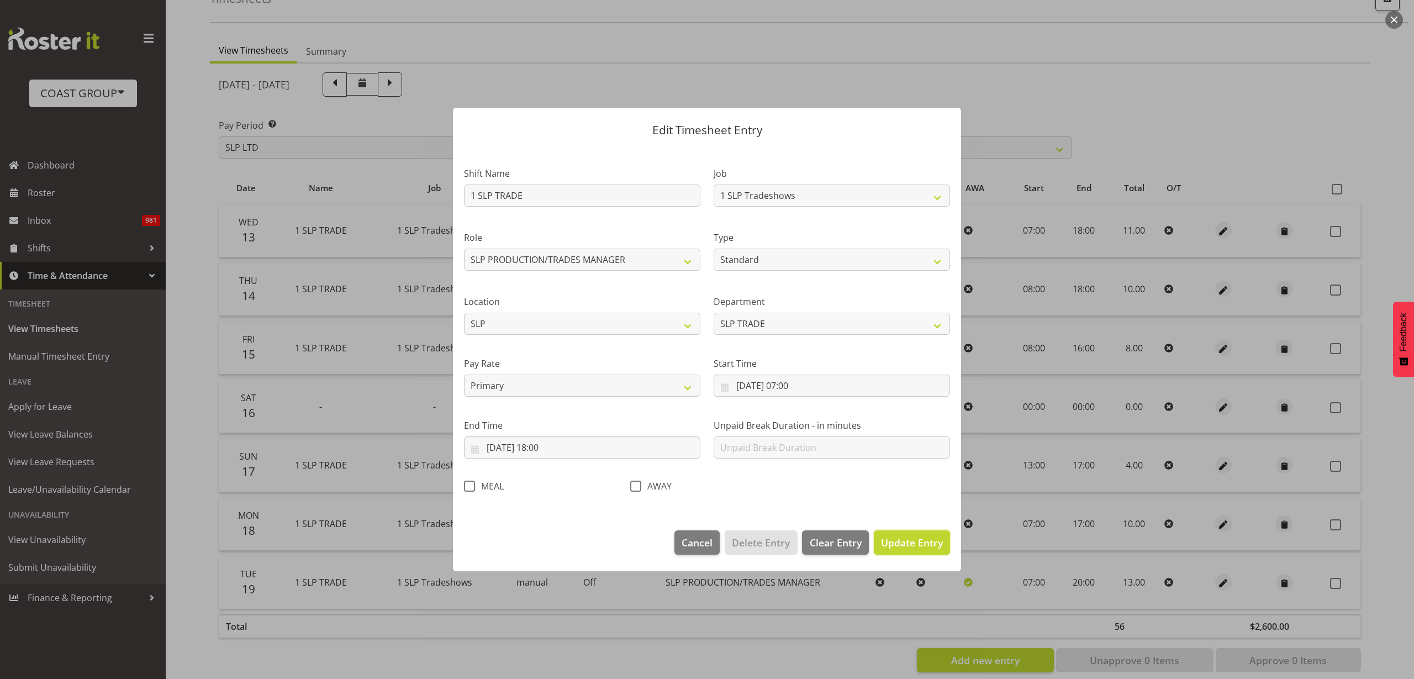
click at [918, 548] on span "Update Entry" at bounding box center [912, 542] width 62 height 13
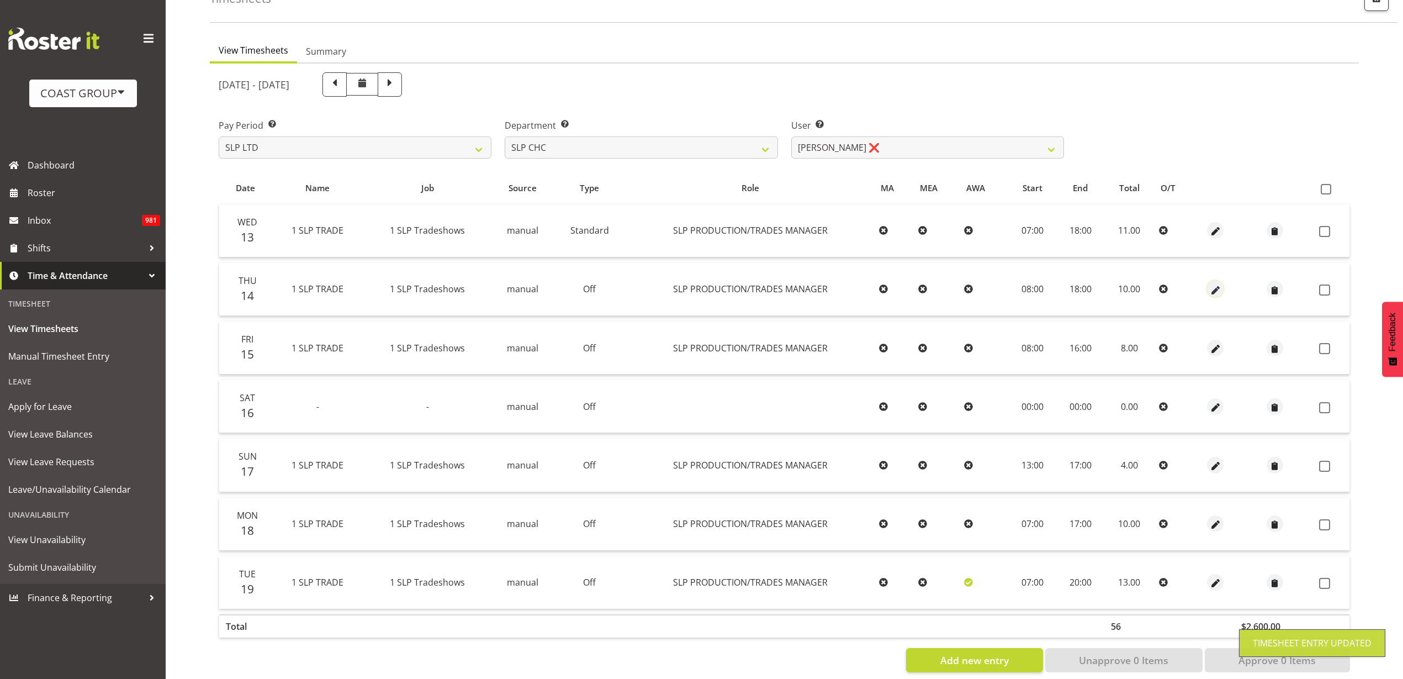
click at [1213, 289] on span "button" at bounding box center [1215, 290] width 13 height 13
select select "23"
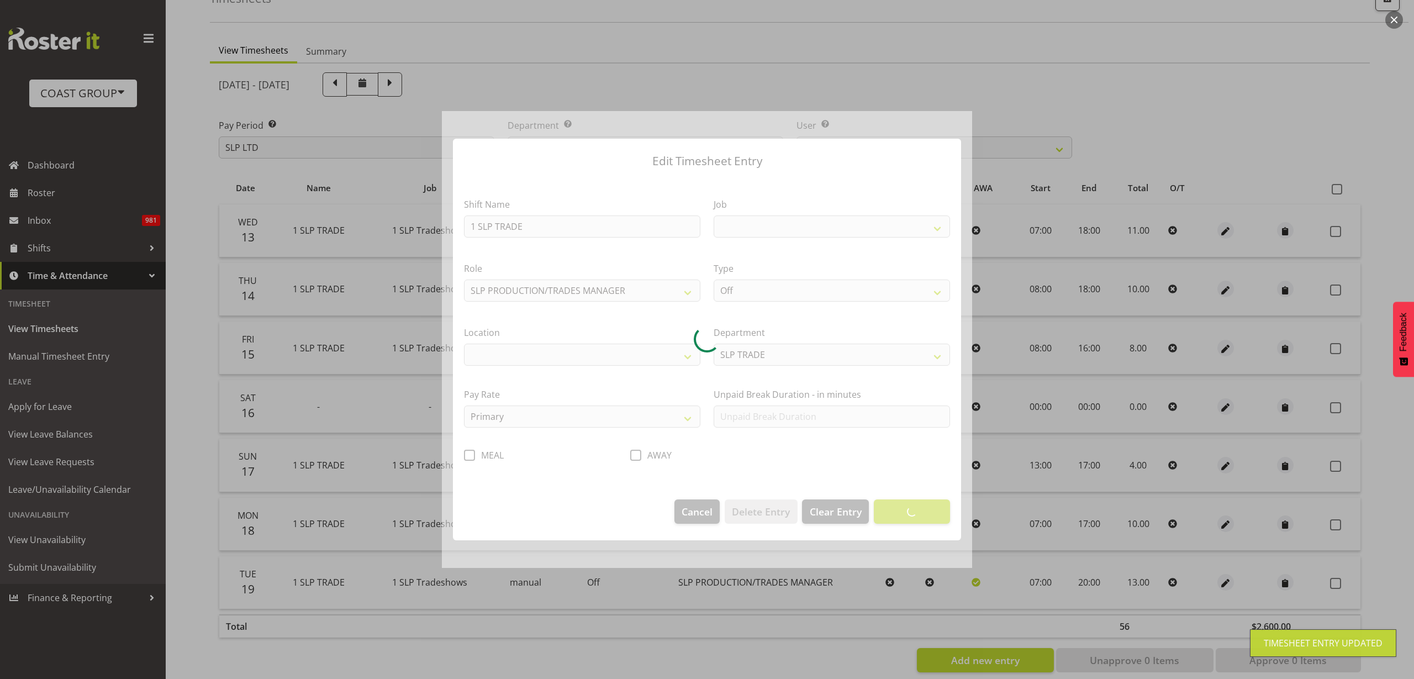
select select
select select "15"
click at [760, 293] on div at bounding box center [707, 339] width 530 height 457
select select "31"
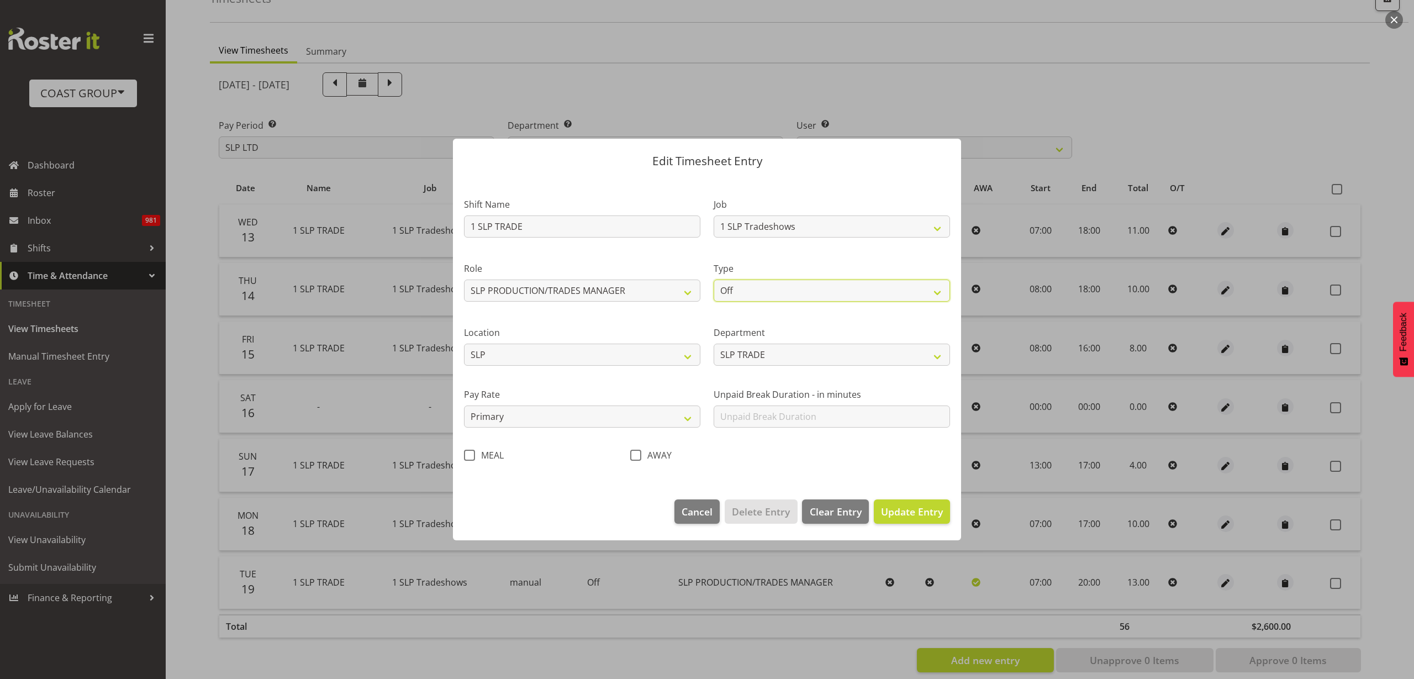
click at [766, 289] on select "Off Standard Public Holiday Public Holiday (Worked) Day In Lieu Annual Leave Si…" at bounding box center [831, 290] width 236 height 22
select select "Standard"
click at [713, 279] on select "Off Standard Public Holiday Public Holiday (Worked) Day In Lieu Annual Leave Si…" at bounding box center [831, 290] width 236 height 22
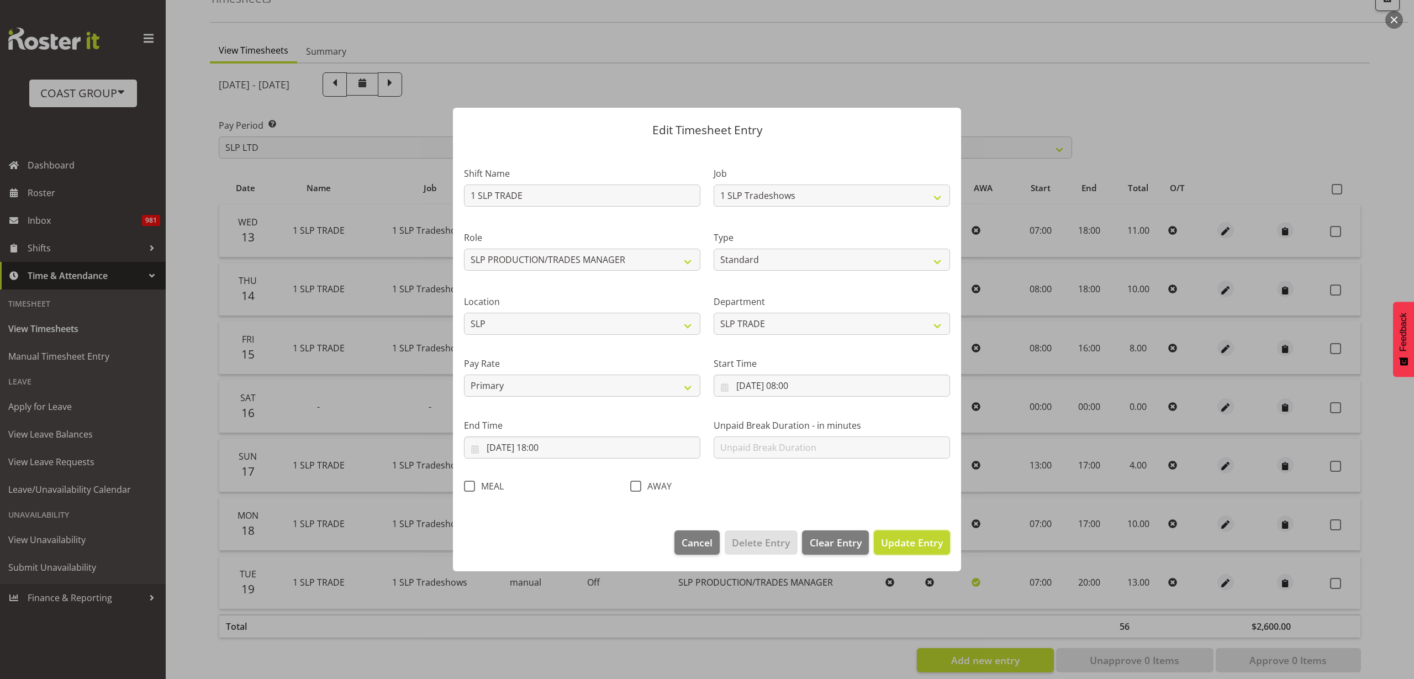
click at [916, 543] on span "Update Entry" at bounding box center [912, 542] width 62 height 13
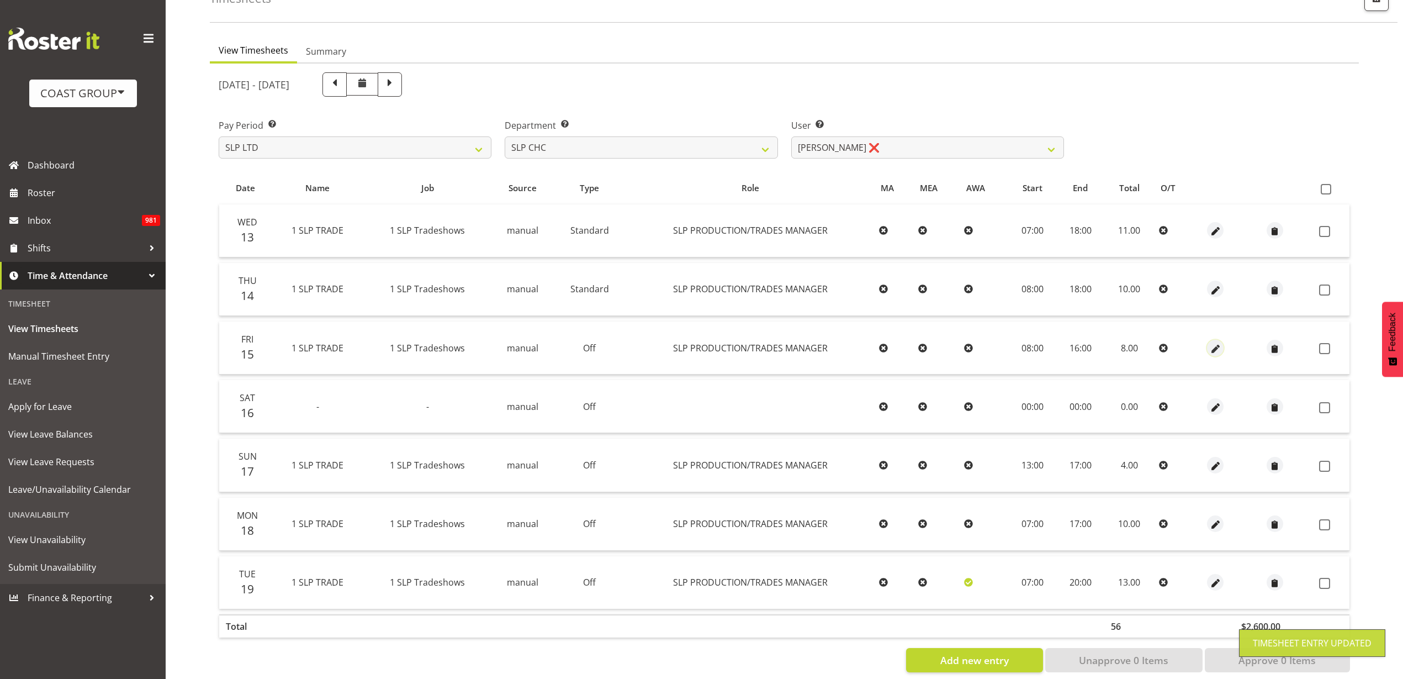
click at [1213, 349] on span "button" at bounding box center [1215, 348] width 13 height 13
select select "23"
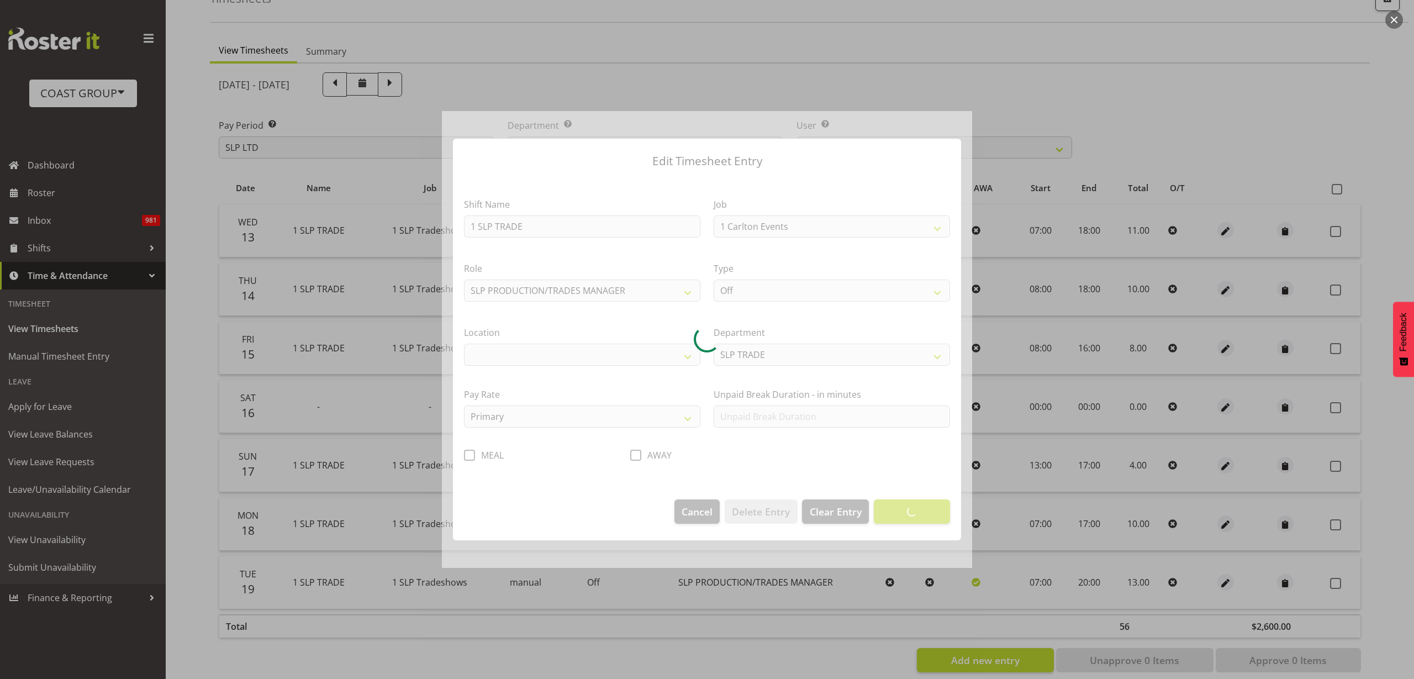
select select "15"
select select "31"
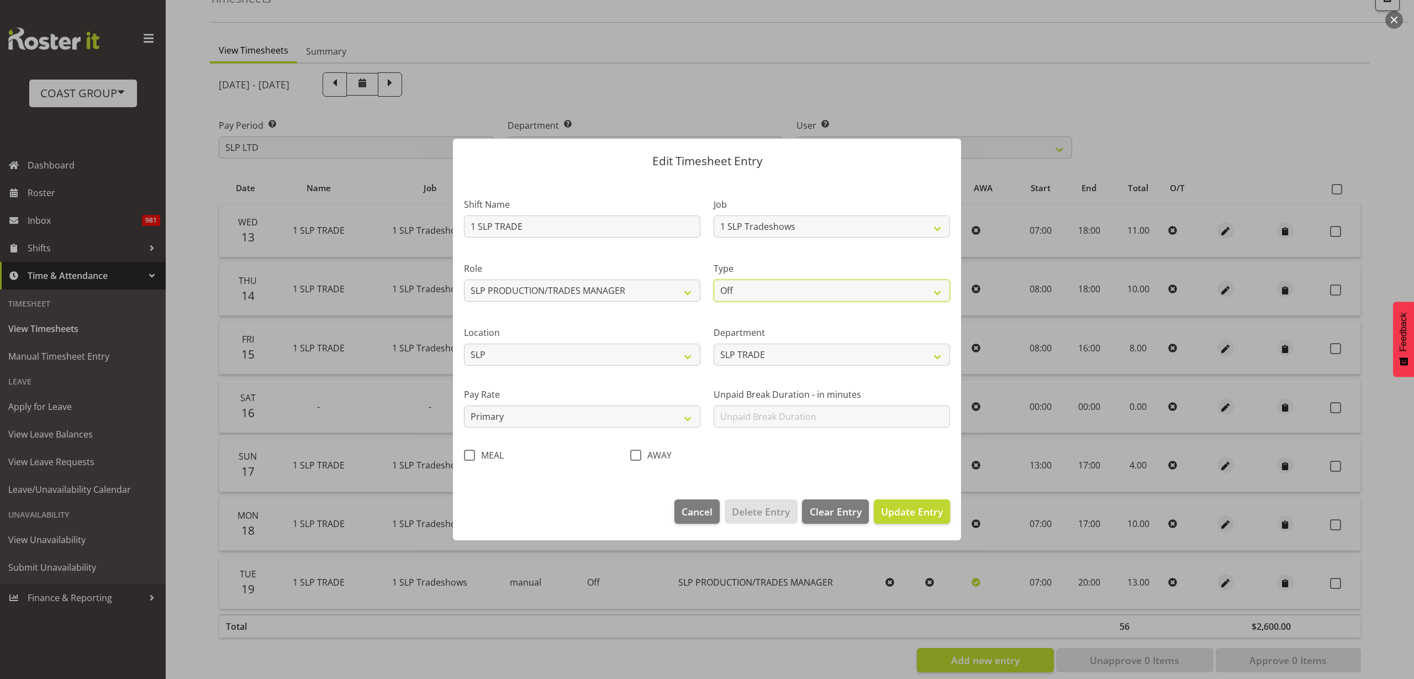
click at [815, 292] on select "Off Standard Public Holiday Public Holiday (Worked) Day In Lieu Annual Leave Si…" at bounding box center [831, 290] width 236 height 22
select select "Standard"
click at [713, 279] on select "Off Standard Public Holiday Public Holiday (Worked) Day In Lieu Annual Leave Si…" at bounding box center [831, 290] width 236 height 22
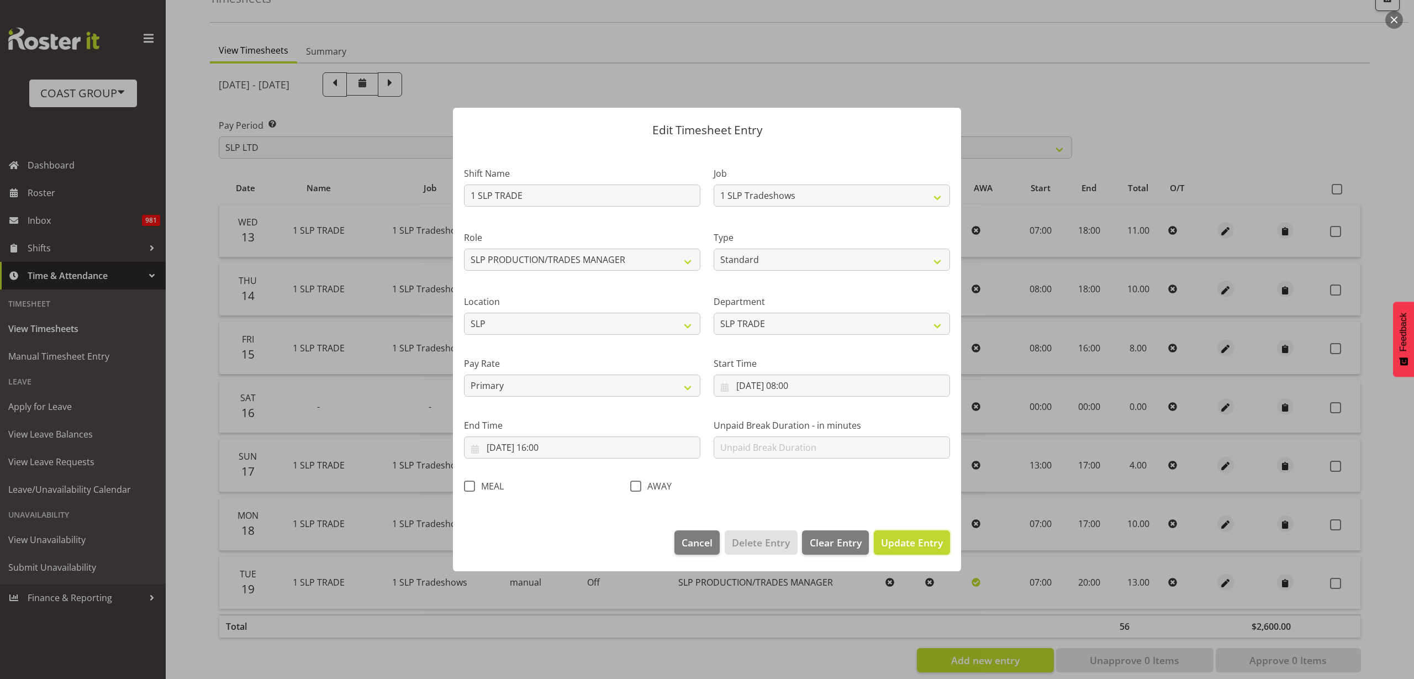
click at [917, 537] on span "Update Entry" at bounding box center [912, 542] width 62 height 13
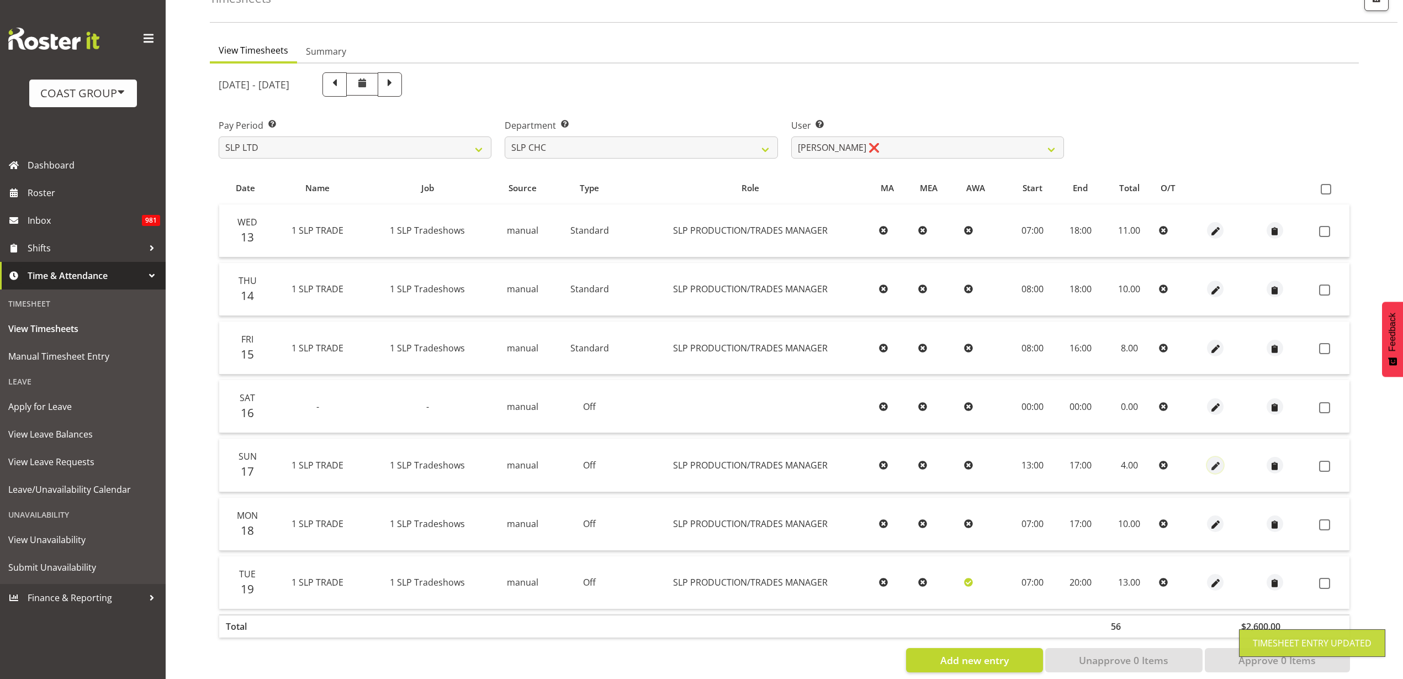
click at [1214, 466] on span "button" at bounding box center [1215, 465] width 13 height 13
select select "23"
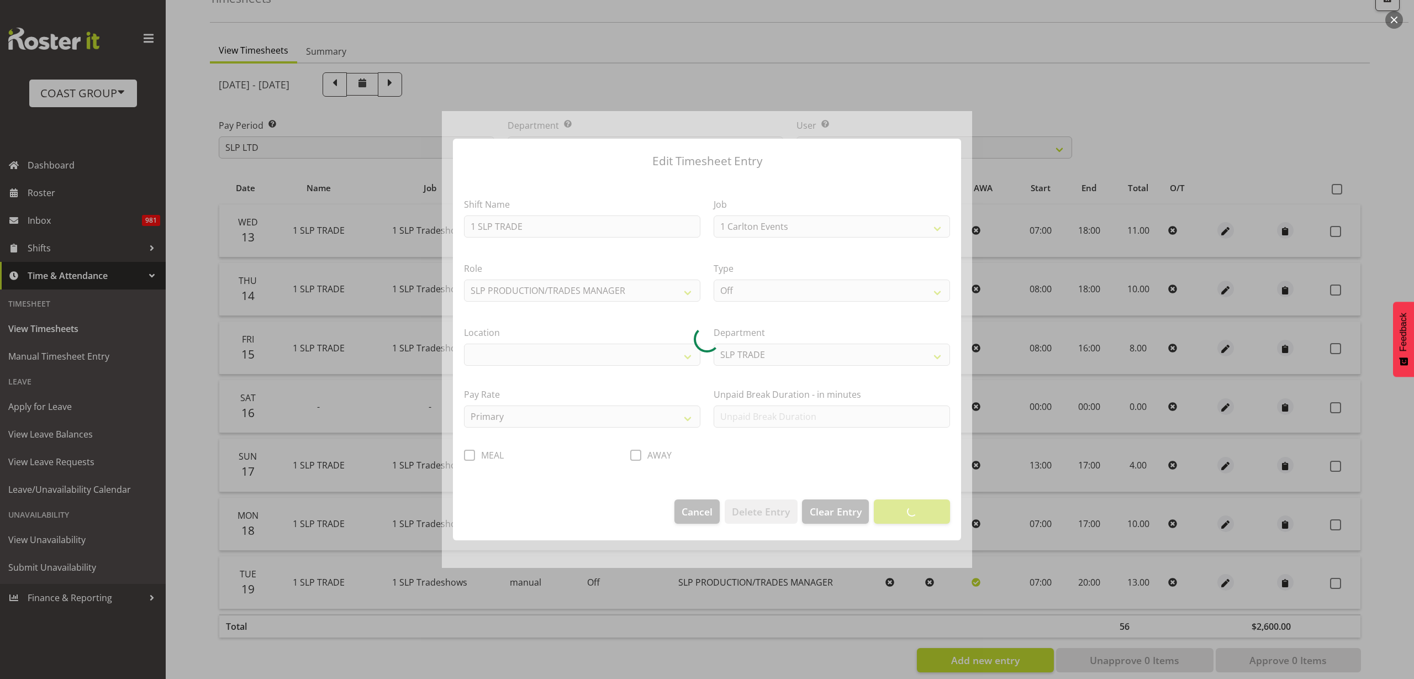
select select "15"
select select "31"
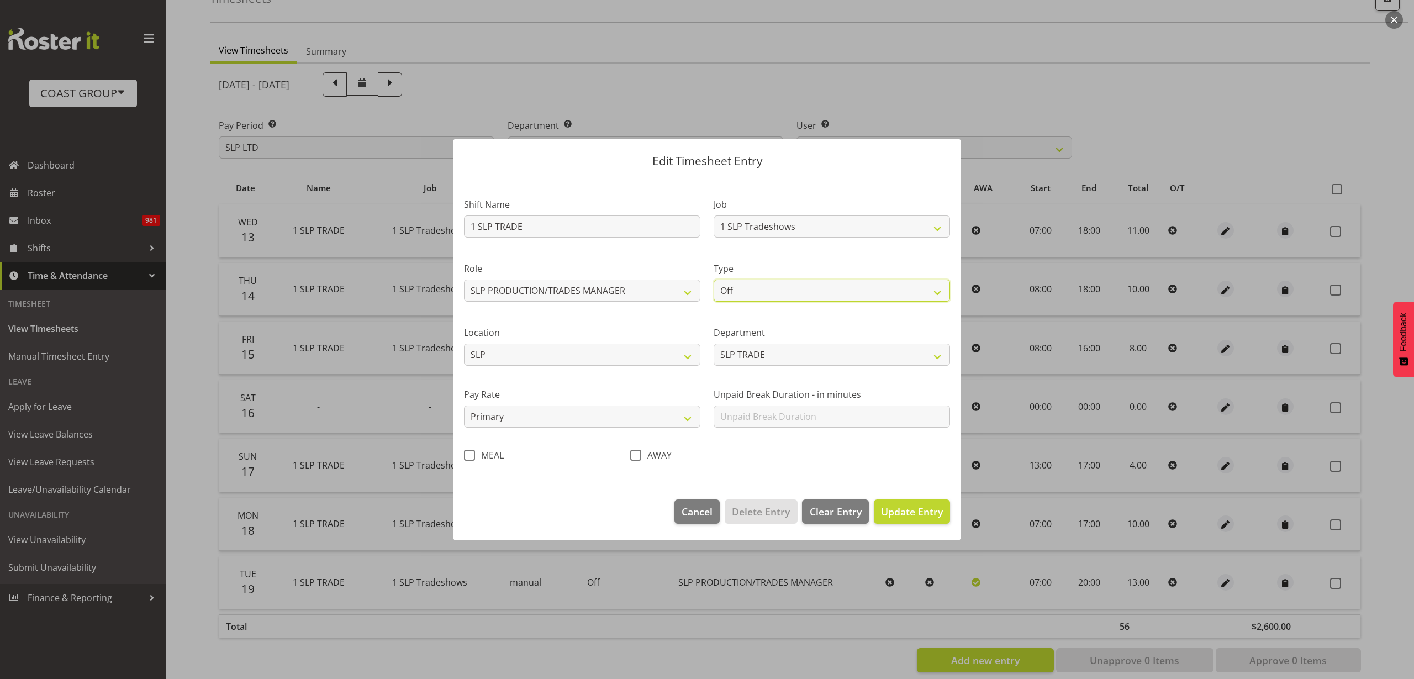
click at [795, 289] on select "Off Standard Public Holiday Public Holiday (Worked) Day In Lieu Annual Leave Si…" at bounding box center [831, 290] width 236 height 22
select select "Standard"
click at [713, 279] on select "Off Standard Public Holiday Public Holiday (Worked) Day In Lieu Annual Leave Si…" at bounding box center [831, 290] width 236 height 22
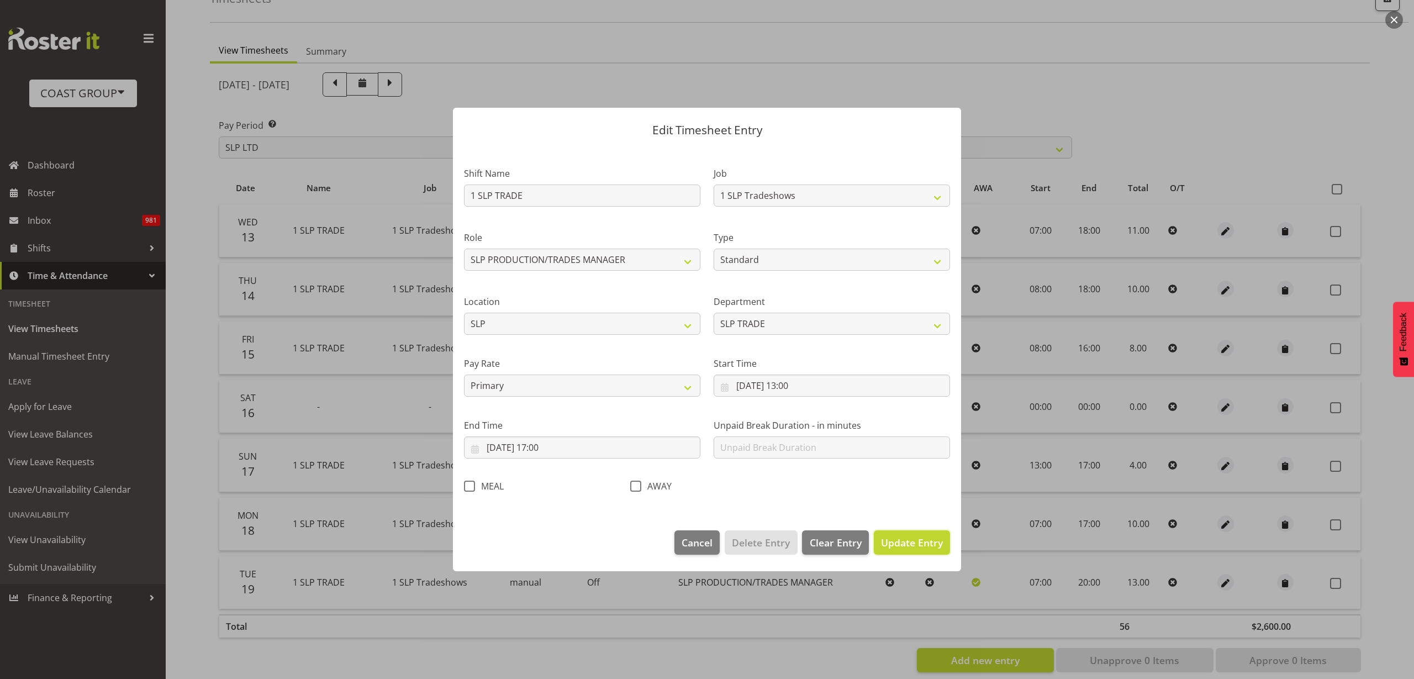
click at [895, 550] on button "Update Entry" at bounding box center [912, 542] width 76 height 24
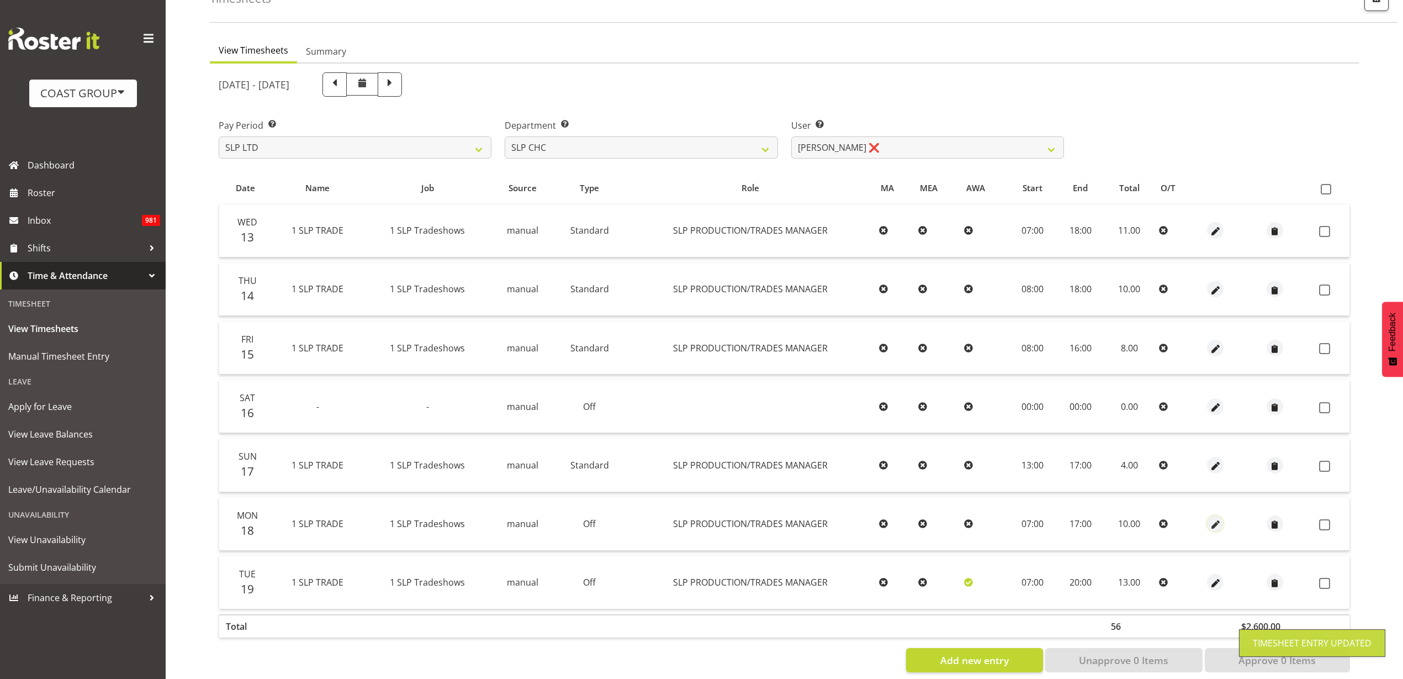
click at [1220, 519] on button "button" at bounding box center [1215, 523] width 17 height 17
select select "23"
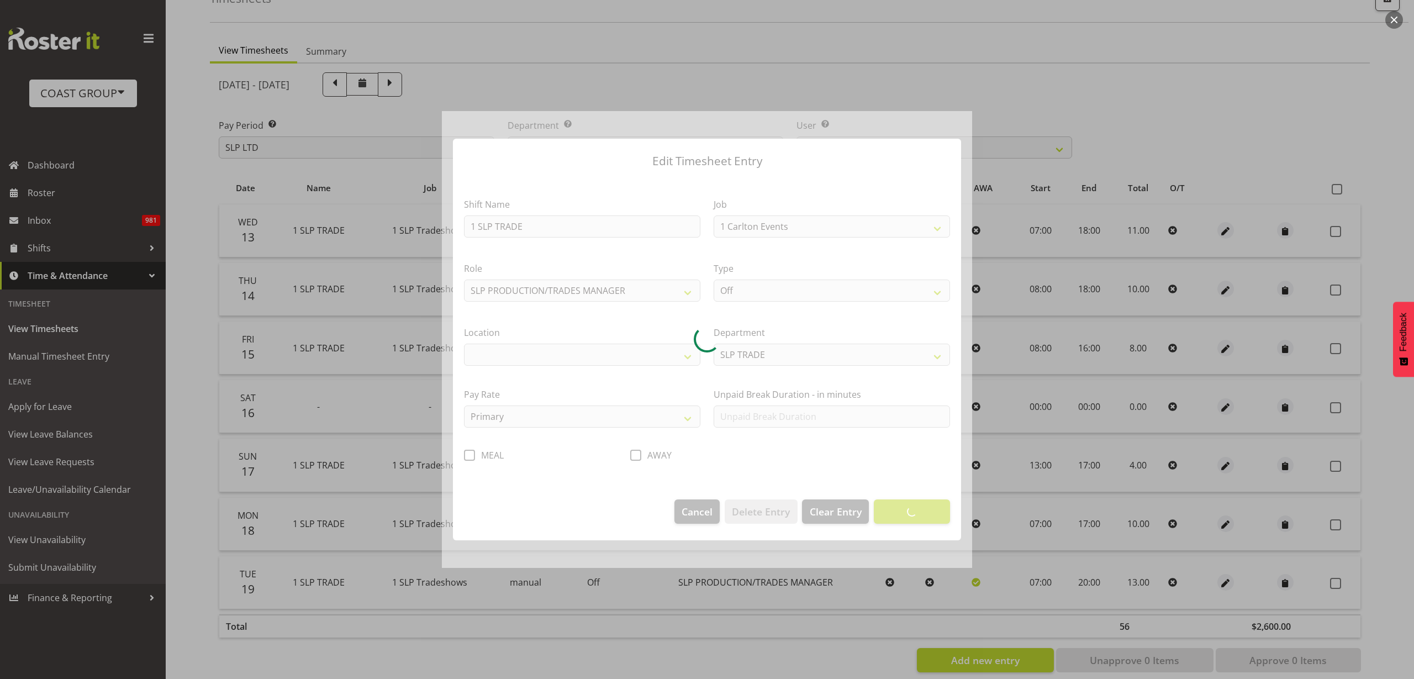
select select "15"
select select "31"
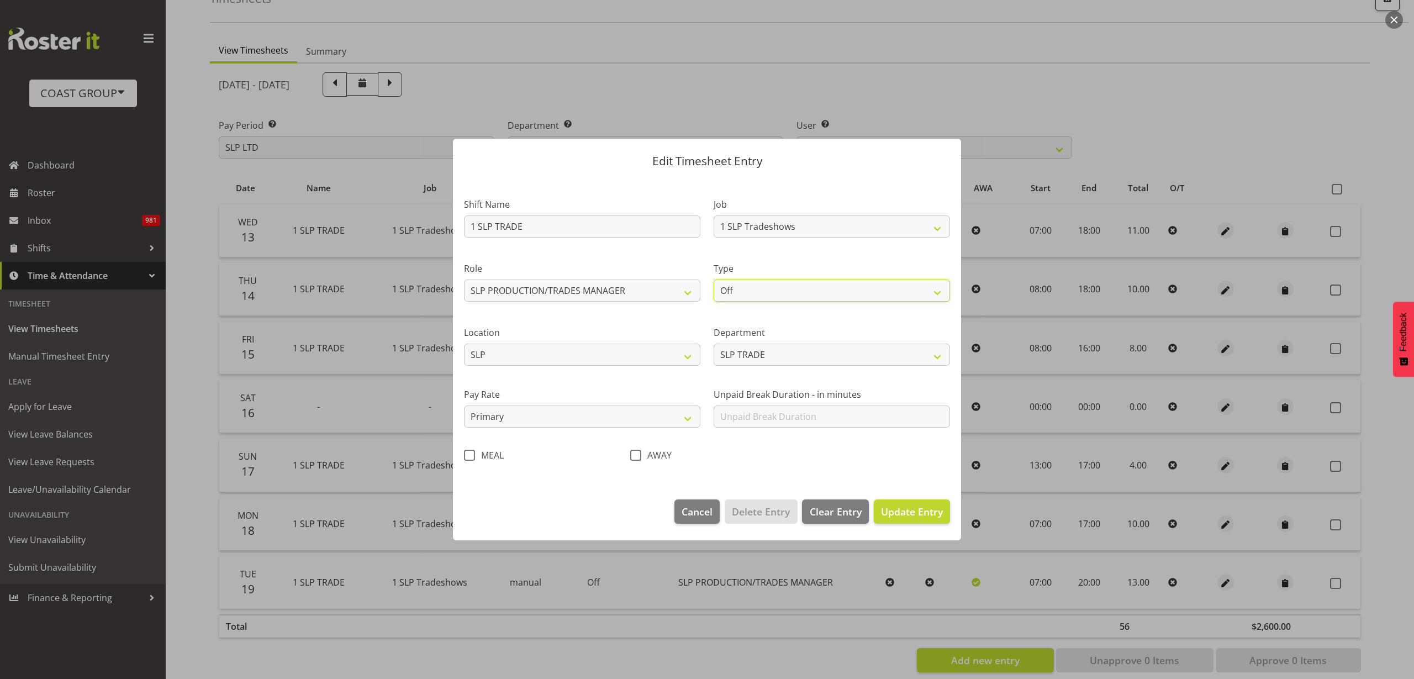
click at [811, 289] on select "Off Standard Public Holiday Public Holiday (Worked) Day In Lieu Annual Leave Si…" at bounding box center [831, 290] width 236 height 22
select select "Standard"
click at [713, 279] on select "Off Standard Public Holiday Public Holiday (Worked) Day In Lieu Annual Leave Si…" at bounding box center [831, 290] width 236 height 22
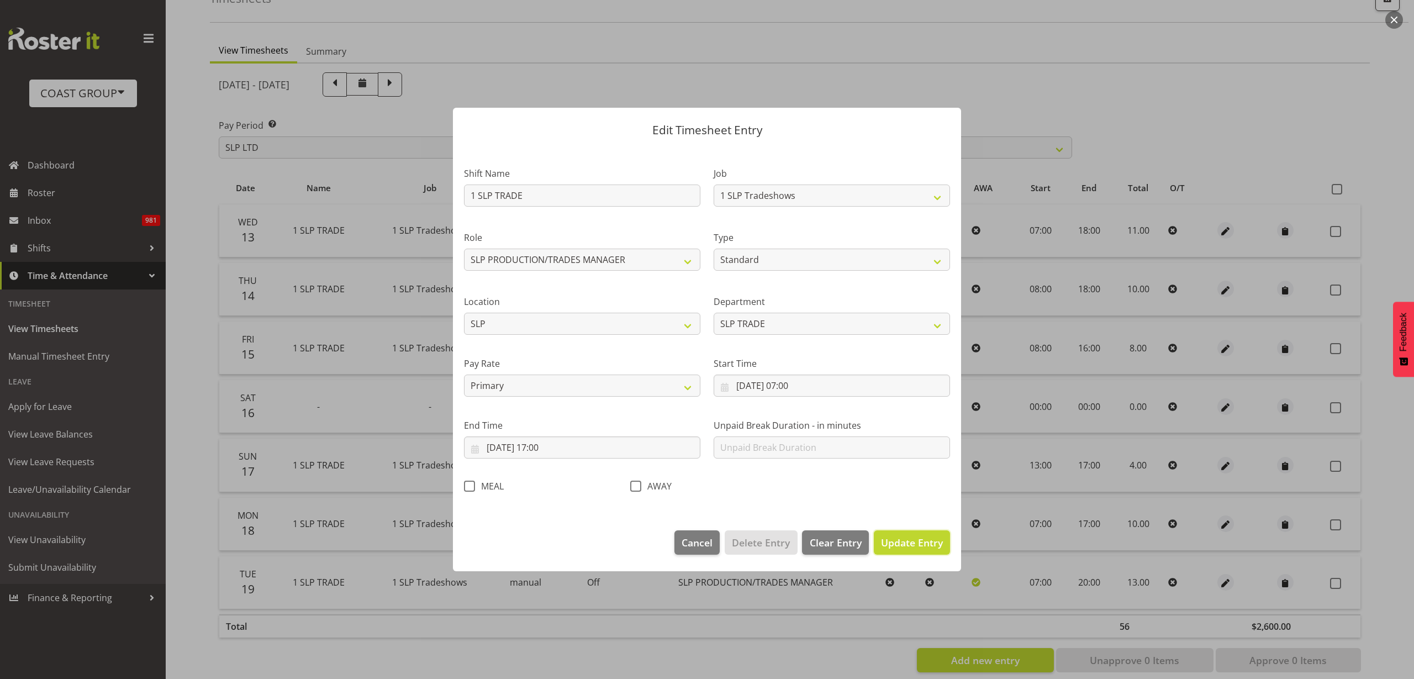
click at [918, 539] on span "Update Entry" at bounding box center [912, 542] width 62 height 13
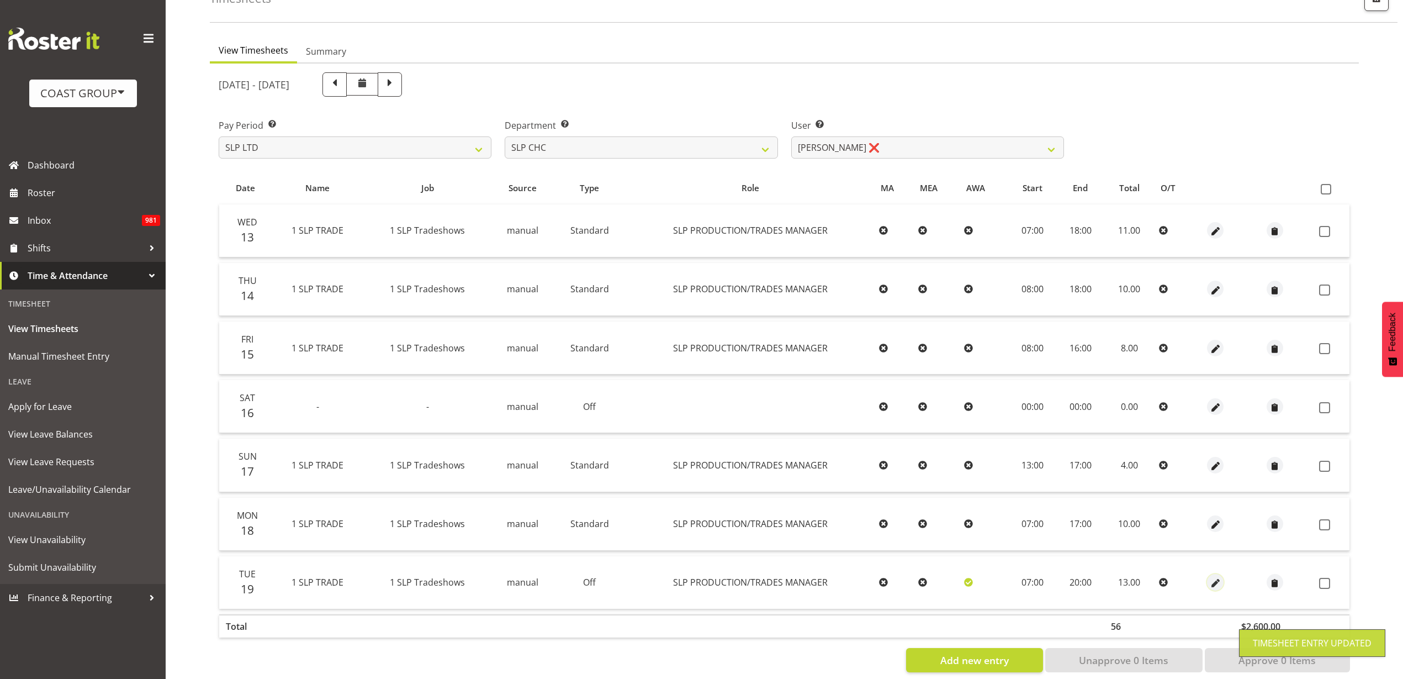
click at [1212, 584] on span "button" at bounding box center [1215, 583] width 13 height 13
select select "23"
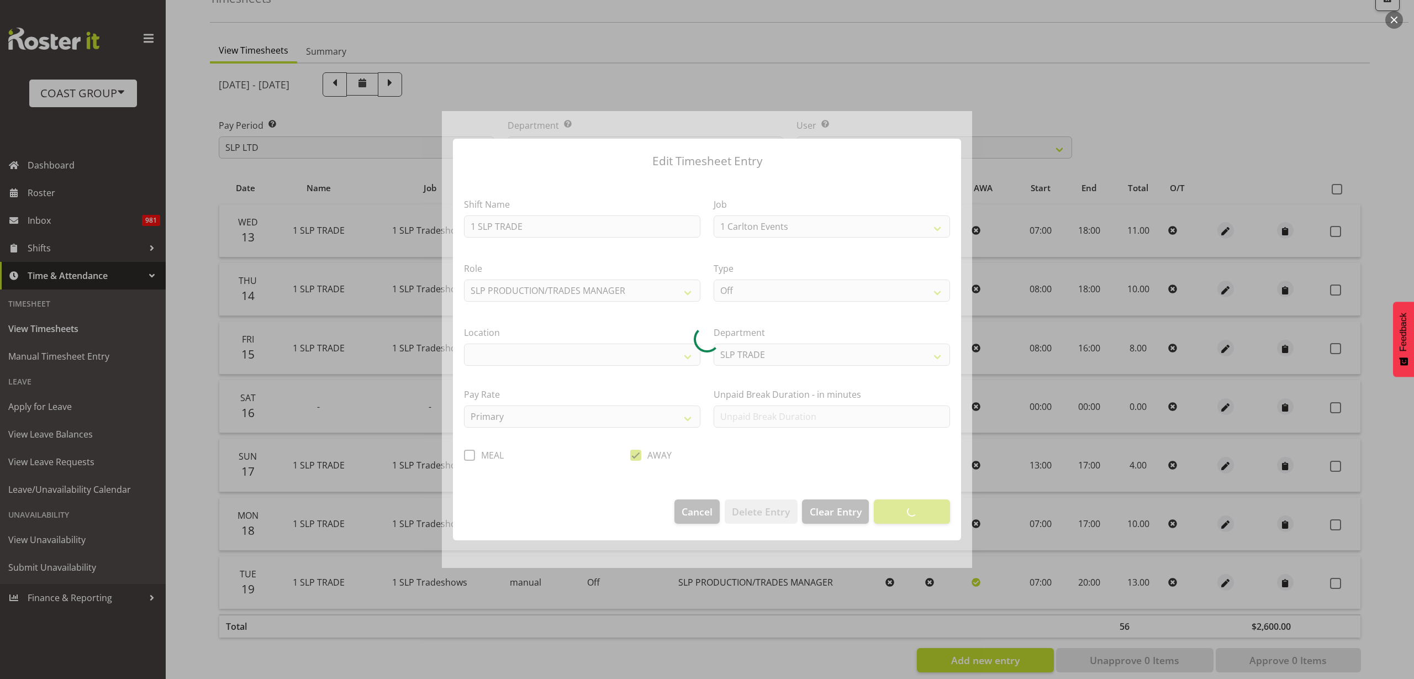
select select "15"
click at [833, 294] on div at bounding box center [707, 339] width 530 height 457
select select "31"
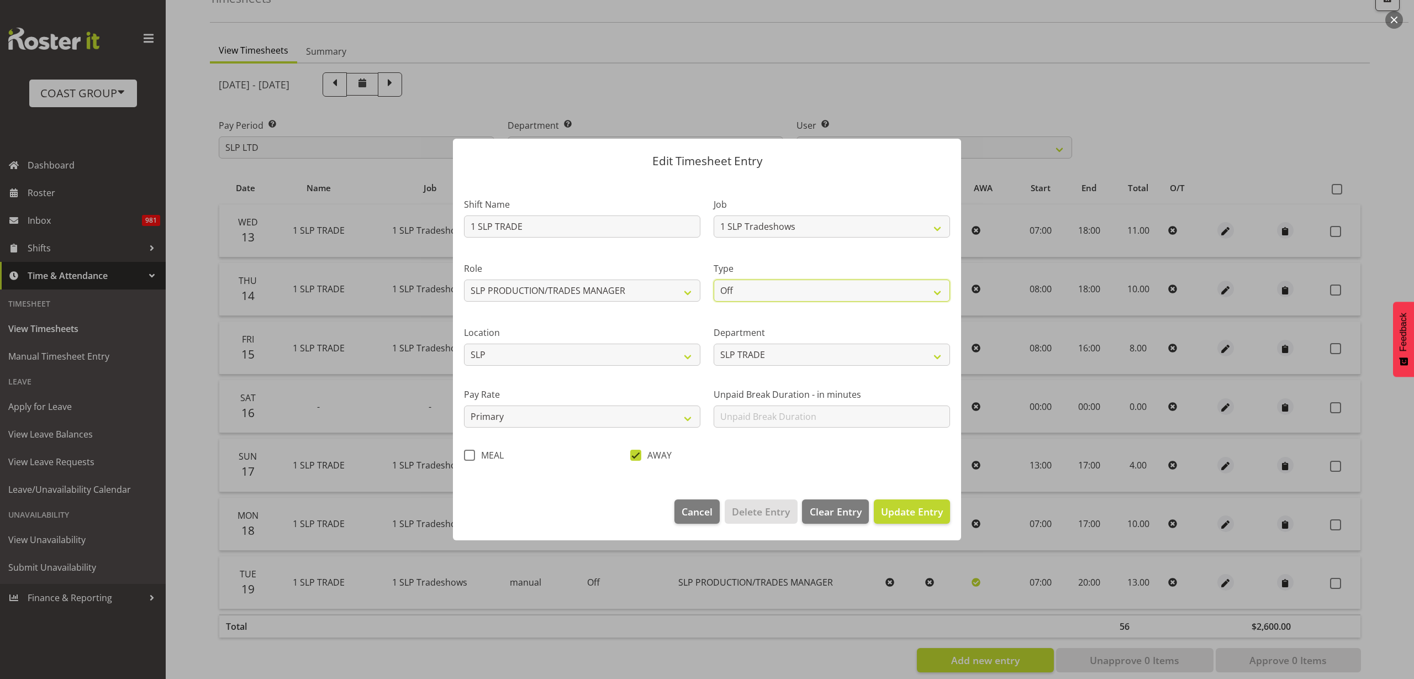
click at [823, 287] on select "Off Standard Public Holiday Public Holiday (Worked) Day In Lieu Annual Leave Si…" at bounding box center [831, 290] width 236 height 22
select select "Standard"
click at [713, 279] on select "Off Standard Public Holiday Public Holiday (Worked) Day In Lieu Annual Leave Si…" at bounding box center [831, 290] width 236 height 22
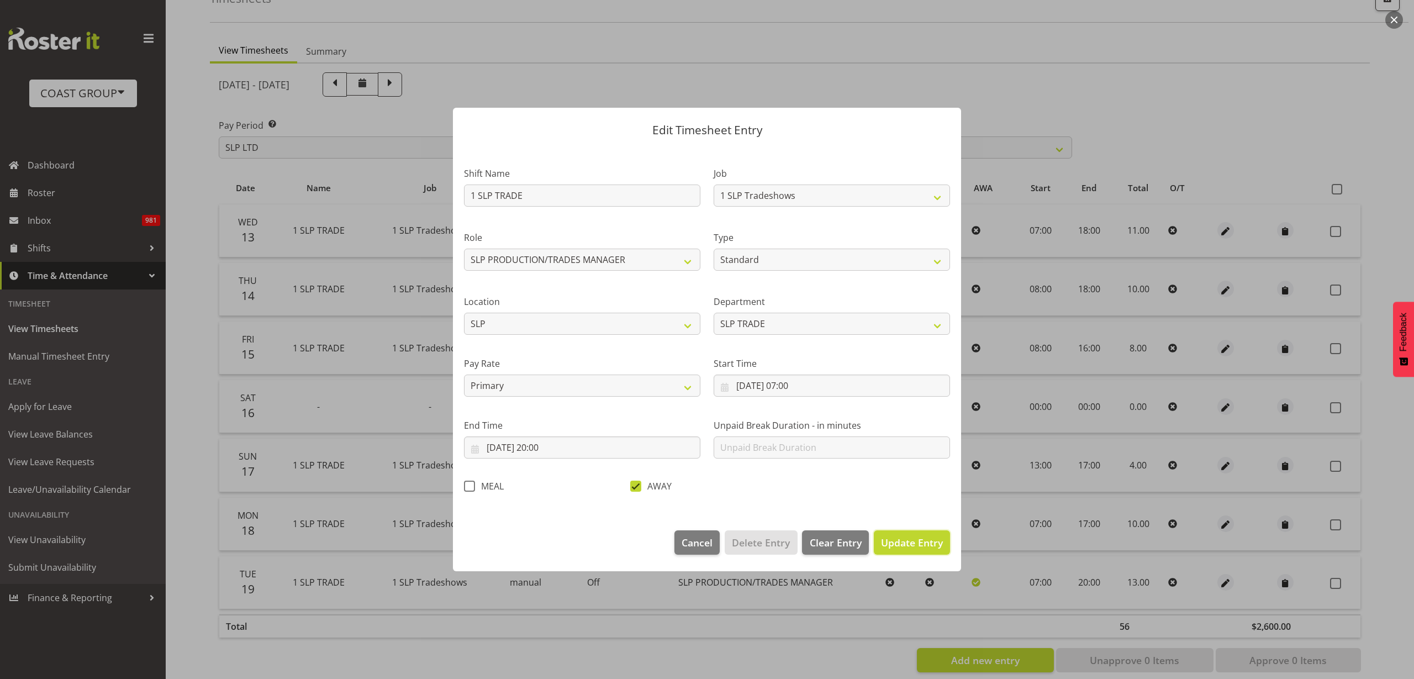
click at [926, 549] on button "Update Entry" at bounding box center [912, 542] width 76 height 24
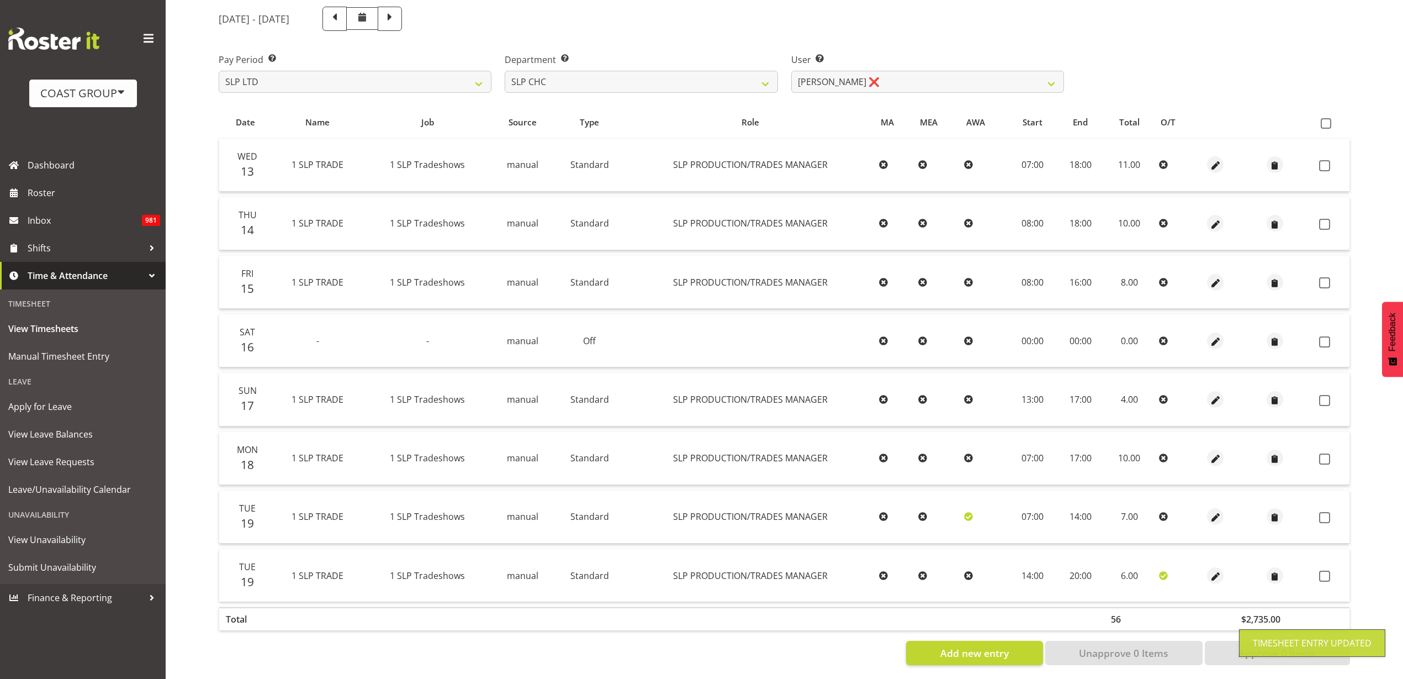
scroll to position [150, 0]
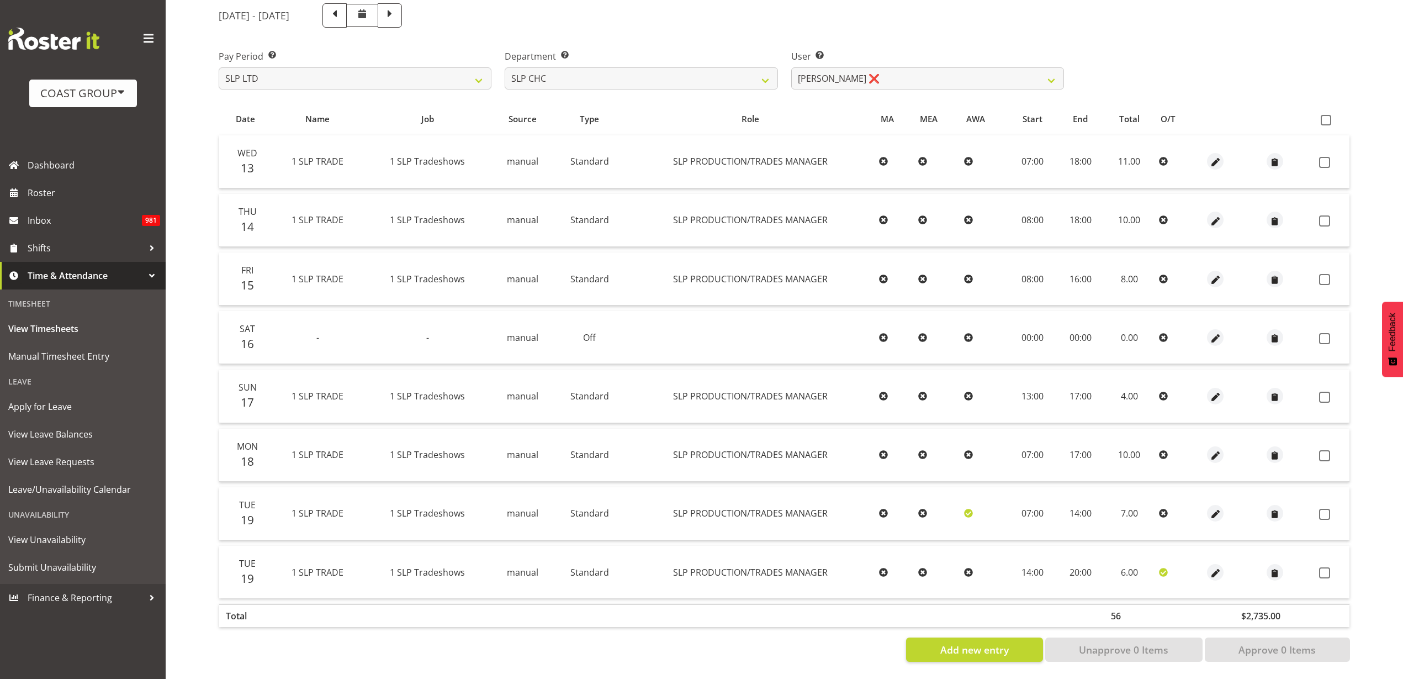
click at [1329, 115] on span at bounding box center [1326, 120] width 10 height 10
click at [1328, 117] on input "checkbox" at bounding box center [1324, 120] width 7 height 7
checkbox input "true"
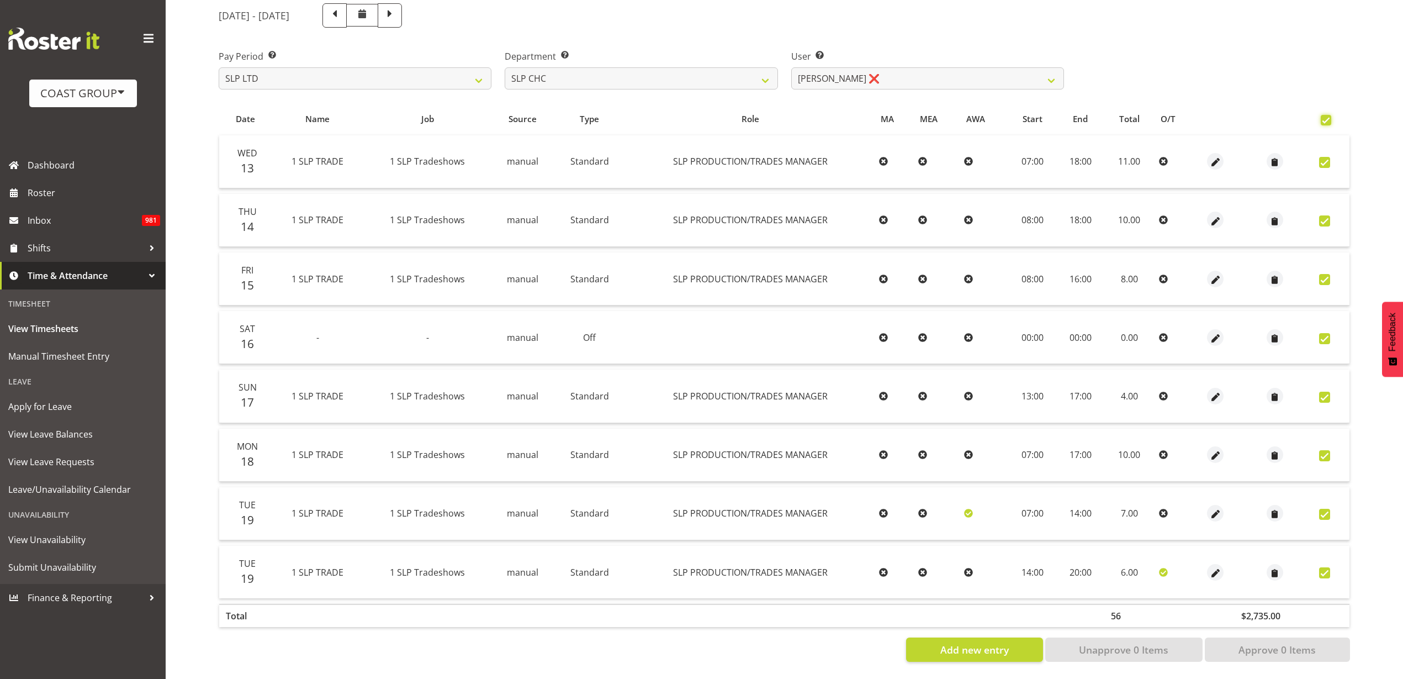
checkbox input "true"
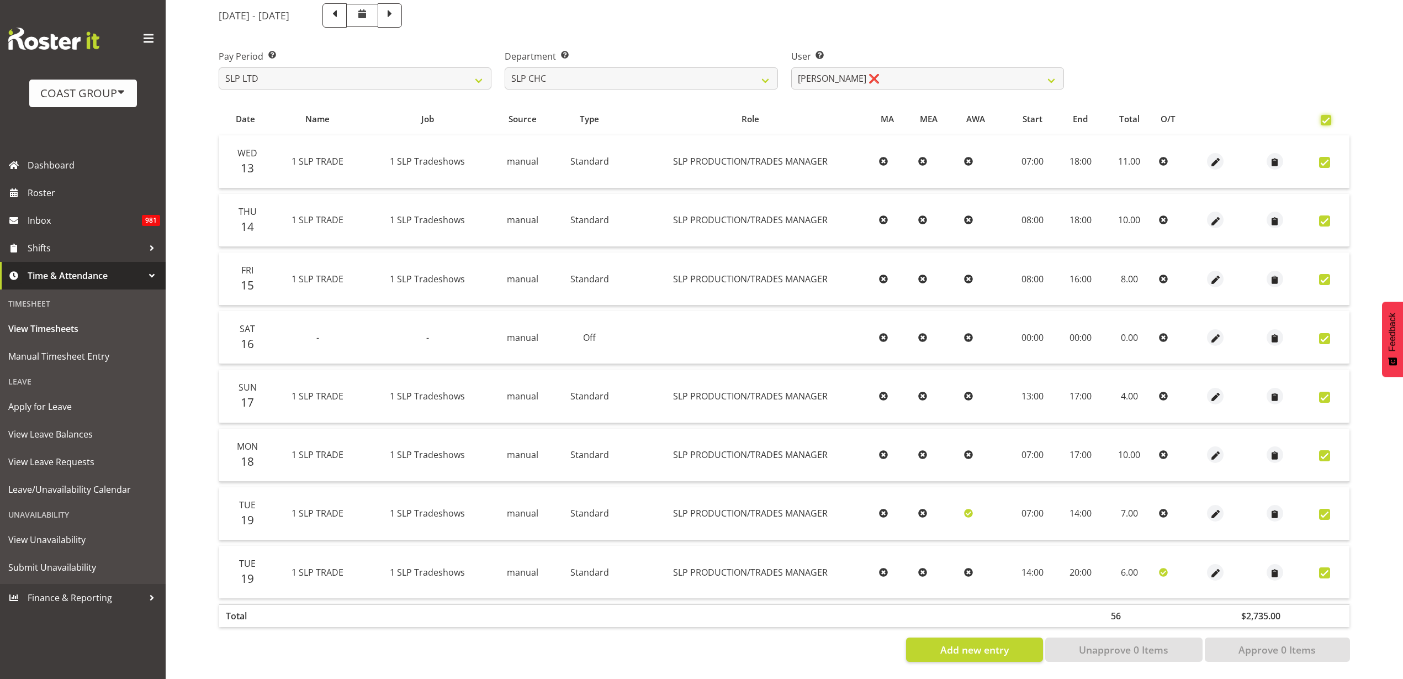
checkbox input "true"
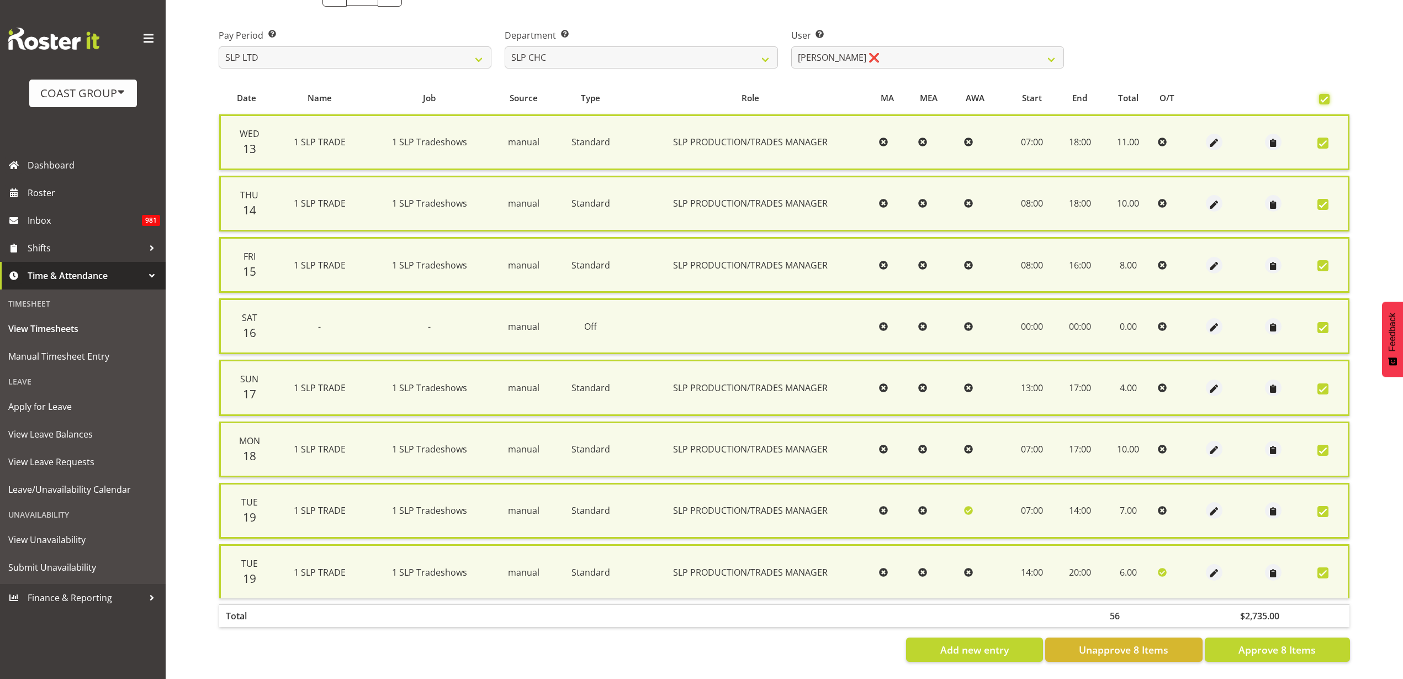
scroll to position [171, 0]
click at [1286, 644] on span "Approve 8 Items" at bounding box center [1277, 649] width 77 height 14
checkbox input "false"
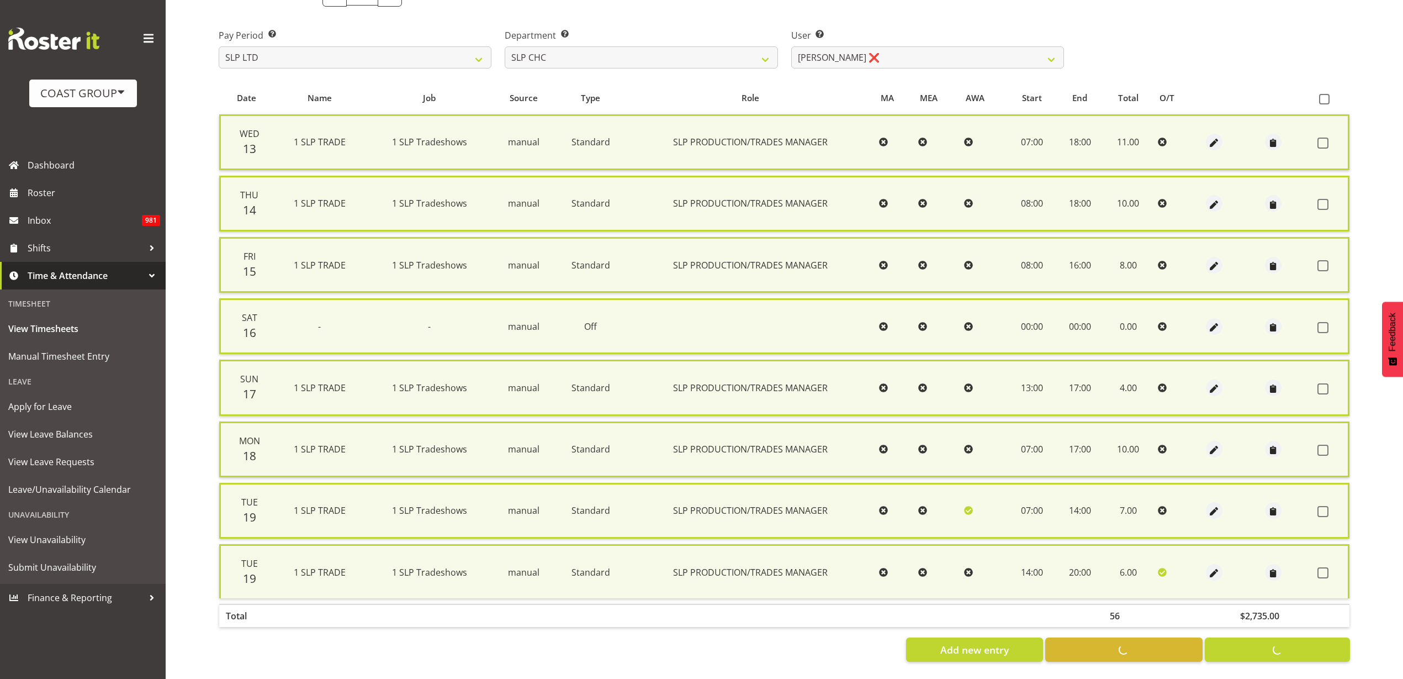
checkbox input "false"
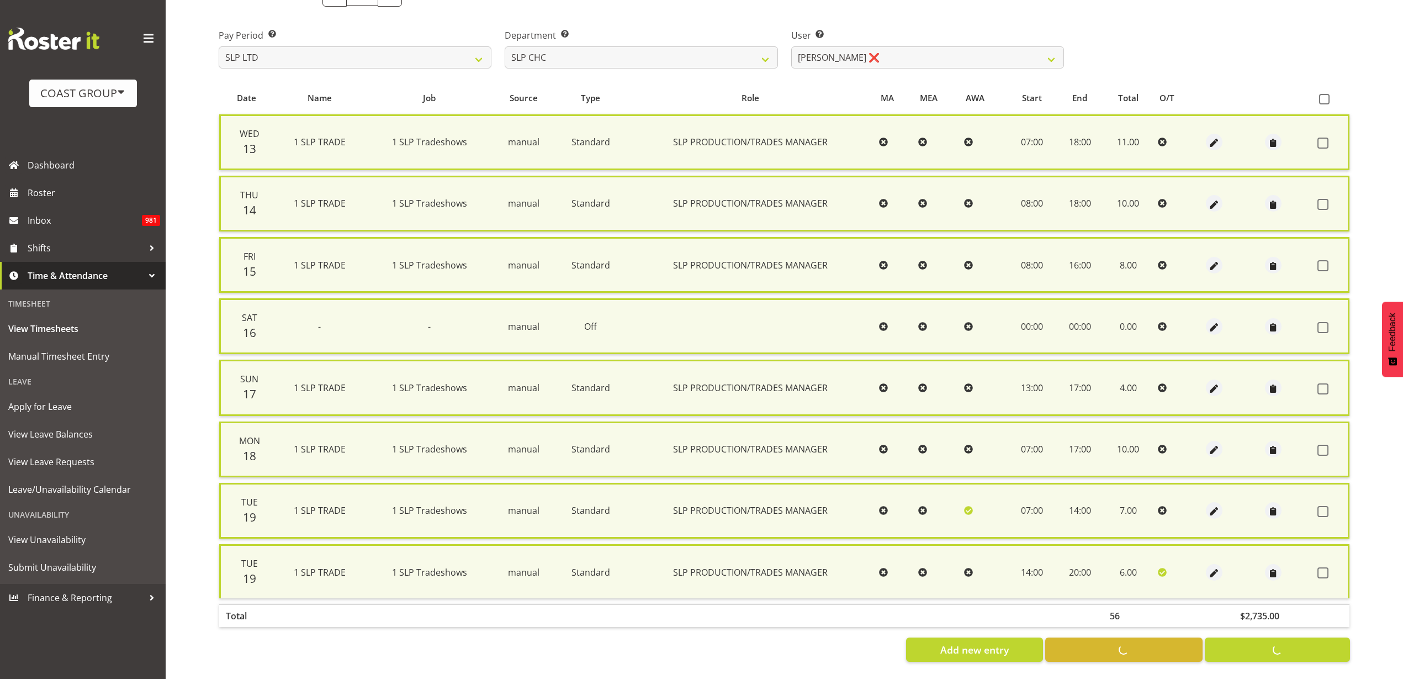
checkbox input "false"
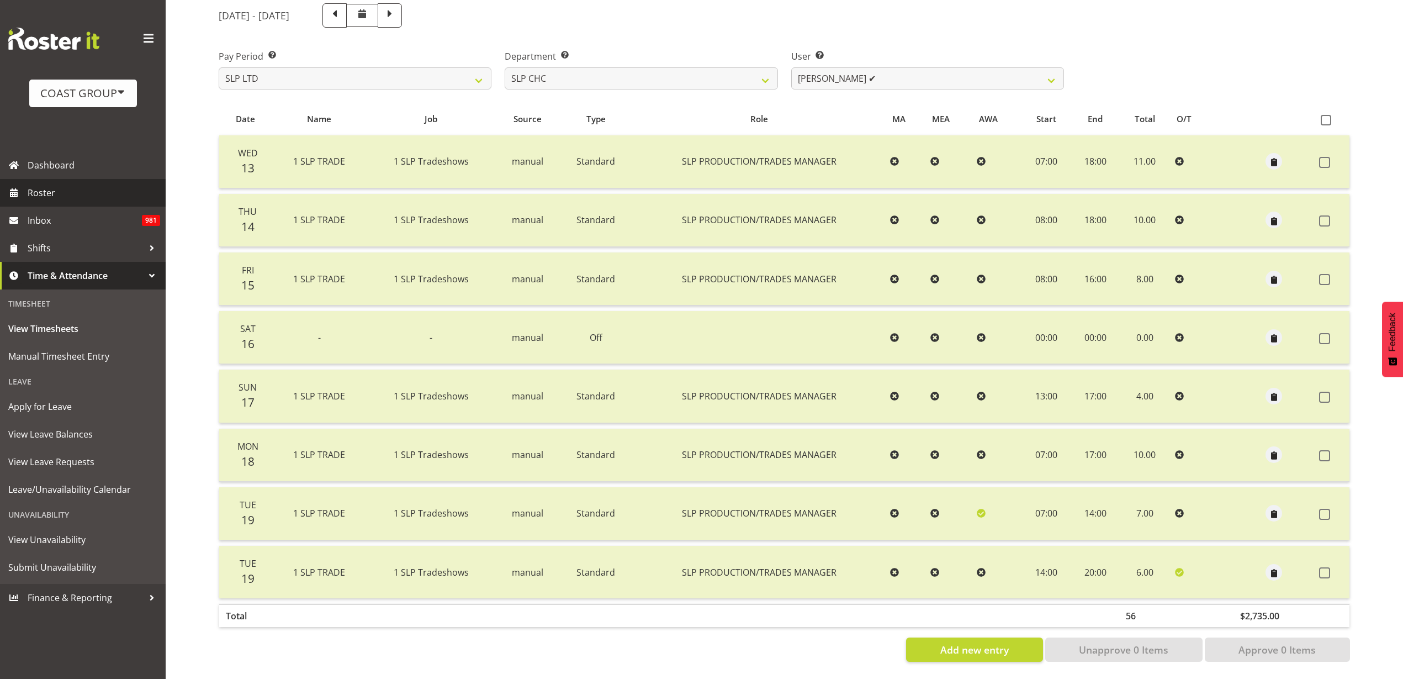
click at [65, 185] on span "Roster" at bounding box center [94, 192] width 133 height 17
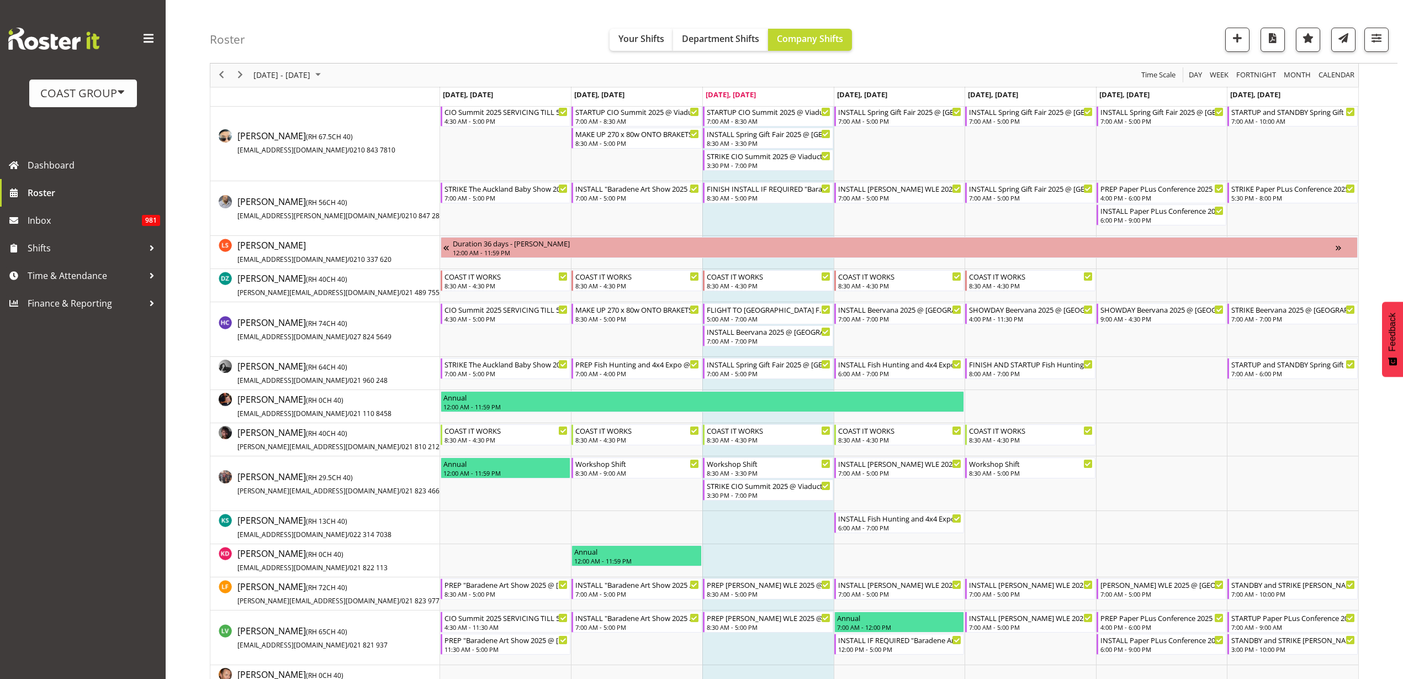
scroll to position [345, 0]
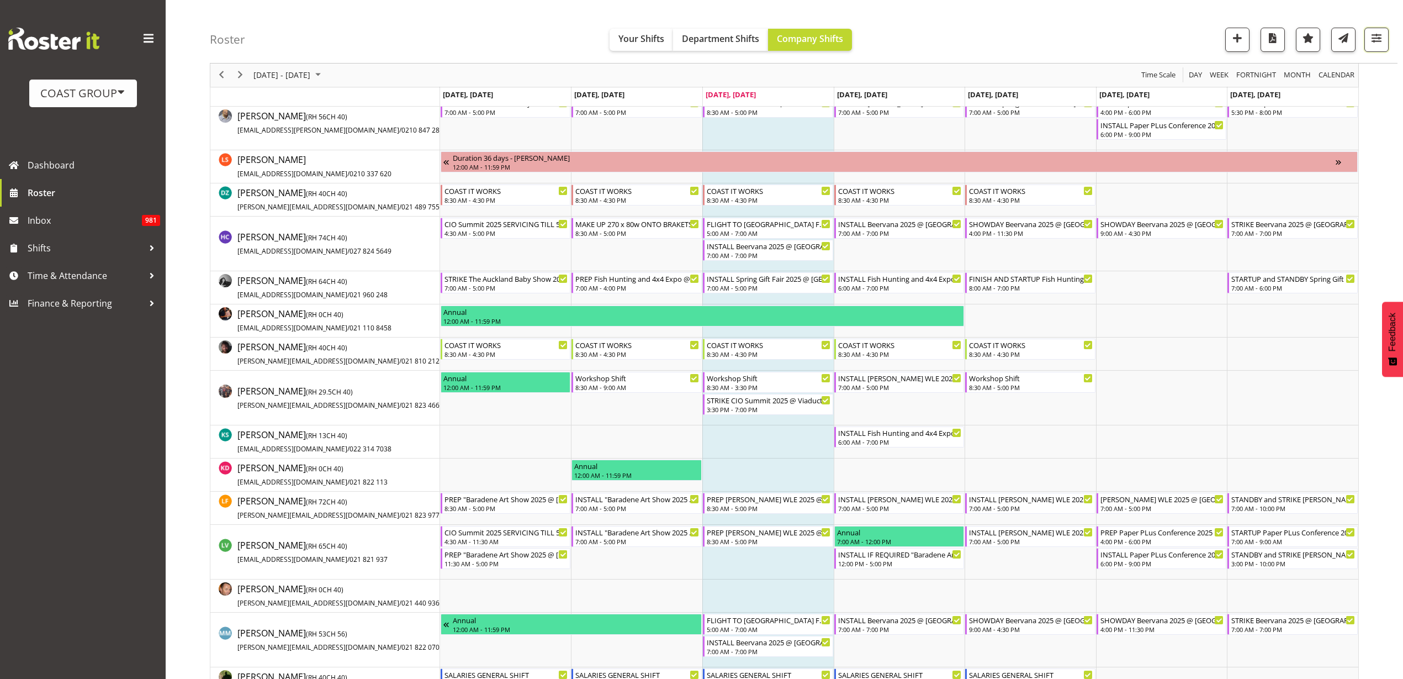
click at [1384, 35] on button "button" at bounding box center [1377, 40] width 24 height 24
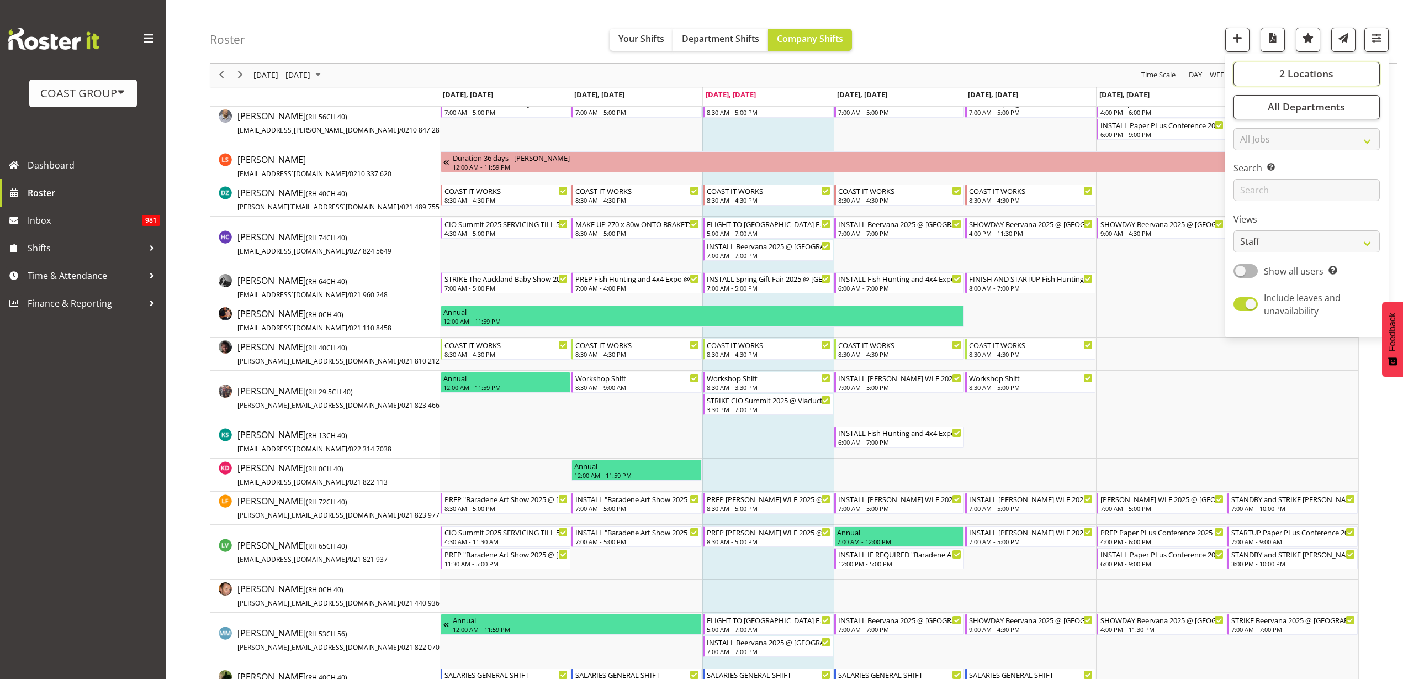
click at [1345, 73] on button "2 Locations" at bounding box center [1307, 74] width 146 height 24
click at [1250, 165] on span at bounding box center [1247, 165] width 9 height 9
click at [1250, 165] on input "EHS [PERSON_NAME]" at bounding box center [1246, 165] width 7 height 7
checkbox input "true"
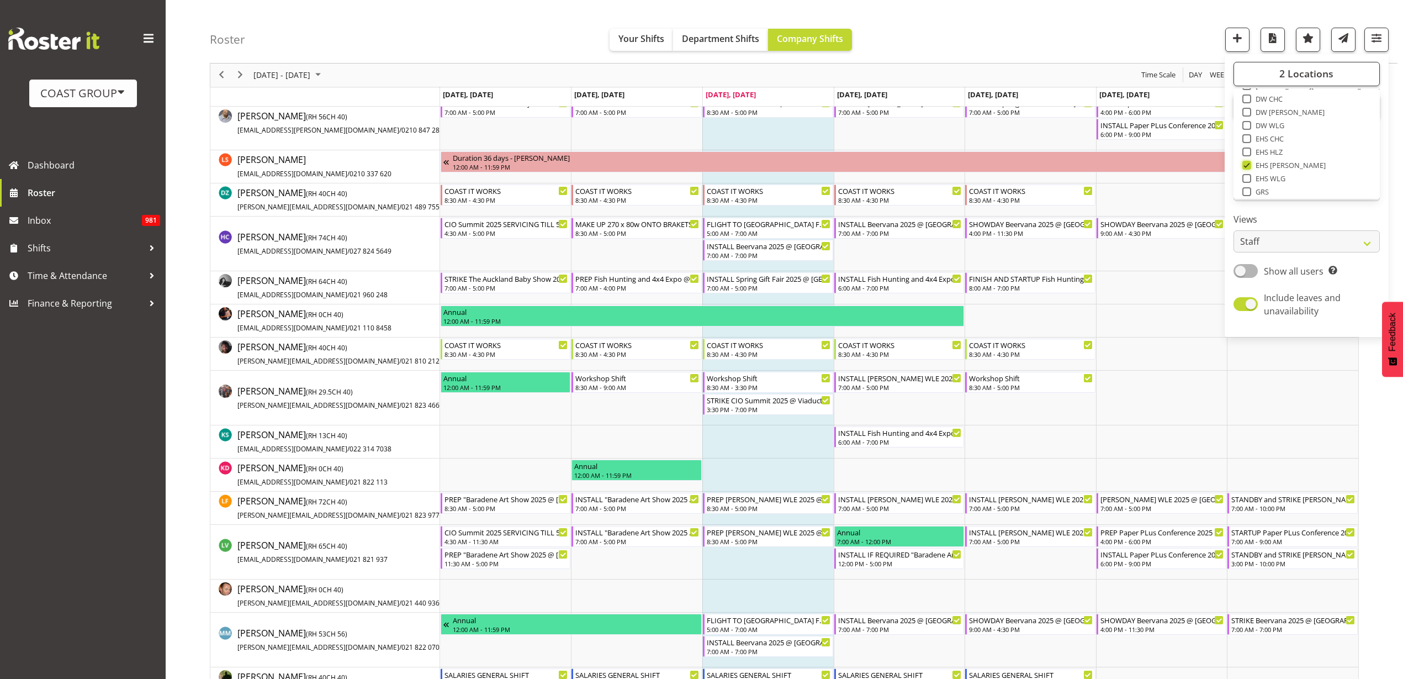
scroll to position [0, 0]
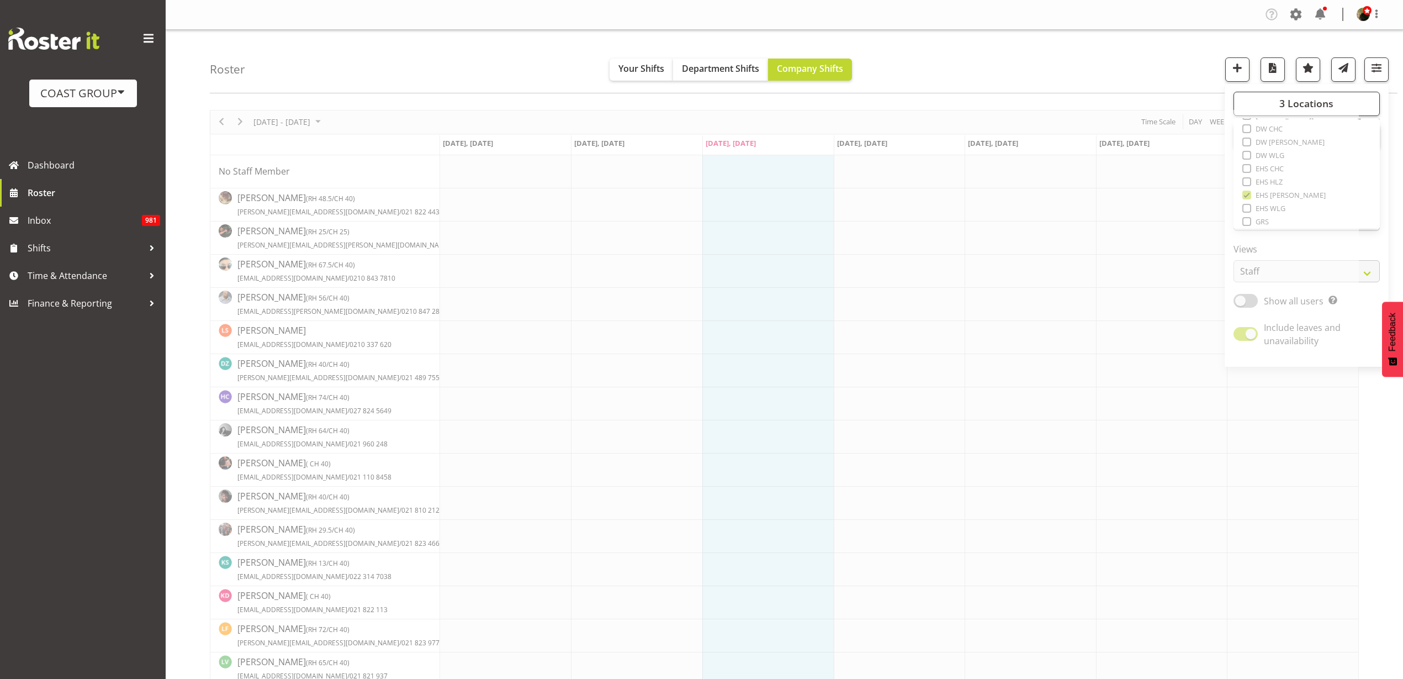
click at [1058, 65] on div "Roster Your Shifts Department Shifts Company Shifts 3 Locations Clear CARLTON E…" at bounding box center [804, 62] width 1188 height 64
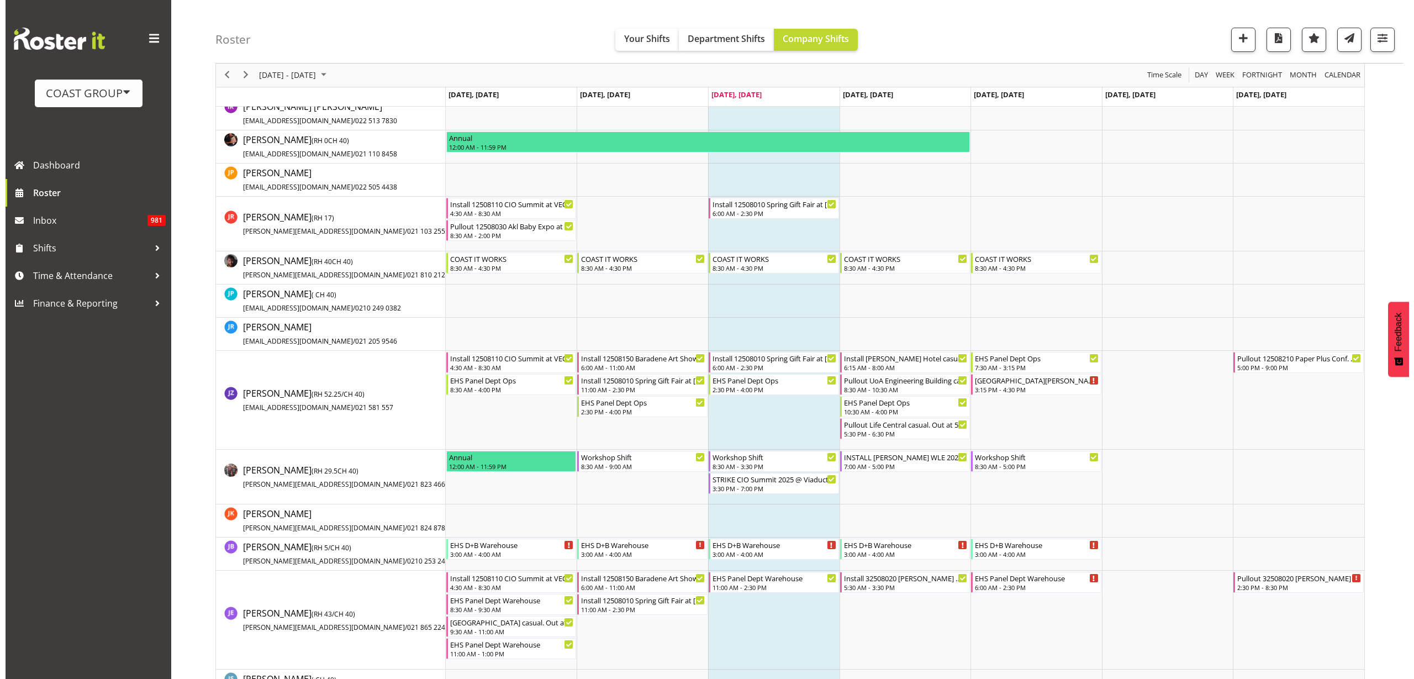
scroll to position [1864, 0]
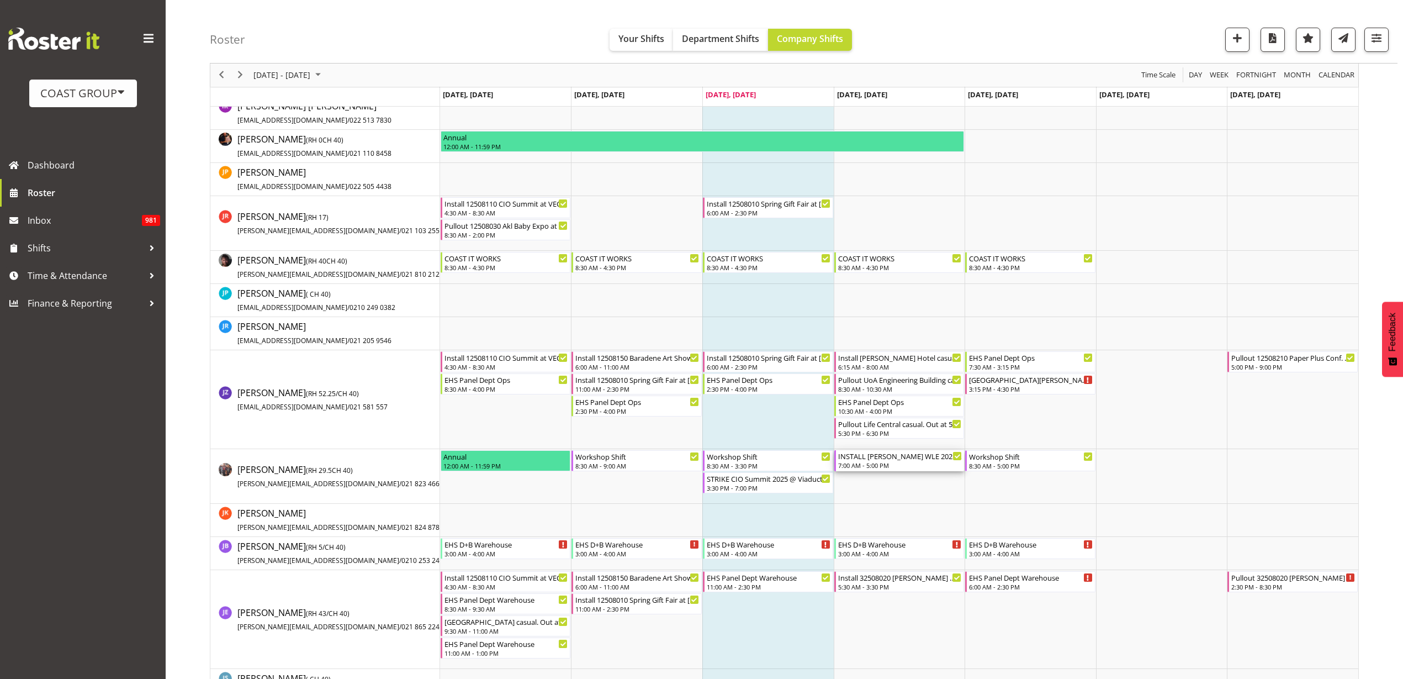
click at [882, 463] on div "7:00 AM - 5:00 PM" at bounding box center [900, 465] width 124 height 9
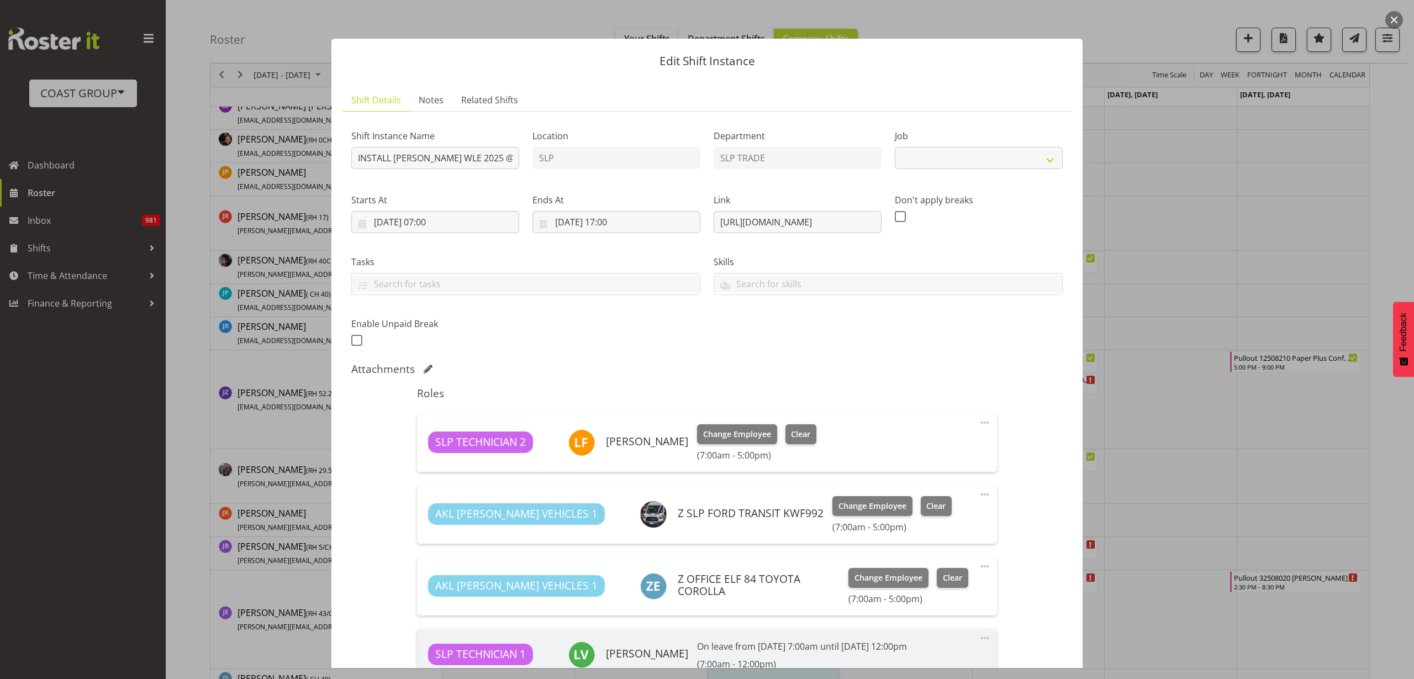
select select "9225"
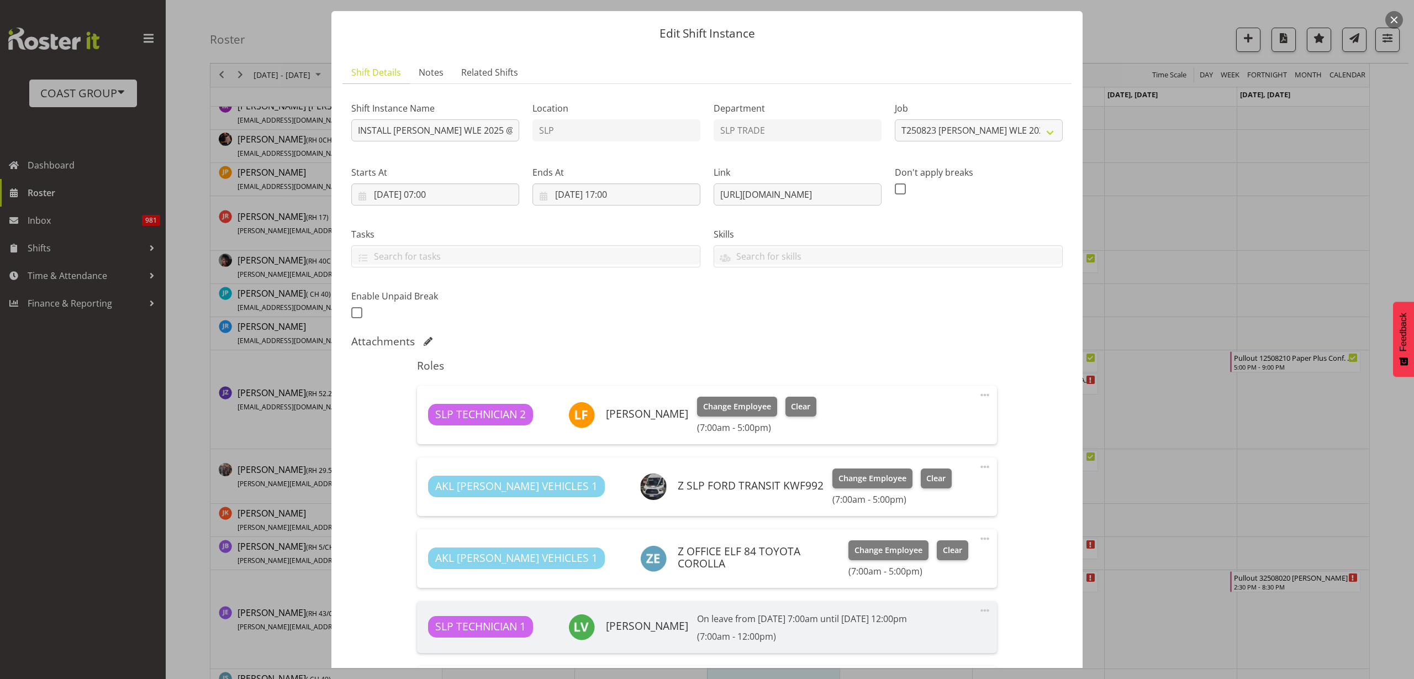
scroll to position [0, 0]
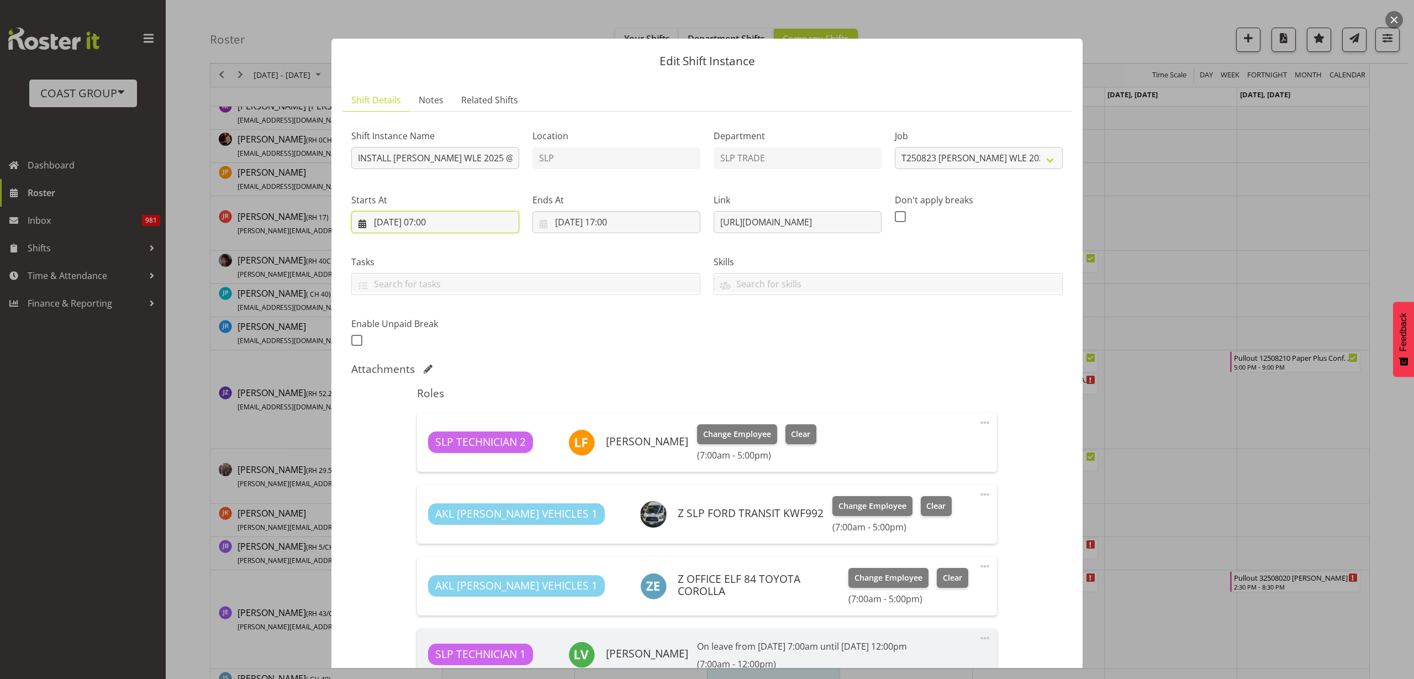
click at [447, 221] on input "[DATE] 07:00" at bounding box center [435, 222] width 168 height 22
click at [434, 456] on select "00 01 02 03 04 05 06 07 08 09 10 11 12 13 14 15 16 17 18 19 20 21 22 23" at bounding box center [435, 457] width 25 height 22
select select "6"
click at [423, 446] on select "00 01 02 03 04 05 06 07 08 09 10 11 12 13 14 15 16 17 18 19 20 21 22 23" at bounding box center [435, 457] width 25 height 22
type input "[DATE] 06:00"
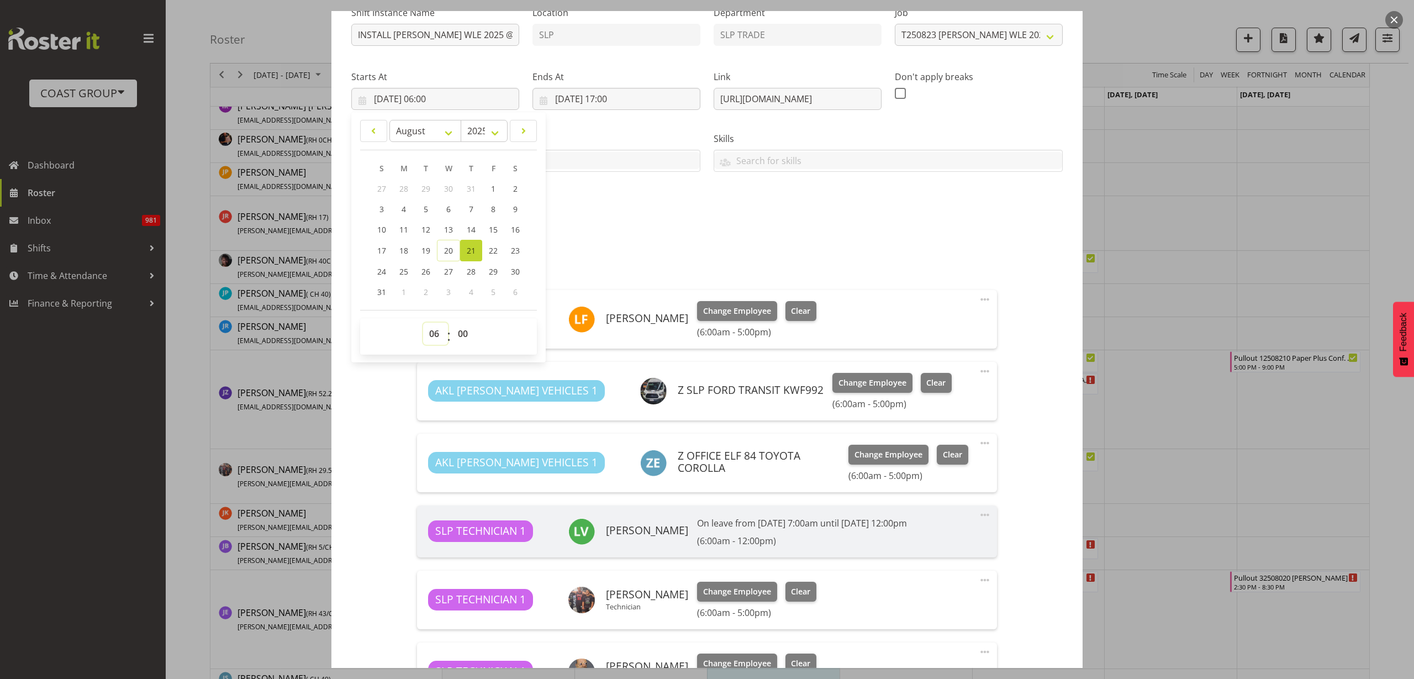
scroll to position [305, 0]
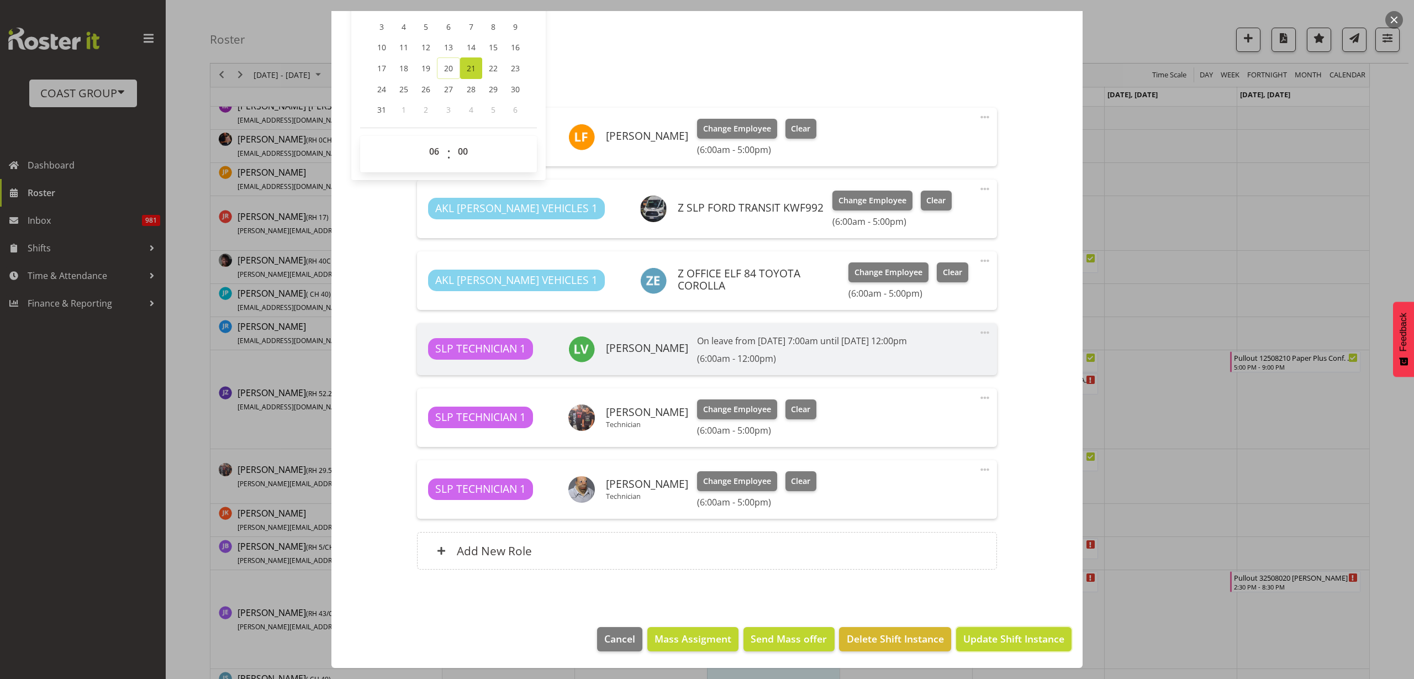
click at [1003, 634] on span "Update Shift Instance" at bounding box center [1013, 638] width 101 height 14
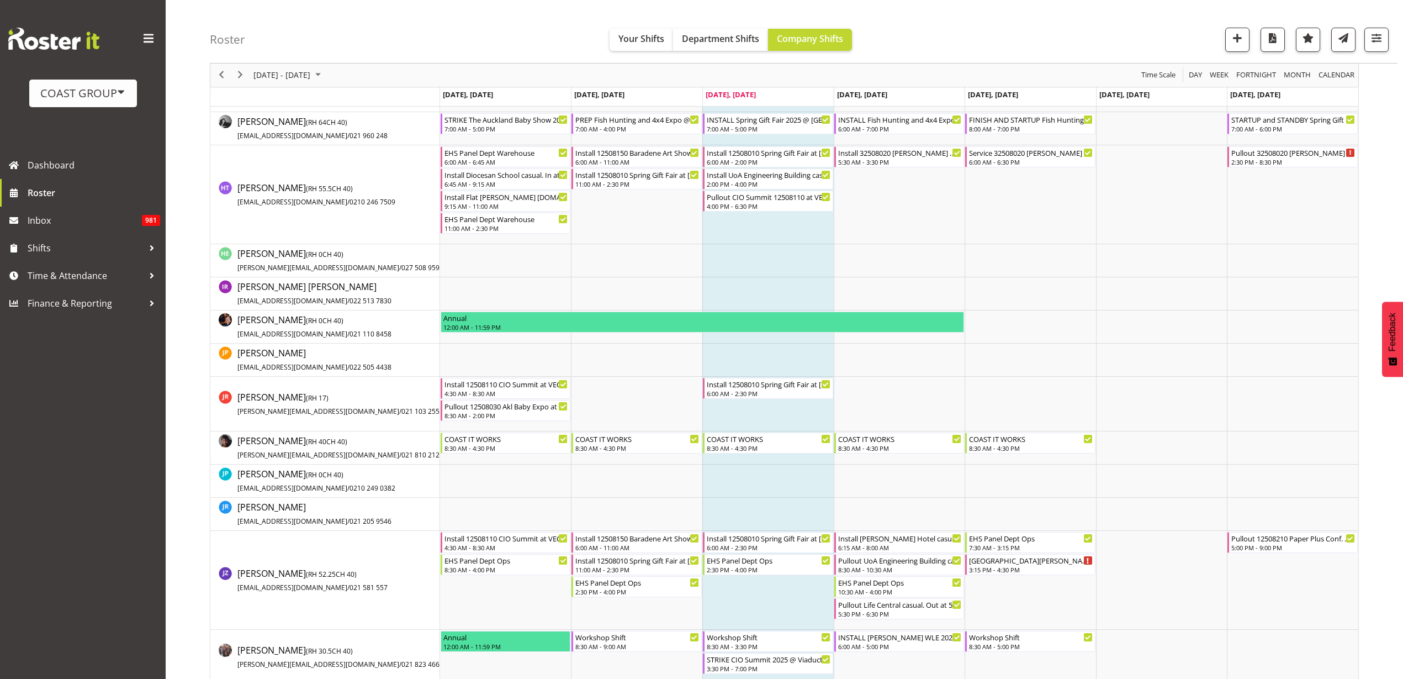
scroll to position [1519, 0]
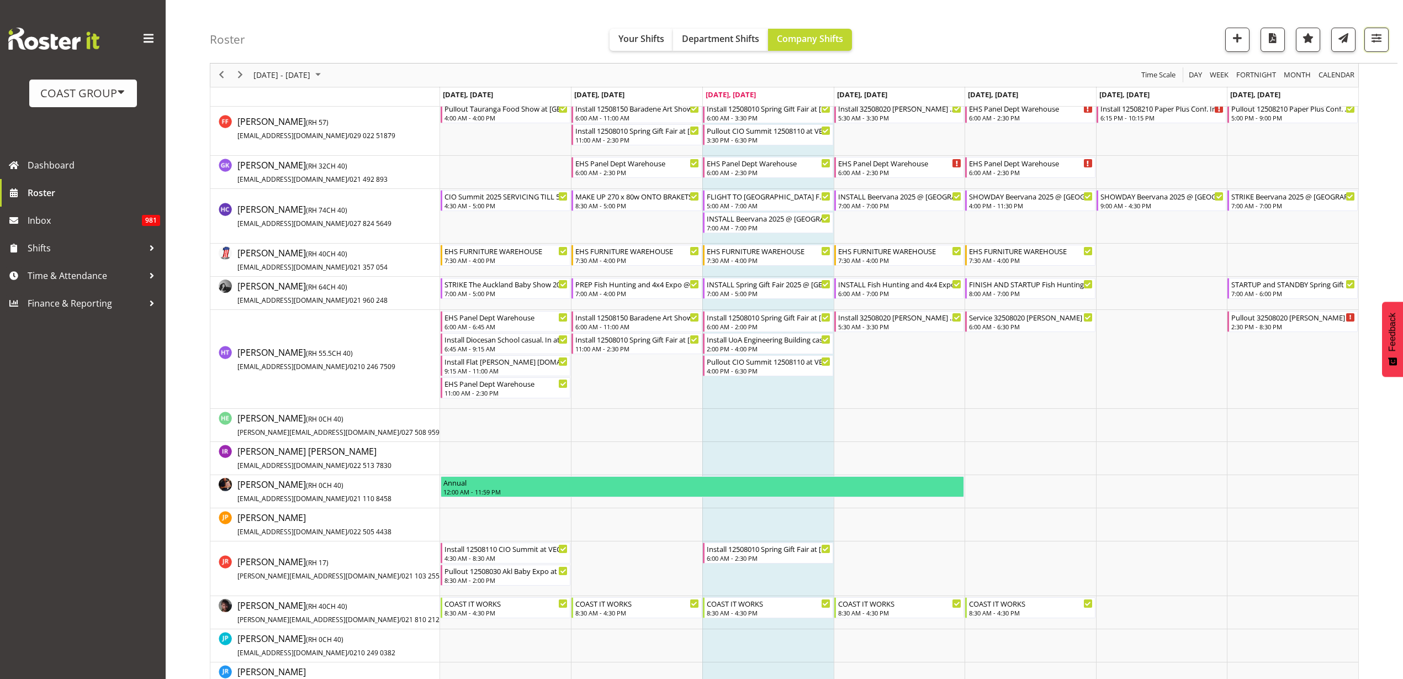
click at [1378, 42] on span "button" at bounding box center [1377, 38] width 14 height 14
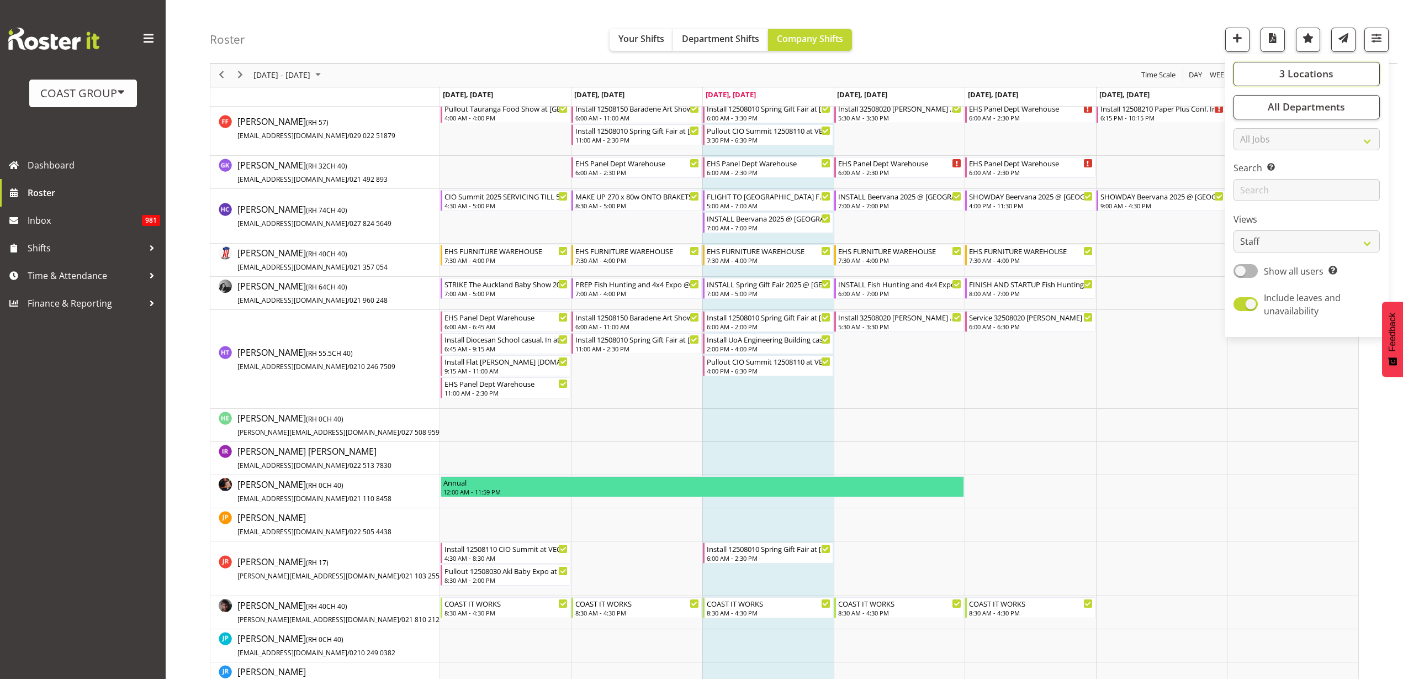
click at [1310, 72] on span "3 Locations" at bounding box center [1307, 73] width 54 height 13
click at [1246, 166] on span at bounding box center [1247, 165] width 9 height 9
click at [1246, 166] on input "EHS [PERSON_NAME]" at bounding box center [1246, 165] width 7 height 7
checkbox input "false"
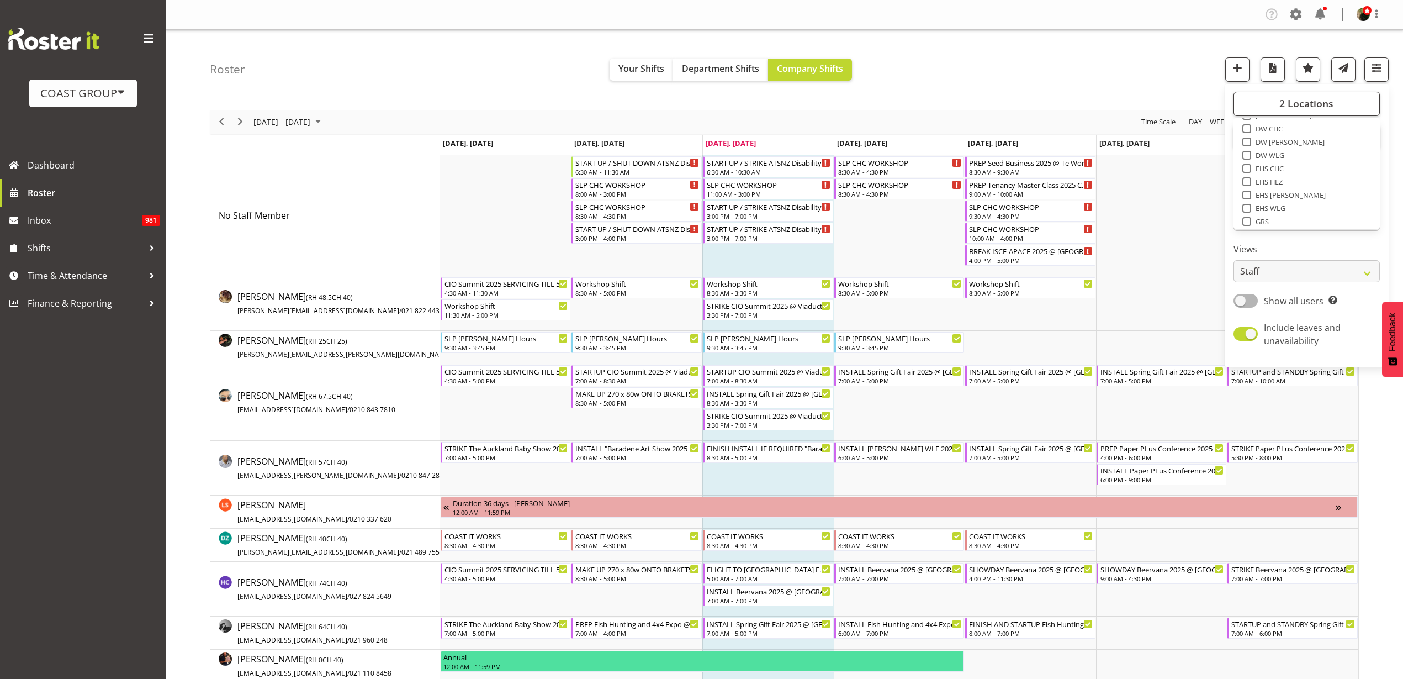
click at [1101, 64] on div "Roster Your Shifts Department Shifts Company Shifts 2 Locations Clear CARLTON E…" at bounding box center [804, 62] width 1188 height 64
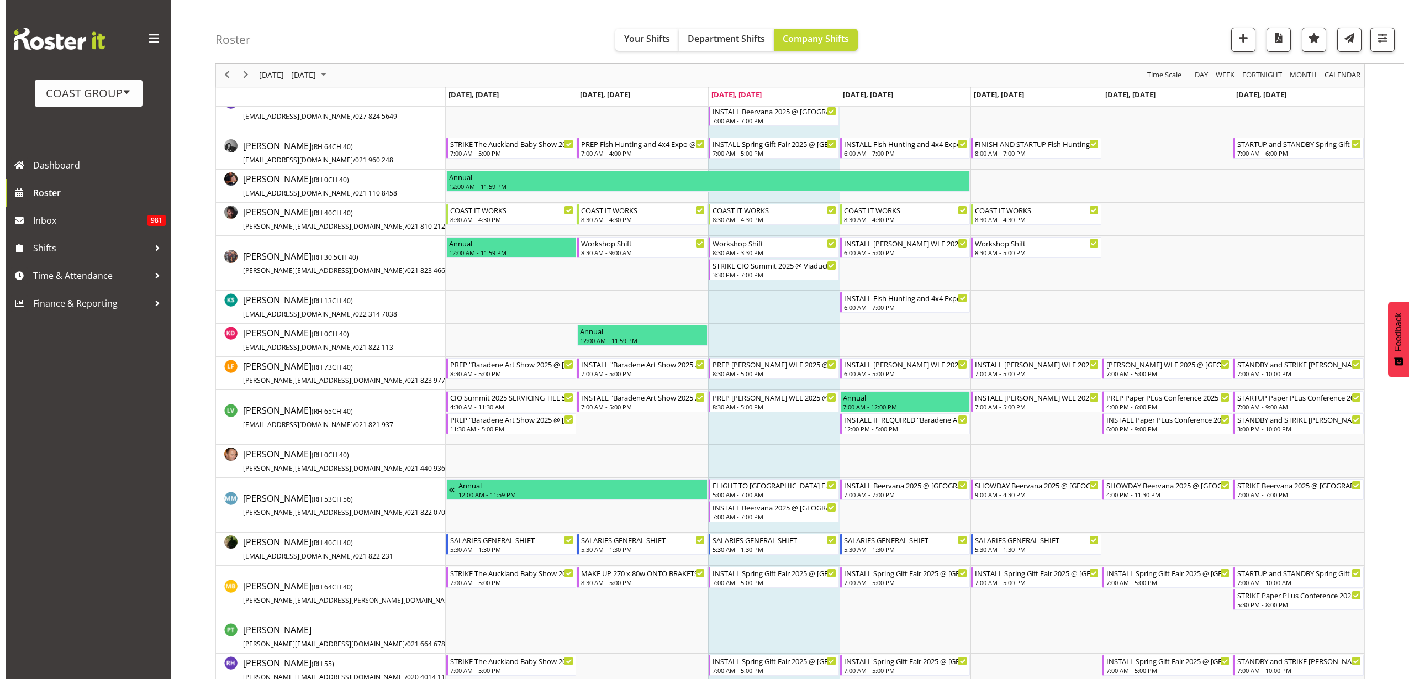
scroll to position [483, 0]
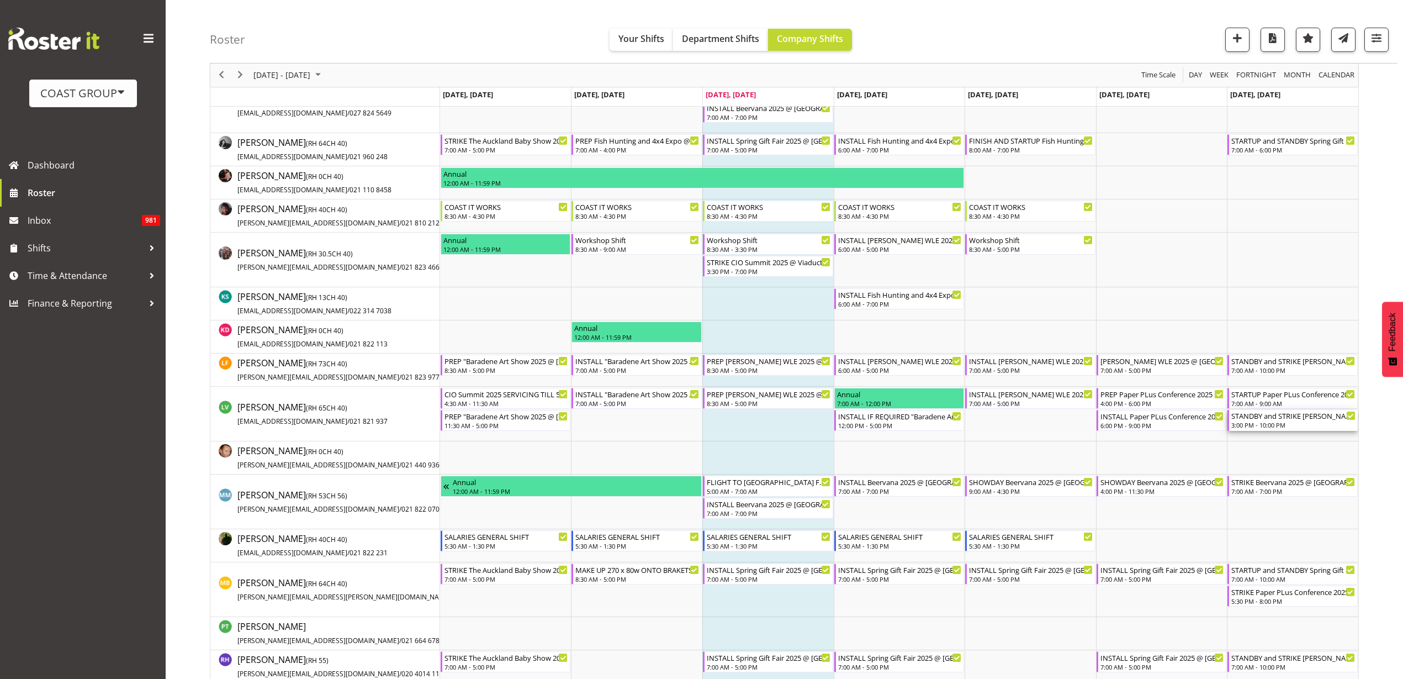
click at [1268, 416] on div "STANDBY and STRIKE [PERSON_NAME] WLE 2025 @ [GEOGRAPHIC_DATA]" at bounding box center [1293, 415] width 124 height 11
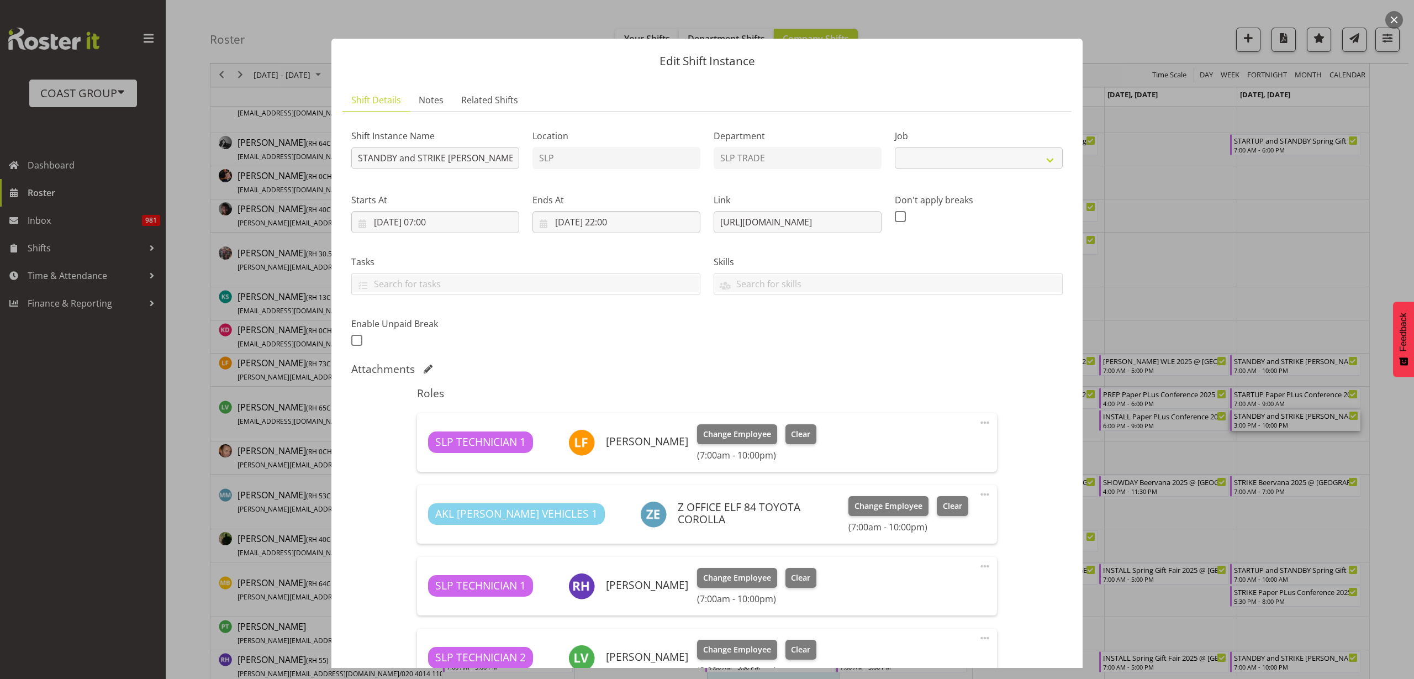
select select "9225"
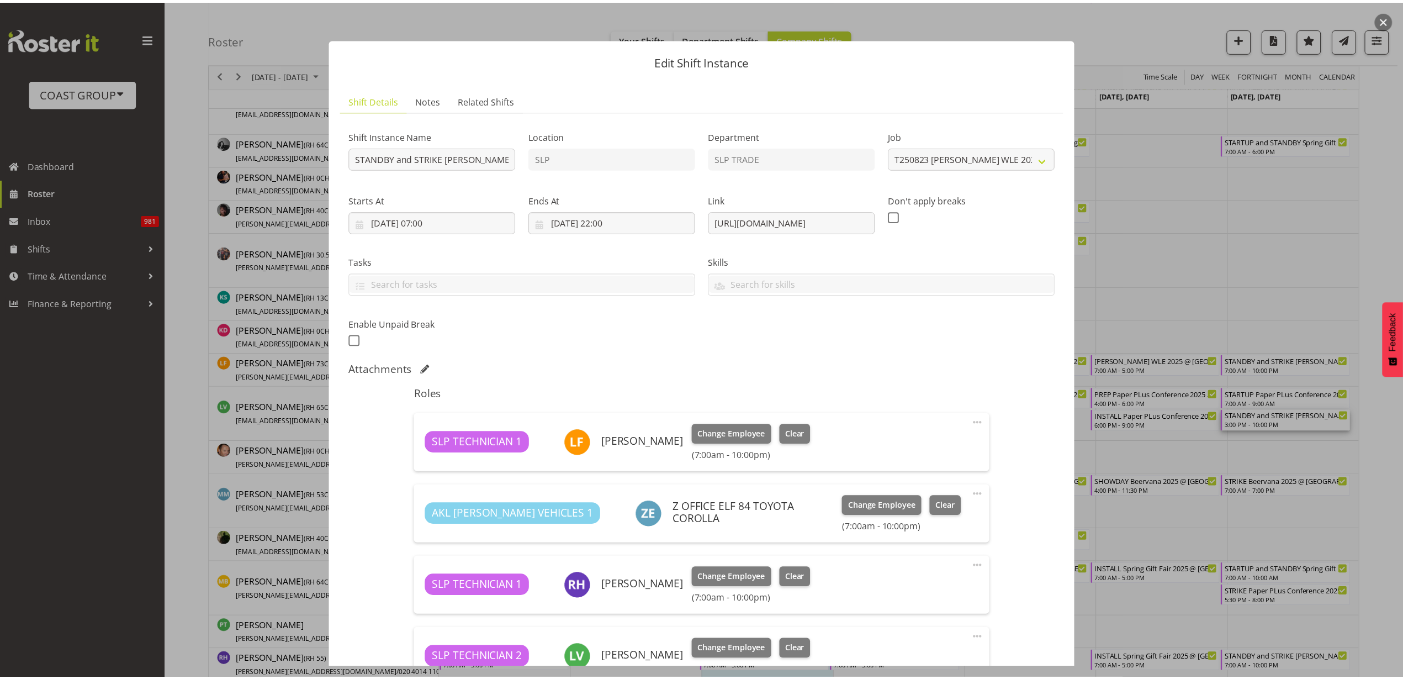
scroll to position [240, 0]
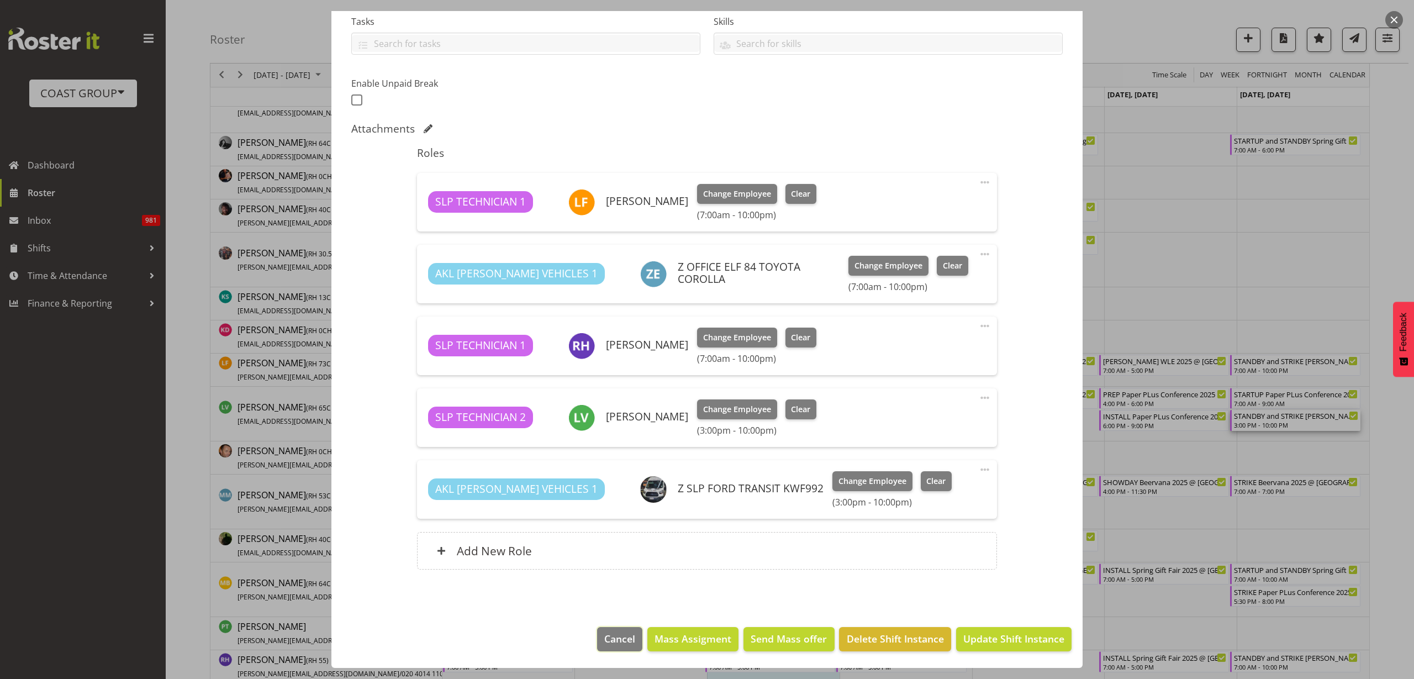
click at [614, 638] on span "Cancel" at bounding box center [619, 638] width 31 height 14
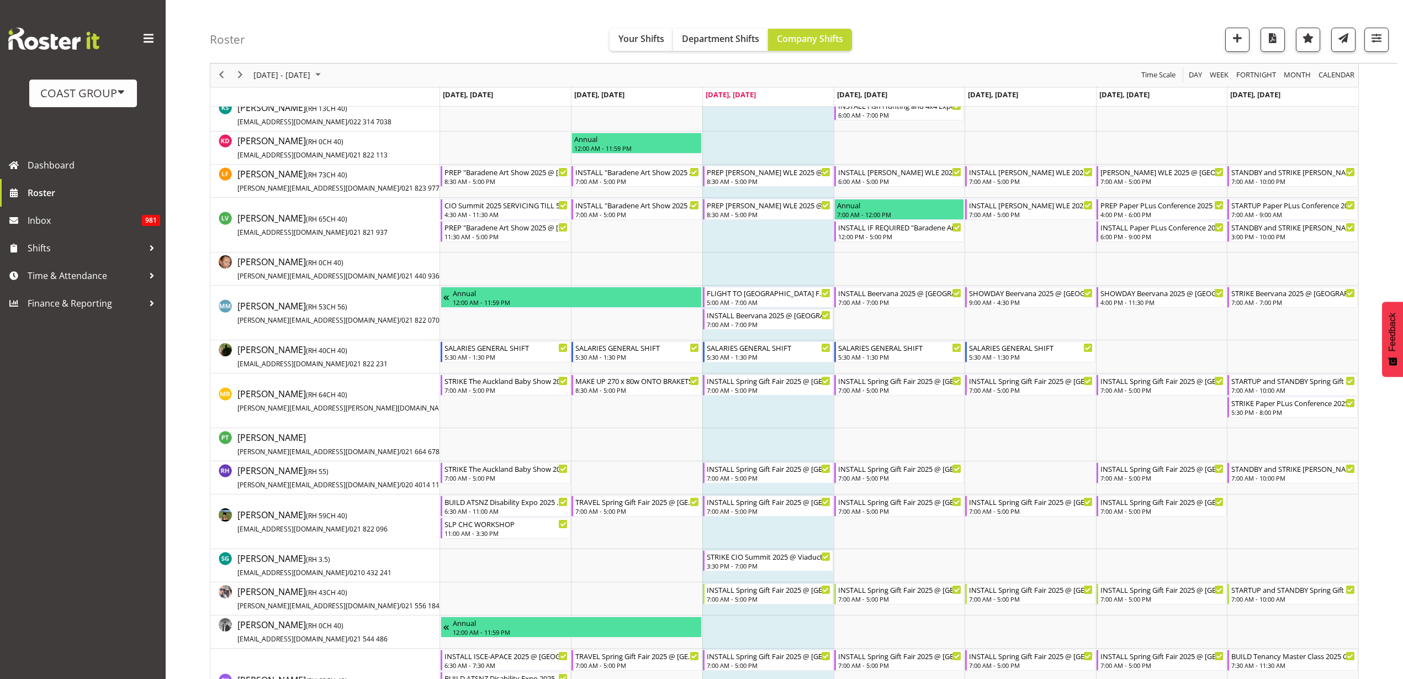
scroll to position [690, 0]
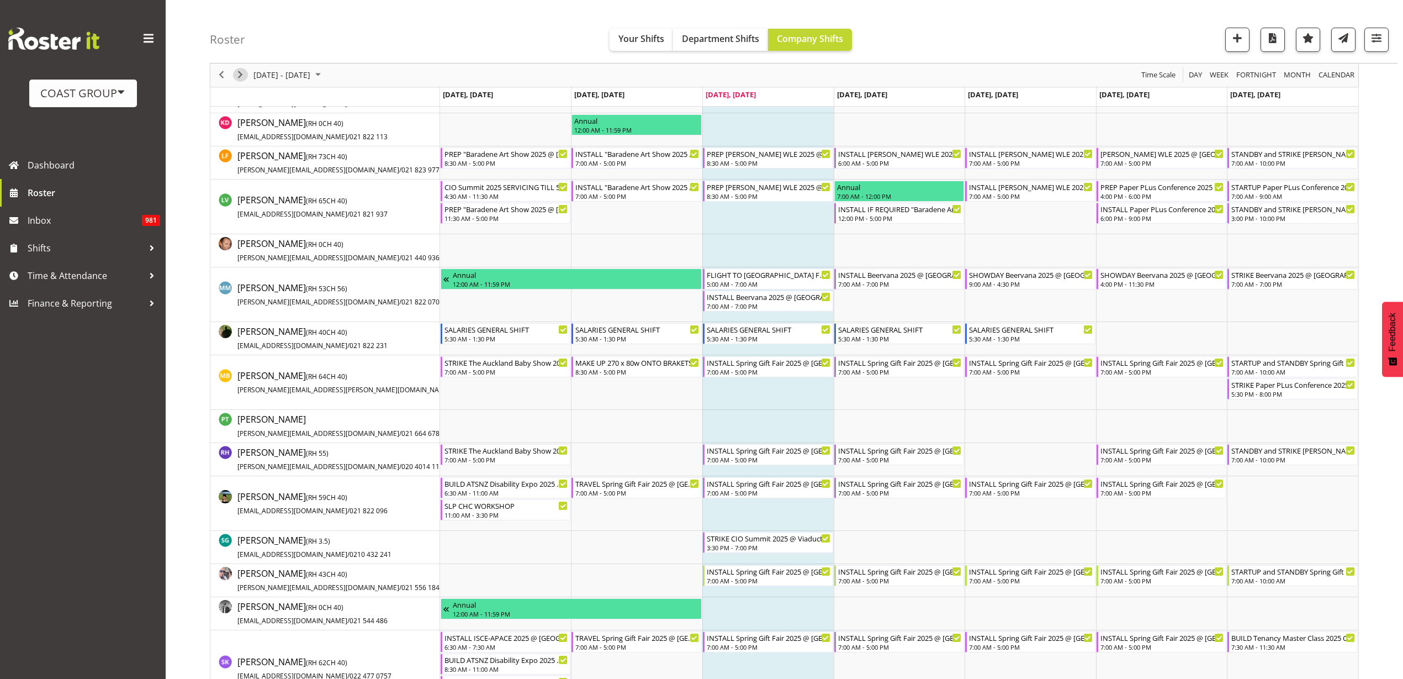
click at [236, 72] on span "Next" at bounding box center [240, 75] width 13 height 14
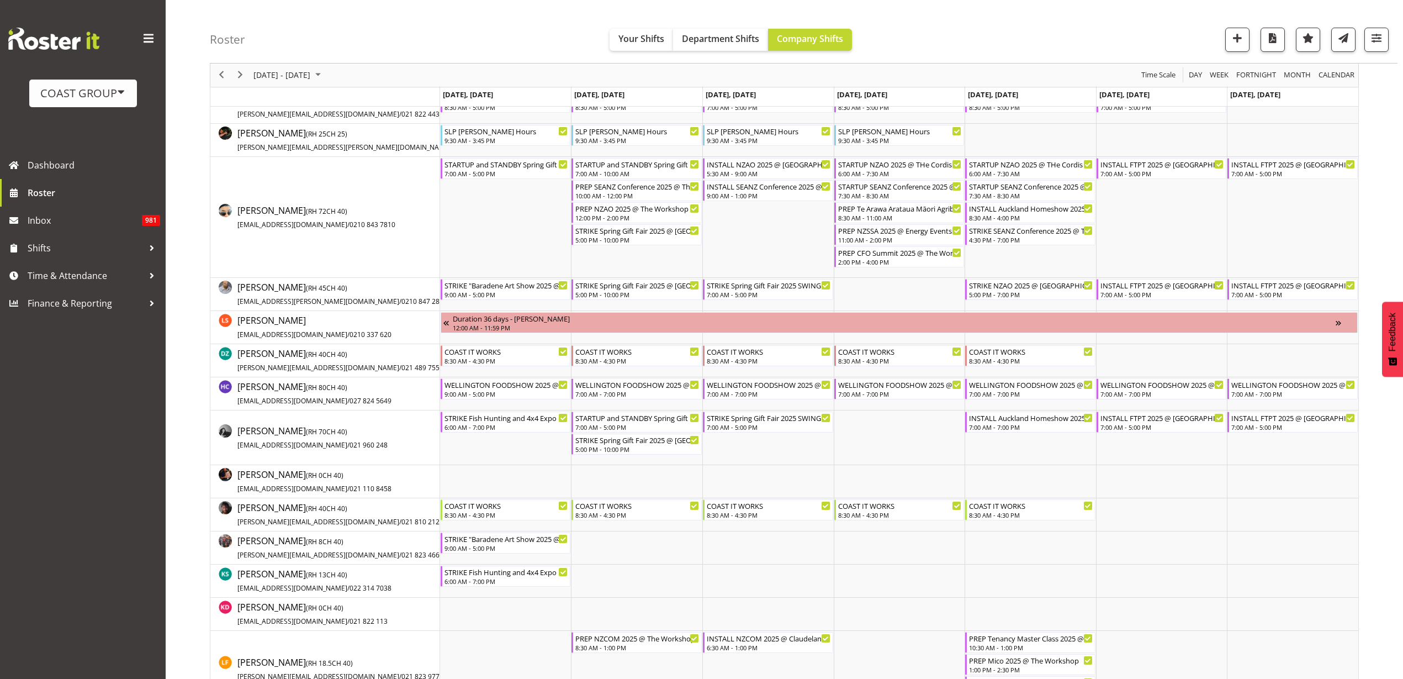
scroll to position [345, 0]
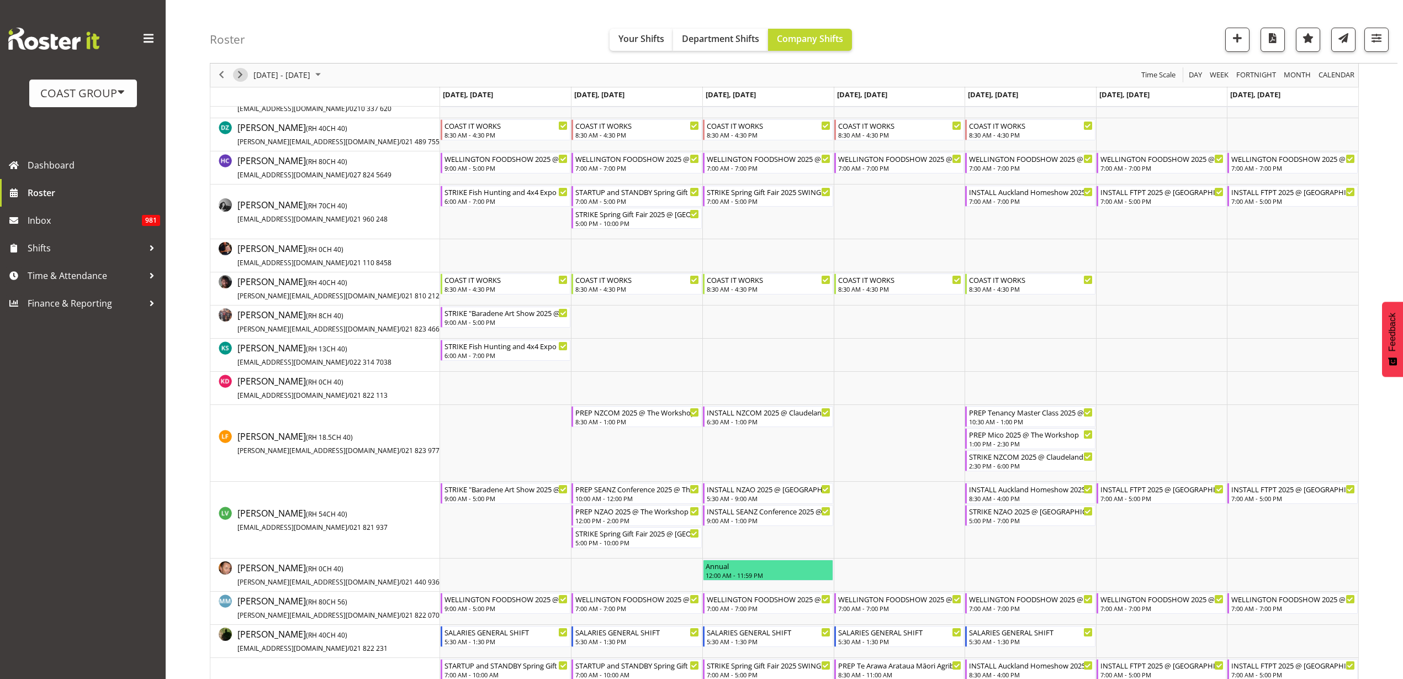
click at [240, 76] on span "Next" at bounding box center [240, 75] width 13 height 14
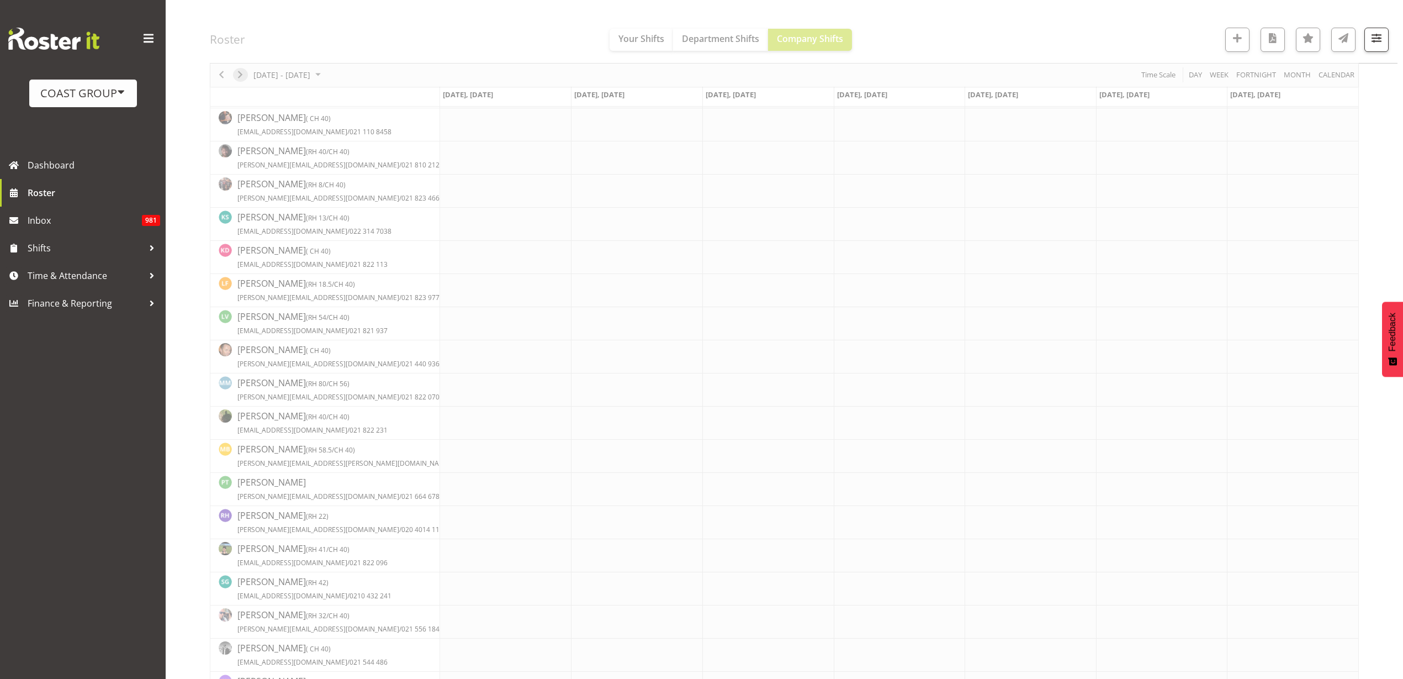
scroll to position [0, 0]
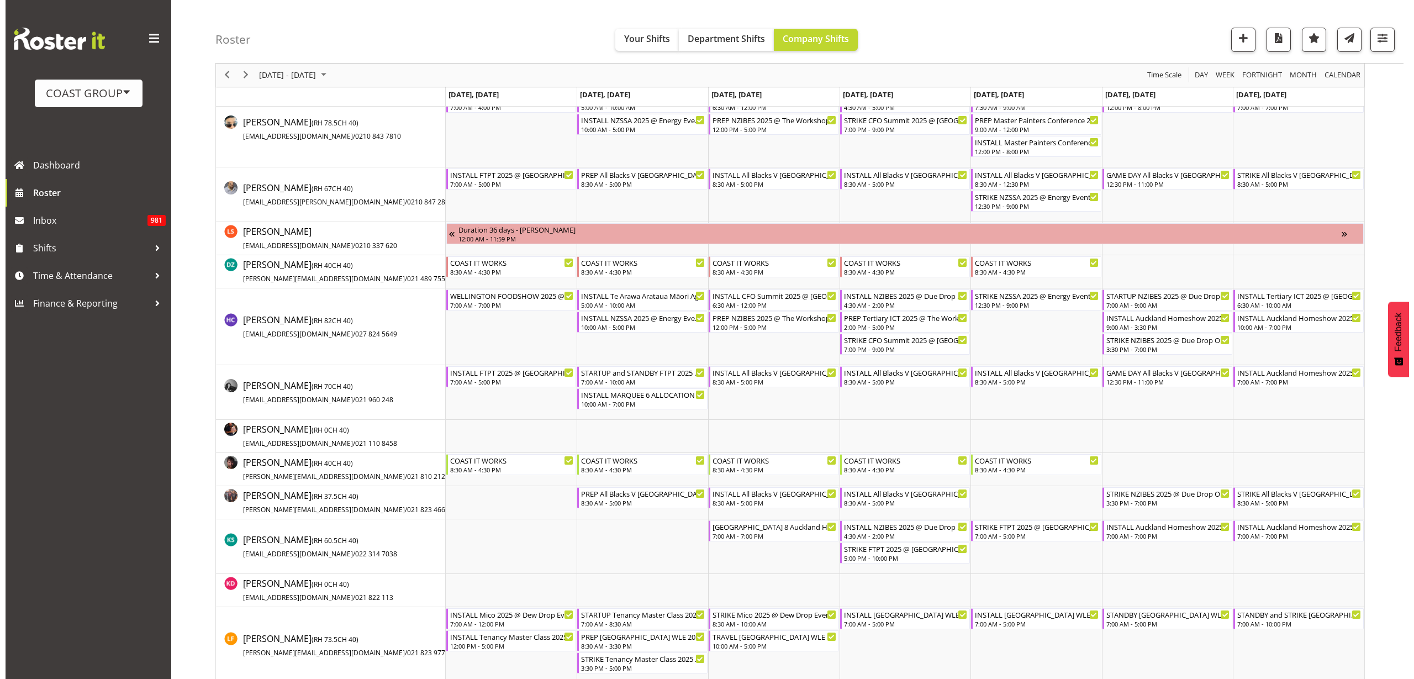
scroll to position [345, 0]
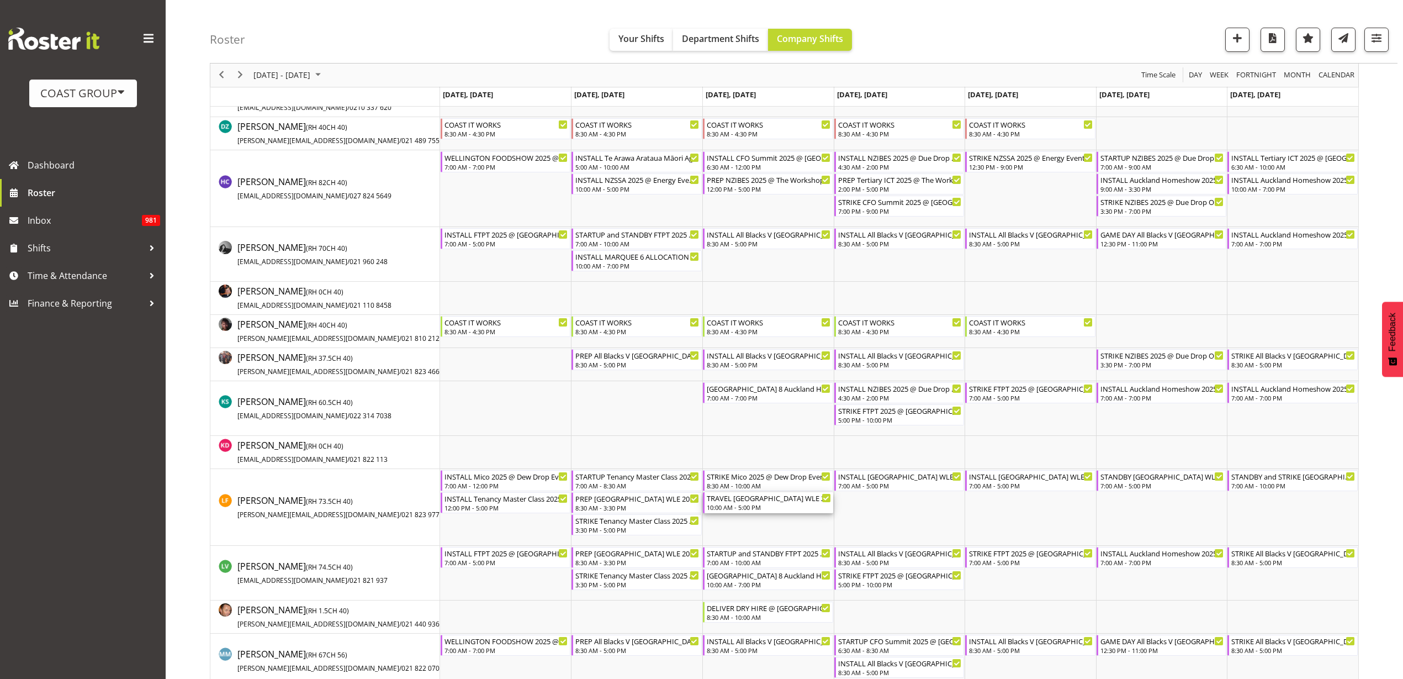
click at [751, 507] on div "10:00 AM - 5:00 PM" at bounding box center [769, 507] width 124 height 9
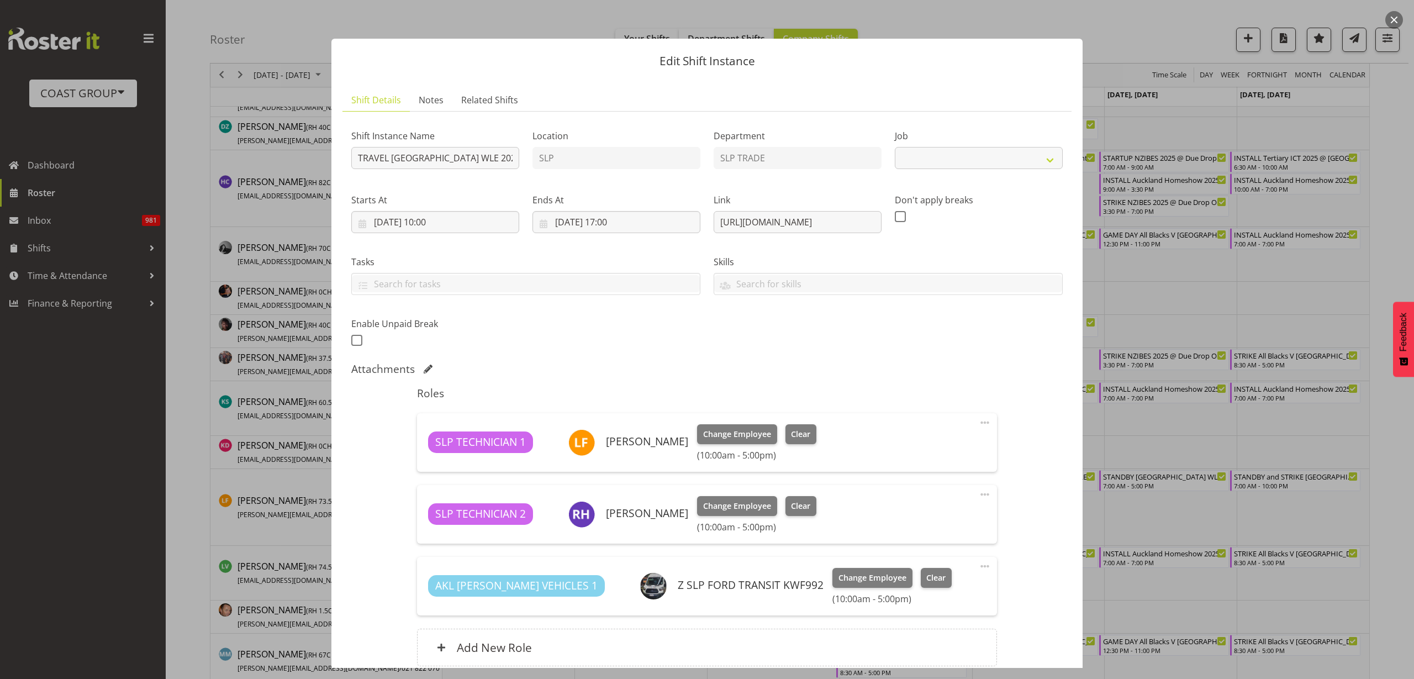
select select "9226"
drag, startPoint x: 711, startPoint y: 219, endPoint x: 1339, endPoint y: 226, distance: 627.4
click at [1339, 226] on div "Edit Shift Instance Shift Details Notes Related Shifts Shift Instance Name TRAV…" at bounding box center [707, 339] width 1414 height 679
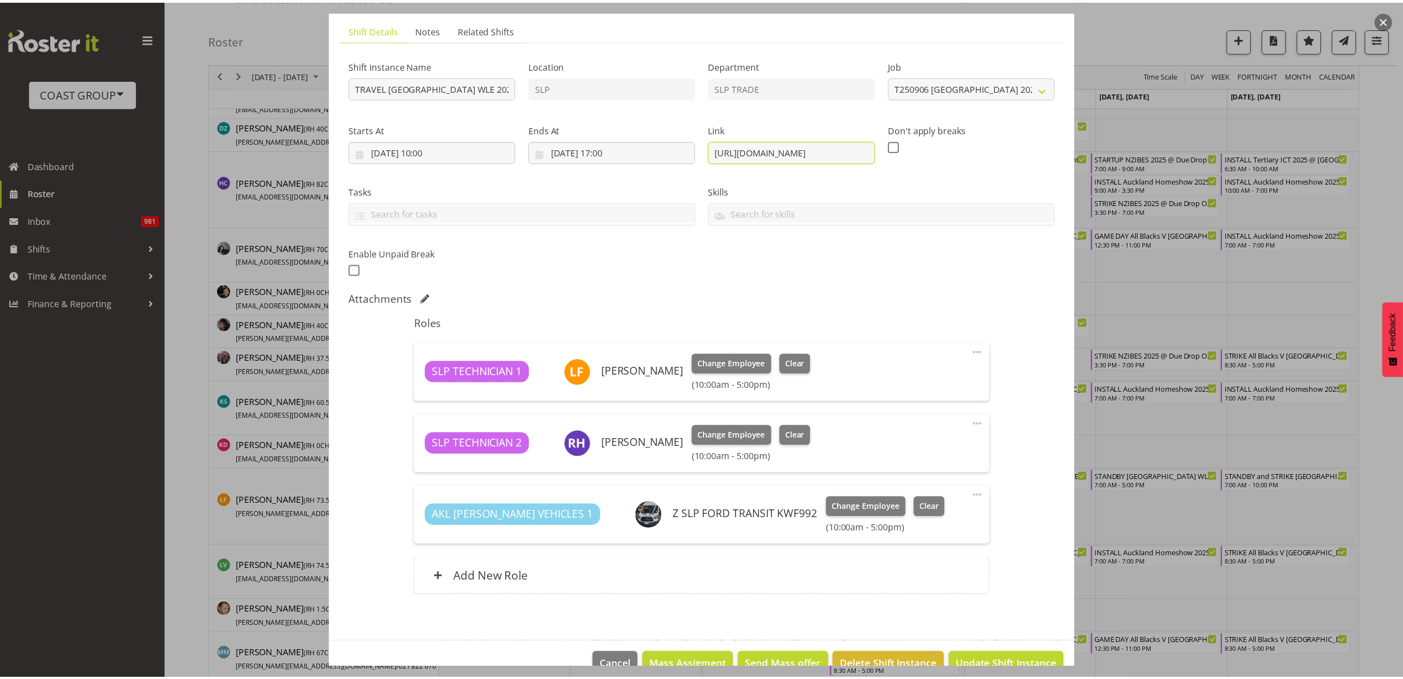
scroll to position [97, 0]
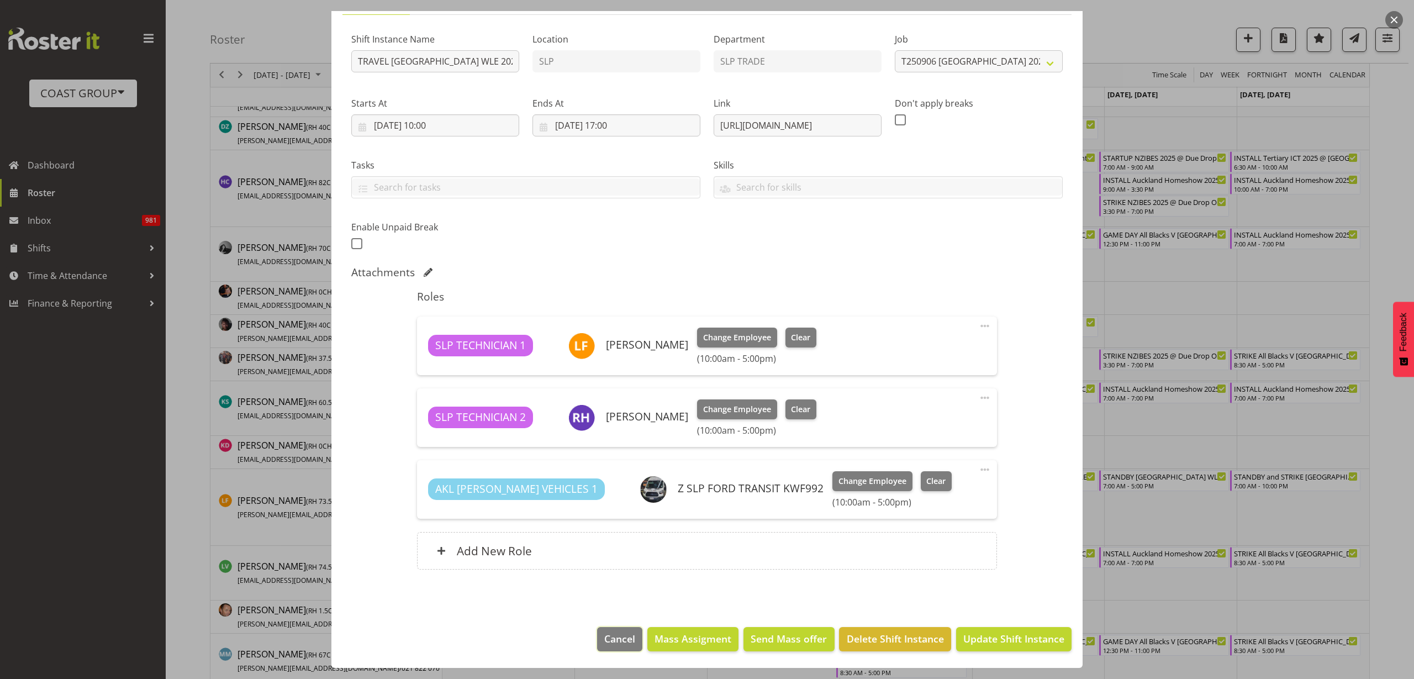
click at [604, 634] on span "Cancel" at bounding box center [619, 638] width 31 height 14
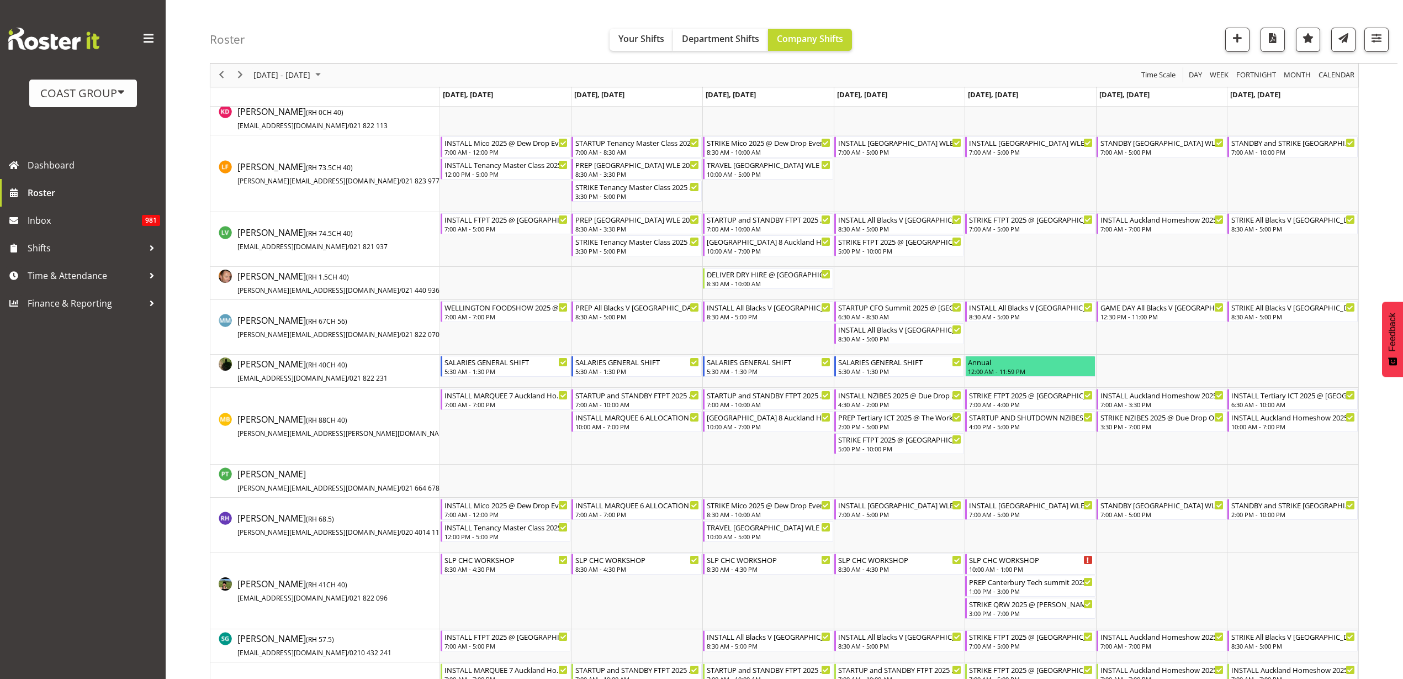
scroll to position [690, 0]
